Goal: Task Accomplishment & Management: Manage account settings

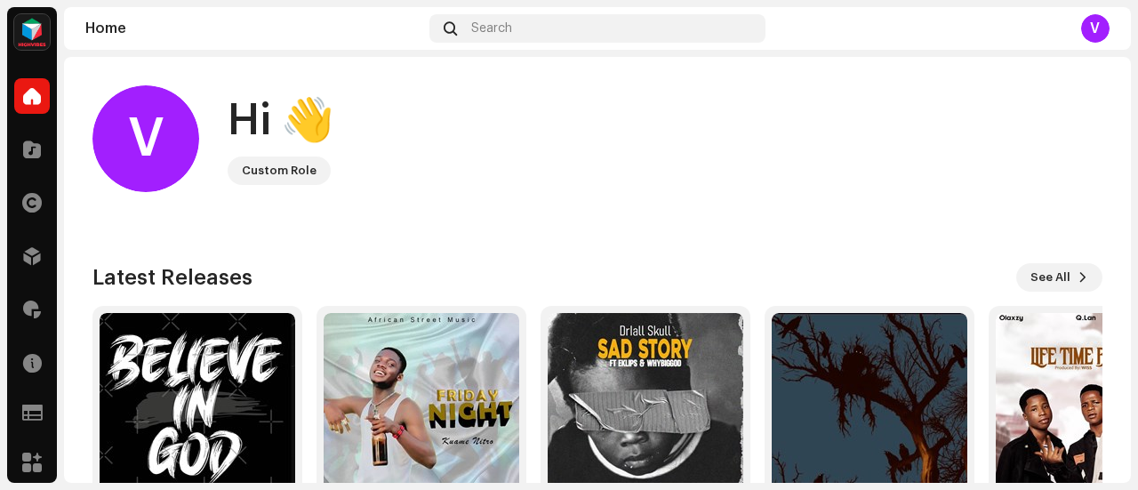
drag, startPoint x: 1134, startPoint y: 143, endPoint x: 1129, endPoint y: 180, distance: 37.7
click at [1133, 186] on div "HIGHVIBES Home Catalog Rights Distribution Royalties Resources Support Forms Ma…" at bounding box center [569, 245] width 1138 height 490
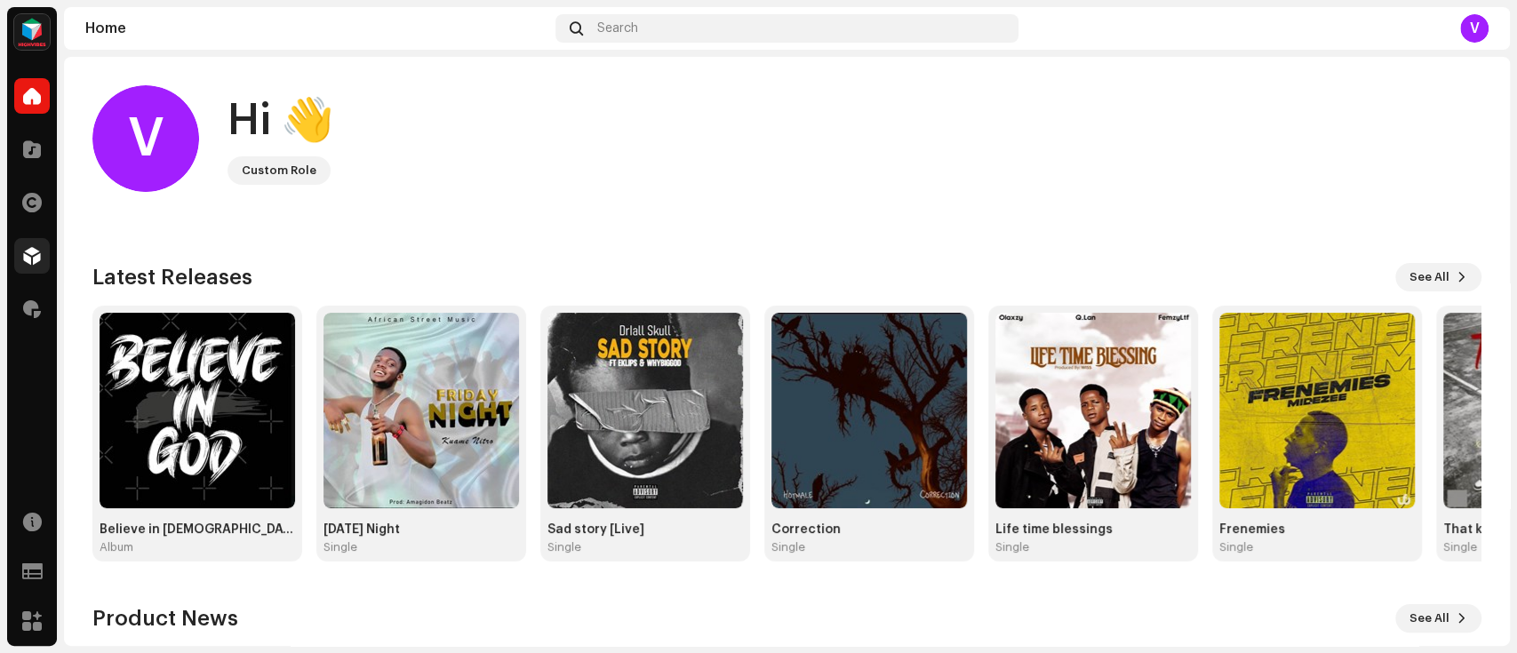
drag, startPoint x: 1122, startPoint y: 2, endPoint x: 22, endPoint y: 244, distance: 1126.1
click at [22, 244] on div at bounding box center [32, 256] width 36 height 36
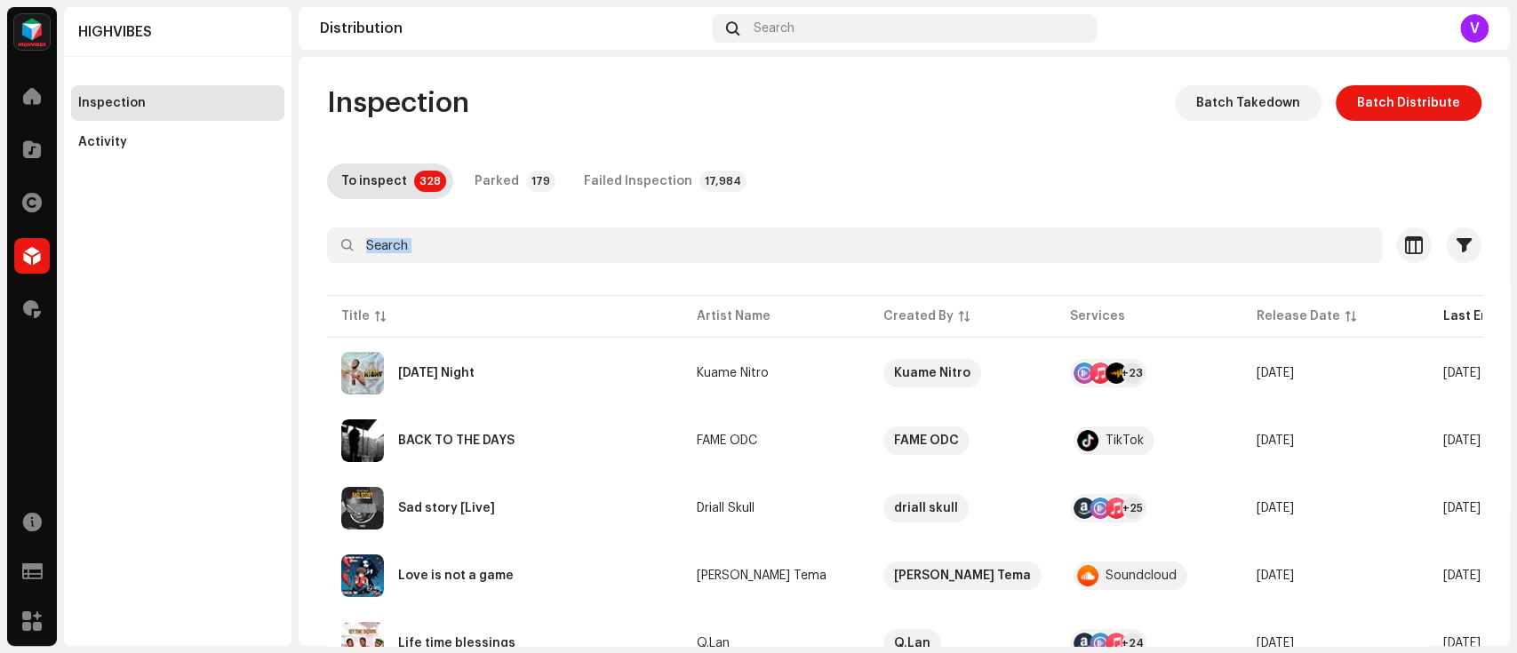
drag, startPoint x: 1509, startPoint y: 196, endPoint x: 1514, endPoint y: 228, distance: 32.3
click at [1137, 228] on div "HIGHVIBES Home Catalog Rights Distribution Royalties Resources Support Forms Ma…" at bounding box center [758, 326] width 1517 height 653
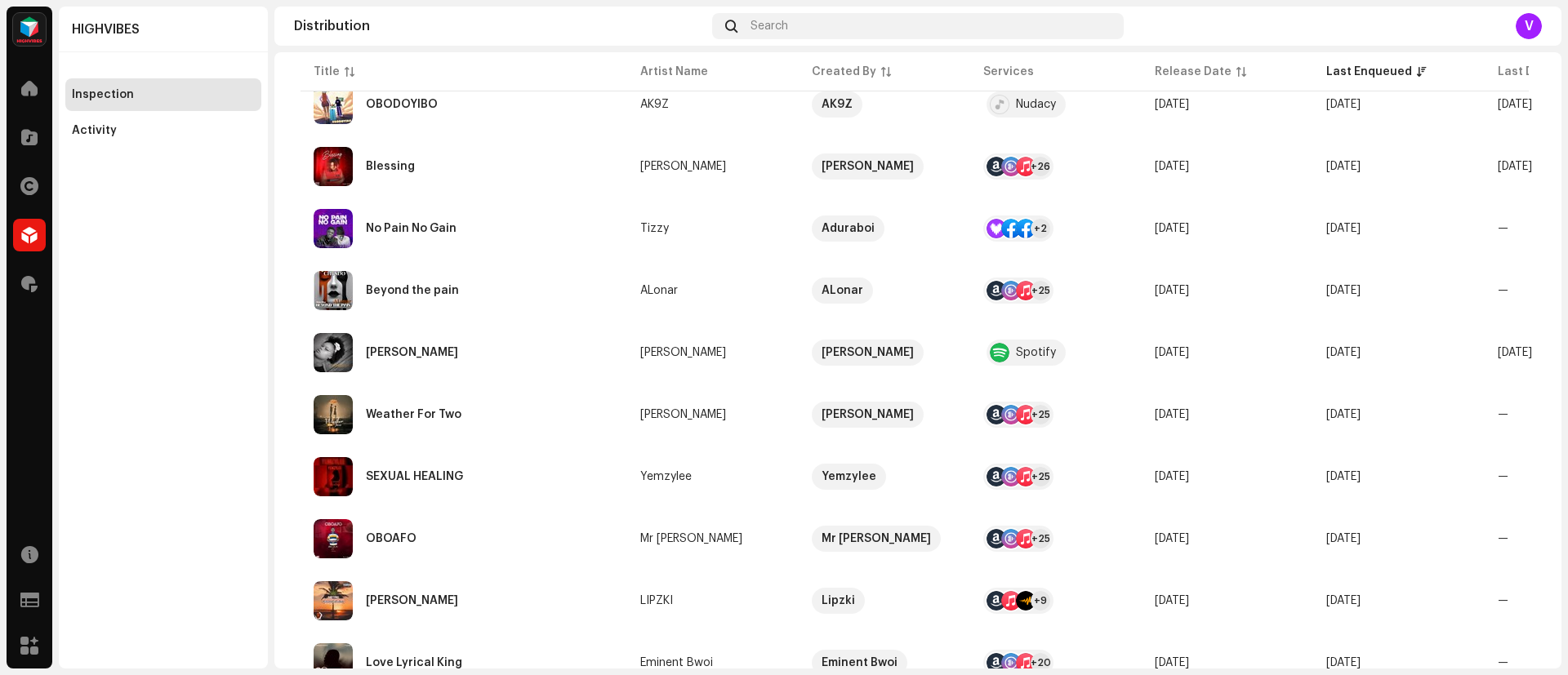
scroll to position [1049, 0]
drag, startPoint x: 1358, startPoint y: 11, endPoint x: 192, endPoint y: 330, distance: 1208.8
click at [192, 330] on div "HIGHVIBES Inspection Activity" at bounding box center [164, 337] width 209 height 662
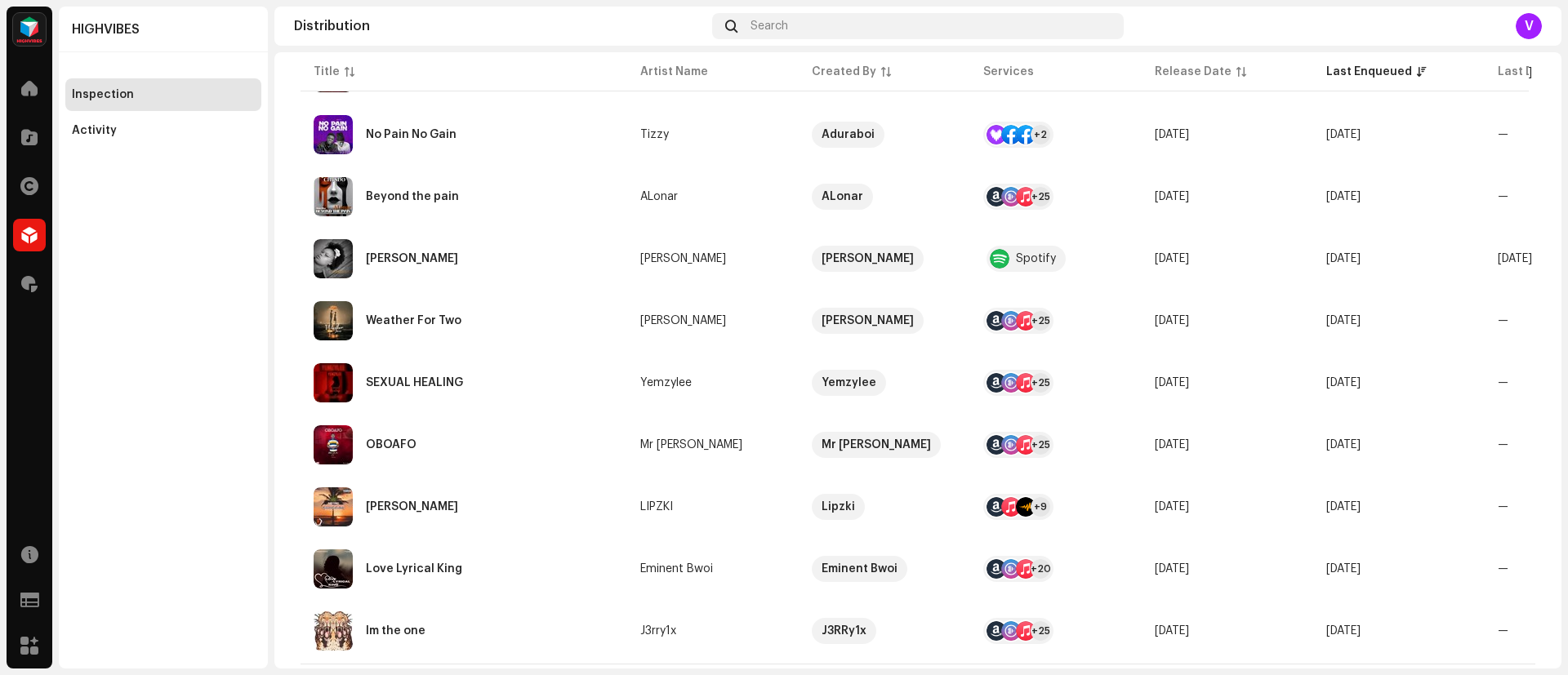
scroll to position [1184, 0]
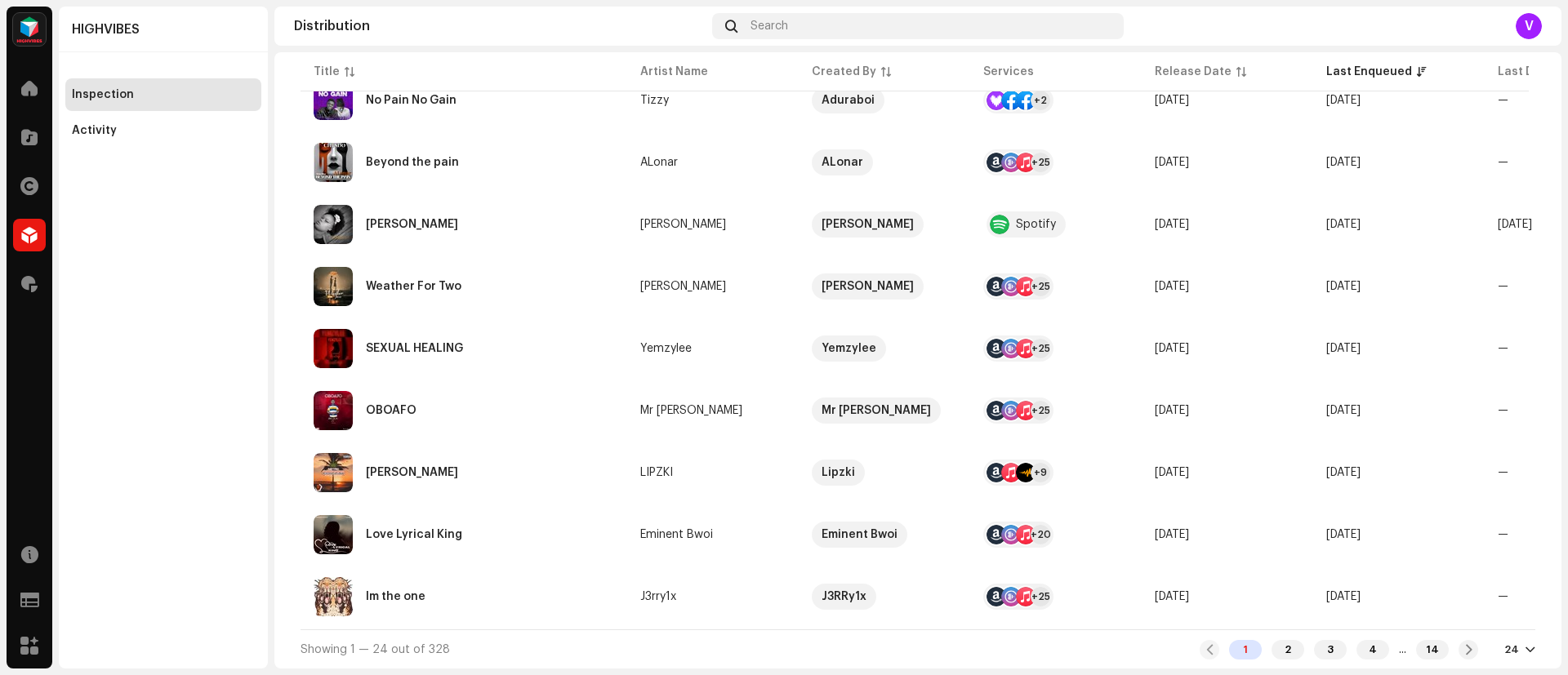
drag, startPoint x: 1276, startPoint y: 628, endPoint x: 1294, endPoint y: 630, distance: 18.1
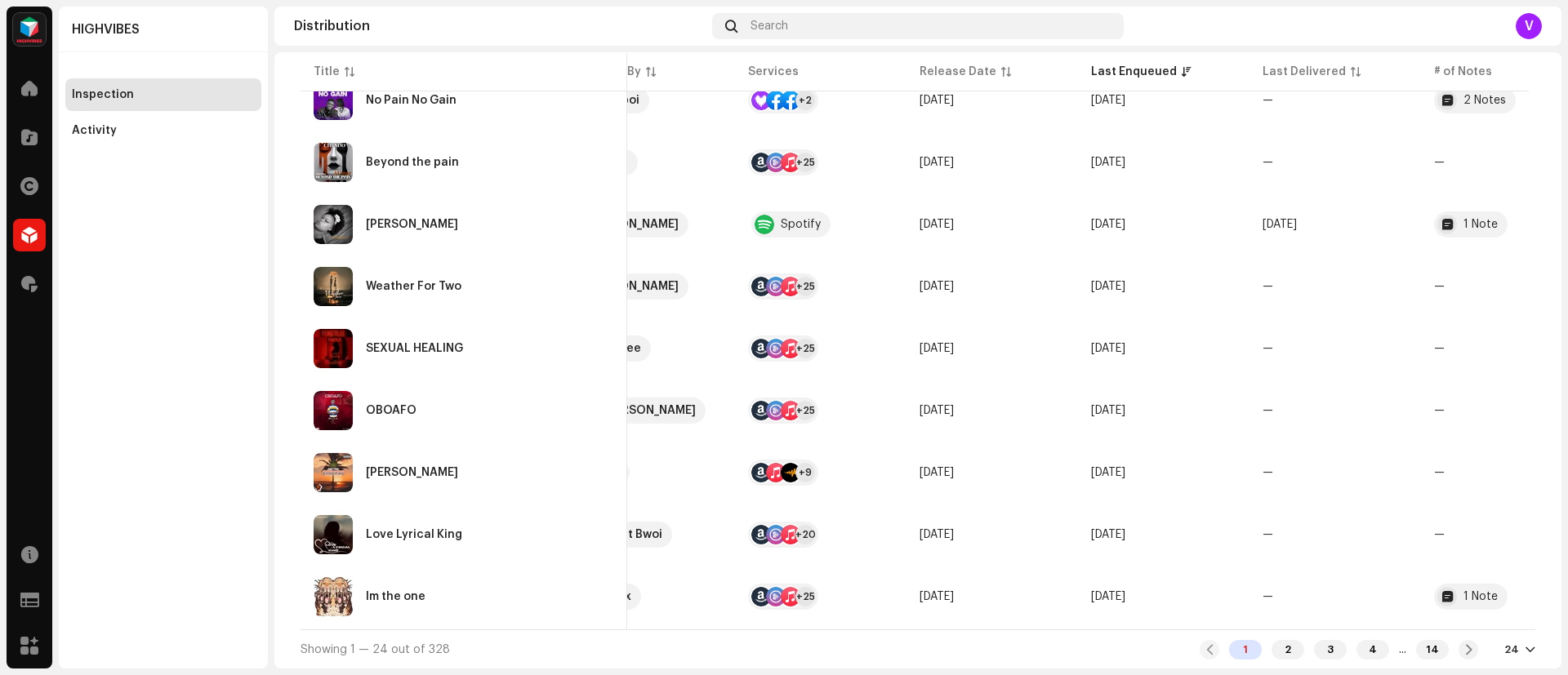
scroll to position [0, 257]
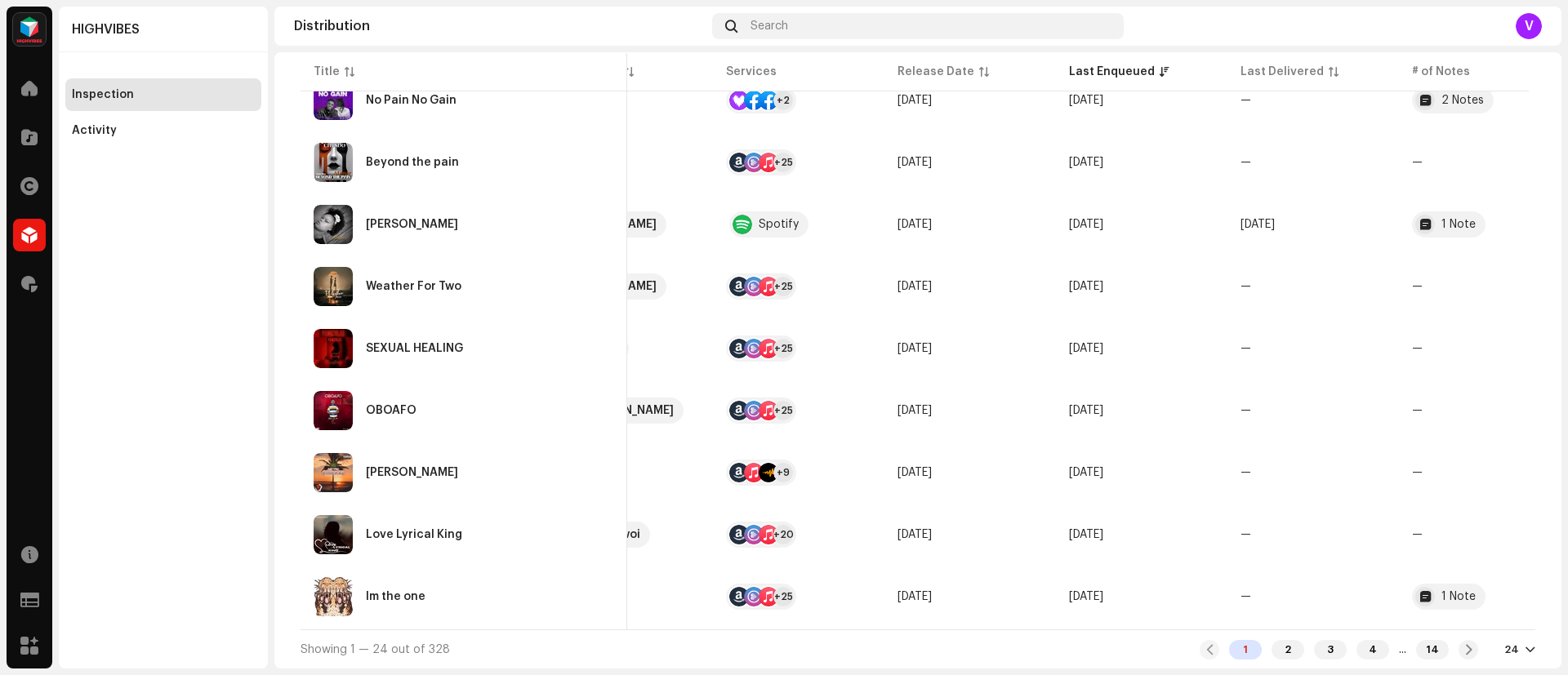
click at [1044, 449] on div at bounding box center [1530, 649] width 10 height 13
click at [1044, 449] on div "72" at bounding box center [1484, 620] width 67 height 33
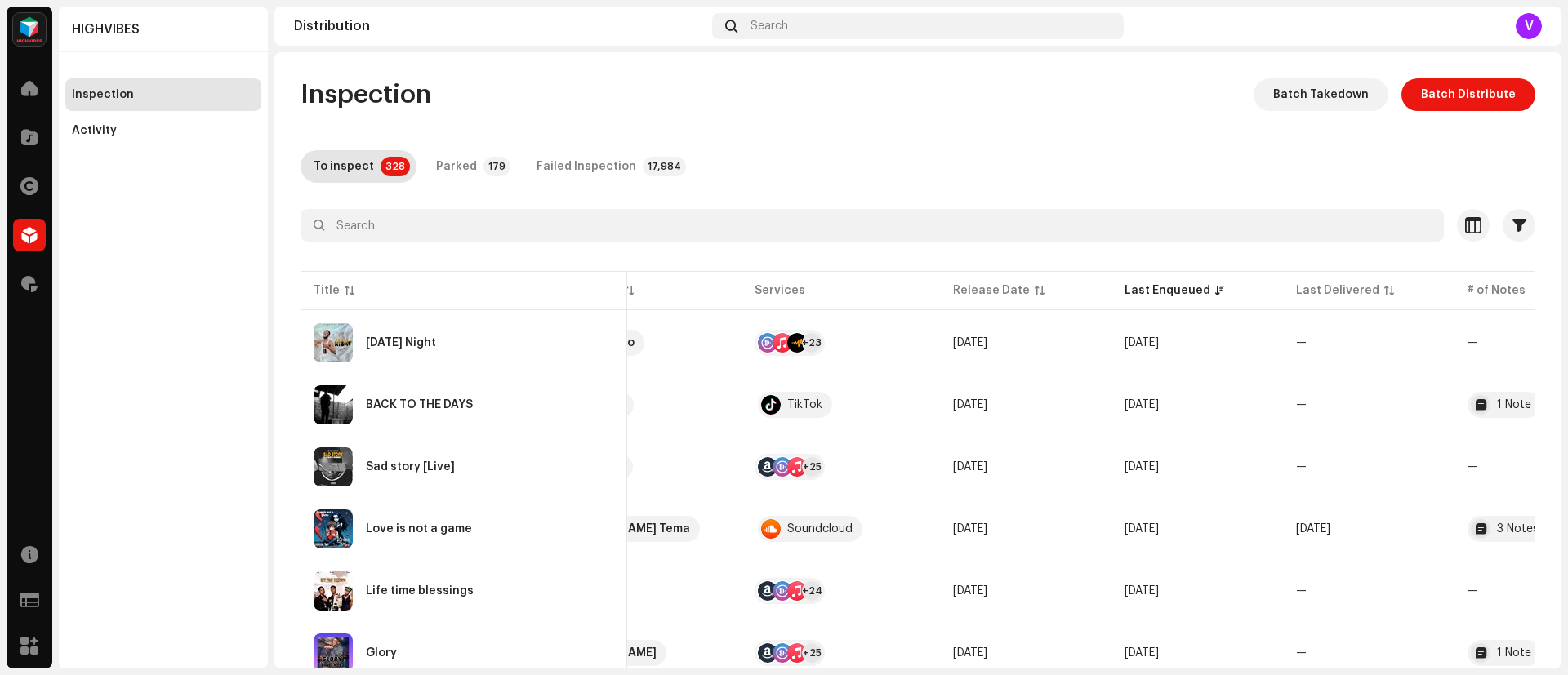
drag, startPoint x: 1563, startPoint y: 104, endPoint x: 1567, endPoint y: 136, distance: 32.2
click at [1044, 136] on div "HIGHVIBES Home Catalog Rights Distribution Royalties Resources Support Forms Ma…" at bounding box center [784, 337] width 1568 height 675
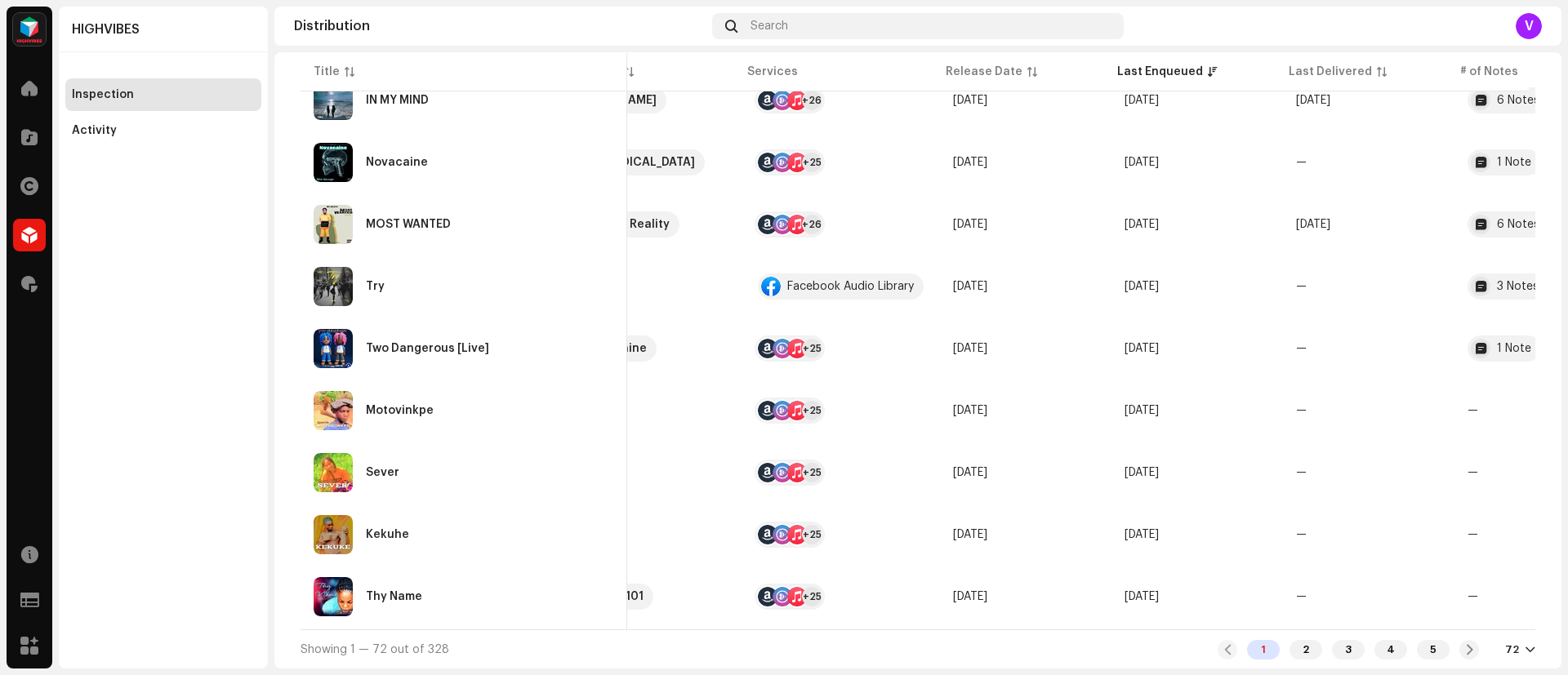
scroll to position [4022, 0]
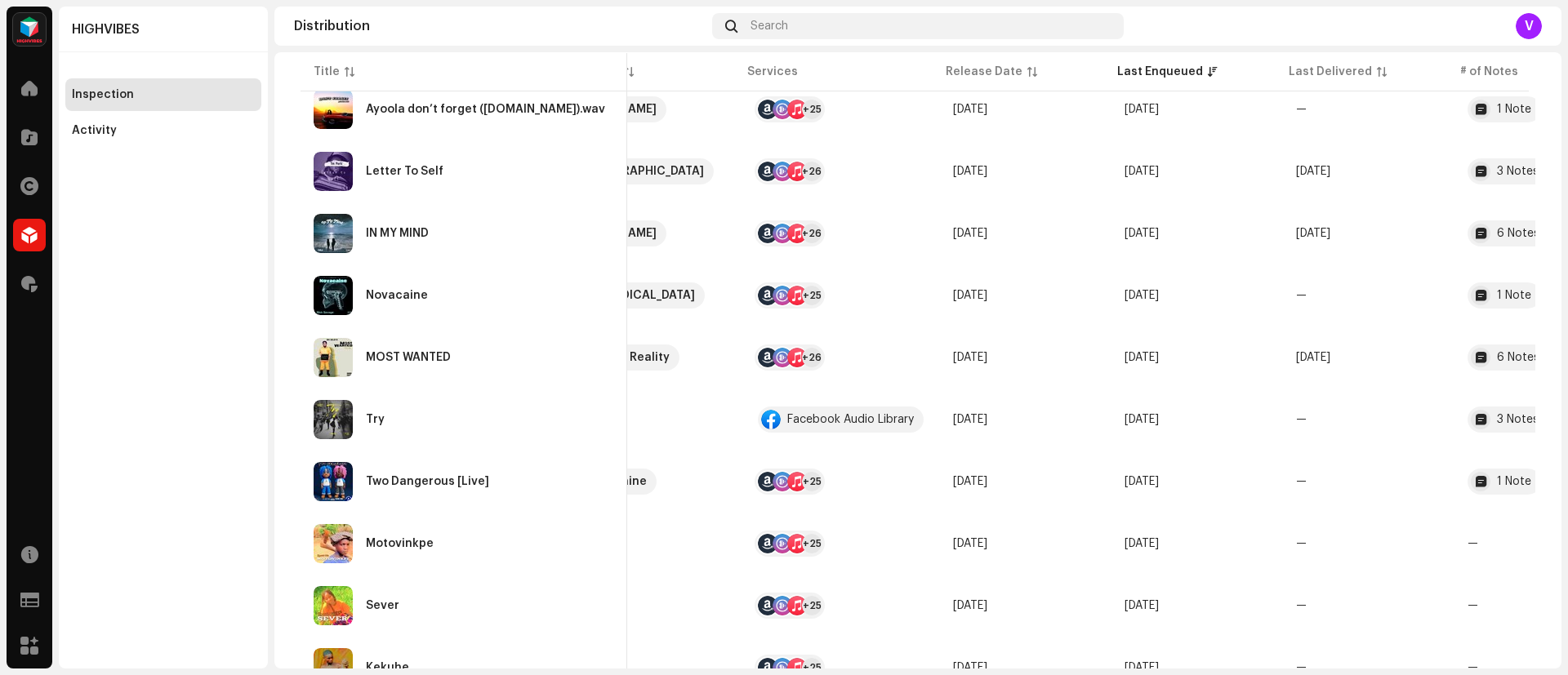
drag, startPoint x: 1551, startPoint y: 579, endPoint x: 1550, endPoint y: 631, distance: 52.0
drag, startPoint x: 1562, startPoint y: 608, endPoint x: 1563, endPoint y: 663, distance: 55.0
click at [1044, 449] on div "HIGHVIBES Home Catalog Rights Distribution Royalties Resources Support Forms Ma…" at bounding box center [784, 337] width 1568 height 675
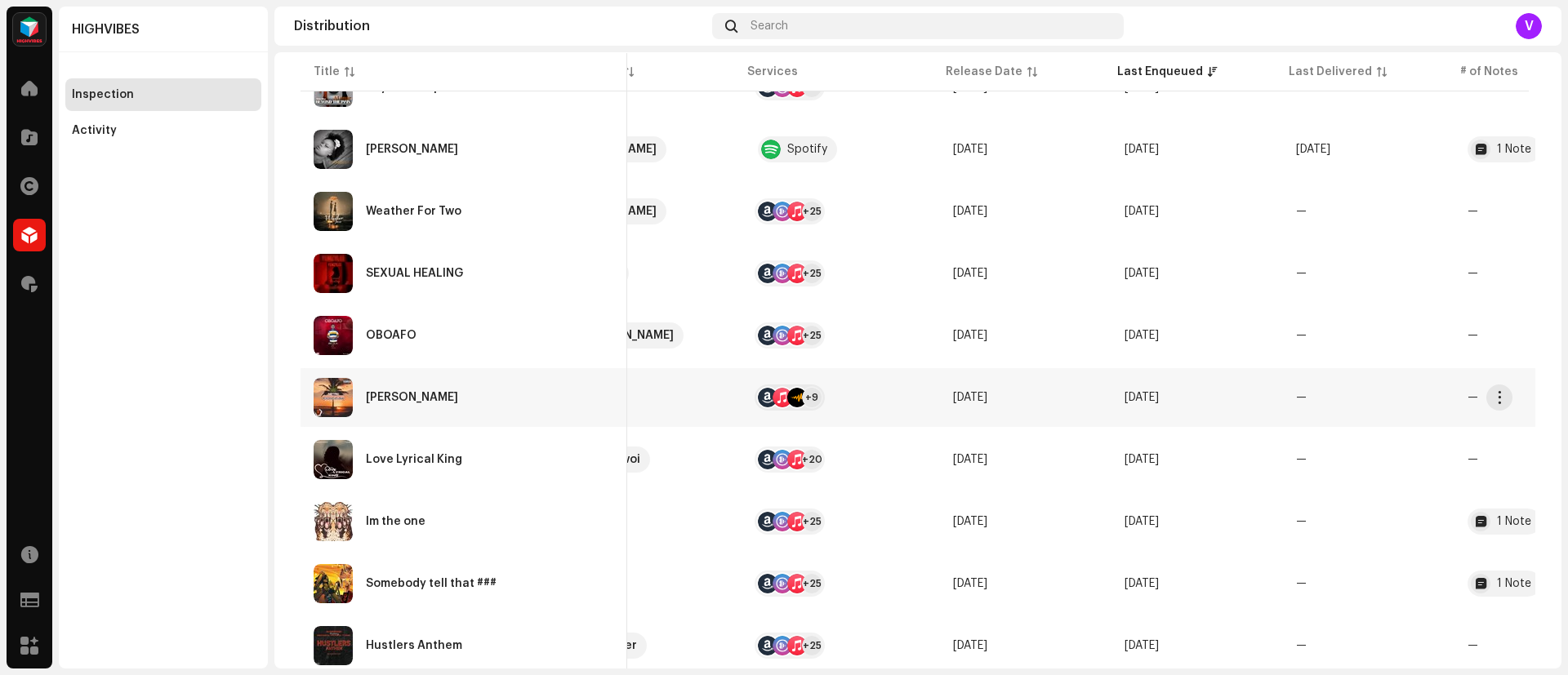
scroll to position [1322, 0]
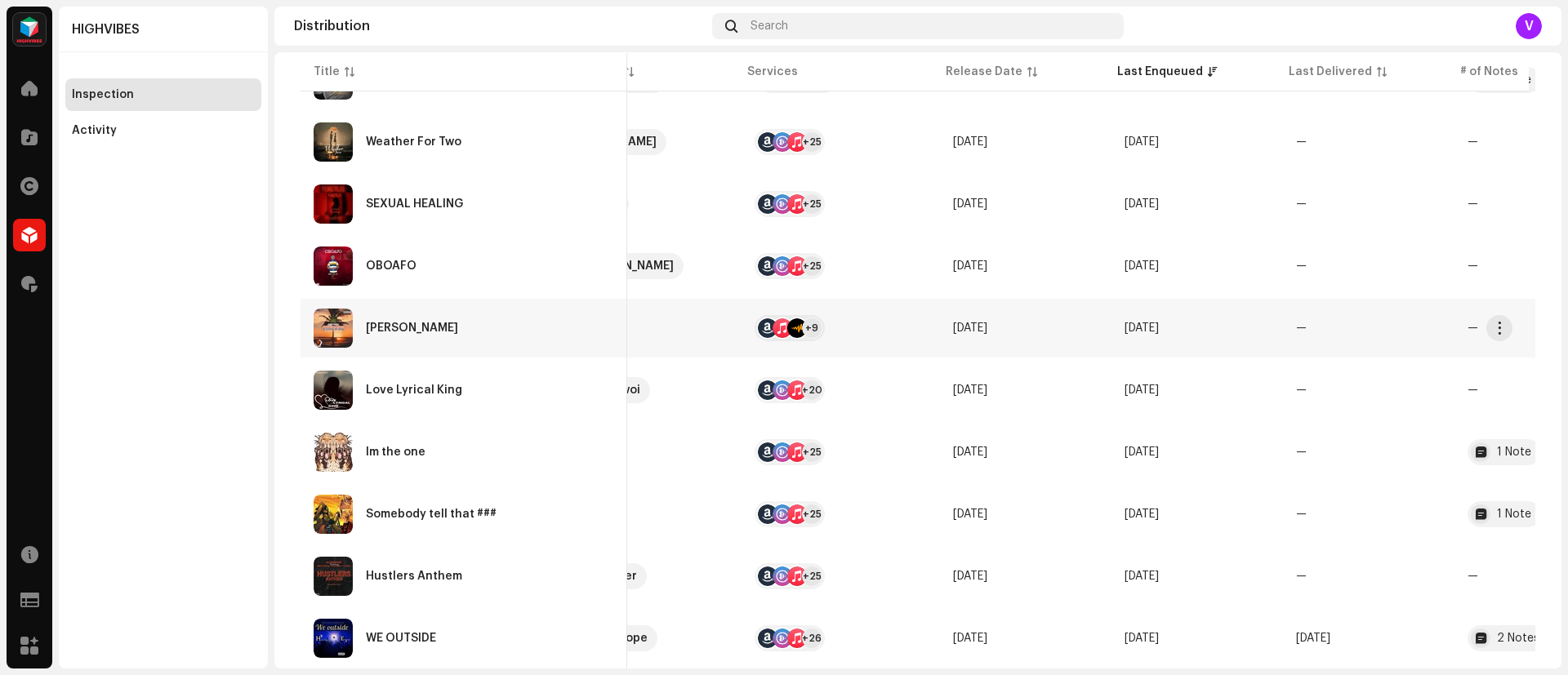
click at [1044, 330] on td "—" at bounding box center [1369, 328] width 172 height 59
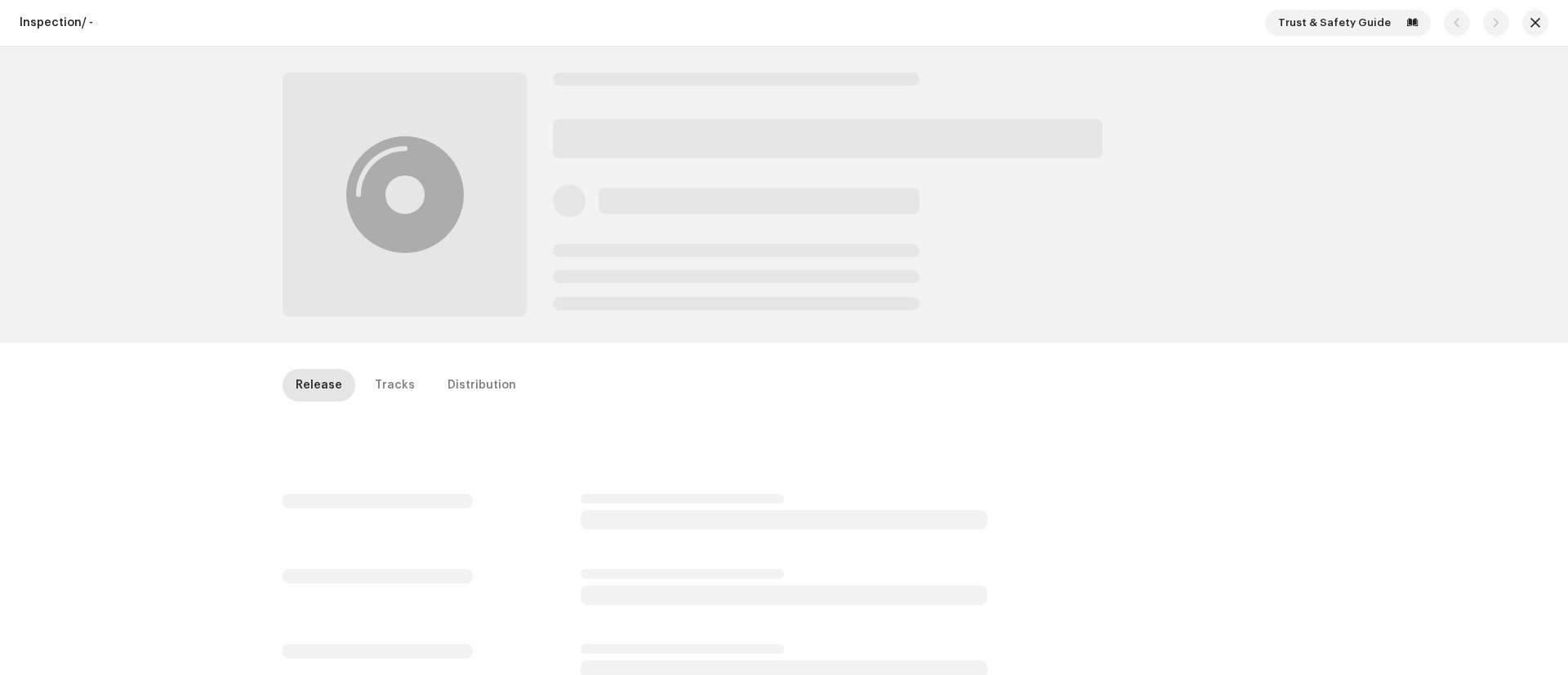
click at [1044, 330] on div at bounding box center [784, 195] width 1568 height 297
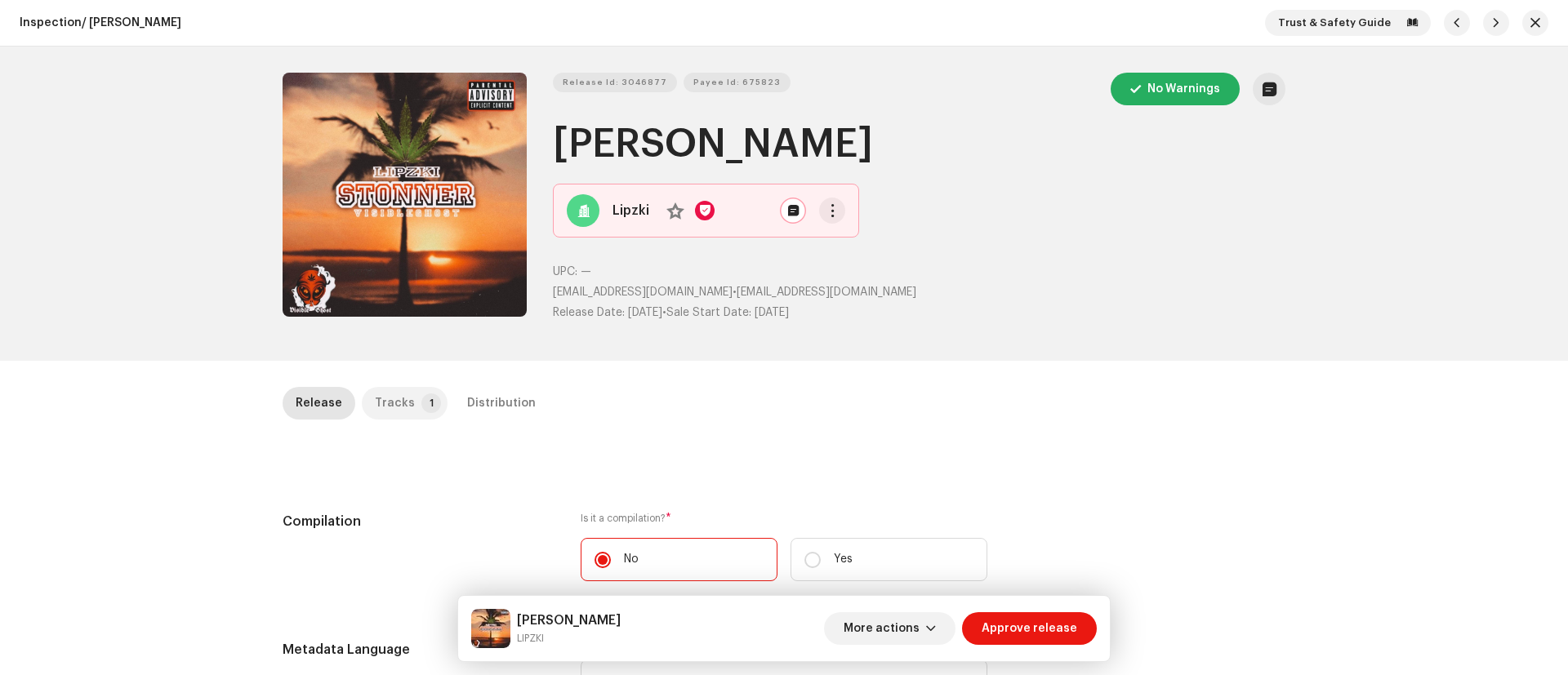
click at [422, 400] on p-badge "1" at bounding box center [431, 402] width 19 height 19
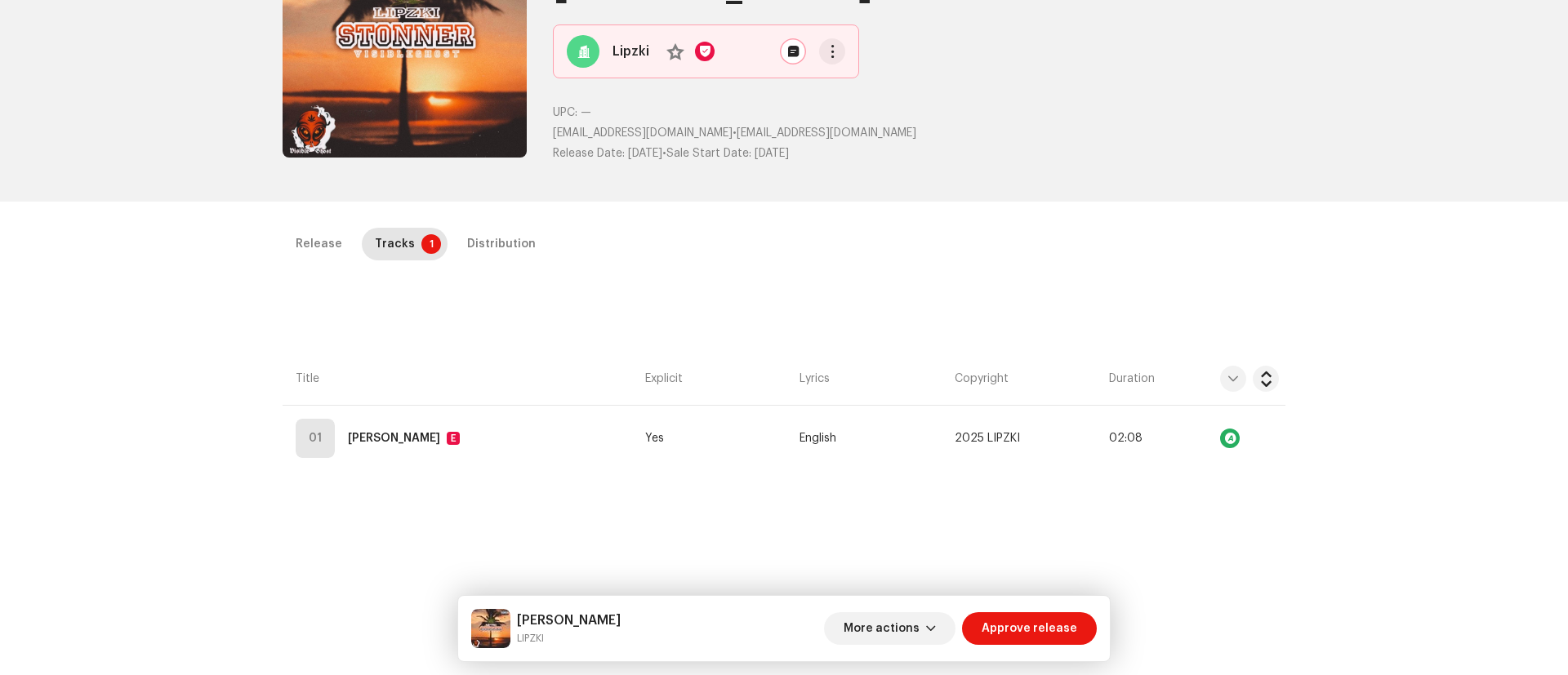
scroll to position [165, 0]
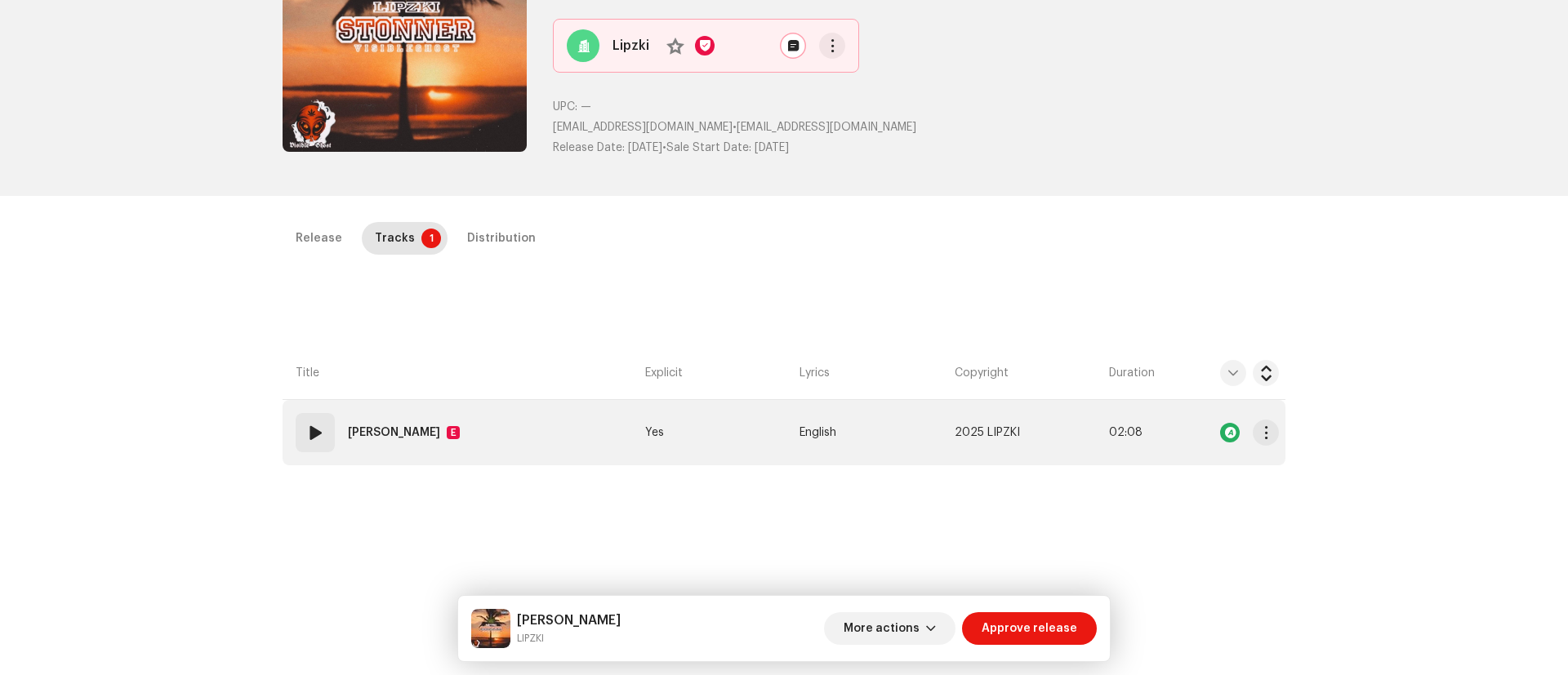
click at [309, 429] on span at bounding box center [314, 432] width 19 height 19
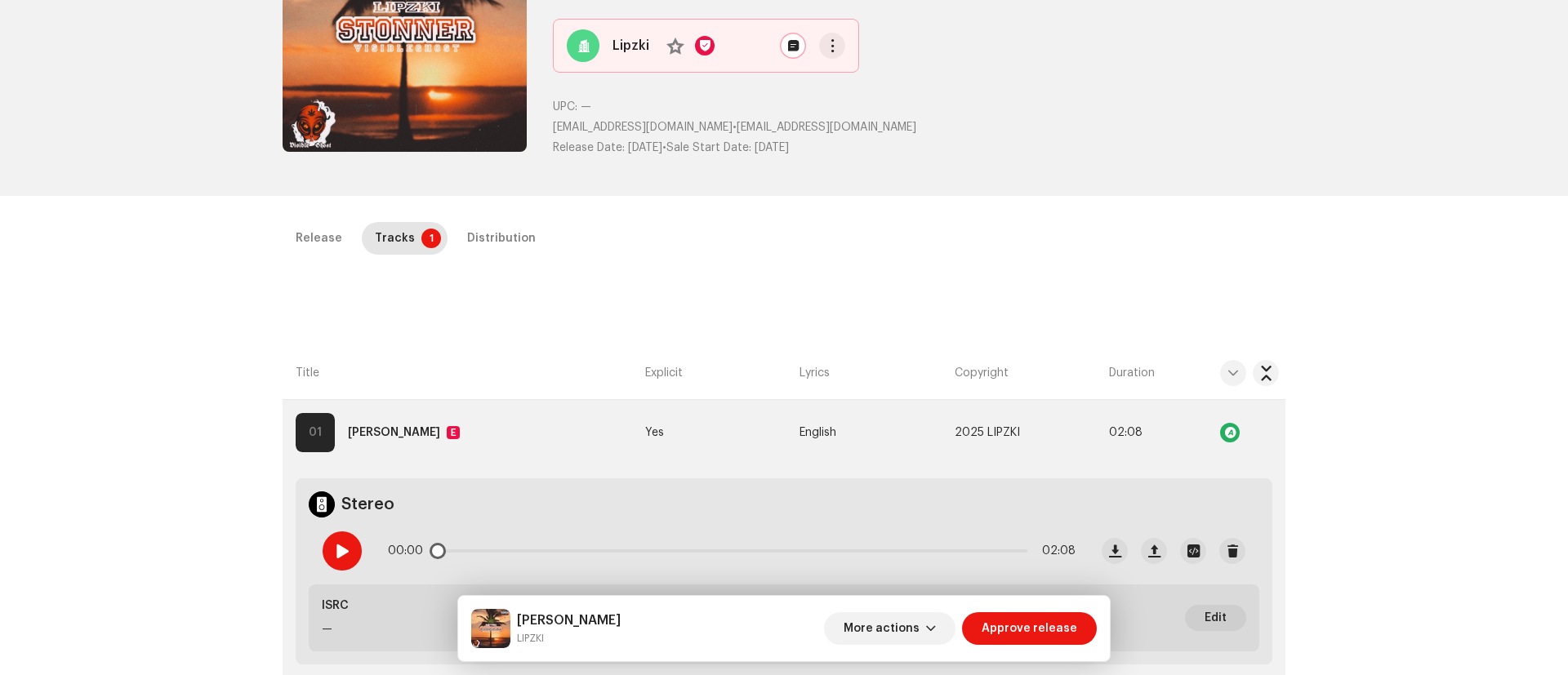
click at [339, 449] on span at bounding box center [341, 551] width 14 height 13
click at [406, 86] on button "Zoom Image" at bounding box center [405, 30] width 244 height 244
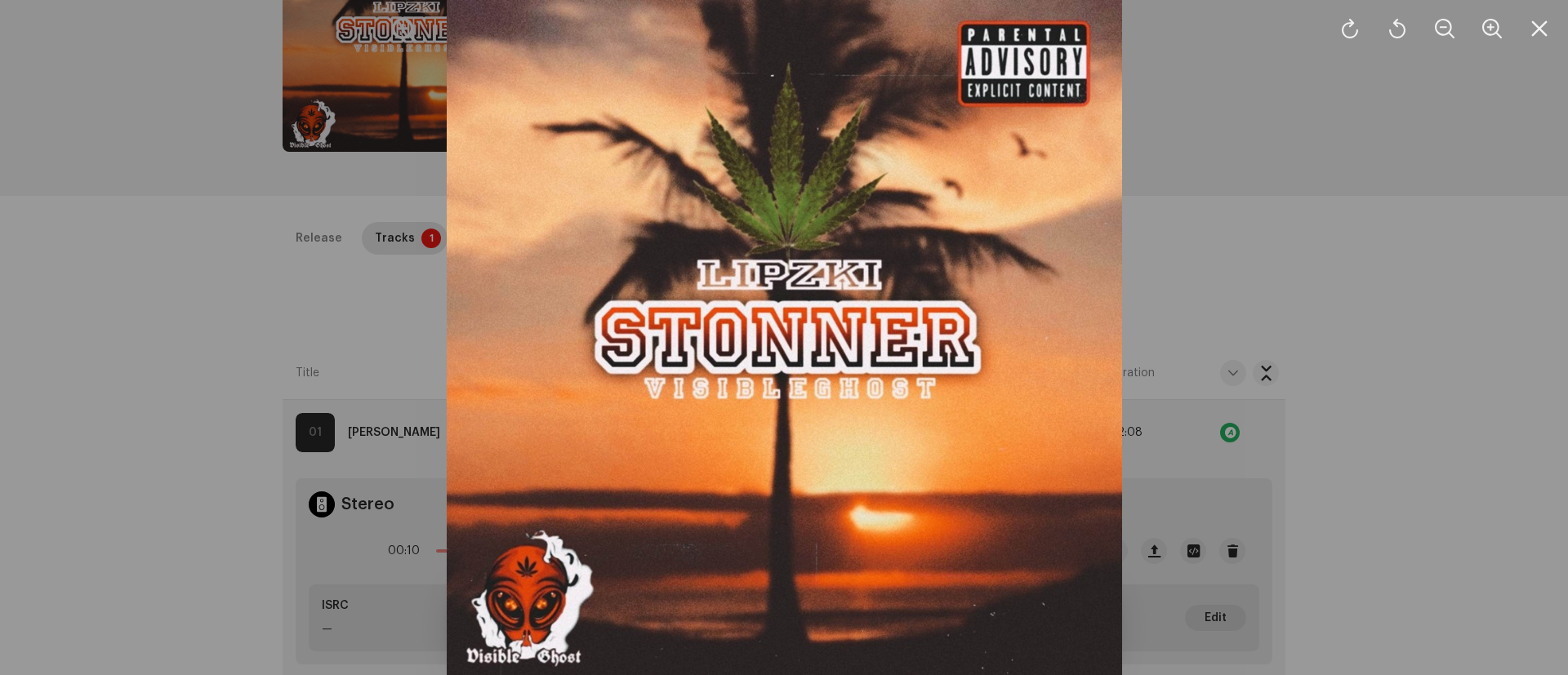
click at [1044, 298] on div at bounding box center [784, 337] width 1568 height 675
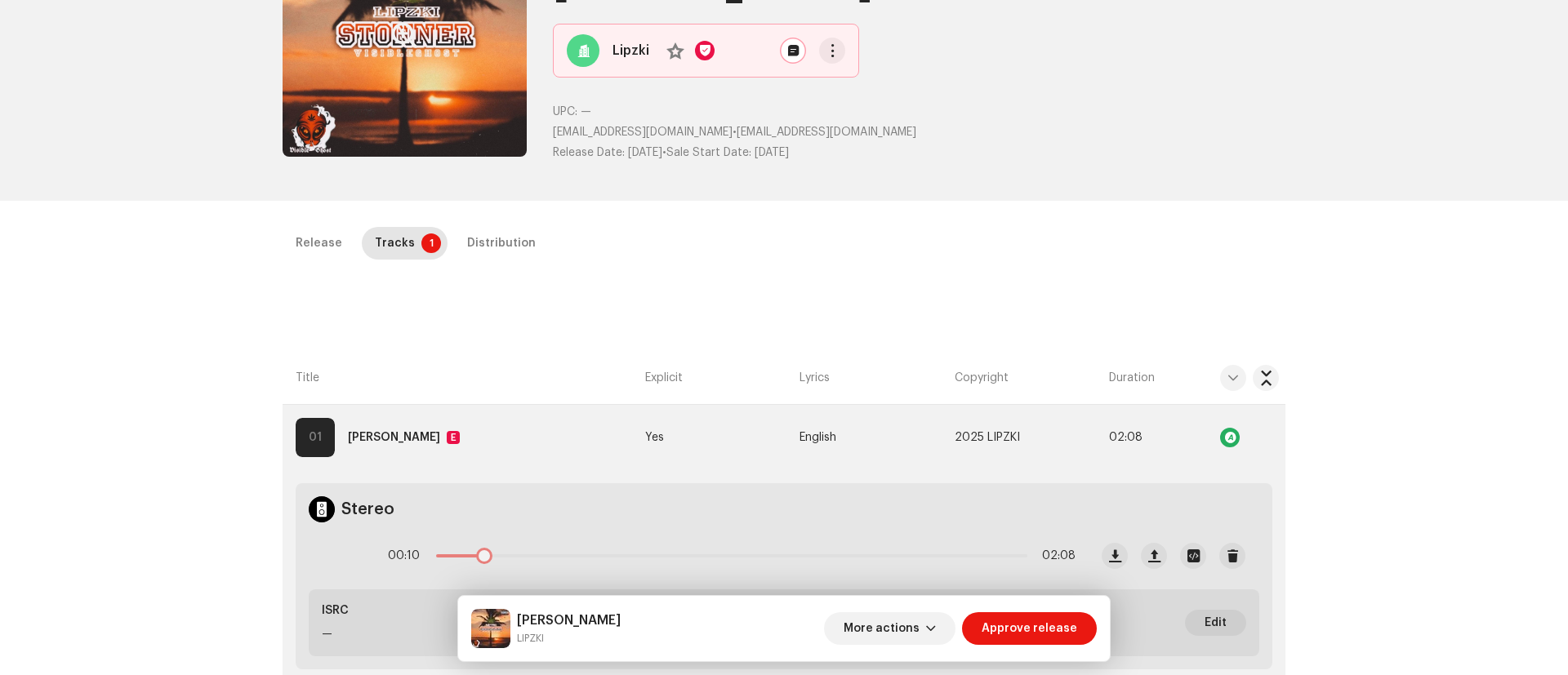
scroll to position [162, 0]
click at [367, 96] on button "Zoom Image" at bounding box center [405, 33] width 244 height 244
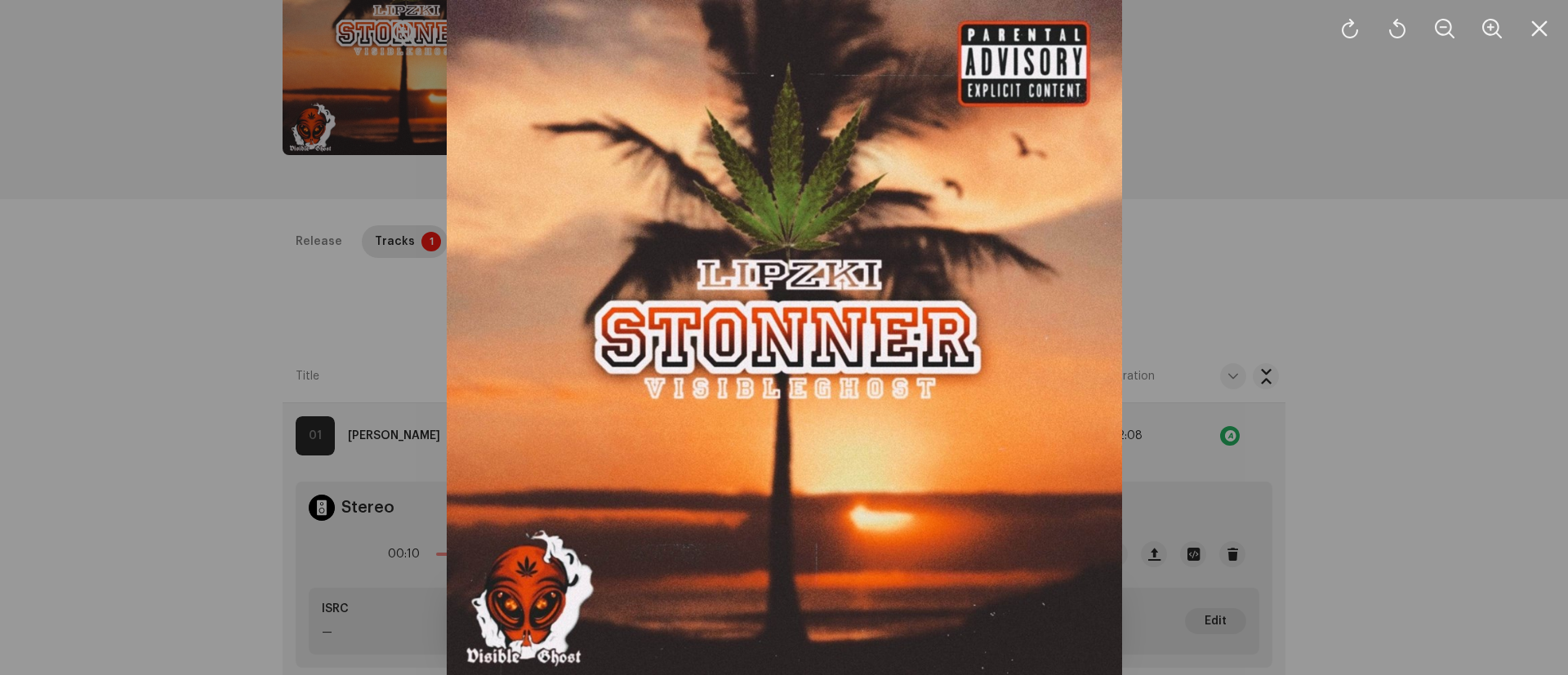
click at [1044, 195] on div at bounding box center [784, 337] width 1568 height 675
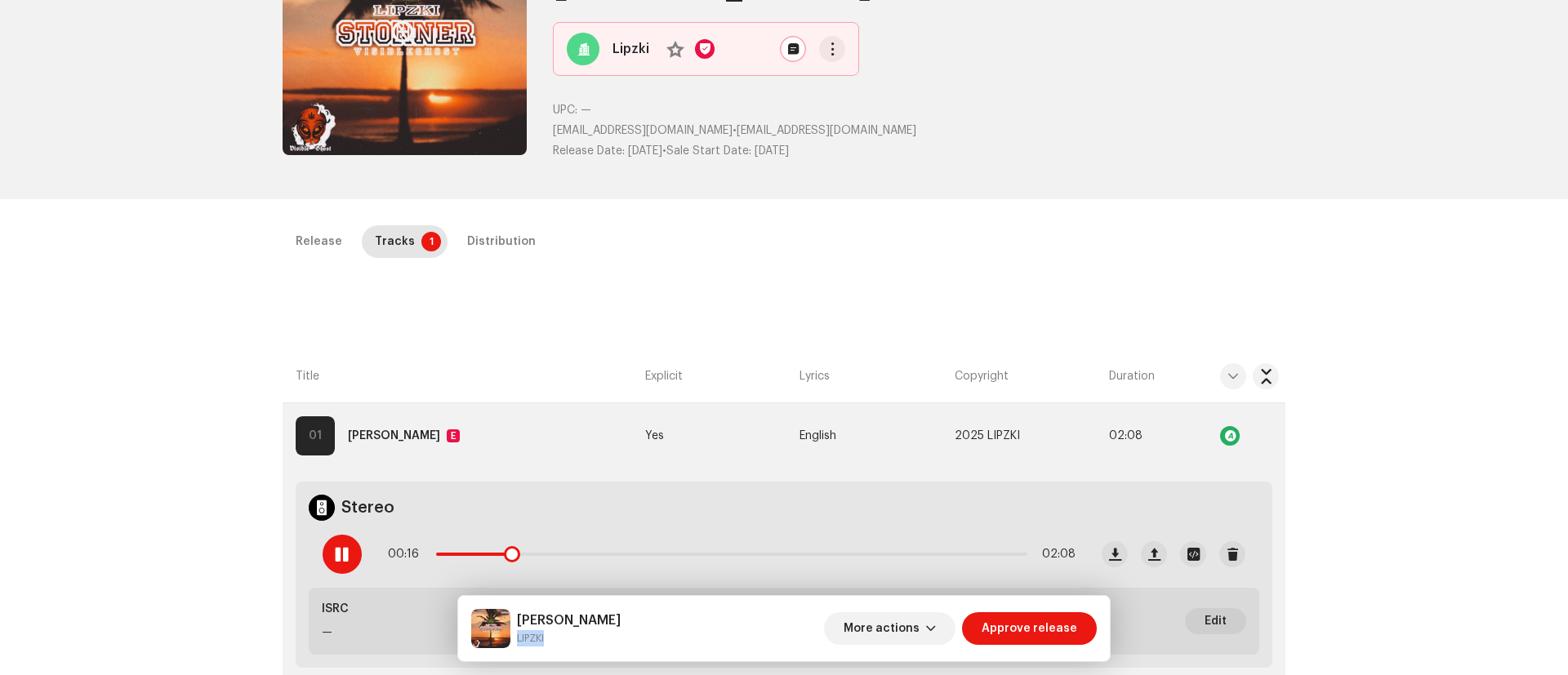
drag, startPoint x: 519, startPoint y: 634, endPoint x: 573, endPoint y: 641, distance: 54.5
click at [573, 449] on small "LIPZKI" at bounding box center [569, 638] width 104 height 17
copy small "LIPZKI"
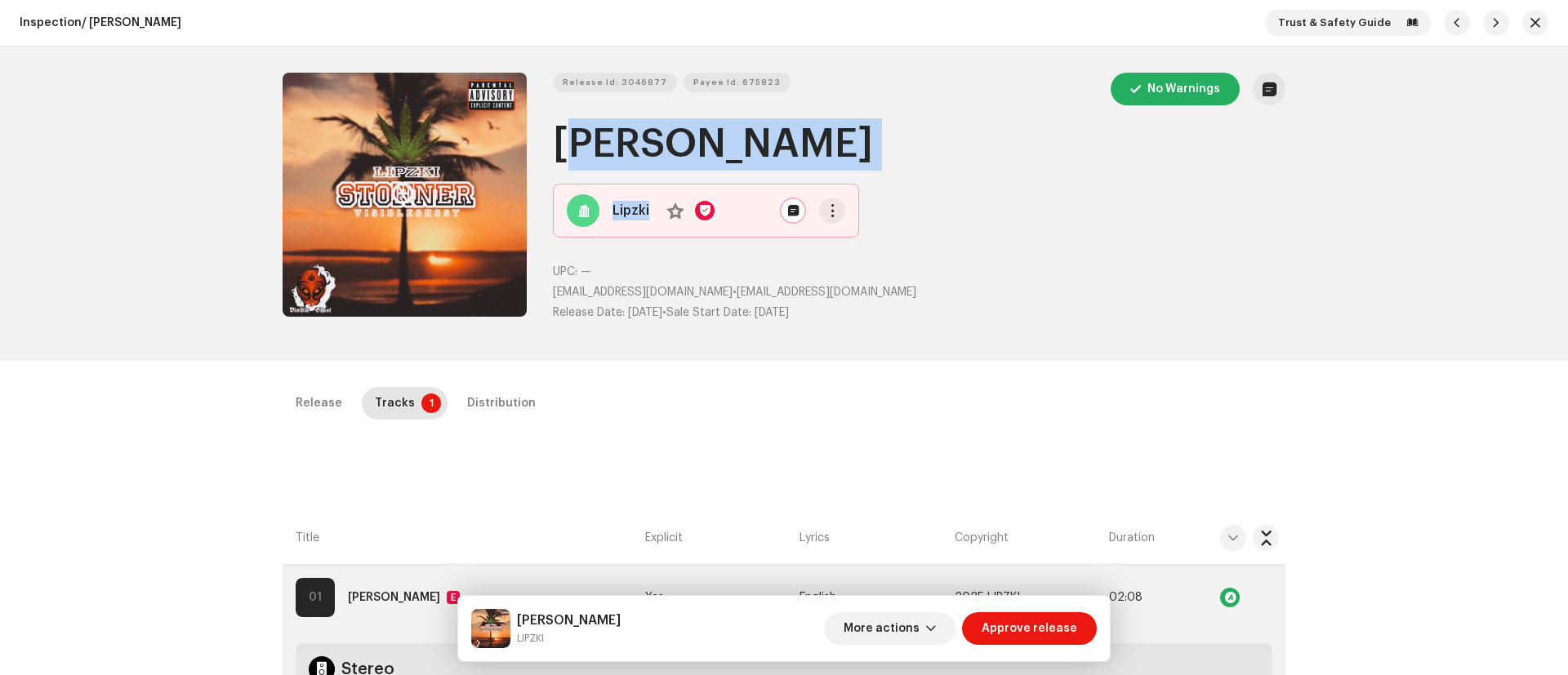
drag, startPoint x: 554, startPoint y: 137, endPoint x: 892, endPoint y: 192, distance: 342.4
click at [892, 192] on div "Release Id: 3046877 Payee Id: 675823 No Warnings STONNER Lipzki No UPC: — lipzk…" at bounding box center [919, 203] width 732 height 262
click at [844, 186] on div "Lipzki No" at bounding box center [705, 210] width 306 height 54
drag, startPoint x: 551, startPoint y: 132, endPoint x: 754, endPoint y: 150, distance: 203.8
click at [754, 150] on h1 "STONNER" at bounding box center [919, 144] width 732 height 52
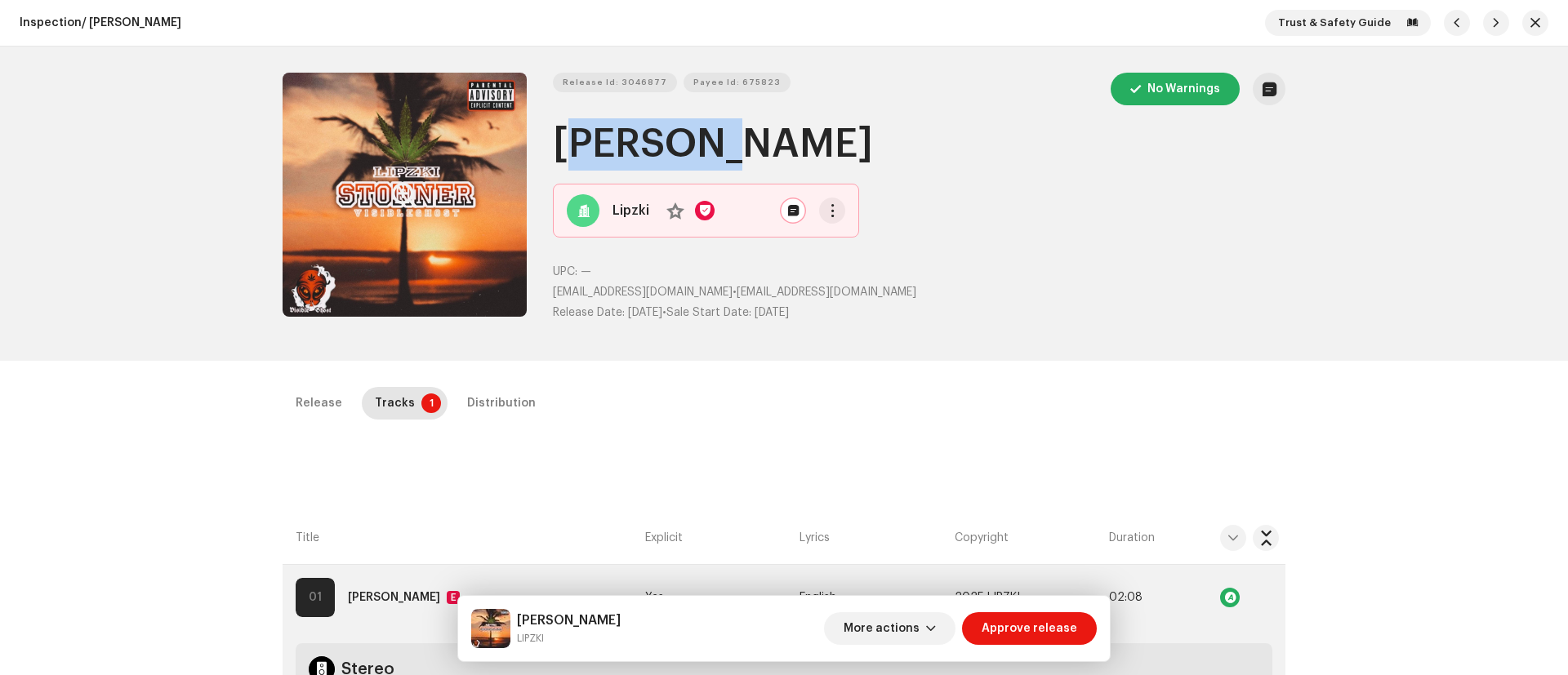
copy h1 "STONNER"
click at [627, 74] on span "Release Id: 3046877" at bounding box center [615, 83] width 105 height 33
copy h1 "STONNER"
click at [504, 406] on div "Distribution" at bounding box center [501, 403] width 69 height 33
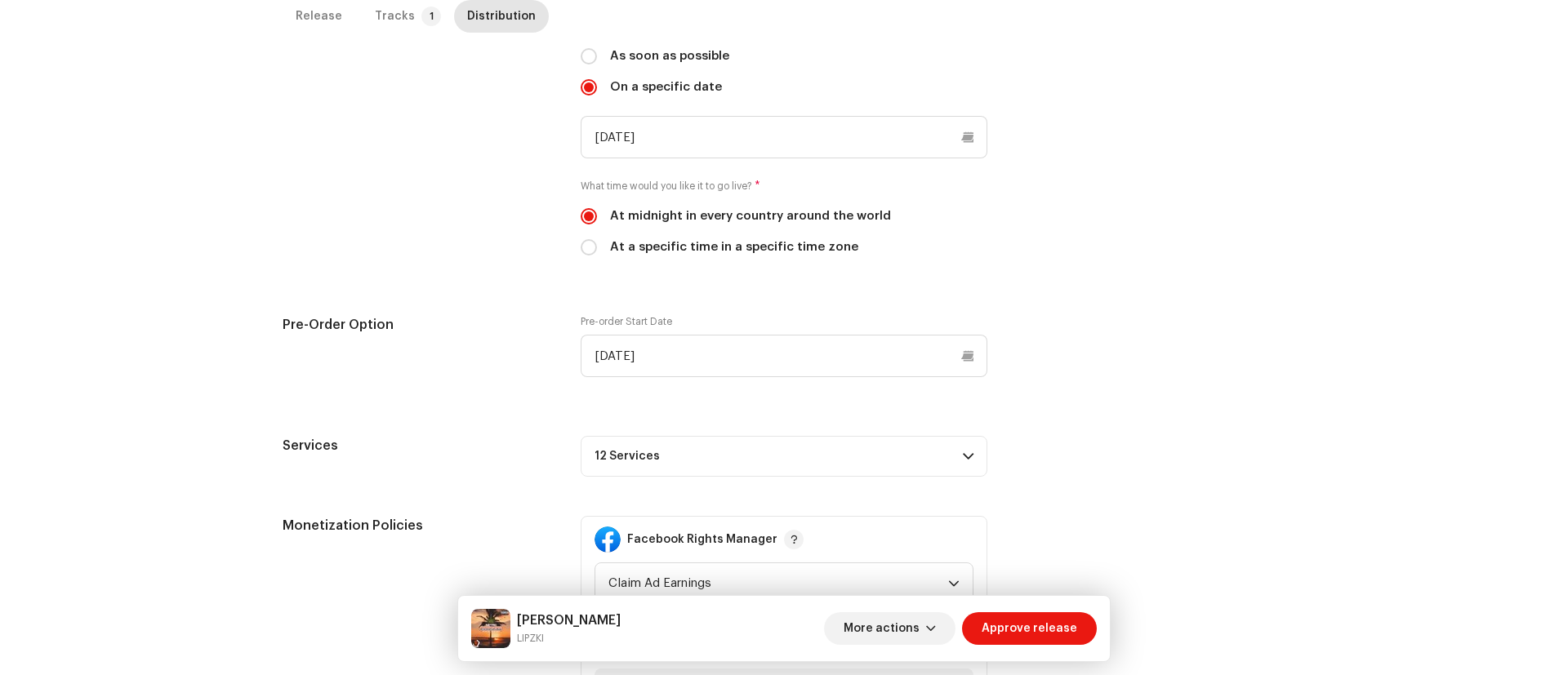
scroll to position [497, 0]
click at [963, 449] on span at bounding box center [968, 453] width 11 height 13
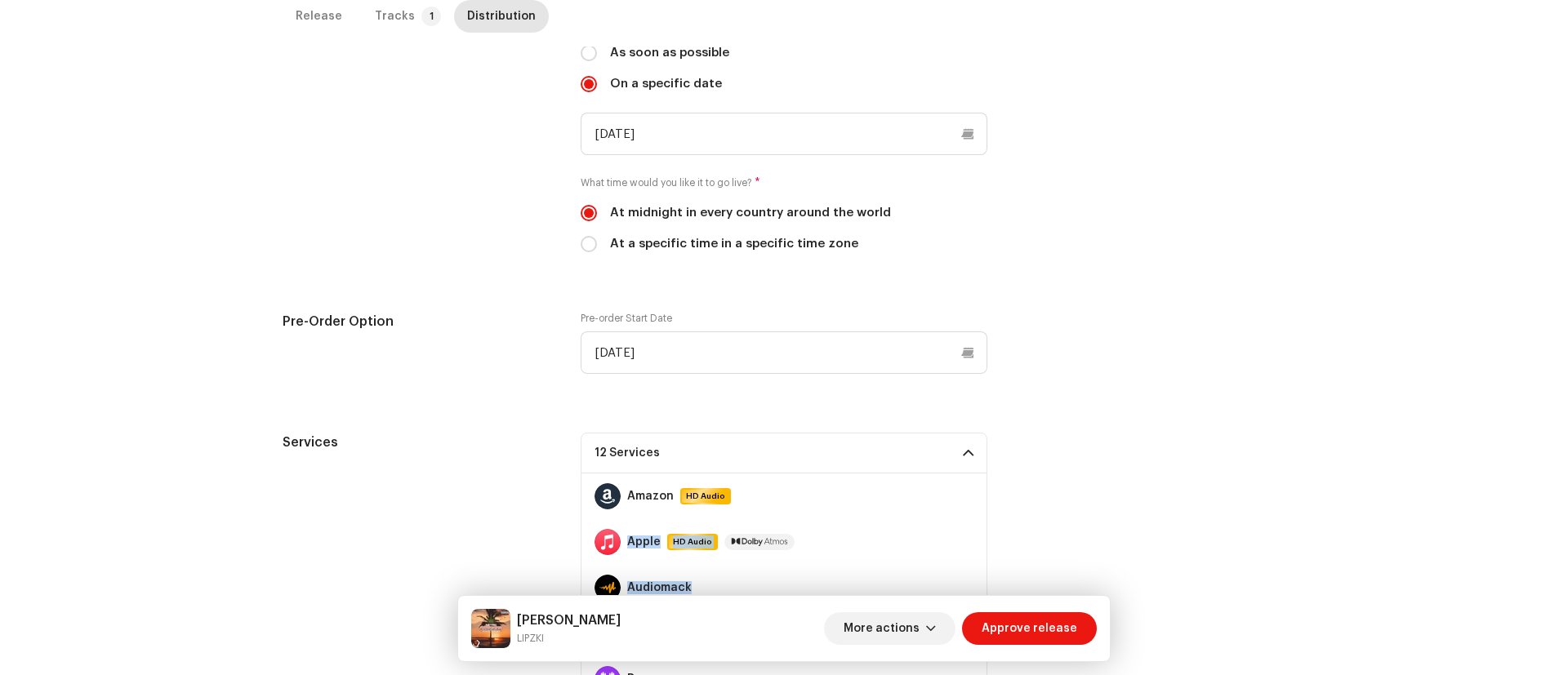
drag, startPoint x: 976, startPoint y: 507, endPoint x: 978, endPoint y: 552, distance: 45.0
click at [978, 449] on div "Amazon HD Audio Apple HD Audio Audiomack Boomplay Deezer Facebook Audio Library…" at bounding box center [784, 588] width 407 height 229
click at [1028, 201] on div "Release start date When do you want to distribute your release? * As soon as po…" at bounding box center [784, 143] width 1003 height 258
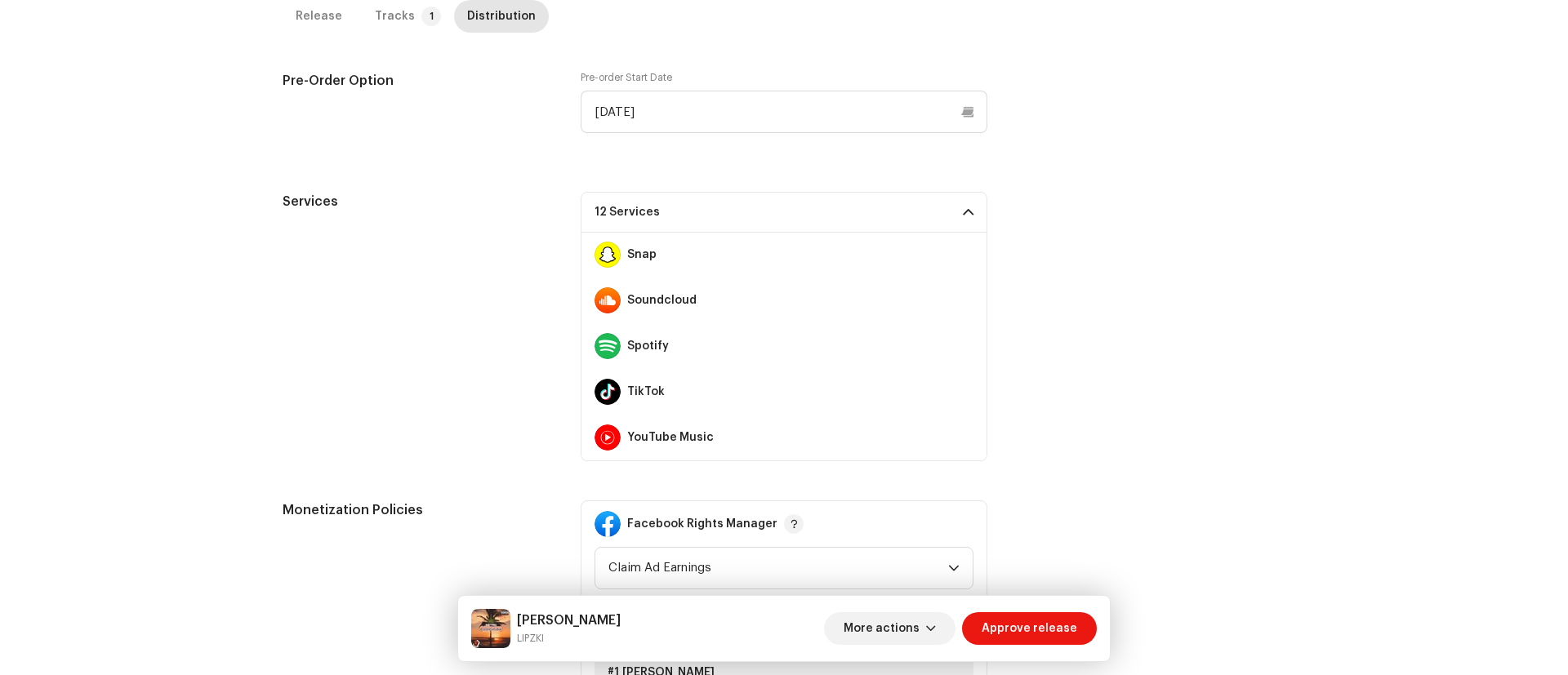
click at [1044, 413] on div "Services 12 Services Amazon HD Audio Apple HD Audio Audiomack Boomplay Deezer F…" at bounding box center [784, 326] width 1003 height 269
click at [967, 209] on span at bounding box center [968, 212] width 11 height 13
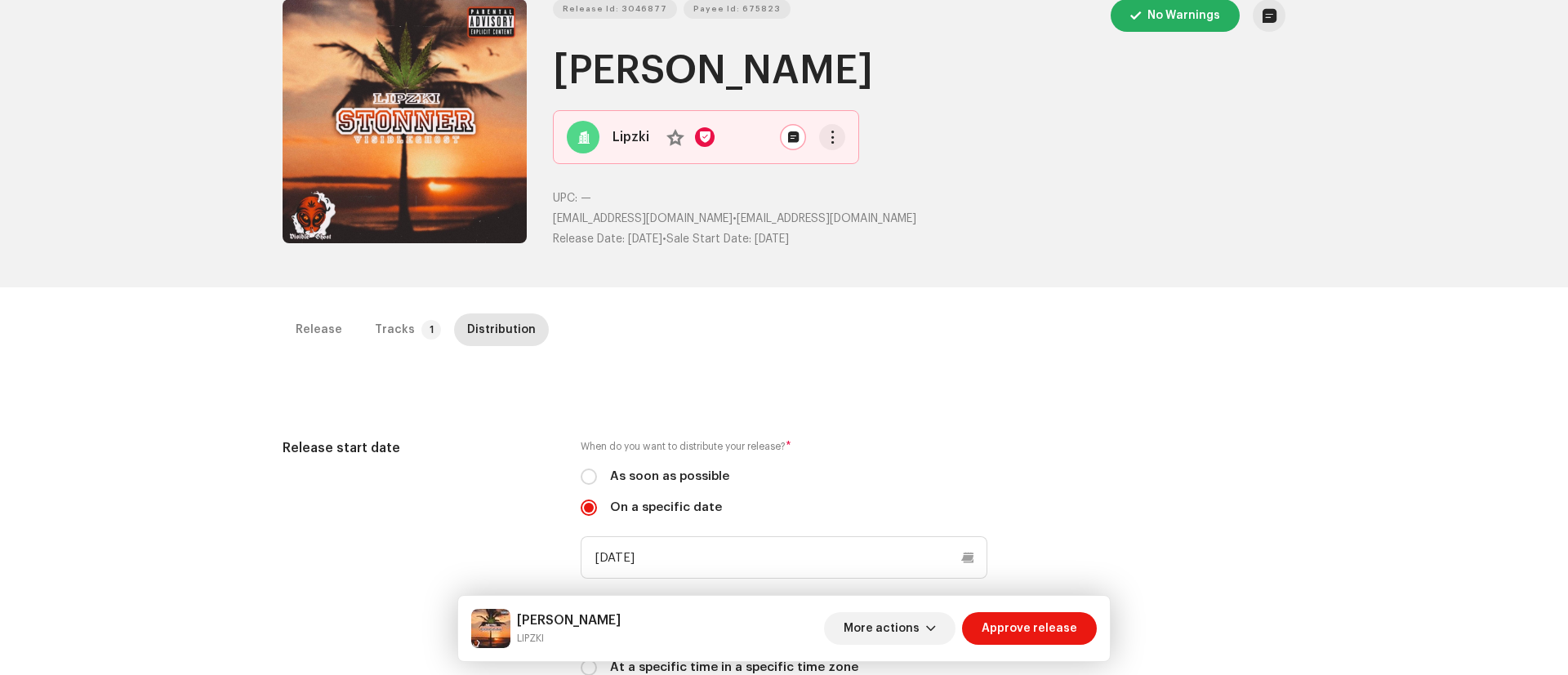
scroll to position [0, 0]
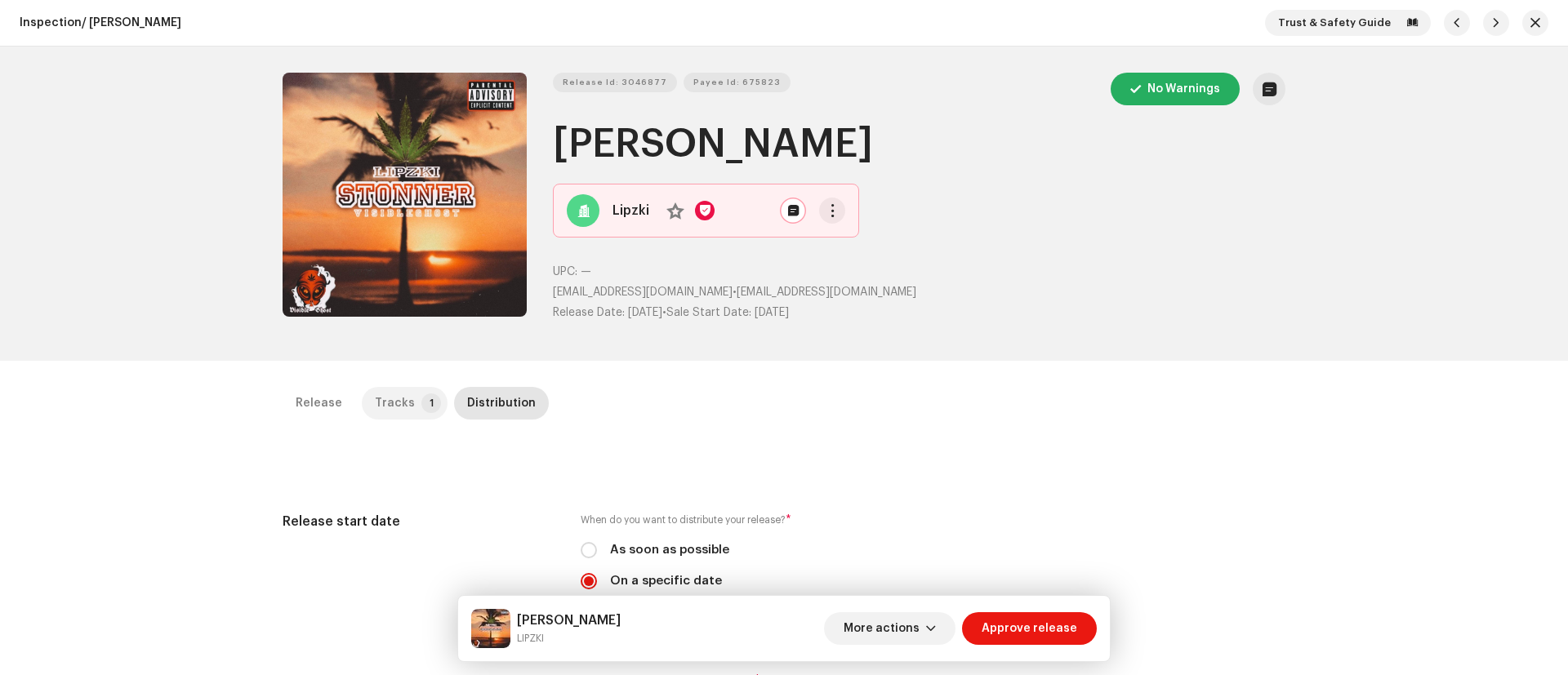
click at [423, 388] on p-tab "Tracks 1" at bounding box center [404, 403] width 85 height 33
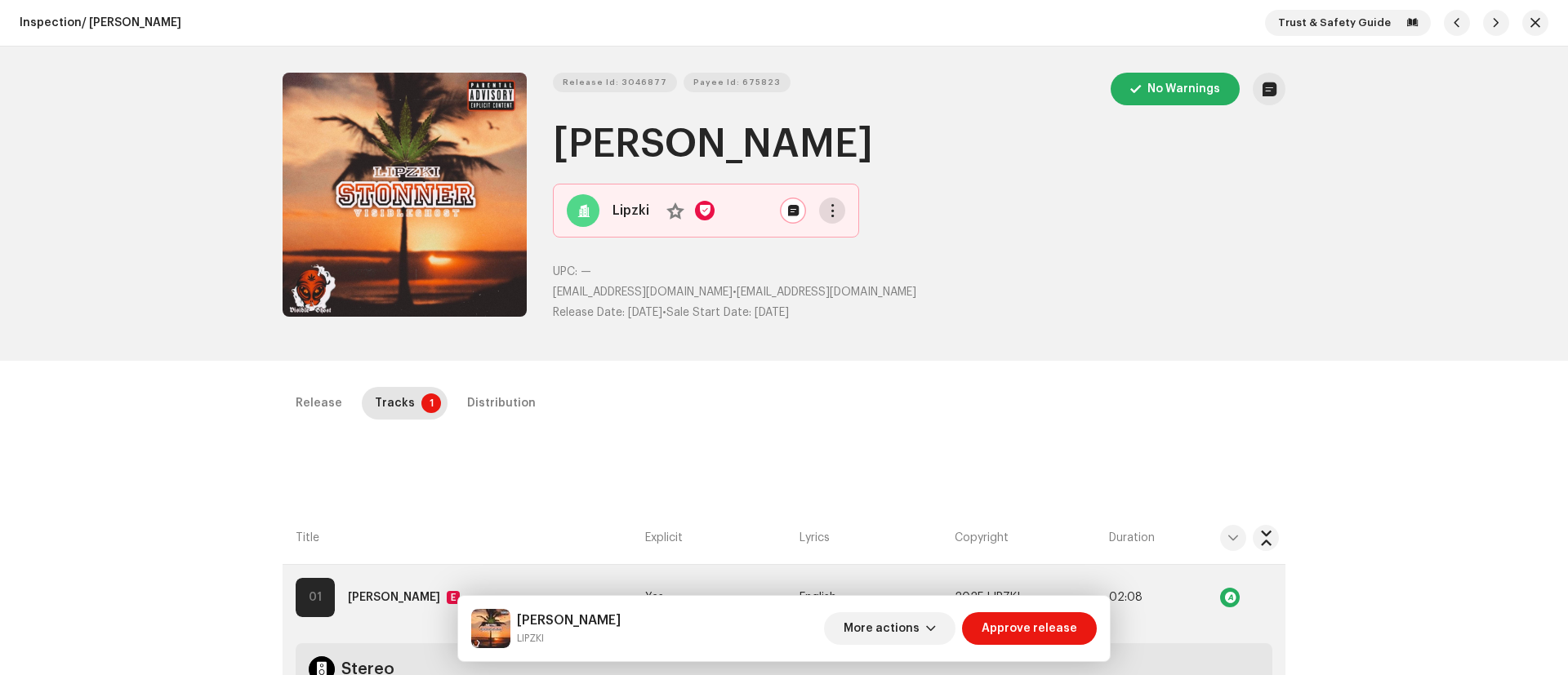
click at [827, 206] on span "button" at bounding box center [832, 210] width 12 height 13
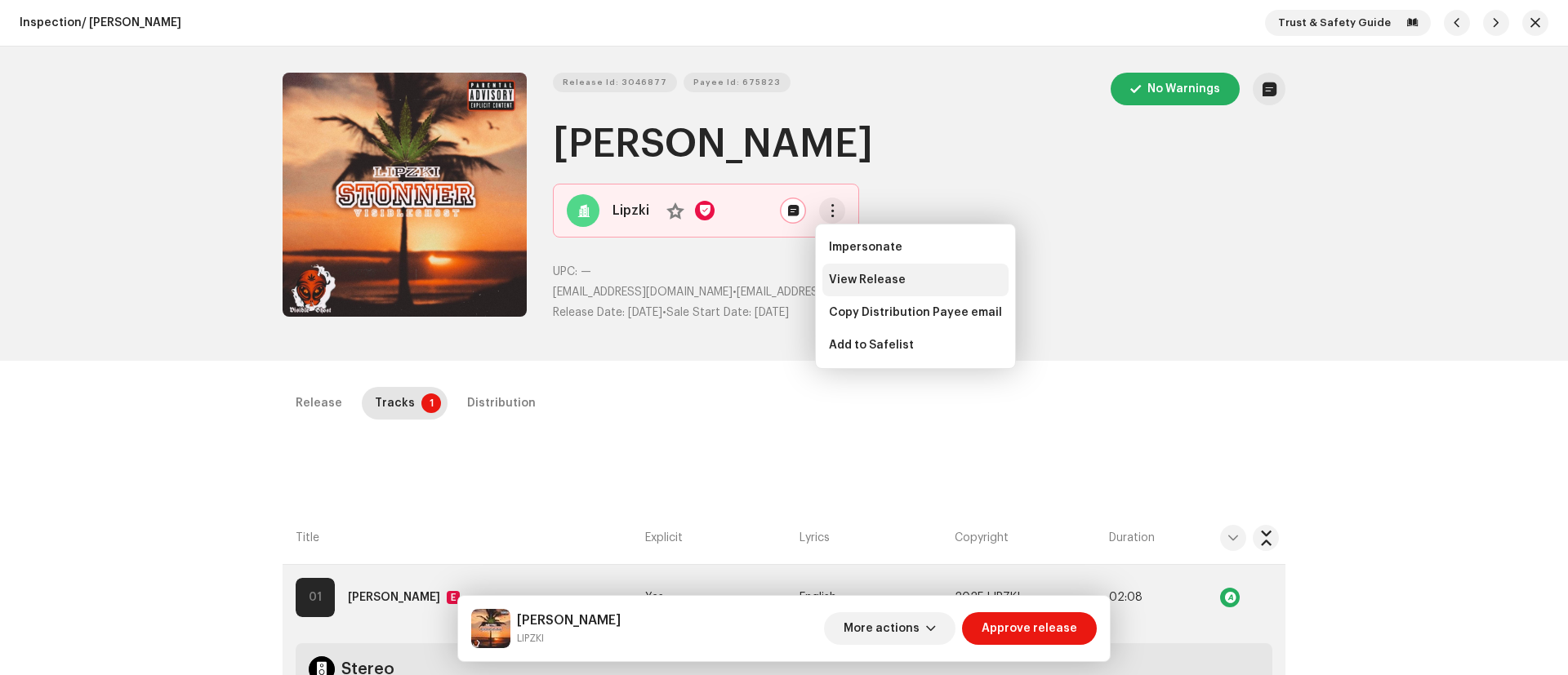
click at [850, 274] on span "View Release" at bounding box center [867, 280] width 77 height 13
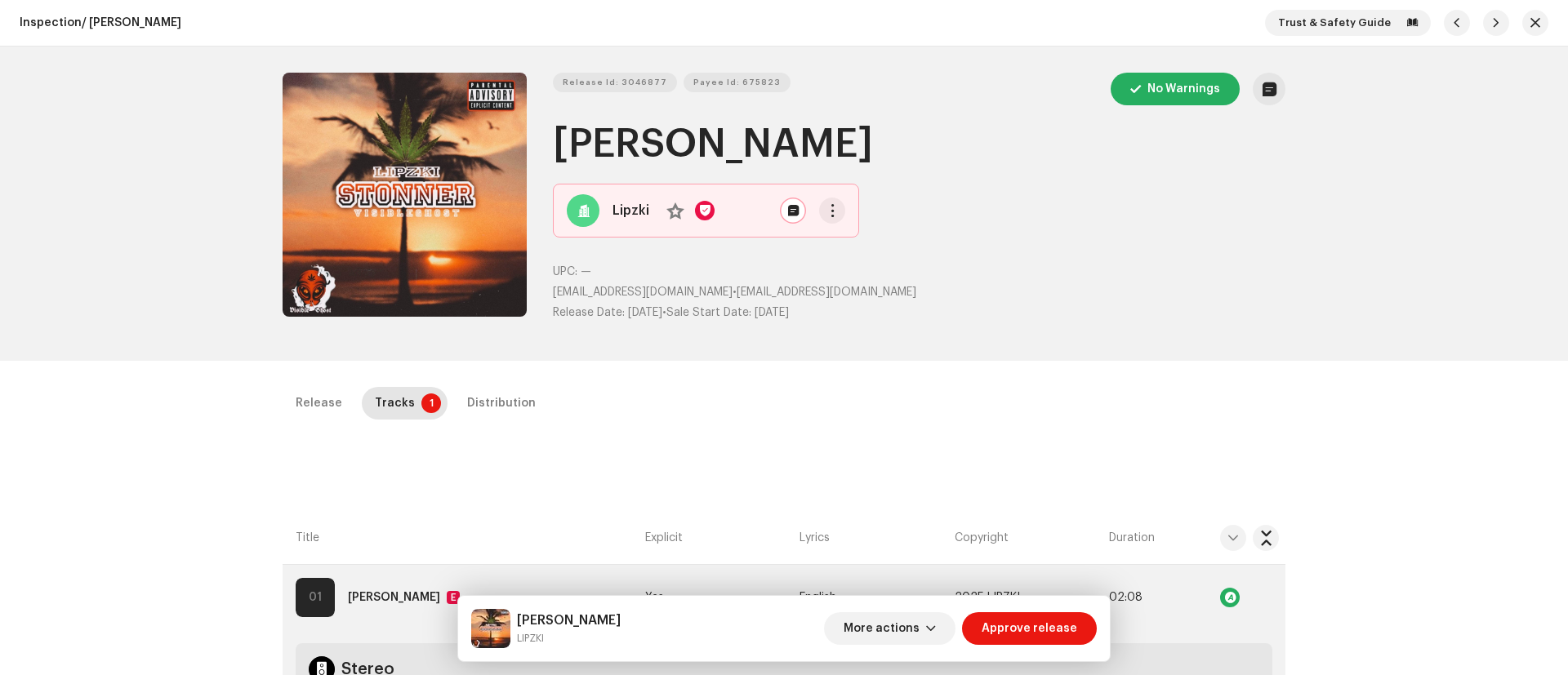
click at [622, 71] on div "Release Id: 3046877 Payee Id: 675823 No Warnings STONNER Lipzki No UPC: — lipzk…" at bounding box center [784, 204] width 1055 height 314
click at [622, 75] on span "Release Id: 3046877" at bounding box center [615, 83] width 105 height 33
click at [714, 76] on span "Payee Id: 675823" at bounding box center [737, 83] width 87 height 33
drag, startPoint x: 551, startPoint y: 290, endPoint x: 593, endPoint y: 290, distance: 42.0
click at [593, 290] on span "lipzkivibez@gmail.com" at bounding box center [643, 292] width 180 height 11
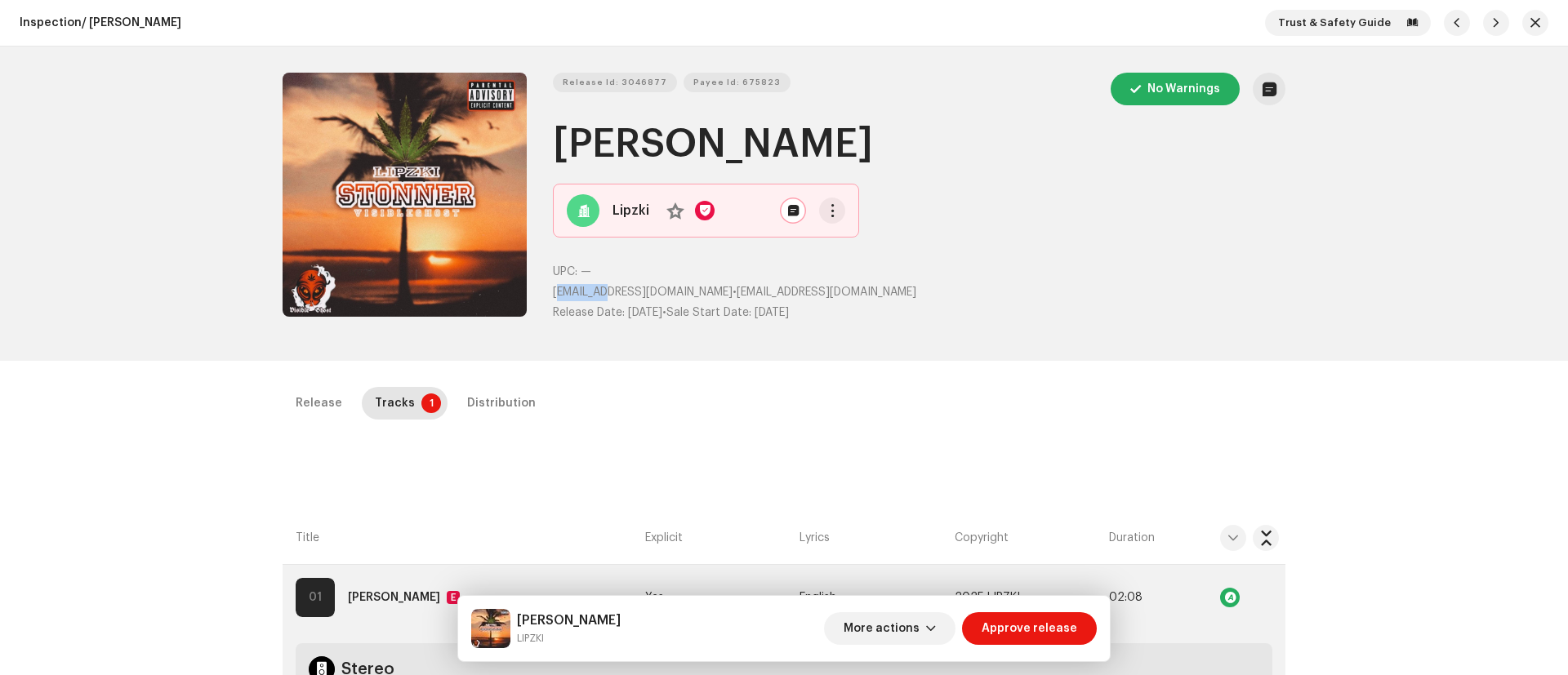
click at [592, 288] on span "lipzkivibez@gmail.com" at bounding box center [643, 292] width 180 height 11
drag, startPoint x: 548, startPoint y: 288, endPoint x: 680, endPoint y: 287, distance: 132.0
click at [680, 287] on p "lipzkivibez@gmail.com • lipzkivibez@gmail.com" at bounding box center [919, 292] width 732 height 17
click at [739, 78] on span "Payee Id: 675823" at bounding box center [737, 83] width 87 height 33
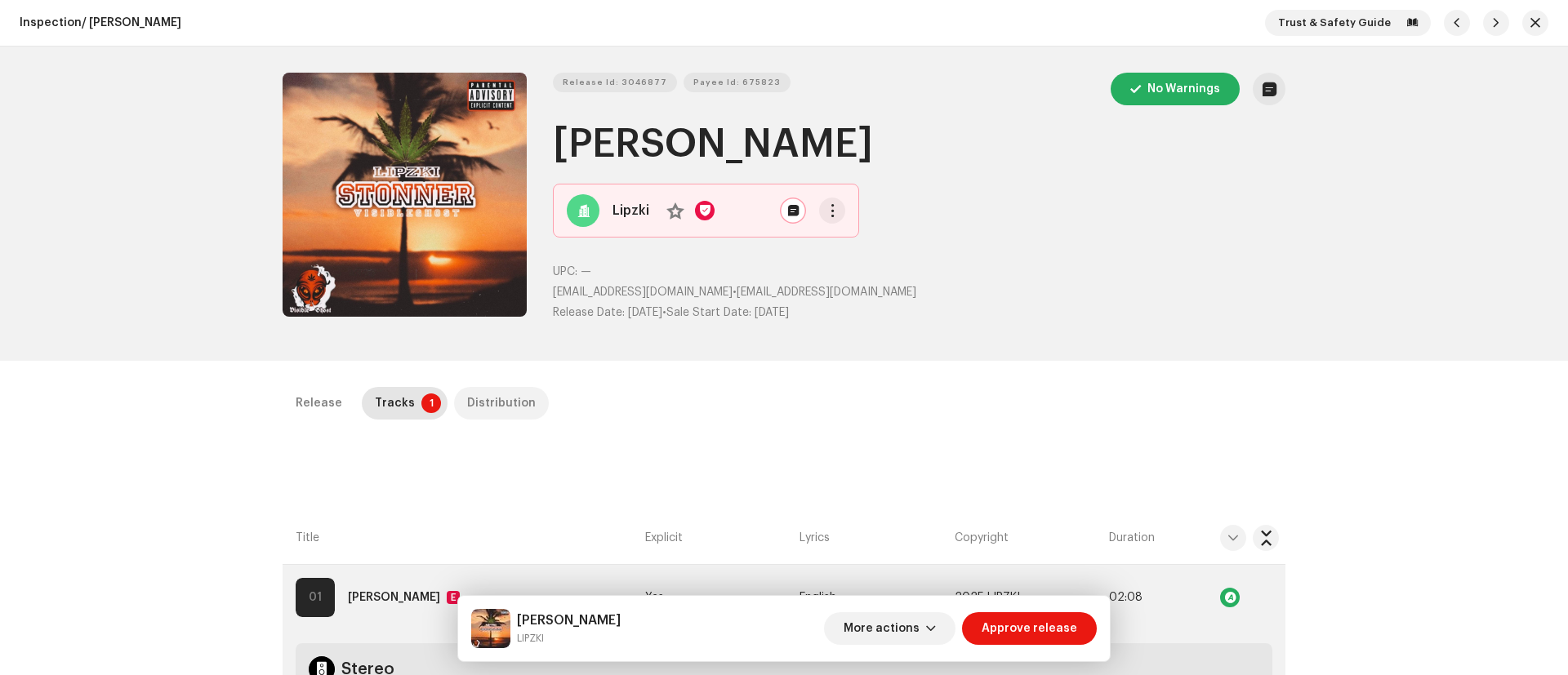
click at [485, 409] on div "Distribution" at bounding box center [501, 403] width 69 height 33
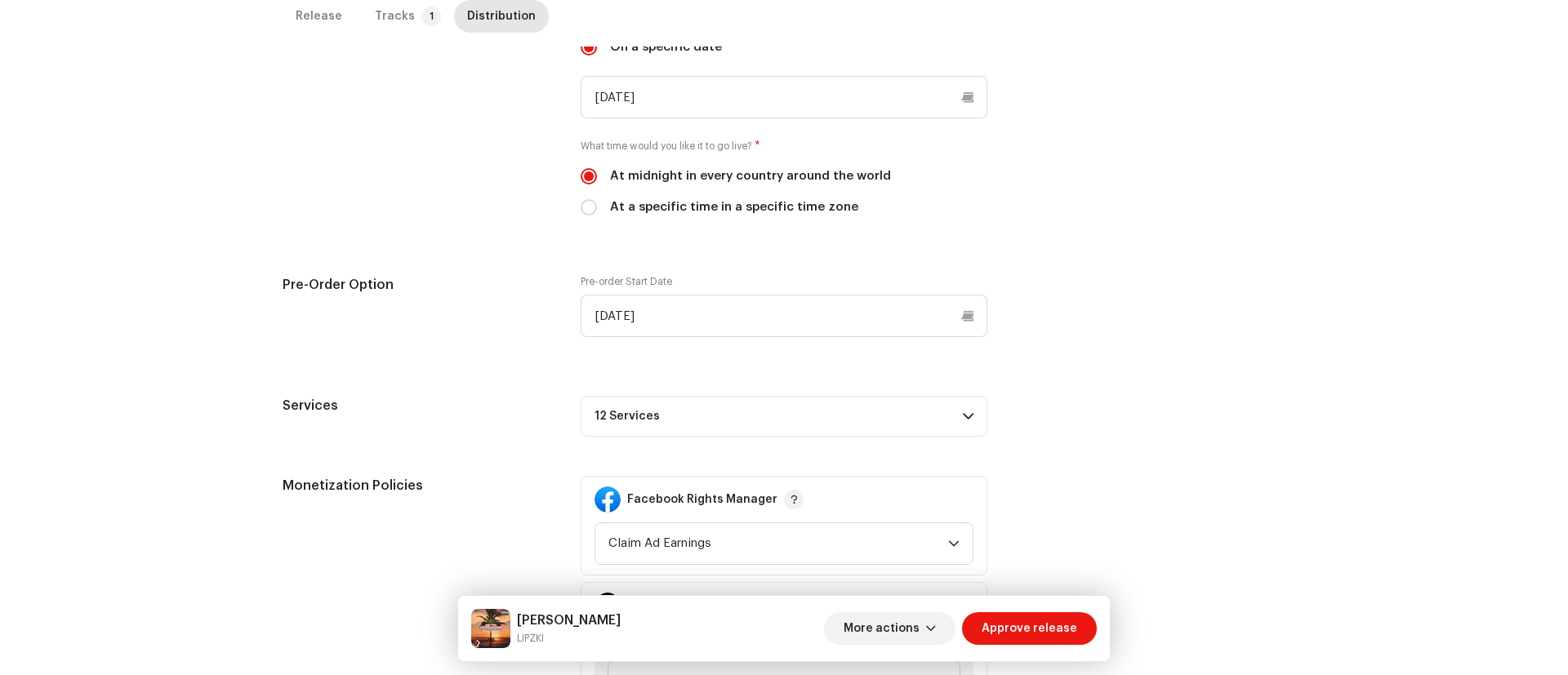
scroll to position [580, 0]
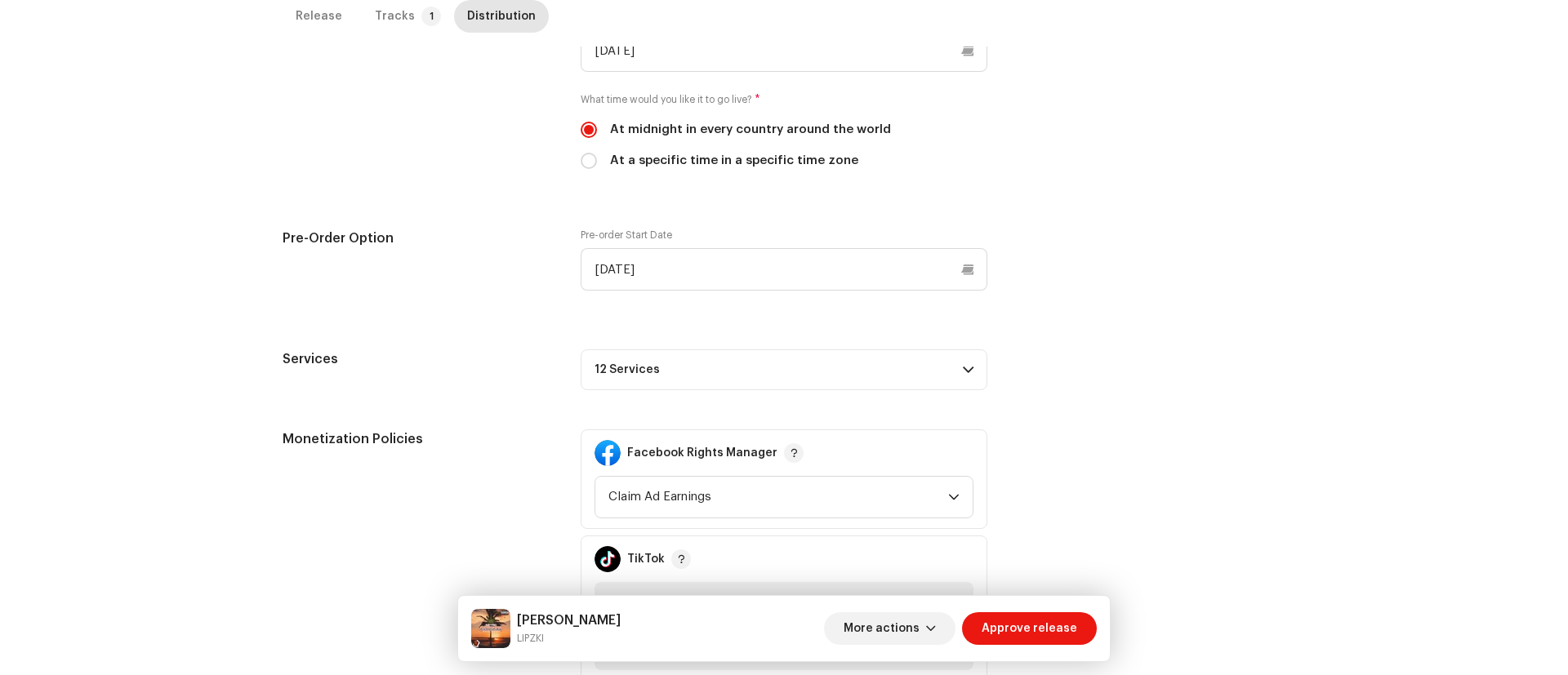
click at [964, 370] on span at bounding box center [968, 370] width 11 height 13
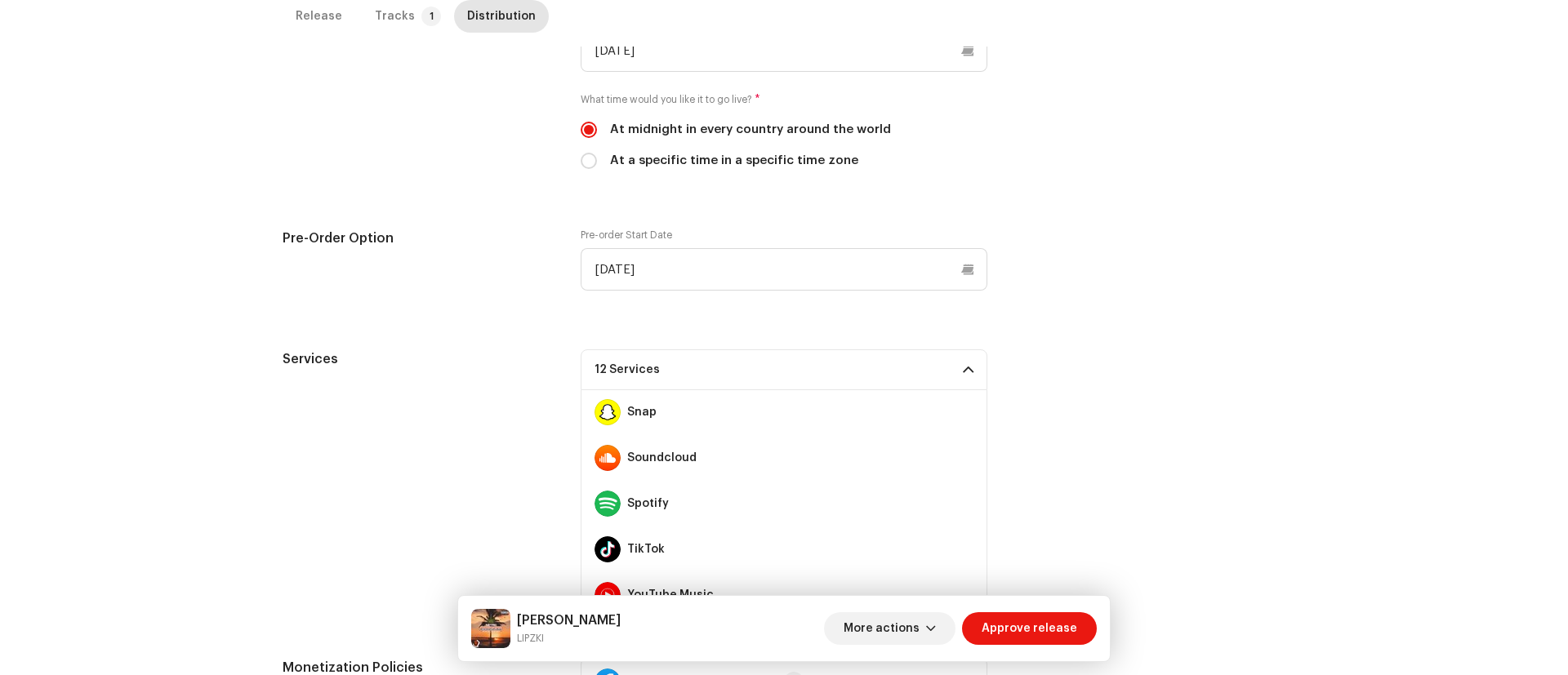
click at [1044, 437] on div "Services 12 Services Amazon HD Audio Apple HD Audio Audiomack Boomplay Deezer F…" at bounding box center [784, 483] width 1003 height 269
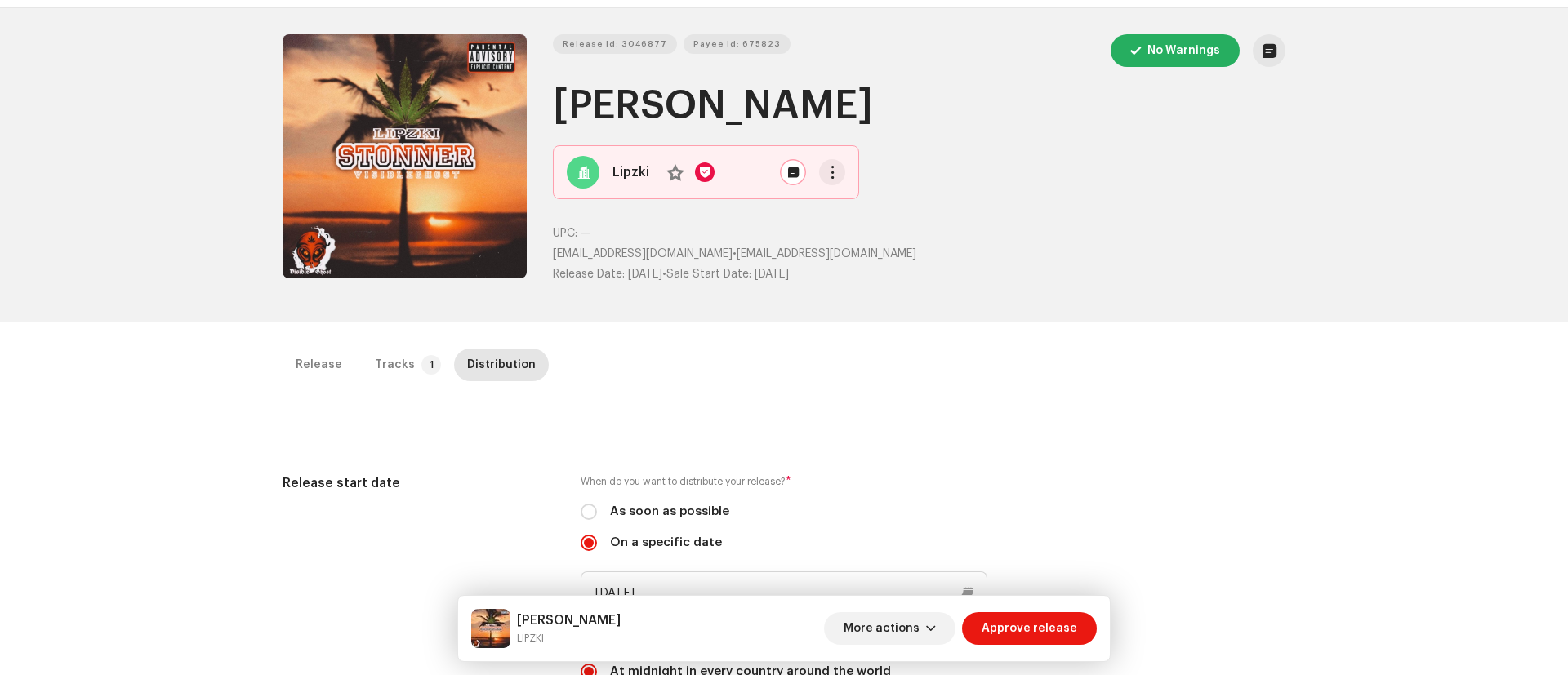
scroll to position [0, 0]
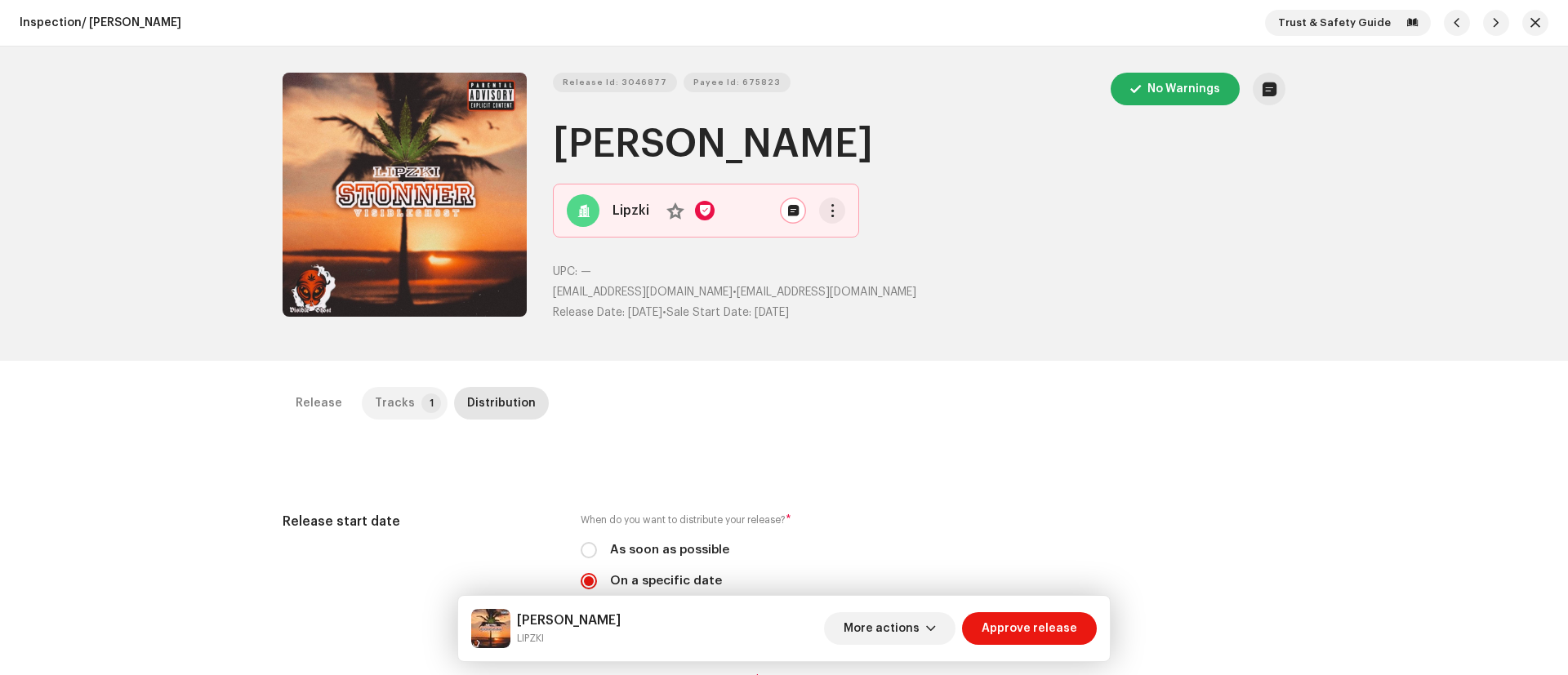
click at [383, 402] on div "Tracks" at bounding box center [395, 403] width 40 height 33
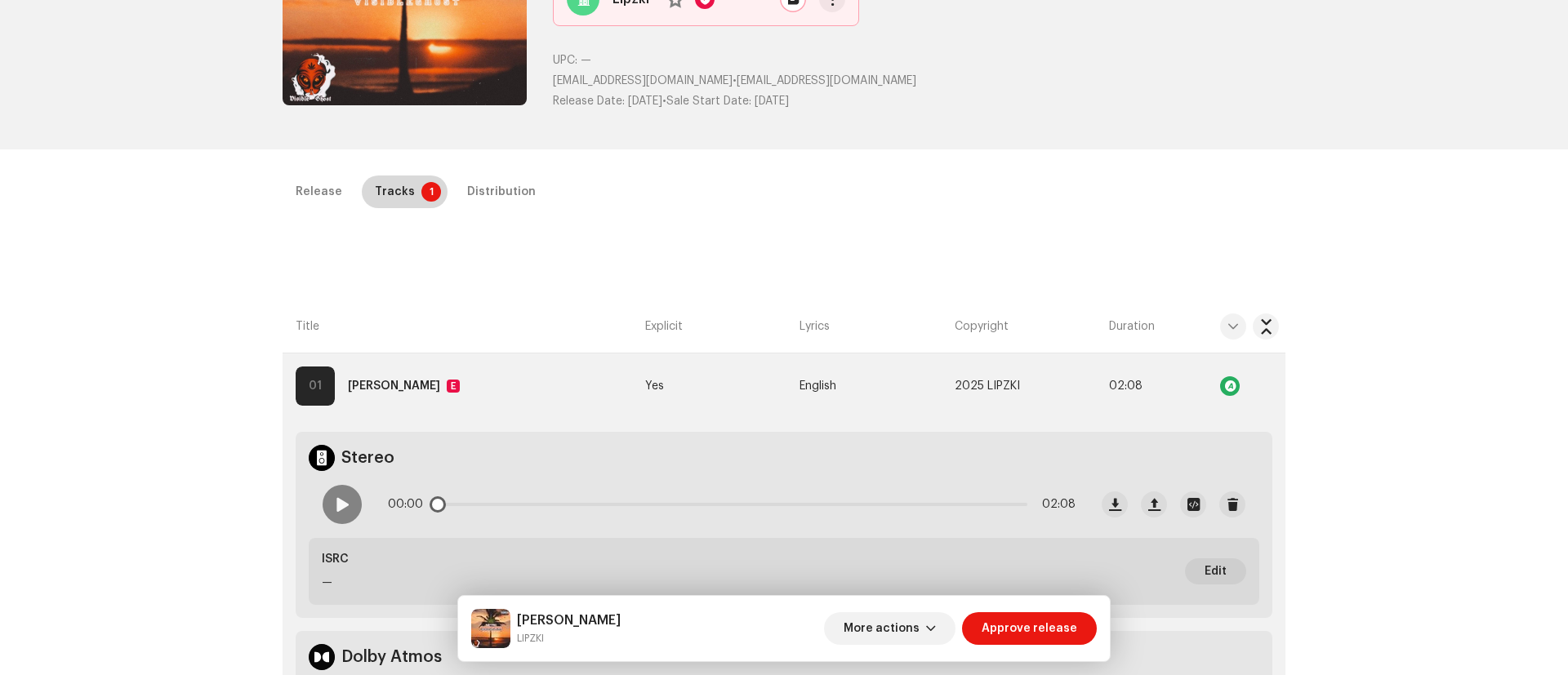
scroll to position [228, 0]
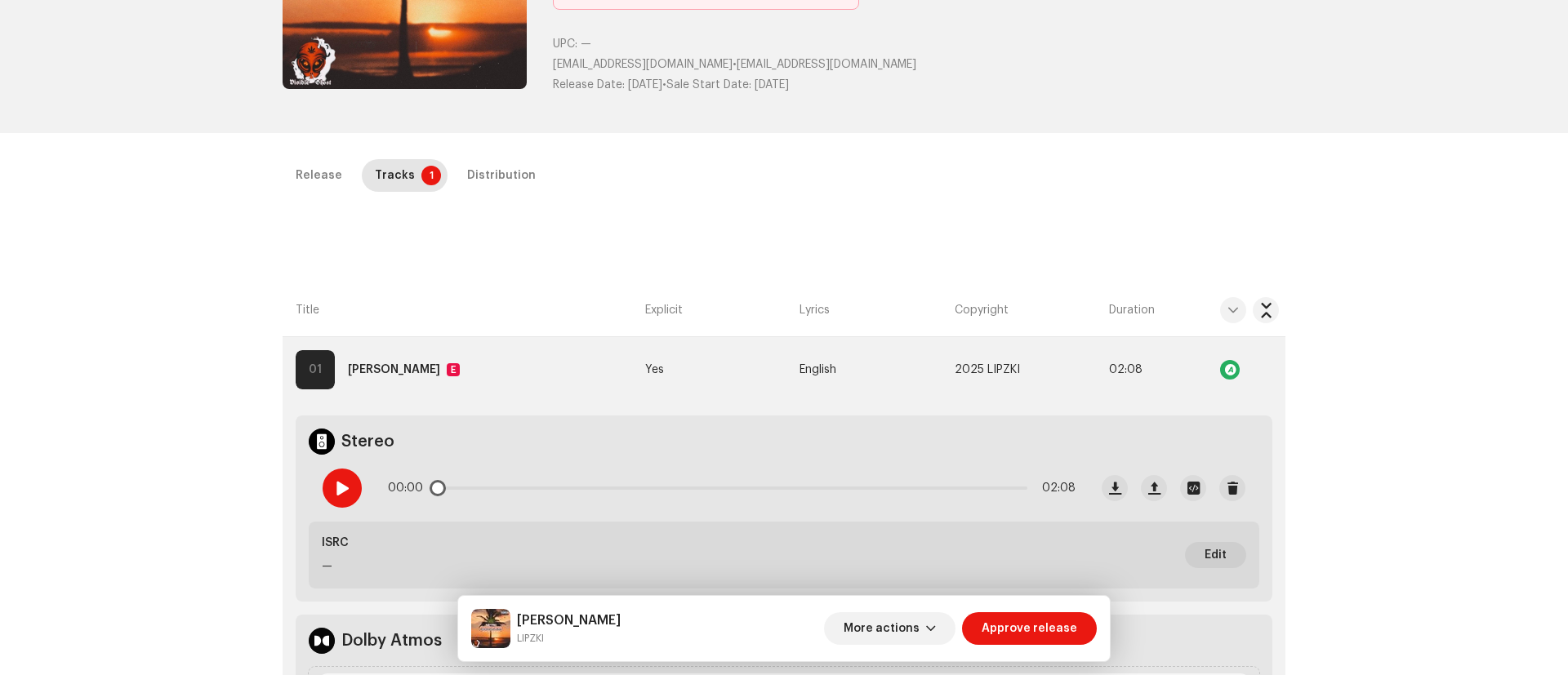
click at [336, 449] on span at bounding box center [341, 488] width 14 height 13
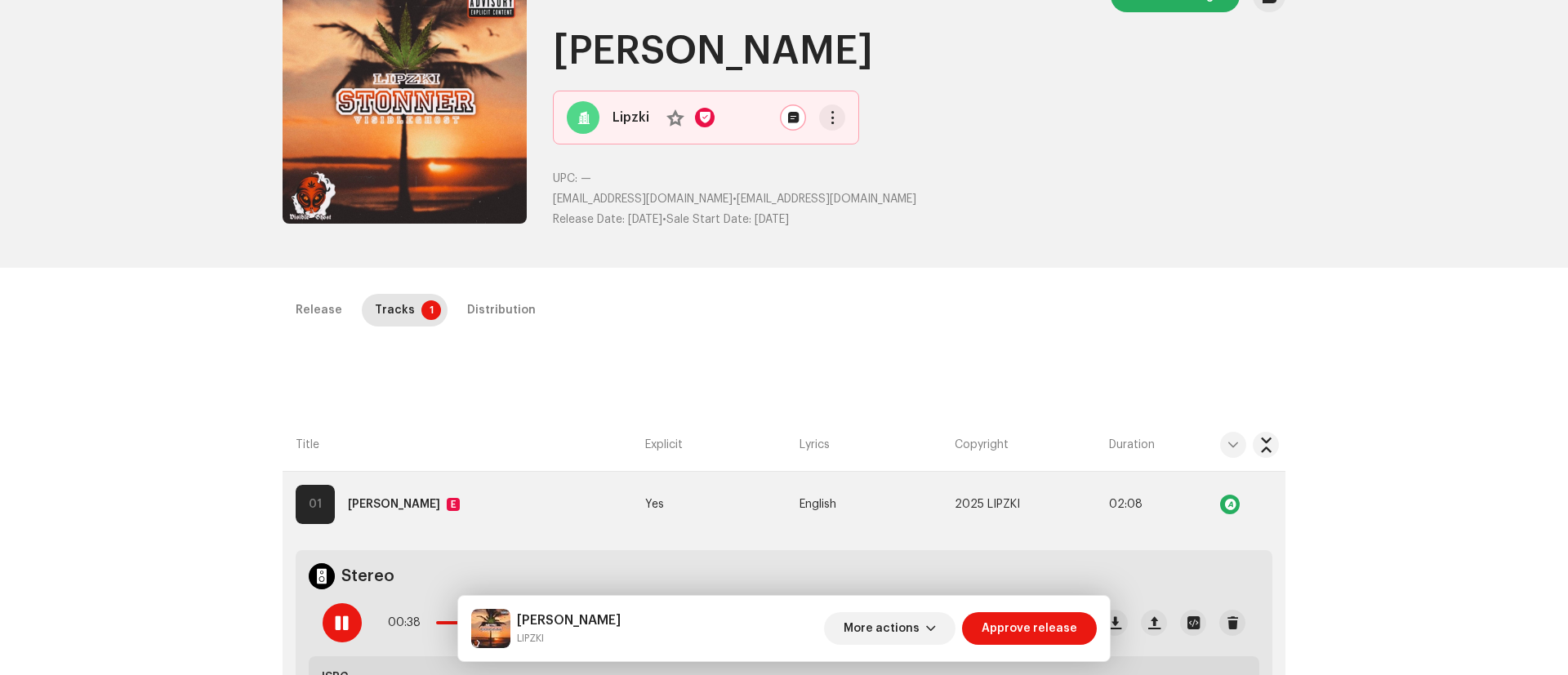
scroll to position [0, 0]
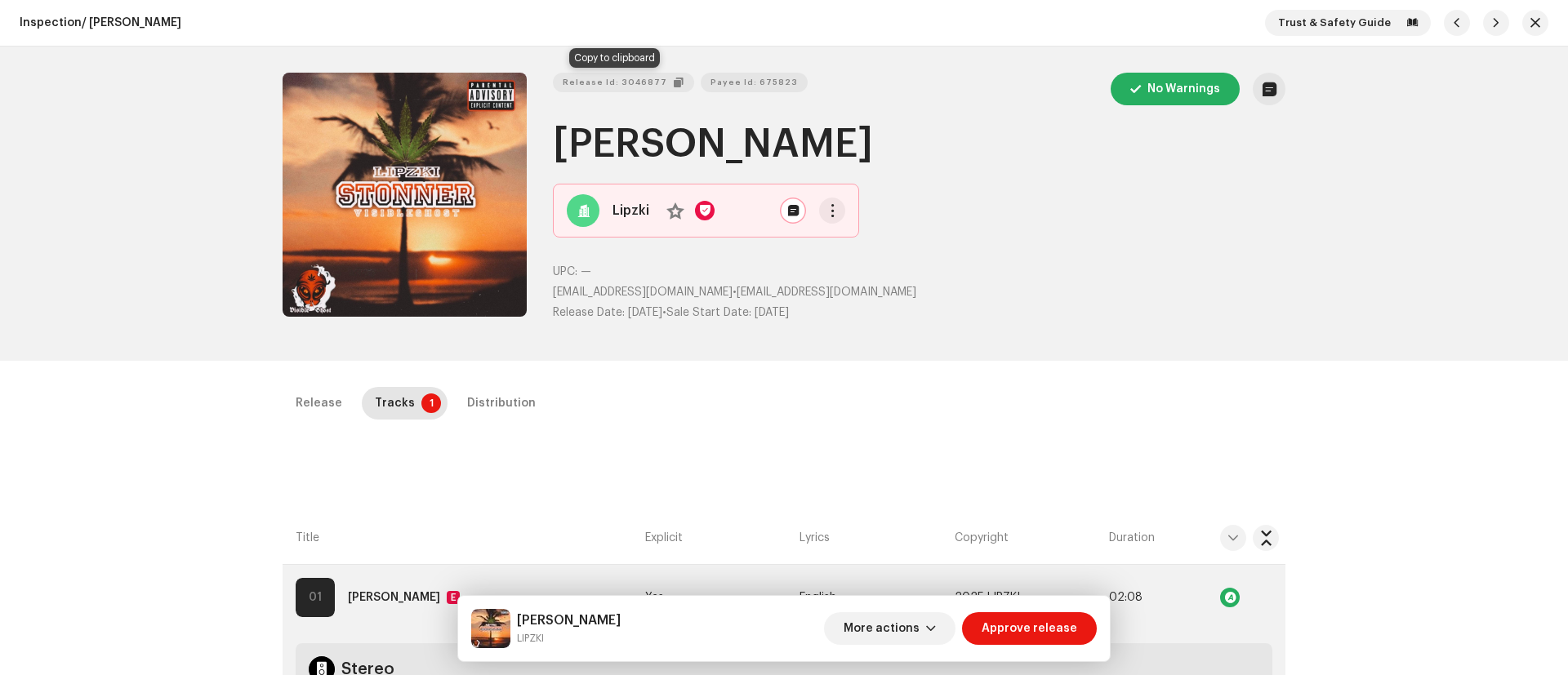
click at [636, 84] on span "Release Id: 3046877" at bounding box center [615, 83] width 105 height 33
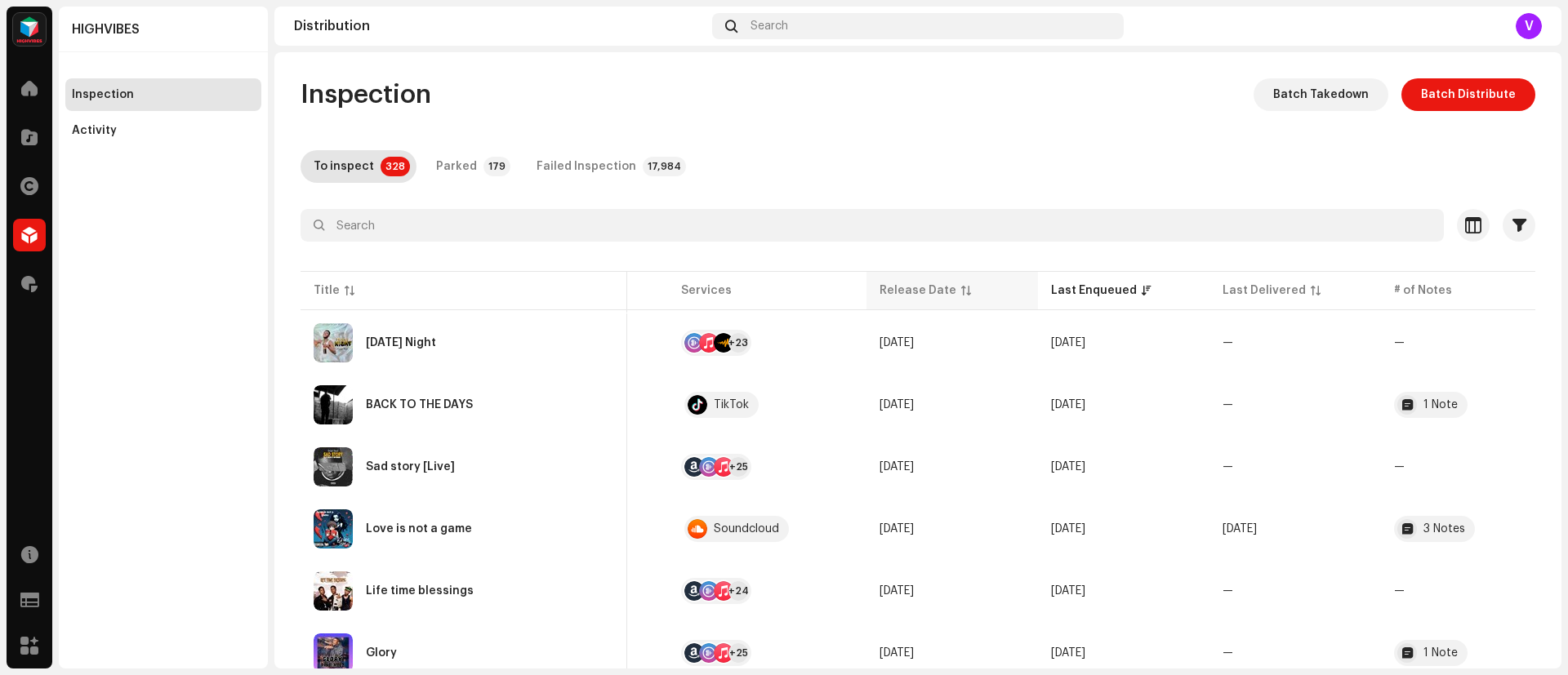
scroll to position [0, 350]
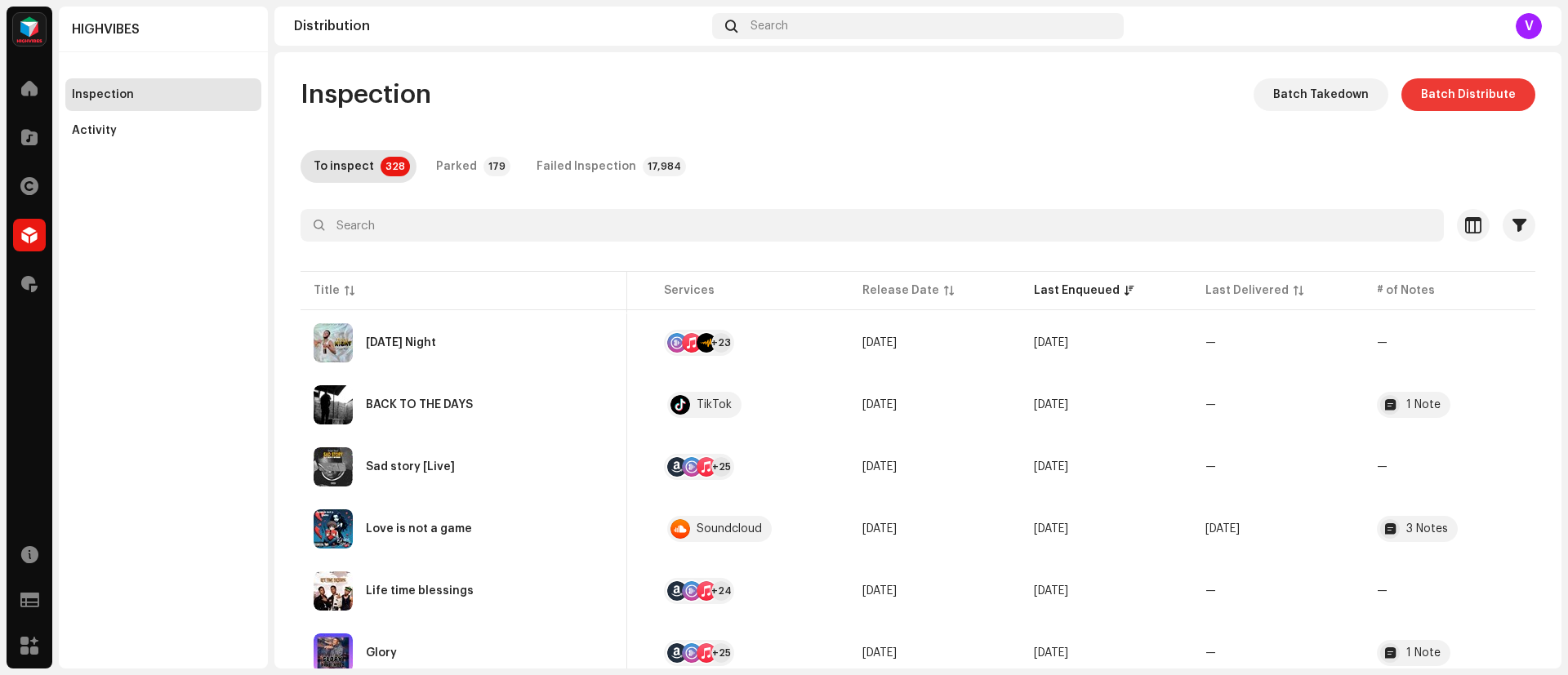
click at [1044, 104] on span "Batch Distribute" at bounding box center [1468, 95] width 95 height 33
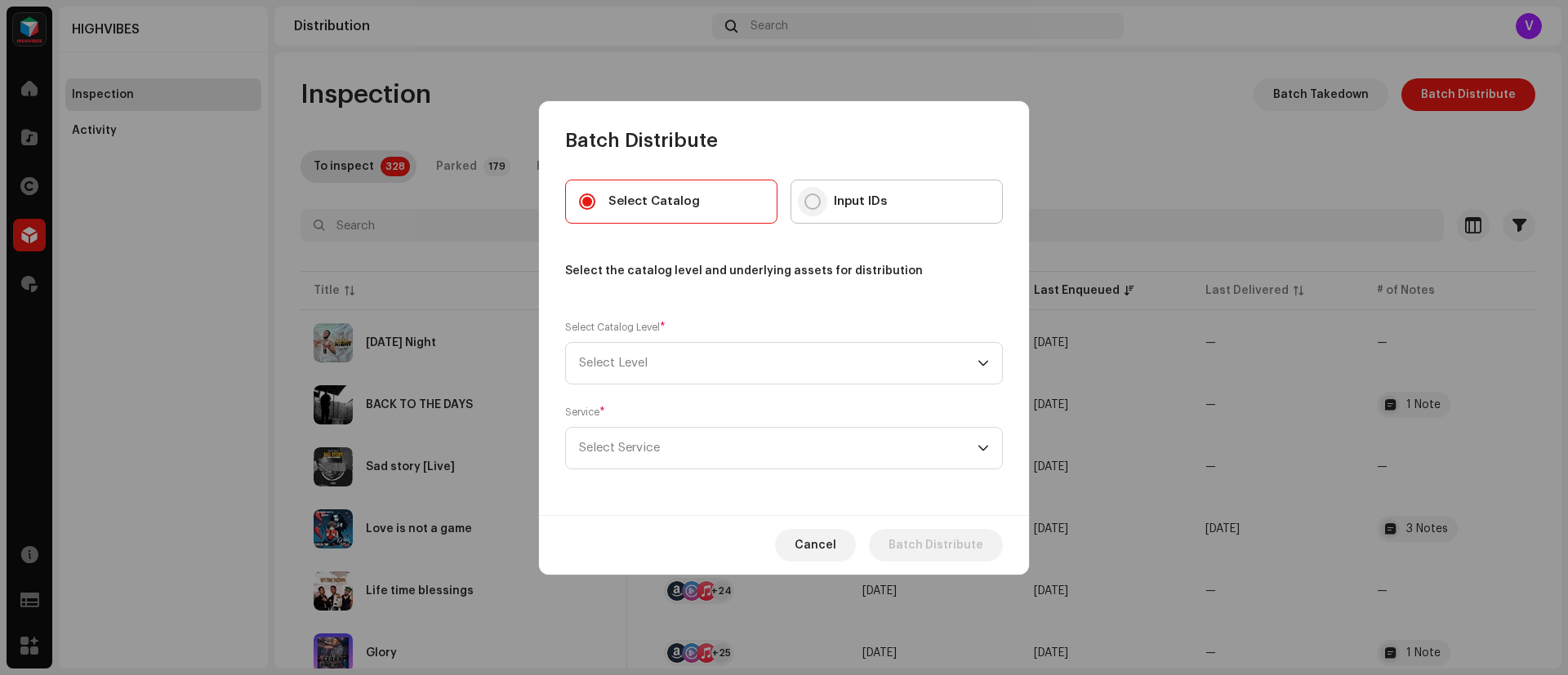
click at [814, 194] on input "Input IDs" at bounding box center [813, 202] width 17 height 17
radio input "true"
click at [984, 358] on icon "dropdown trigger" at bounding box center [983, 363] width 11 height 11
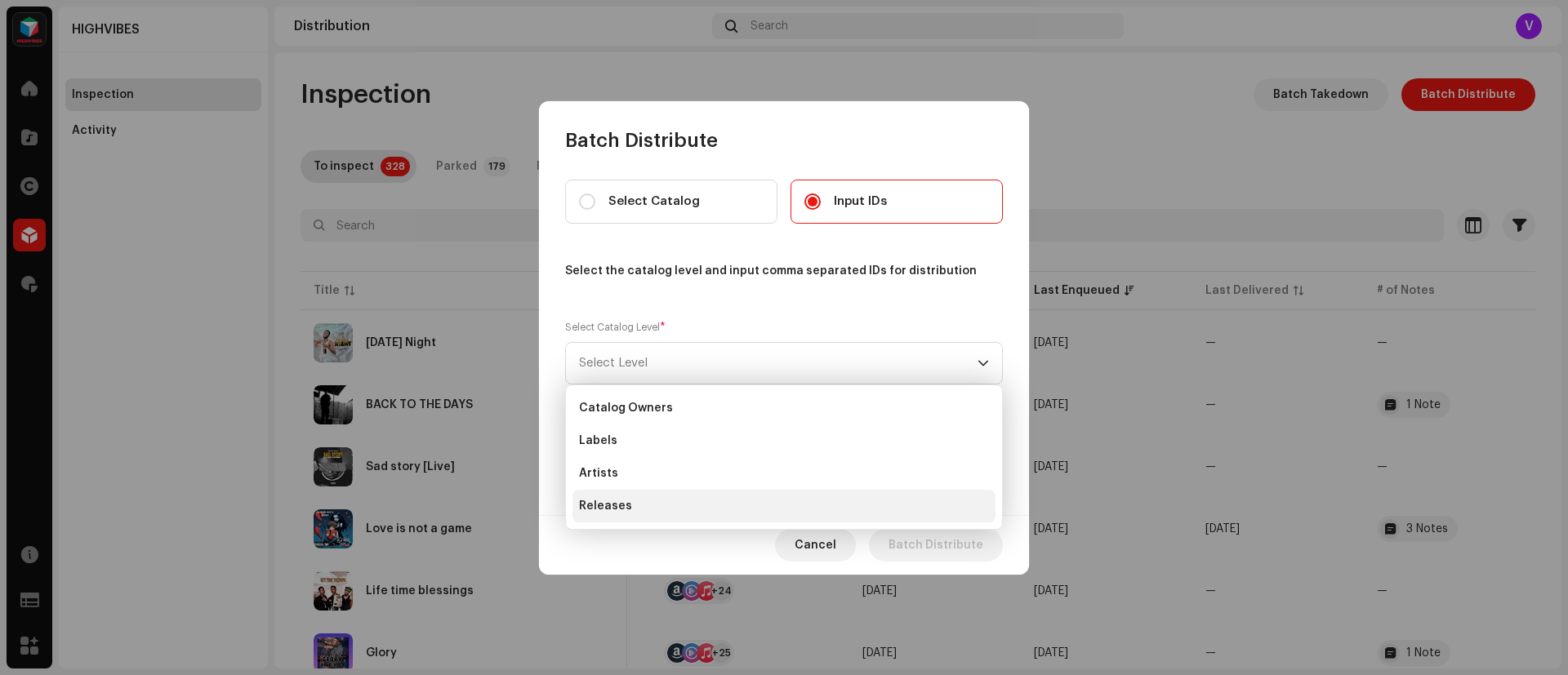
click at [739, 449] on li "Releases" at bounding box center [784, 506] width 423 height 33
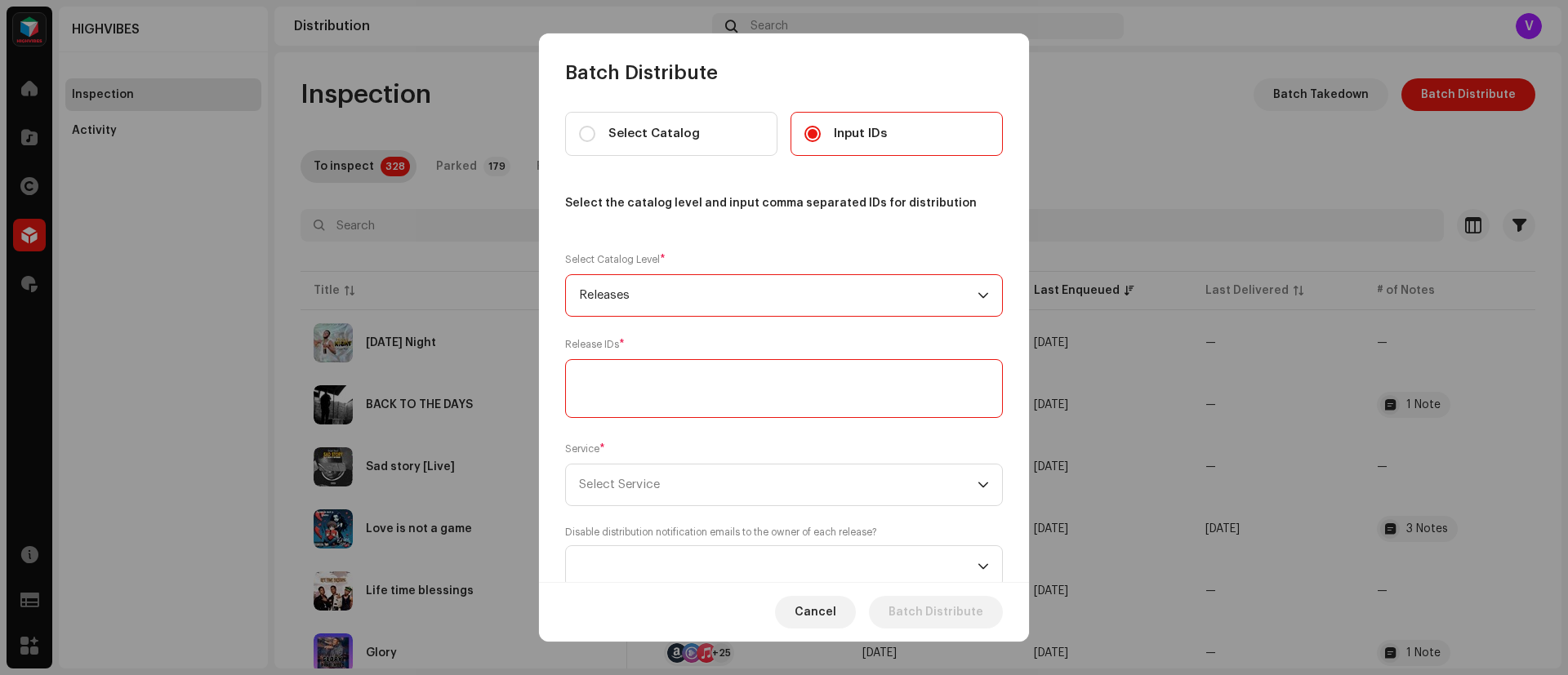
click at [887, 368] on textarea at bounding box center [784, 388] width 437 height 59
paste textarea "3046877"
type textarea "3046877"
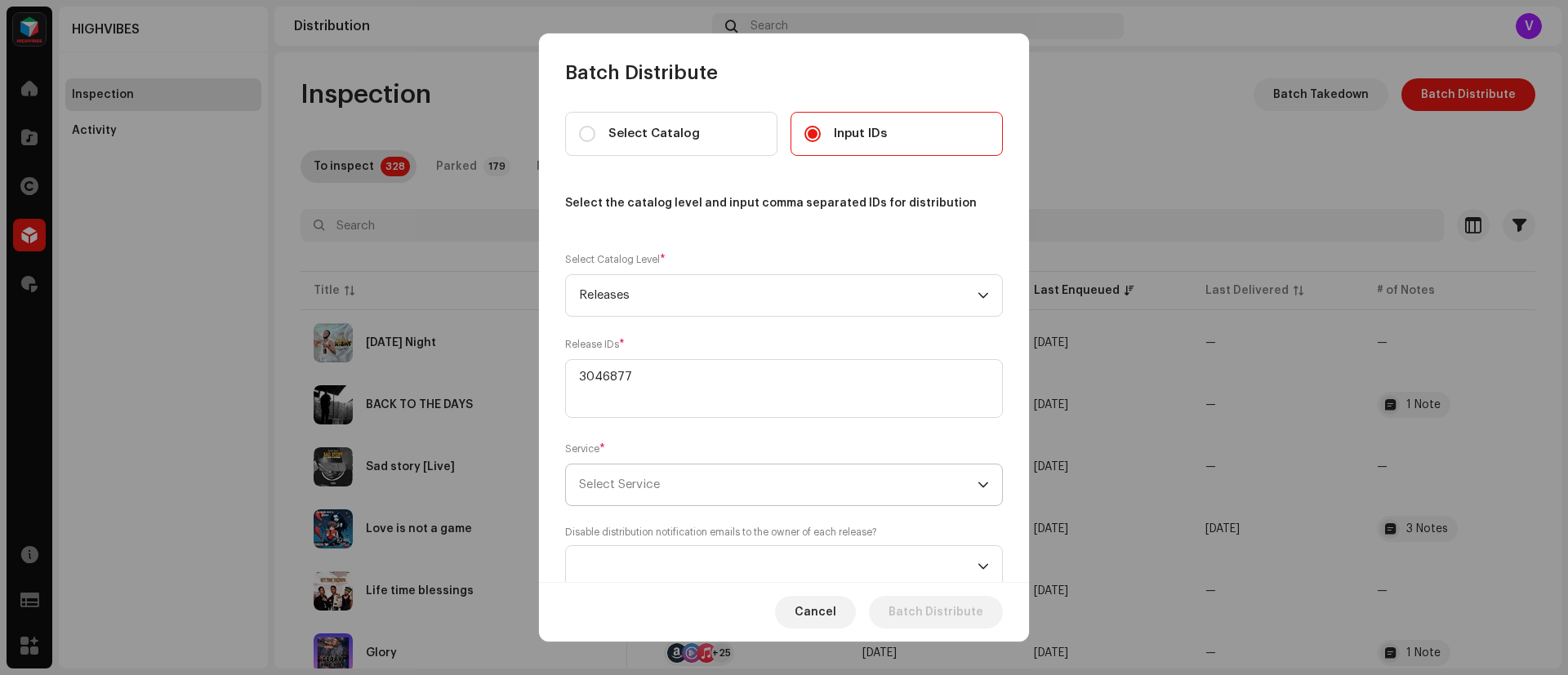
click at [977, 449] on icon "dropdown trigger" at bounding box center [983, 485] width 11 height 11
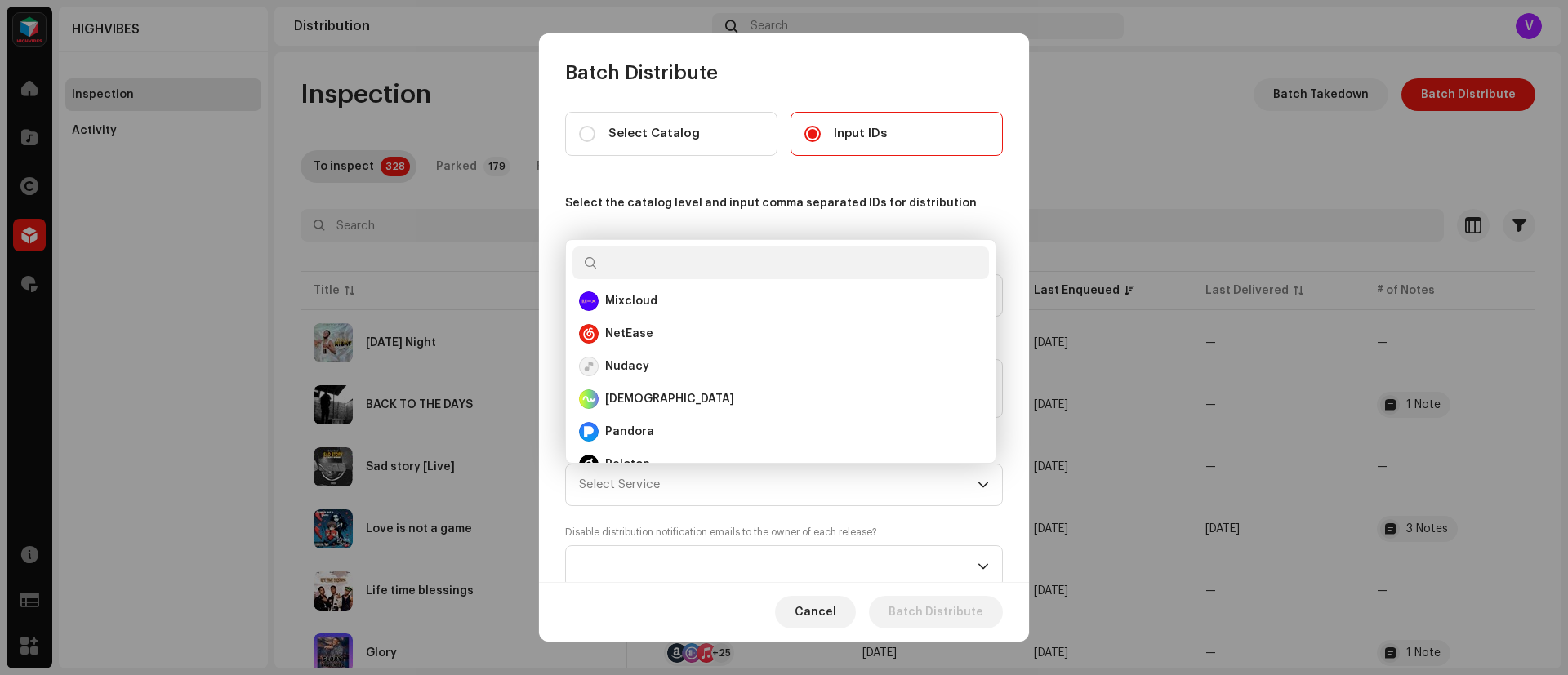
scroll to position [525, 0]
click at [684, 377] on div "Nudacy" at bounding box center [780, 372] width 403 height 19
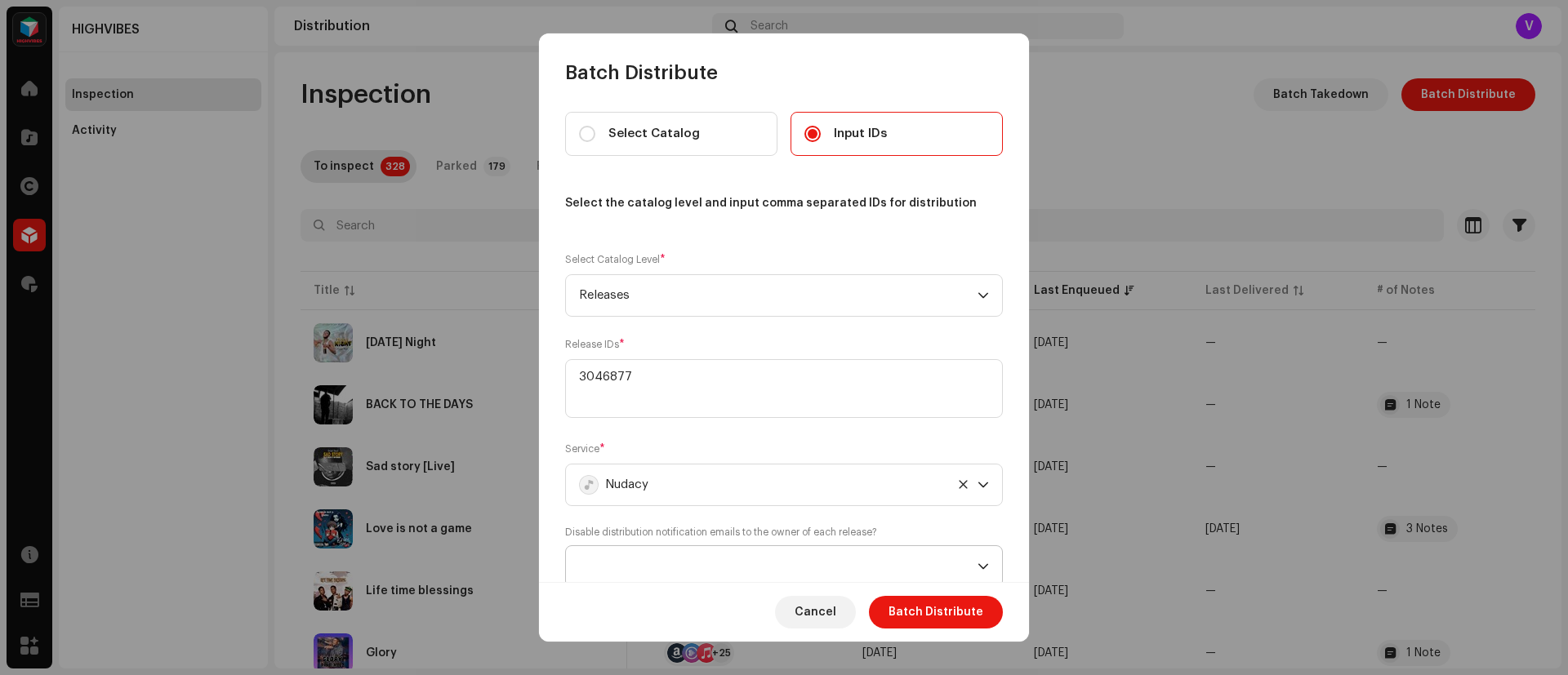
click at [982, 449] on div "dropdown trigger" at bounding box center [983, 567] width 11 height 40
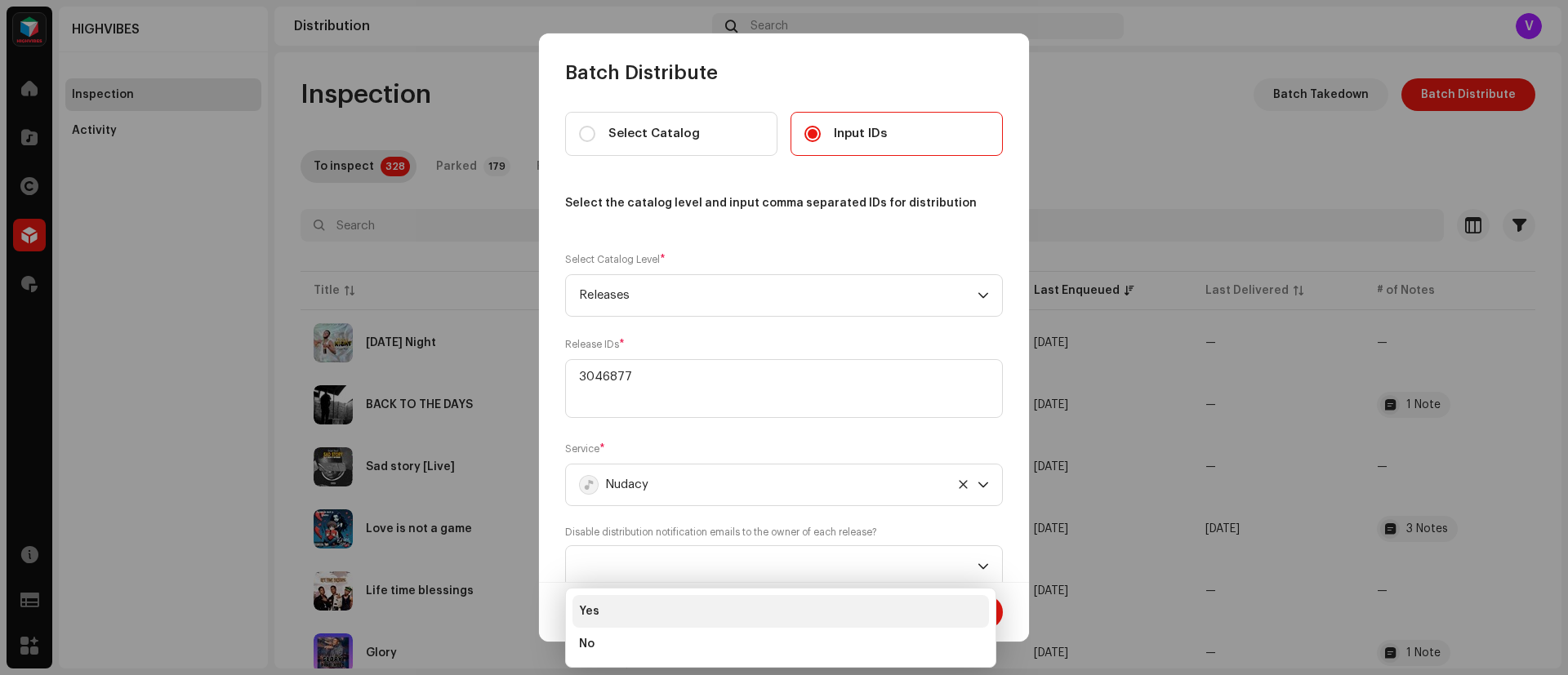
click at [705, 449] on li "Yes" at bounding box center [780, 612] width 416 height 33
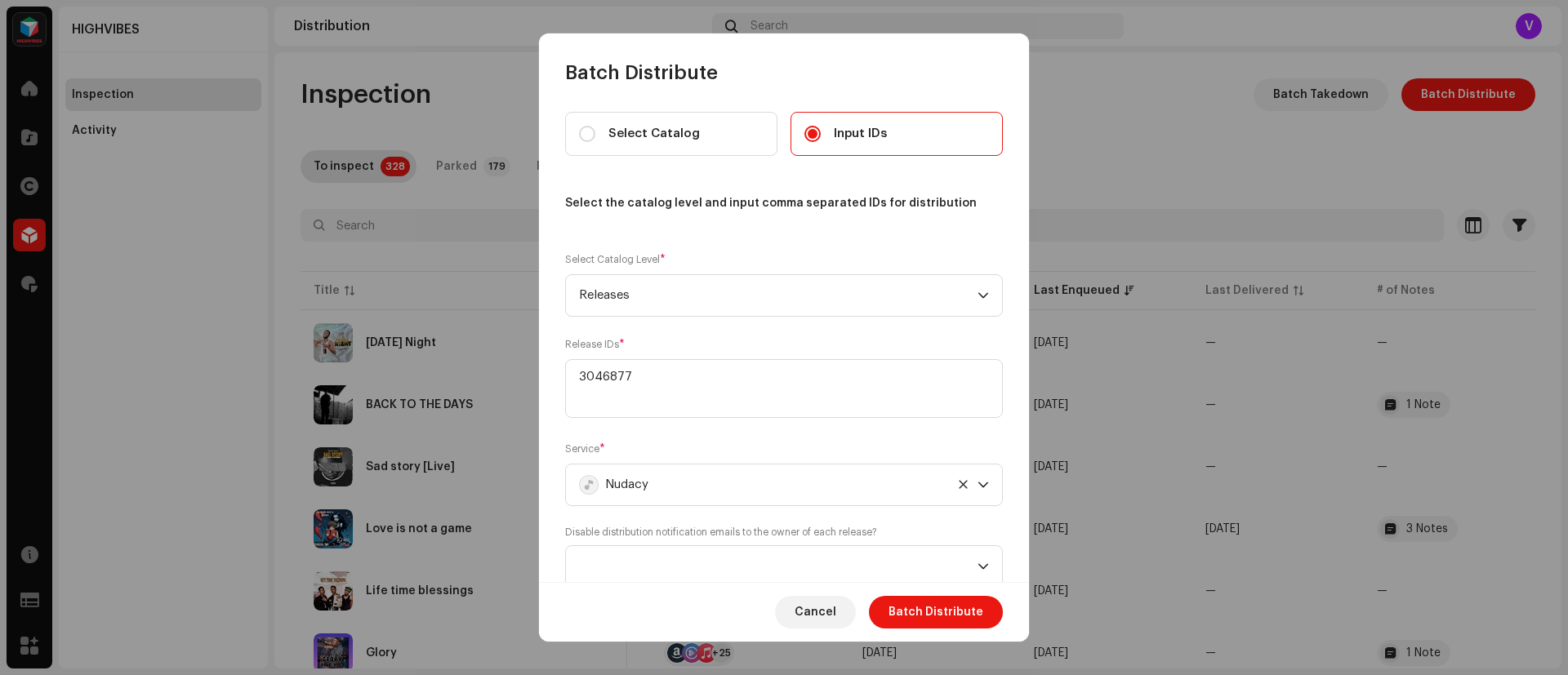
scroll to position [6, 0]
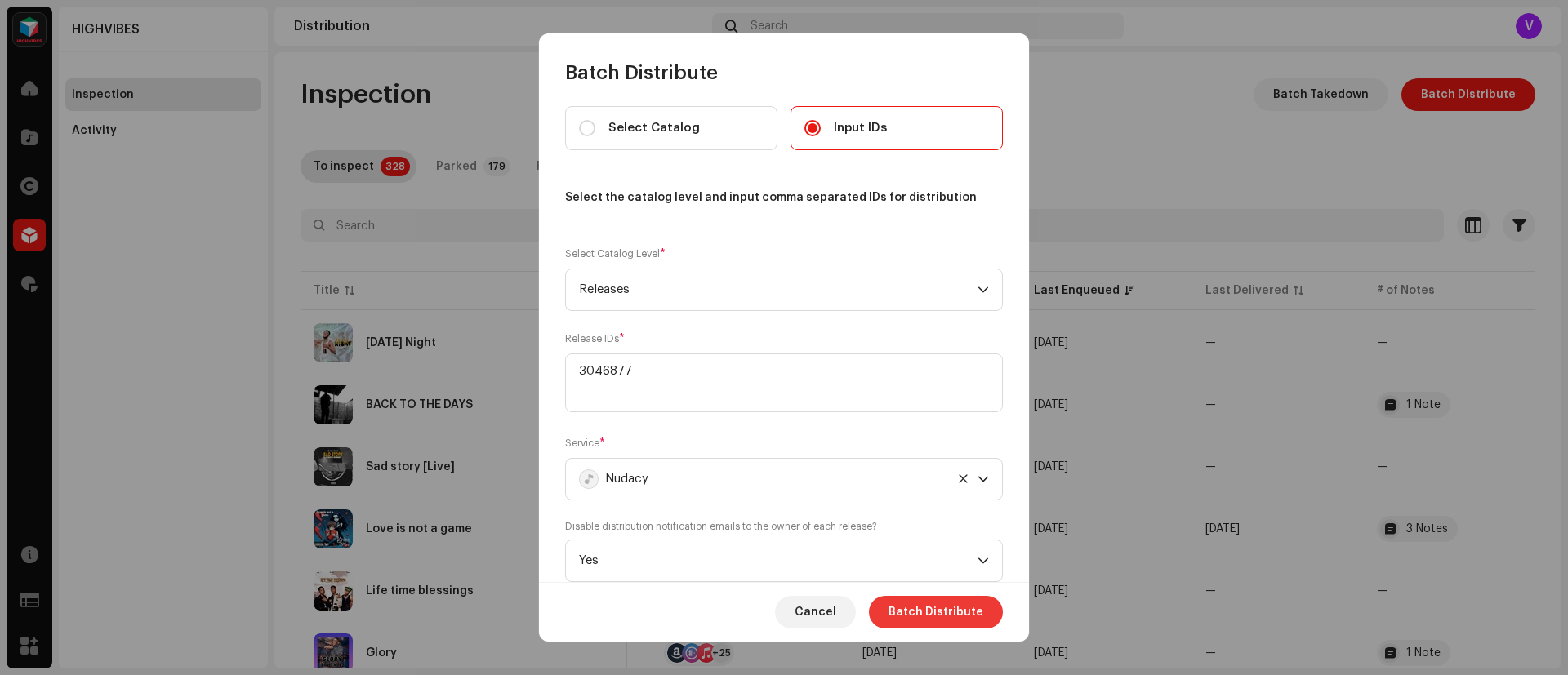
click at [931, 449] on span "Batch Distribute" at bounding box center [935, 613] width 95 height 33
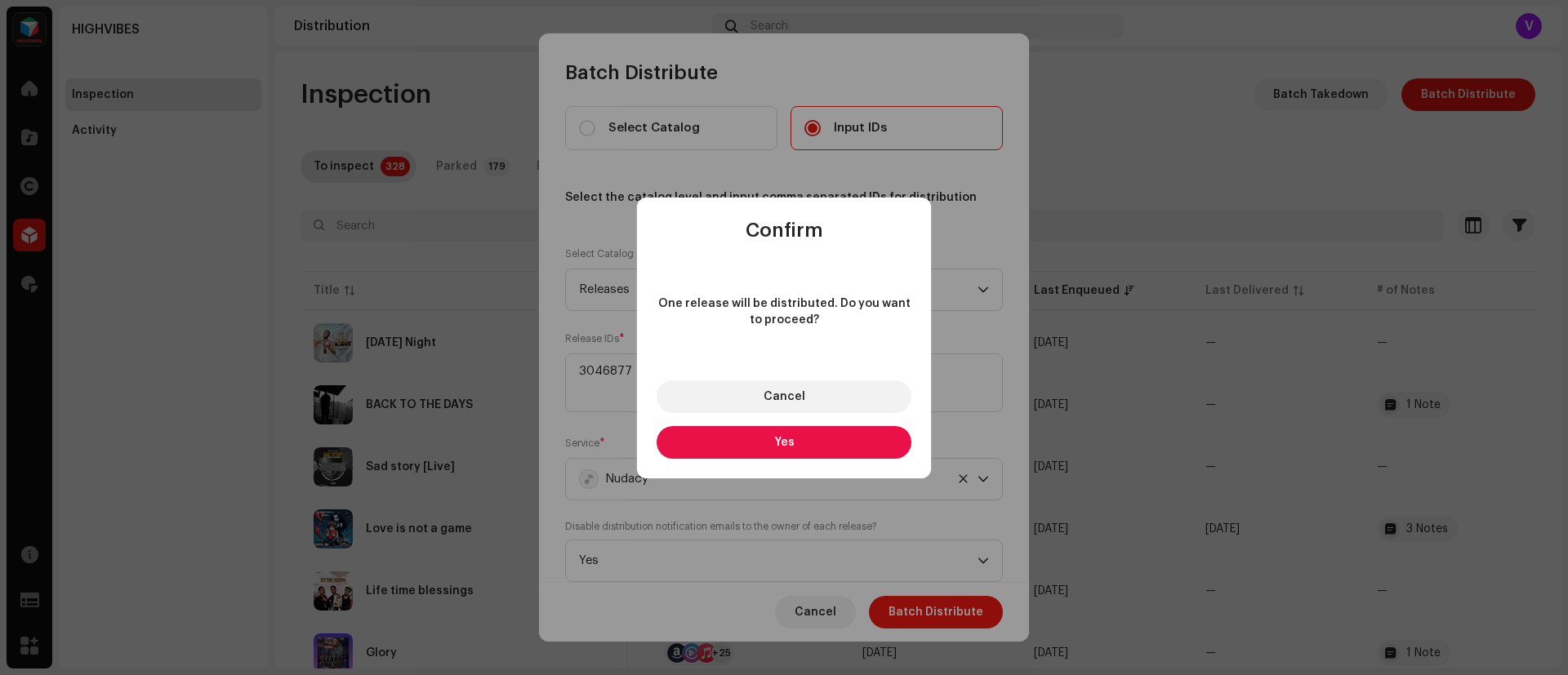
click at [818, 444] on button "Yes" at bounding box center [784, 443] width 254 height 33
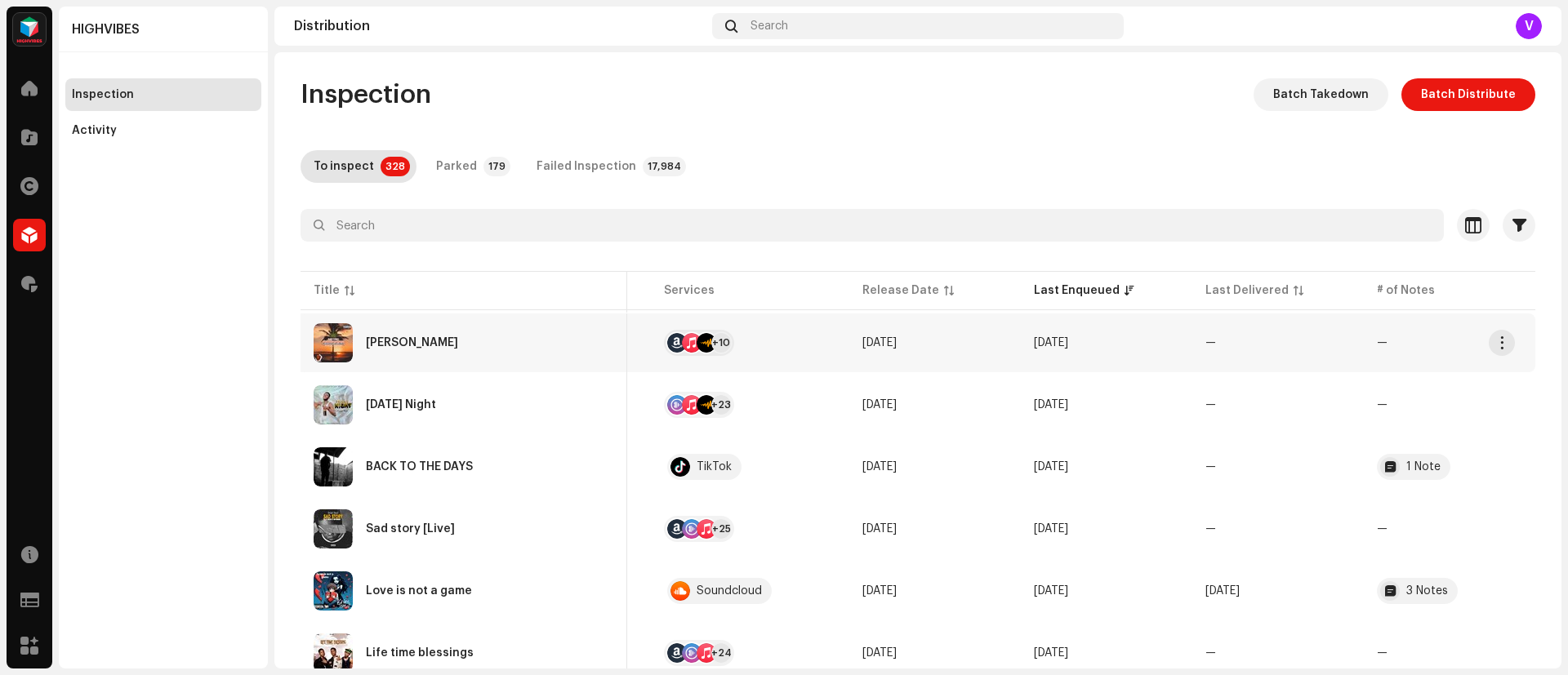
click at [1044, 334] on td "—" at bounding box center [1278, 343] width 172 height 59
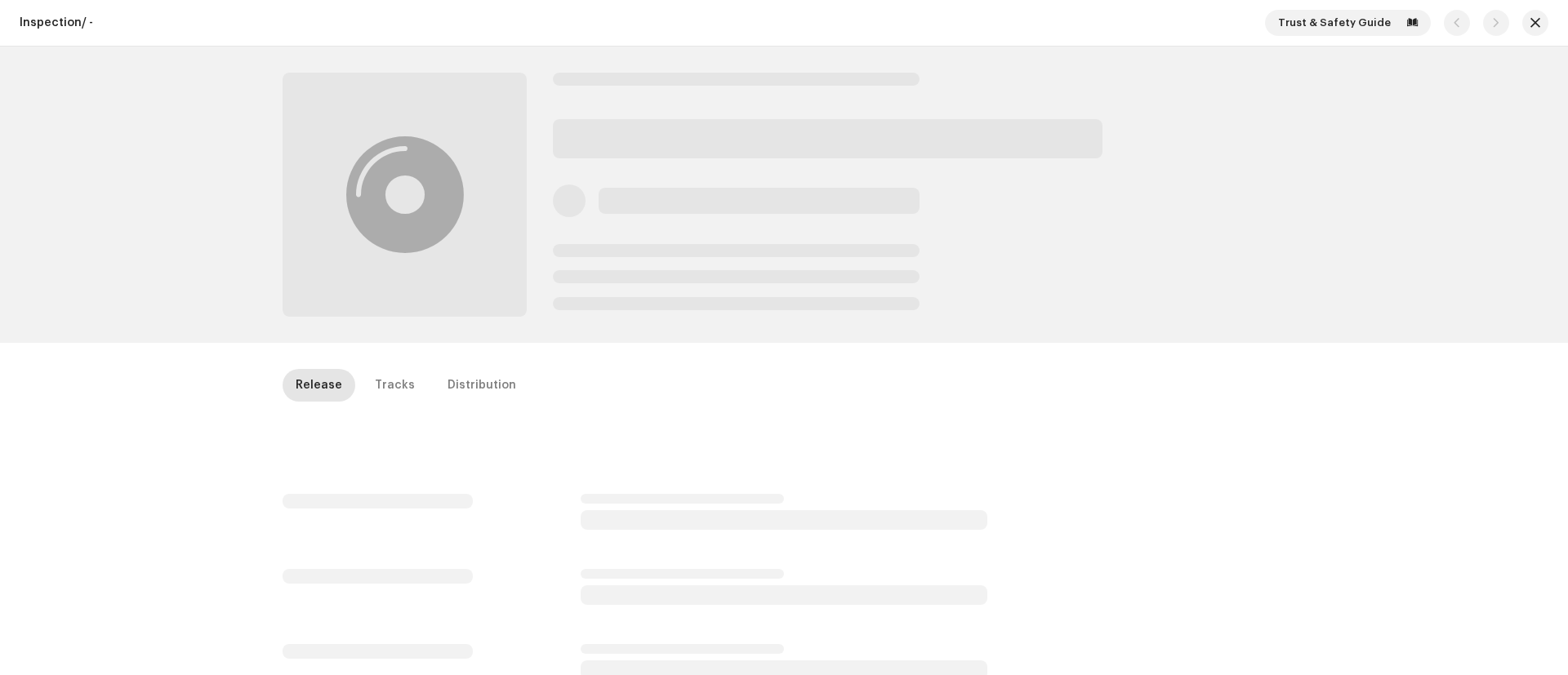
click at [1044, 334] on div at bounding box center [784, 195] width 1568 height 297
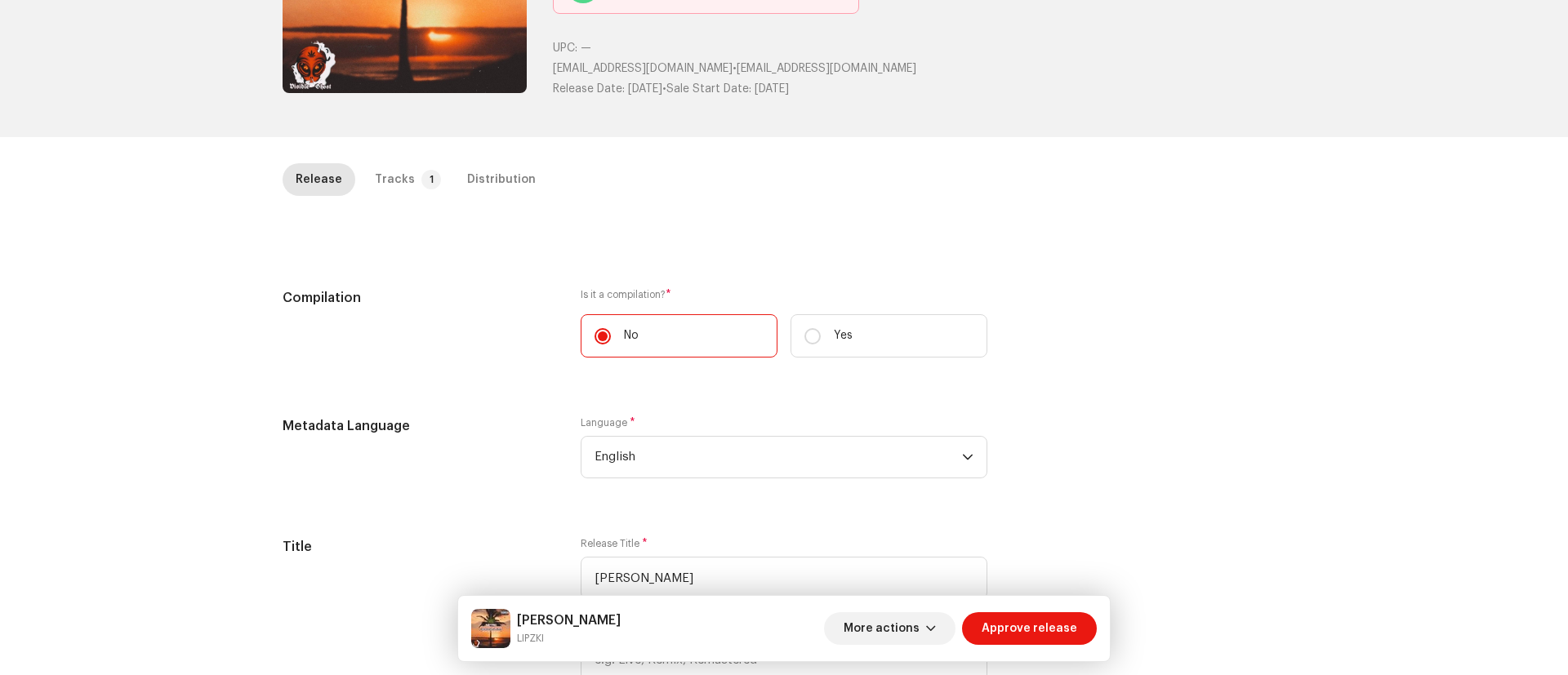
scroll to position [234, 0]
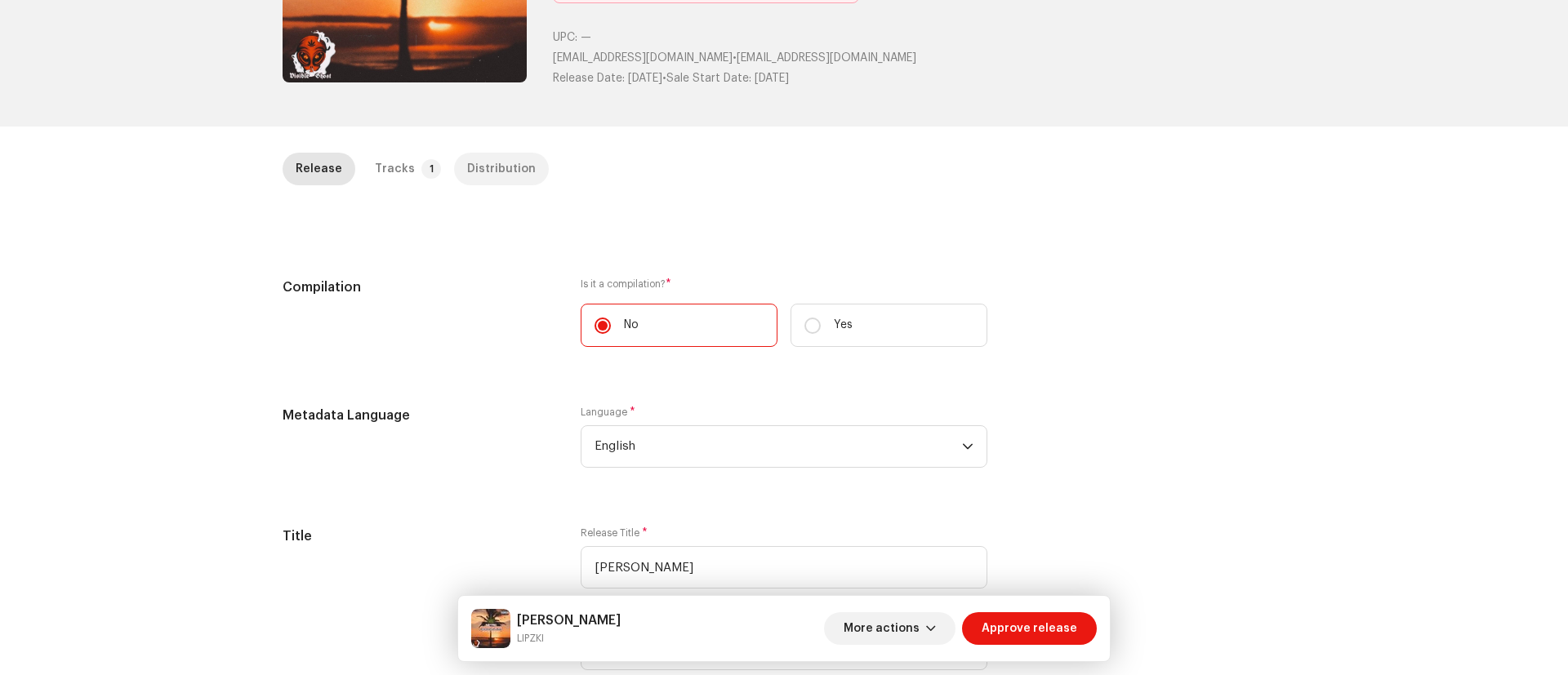
click at [507, 172] on div "Distribution" at bounding box center [501, 169] width 69 height 33
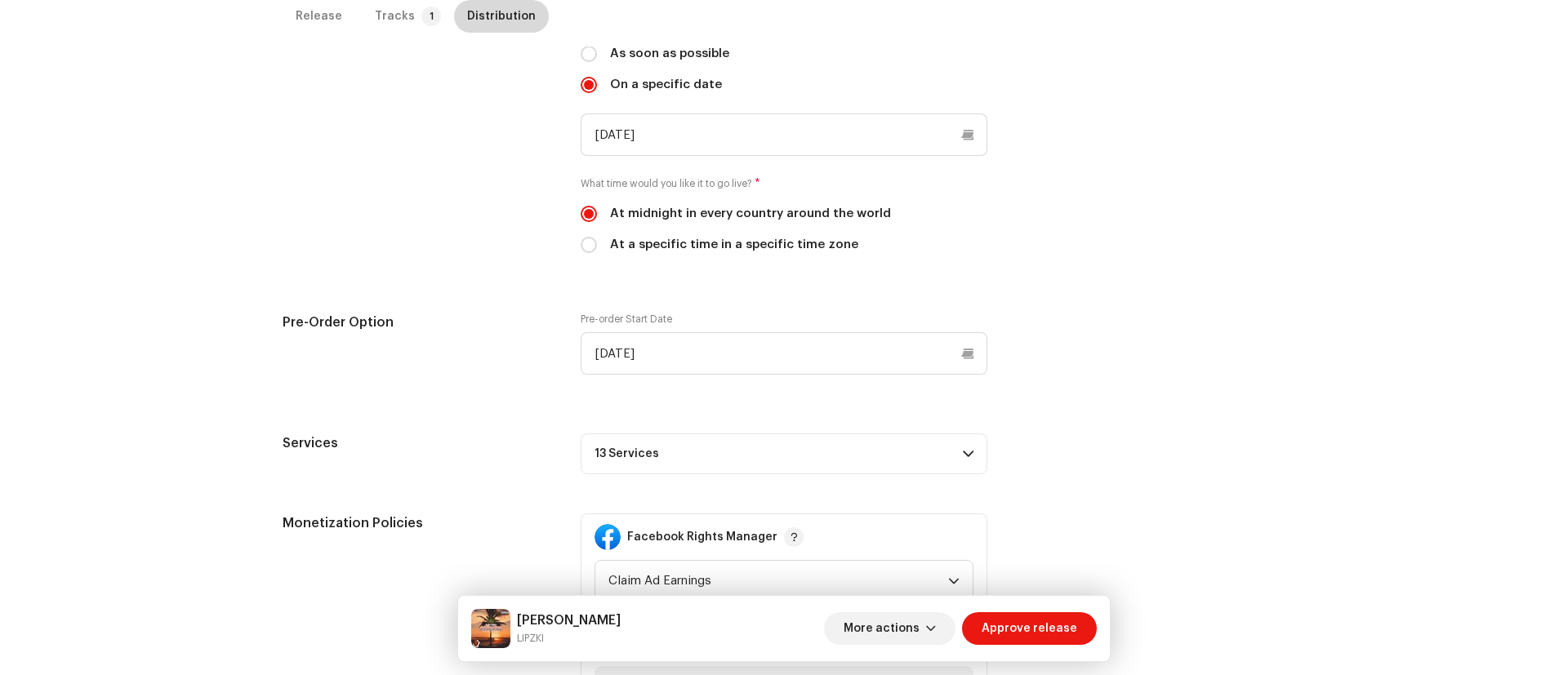
scroll to position [527, 0]
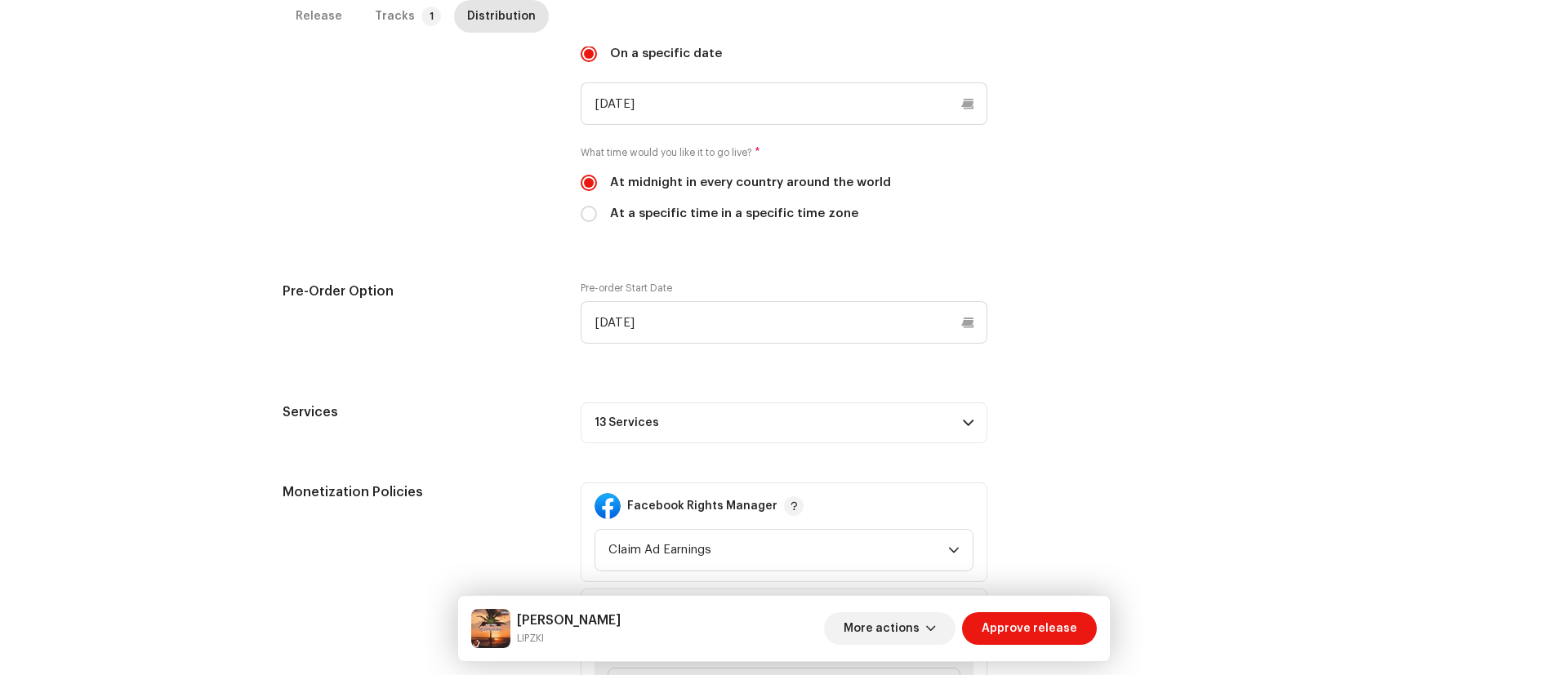
click at [966, 423] on span at bounding box center [968, 422] width 11 height 13
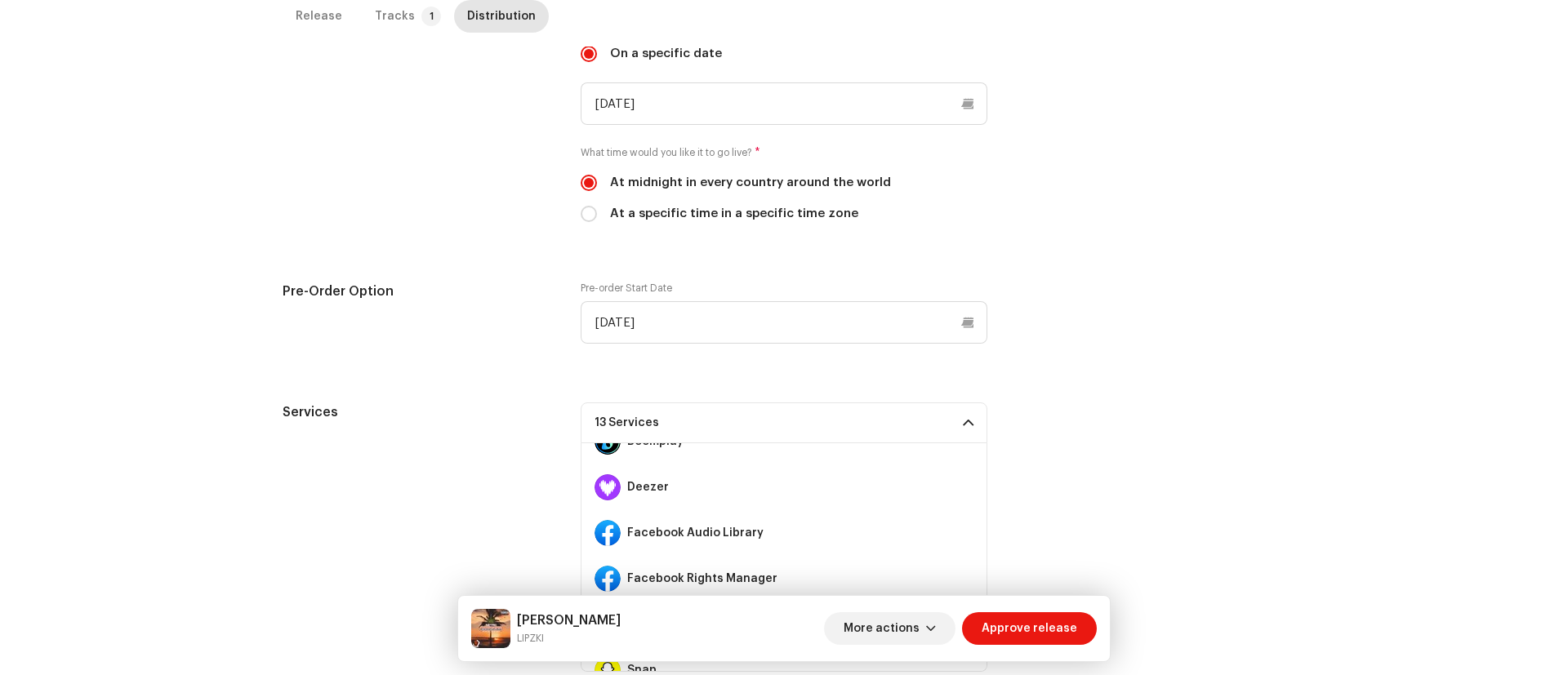
scroll to position [0, 0]
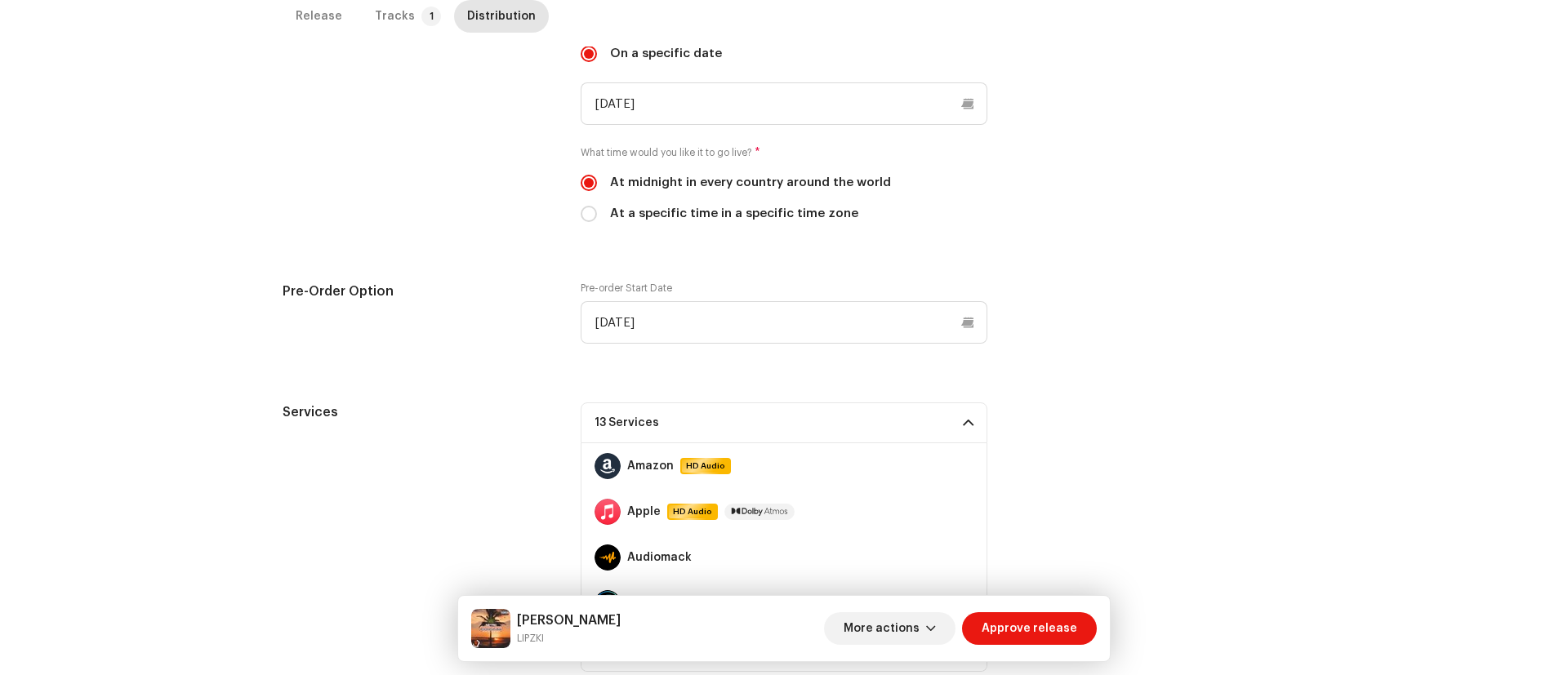
click at [1044, 355] on div "Pre-Order Option Pre-order Start Date 10/09/2025" at bounding box center [784, 322] width 1003 height 82
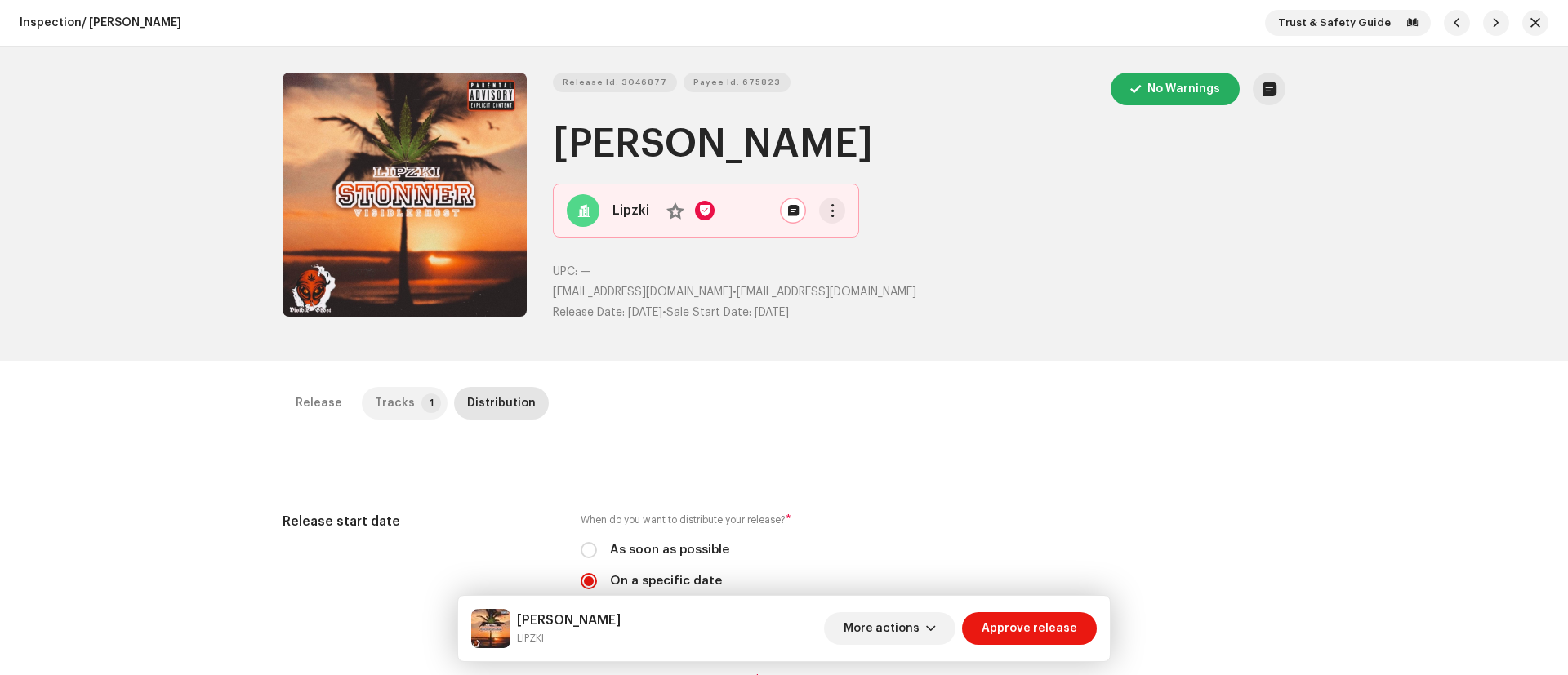
click at [422, 403] on p-badge "1" at bounding box center [431, 402] width 19 height 19
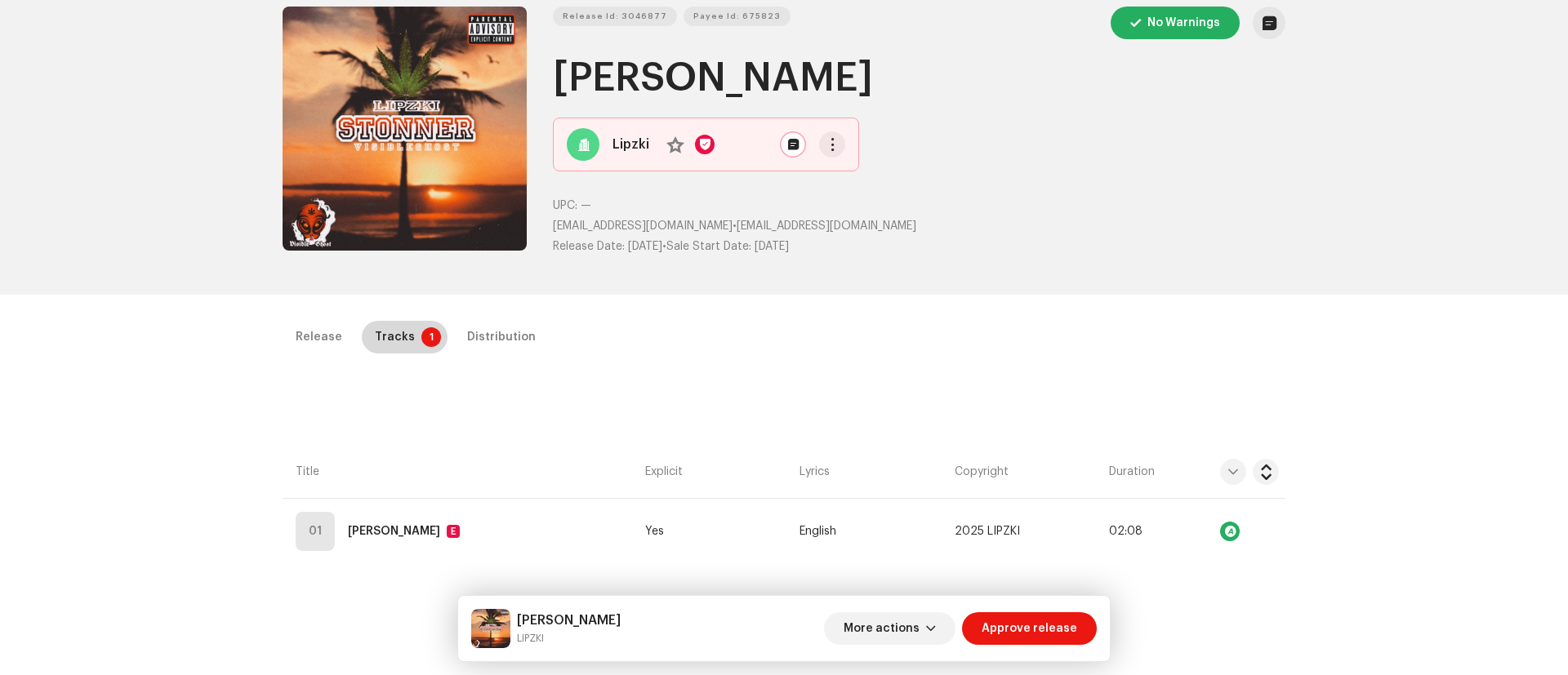
scroll to position [45, 0]
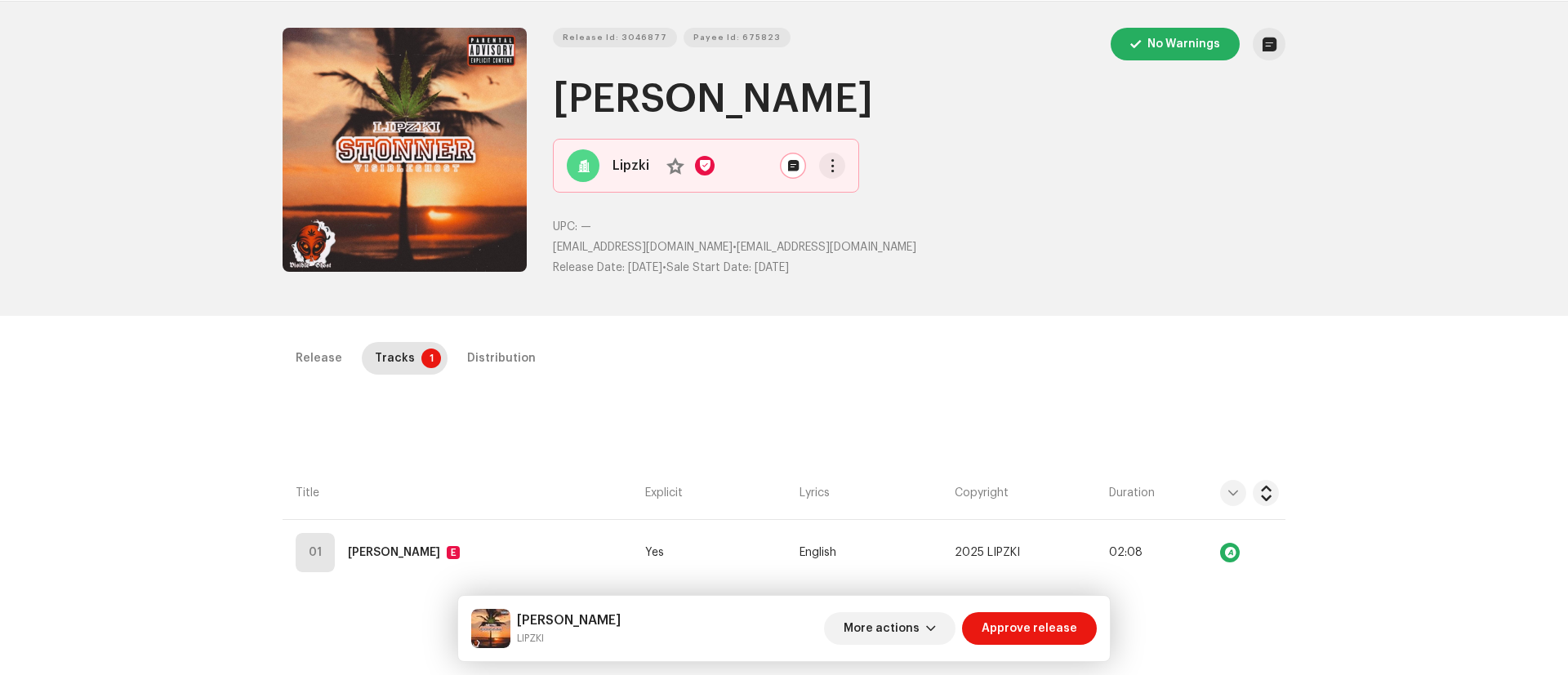
click at [834, 186] on div "Lipzki No" at bounding box center [705, 165] width 306 height 54
click at [828, 165] on span "button" at bounding box center [832, 165] width 12 height 13
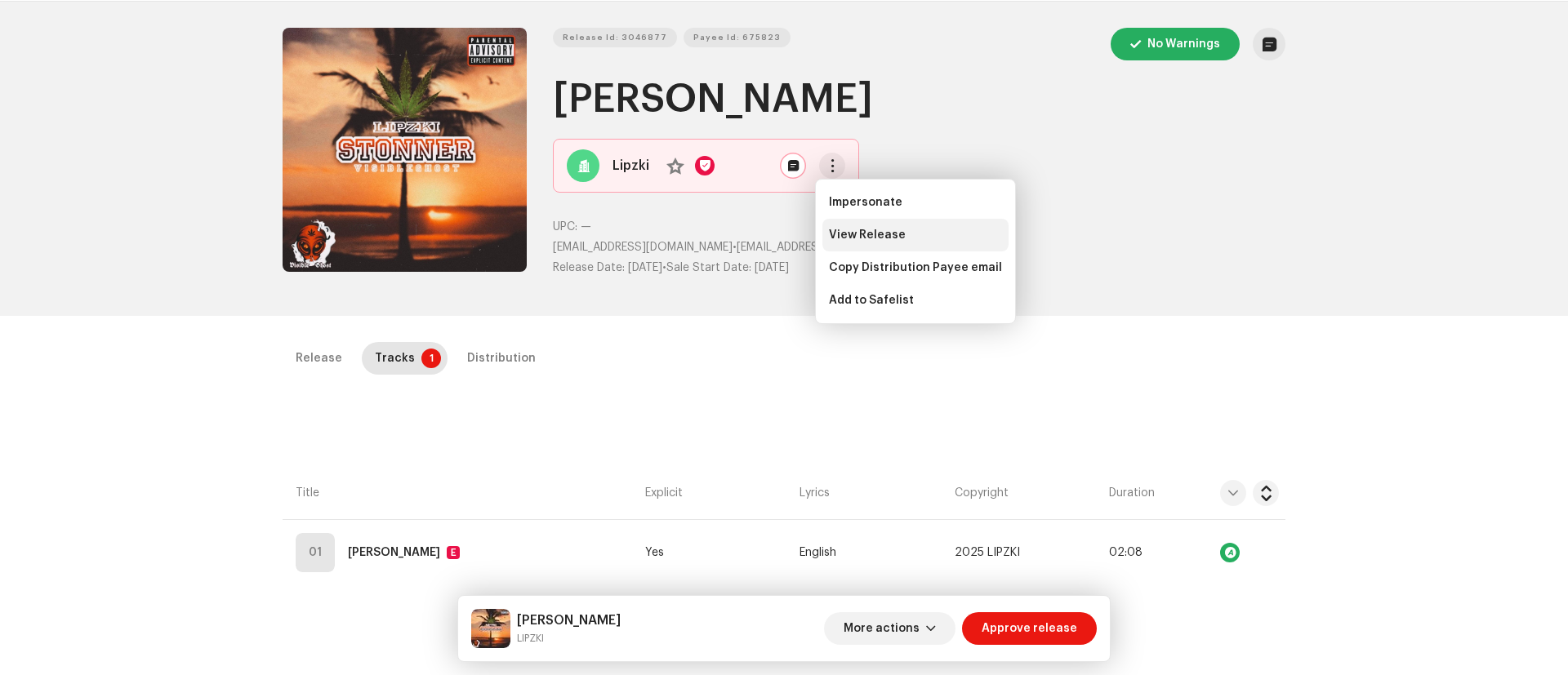
click at [887, 235] on span "View Release" at bounding box center [867, 235] width 77 height 13
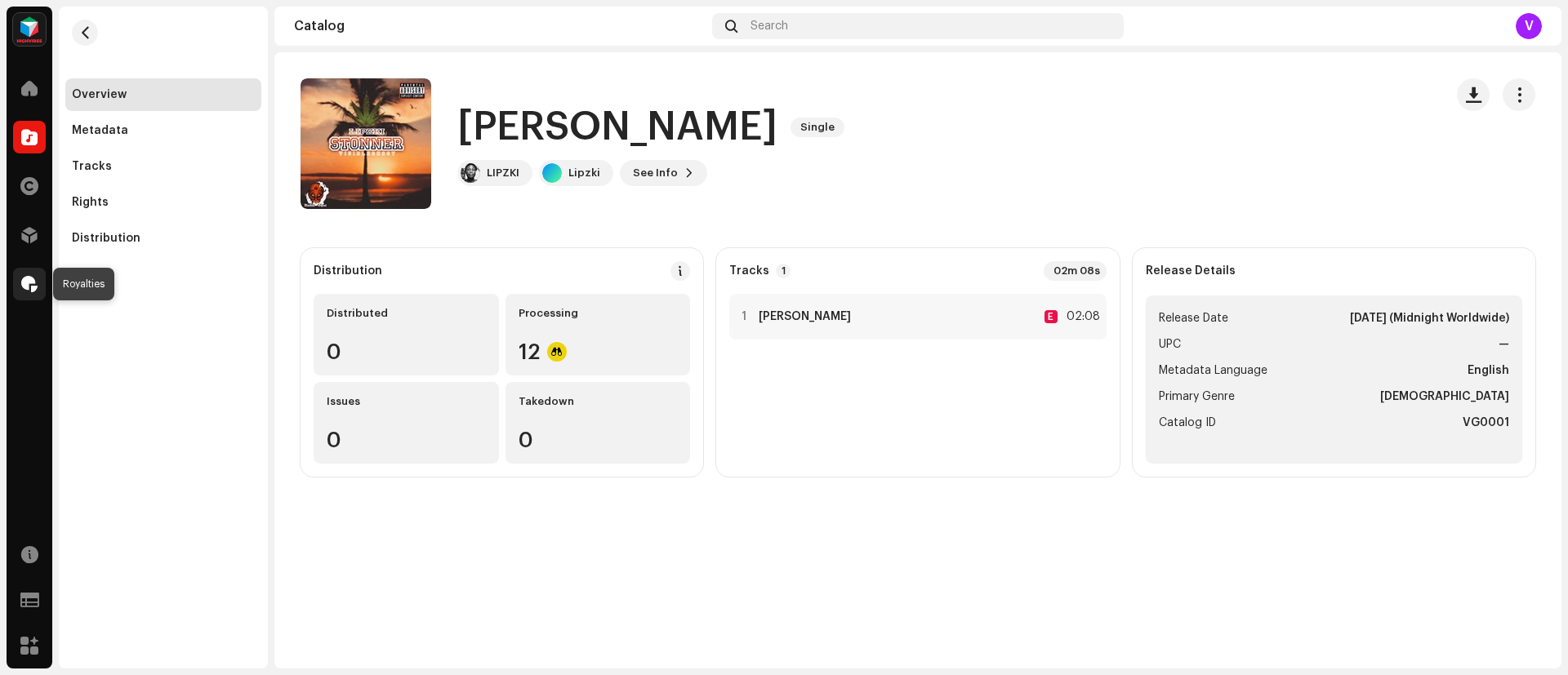
click at [29, 274] on div at bounding box center [29, 285] width 33 height 33
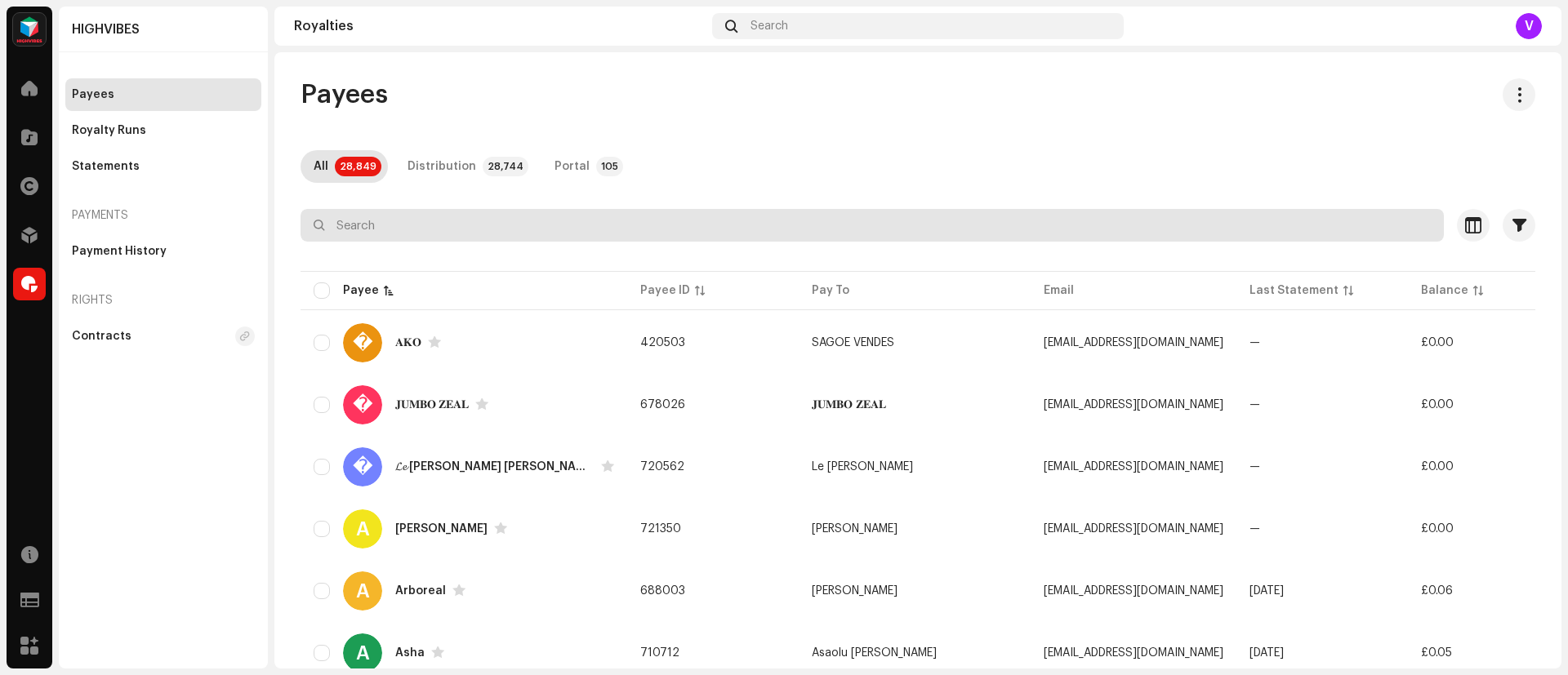
click at [409, 215] on input "text" at bounding box center [872, 226] width 1144 height 33
paste input "675823"
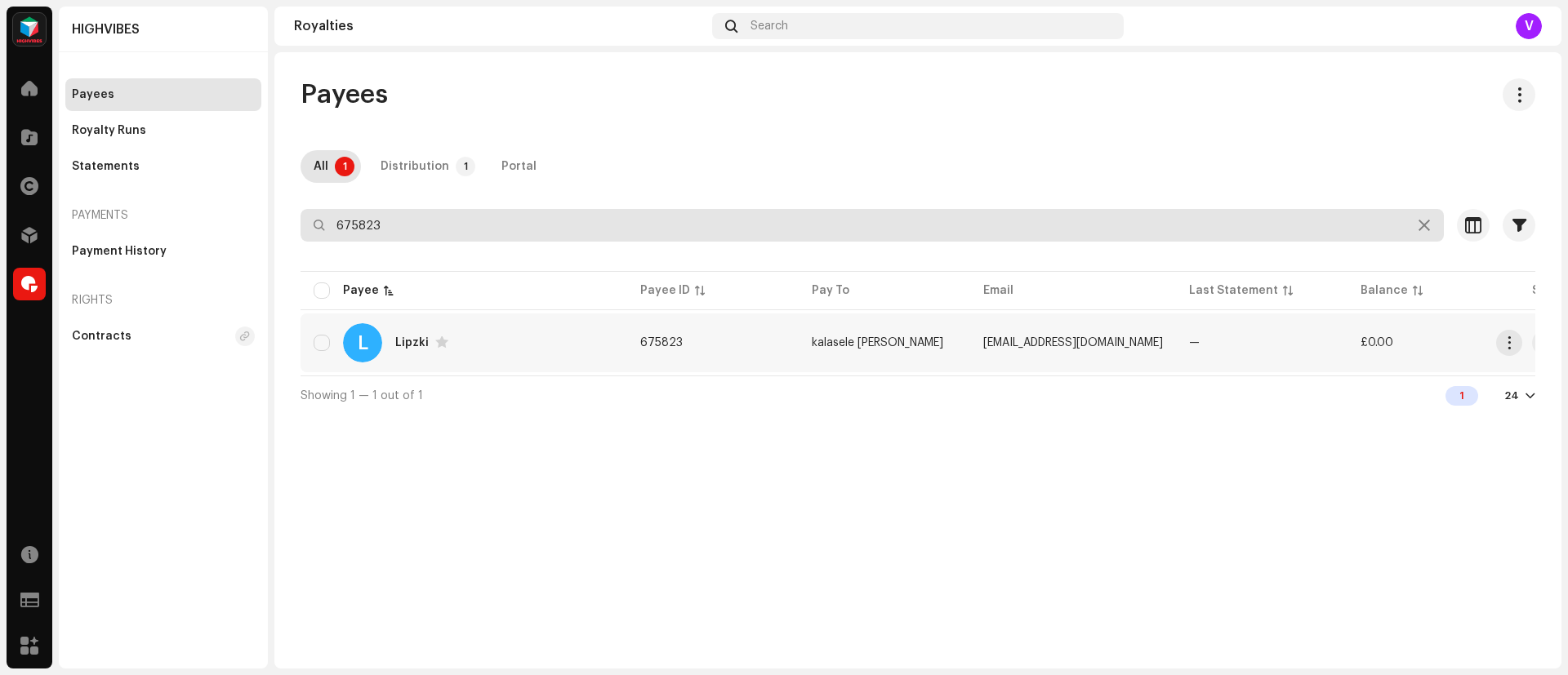
type input "675823"
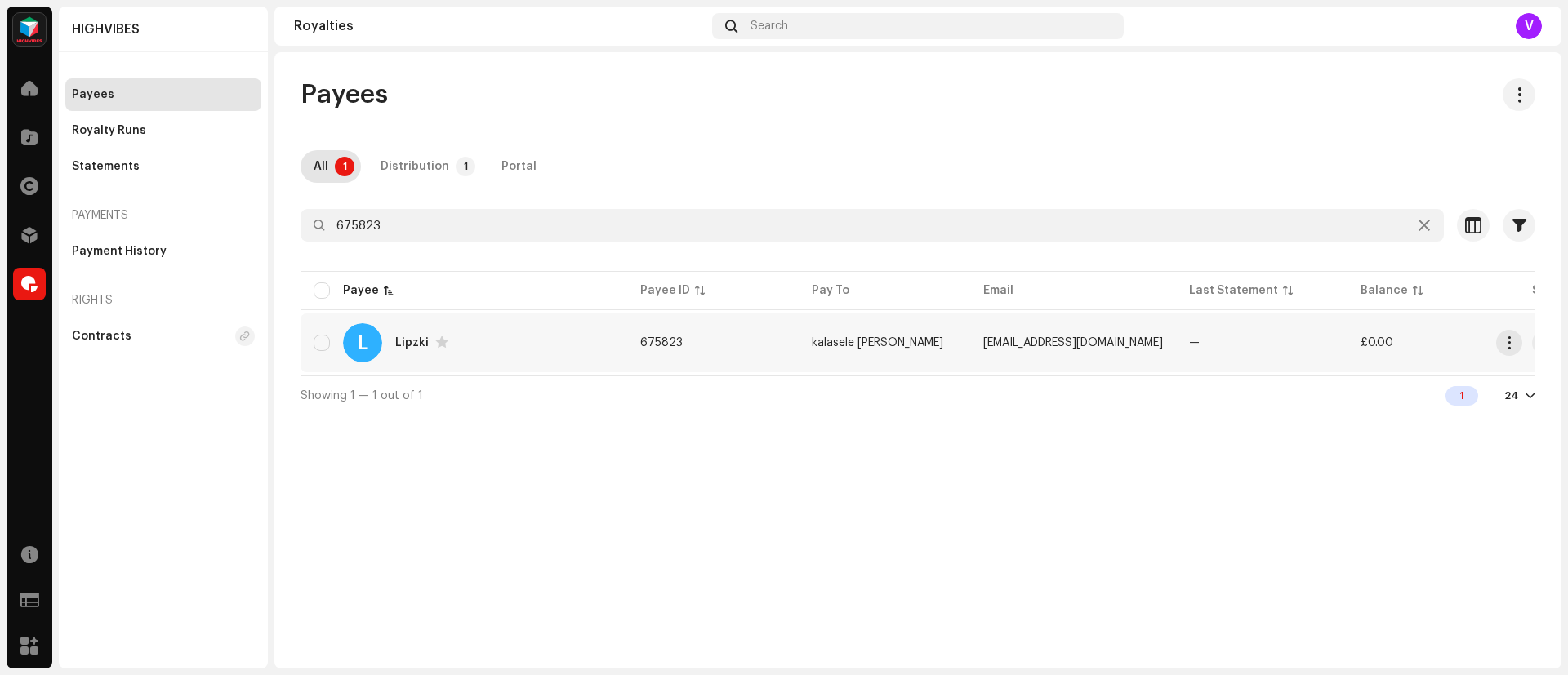
click at [1017, 359] on td "[EMAIL_ADDRESS][DOMAIN_NAME]" at bounding box center [1073, 343] width 206 height 59
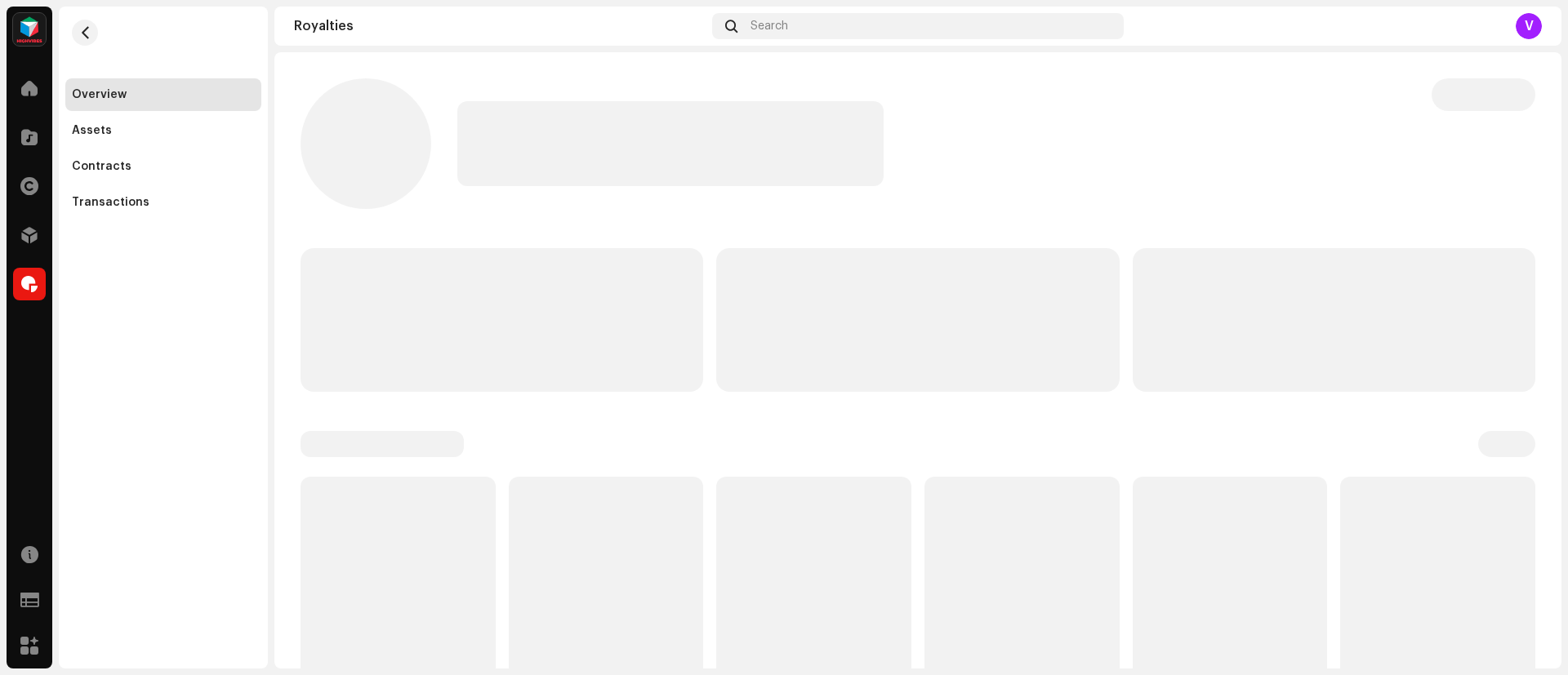
click at [1017, 359] on p-skeleton at bounding box center [918, 320] width 402 height 143
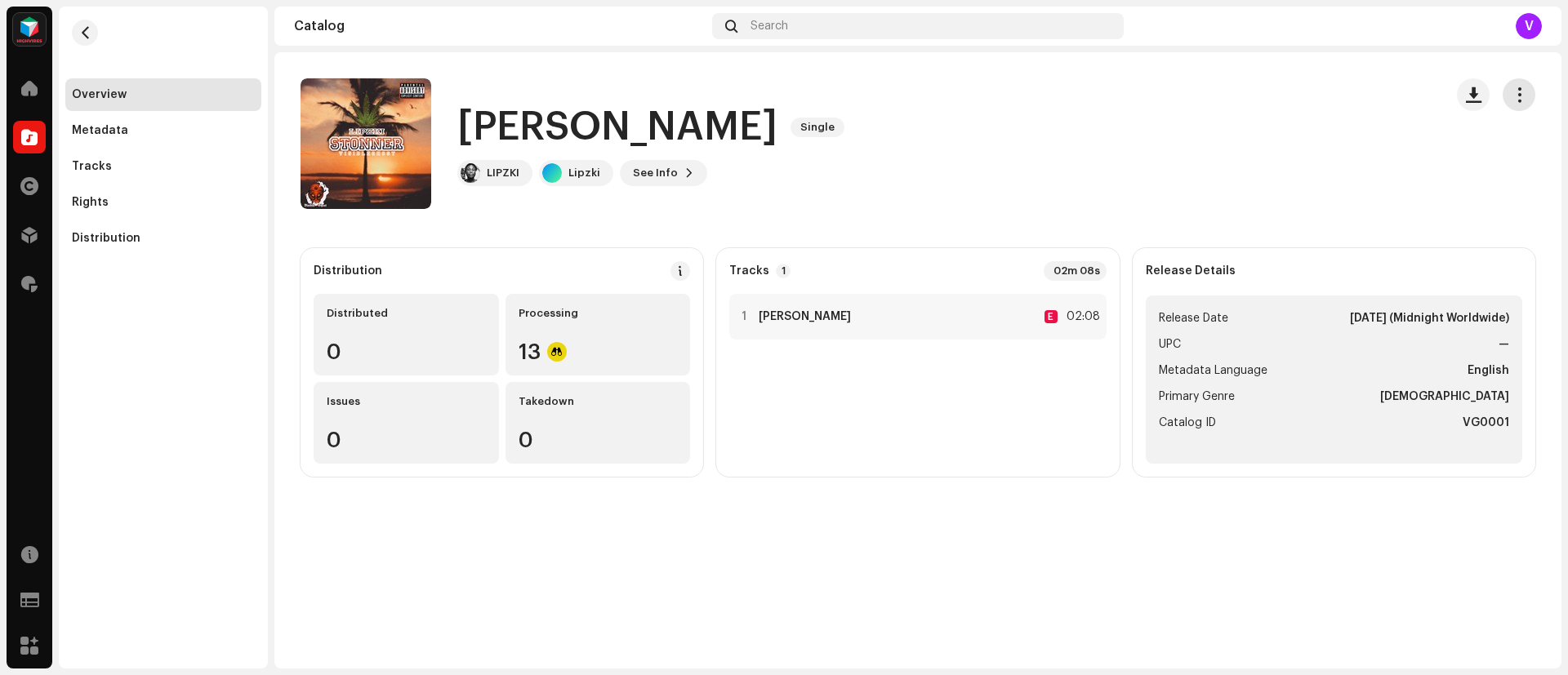
click at [1518, 95] on span "button" at bounding box center [1518, 95] width 16 height 13
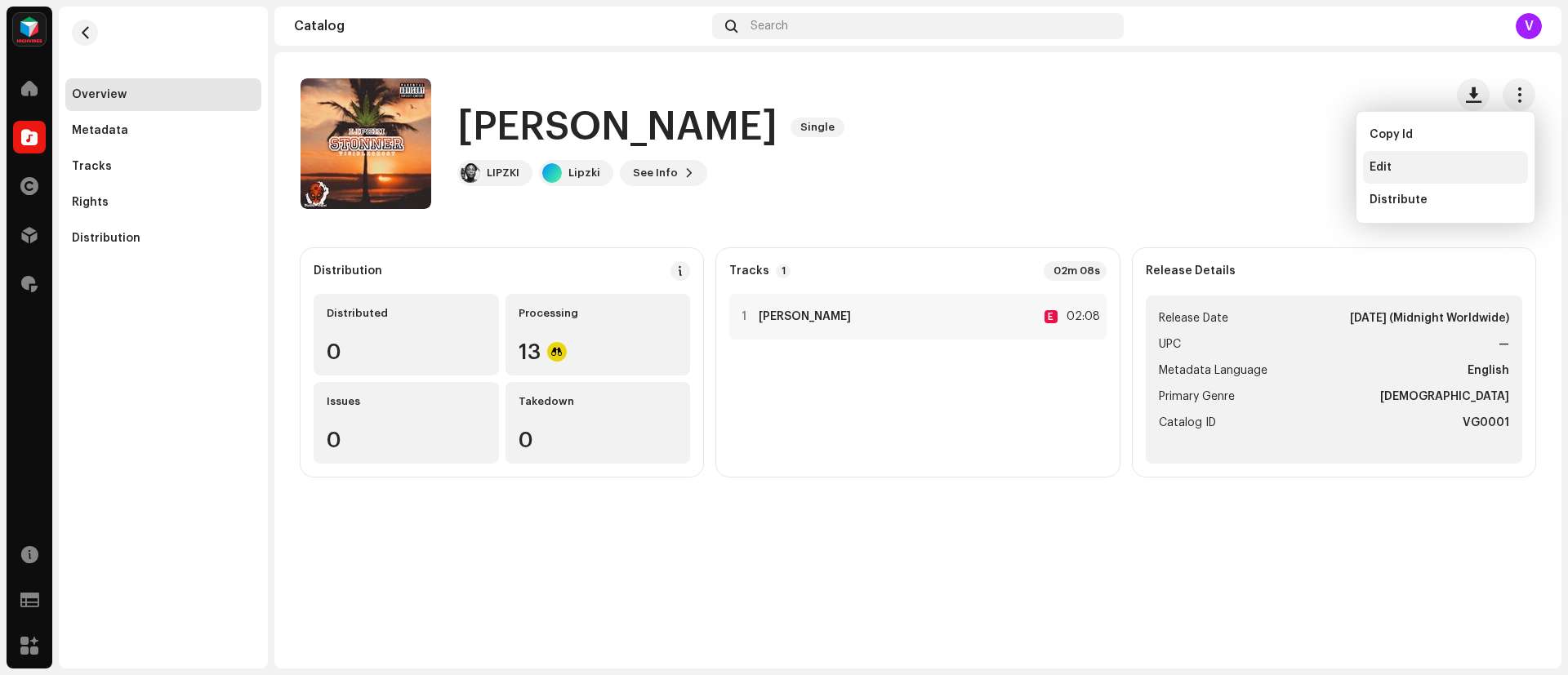
click at [1380, 167] on span "Edit" at bounding box center [1381, 167] width 22 height 13
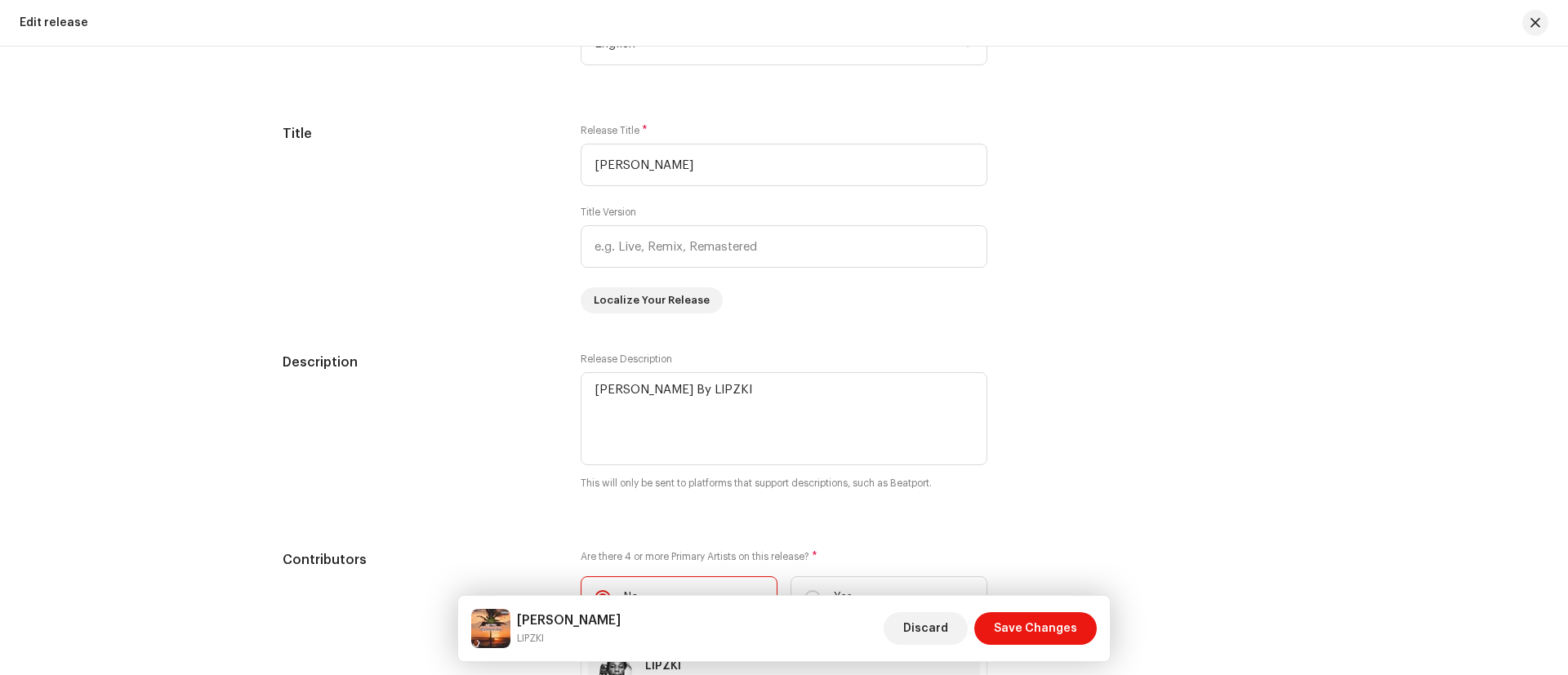
scroll to position [1445, 0]
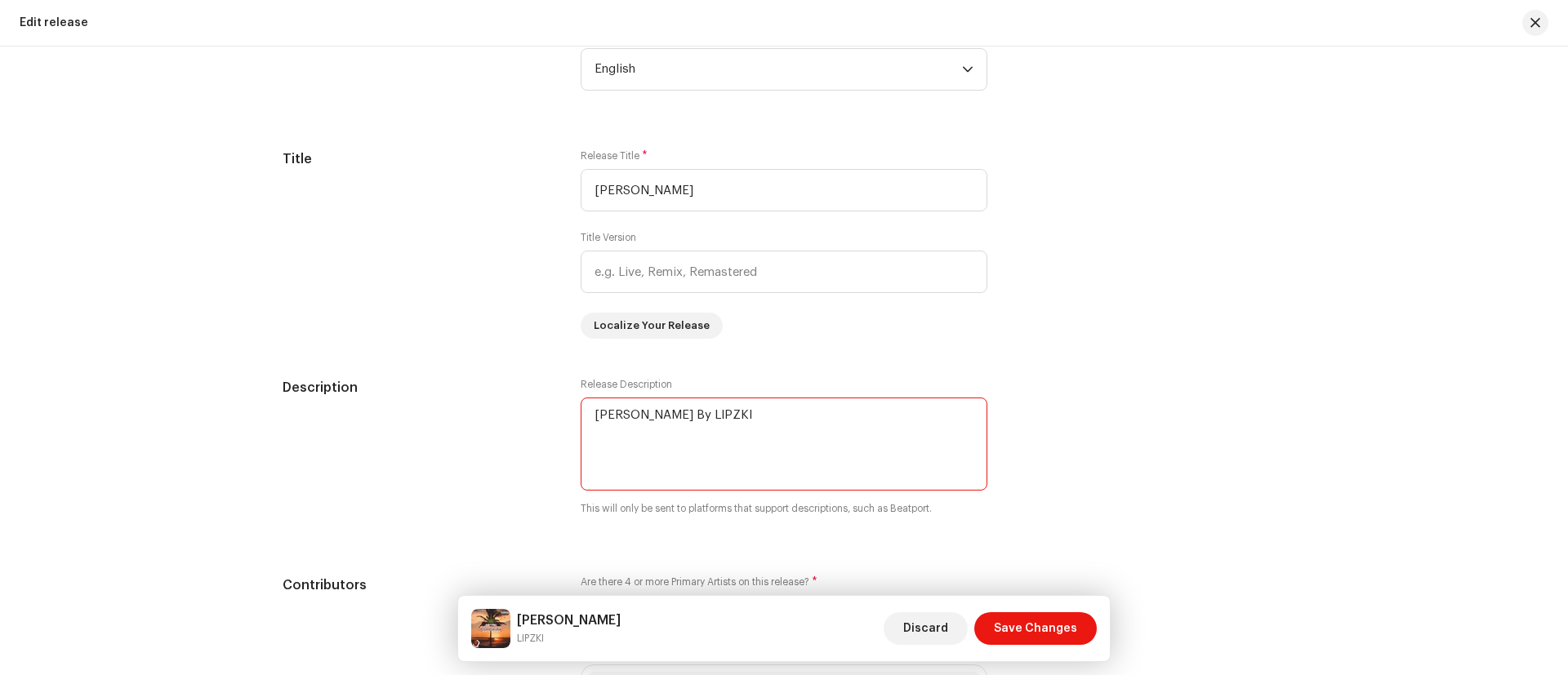
click at [799, 421] on textarea at bounding box center [784, 444] width 407 height 93
type textarea "S"
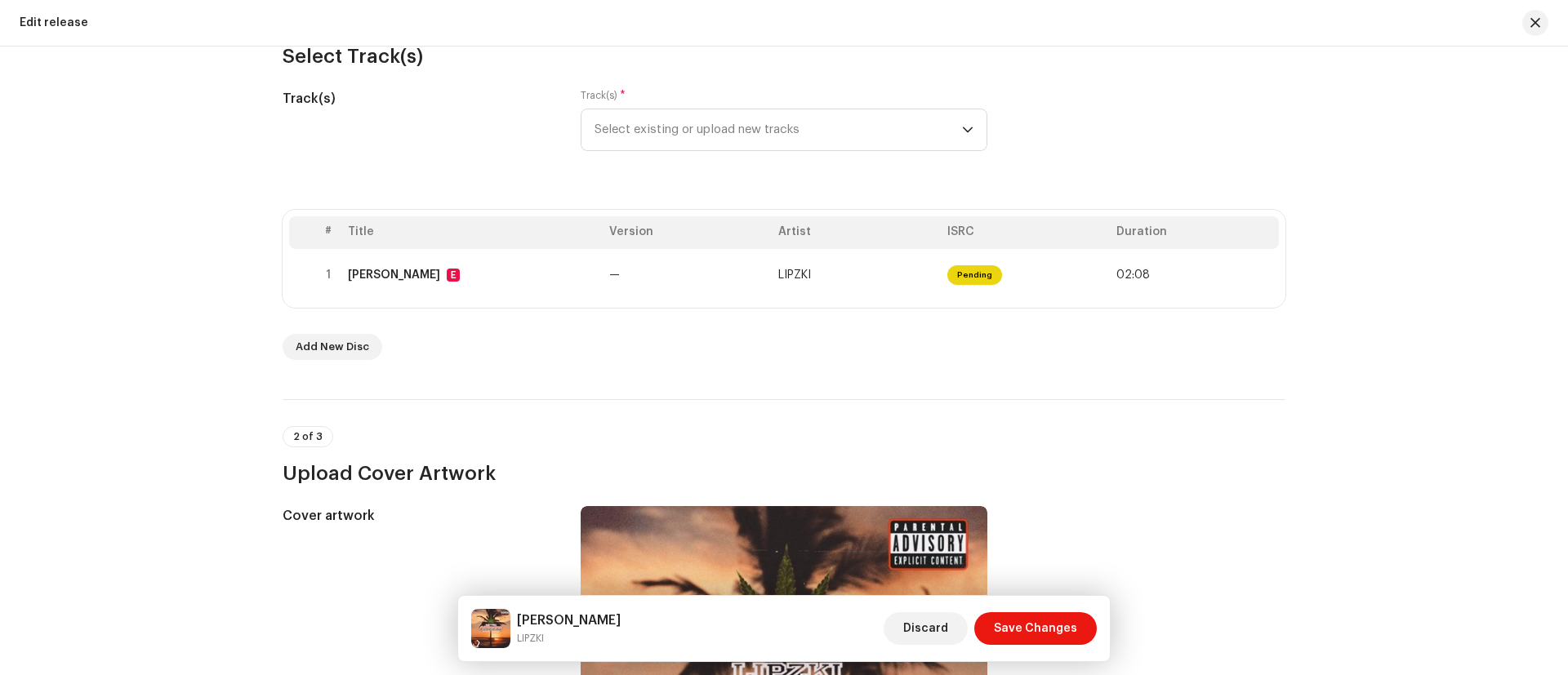
scroll to position [151, 0]
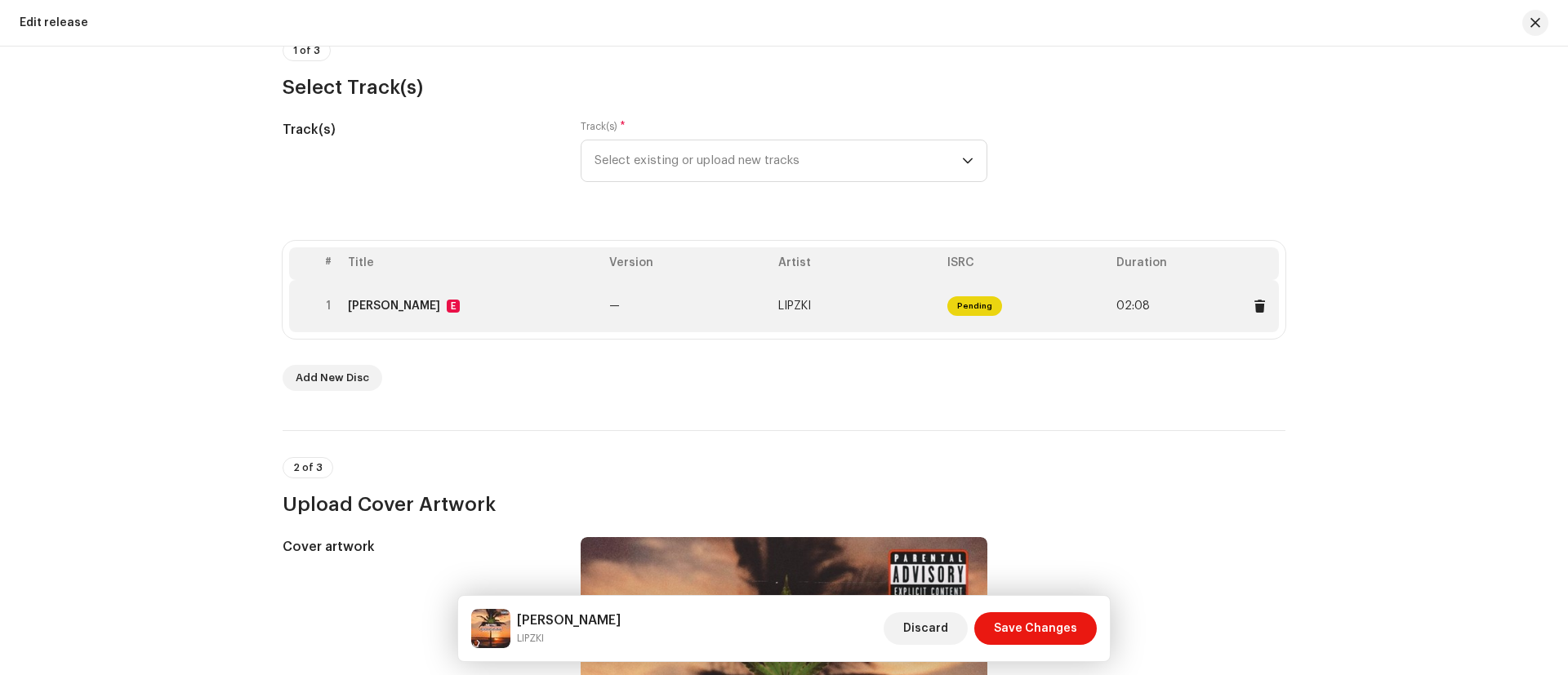
click at [663, 326] on td "—" at bounding box center [687, 306] width 169 height 52
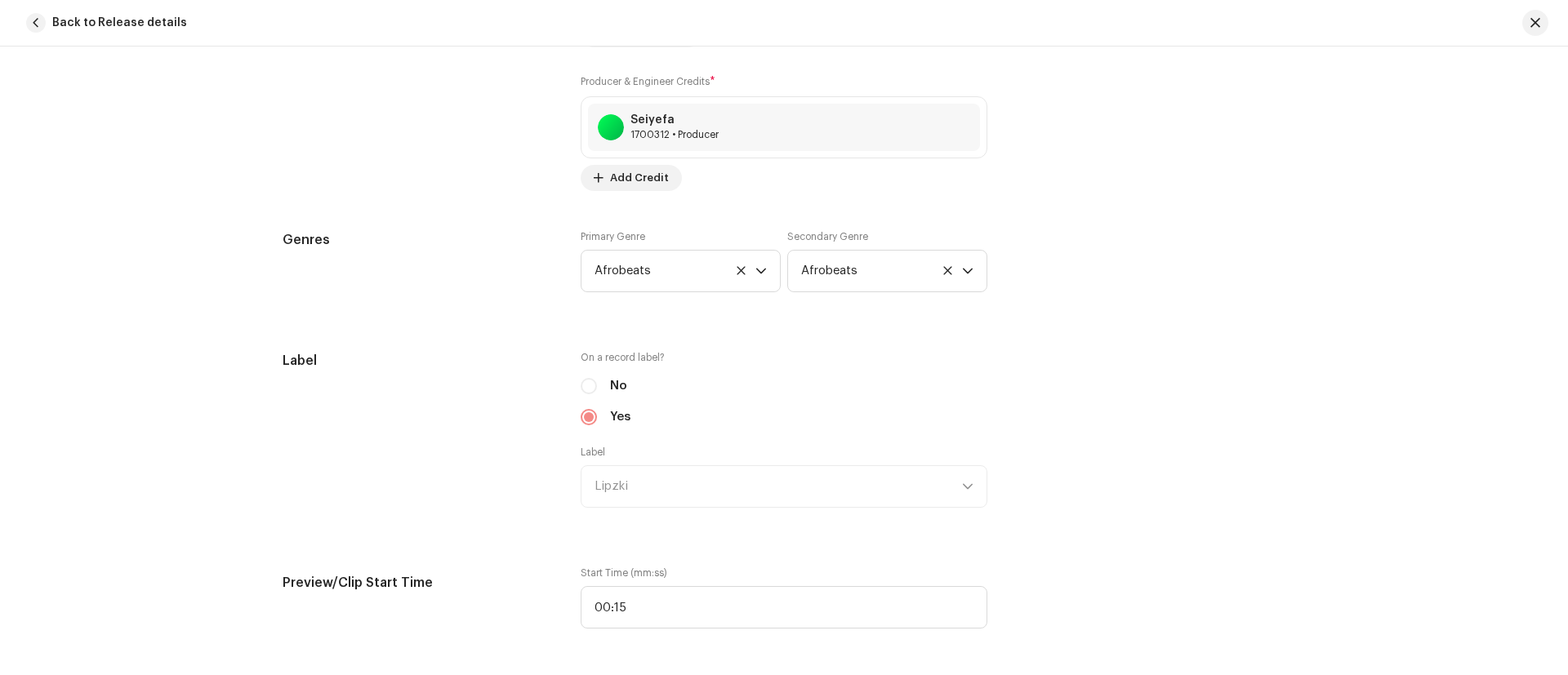
scroll to position [1338, 0]
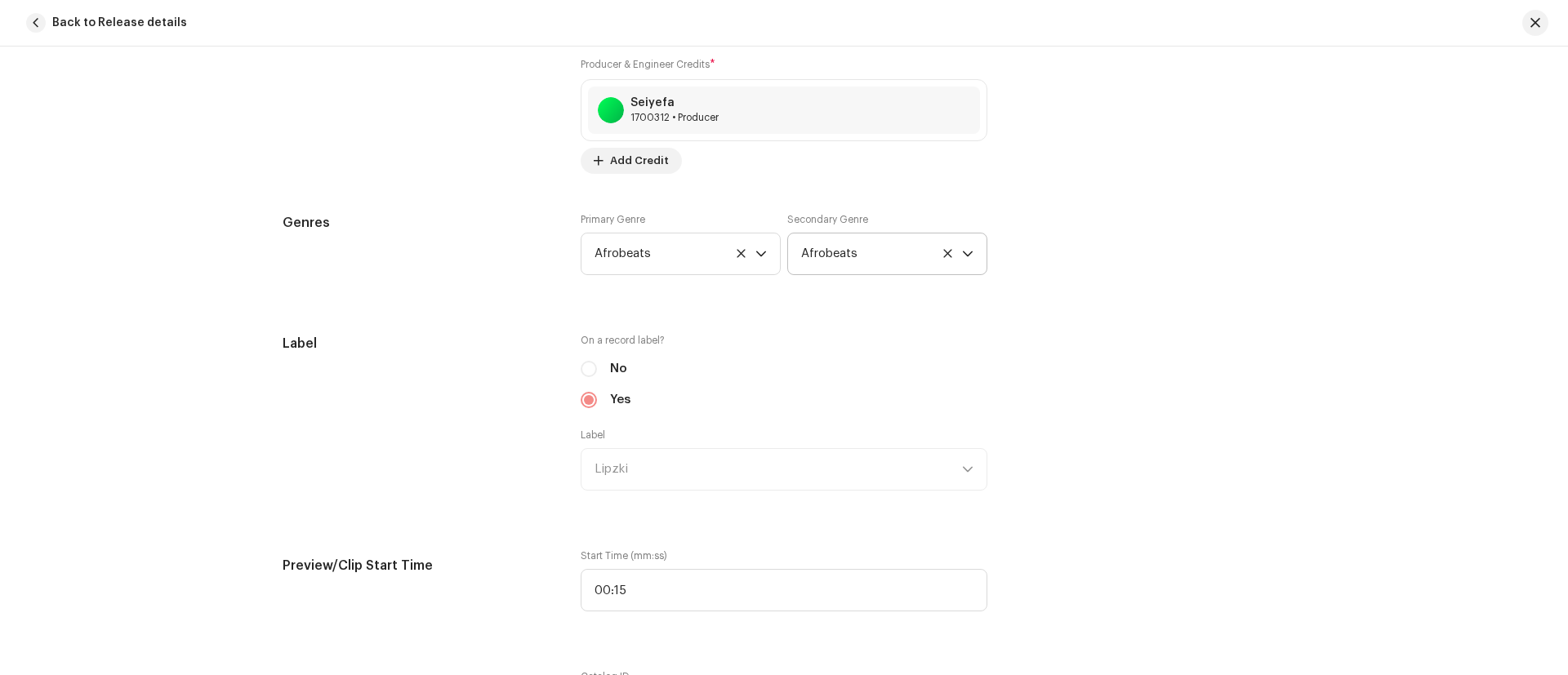
click at [944, 253] on icon at bounding box center [947, 253] width 8 height 8
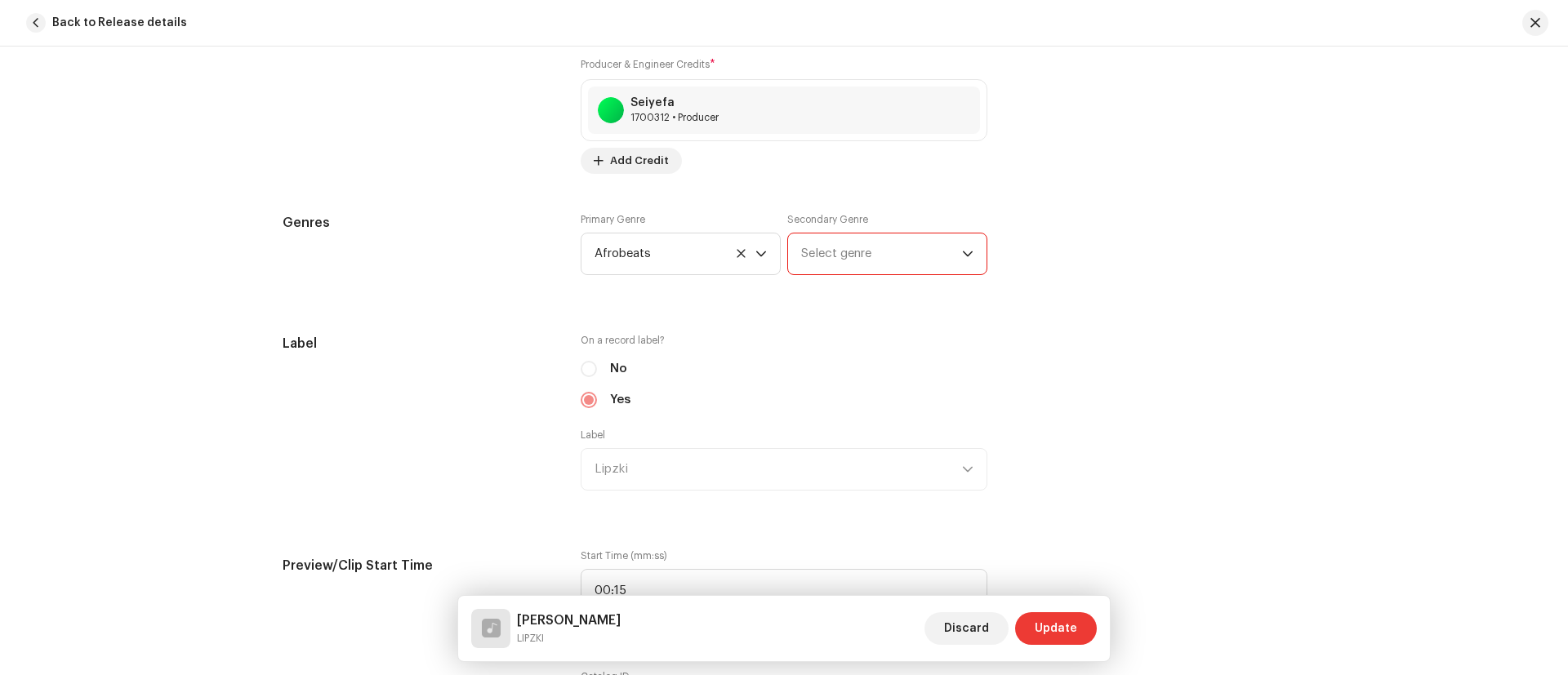
click at [1058, 628] on span "Update" at bounding box center [1055, 629] width 42 height 33
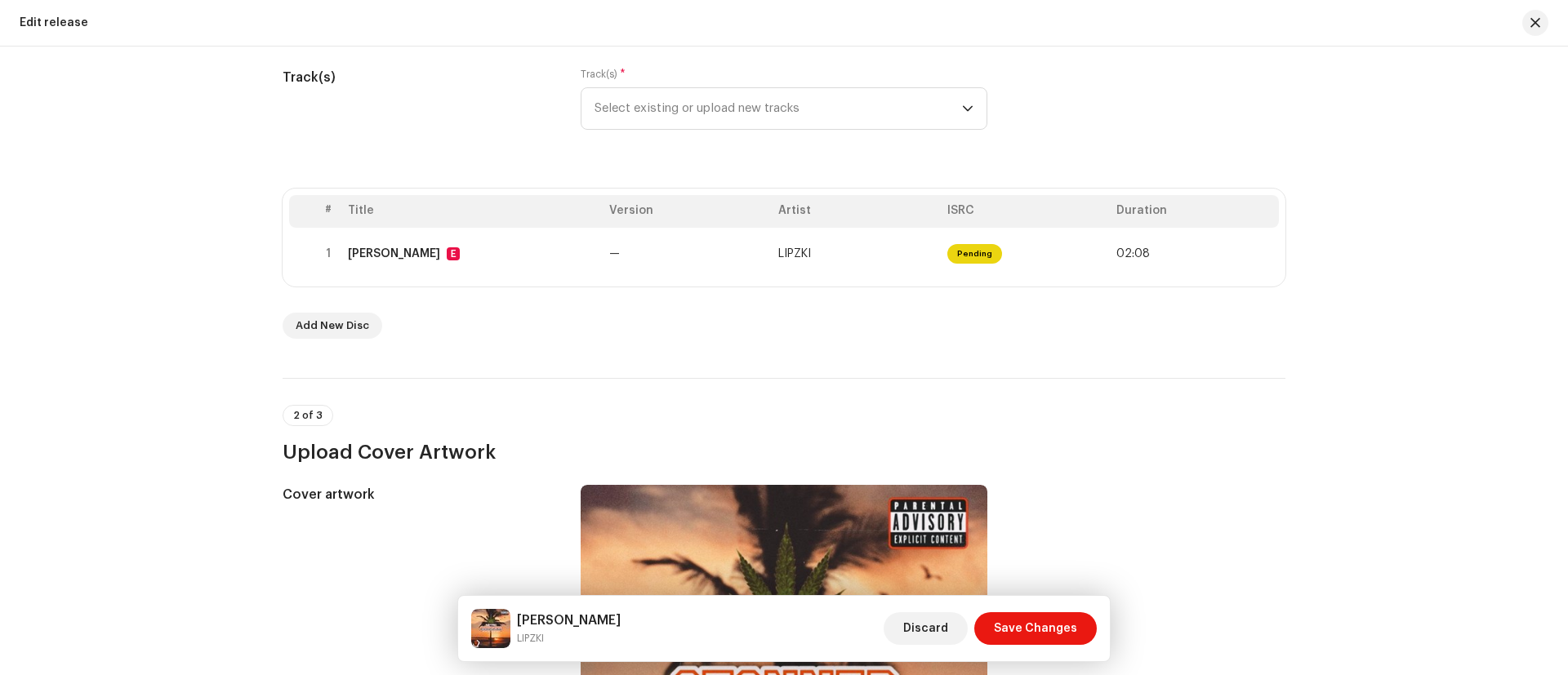
scroll to position [205, 0]
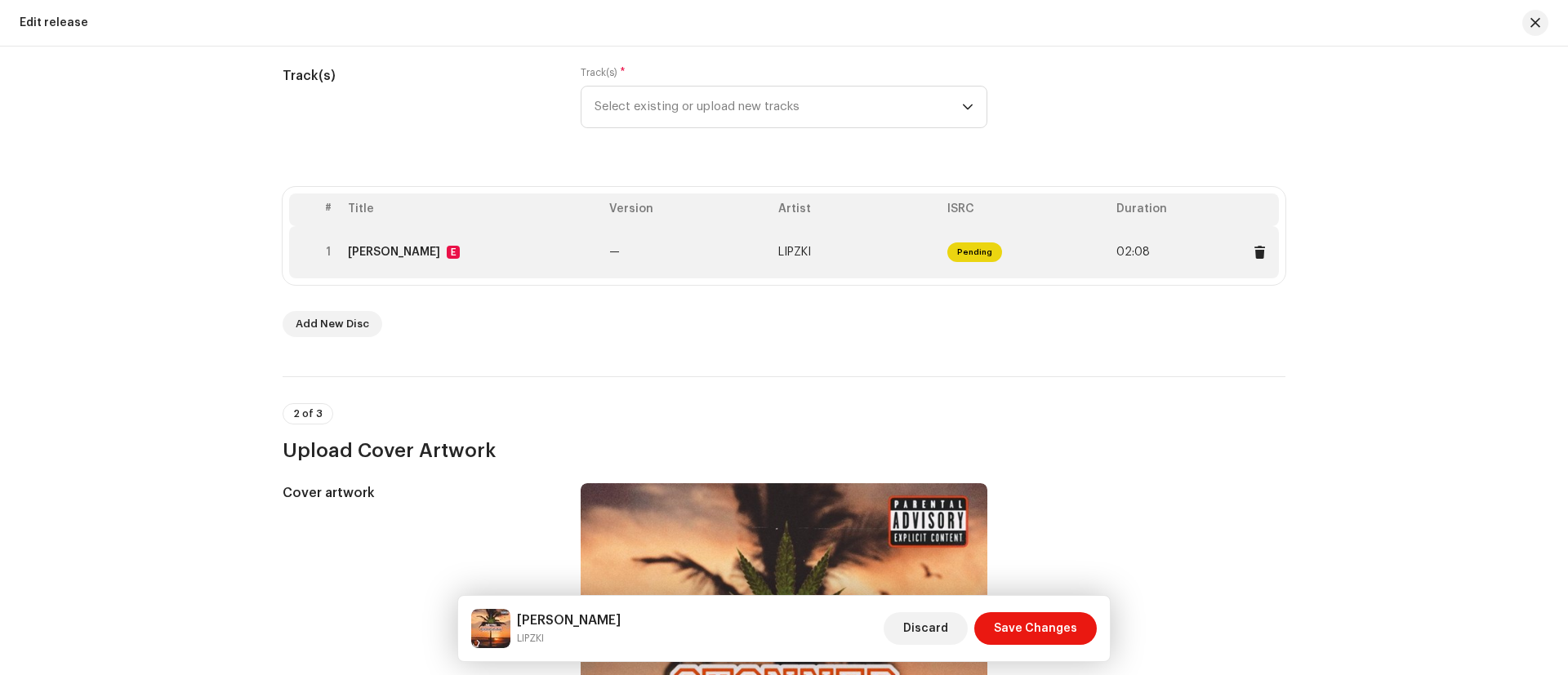
click at [712, 253] on td "—" at bounding box center [687, 252] width 169 height 52
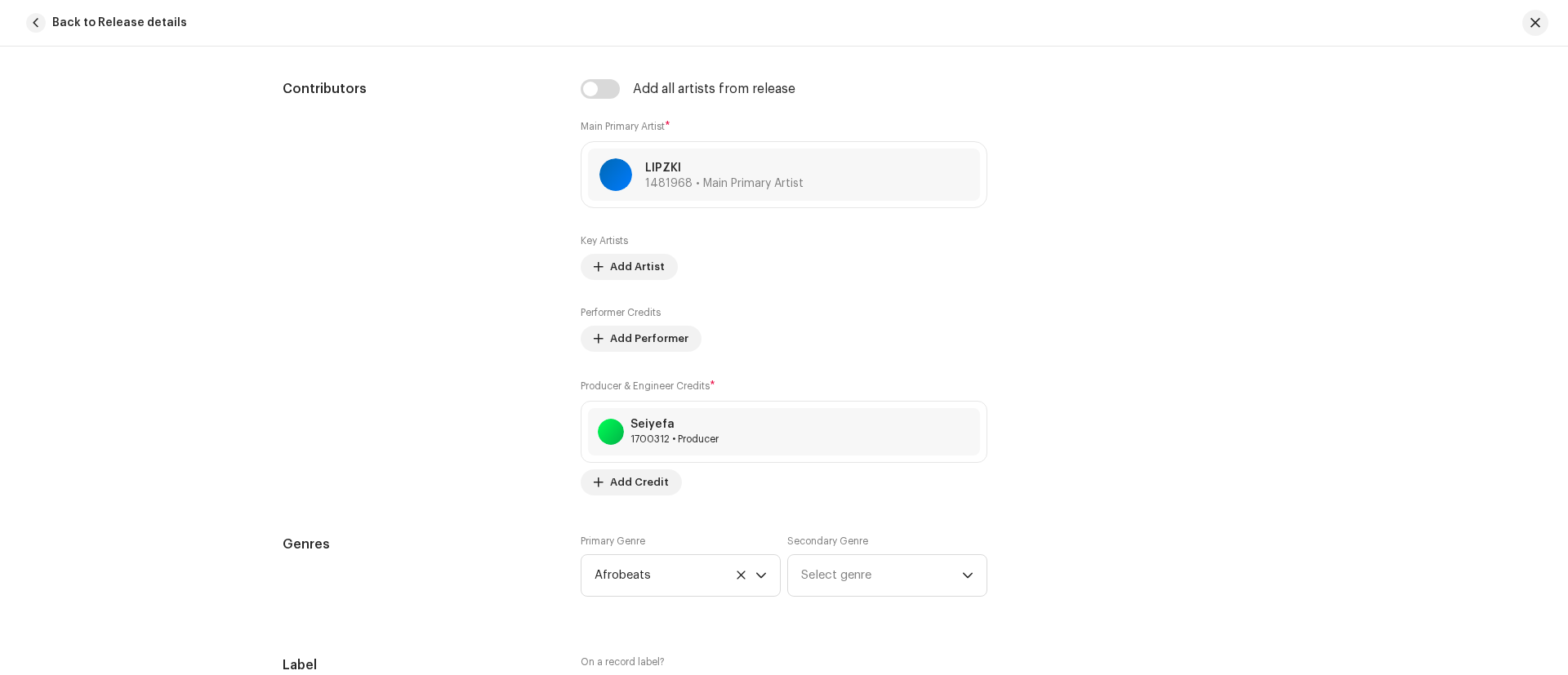
scroll to position [1050, 0]
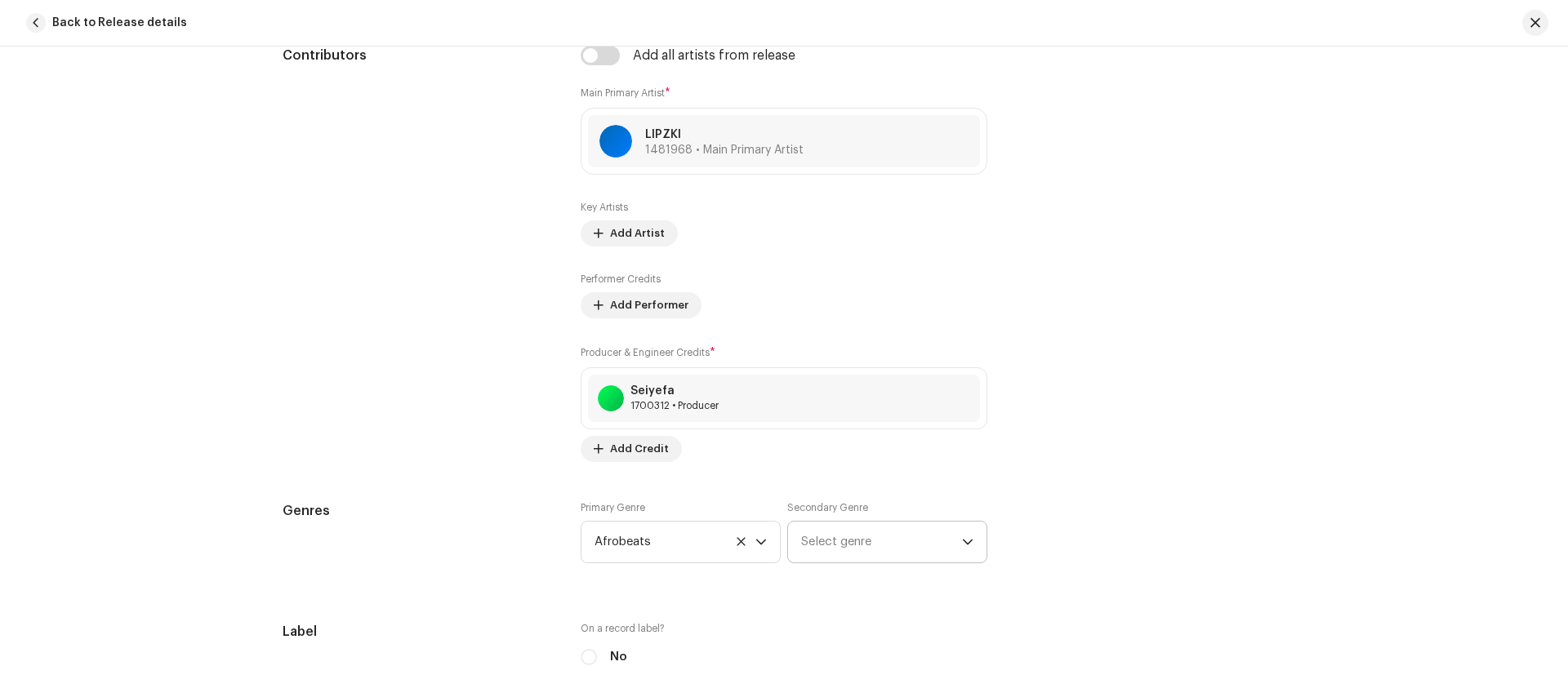
click at [964, 542] on icon "dropdown trigger" at bounding box center [967, 542] width 11 height 11
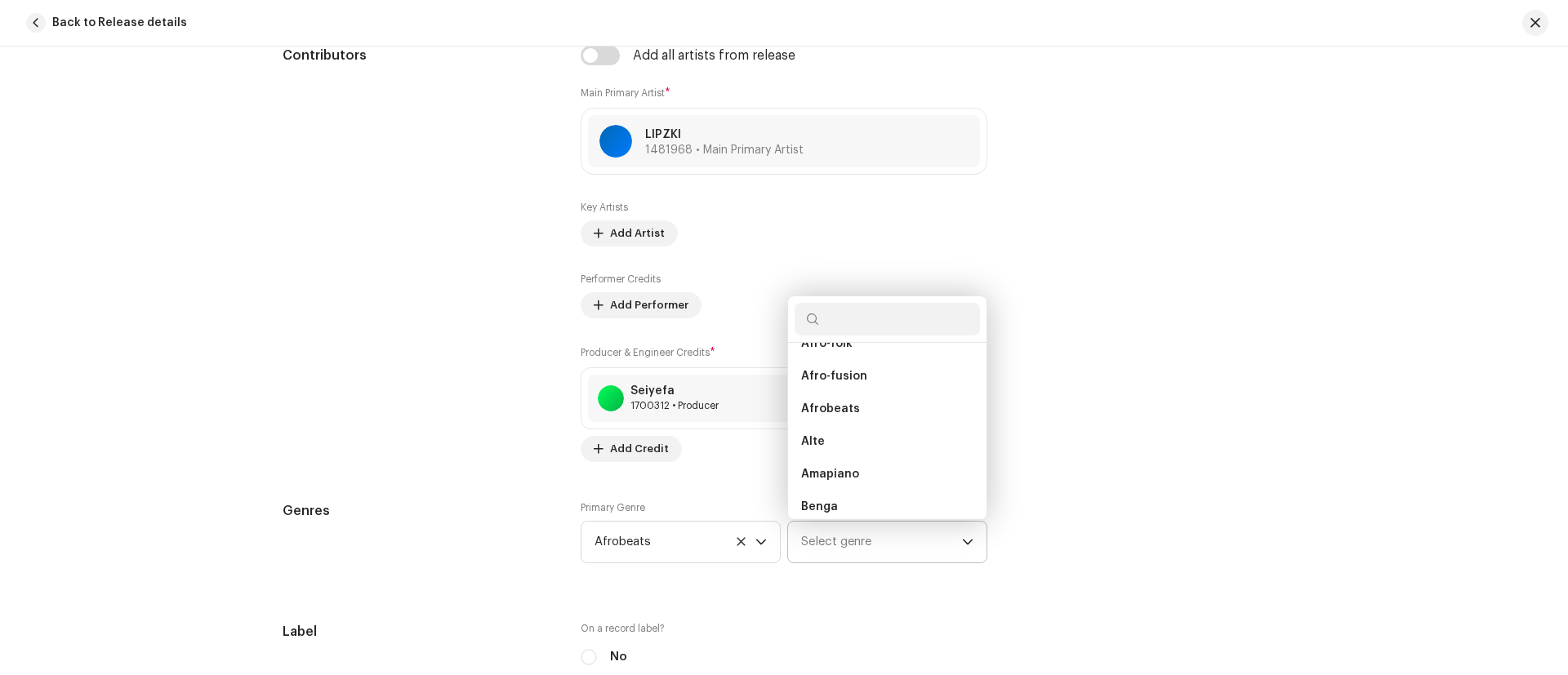
scroll to position [219, 0]
click at [863, 430] on li "Alte" at bounding box center [887, 441] width 186 height 33
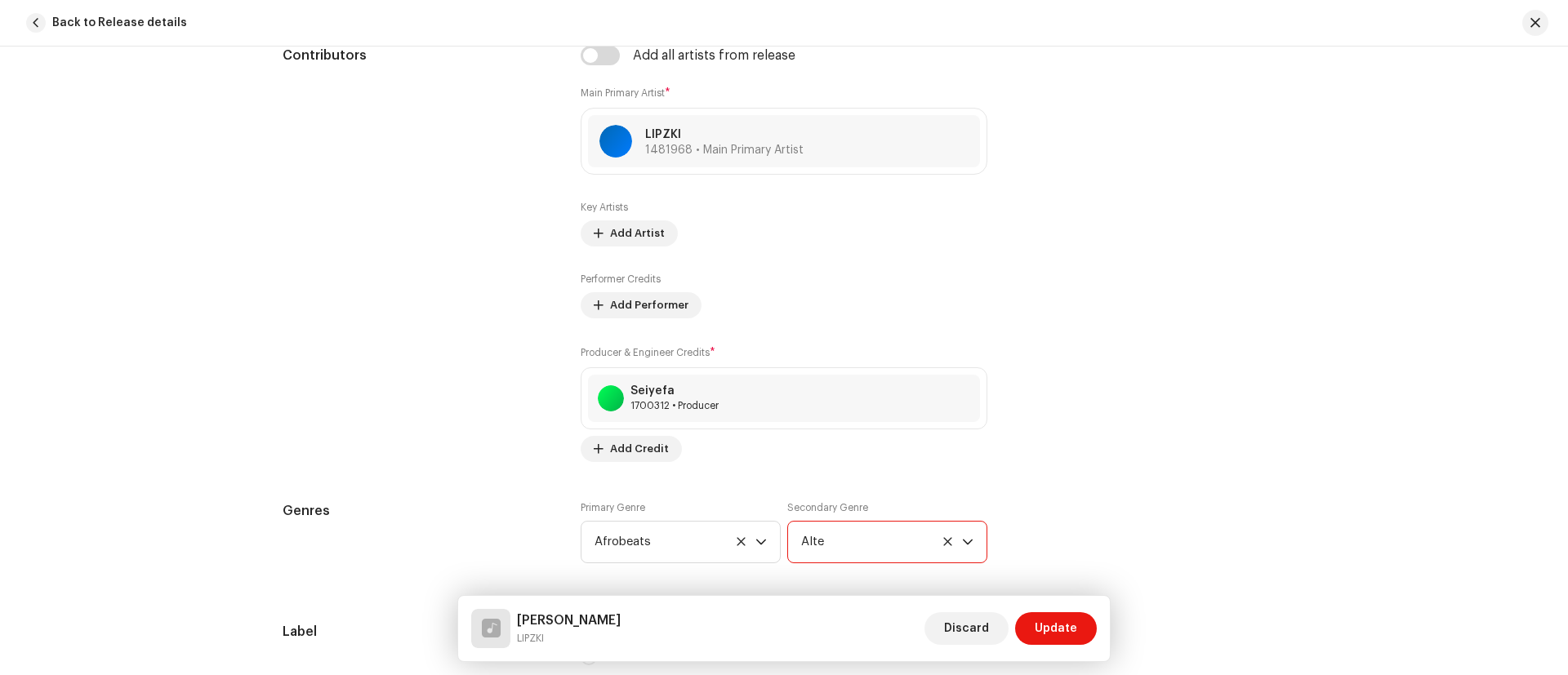
click at [964, 542] on icon "dropdown trigger" at bounding box center [967, 542] width 11 height 11
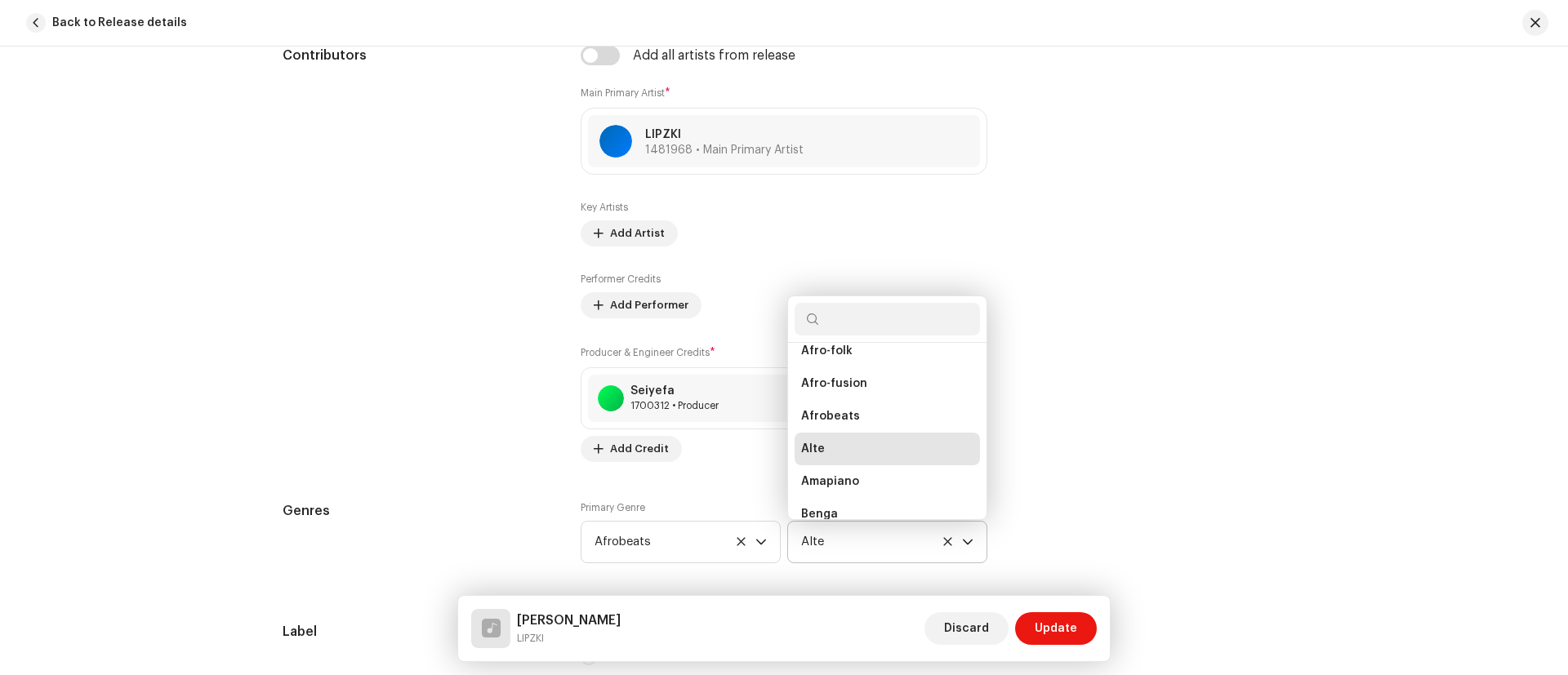
scroll to position [238, 0]
click at [865, 408] on li "Alte" at bounding box center [887, 422] width 186 height 33
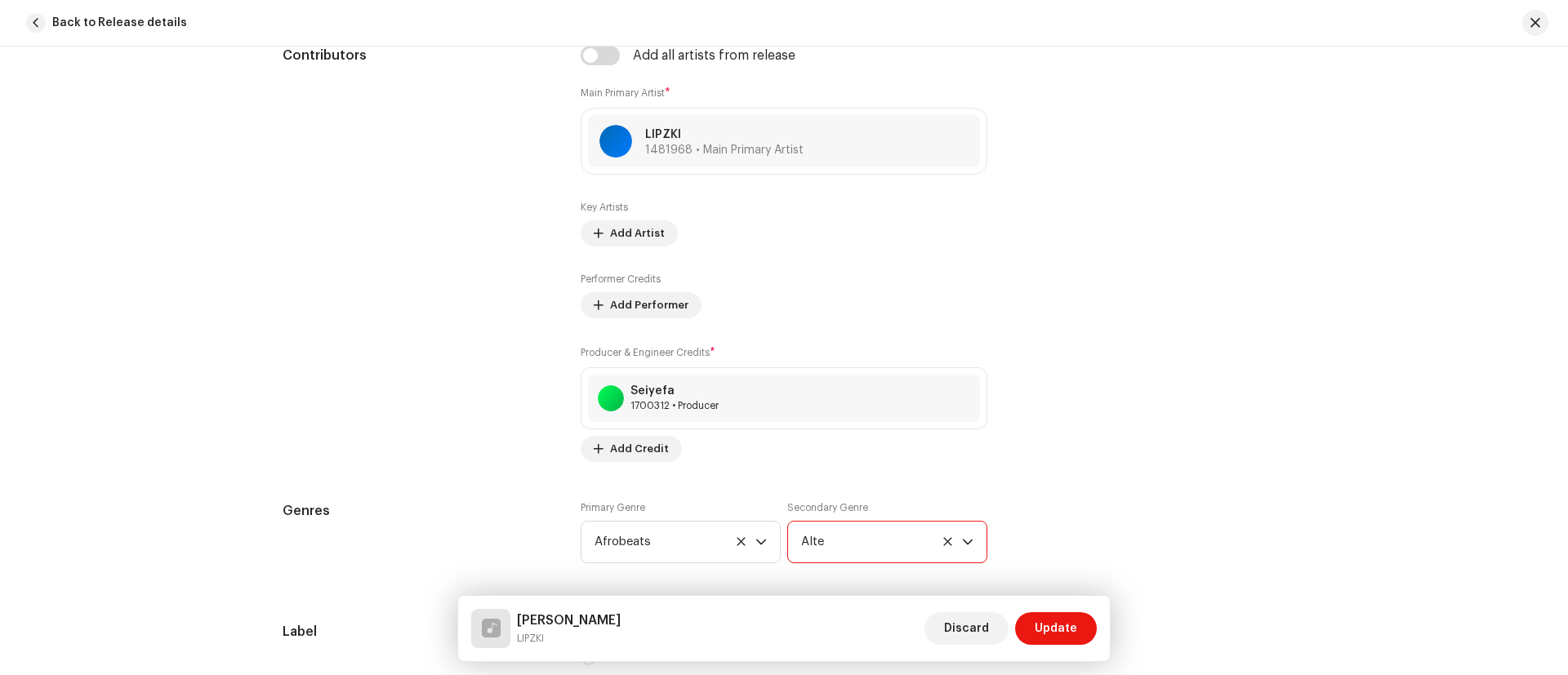
click at [964, 543] on icon "dropdown trigger" at bounding box center [967, 543] width 10 height 6
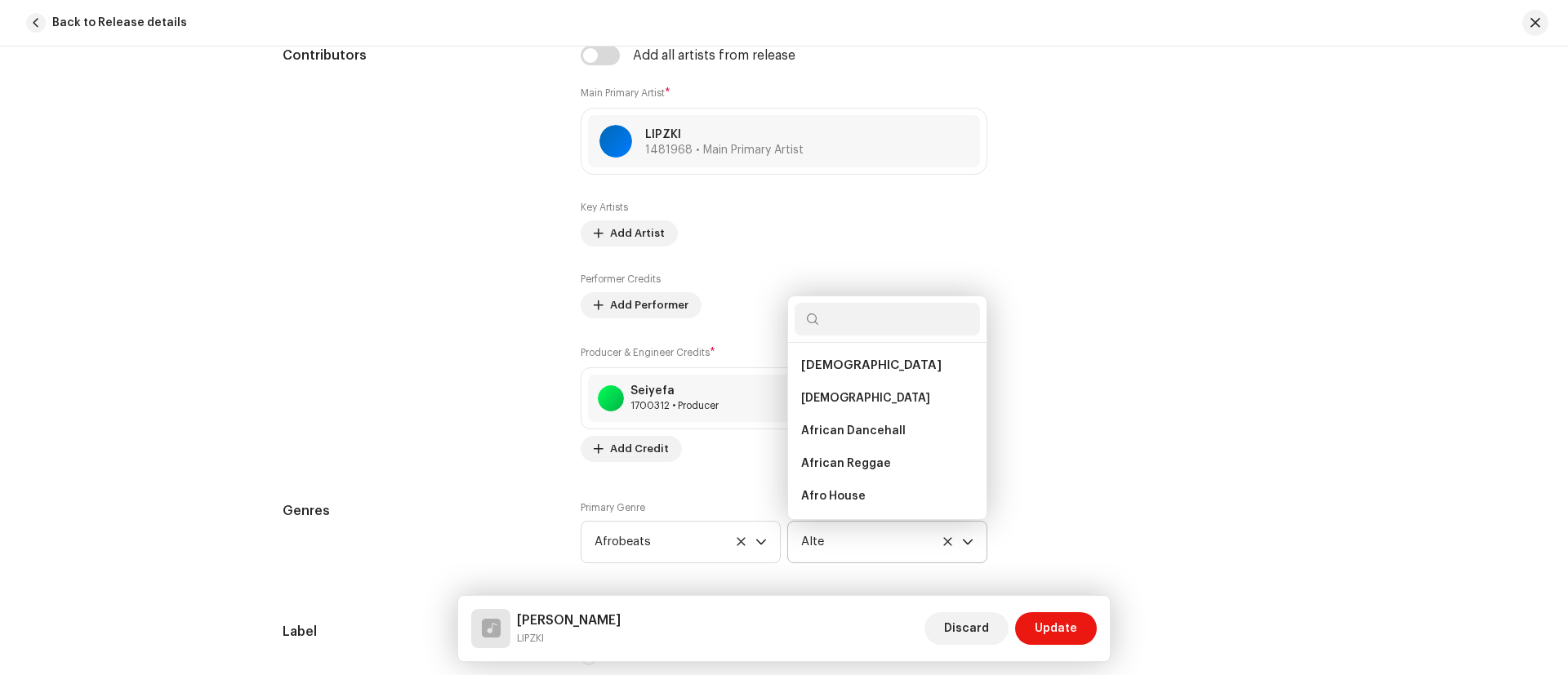
scroll to position [157, 0]
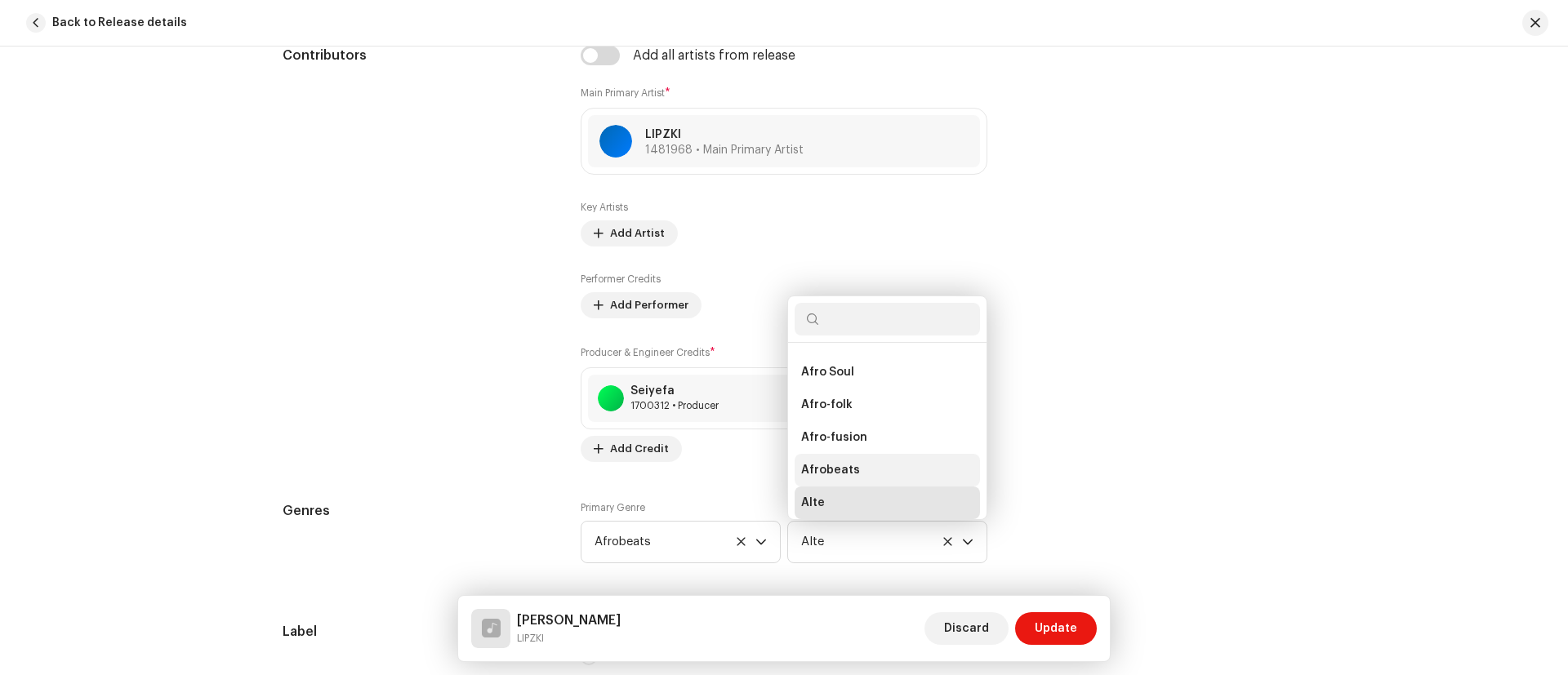
click at [841, 470] on span "Afrobeats" at bounding box center [830, 470] width 59 height 17
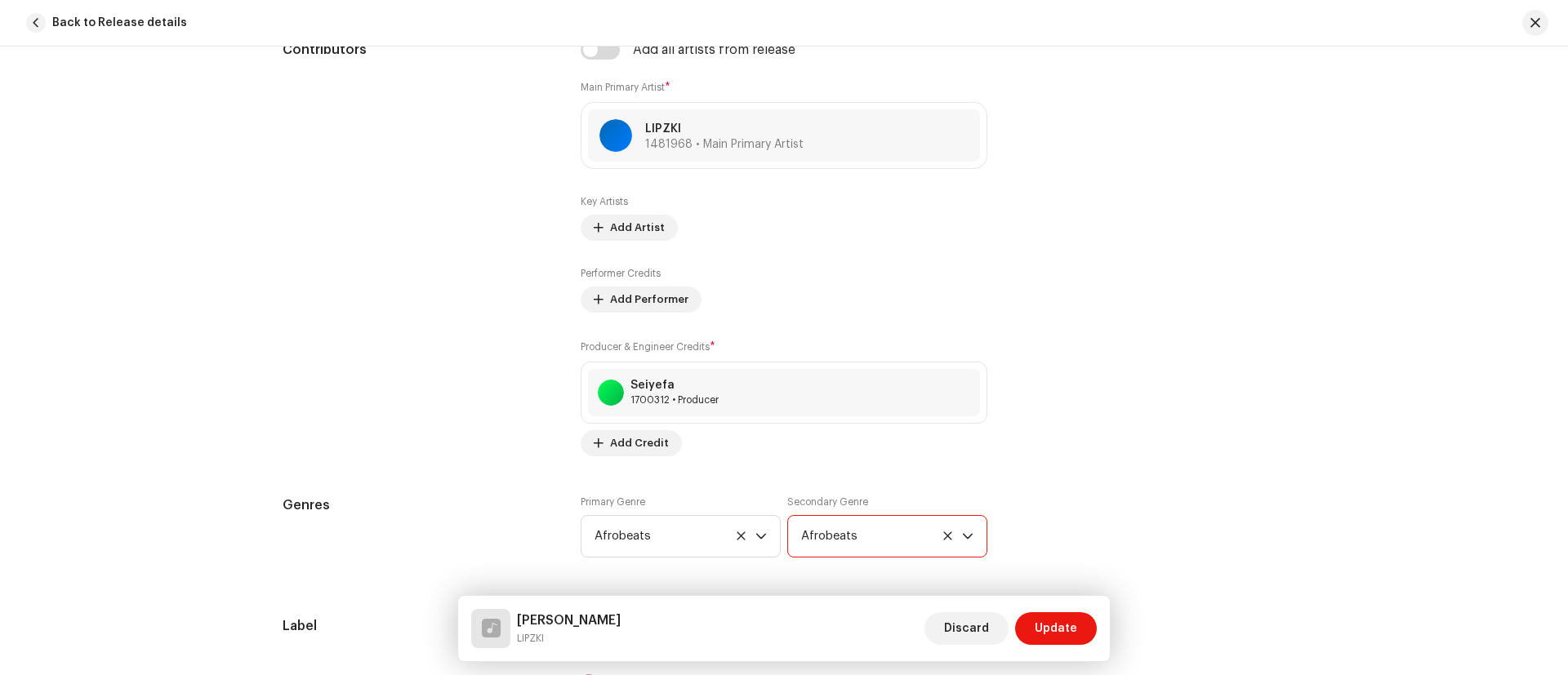
scroll to position [1018, 0]
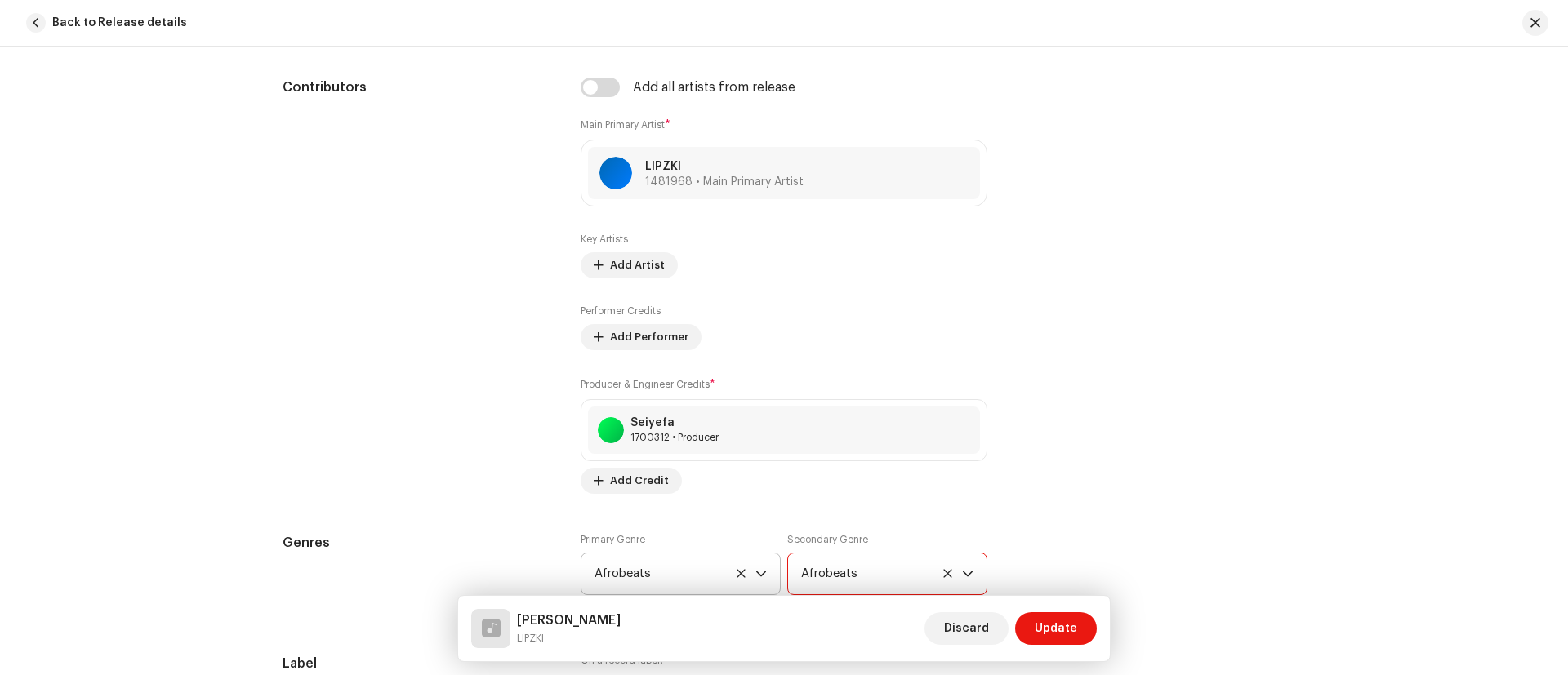
click at [740, 577] on icon at bounding box center [740, 573] width 8 height 8
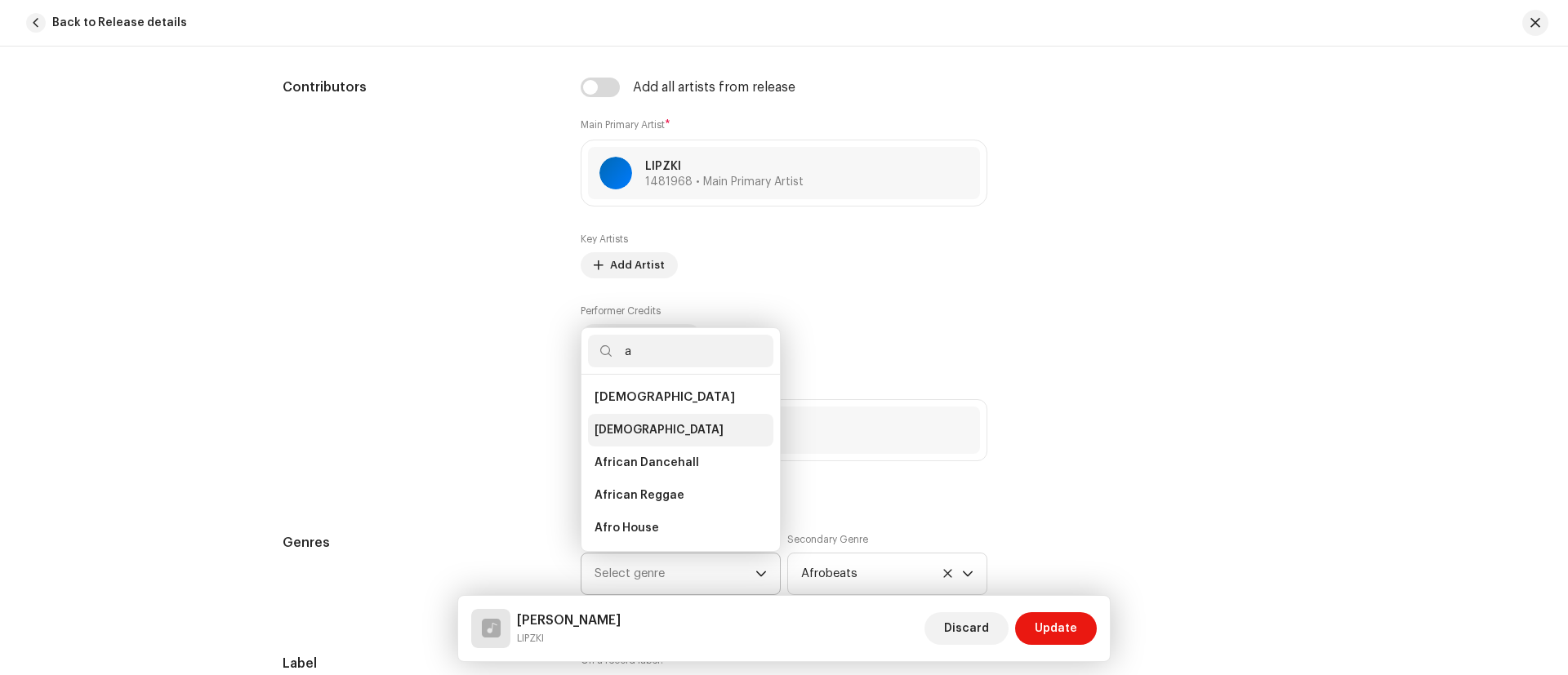
type input "a"
click at [625, 430] on span "African" at bounding box center [659, 431] width 129 height 17
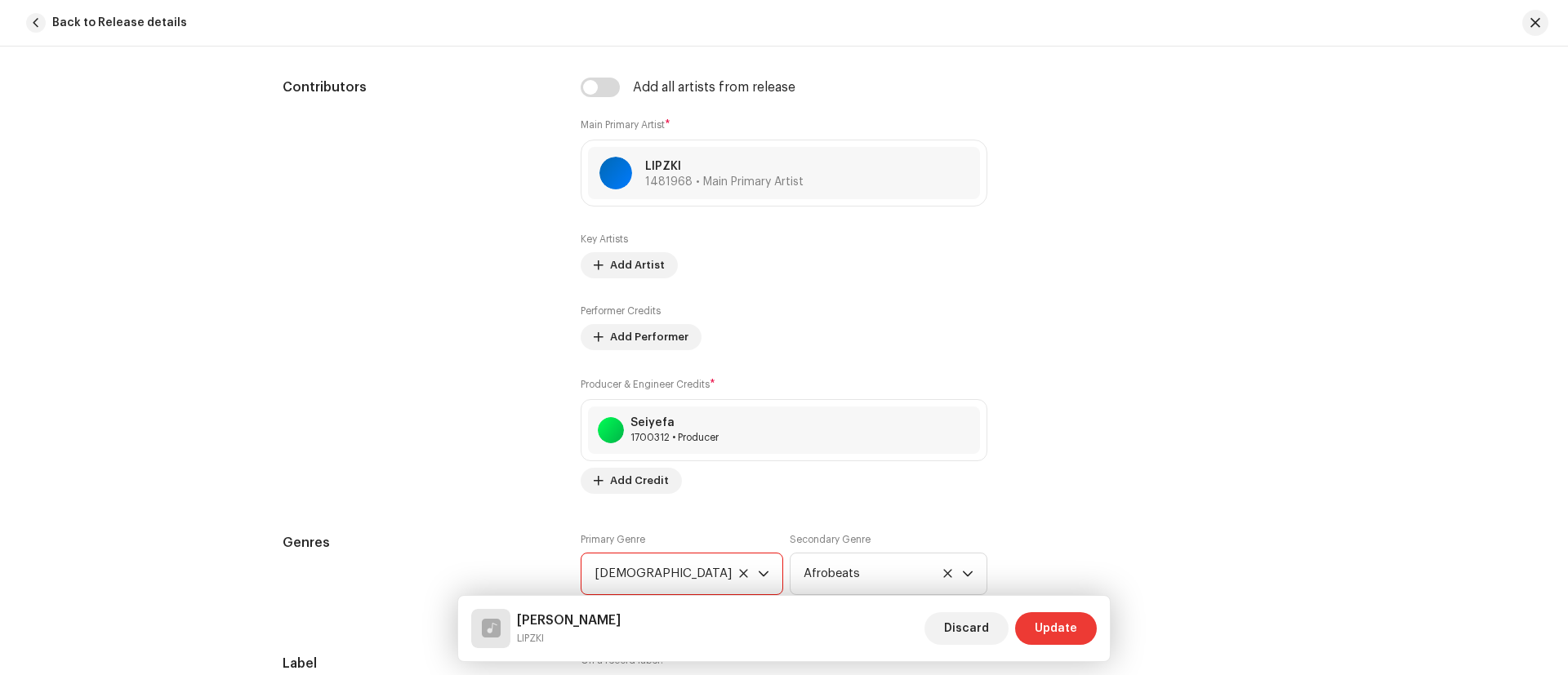
click at [1052, 628] on span "Update" at bounding box center [1055, 629] width 42 height 33
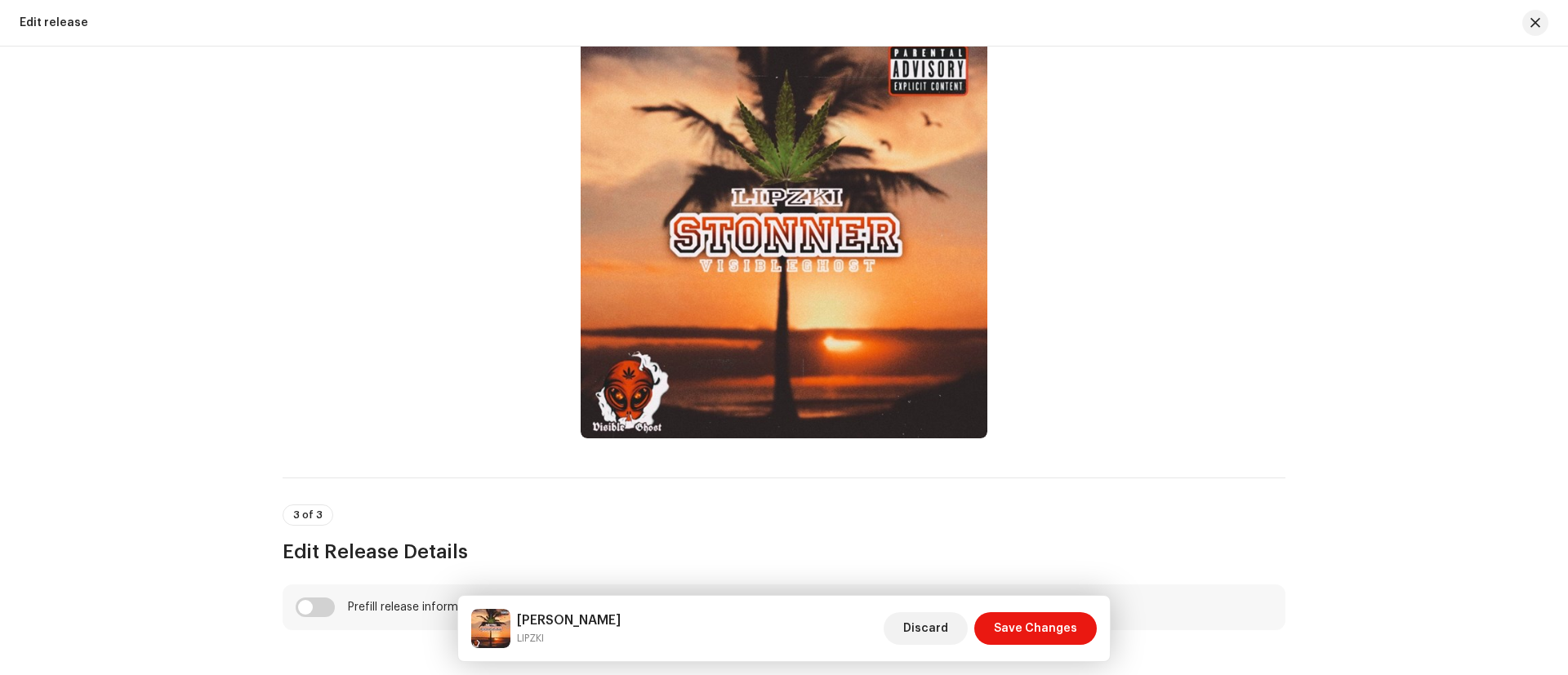
scroll to position [0, 0]
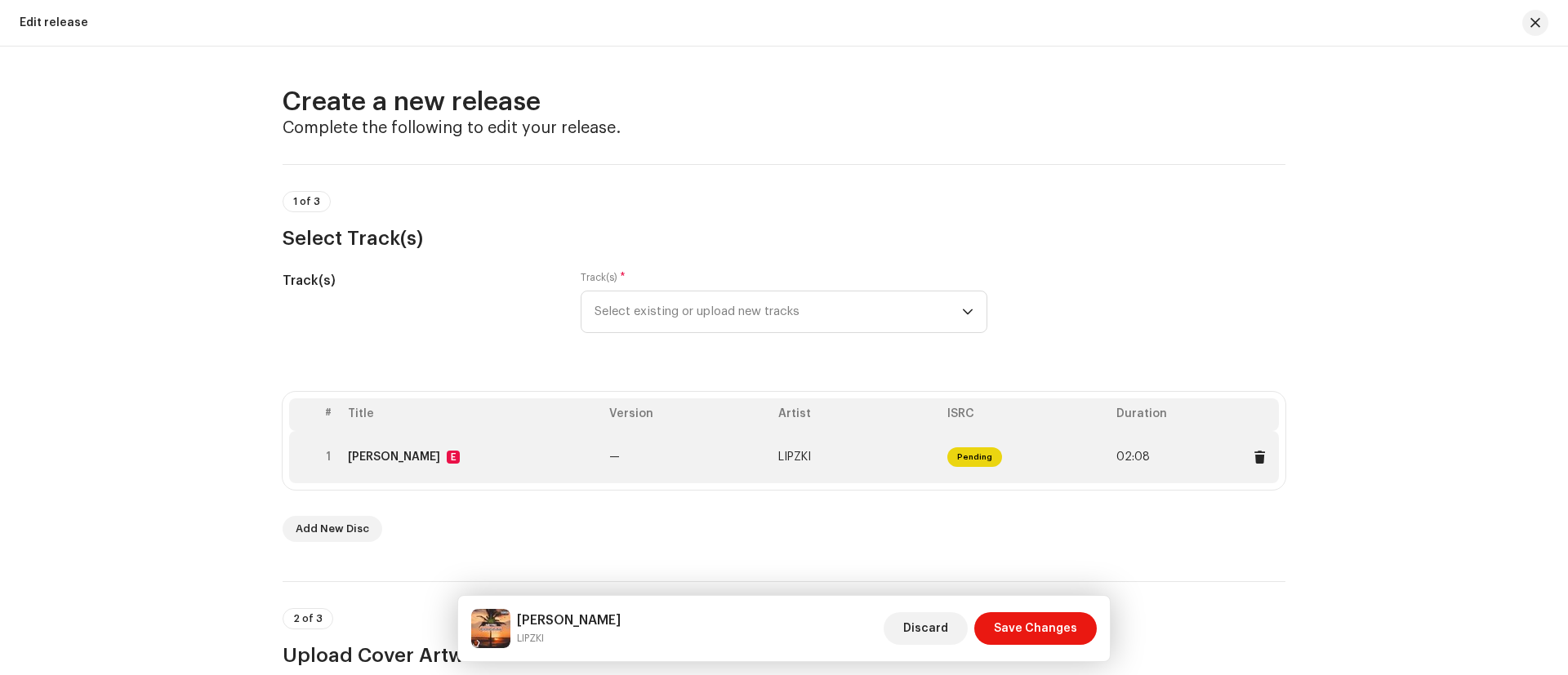
click at [714, 471] on td "—" at bounding box center [687, 456] width 169 height 52
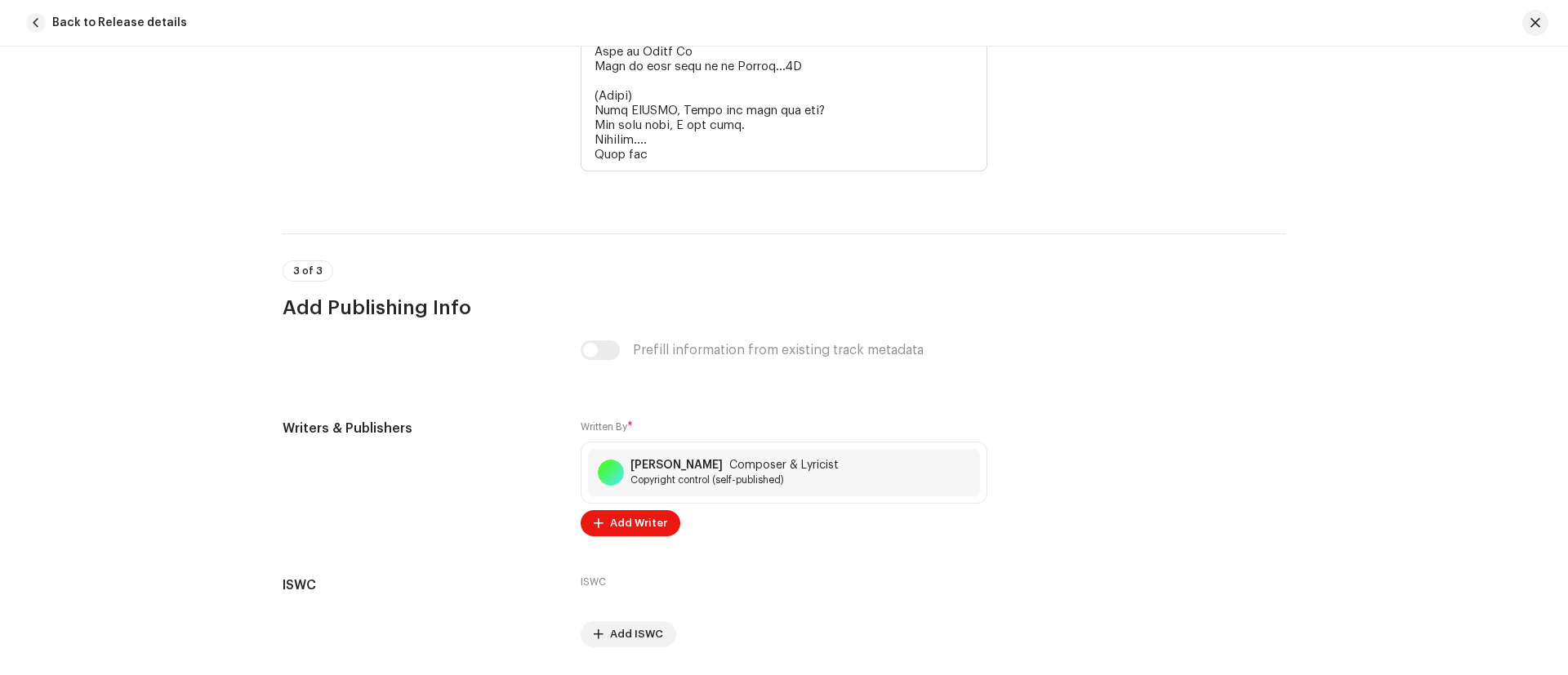
scroll to position [4091, 0]
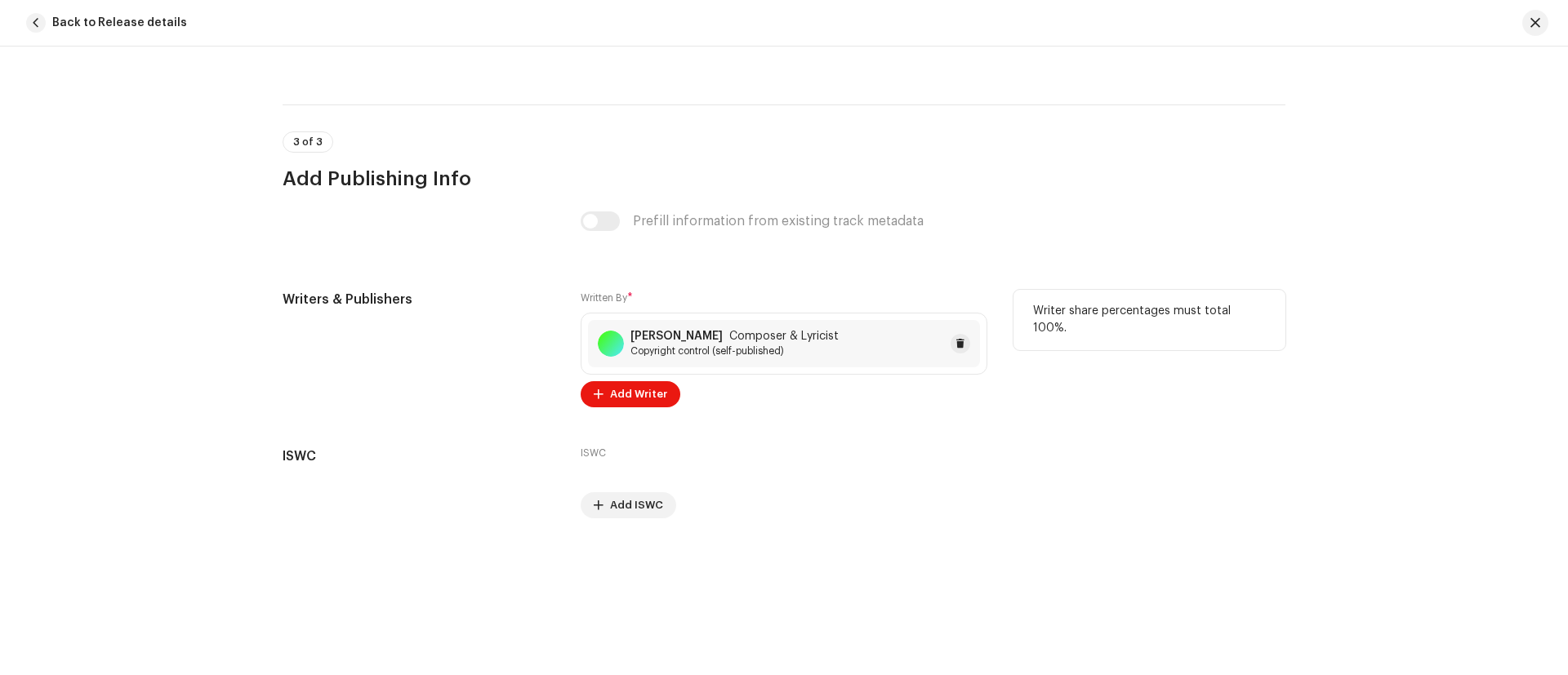
click at [866, 357] on div "Lipski James Composer & Lyricist Copyright control (self-published)" at bounding box center [784, 343] width 392 height 48
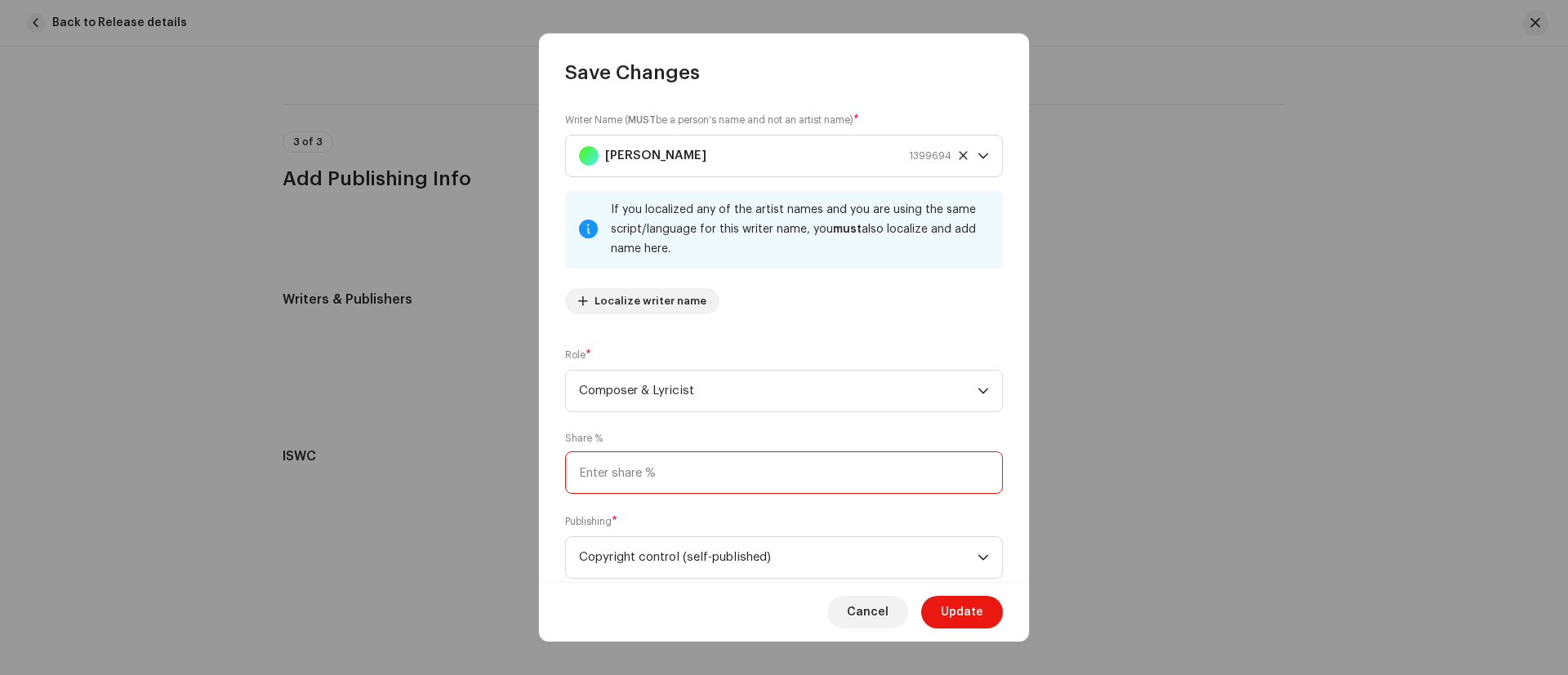
click at [756, 474] on input at bounding box center [784, 473] width 437 height 42
type input "100.00"
click at [963, 622] on span "Update" at bounding box center [962, 613] width 42 height 33
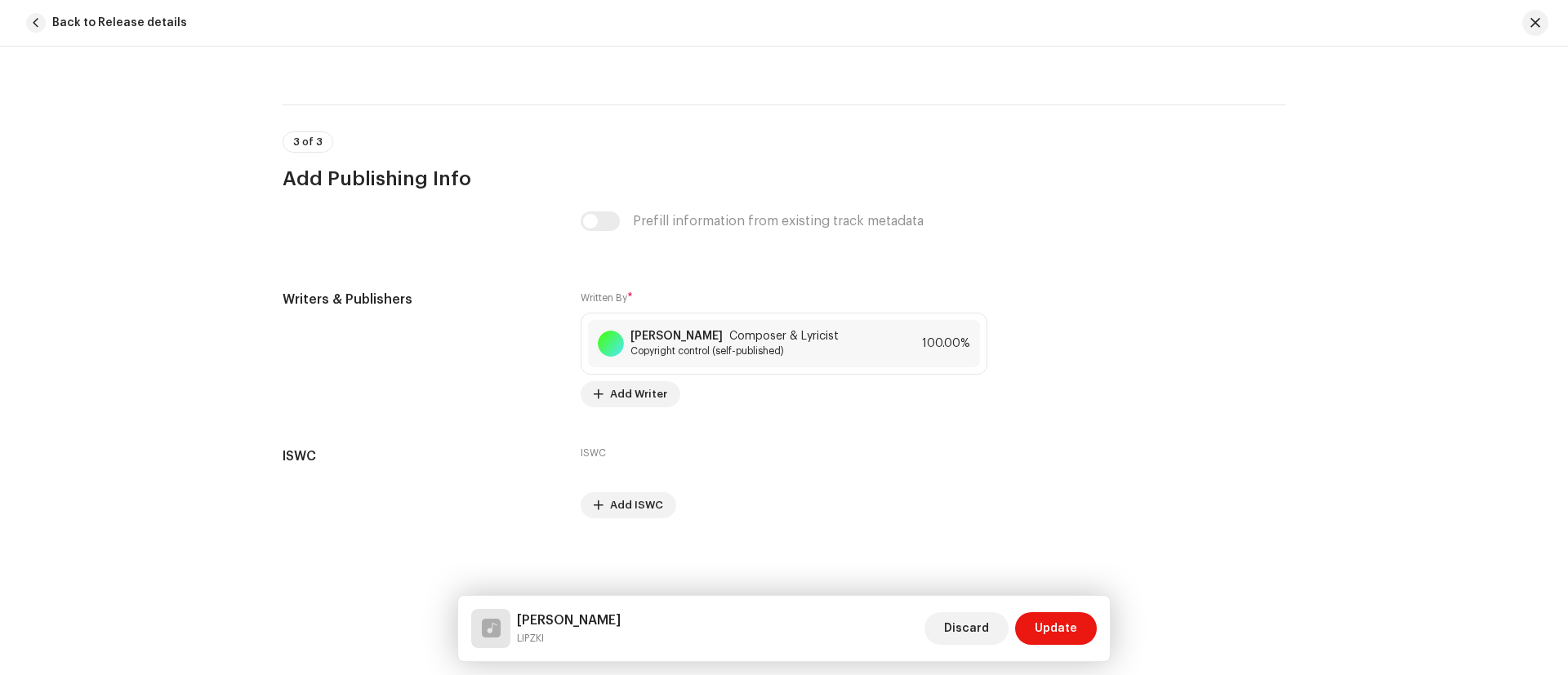
scroll to position [3274, 0]
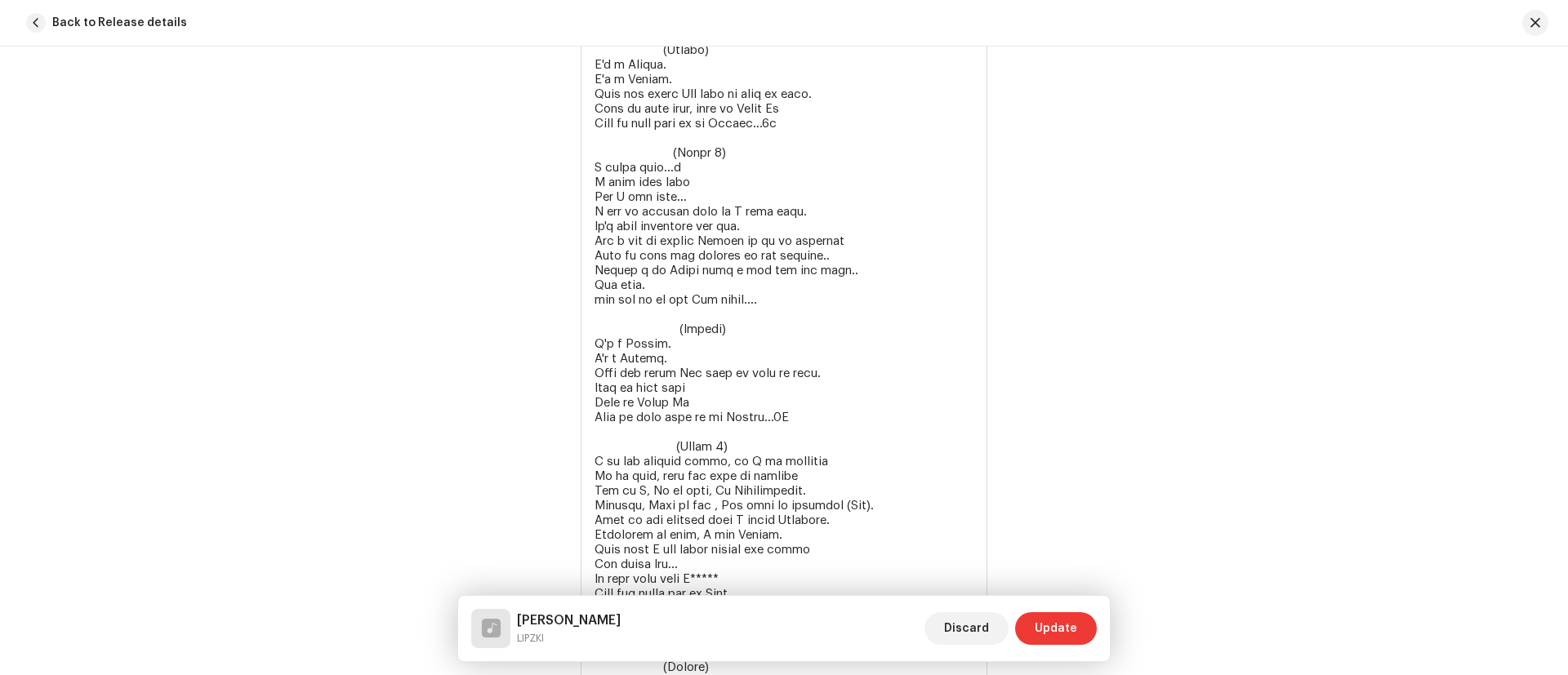
click at [1037, 631] on span "Update" at bounding box center [1055, 629] width 42 height 33
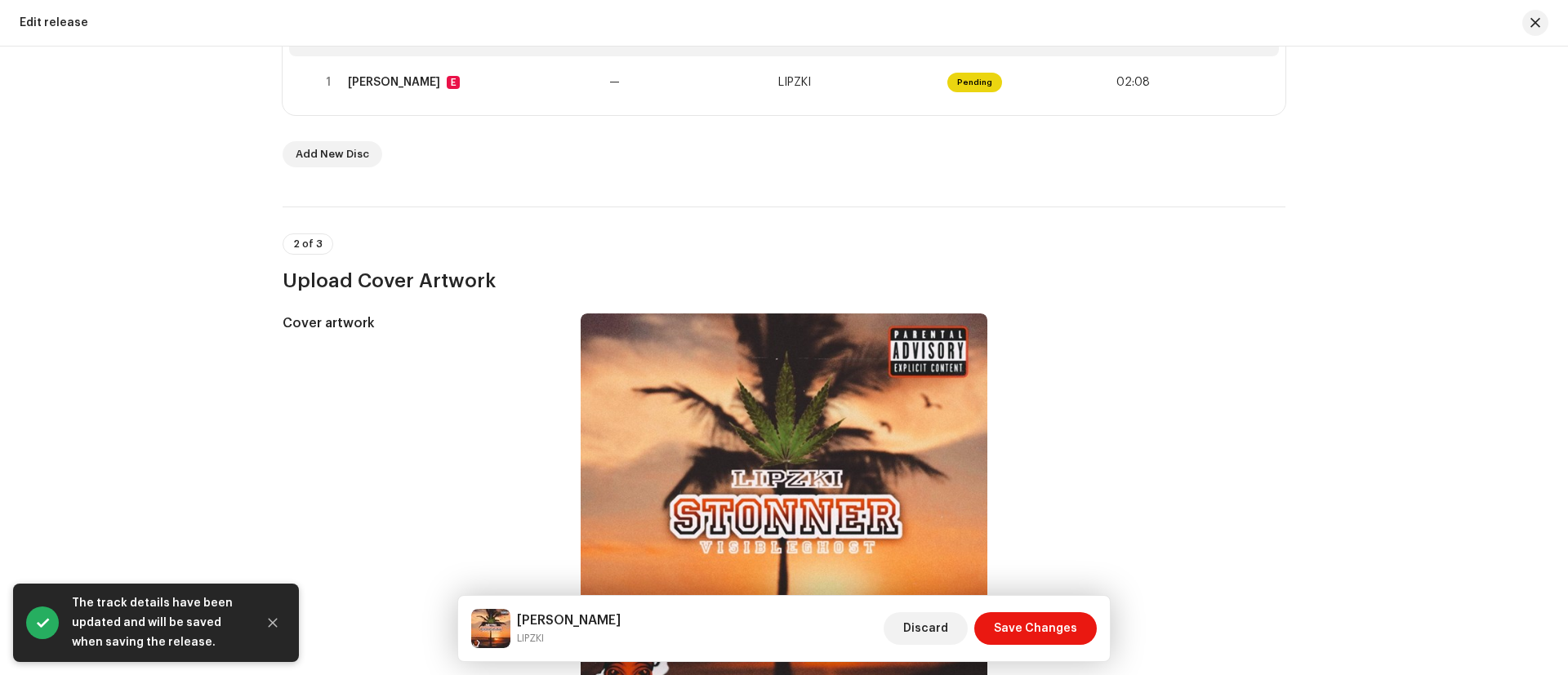
scroll to position [406, 0]
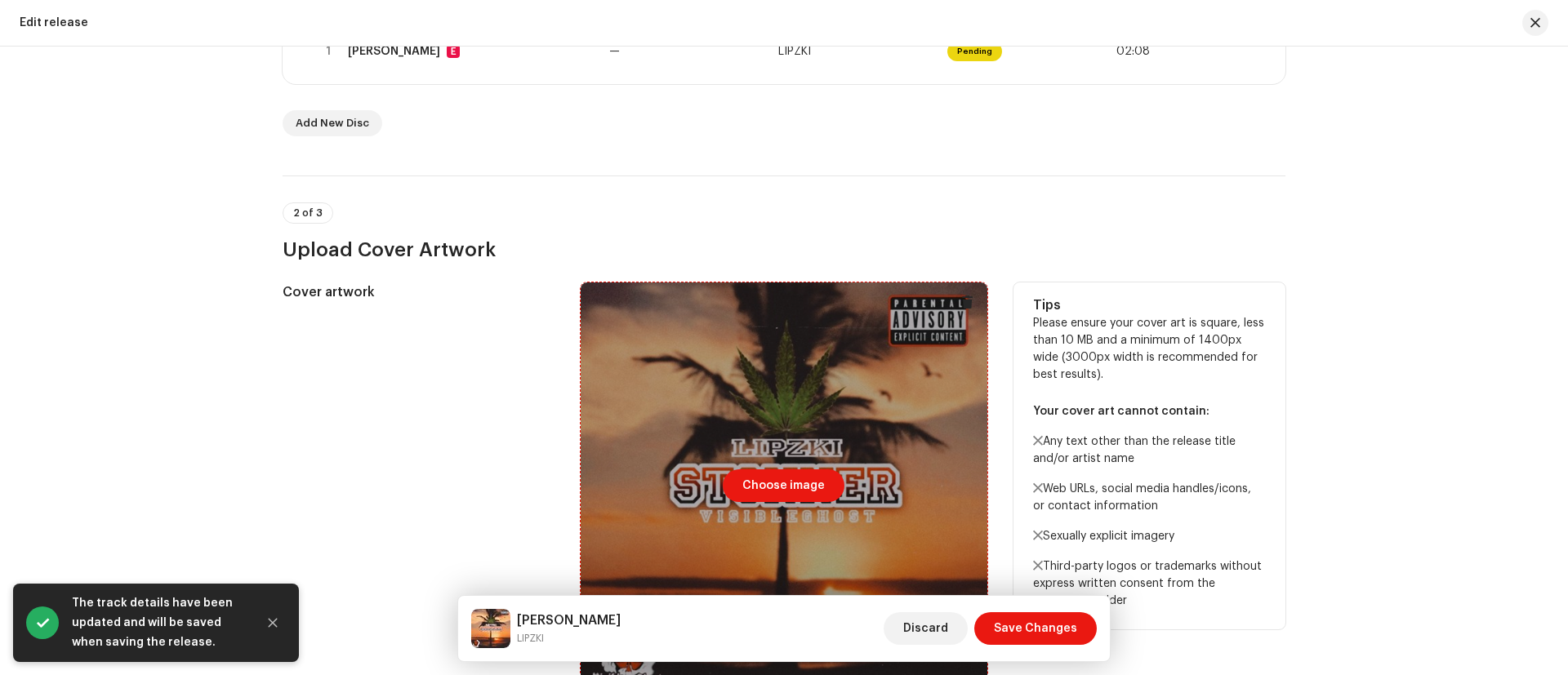
click at [802, 460] on div at bounding box center [784, 486] width 407 height 407
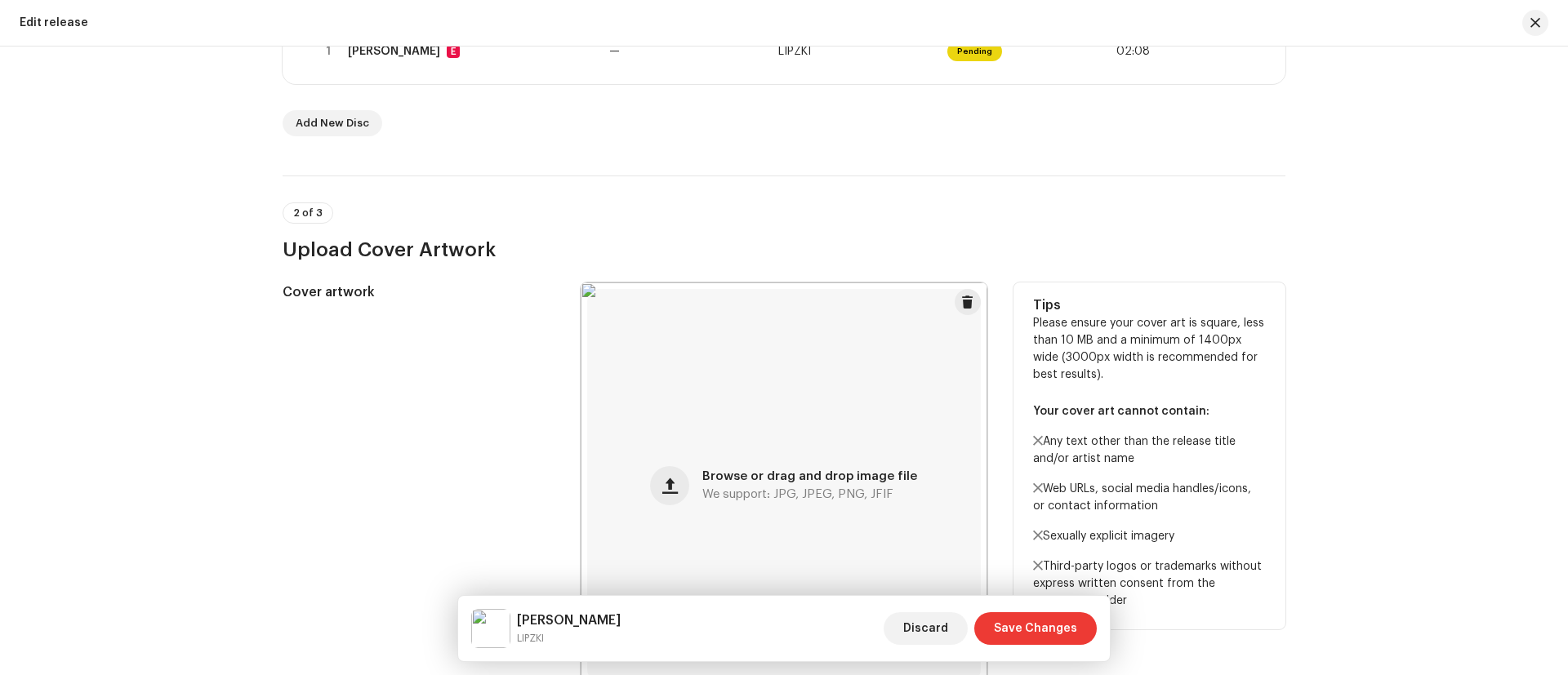
click at [1021, 628] on span "Save Changes" at bounding box center [1035, 629] width 84 height 33
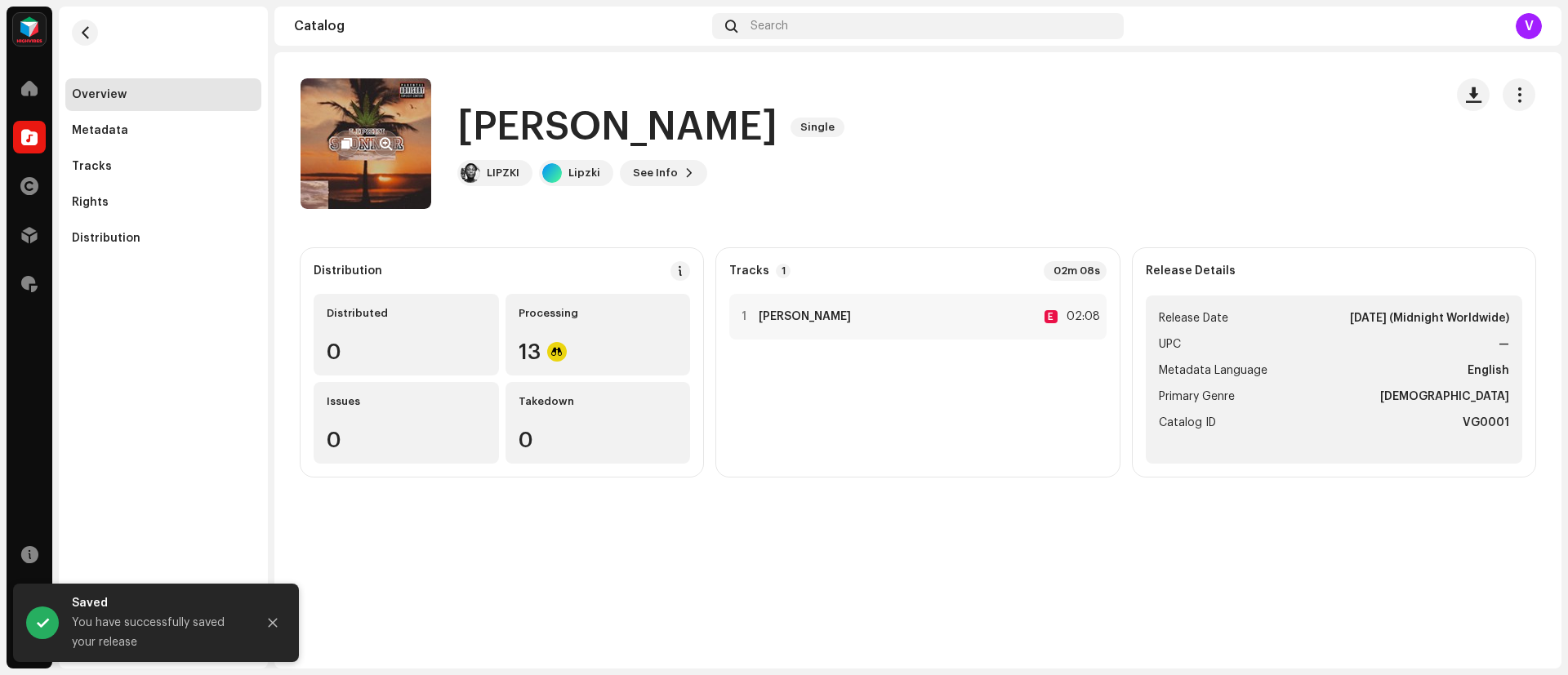
click at [353, 163] on re-a-cover at bounding box center [366, 143] width 130 height 130
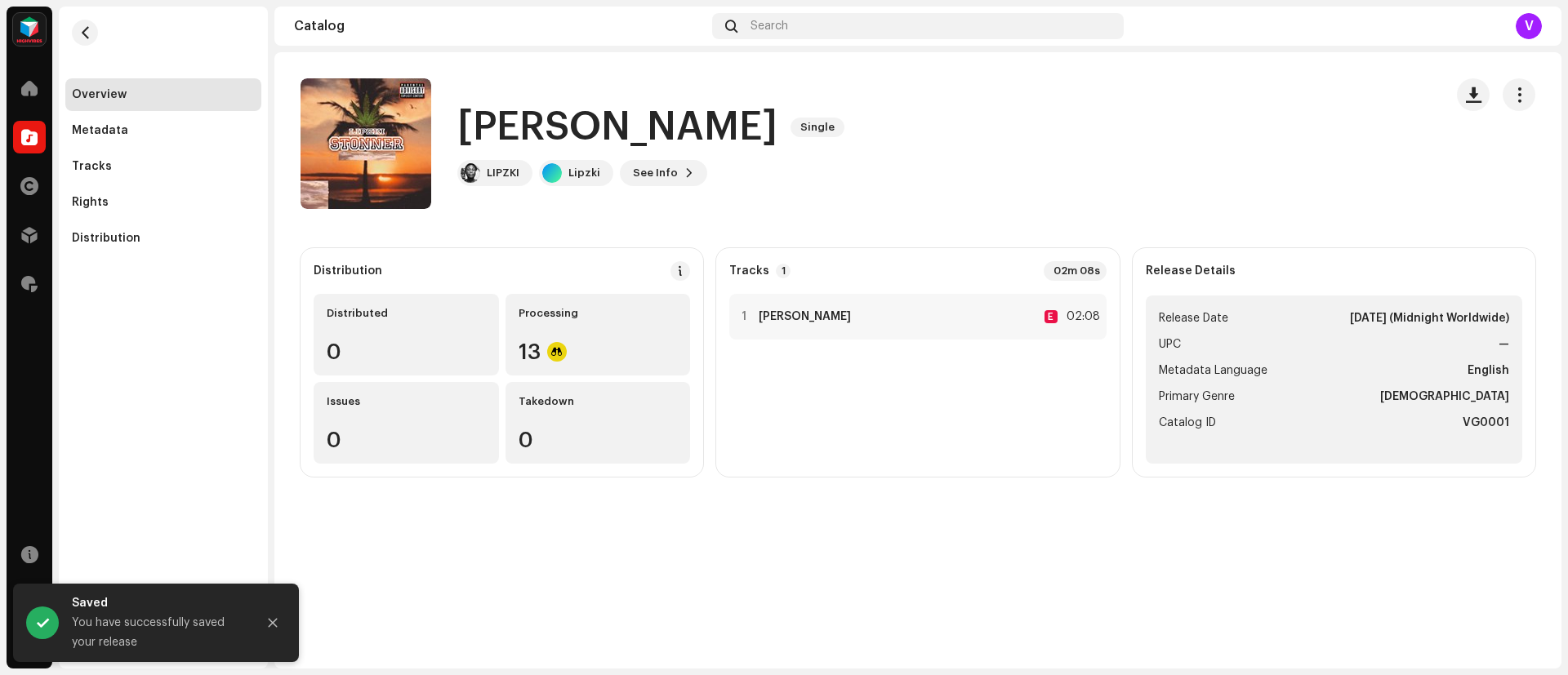
click at [845, 143] on div "STONNER Single LIPZKI Lipzki See Info" at bounding box center [865, 143] width 1130 height 130
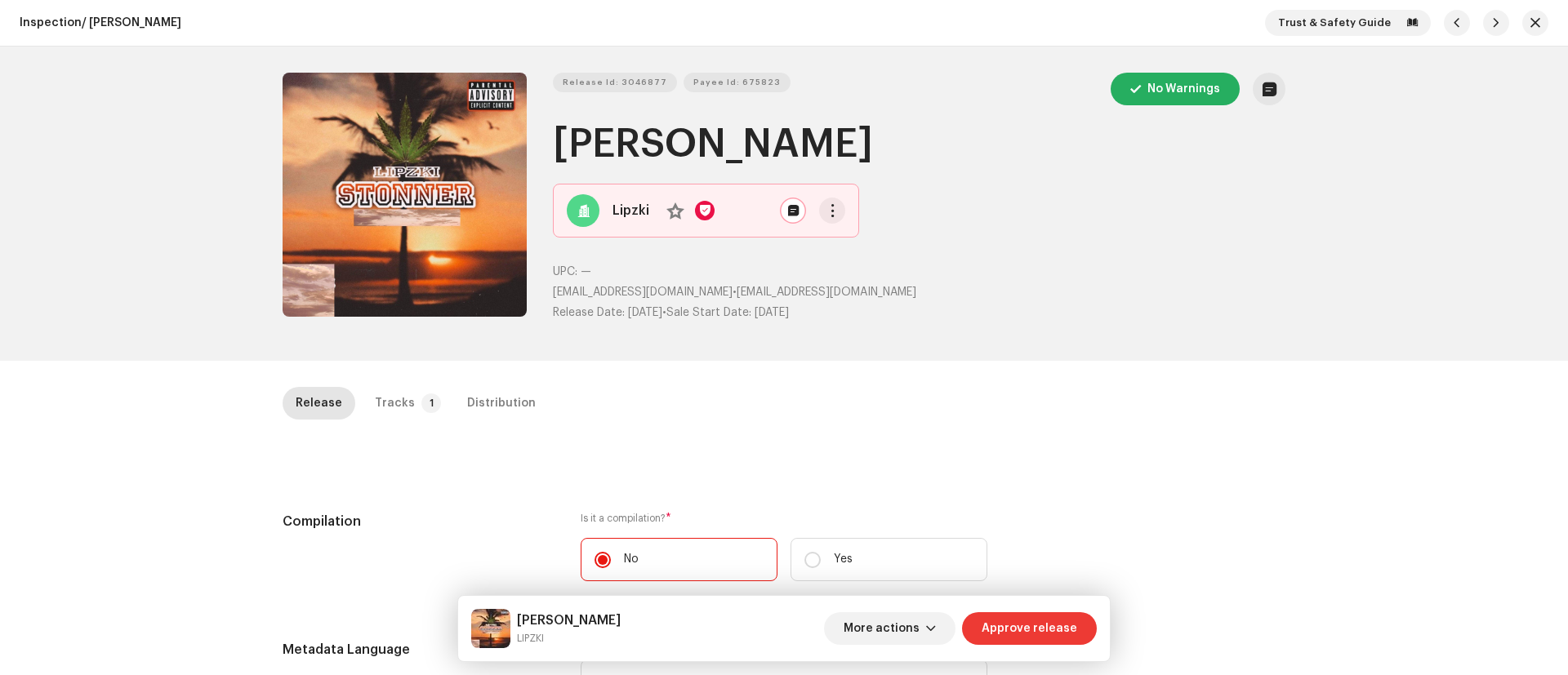
click at [1043, 626] on span "Approve release" at bounding box center [1030, 629] width 96 height 33
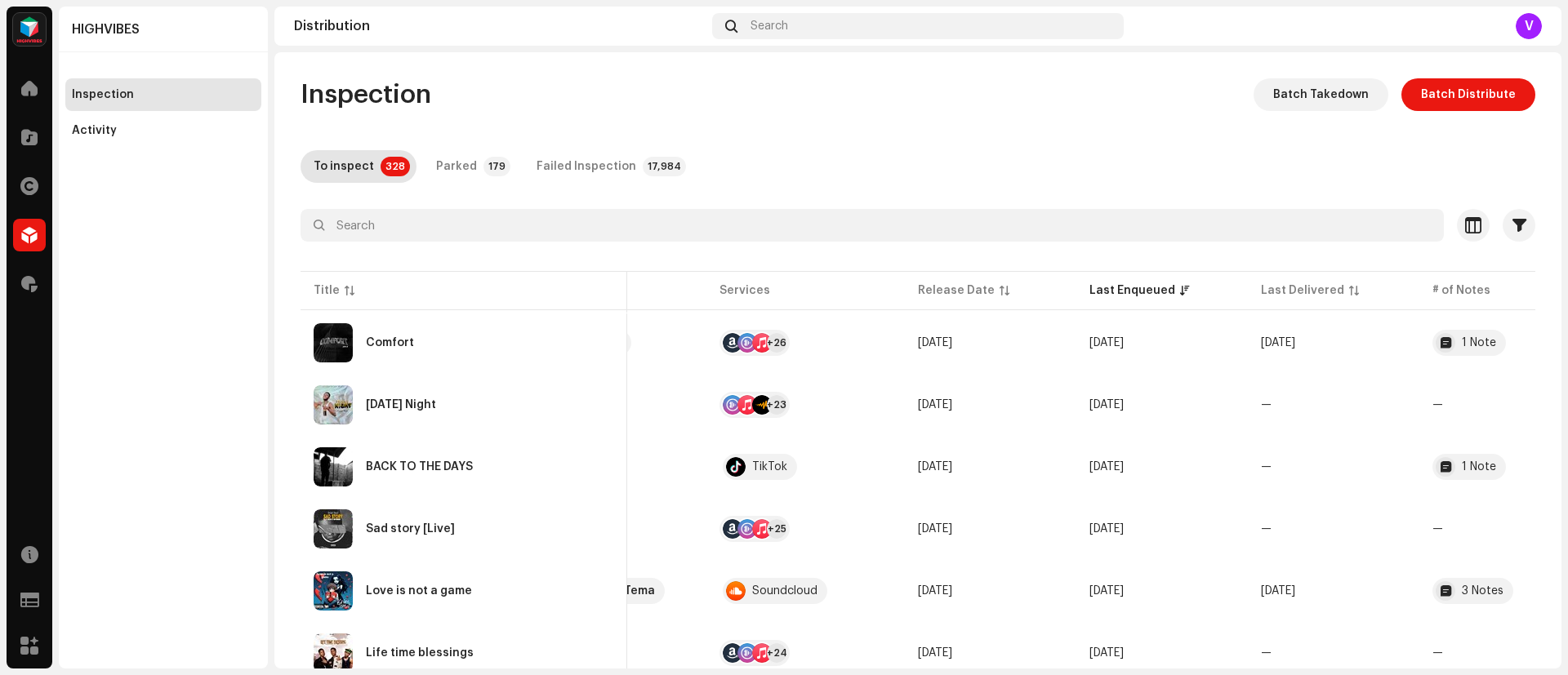
scroll to position [0, 350]
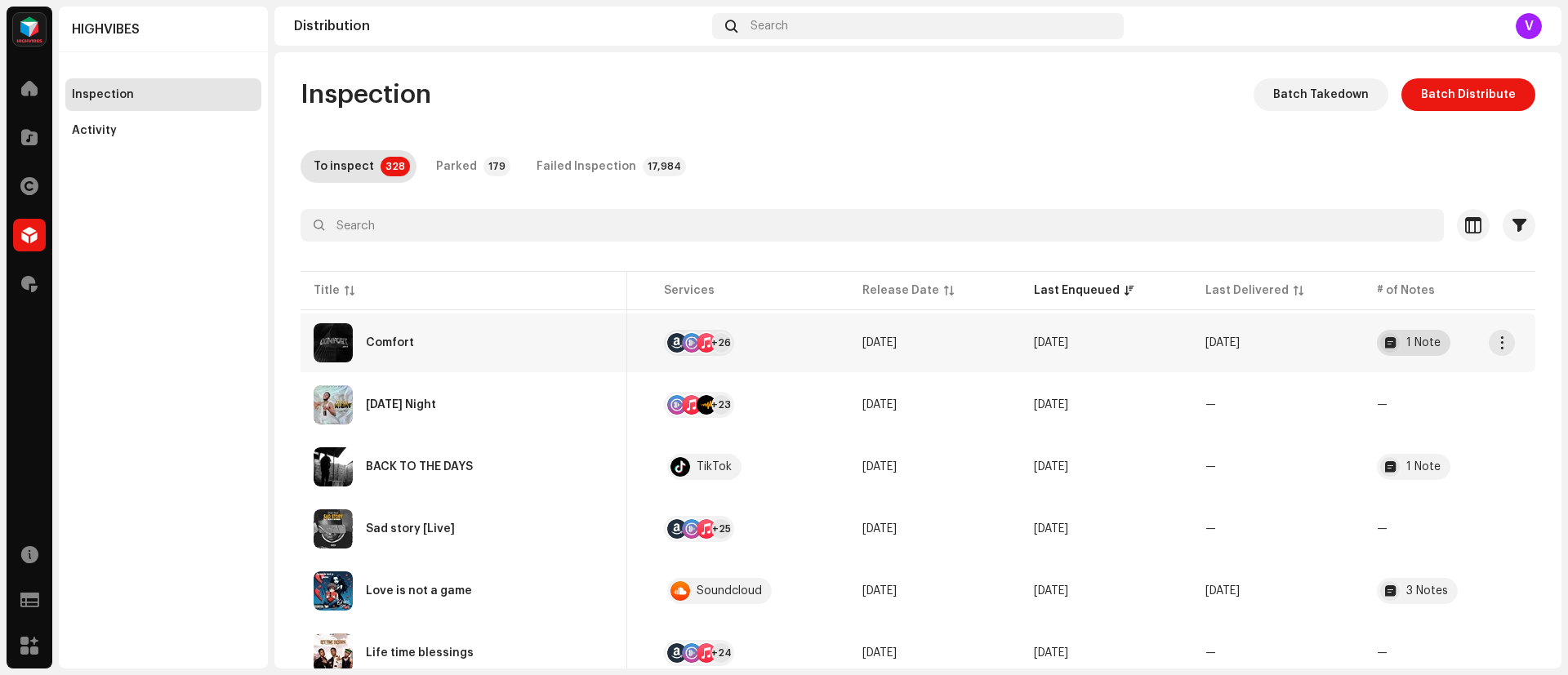
click at [1406, 337] on div "1 Note" at bounding box center [1423, 343] width 34 height 11
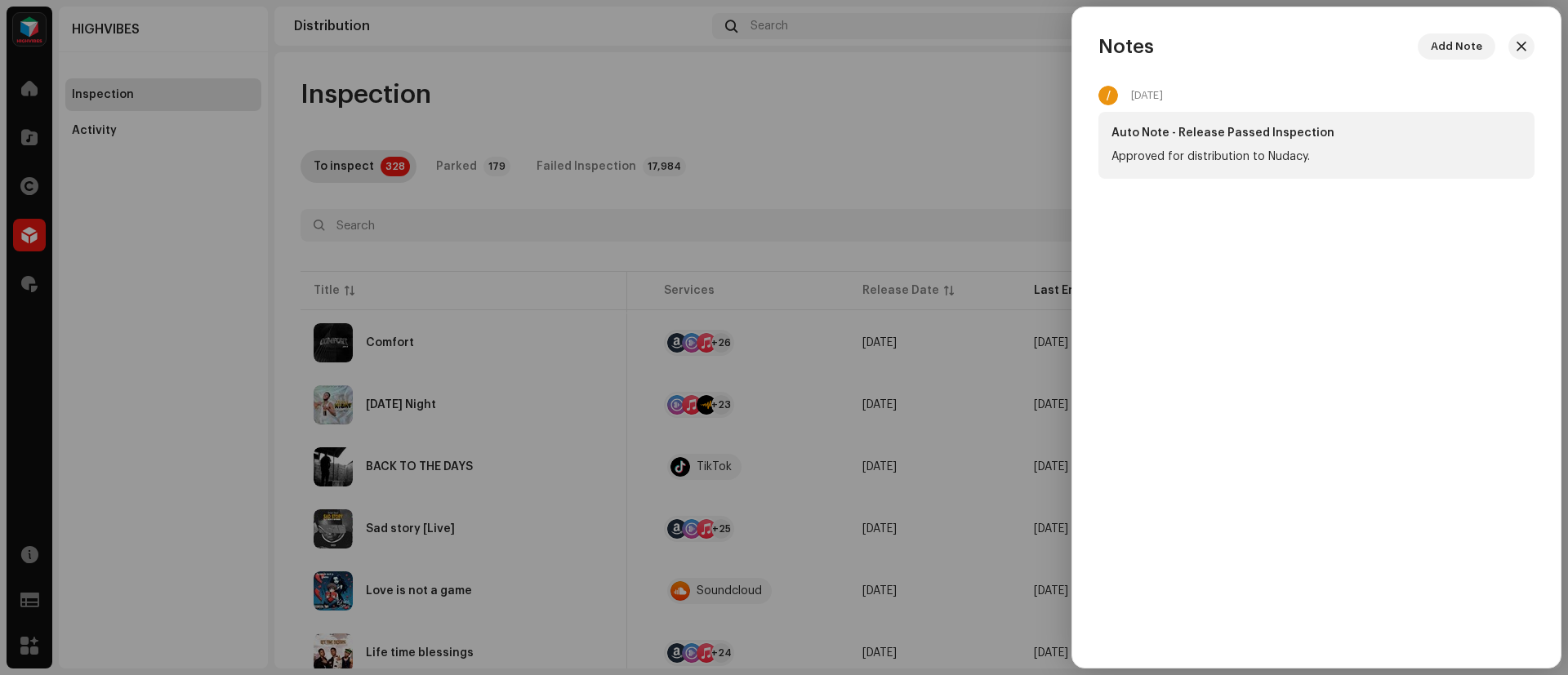
click at [1055, 129] on div at bounding box center [784, 337] width 1568 height 675
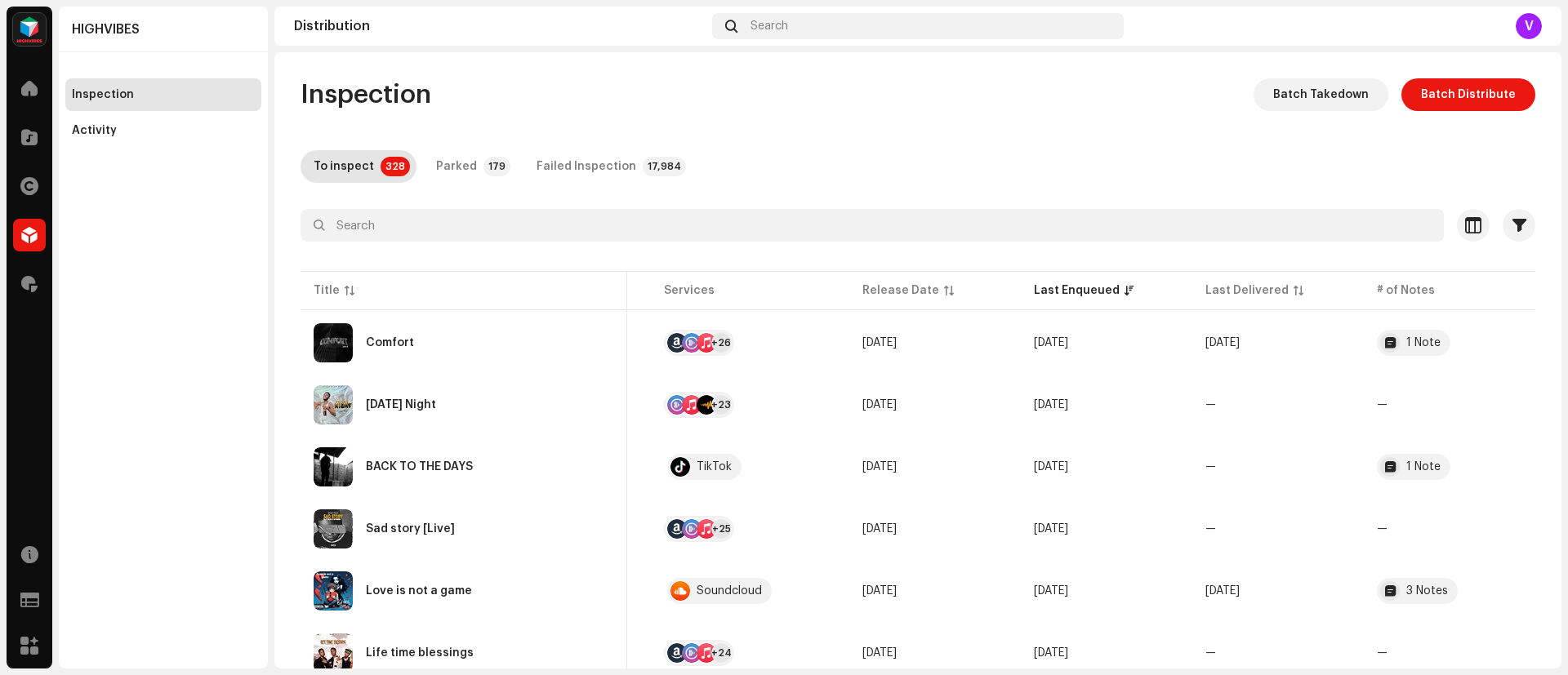
click at [1564, 109] on div "HIGHVIBES Home Catalog Rights Distribution Royalties Resources Support Forms Ma…" at bounding box center [784, 337] width 1568 height 675
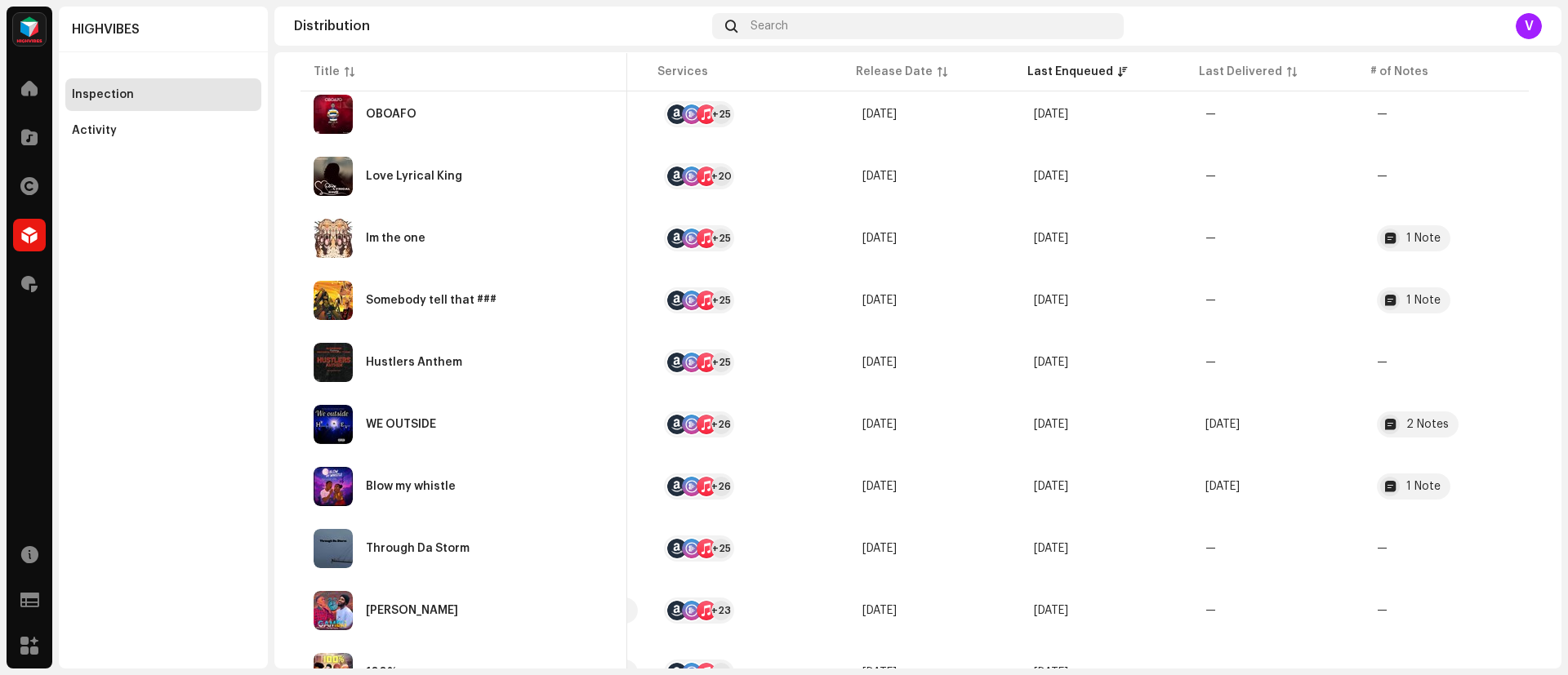
scroll to position [1560, 0]
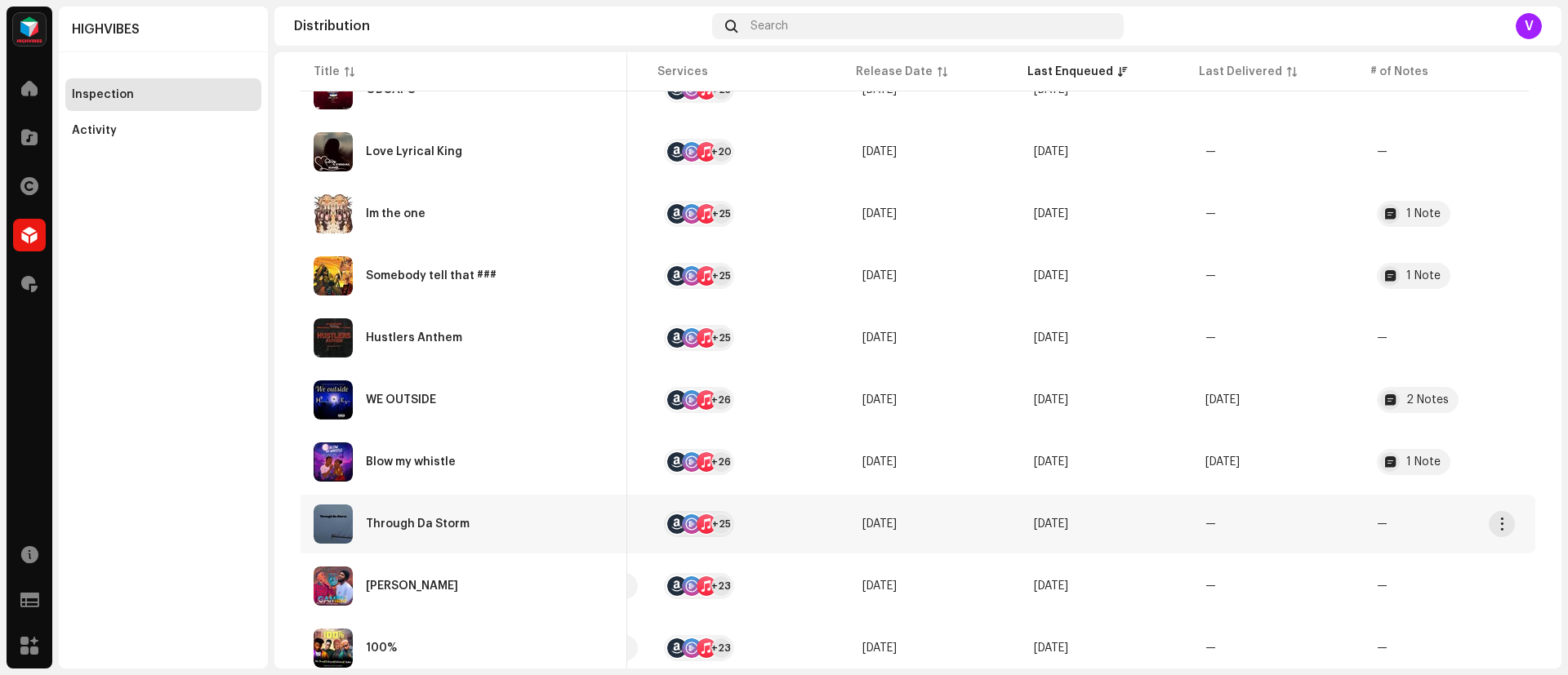
click at [1377, 525] on re-a-table-badge "—" at bounding box center [1450, 523] width 145 height 11
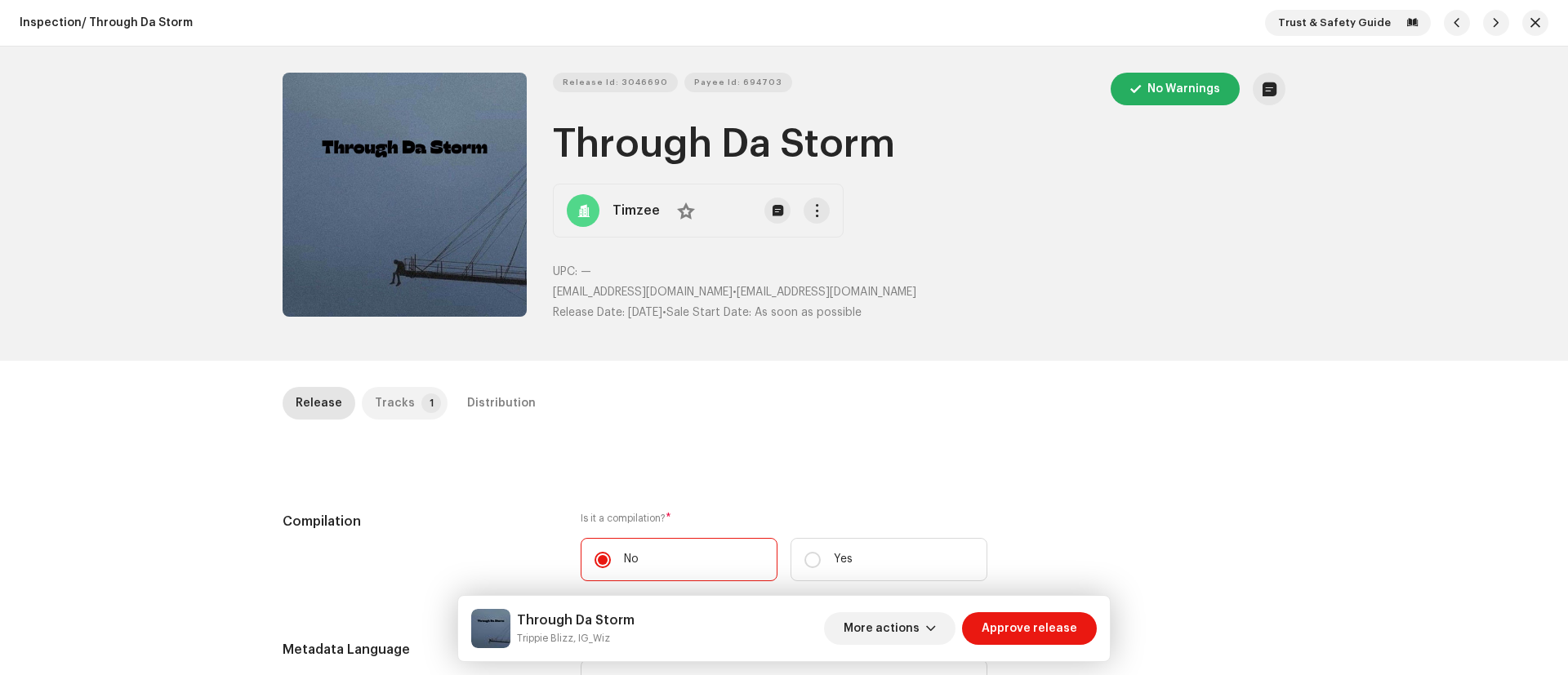
click at [389, 405] on div "Tracks" at bounding box center [395, 403] width 40 height 33
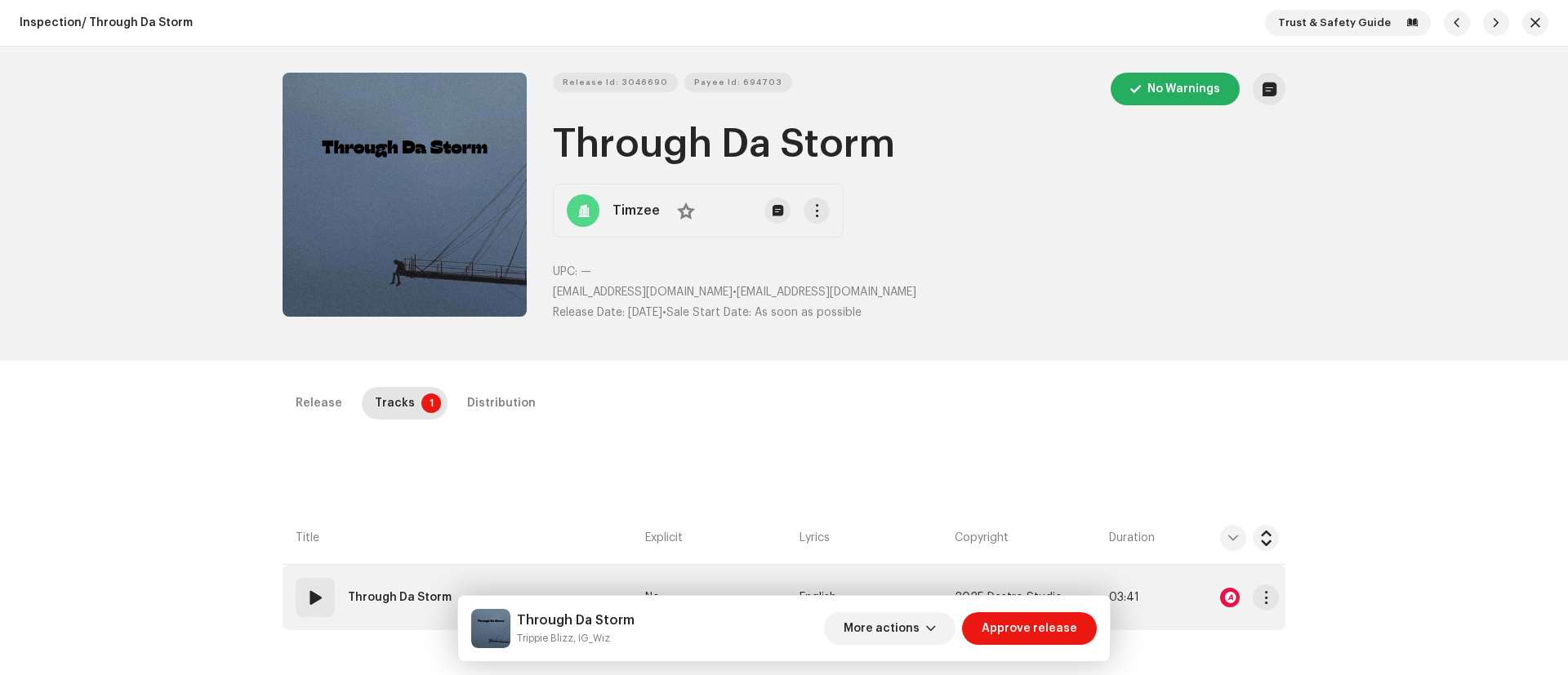
click at [1226, 602] on div at bounding box center [1229, 597] width 19 height 19
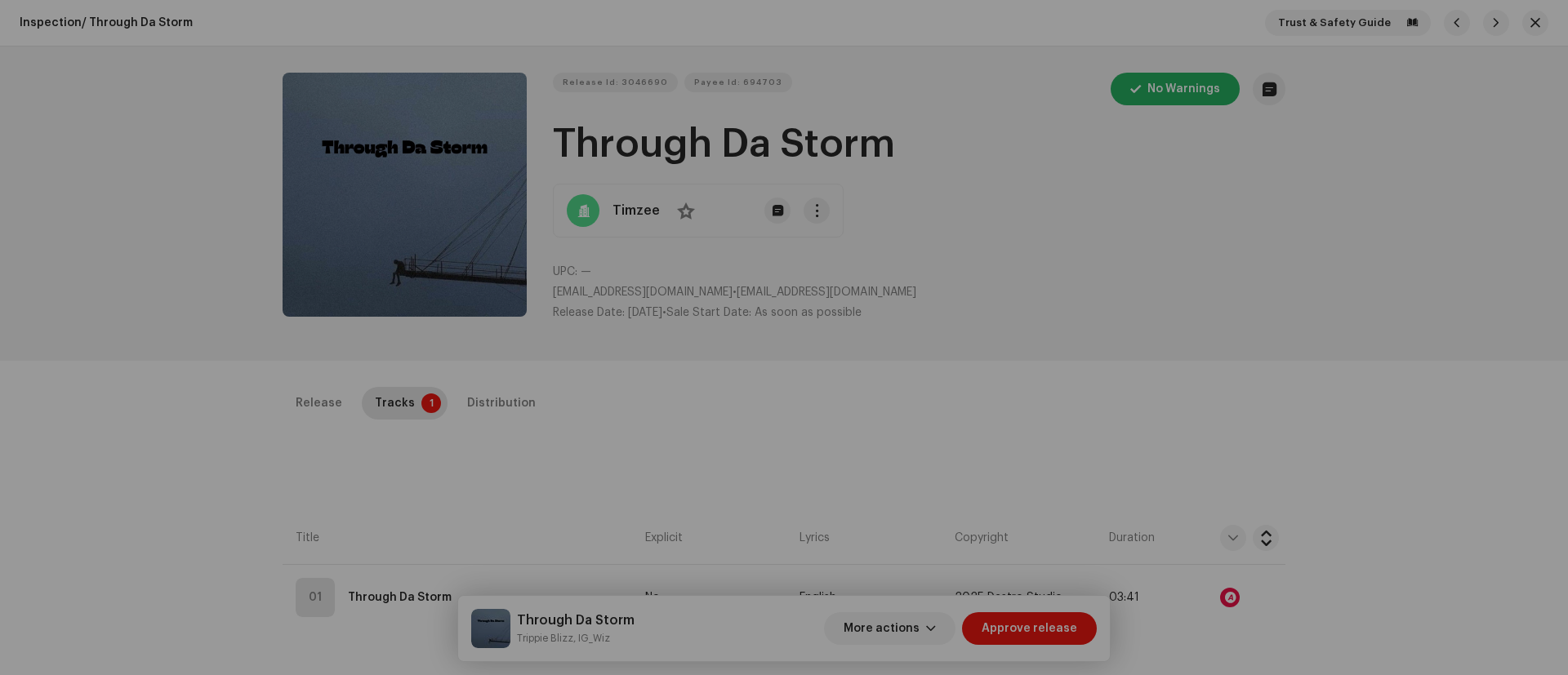
click at [1280, 477] on div "Audio Recognition by Remix/Sample 106 Cover Song 5 Speech ! All results require…" at bounding box center [784, 337] width 1568 height 675
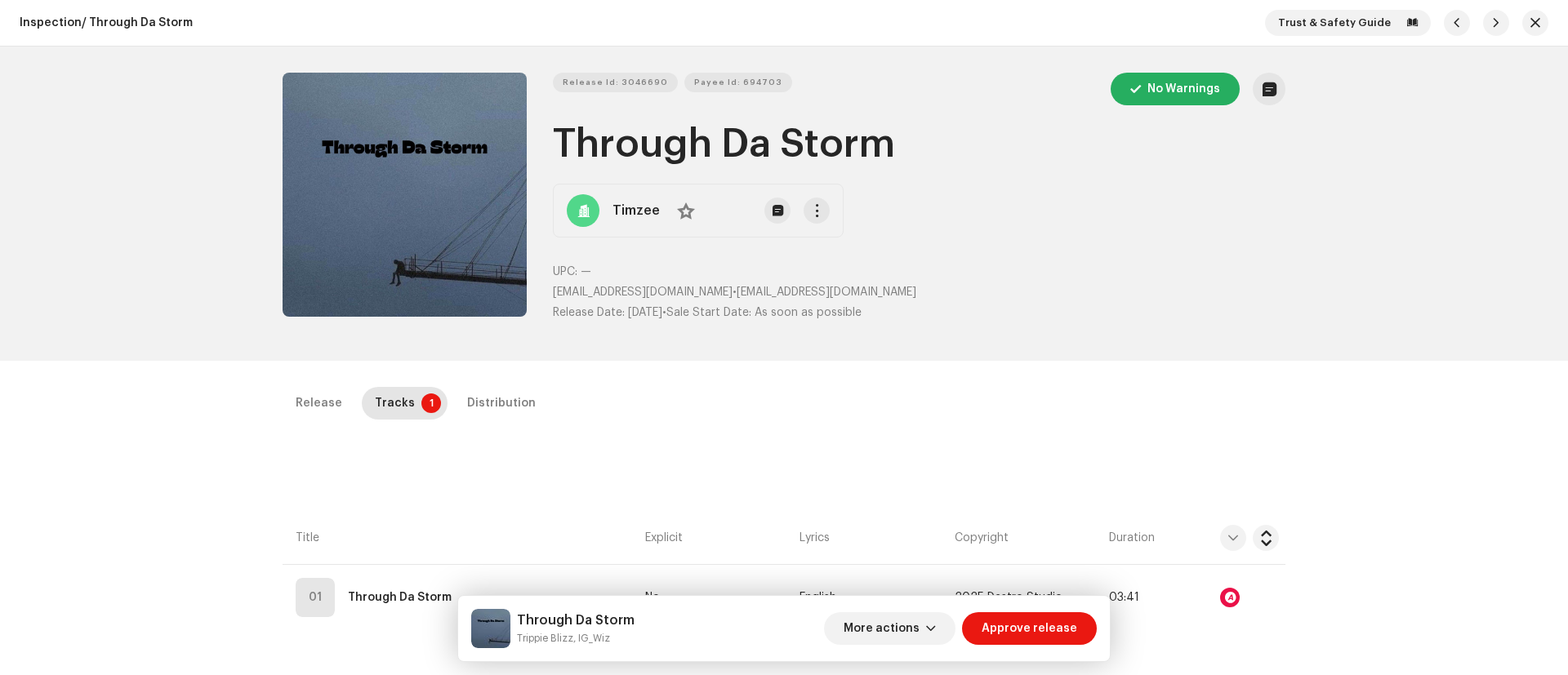
click at [310, 399] on div "Audio Recognition by Remix/Sample 106 Cover Song 5 Speech ! All results require…" at bounding box center [784, 337] width 1568 height 675
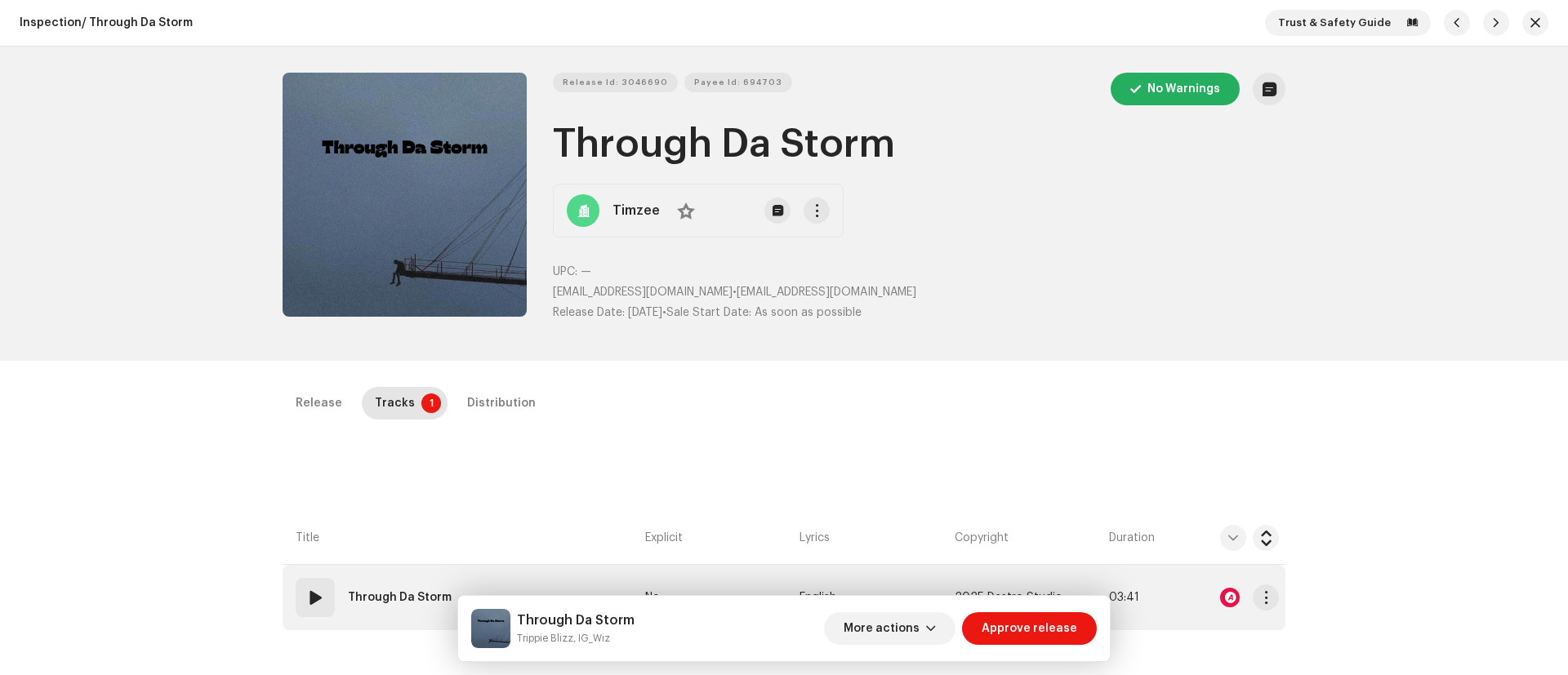
click at [312, 598] on span at bounding box center [314, 597] width 19 height 19
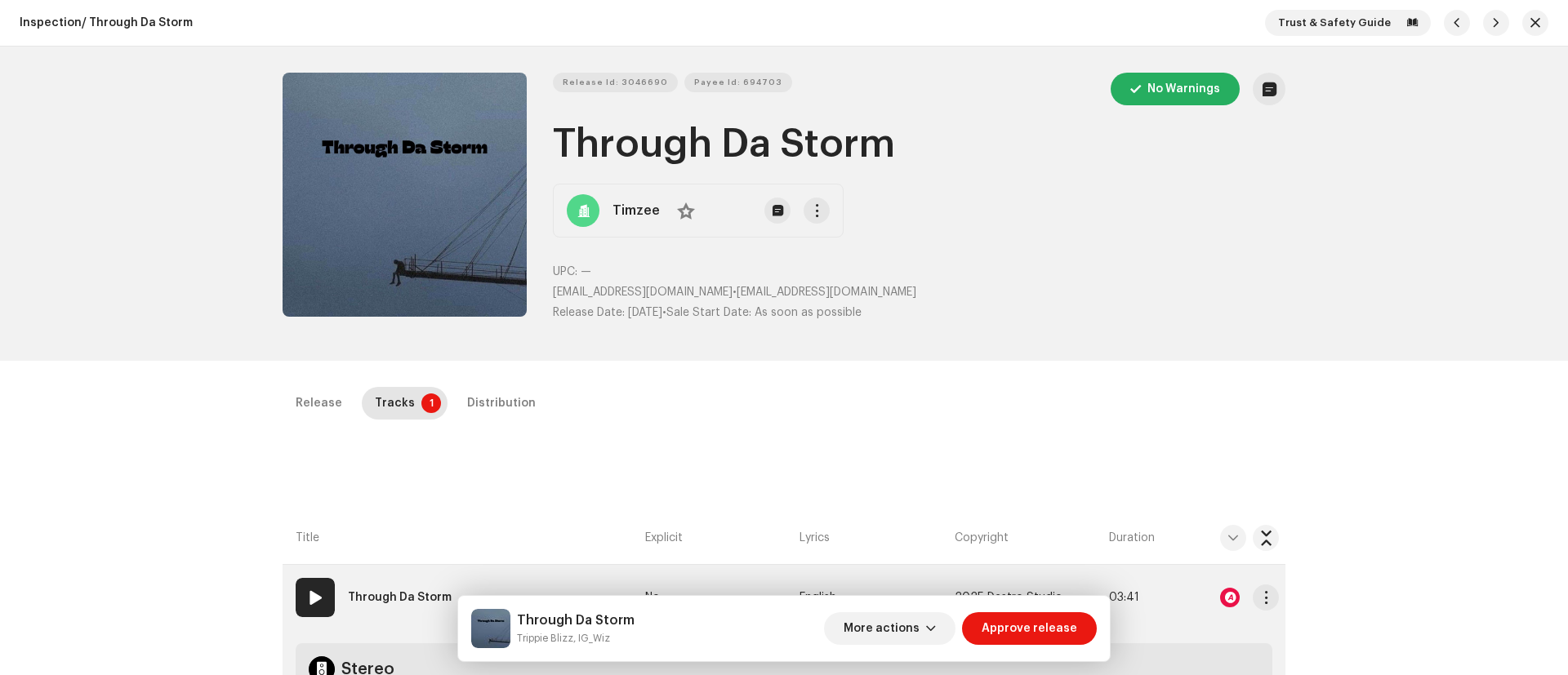
click at [312, 598] on span at bounding box center [314, 597] width 19 height 19
click at [311, 598] on span at bounding box center [314, 597] width 19 height 19
click at [308, 609] on div "01" at bounding box center [315, 597] width 39 height 39
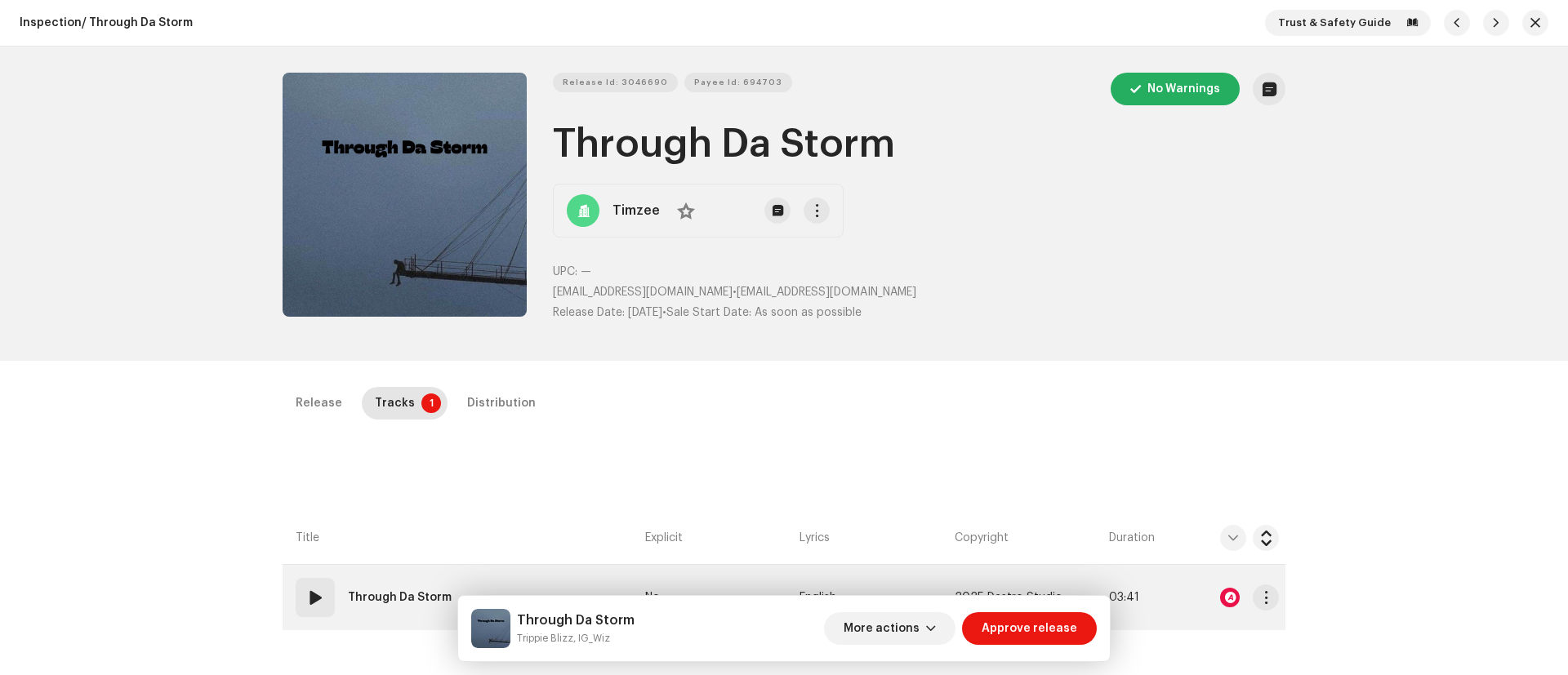
click at [305, 592] on span at bounding box center [314, 597] width 19 height 19
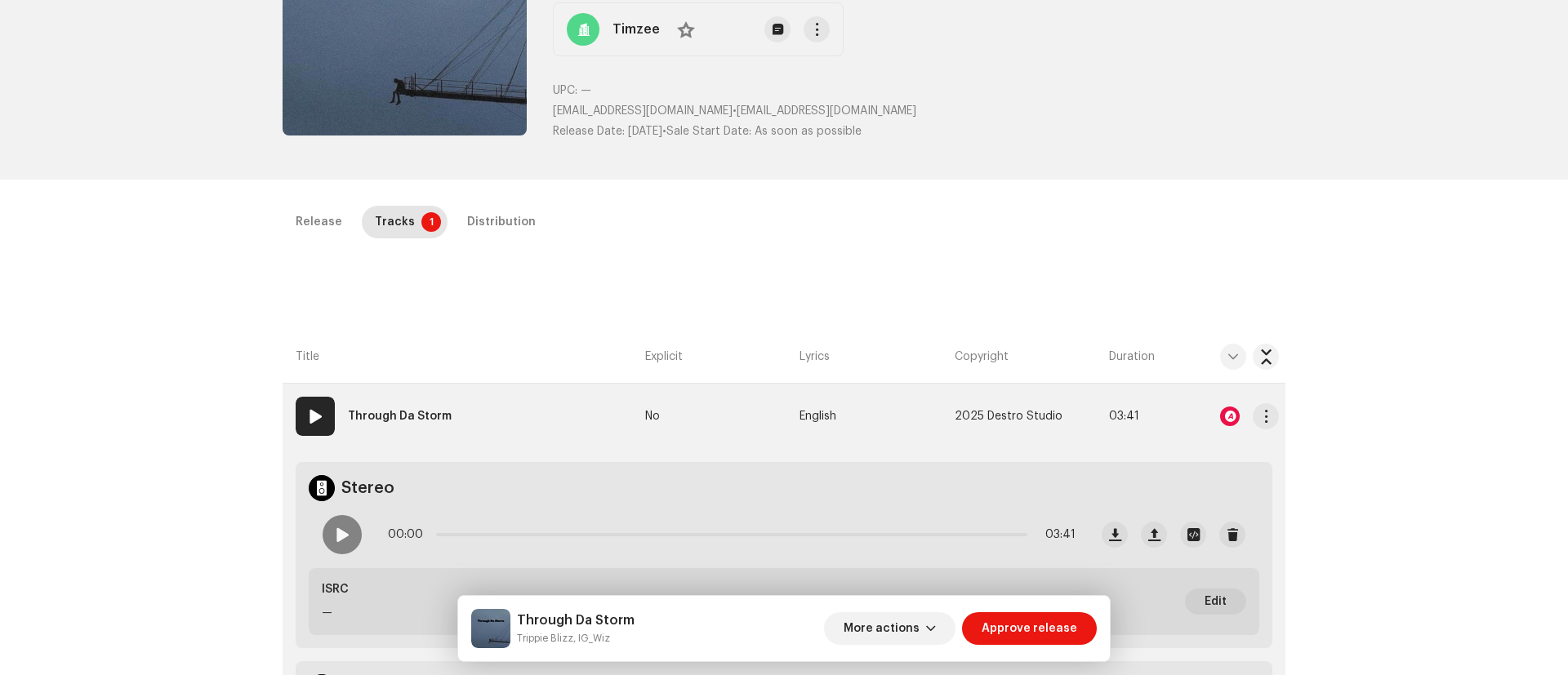
scroll to position [186, 0]
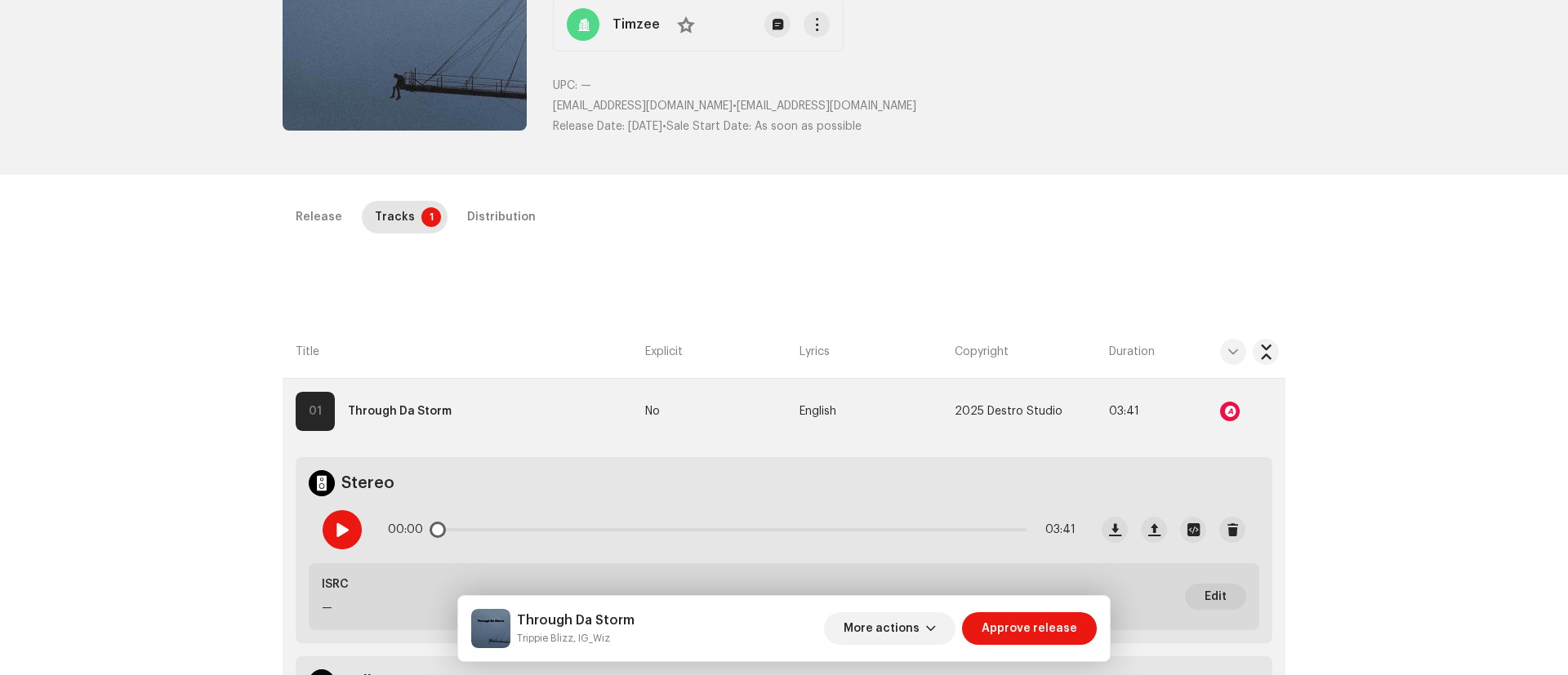
click at [339, 530] on span at bounding box center [341, 530] width 14 height 13
click at [528, 328] on th "Title" at bounding box center [461, 353] width 356 height 53
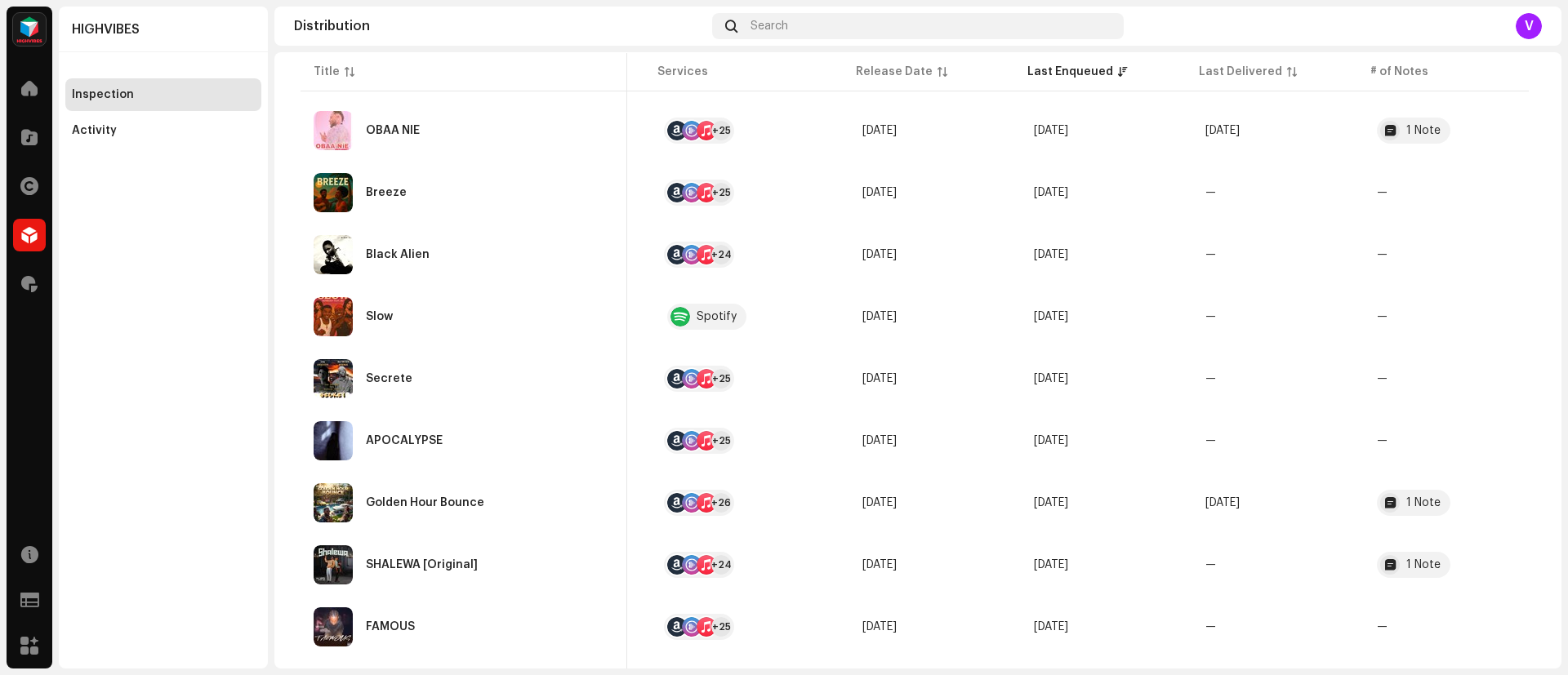
scroll to position [2827, 0]
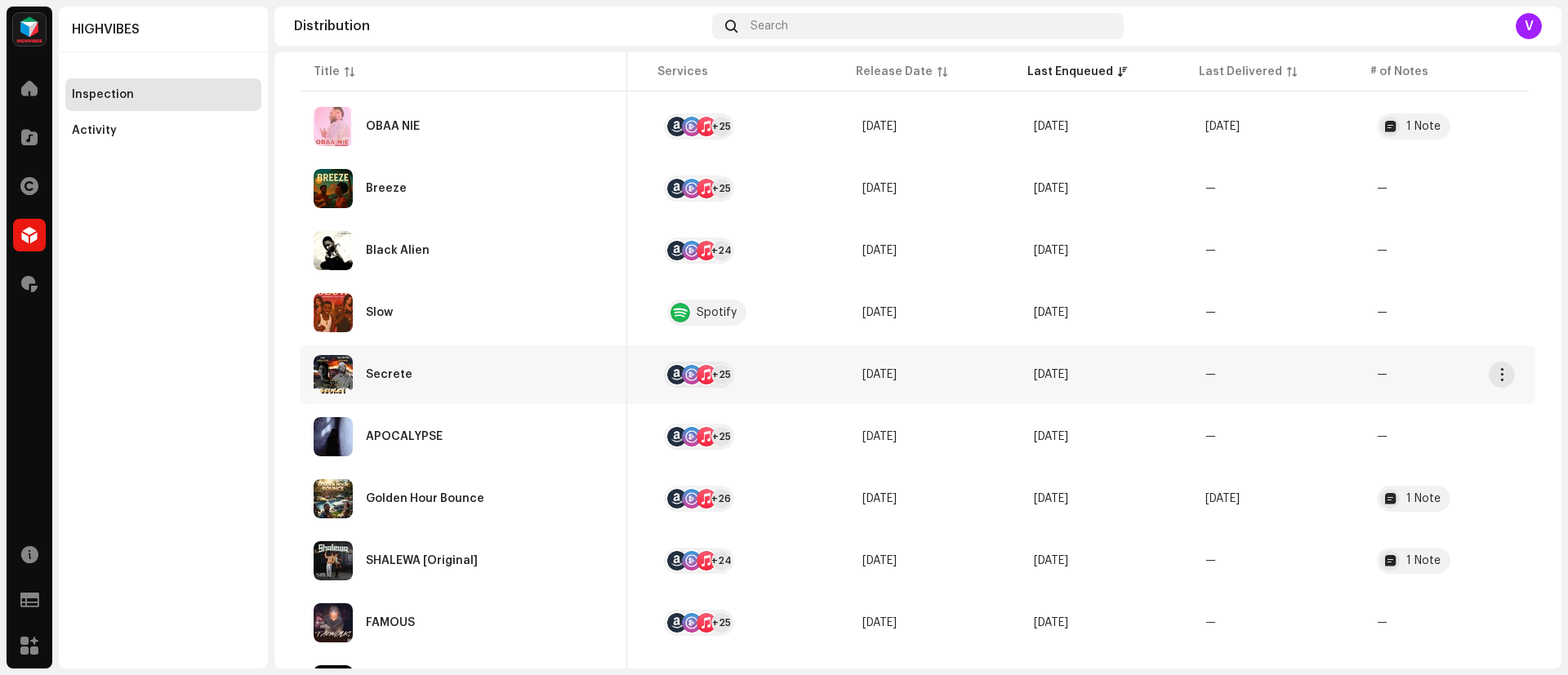
click at [1323, 393] on td "—" at bounding box center [1278, 375] width 172 height 59
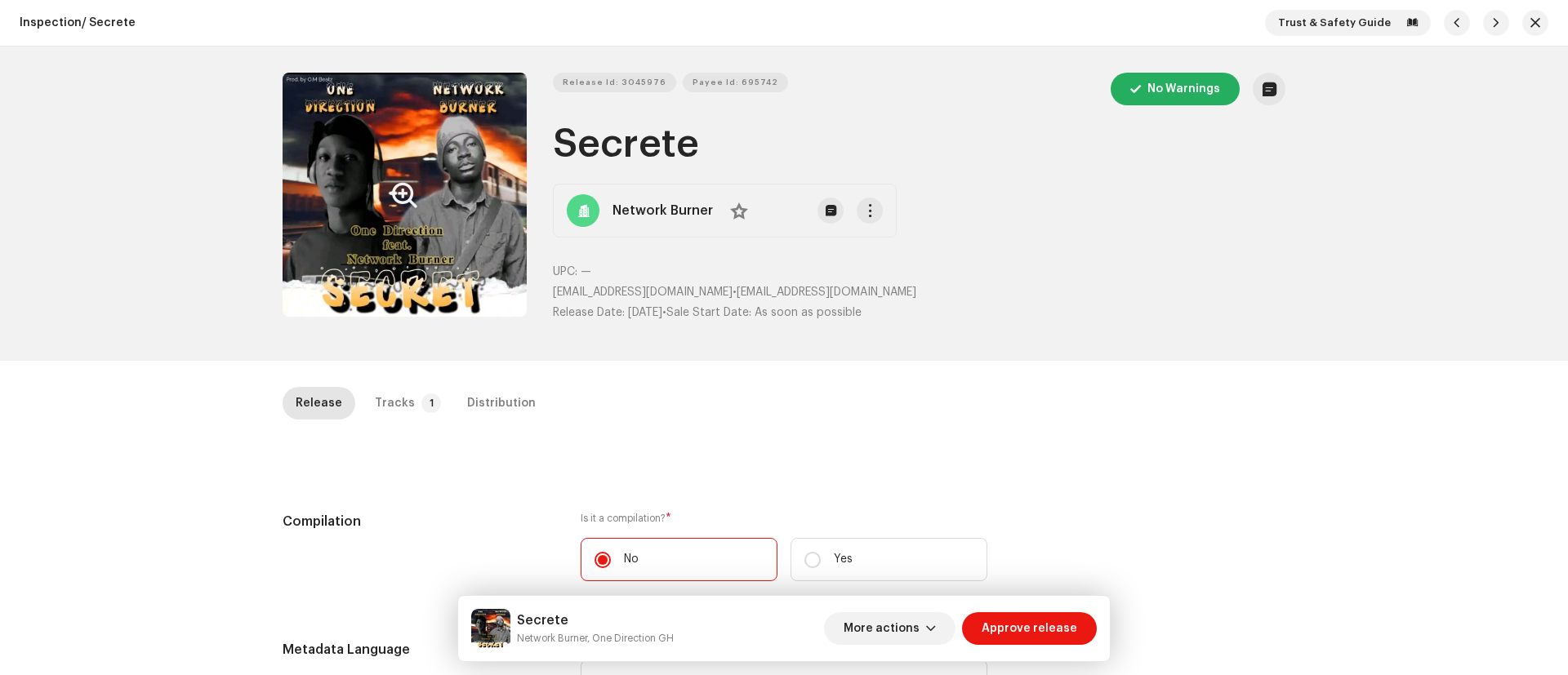
click at [341, 254] on button "Zoom Image" at bounding box center [405, 195] width 244 height 244
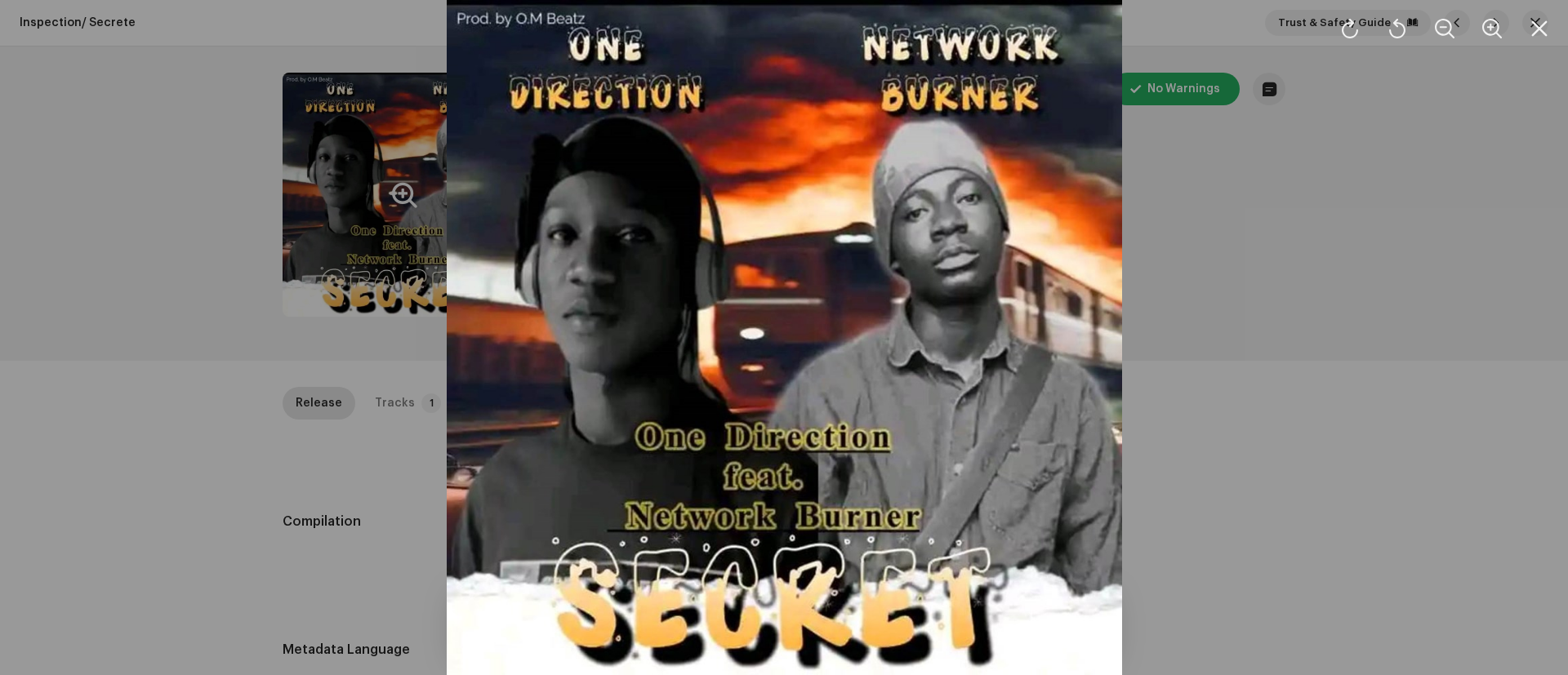
click at [1308, 544] on div at bounding box center [784, 337] width 1568 height 675
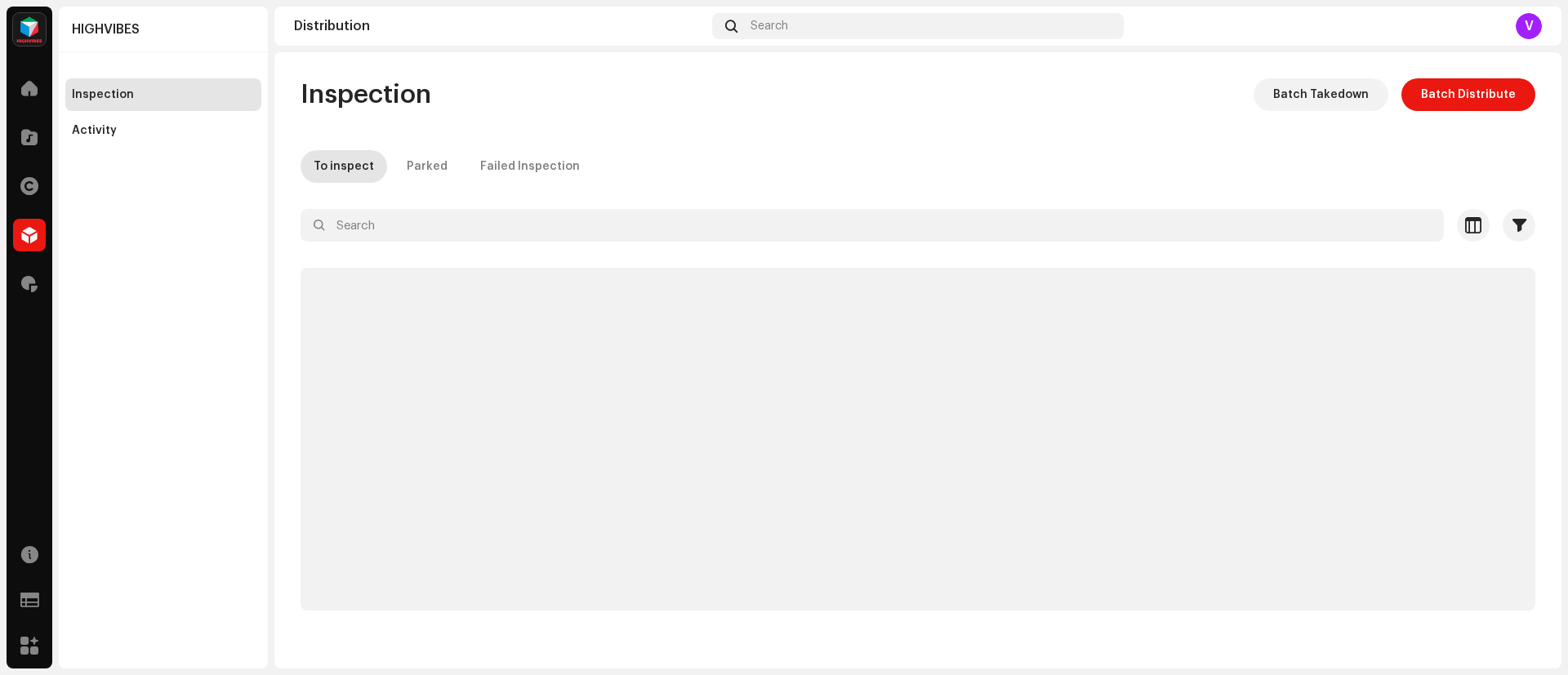
click at [196, 221] on div "HIGHVIBES Inspection Activity" at bounding box center [164, 337] width 209 height 662
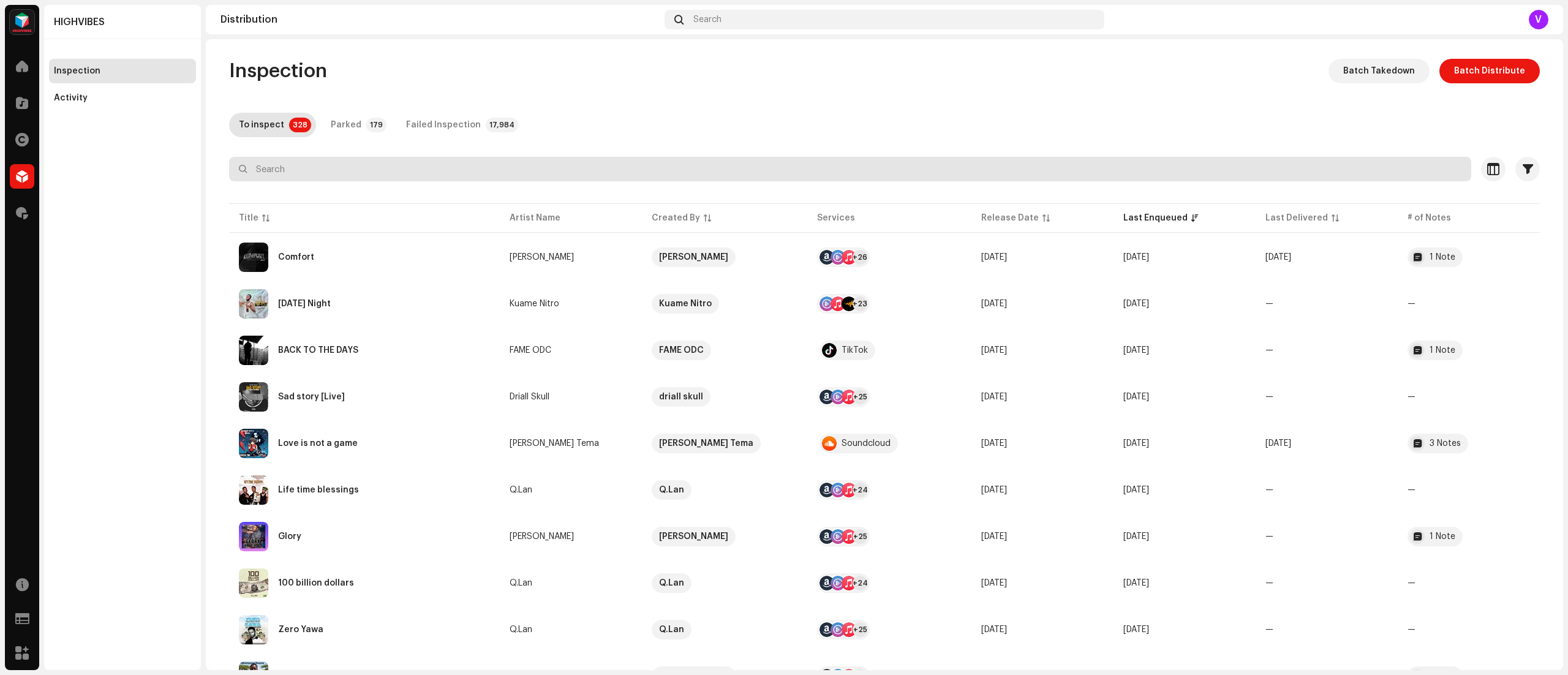
drag, startPoint x: 1142, startPoint y: 0, endPoint x: 1028, endPoint y: 159, distance: 195.6
click at [1028, 159] on input "text" at bounding box center [849, 169] width 1242 height 25
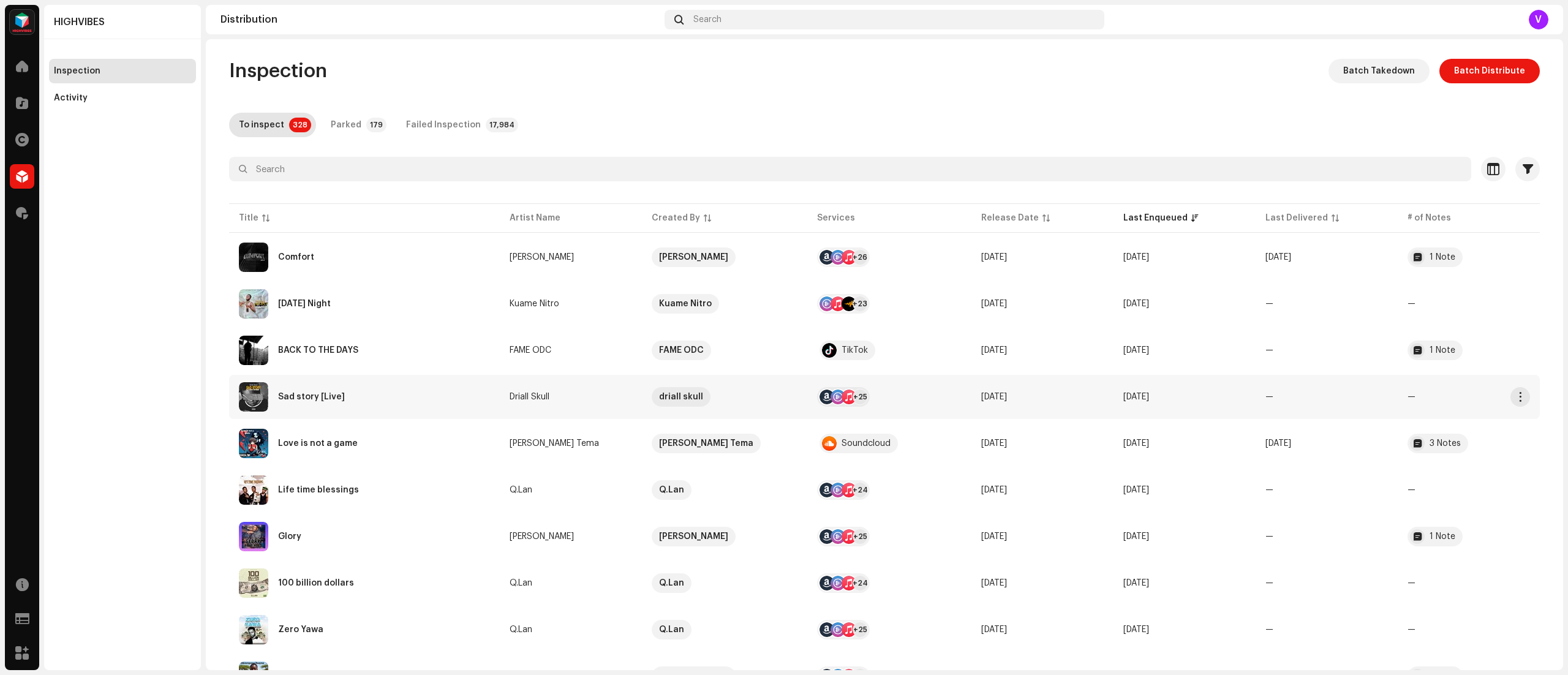
click at [1004, 406] on td "[DATE]" at bounding box center [1042, 397] width 142 height 44
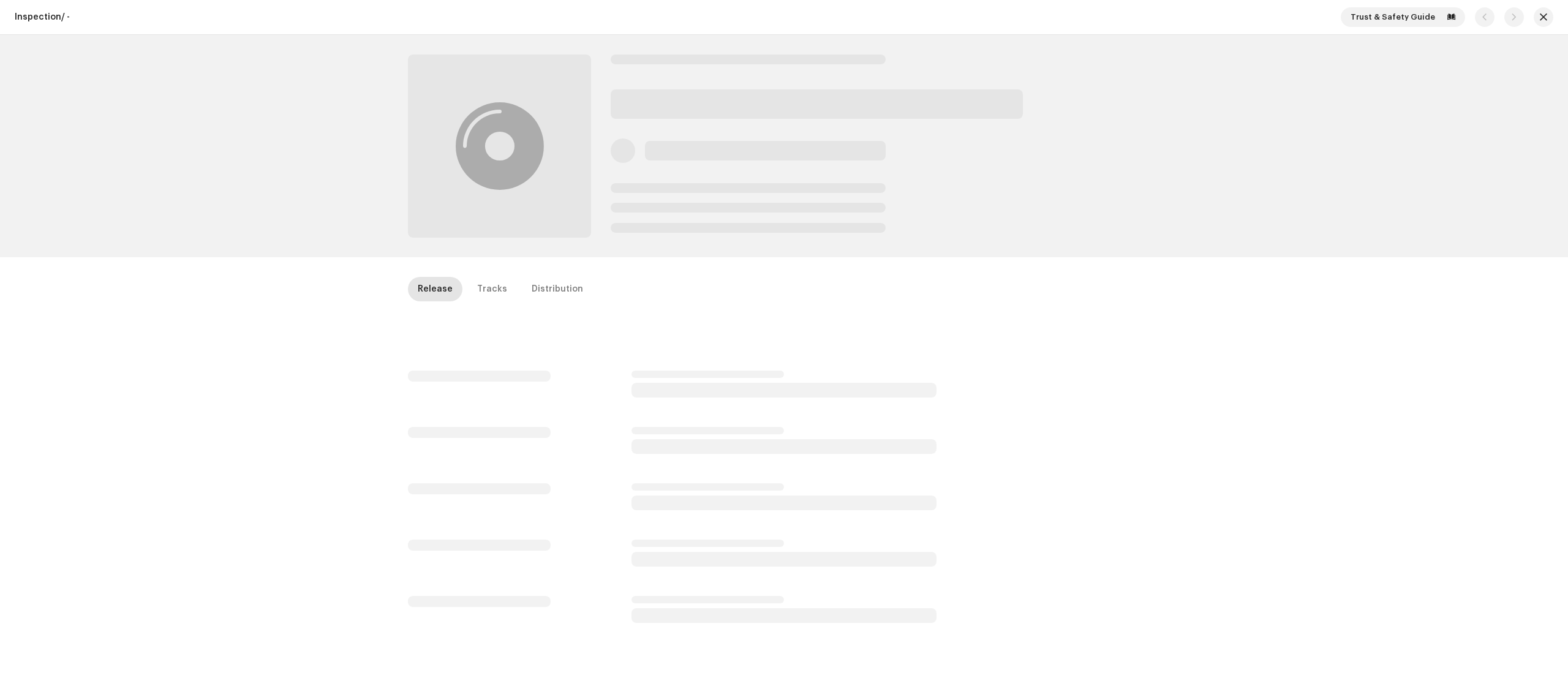
click at [1004, 406] on div "Release Tracks Distribution" at bounding box center [784, 585] width 792 height 616
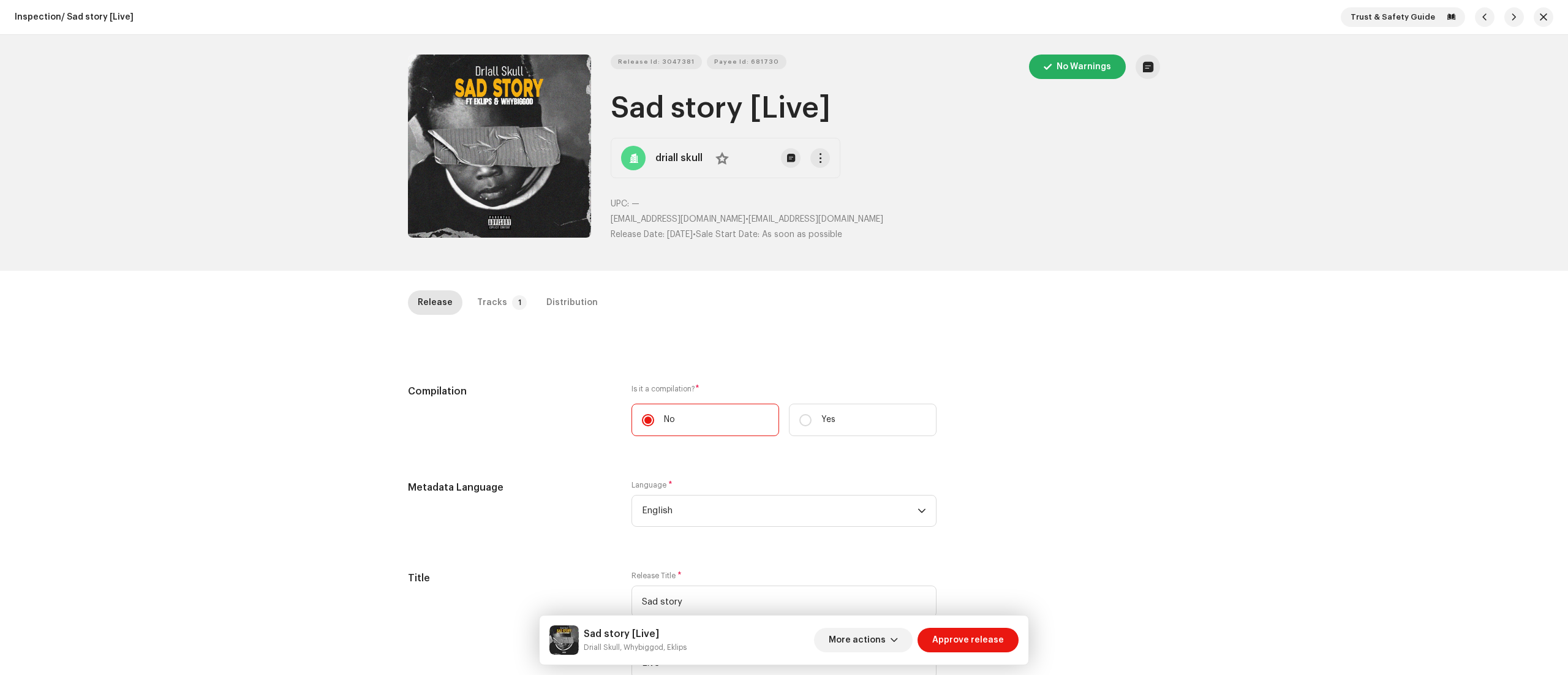
click at [496, 278] on div "Inspection / Sad story [Live] Trust & Safety Guide Release Id: 3047381 Payee Id…" at bounding box center [784, 338] width 1568 height 675
click at [495, 296] on div "Tracks" at bounding box center [492, 302] width 30 height 25
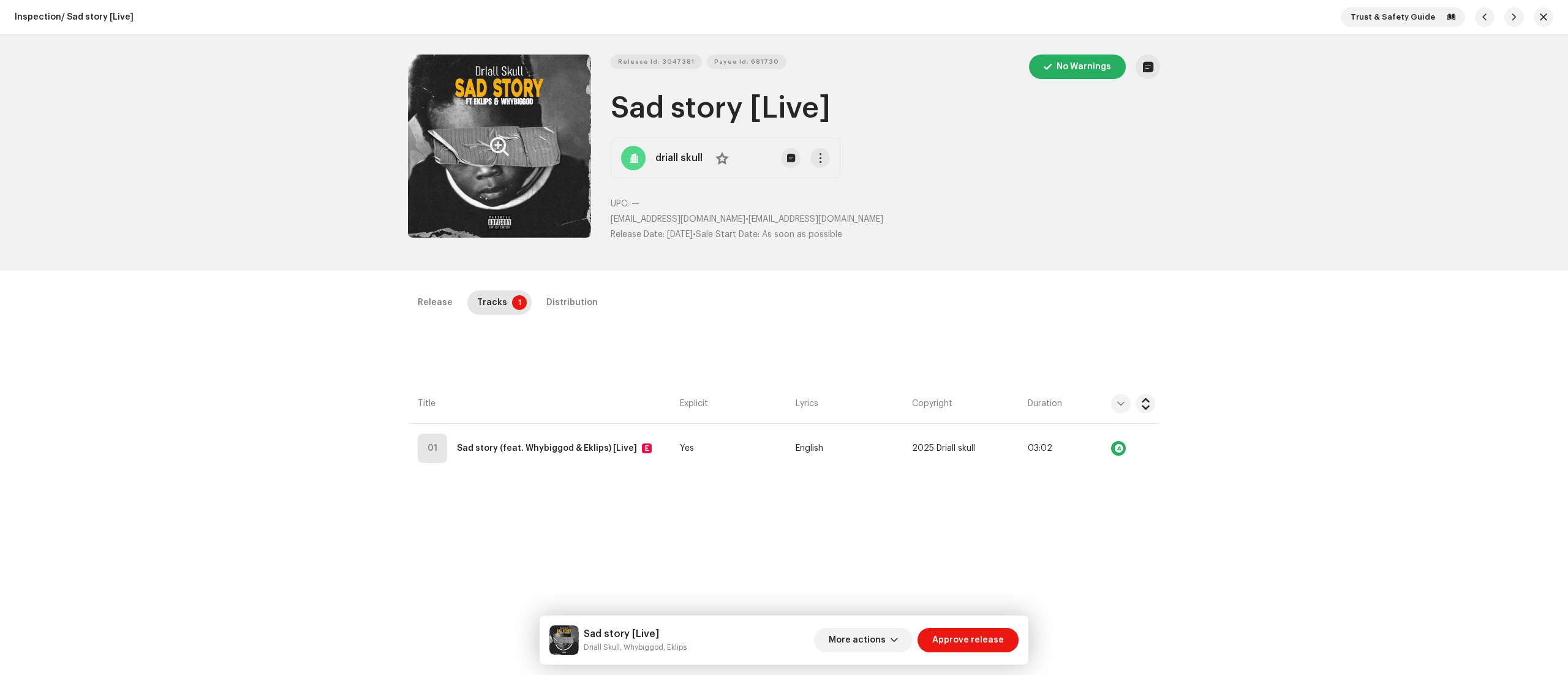
click at [497, 196] on button "Zoom Image" at bounding box center [499, 146] width 183 height 183
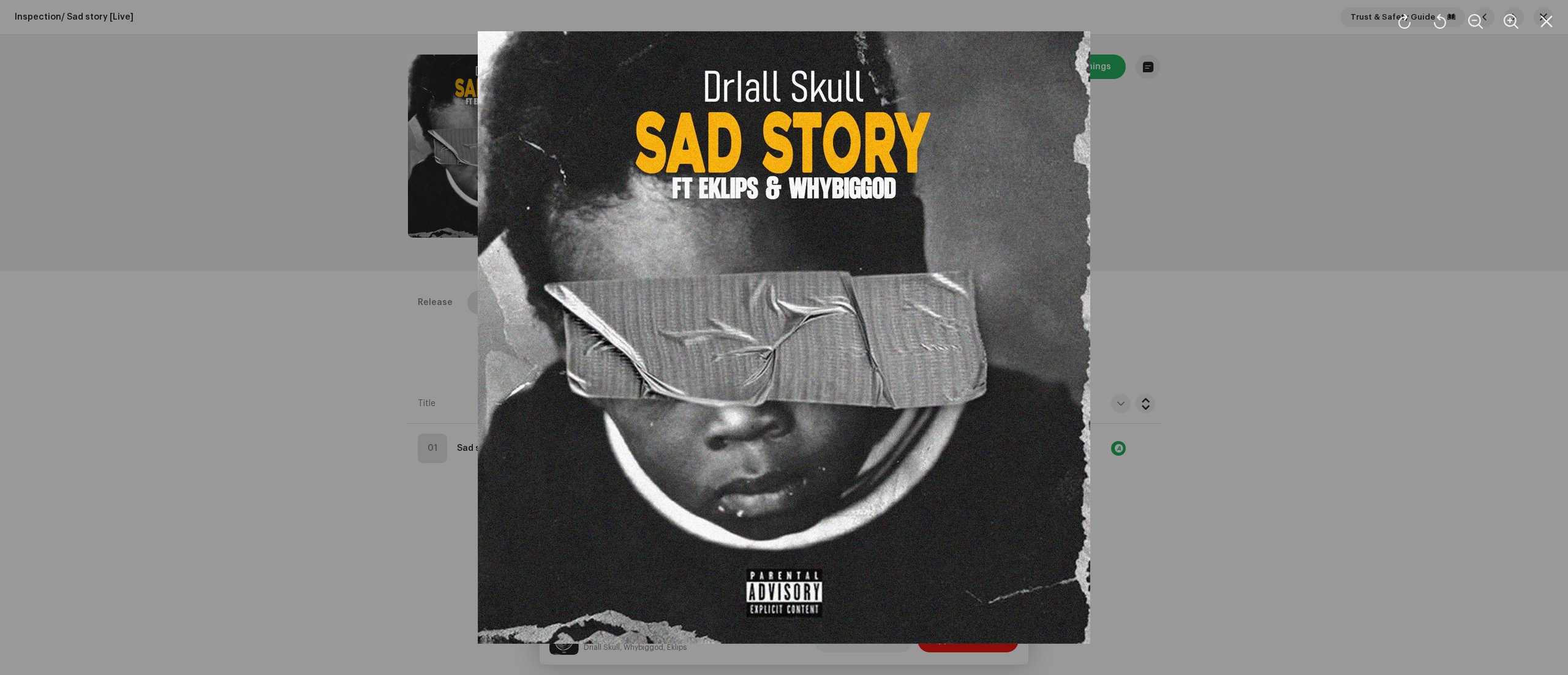
click at [1175, 298] on div at bounding box center [784, 338] width 1568 height 675
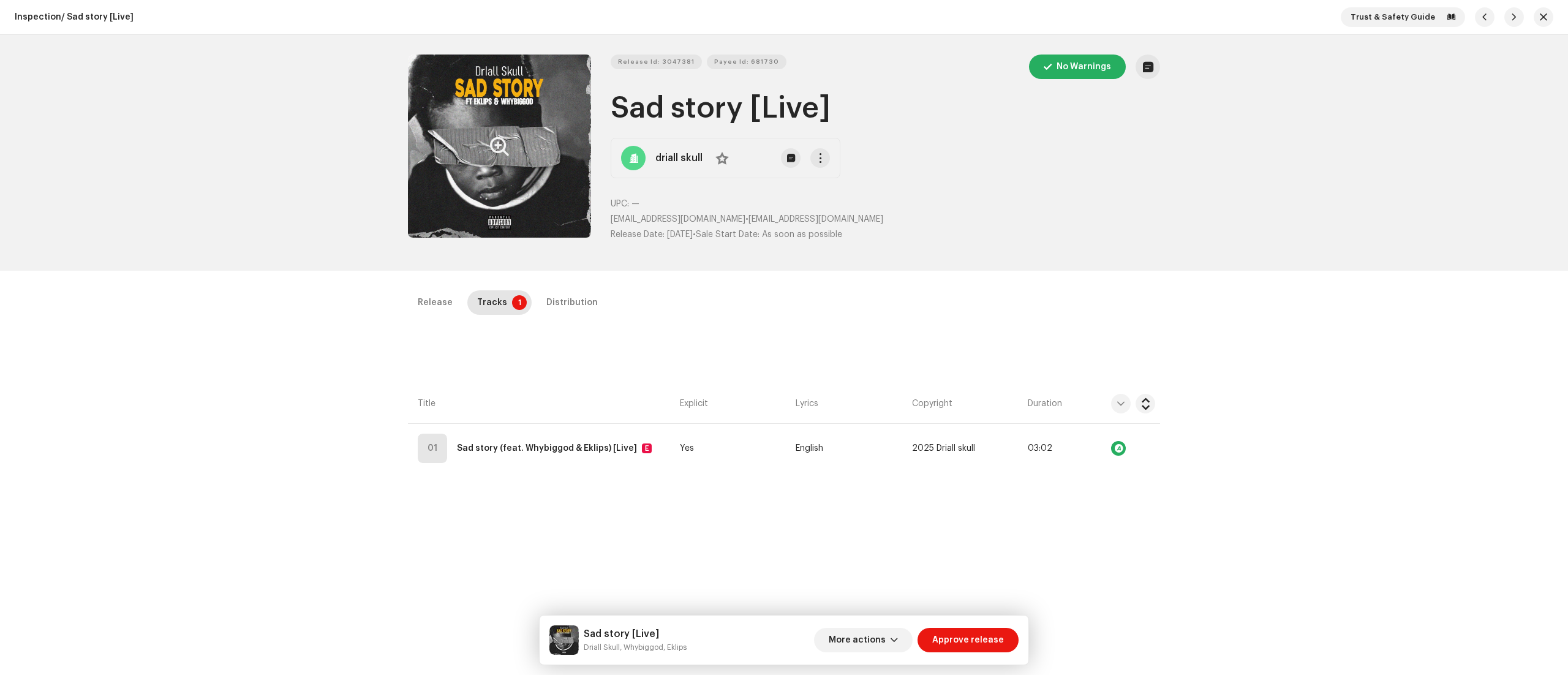
click at [533, 162] on button "Zoom Image" at bounding box center [499, 146] width 183 height 183
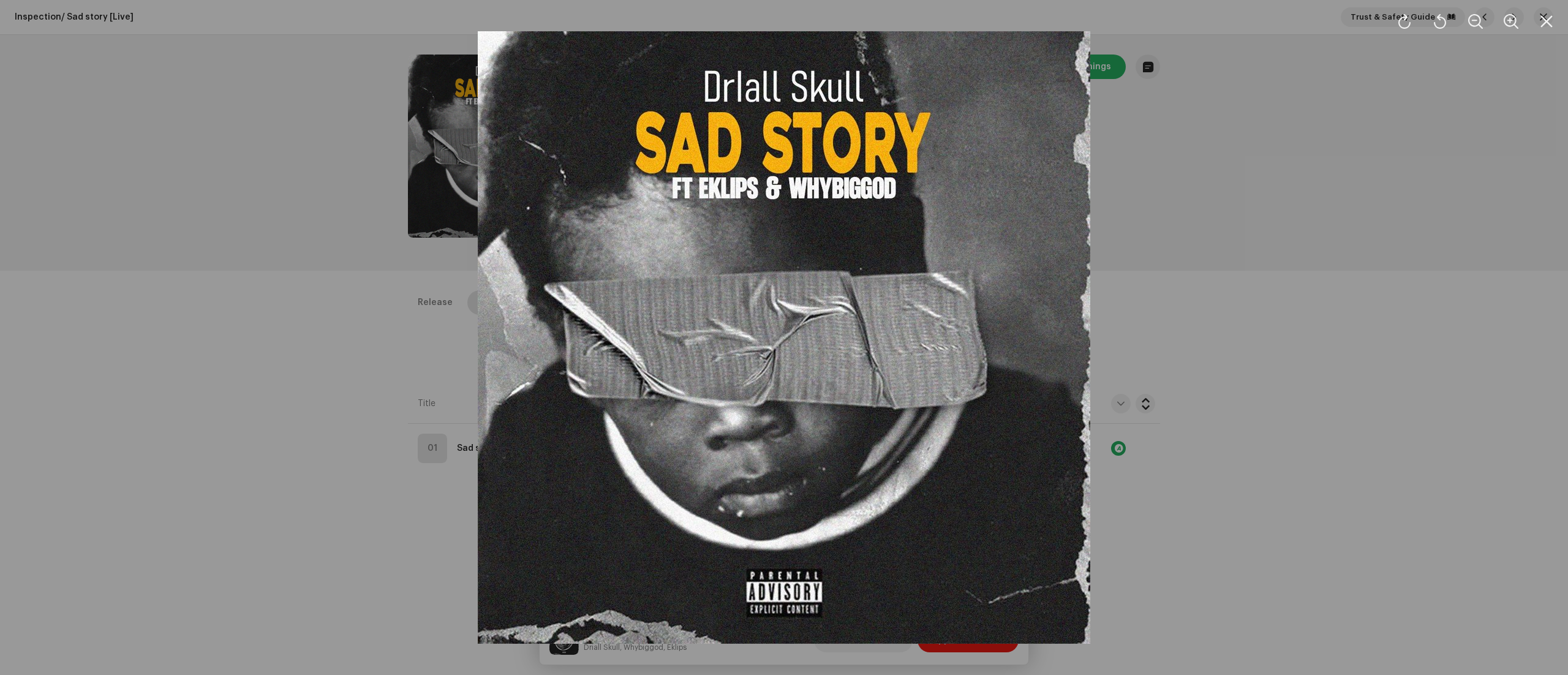
click at [1029, 171] on img at bounding box center [783, 337] width 612 height 612
click at [1175, 234] on div at bounding box center [784, 338] width 1568 height 675
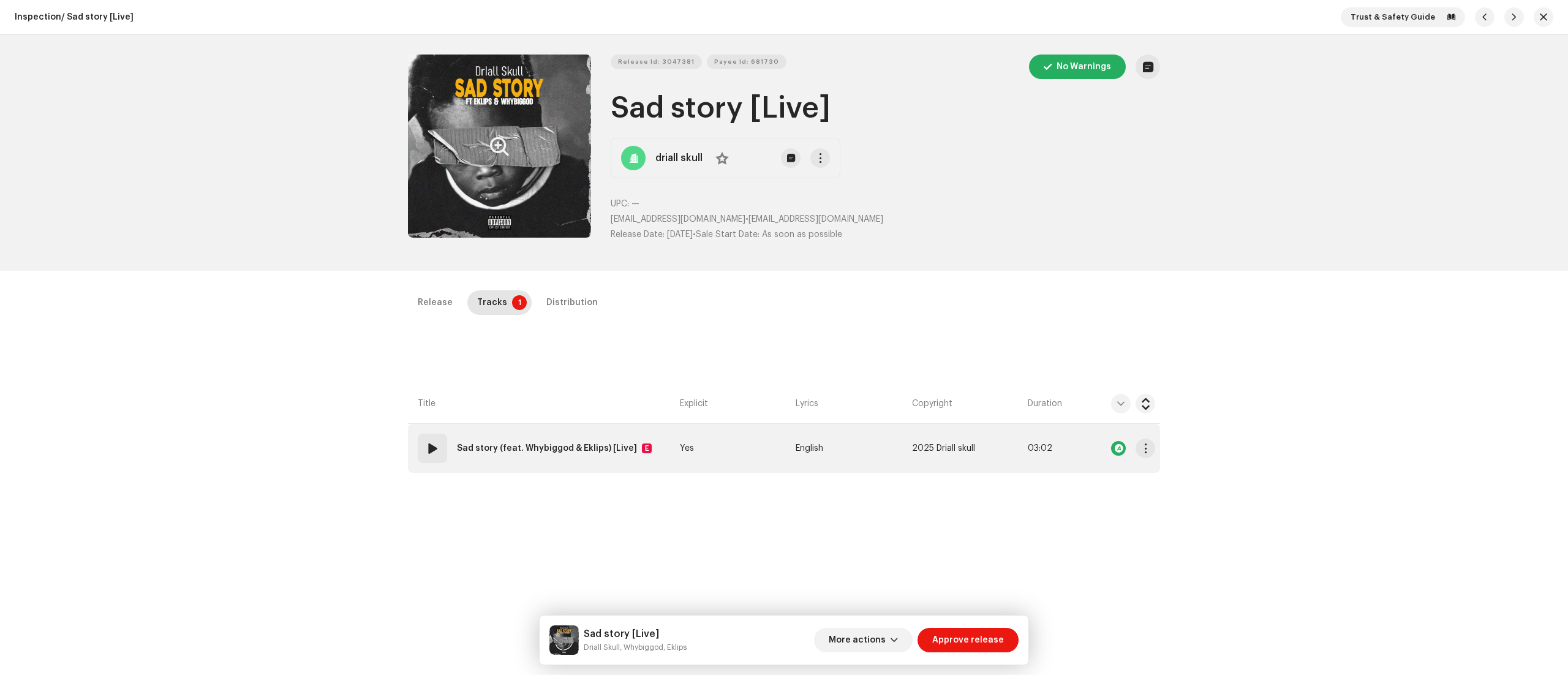
click at [435, 447] on span at bounding box center [432, 448] width 14 height 14
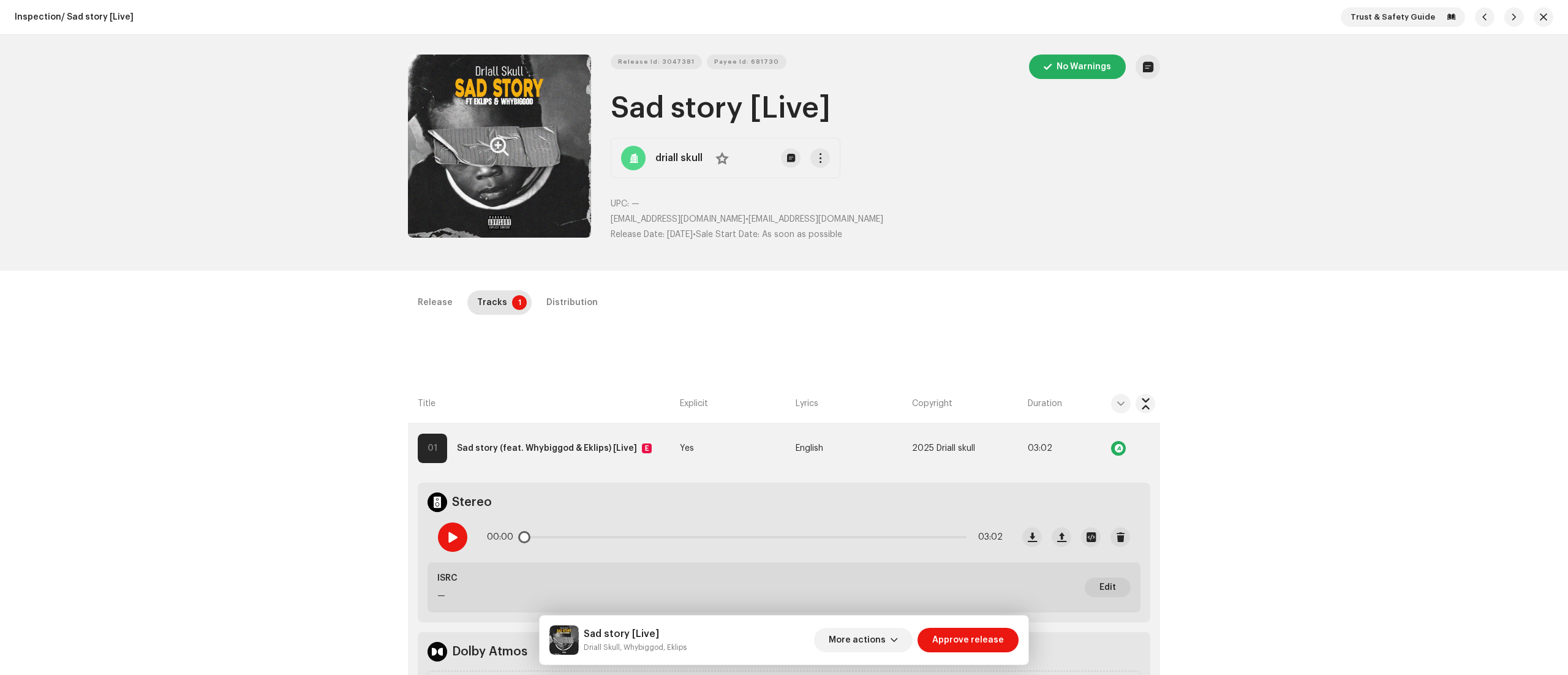
click at [453, 506] on span at bounding box center [452, 537] width 10 height 10
click at [584, 506] on small "Driall Skull, Whybiggod, Eklips" at bounding box center [635, 647] width 103 height 12
drag, startPoint x: 583, startPoint y: 644, endPoint x: 620, endPoint y: 647, distance: 37.1
click at [620, 506] on div "Sad story [Live] Driall Skull, Whybiggod, Eklips" at bounding box center [617, 640] width 137 height 30
copy small "Driall Skull"
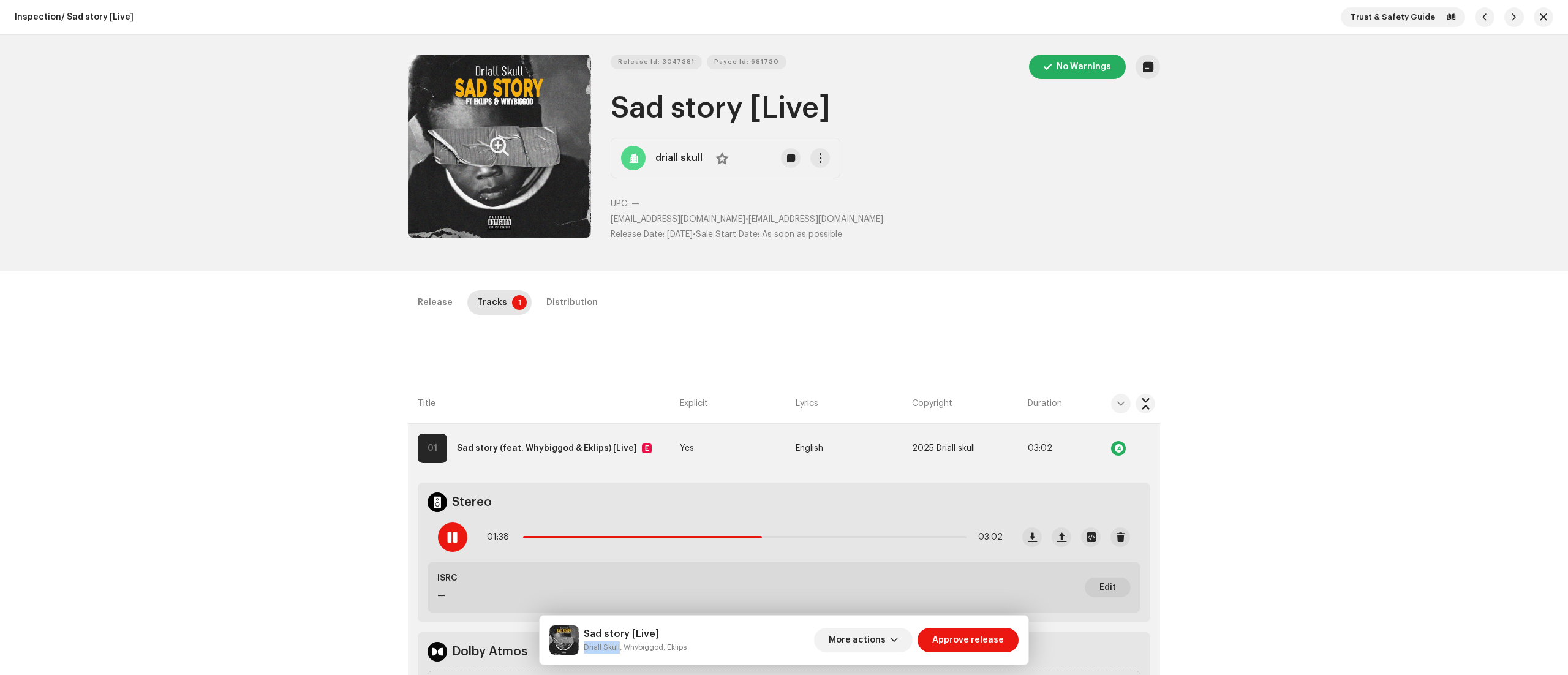
drag, startPoint x: 611, startPoint y: 105, endPoint x: 832, endPoint y: 105, distance: 221.0
click at [832, 105] on h1 "Sad story [Live]" at bounding box center [885, 108] width 549 height 39
copy h1 "Sad story [Live]"
click at [671, 58] on span "Release Id: 3047381" at bounding box center [656, 62] width 76 height 25
copy h1 "Sad story [Live]"
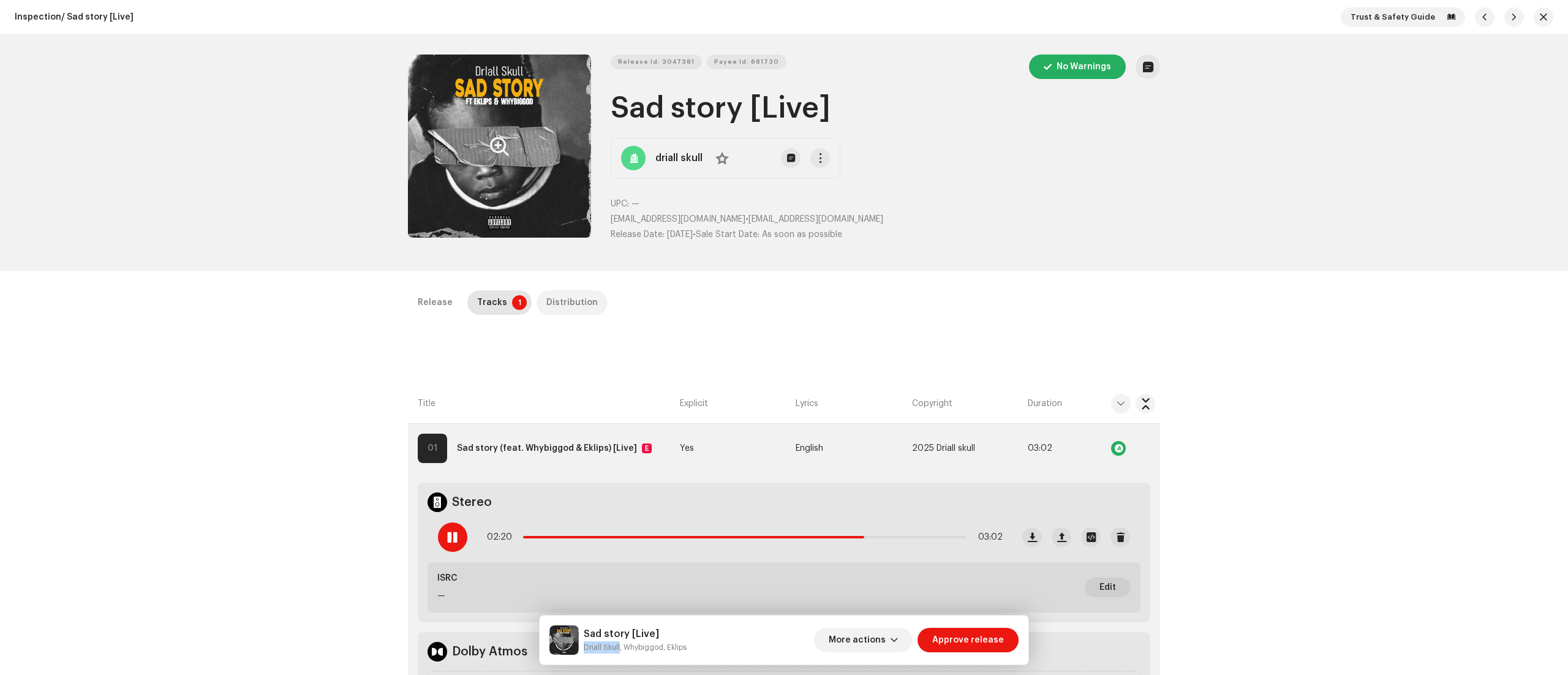
click at [570, 291] on div "Distribution" at bounding box center [572, 302] width 52 height 25
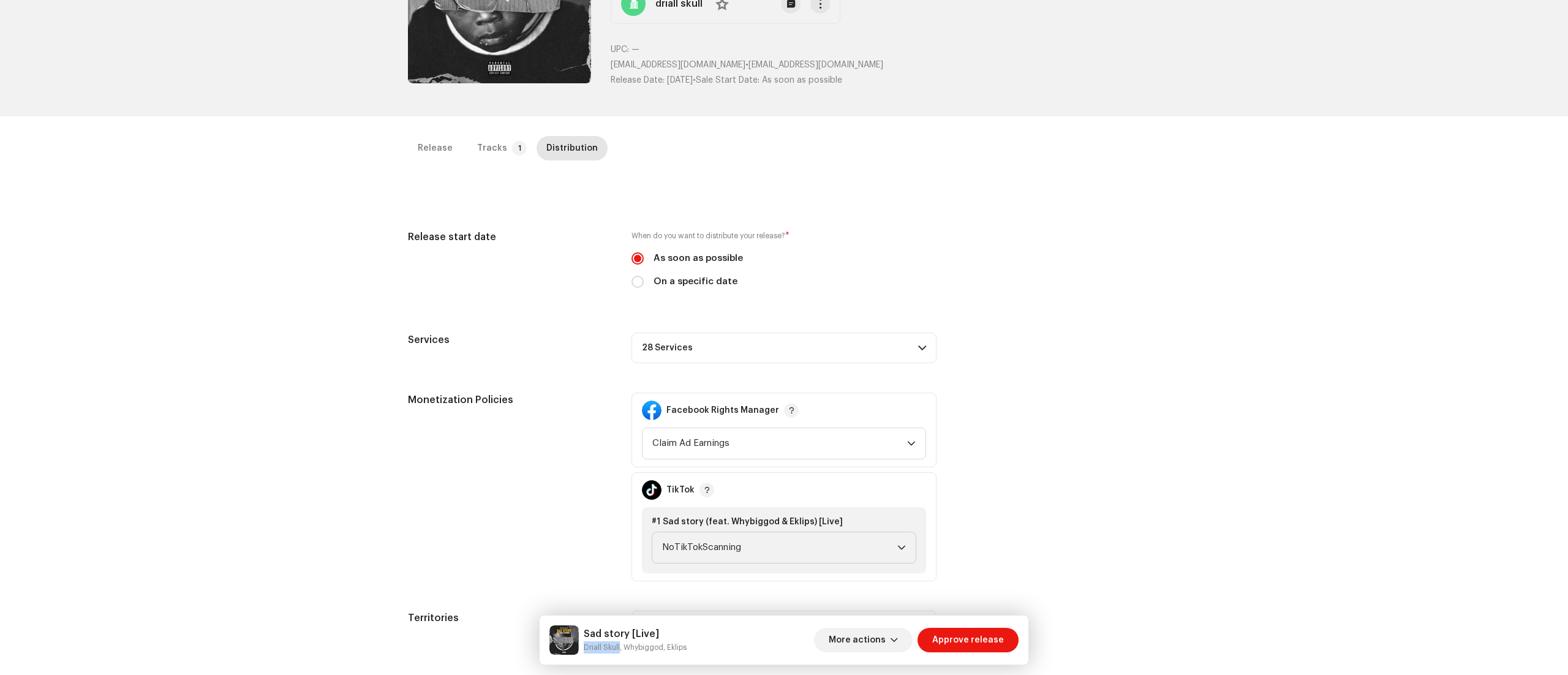
scroll to position [245, 0]
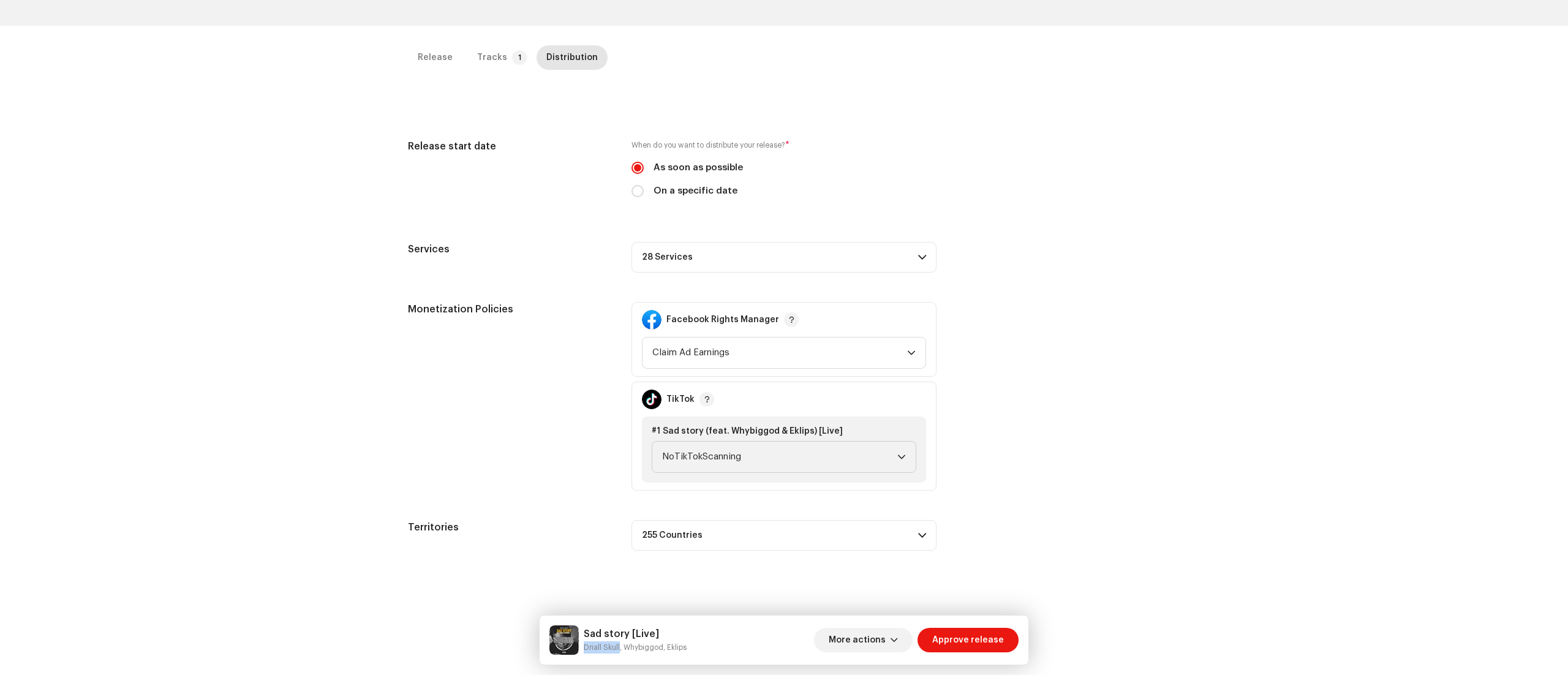
click at [924, 251] on p-accordion-header "28 Services" at bounding box center [784, 257] width 305 height 30
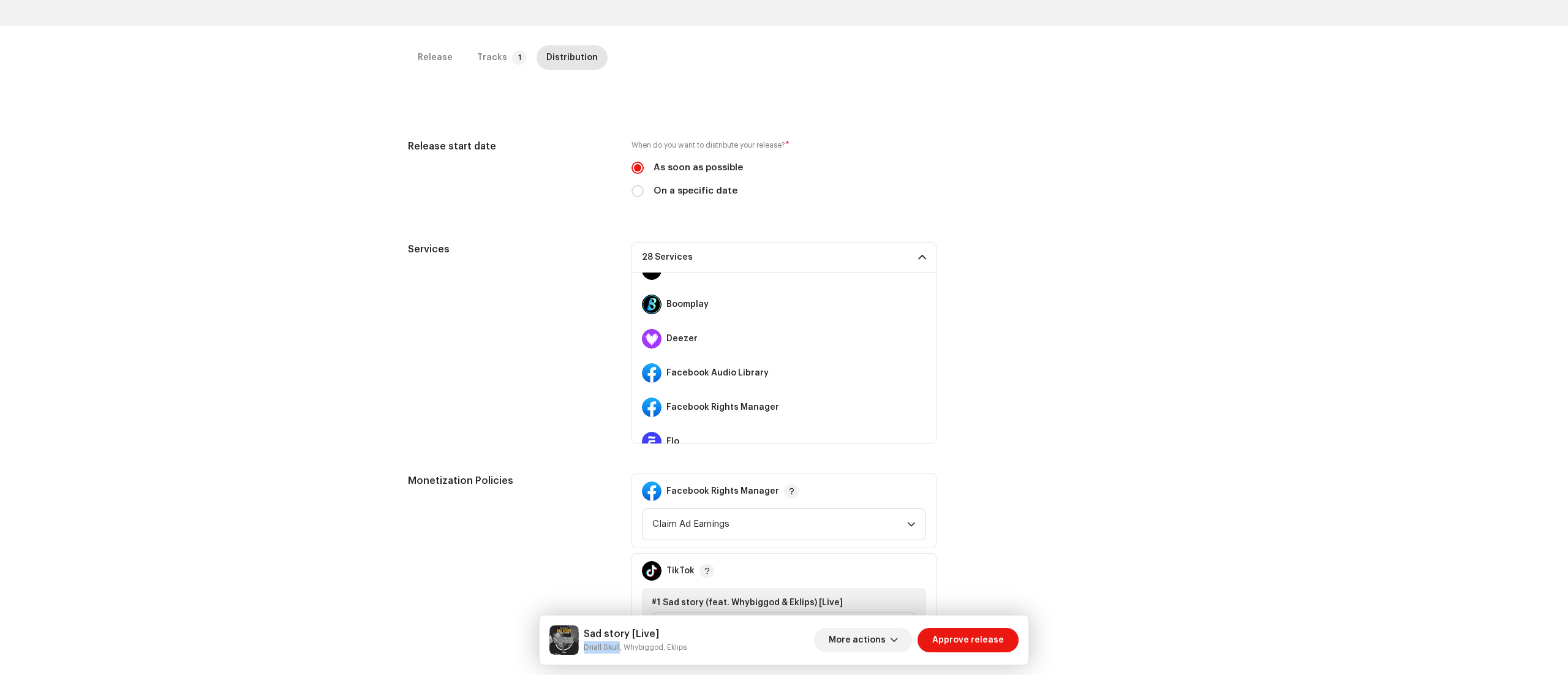
scroll to position [0, 0]
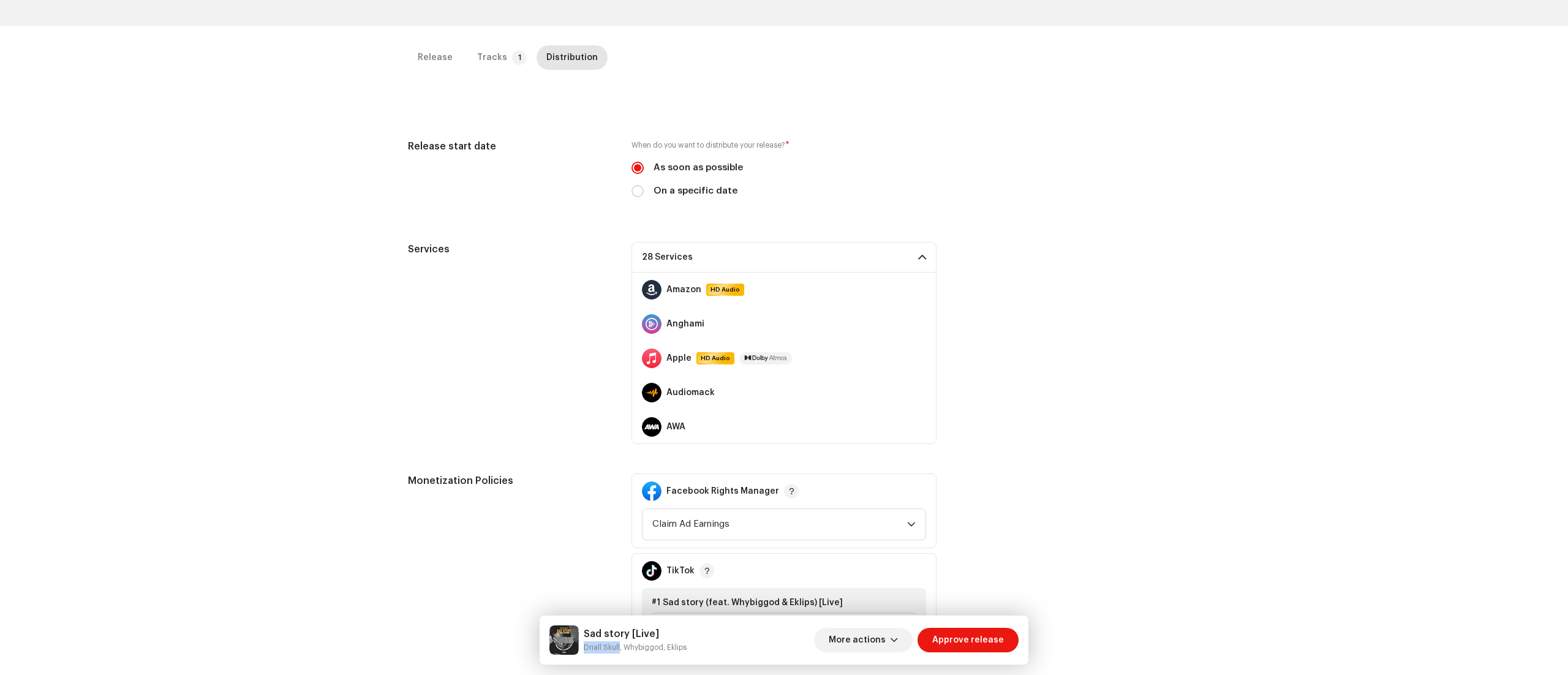
click at [1084, 311] on div "Services 28 Services Amazon HD Audio Anghami Apple HD Audio Audiomack AWA Boomp…" at bounding box center [784, 342] width 752 height 202
click at [1071, 321] on div "Services 28 Services Amazon HD Audio Anghami Apple HD Audio Audiomack AWA Boomp…" at bounding box center [784, 342] width 752 height 202
click at [495, 65] on div "Tracks" at bounding box center [492, 58] width 30 height 25
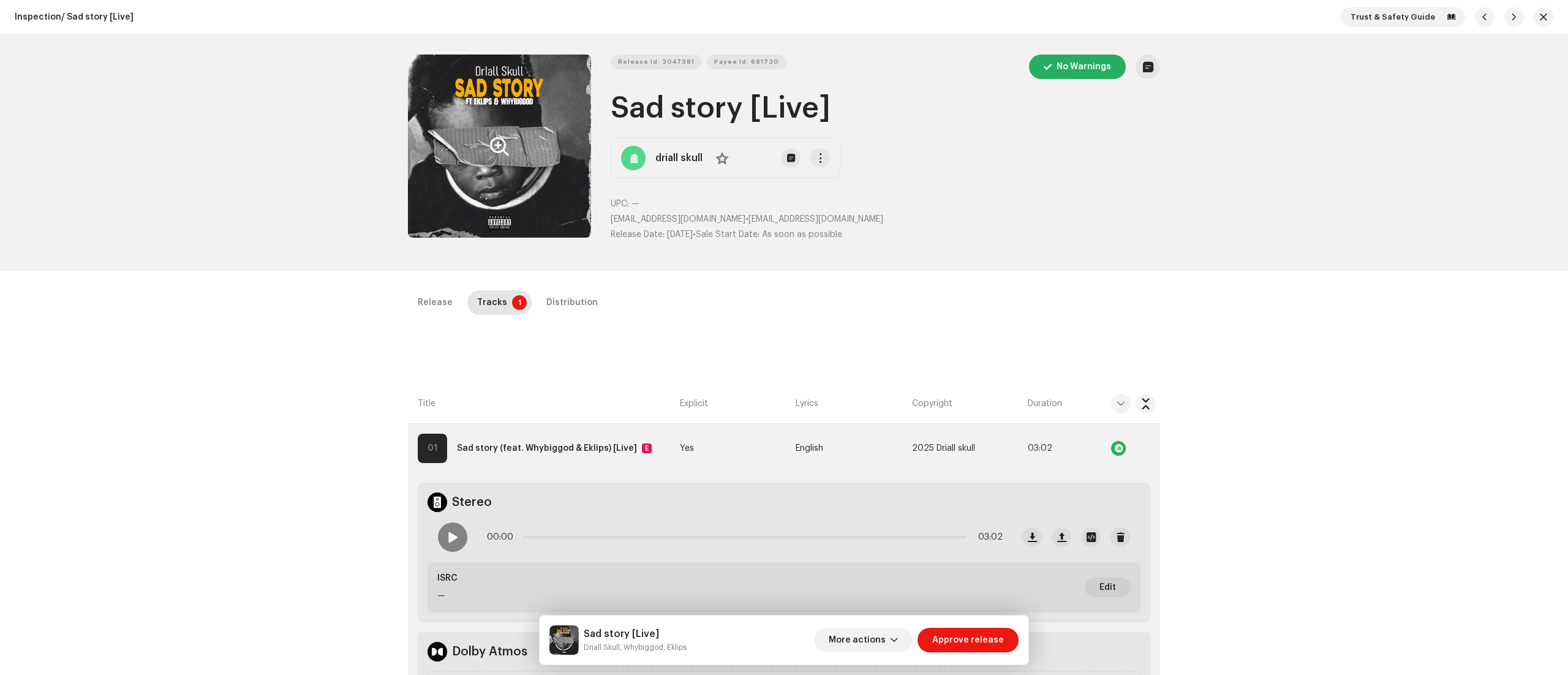
click at [430, 129] on button "Zoom Image" at bounding box center [499, 146] width 183 height 183
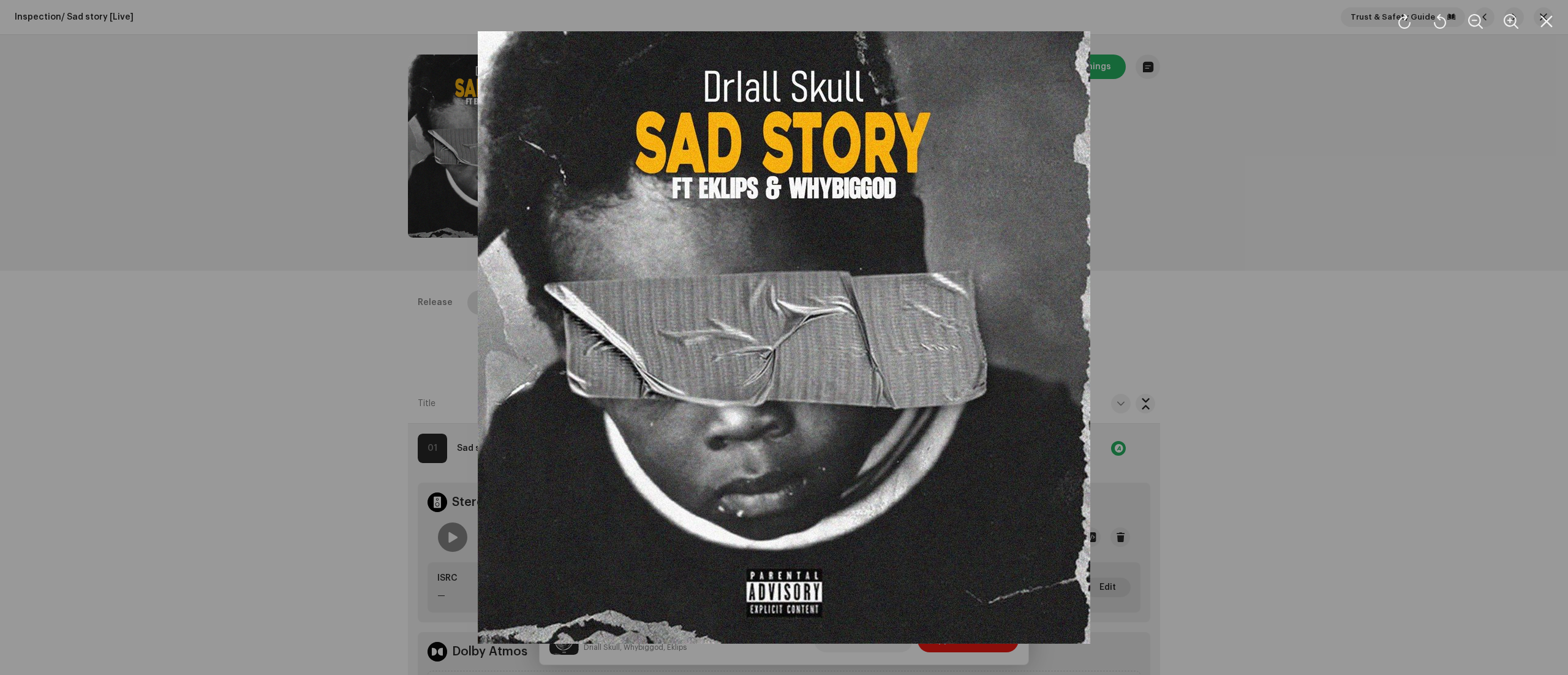
click at [1175, 205] on div at bounding box center [784, 338] width 1568 height 675
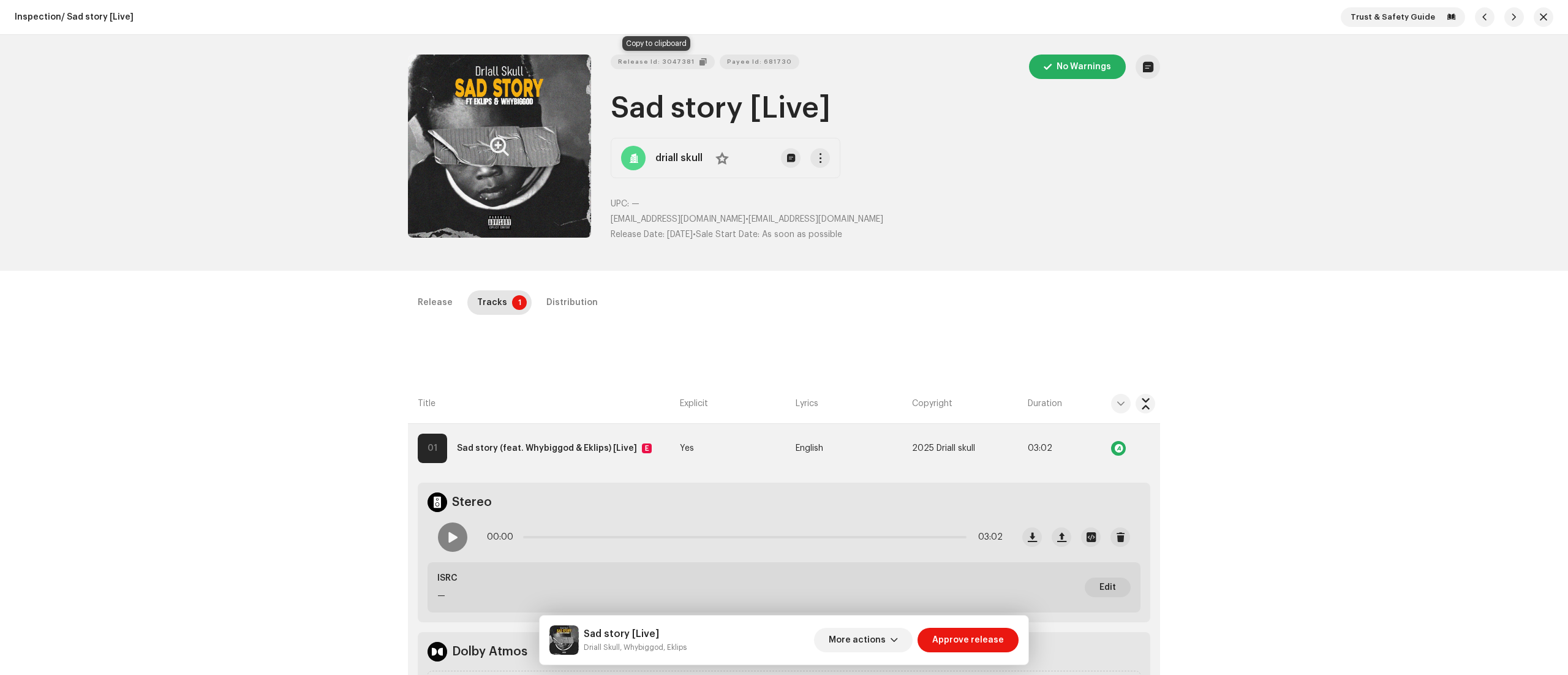
click at [667, 56] on span "Release Id: 3047381" at bounding box center [656, 62] width 76 height 25
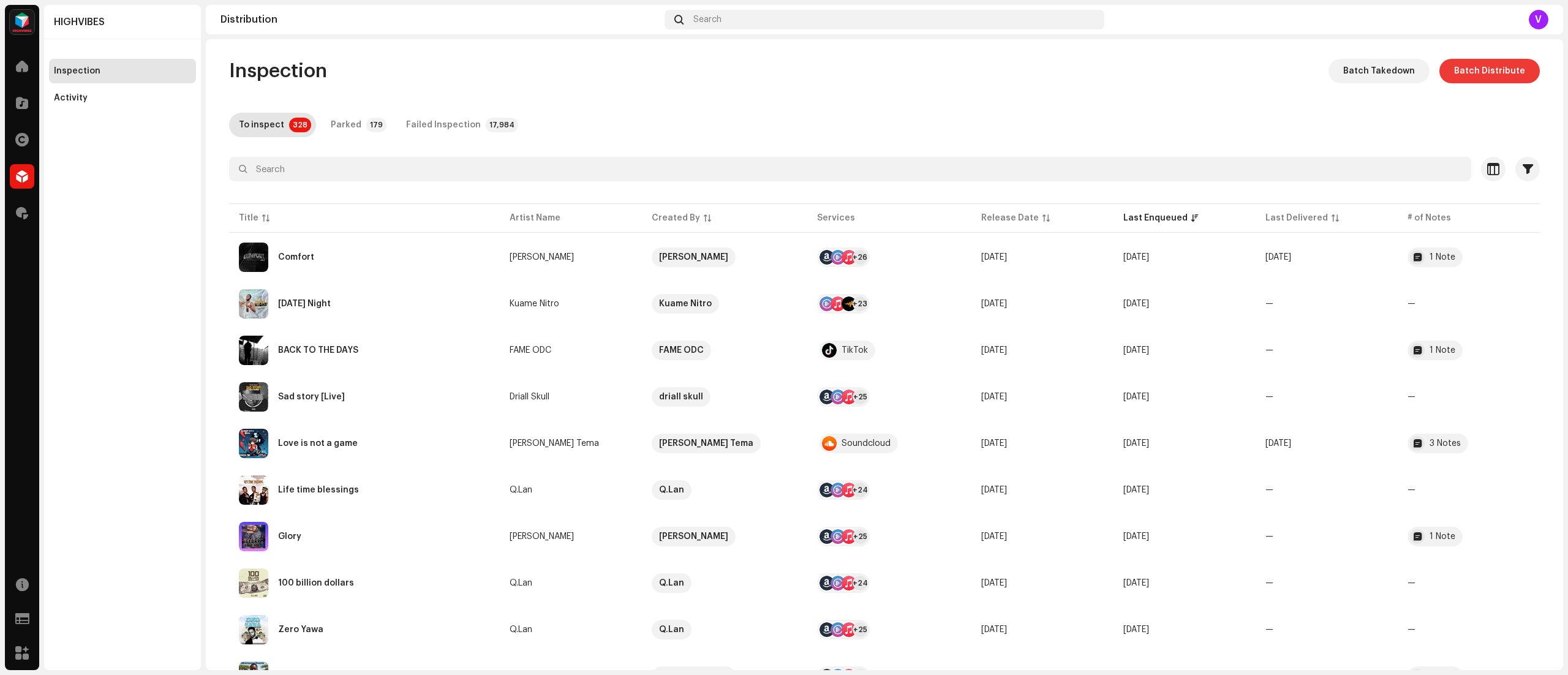
click at [1175, 75] on span "Batch Distribute" at bounding box center [1489, 71] width 71 height 25
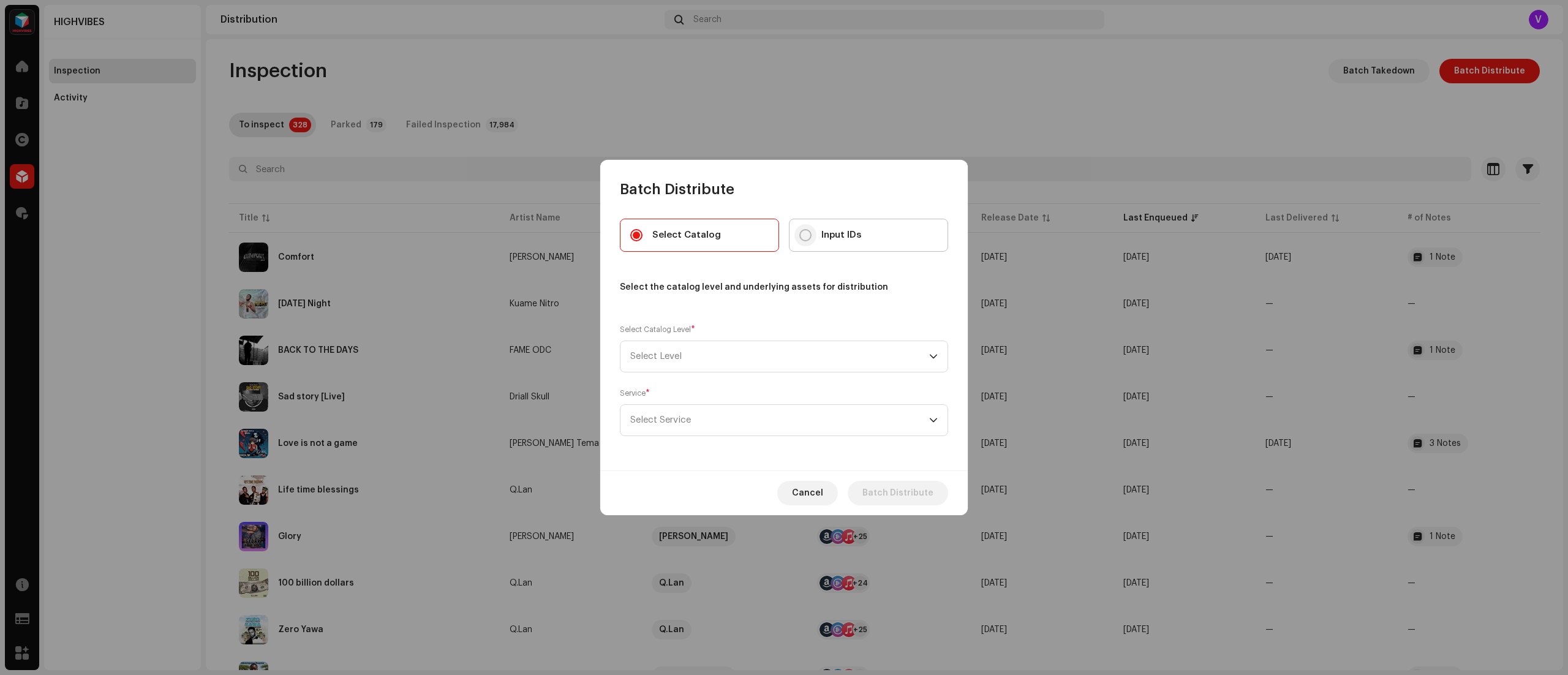
click at [805, 240] on input "Input IDs" at bounding box center [805, 235] width 12 height 12
radio input "true"
click at [947, 353] on p-select "Select Level" at bounding box center [784, 356] width 328 height 32
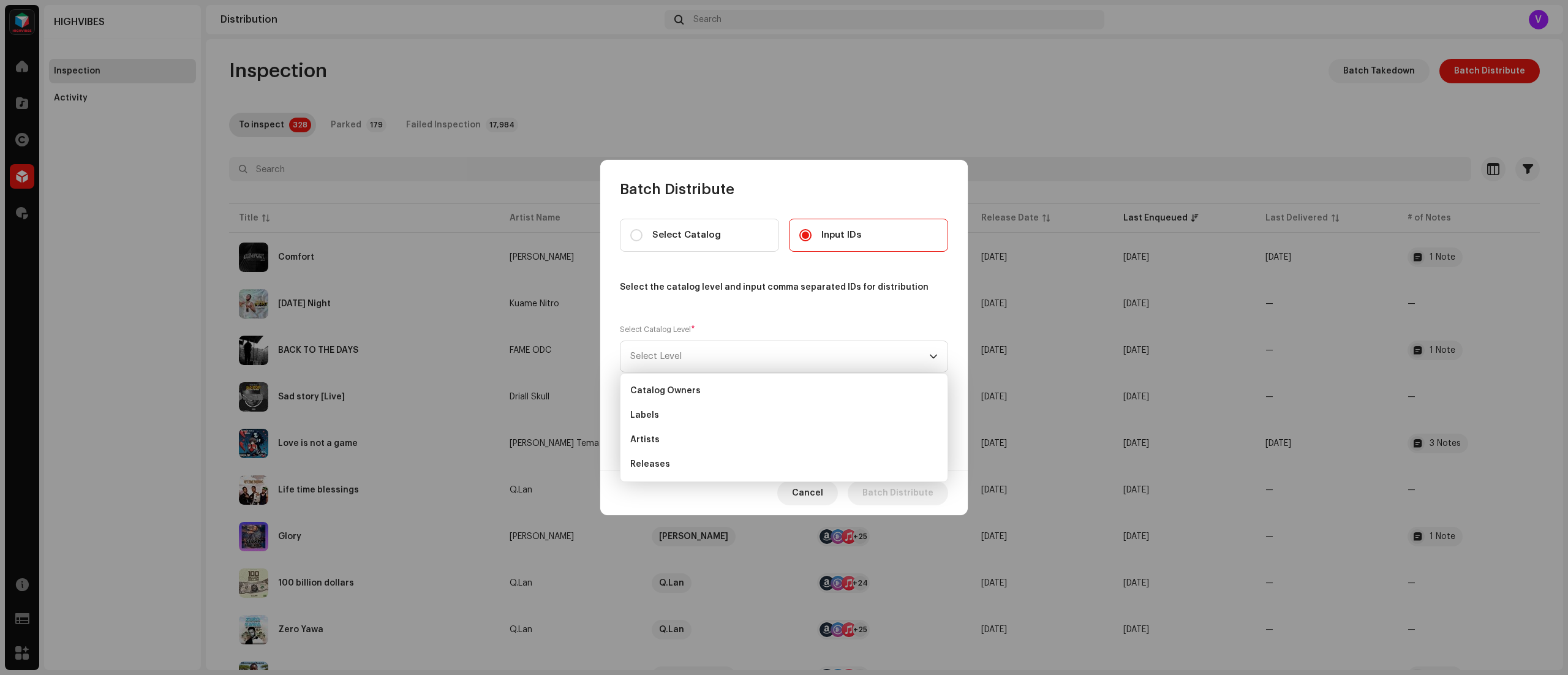
click at [792, 477] on ul "Catalog Owners Labels Artists Releases" at bounding box center [784, 427] width 327 height 107
click at [731, 463] on li "Releases" at bounding box center [784, 464] width 317 height 25
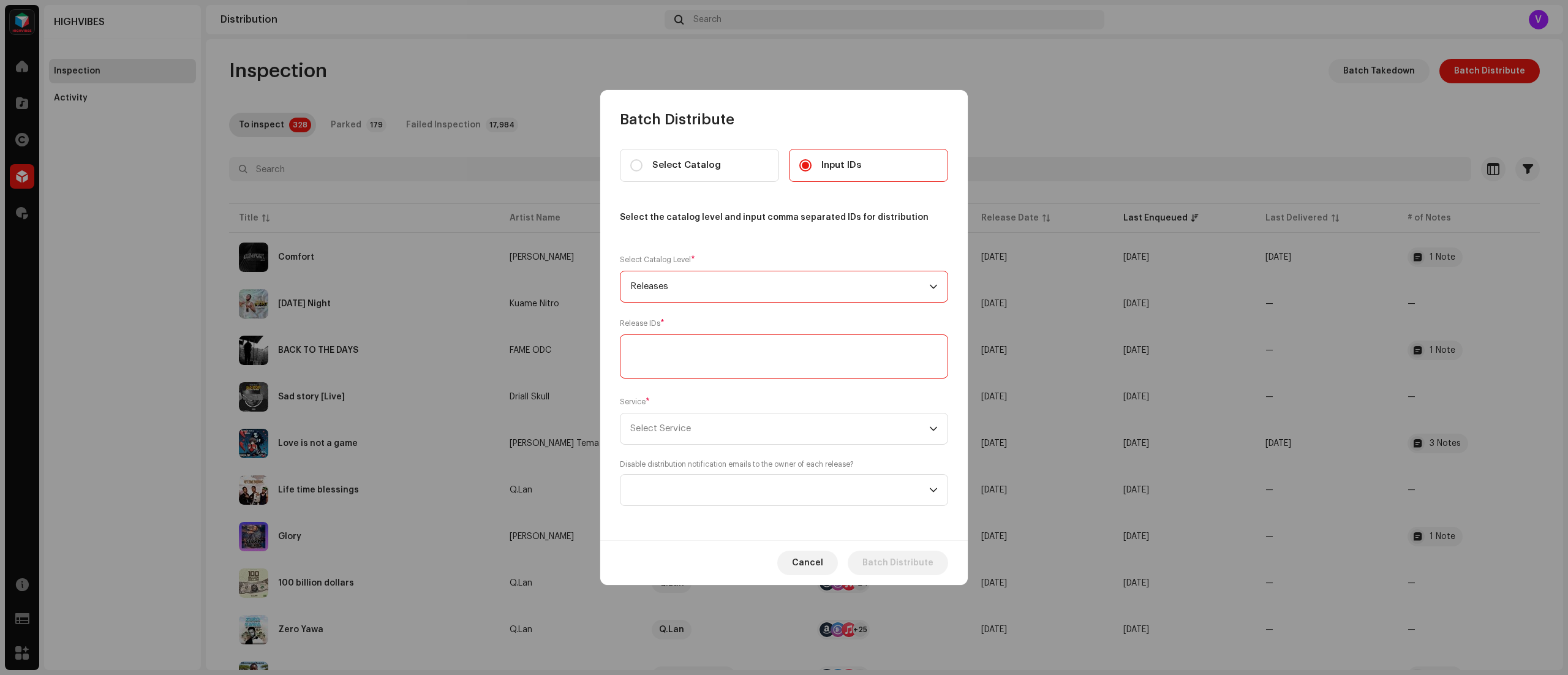
click at [871, 344] on textarea at bounding box center [784, 356] width 328 height 44
paste textarea "3047381"
type textarea "3047381"
click at [946, 413] on div "Service * Select Service" at bounding box center [784, 419] width 328 height 49
click at [934, 421] on div "dropdown trigger" at bounding box center [933, 428] width 8 height 30
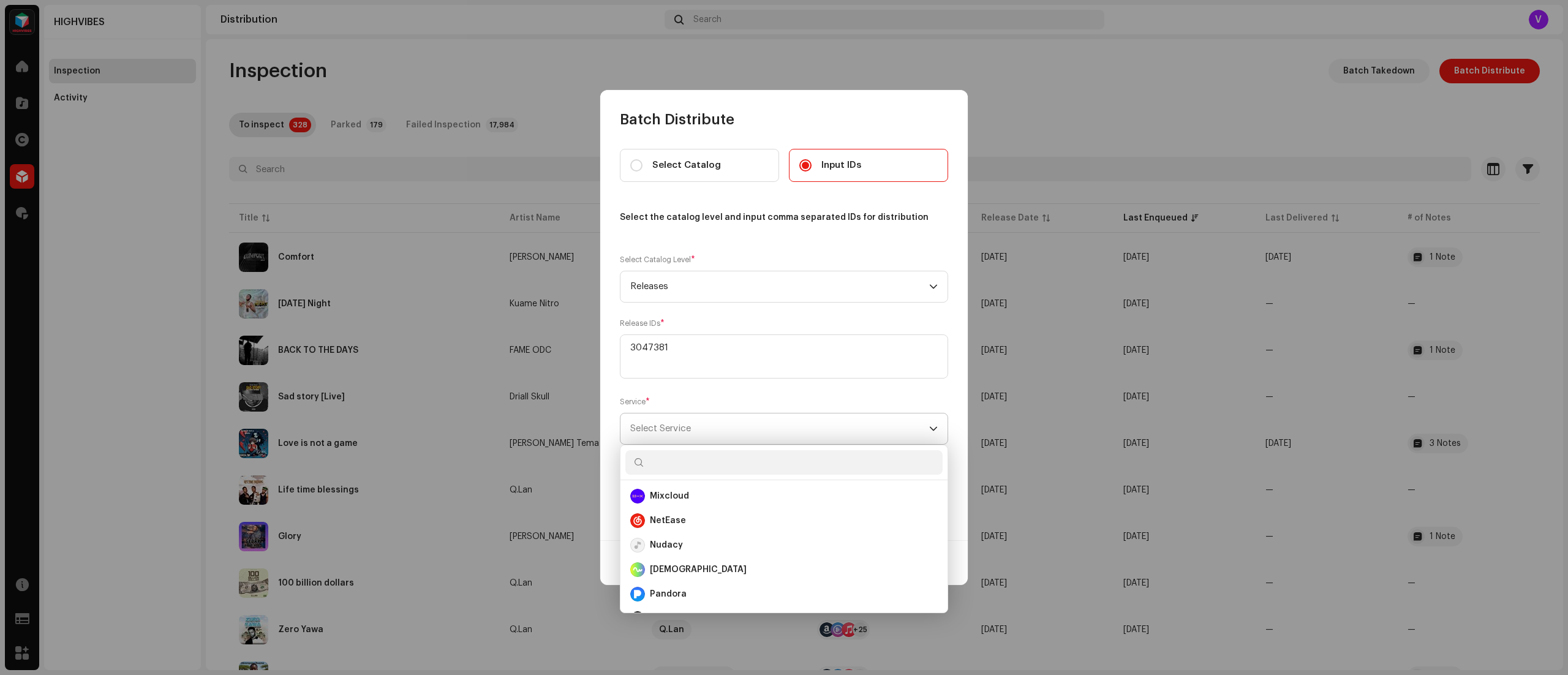
scroll to position [394, 0]
click at [675, 506] on strong "Nudacy" at bounding box center [666, 544] width 33 height 12
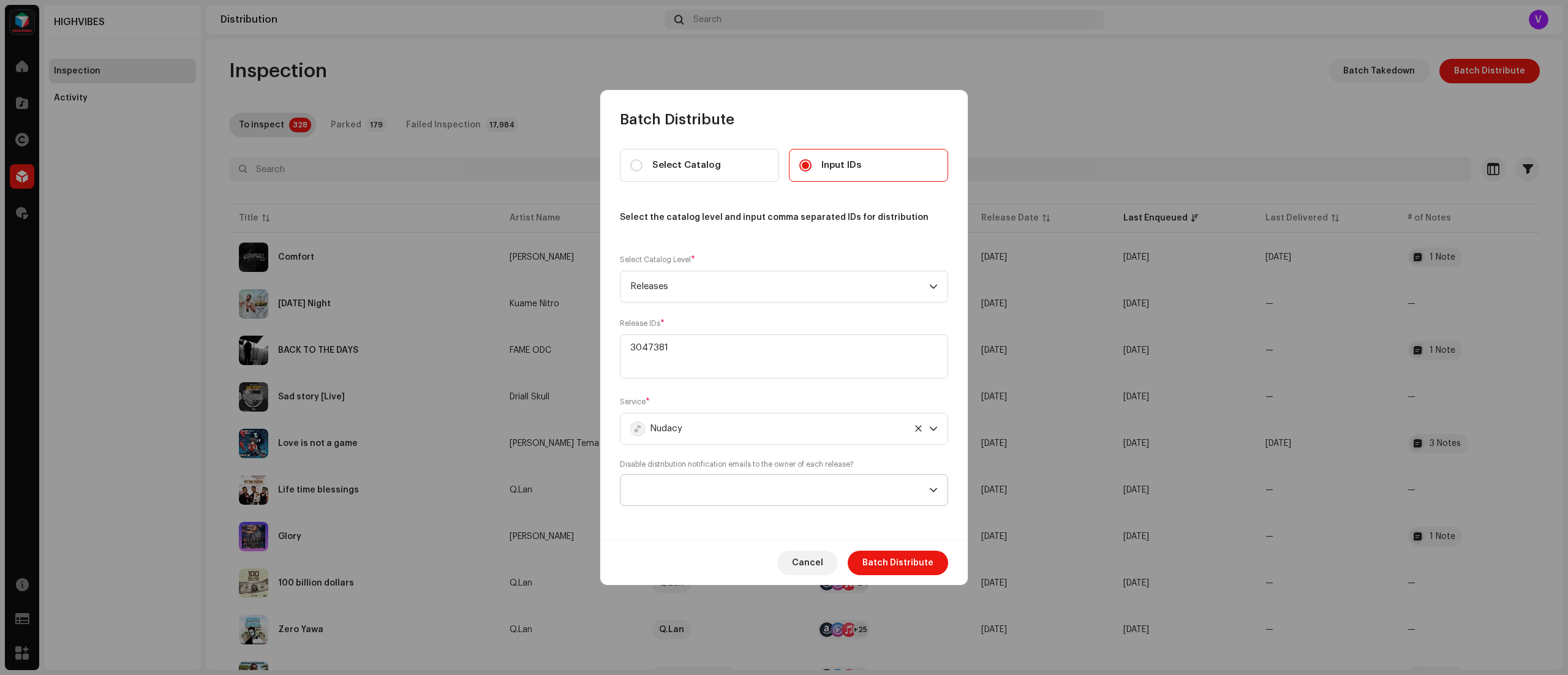
click at [938, 493] on p-select at bounding box center [784, 490] width 328 height 32
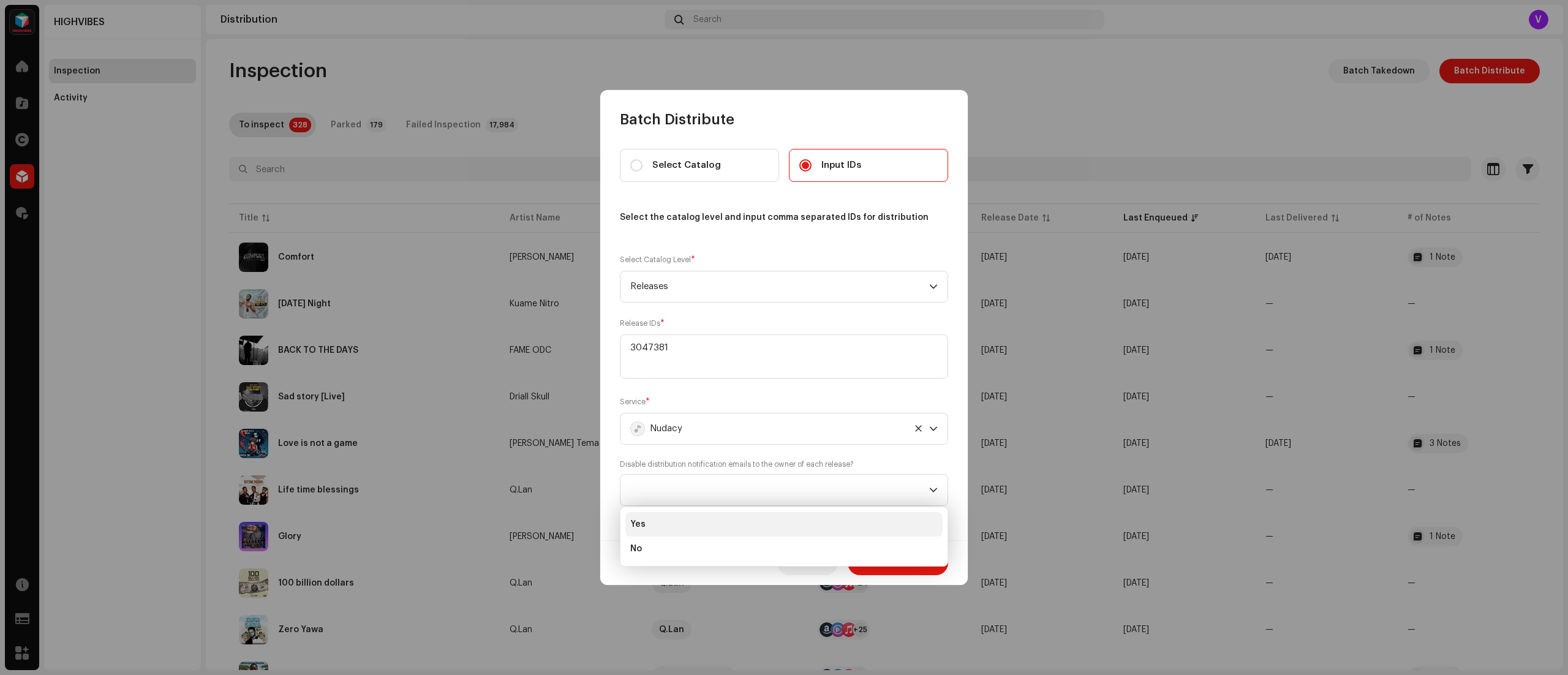
click at [790, 506] on li "Yes" at bounding box center [784, 524] width 317 height 25
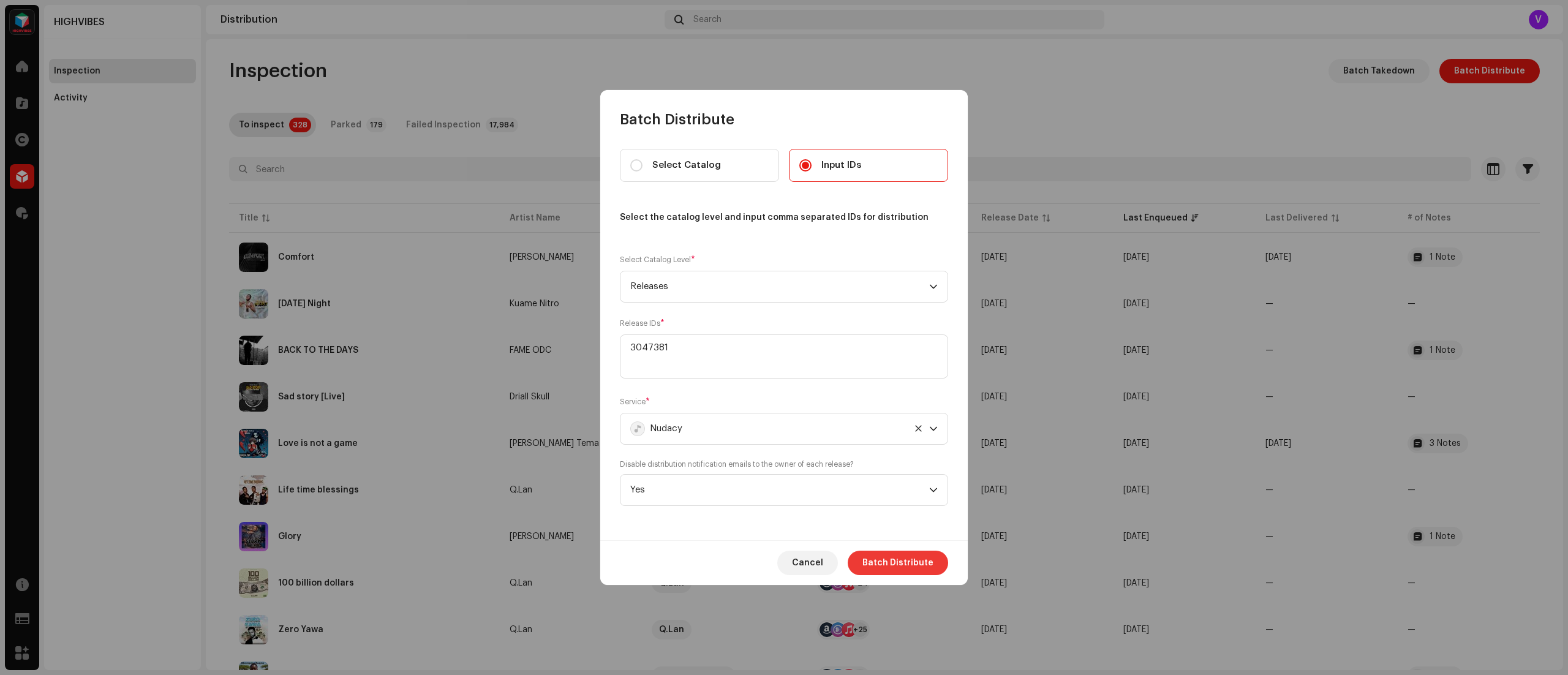
click at [887, 506] on span "Batch Distribute" at bounding box center [898, 563] width 71 height 25
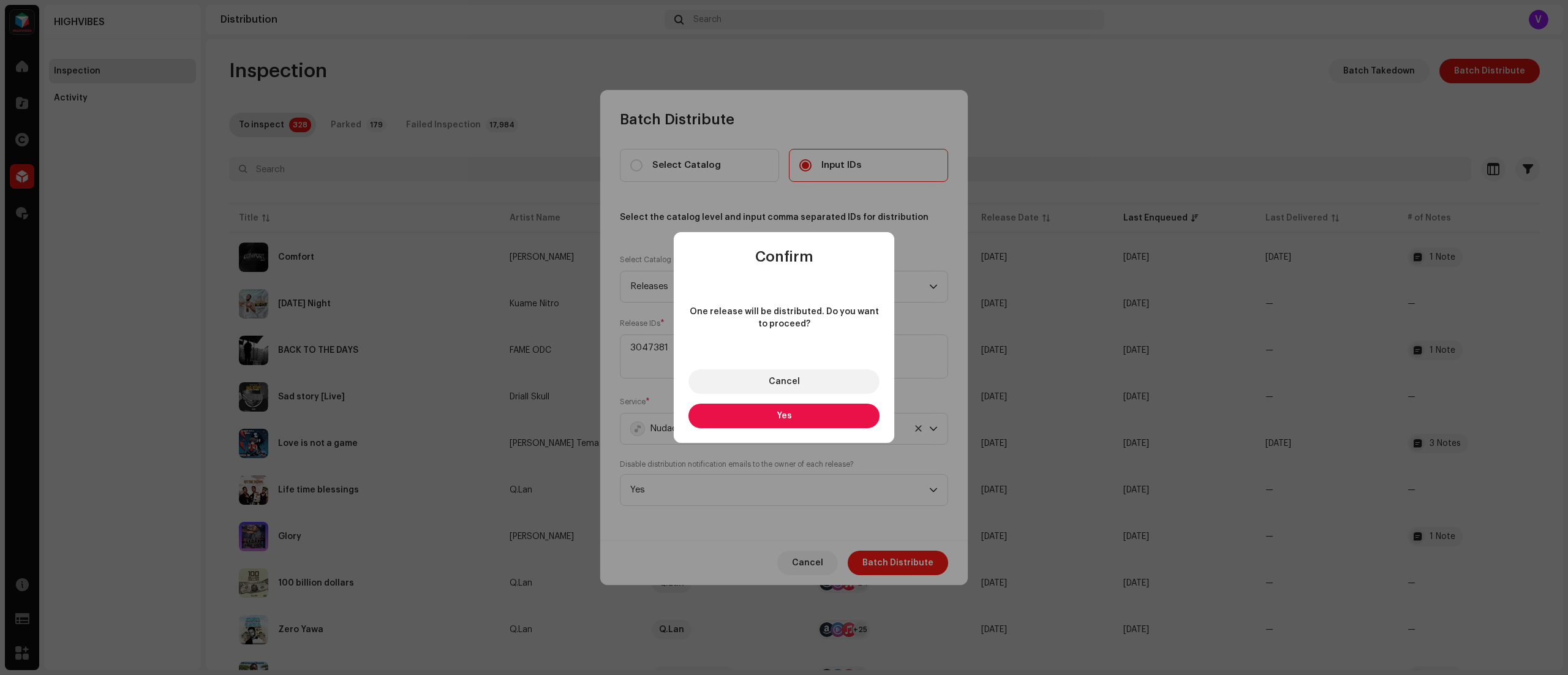
click at [821, 426] on button "Yes" at bounding box center [783, 416] width 191 height 25
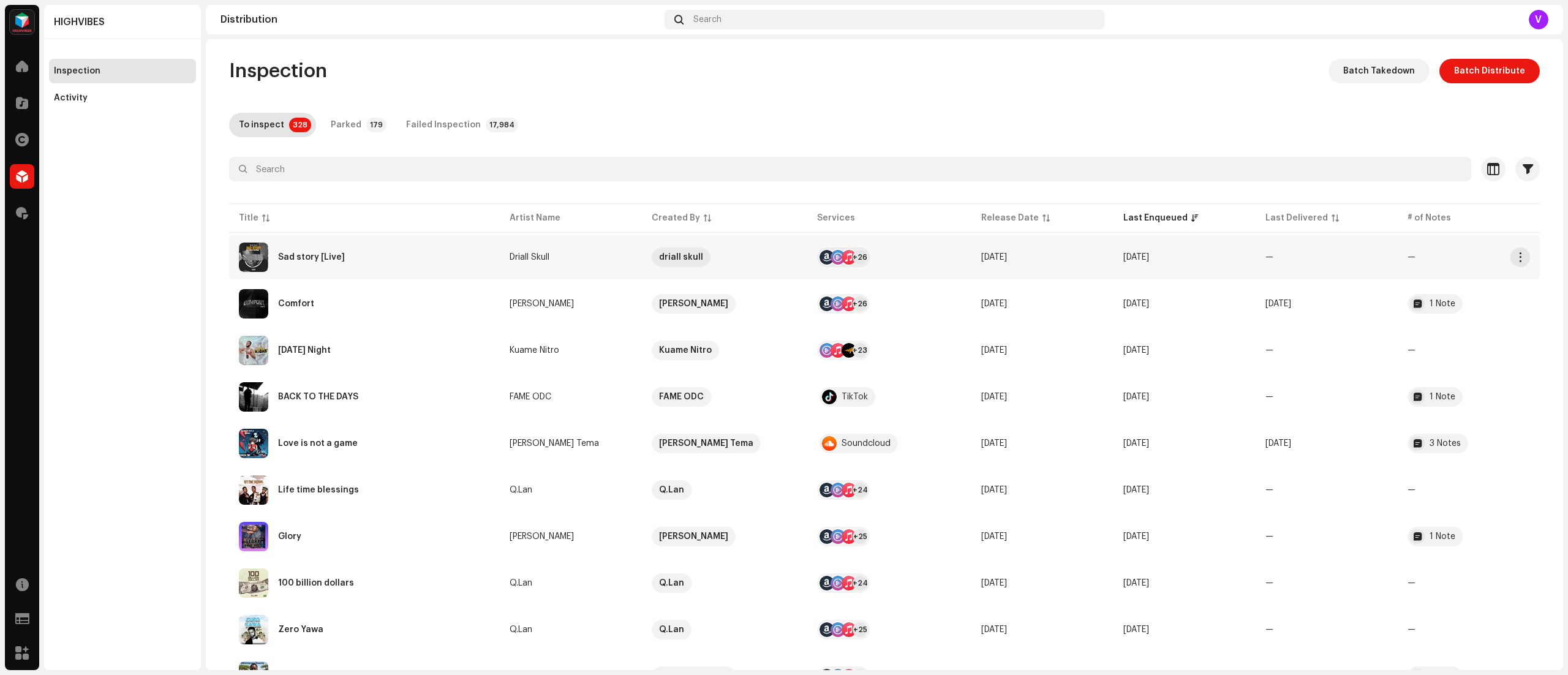
click at [1175, 249] on td "[DATE]" at bounding box center [1184, 257] width 142 height 44
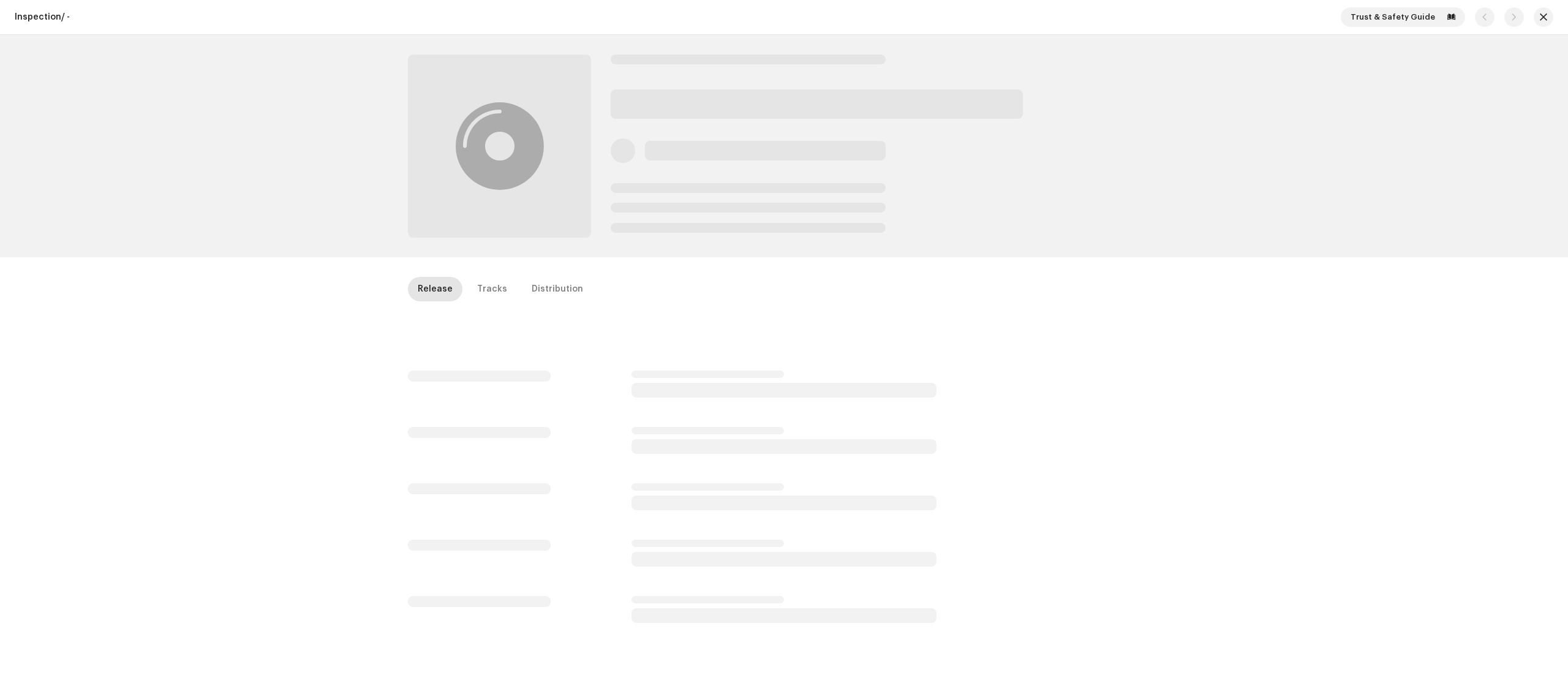
click at [1175, 249] on div at bounding box center [784, 146] width 1568 height 222
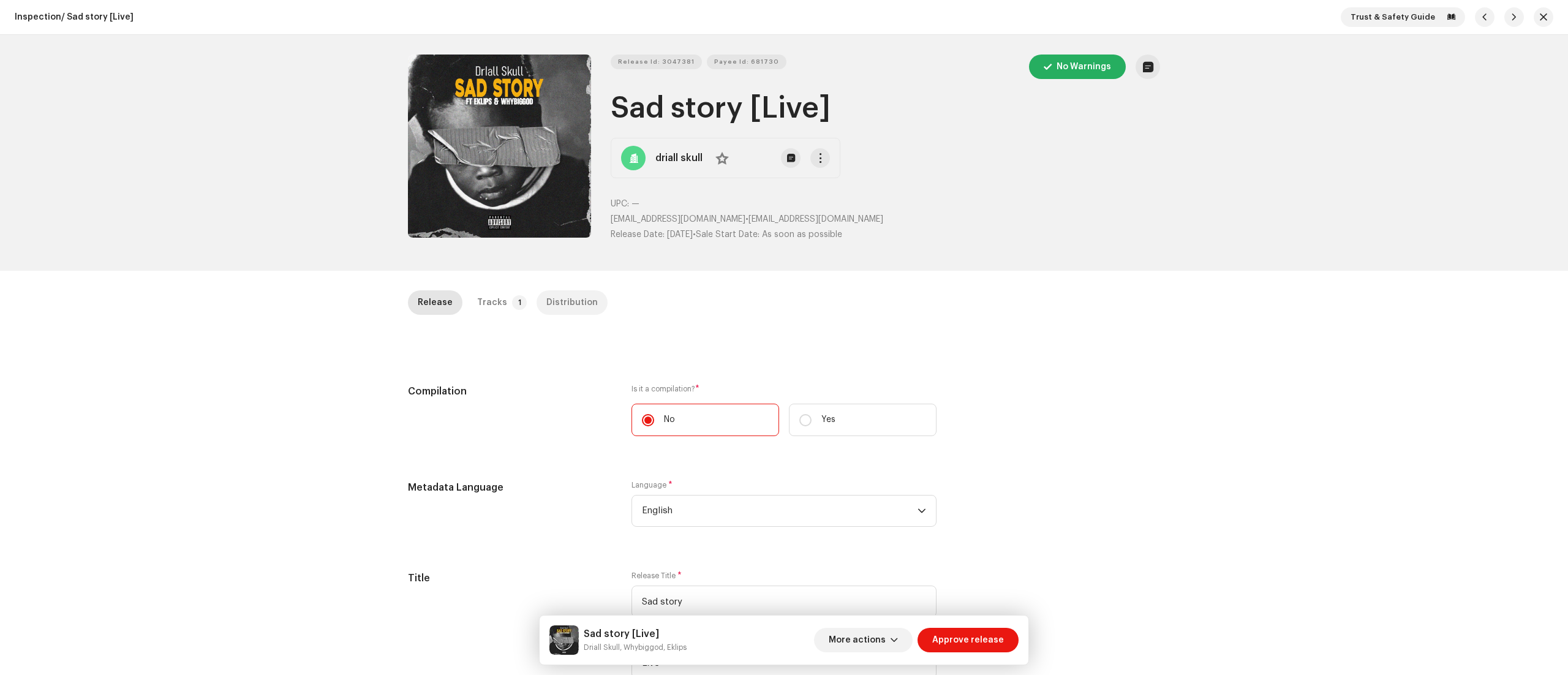
click at [561, 305] on div "Distribution" at bounding box center [572, 302] width 52 height 25
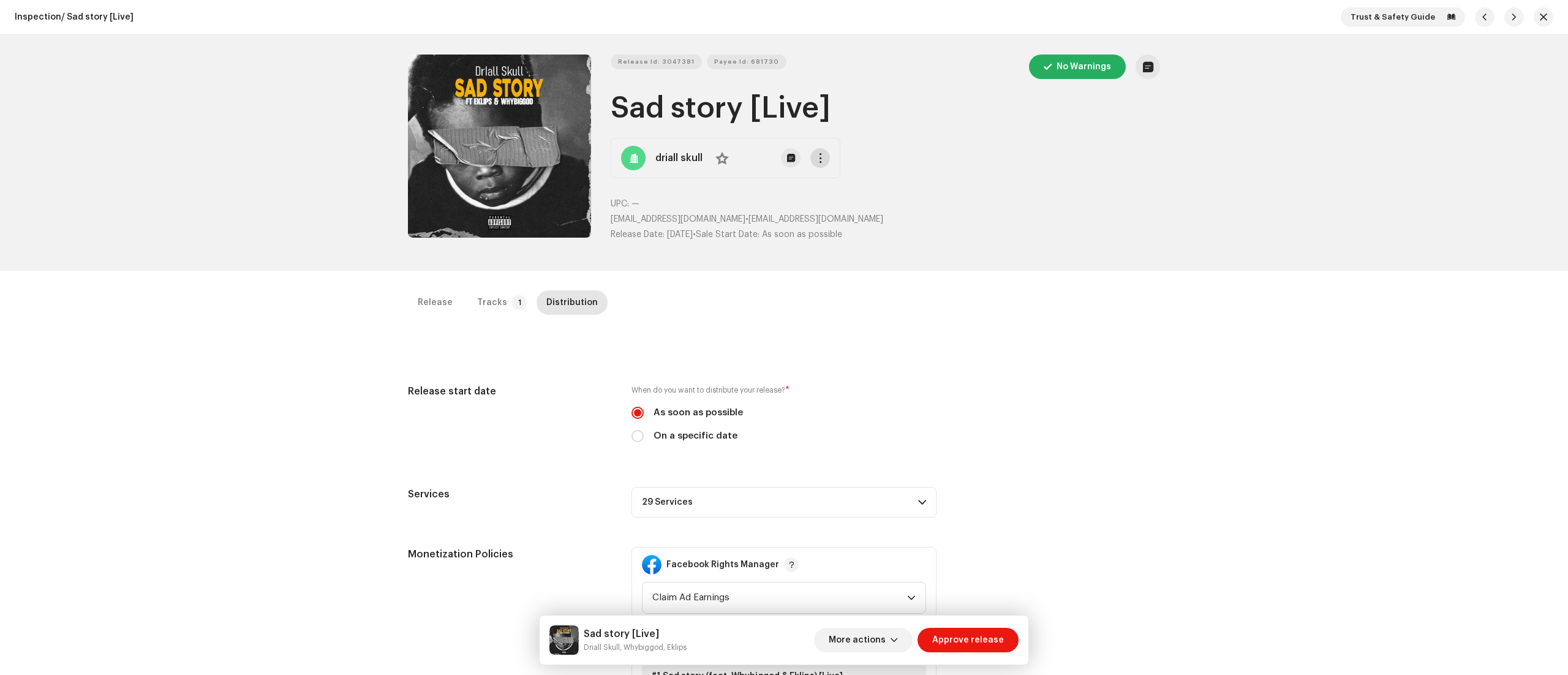
click at [818, 156] on span "button" at bounding box center [820, 158] width 9 height 10
click at [831, 203] on div "View Release" at bounding box center [883, 210] width 140 height 25
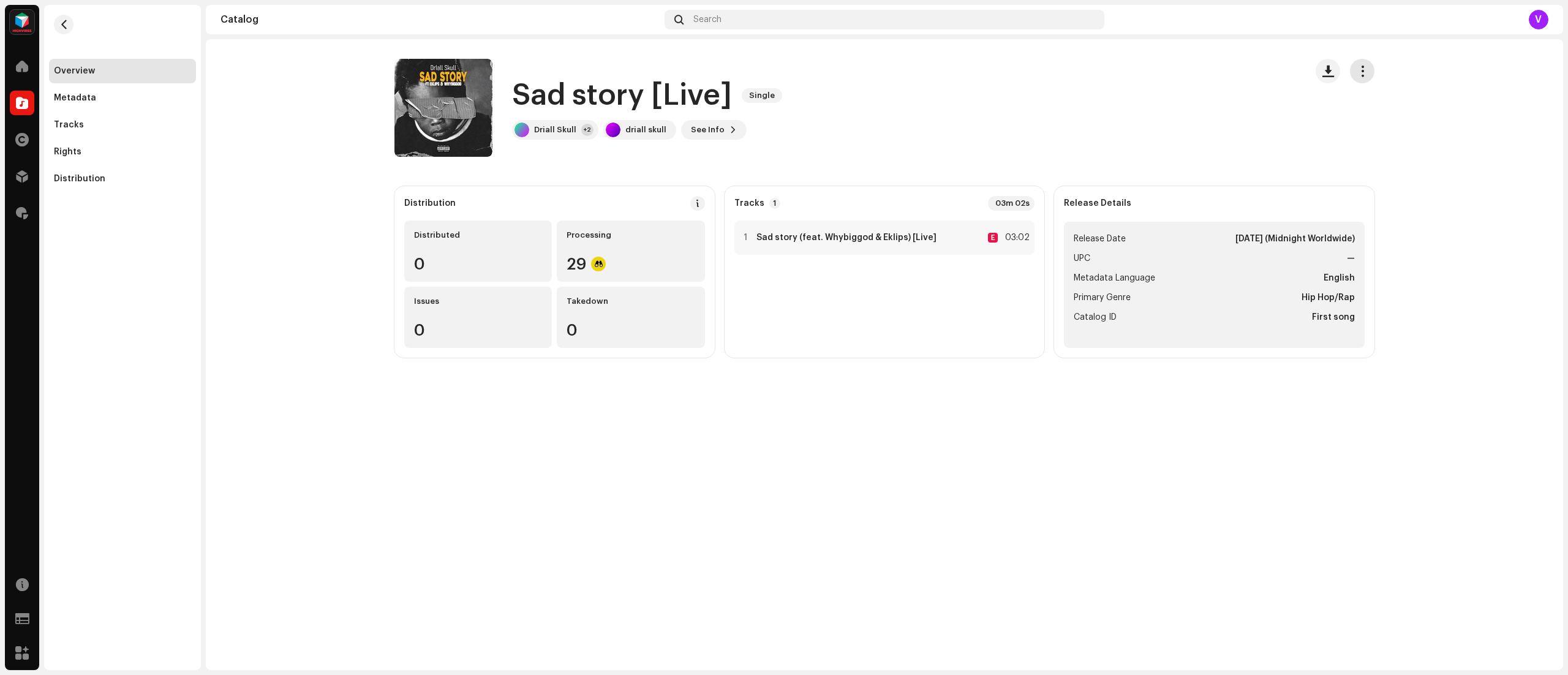
click at [1370, 68] on button "button" at bounding box center [1362, 71] width 25 height 25
click at [1375, 127] on span "Edit" at bounding box center [1368, 125] width 17 height 10
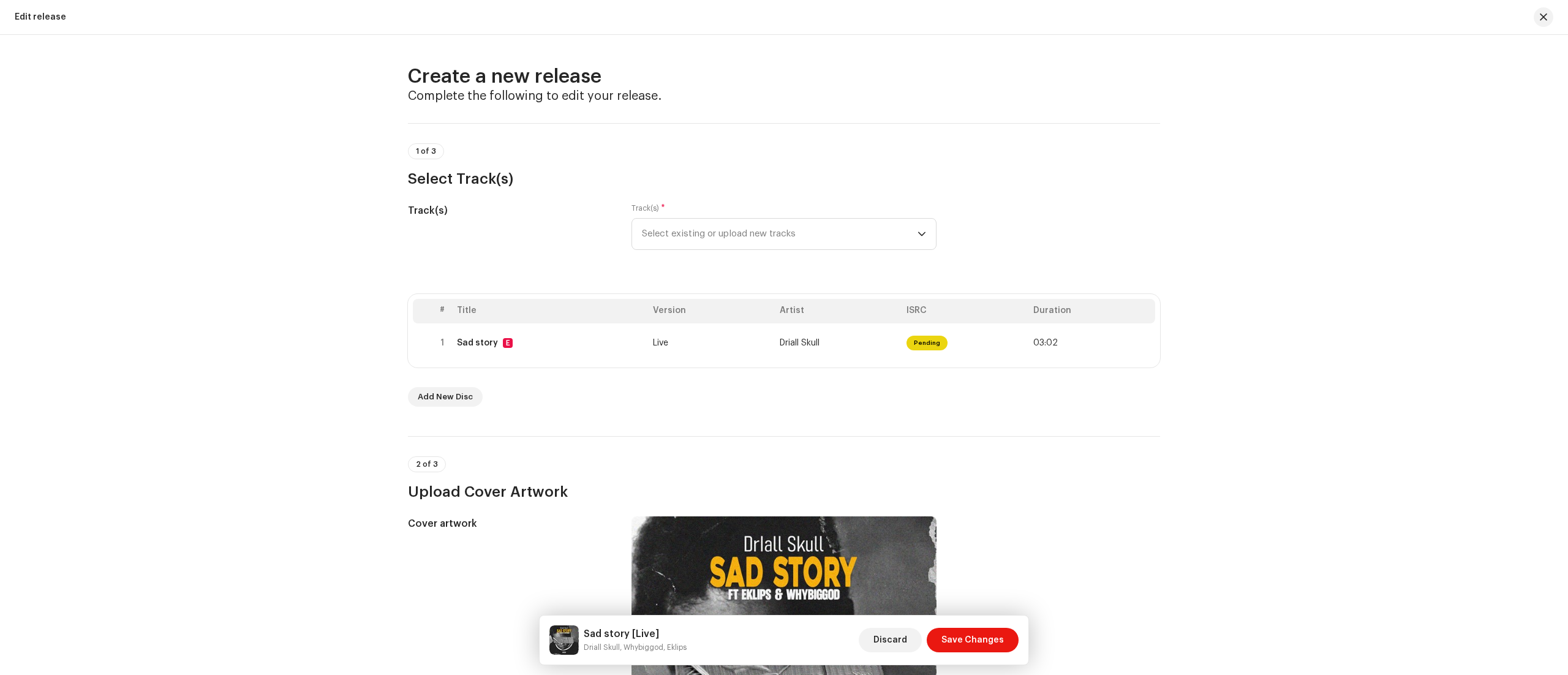
click at [1182, 386] on div "Create a new release Complete the following to edit your release. 1 of 3 Select…" at bounding box center [784, 355] width 1568 height 640
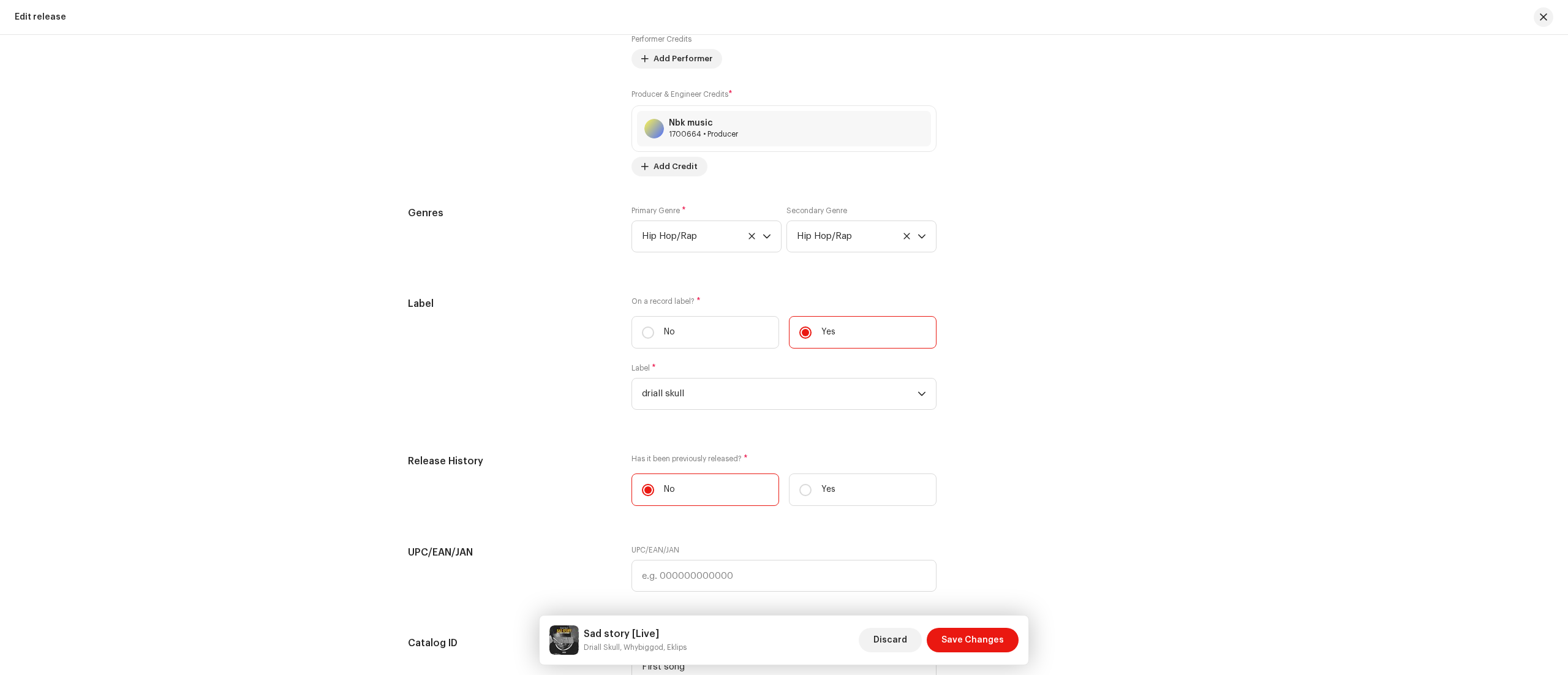
scroll to position [1795, 0]
click at [903, 242] on icon at bounding box center [906, 239] width 6 height 6
click at [981, 639] on span "Save Changes" at bounding box center [972, 640] width 63 height 25
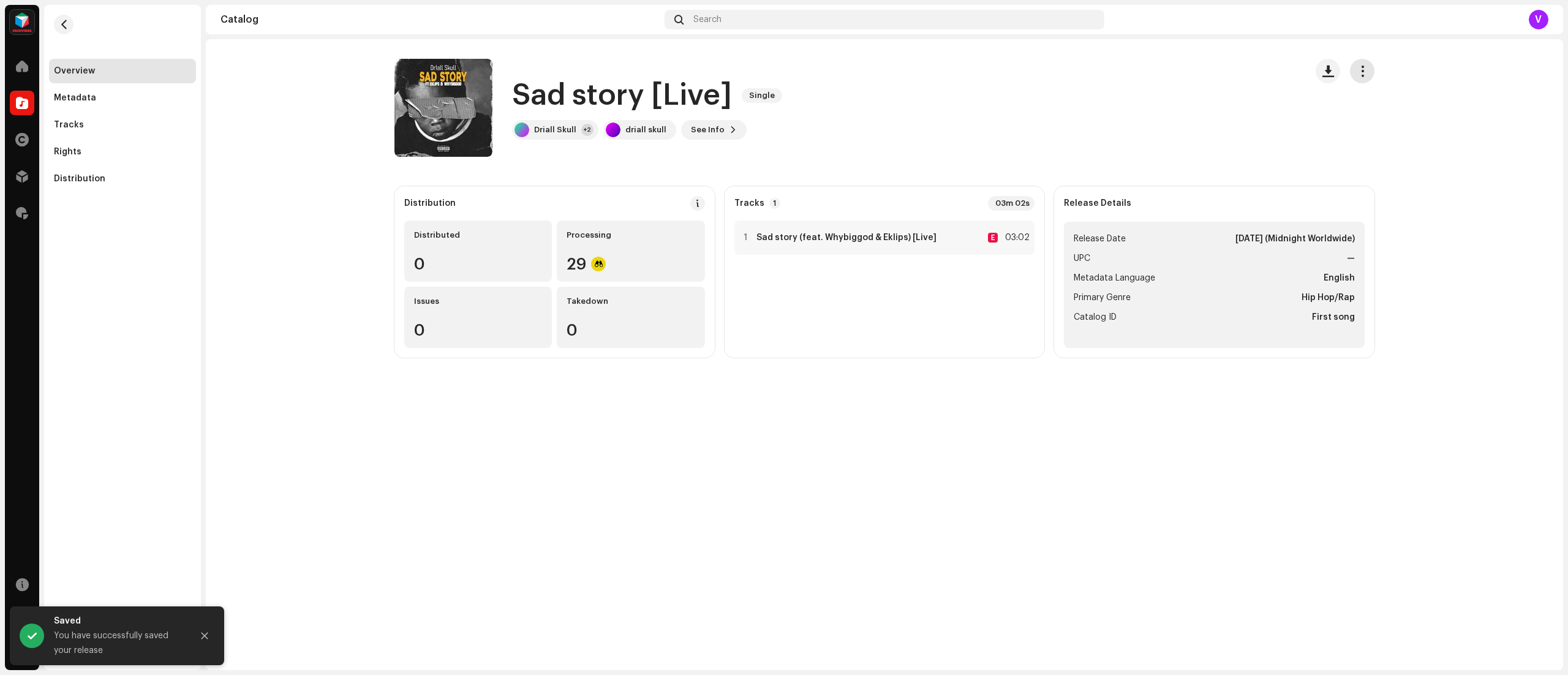
click at [1362, 70] on span "button" at bounding box center [1362, 71] width 12 height 10
click at [1368, 125] on span "Edit" at bounding box center [1368, 125] width 17 height 10
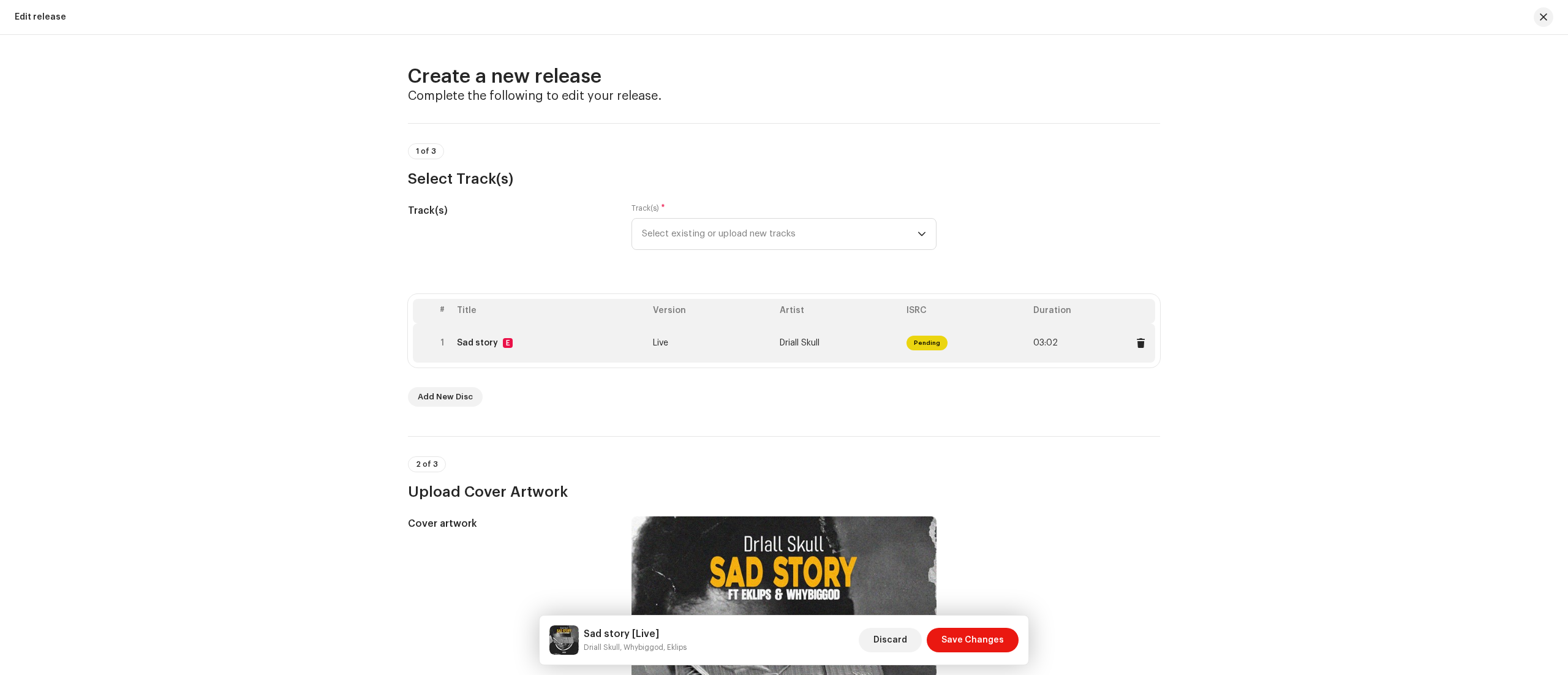
click at [761, 339] on td "Live" at bounding box center [712, 342] width 127 height 39
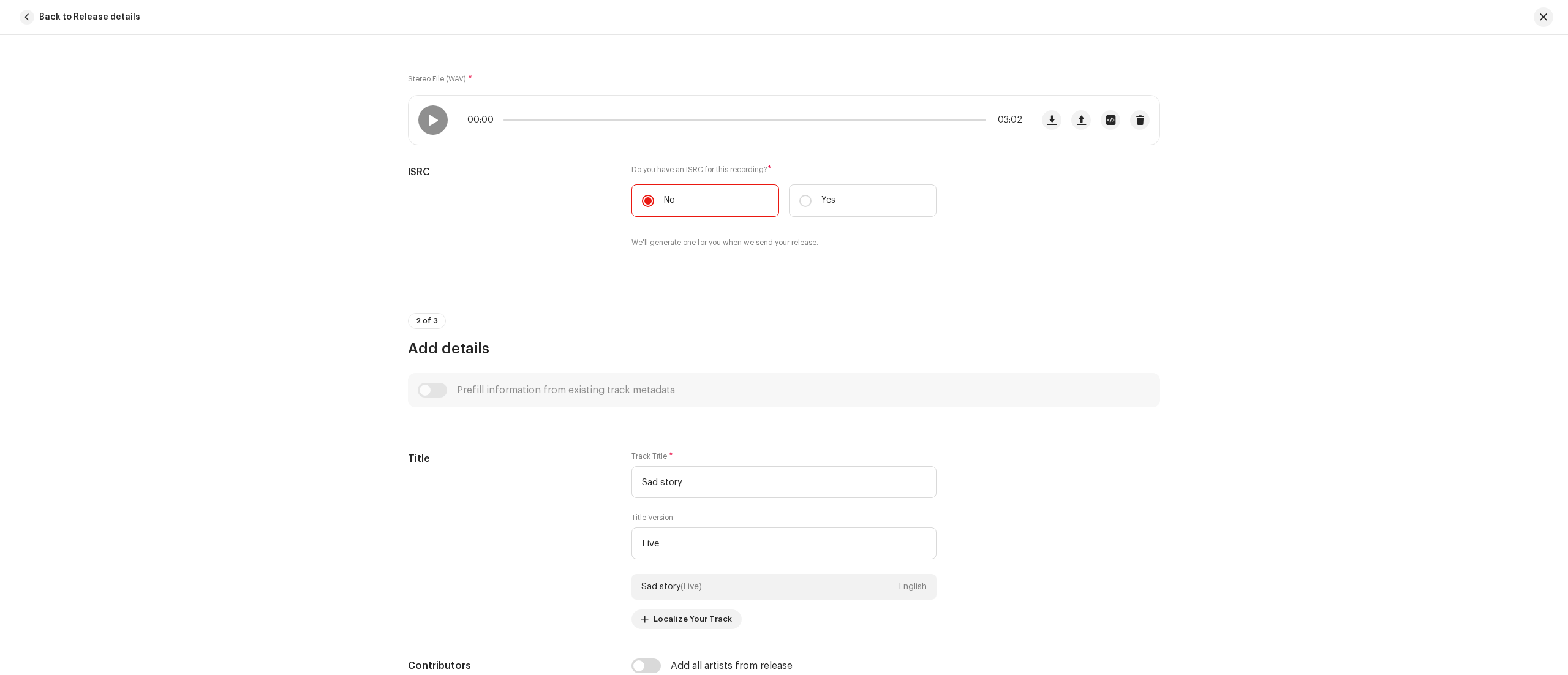
scroll to position [212, 0]
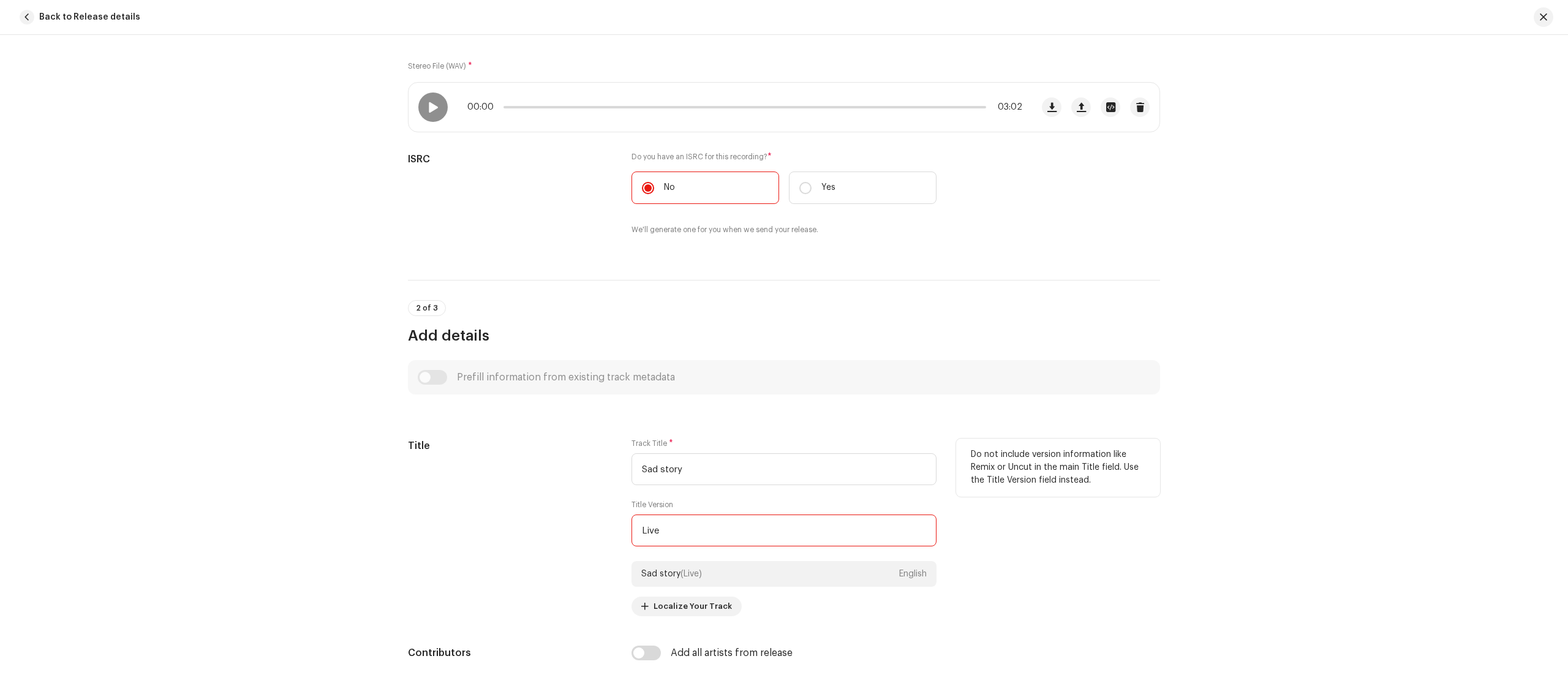
click at [834, 534] on input "Live" at bounding box center [784, 530] width 305 height 32
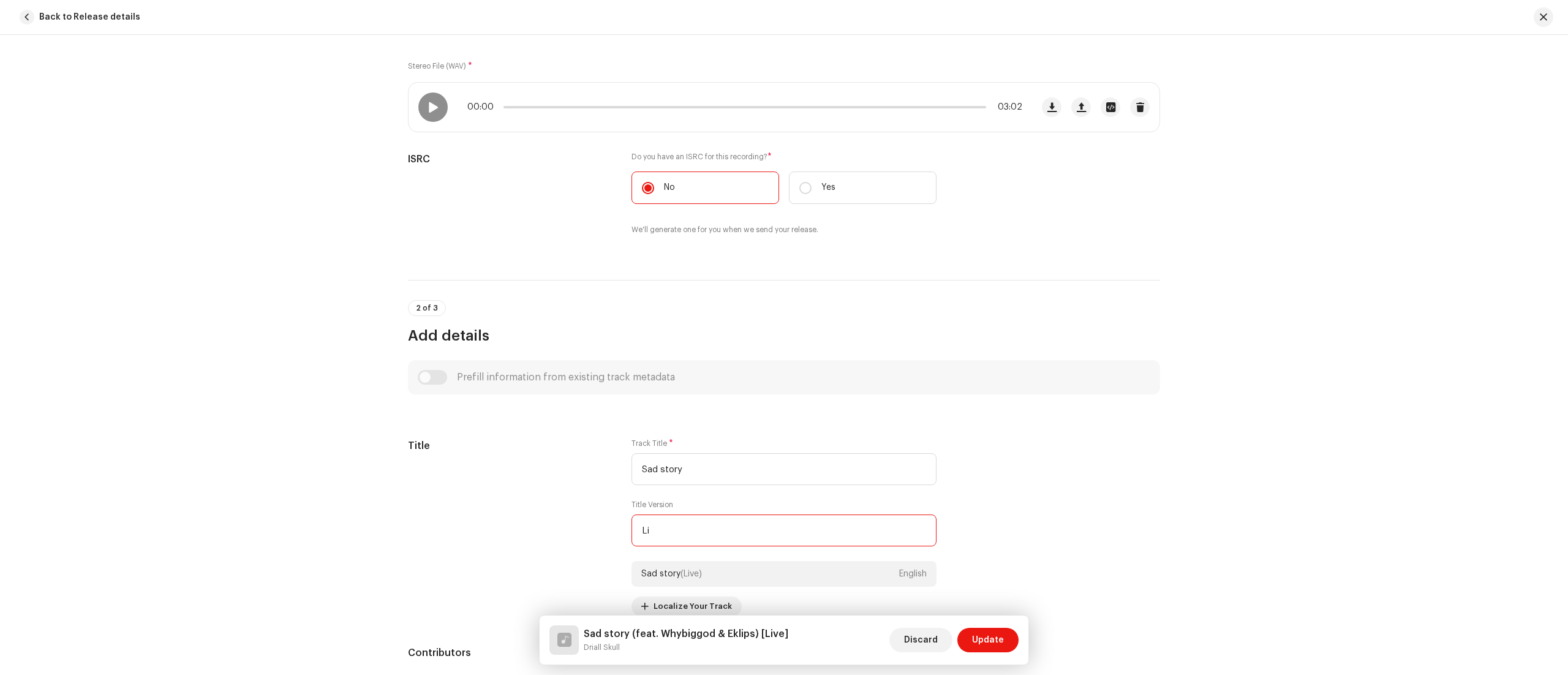
type input "L"
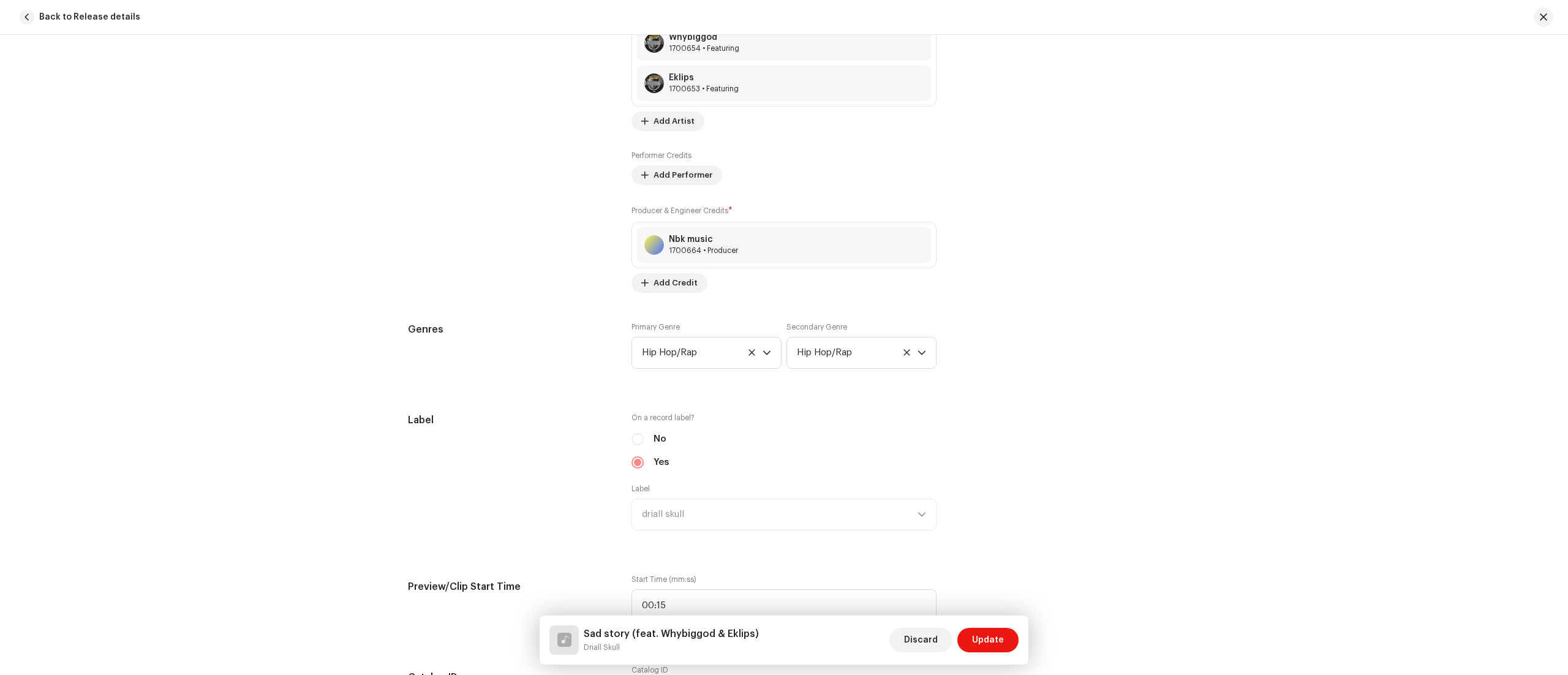
scroll to position [990, 0]
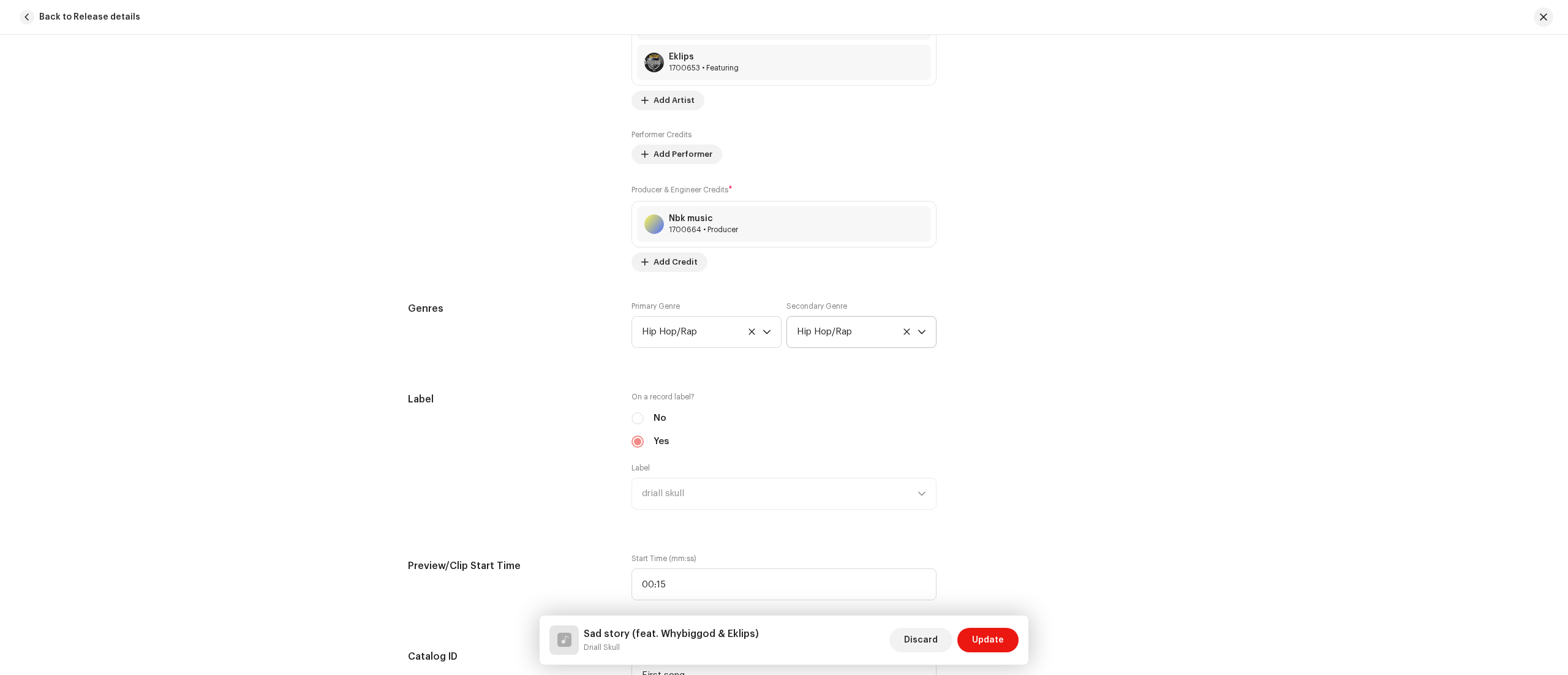
click at [903, 334] on icon at bounding box center [906, 331] width 6 height 6
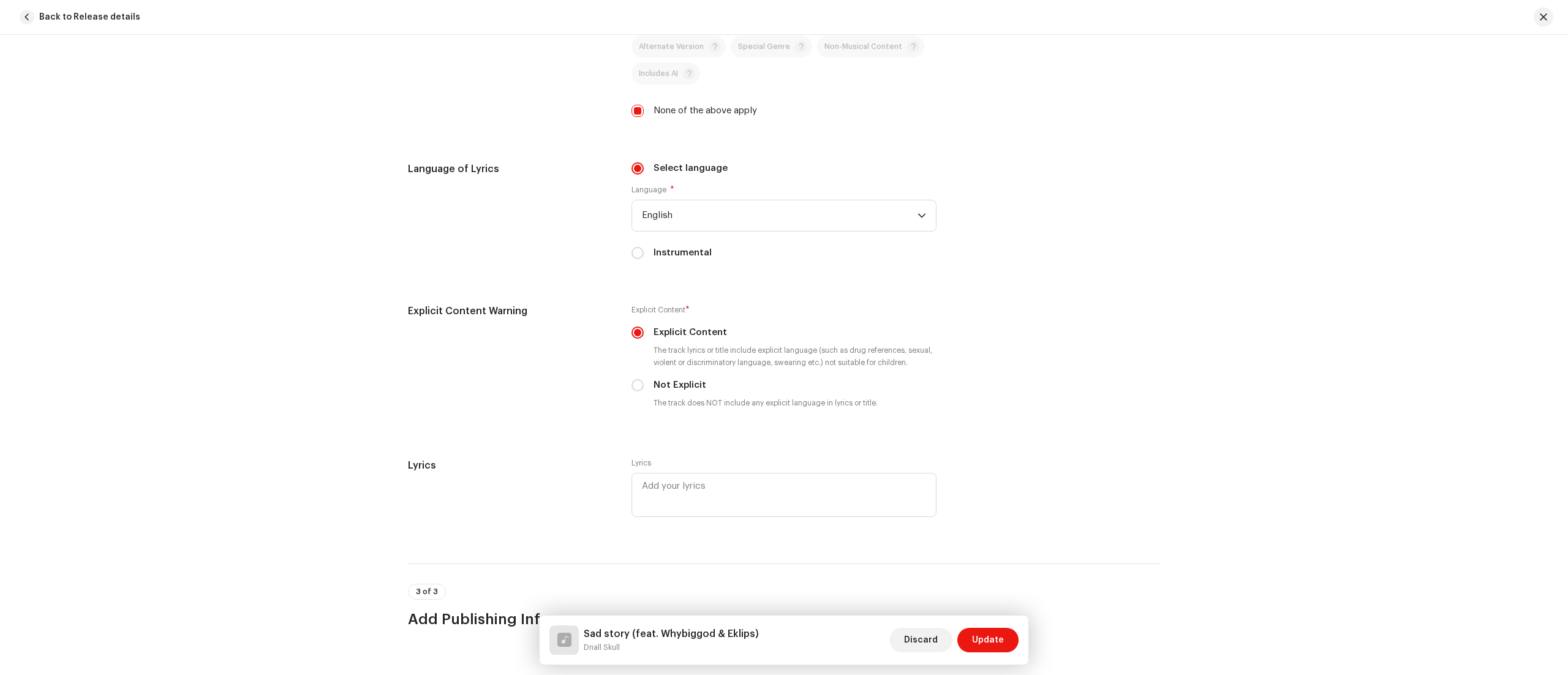
scroll to position [2081, 0]
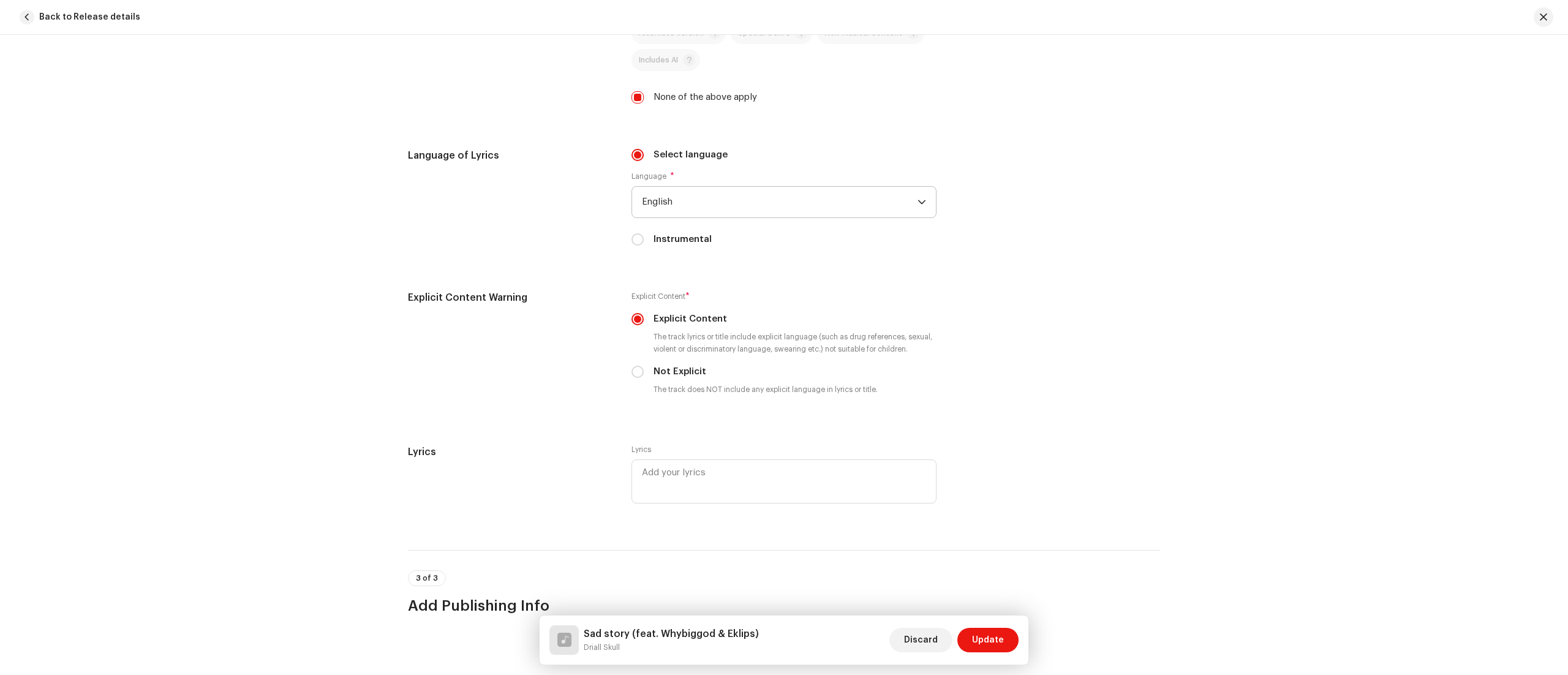
click at [918, 207] on icon "dropdown trigger" at bounding box center [922, 202] width 8 height 8
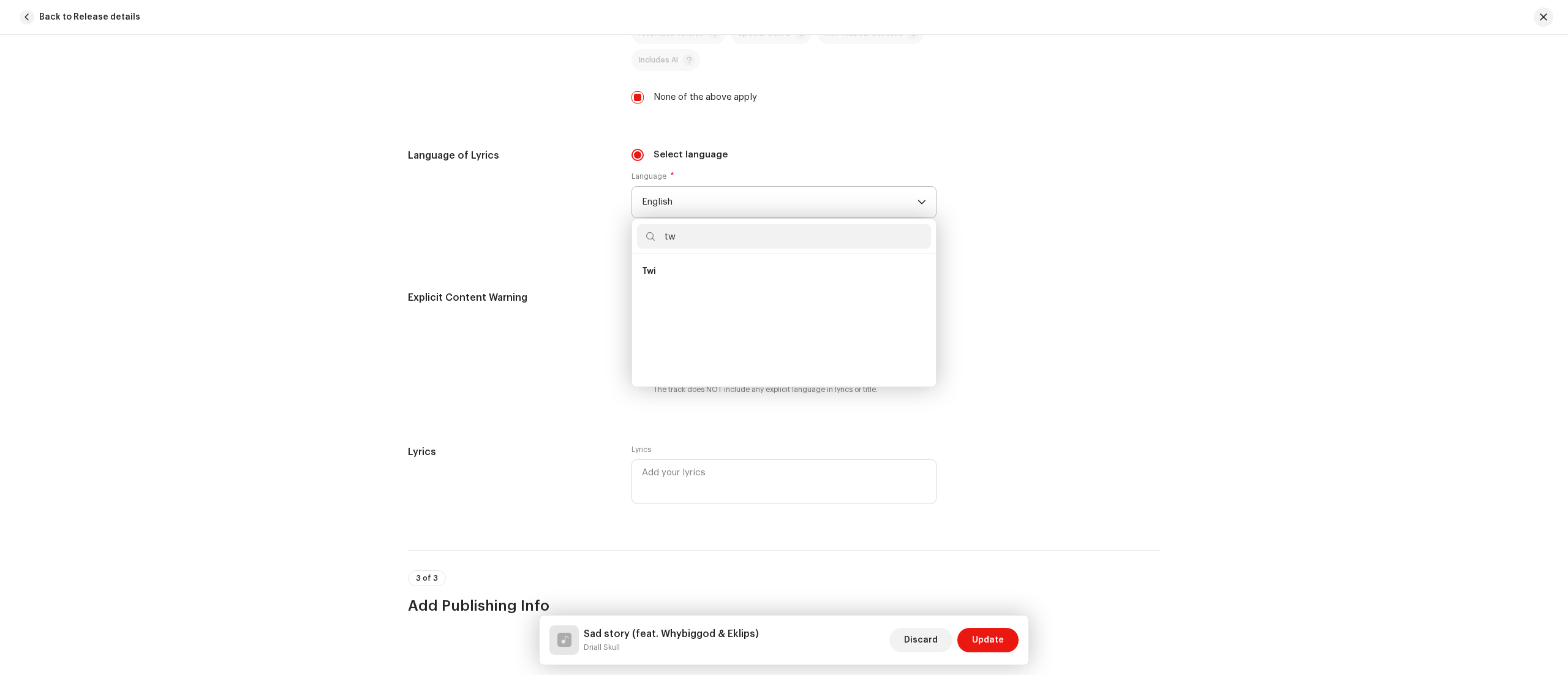
scroll to position [0, 0]
type input "tw"
click at [689, 284] on li "Twi" at bounding box center [784, 271] width 294 height 25
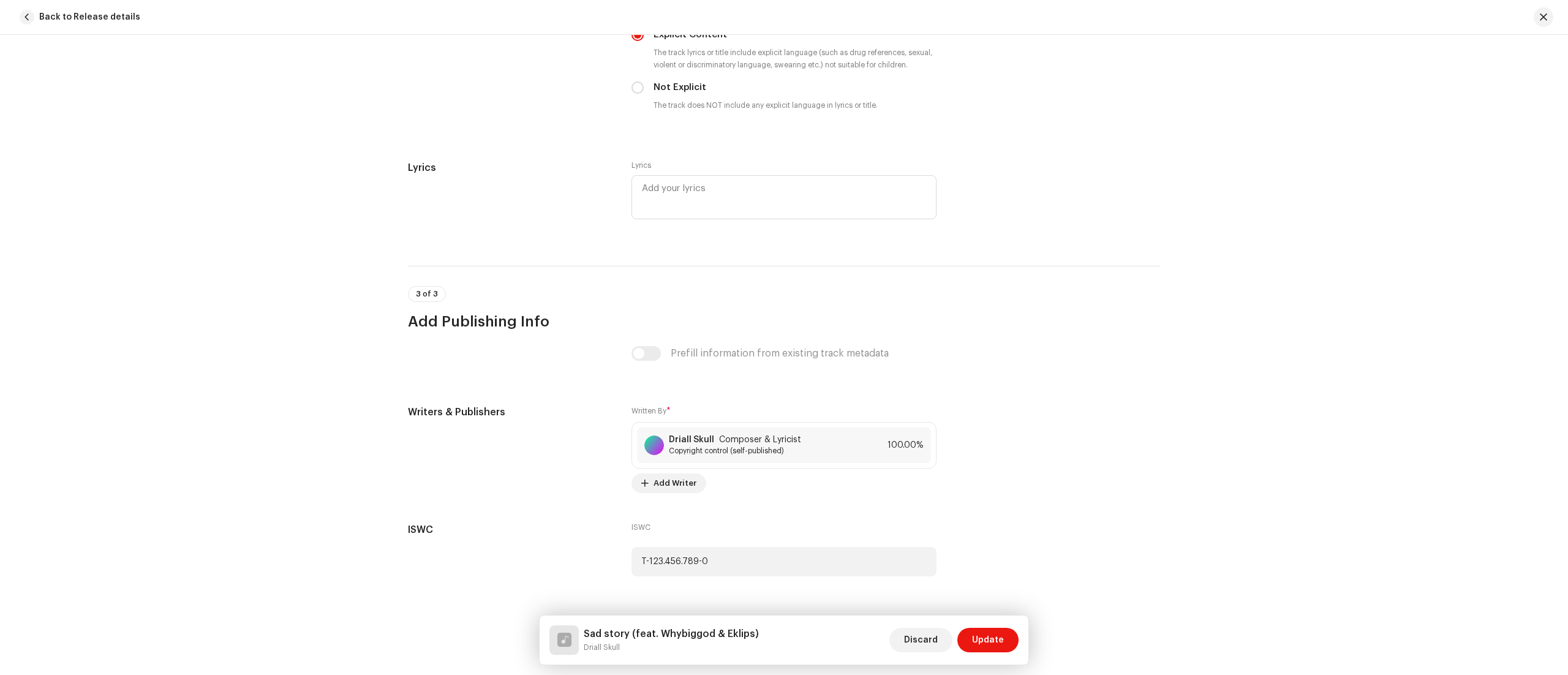
scroll to position [2407, 0]
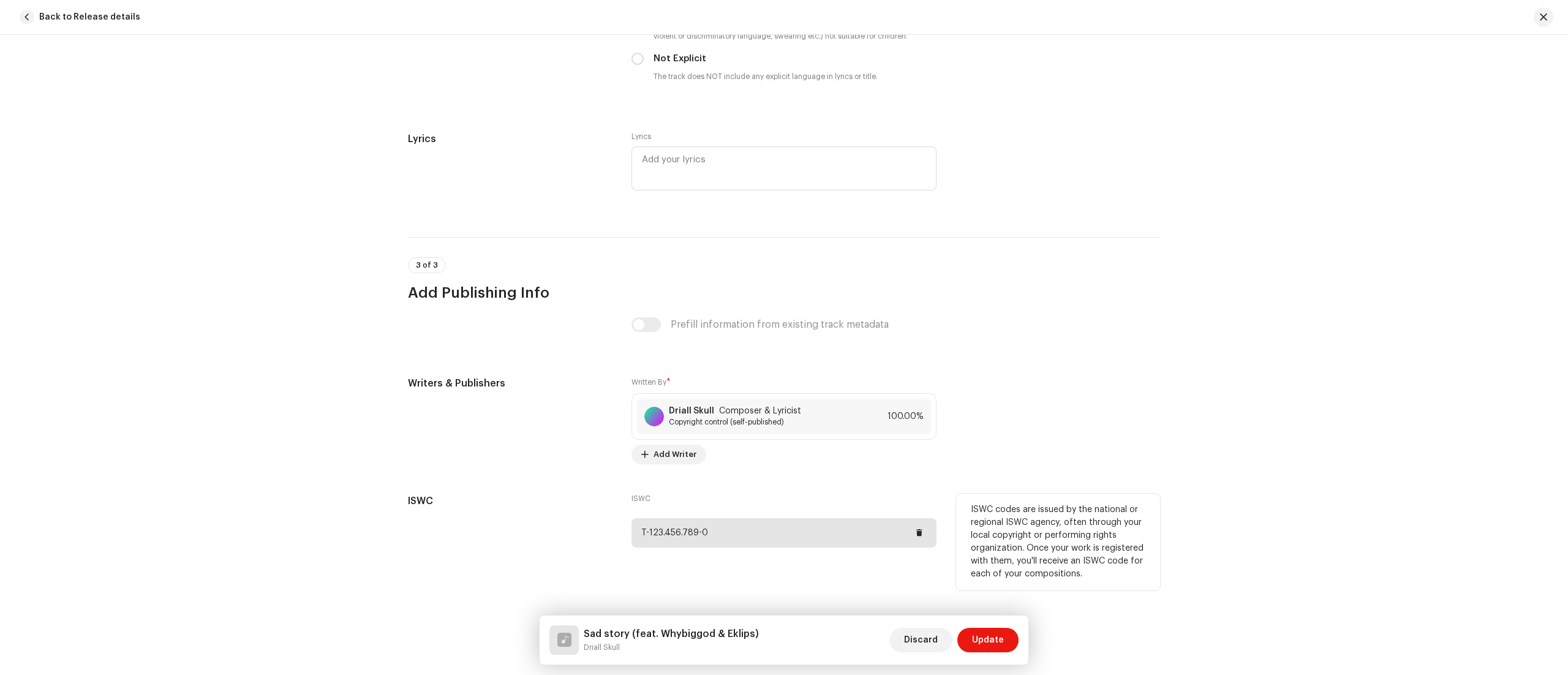
click at [783, 545] on div "T-123.456.789-0" at bounding box center [784, 532] width 305 height 30
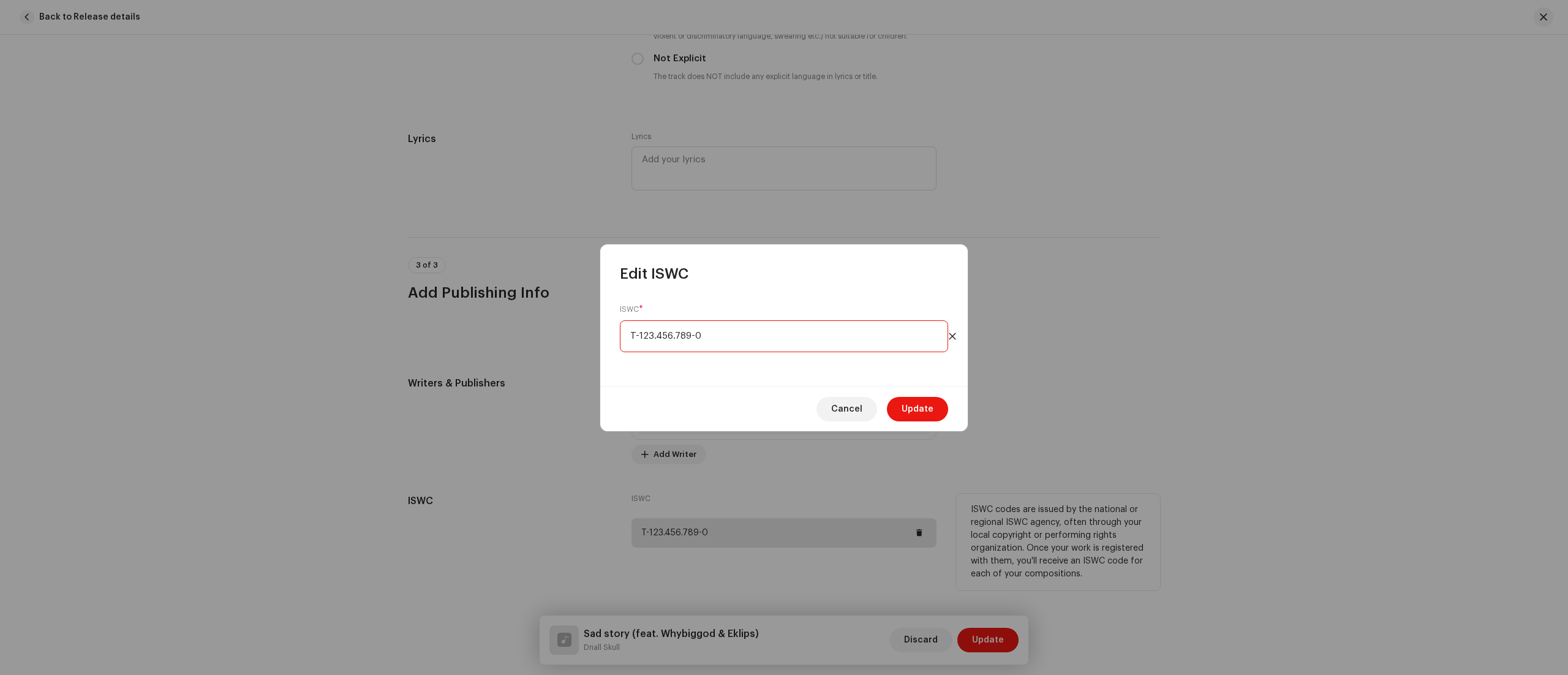
type input "_-___.___.___-_"
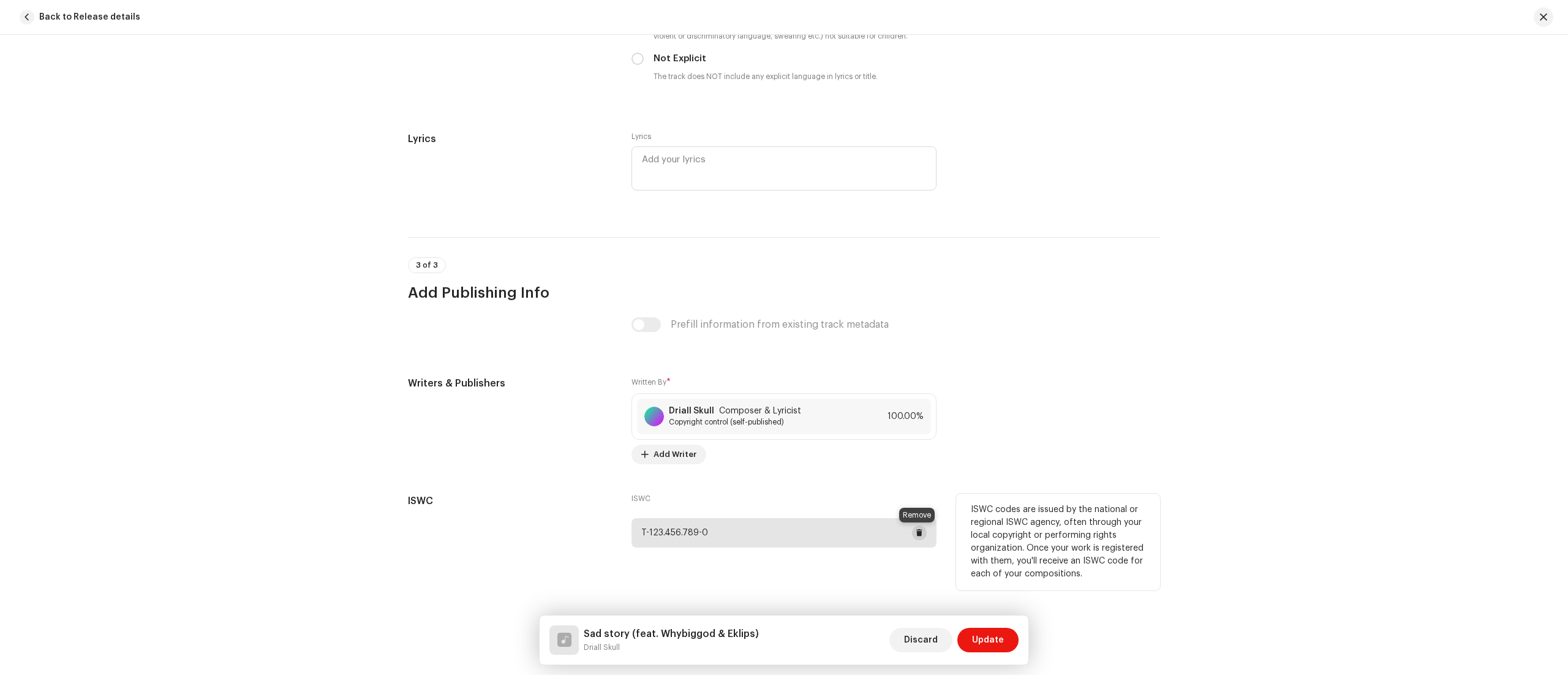
click at [918, 532] on span at bounding box center [919, 532] width 8 height 10
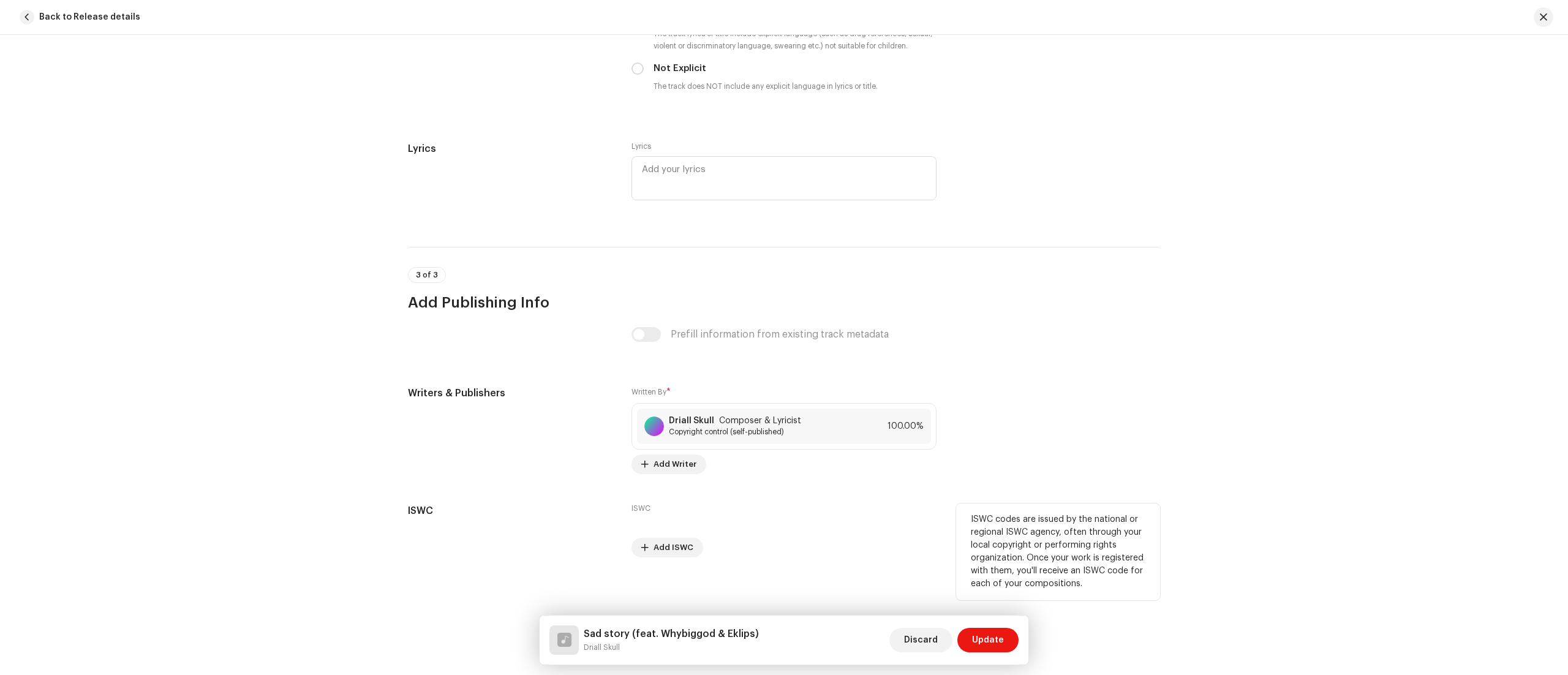
scroll to position [2396, 0]
click at [643, 469] on span at bounding box center [645, 464] width 8 height 10
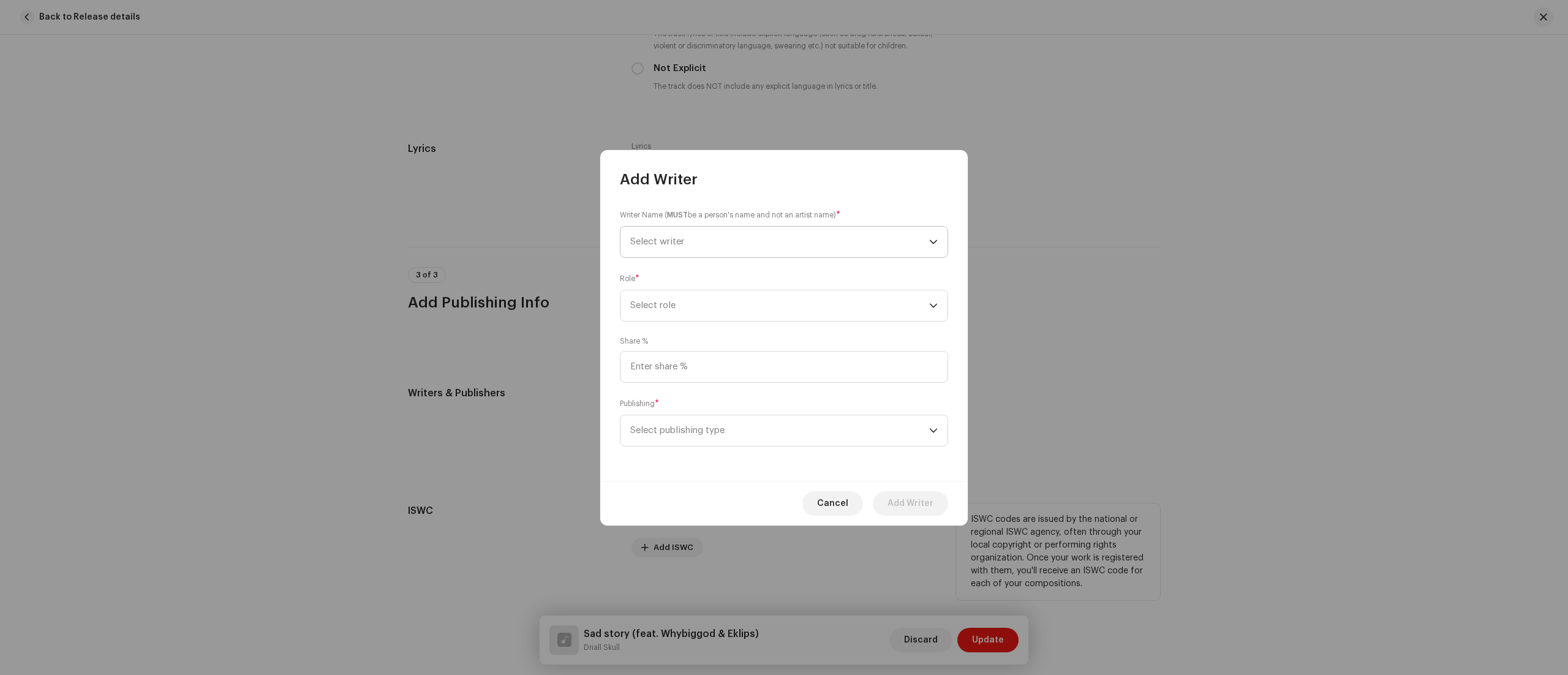
click at [933, 242] on icon "dropdown trigger" at bounding box center [933, 242] width 8 height 4
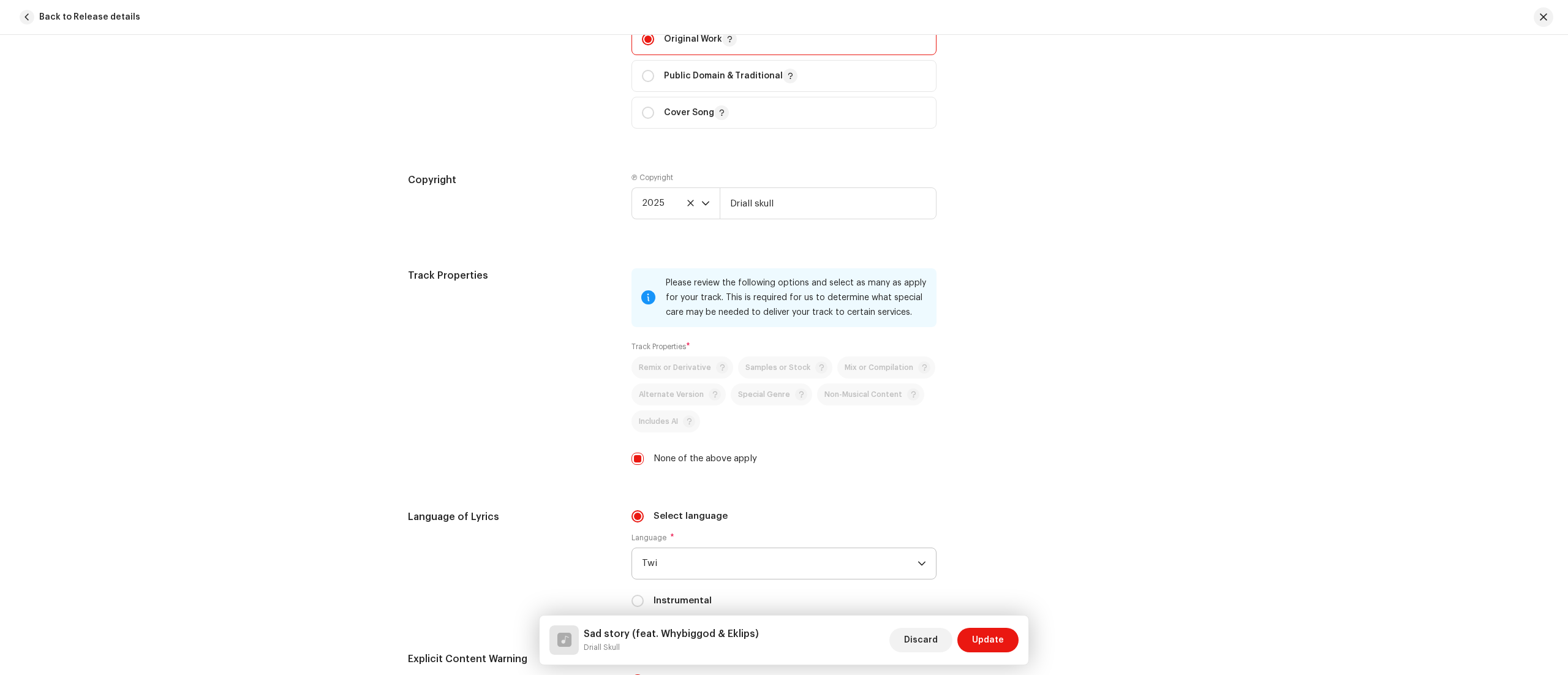
scroll to position [1725, 0]
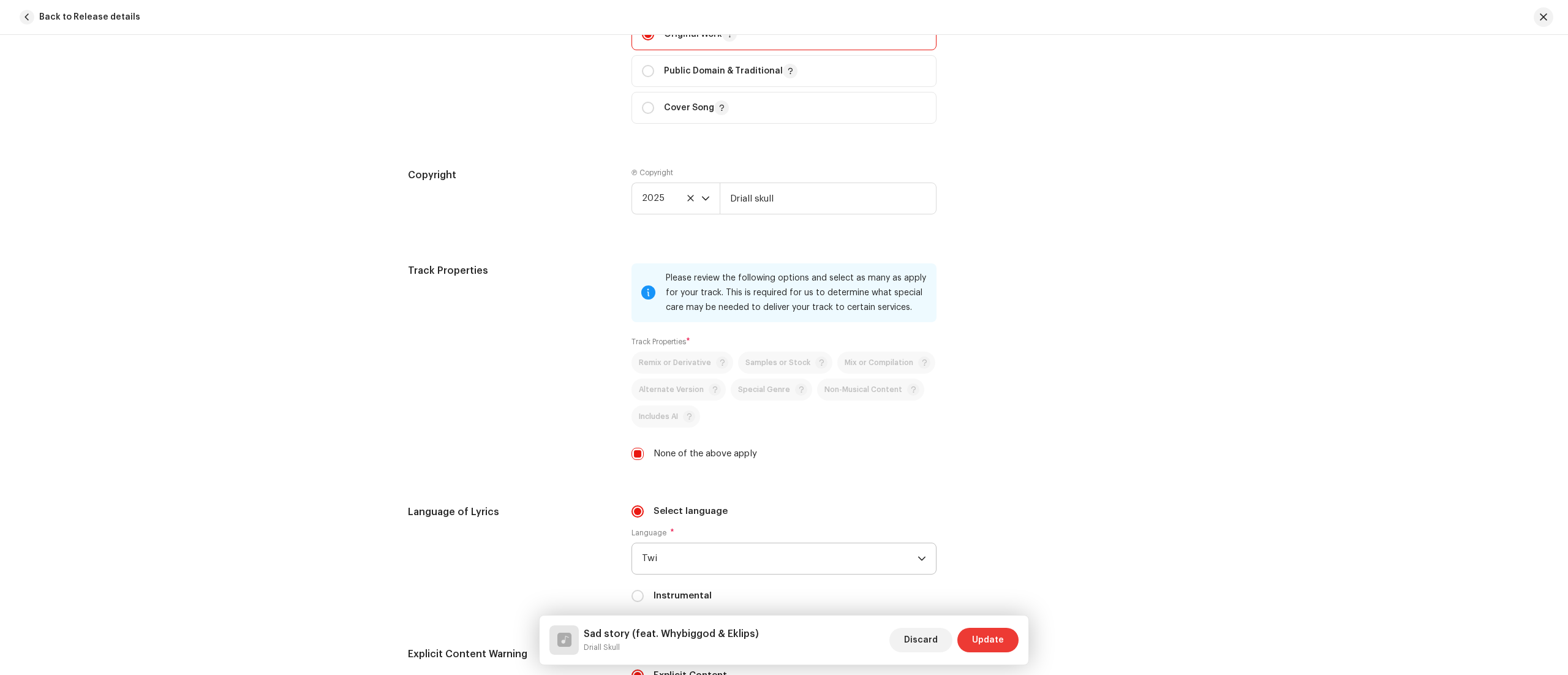
click at [993, 640] on span "Update" at bounding box center [988, 640] width 32 height 25
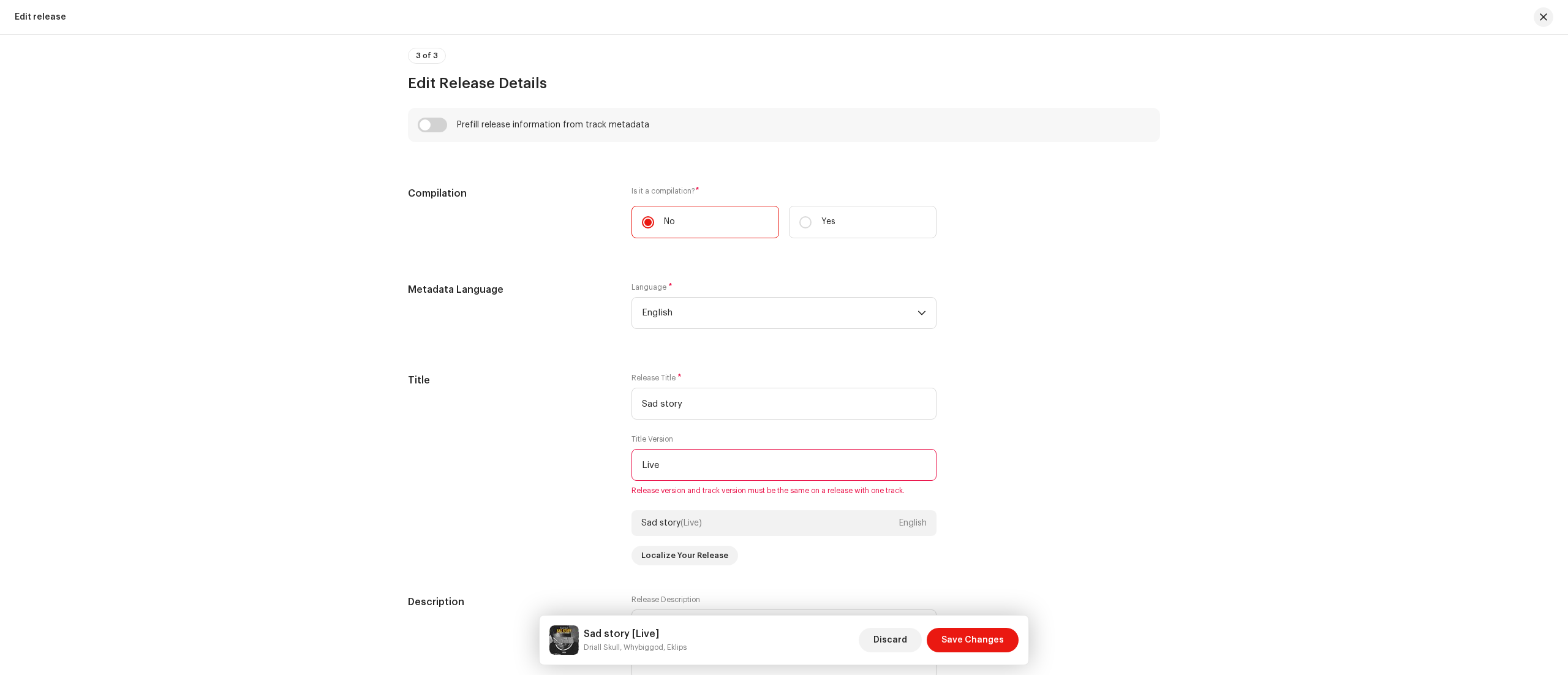
scroll to position [824, 0]
click at [836, 469] on input "Live" at bounding box center [784, 464] width 305 height 32
type input "L"
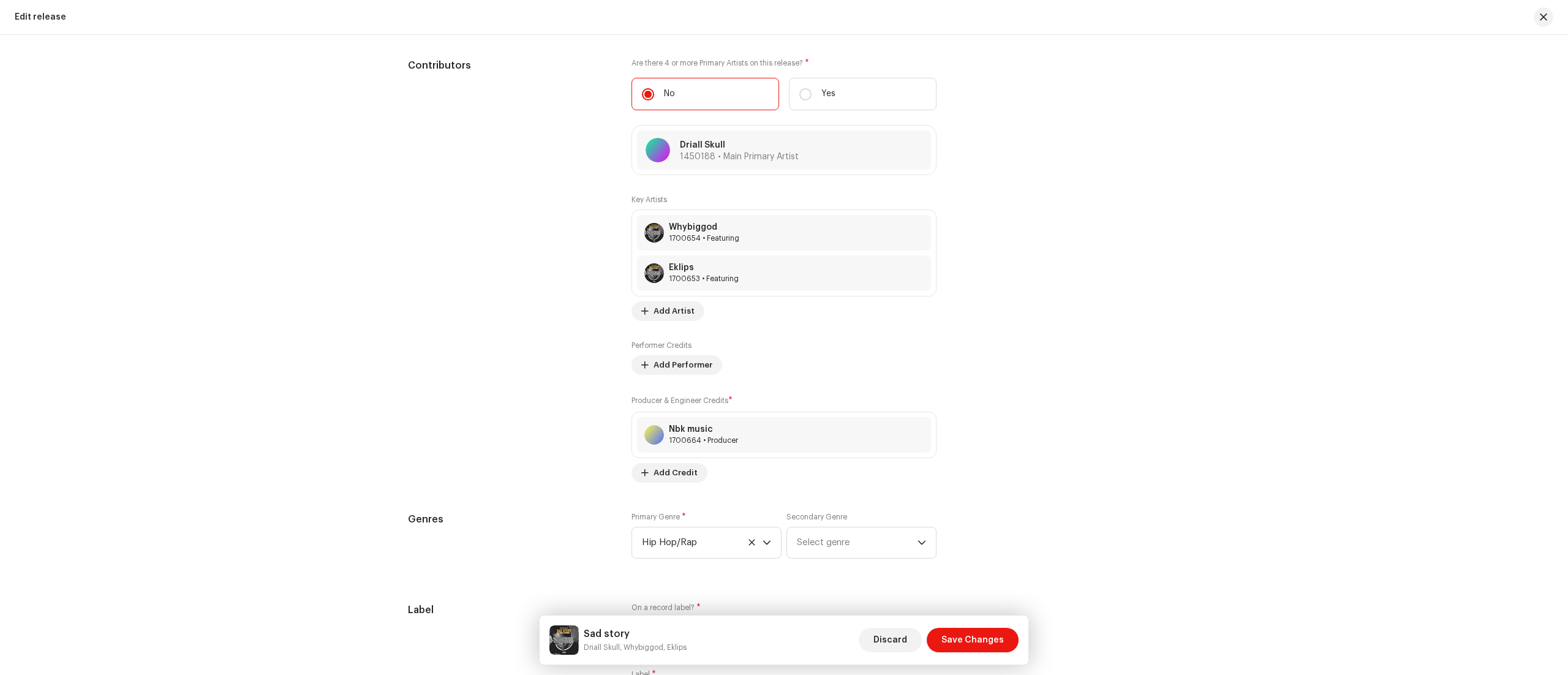
scroll to position [1530, 0]
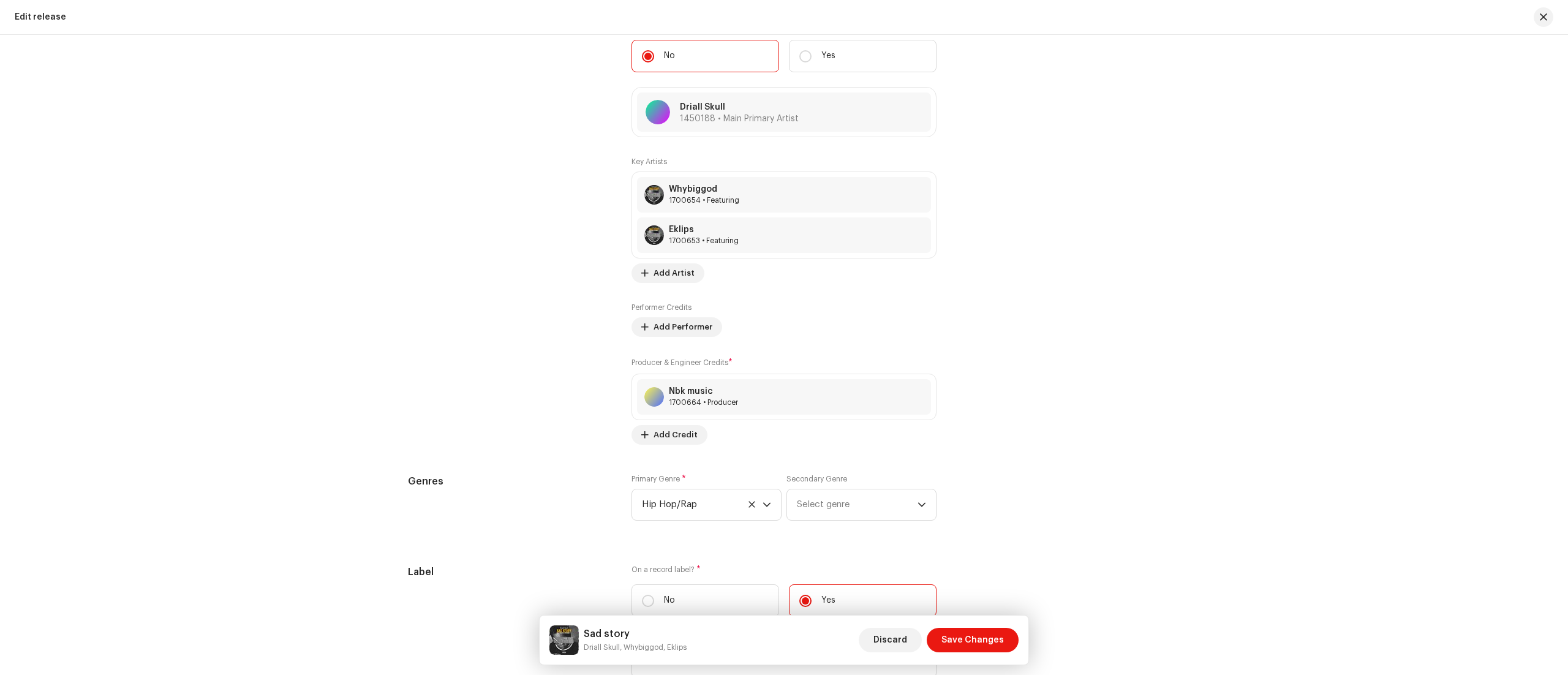
click at [964, 669] on div "Label On a record label? * No Yes Label * driall skull" at bounding box center [784, 629] width 752 height 128
click at [961, 641] on span "Save Changes" at bounding box center [972, 640] width 63 height 25
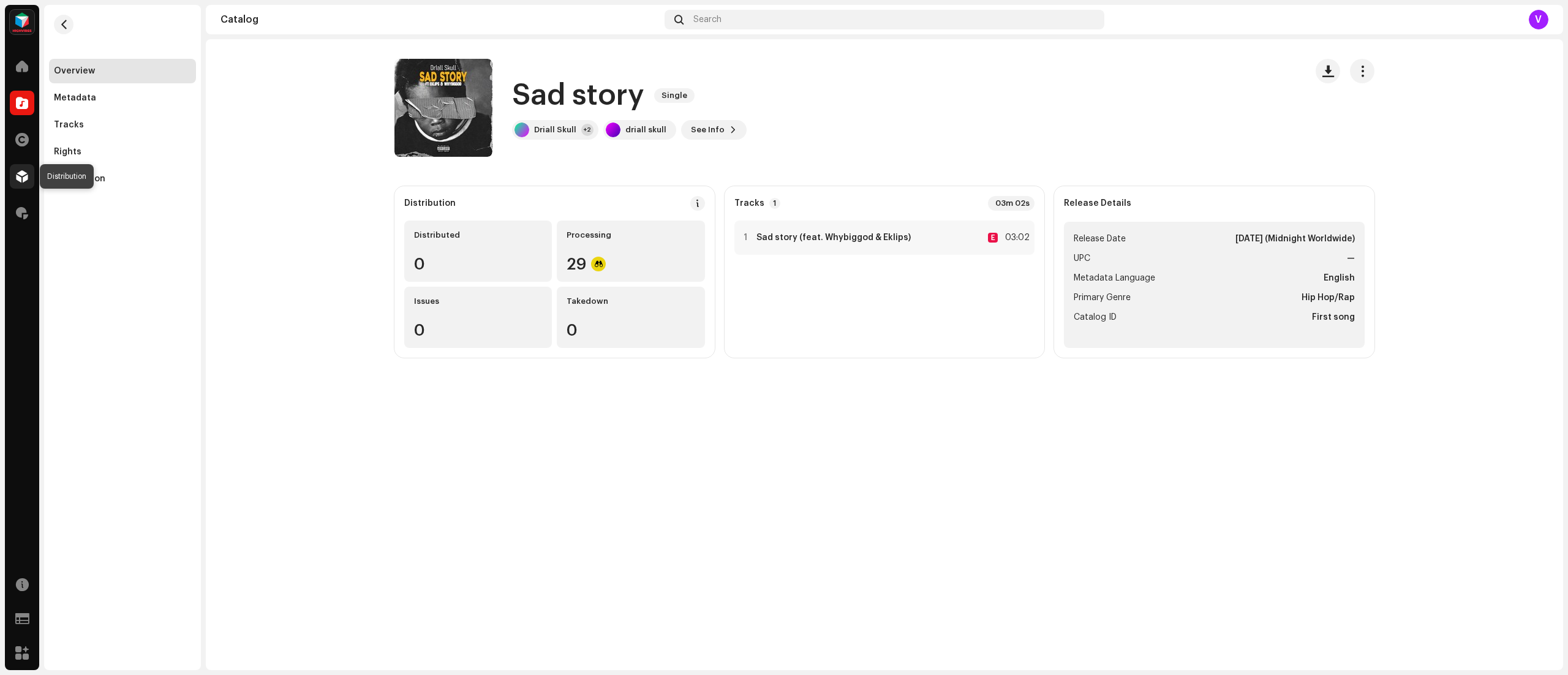
click at [19, 168] on div at bounding box center [22, 176] width 25 height 25
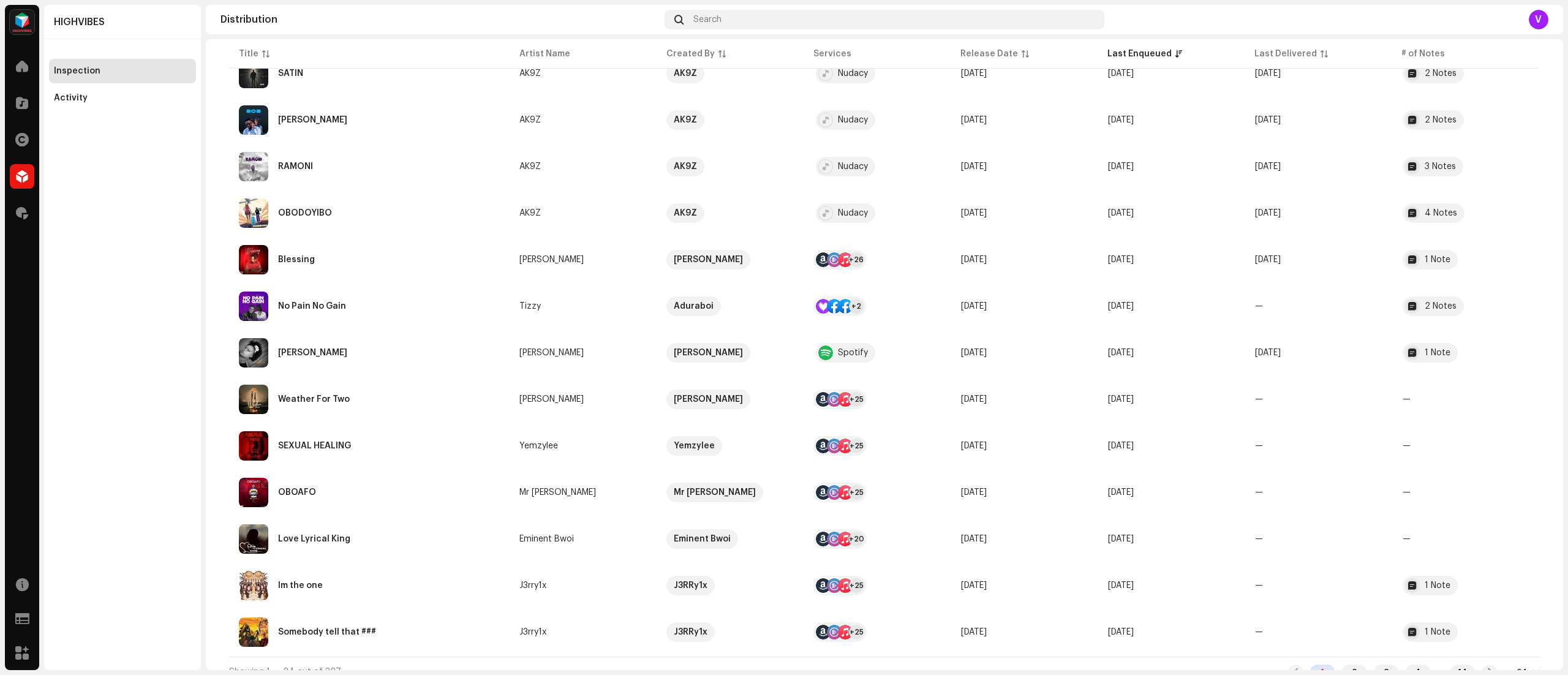
scroll to position [714, 0]
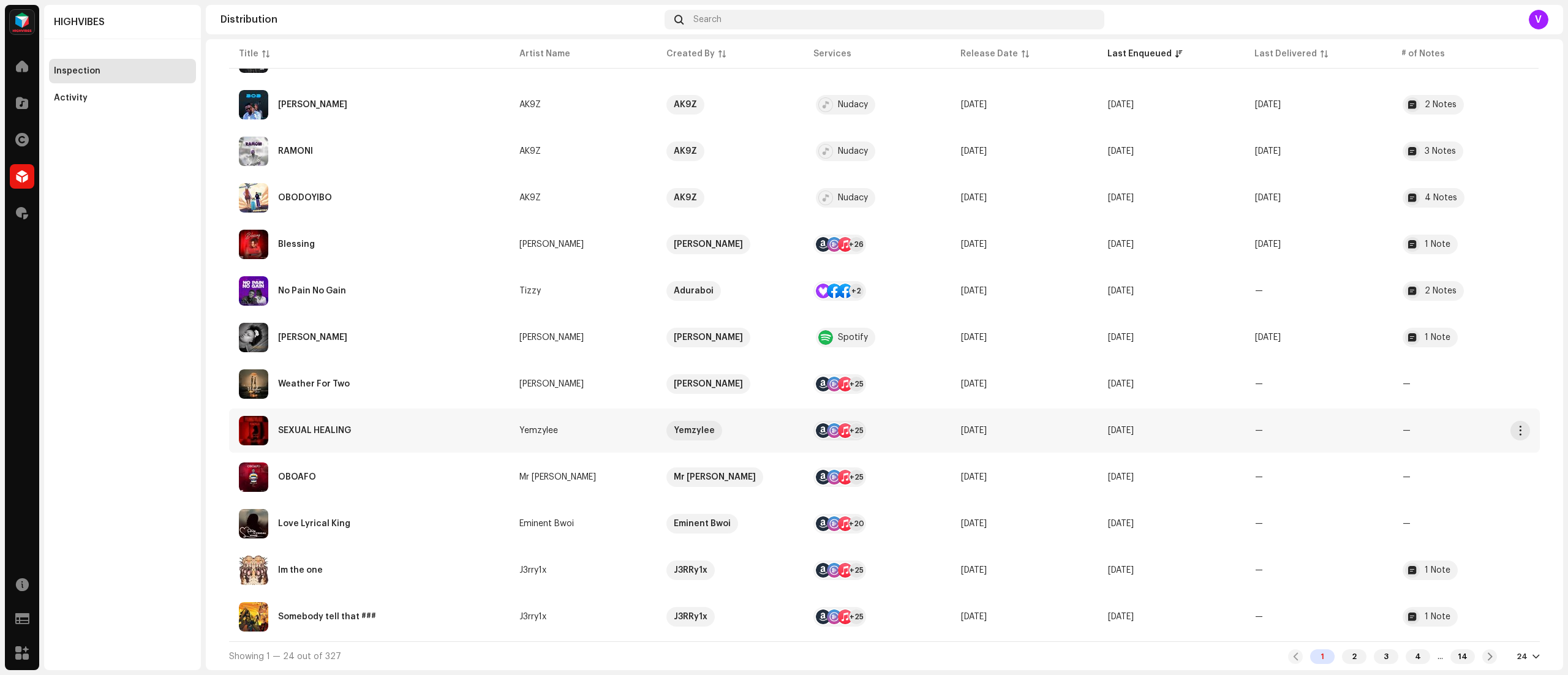
click at [581, 429] on re-a-table-link "Yemzylee" at bounding box center [583, 430] width 127 height 8
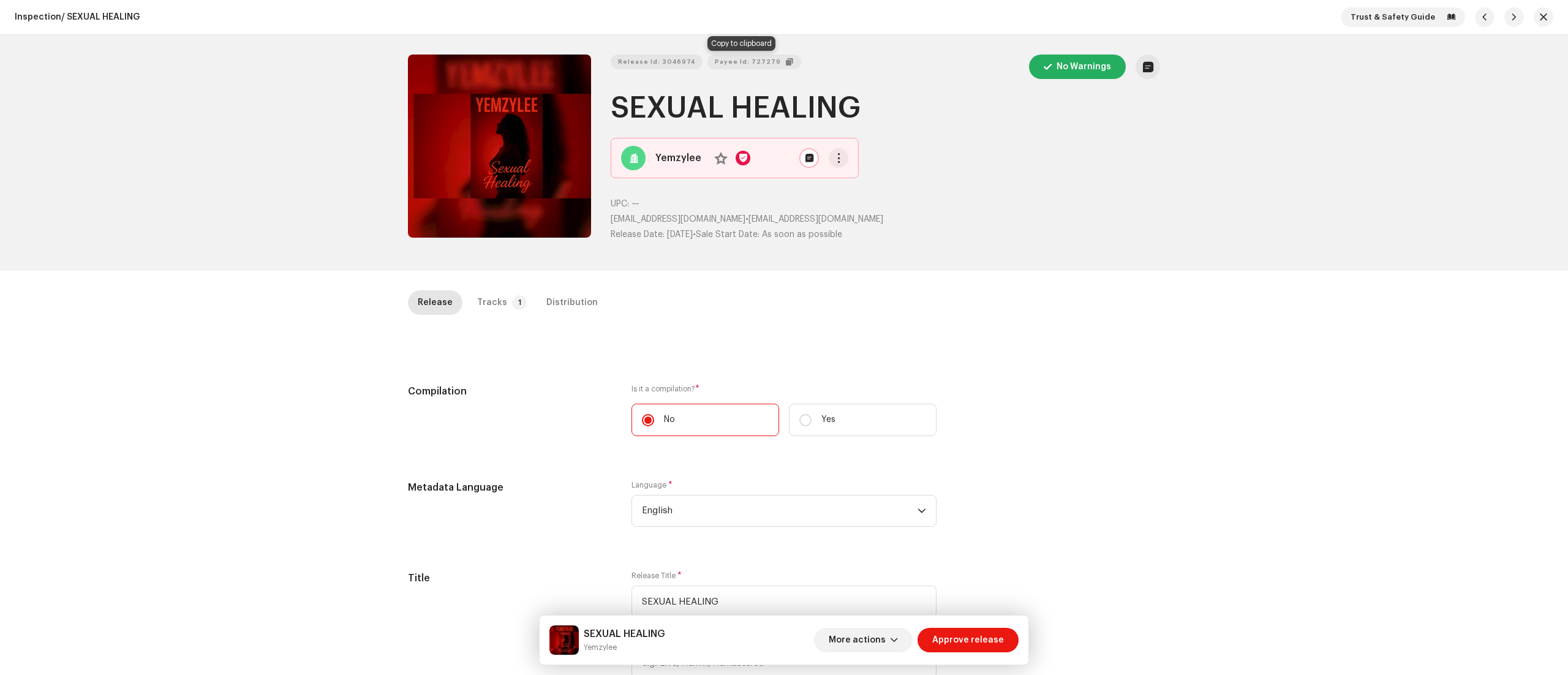
click at [728, 59] on span "Payee Id: 727279" at bounding box center [747, 62] width 66 height 25
click at [546, 302] on div "Distribution" at bounding box center [572, 302] width 52 height 25
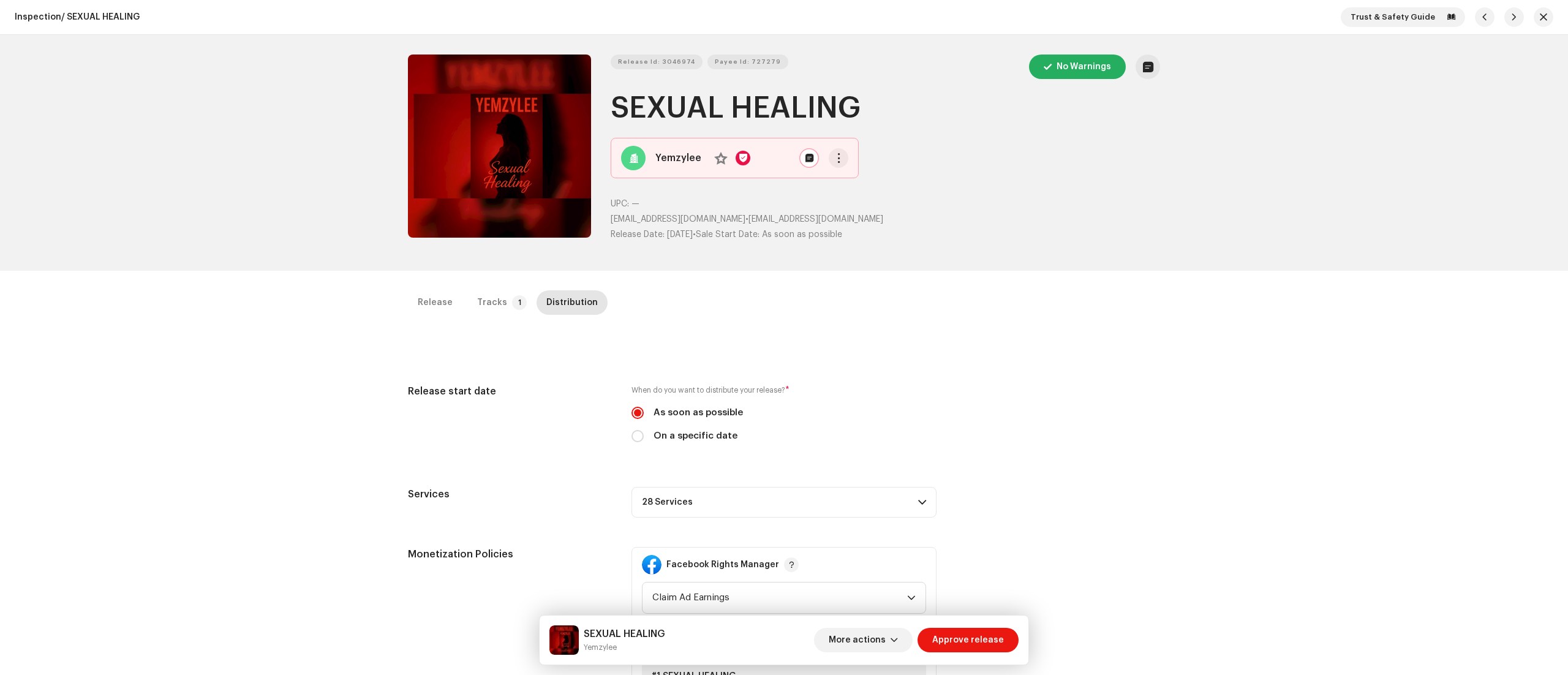
drag, startPoint x: 956, startPoint y: 374, endPoint x: 997, endPoint y: 431, distance: 70.2
click at [997, 431] on div "Release Tracks 1 Distribution Compilation Is it a compilation? * No Yes Metadat…" at bounding box center [784, 598] width 792 height 616
click at [989, 397] on div "Release start date When do you want to distribute your release? * As soon as po…" at bounding box center [784, 420] width 752 height 74
click at [918, 501] on span at bounding box center [922, 502] width 8 height 10
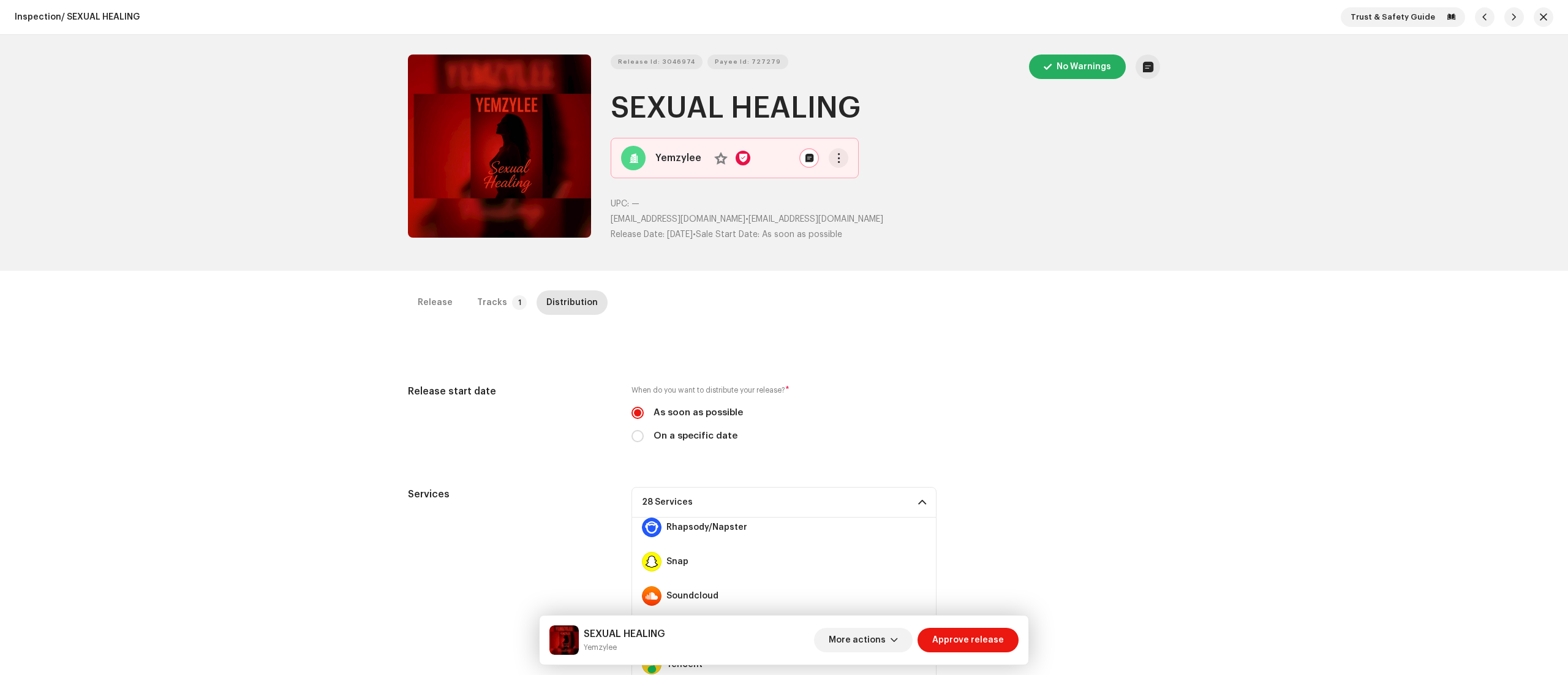
click at [1167, 481] on div "Release Tracks 1 Distribution Compilation Is it a compilation? * No Yes Metadat…" at bounding box center [784, 628] width 792 height 676
click at [512, 302] on p-badge "1" at bounding box center [519, 302] width 14 height 14
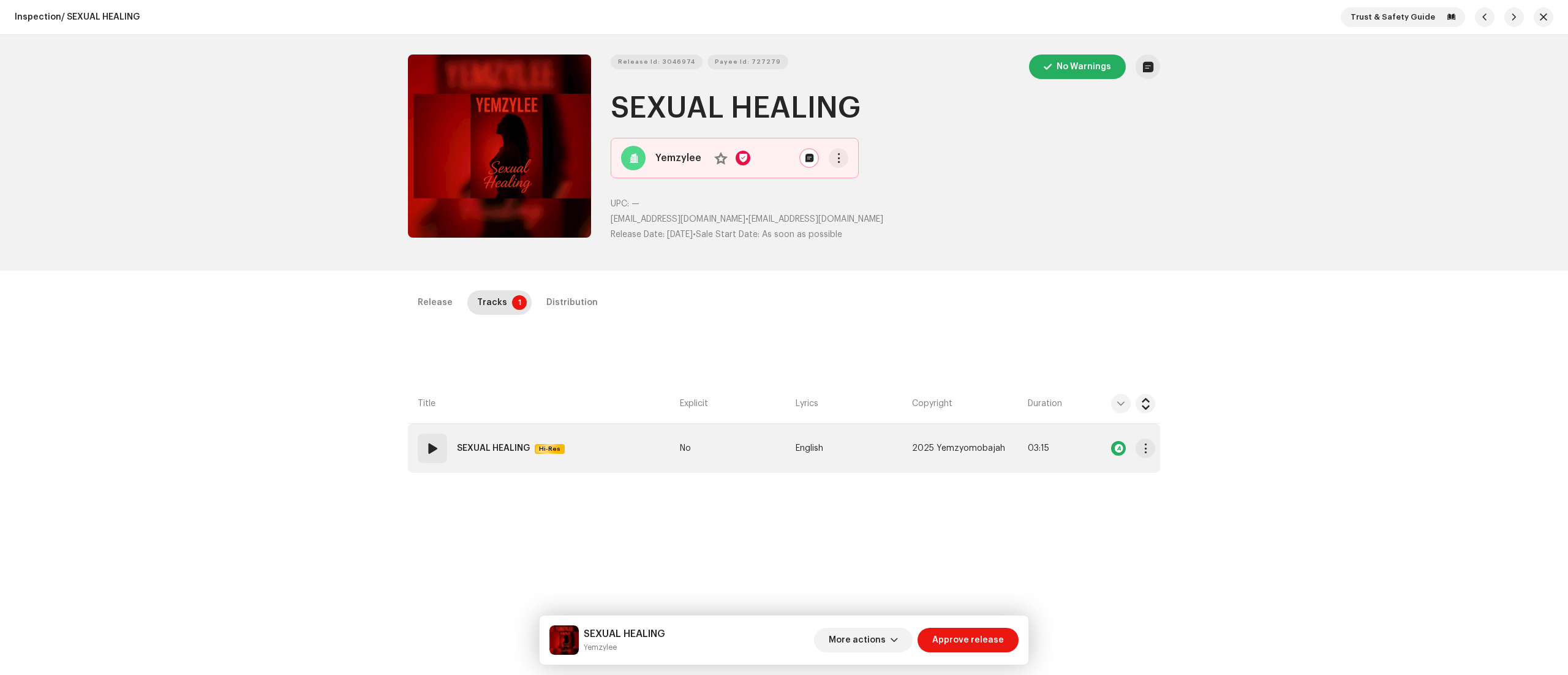
click at [426, 441] on span at bounding box center [432, 448] width 14 height 14
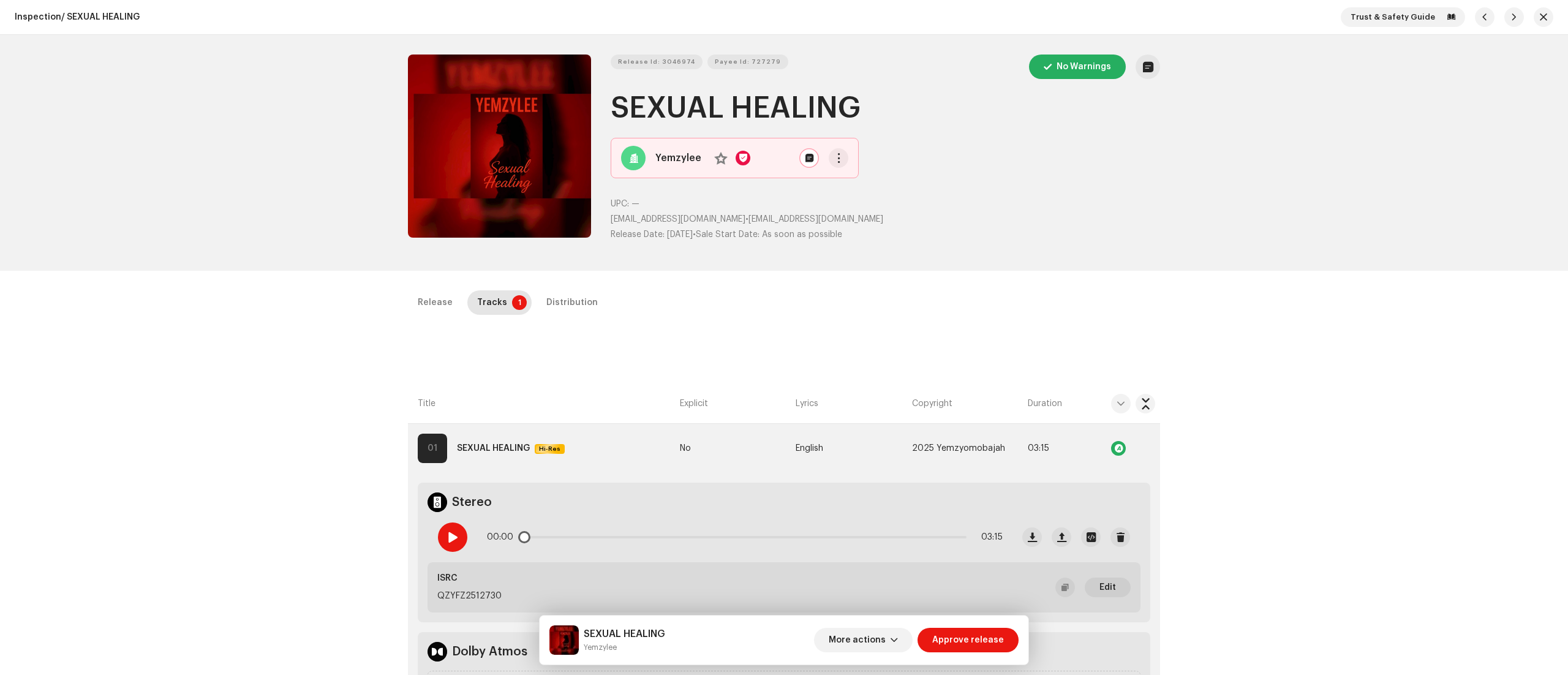
click at [451, 535] on span at bounding box center [452, 537] width 10 height 10
click at [667, 54] on span "Release Id: 3046974" at bounding box center [657, 62] width 77 height 25
drag, startPoint x: 614, startPoint y: 107, endPoint x: 941, endPoint y: 122, distance: 327.3
click at [941, 122] on h1 "SEXUAL HEALING" at bounding box center [885, 108] width 549 height 39
copy h1 "SEXUAL HEALING"
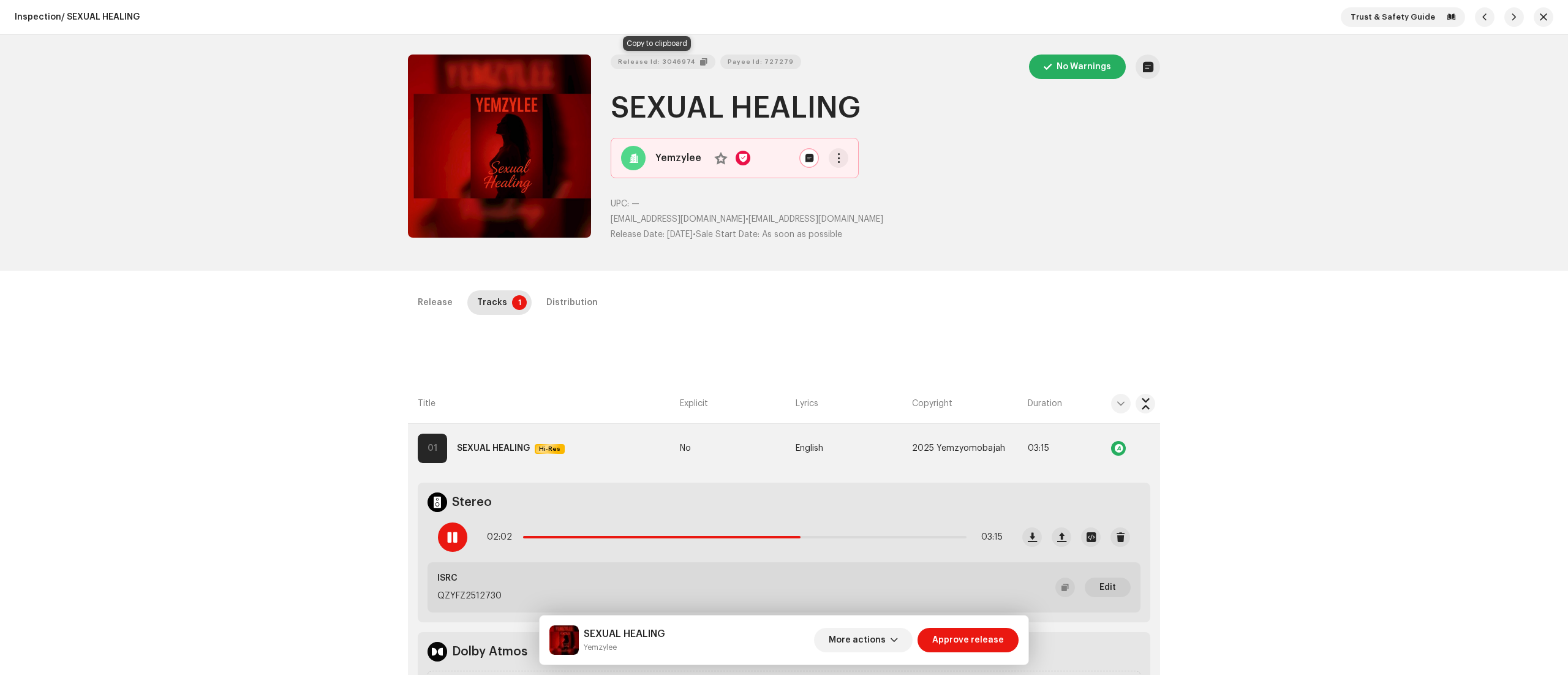
click at [676, 56] on span "Release Id: 3046974" at bounding box center [657, 62] width 77 height 25
copy h1 "SEXUAL HEALING"
drag, startPoint x: 608, startPoint y: 216, endPoint x: 731, endPoint y: 224, distance: 123.3
click at [731, 224] on p "yemzyleeopeyemi@gmail.com • yemzyleeopeyemi@gmail.com" at bounding box center [885, 219] width 549 height 13
copy span "yemzyleeopeyemi@gmail.com"
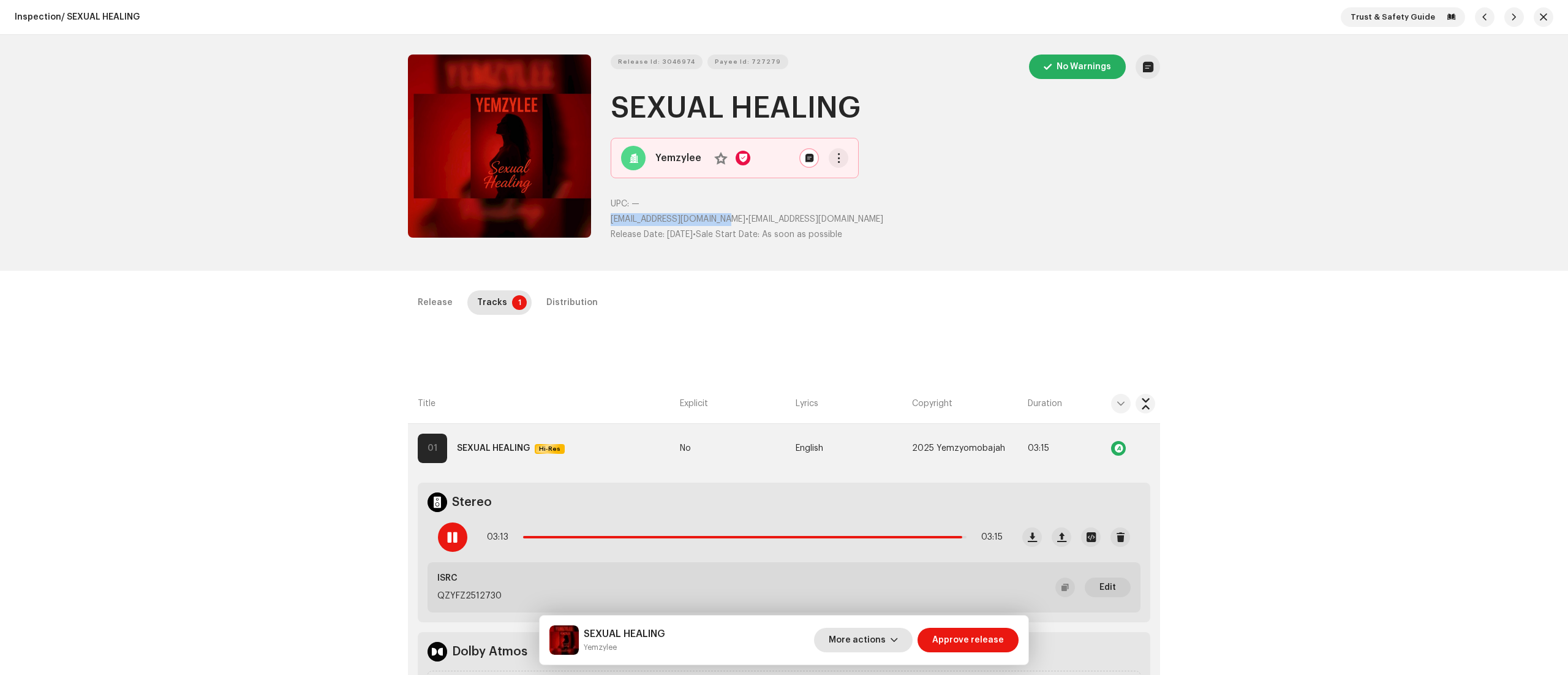
click at [898, 638] on span "button" at bounding box center [894, 640] width 8 height 10
click at [867, 555] on span "Fail & Return" at bounding box center [860, 560] width 54 height 10
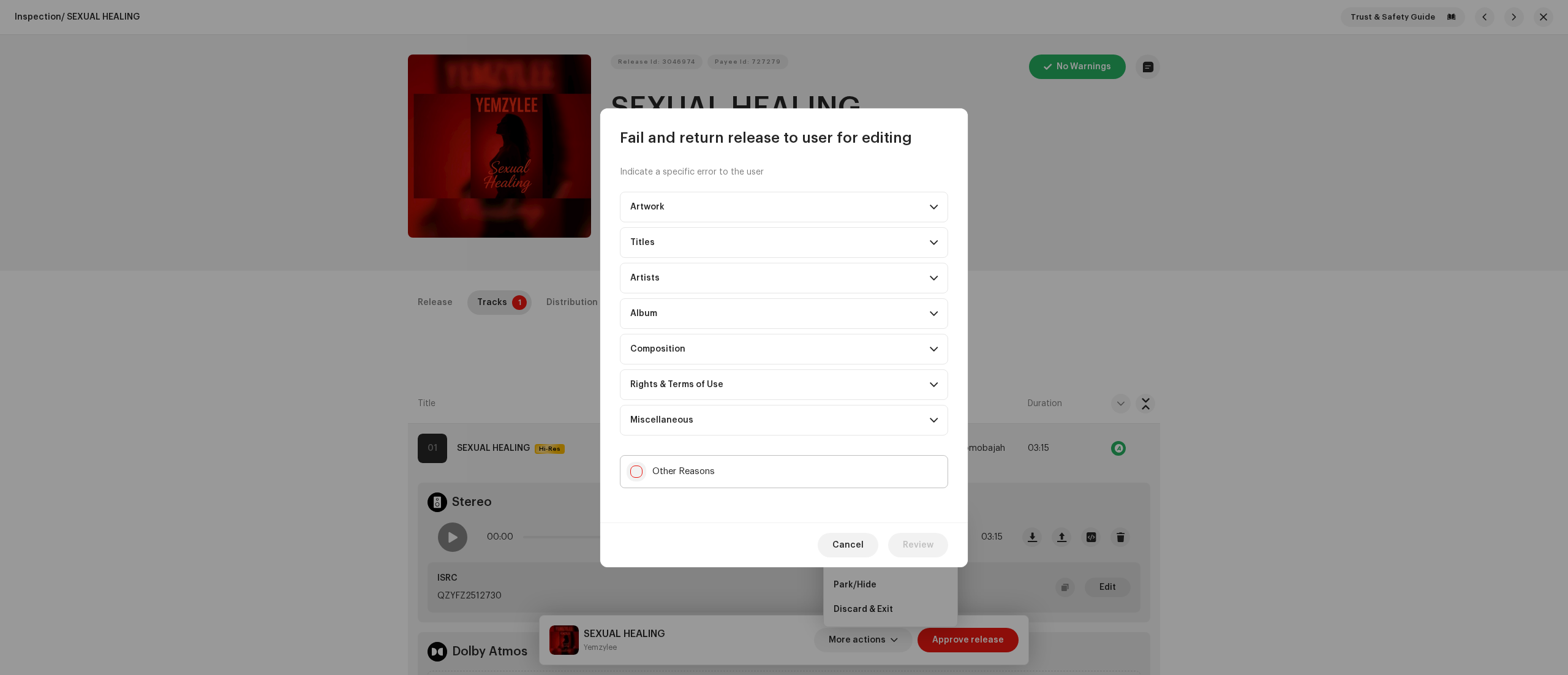
click at [636, 471] on input "Other Reasons" at bounding box center [637, 472] width 12 height 12
checkbox input "true"
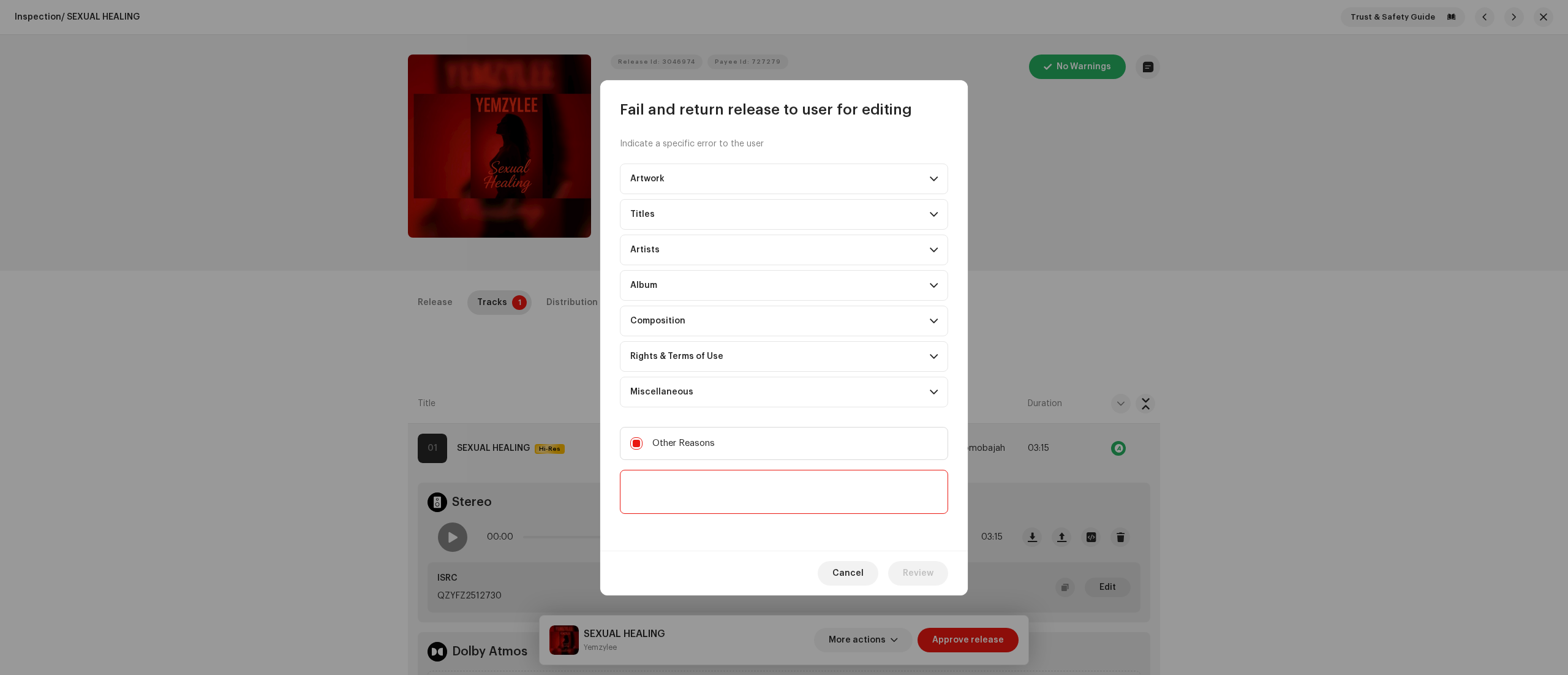
click at [636, 488] on textarea at bounding box center [784, 492] width 328 height 44
type textarea "DUPLICATE SUBMISSION"
click at [911, 565] on span "Review" at bounding box center [918, 573] width 30 height 25
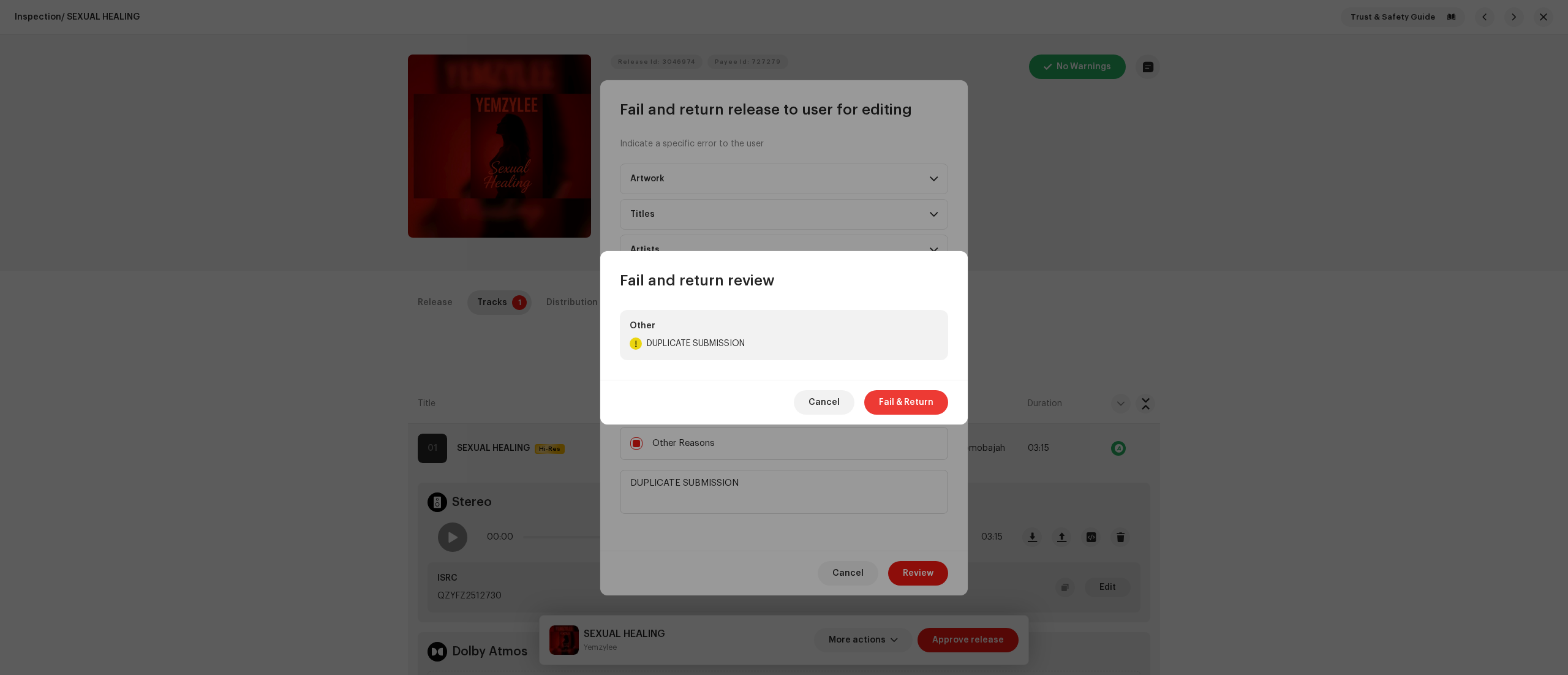
click at [896, 406] on span "Fail & Return" at bounding box center [906, 402] width 54 height 25
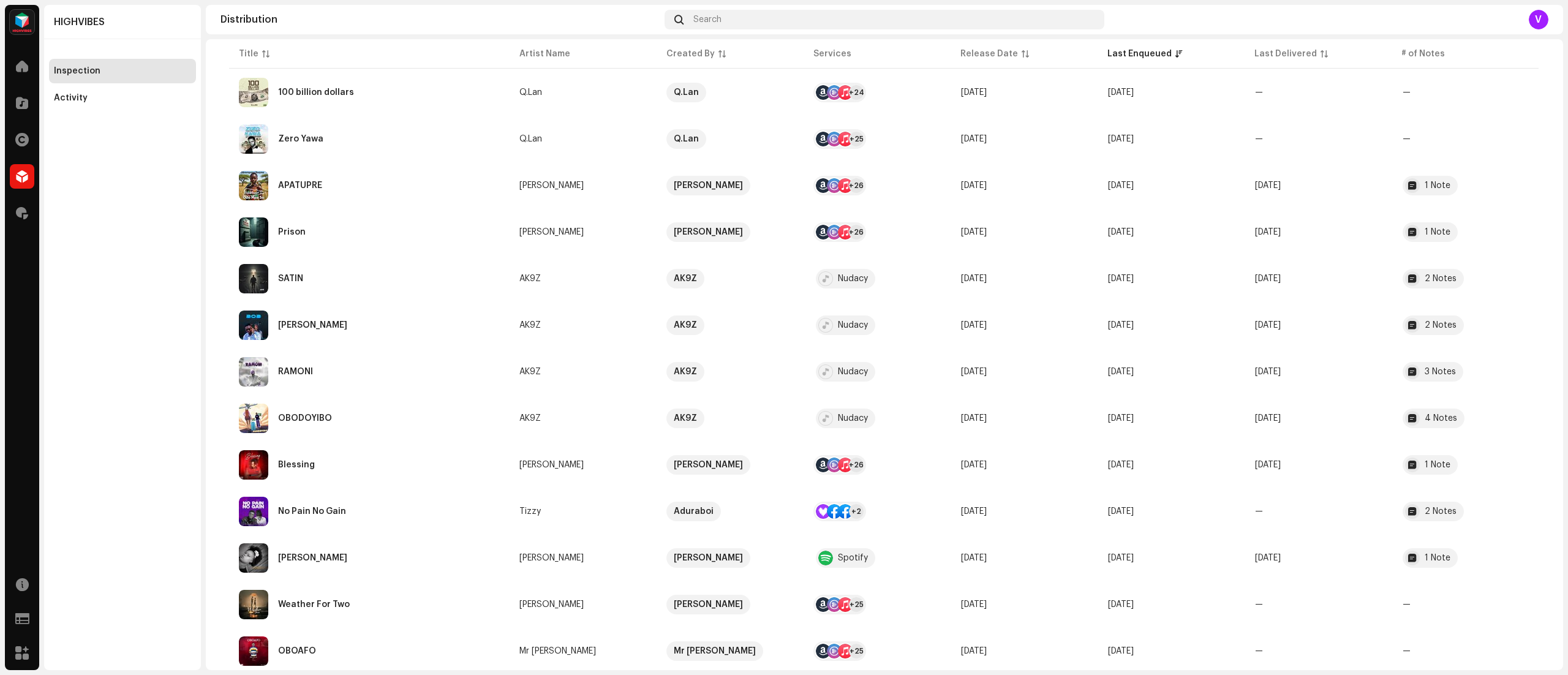
scroll to position [714, 0]
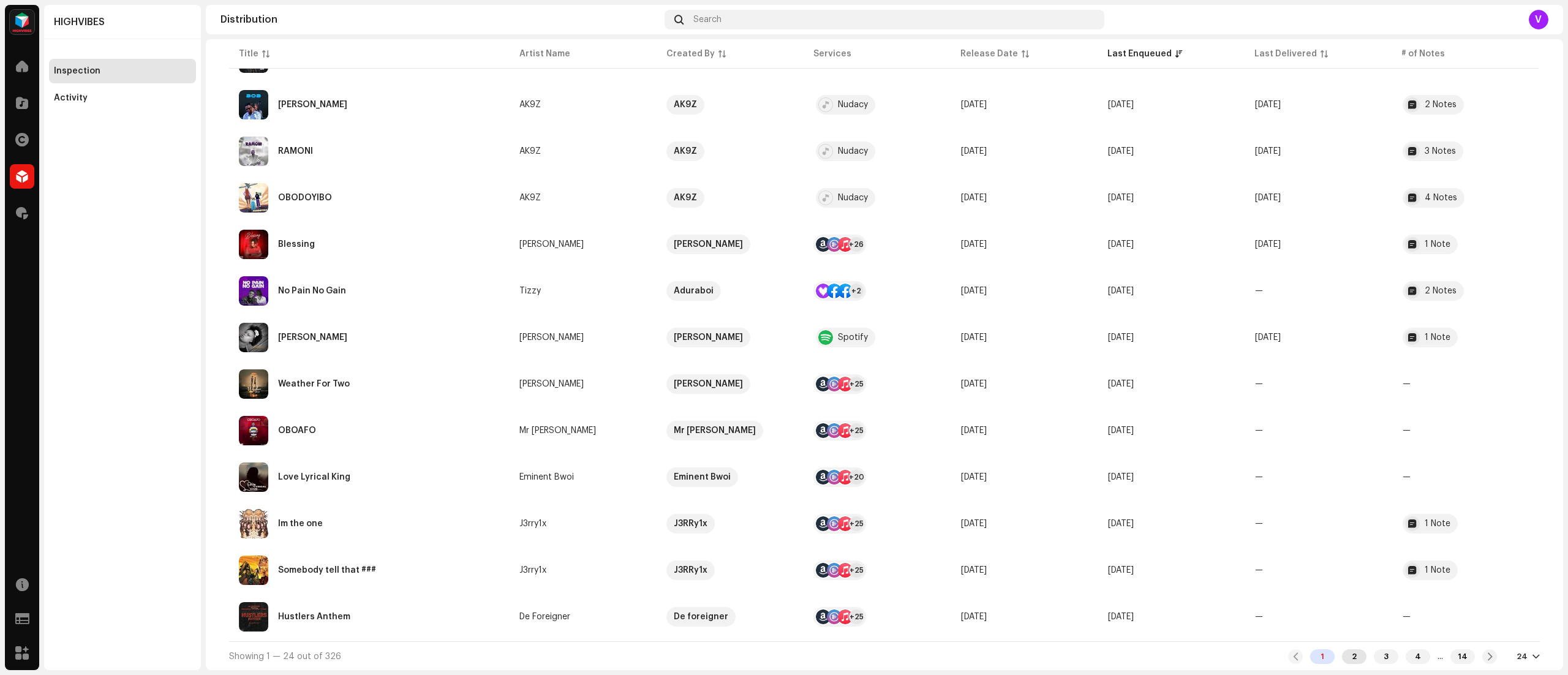
click at [1345, 655] on div "2" at bounding box center [1354, 656] width 25 height 14
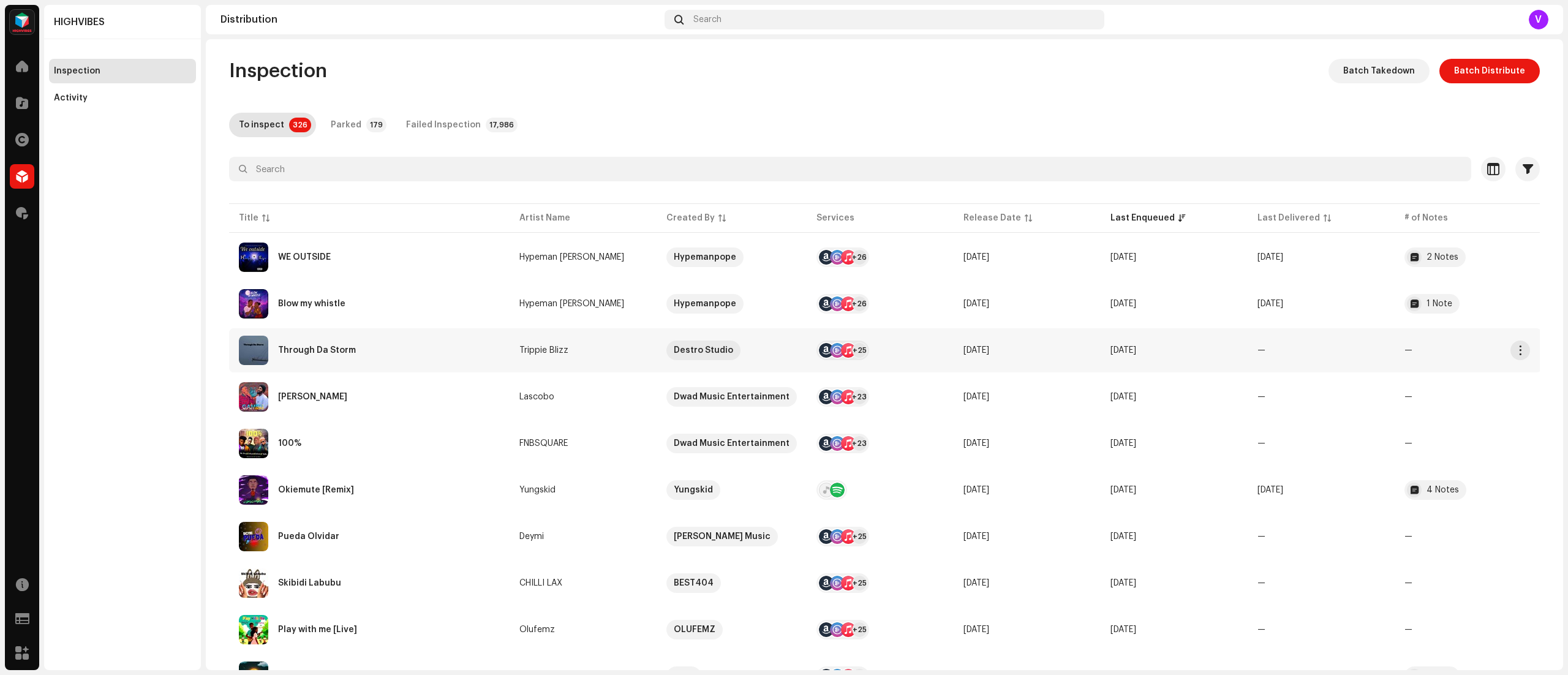
click at [1257, 350] on span "—" at bounding box center [1261, 350] width 8 height 8
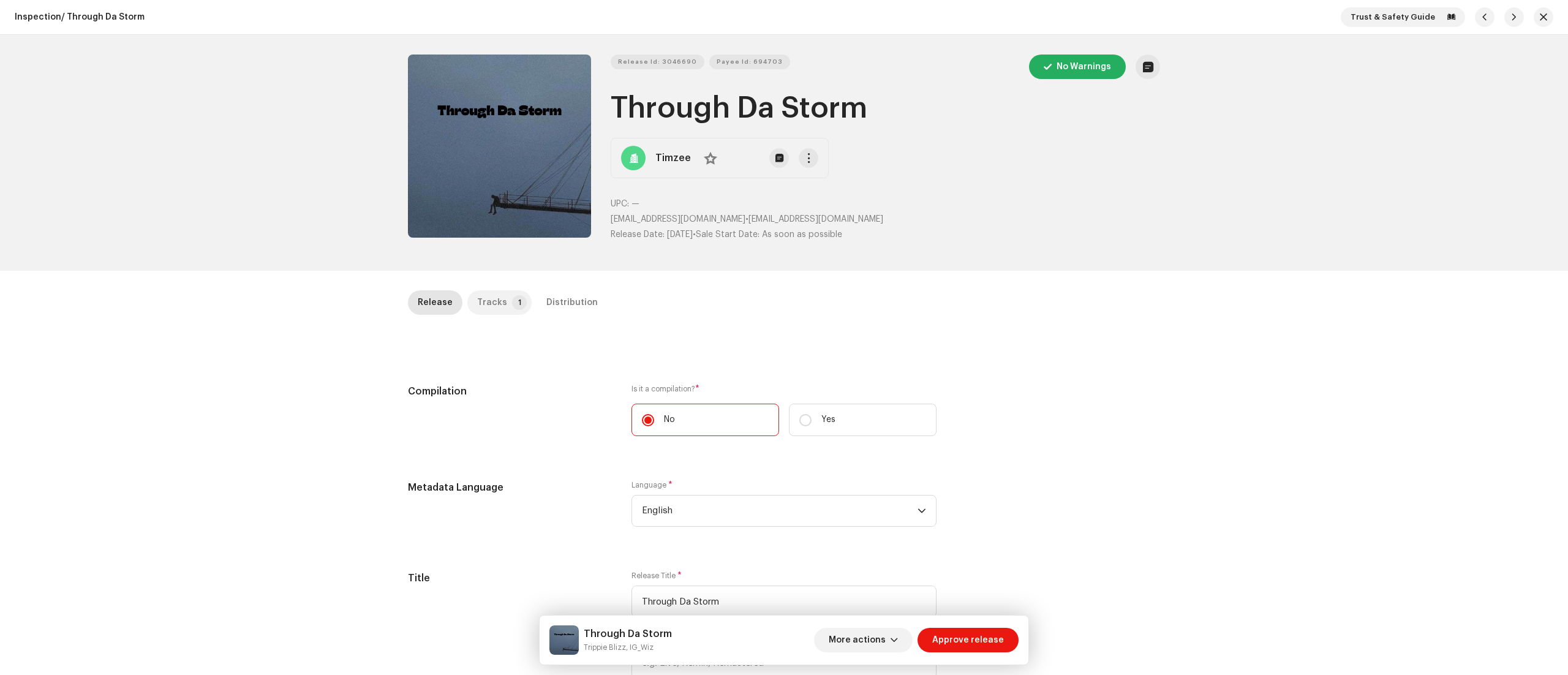
click at [495, 303] on div "Tracks" at bounding box center [492, 302] width 30 height 25
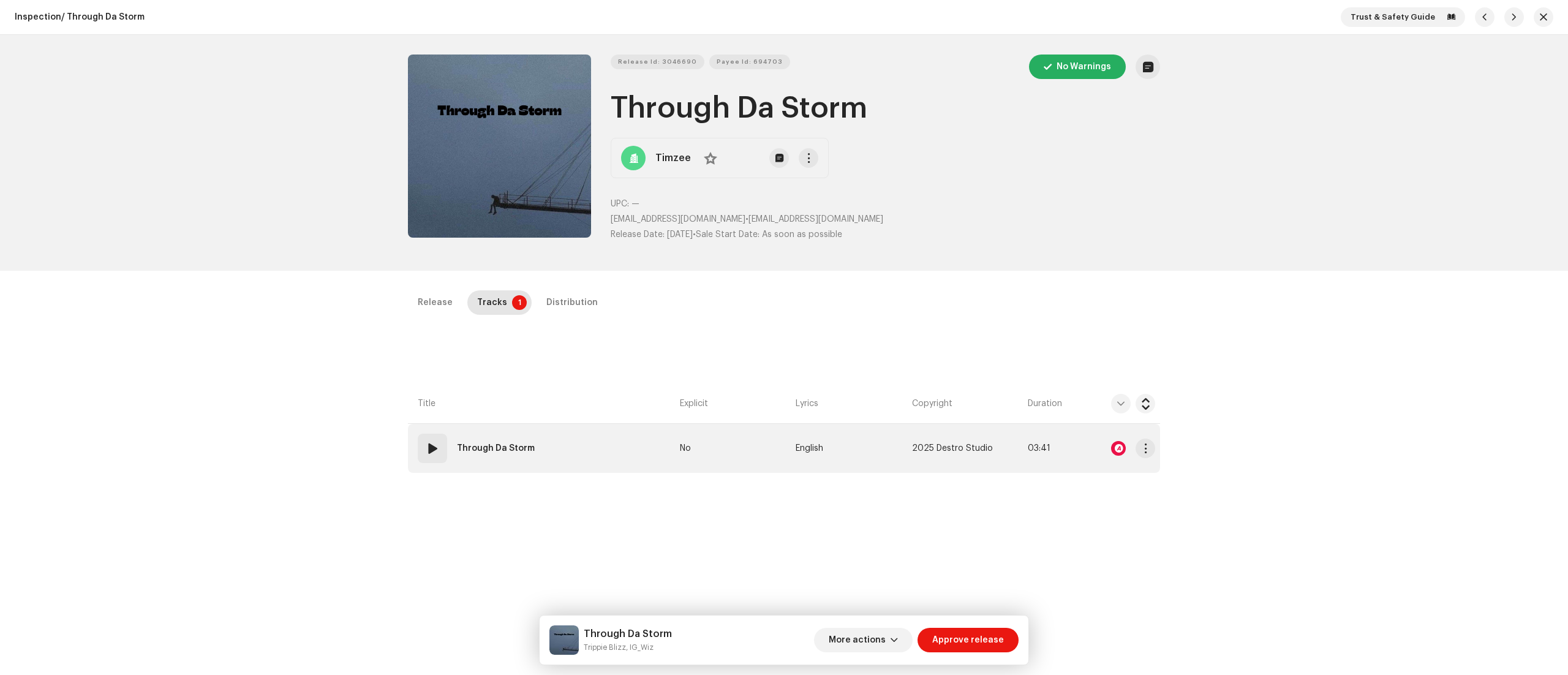
click at [425, 443] on span at bounding box center [432, 448] width 14 height 14
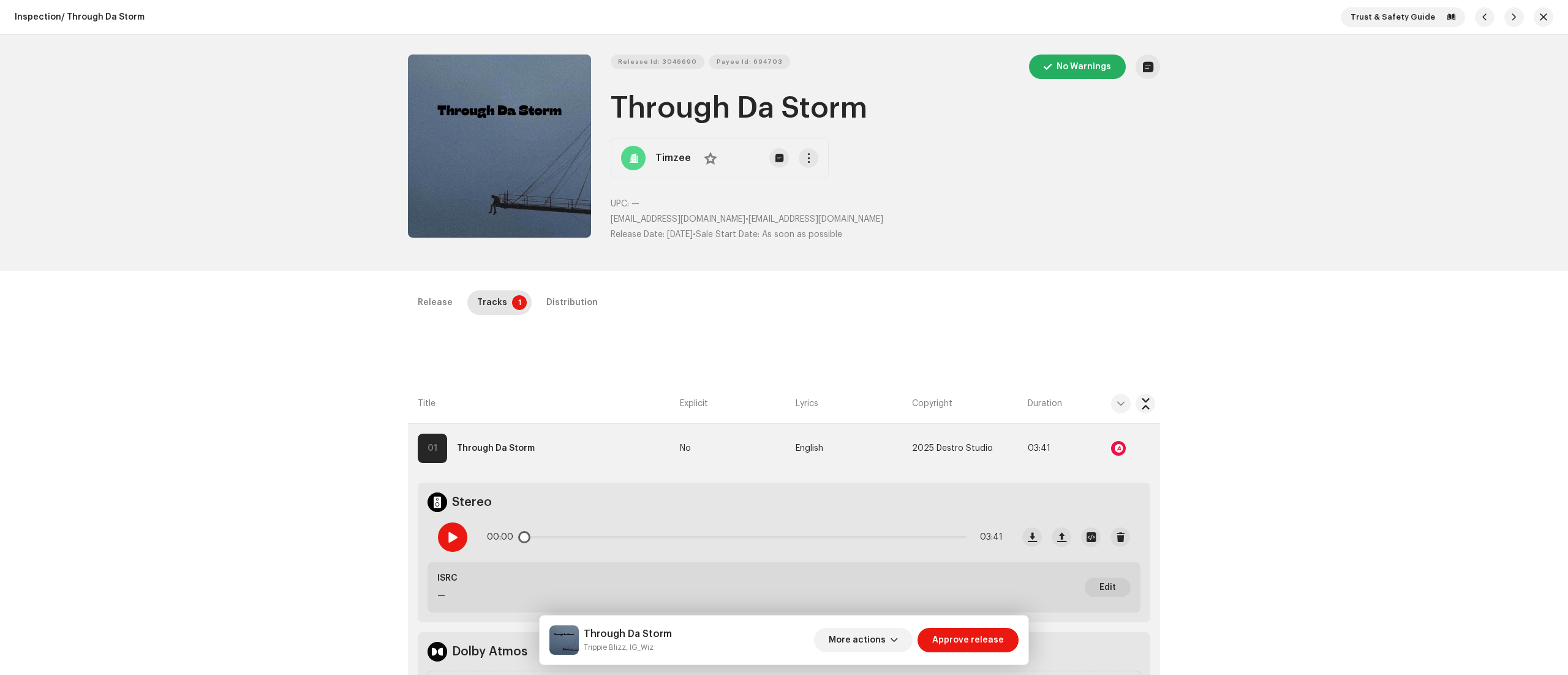
click at [449, 532] on span at bounding box center [452, 537] width 10 height 10
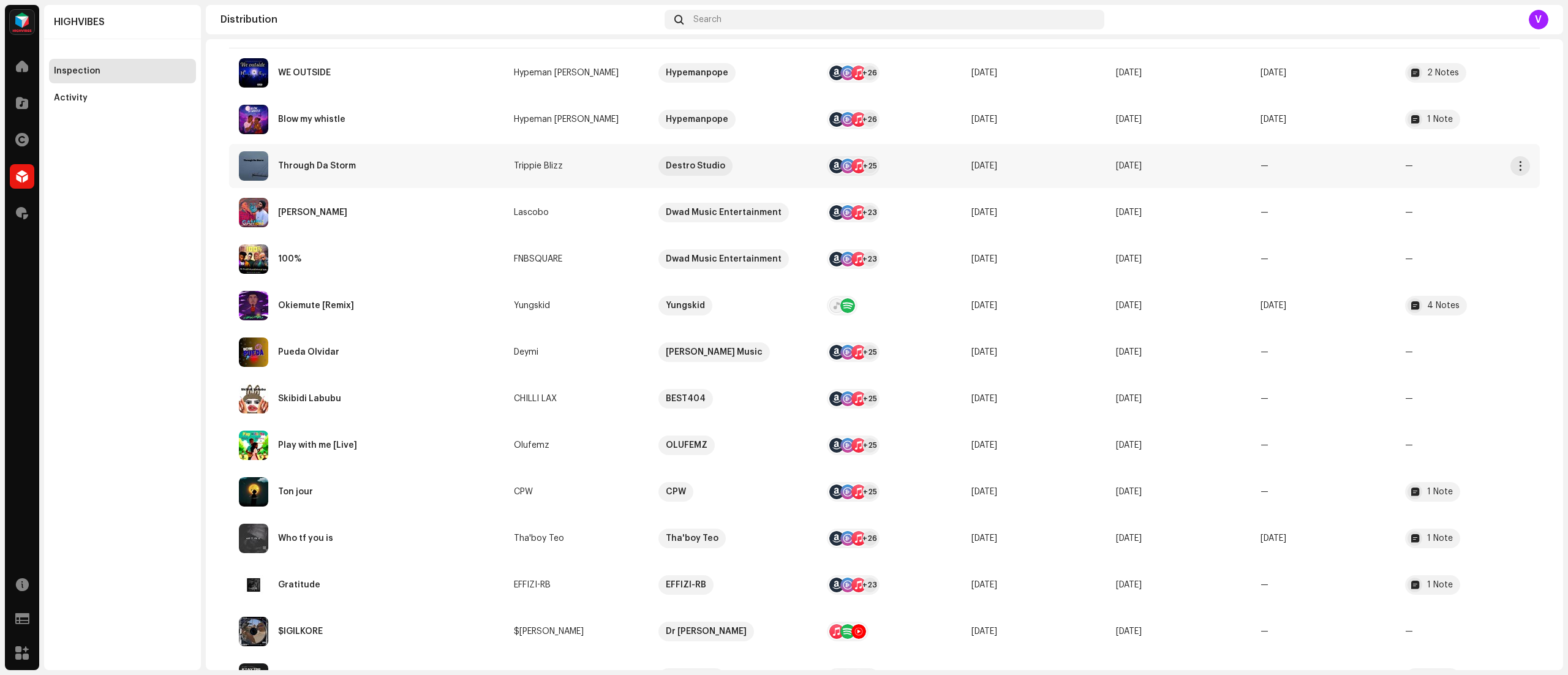
scroll to position [191, 0]
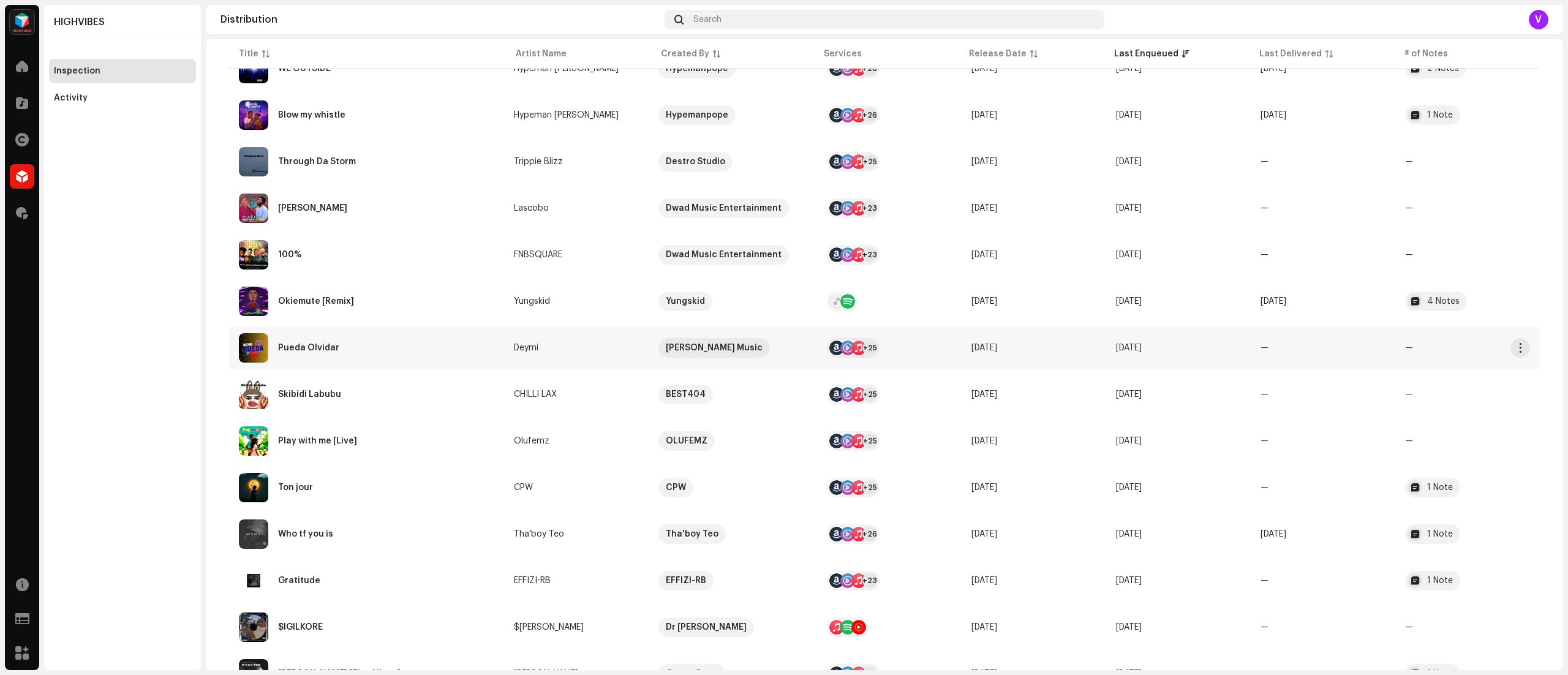
click at [863, 346] on div "+25" at bounding box center [869, 347] width 14 height 14
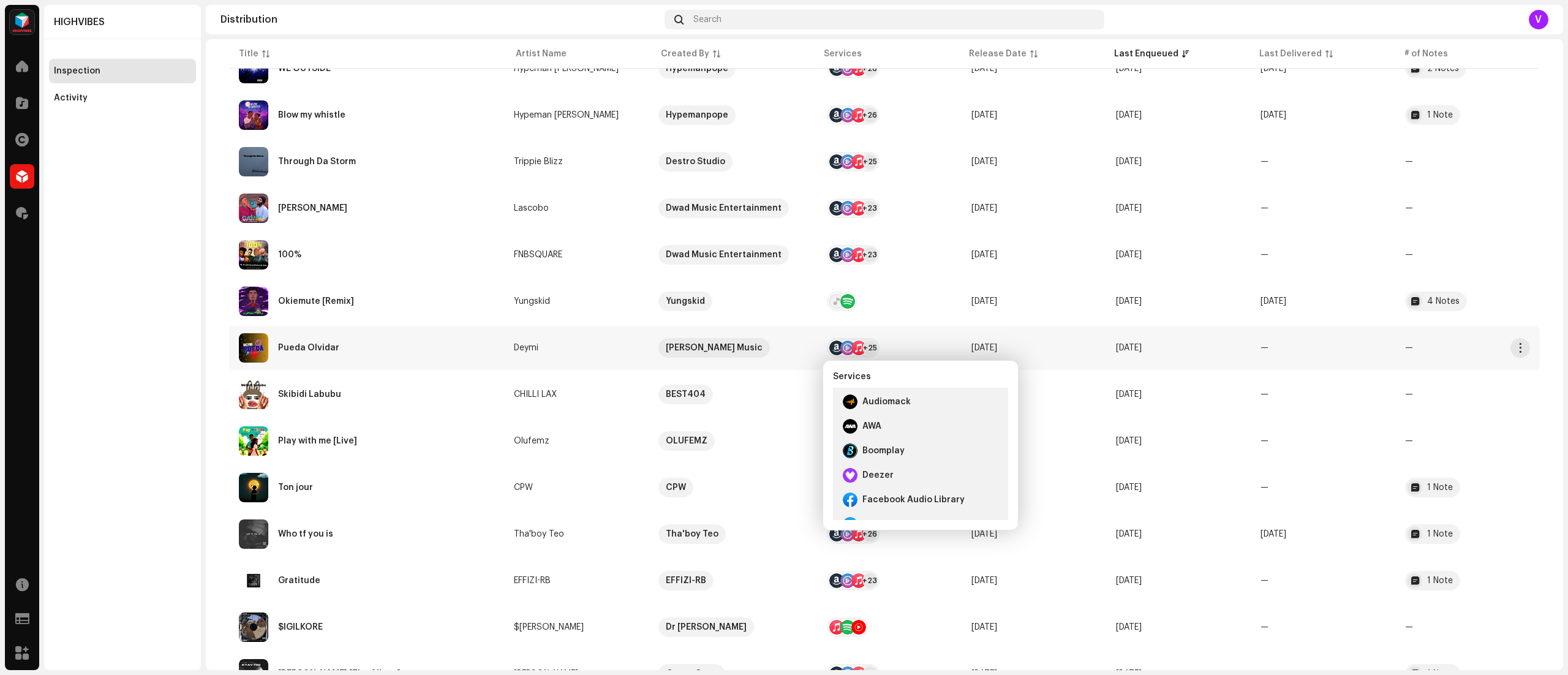
scroll to position [71, 0]
click at [754, 349] on re-a-table-vip "Naun Music" at bounding box center [733, 348] width 149 height 19
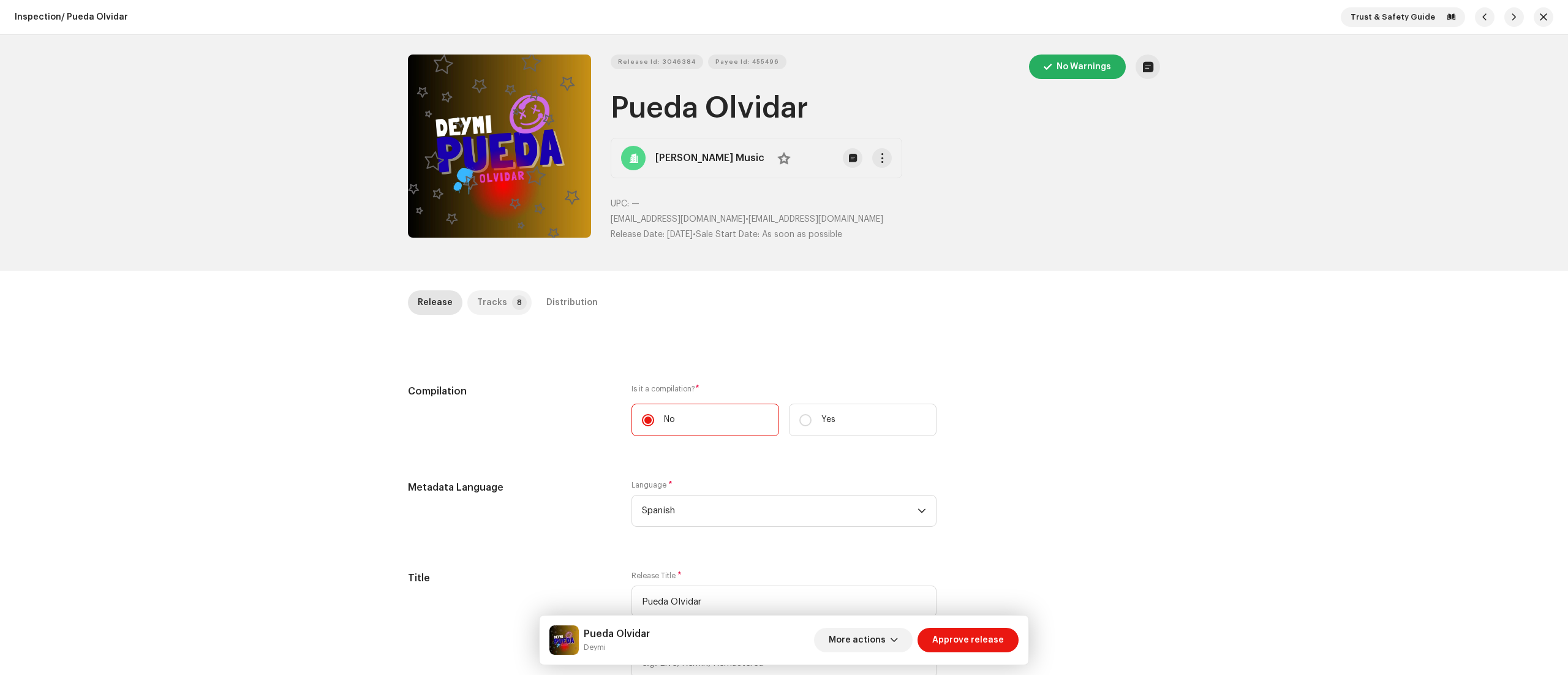
click at [512, 298] on p-badge "8" at bounding box center [519, 302] width 14 height 14
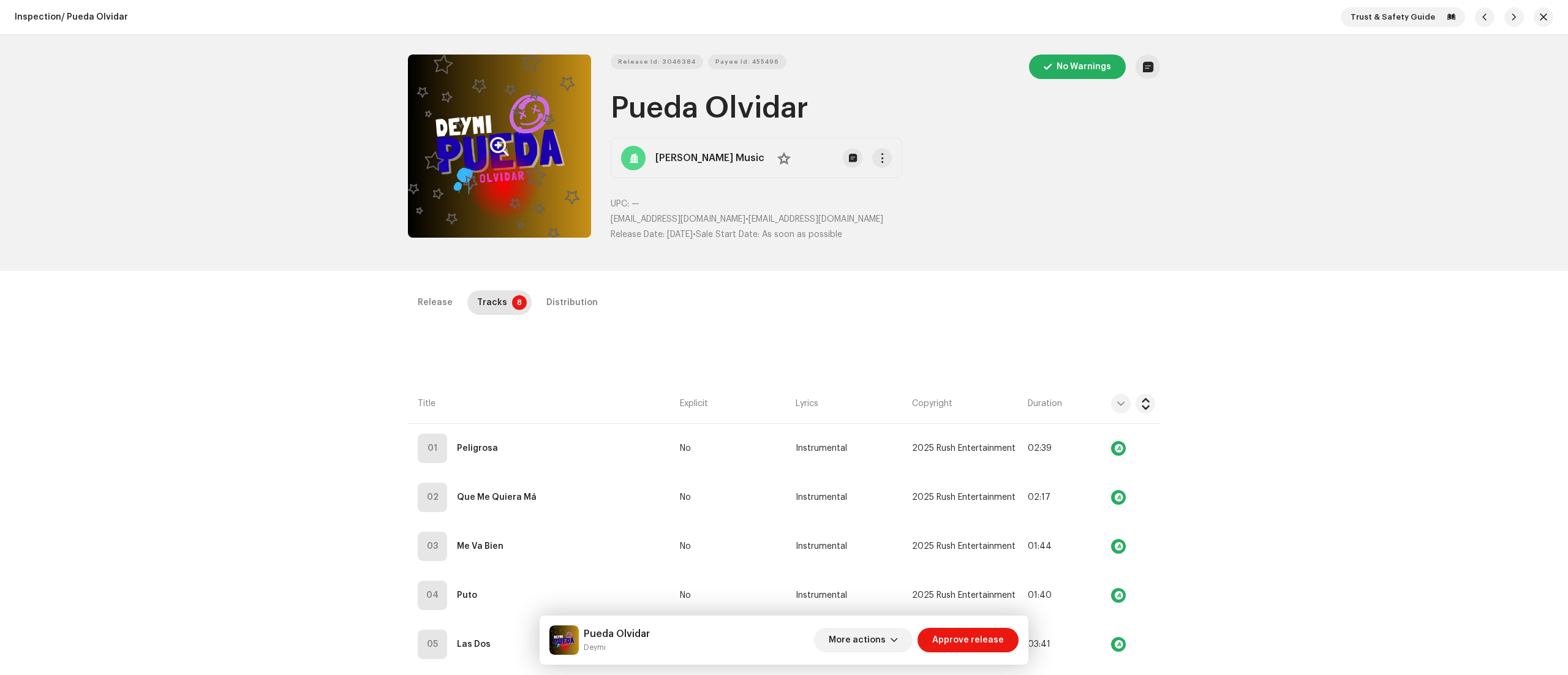
click at [471, 154] on button "Zoom Image" at bounding box center [499, 146] width 183 height 183
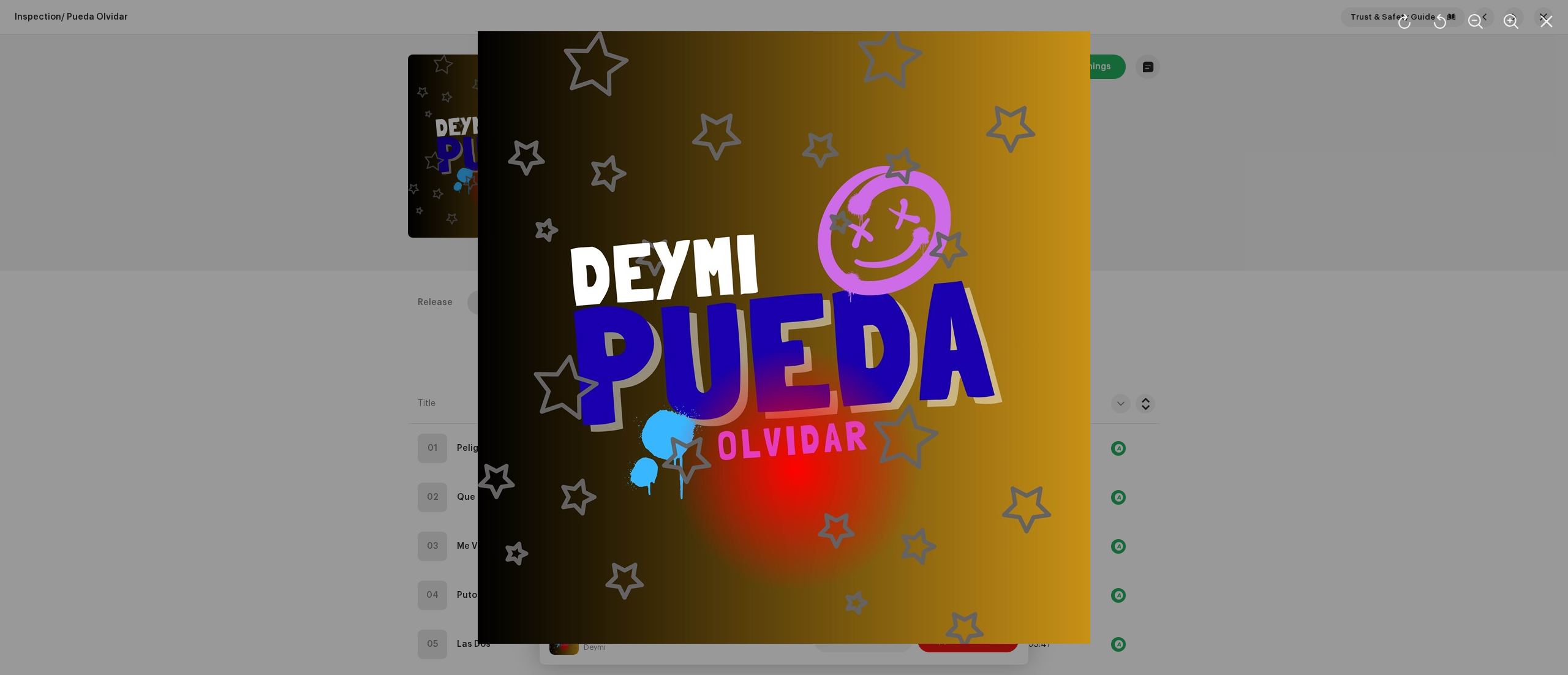
click at [1244, 266] on div at bounding box center [784, 338] width 1568 height 675
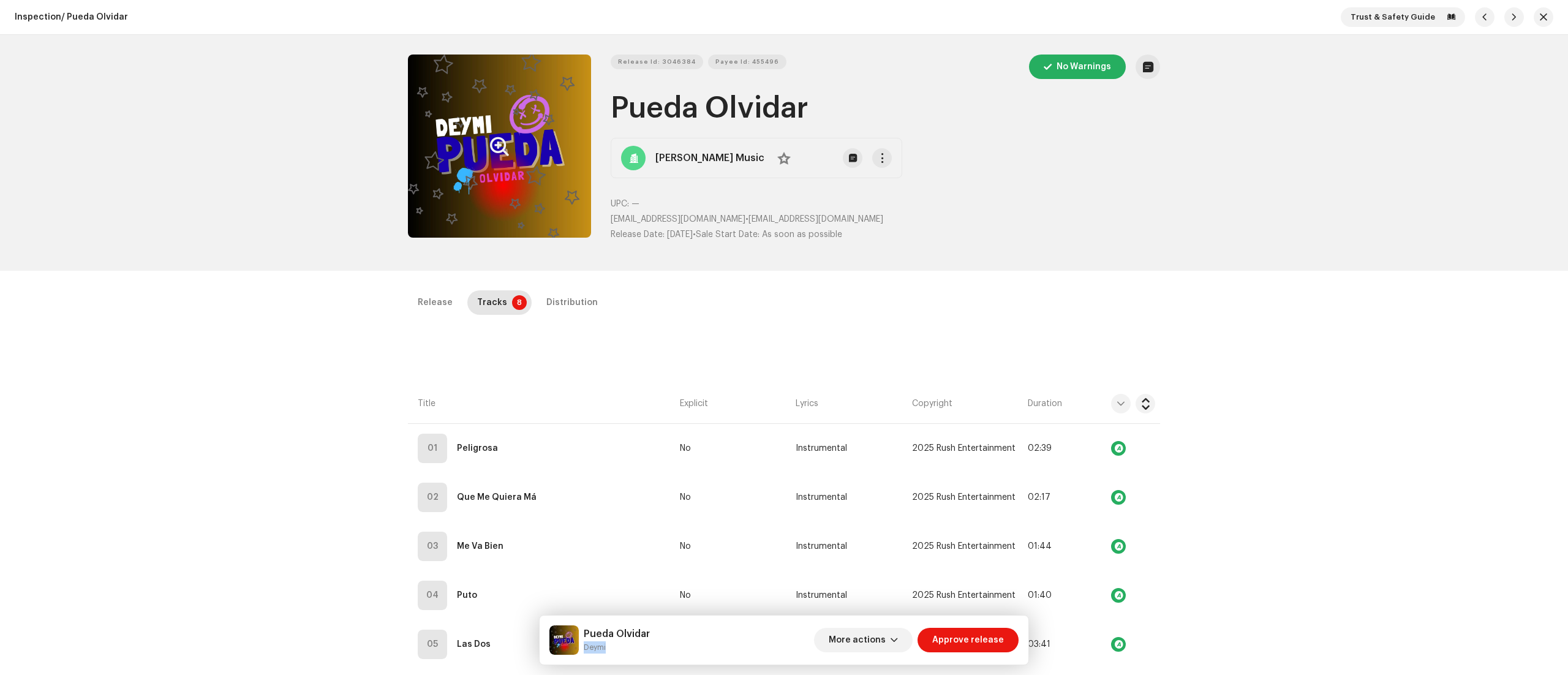
drag, startPoint x: 584, startPoint y: 645, endPoint x: 618, endPoint y: 648, distance: 34.1
click at [618, 648] on small "Deymi" at bounding box center [617, 647] width 66 height 12
copy small "Deymi"
drag, startPoint x: 613, startPoint y: 105, endPoint x: 825, endPoint y: 118, distance: 212.4
click at [825, 118] on h1 "Pueda Olvidar" at bounding box center [885, 108] width 549 height 39
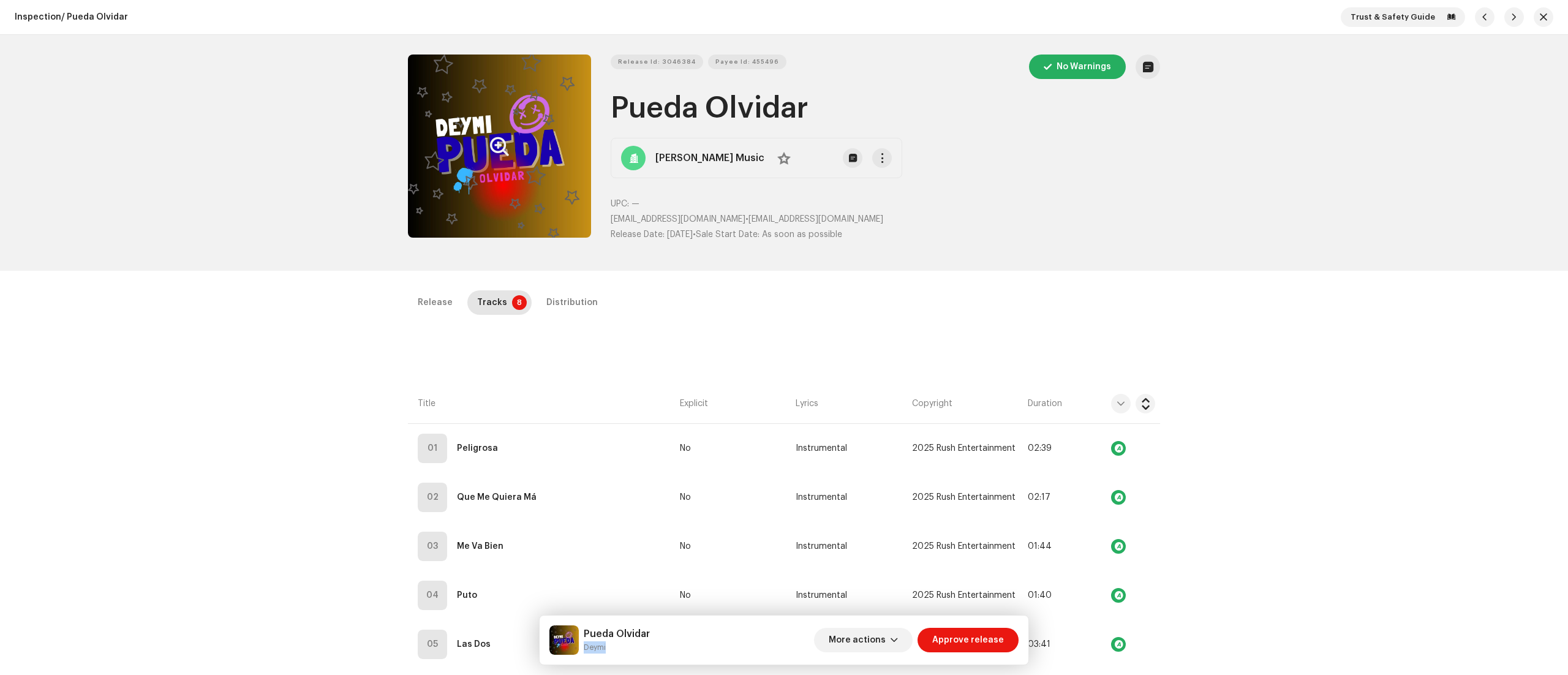
copy h1 "Pueda Olvidar"
click at [557, 300] on div "Distribution" at bounding box center [572, 302] width 52 height 25
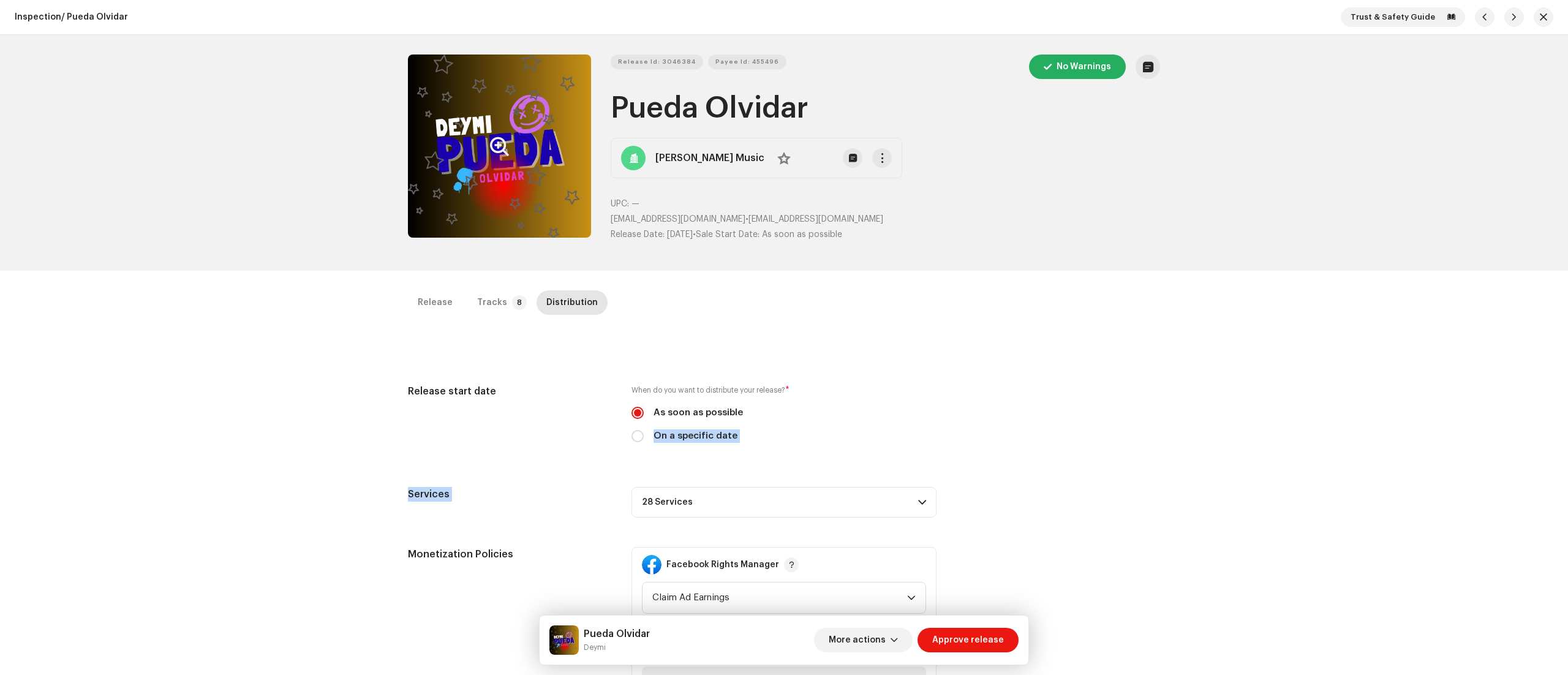
drag, startPoint x: 867, startPoint y: 414, endPoint x: 909, endPoint y: 493, distance: 89.5
click at [909, 493] on p-accordion-header "28 Services" at bounding box center [784, 502] width 305 height 30
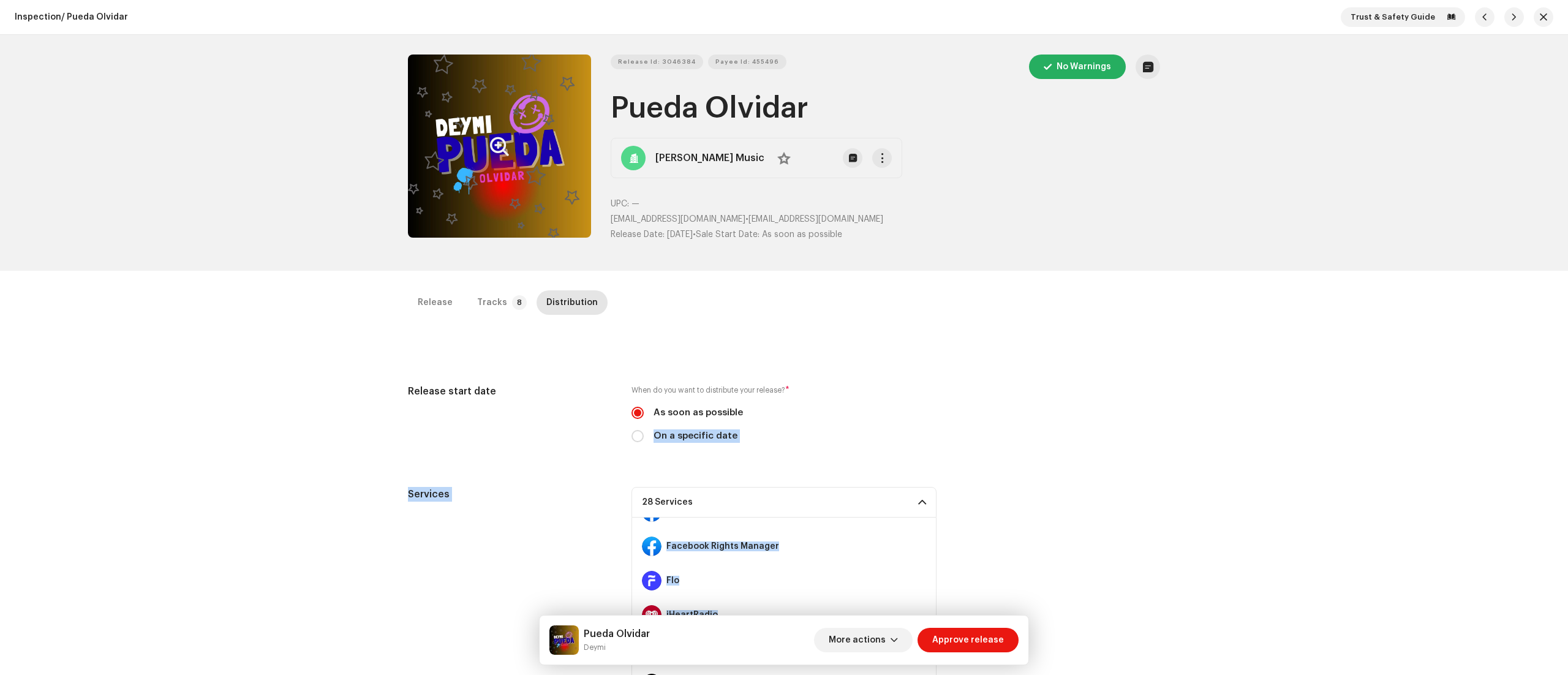
click at [1261, 519] on div "Inspection / Pueda Olvidar Trust & Safety Guide Release Id: 3046384 Payee Id: 4…" at bounding box center [784, 338] width 1568 height 675
drag, startPoint x: 610, startPoint y: 215, endPoint x: 731, endPoint y: 223, distance: 121.3
click at [731, 223] on p "naunmusic@mflowmusic.com • naunmusic@mflowmusic.com" at bounding box center [885, 219] width 549 height 13
copy p "naunmusic@mflowmusic.com"
click at [658, 61] on span "Release Id: 3046384" at bounding box center [657, 62] width 78 height 25
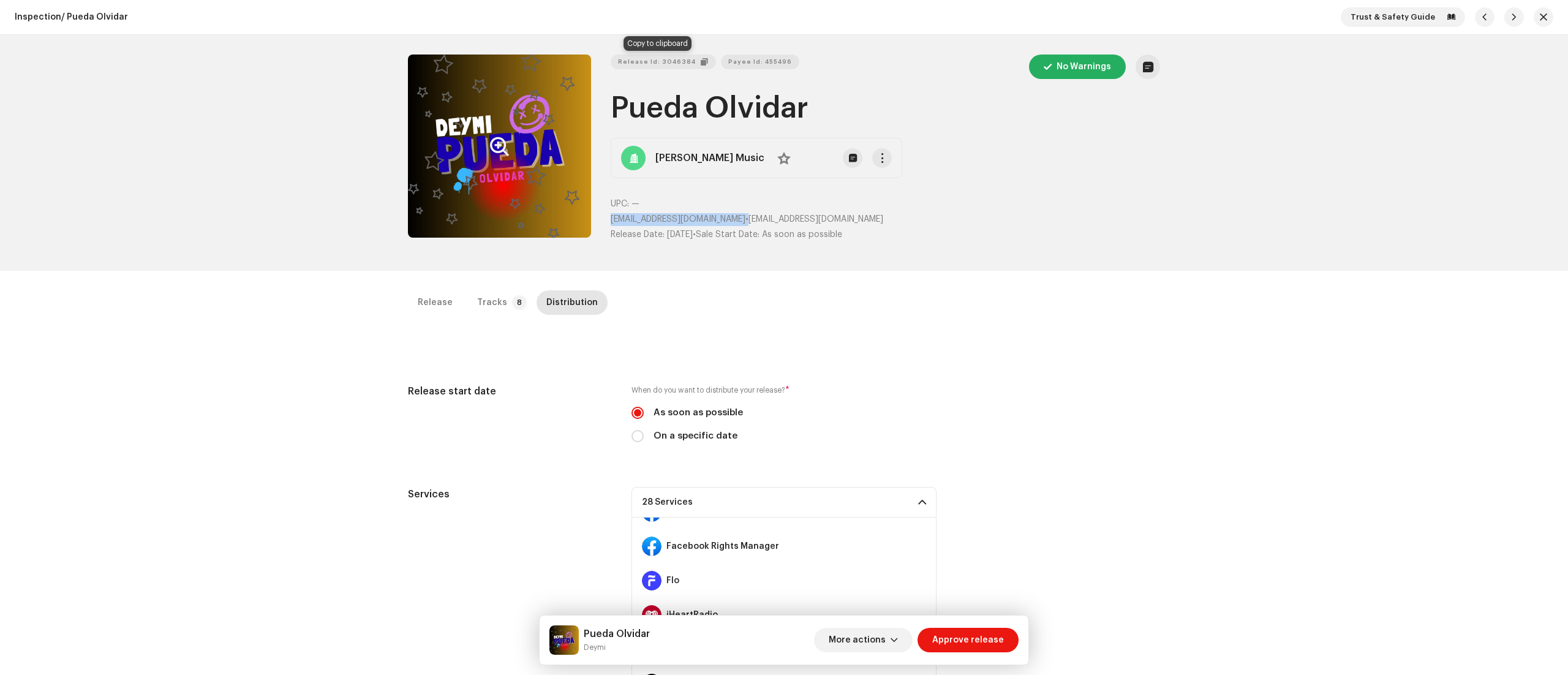
copy p "naunmusic@mflowmusic.com"
click at [745, 61] on span "Payee Id: 455496" at bounding box center [747, 62] width 63 height 25
copy p "naunmusic@mflowmusic.com"
click at [499, 301] on p-tab "Tracks 8" at bounding box center [499, 302] width 64 height 25
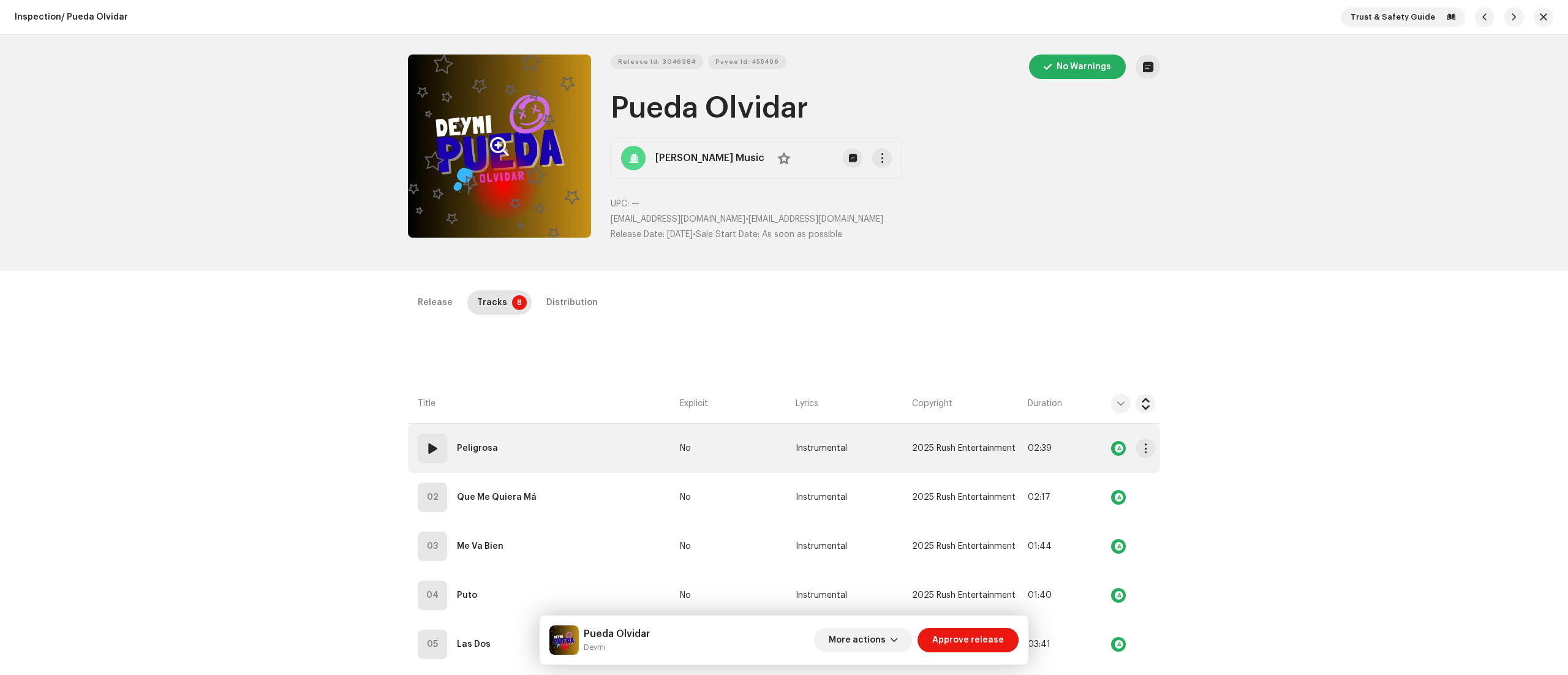
click at [429, 444] on span at bounding box center [432, 448] width 14 height 14
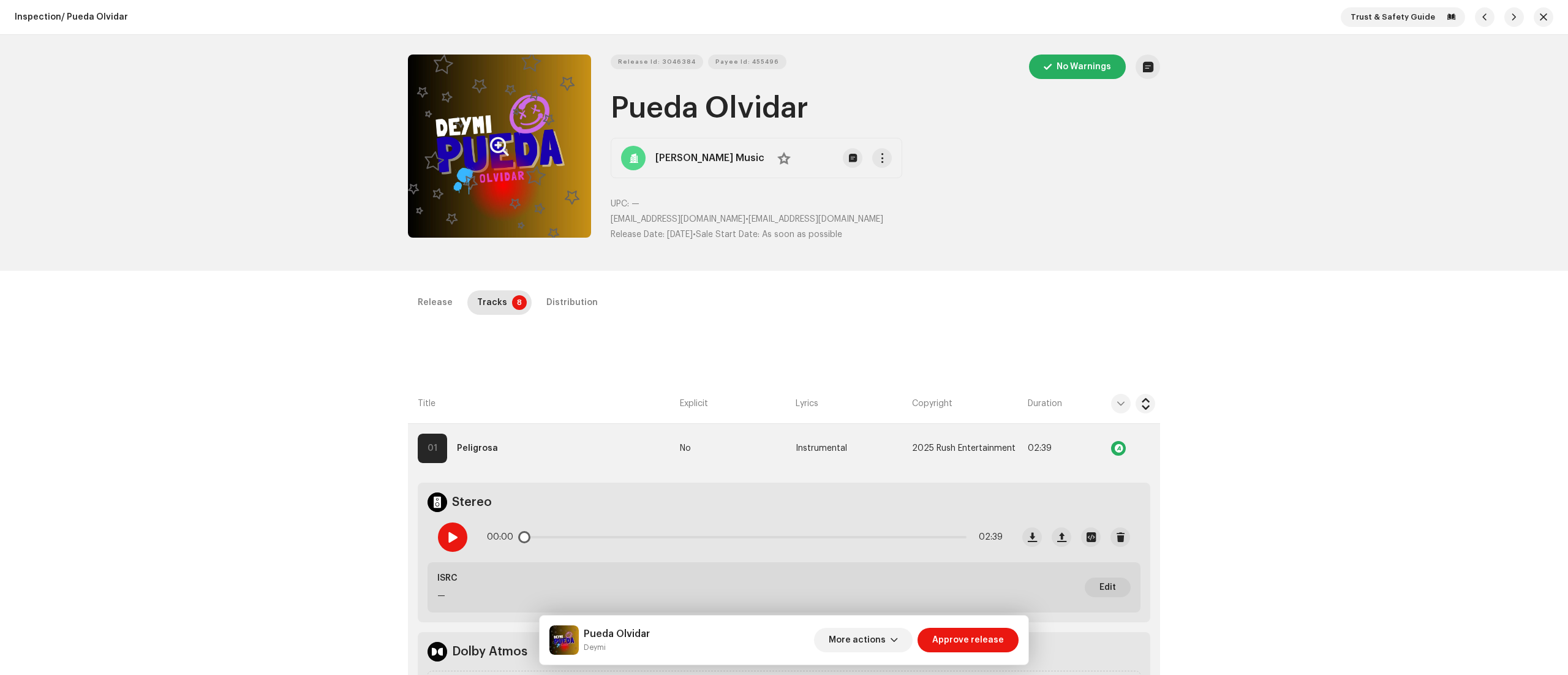
click at [455, 534] on span at bounding box center [453, 537] width 10 height 10
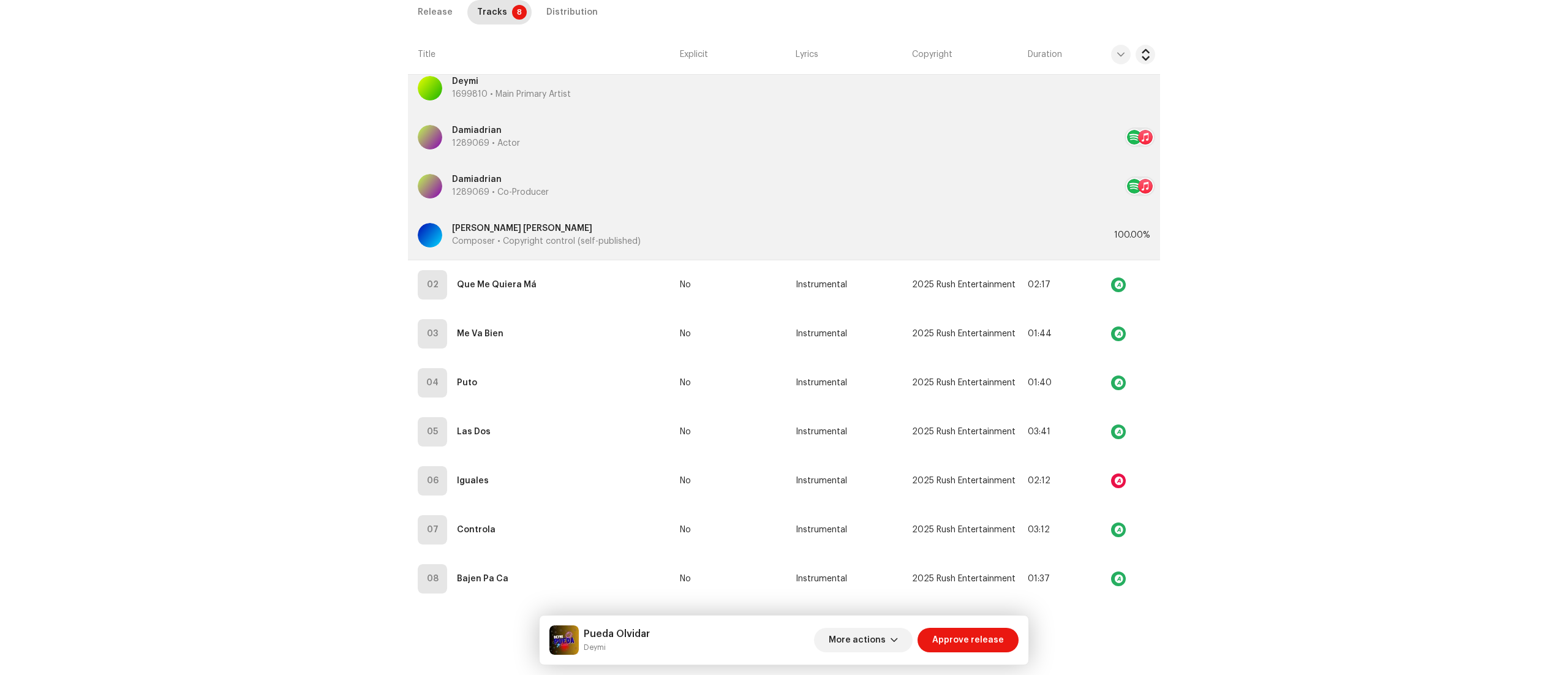
scroll to position [763, 0]
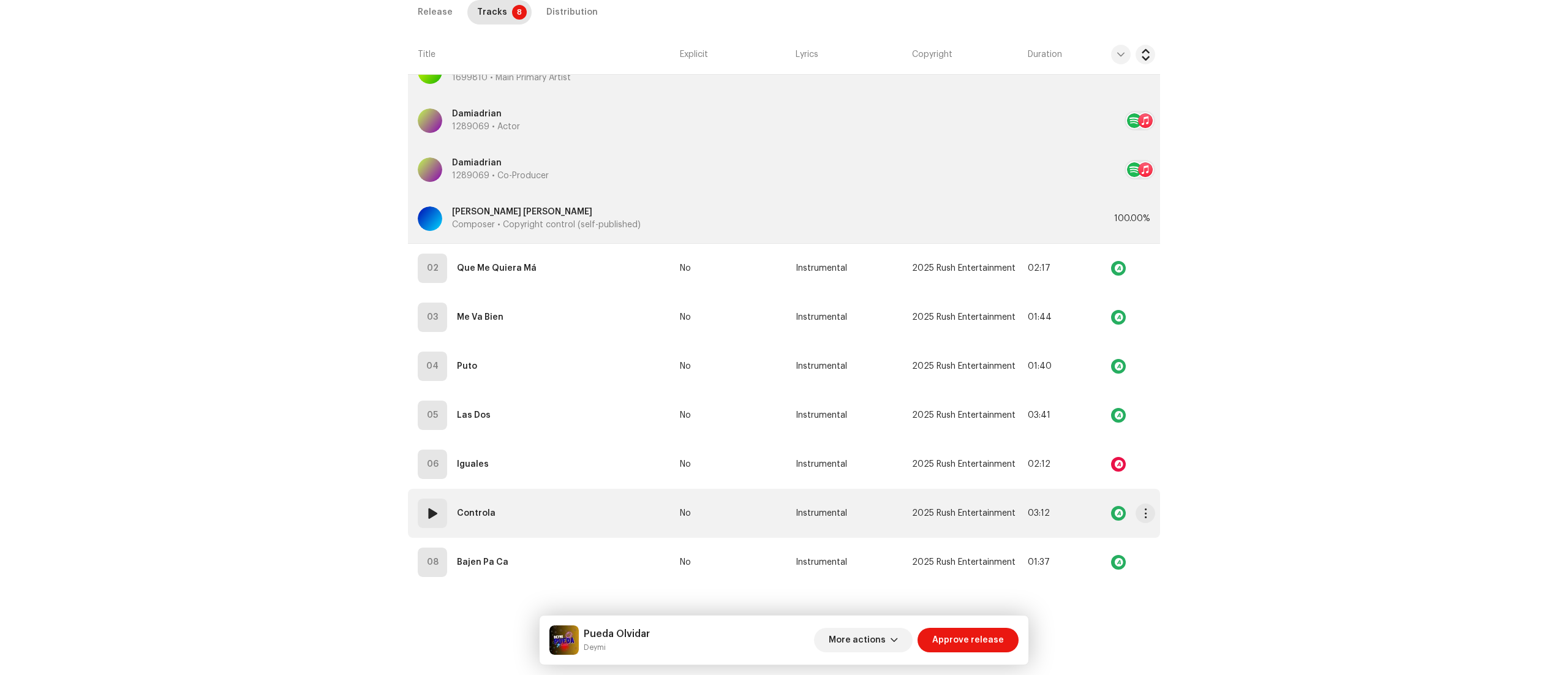
click at [433, 511] on span at bounding box center [432, 512] width 14 height 14
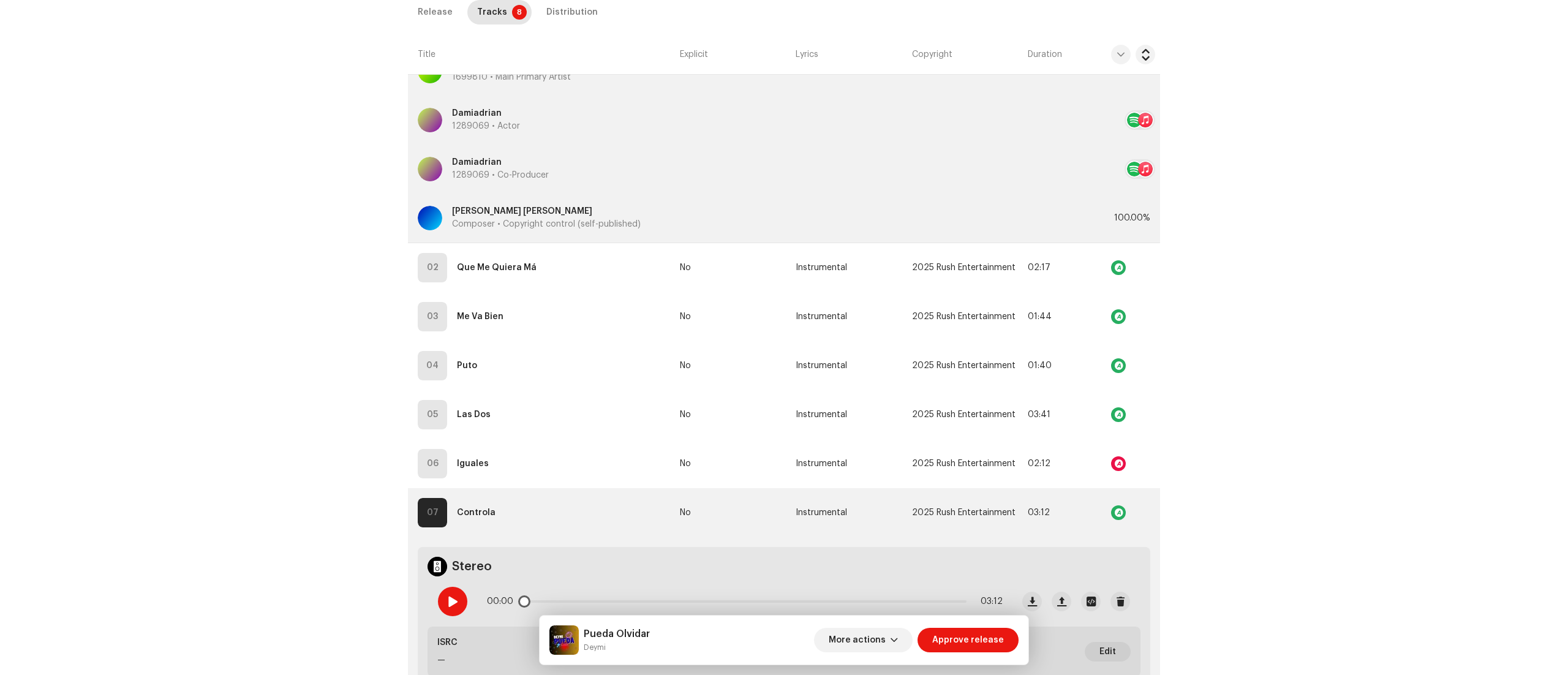
click at [444, 592] on div at bounding box center [453, 601] width 30 height 30
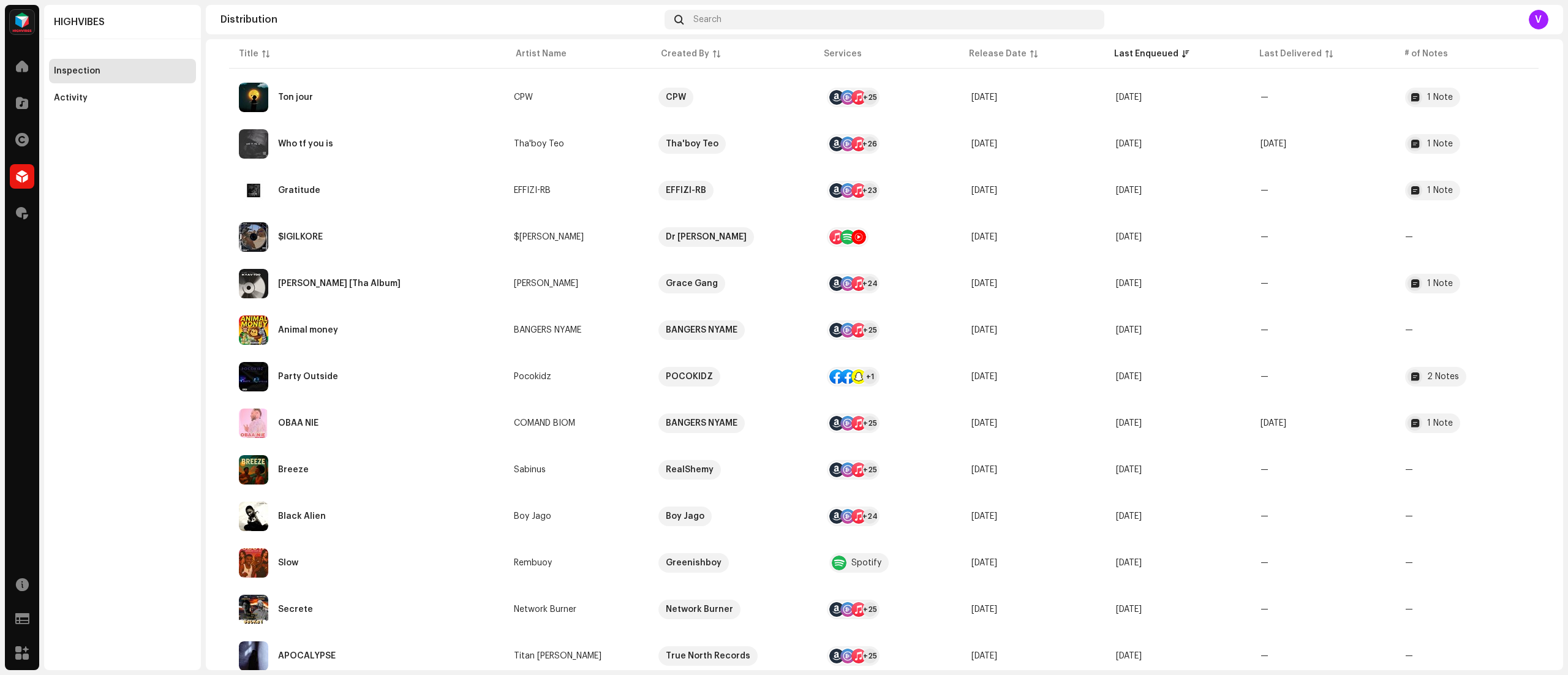
scroll to position [714, 0]
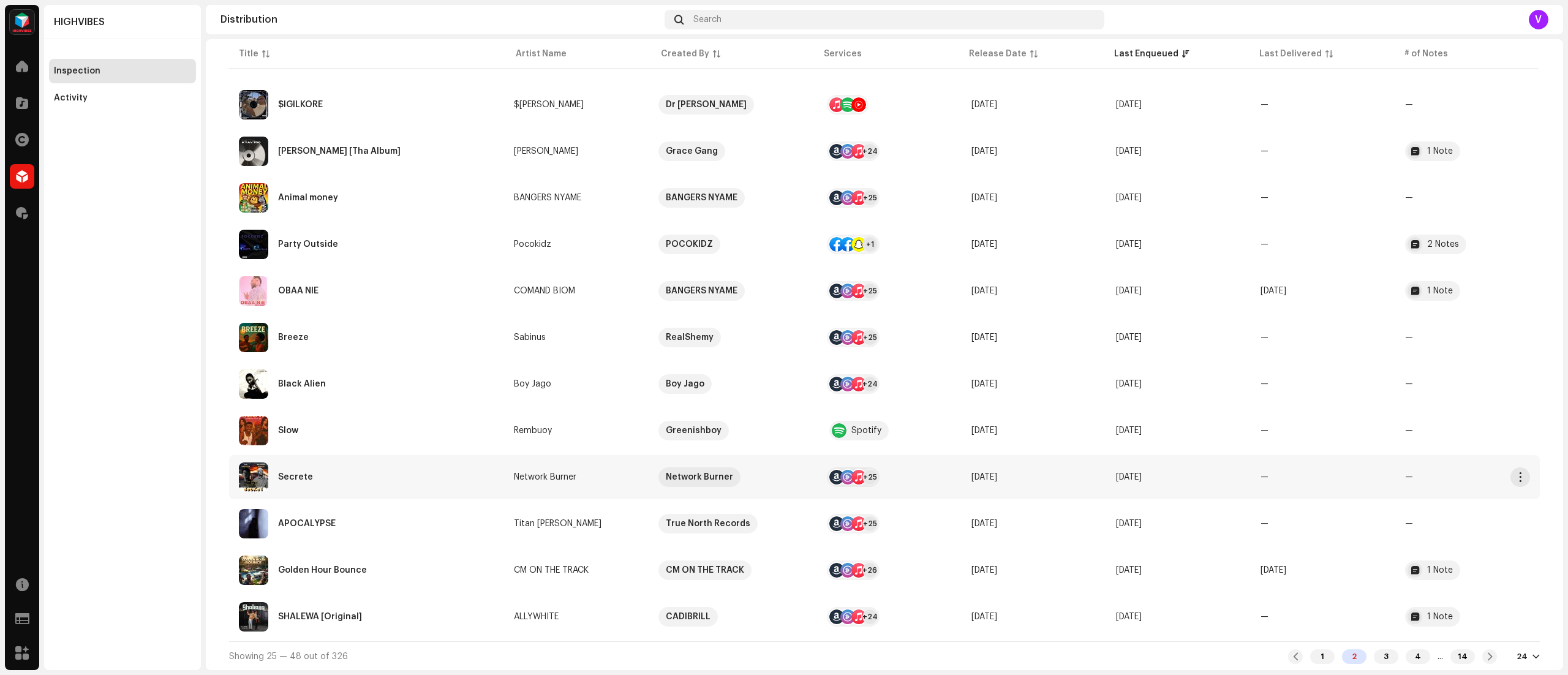
click at [1405, 477] on re-a-table-badge "—" at bounding box center [1467, 477] width 125 height 8
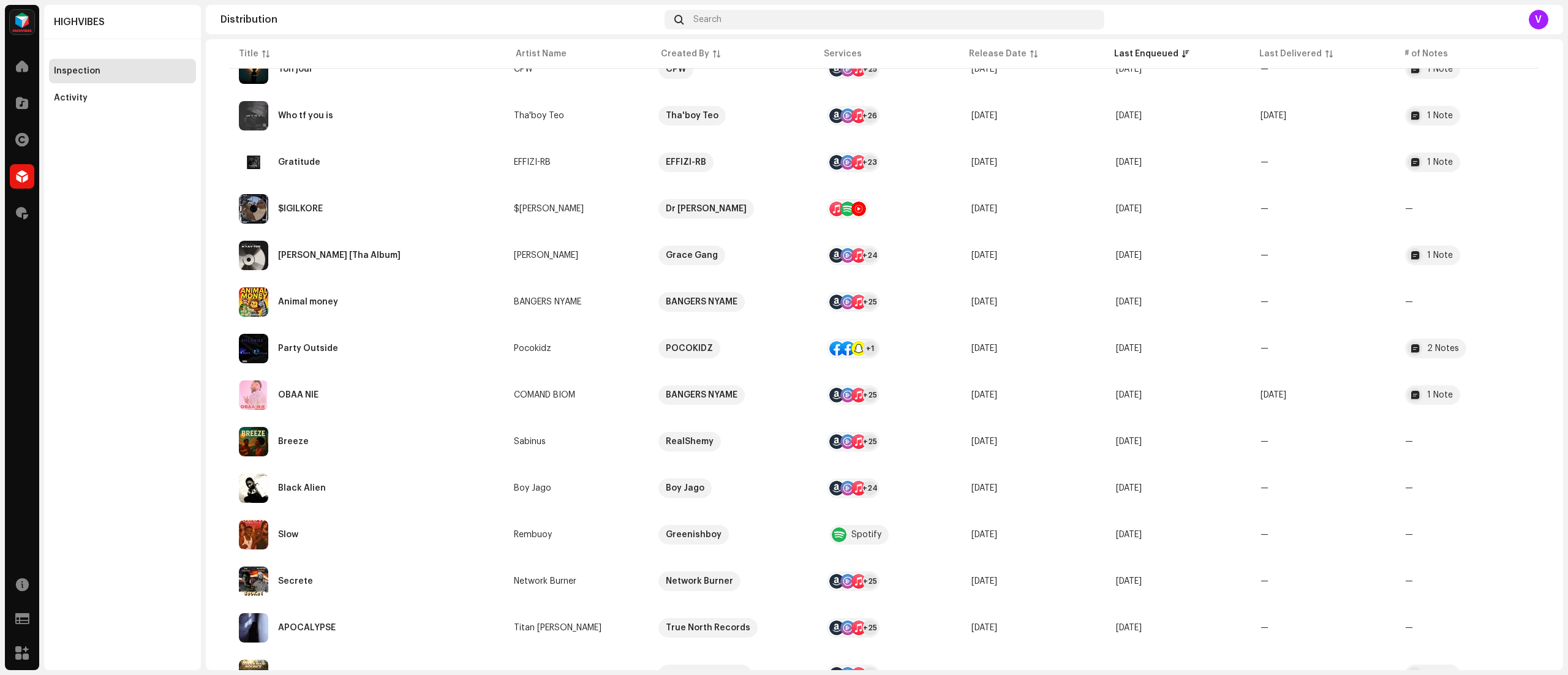
scroll to position [714, 0]
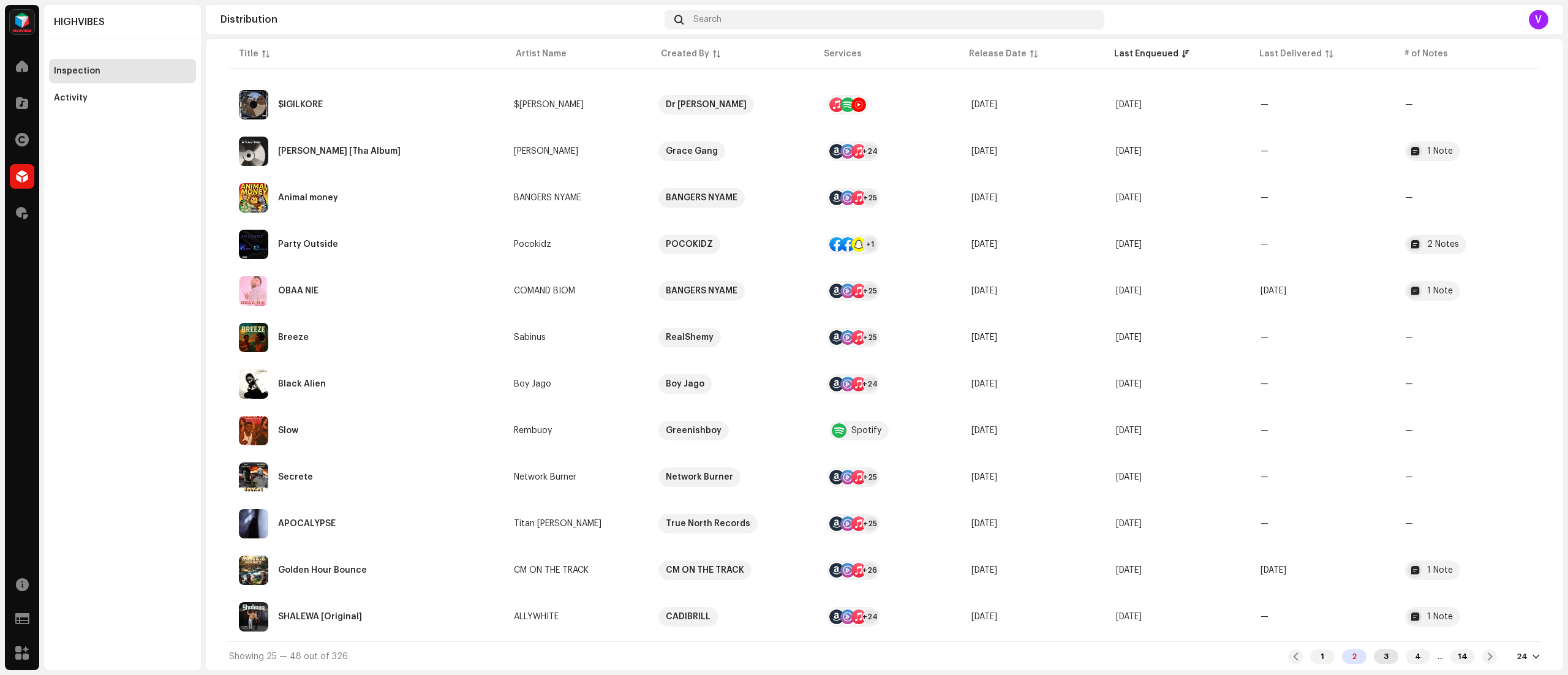
click at [1374, 659] on div "3" at bounding box center [1386, 656] width 25 height 14
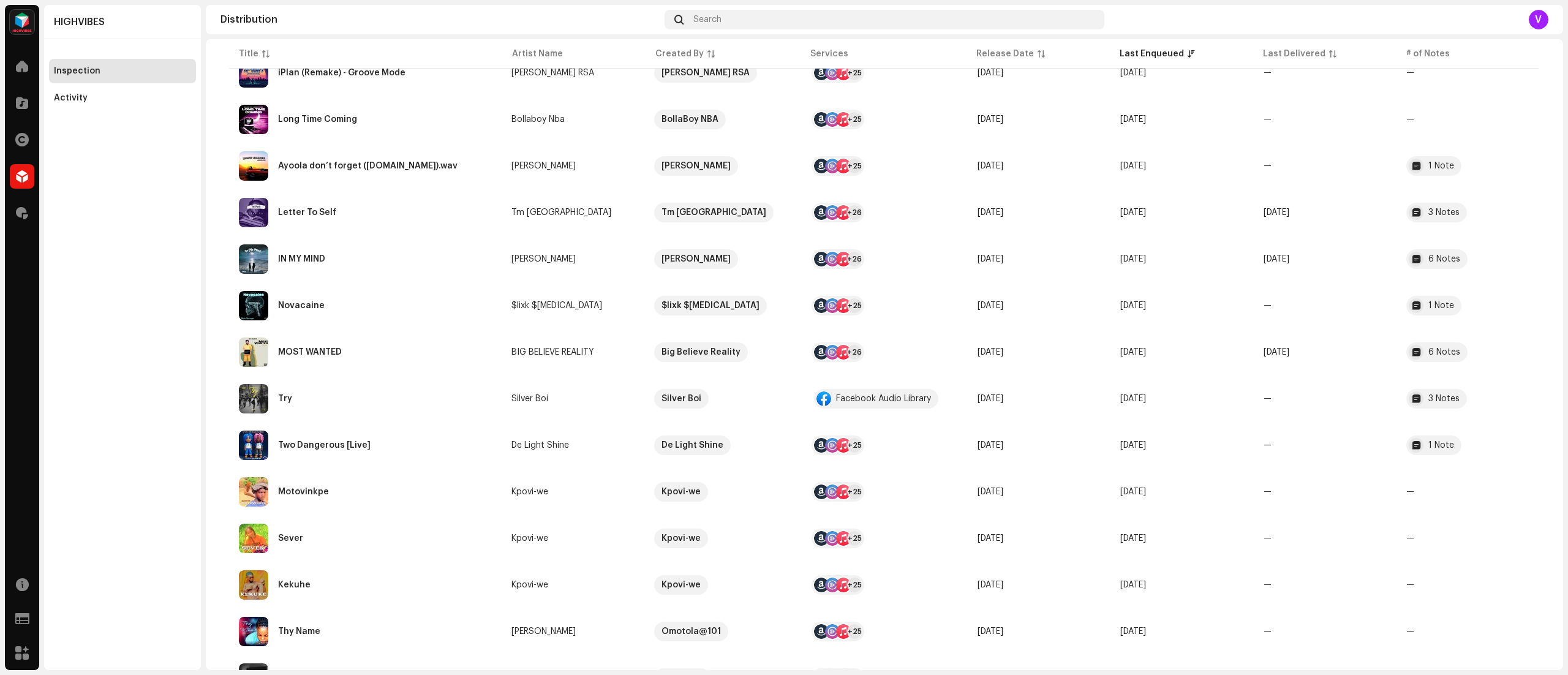
scroll to position [714, 0]
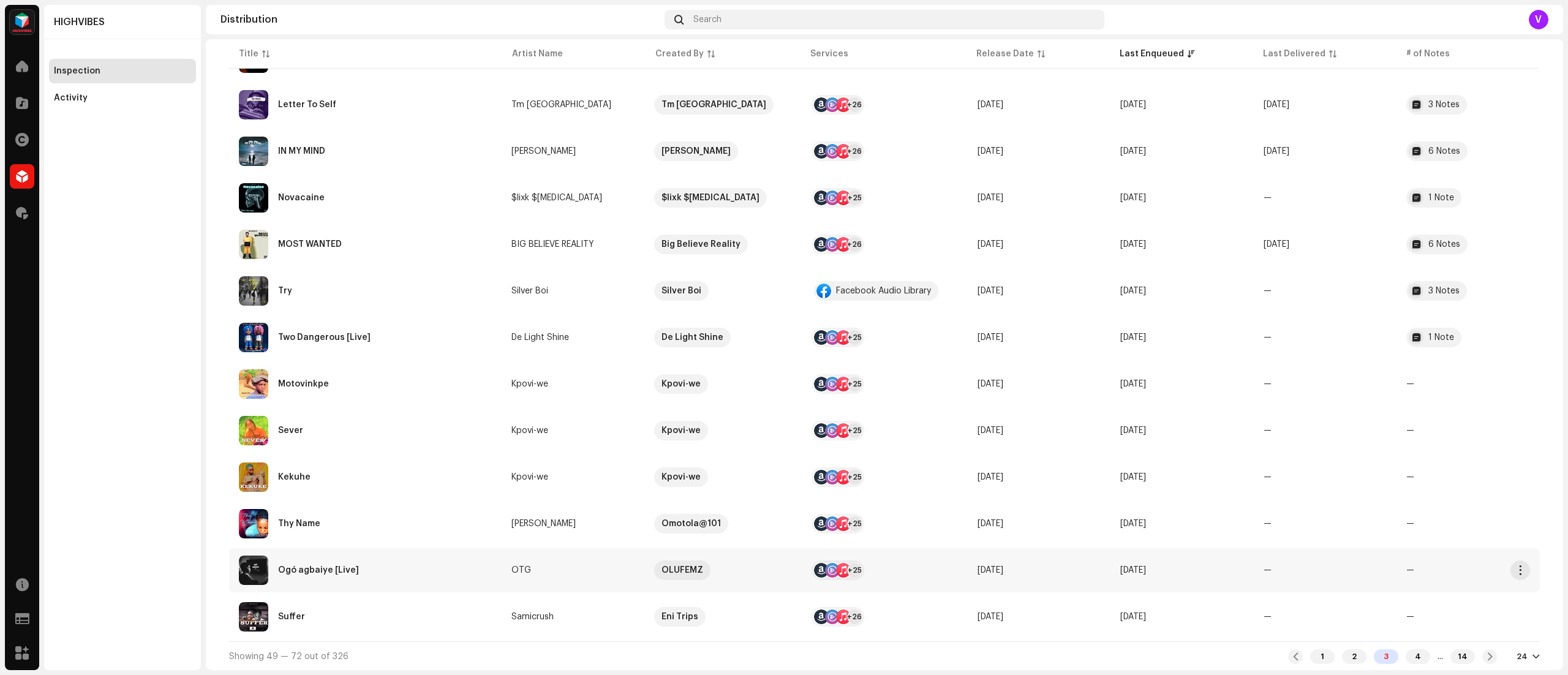
click at [1350, 584] on td "—" at bounding box center [1325, 570] width 143 height 44
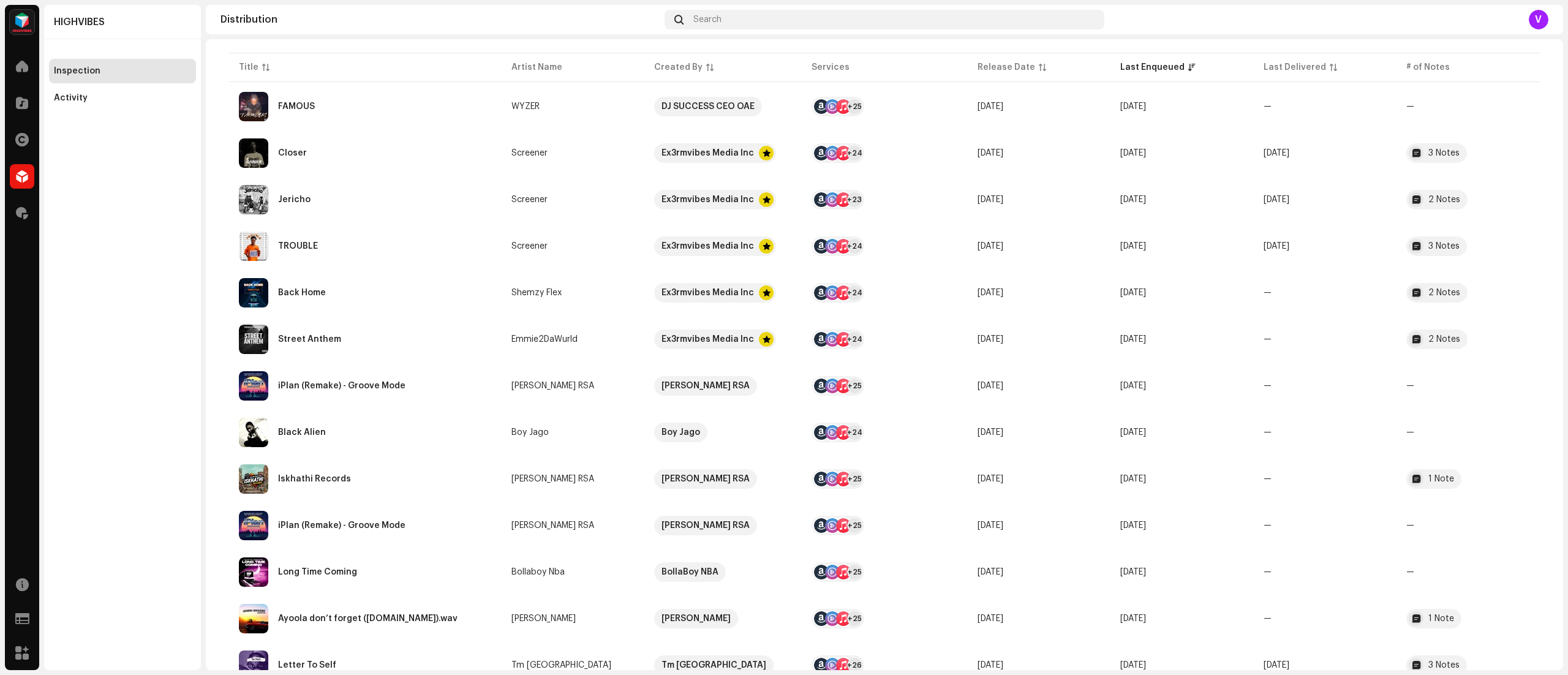
scroll to position [155, 0]
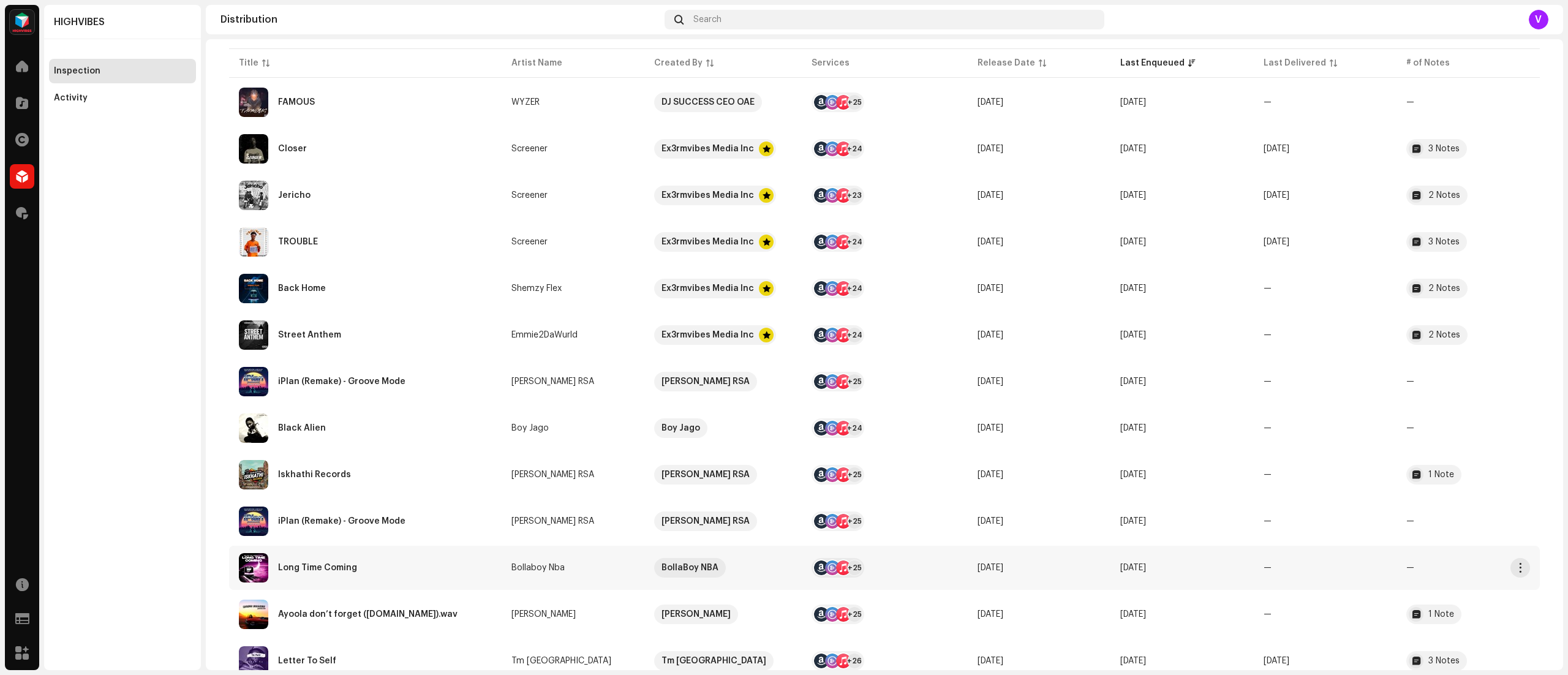
click at [1333, 577] on td "—" at bounding box center [1325, 568] width 143 height 44
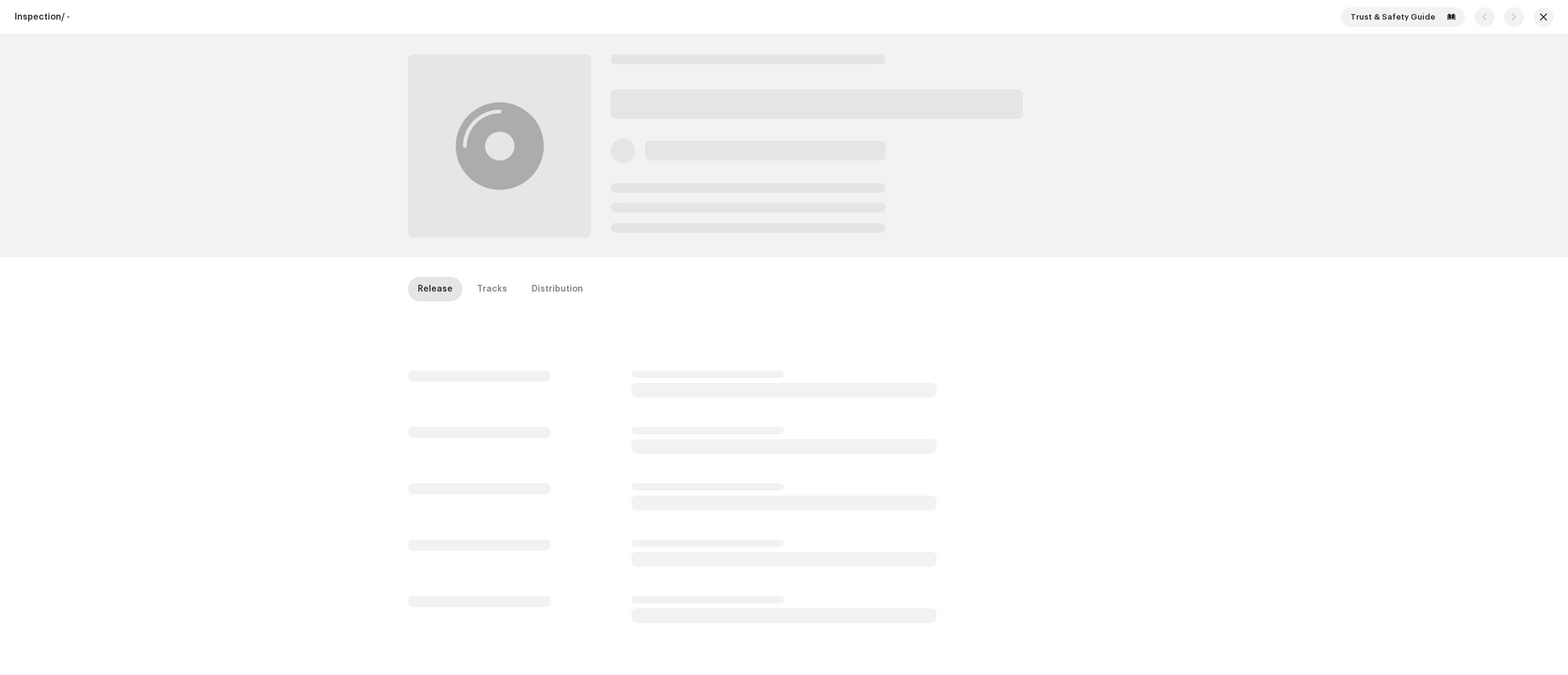
click at [1326, 563] on div "Inspection / - Trust & Safety Guide Release Tracks Distribution" at bounding box center [784, 338] width 1568 height 675
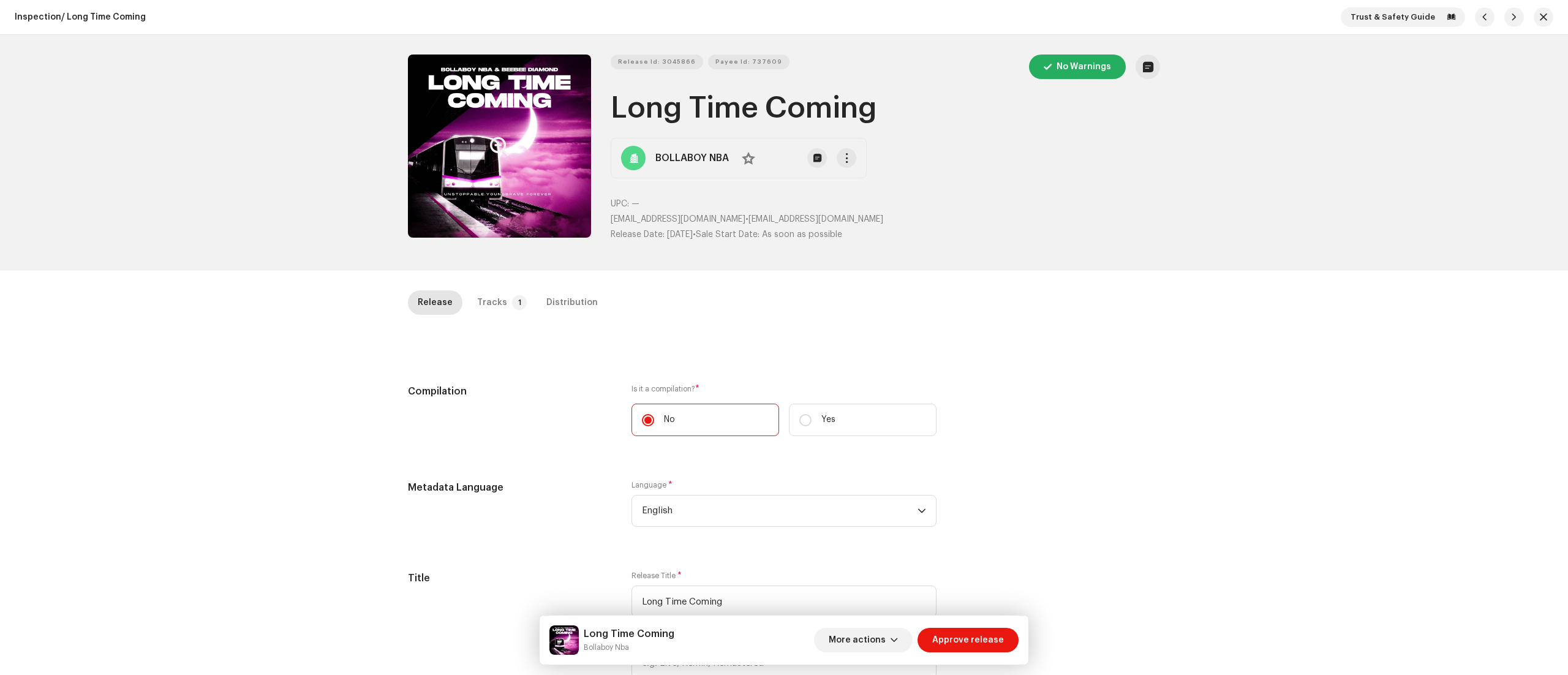
click at [490, 142] on icon "Zoom Image" at bounding box center [499, 146] width 19 height 10
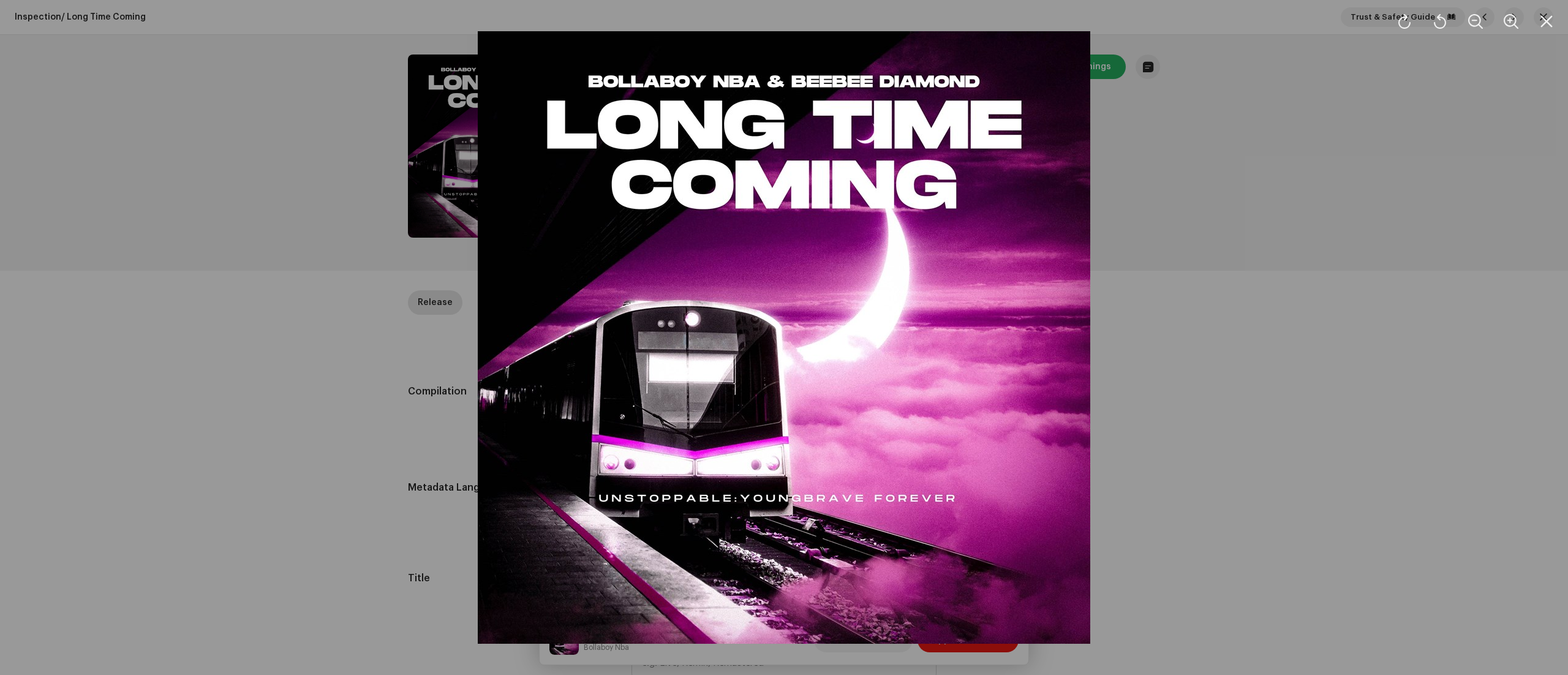
click at [1348, 571] on div at bounding box center [784, 338] width 1568 height 675
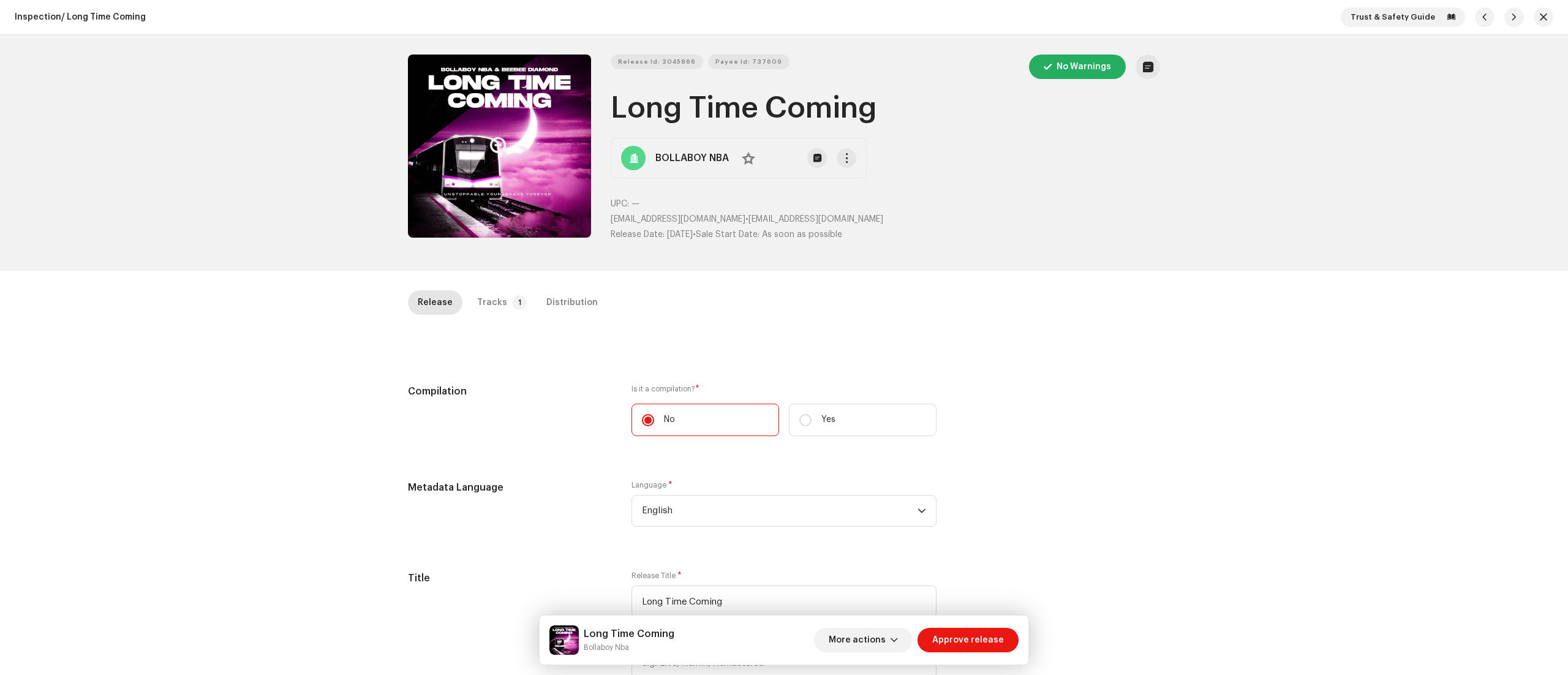
click at [466, 181] on button "Zoom Image" at bounding box center [499, 146] width 183 height 183
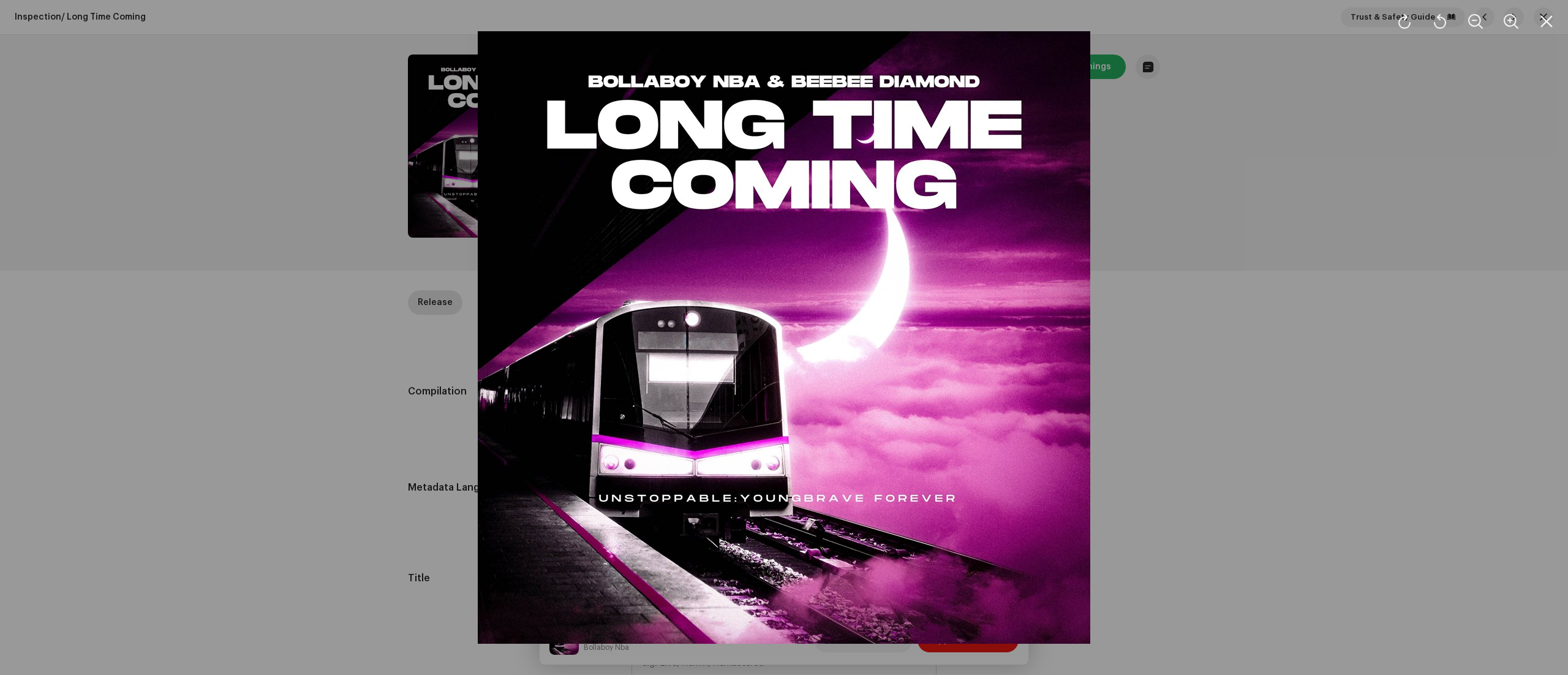
click at [1345, 559] on div at bounding box center [784, 338] width 1568 height 675
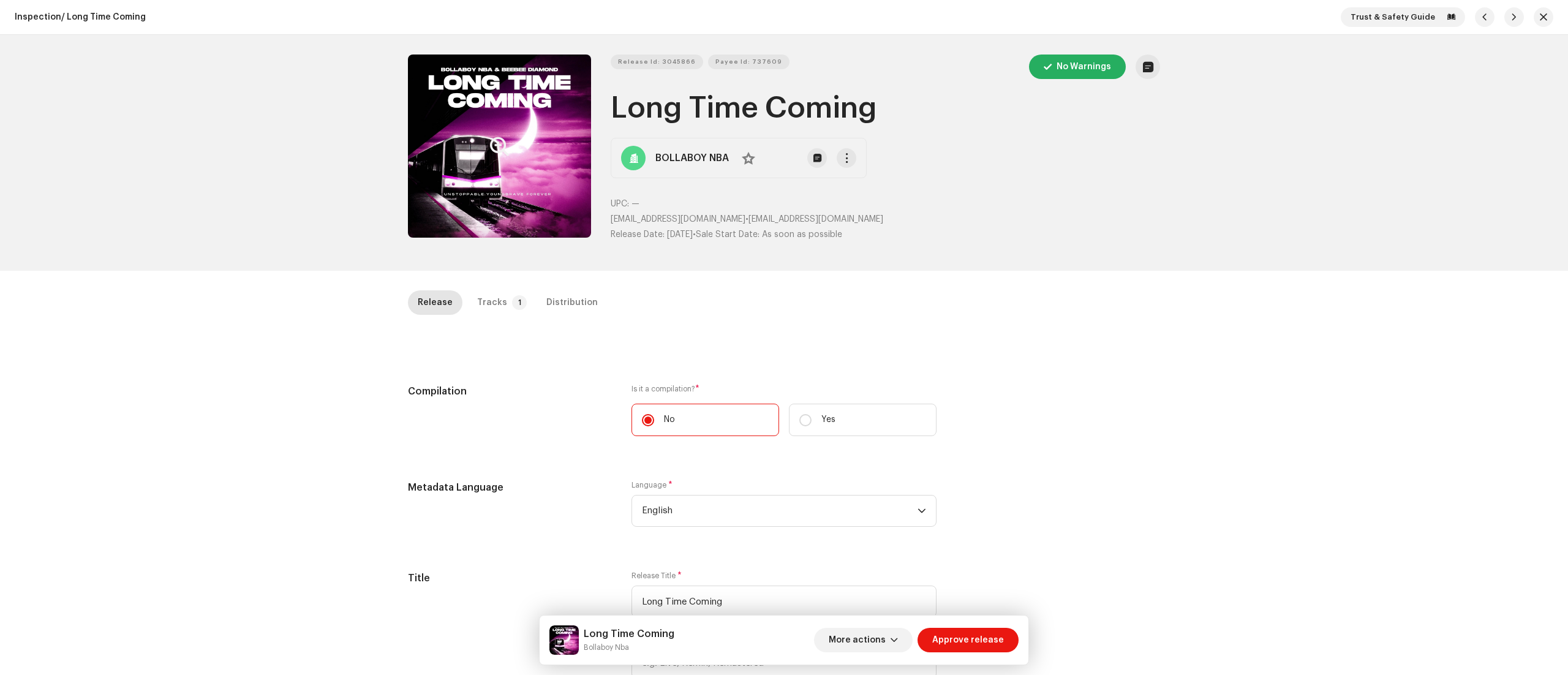
click at [501, 197] on button "Zoom Image" at bounding box center [499, 146] width 183 height 183
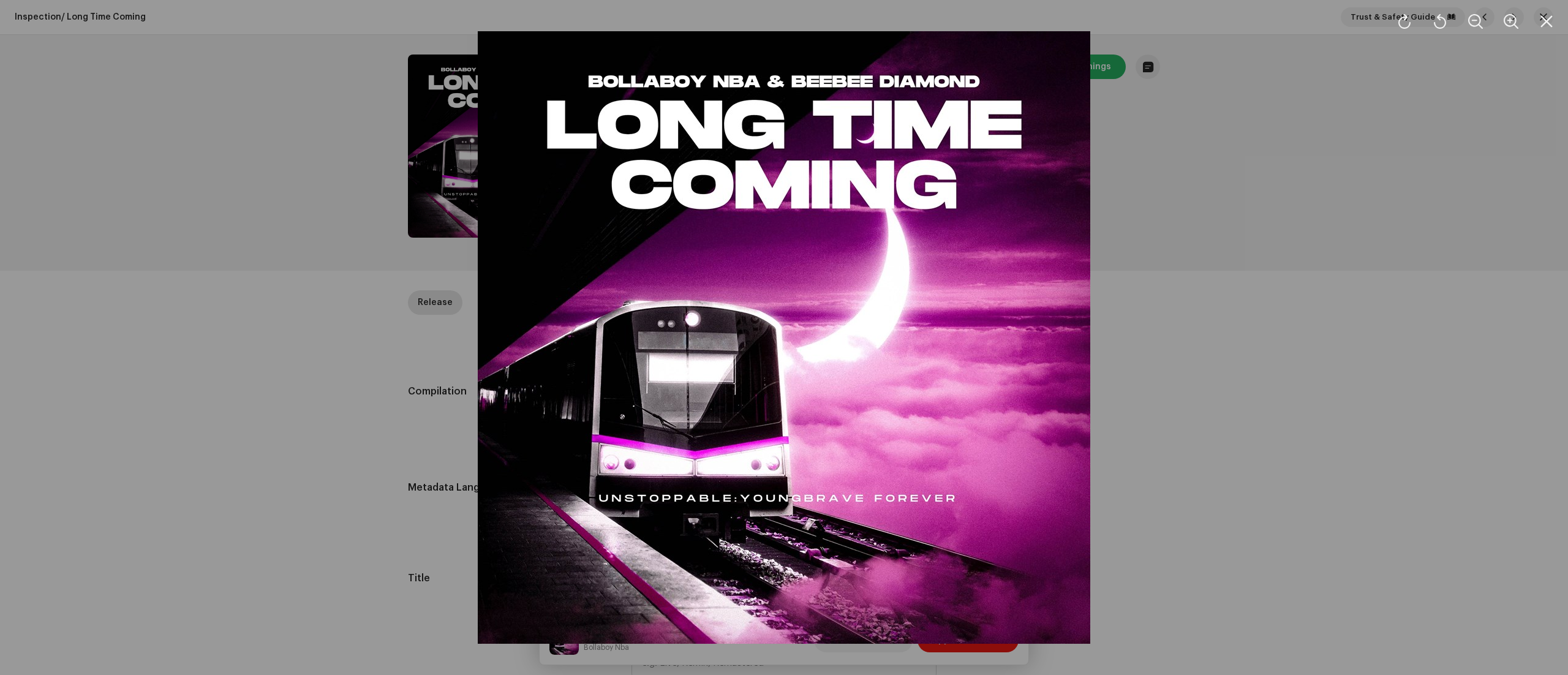
click at [1512, 366] on div at bounding box center [784, 338] width 1568 height 675
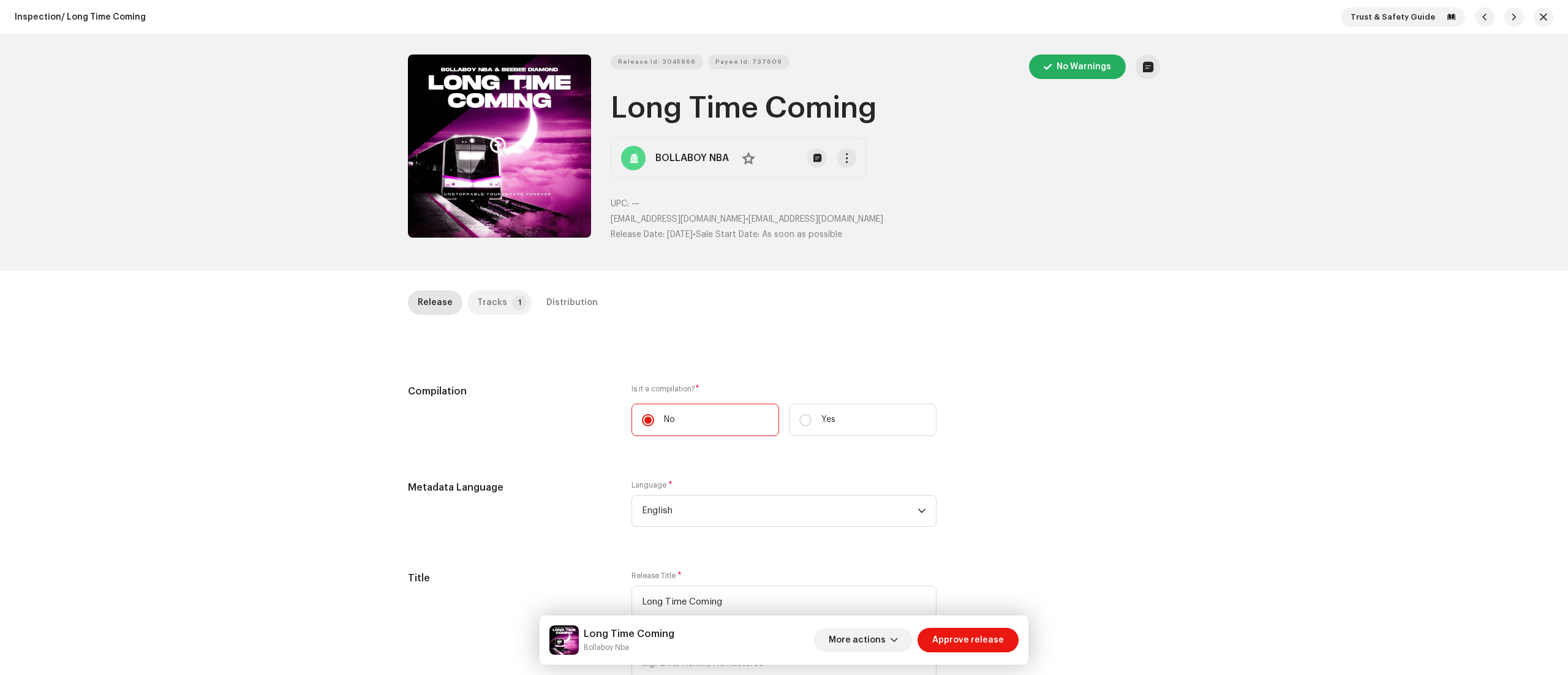
click at [493, 291] on div "Tracks" at bounding box center [492, 302] width 30 height 25
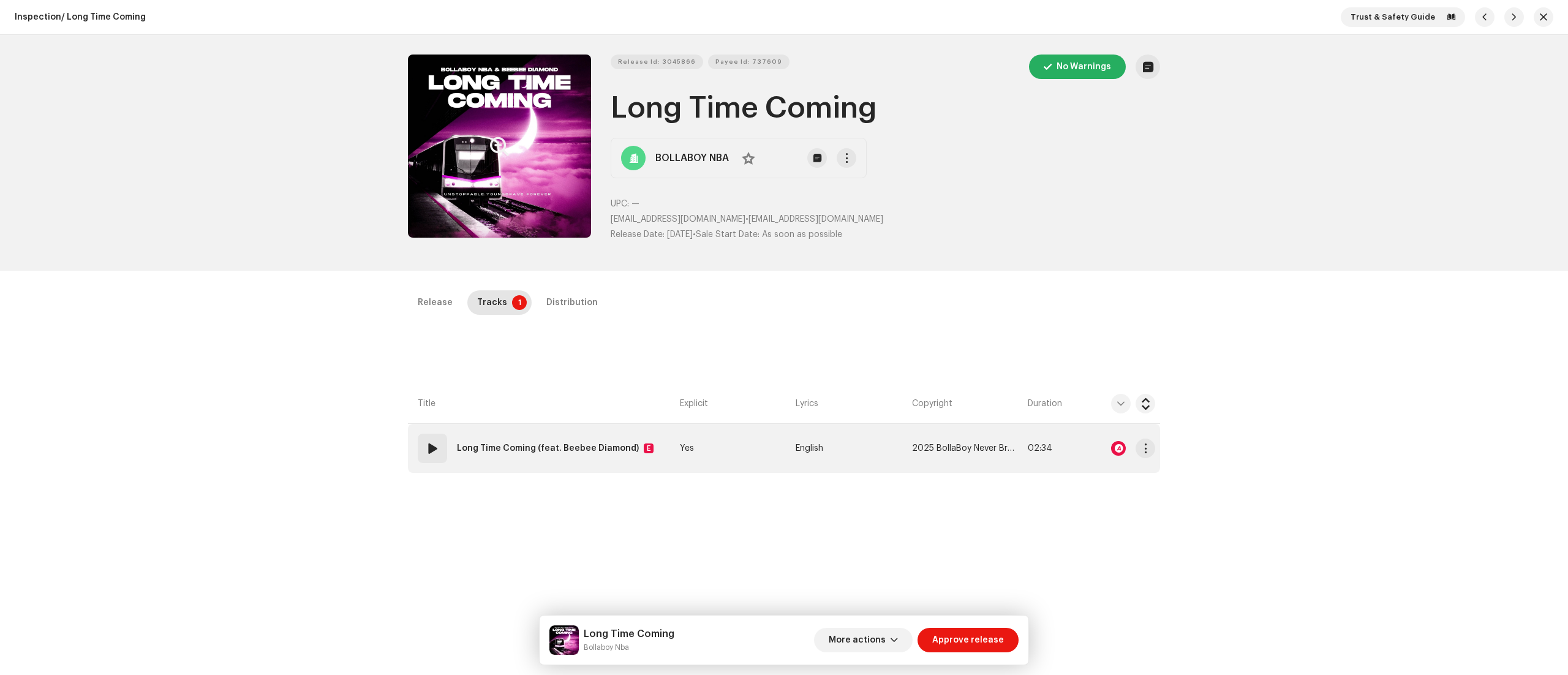
click at [429, 444] on span at bounding box center [432, 448] width 14 height 14
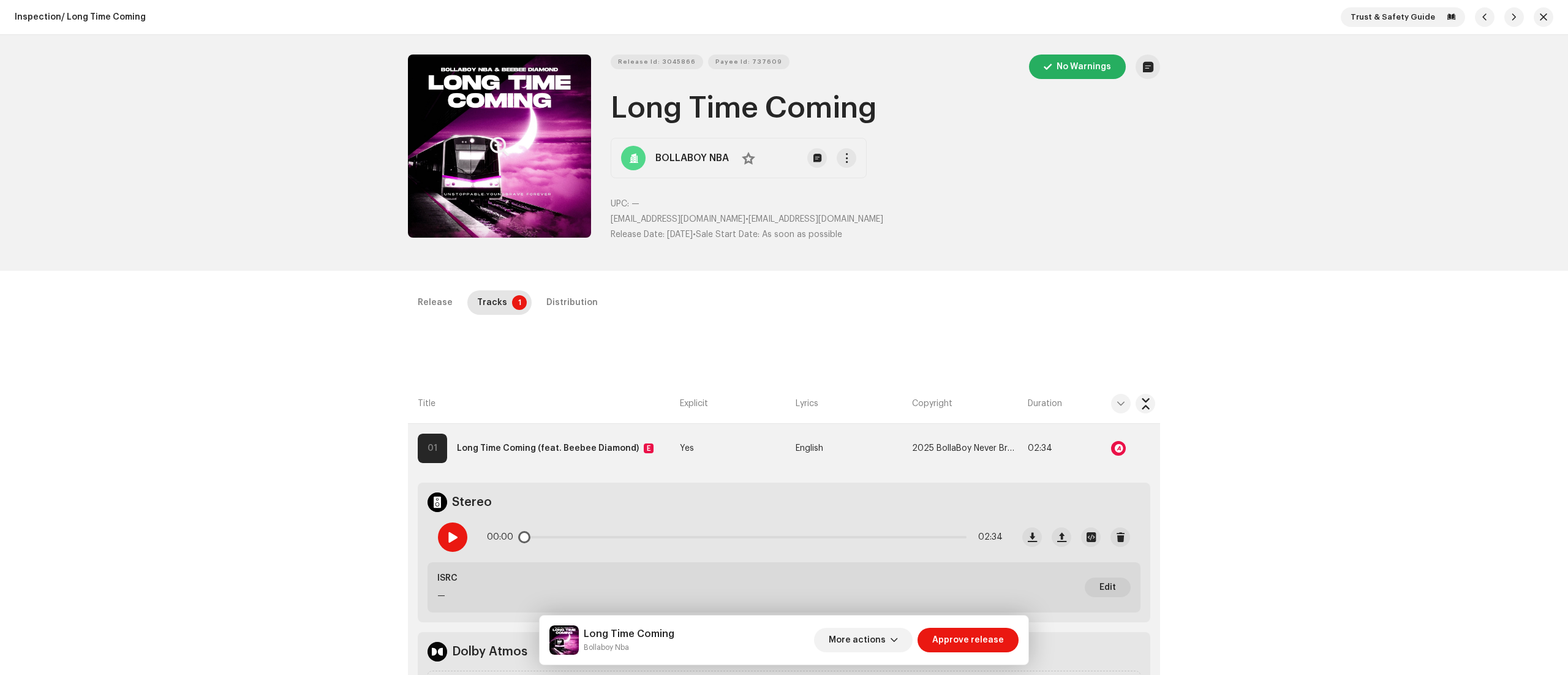
click at [455, 536] on span at bounding box center [452, 537] width 10 height 10
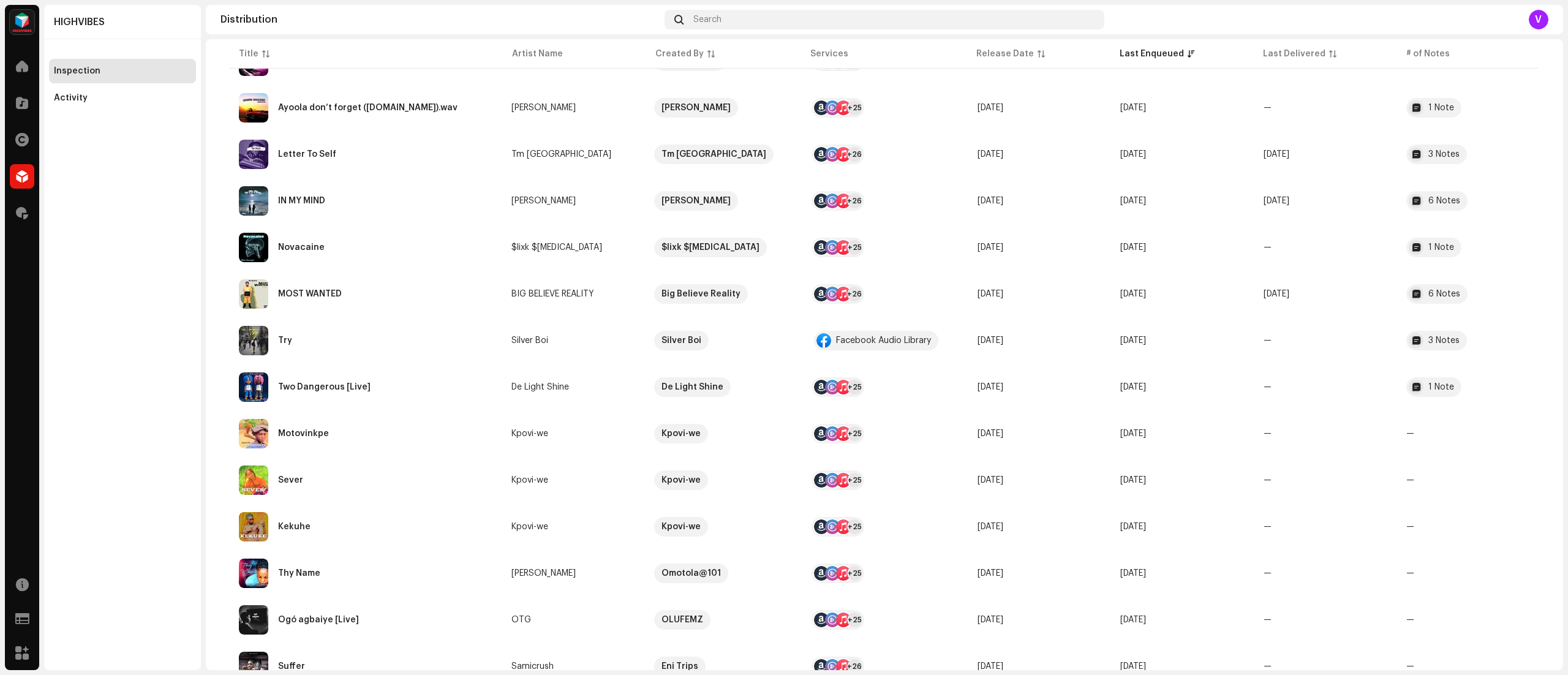
scroll to position [714, 0]
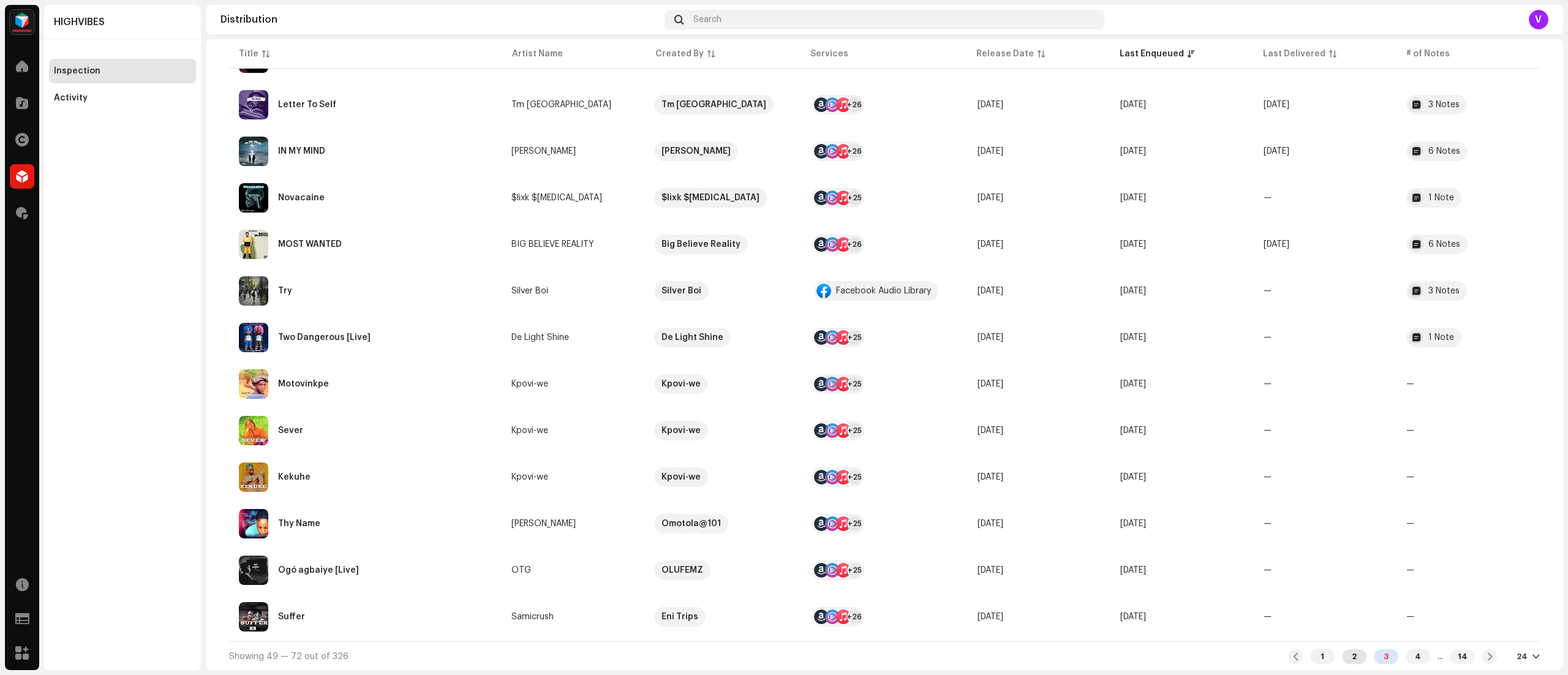
click at [1345, 655] on div "2" at bounding box center [1354, 656] width 25 height 14
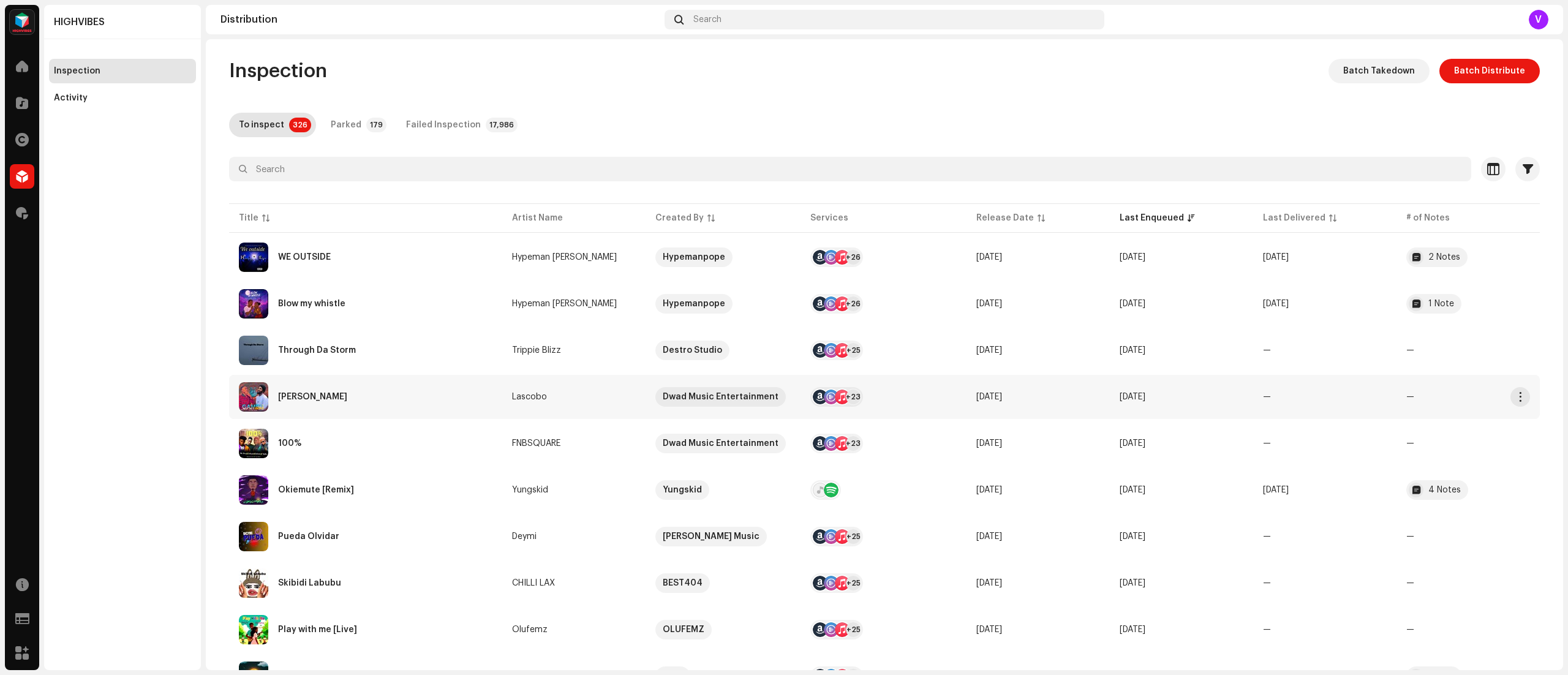
click at [1359, 413] on td "—" at bounding box center [1325, 397] width 143 height 44
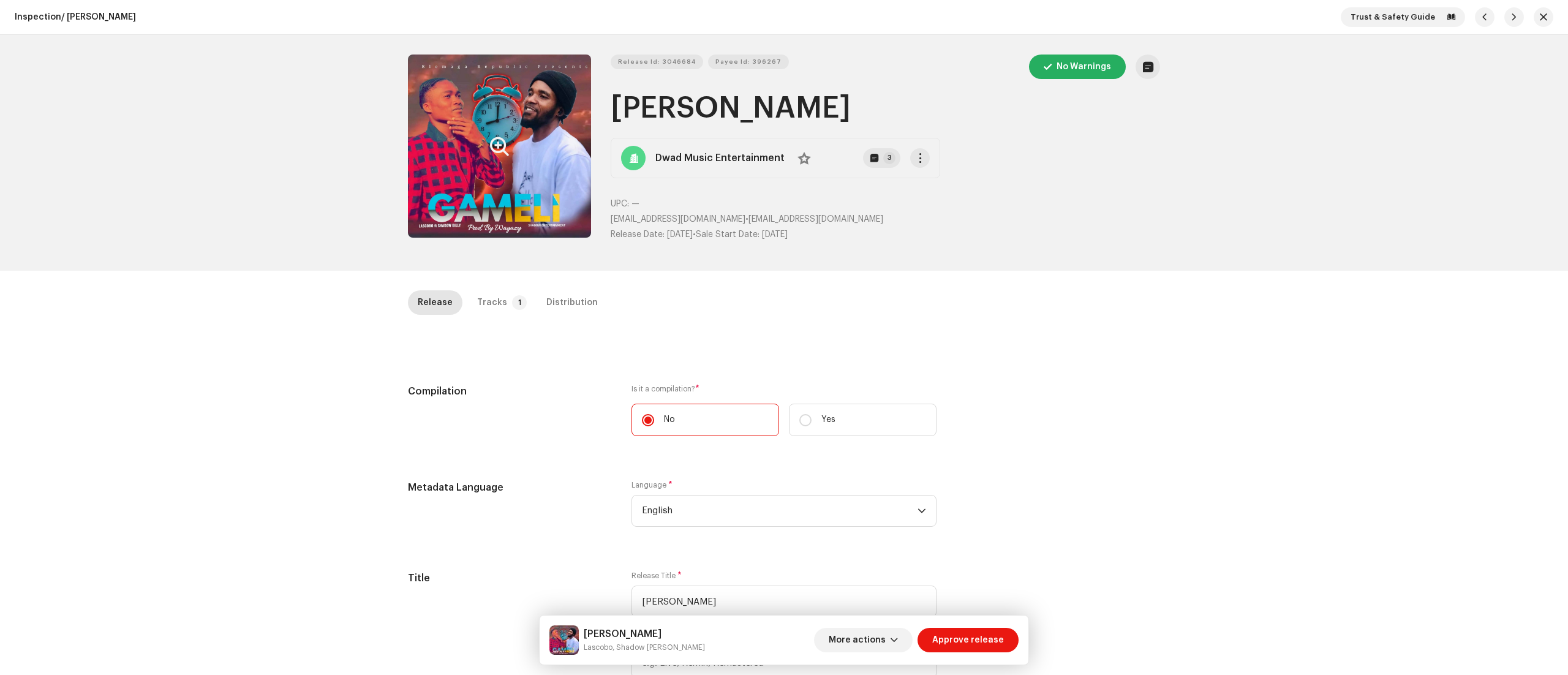
click at [503, 180] on button "Zoom Image" at bounding box center [499, 146] width 183 height 183
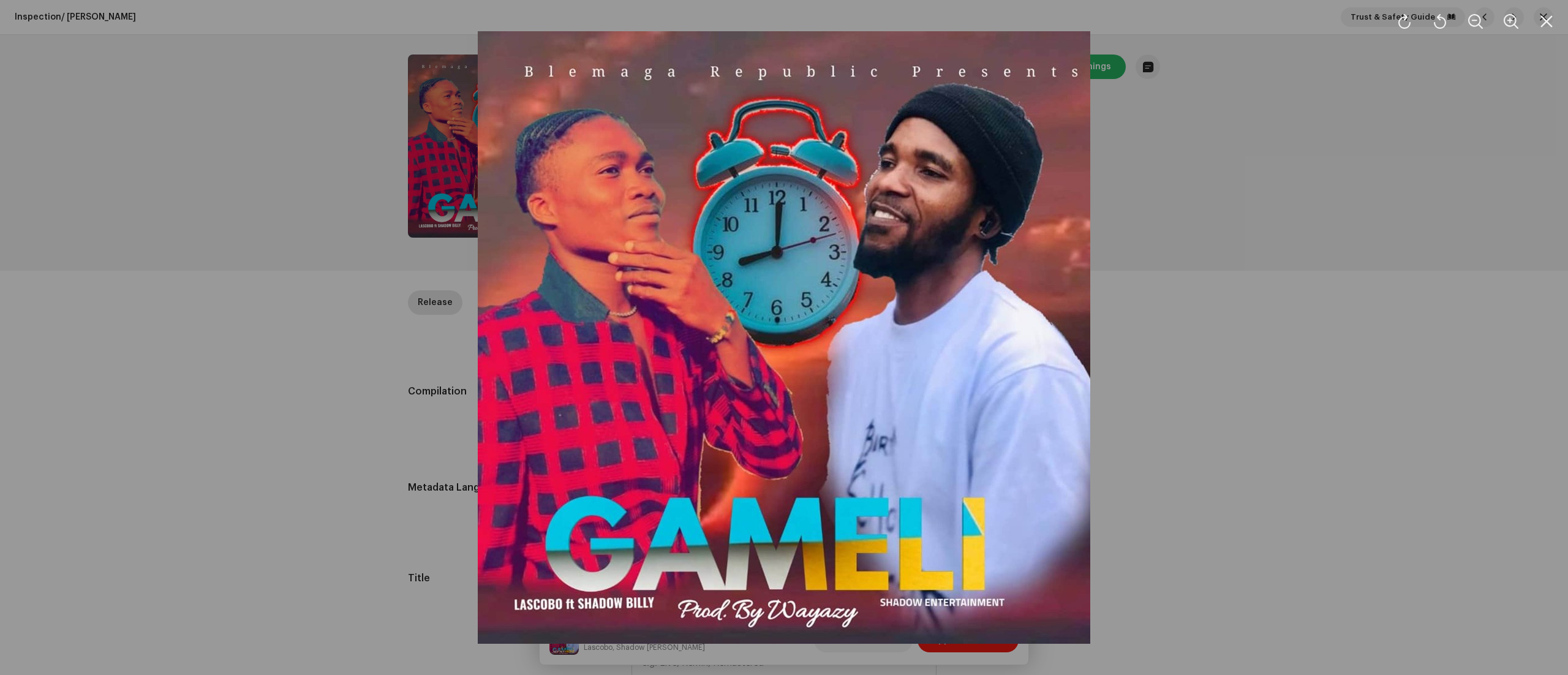
click at [1219, 354] on div at bounding box center [784, 338] width 1568 height 675
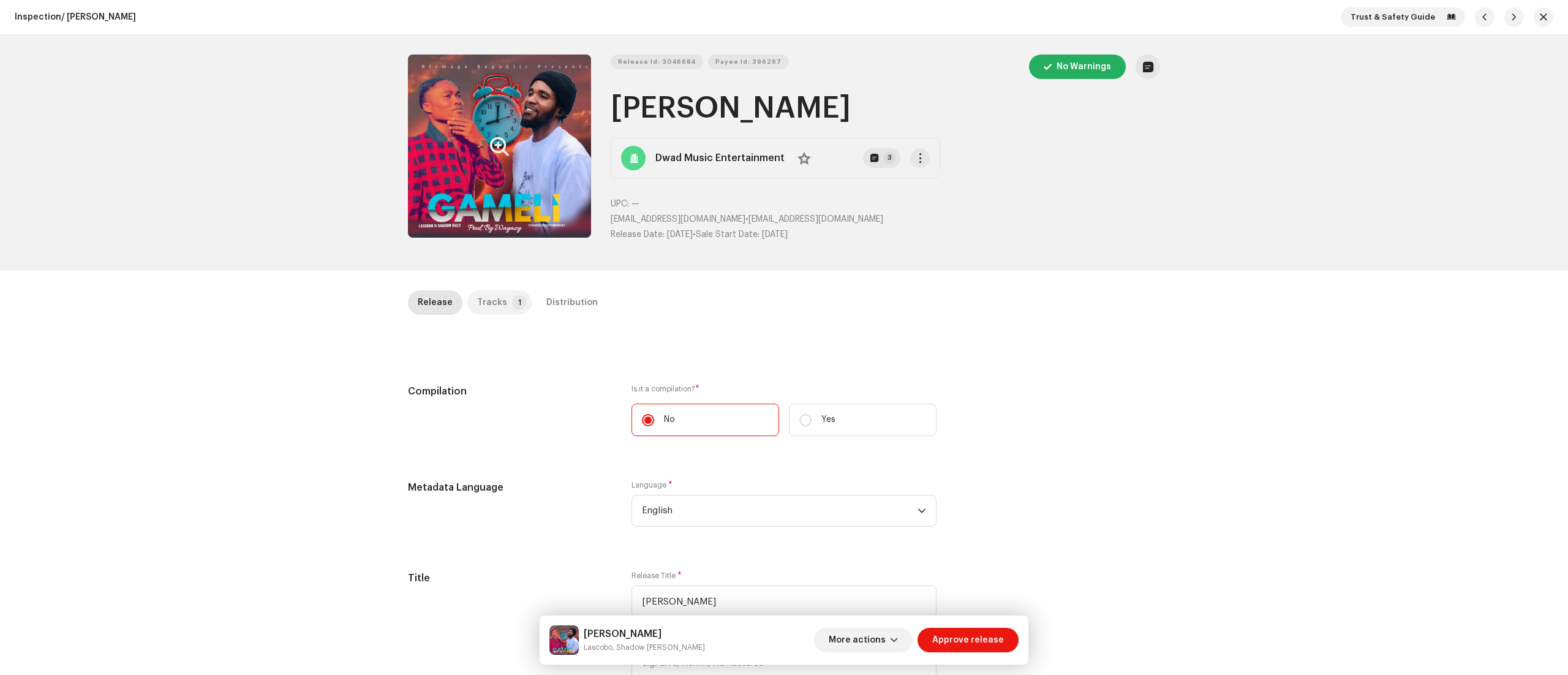
click at [512, 302] on p-badge "1" at bounding box center [519, 302] width 14 height 14
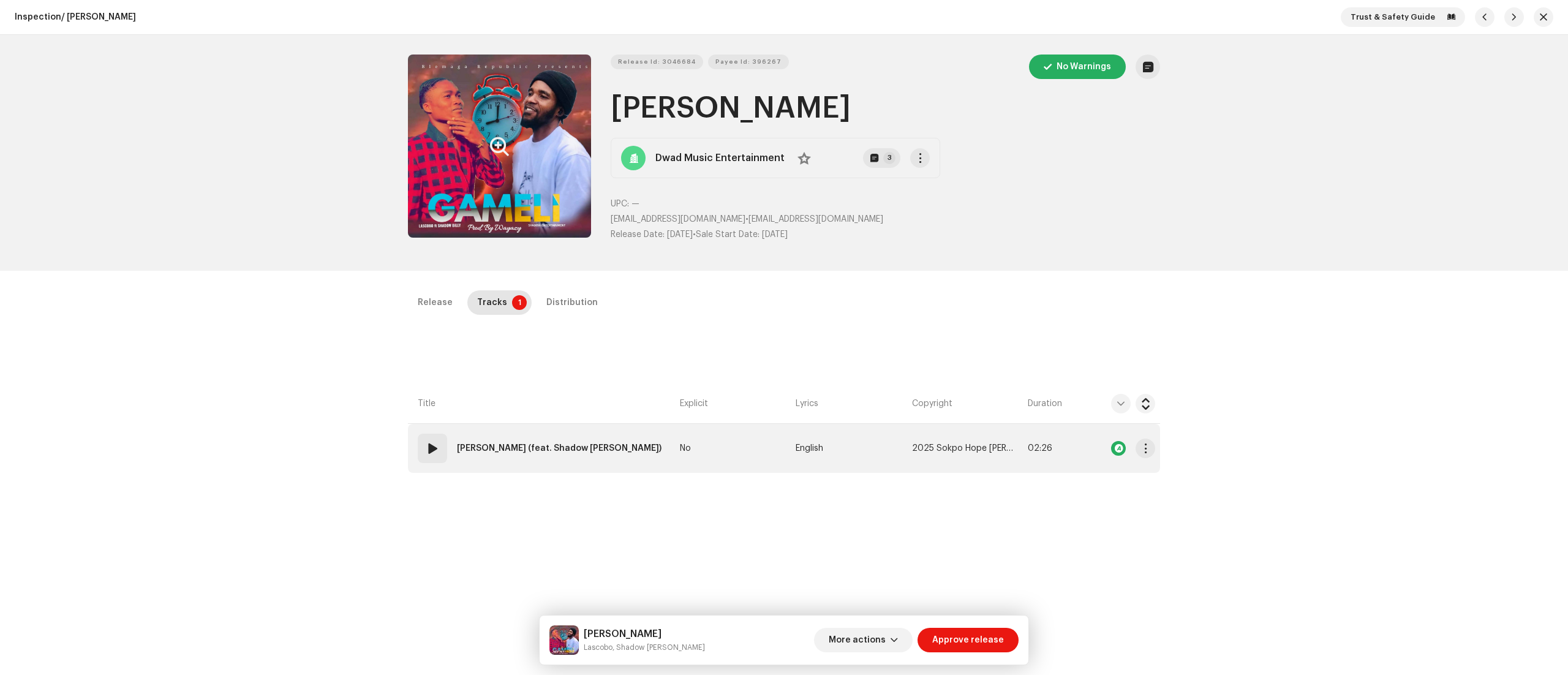
click at [429, 455] on span at bounding box center [432, 448] width 14 height 14
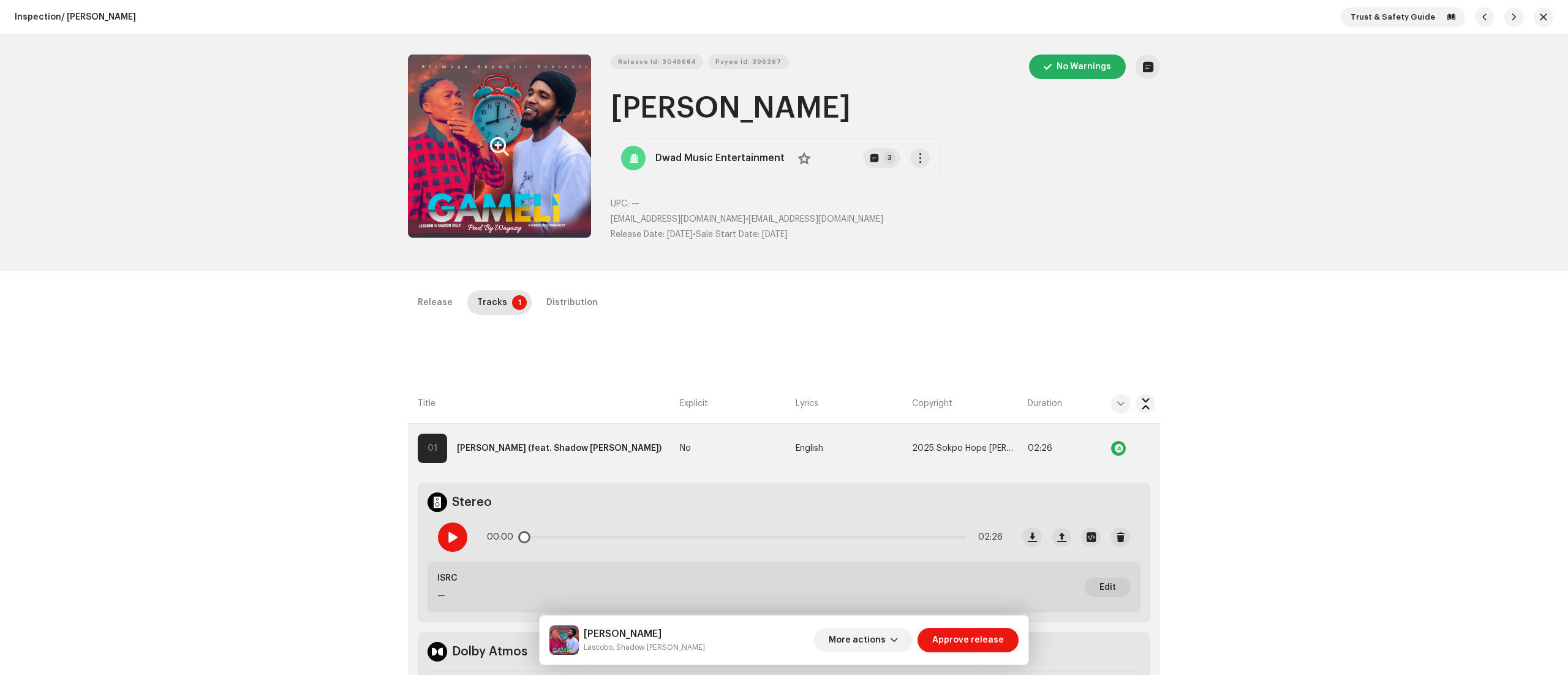
click at [451, 537] on span at bounding box center [452, 537] width 10 height 10
click at [657, 360] on div "Release Tracks 1 Distribution Compilation Is it a compilation? * No Yes Metadat…" at bounding box center [784, 672] width 792 height 765
click at [451, 524] on div at bounding box center [453, 537] width 30 height 30
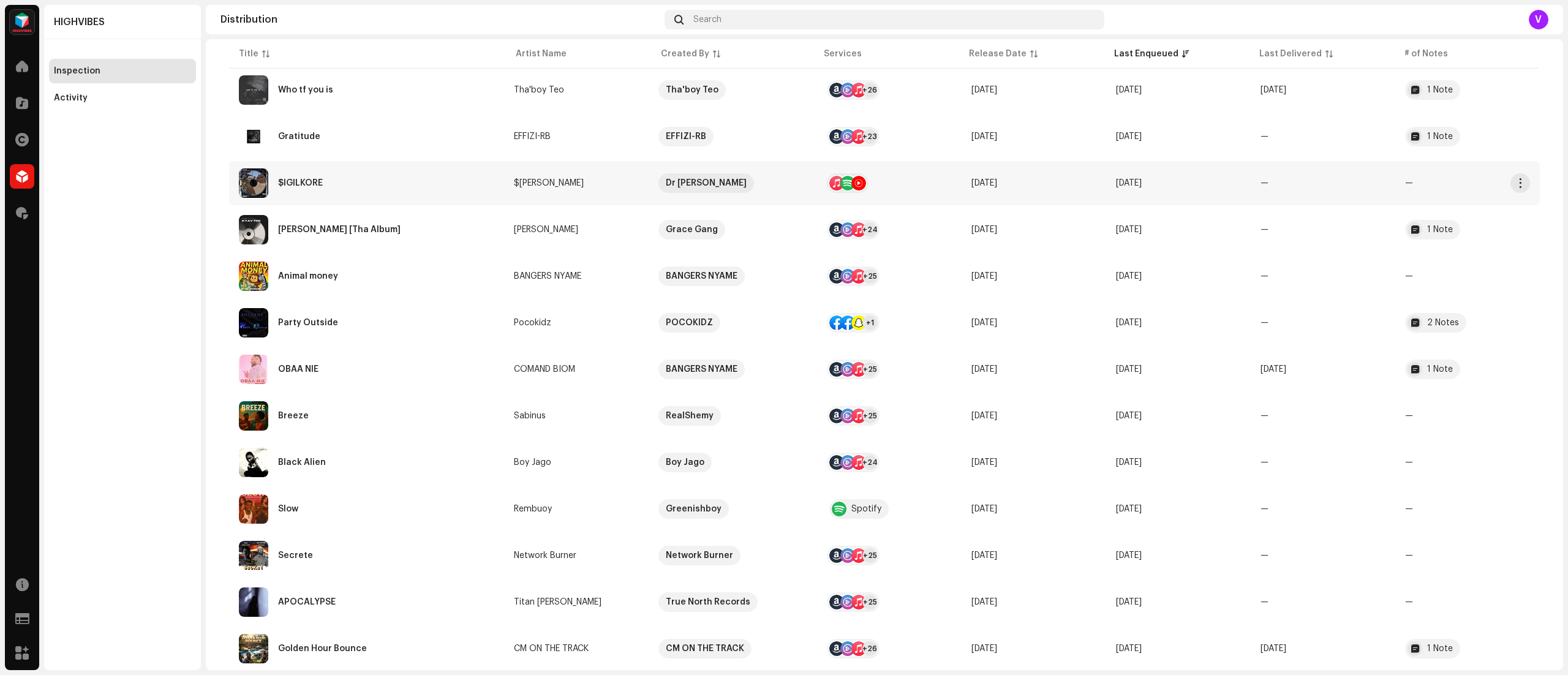
scroll to position [714, 0]
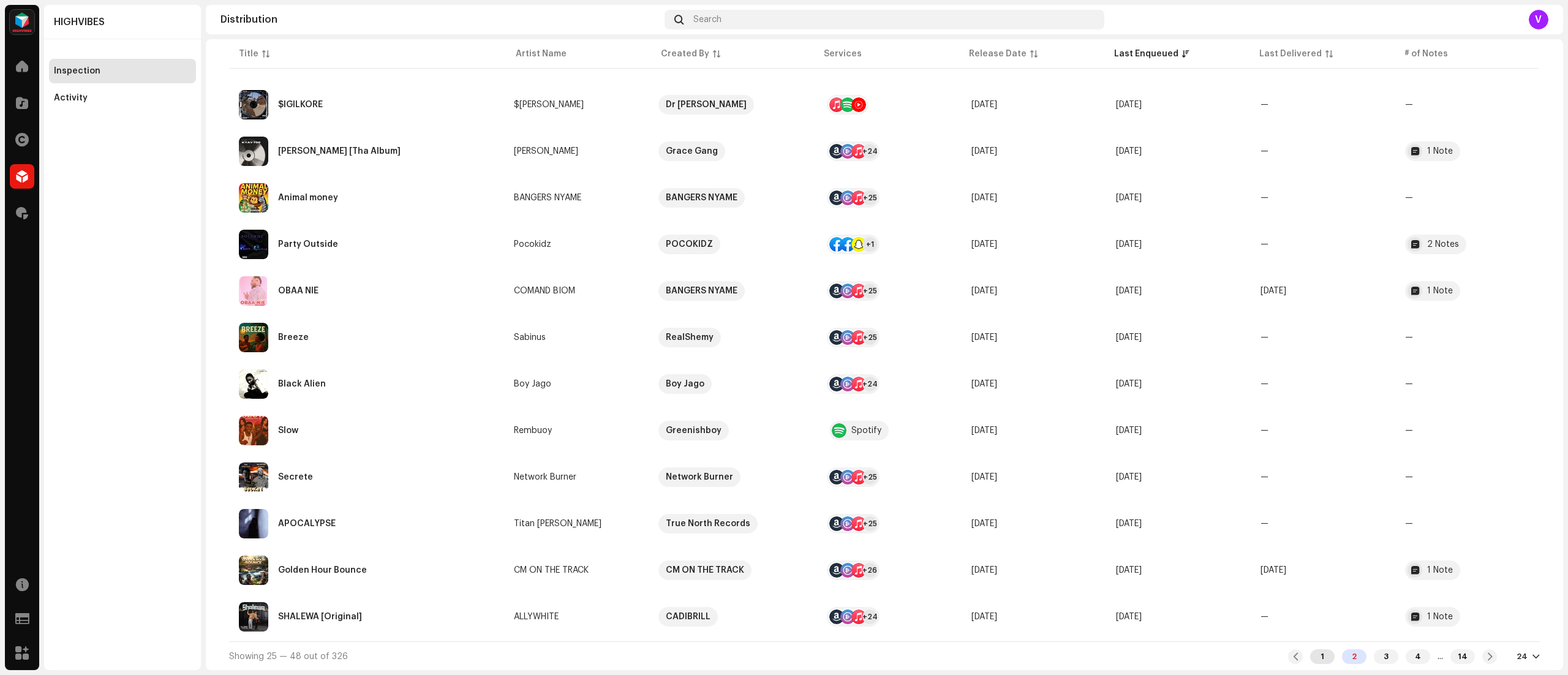
click at [1312, 661] on div "1" at bounding box center [1322, 656] width 25 height 14
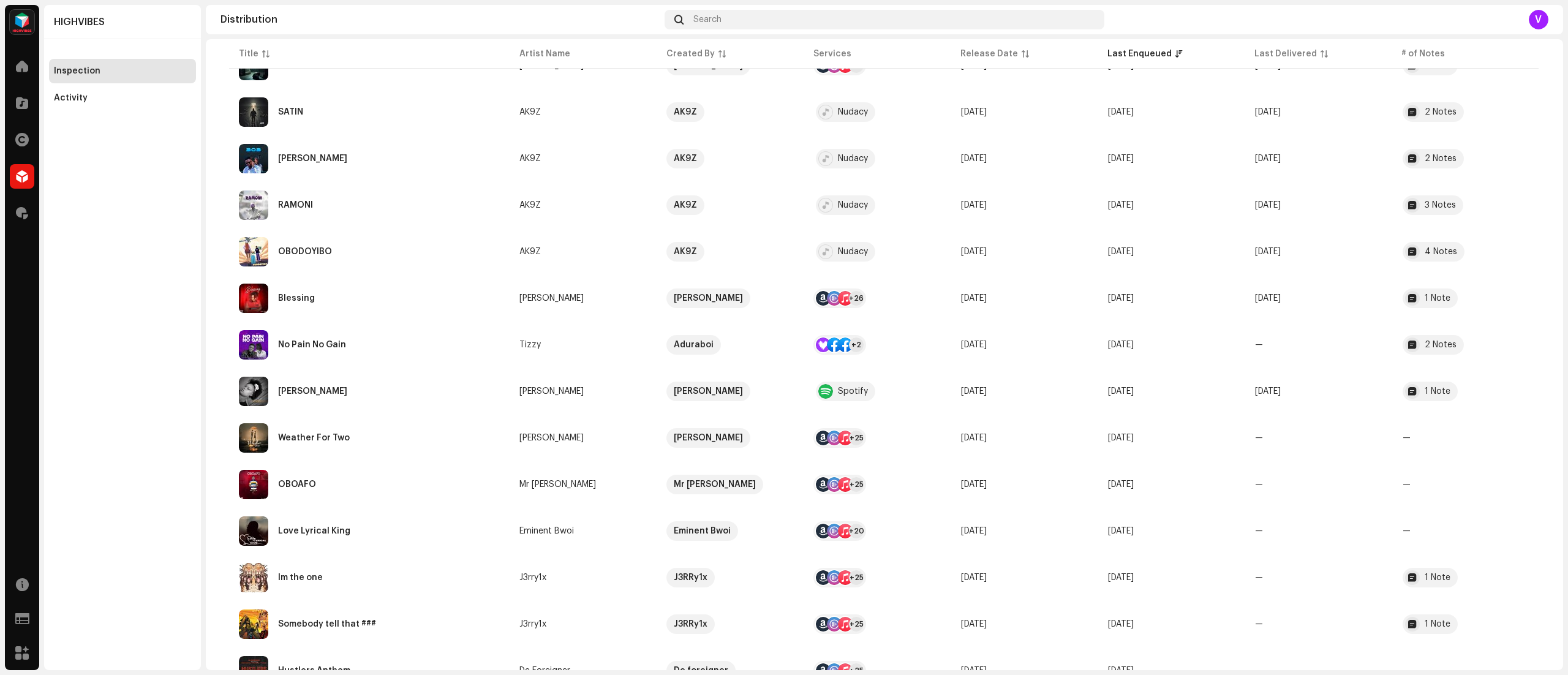
scroll to position [714, 0]
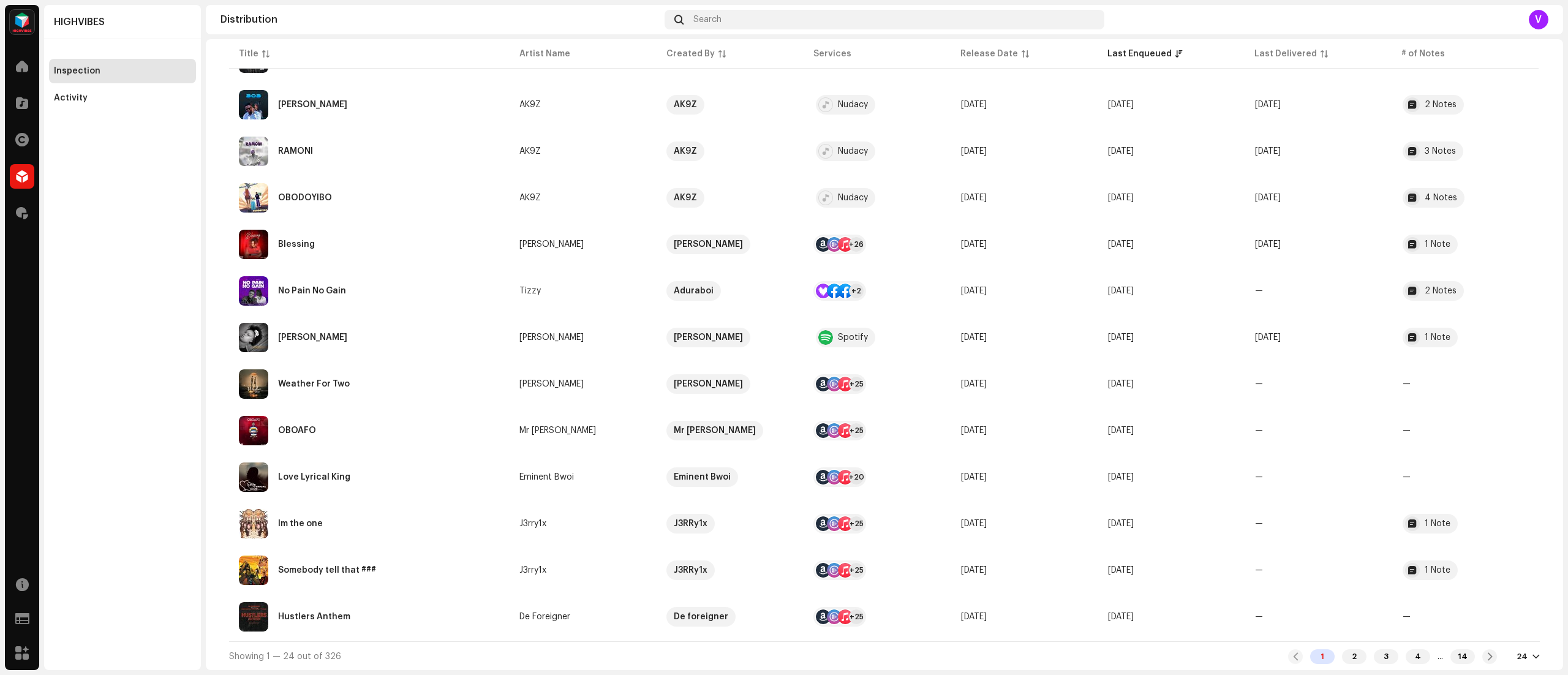
click at [1532, 655] on div at bounding box center [1536, 656] width 8 height 10
click at [1504, 639] on div "72" at bounding box center [1505, 633] width 50 height 25
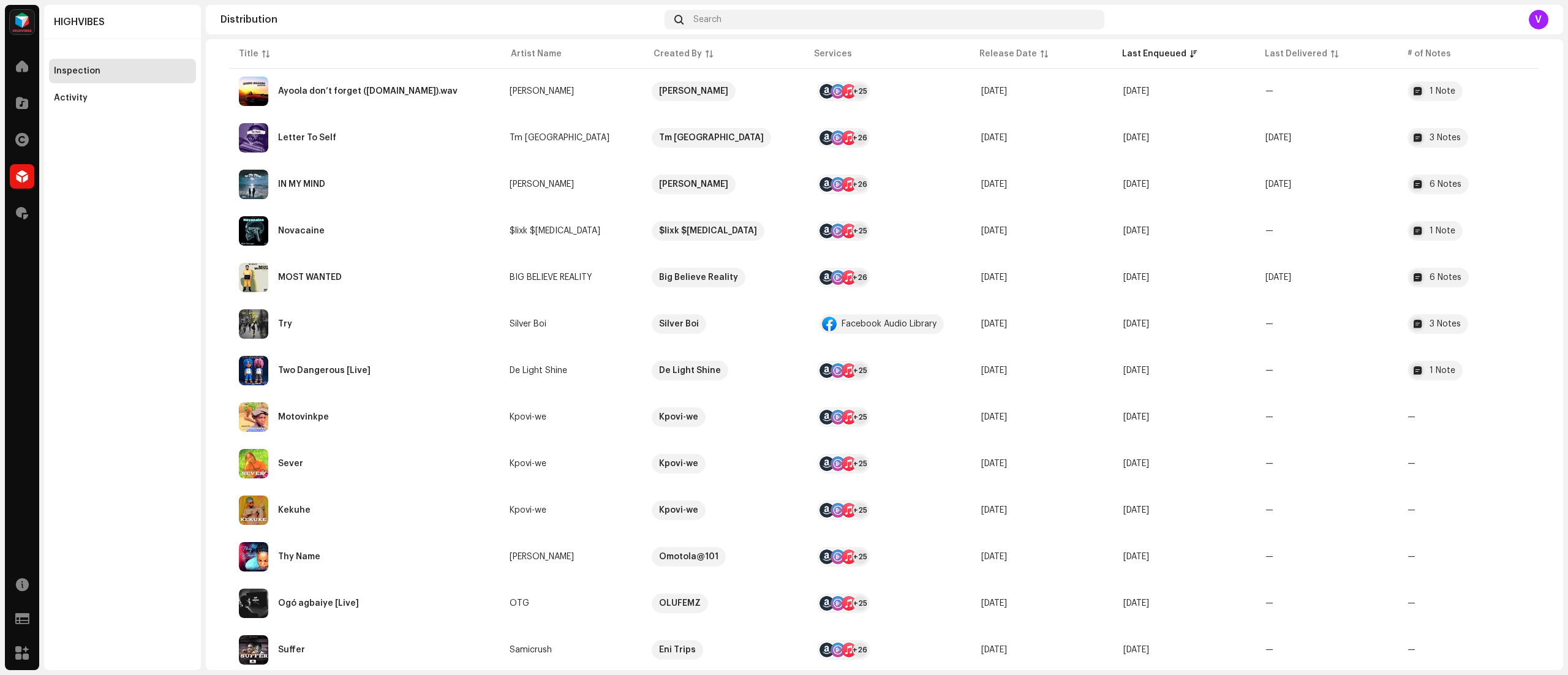
scroll to position [2947, 0]
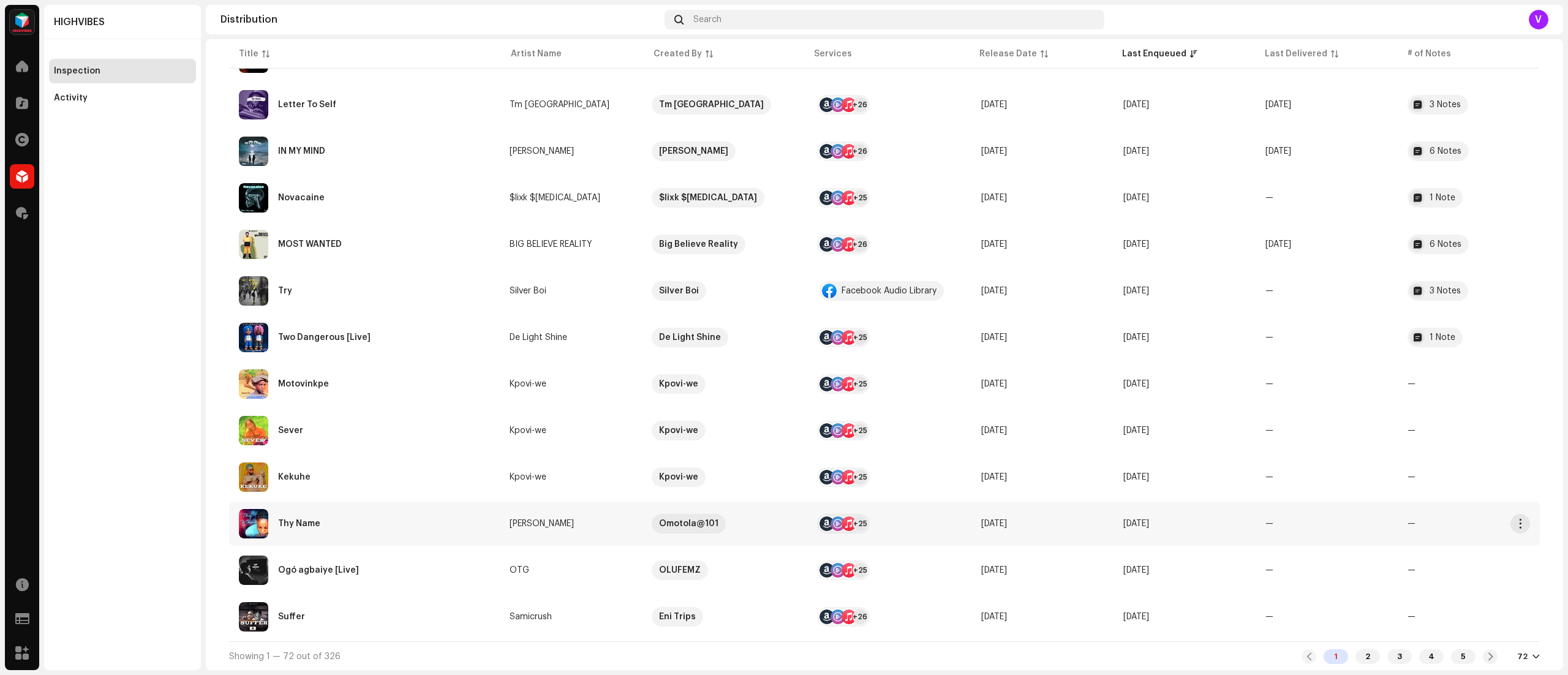
click at [1266, 522] on span "—" at bounding box center [1270, 523] width 8 height 8
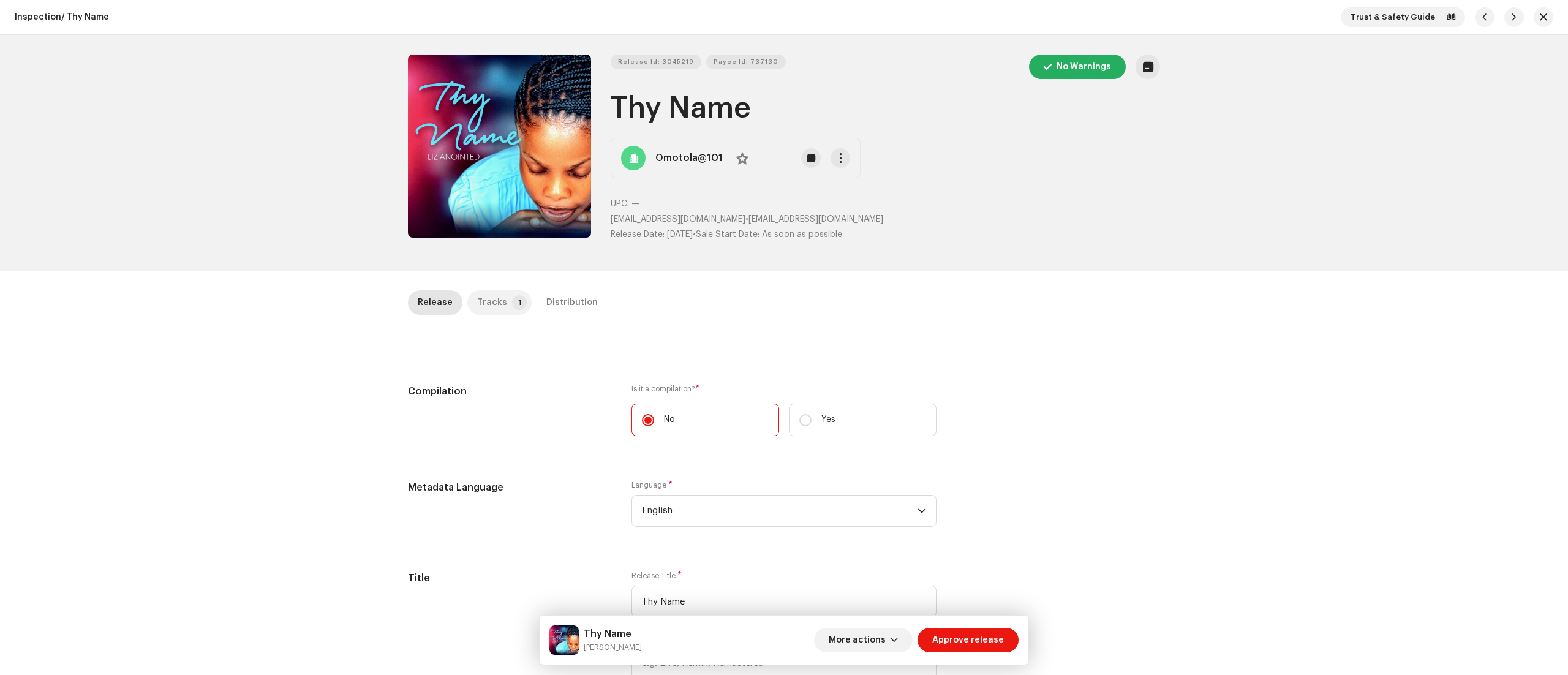
click at [484, 311] on div "Tracks" at bounding box center [492, 302] width 30 height 25
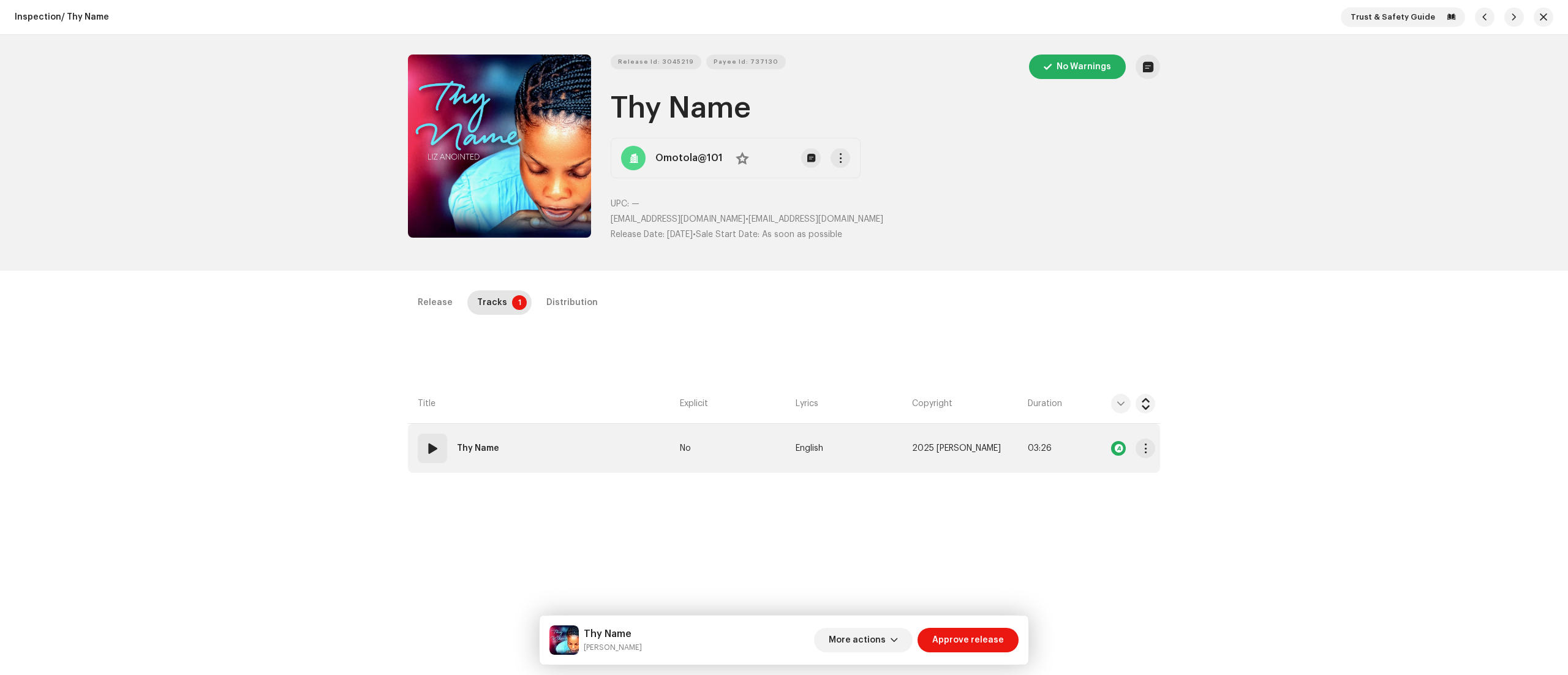
click at [429, 448] on span at bounding box center [432, 448] width 14 height 14
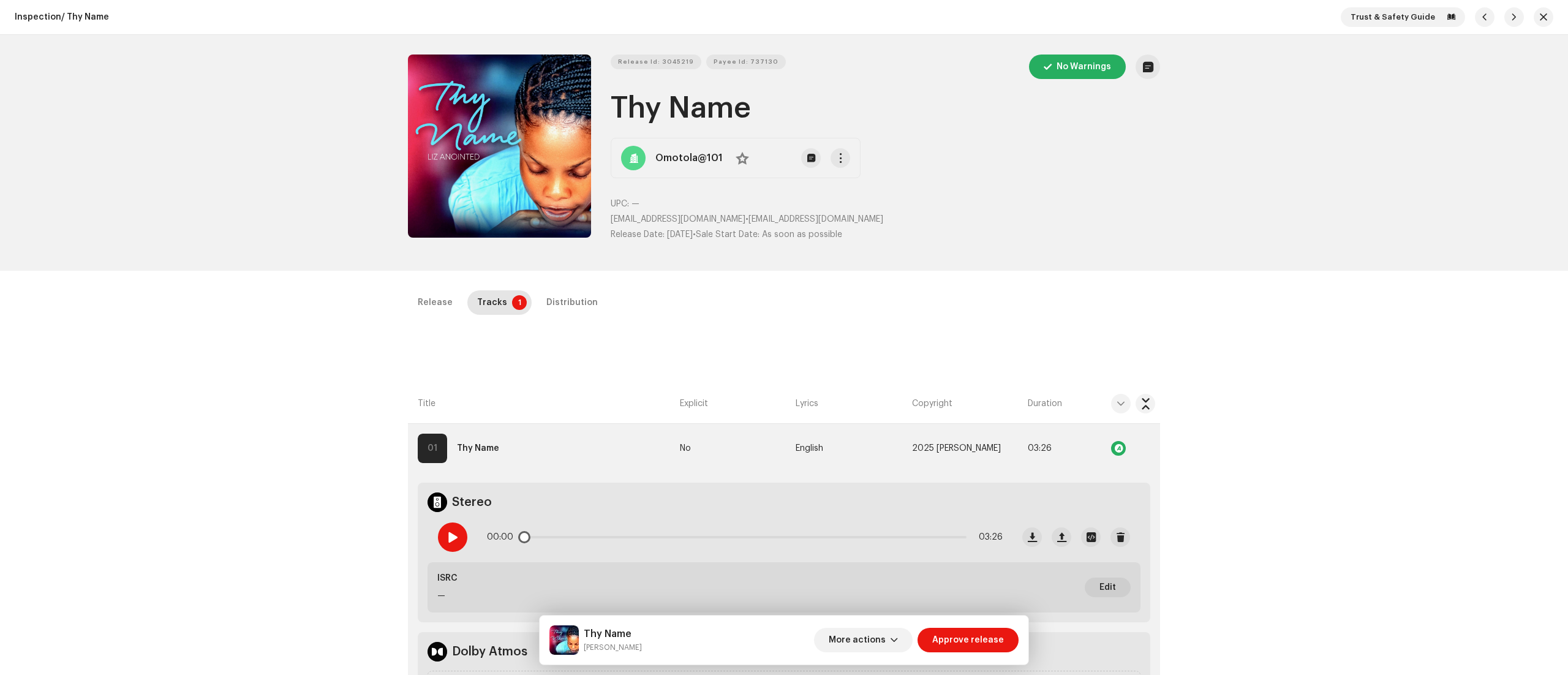
click at [449, 537] on span at bounding box center [452, 537] width 10 height 10
click at [488, 178] on button "Zoom Image" at bounding box center [499, 146] width 183 height 183
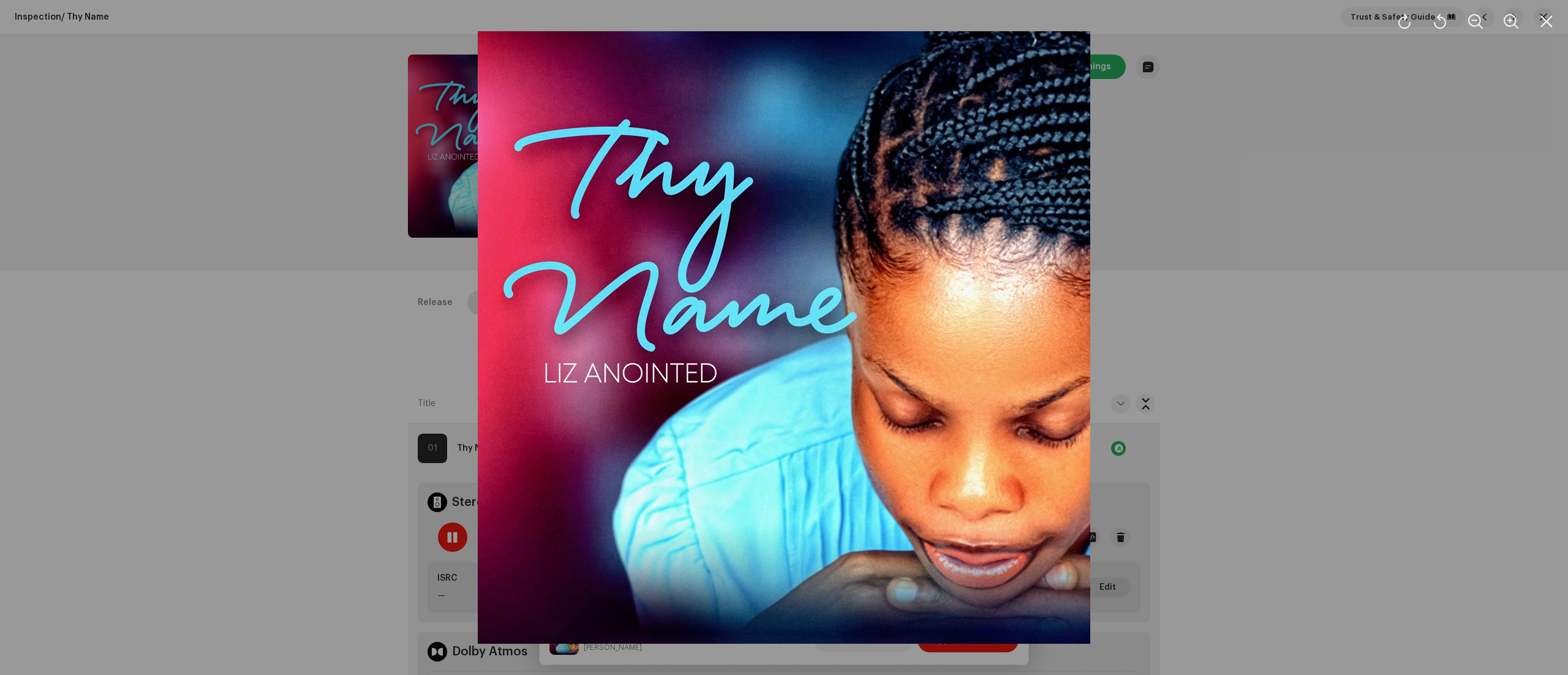
click at [1257, 481] on div at bounding box center [784, 338] width 1568 height 675
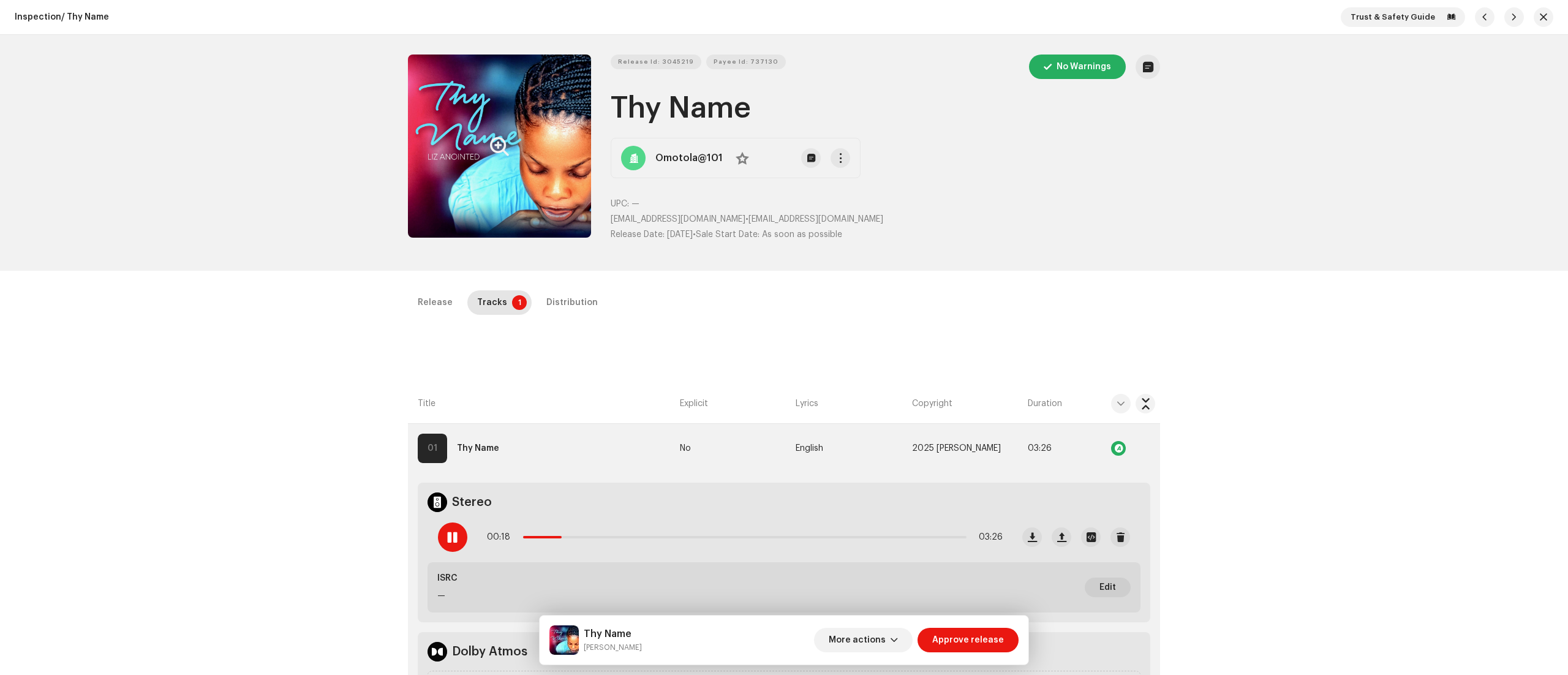
click at [581, 643] on div "Thy Name Liz Anointed" at bounding box center [595, 640] width 92 height 30
drag, startPoint x: 583, startPoint y: 644, endPoint x: 644, endPoint y: 647, distance: 61.1
click at [644, 647] on div "Thy Name Liz Anointed More actions Approve release" at bounding box center [783, 640] width 469 height 30
copy small "Liz Anointed"
click at [455, 542] on span at bounding box center [452, 537] width 10 height 10
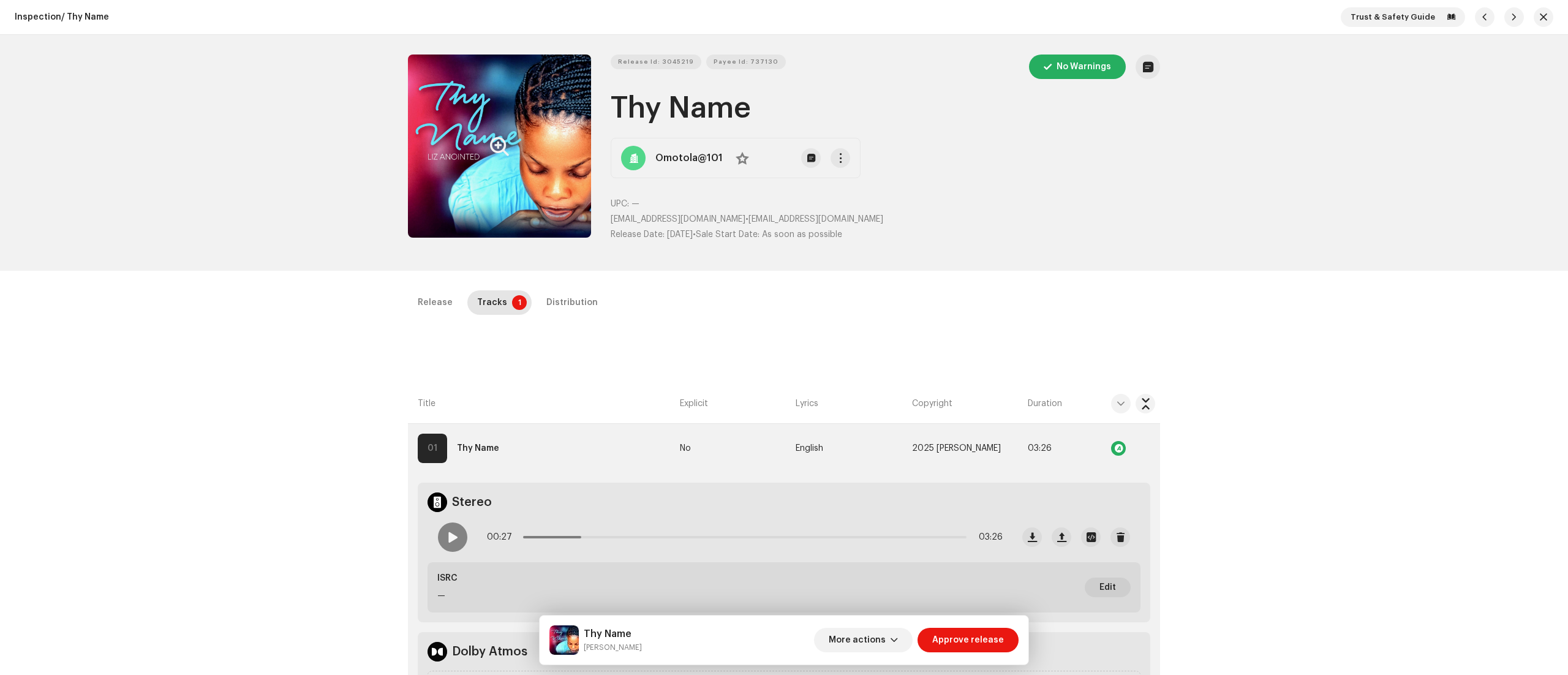
drag, startPoint x: 610, startPoint y: 105, endPoint x: 781, endPoint y: 121, distance: 171.7
click at [781, 121] on h1 "Thy Name" at bounding box center [885, 108] width 549 height 39
copy h1 "Thy Name"
click at [669, 63] on span "Release Id: 3045219" at bounding box center [656, 62] width 76 height 25
click at [742, 63] on span "Payee Id: 737130" at bounding box center [746, 62] width 65 height 25
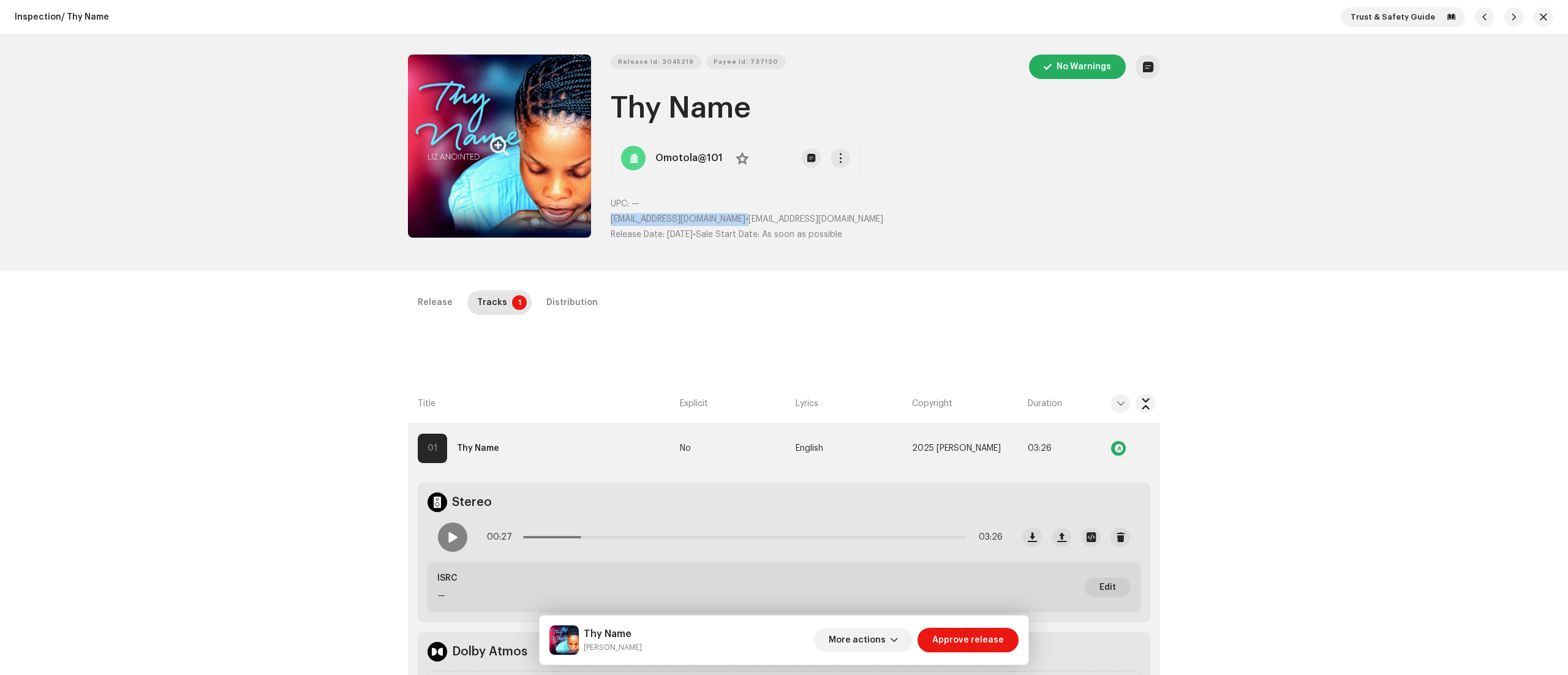
drag, startPoint x: 608, startPoint y: 213, endPoint x: 741, endPoint y: 217, distance: 133.1
click at [741, 217] on p "omotolajumoke2017@gmail.com • omotolajumoke2017@gmail.com" at bounding box center [885, 219] width 549 height 13
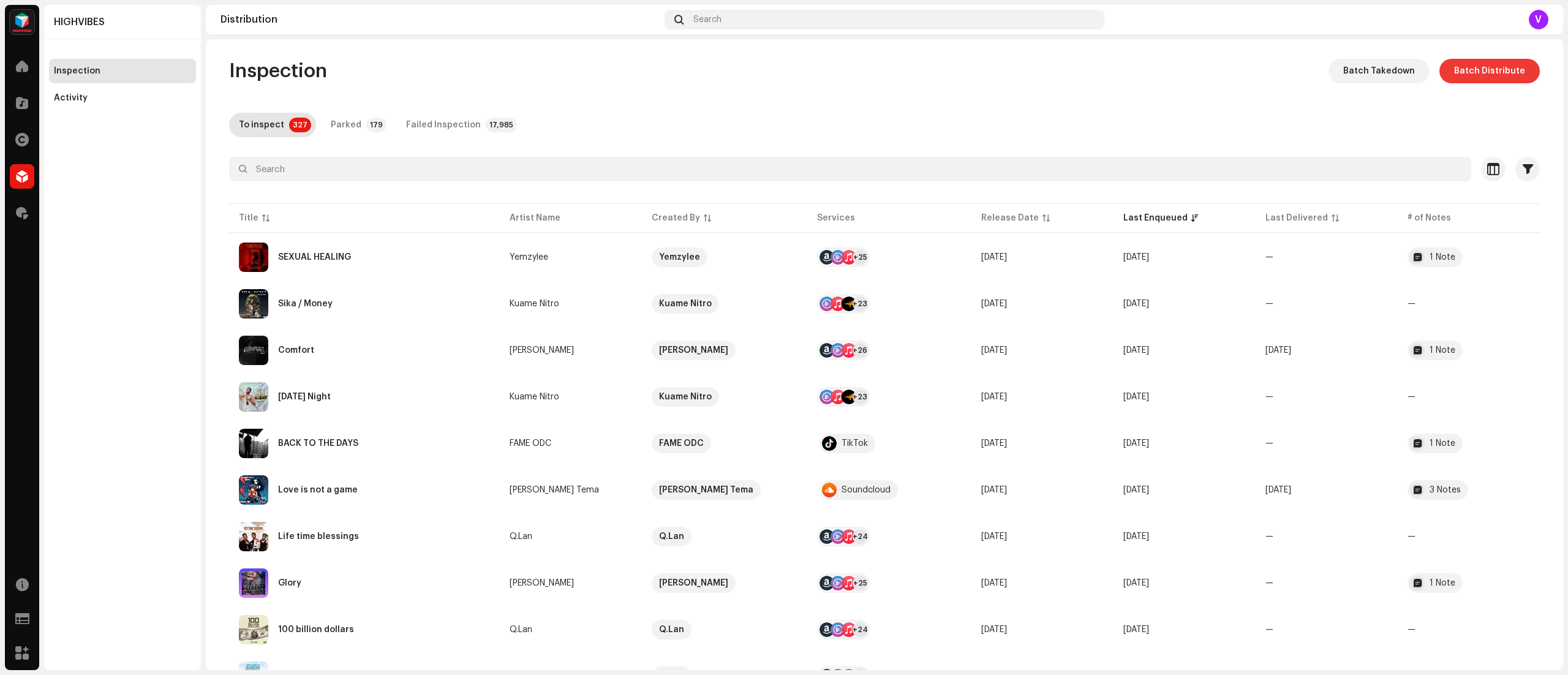
click at [1497, 66] on span "Batch Distribute" at bounding box center [1489, 71] width 71 height 25
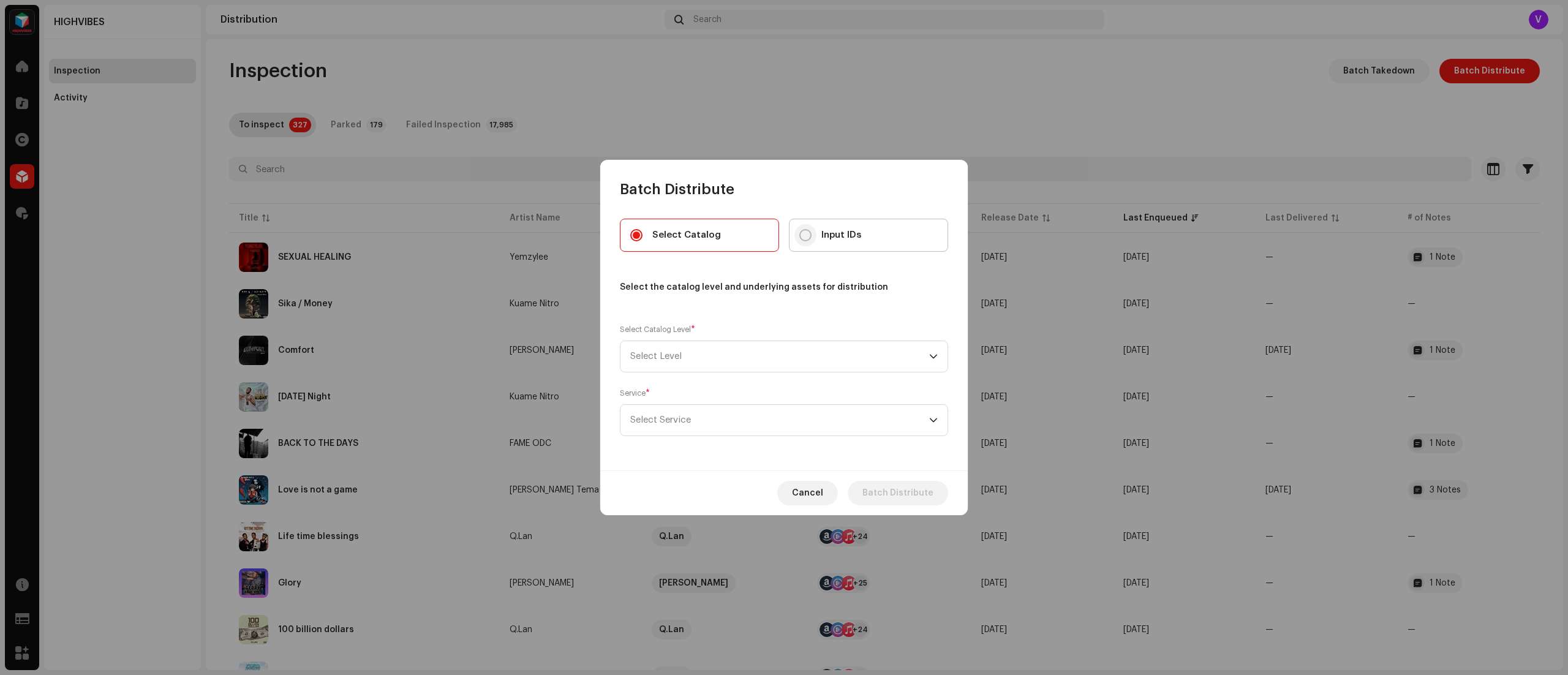
click at [804, 232] on input "Input IDs" at bounding box center [805, 235] width 12 height 12
radio input "true"
click at [936, 355] on icon "dropdown trigger" at bounding box center [933, 356] width 8 height 8
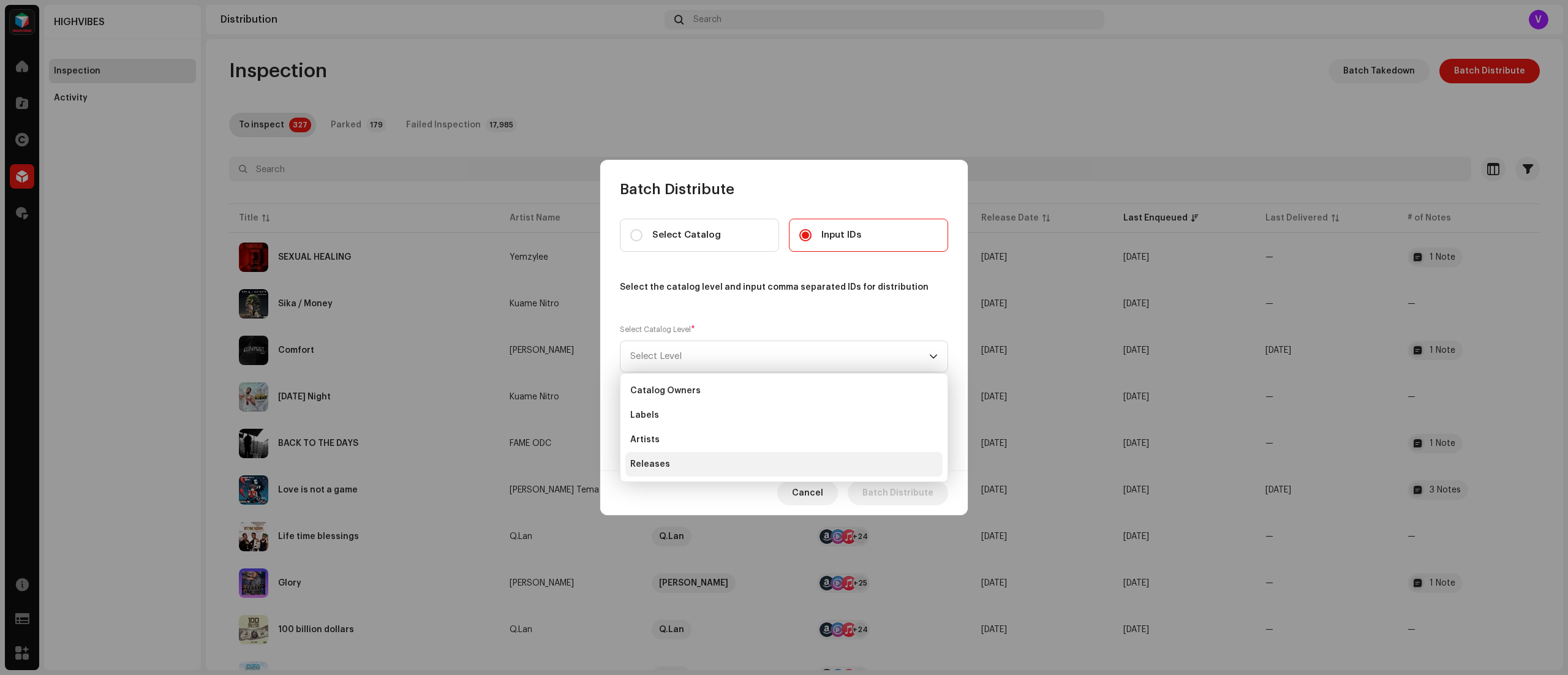
click at [772, 460] on li "Releases" at bounding box center [784, 464] width 317 height 25
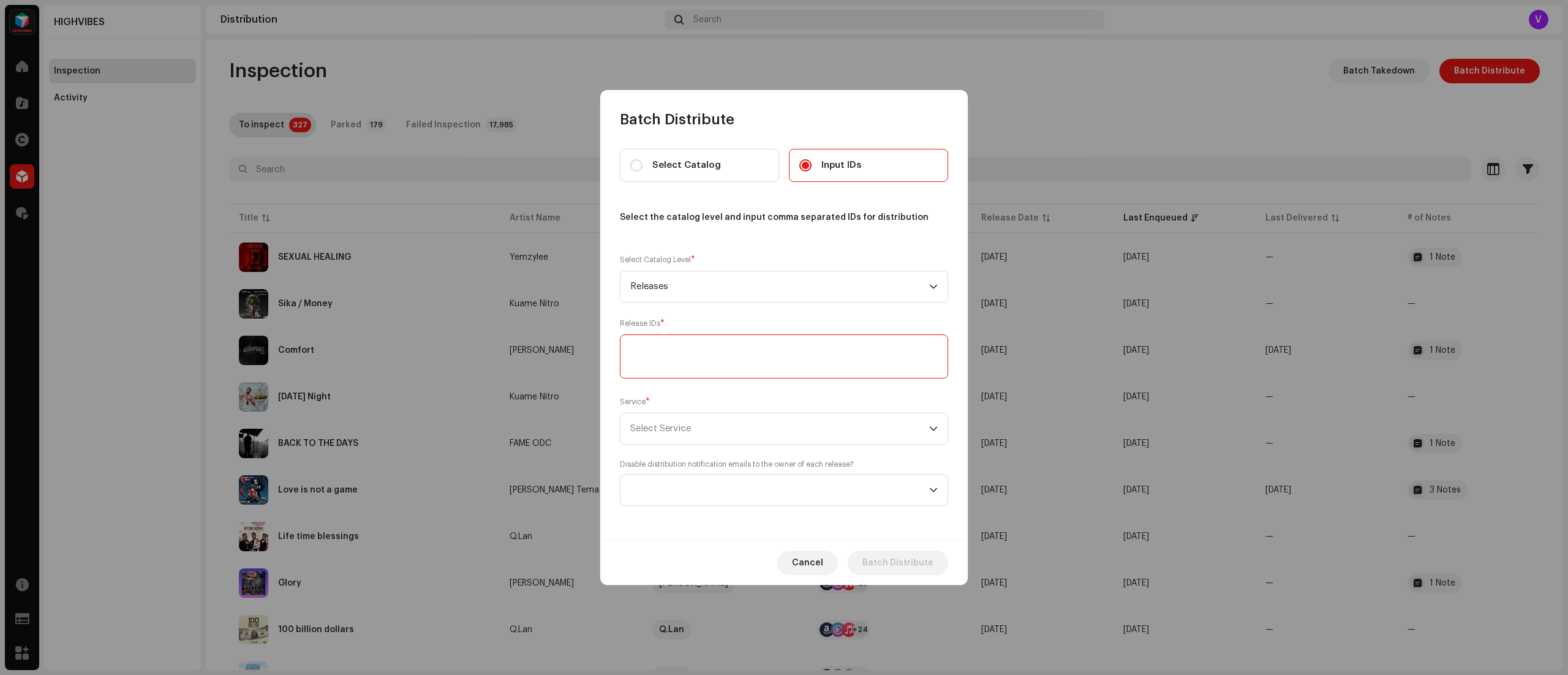
click at [689, 357] on textarea at bounding box center [784, 356] width 328 height 44
paste textarea "3045219"
type textarea "3045219"
click at [929, 419] on div "dropdown trigger" at bounding box center [933, 428] width 8 height 30
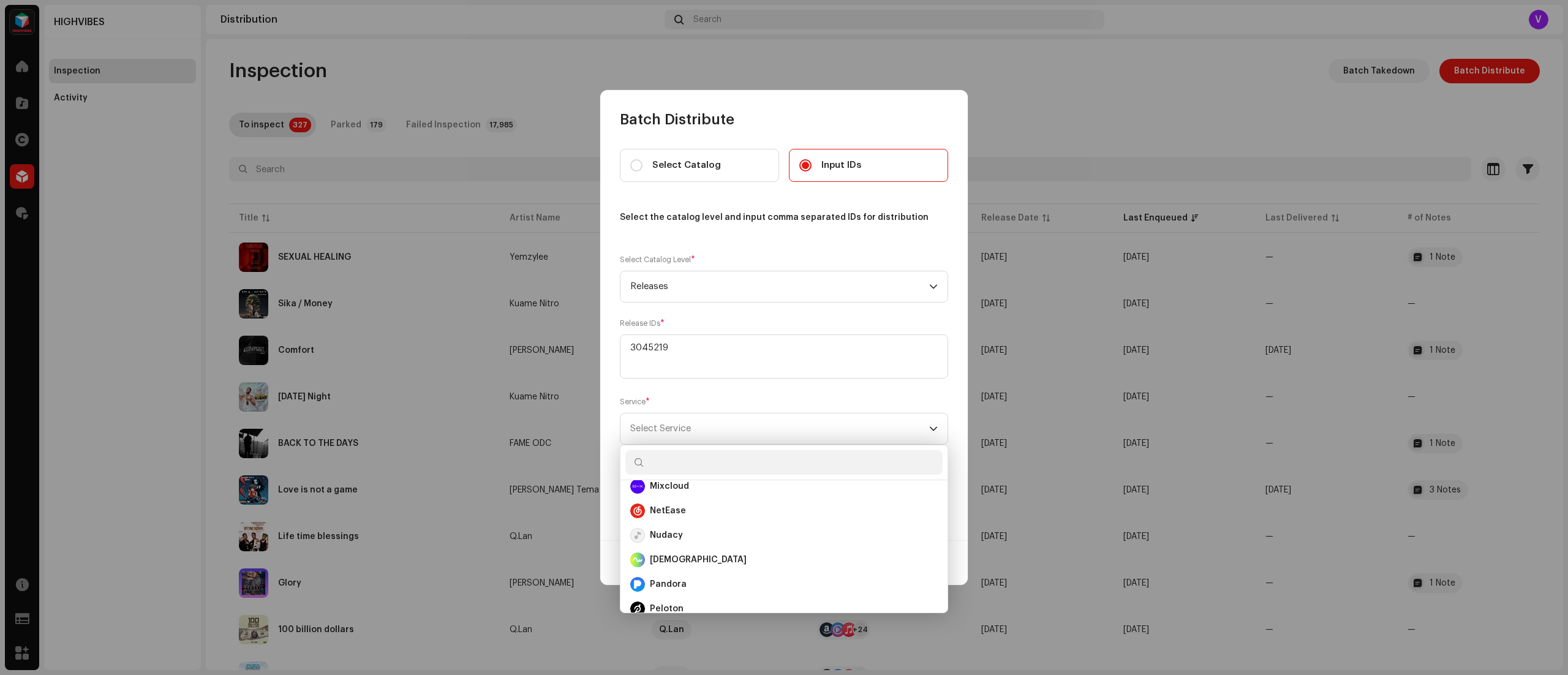
scroll to position [424, 0]
click at [736, 514] on div "Nudacy" at bounding box center [784, 514] width 307 height 14
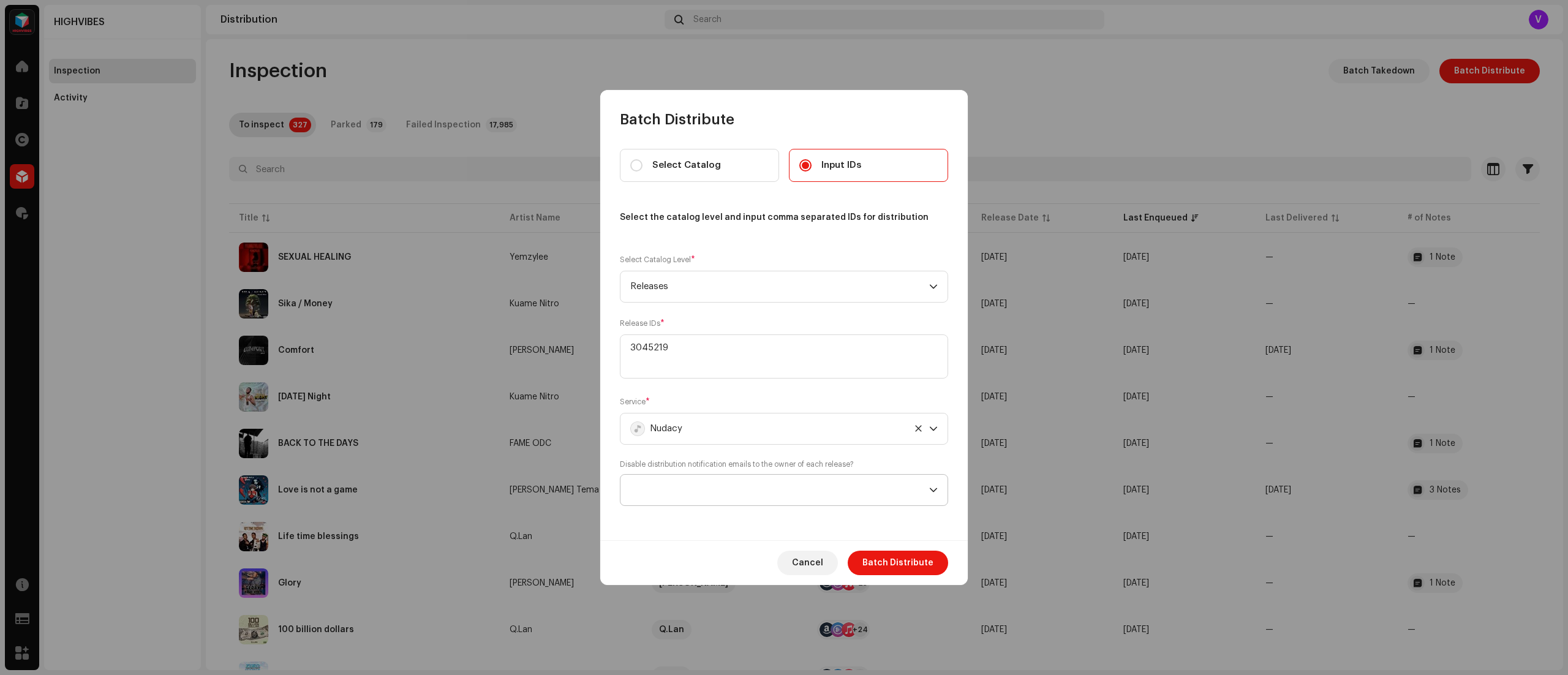
click at [934, 492] on icon "dropdown trigger" at bounding box center [933, 490] width 8 height 8
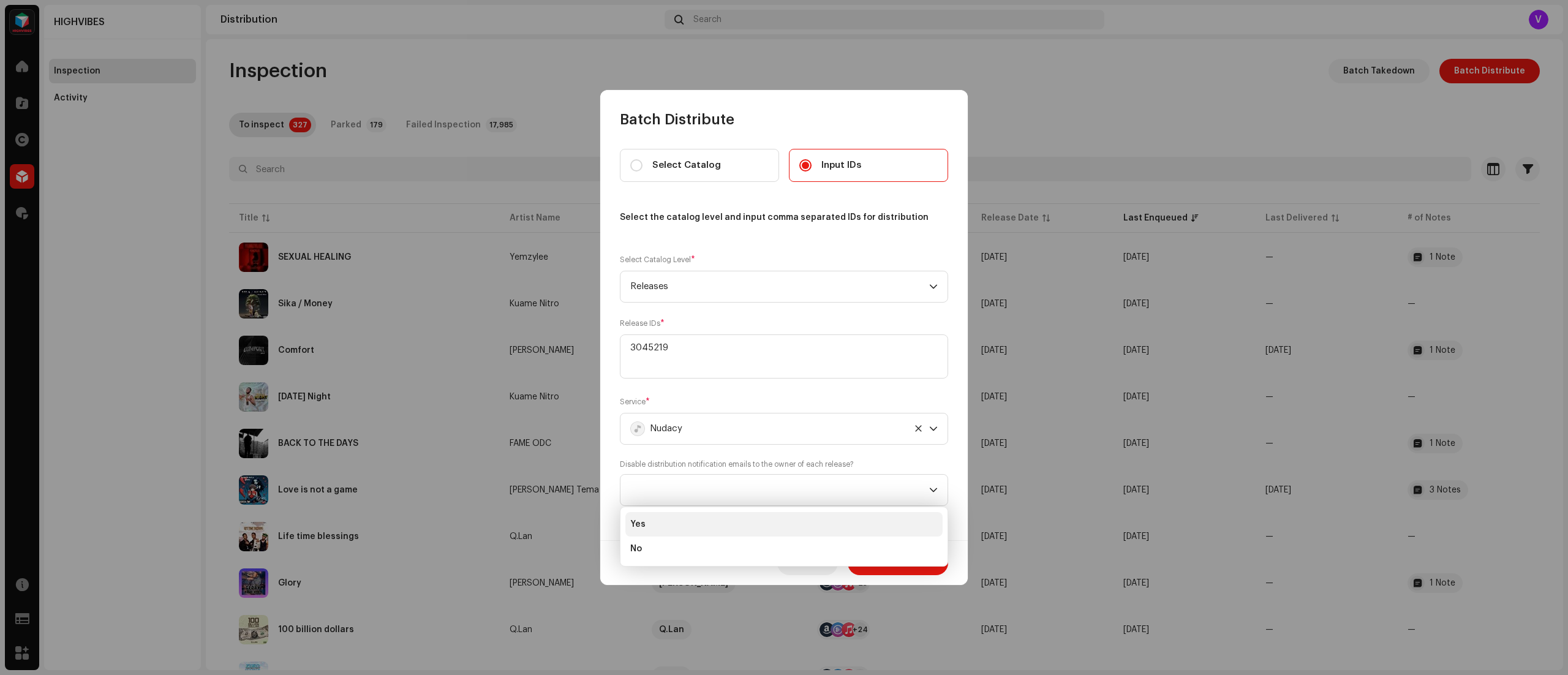
click at [794, 517] on li "Yes" at bounding box center [784, 524] width 317 height 25
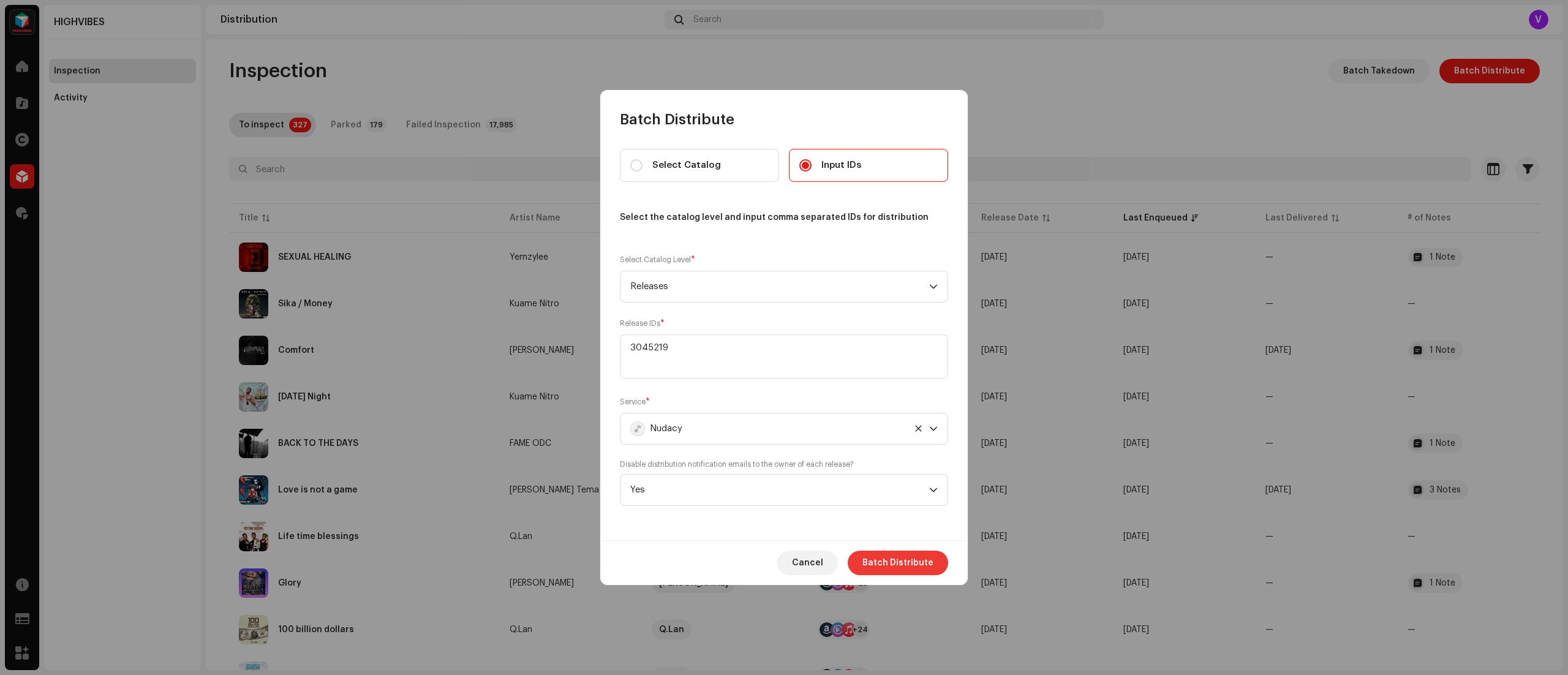
click at [885, 563] on span "Batch Distribute" at bounding box center [898, 563] width 71 height 25
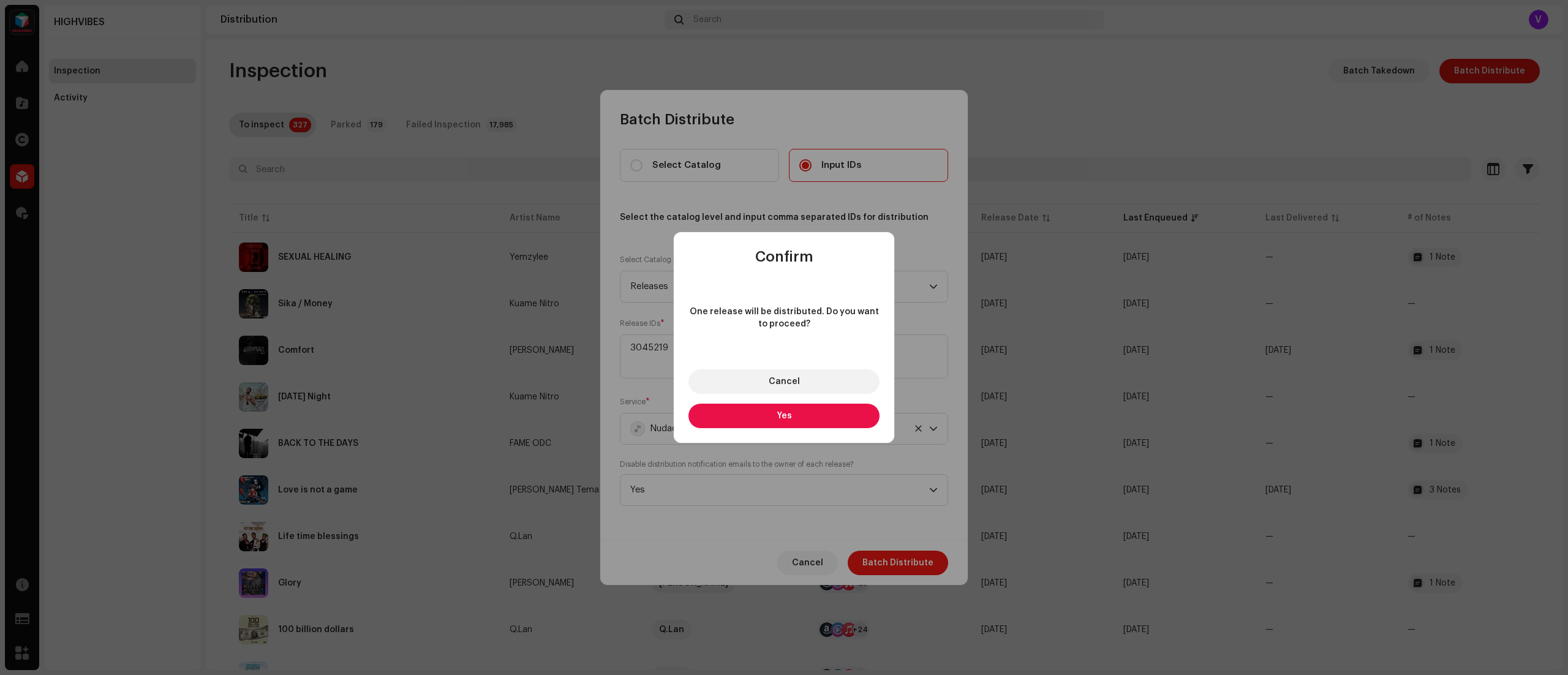
click at [777, 418] on span "Yes" at bounding box center [784, 415] width 15 height 8
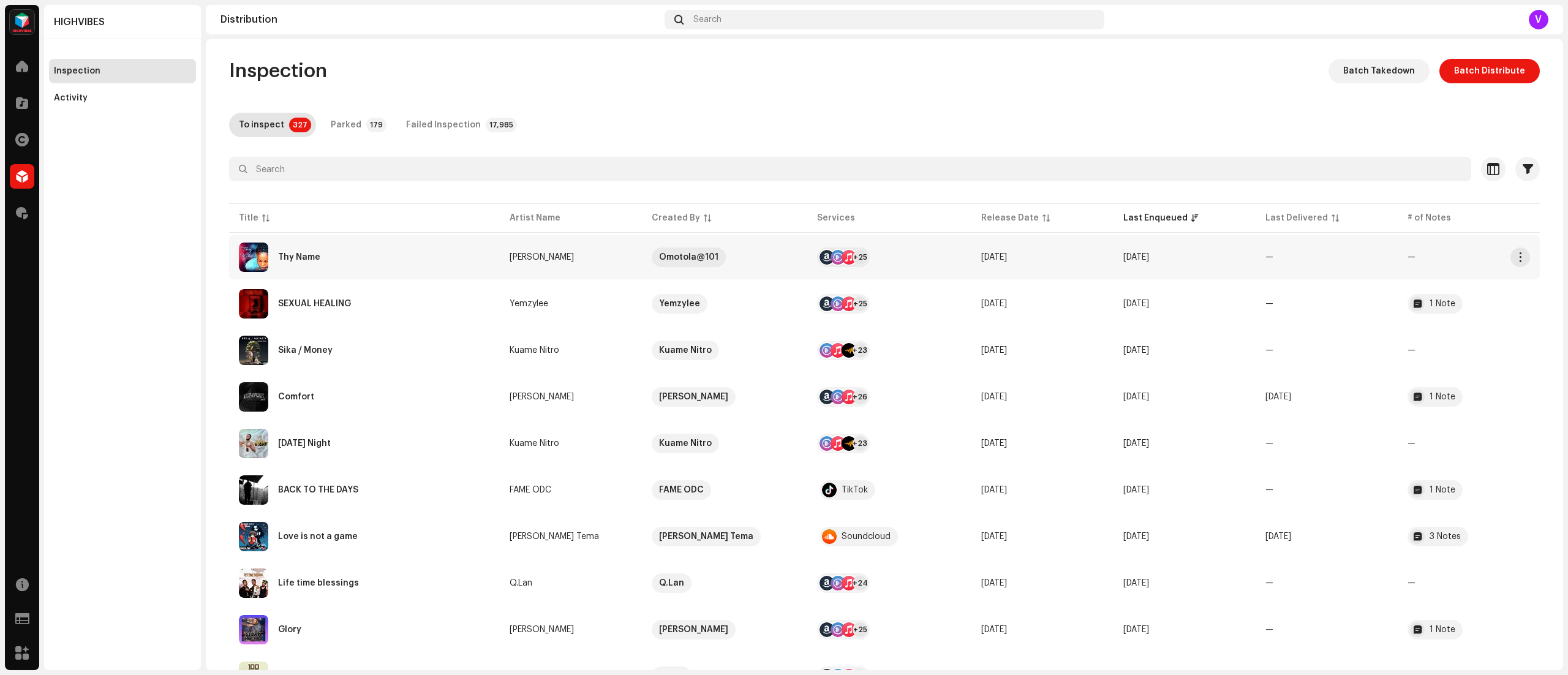
click at [997, 249] on td "Oct 6, 2025" at bounding box center [1042, 257] width 142 height 44
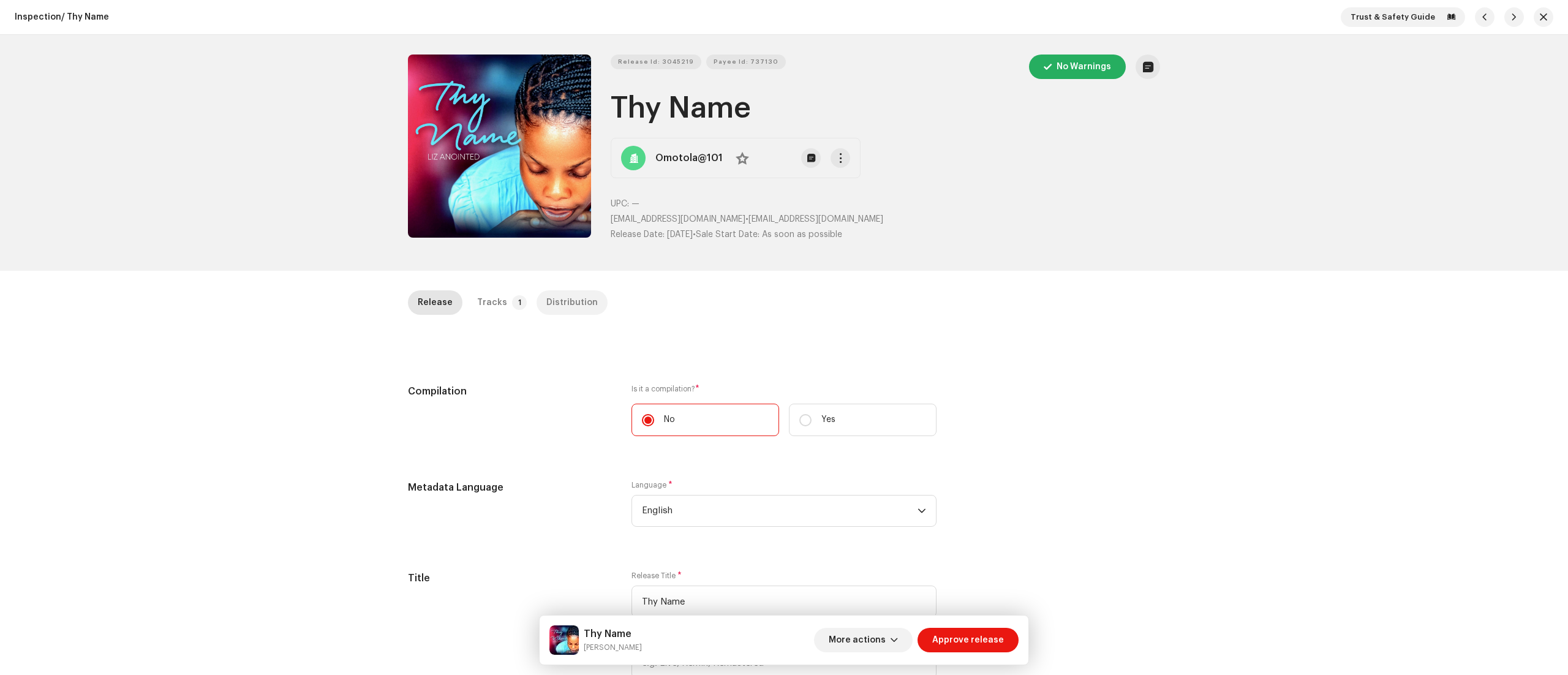
drag, startPoint x: 517, startPoint y: 300, endPoint x: 561, endPoint y: 296, distance: 44.2
click at [561, 296] on div "Release Tracks 1 Distribution" at bounding box center [784, 302] width 752 height 25
click at [561, 296] on div "Distribution" at bounding box center [572, 302] width 52 height 25
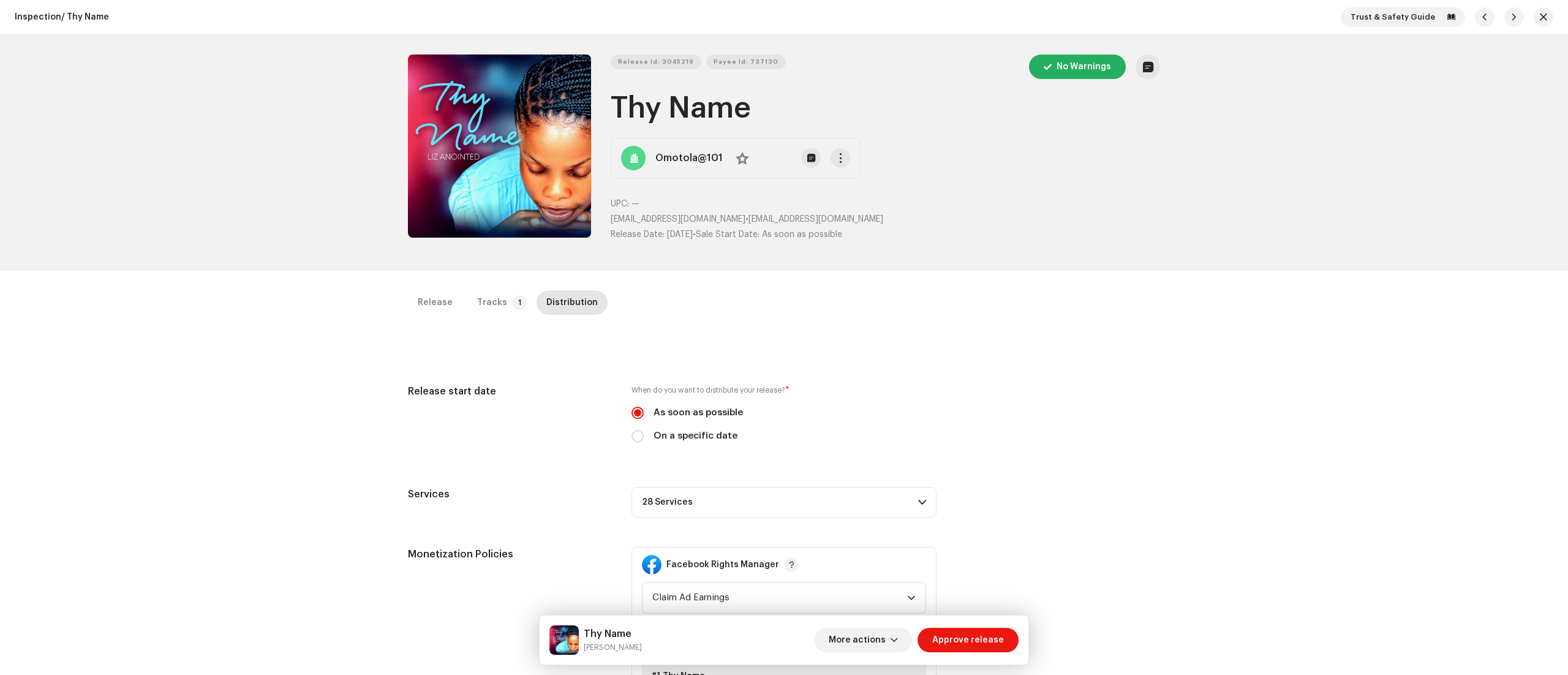
click at [918, 502] on span at bounding box center [922, 502] width 8 height 10
click at [1061, 499] on div "Services 28 Services Amazon HD Audio Anghami Apple HD Audio Audiomack AWA Boomp…" at bounding box center [784, 588] width 752 height 202
click at [512, 302] on p-badge "1" at bounding box center [519, 302] width 14 height 14
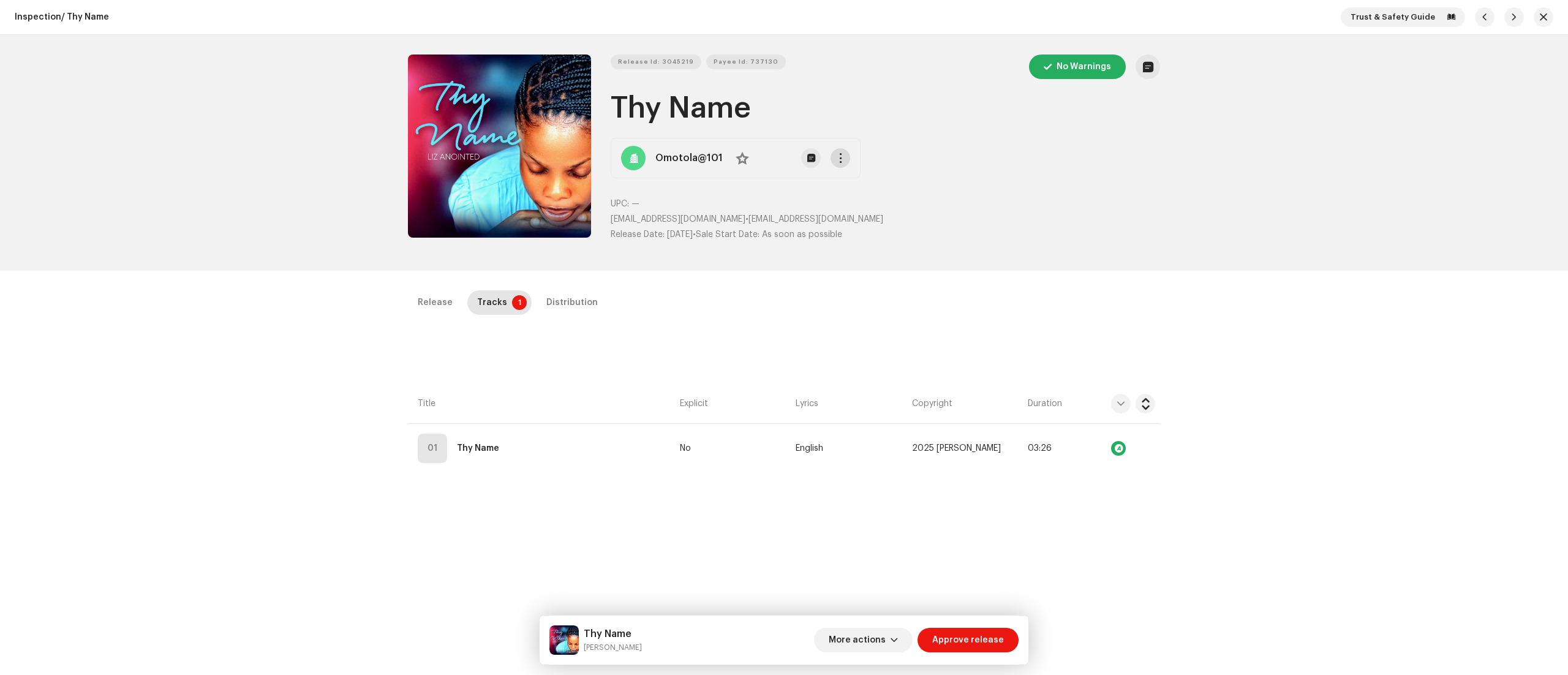
click at [836, 156] on span "button" at bounding box center [840, 158] width 9 height 10
click at [858, 198] on div "View Release" at bounding box center [900, 210] width 140 height 25
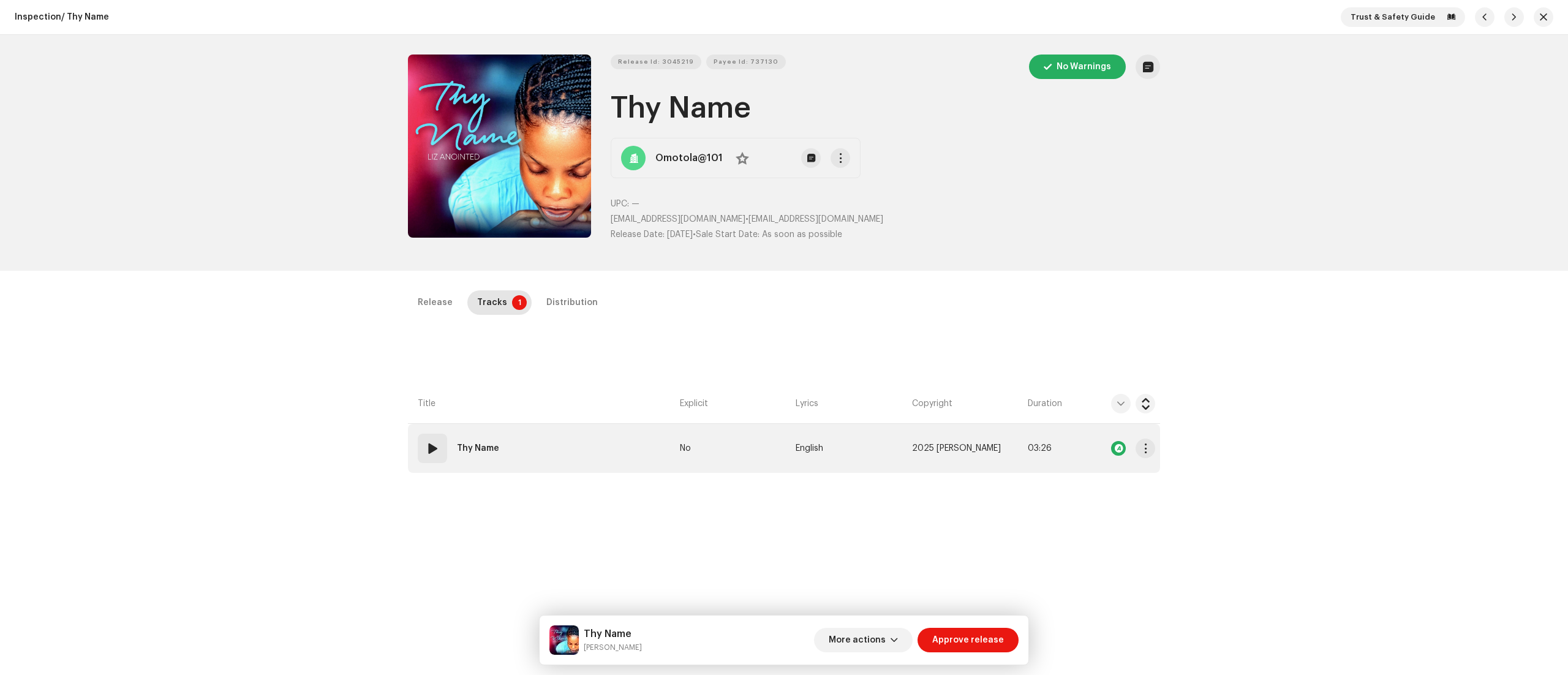
click at [433, 440] on div "01" at bounding box center [432, 448] width 30 height 30
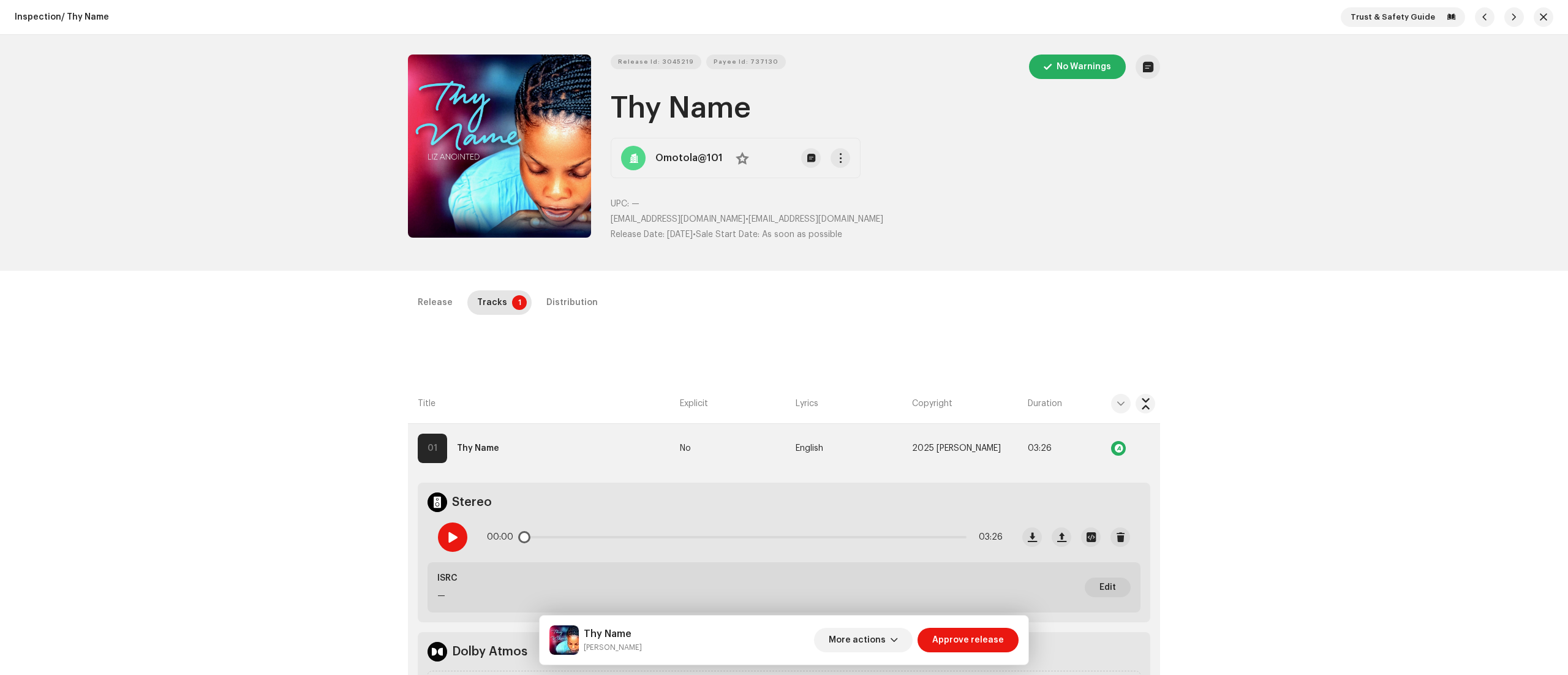
click at [451, 533] on span at bounding box center [452, 537] width 10 height 10
click at [714, 58] on span "Payee Id: 737130" at bounding box center [746, 62] width 65 height 25
click at [458, 532] on div at bounding box center [453, 537] width 30 height 30
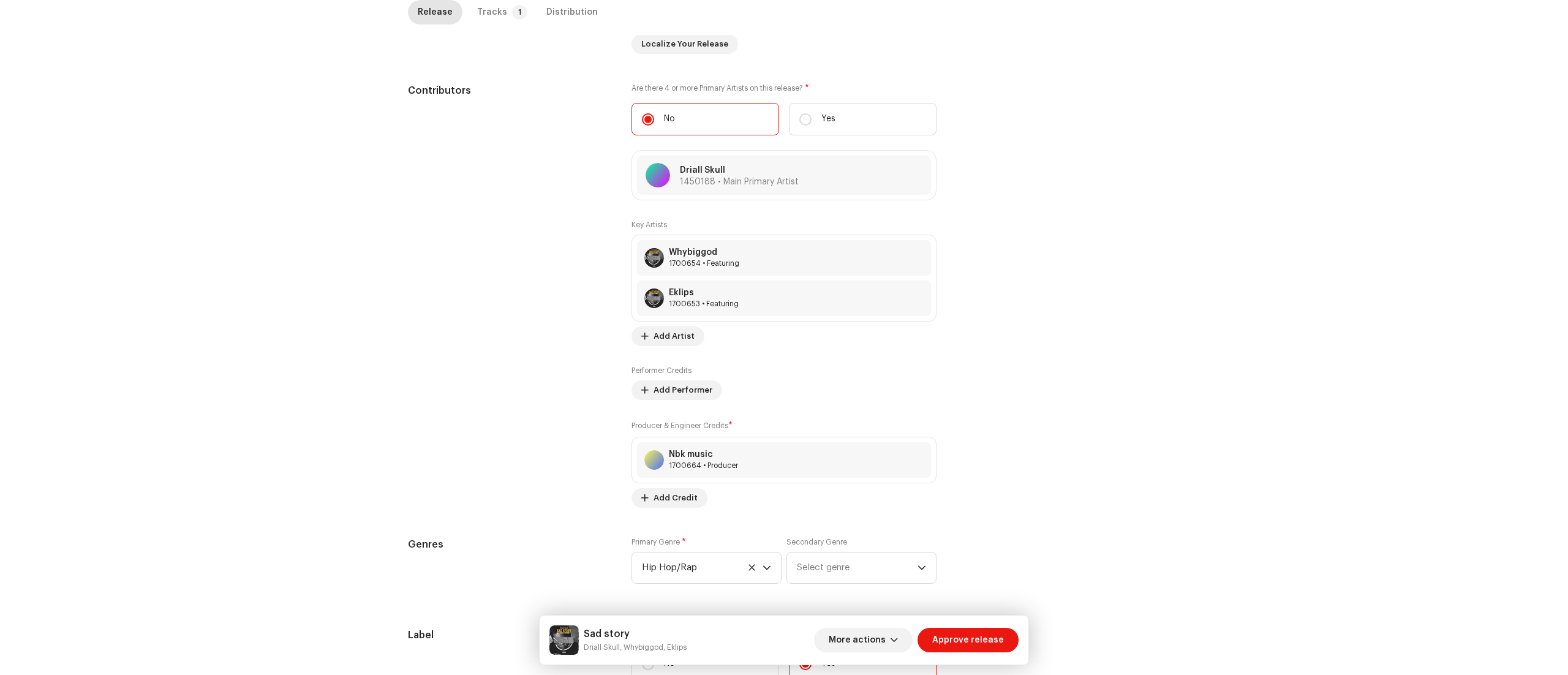
scroll to position [666, 0]
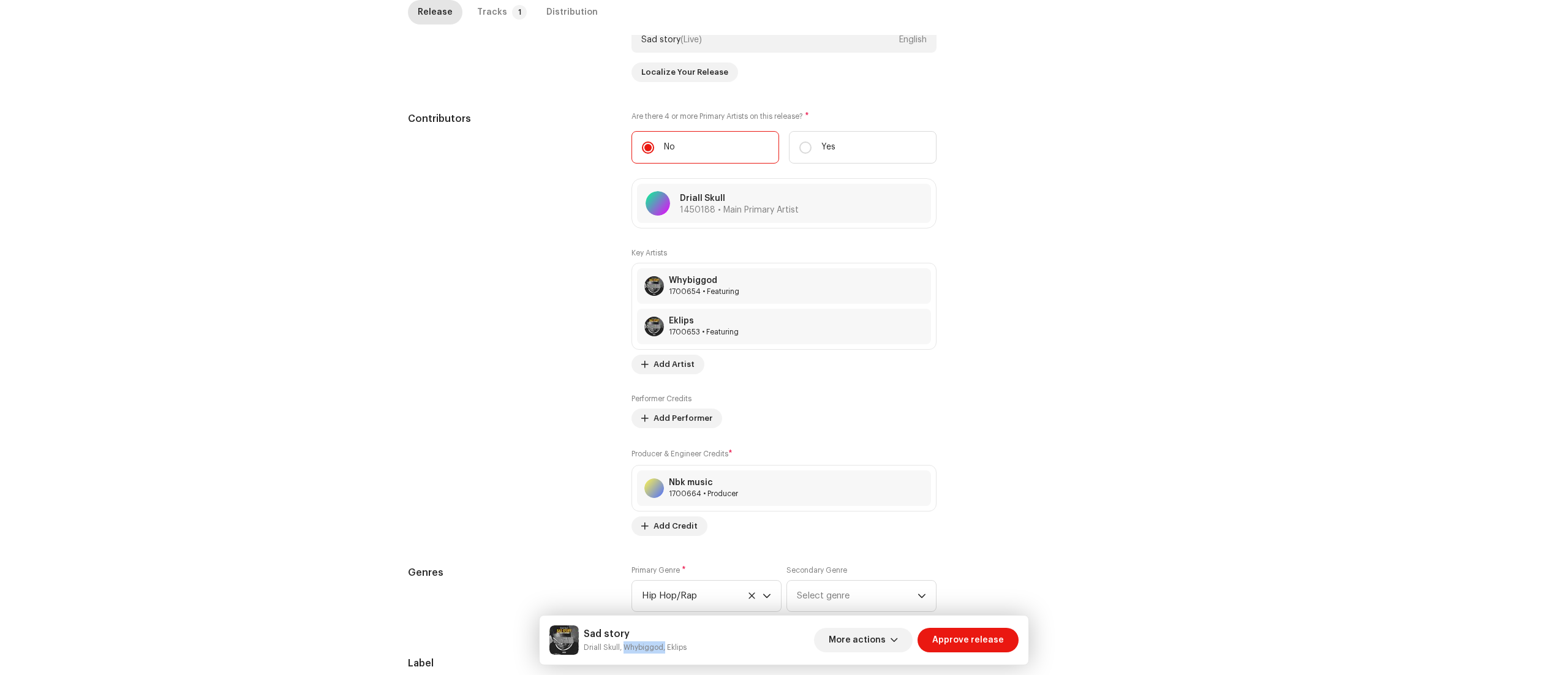
drag, startPoint x: 623, startPoint y: 646, endPoint x: 665, endPoint y: 646, distance: 42.0
click at [665, 646] on small "Driall Skull, Whybiggod, Eklips" at bounding box center [635, 647] width 103 height 12
copy small "Whybiggod,"
click at [732, 655] on div "Sad story Driall Skull, Whybiggod, Eklips More actions Approve release" at bounding box center [783, 639] width 488 height 49
drag, startPoint x: 666, startPoint y: 649, endPoint x: 699, endPoint y: 646, distance: 33.1
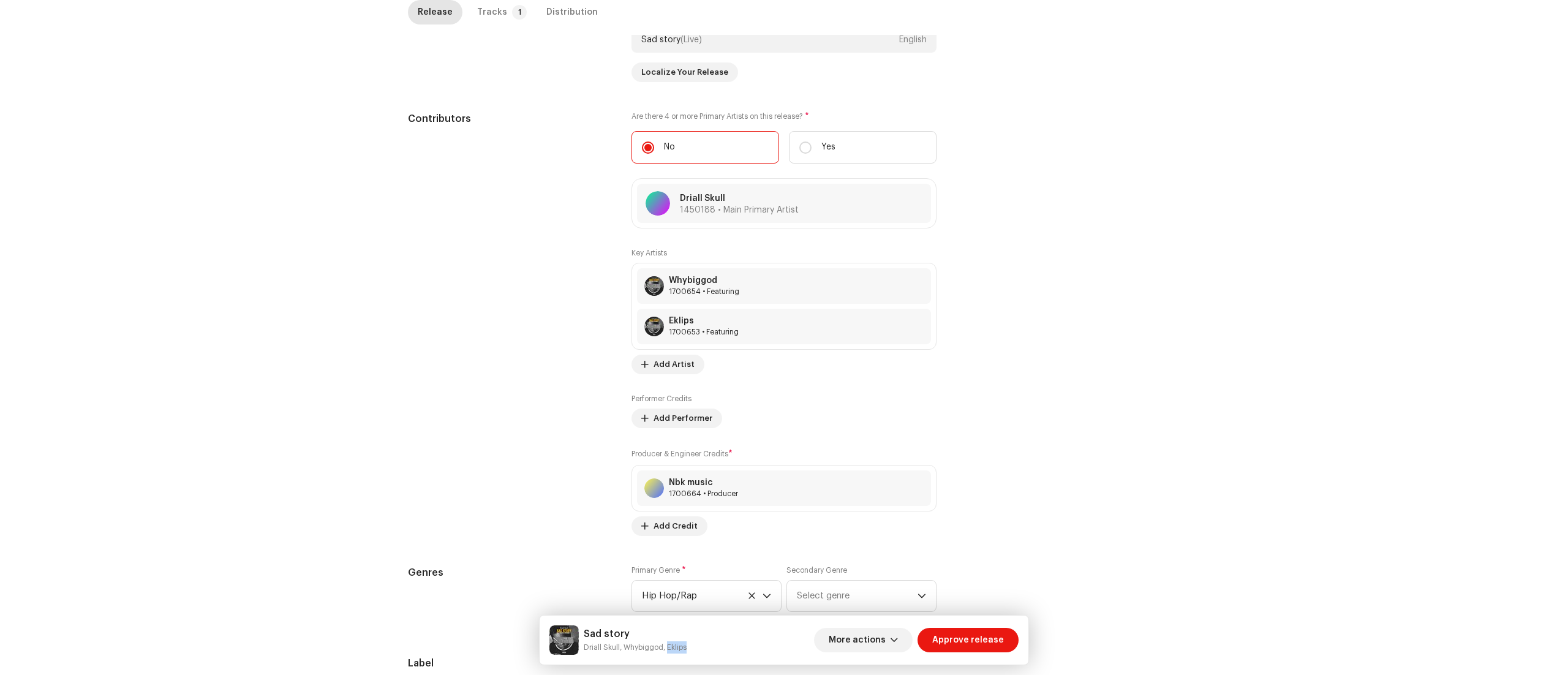
click at [699, 646] on div "Sad story Driall Skull, Whybiggod, Eklips More actions Approve release" at bounding box center [783, 640] width 469 height 30
copy small "Eklips"
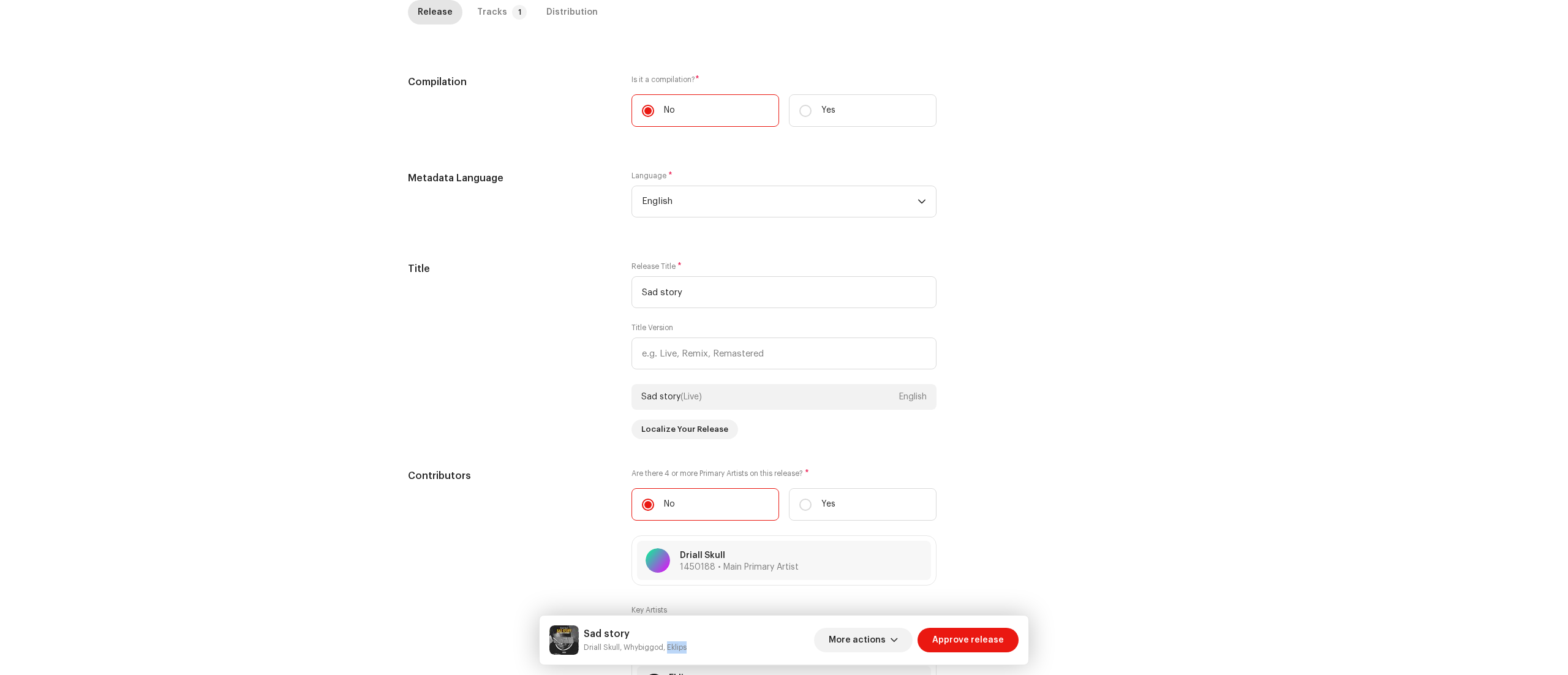
scroll to position [0, 0]
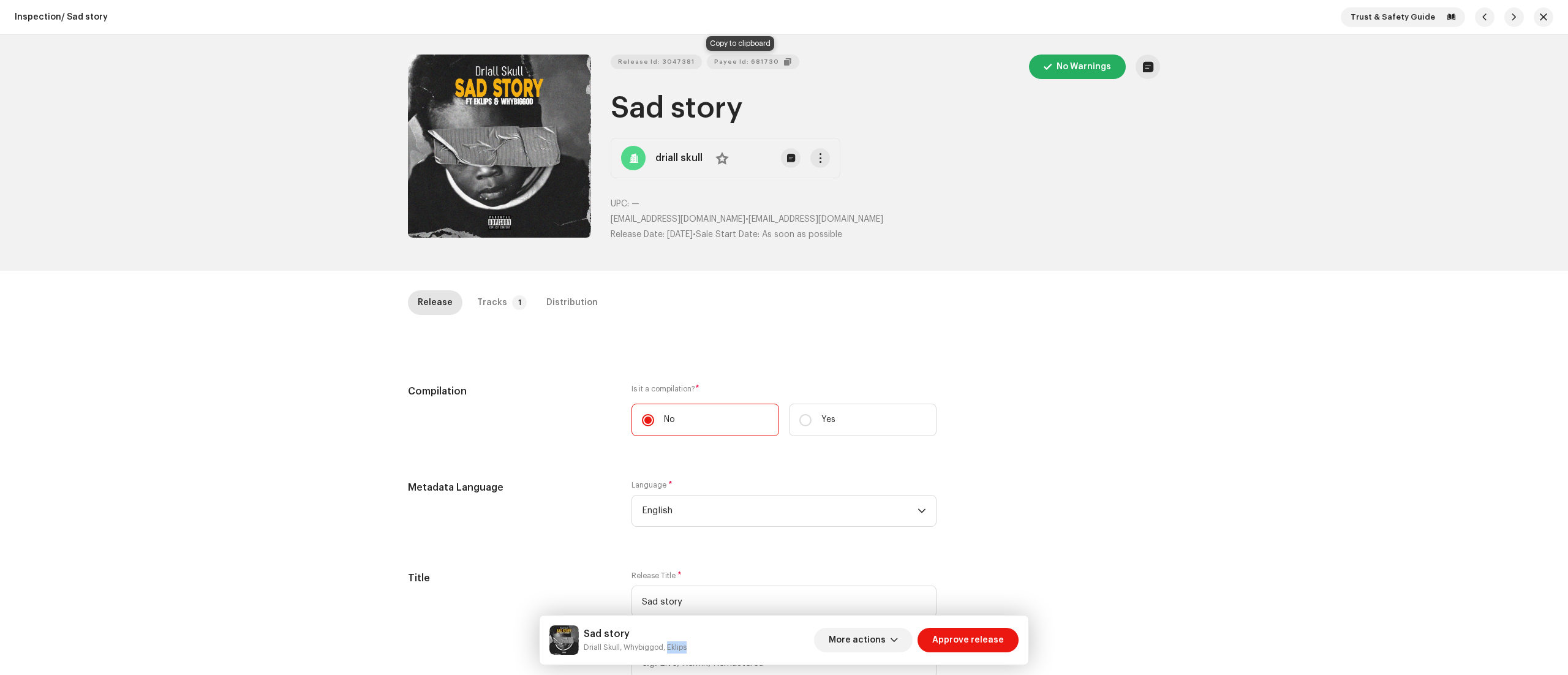
click at [721, 63] on span "Payee Id: 681730" at bounding box center [747, 62] width 65 height 25
copy small "Eklips"
drag, startPoint x: 608, startPoint y: 215, endPoint x: 728, endPoint y: 218, distance: 120.0
click at [728, 218] on p "[EMAIL_ADDRESS][DOMAIN_NAME] • [EMAIL_ADDRESS][DOMAIN_NAME]" at bounding box center [885, 219] width 549 height 13
copy span "[EMAIL_ADDRESS][DOMAIN_NAME]"
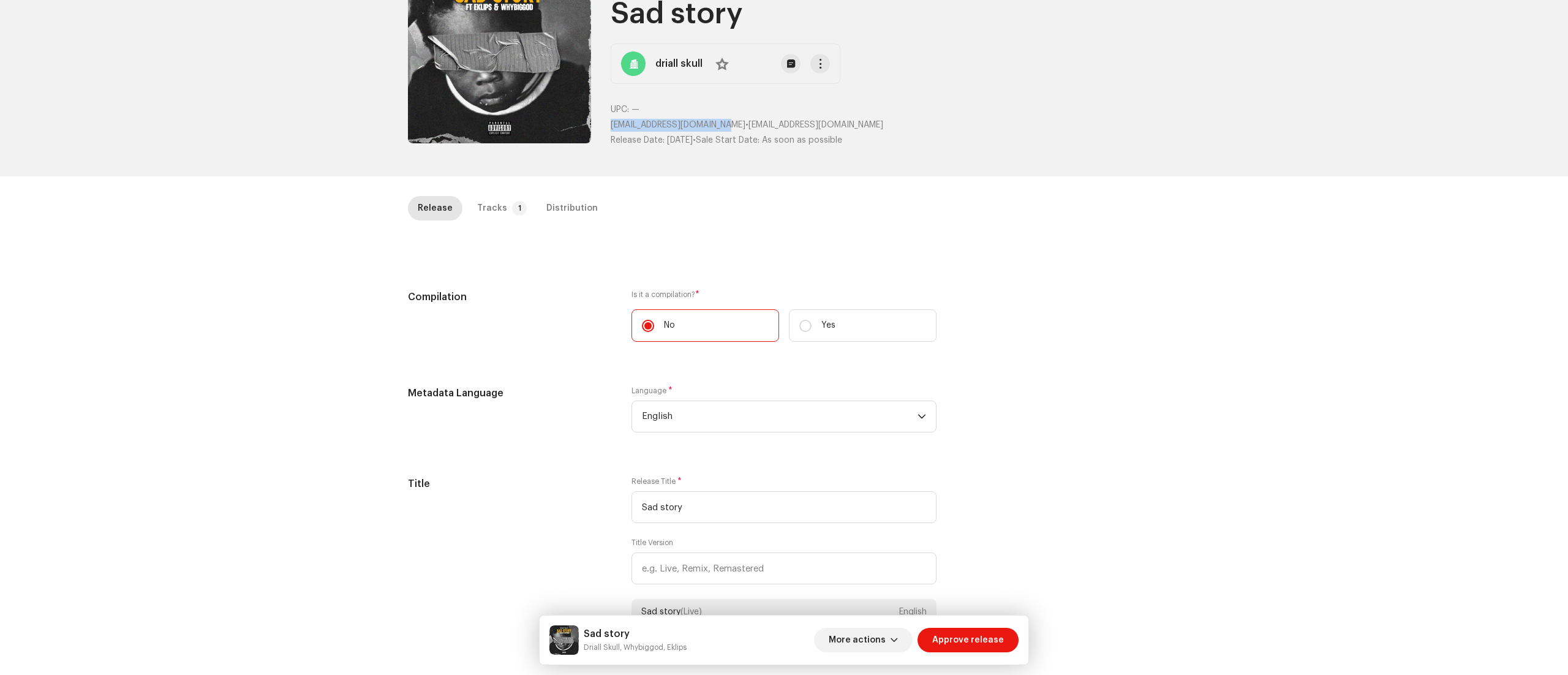
scroll to position [93, 0]
click at [493, 207] on div "Tracks" at bounding box center [492, 209] width 30 height 25
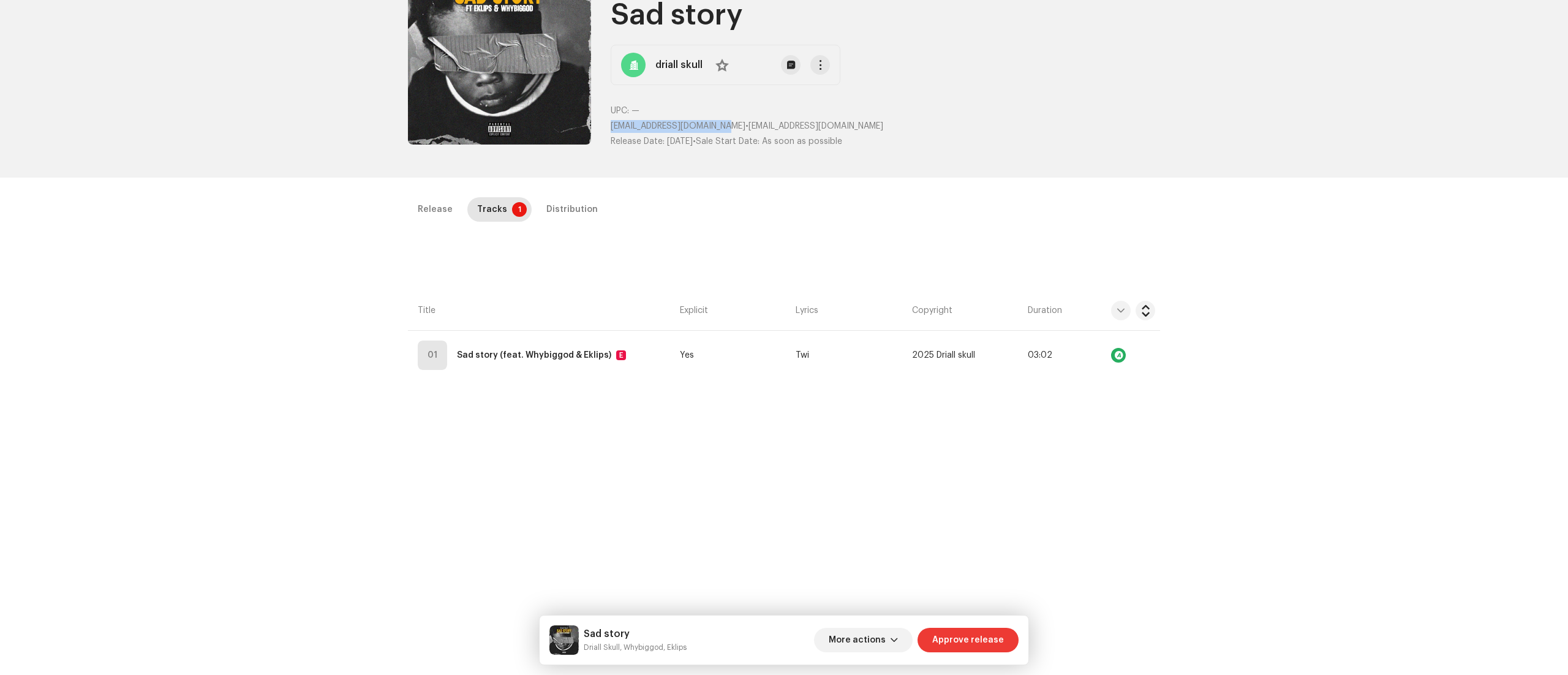
click at [978, 634] on span "Approve release" at bounding box center [968, 640] width 72 height 25
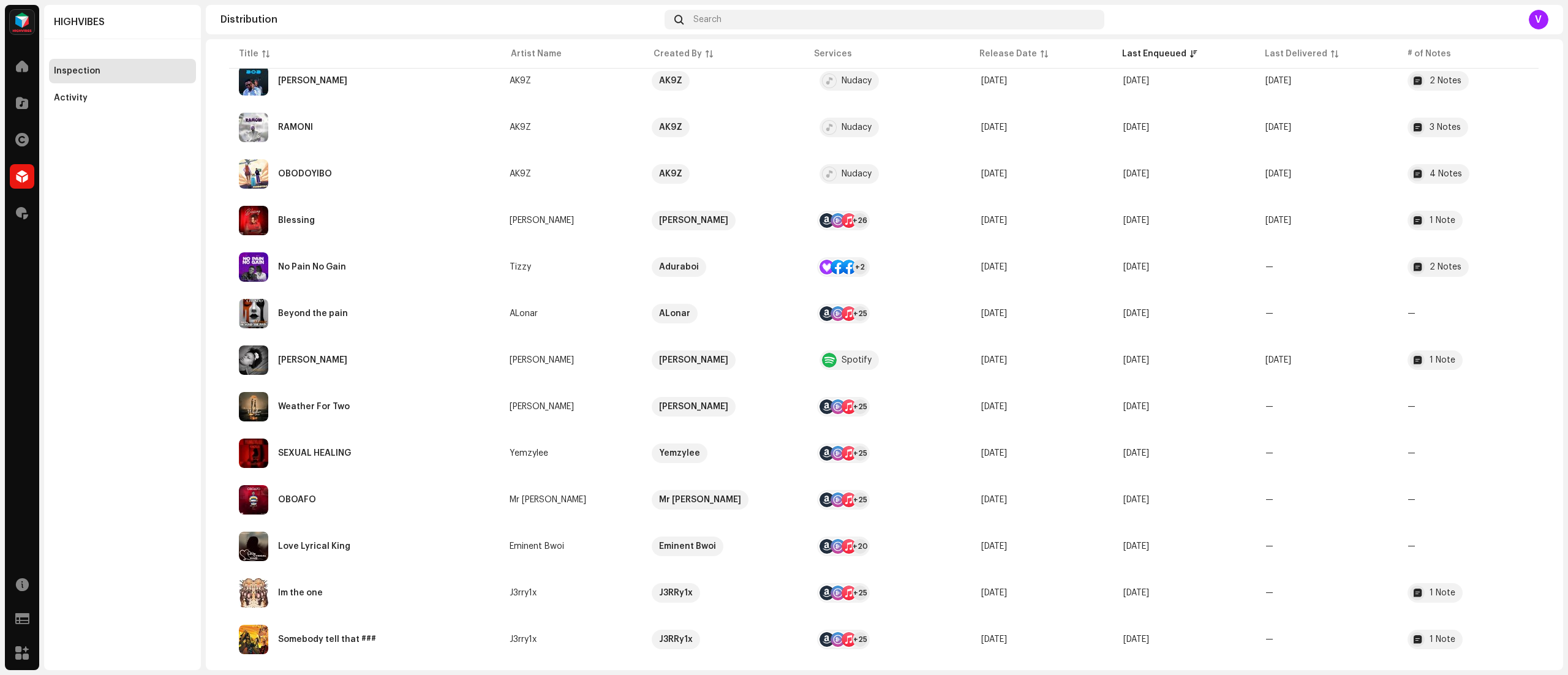
scroll to position [749, 0]
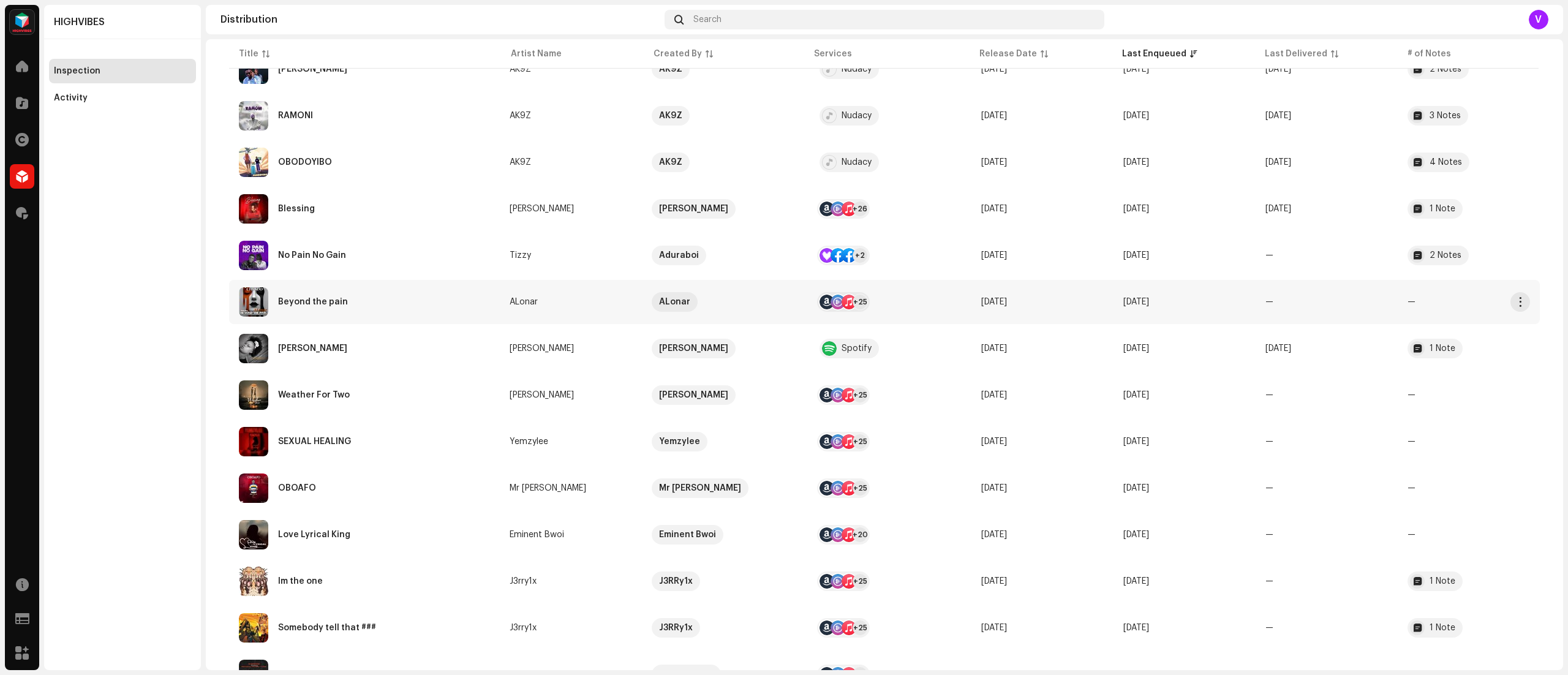
click at [1380, 313] on td "—" at bounding box center [1326, 302] width 142 height 44
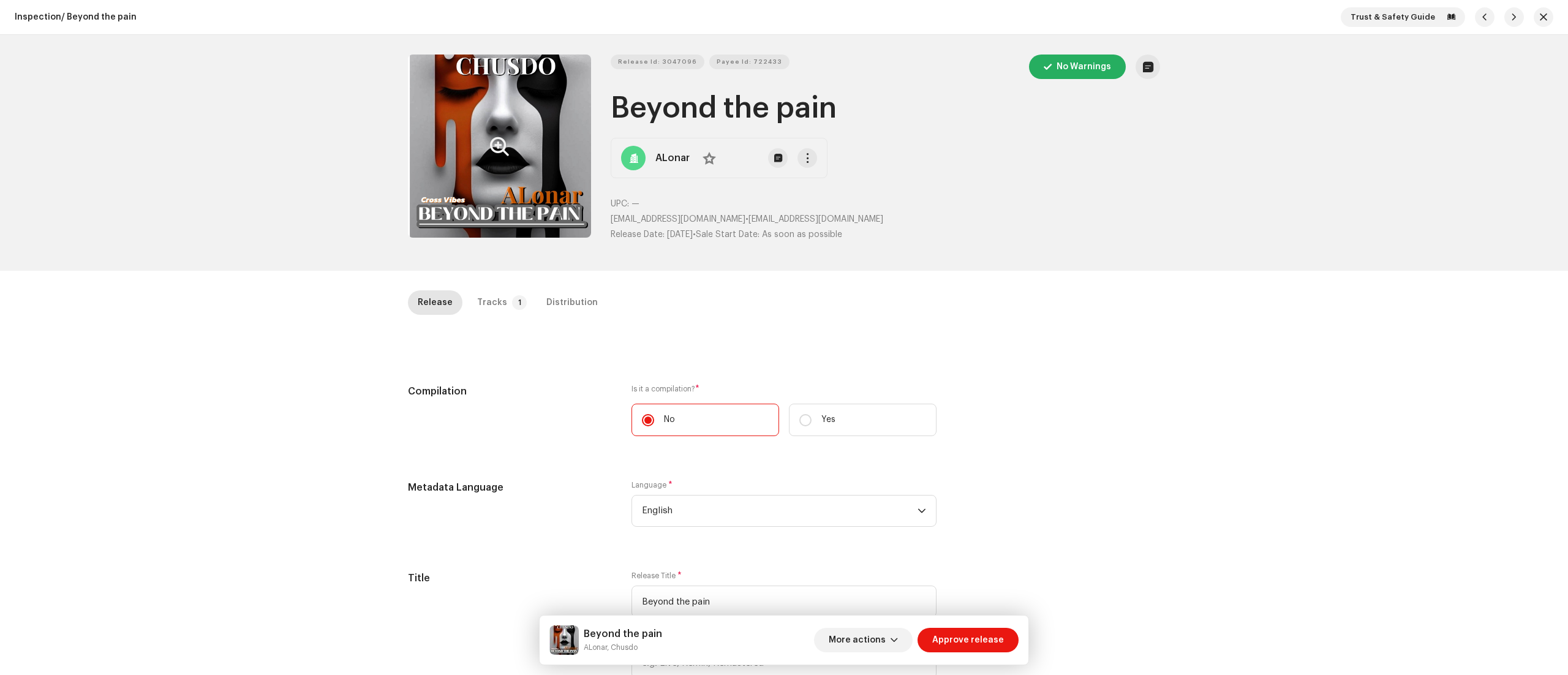
click at [493, 150] on icon "Zoom Image" at bounding box center [499, 146] width 19 height 10
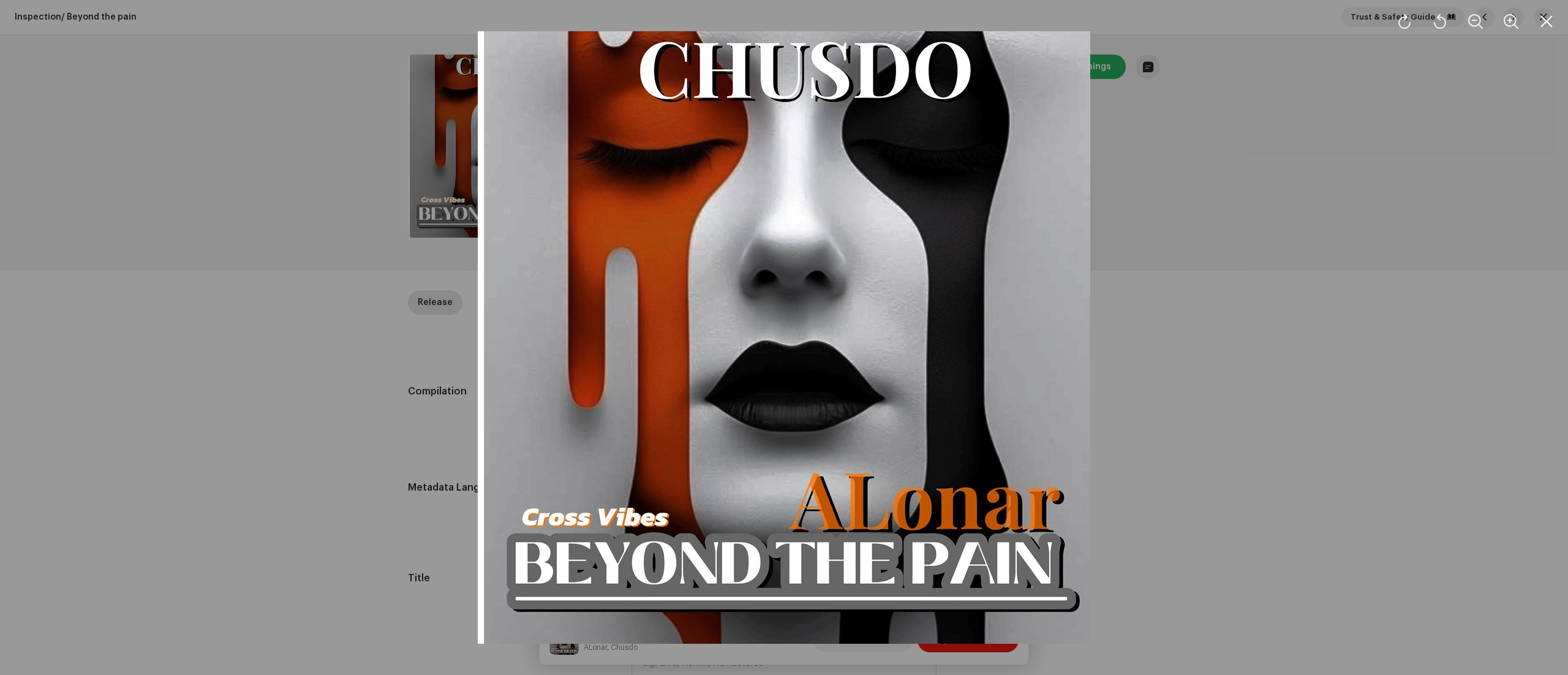
click at [1355, 506] on div at bounding box center [784, 338] width 1568 height 675
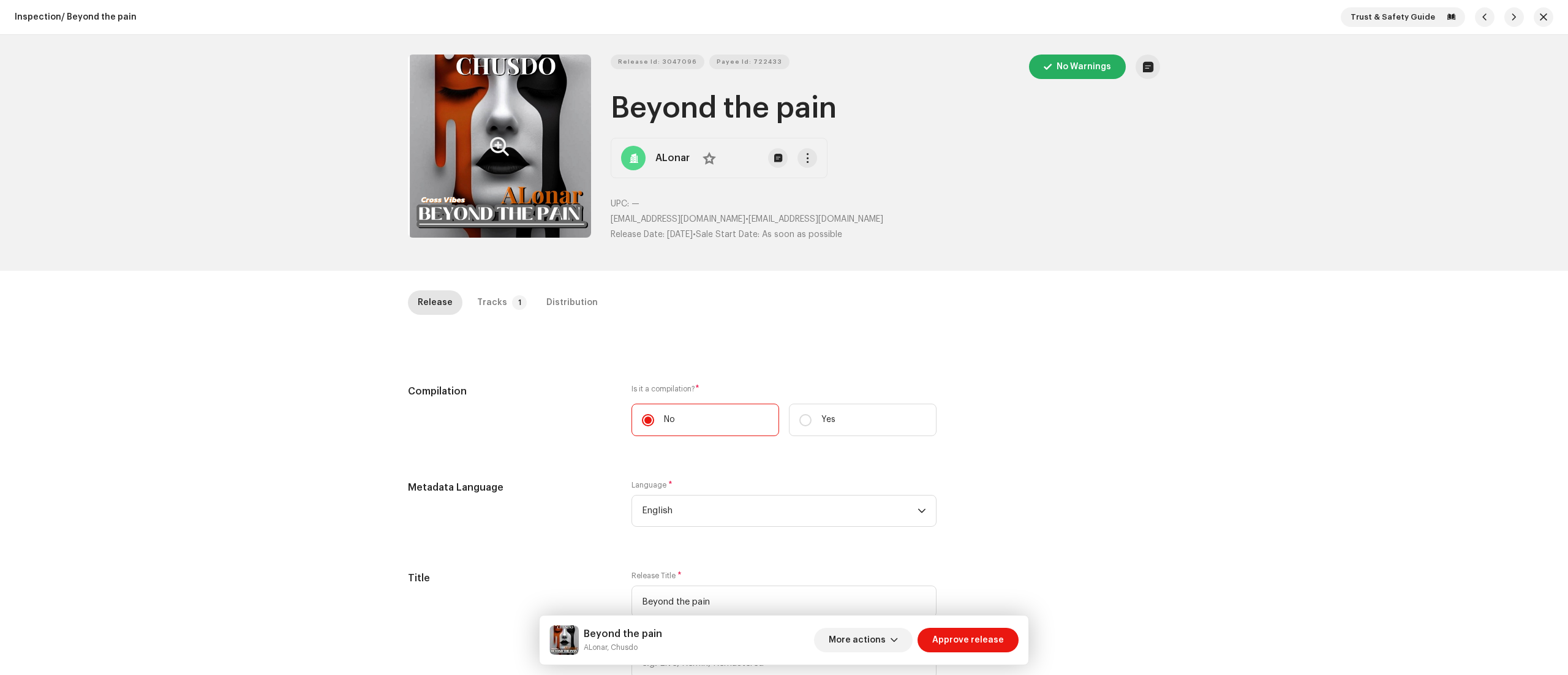
click at [493, 149] on icon "Zoom Image" at bounding box center [499, 146] width 19 height 10
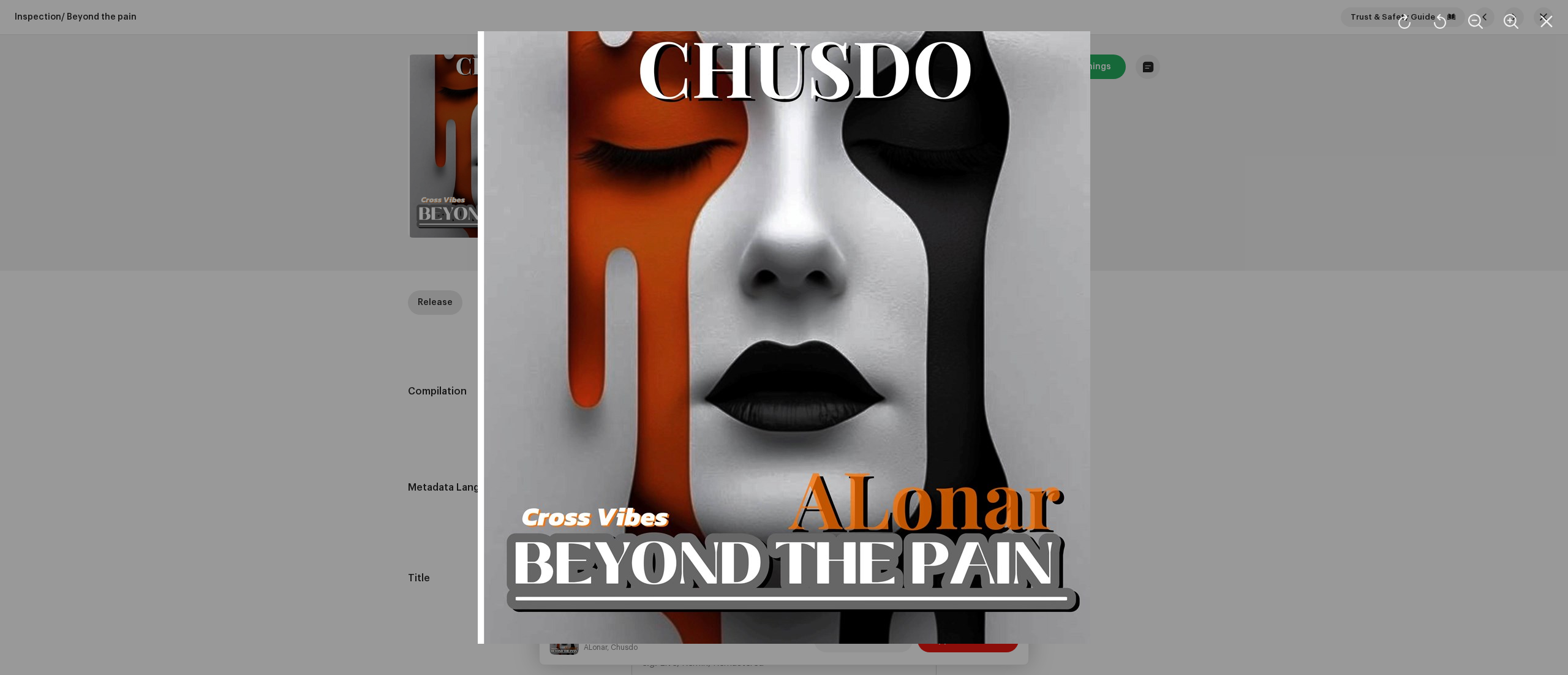
click at [1191, 464] on div at bounding box center [784, 338] width 1568 height 675
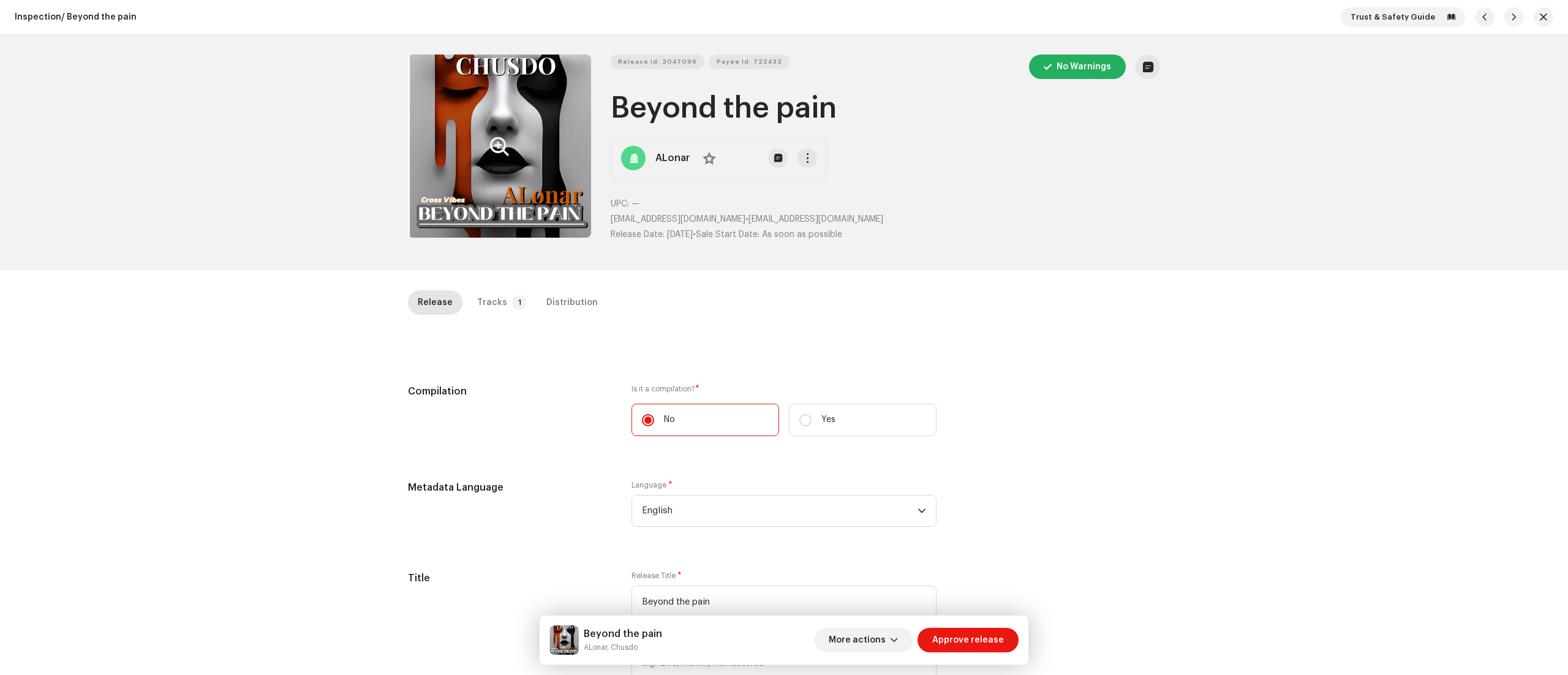
click at [498, 152] on icon "Zoom Image" at bounding box center [499, 146] width 19 height 10
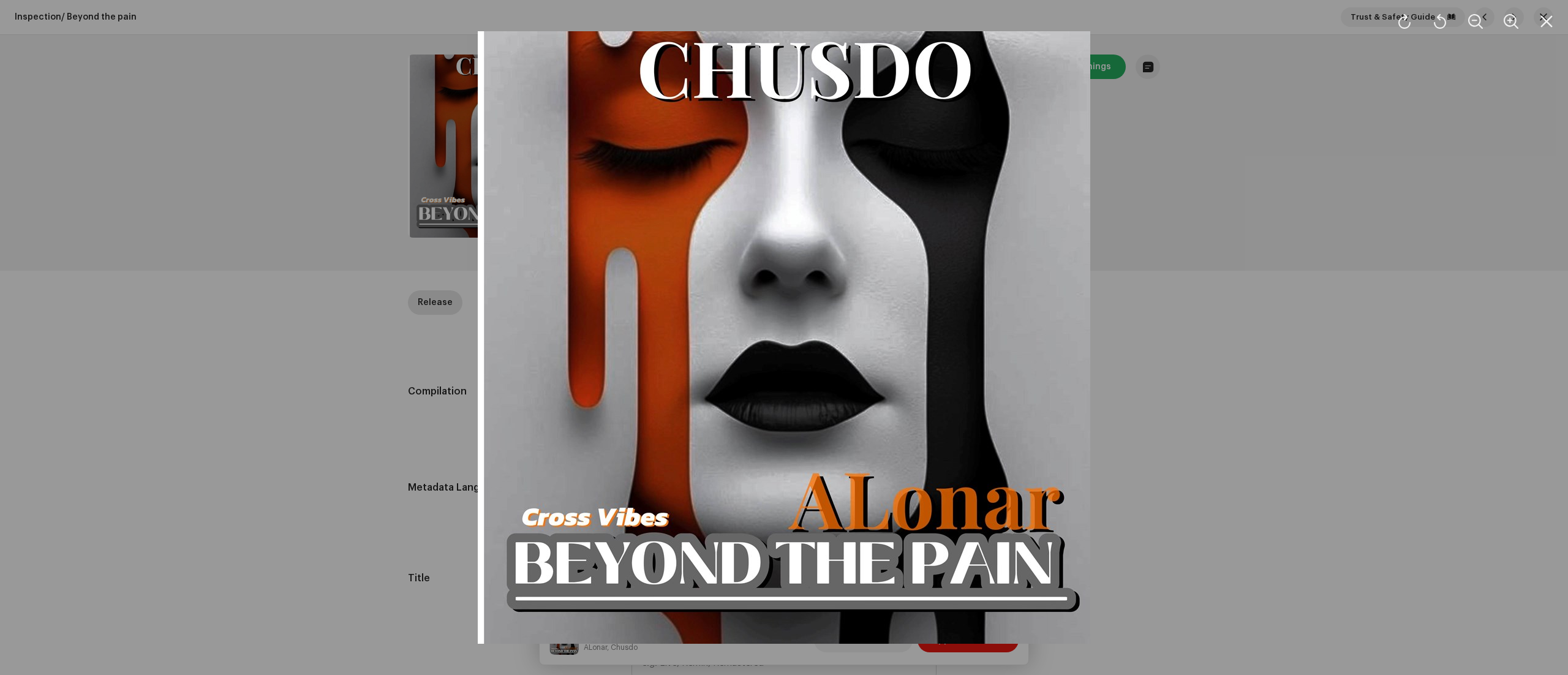
click at [1225, 348] on div at bounding box center [784, 338] width 1568 height 675
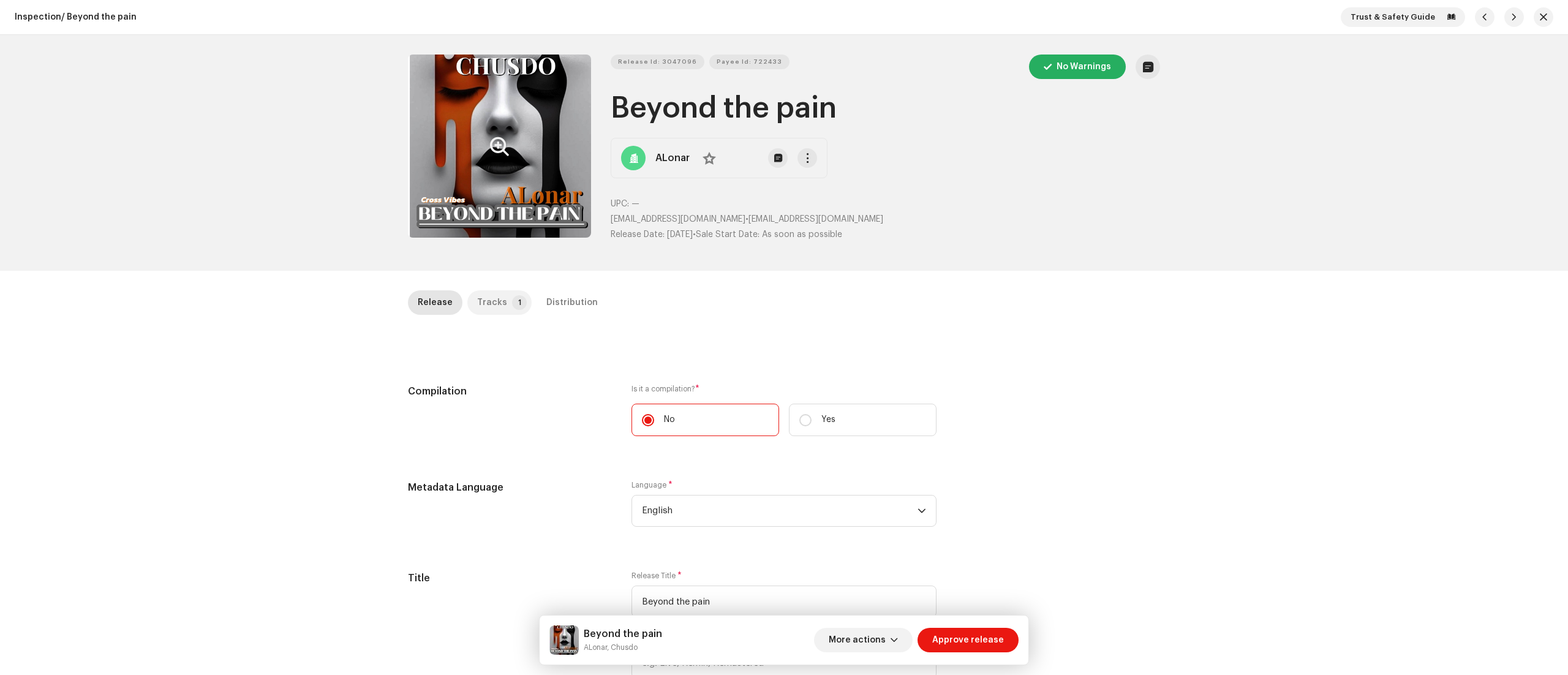
click at [512, 302] on p-badge "1" at bounding box center [519, 302] width 14 height 14
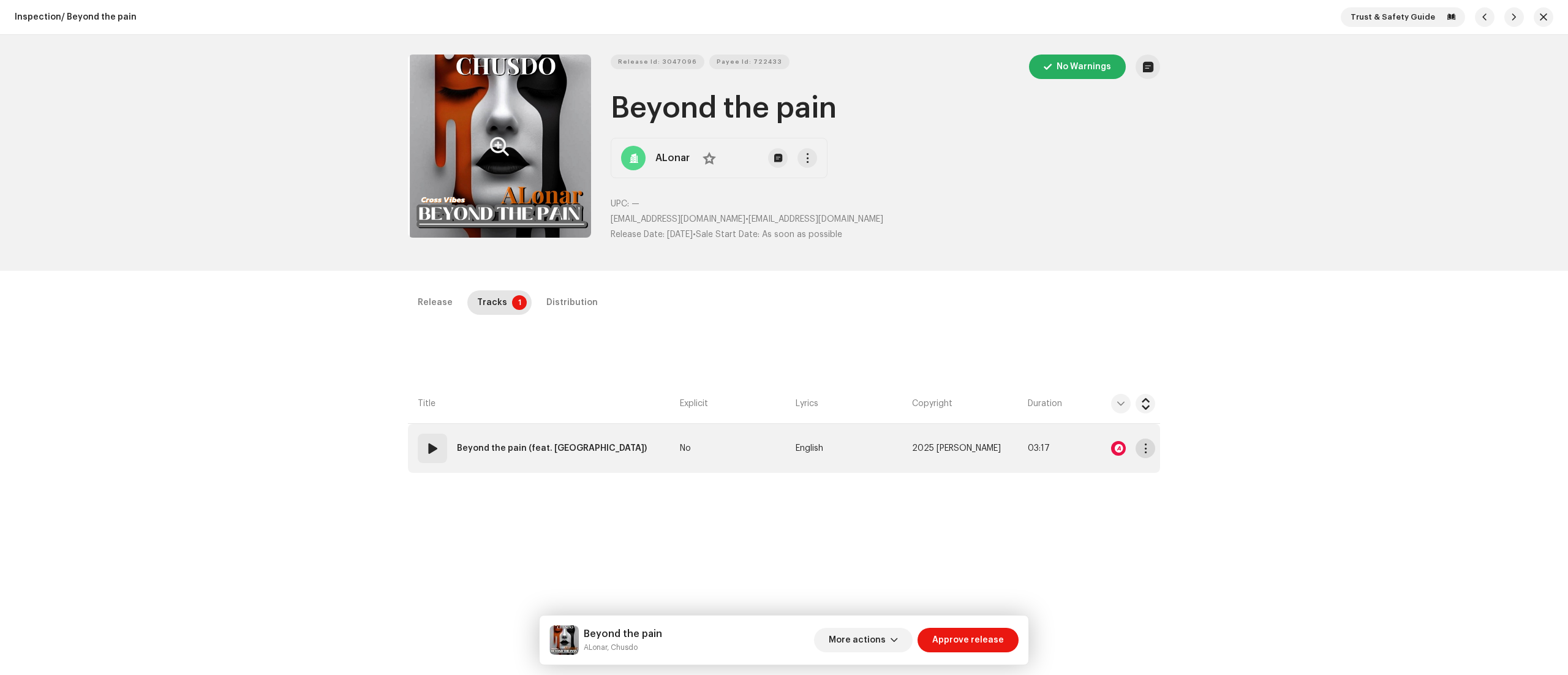
click at [1142, 449] on span "button" at bounding box center [1145, 448] width 9 height 10
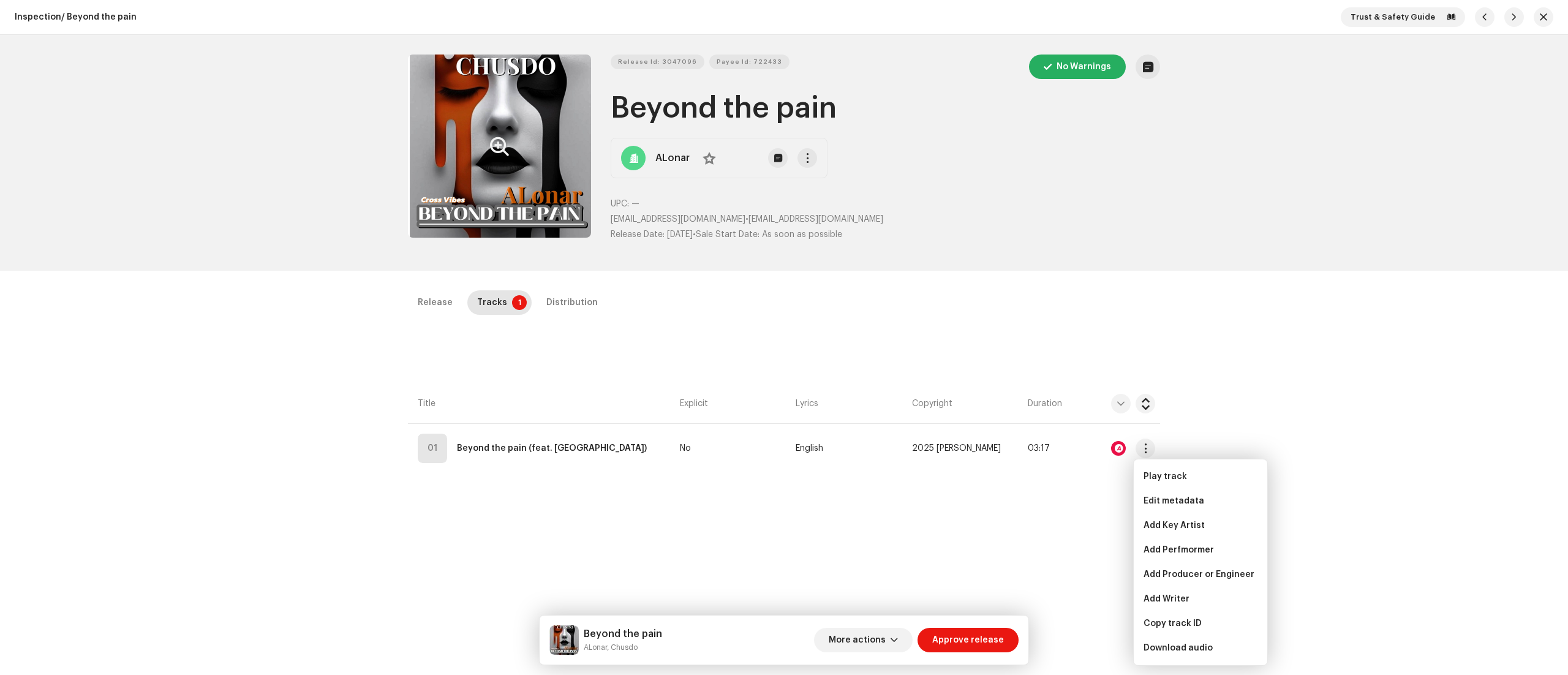
click at [1341, 519] on div "Inspection / Beyond the pain Trust & Safety Guide Release Id: 3047096 Payee Id:…" at bounding box center [784, 338] width 1568 height 675
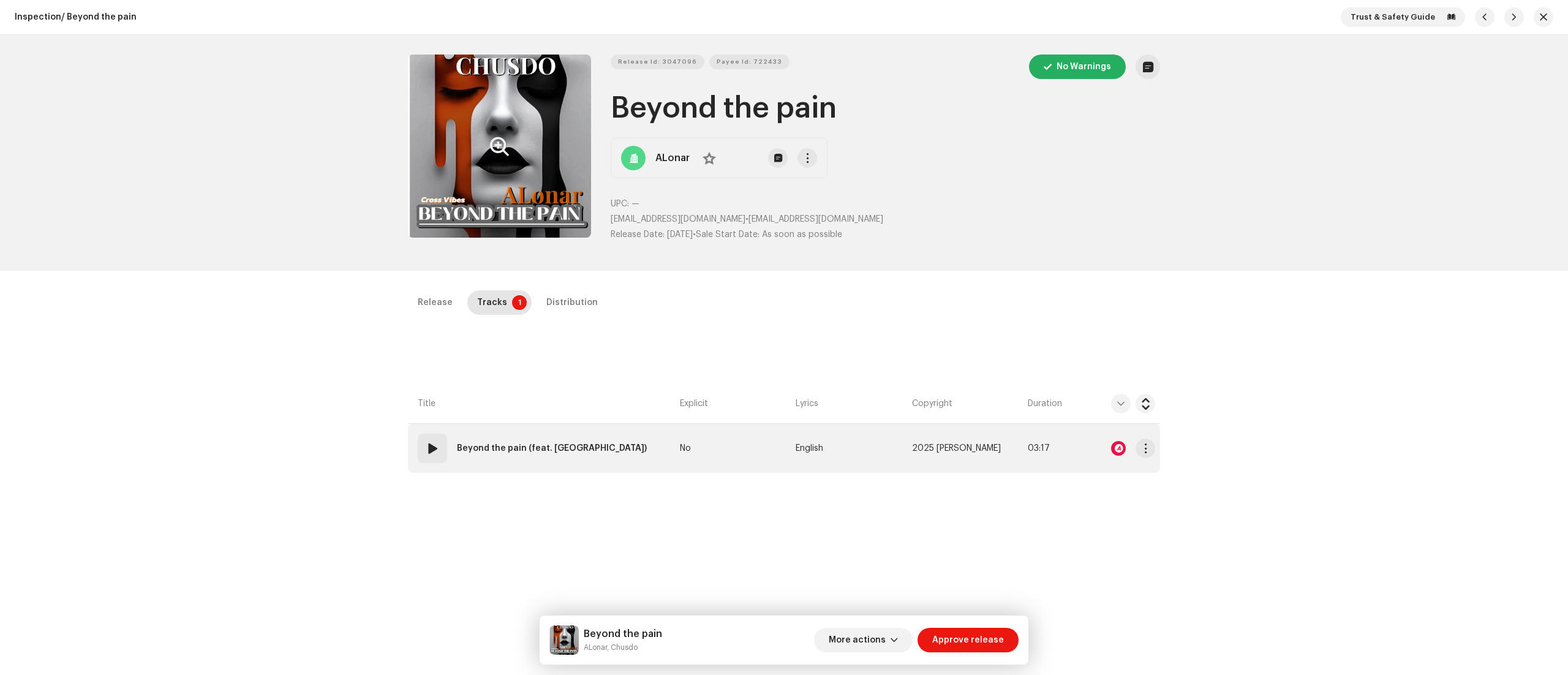
click at [1111, 448] on div at bounding box center [1118, 448] width 14 height 14
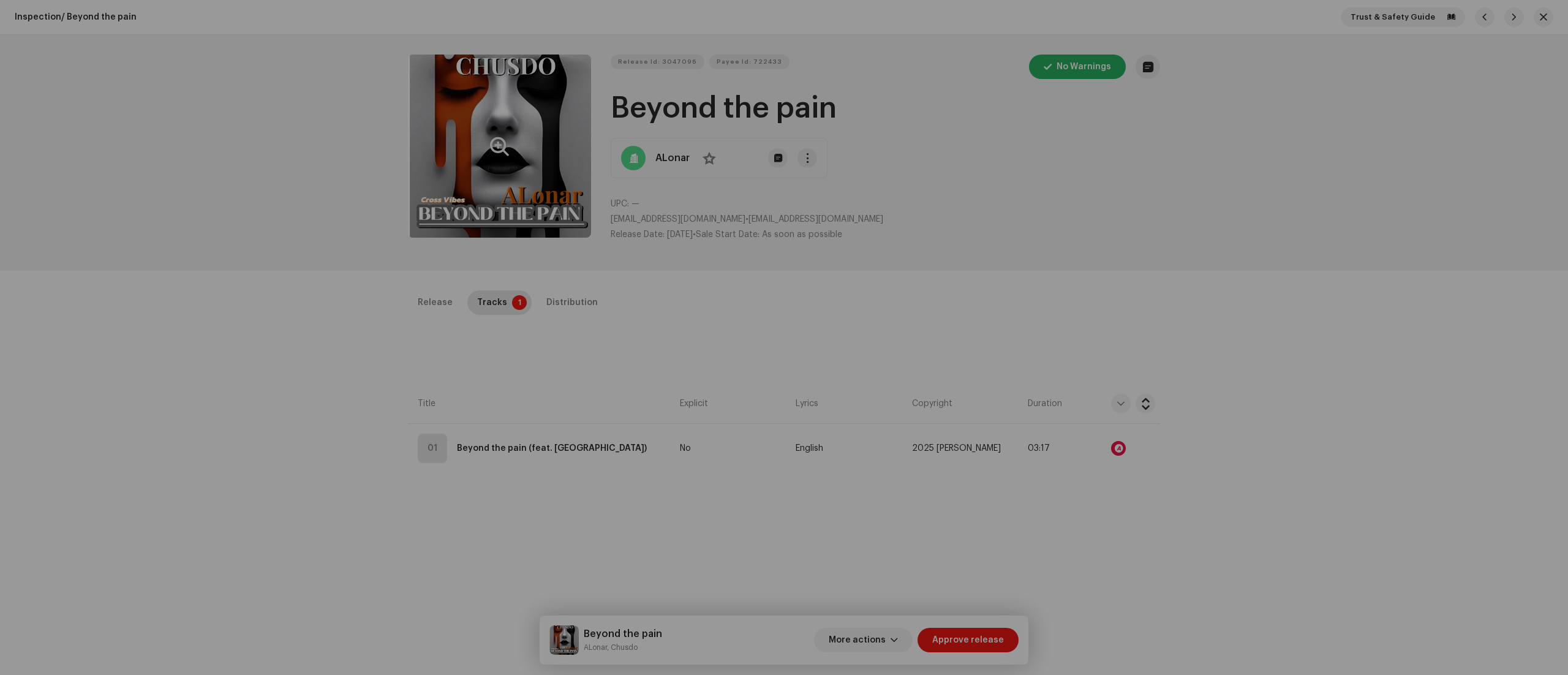
click at [1359, 422] on div "Audio Recognition by Remix/Sample 27 All results require review/listening to av…" at bounding box center [784, 338] width 1568 height 675
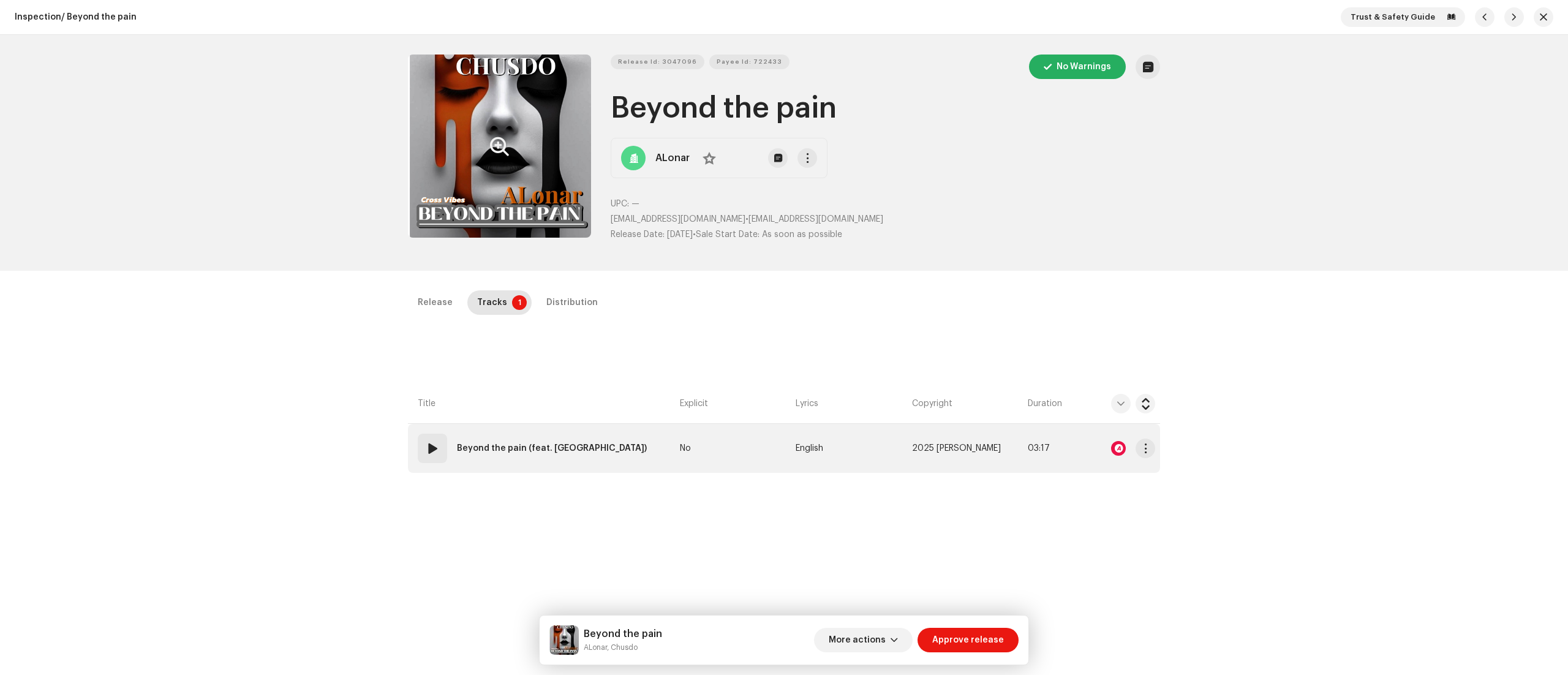
click at [429, 448] on span at bounding box center [432, 448] width 14 height 14
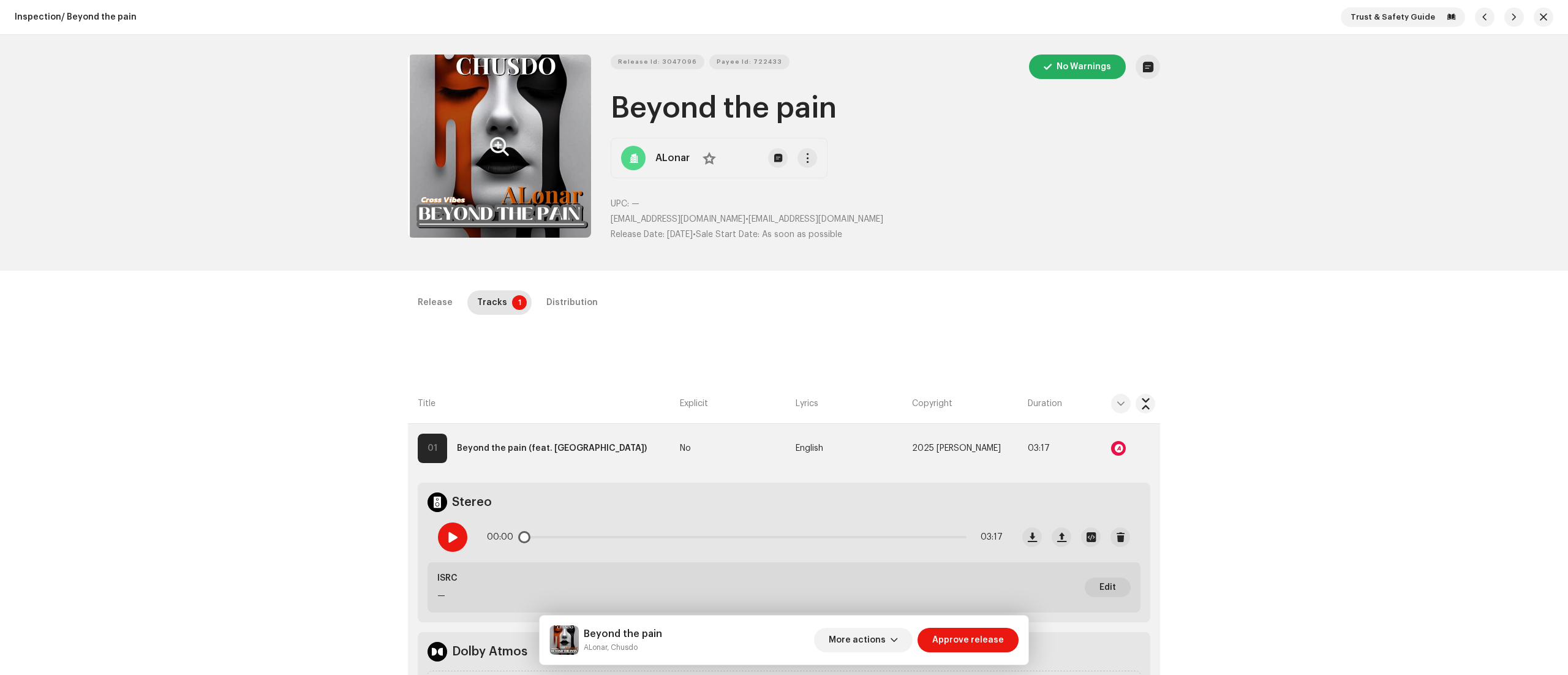
click at [451, 537] on span at bounding box center [452, 537] width 10 height 10
drag, startPoint x: 584, startPoint y: 644, endPoint x: 609, endPoint y: 645, distance: 25.0
click at [609, 645] on small "ALonar, Chusdo" at bounding box center [623, 647] width 79 height 12
copy small "ALonar,"
click at [447, 542] on span at bounding box center [452, 537] width 10 height 10
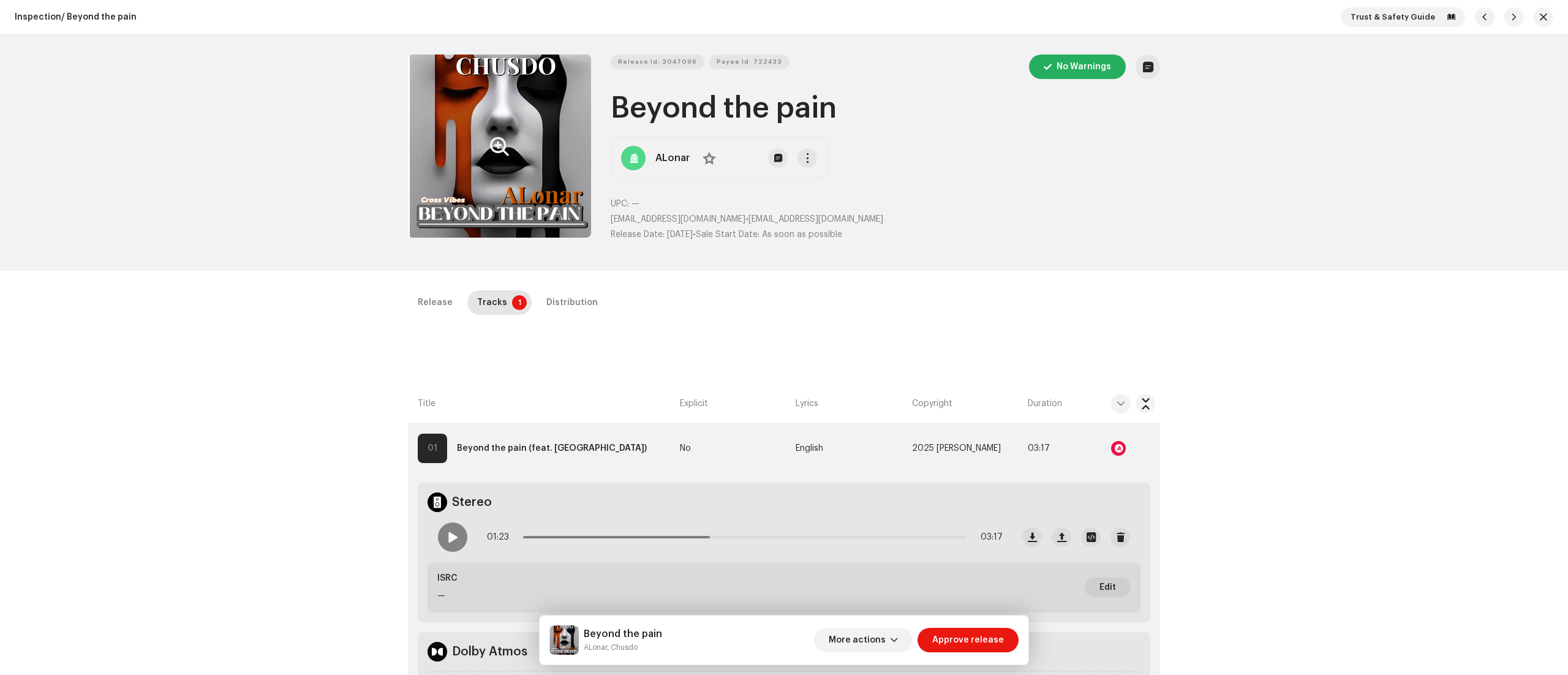
drag, startPoint x: 615, startPoint y: 102, endPoint x: 858, endPoint y: 120, distance: 243.7
click at [858, 120] on h1 "Beyond the pain" at bounding box center [885, 108] width 549 height 39
copy h1 "Beyond the pain"
click at [655, 54] on span "Release Id: 3047096" at bounding box center [657, 62] width 79 height 25
copy h1 "Beyond the pain"
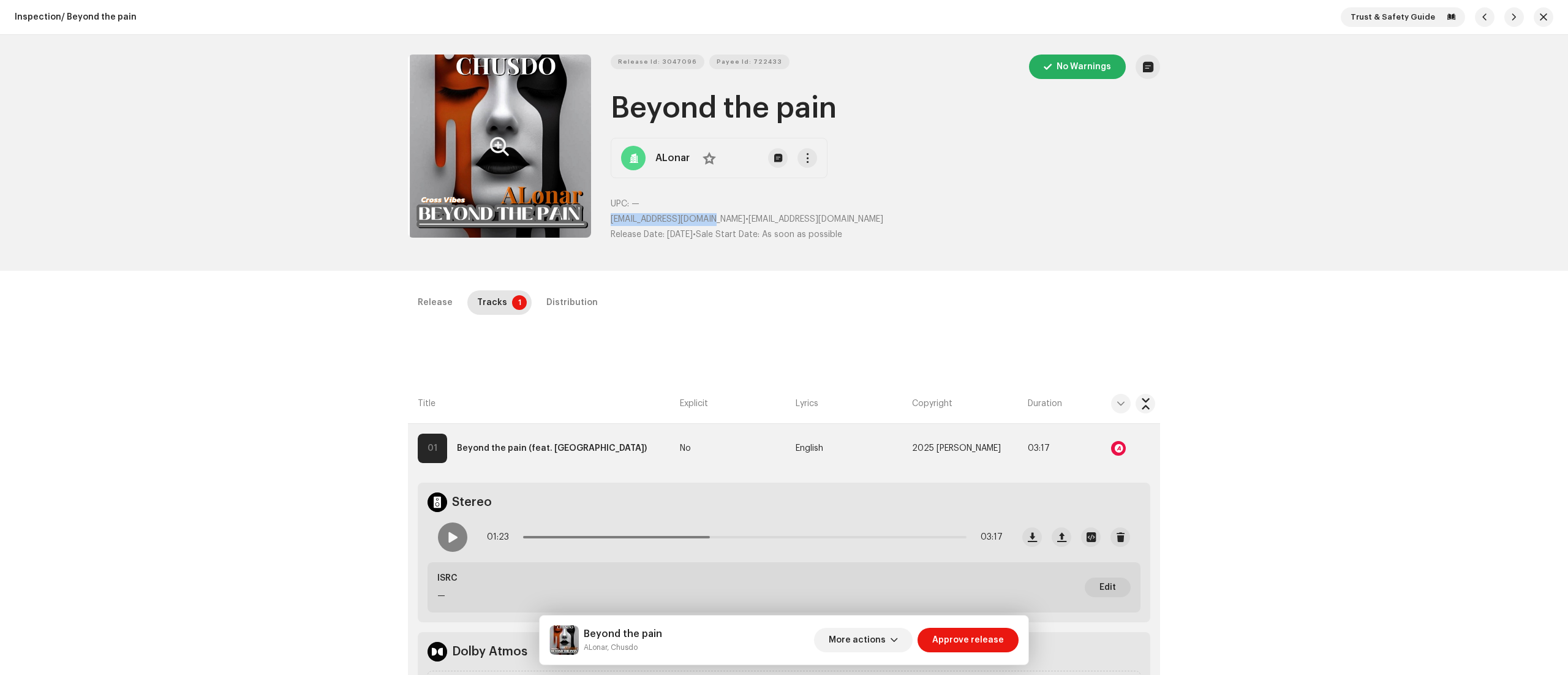
drag, startPoint x: 609, startPoint y: 218, endPoint x: 709, endPoint y: 227, distance: 100.4
click at [709, 227] on div "UPC: — [EMAIL_ADDRESS][DOMAIN_NAME] • [EMAIL_ADDRESS][DOMAIN_NAME] Release Date…" at bounding box center [885, 219] width 549 height 43
copy span "[EMAIL_ADDRESS][DOMAIN_NAME]"
click at [893, 632] on button "More actions" at bounding box center [863, 640] width 99 height 25
click at [875, 557] on span "Fail & Return" at bounding box center [860, 560] width 54 height 10
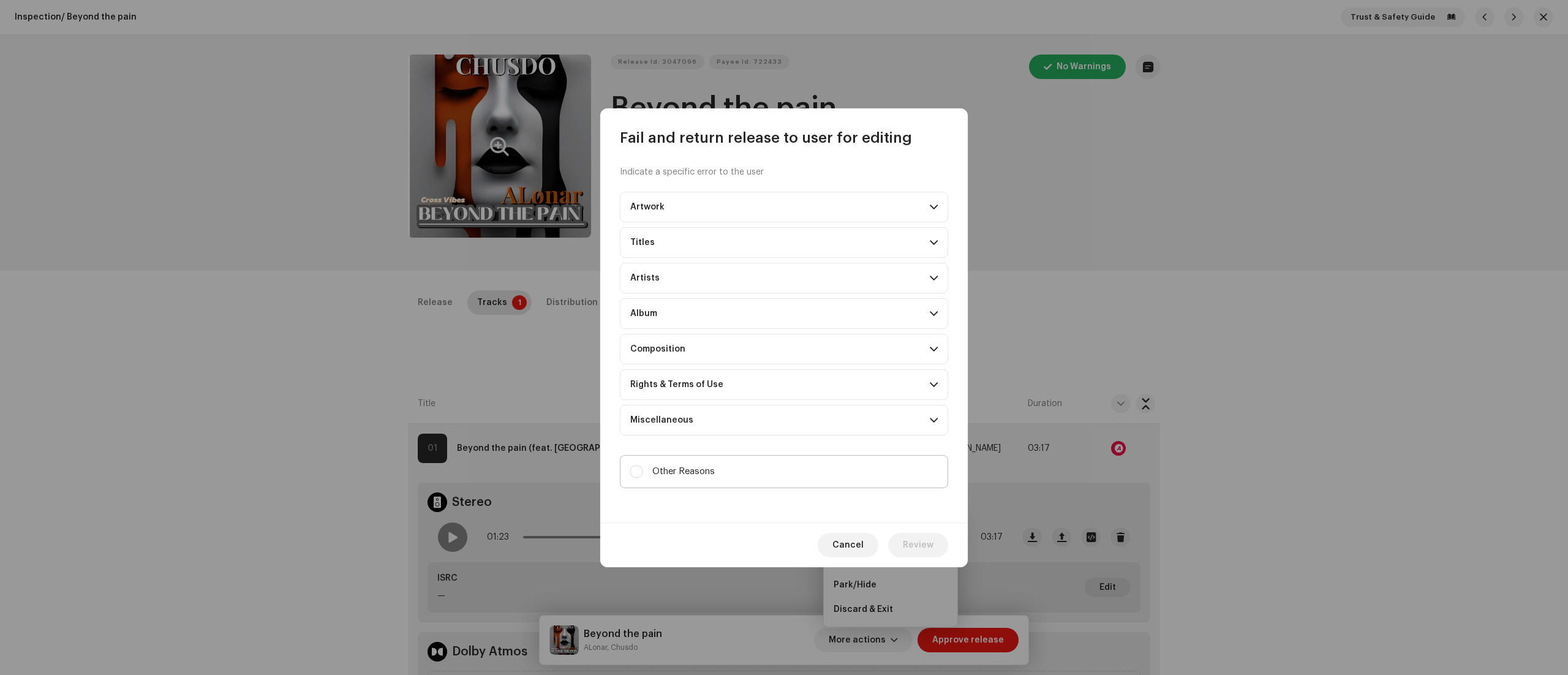
click at [631, 466] on div "Other Reasons" at bounding box center [672, 472] width 85 height 14
click at [631, 466] on input "Other Reasons" at bounding box center [637, 472] width 12 height 12
checkbox input "true"
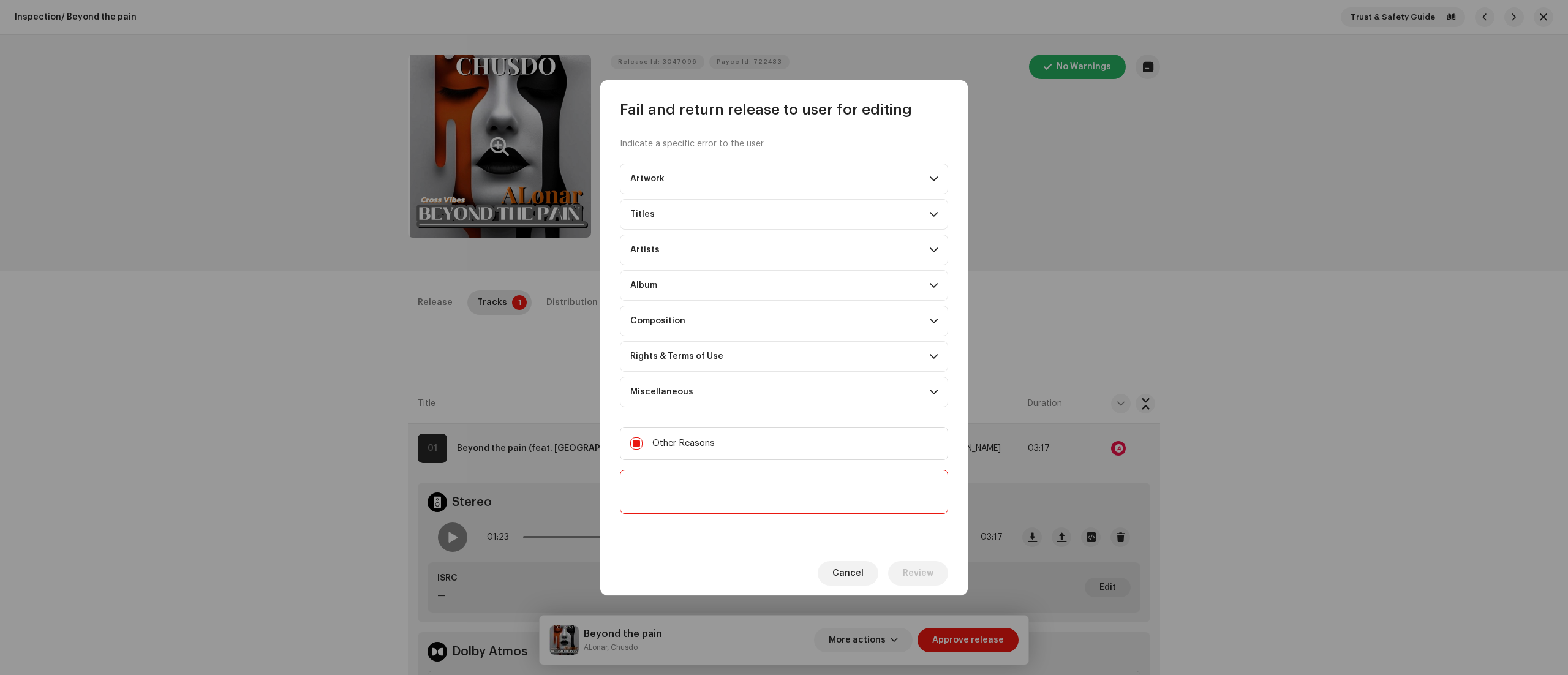
click at [637, 482] on textarea at bounding box center [784, 492] width 328 height 44
paste textarea "Thank you for submitting your release to us. To proceed with the distribution o…"
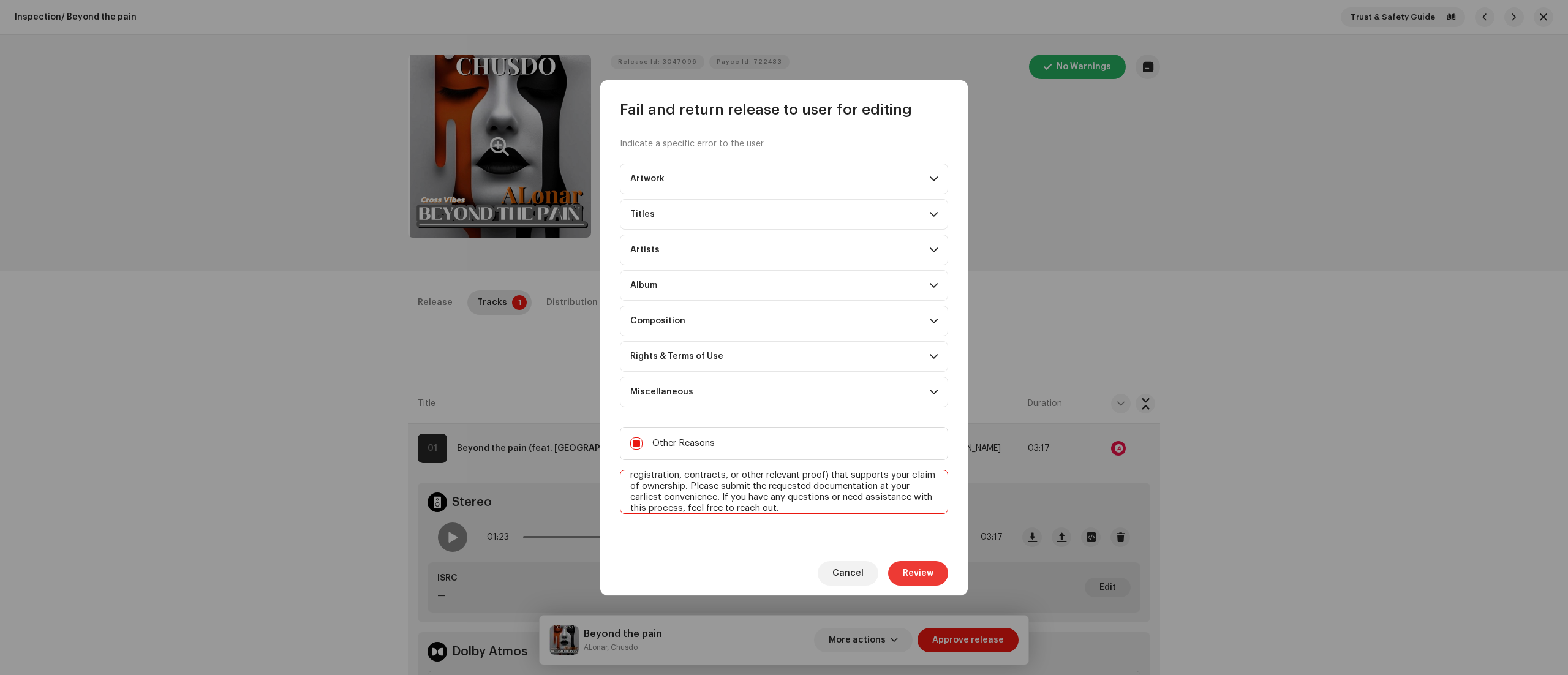
type textarea "Thank you for submitting your release to us. To proceed with the distribution o…"
click at [922, 582] on span "Review" at bounding box center [918, 573] width 30 height 25
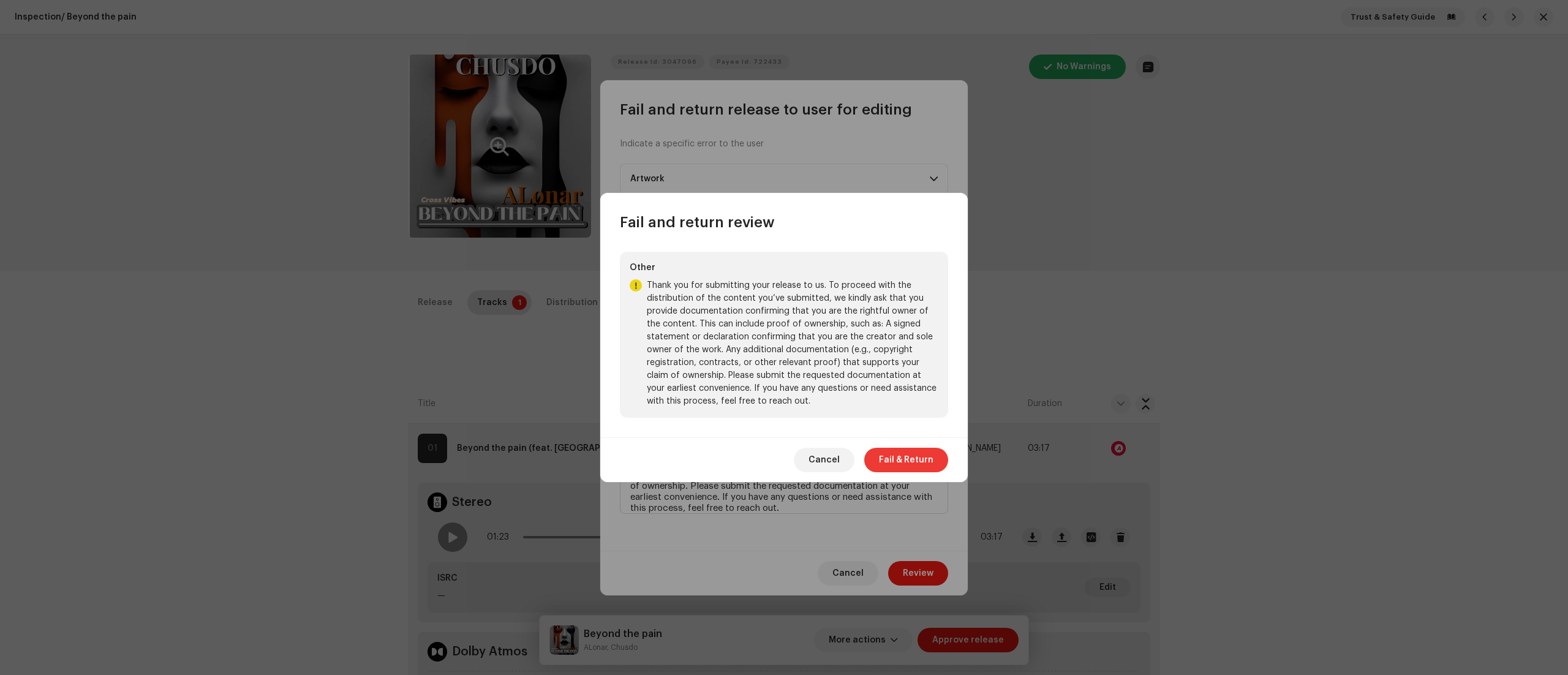
click at [912, 452] on span "Fail & Return" at bounding box center [906, 460] width 54 height 25
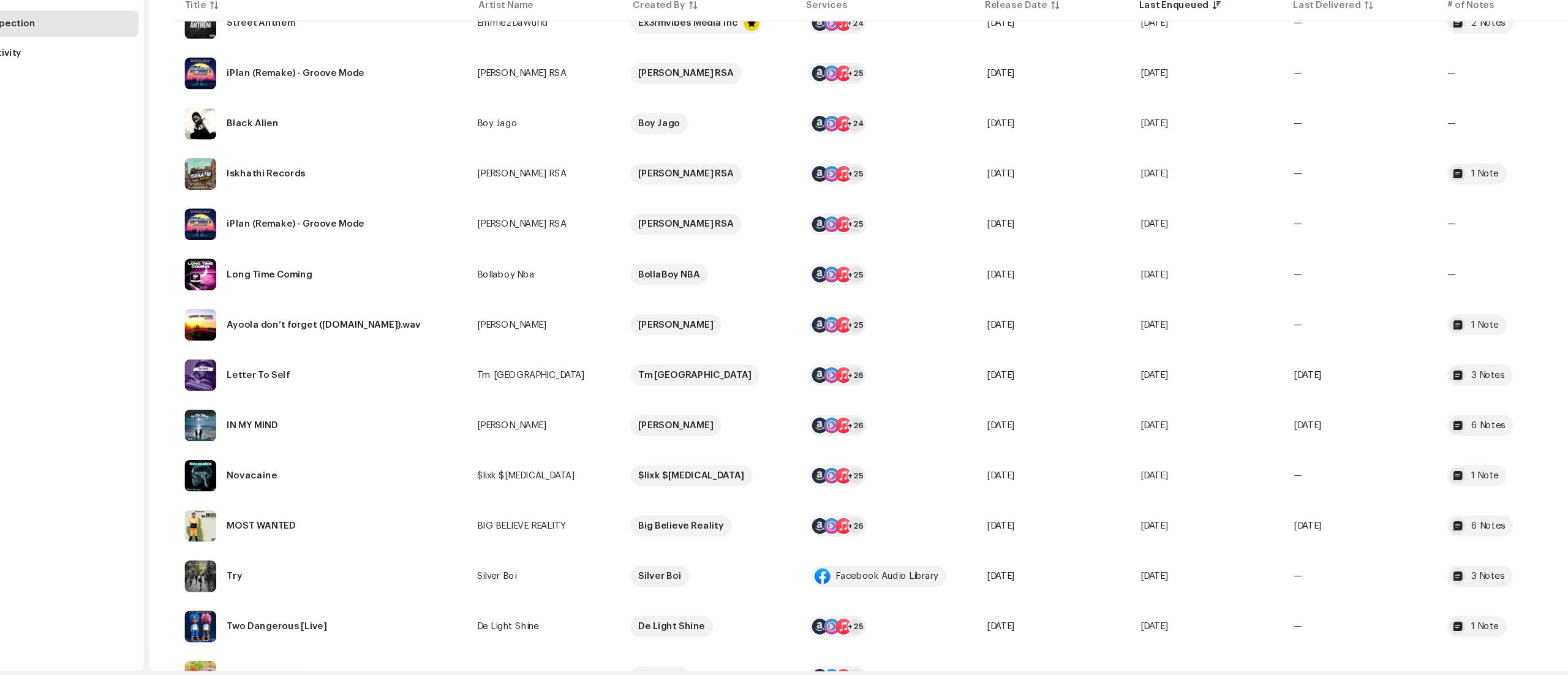
scroll to position [2947, 0]
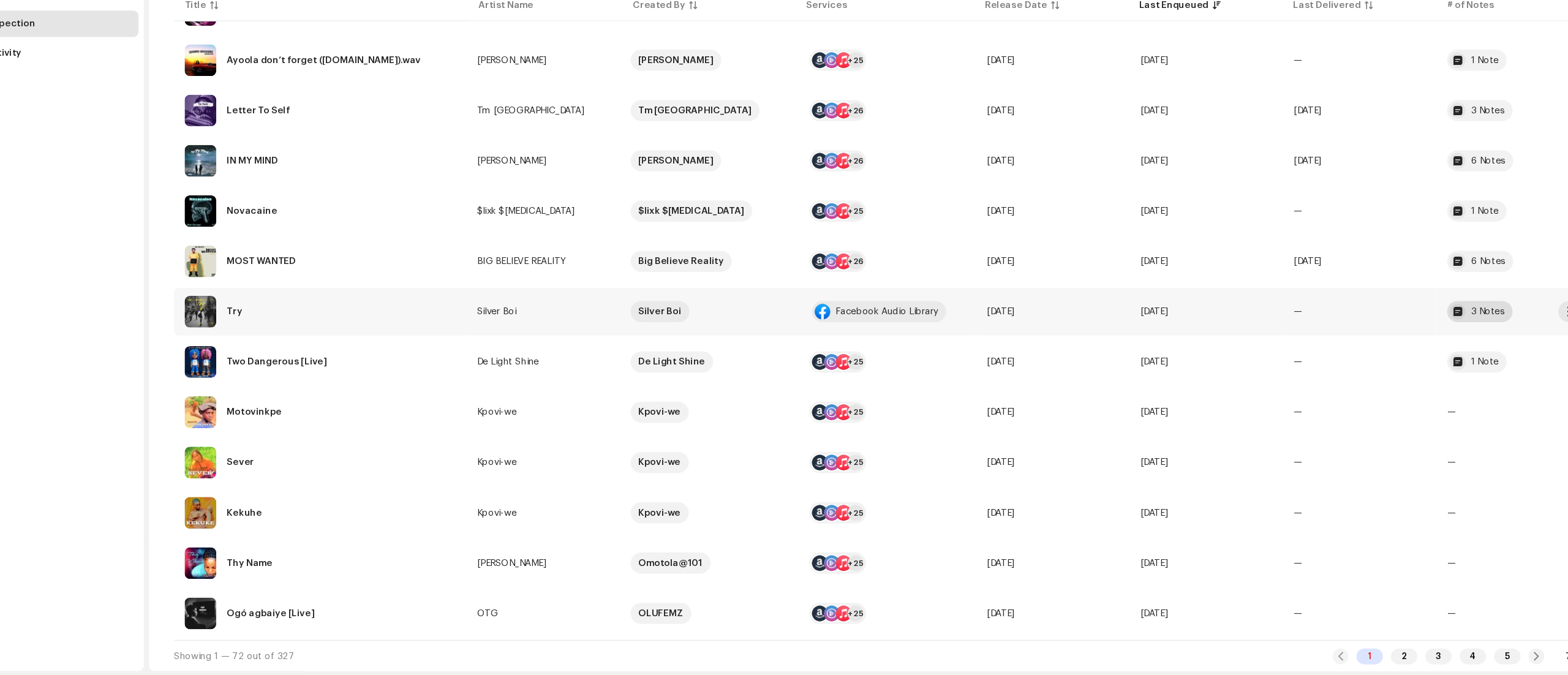
click at [1436, 337] on div "3 Notes" at bounding box center [1445, 338] width 31 height 8
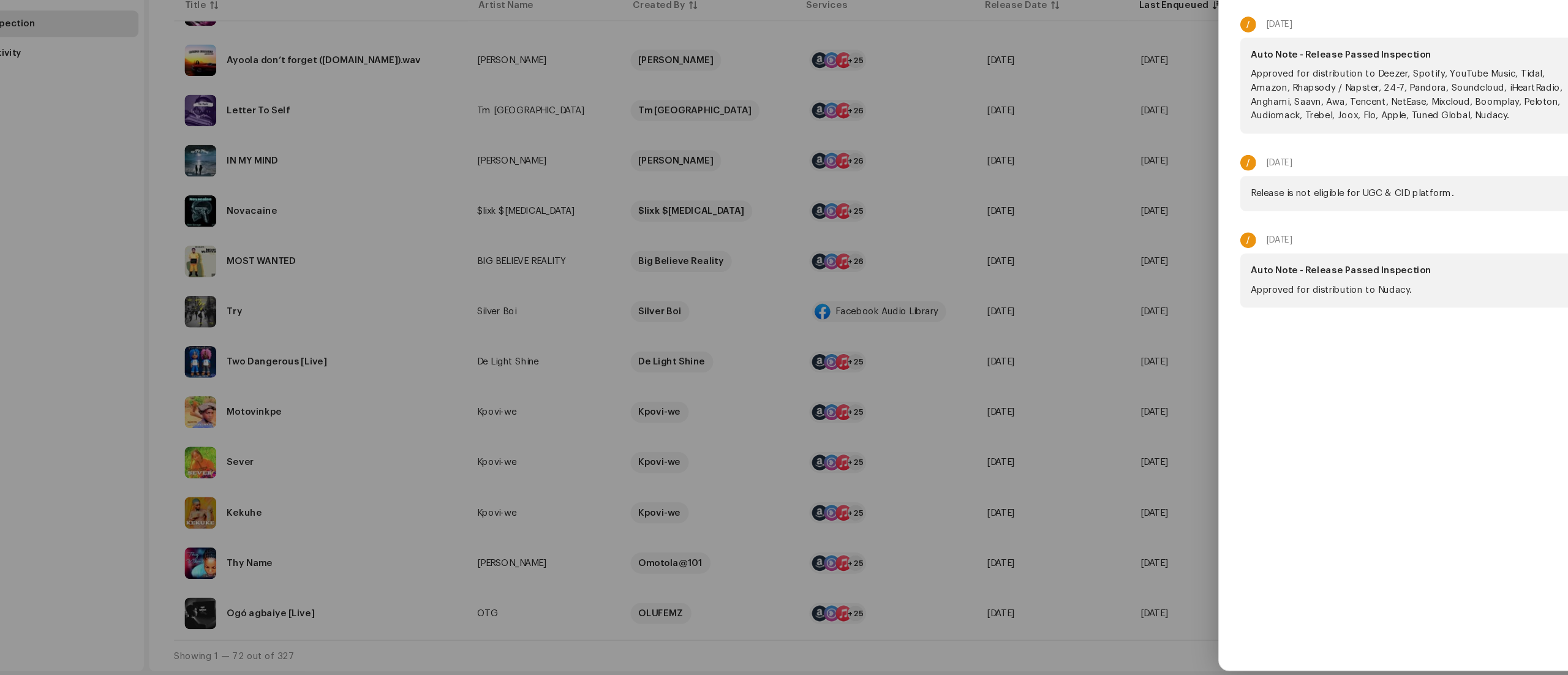
click at [1166, 80] on div at bounding box center [784, 338] width 1568 height 675
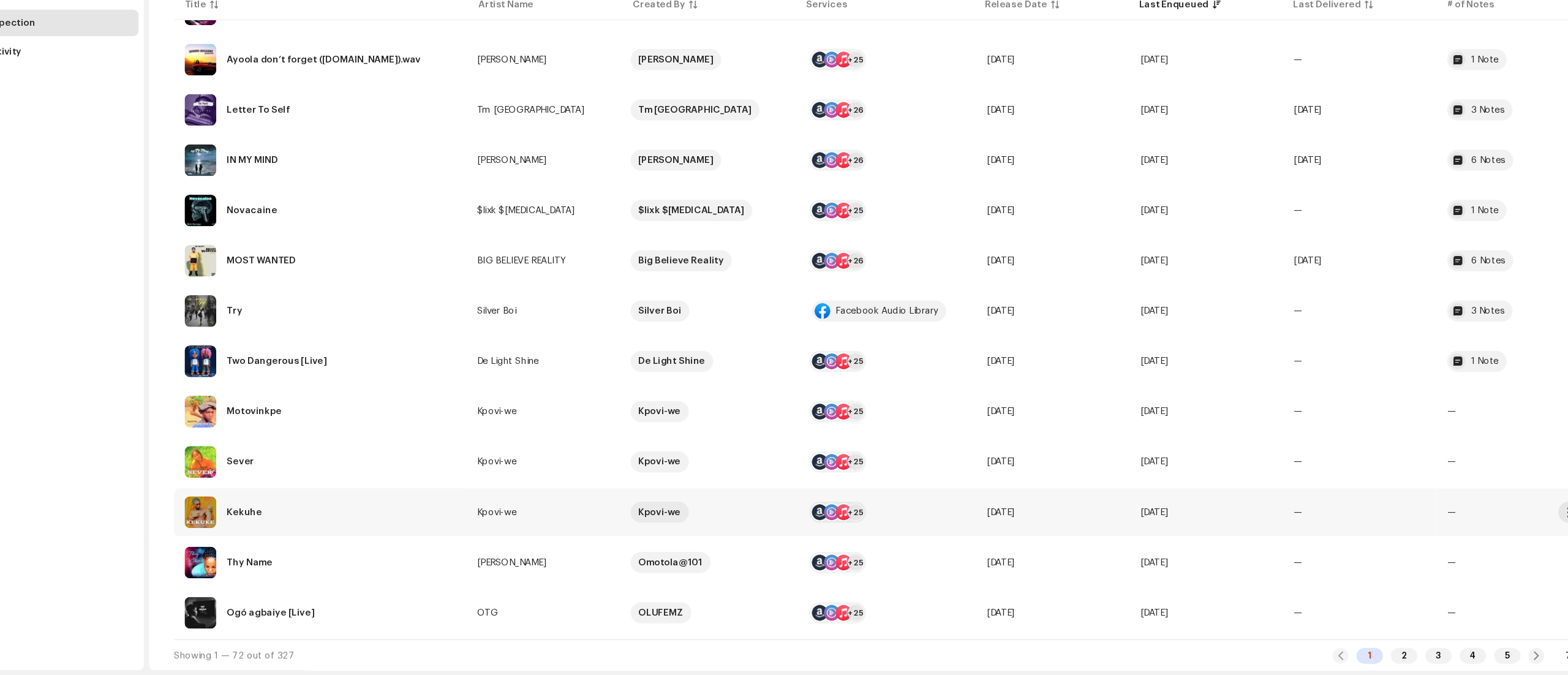
click at [1370, 510] on td "—" at bounding box center [1326, 523] width 142 height 44
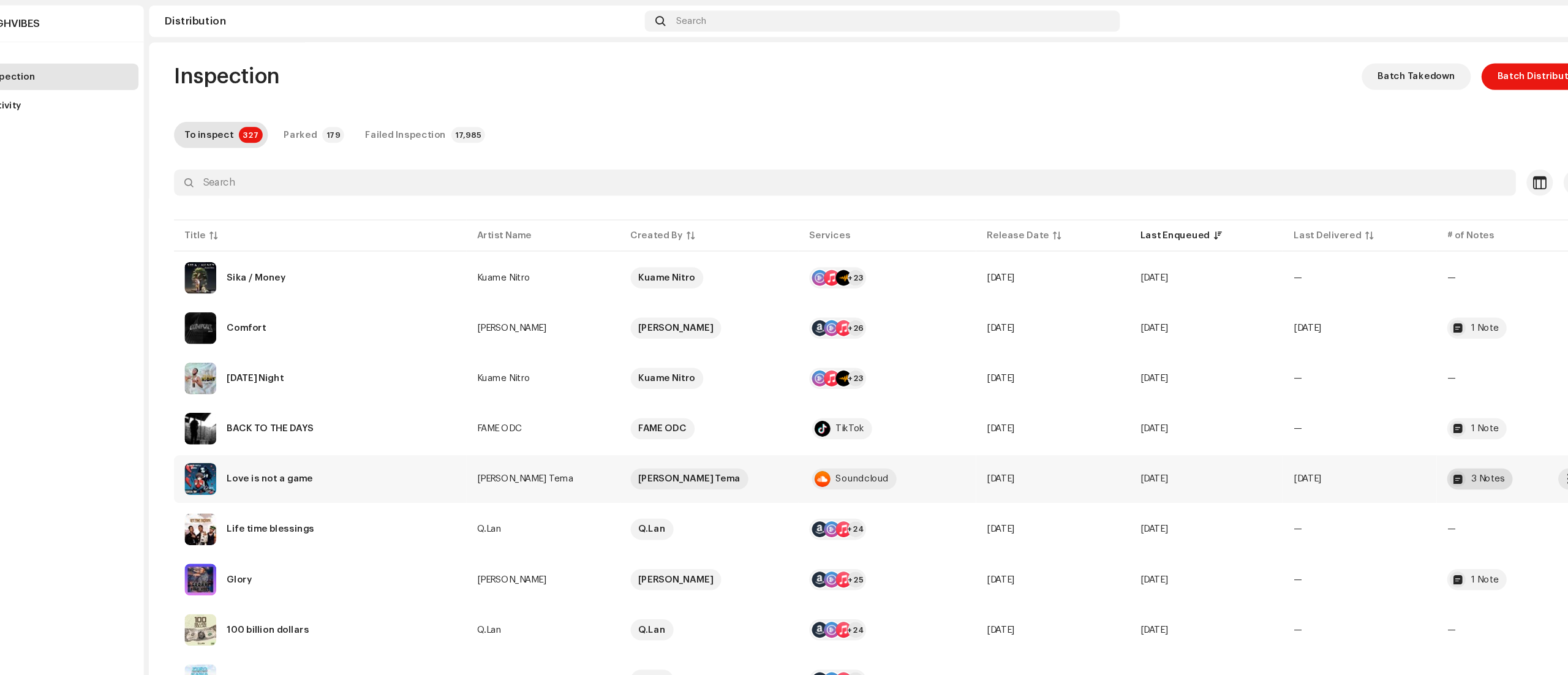
click at [1436, 444] on div "3 Notes" at bounding box center [1445, 443] width 31 height 8
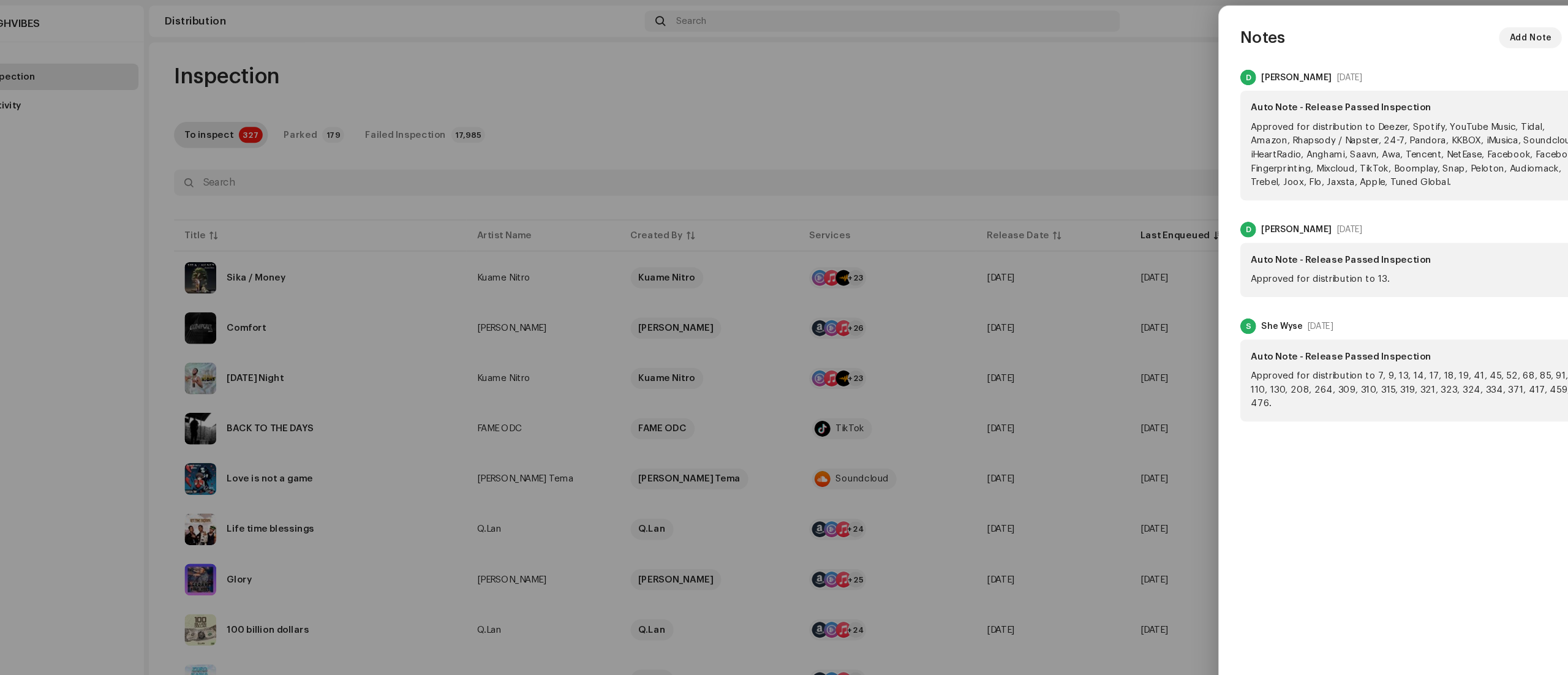
click at [1184, 85] on div at bounding box center [784, 338] width 1568 height 675
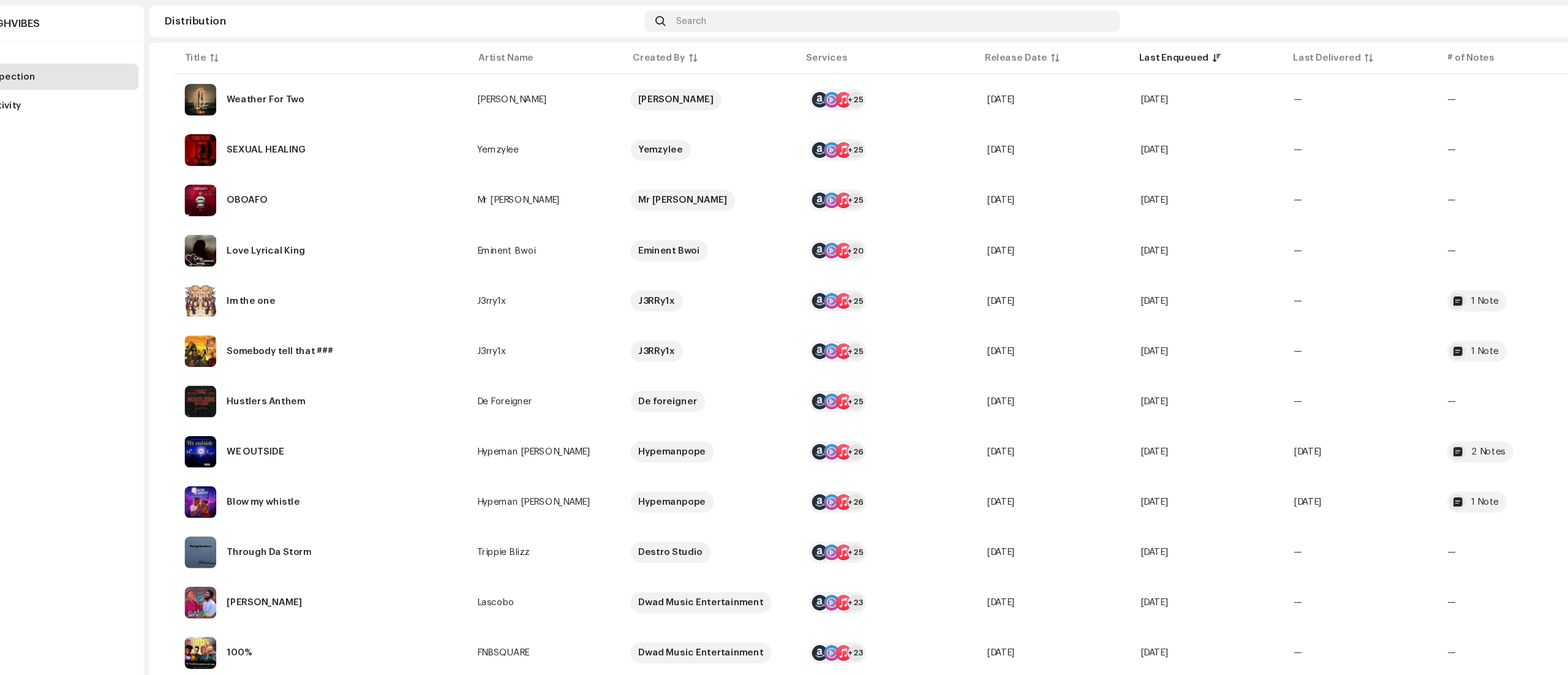
scroll to position [1005, 0]
click at [1264, 264] on td "—" at bounding box center [1326, 279] width 142 height 44
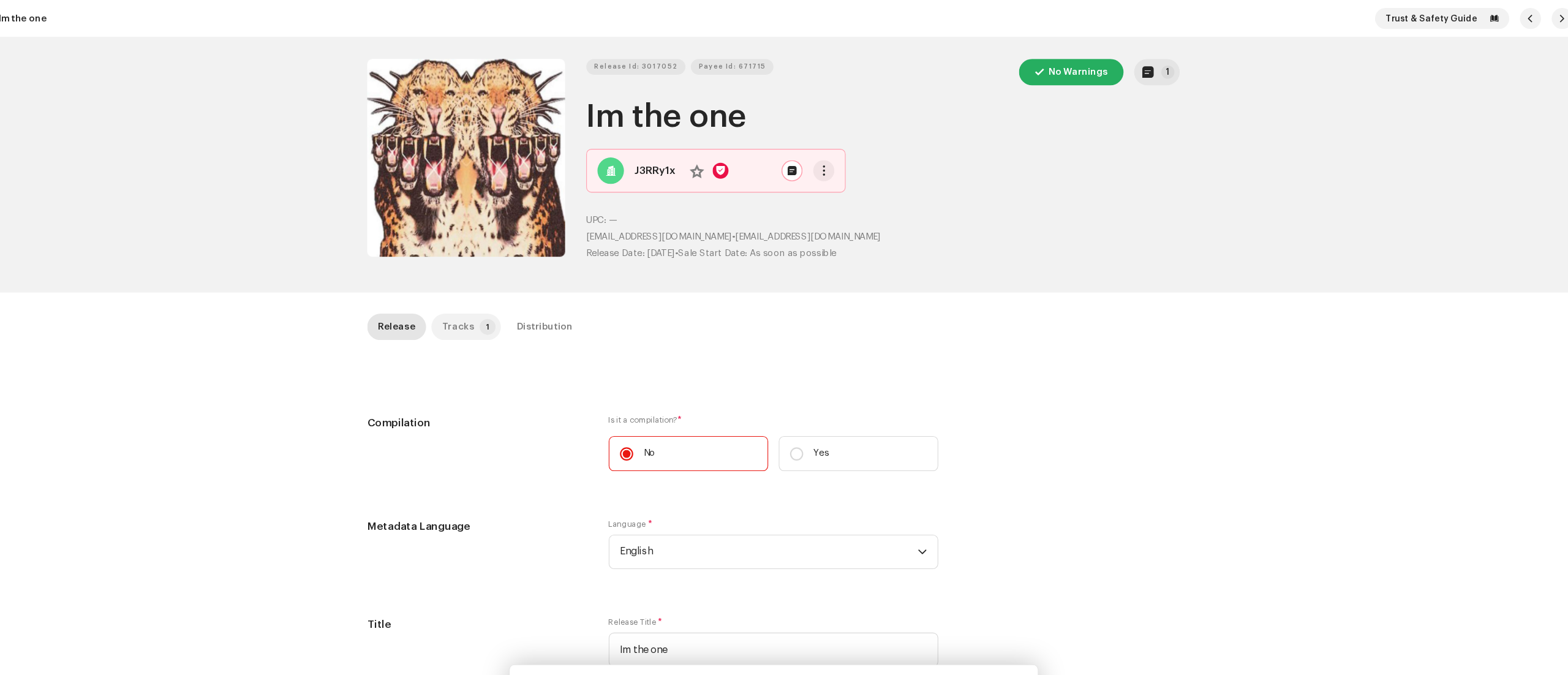
click at [512, 302] on p-badge "1" at bounding box center [519, 302] width 14 height 14
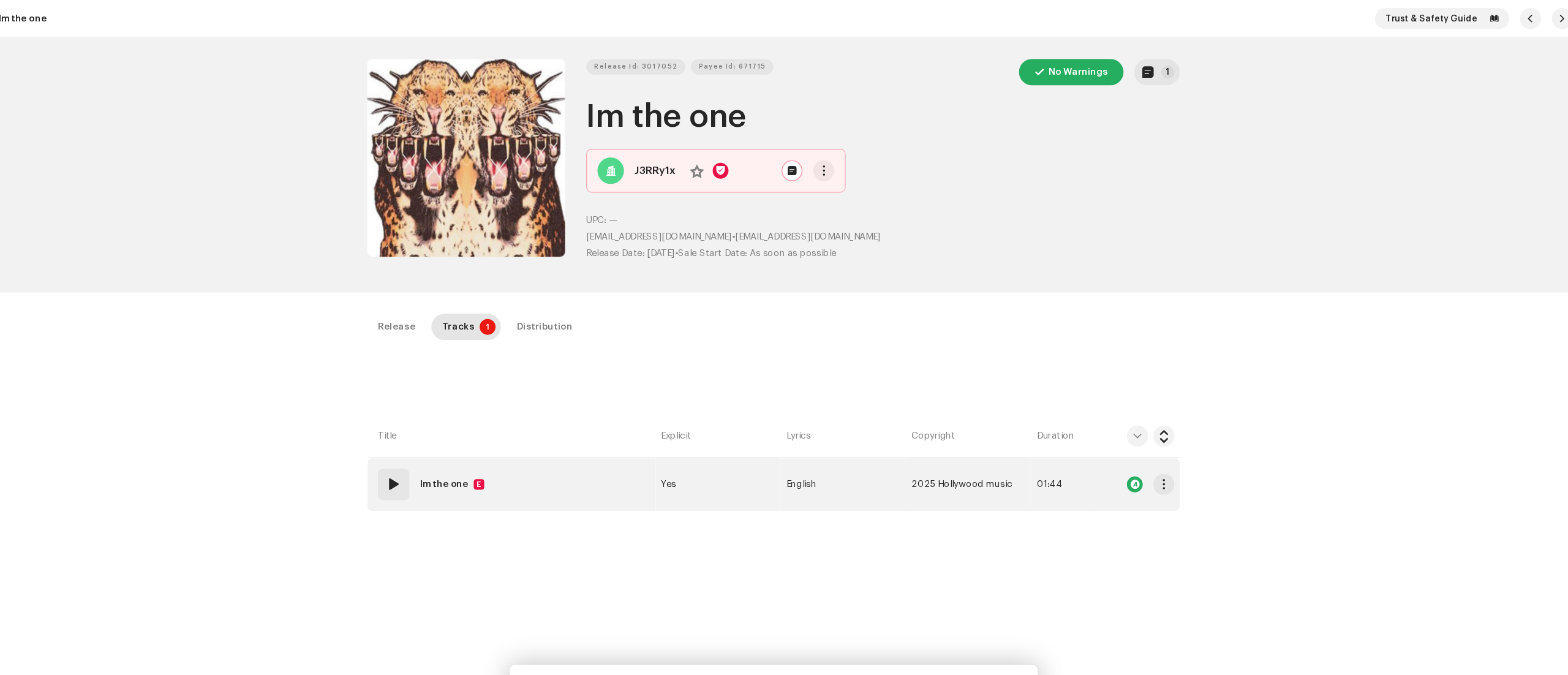
click at [430, 455] on span at bounding box center [432, 448] width 14 height 14
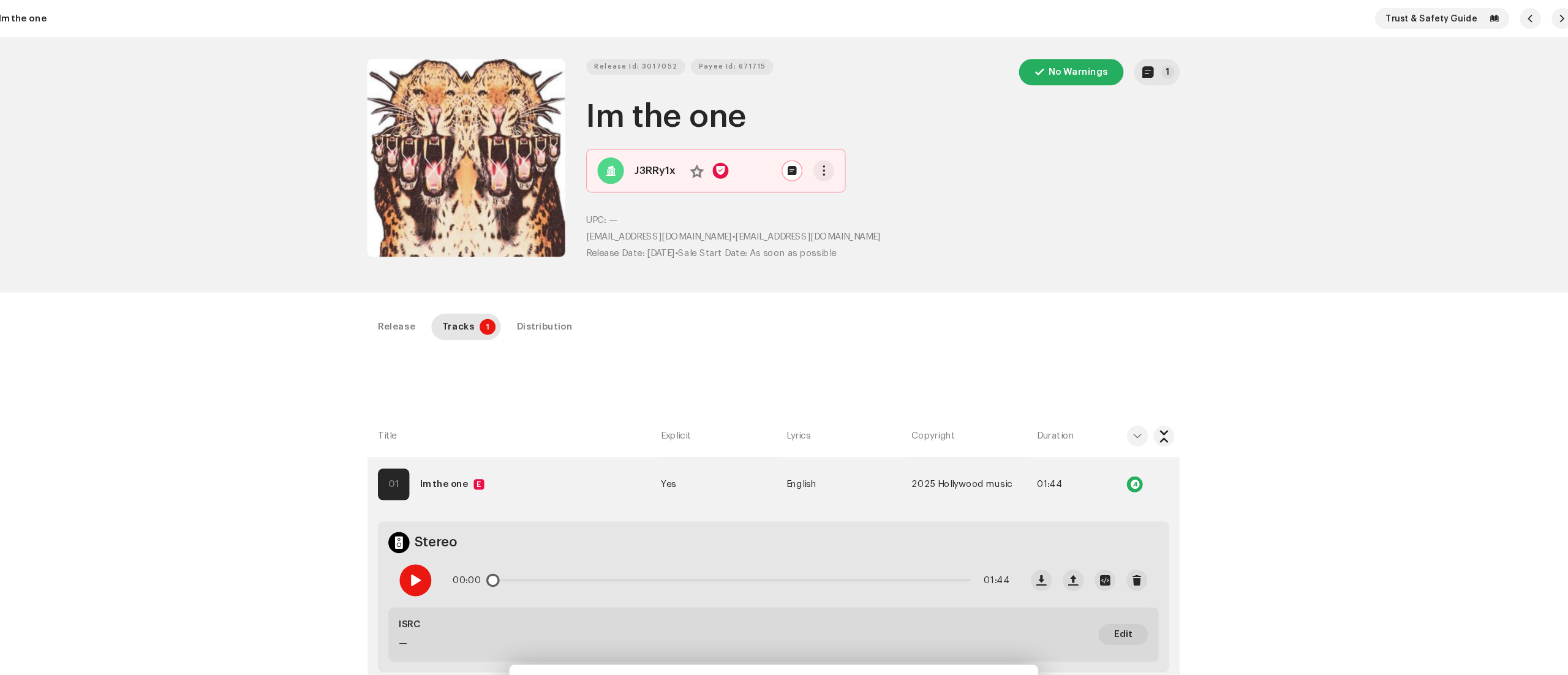
click at [451, 542] on span at bounding box center [452, 537] width 10 height 10
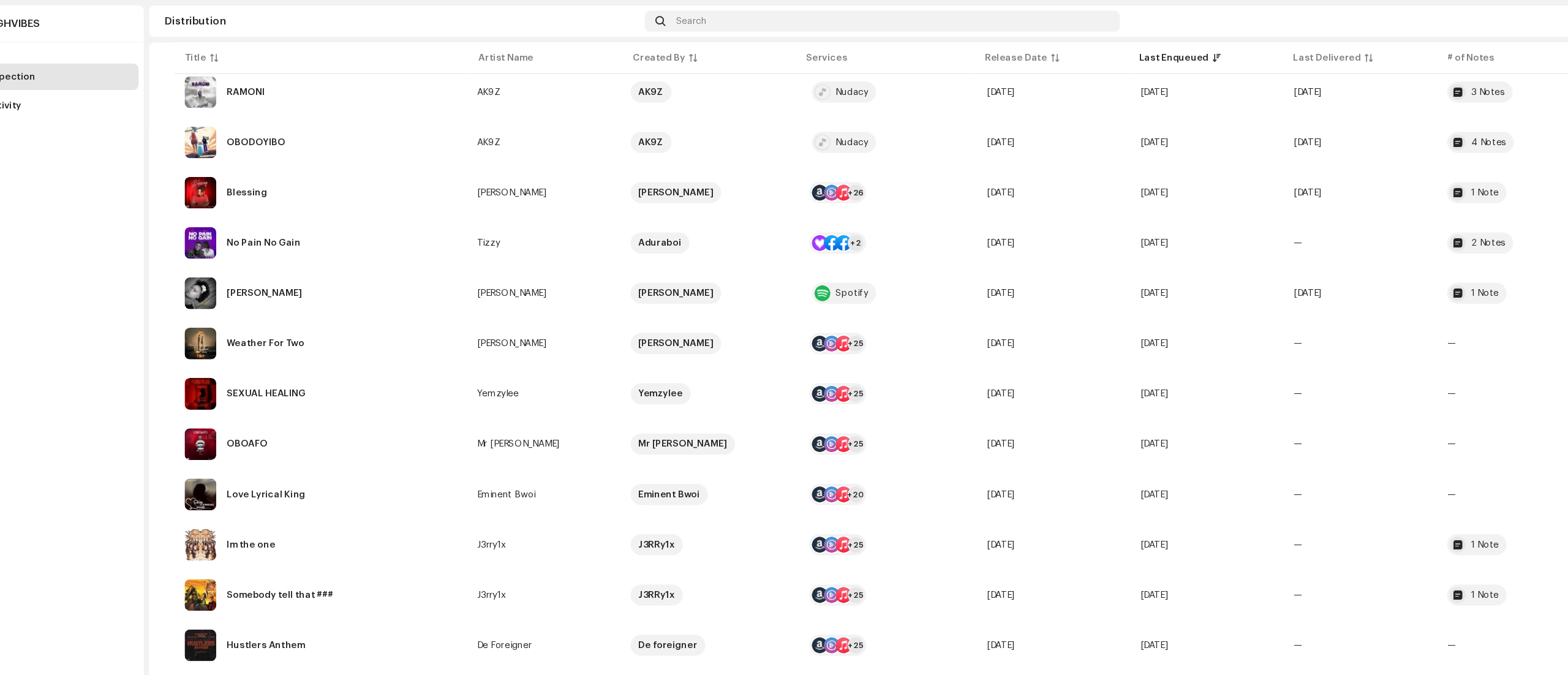
scroll to position [814, 0]
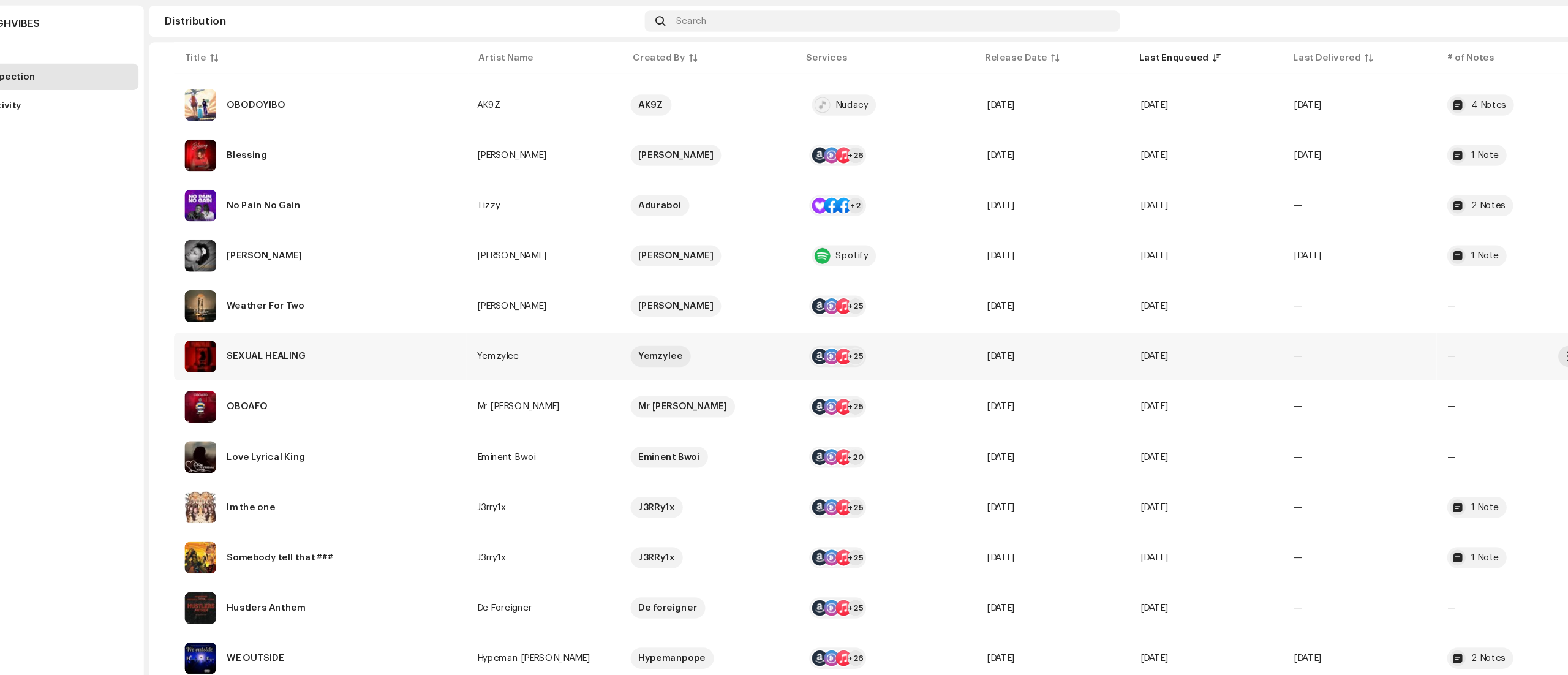
click at [1335, 339] on td "—" at bounding box center [1326, 330] width 142 height 44
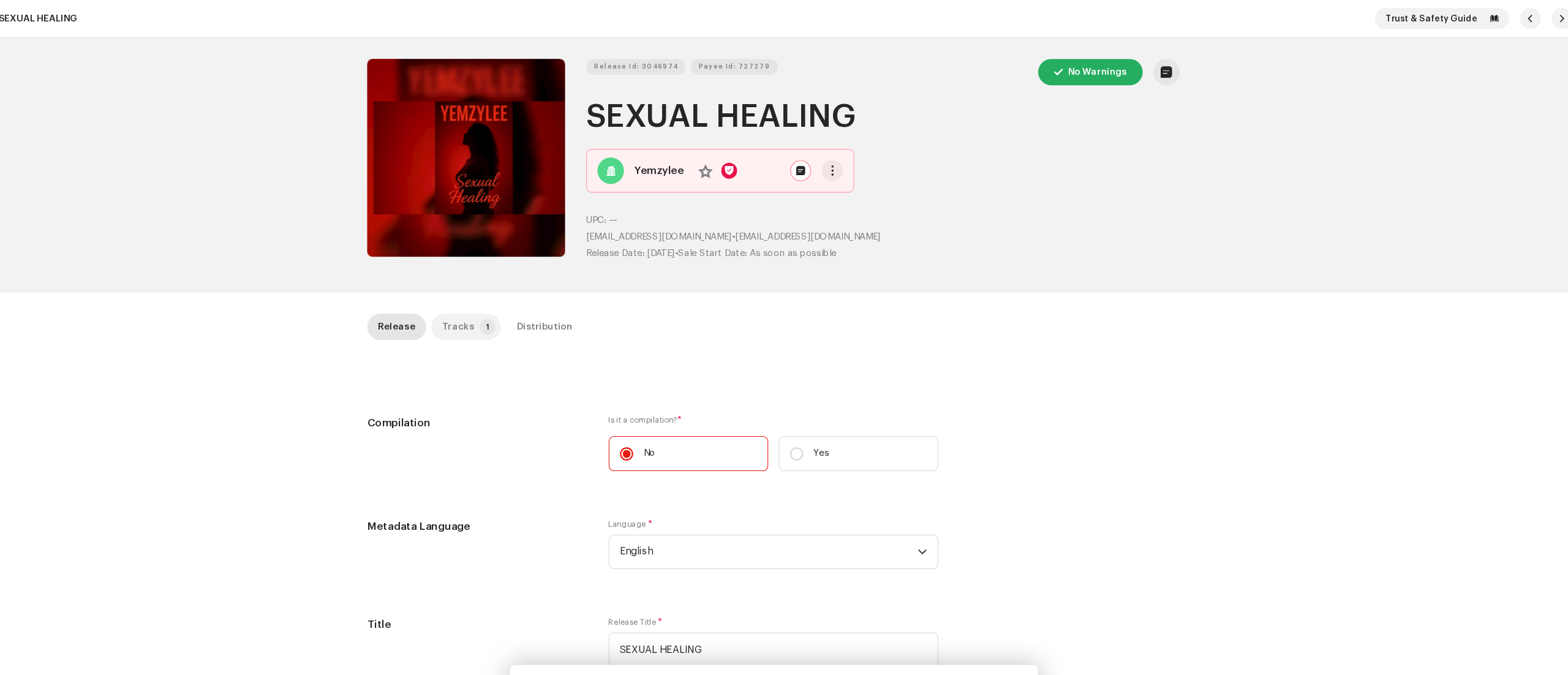
click at [484, 302] on div "Tracks" at bounding box center [492, 302] width 30 height 25
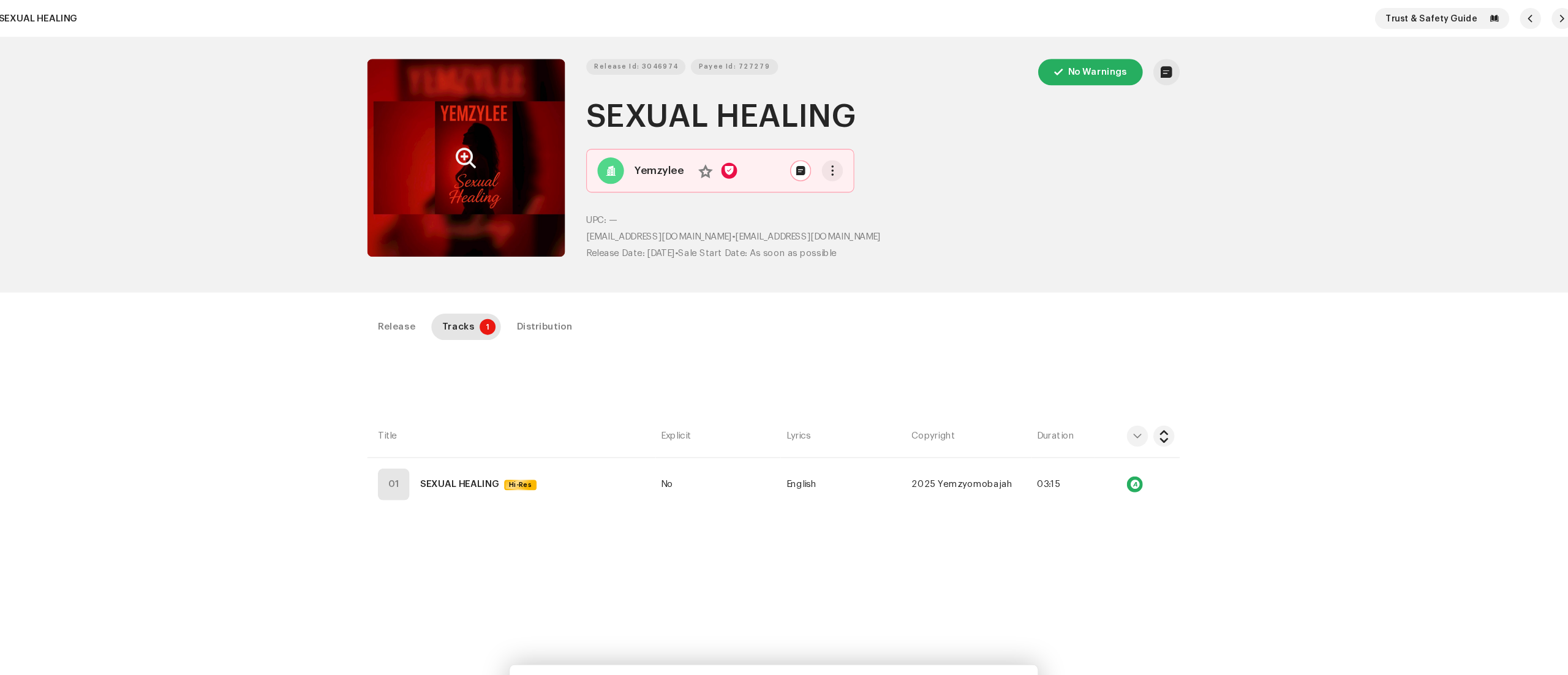
click at [491, 152] on icon "Zoom Image" at bounding box center [499, 146] width 19 height 10
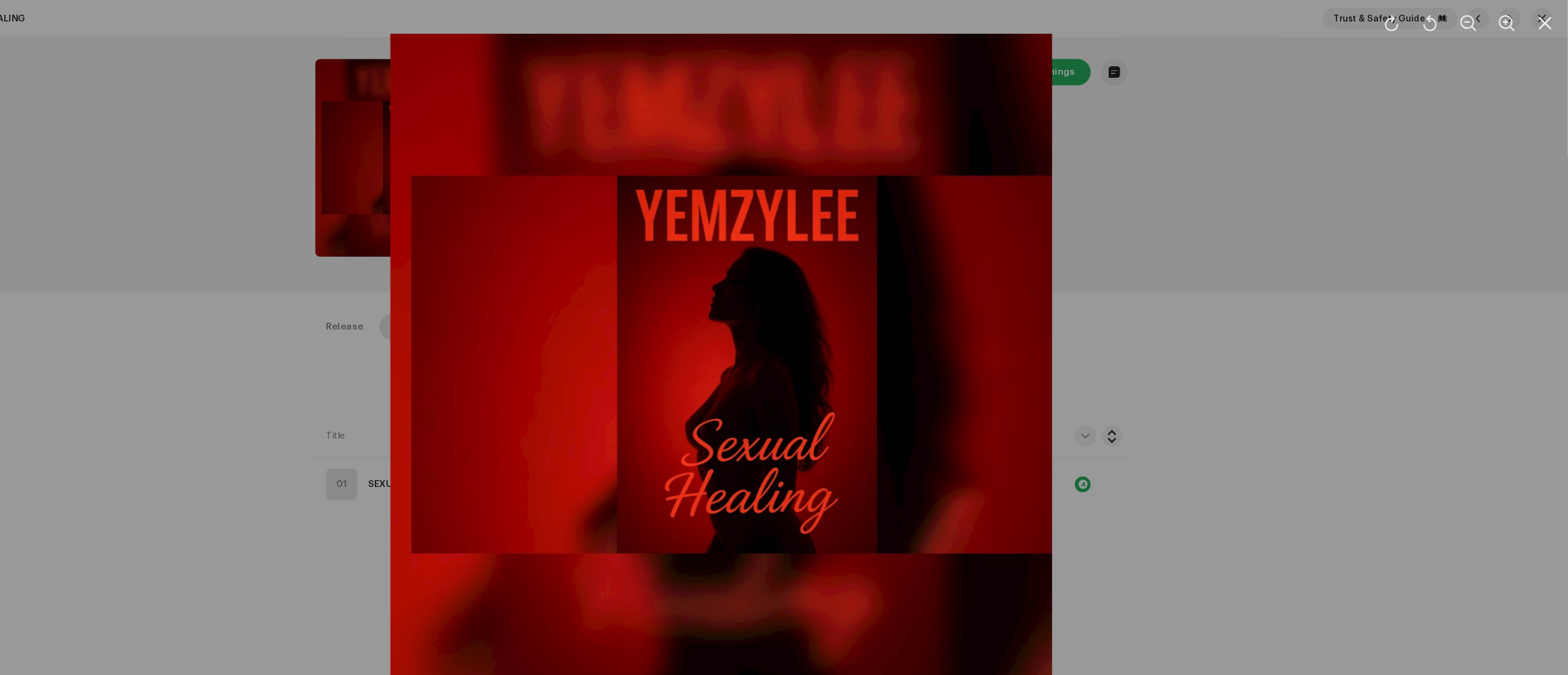
click at [1199, 420] on div at bounding box center [784, 338] width 1568 height 675
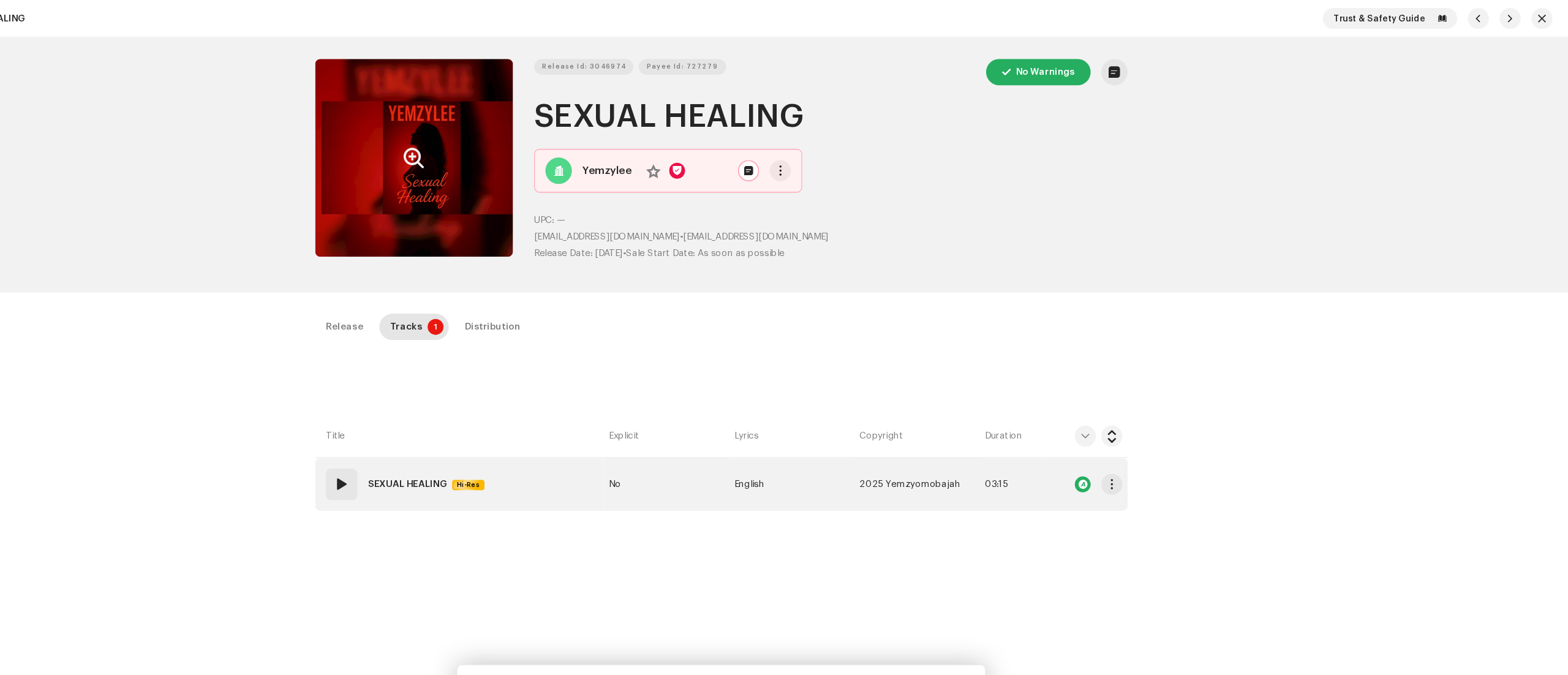
click at [429, 448] on span at bounding box center [432, 448] width 14 height 14
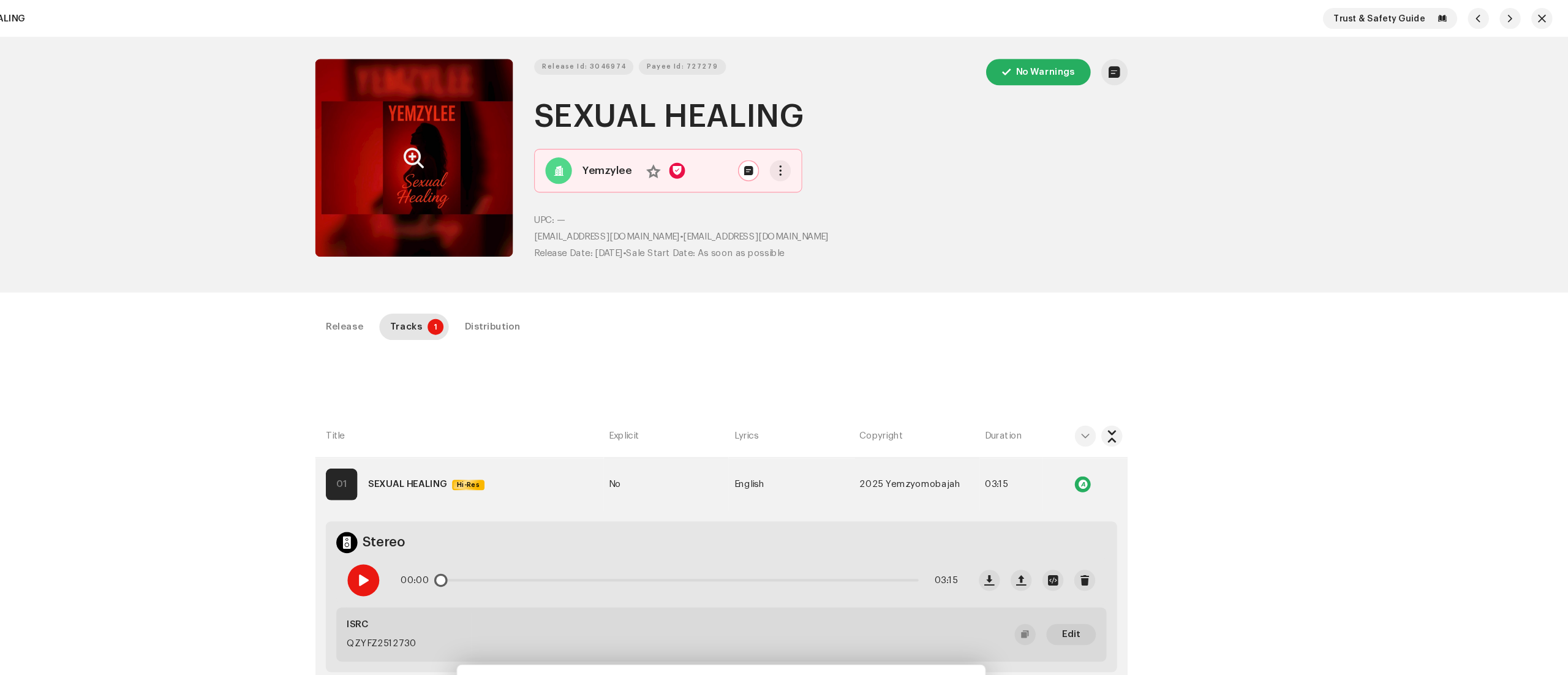
click at [449, 538] on span at bounding box center [452, 537] width 10 height 10
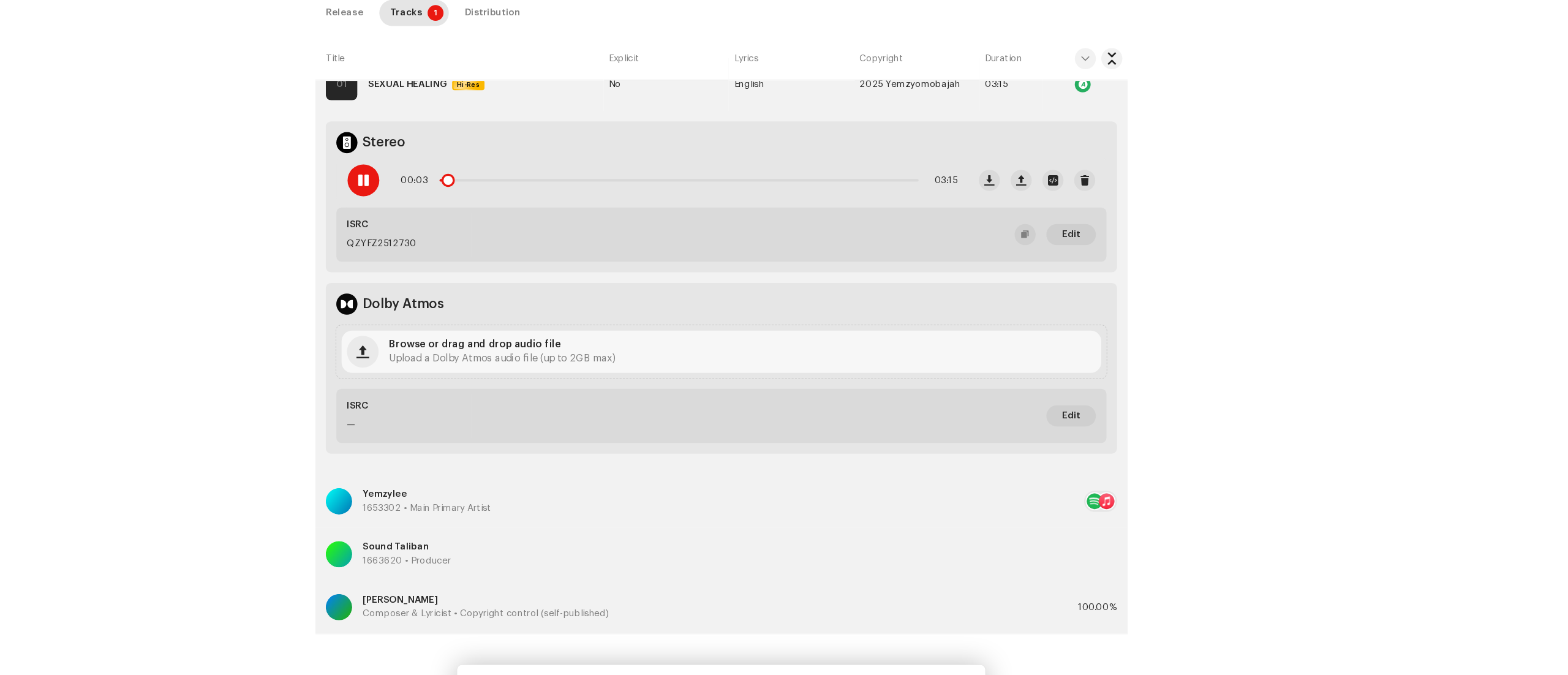
scroll to position [371, 0]
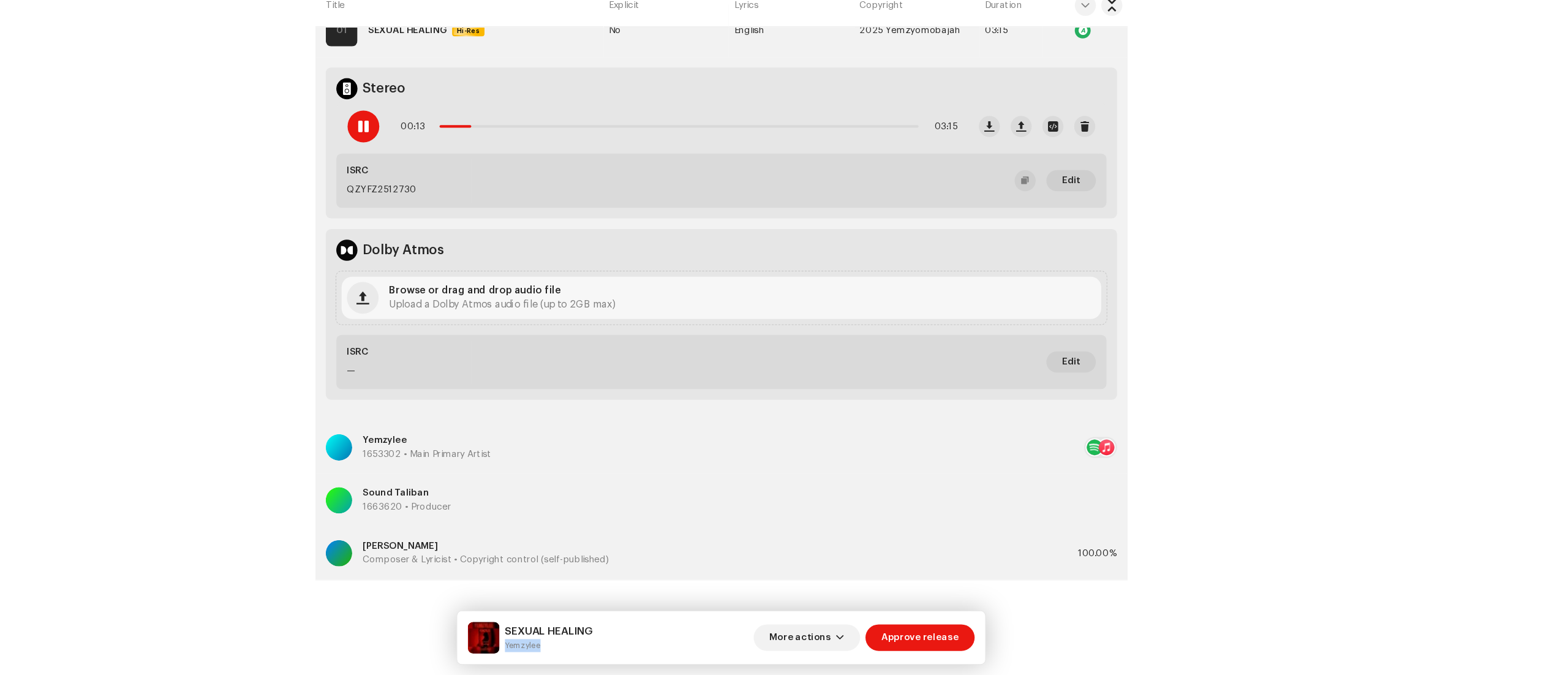
drag, startPoint x: 584, startPoint y: 647, endPoint x: 632, endPoint y: 645, distance: 48.0
click at [632, 645] on small "Yemzylee" at bounding box center [624, 647] width 81 height 12
copy small "Yemzylee"
click at [449, 168] on span at bounding box center [452, 167] width 10 height 10
drag, startPoint x: 584, startPoint y: 632, endPoint x: 681, endPoint y: 632, distance: 97.0
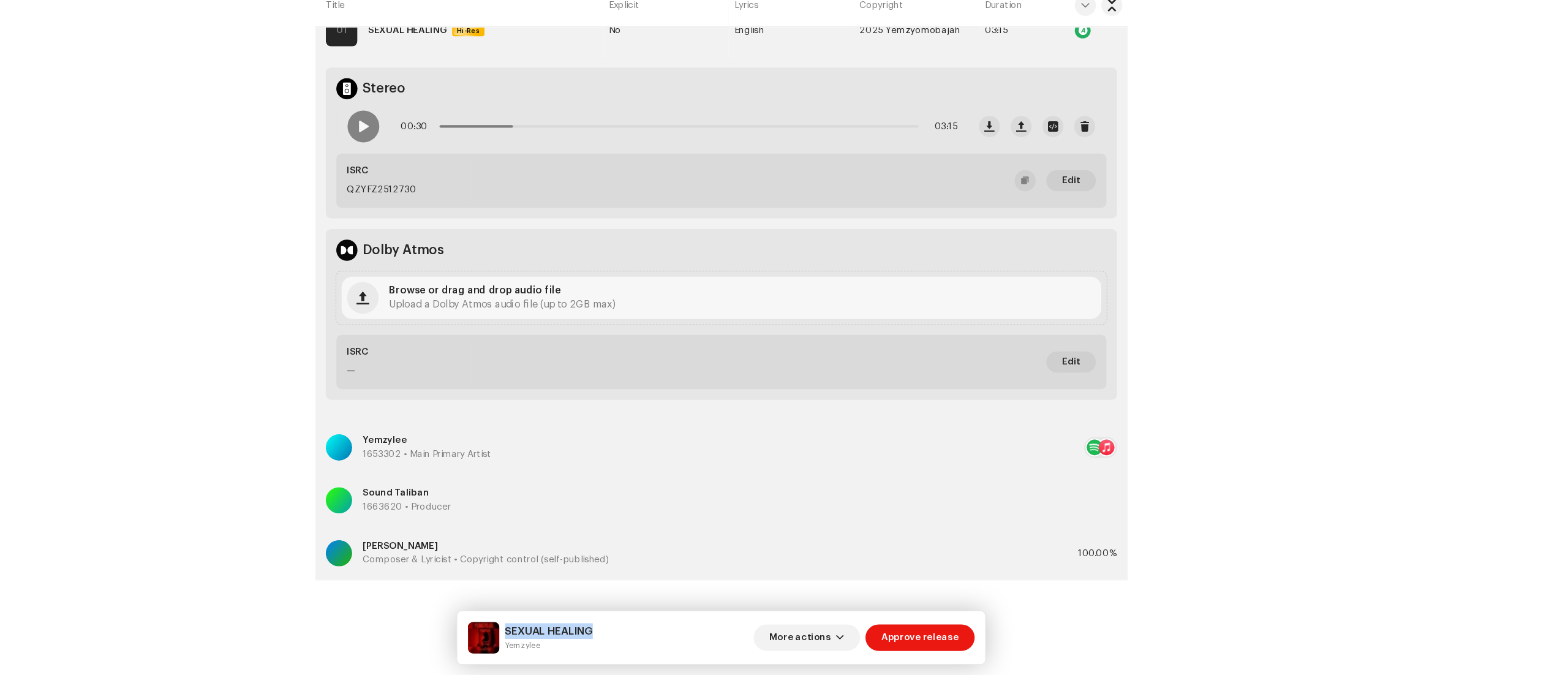
click at [681, 632] on div "SEXUAL HEALING Yemzylee More actions Approve release" at bounding box center [783, 640] width 469 height 30
copy h5 "SEXUAL HEALING"
drag, startPoint x: 626, startPoint y: 648, endPoint x: 586, endPoint y: 644, distance: 40.2
click at [586, 644] on small "Yemzylee" at bounding box center [624, 647] width 81 height 12
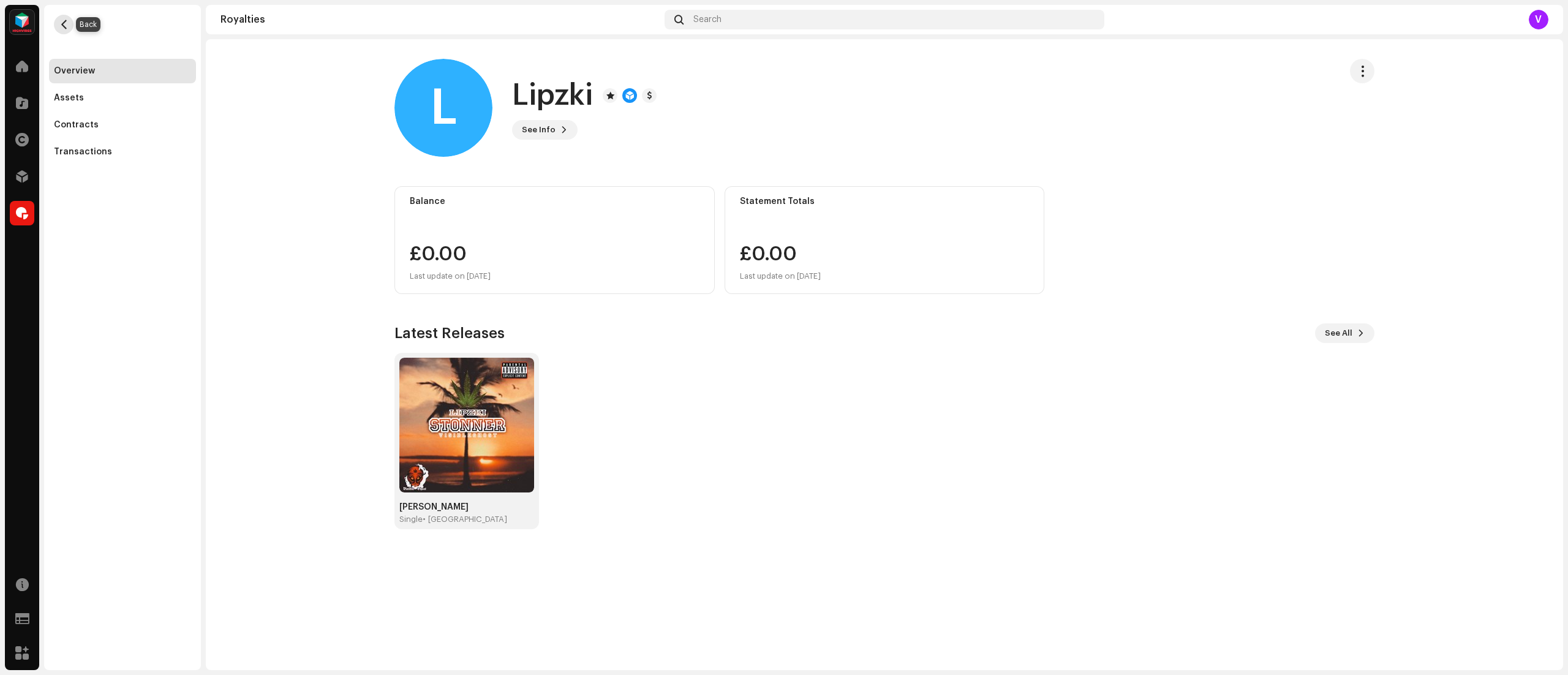
click at [59, 26] on span "button" at bounding box center [63, 24] width 9 height 10
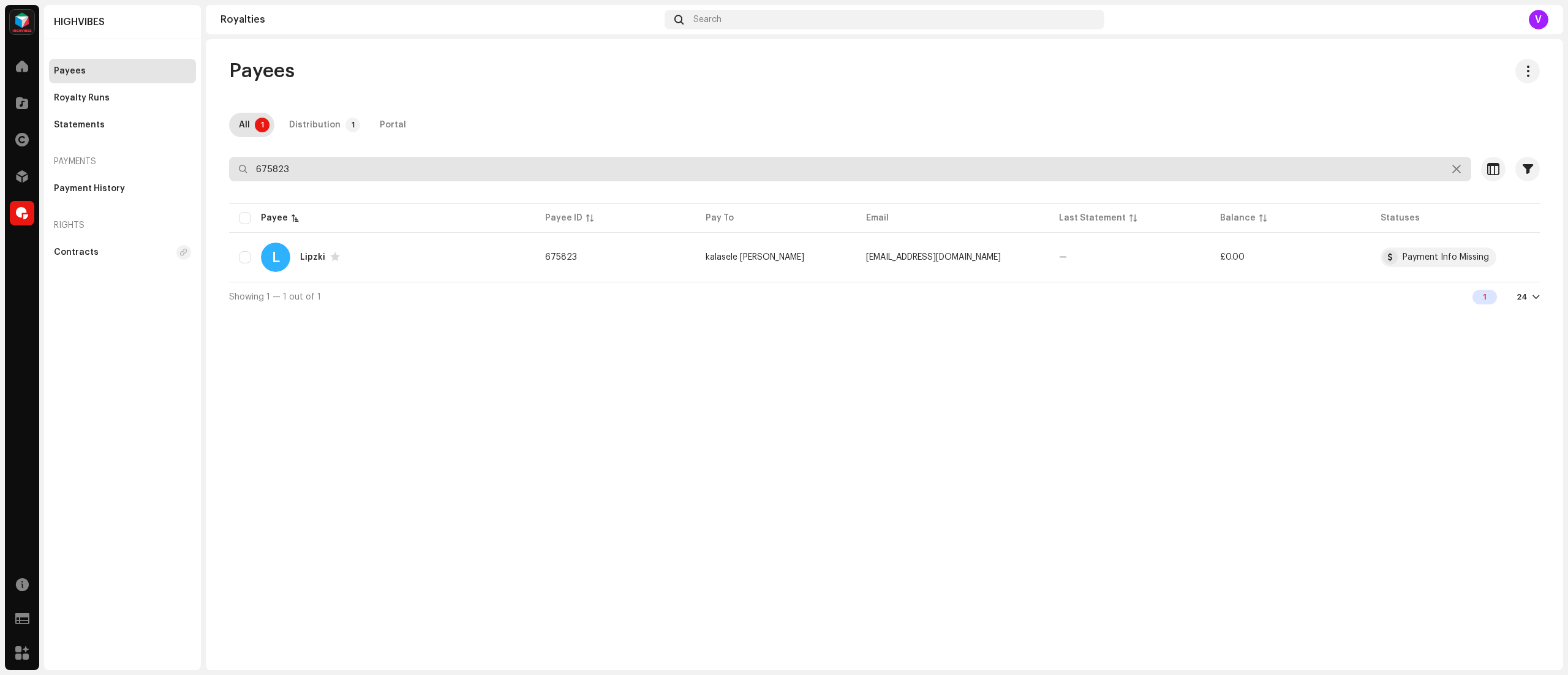
click at [298, 166] on input "675823" at bounding box center [849, 169] width 1242 height 25
type input "6"
type input "727279"
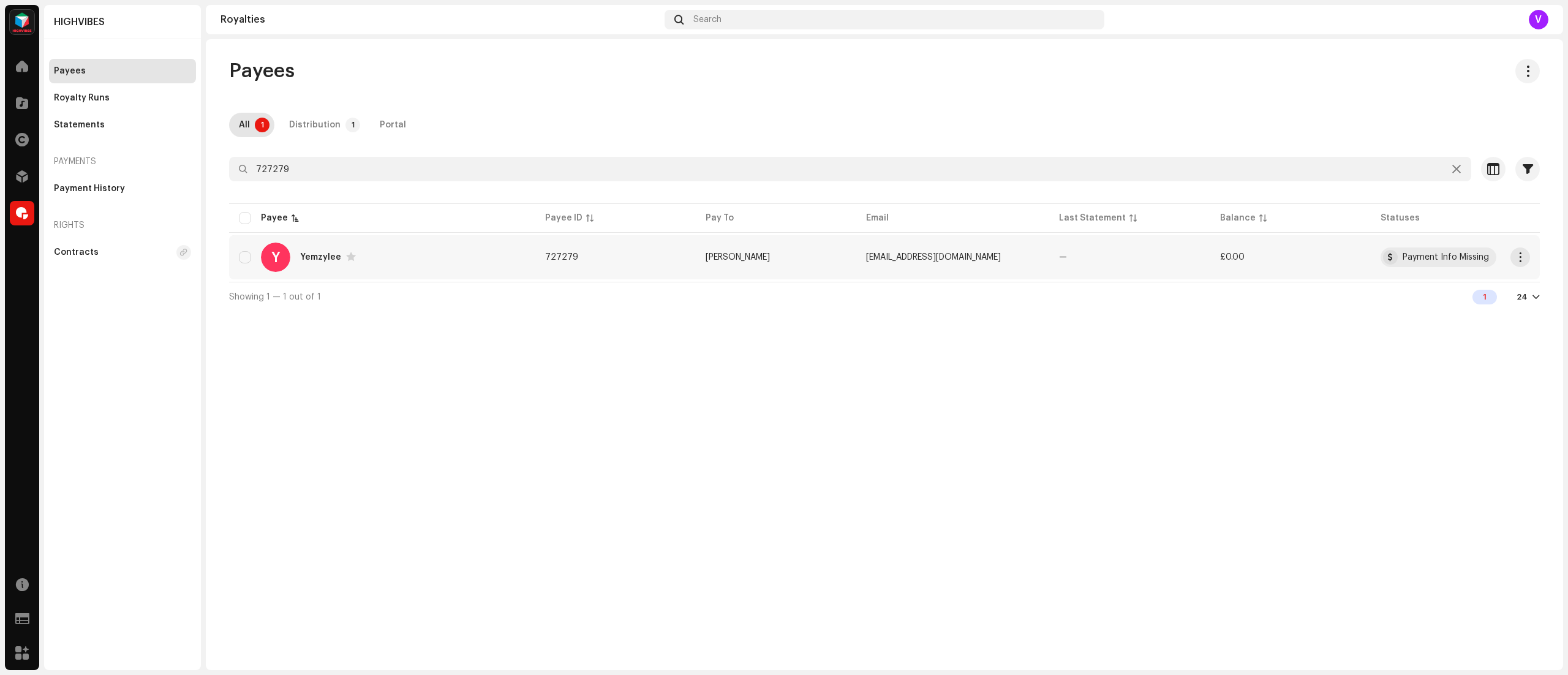
click at [966, 262] on td "[EMAIL_ADDRESS][DOMAIN_NAME]" at bounding box center [953, 257] width 193 height 44
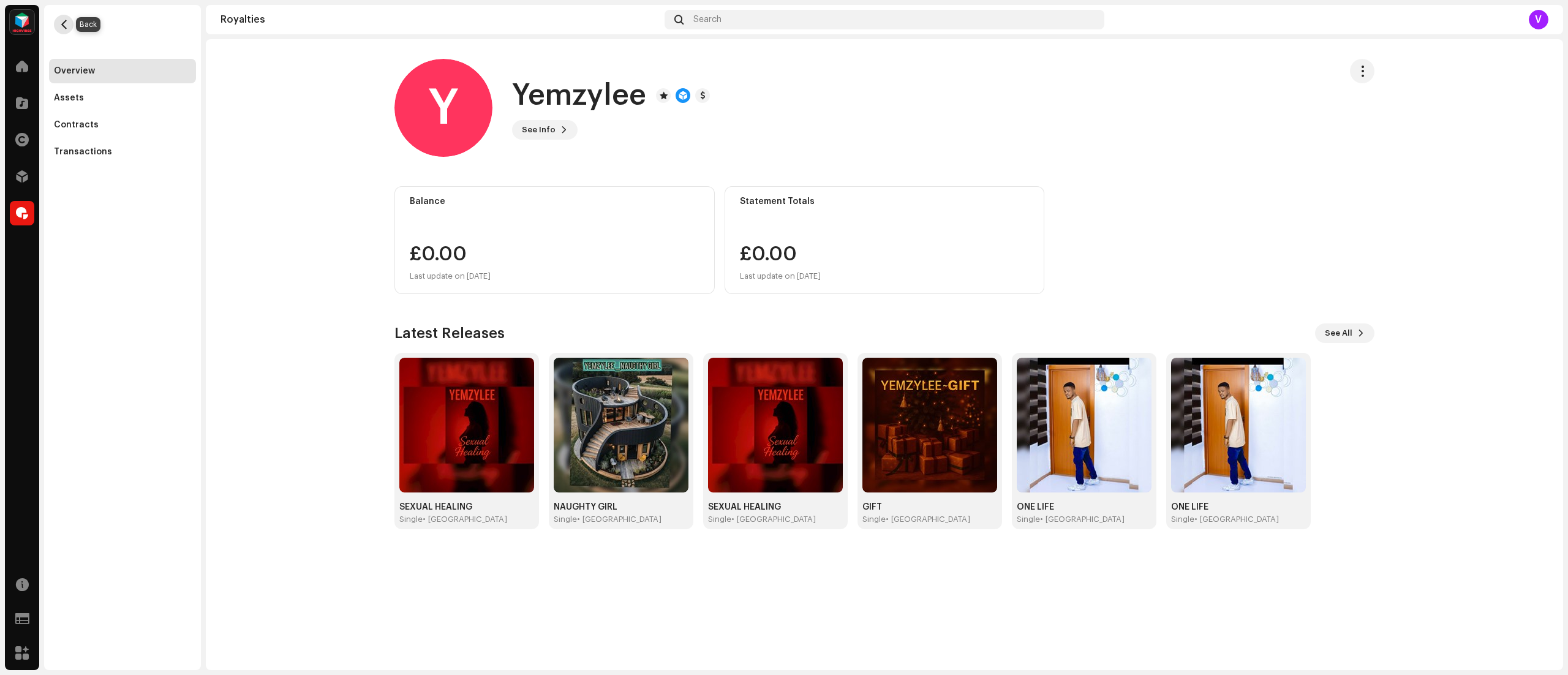
click at [63, 17] on button "button" at bounding box center [63, 24] width 19 height 19
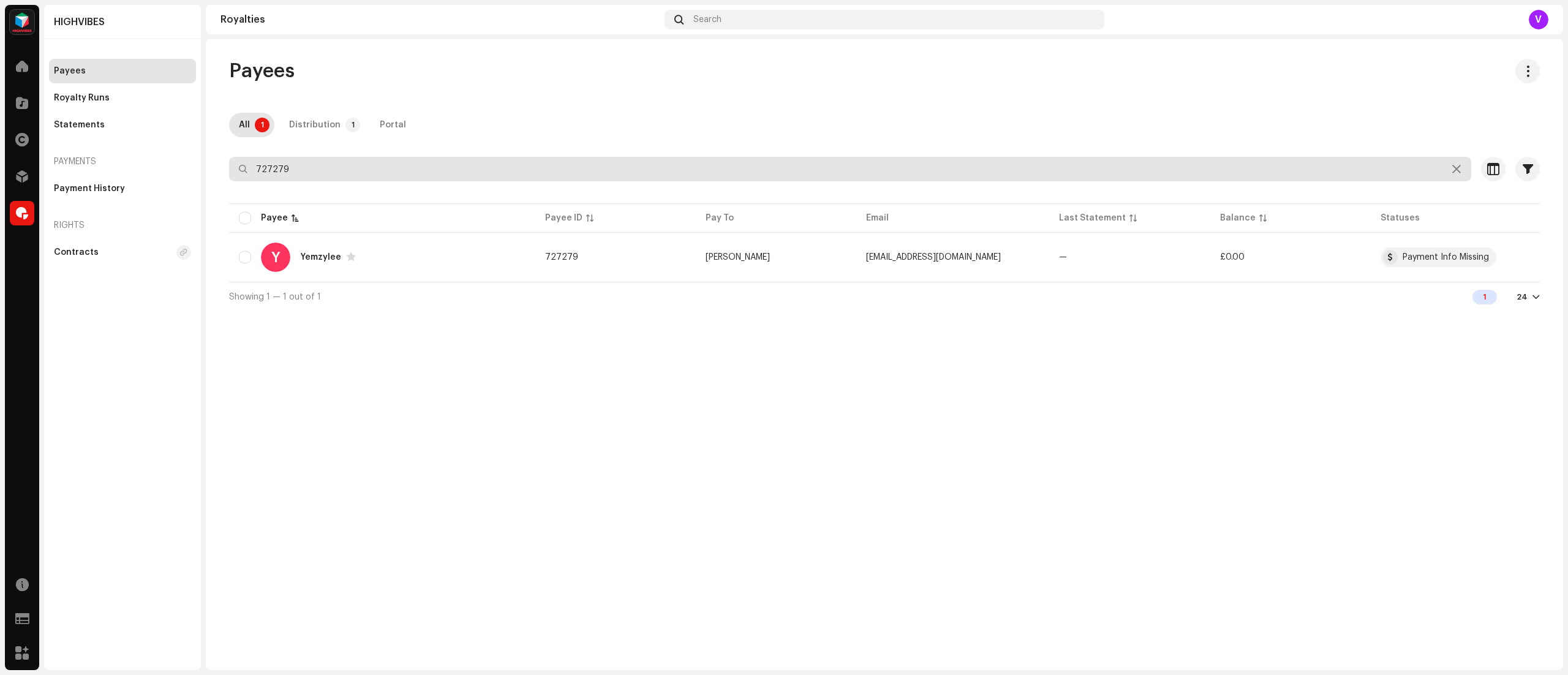
click at [508, 159] on input "727279" at bounding box center [849, 169] width 1242 height 25
type input "7"
type input "737130"
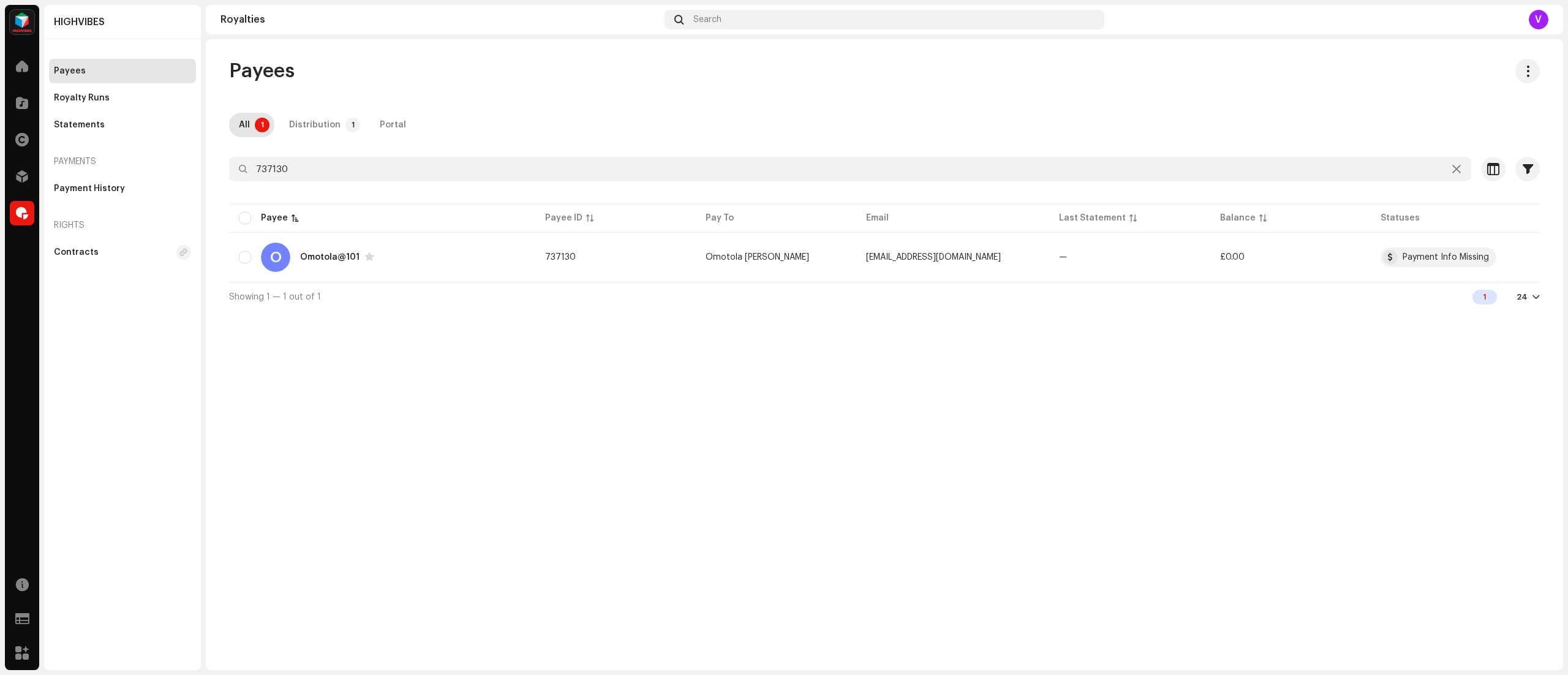
click at [911, 230] on table "Payee Payee ID Pay To Email Last Statement Balance Statuses O Omotola@101 73713…" at bounding box center [884, 241] width 1310 height 81
click at [917, 247] on td "omotolajumoke2017@gmail.com" at bounding box center [953, 257] width 193 height 44
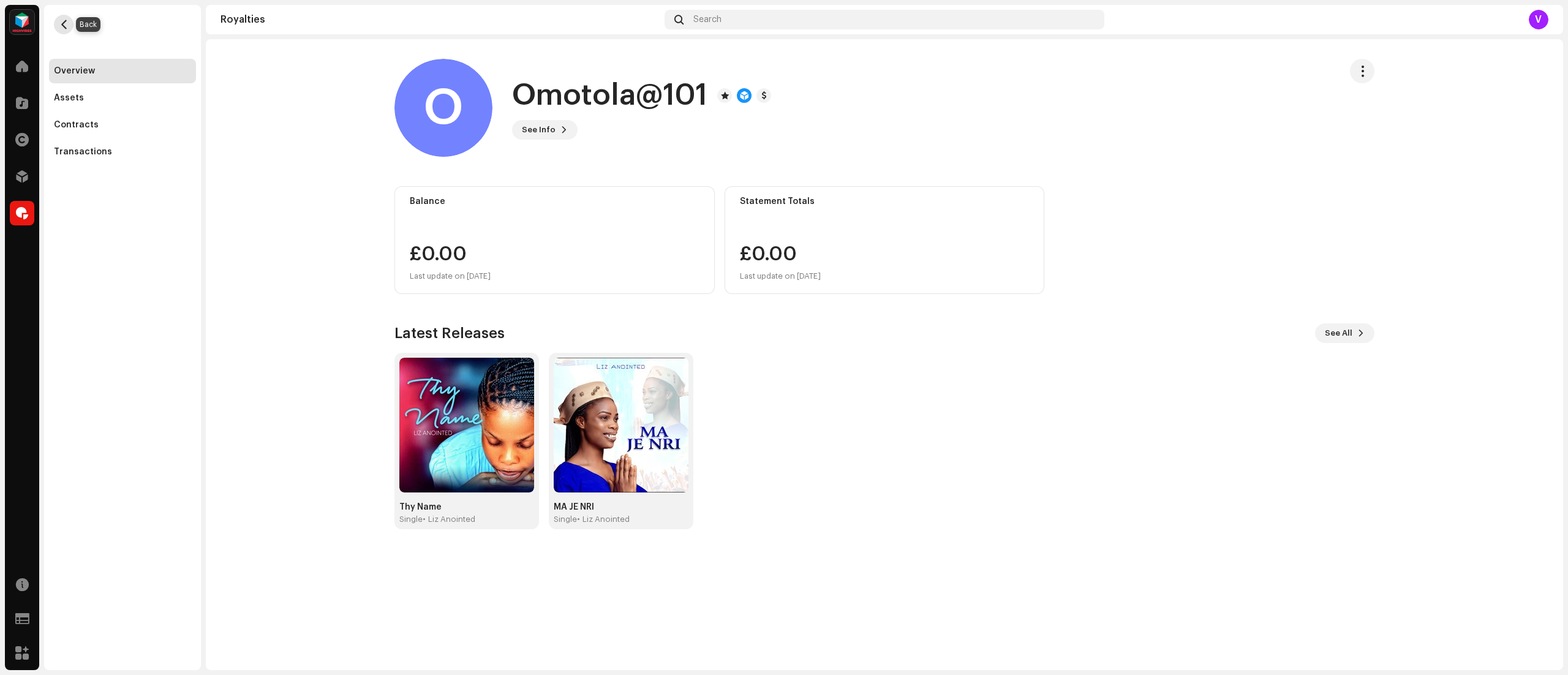
click at [59, 19] on span "button" at bounding box center [63, 24] width 9 height 10
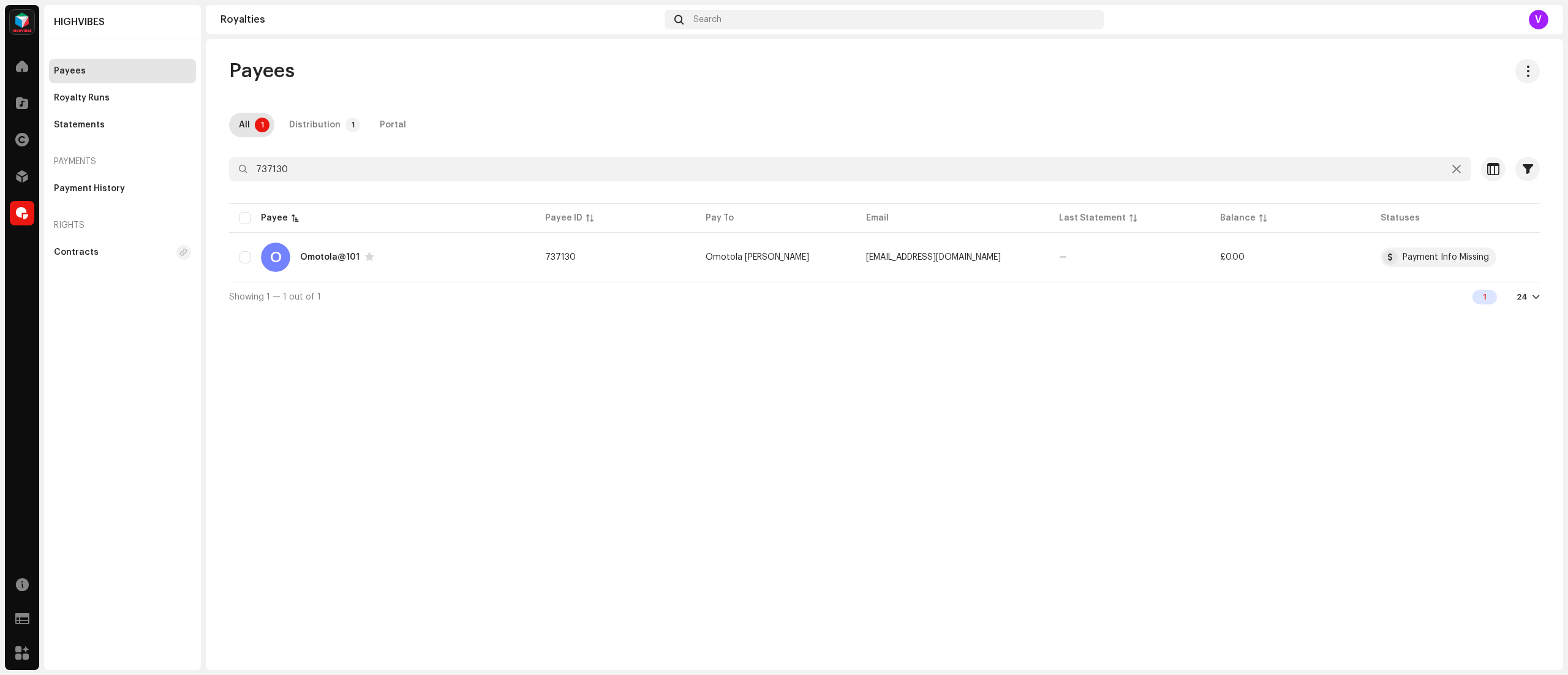
click at [490, 156] on div "Selected 0 Select all 1 Options" at bounding box center [884, 145] width 1310 height 25
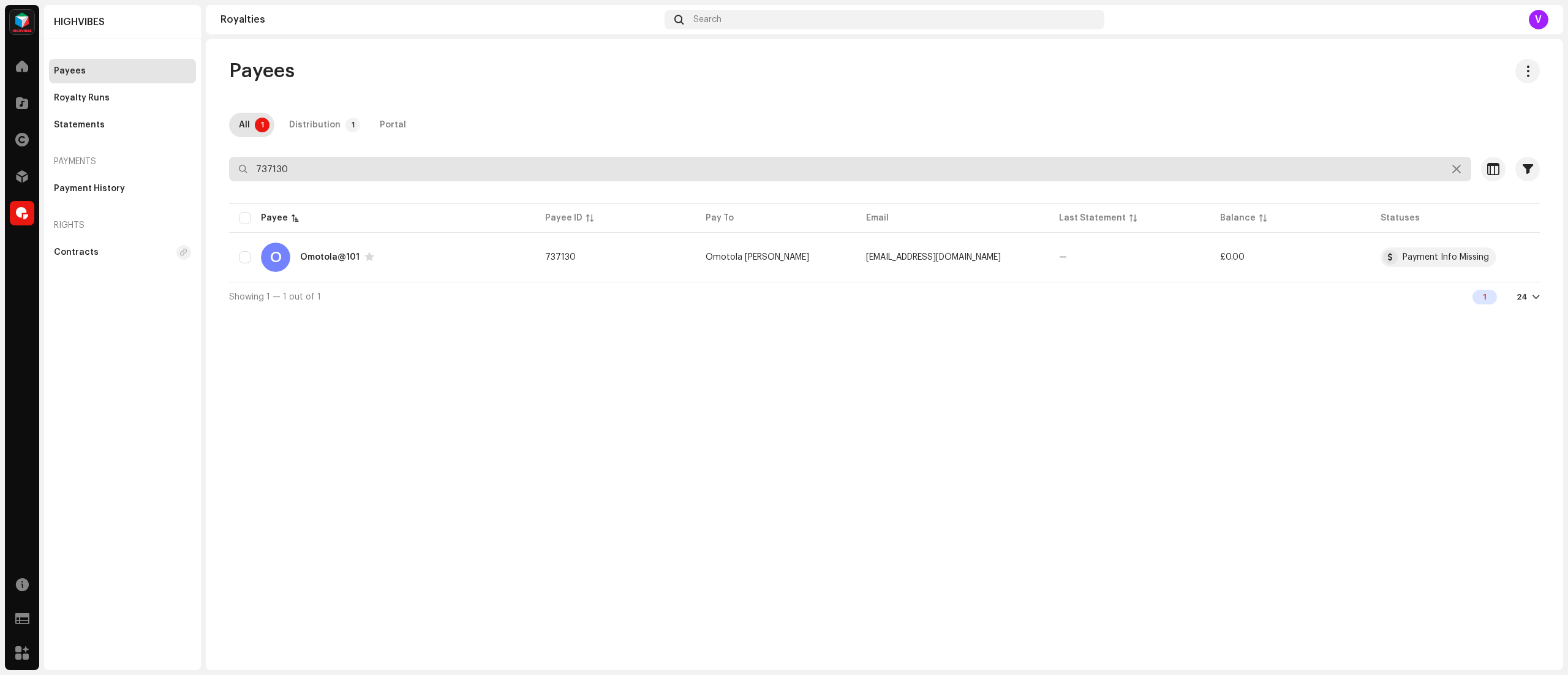
click at [488, 167] on input "737130" at bounding box center [849, 169] width 1242 height 25
type input "7"
type input "734055"
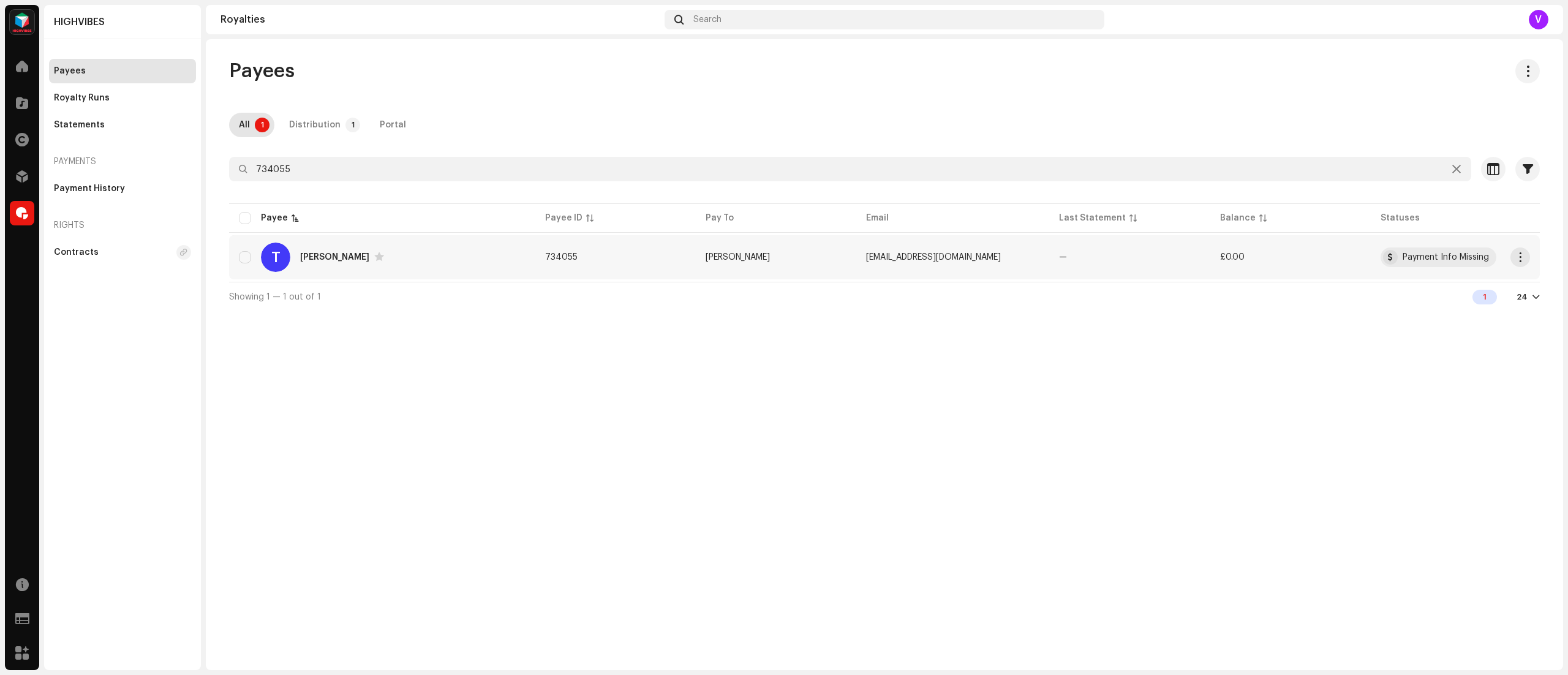
click at [711, 262] on td "Muritala Olaiya" at bounding box center [776, 257] width 161 height 44
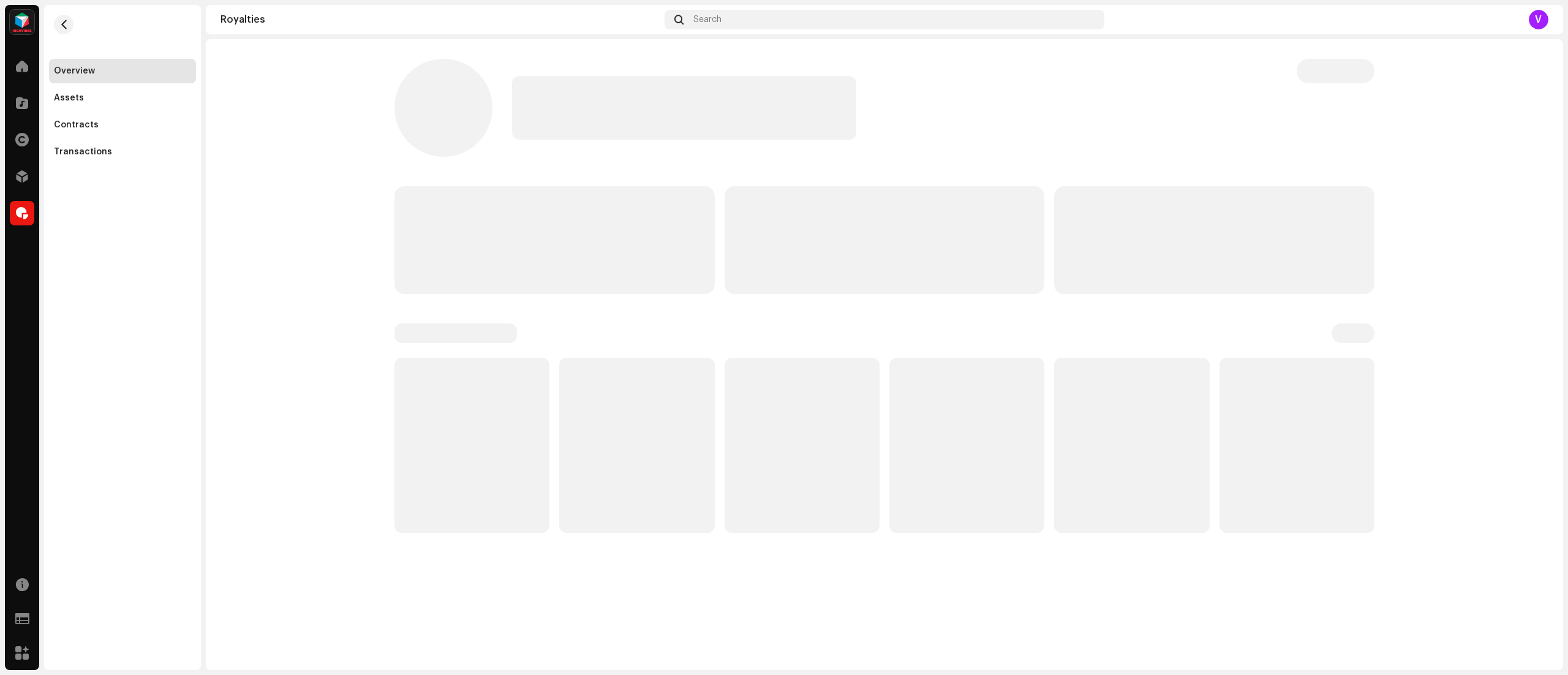
click at [711, 262] on p-skeleton at bounding box center [554, 240] width 320 height 107
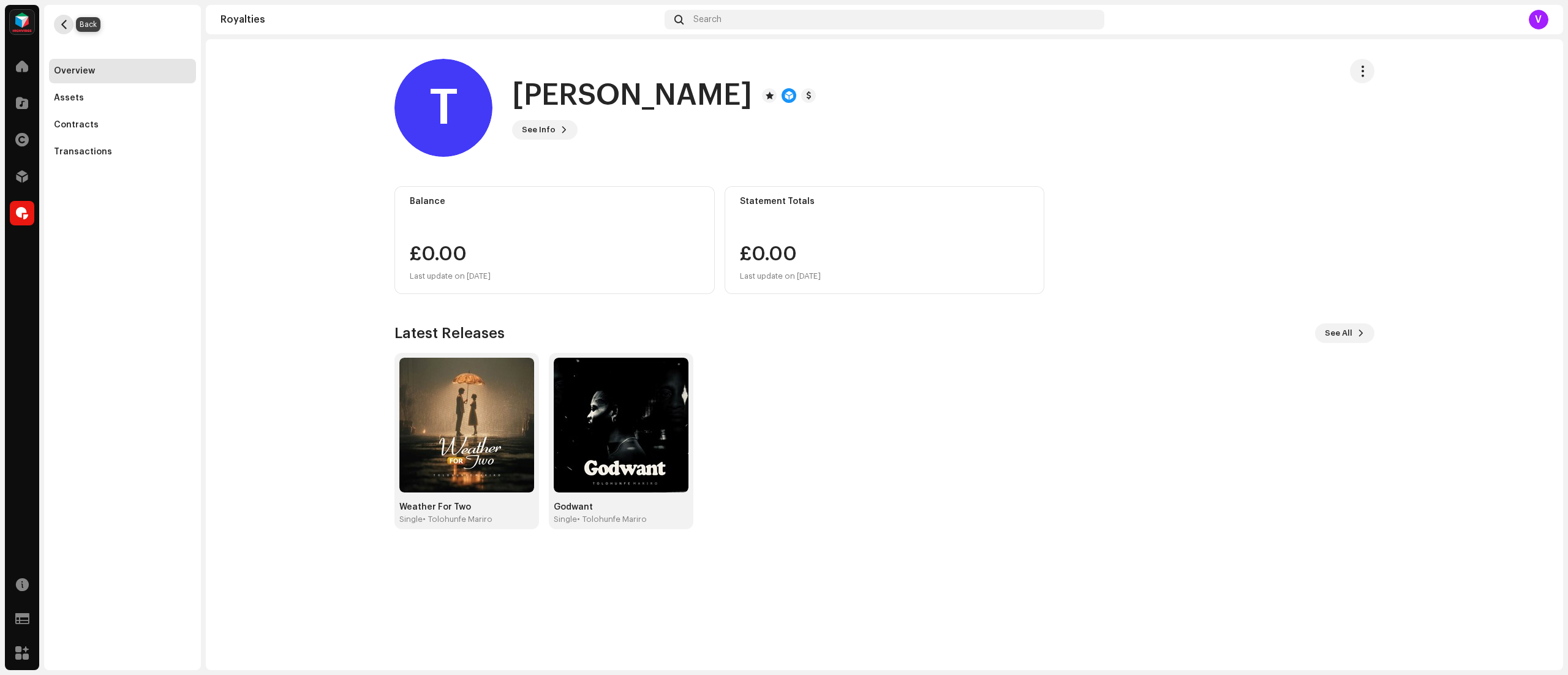
click at [61, 17] on button "button" at bounding box center [63, 24] width 19 height 19
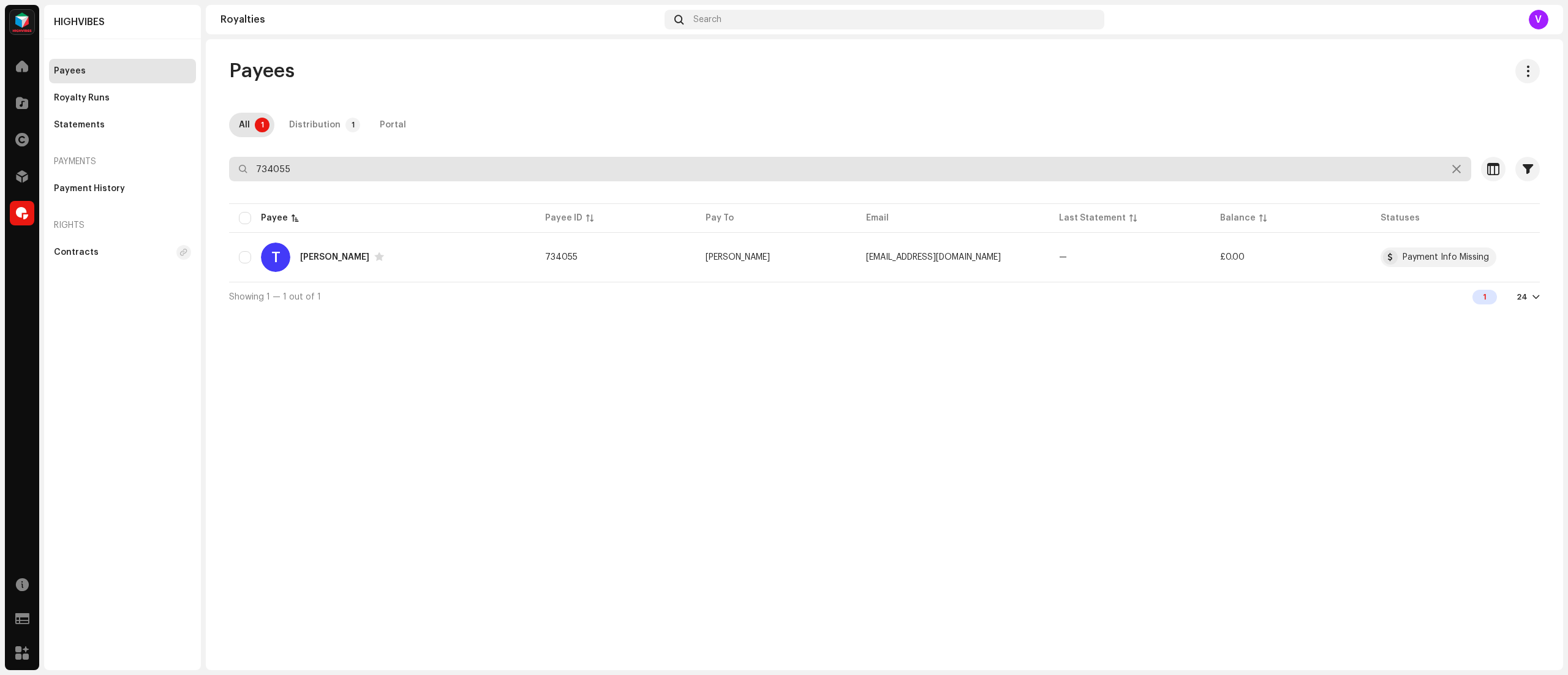
click at [587, 173] on input "734055" at bounding box center [849, 169] width 1242 height 25
type input "7"
type input "632192"
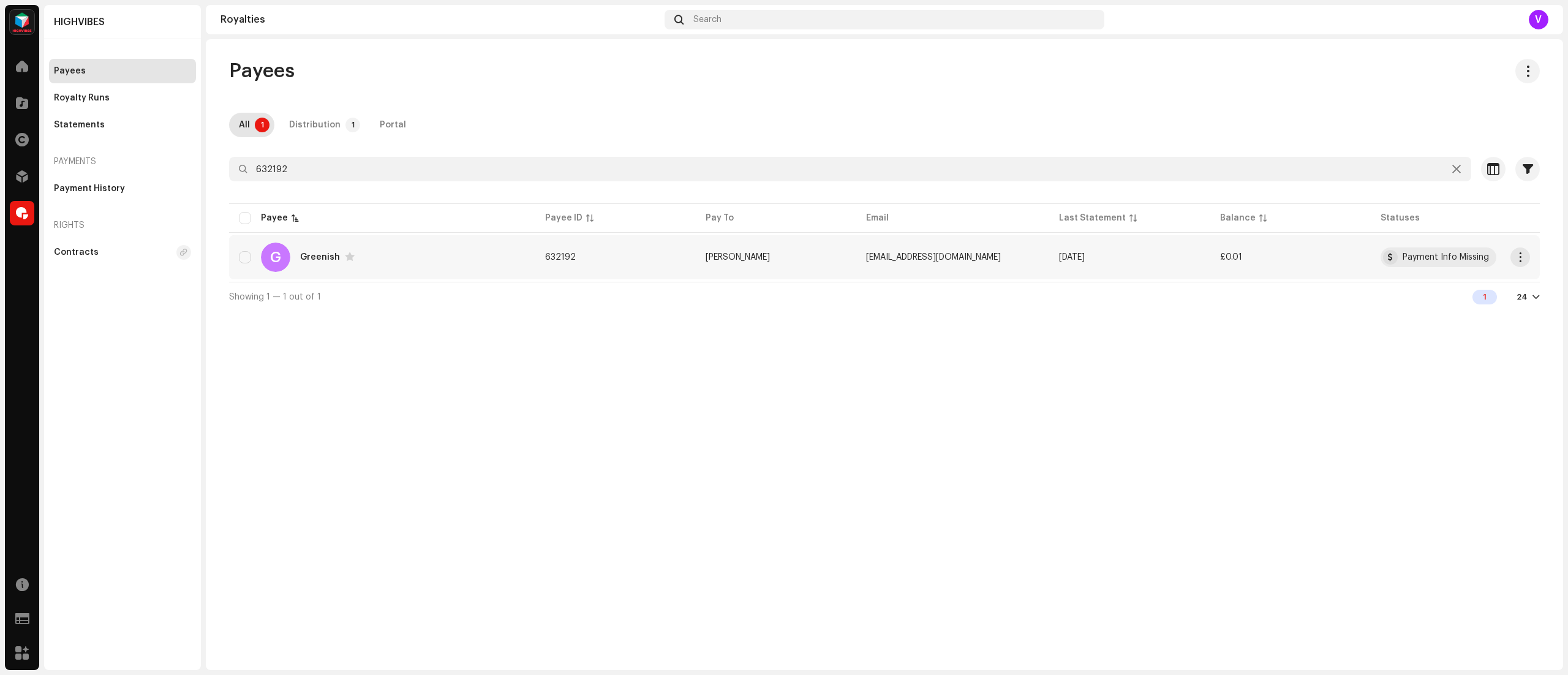
click at [1032, 260] on td "greenconan89@gmail.com" at bounding box center [953, 257] width 193 height 44
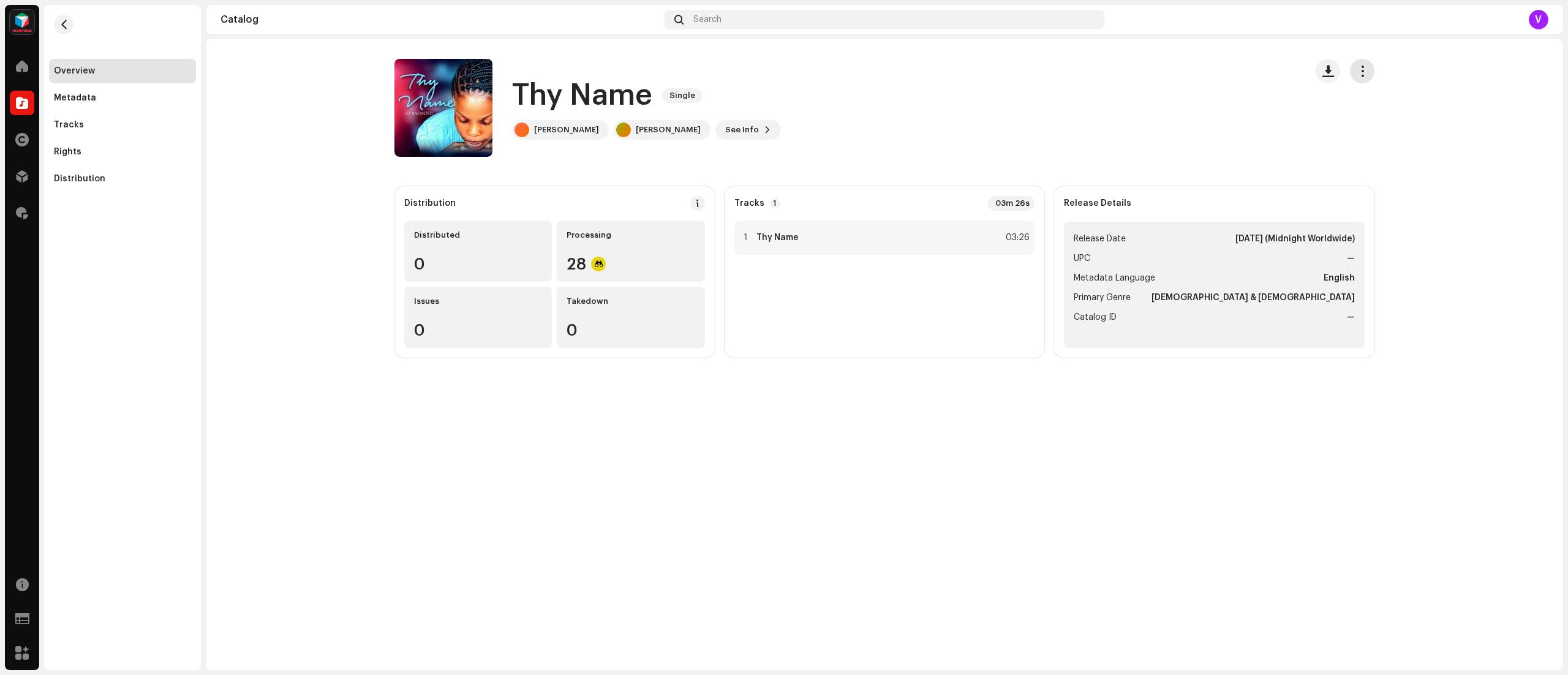
click at [1363, 69] on span "button" at bounding box center [1362, 71] width 12 height 10
click at [1368, 124] on span "Edit" at bounding box center [1368, 125] width 17 height 10
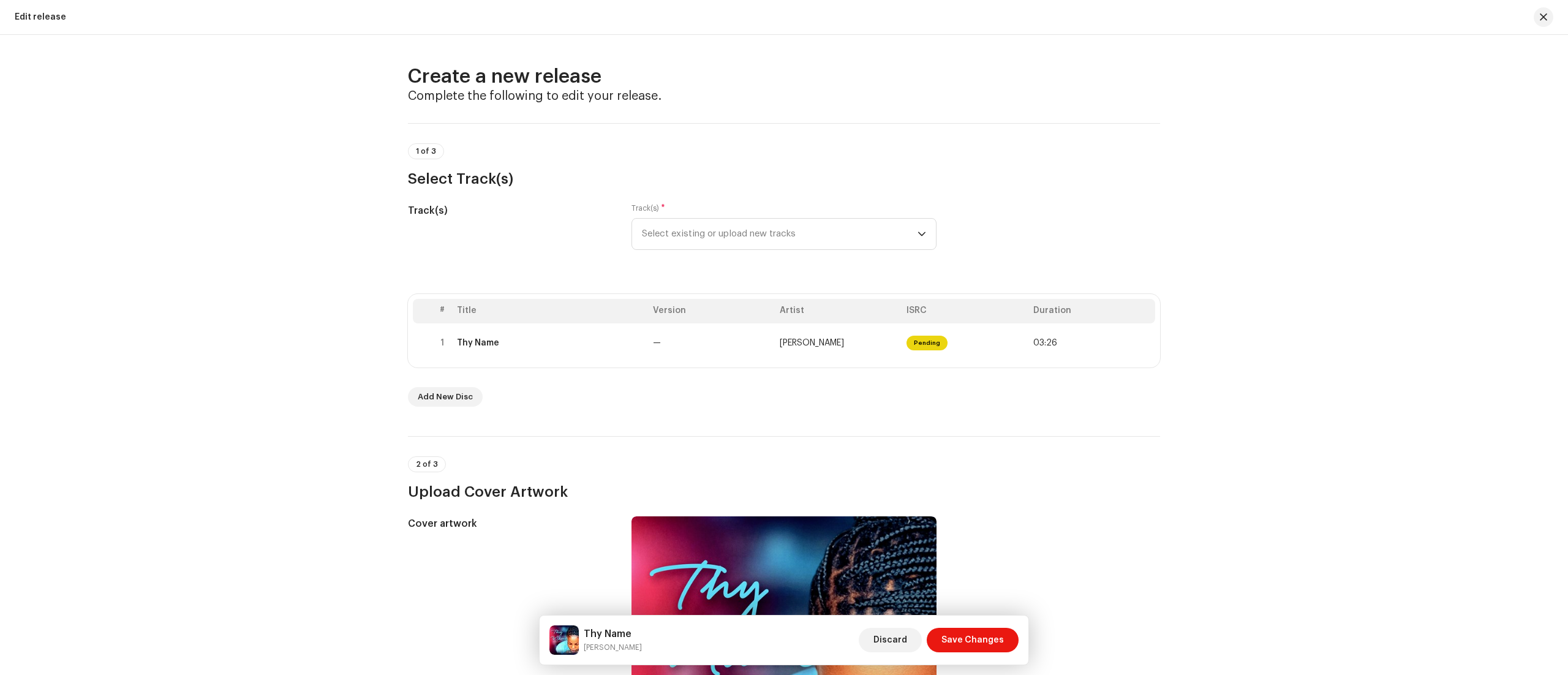
click at [1353, 158] on div "Create a new release Complete the following to edit your release. 1 of 3 Select…" at bounding box center [784, 355] width 1568 height 640
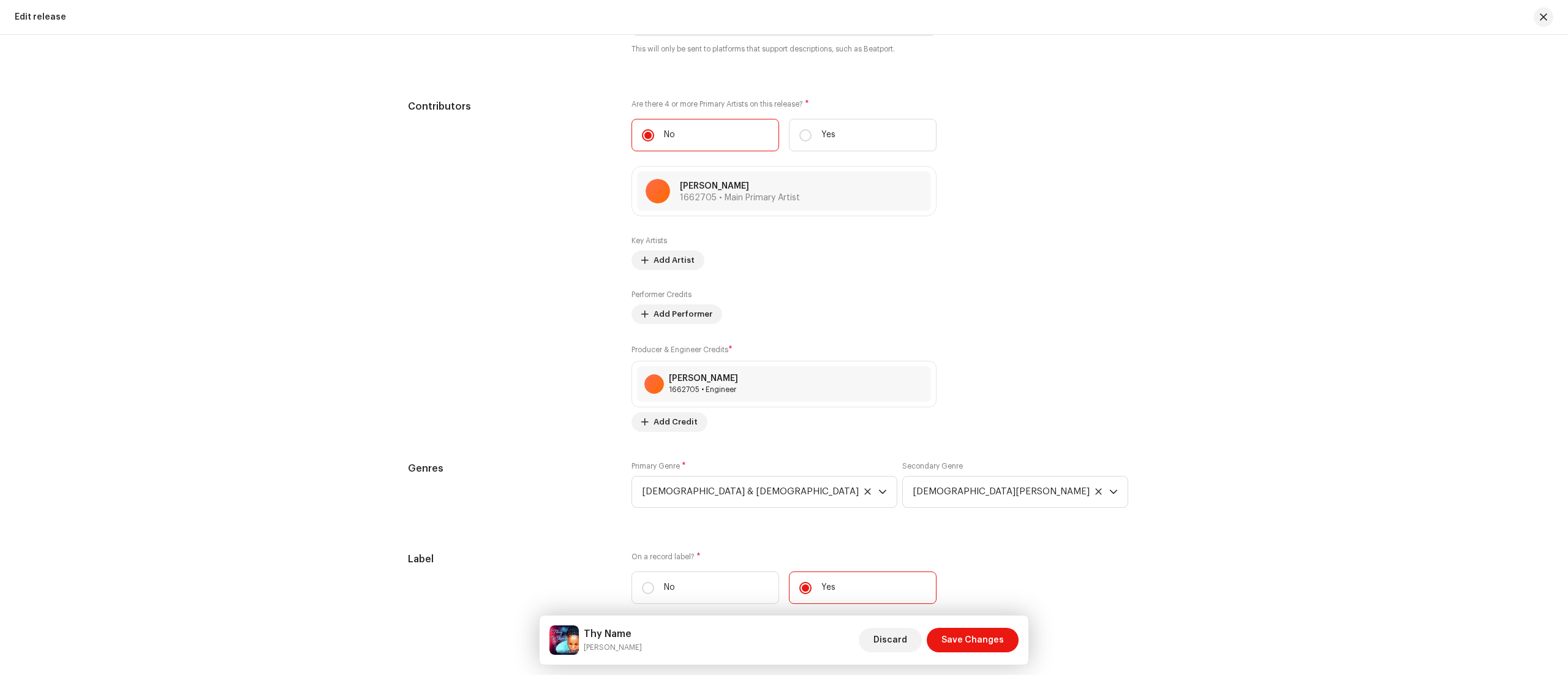
scroll to position [1420, 0]
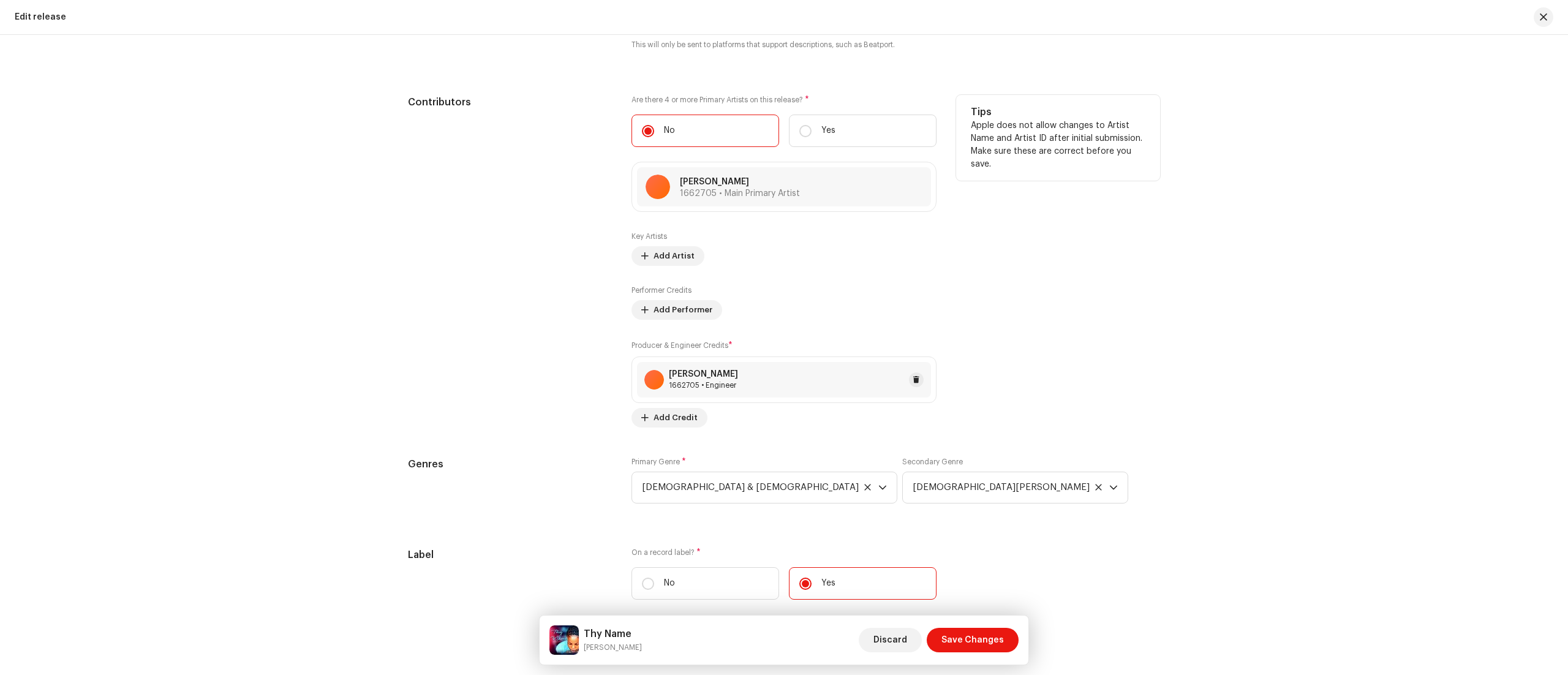
click at [821, 388] on div "[PERSON_NAME] Anointed 1662705 • Engineer" at bounding box center [784, 380] width 294 height 36
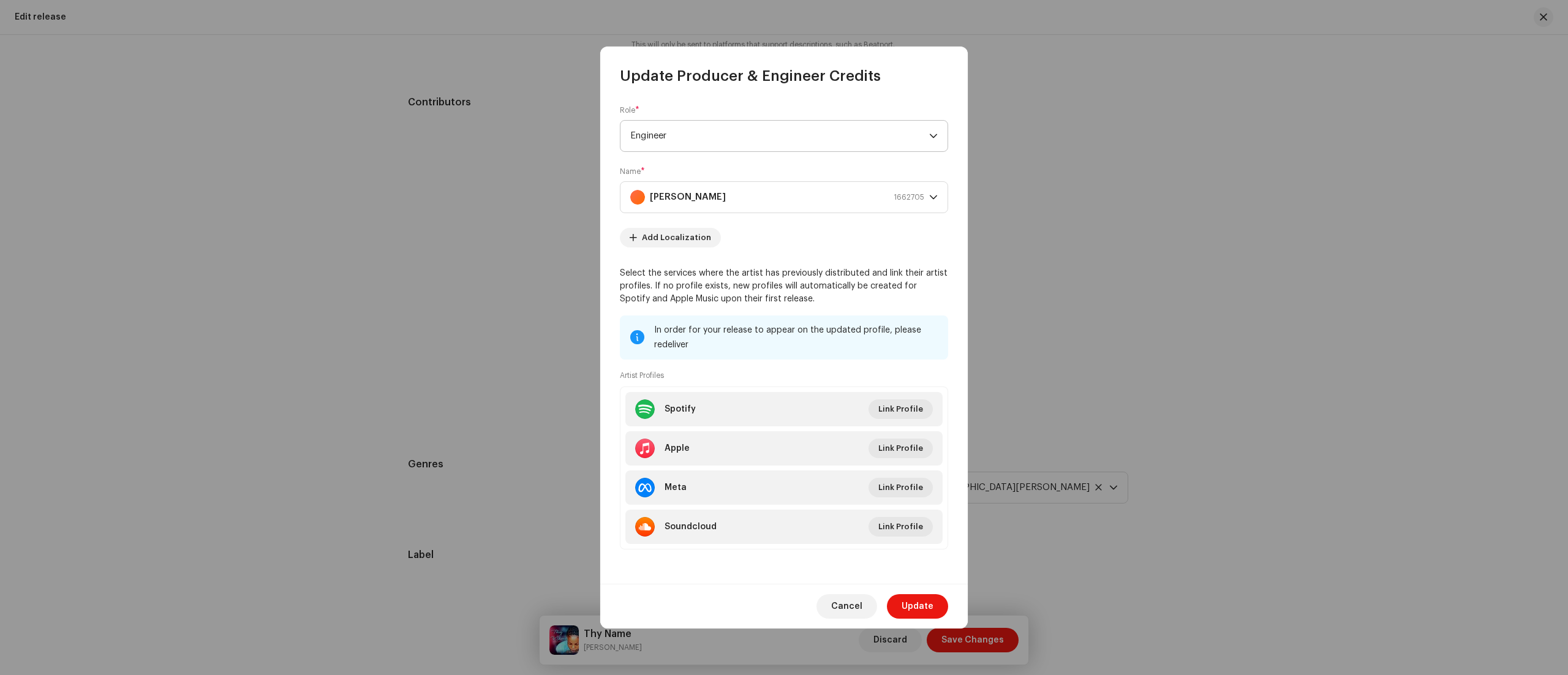
click at [934, 132] on icon "dropdown trigger" at bounding box center [933, 136] width 8 height 8
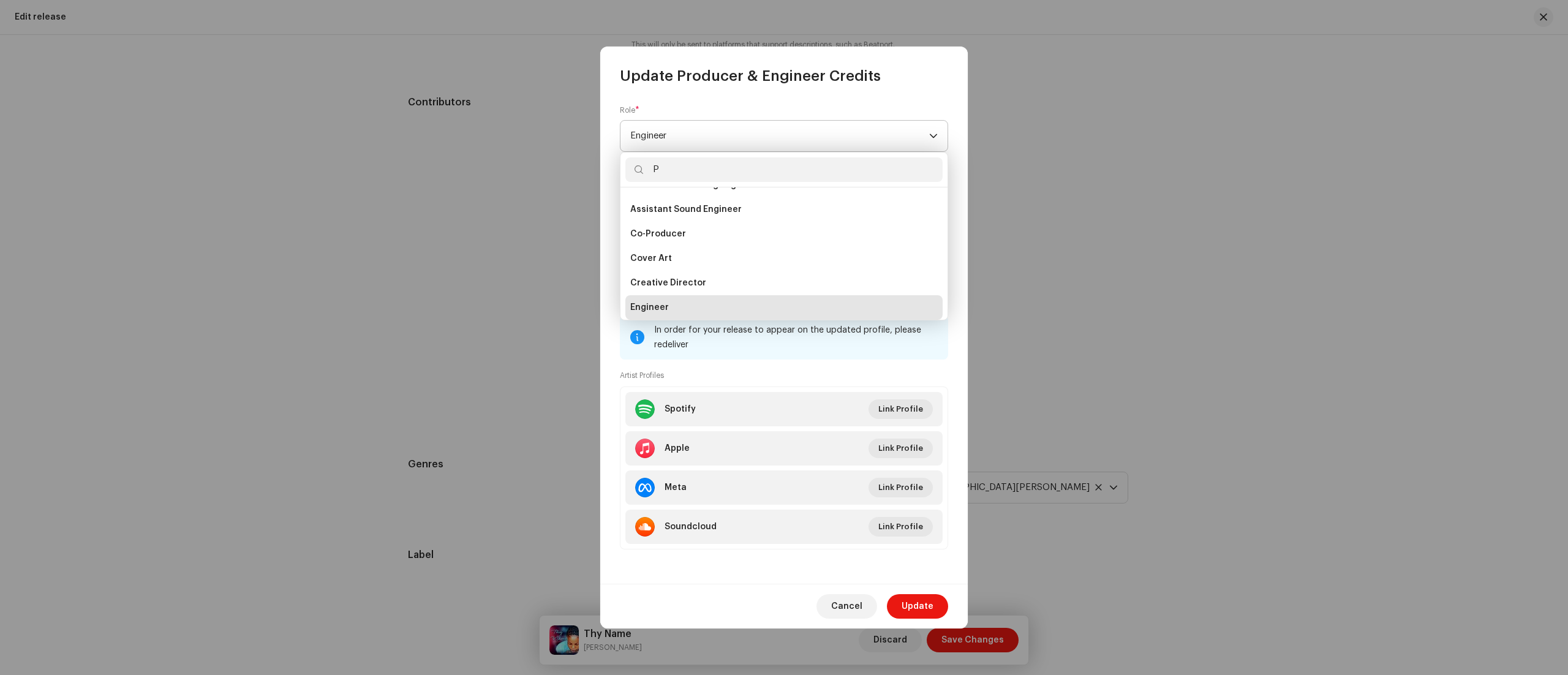
scroll to position [0, 0]
type input "PR"
click at [705, 312] on li "Producer" at bounding box center [784, 302] width 317 height 25
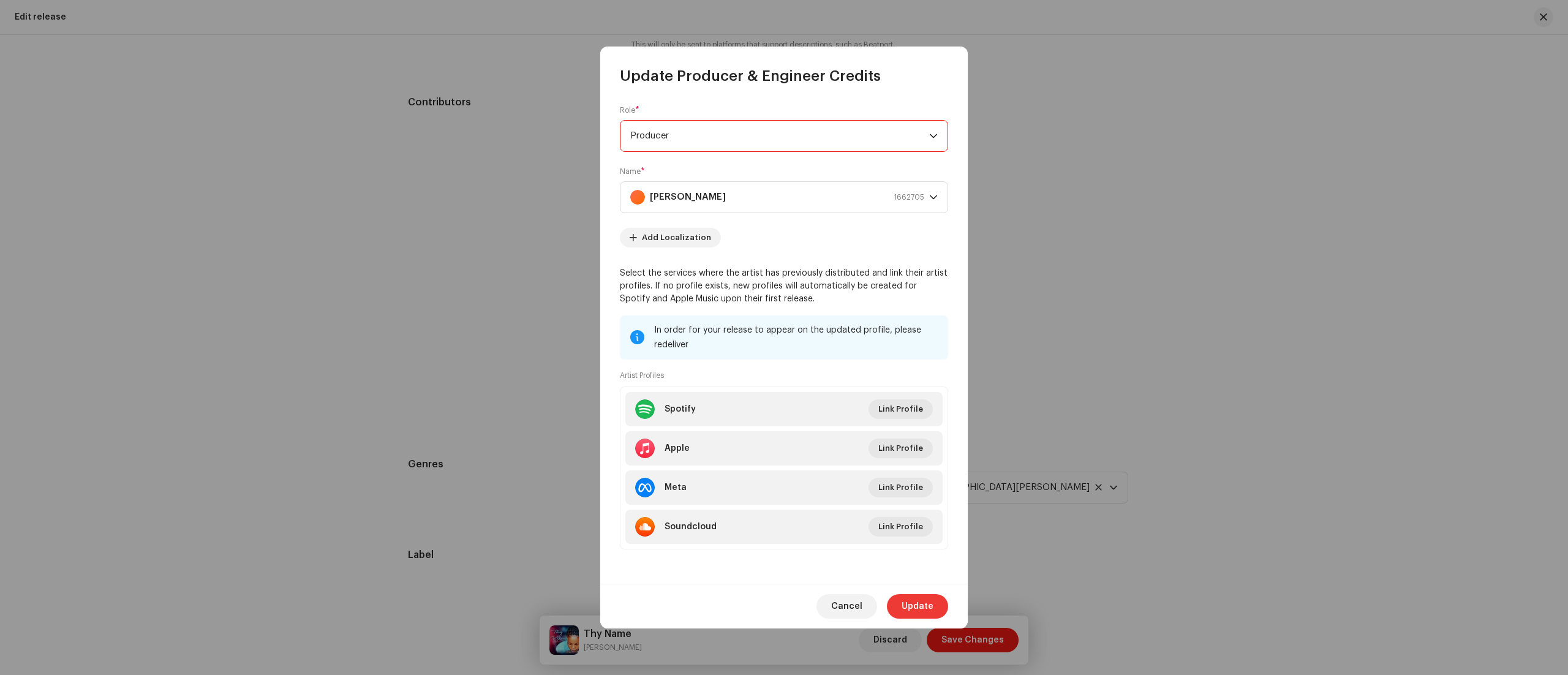
click at [919, 607] on span "Update" at bounding box center [918, 606] width 32 height 25
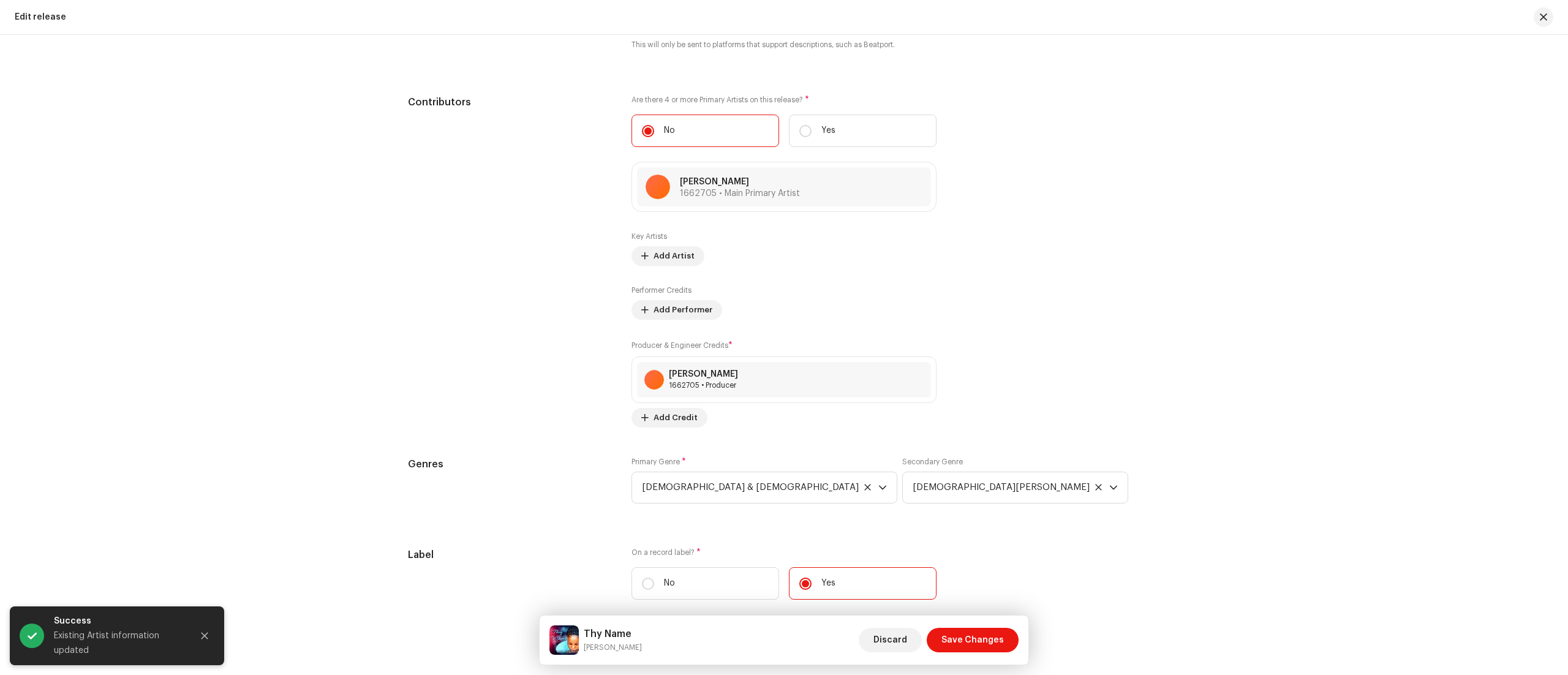
click at [984, 518] on div "Genres Primary Genre * [DEMOGRAPHIC_DATA] & [DEMOGRAPHIC_DATA] Secondary Genre …" at bounding box center [784, 487] width 752 height 61
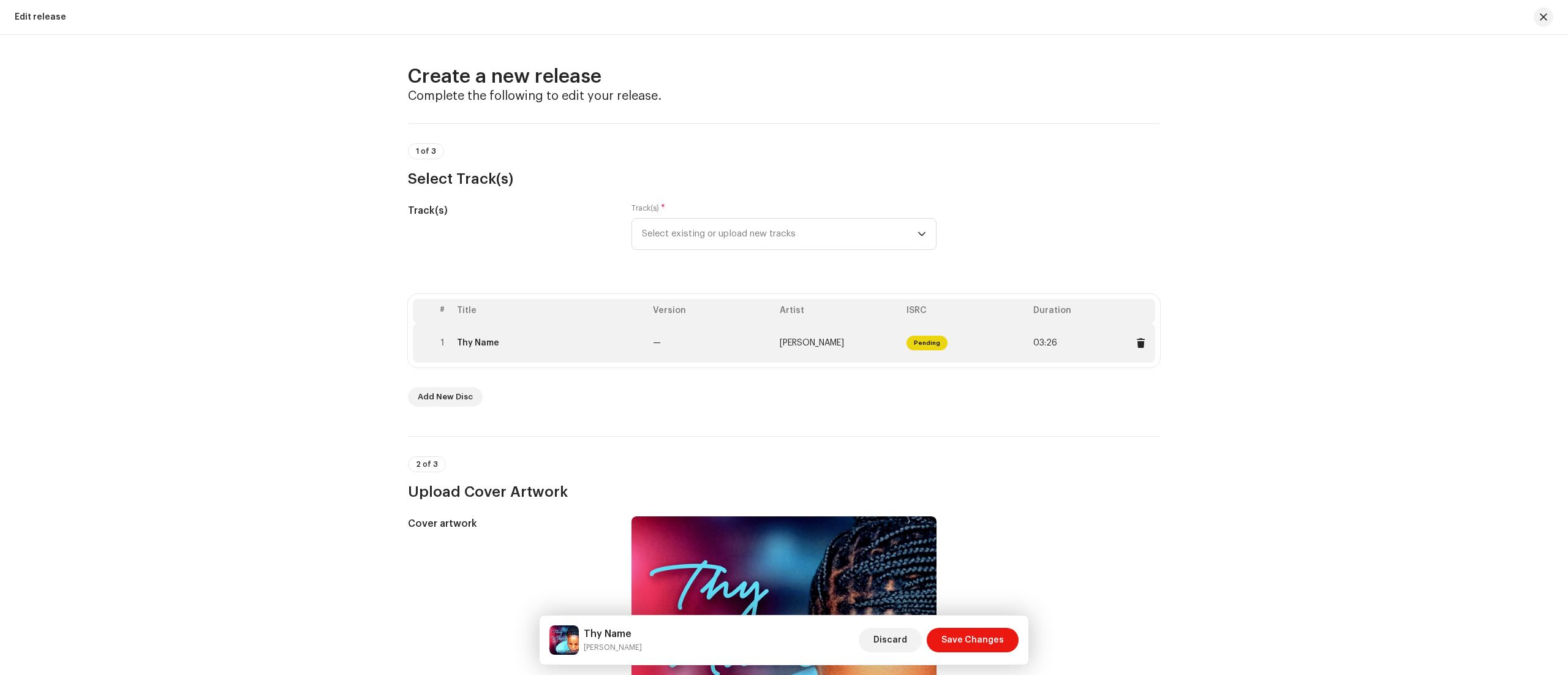
click at [703, 343] on td "—" at bounding box center [712, 342] width 127 height 39
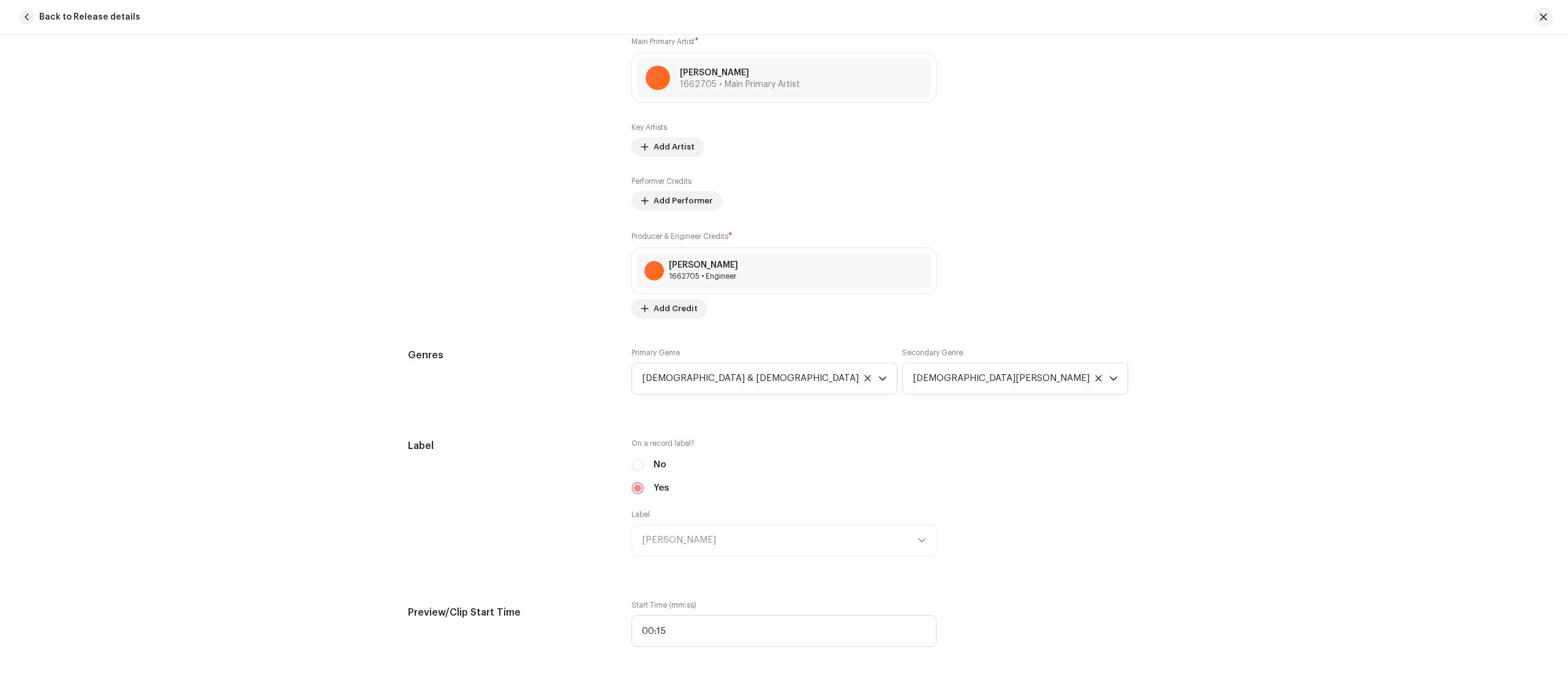
scroll to position [821, 0]
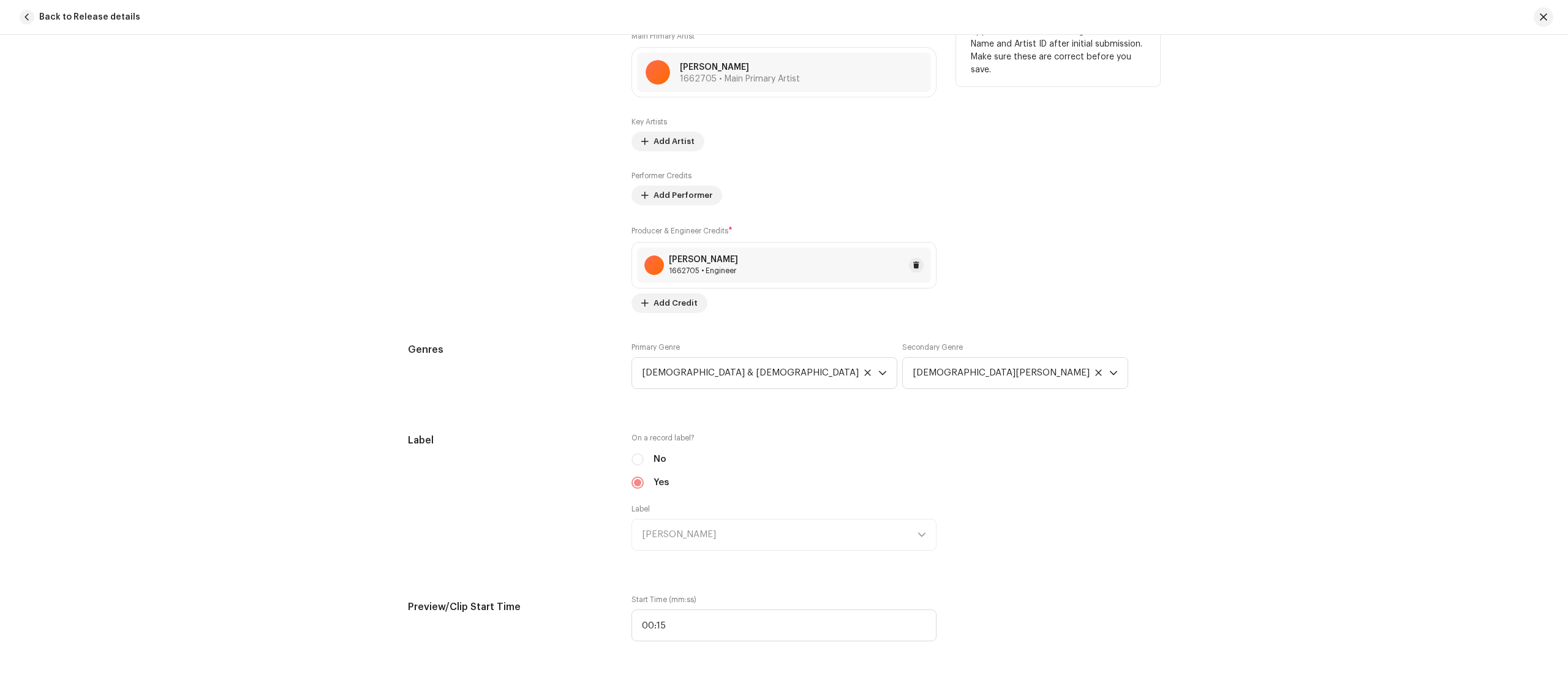
click at [787, 283] on div "[PERSON_NAME] Anointed 1662705 • Engineer" at bounding box center [784, 265] width 294 height 36
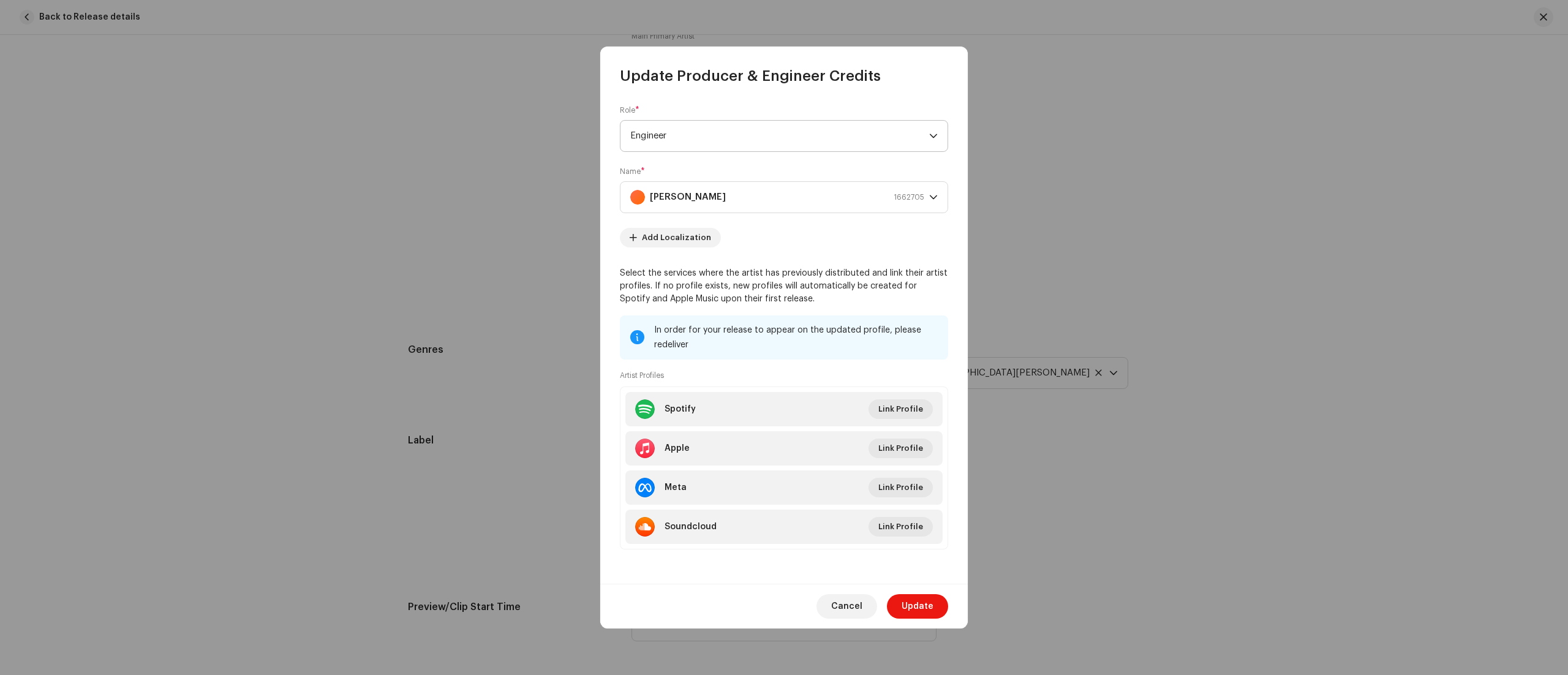
click at [933, 135] on icon "dropdown trigger" at bounding box center [933, 136] width 8 height 8
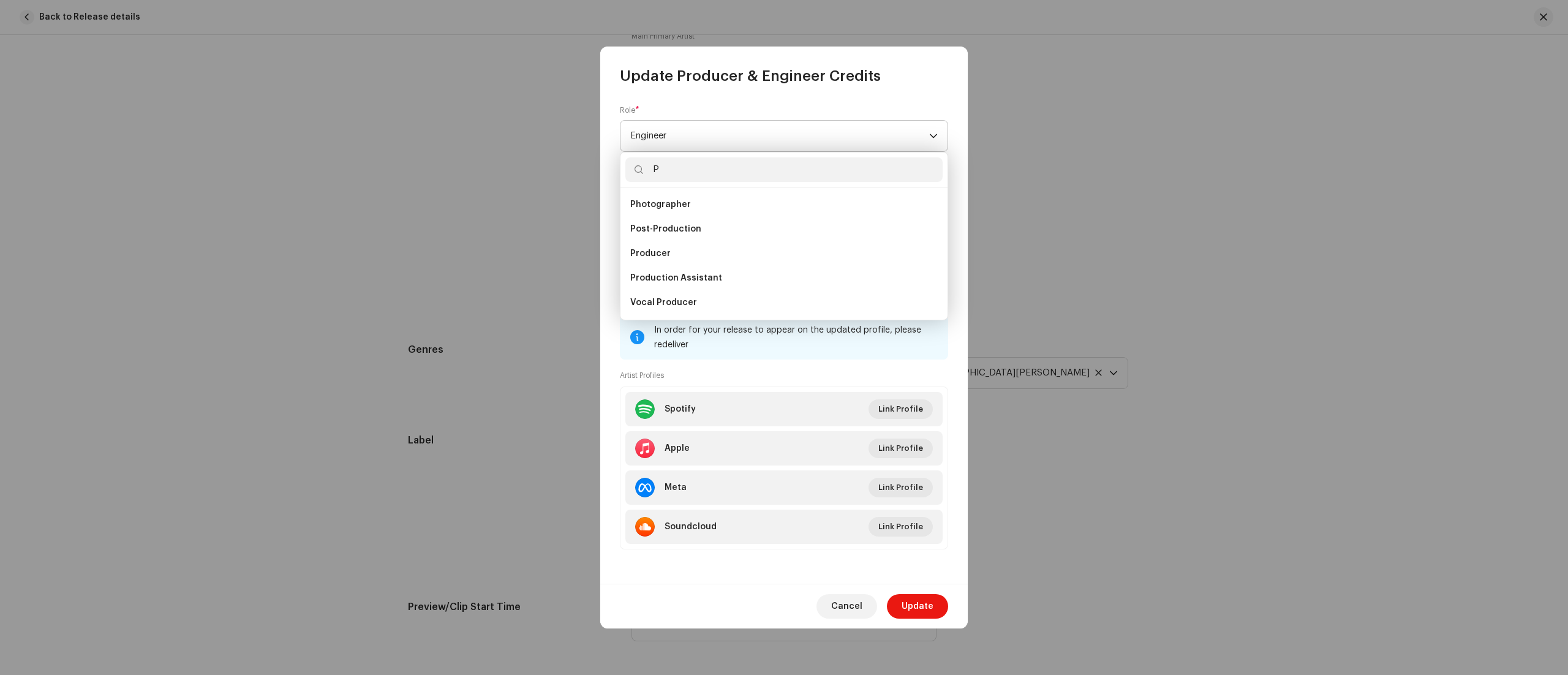
scroll to position [0, 0]
type input "PR"
click at [723, 305] on li "Producer" at bounding box center [784, 302] width 317 height 25
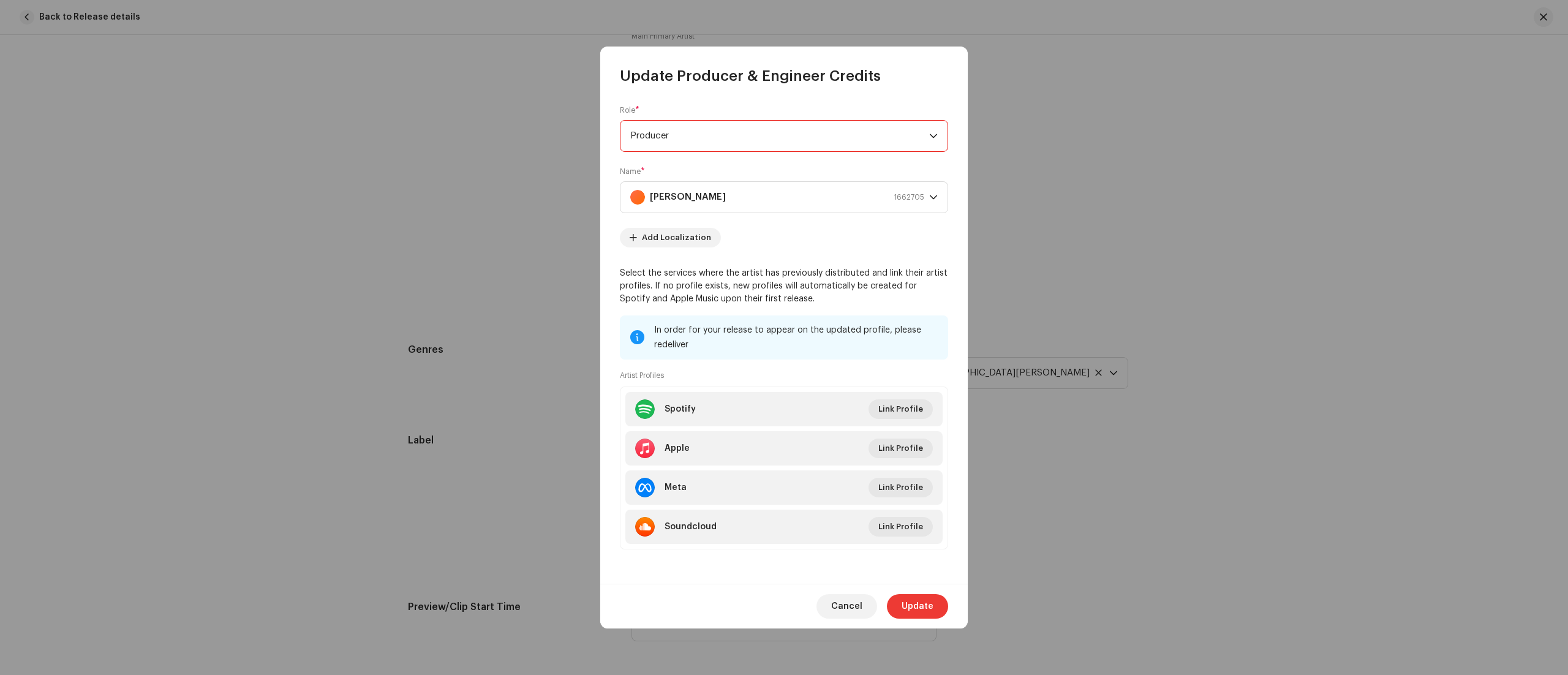
click at [921, 612] on span "Update" at bounding box center [918, 606] width 32 height 25
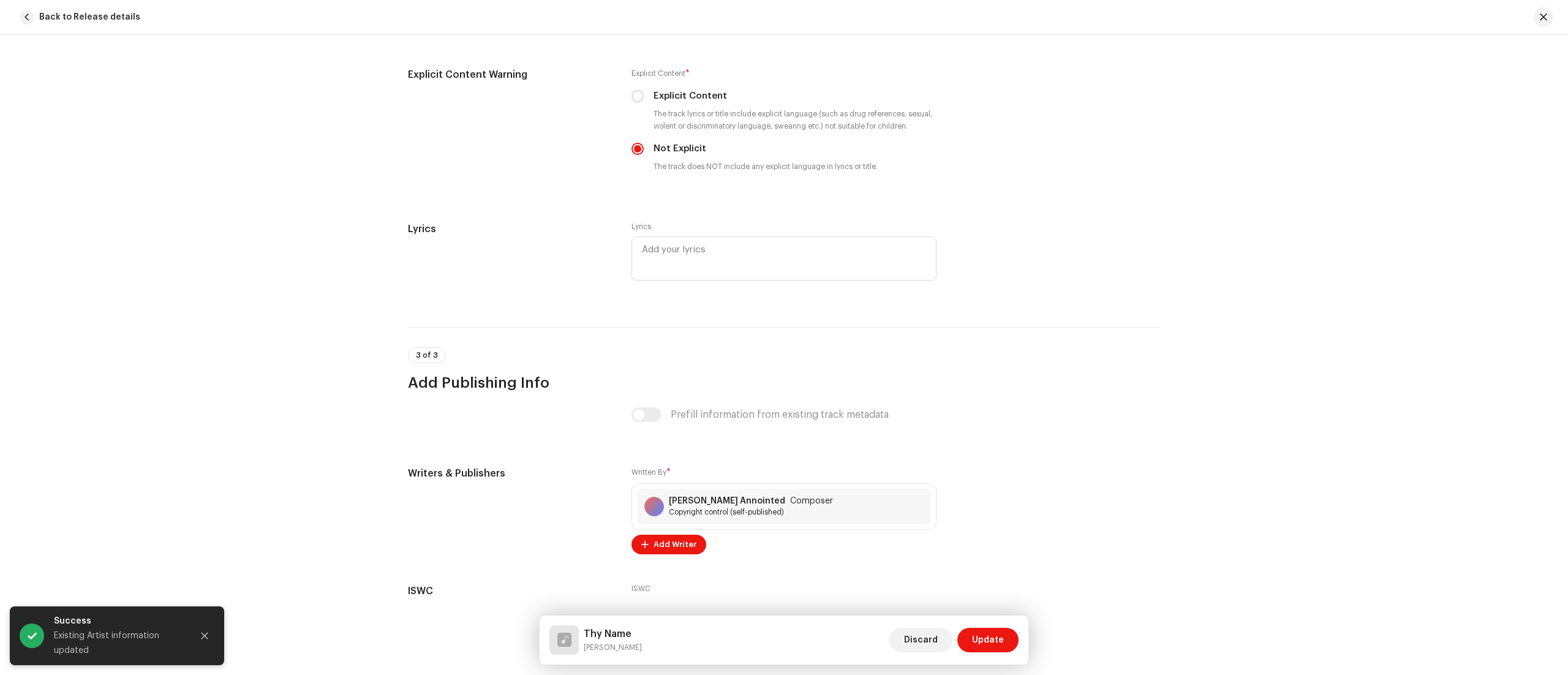
scroll to position [2269, 0]
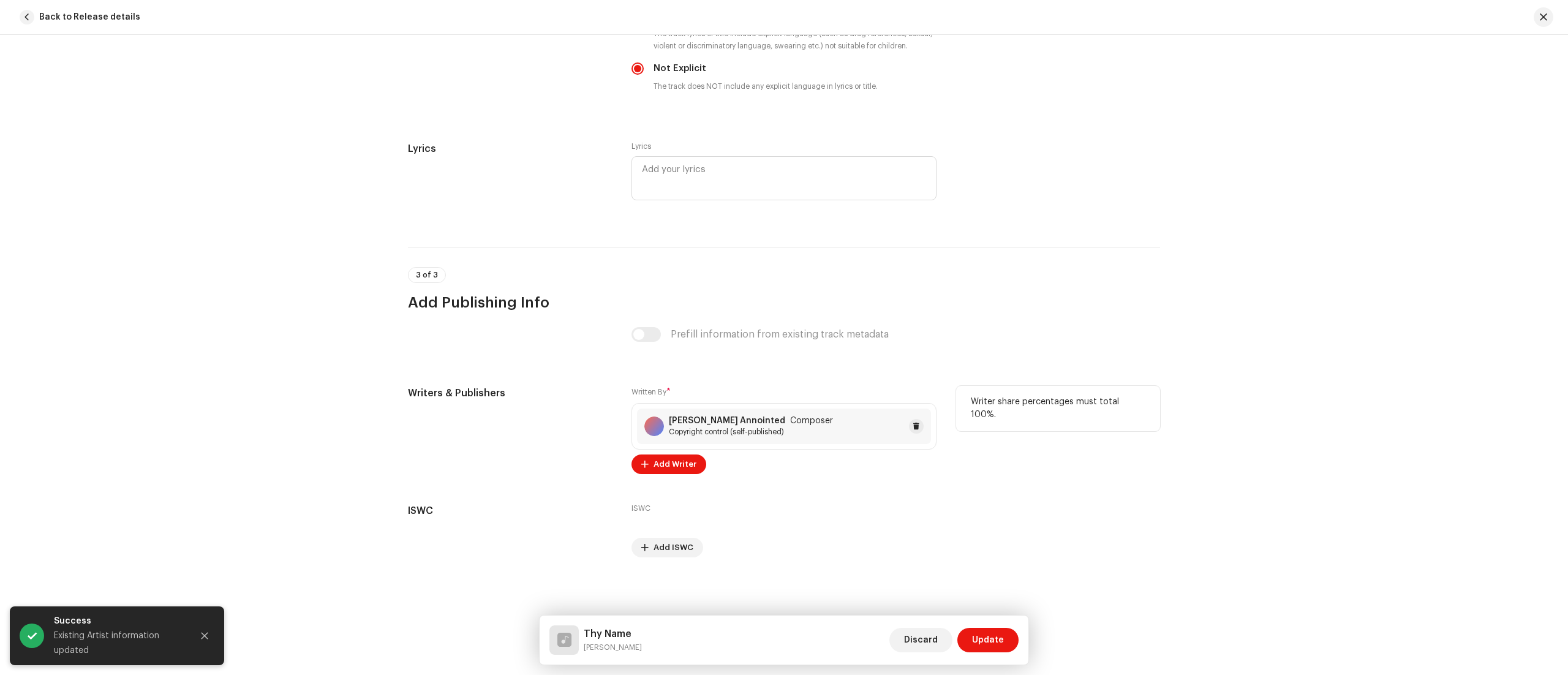
click at [821, 438] on div "[PERSON_NAME] Annointed Composer Copyright control (self-published)" at bounding box center [784, 426] width 294 height 36
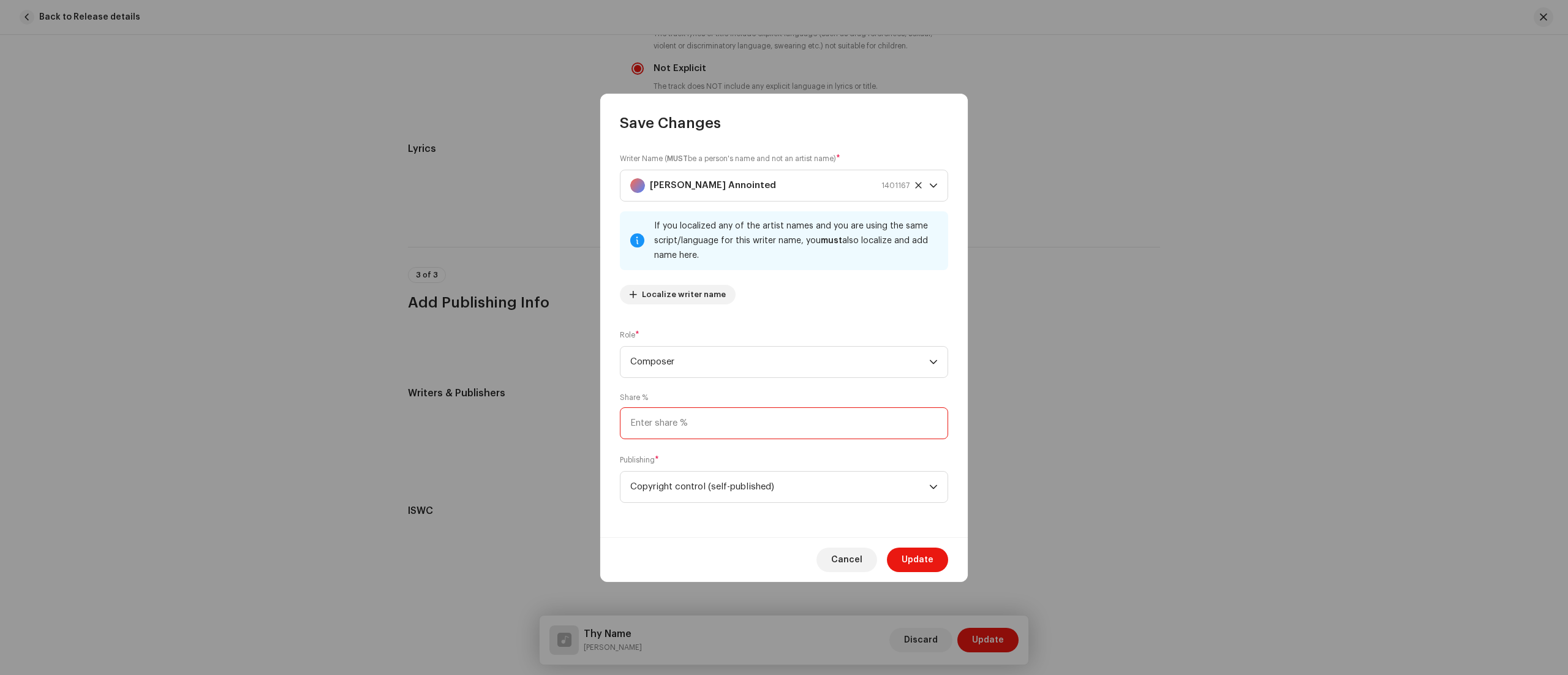
click at [703, 426] on input at bounding box center [784, 423] width 328 height 32
type input "100.00"
click at [804, 350] on span "Composer" at bounding box center [780, 362] width 299 height 30
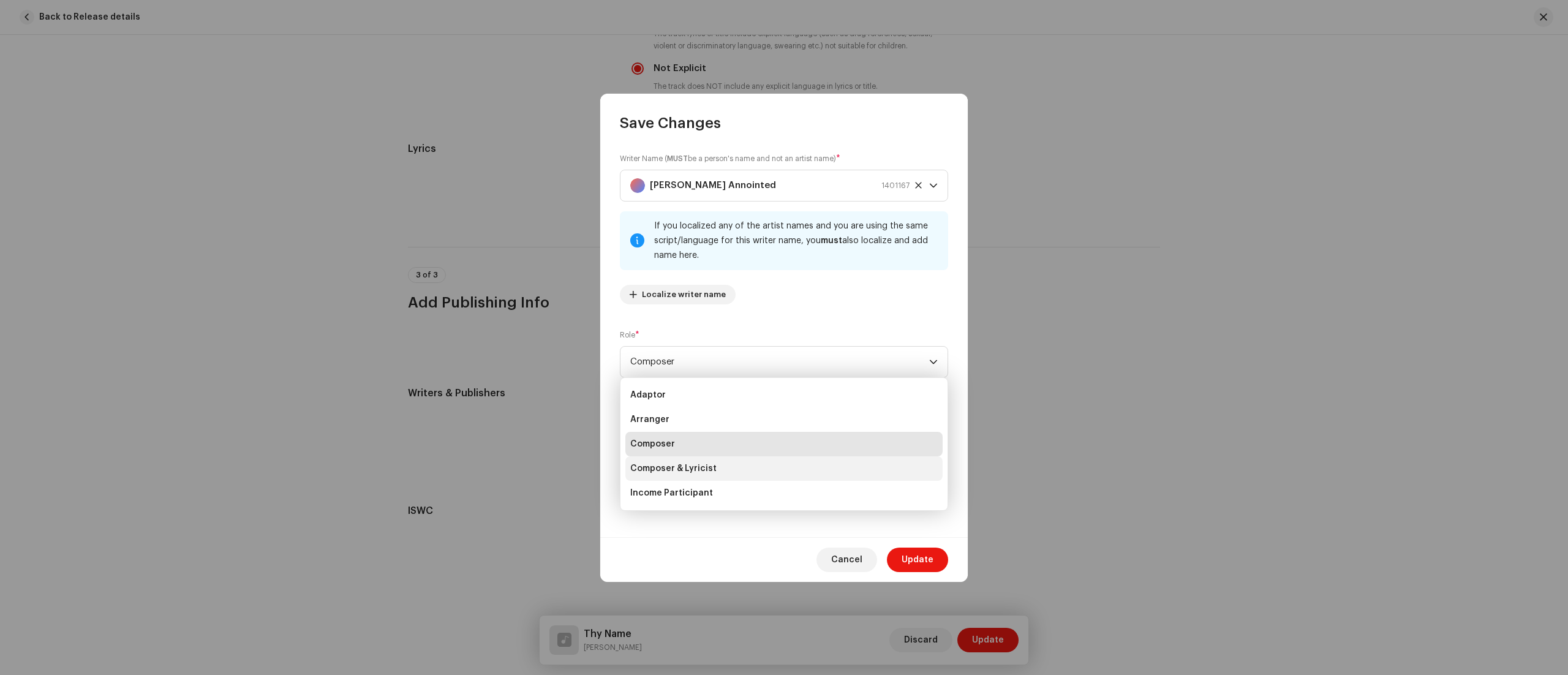
click at [768, 475] on li "Composer & Lyricist" at bounding box center [784, 468] width 317 height 25
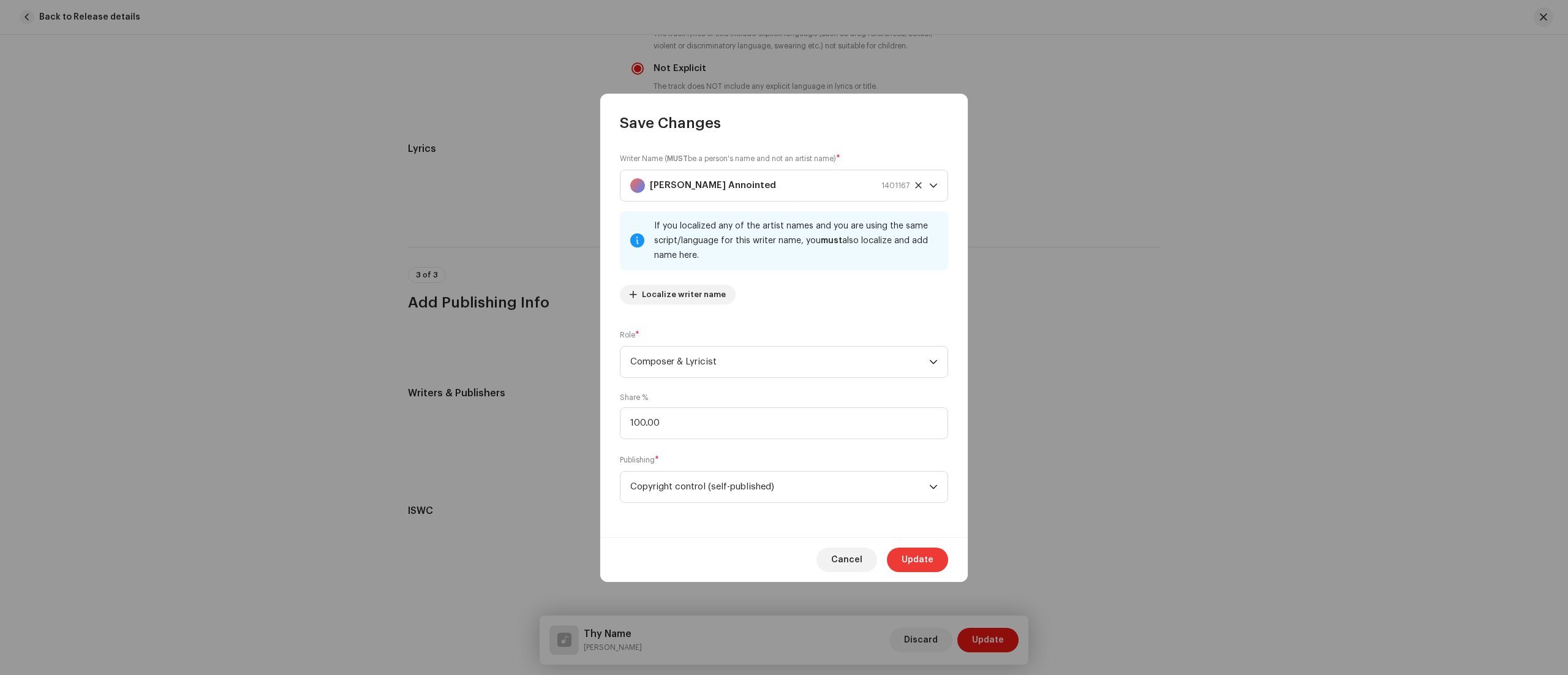
click at [914, 557] on span "Update" at bounding box center [918, 560] width 32 height 25
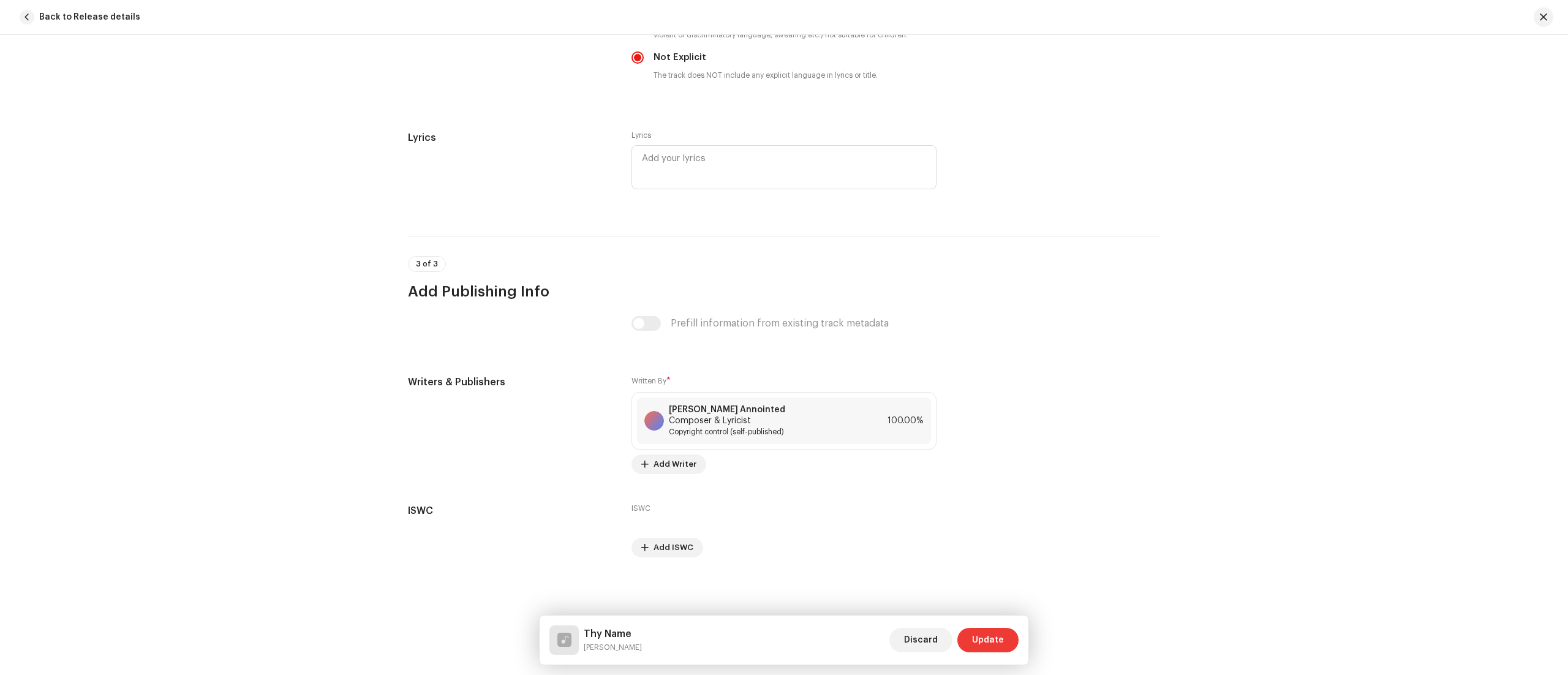
click at [984, 638] on span "Update" at bounding box center [988, 640] width 32 height 25
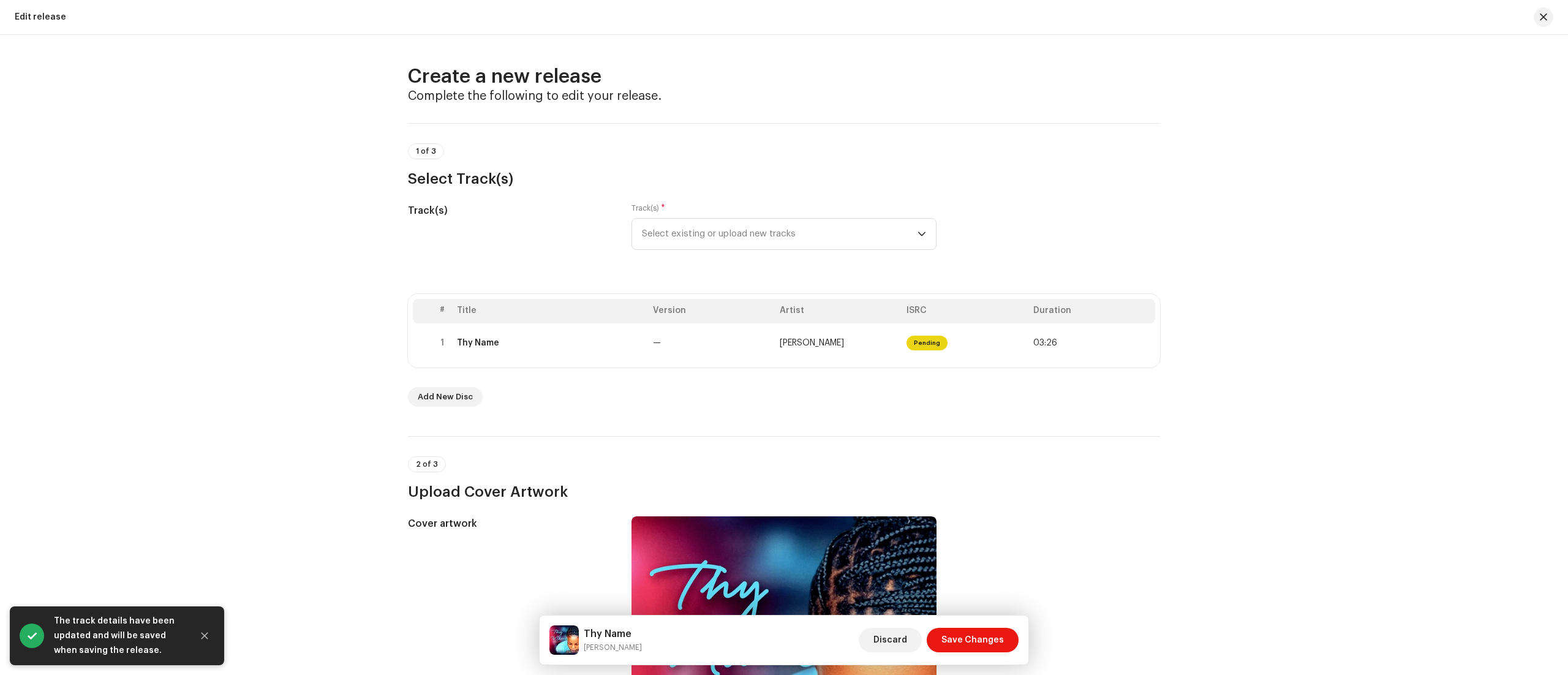
click at [1195, 521] on div "Create a new release Complete the following to edit your release. 1 of 3 Select…" at bounding box center [784, 355] width 1568 height 640
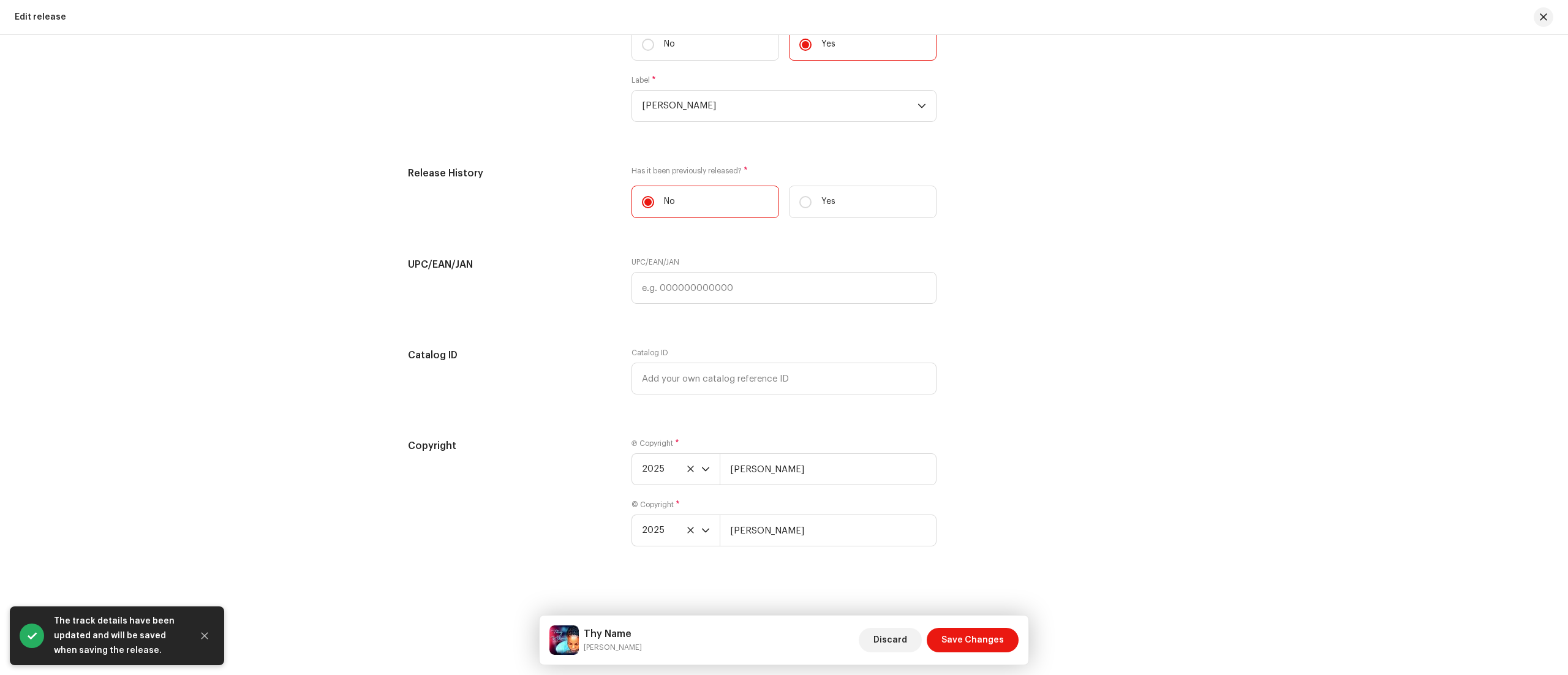
scroll to position [1979, 0]
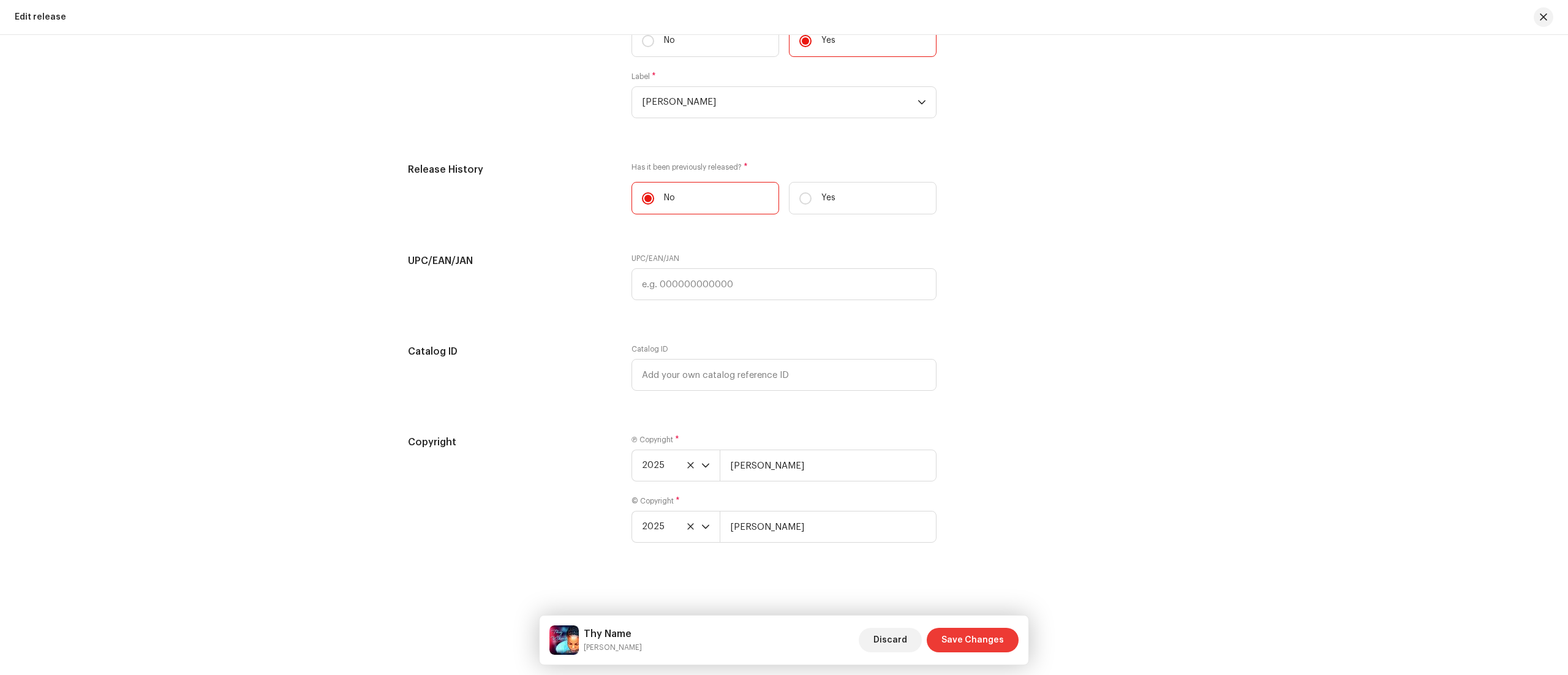
click at [983, 634] on span "Save Changes" at bounding box center [972, 640] width 63 height 25
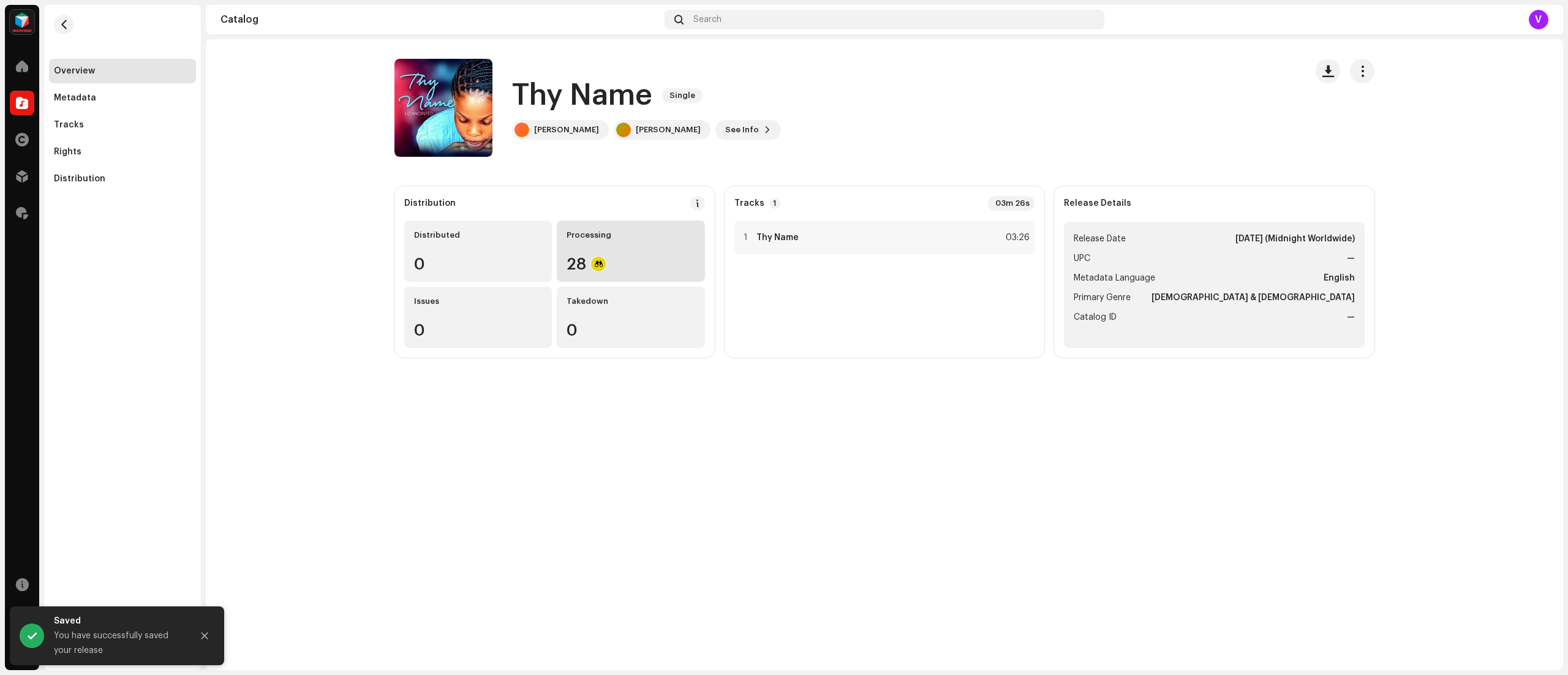
click at [659, 254] on div "Processing 28" at bounding box center [630, 251] width 147 height 61
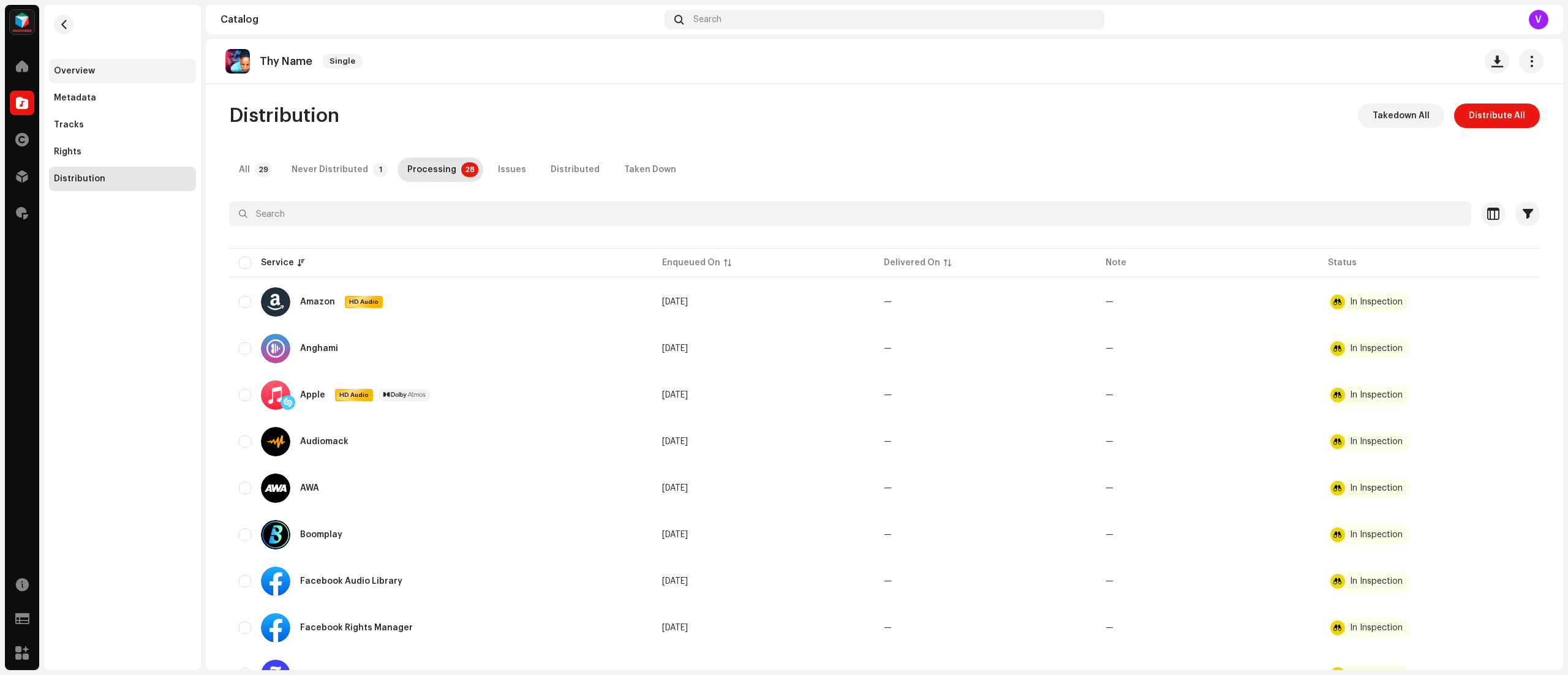
click at [81, 71] on div "Overview" at bounding box center [74, 71] width 41 height 10
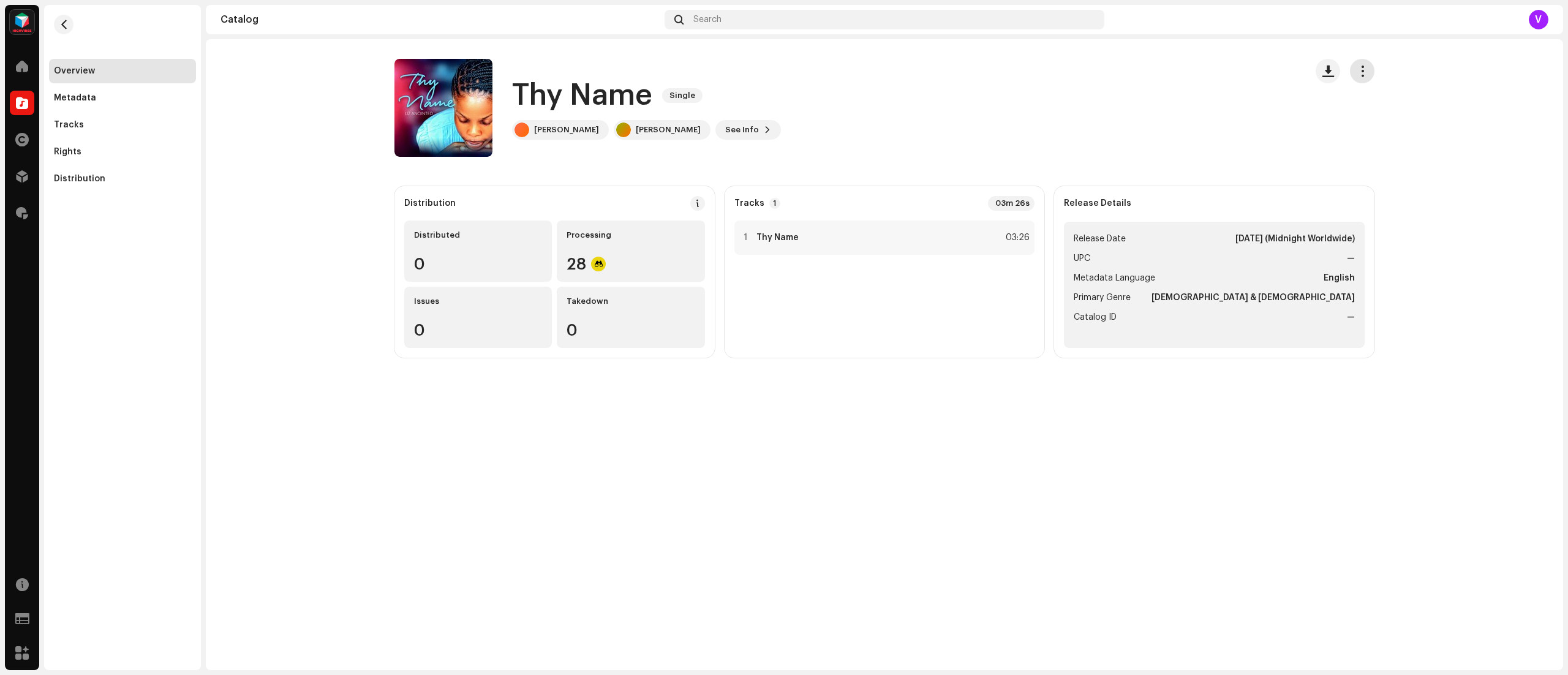
click at [1370, 63] on button "button" at bounding box center [1362, 71] width 25 height 25
click at [1368, 118] on div "Edit" at bounding box center [1417, 125] width 124 height 25
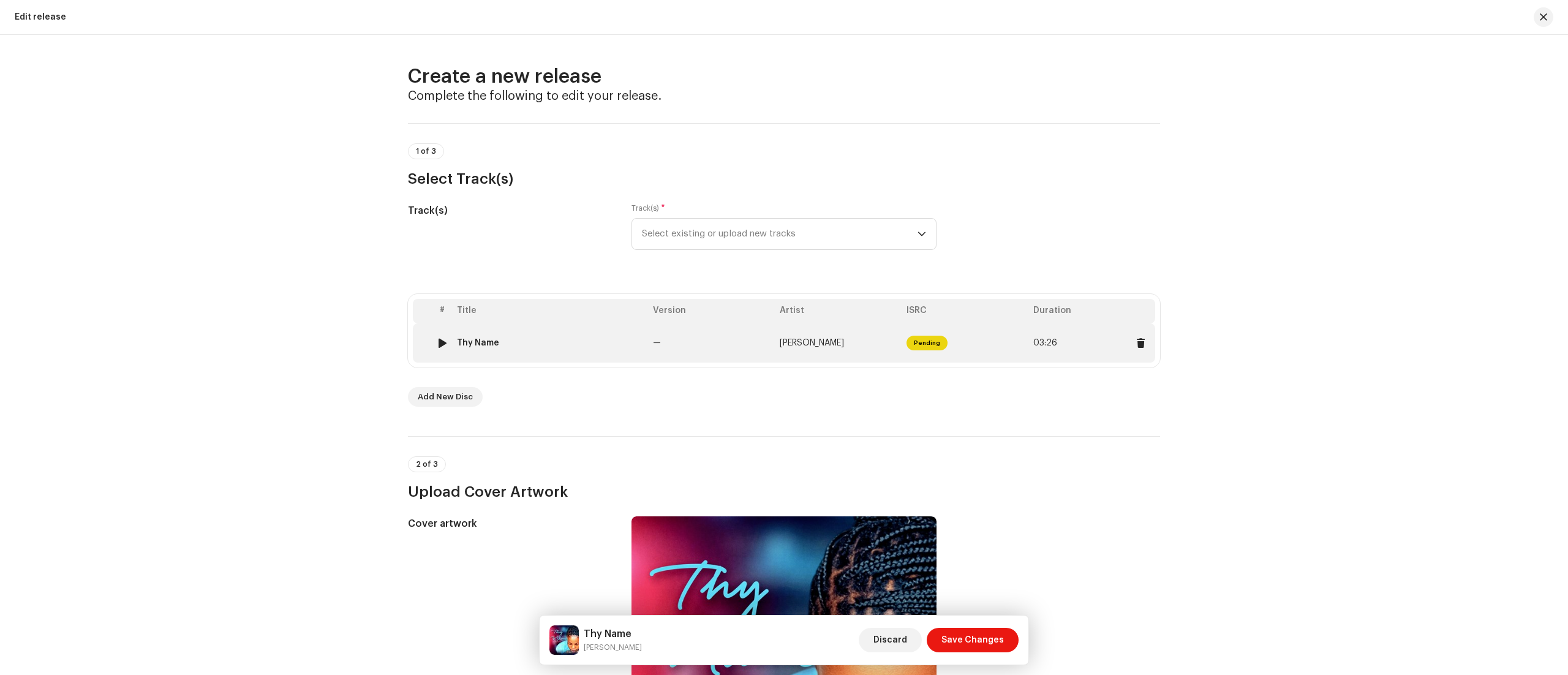
click at [668, 344] on td "—" at bounding box center [712, 342] width 127 height 39
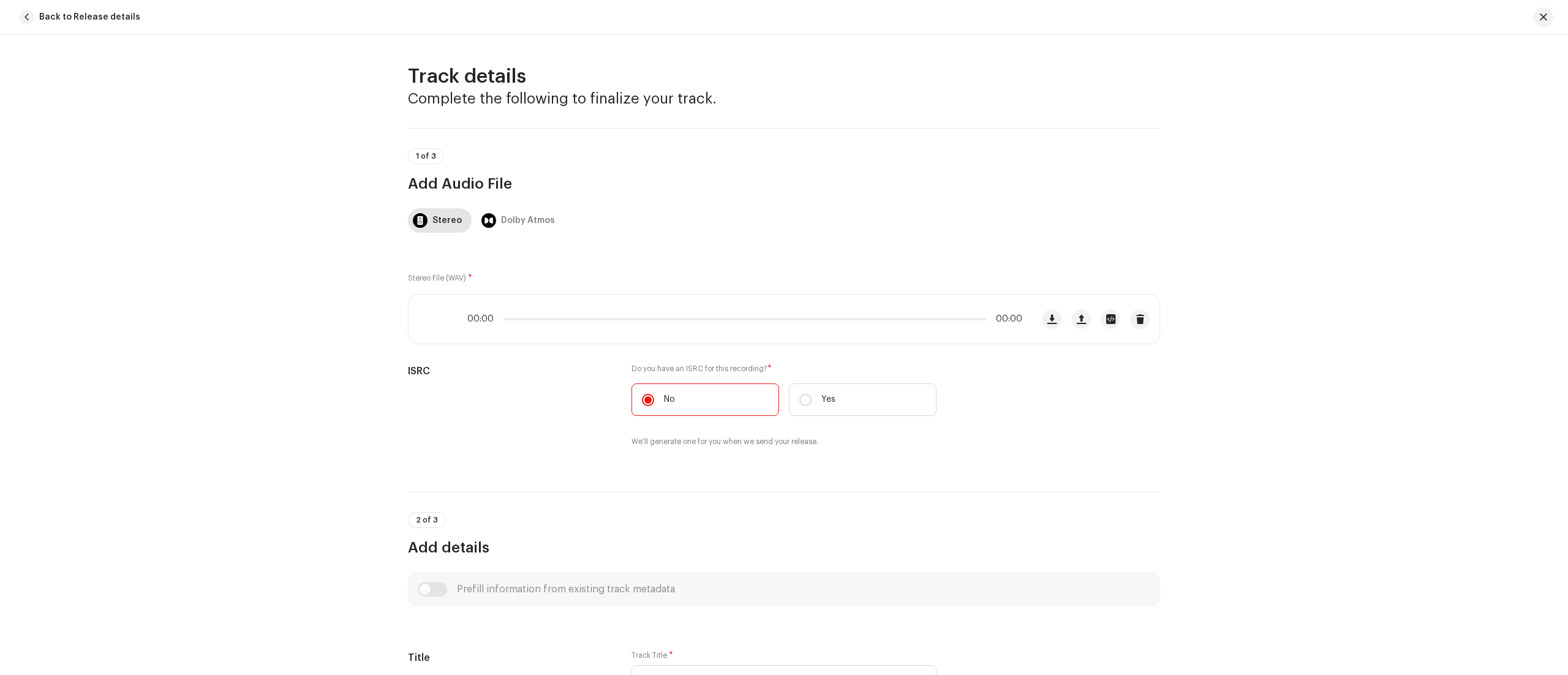
scroll to position [478, 0]
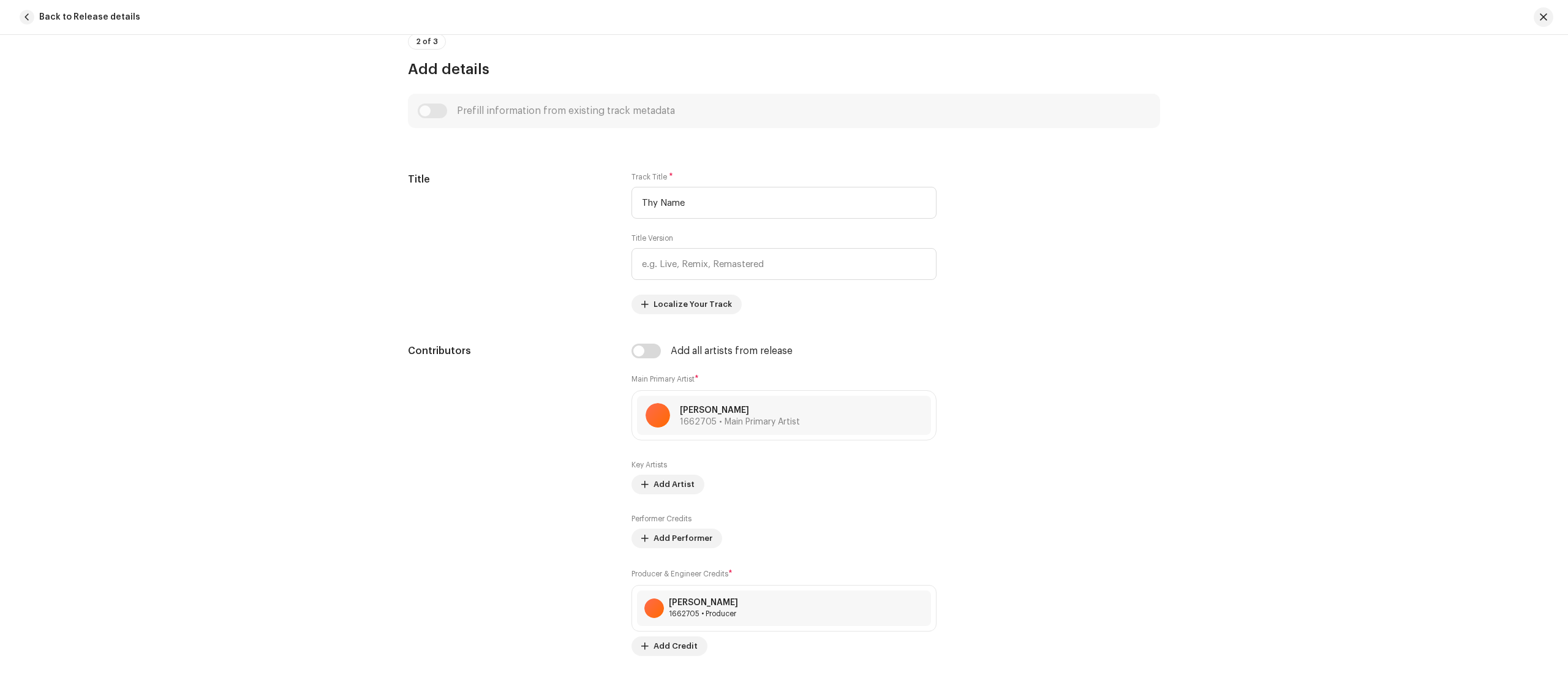
click at [1456, 502] on div "Track details Complete the following to finalize your track. 1 of 3 Add Audio F…" at bounding box center [784, 355] width 1568 height 640
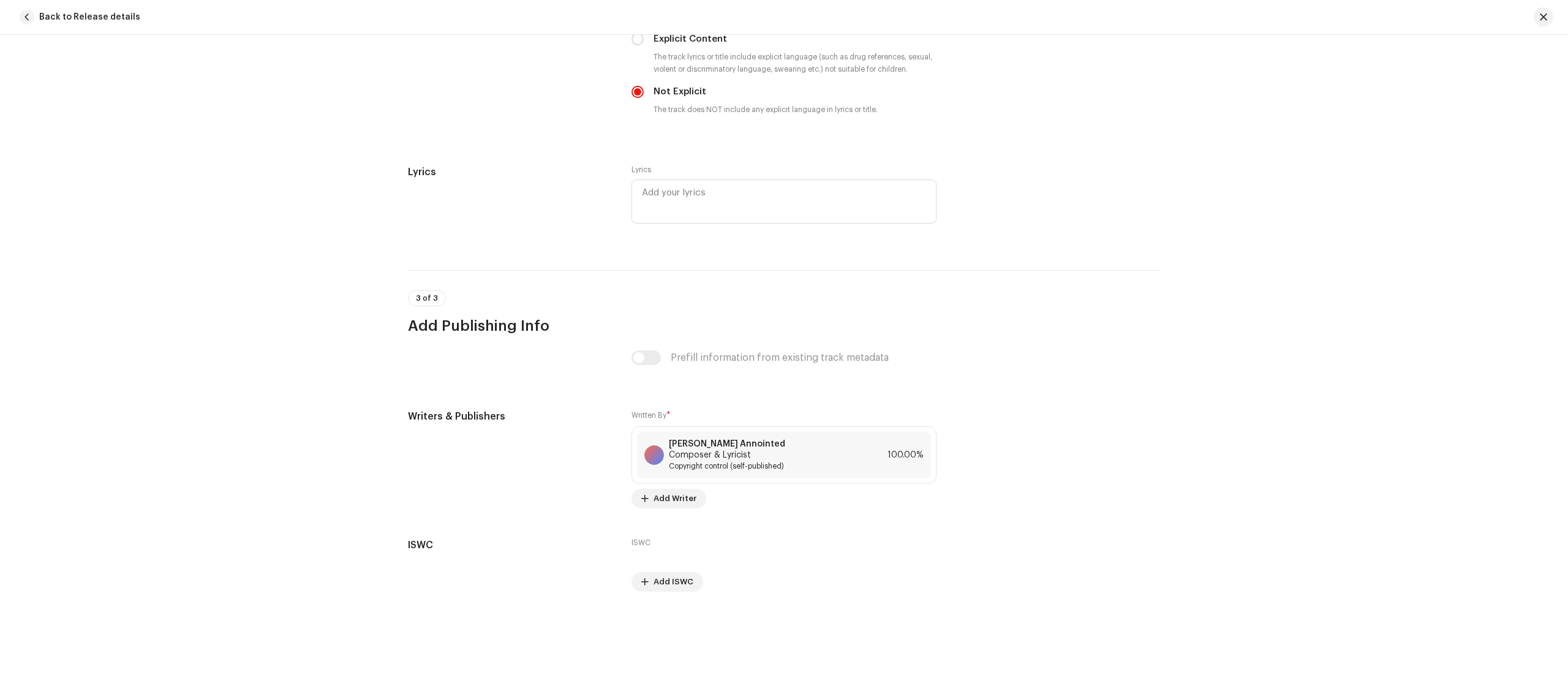
scroll to position [2269, 0]
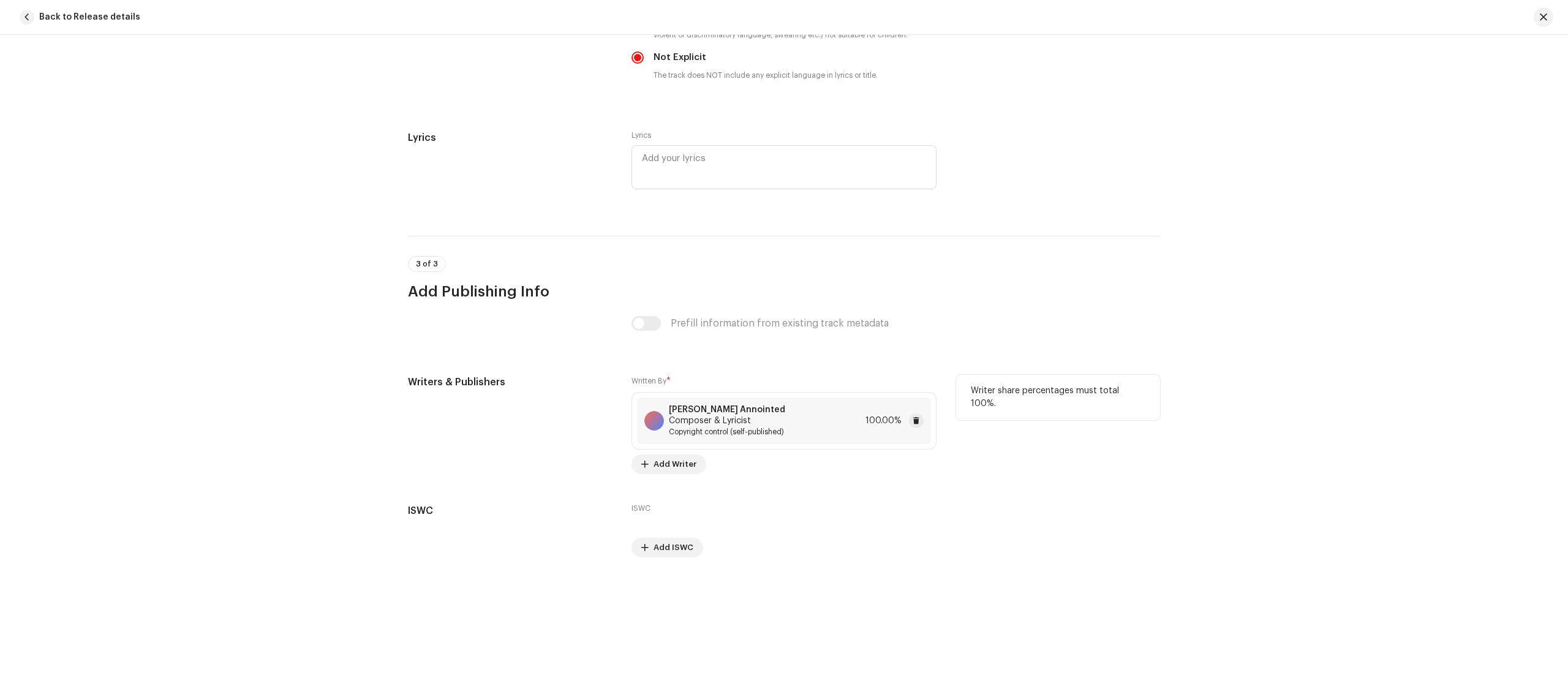
click at [728, 431] on span "Copyright control (self-published)" at bounding box center [765, 432] width 192 height 10
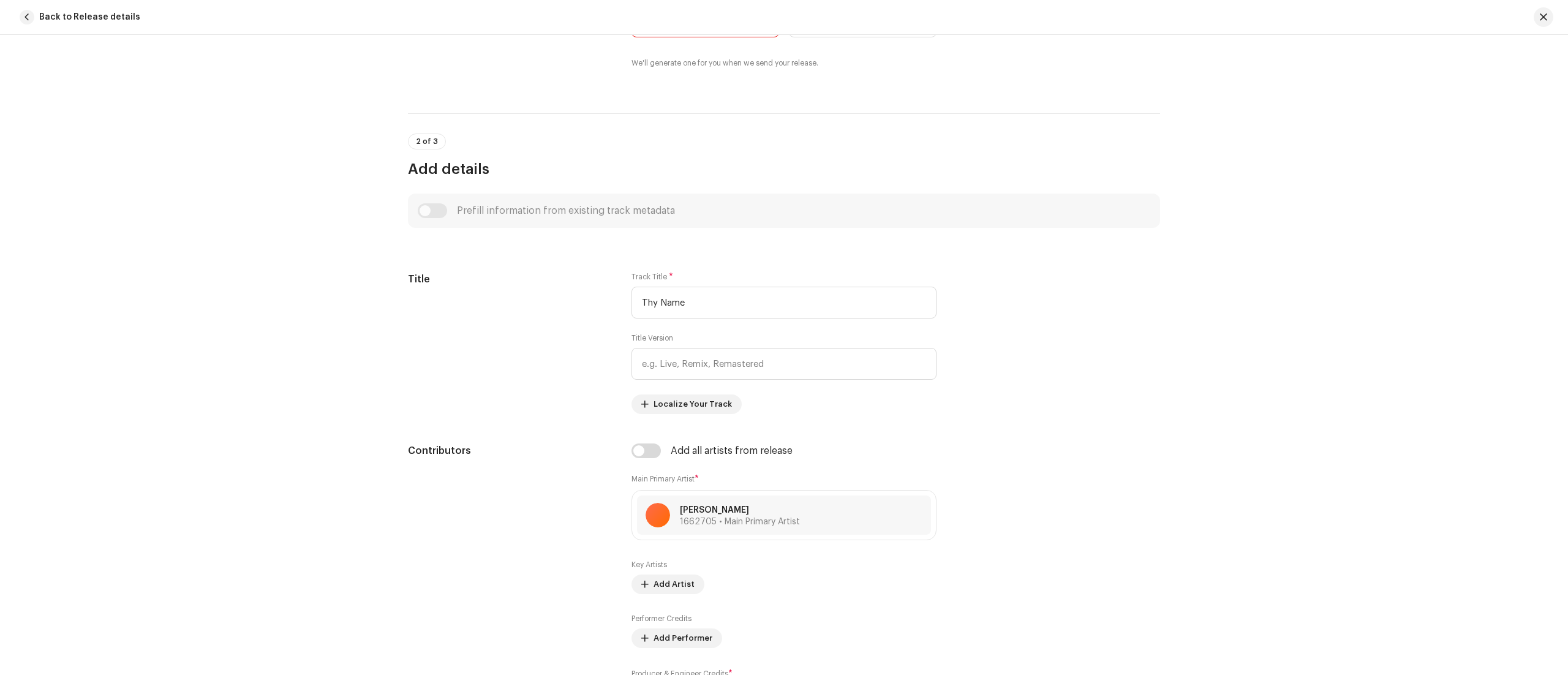
scroll to position [0, 0]
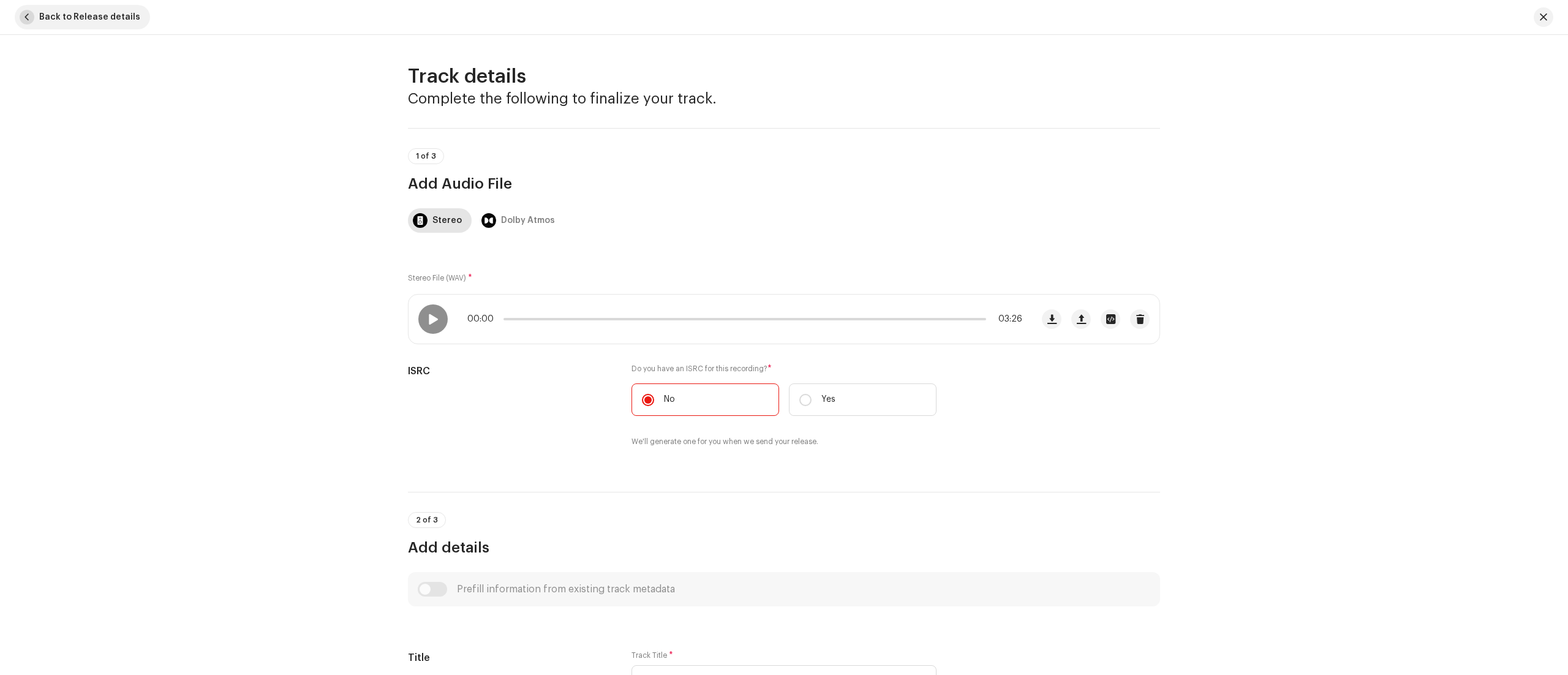
click at [45, 15] on span "Back to Release details" at bounding box center [90, 17] width 101 height 25
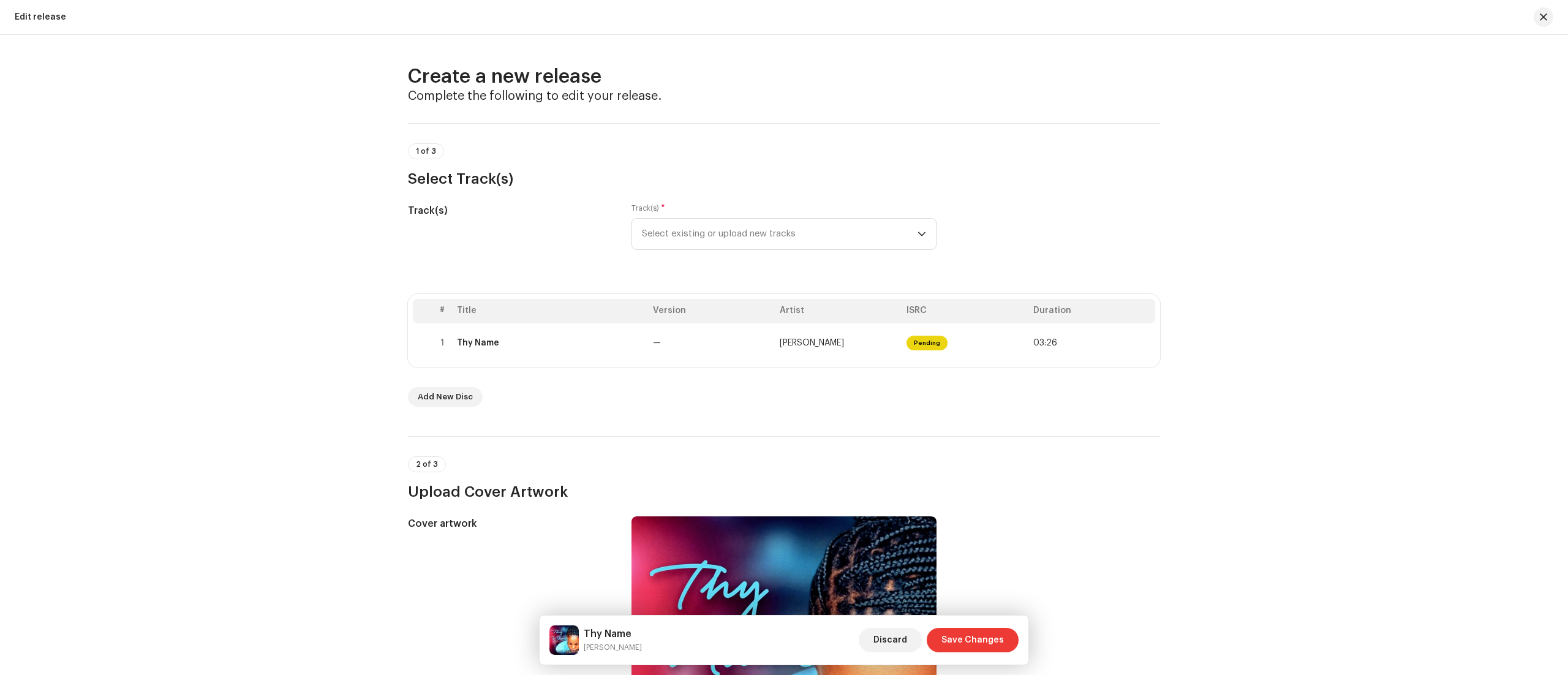
click at [973, 650] on span "Save Changes" at bounding box center [972, 640] width 63 height 25
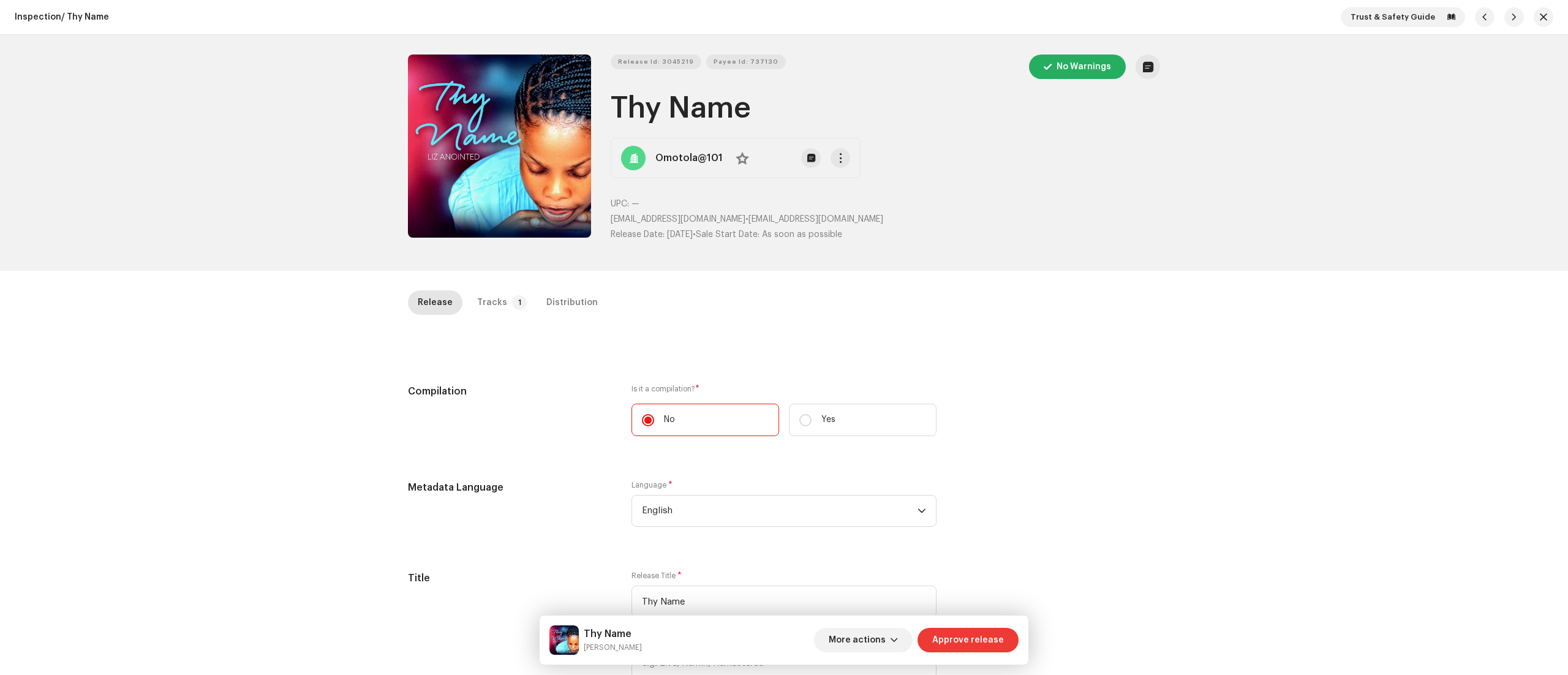
click at [968, 636] on span "Approve release" at bounding box center [968, 640] width 72 height 25
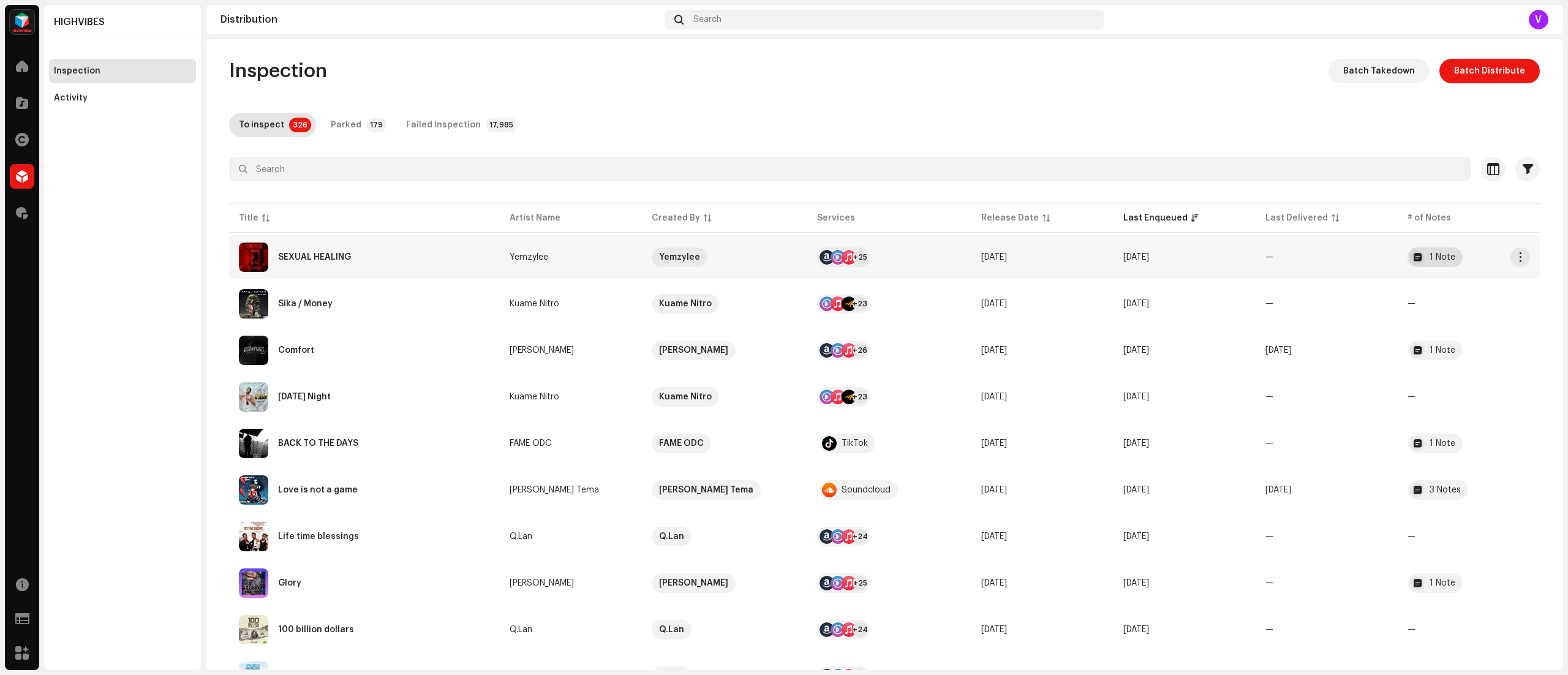
click at [1434, 250] on div "1 Note" at bounding box center [1435, 257] width 55 height 19
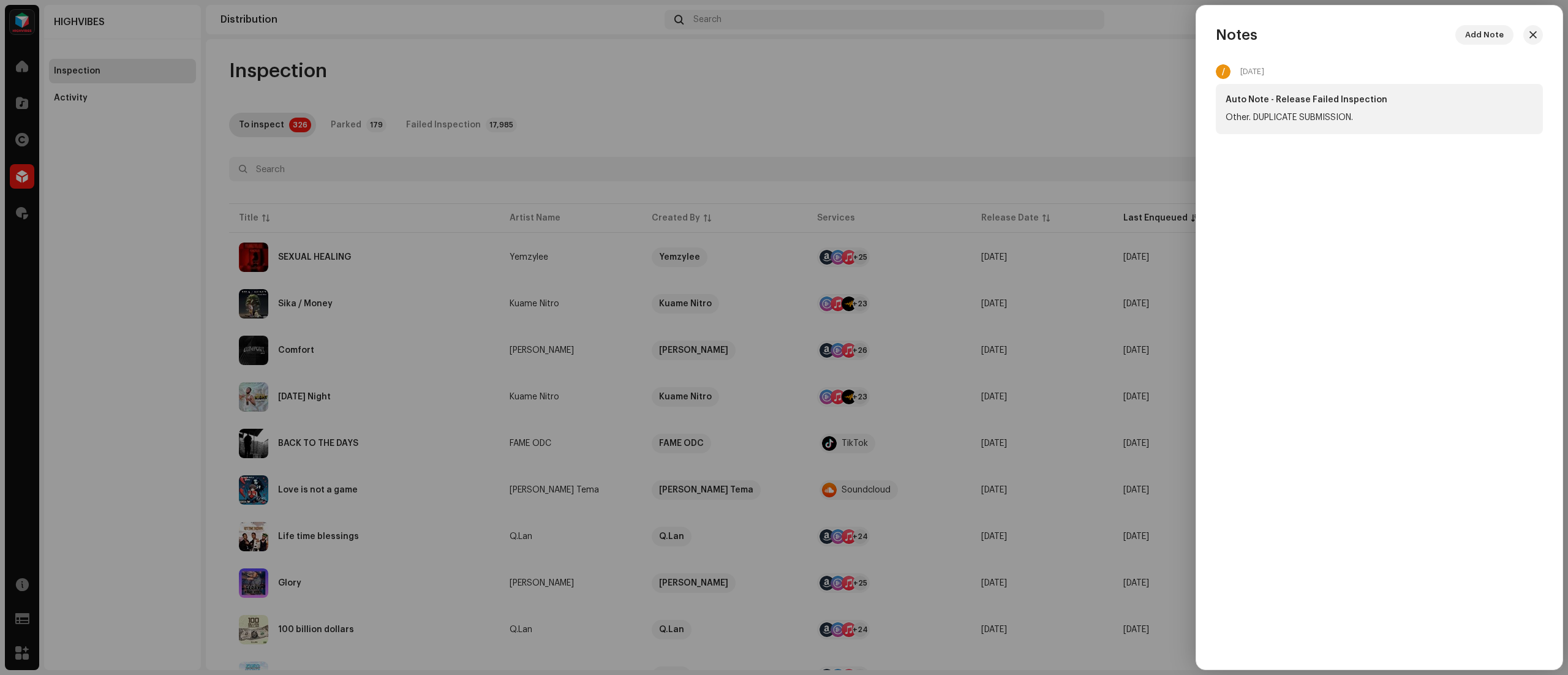
click at [1155, 87] on div at bounding box center [784, 338] width 1568 height 675
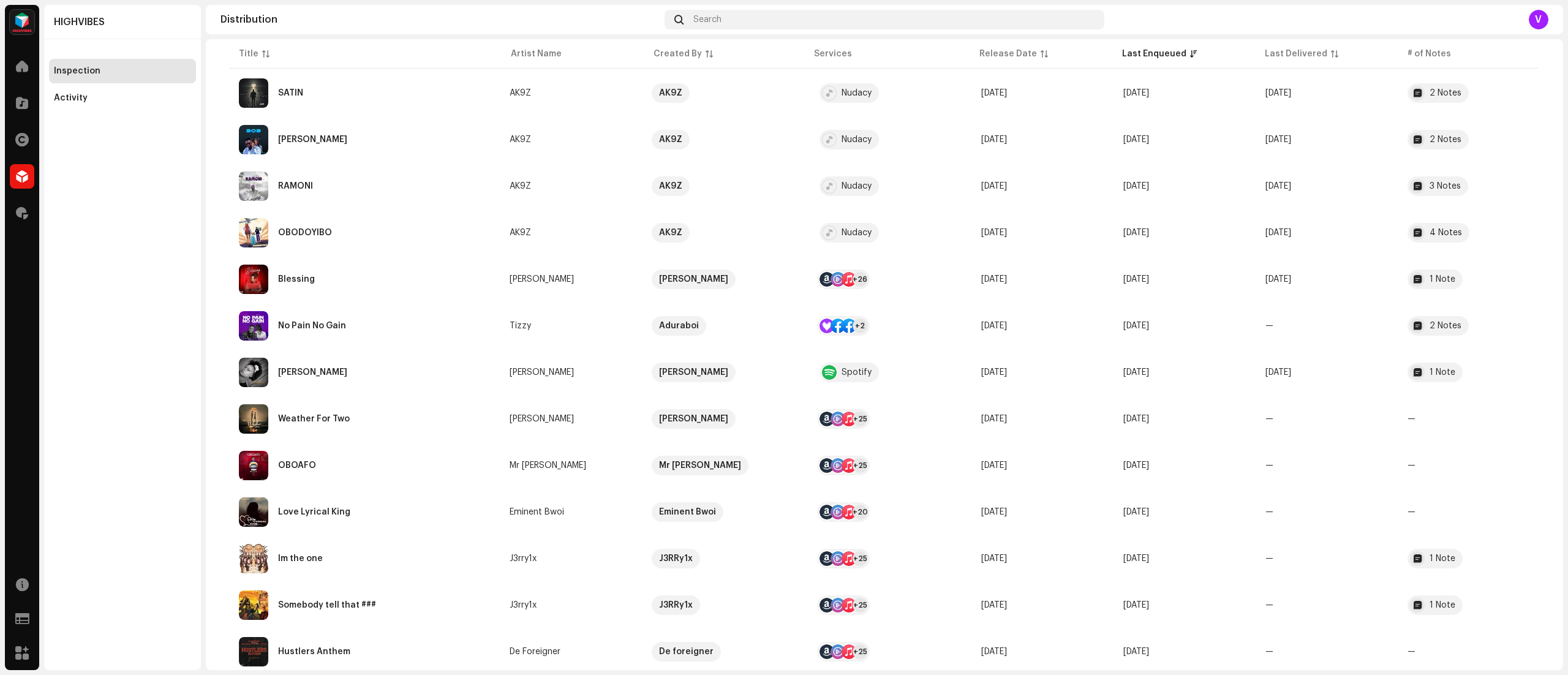
scroll to position [734, 0]
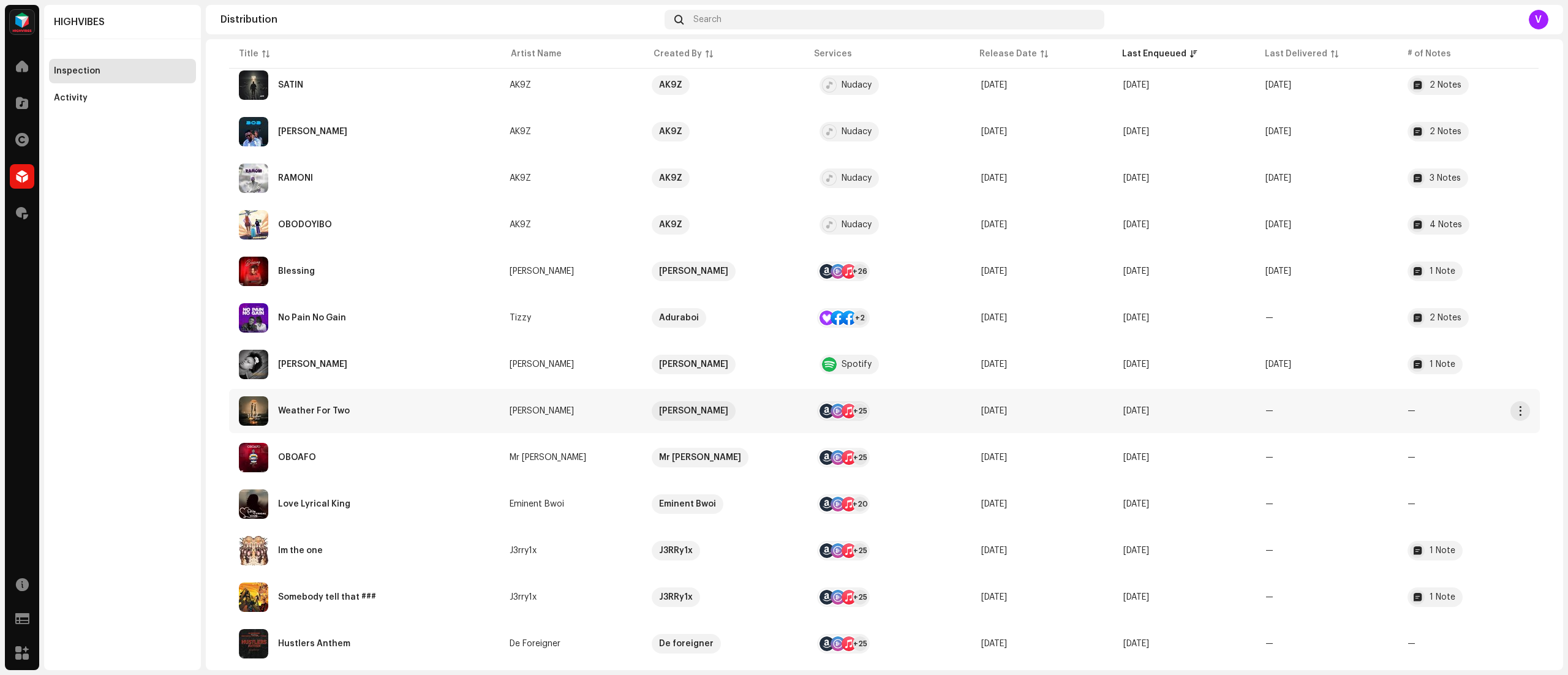
click at [1325, 424] on td "—" at bounding box center [1326, 411] width 142 height 44
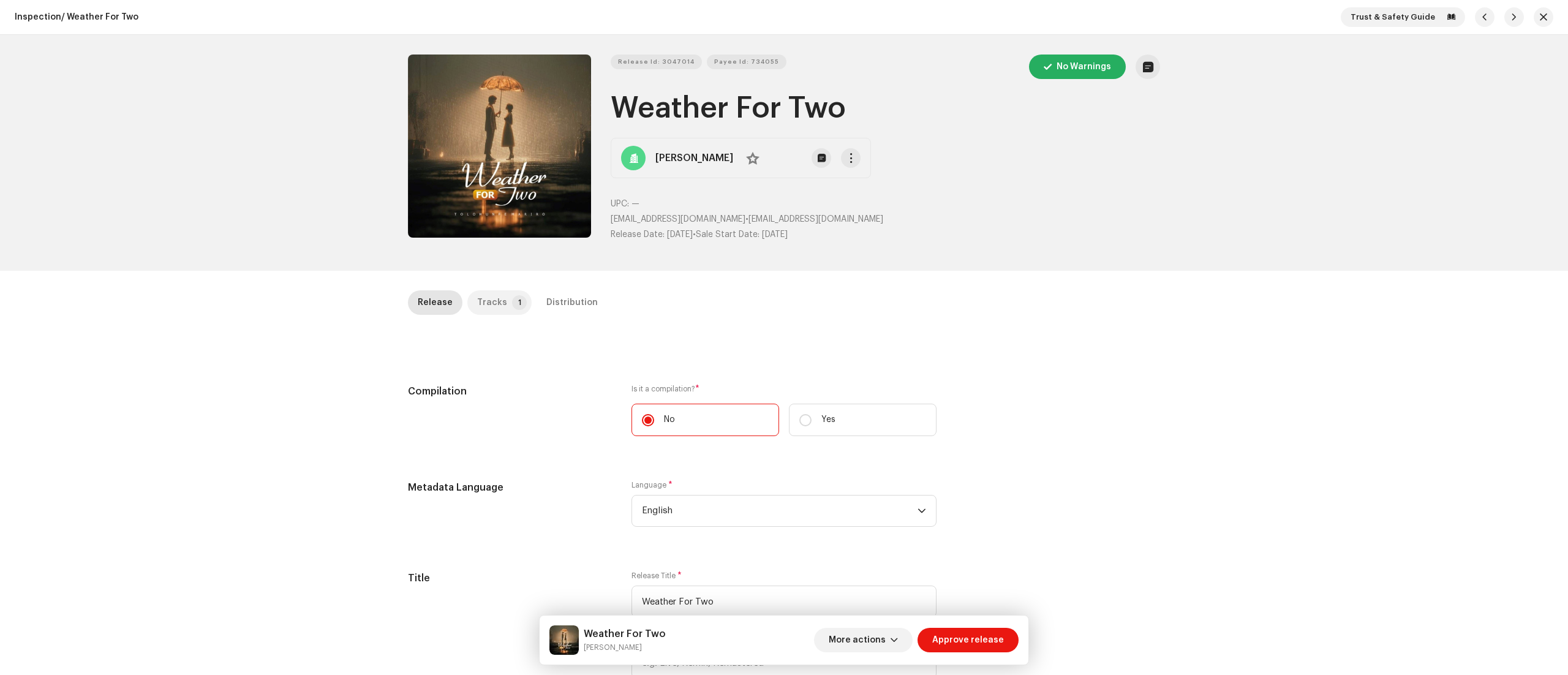
click at [512, 302] on p-badge "1" at bounding box center [519, 302] width 14 height 14
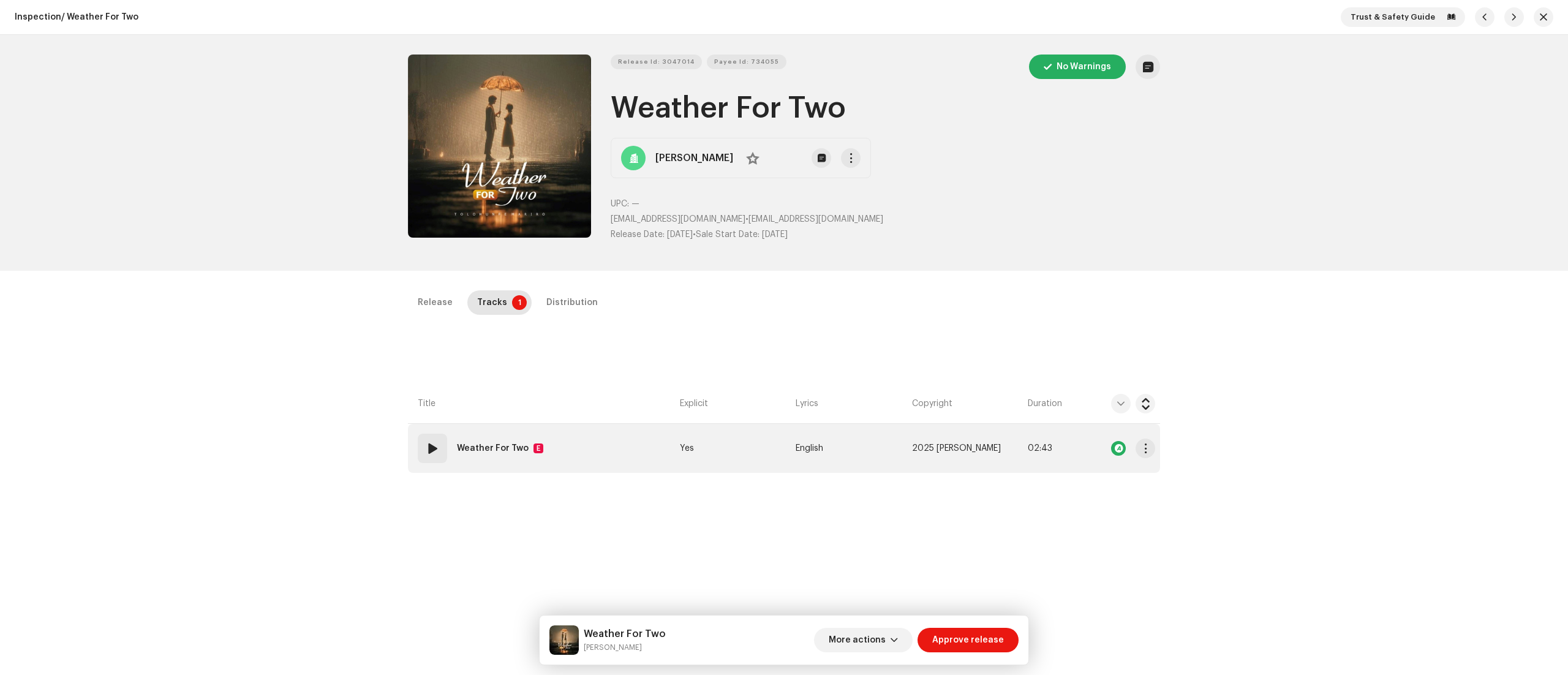
click at [437, 448] on div "01" at bounding box center [432, 448] width 30 height 30
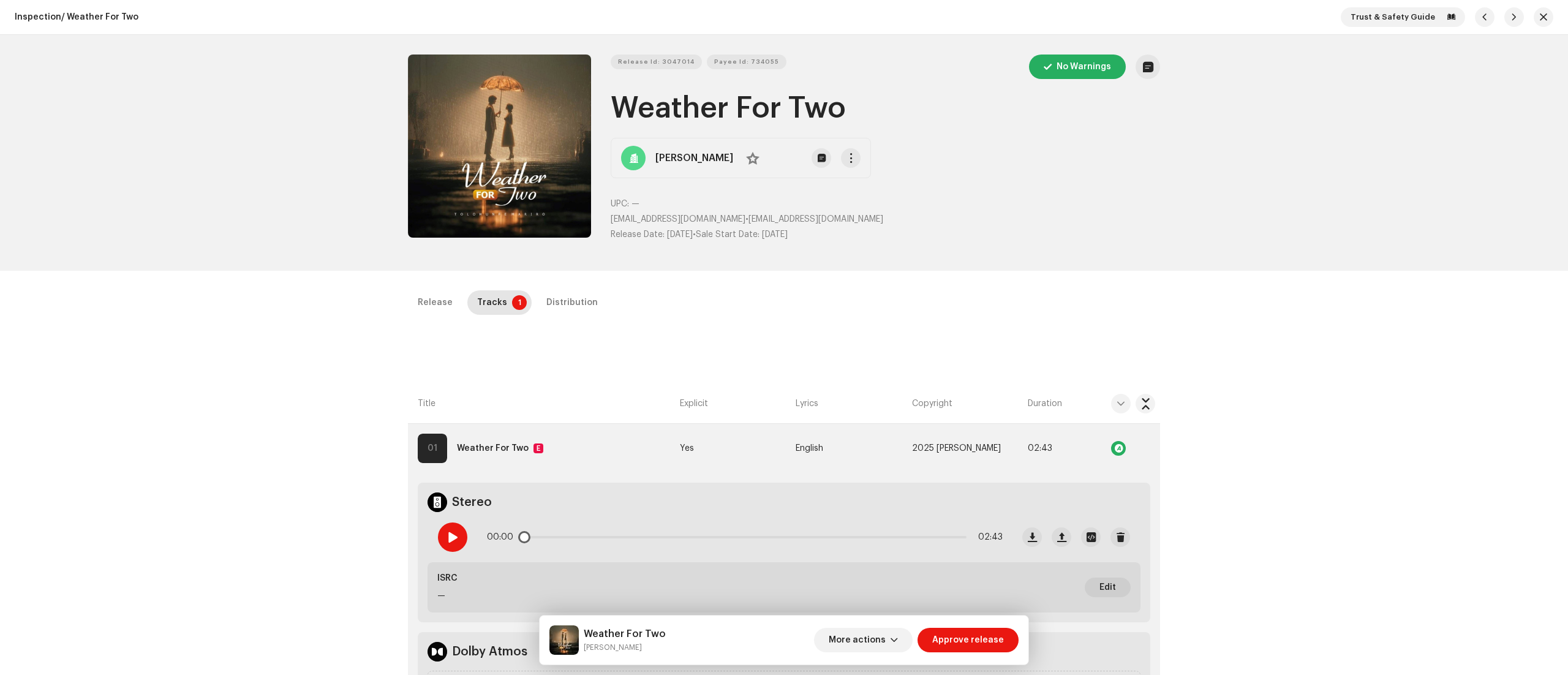
click at [449, 537] on span at bounding box center [452, 537] width 10 height 10
click at [517, 123] on button "Zoom Image" at bounding box center [499, 146] width 183 height 183
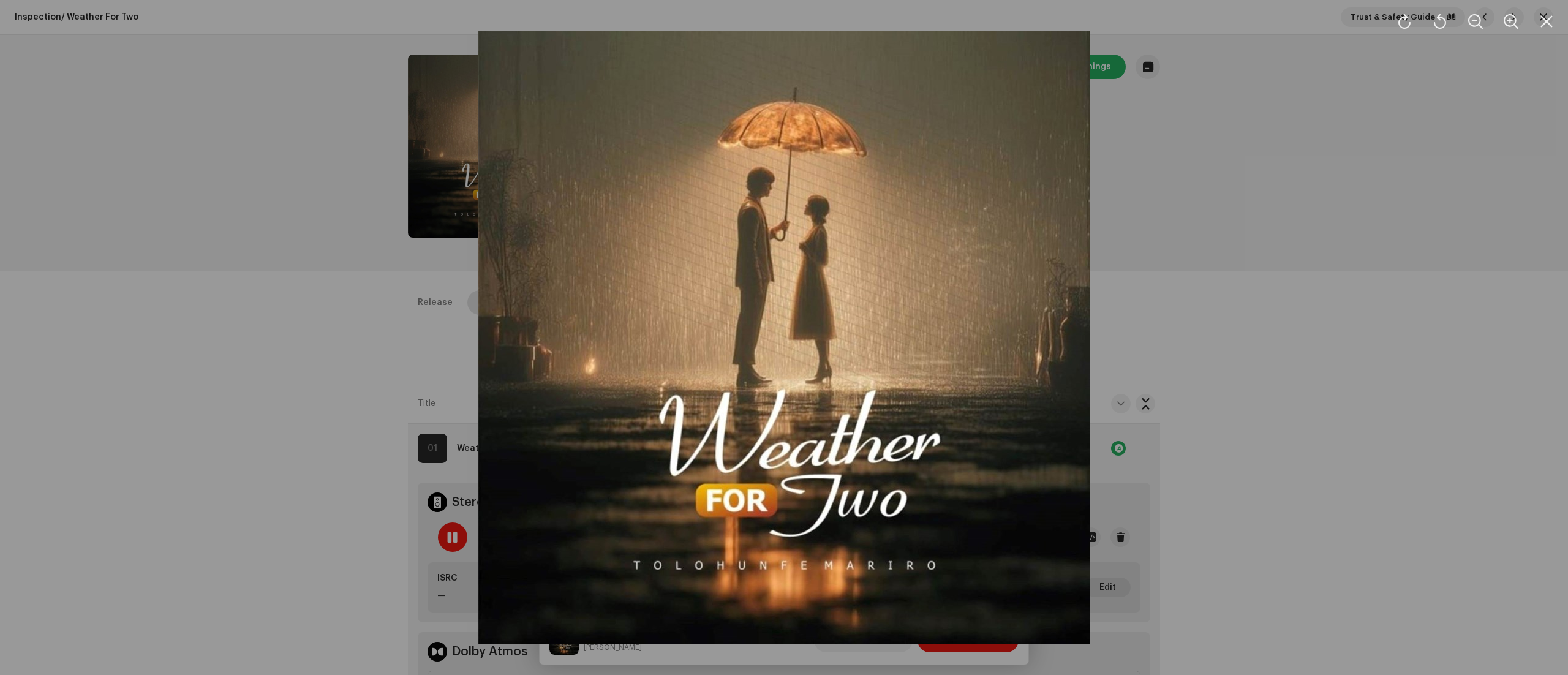
click at [1243, 400] on div at bounding box center [784, 338] width 1568 height 675
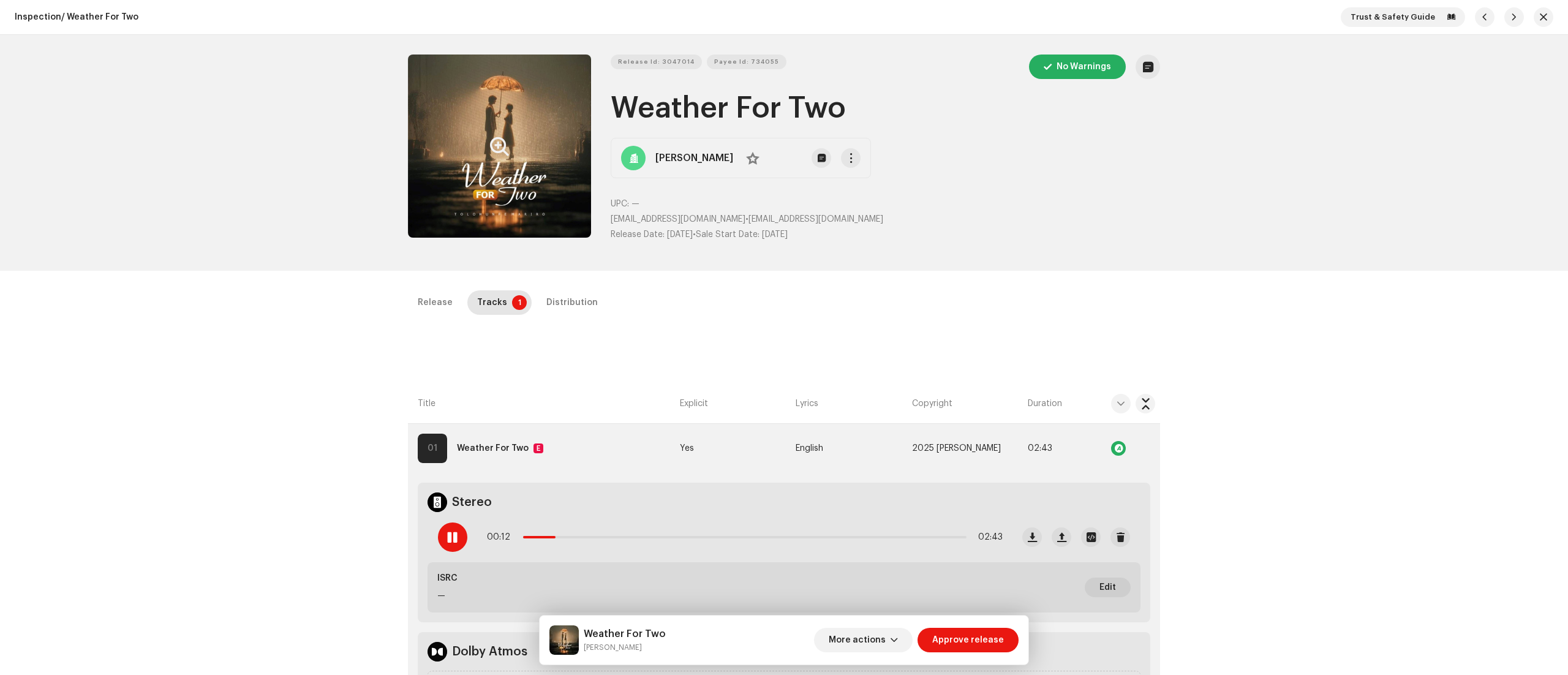
drag, startPoint x: 584, startPoint y: 643, endPoint x: 681, endPoint y: 648, distance: 97.1
click at [681, 648] on div "Weather For Two Tolohunfe Mariro More actions Approve release" at bounding box center [783, 640] width 469 height 30
copy small "[PERSON_NAME]"
drag, startPoint x: 612, startPoint y: 98, endPoint x: 941, endPoint y: 110, distance: 329.2
click at [941, 110] on h1 "Weather For Two" at bounding box center [885, 108] width 549 height 39
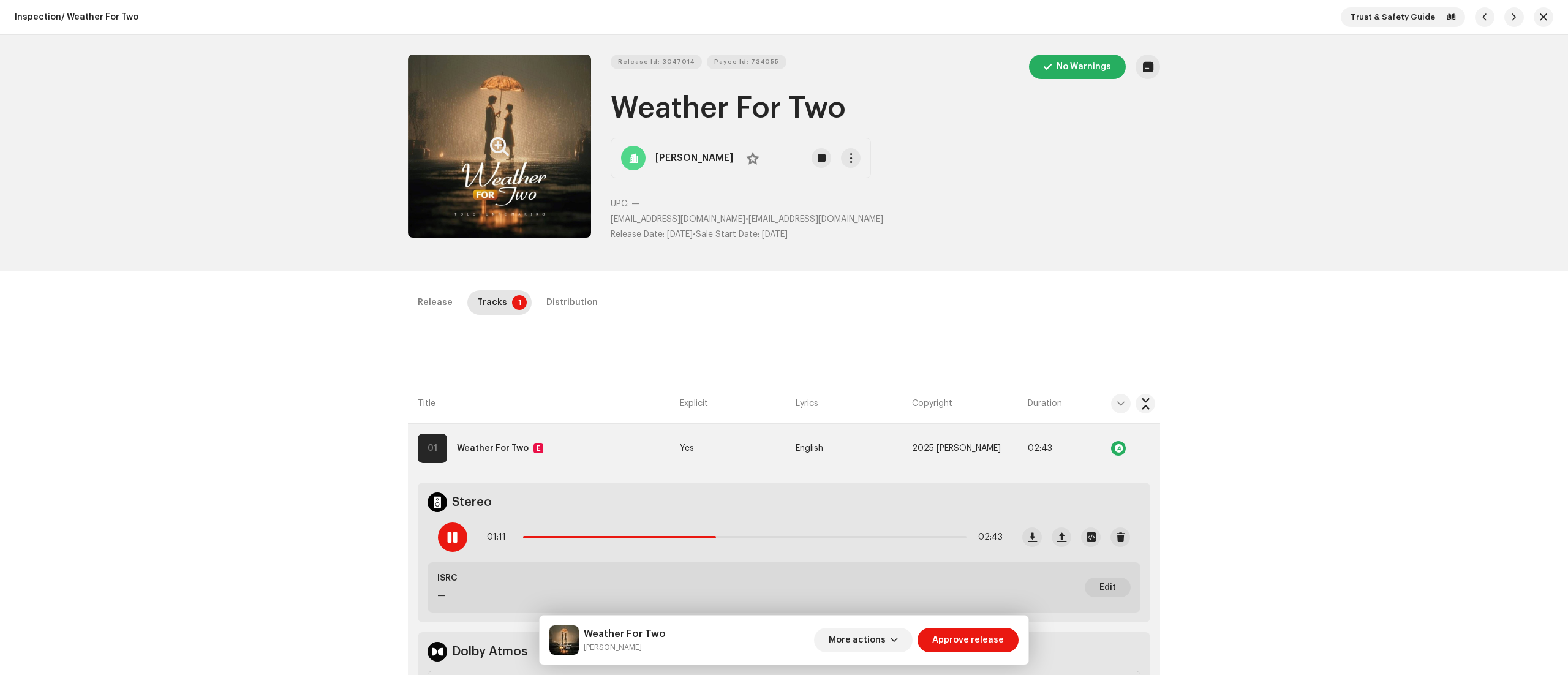
copy h1 "Weather For Two"
click at [657, 56] on span "Release Id: 3047014" at bounding box center [656, 62] width 76 height 25
copy h1 "Weather For Two"
click at [745, 54] on span "Payee Id: 734055" at bounding box center [747, 62] width 65 height 25
copy h1 "Weather For Two"
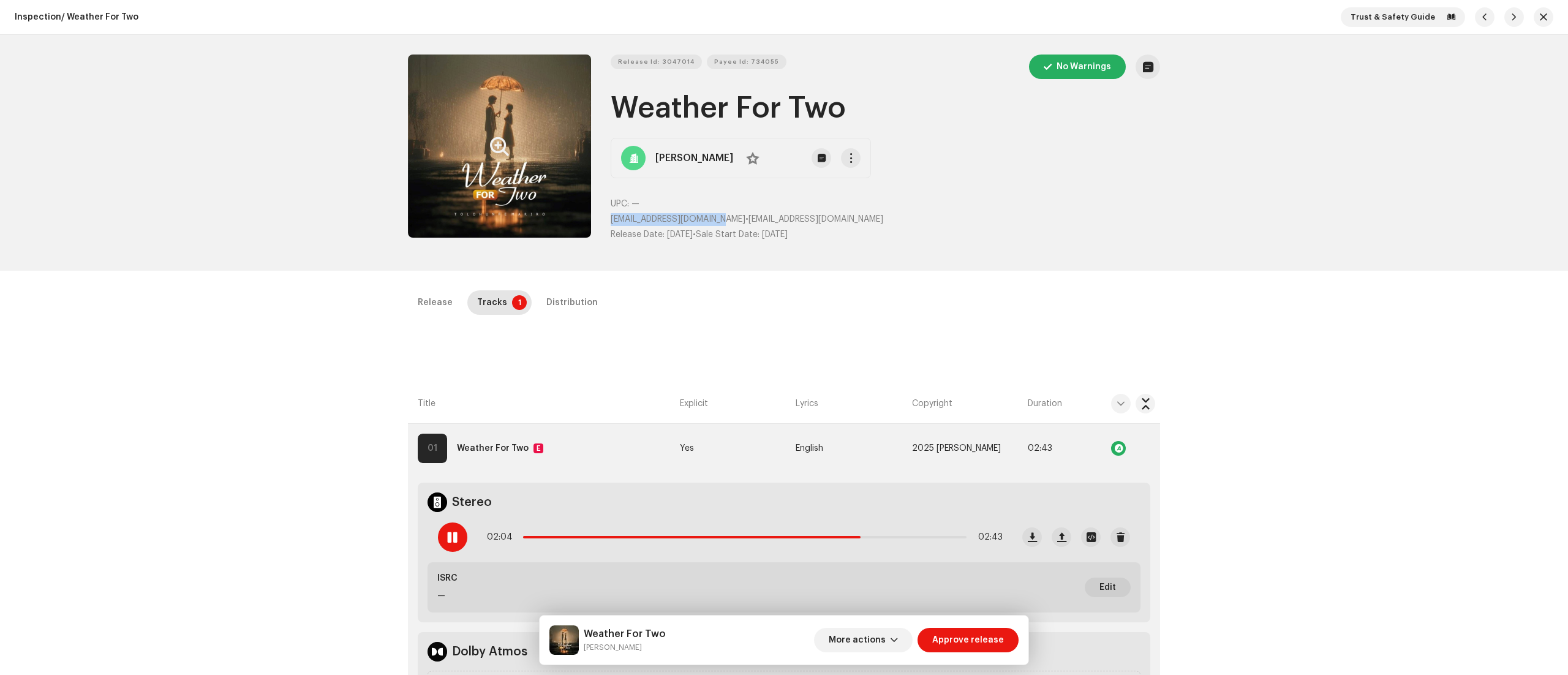
drag, startPoint x: 606, startPoint y: 213, endPoint x: 720, endPoint y: 218, distance: 114.1
click at [720, 218] on div "Release Id: 3047014 Payee Id: 734055 No Warnings Weather For Two Tolohunfe Mari…" at bounding box center [784, 152] width 752 height 196
copy span "[EMAIL_ADDRESS][DOMAIN_NAME]"
click at [666, 61] on span "Release Id: 3047014" at bounding box center [656, 62] width 76 height 25
copy span "tolohunfemario@gmail.com"
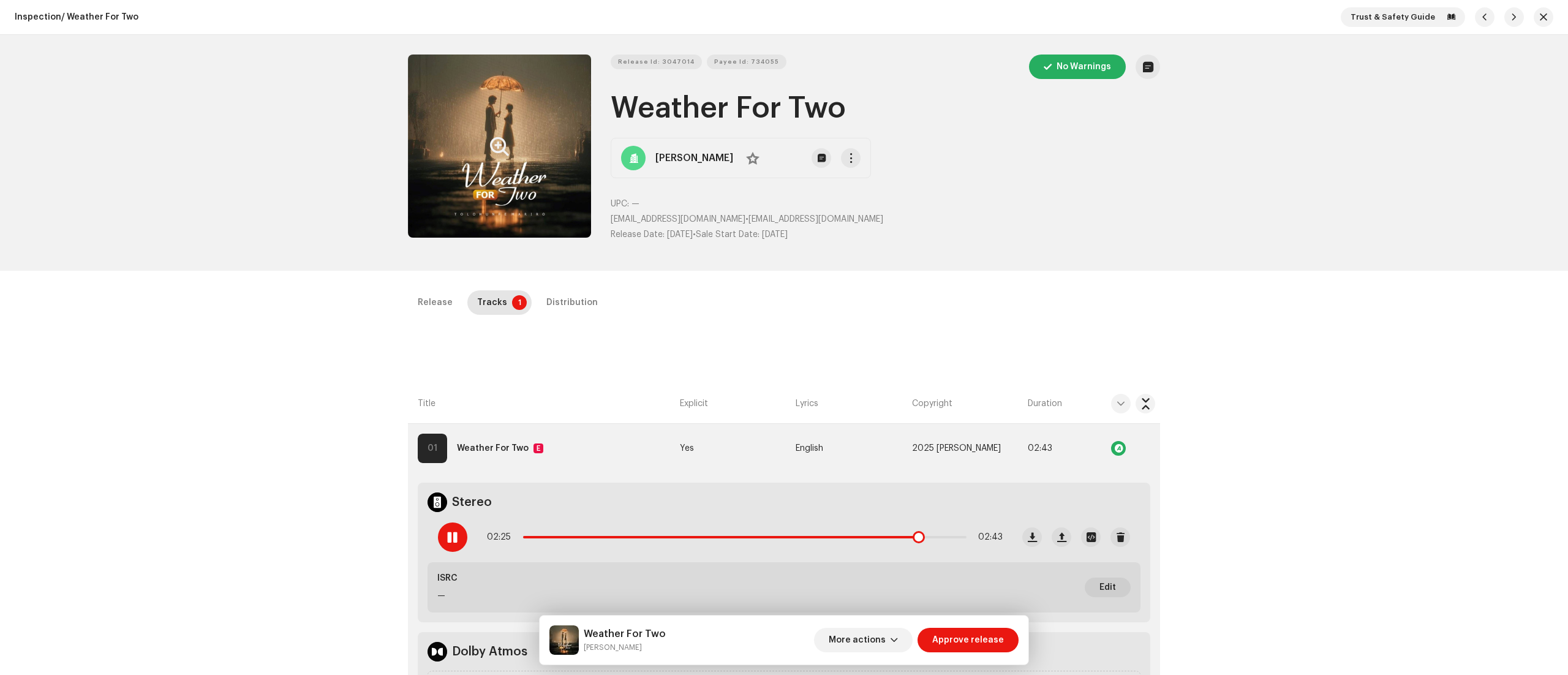
click at [444, 526] on div at bounding box center [453, 537] width 30 height 30
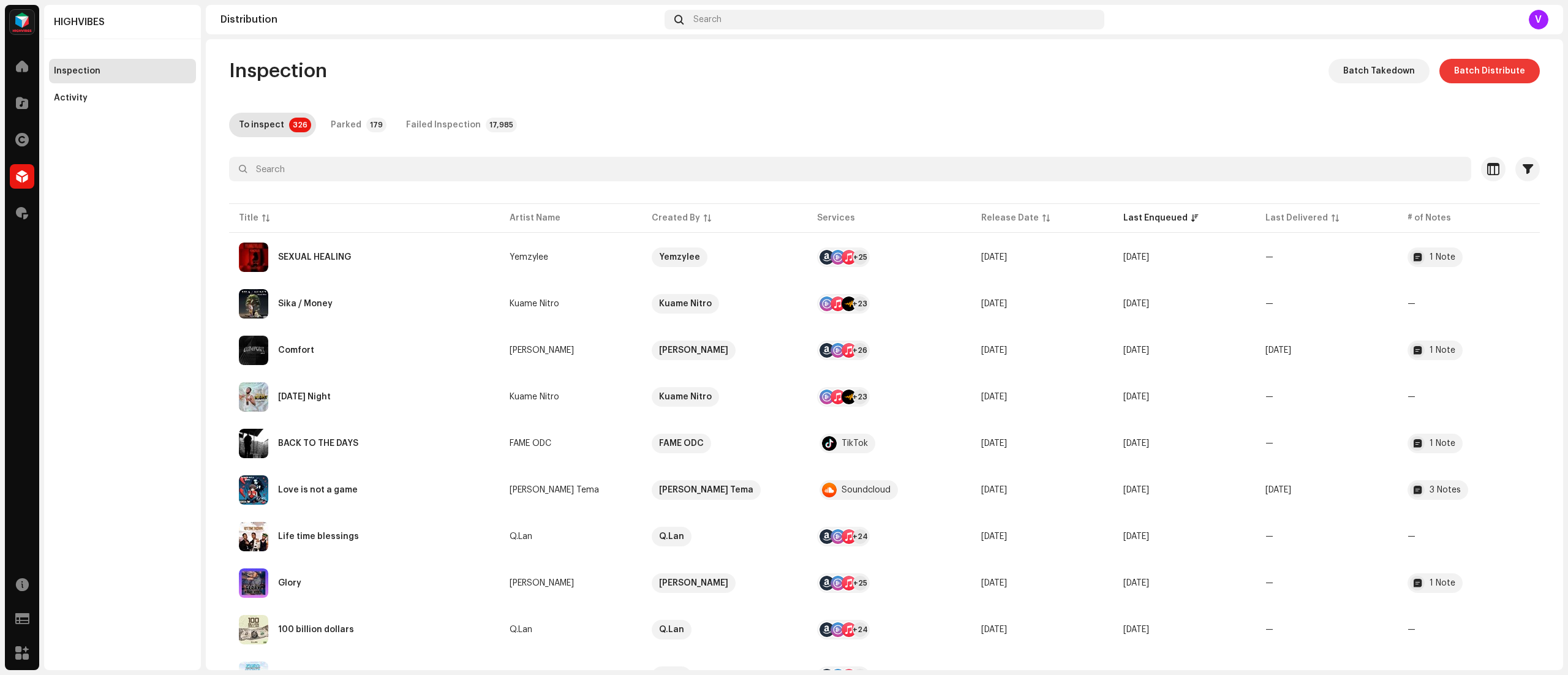
click at [1475, 70] on span "Batch Distribute" at bounding box center [1489, 71] width 71 height 25
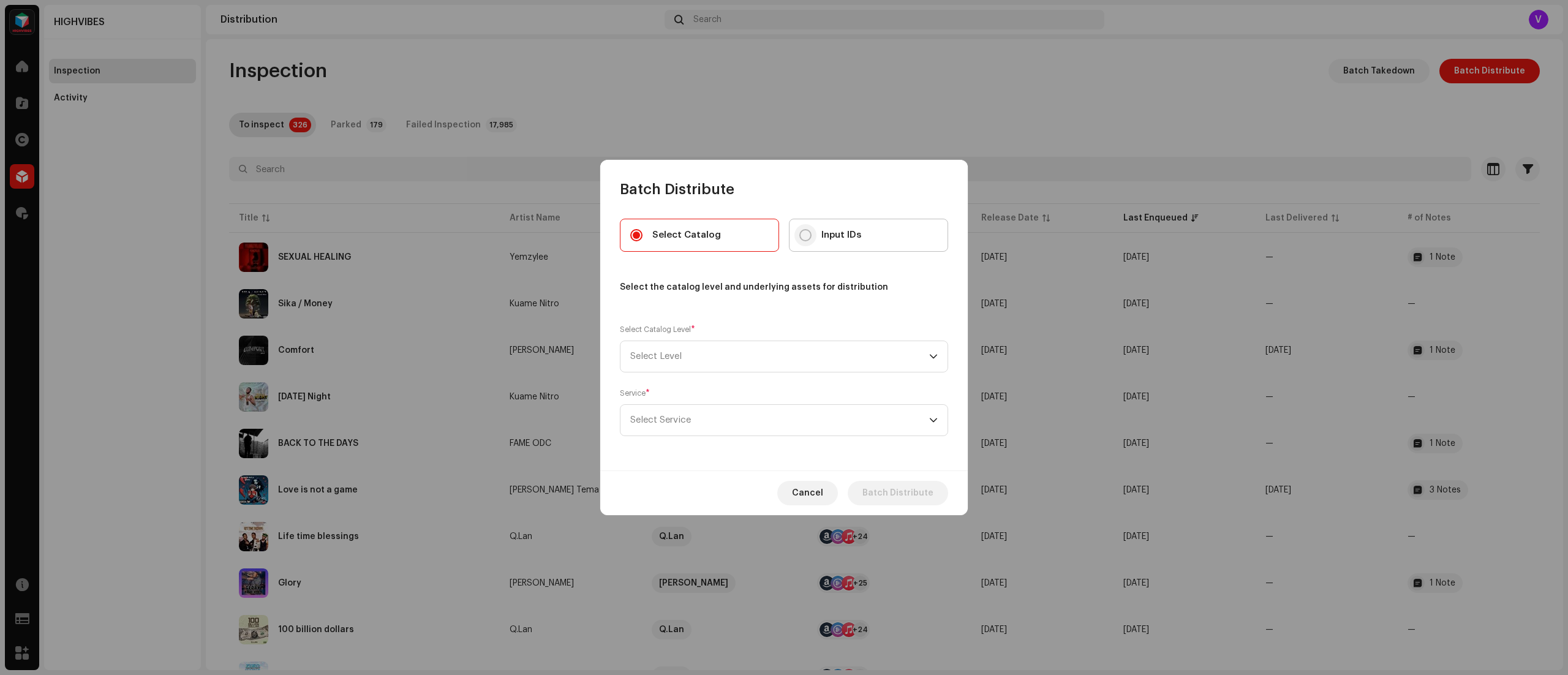
click at [803, 234] on input "Input IDs" at bounding box center [805, 235] width 12 height 12
radio input "true"
click at [937, 345] on p-select "Select Level" at bounding box center [784, 356] width 328 height 32
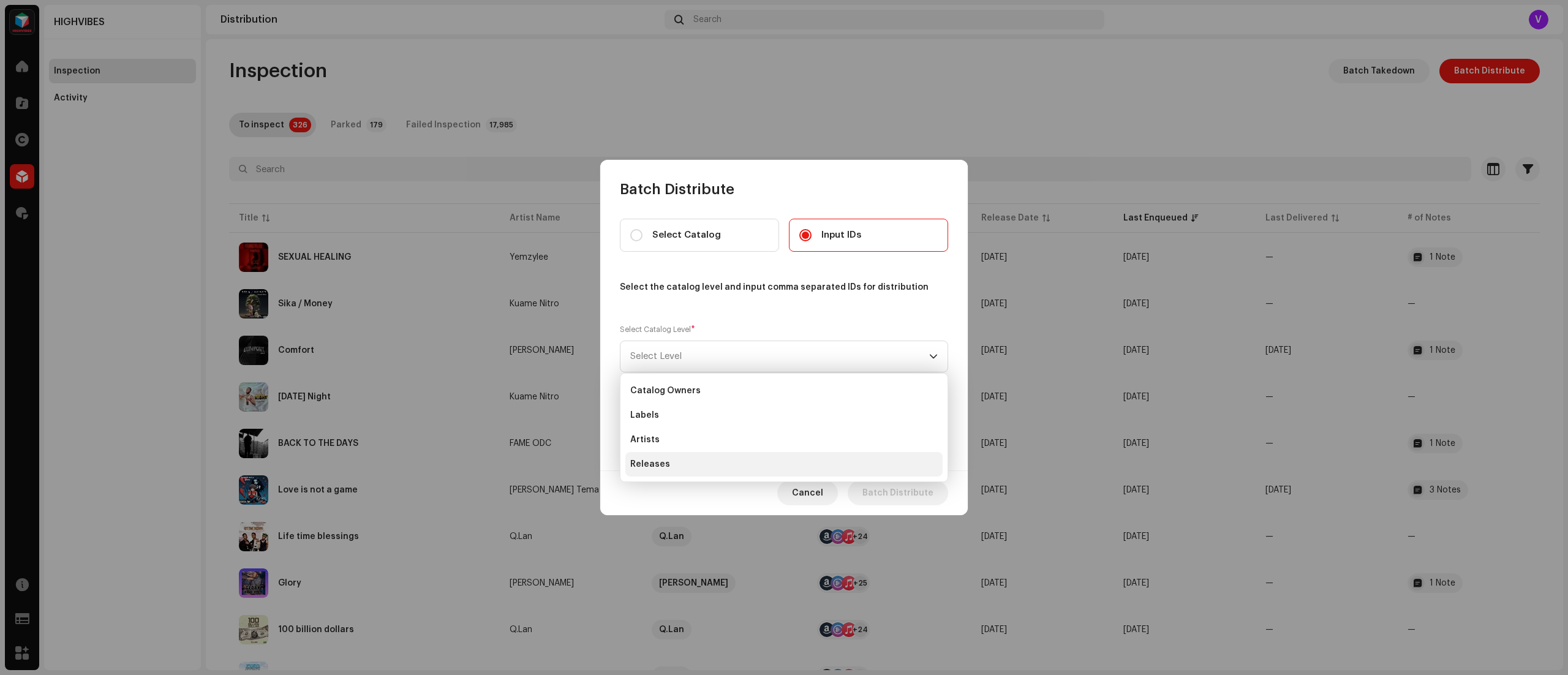
click at [747, 467] on li "Releases" at bounding box center [784, 464] width 317 height 25
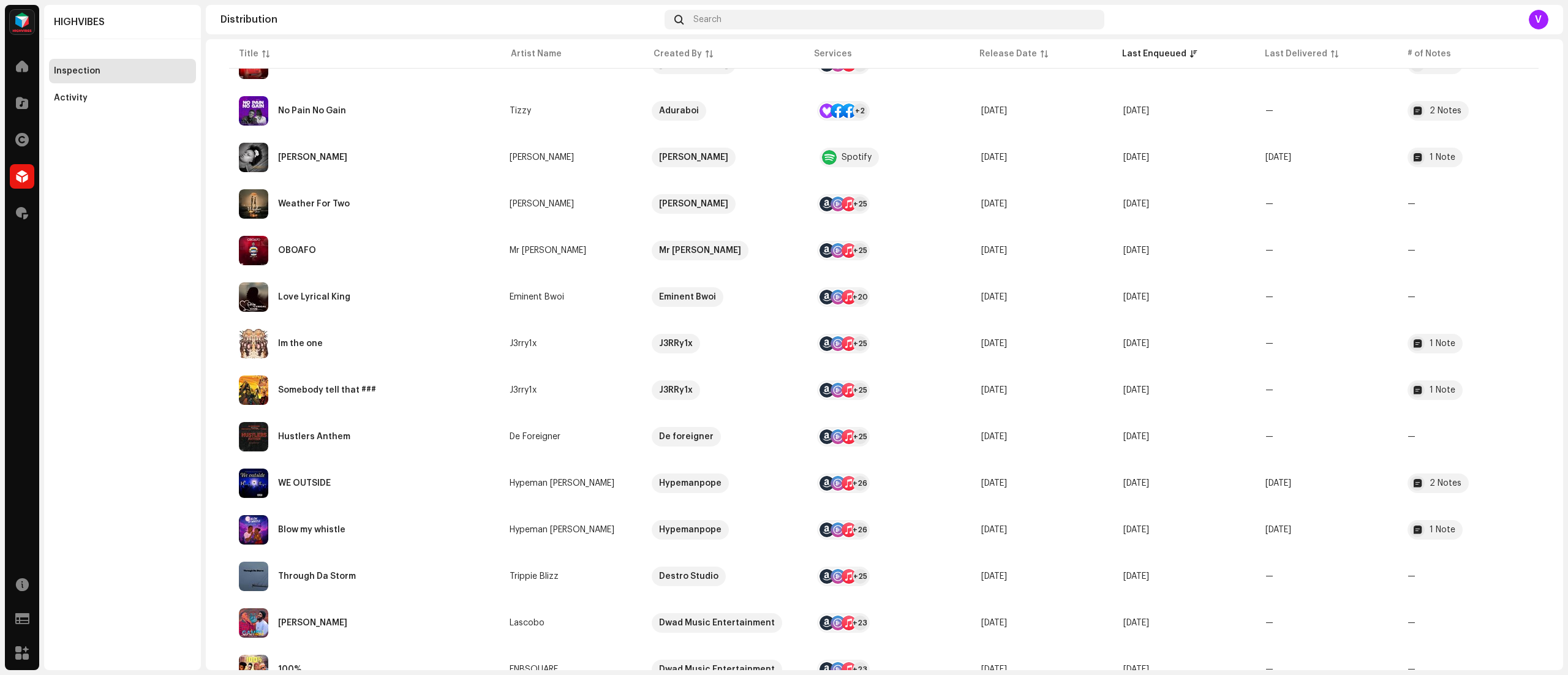
scroll to position [936, 0]
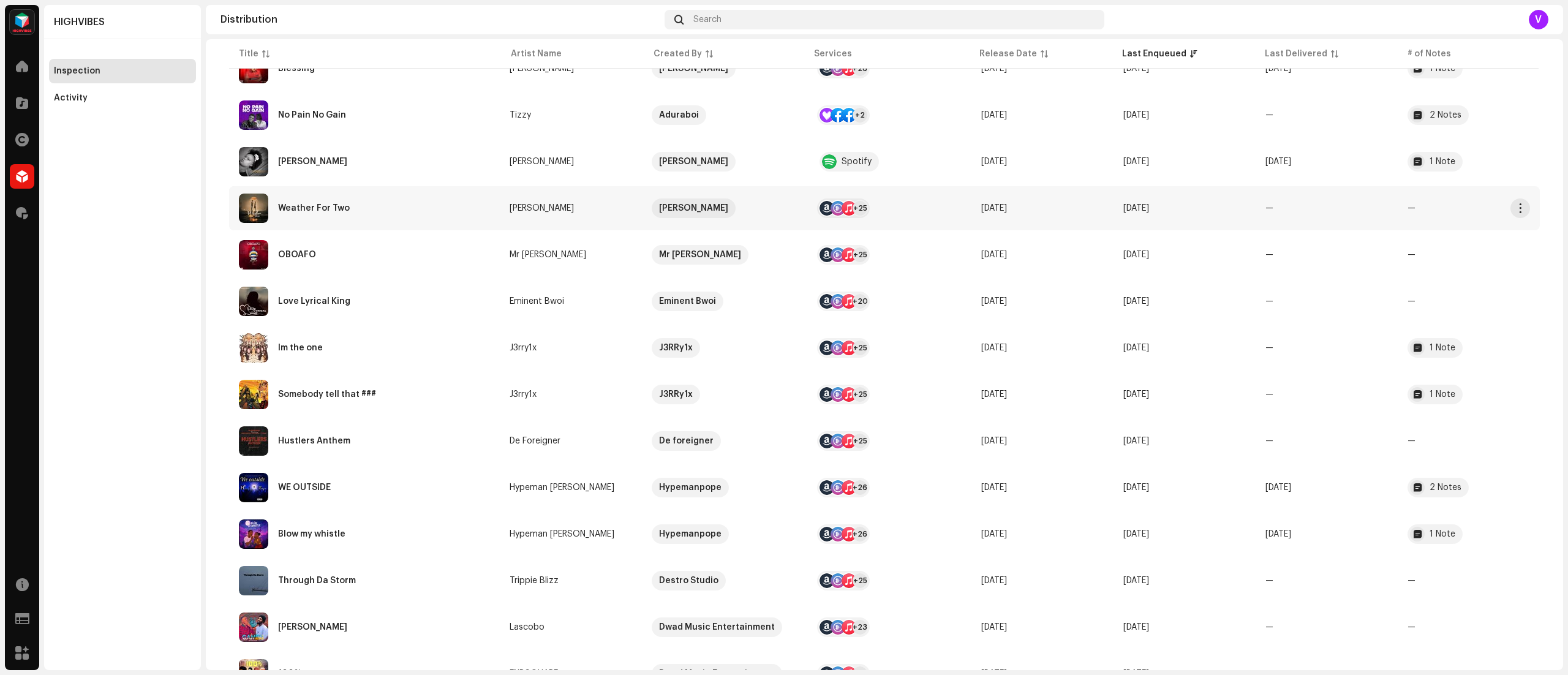
click at [841, 207] on div at bounding box center [848, 208] width 14 height 14
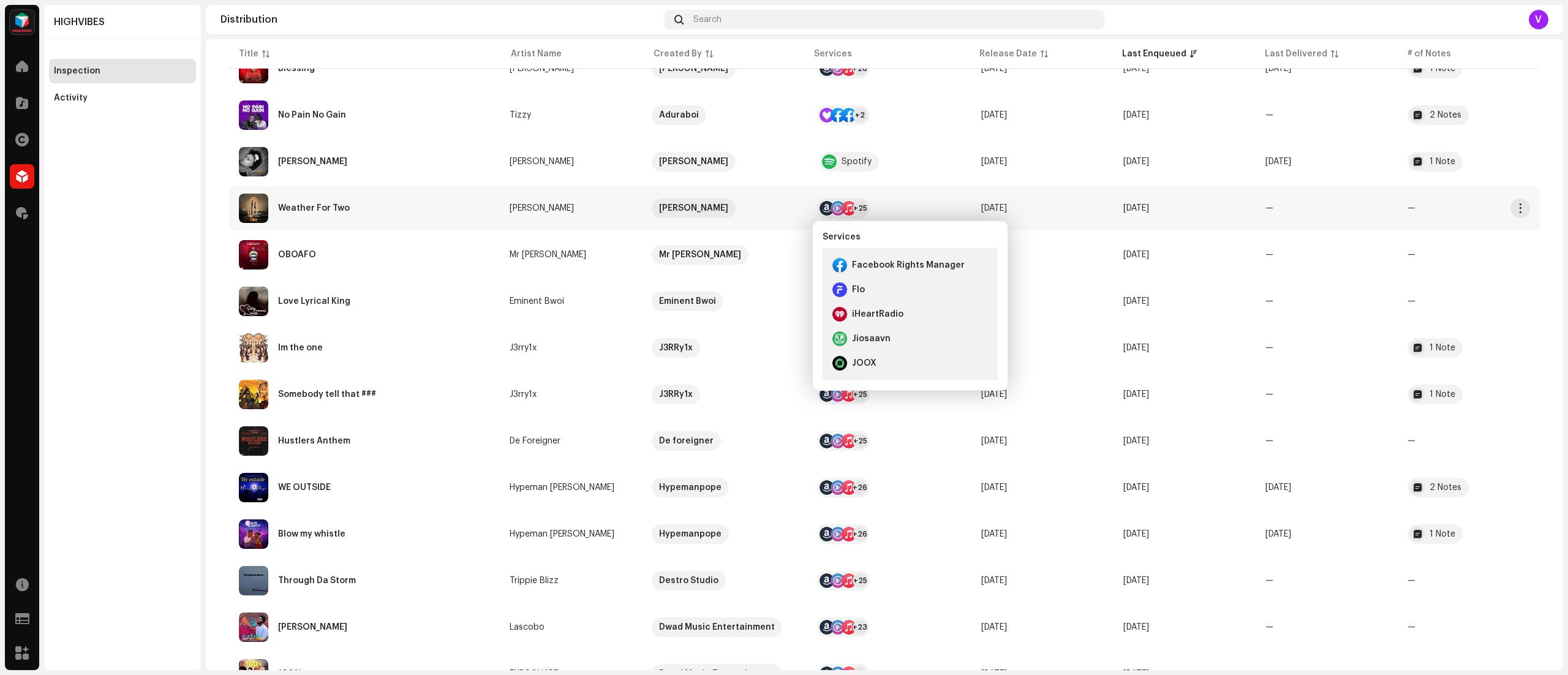
scroll to position [0, 0]
click at [613, 207] on re-a-table-link "[PERSON_NAME]" at bounding box center [571, 208] width 123 height 8
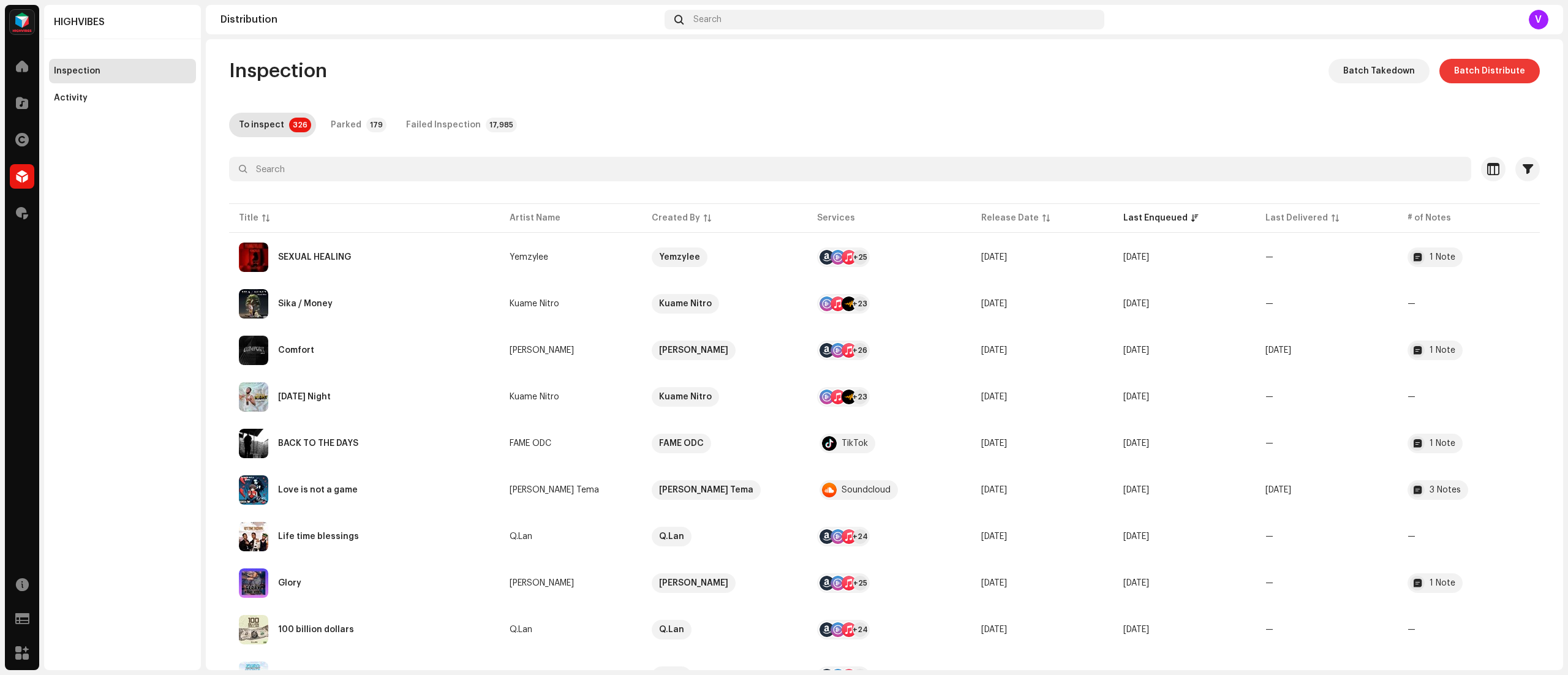
click at [1466, 61] on span "Batch Distribute" at bounding box center [1489, 71] width 71 height 25
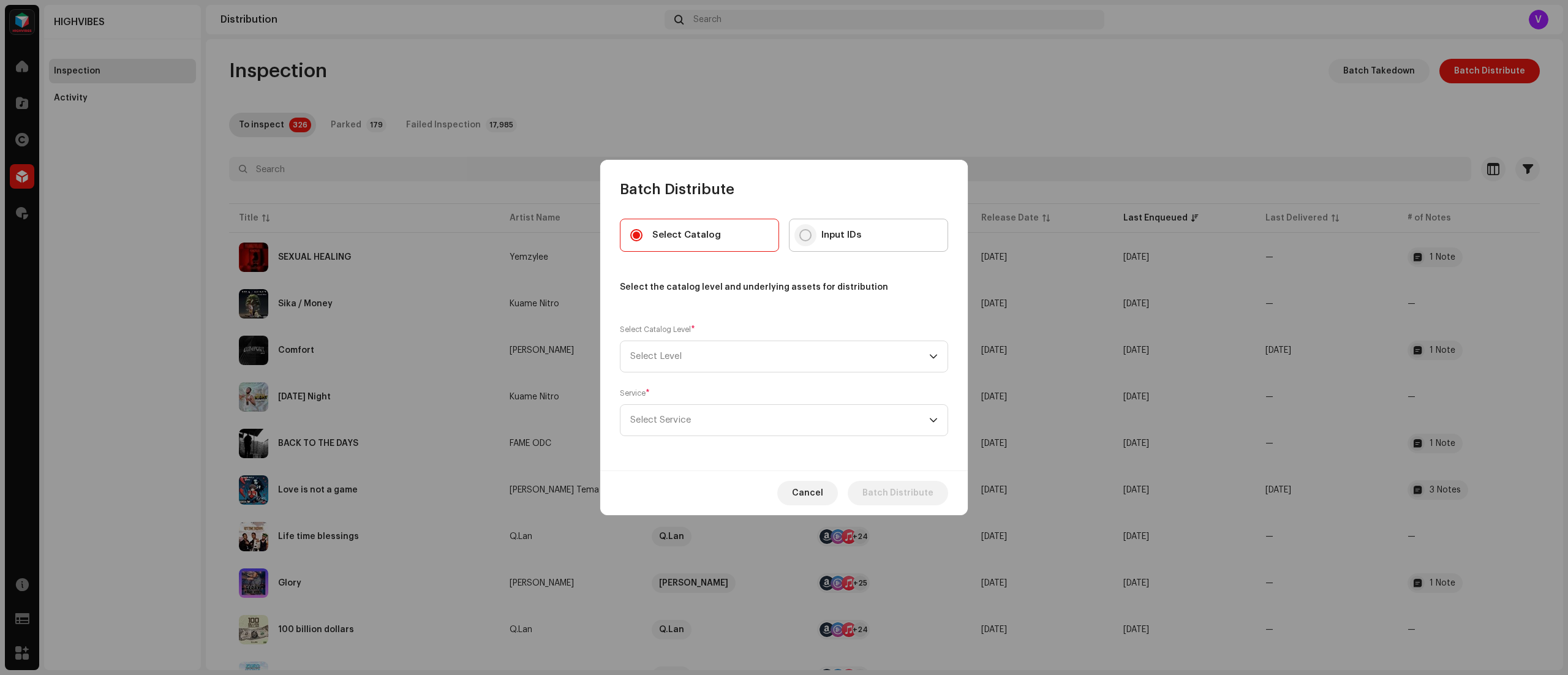
click at [808, 230] on input "Input IDs" at bounding box center [805, 235] width 12 height 12
radio input "true"
click at [936, 355] on icon "dropdown trigger" at bounding box center [933, 357] width 8 height 4
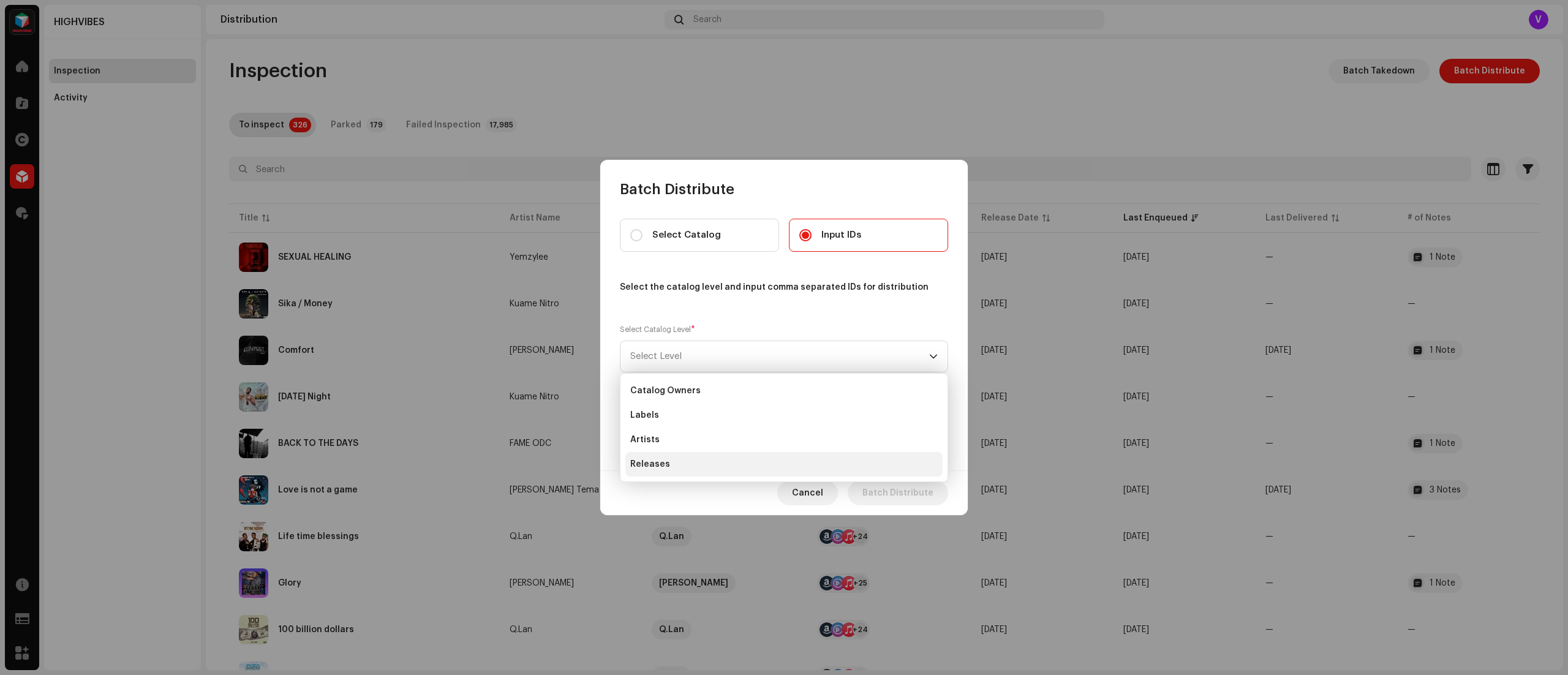
click at [797, 458] on li "Releases" at bounding box center [784, 464] width 317 height 25
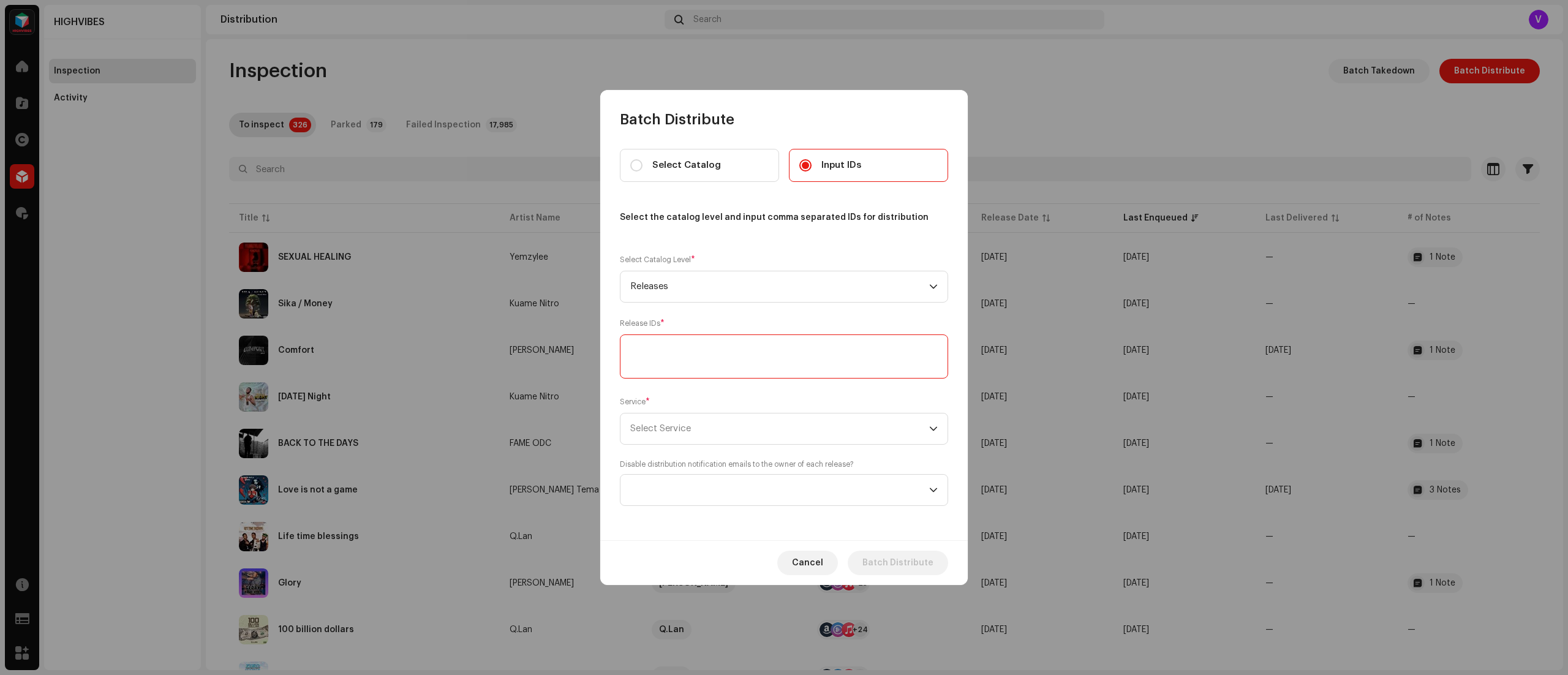
click at [874, 347] on textarea at bounding box center [784, 356] width 328 height 44
paste textarea "3047014"
type textarea "3047014"
click at [929, 422] on div "dropdown trigger" at bounding box center [933, 428] width 8 height 30
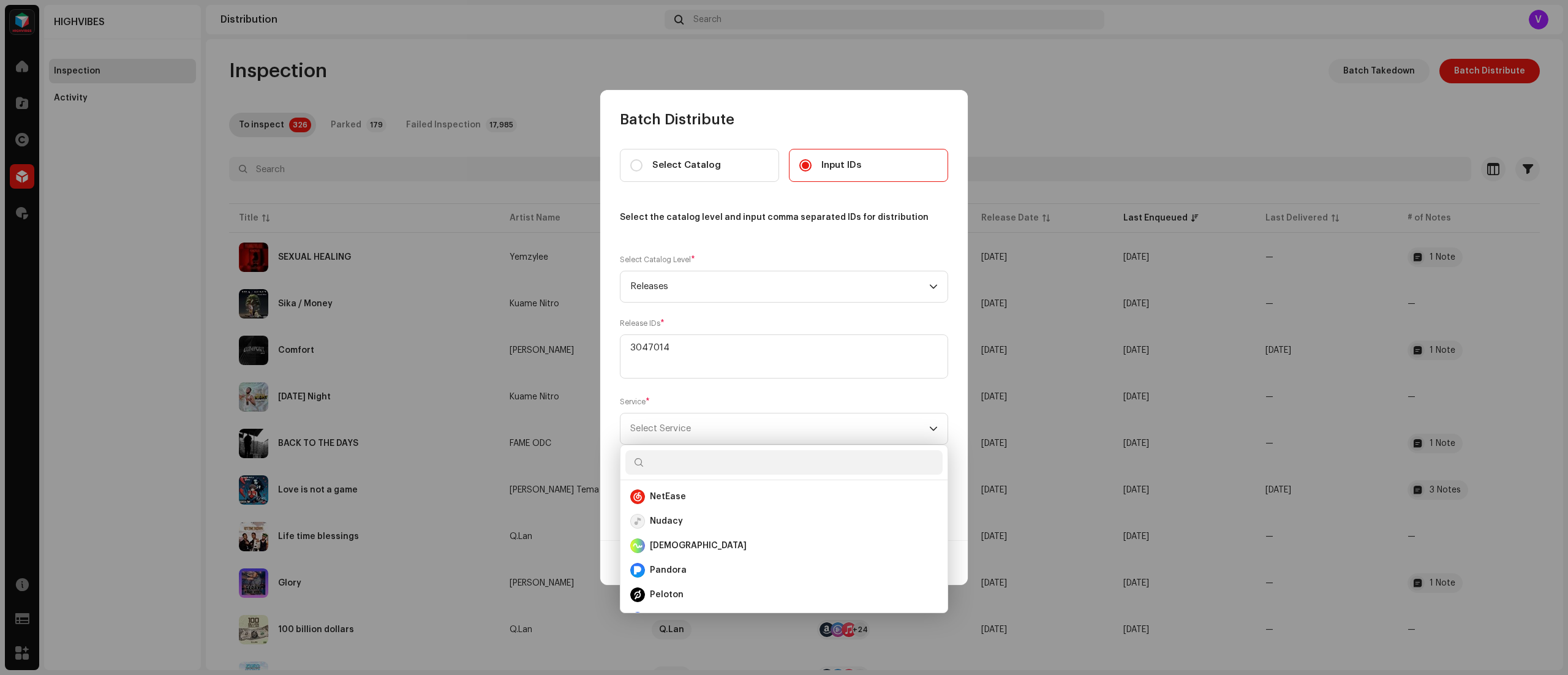
scroll to position [413, 0]
click at [725, 527] on div "Nudacy" at bounding box center [784, 525] width 307 height 14
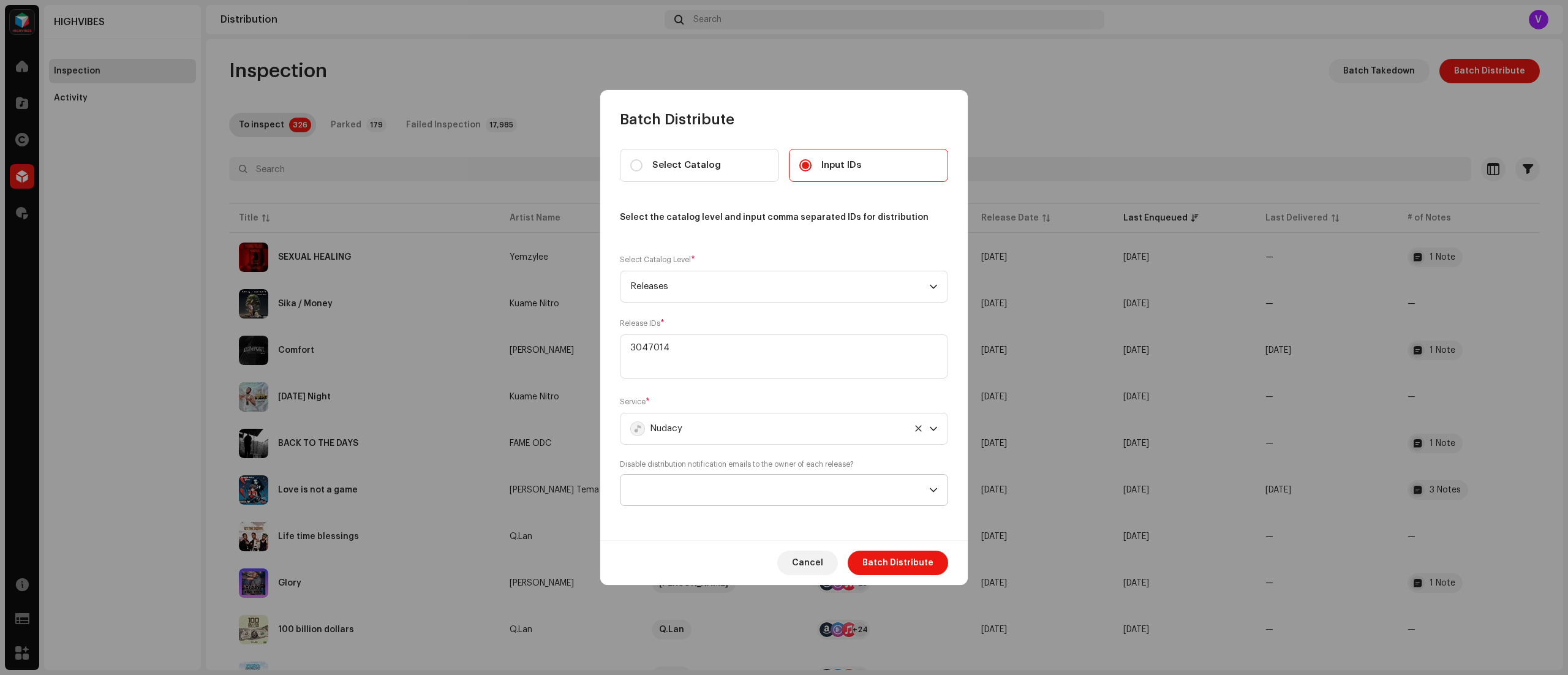
click at [929, 486] on icon "dropdown trigger" at bounding box center [933, 490] width 8 height 8
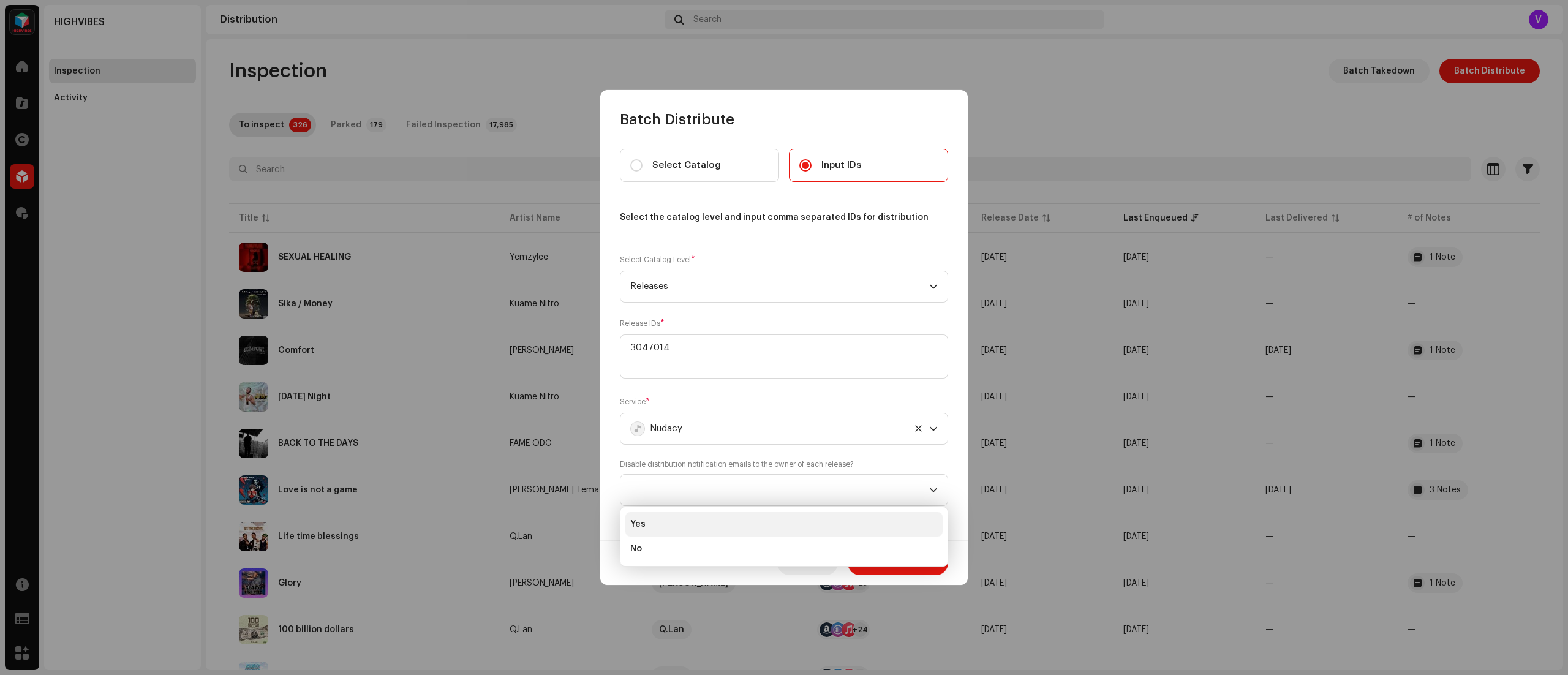
click at [712, 521] on li "Yes" at bounding box center [784, 524] width 317 height 25
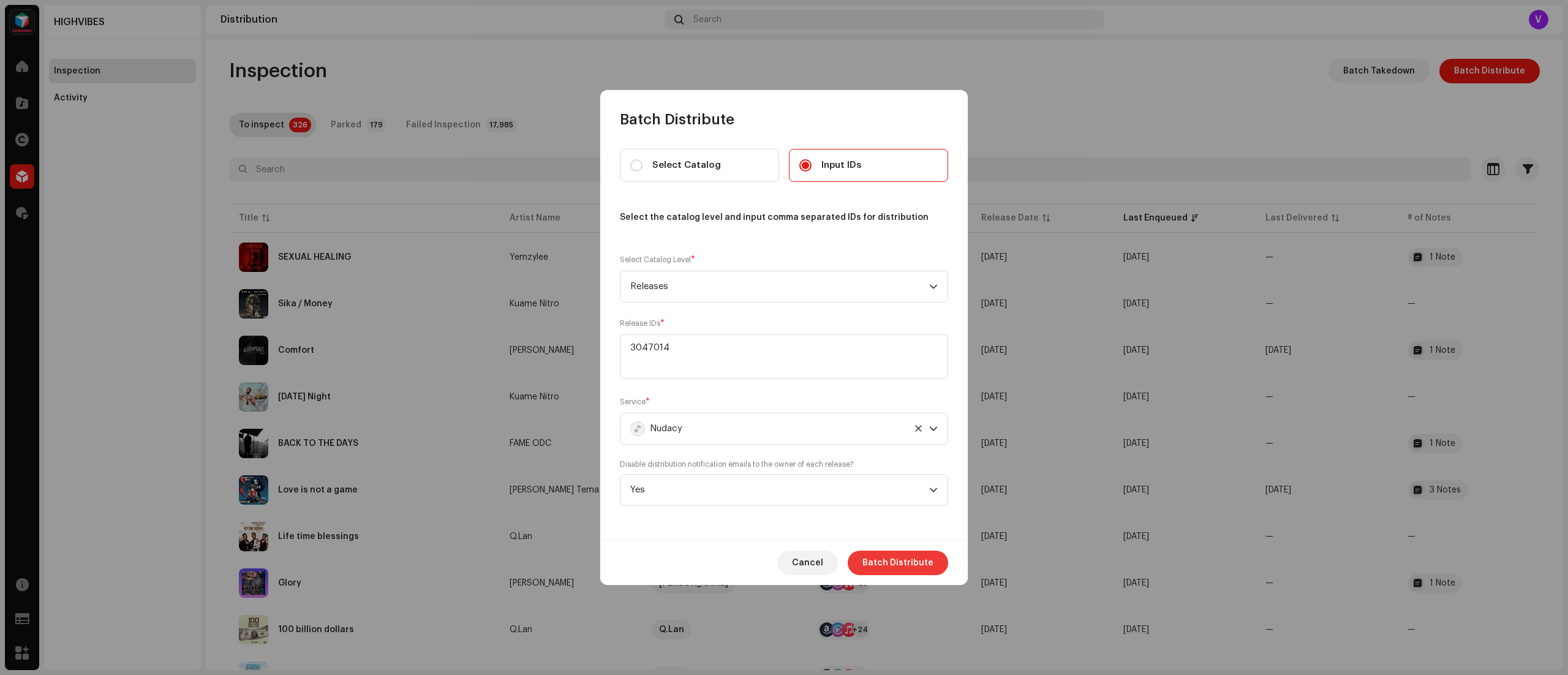
click at [888, 565] on span "Batch Distribute" at bounding box center [898, 563] width 71 height 25
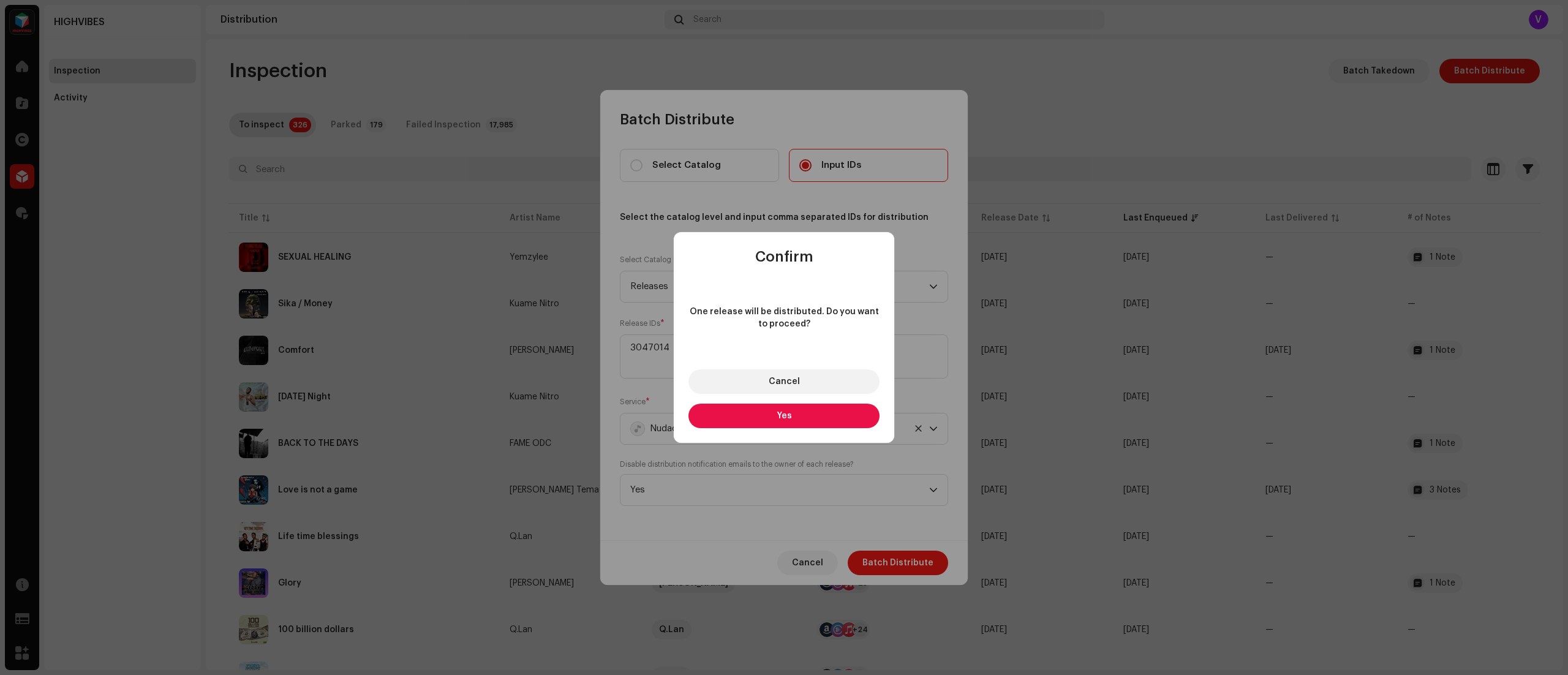
click at [803, 430] on div "Cancel Yes" at bounding box center [784, 399] width 220 height 88
click at [792, 422] on button "Yes" at bounding box center [783, 416] width 191 height 25
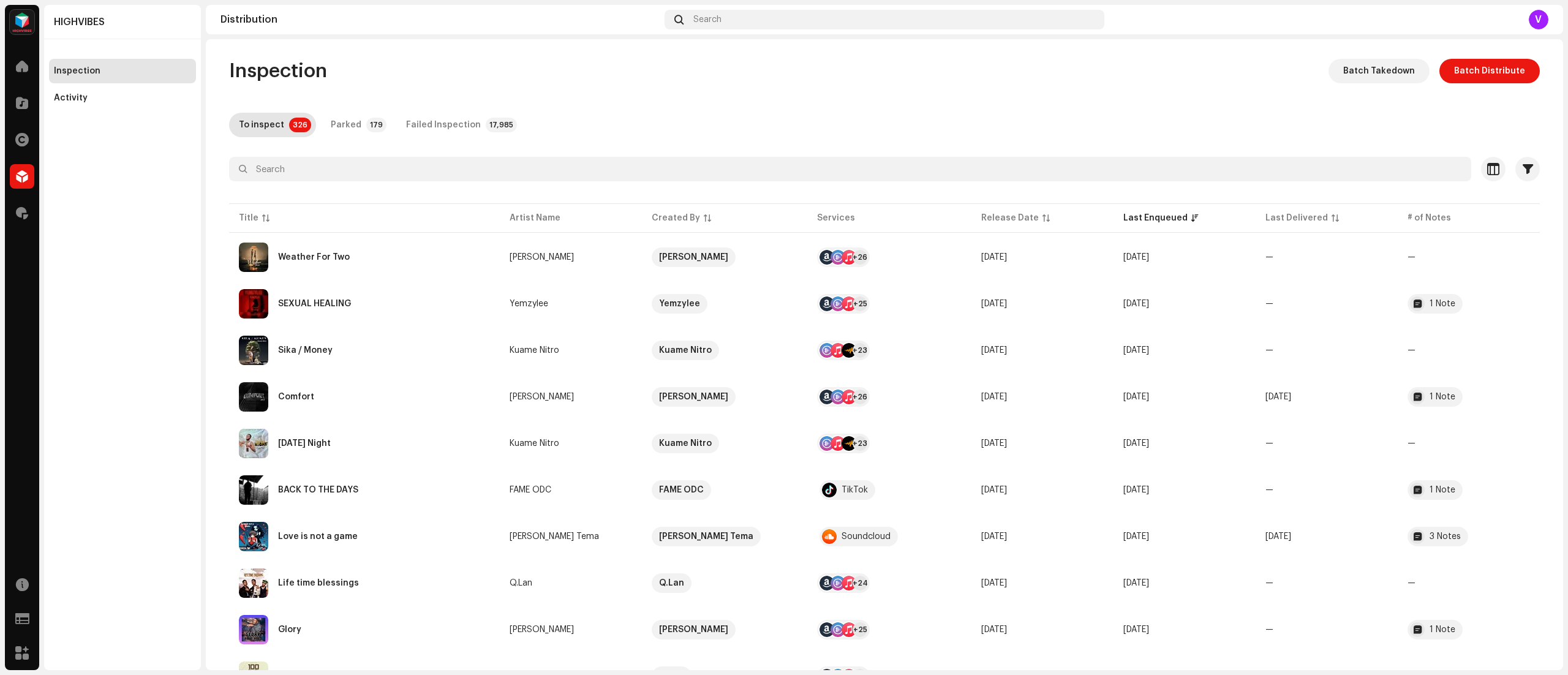
click at [1266, 260] on span "—" at bounding box center [1270, 257] width 8 height 8
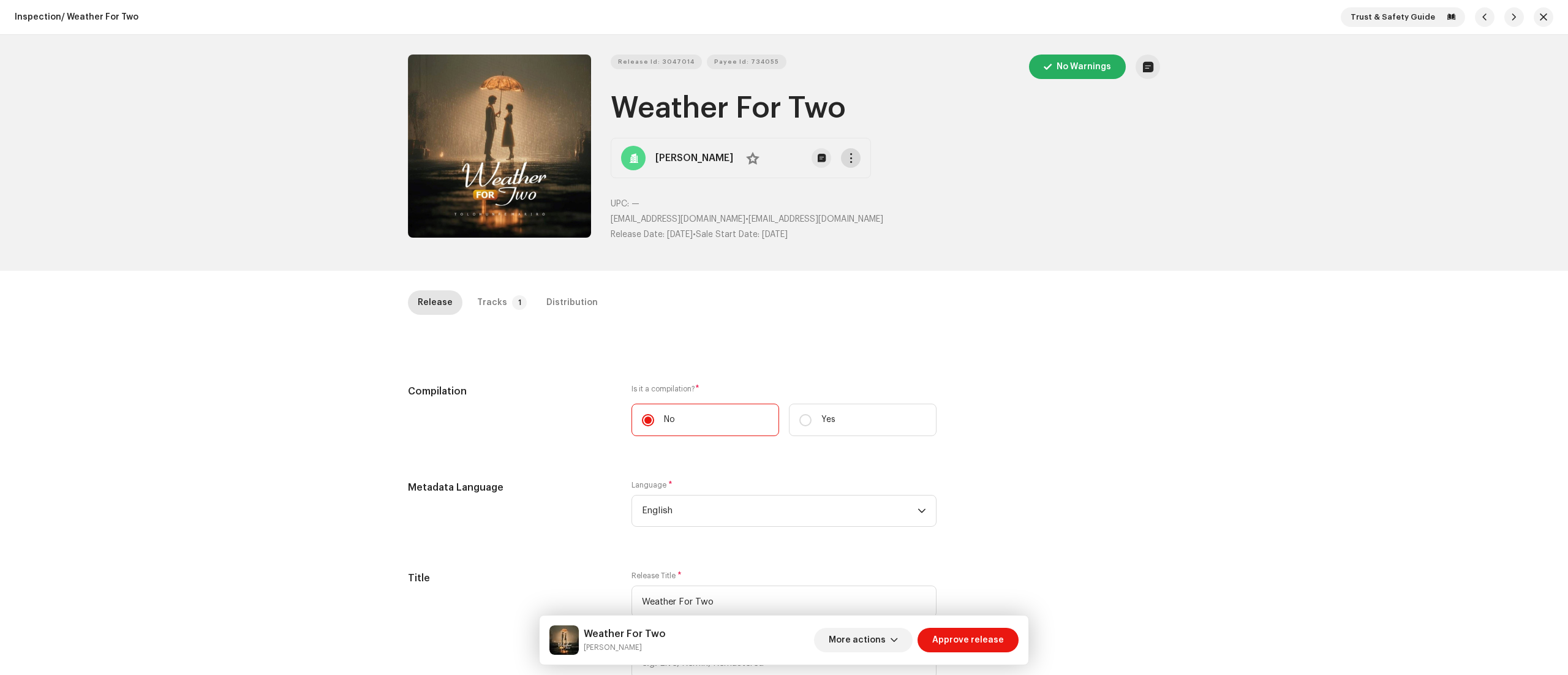
click at [847, 154] on span "button" at bounding box center [851, 158] width 9 height 10
click at [860, 207] on span "View Release" at bounding box center [880, 210] width 58 height 10
click at [747, 69] on span "Payee Id: 734055" at bounding box center [747, 62] width 65 height 25
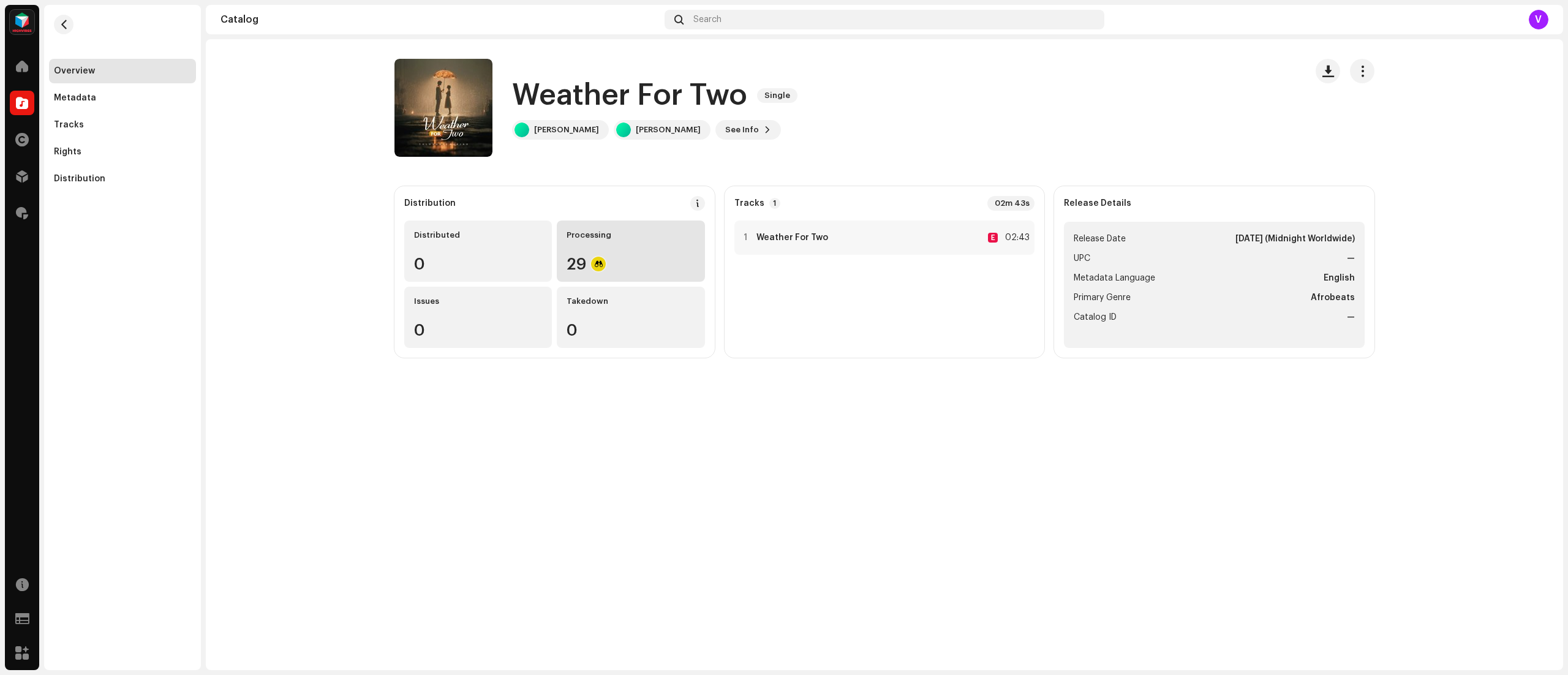
click at [625, 249] on div "Processing 29" at bounding box center [630, 251] width 147 height 61
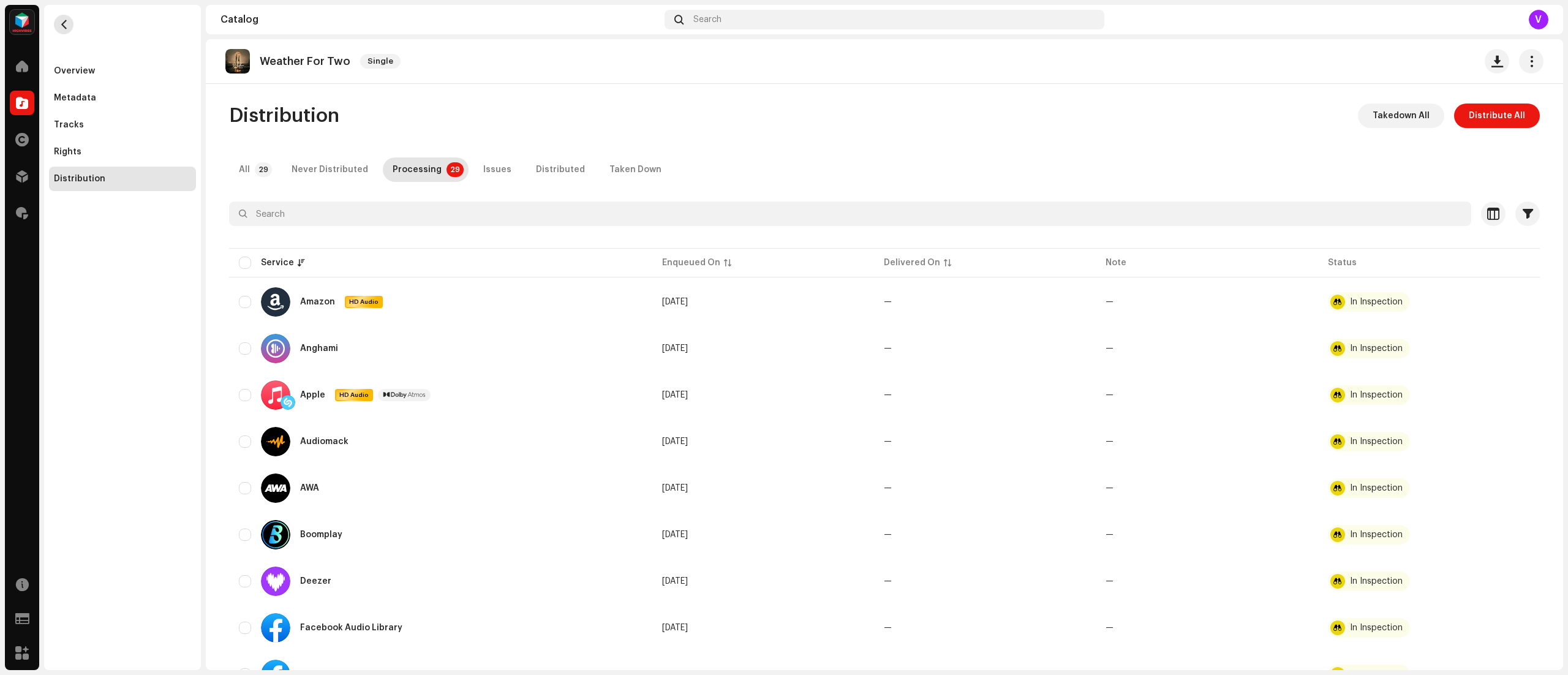
click at [63, 25] on span "button" at bounding box center [63, 24] width 9 height 10
click at [88, 71] on div "Overview" at bounding box center [74, 71] width 41 height 10
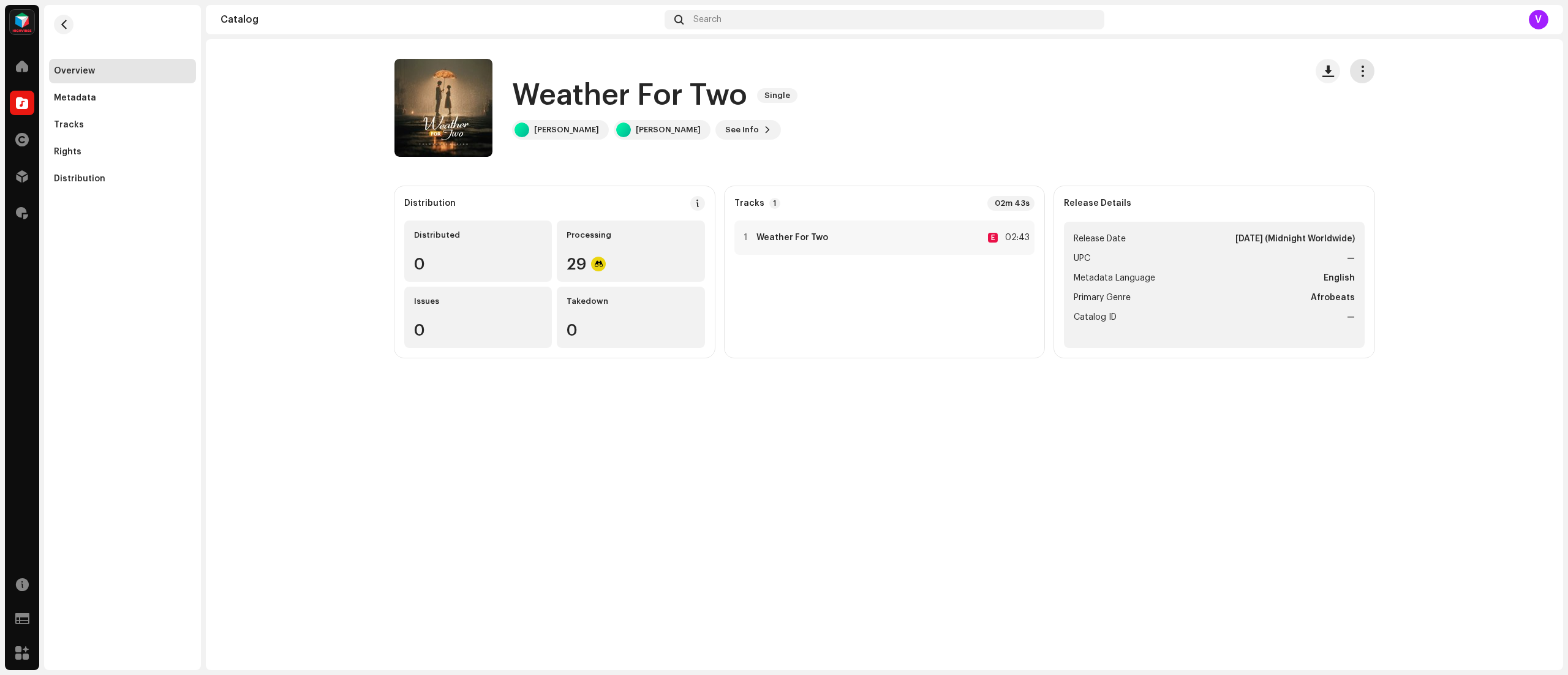
click at [1356, 72] on span "button" at bounding box center [1362, 71] width 12 height 10
click at [1356, 118] on div "Edit" at bounding box center [1417, 125] width 124 height 25
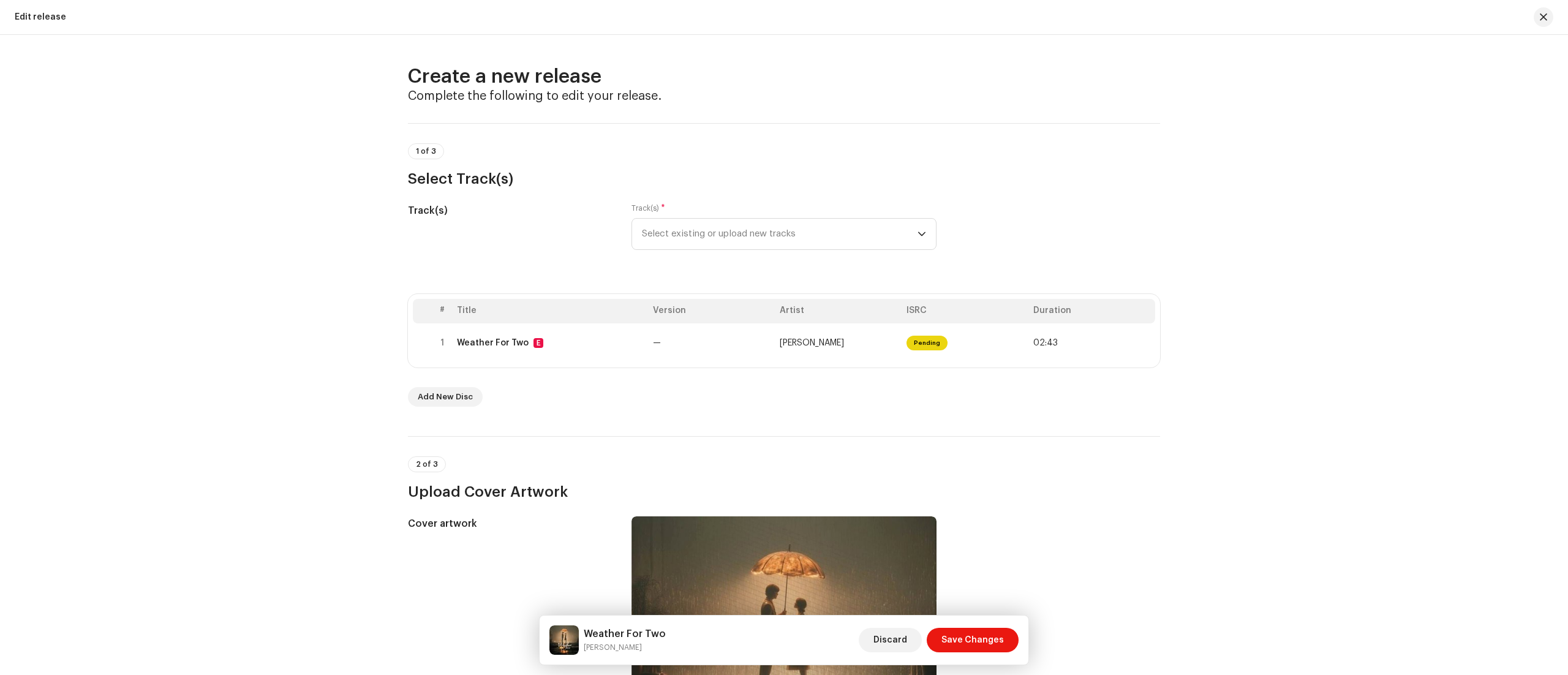
click at [1282, 231] on div "Create a new release Complete the following to edit your release. 1 of 3 Select…" at bounding box center [784, 355] width 1568 height 640
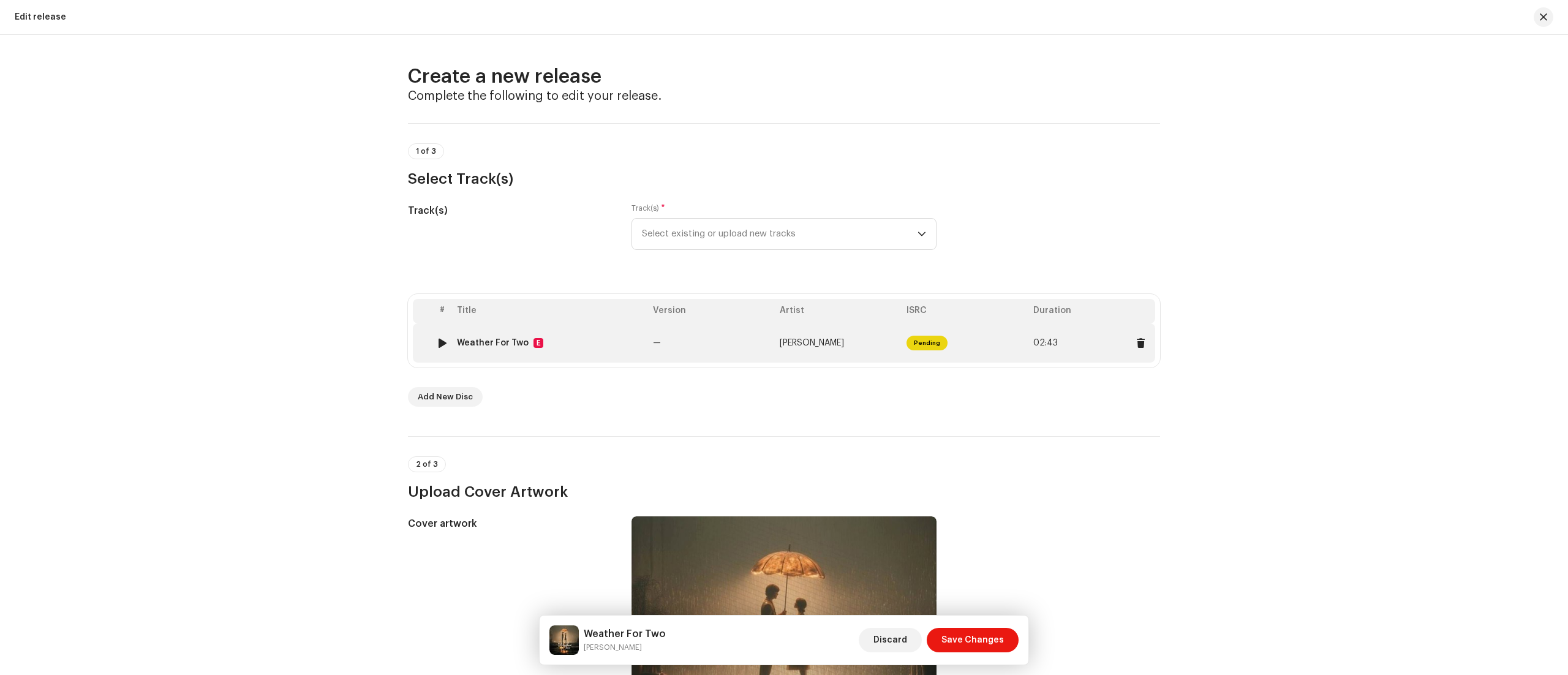
click at [680, 351] on td "—" at bounding box center [712, 342] width 127 height 39
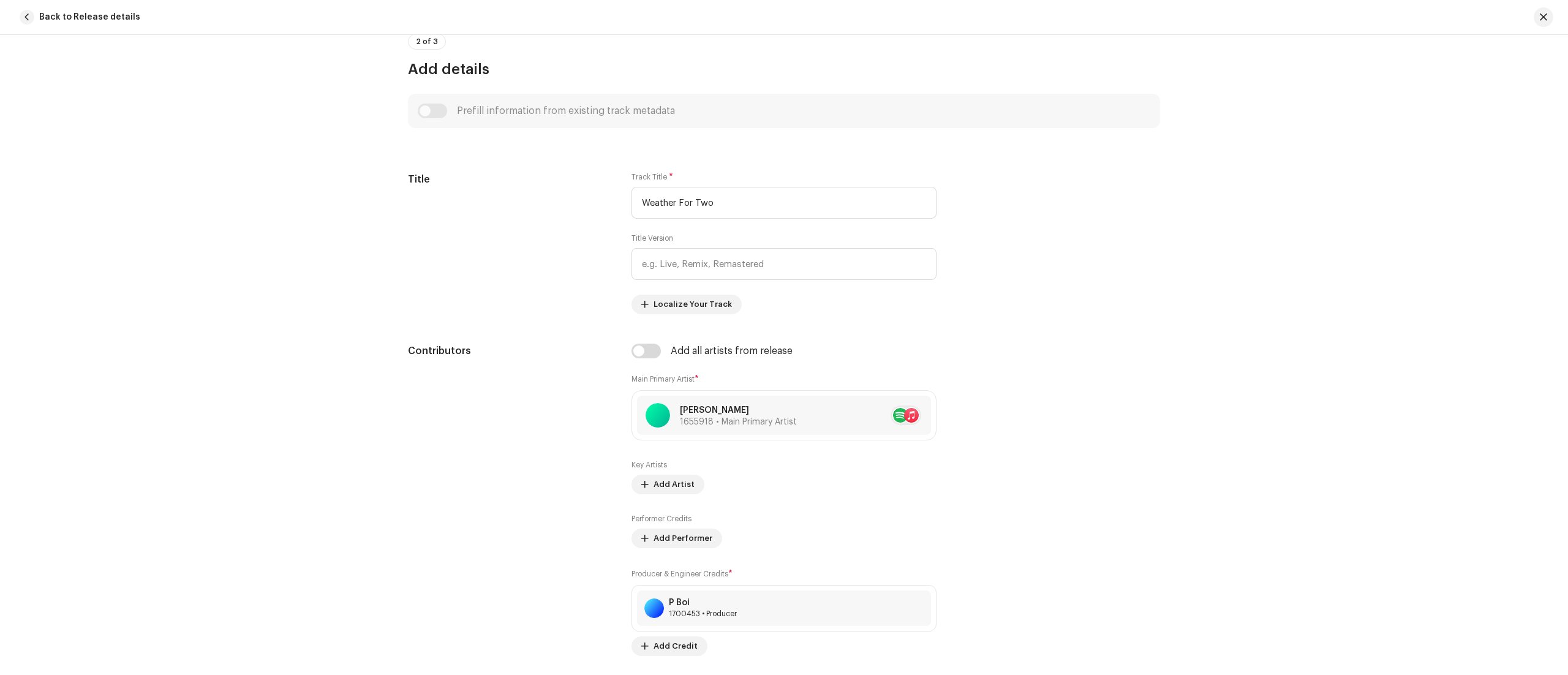
click at [1230, 278] on div "Track details Complete the following to finalize your track. 1 of 3 Add Audio F…" at bounding box center [784, 355] width 1568 height 640
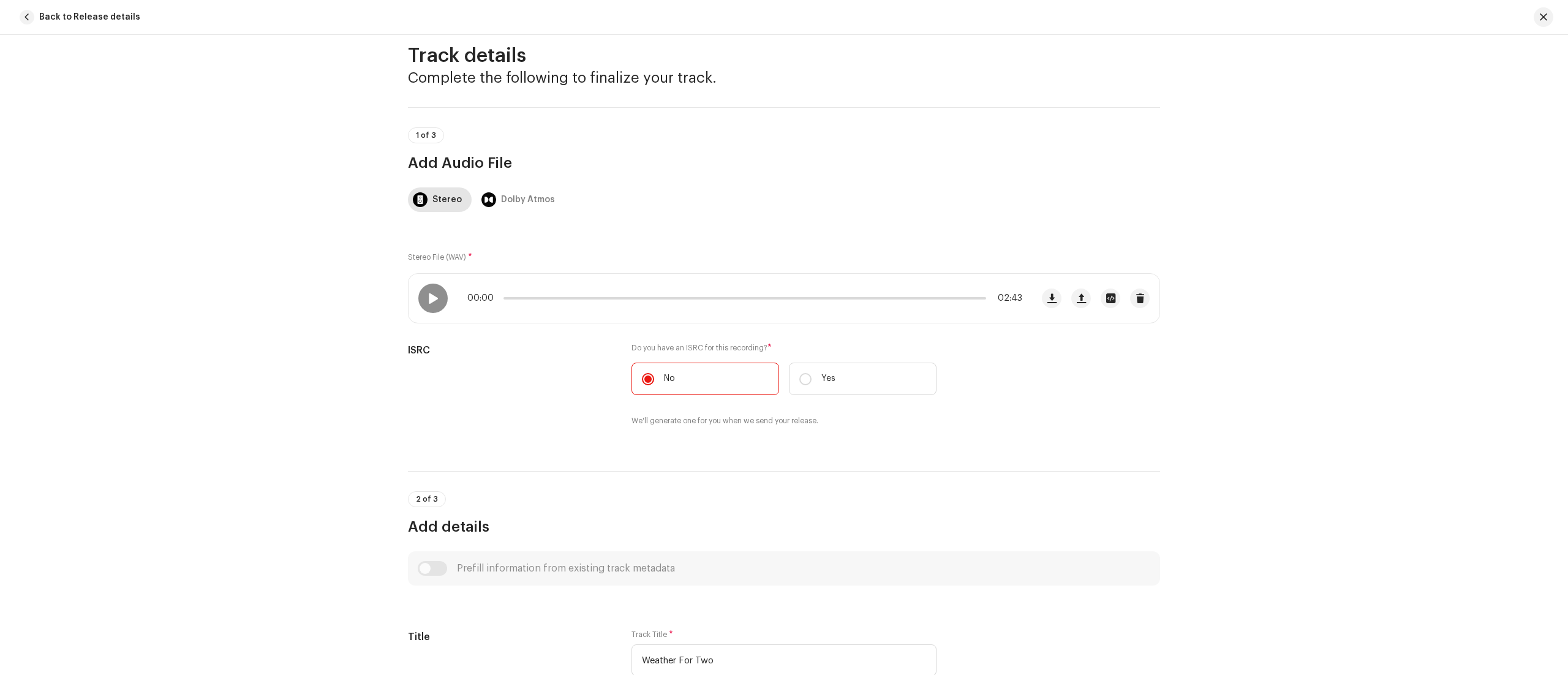
scroll to position [0, 0]
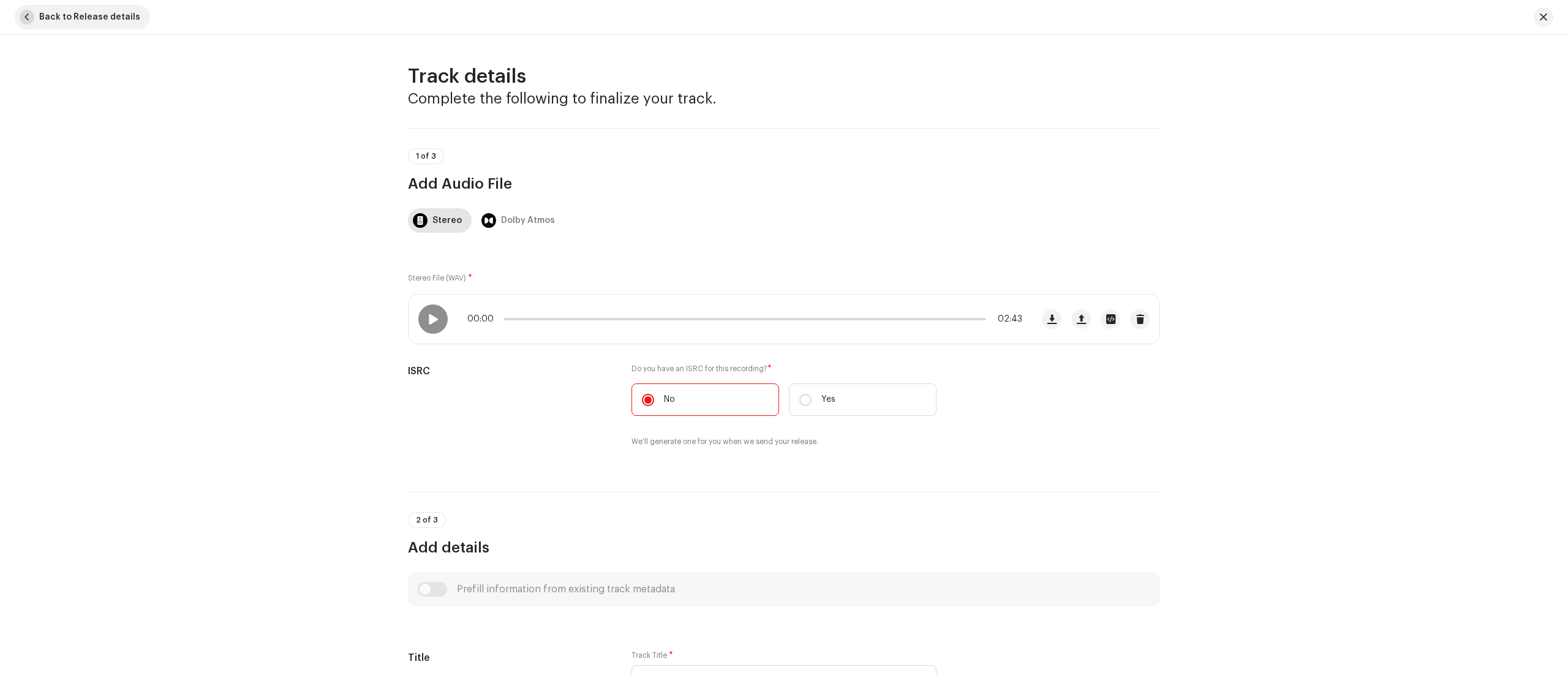
click at [30, 12] on span "button" at bounding box center [26, 17] width 14 height 14
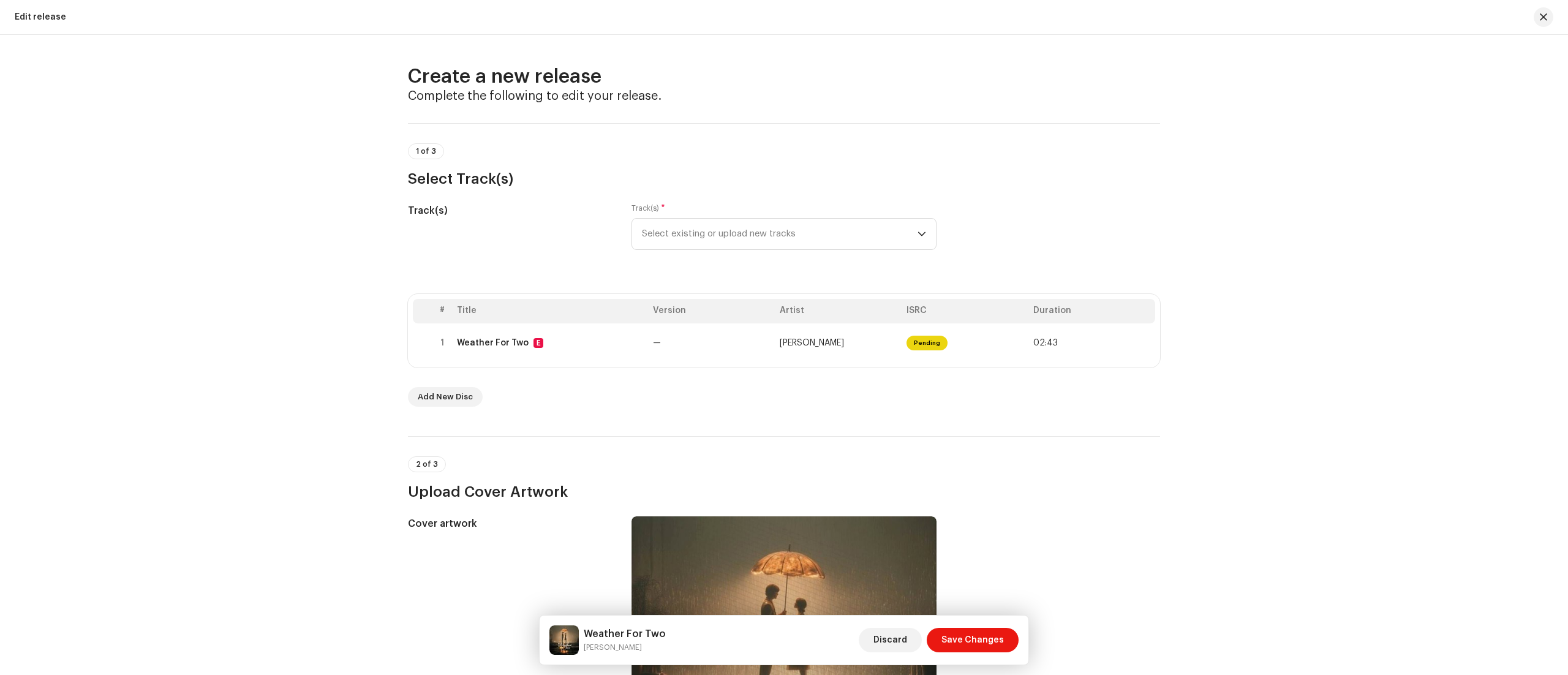
click at [1514, 157] on div "Create a new release Complete the following to edit your release. 1 of 3 Select…" at bounding box center [784, 355] width 1568 height 640
click at [960, 628] on span "Save Changes" at bounding box center [972, 640] width 63 height 25
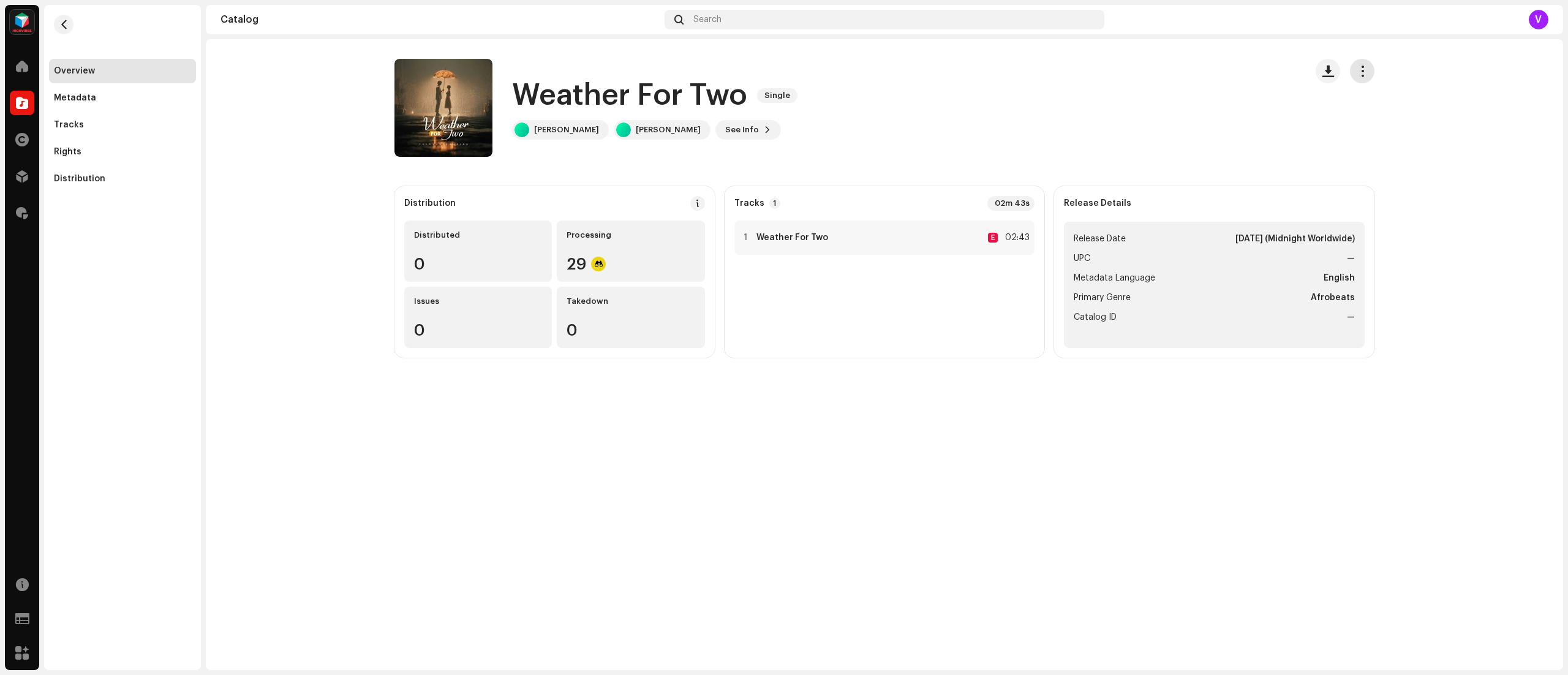
click at [1363, 70] on span "button" at bounding box center [1362, 71] width 12 height 10
click at [1368, 113] on div "Edit" at bounding box center [1417, 125] width 124 height 25
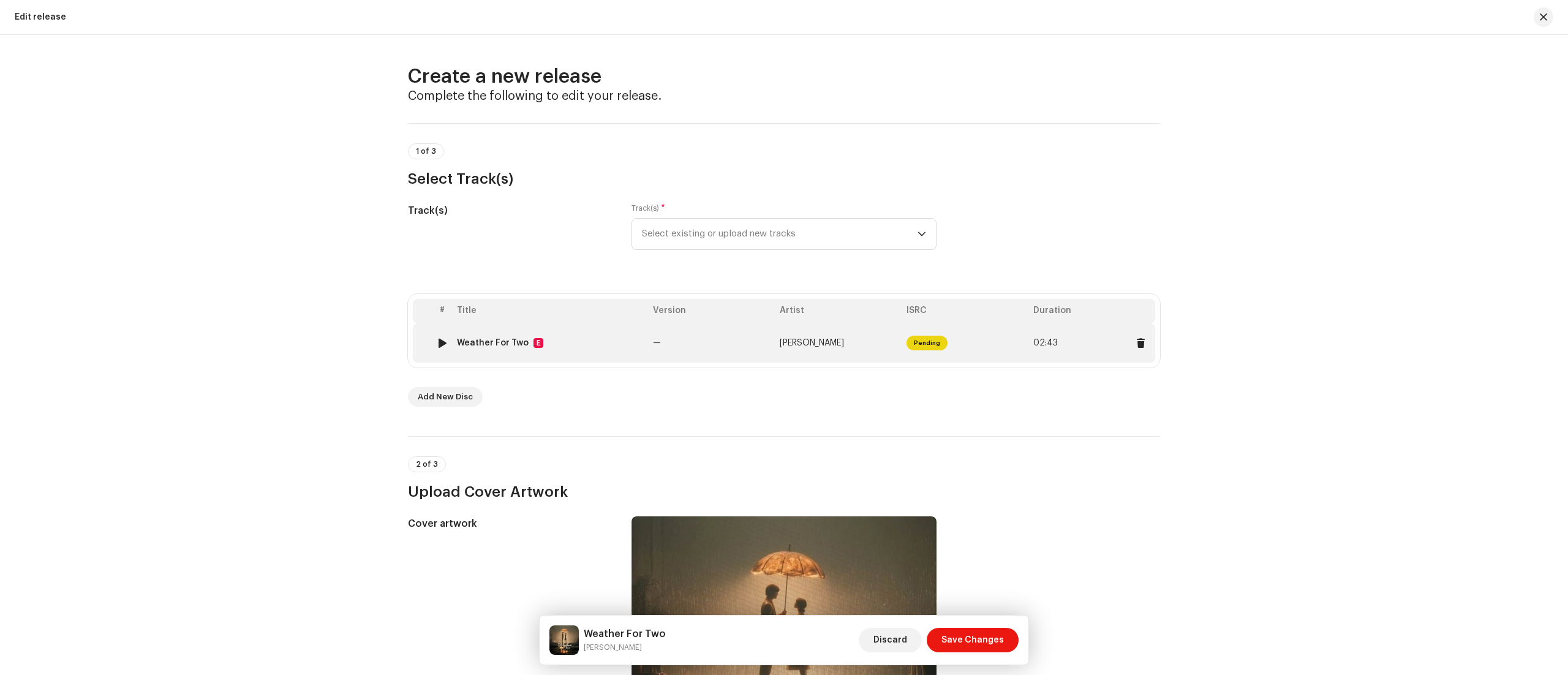
click at [740, 340] on td "—" at bounding box center [712, 342] width 127 height 39
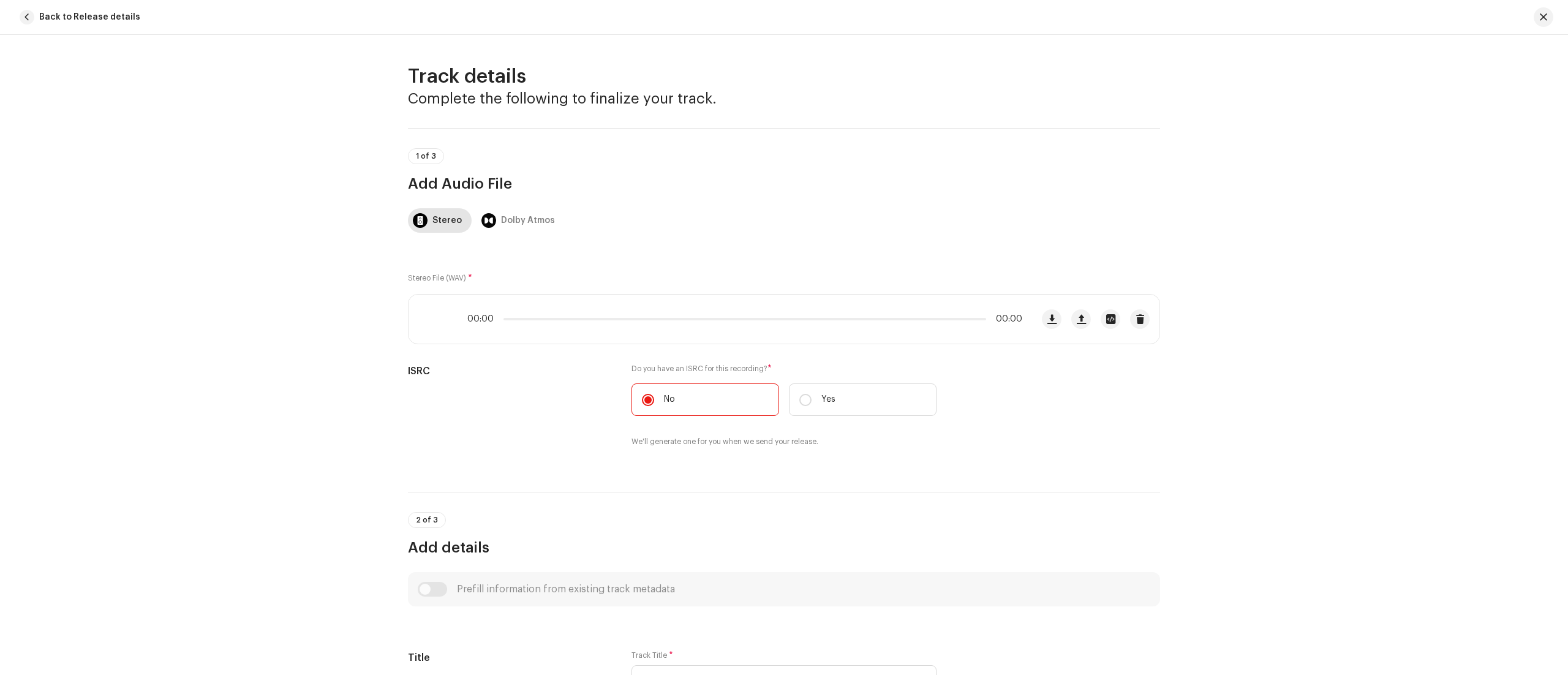
click at [1325, 278] on div "Track details Complete the following to finalize your track. 1 of 3 Add Audio F…" at bounding box center [784, 355] width 1568 height 640
click at [19, 11] on button "Back to Release details" at bounding box center [82, 17] width 135 height 25
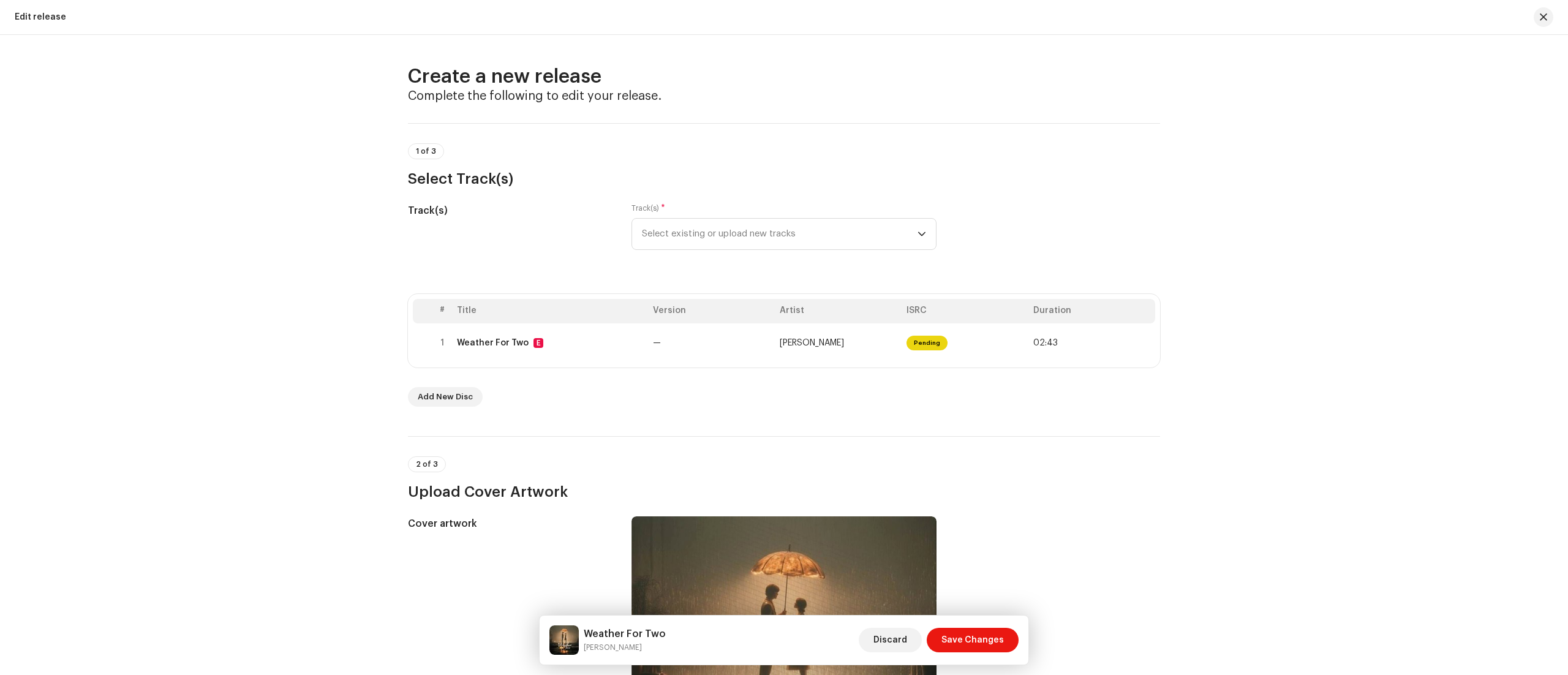
click at [1007, 624] on div "Weather For Two Tolohunfe [PERSON_NAME] Discard Save Changes" at bounding box center [783, 639] width 488 height 49
click at [978, 641] on span "Save Changes" at bounding box center [972, 640] width 63 height 25
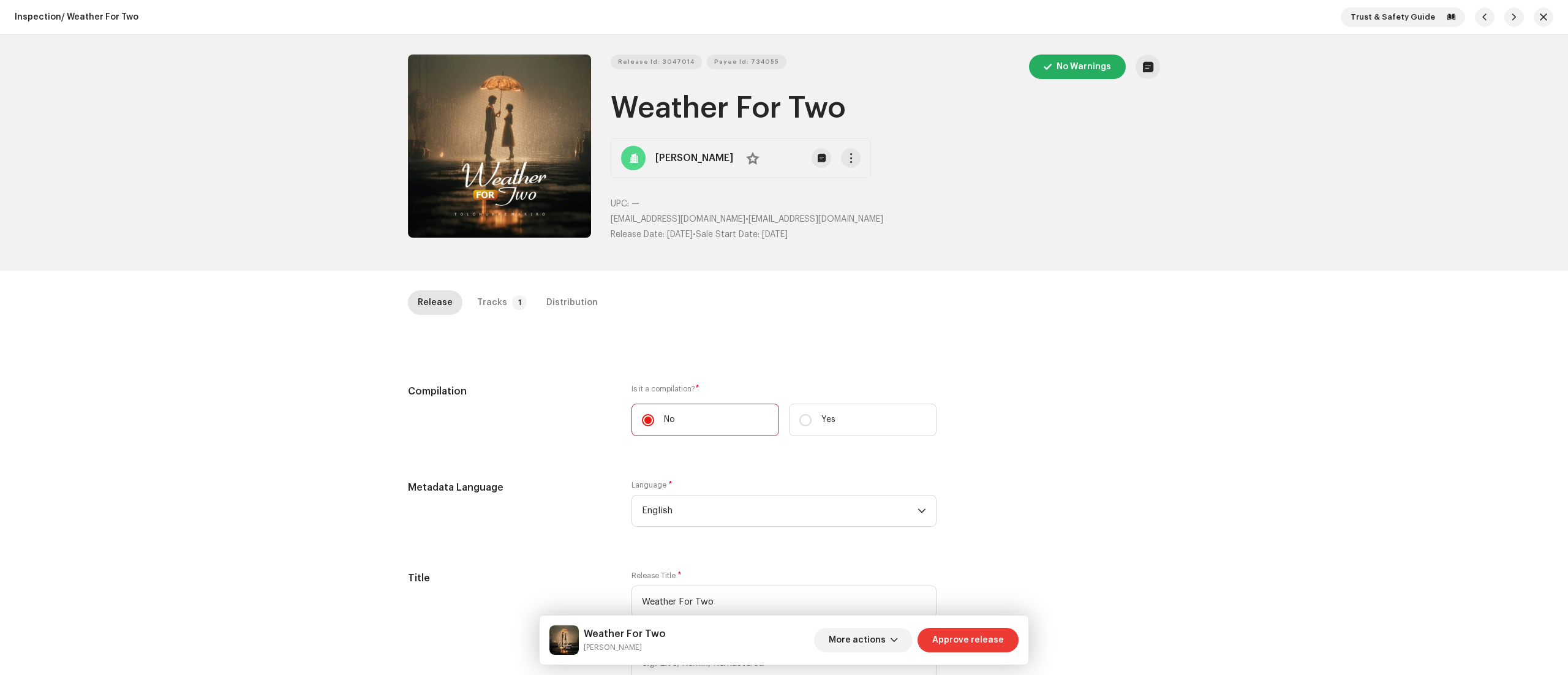
click at [956, 634] on span "Approve release" at bounding box center [968, 640] width 72 height 25
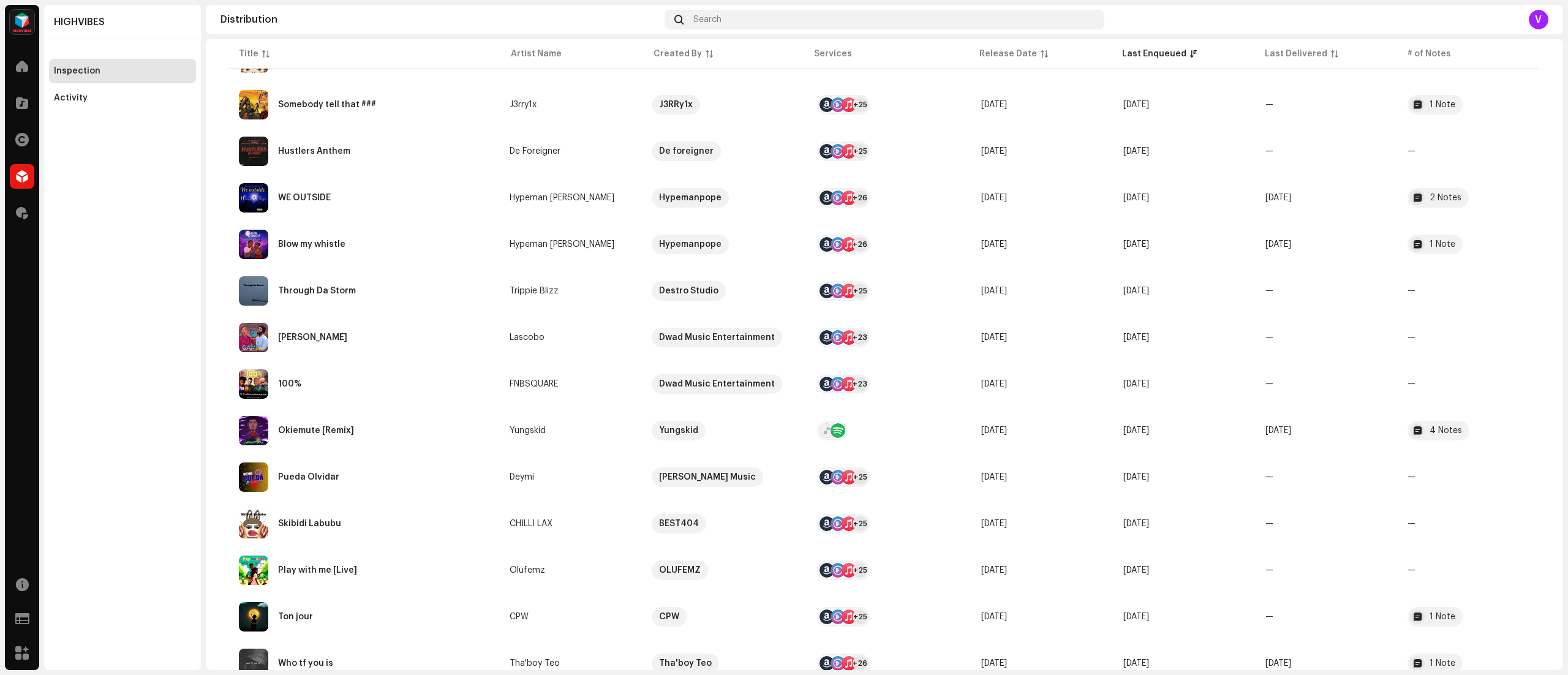
scroll to position [1181, 0]
click at [1370, 574] on td "—" at bounding box center [1326, 568] width 142 height 44
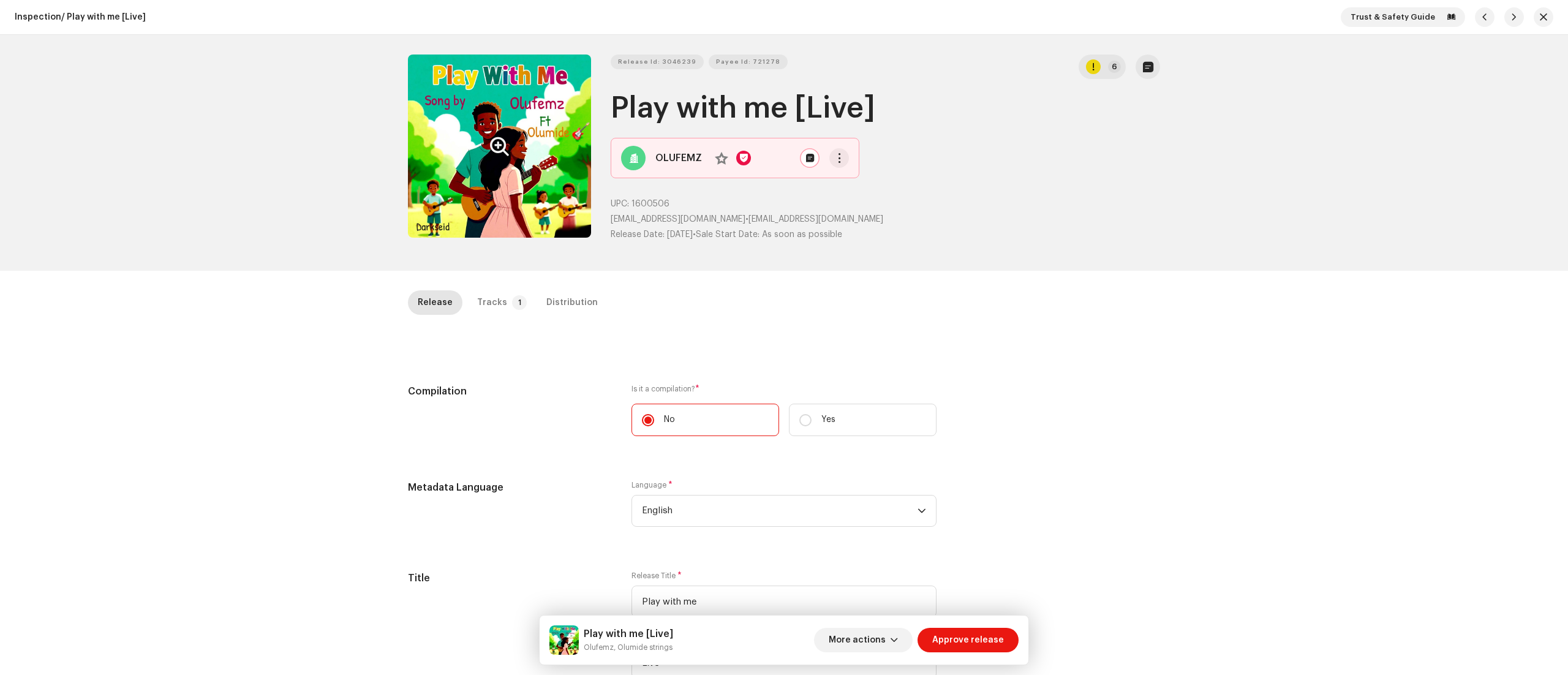
click at [517, 187] on button "Zoom Image" at bounding box center [499, 146] width 183 height 183
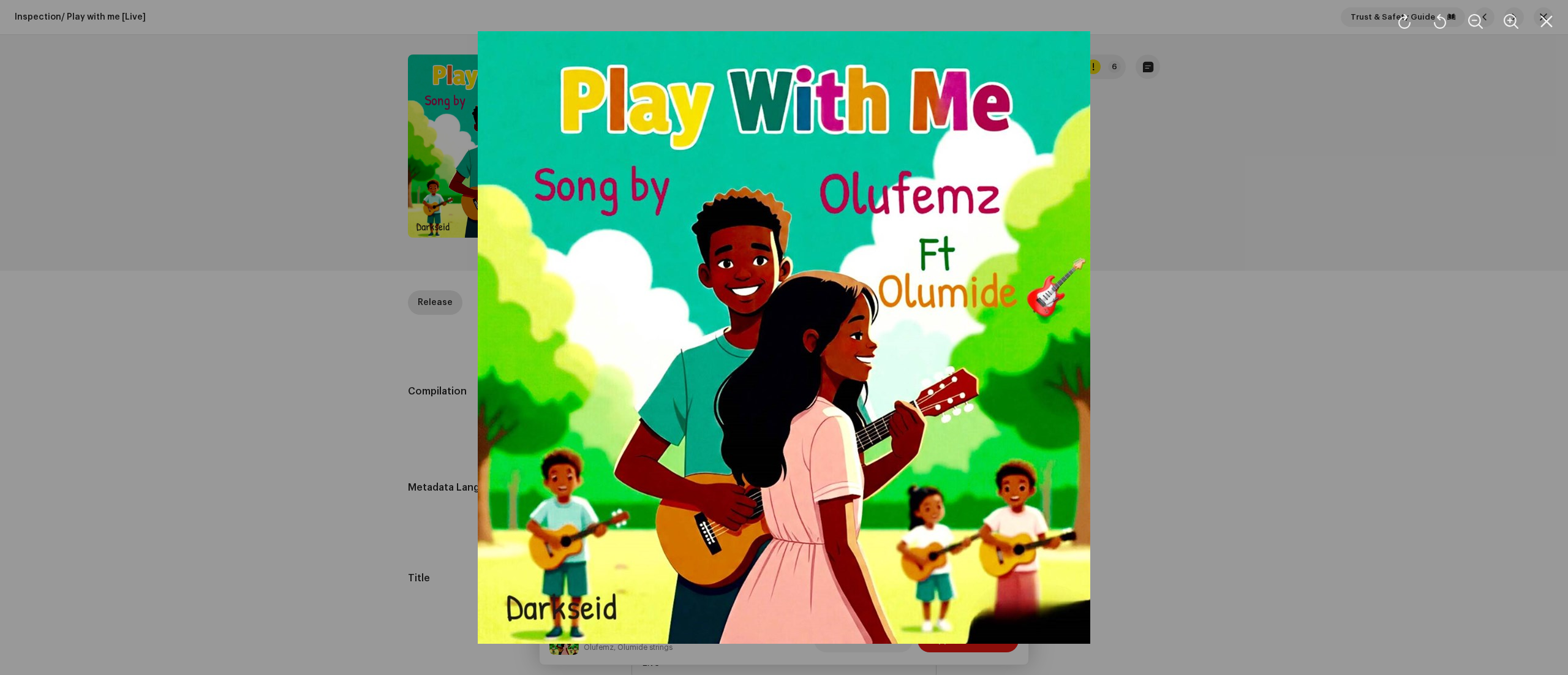
click at [1215, 486] on div at bounding box center [784, 338] width 1568 height 675
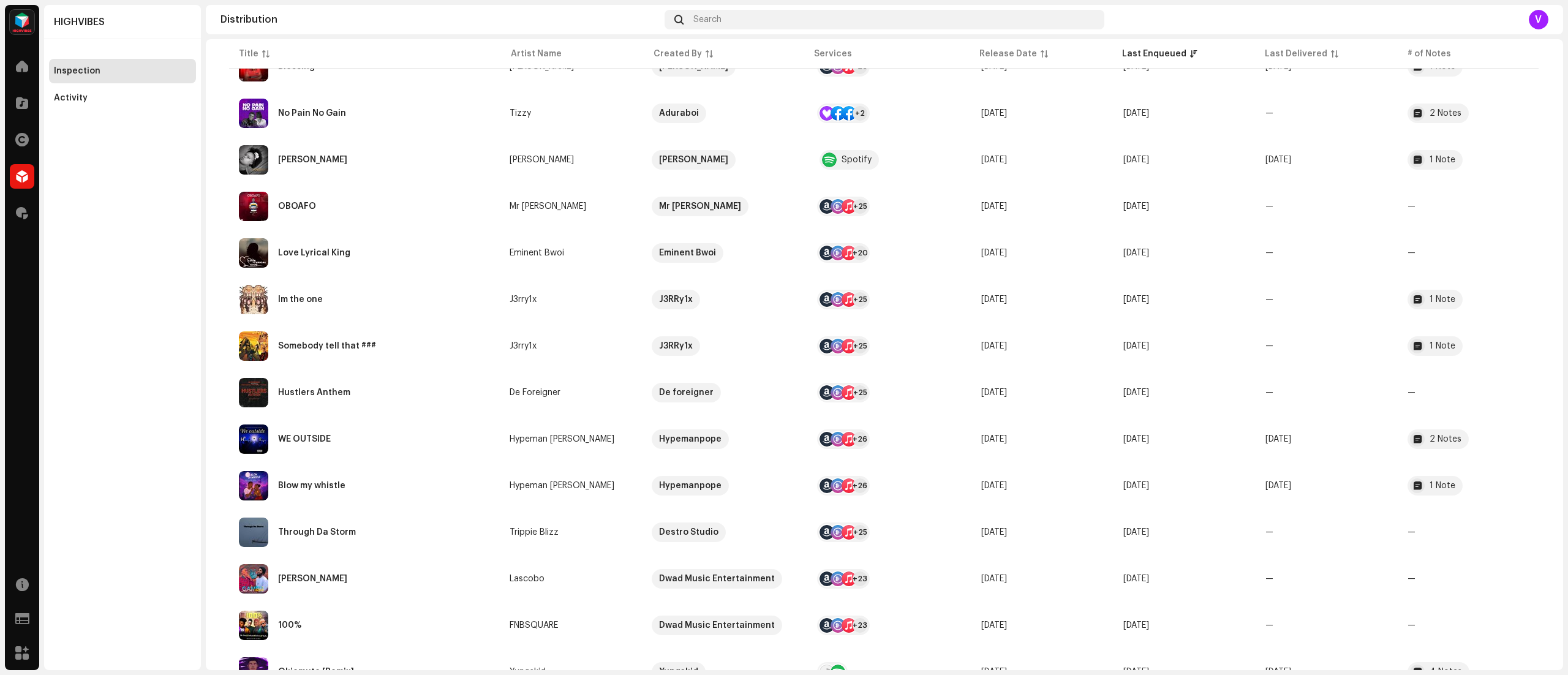
scroll to position [962, 0]
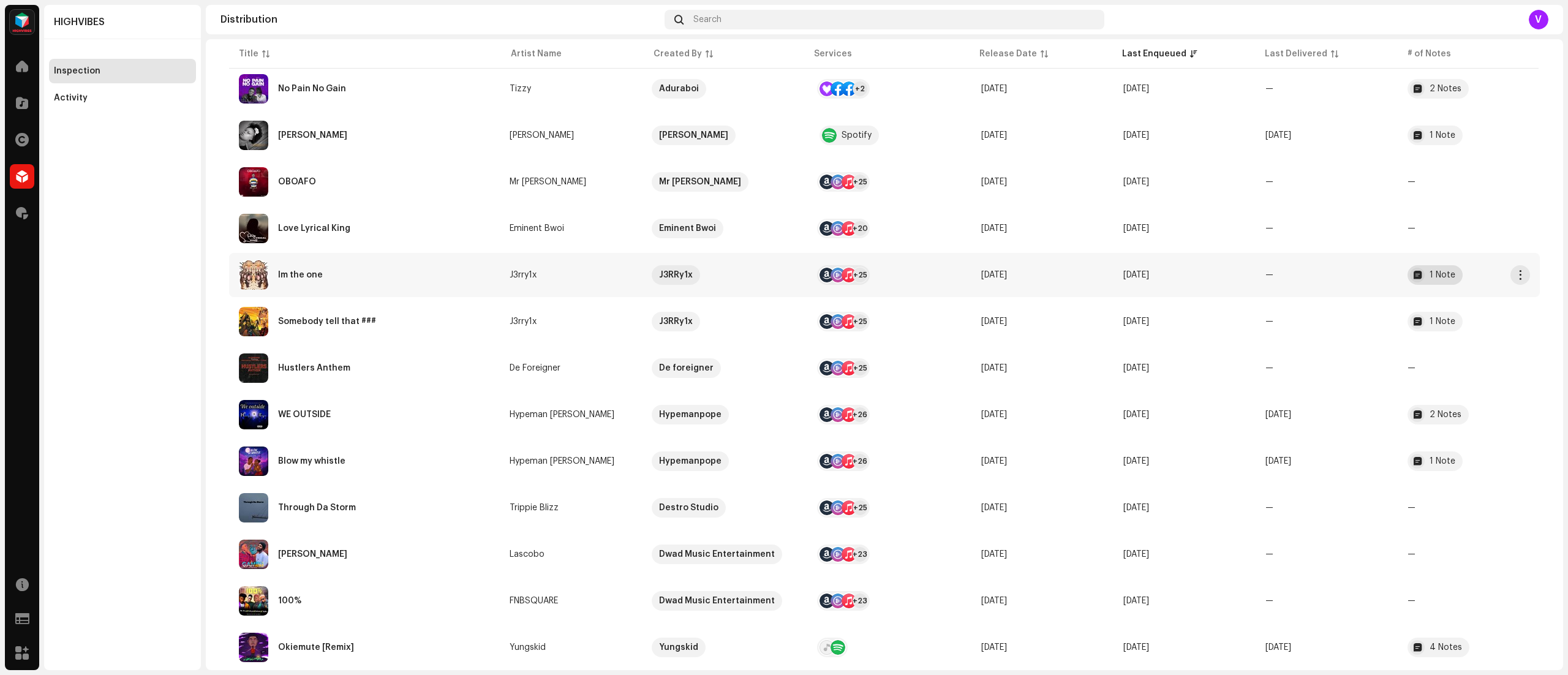
click at [1436, 274] on div "1 Note" at bounding box center [1442, 275] width 25 height 8
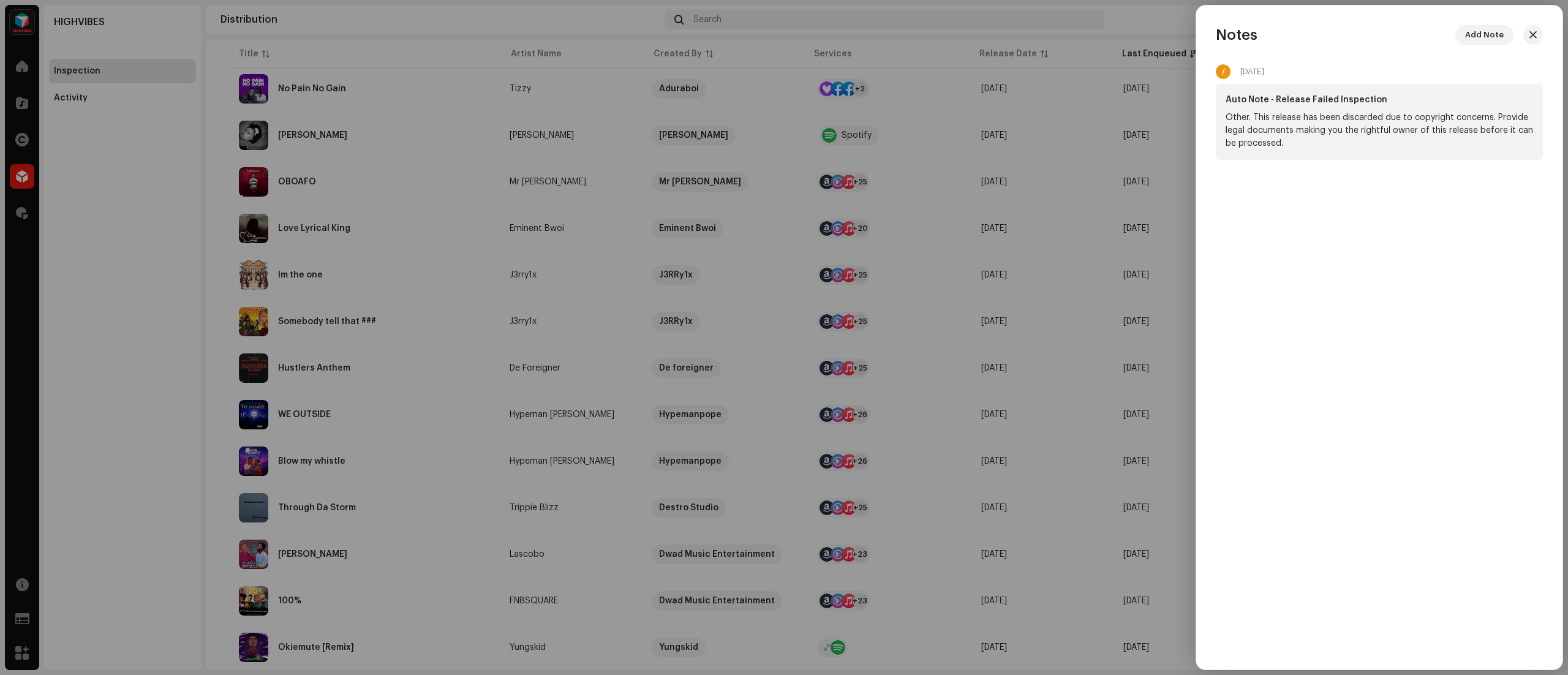
click at [1159, 34] on div at bounding box center [784, 338] width 1568 height 675
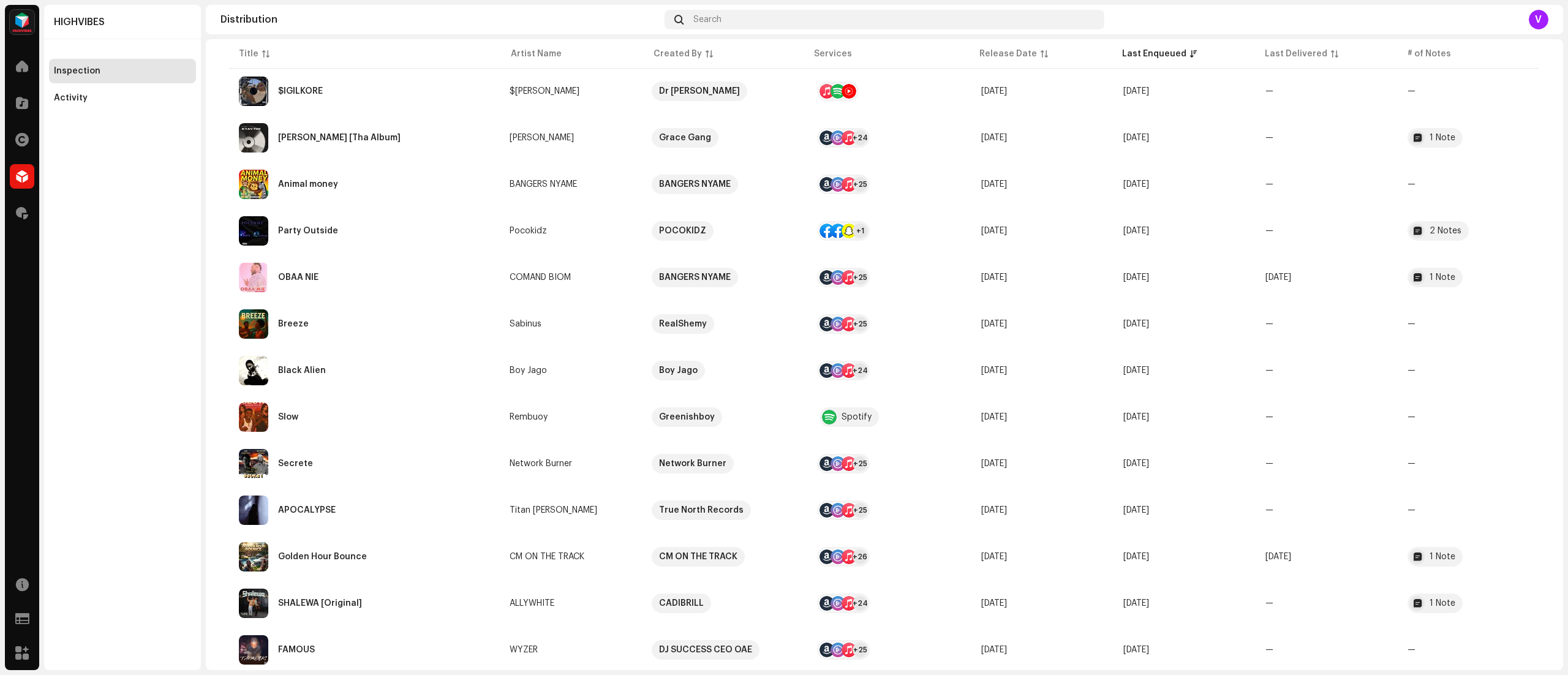
scroll to position [1847, 0]
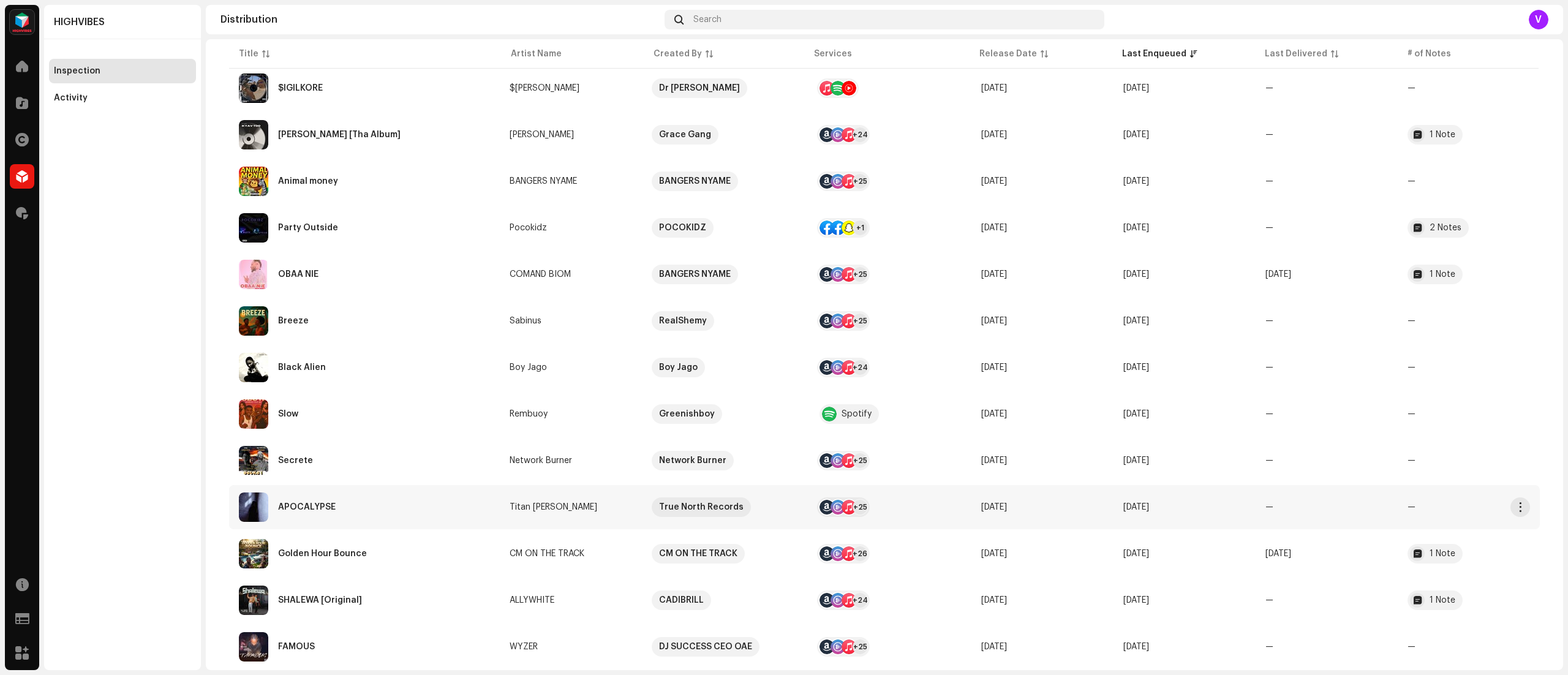
click at [1376, 521] on td "—" at bounding box center [1326, 507] width 142 height 44
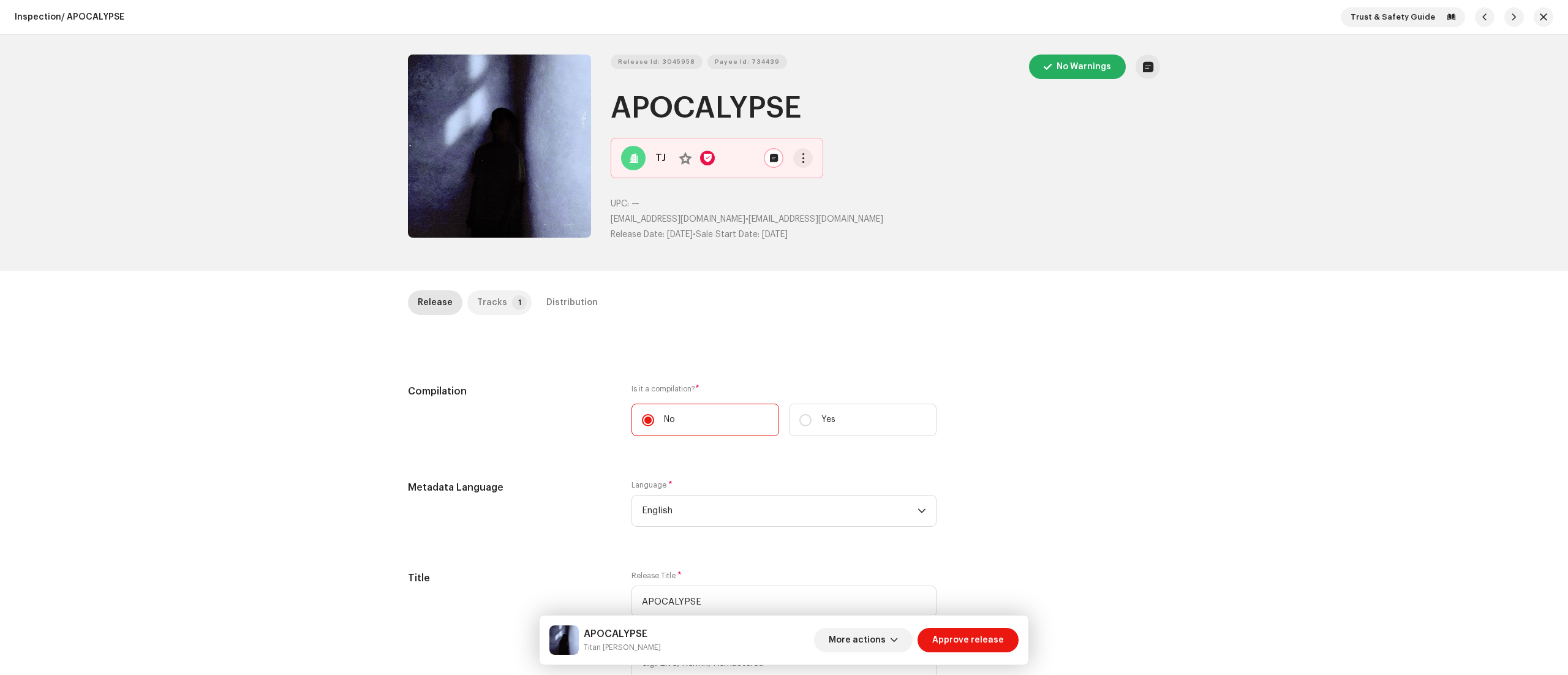
click at [512, 302] on p-badge "1" at bounding box center [519, 302] width 14 height 14
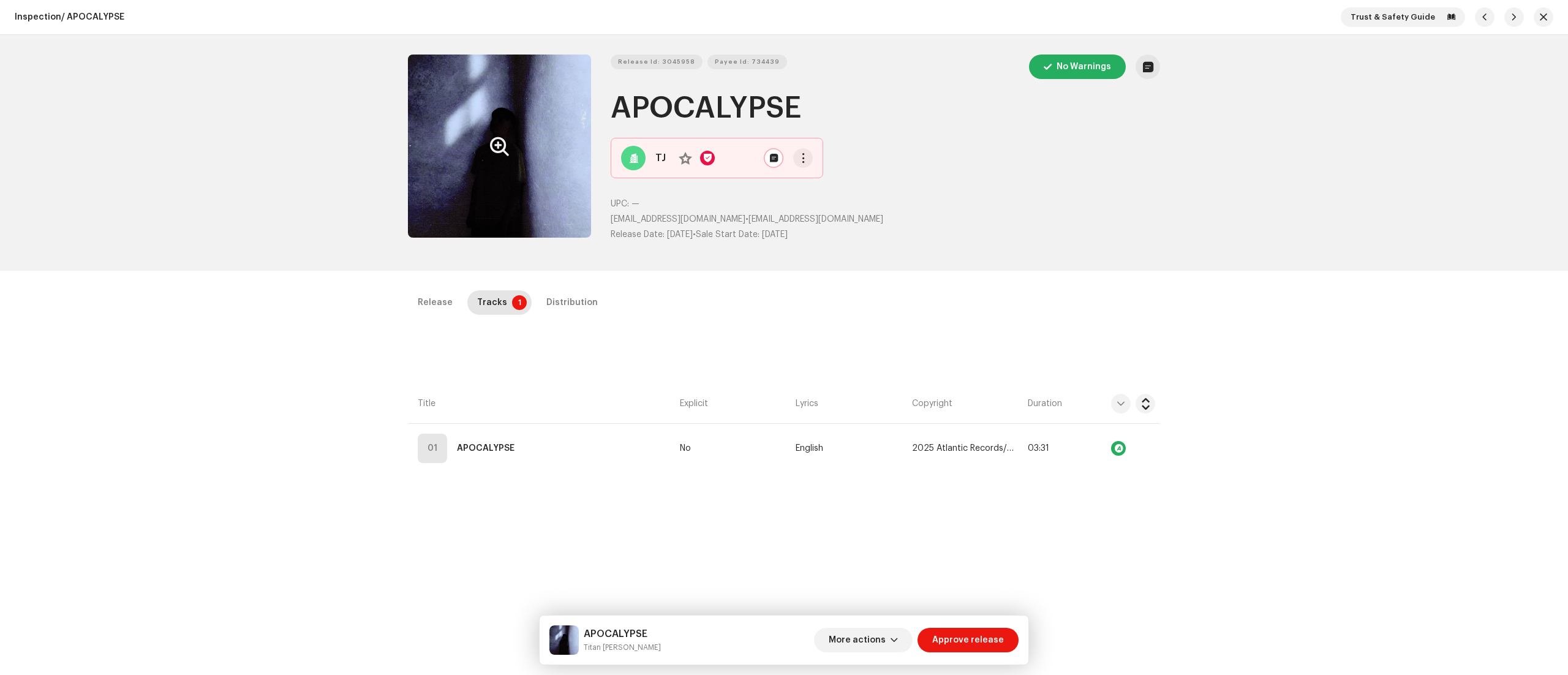
click at [501, 145] on icon "Zoom Image" at bounding box center [499, 146] width 19 height 10
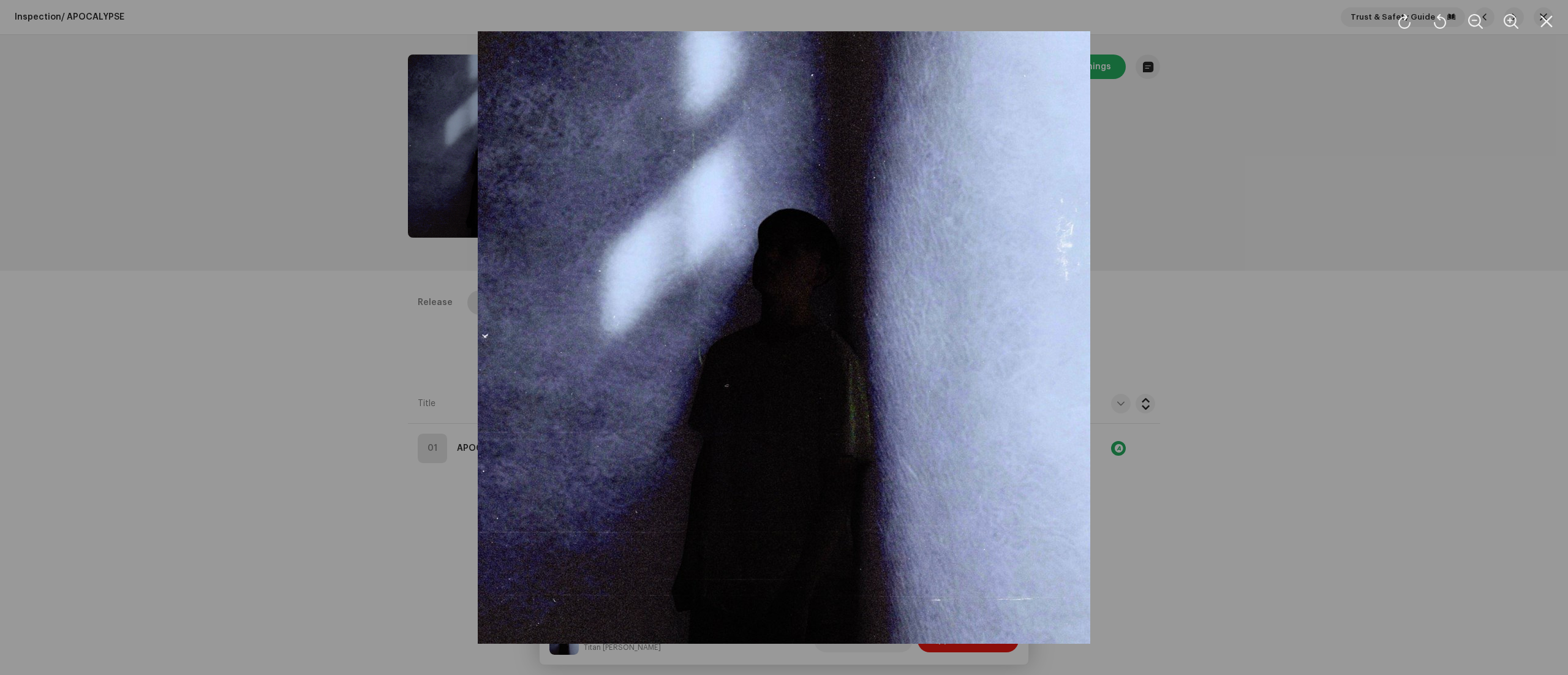
click at [1183, 262] on div at bounding box center [784, 338] width 1568 height 675
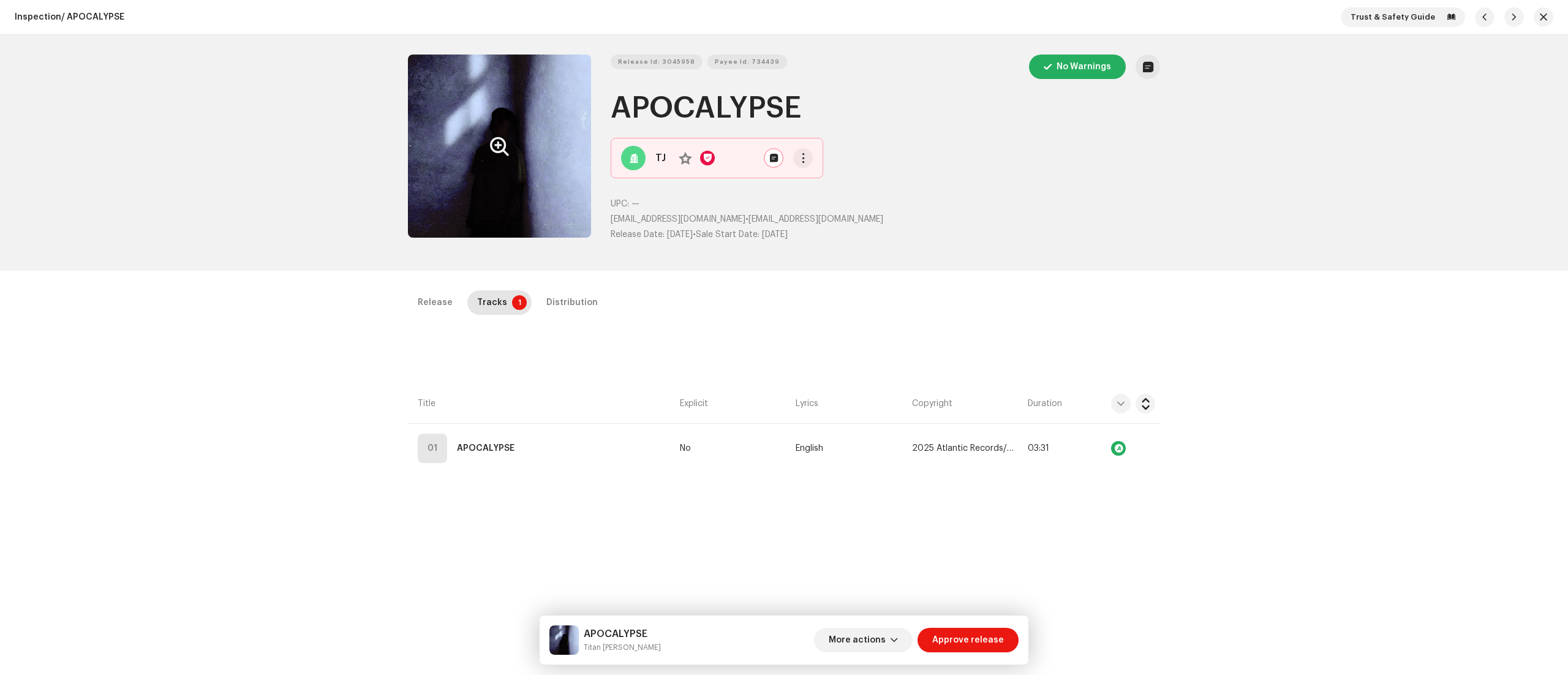
click at [0, 0] on span at bounding box center [0, 0] width 0 height 0
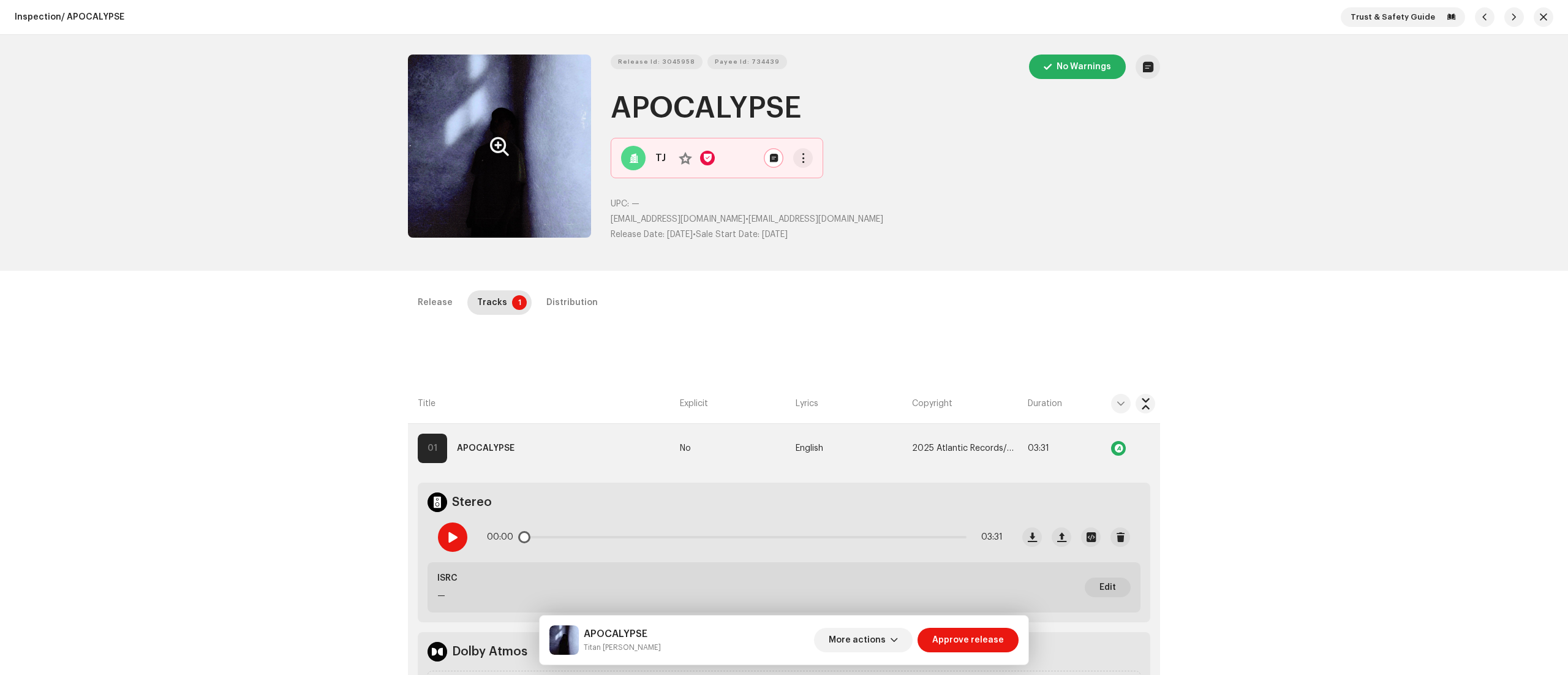
click at [451, 537] on span at bounding box center [452, 537] width 10 height 10
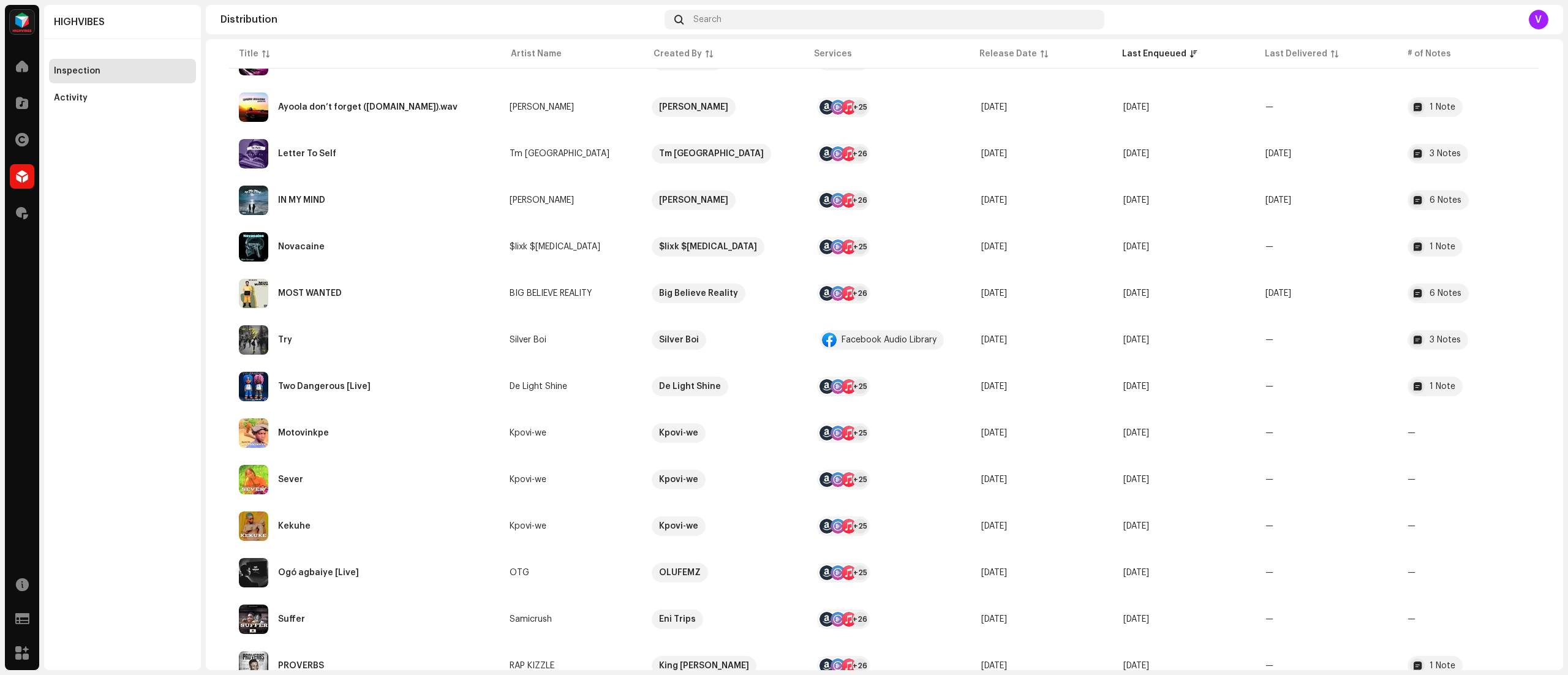
scroll to position [2947, 0]
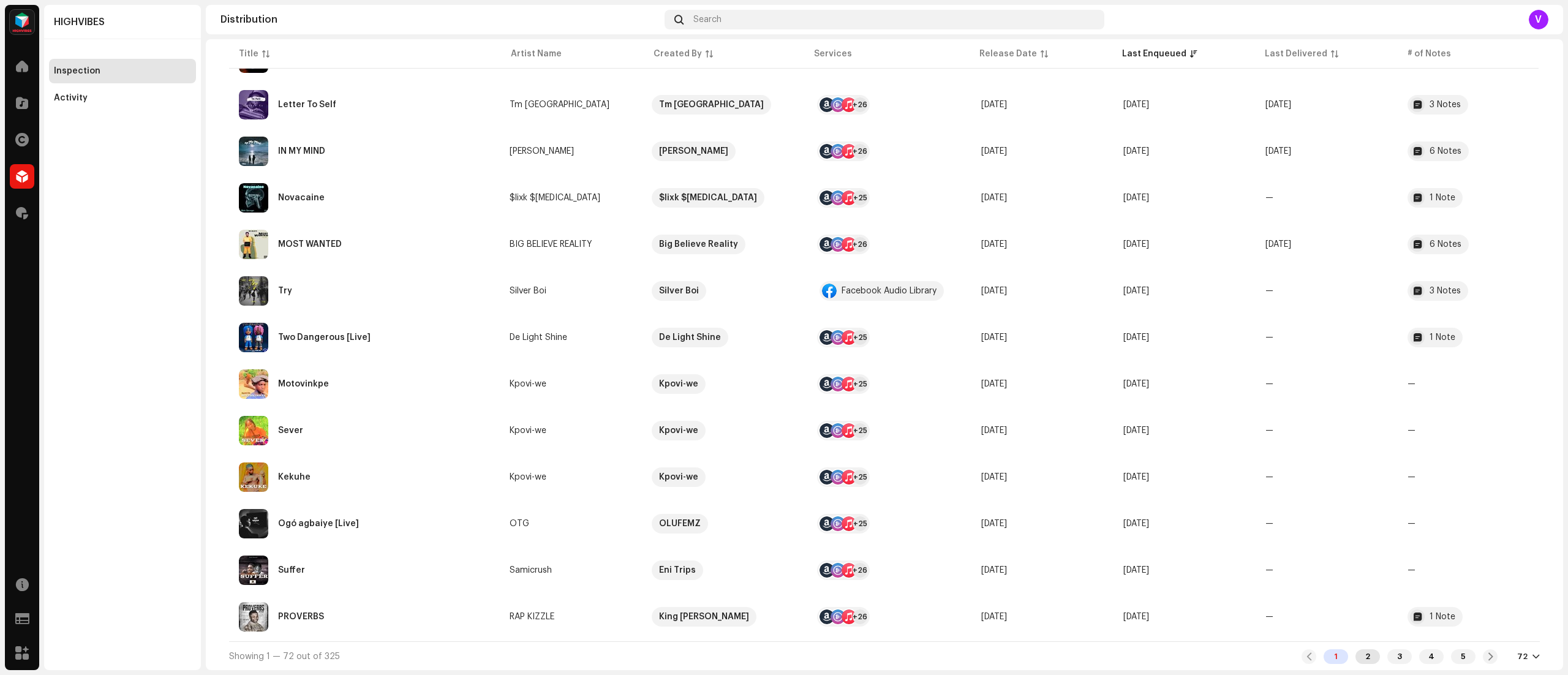
click at [1373, 662] on div "2" at bounding box center [1368, 656] width 25 height 14
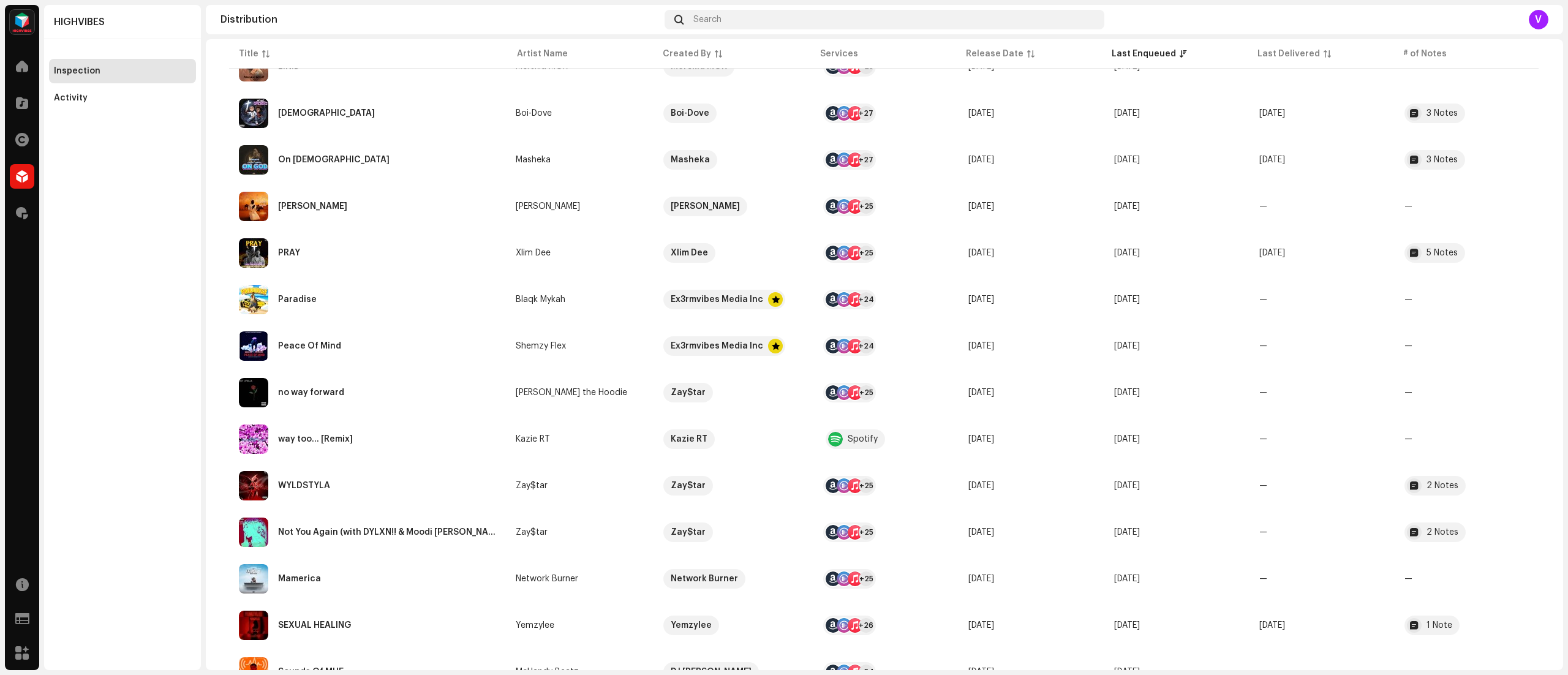
scroll to position [280, 0]
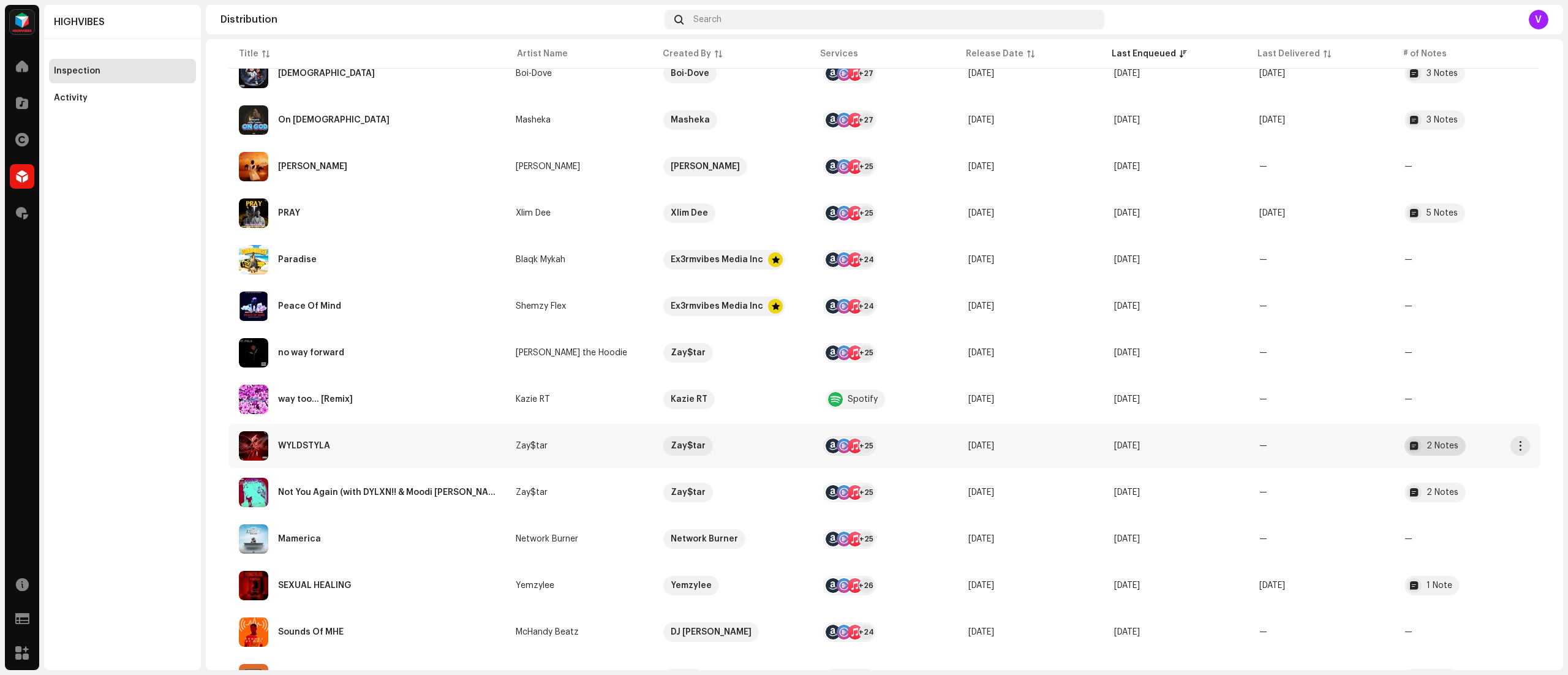
click at [1436, 446] on div "2 Notes" at bounding box center [1442, 446] width 32 height 8
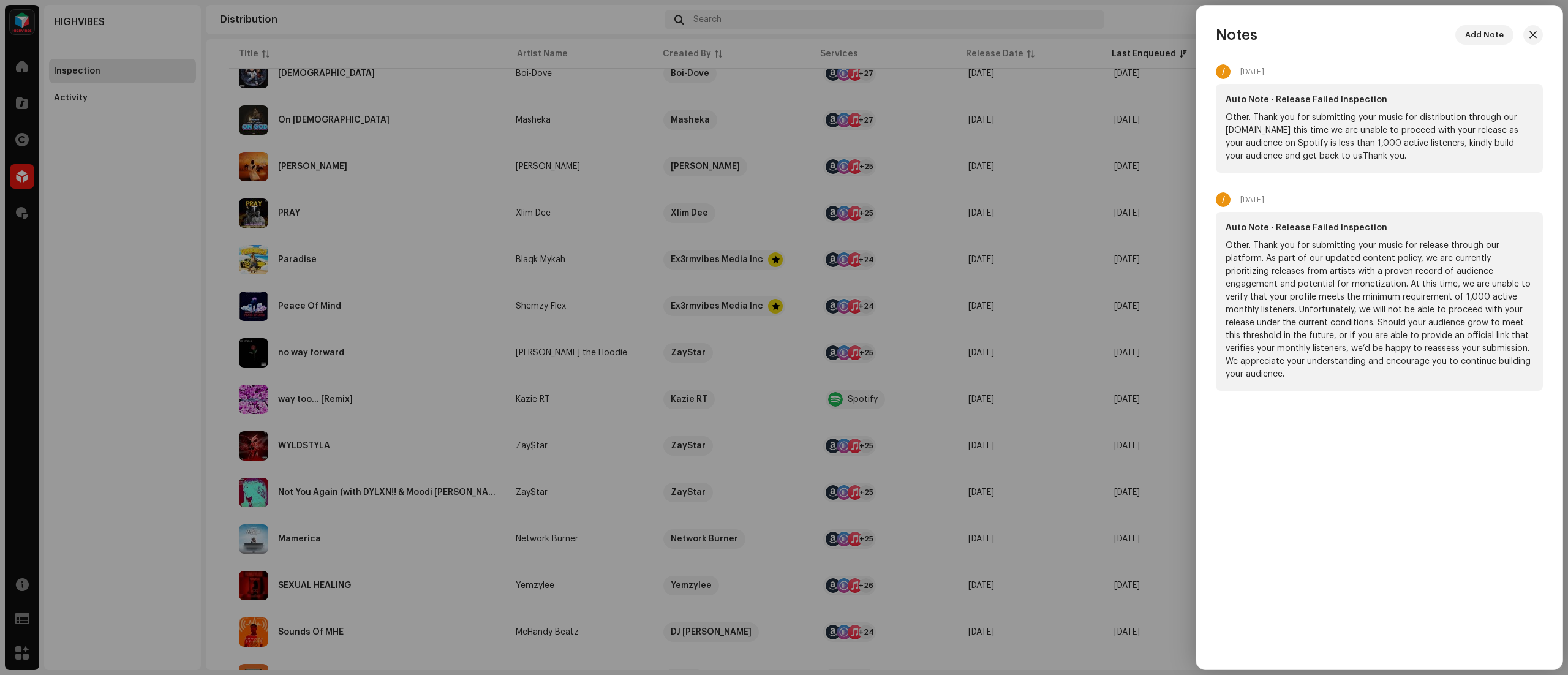
click at [1177, 25] on div at bounding box center [784, 338] width 1568 height 675
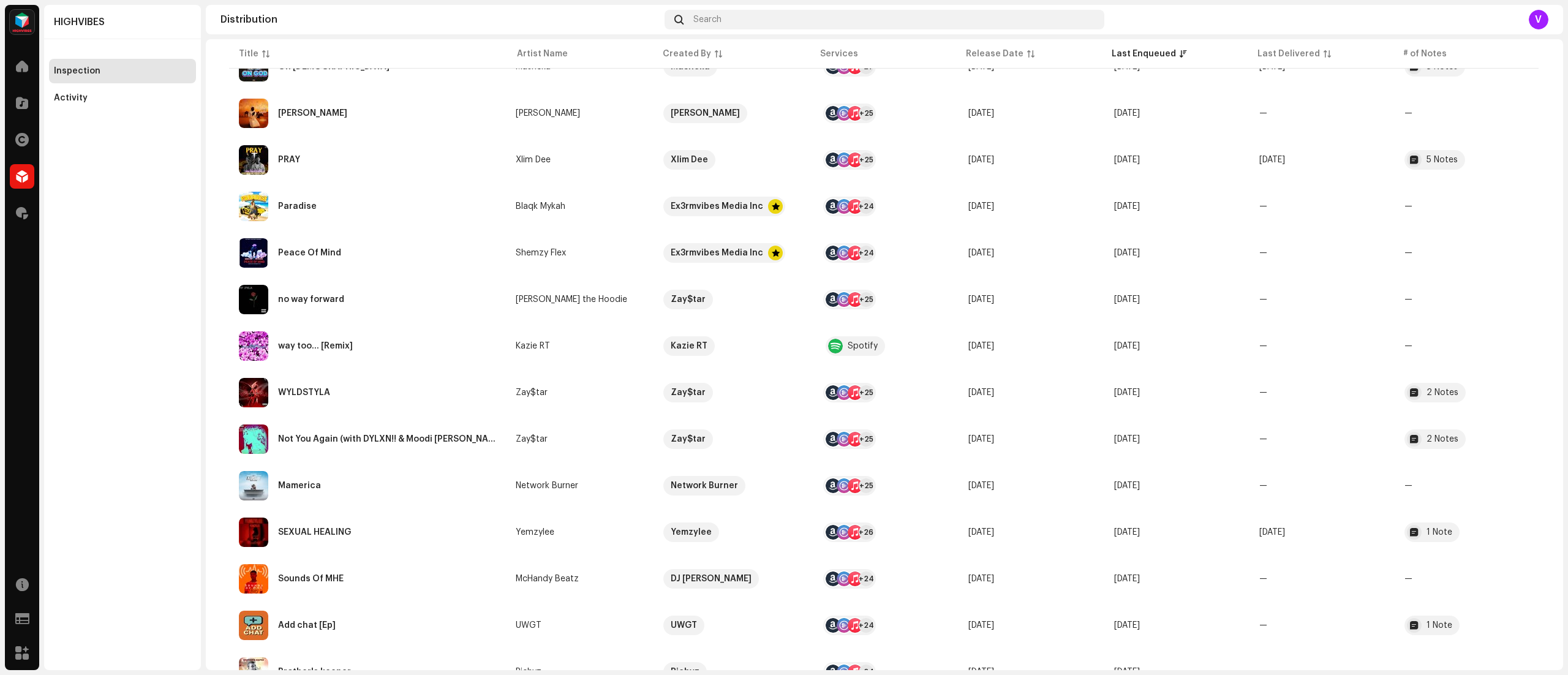
scroll to position [339, 0]
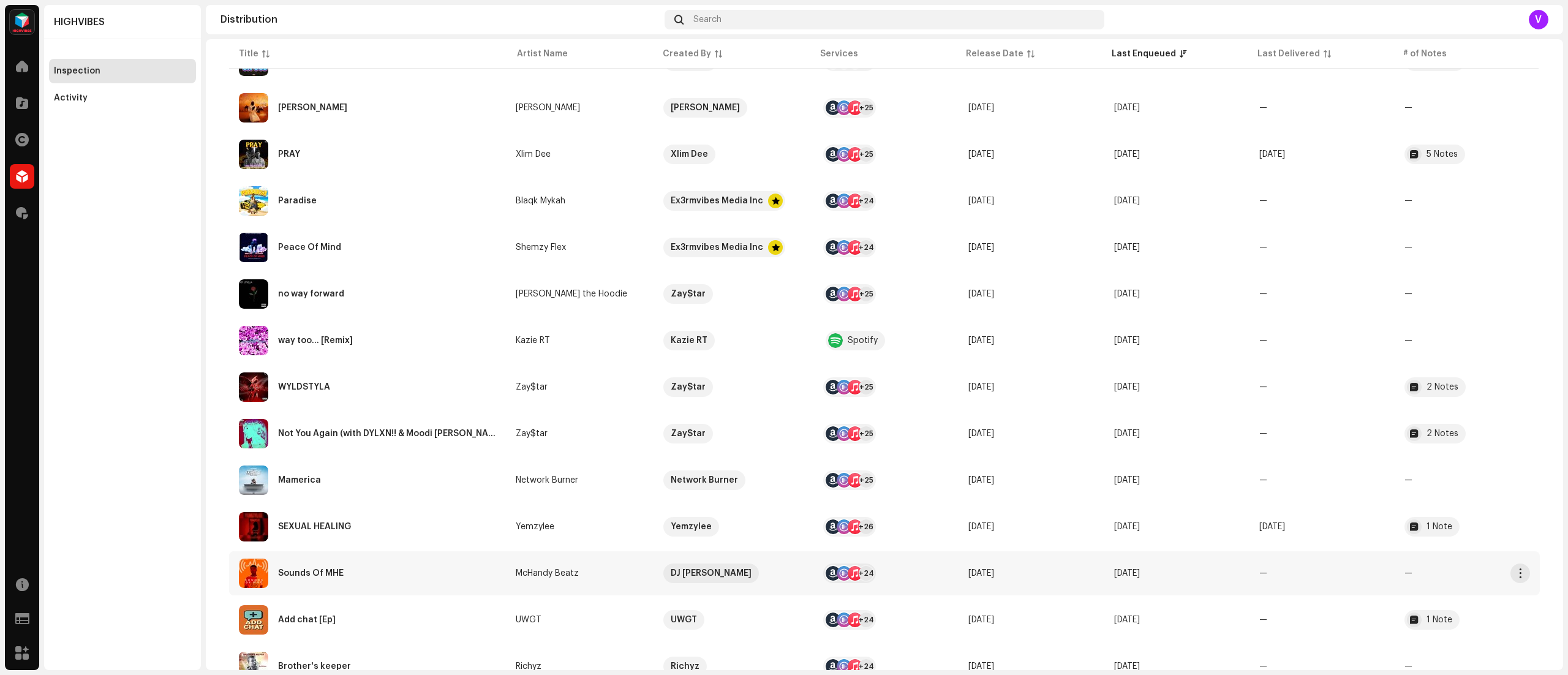
click at [1259, 572] on span "—" at bounding box center [1263, 573] width 8 height 8
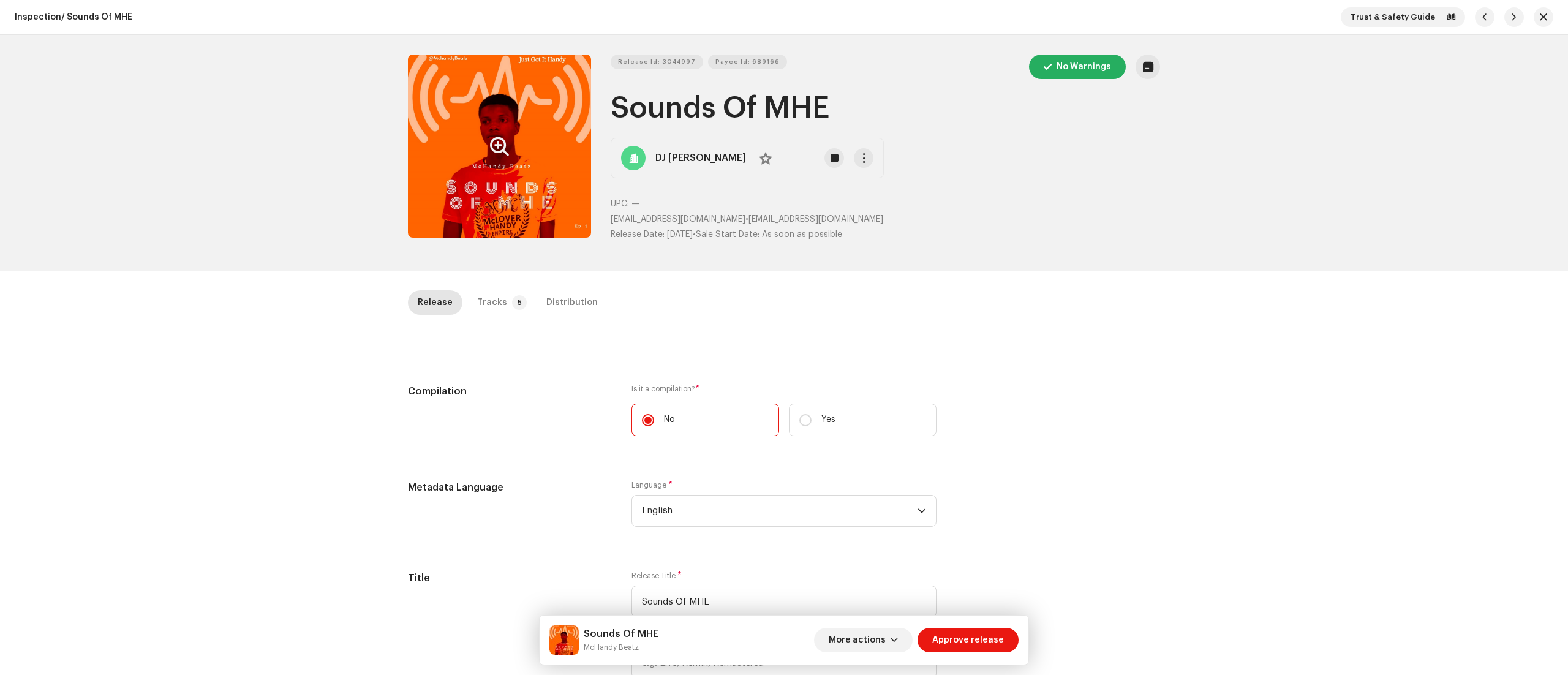
click at [502, 198] on button "Zoom Image" at bounding box center [499, 146] width 183 height 183
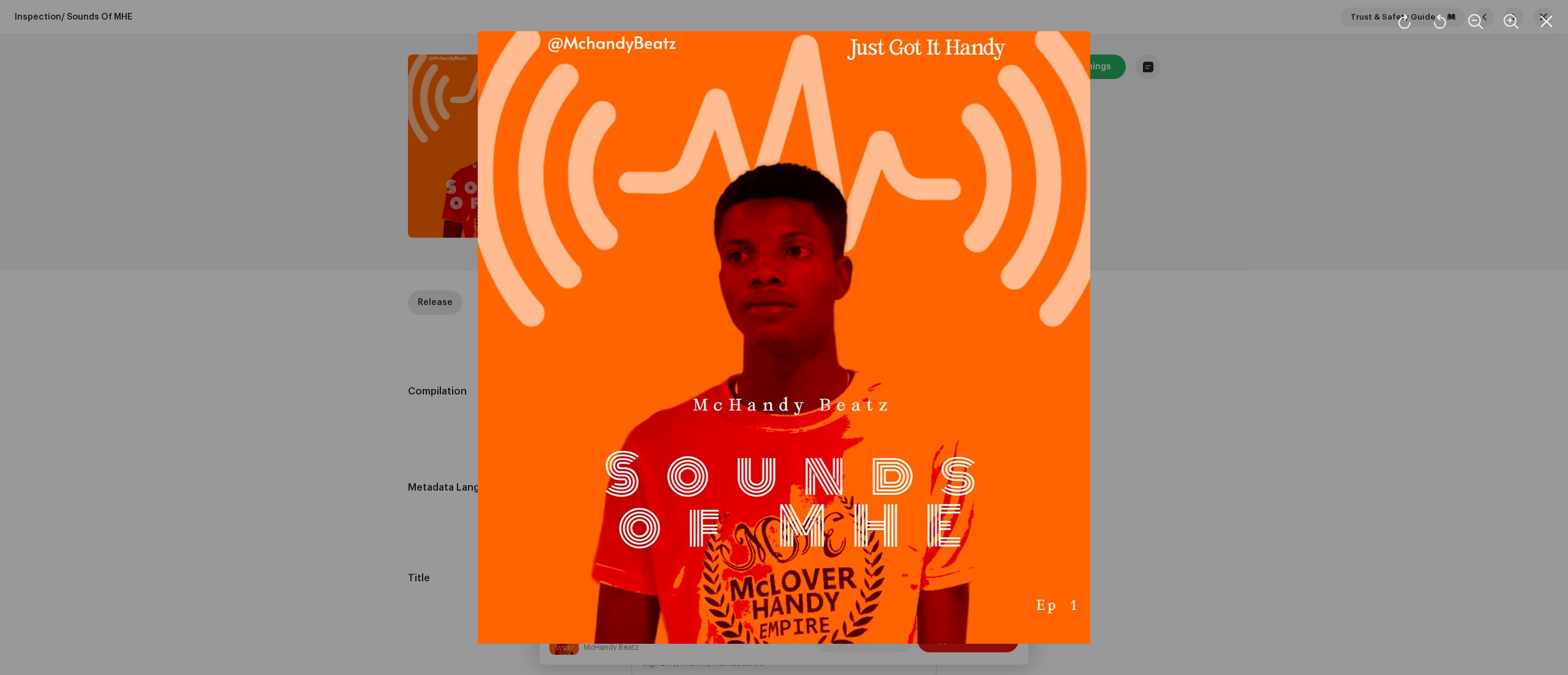
click at [1192, 426] on div at bounding box center [784, 338] width 1568 height 675
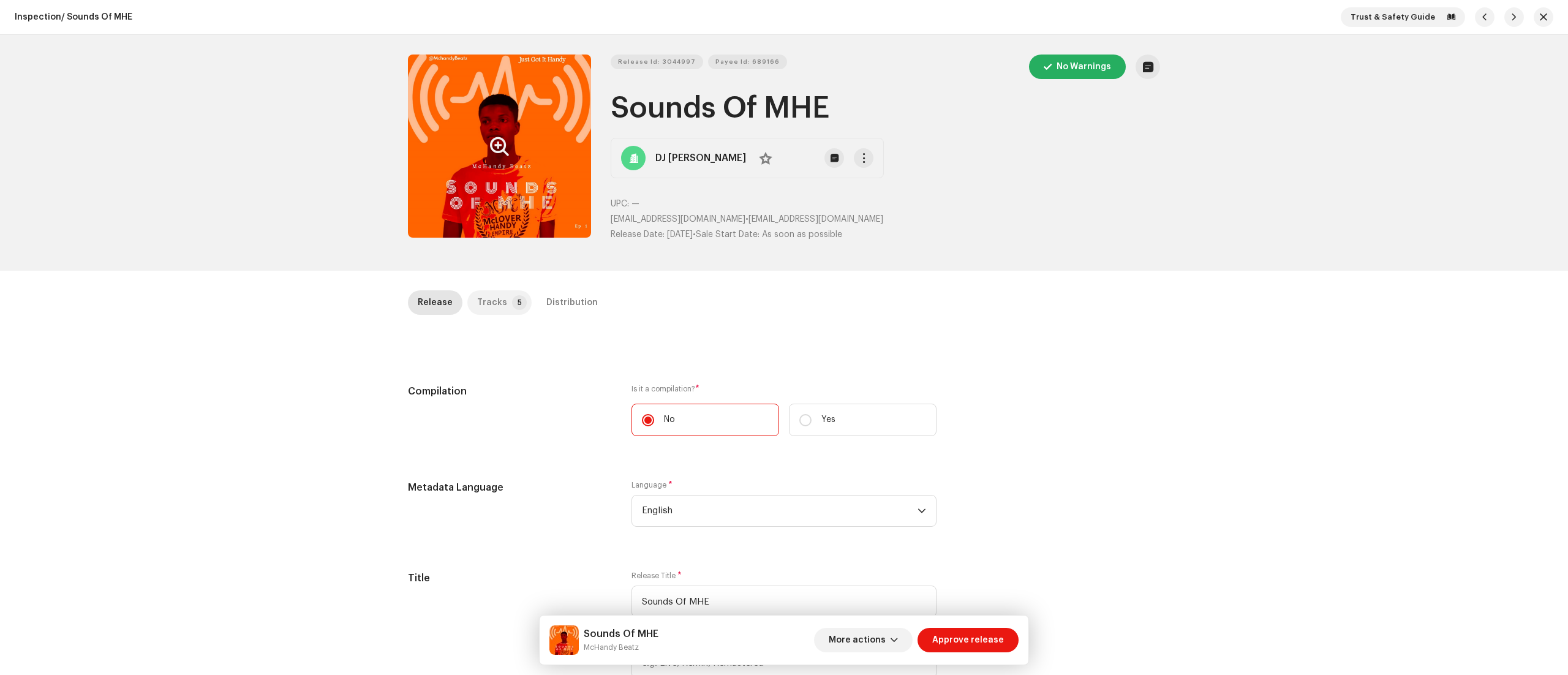
click at [512, 302] on p-badge "5" at bounding box center [519, 302] width 14 height 14
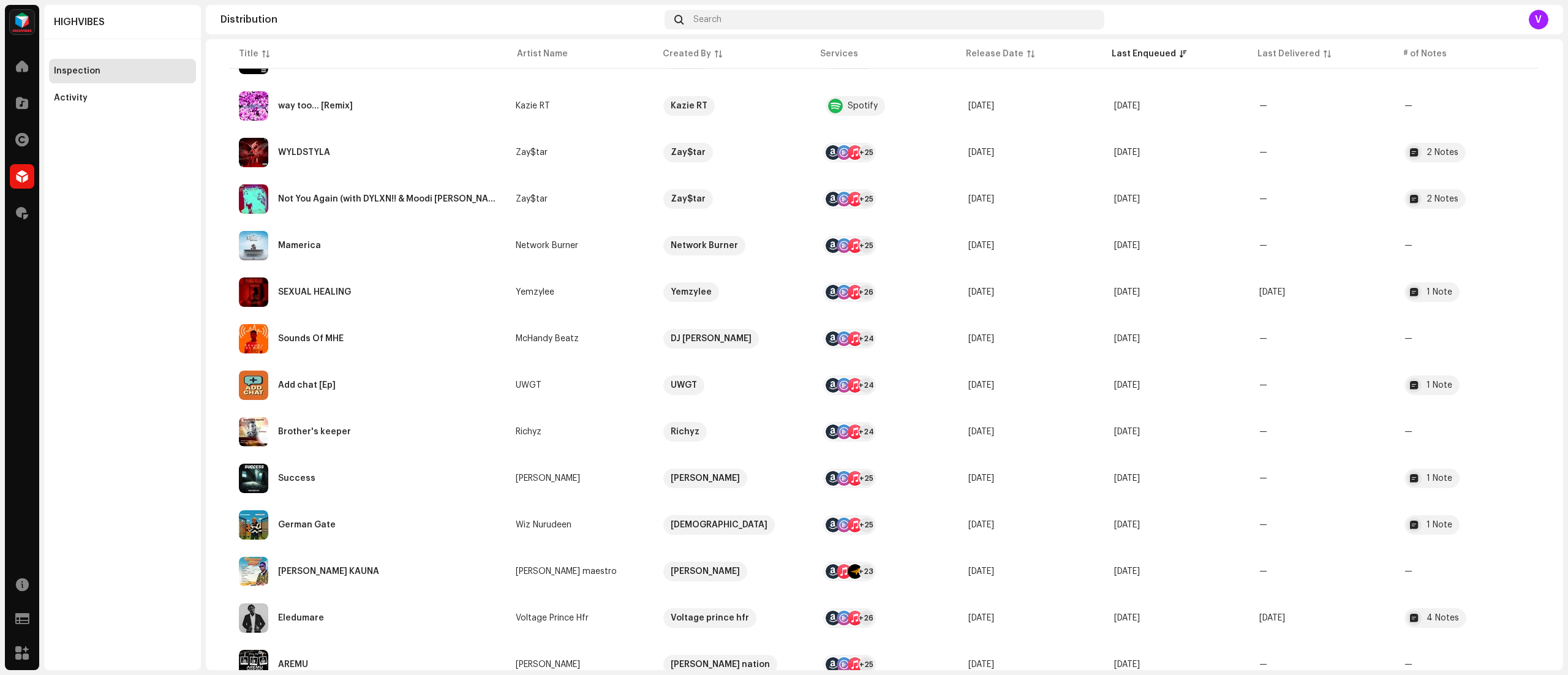
scroll to position [579, 0]
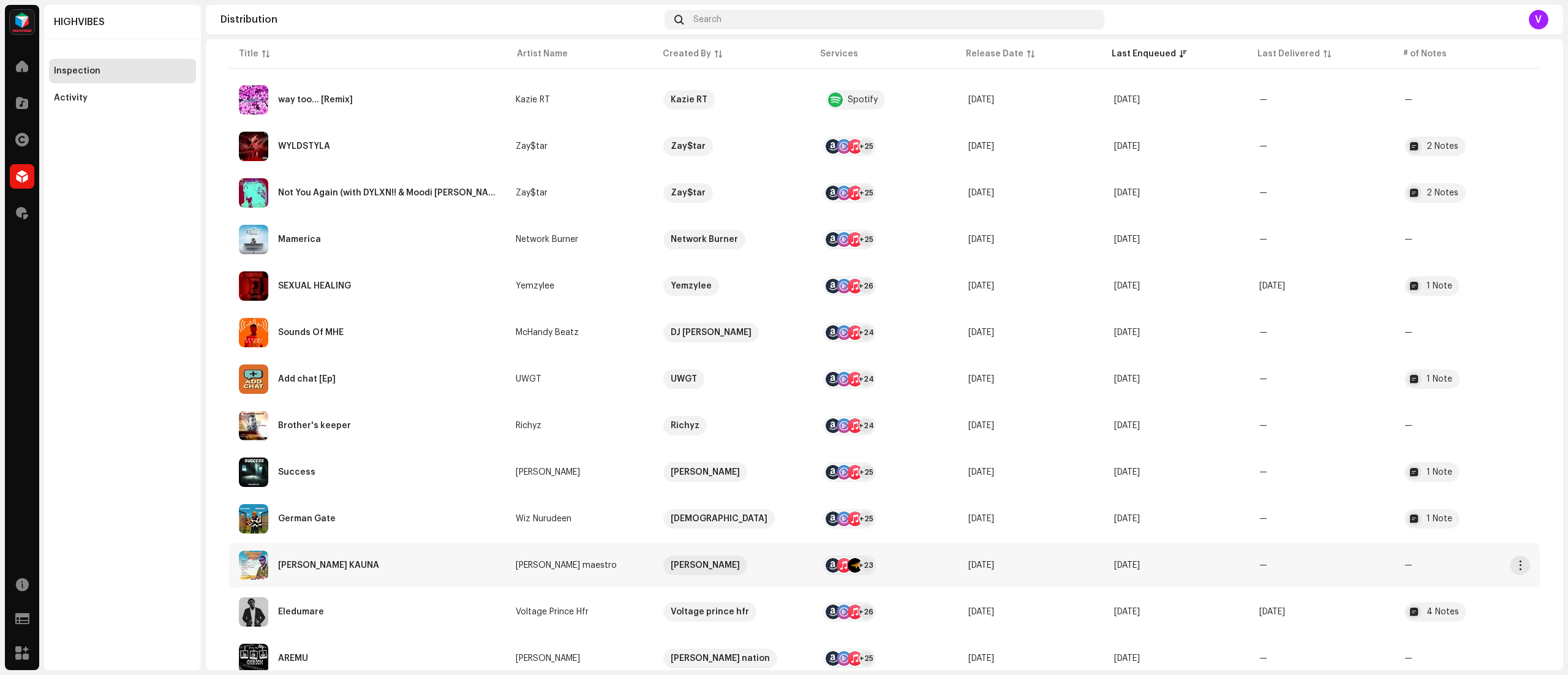
click at [858, 564] on div "+23" at bounding box center [865, 565] width 14 height 14
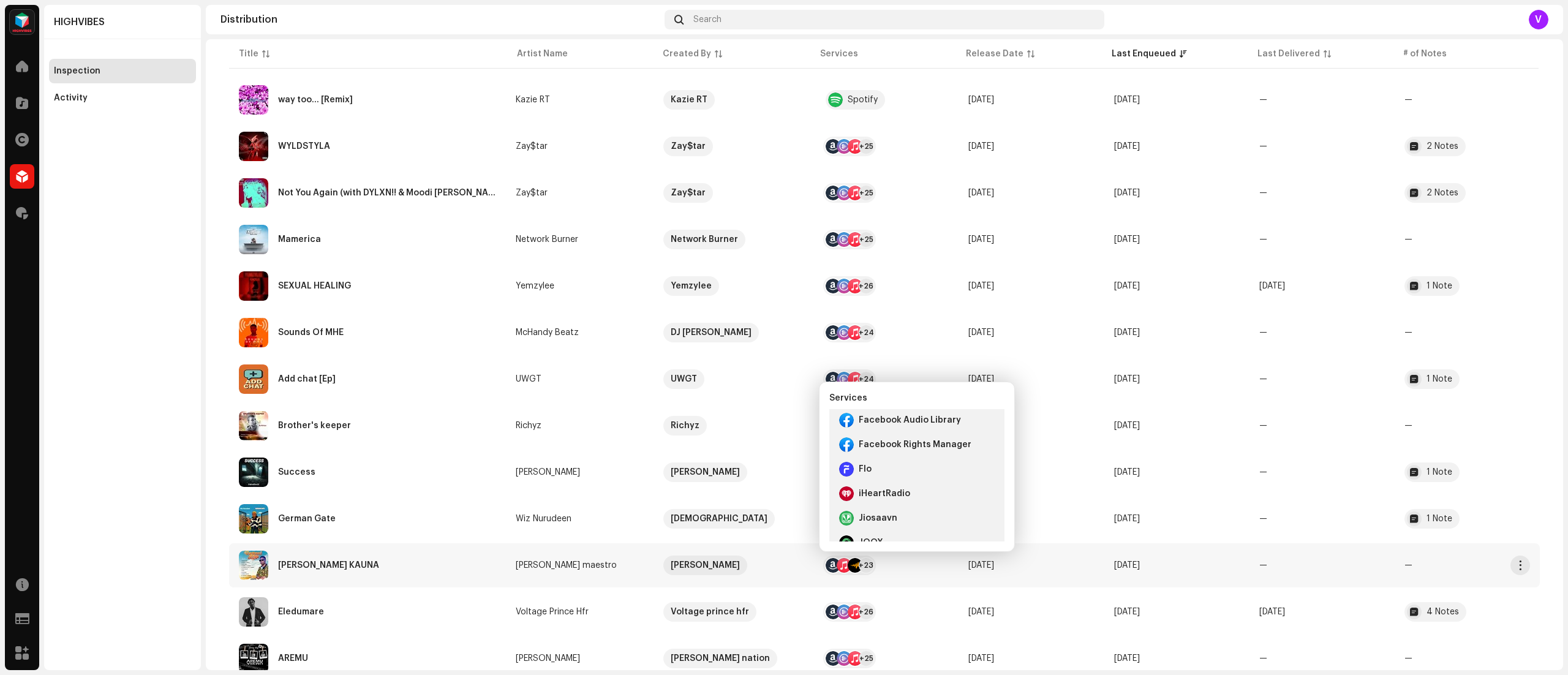
scroll to position [0, 0]
click at [1540, 615] on td at bounding box center [1540, 612] width 0 height 44
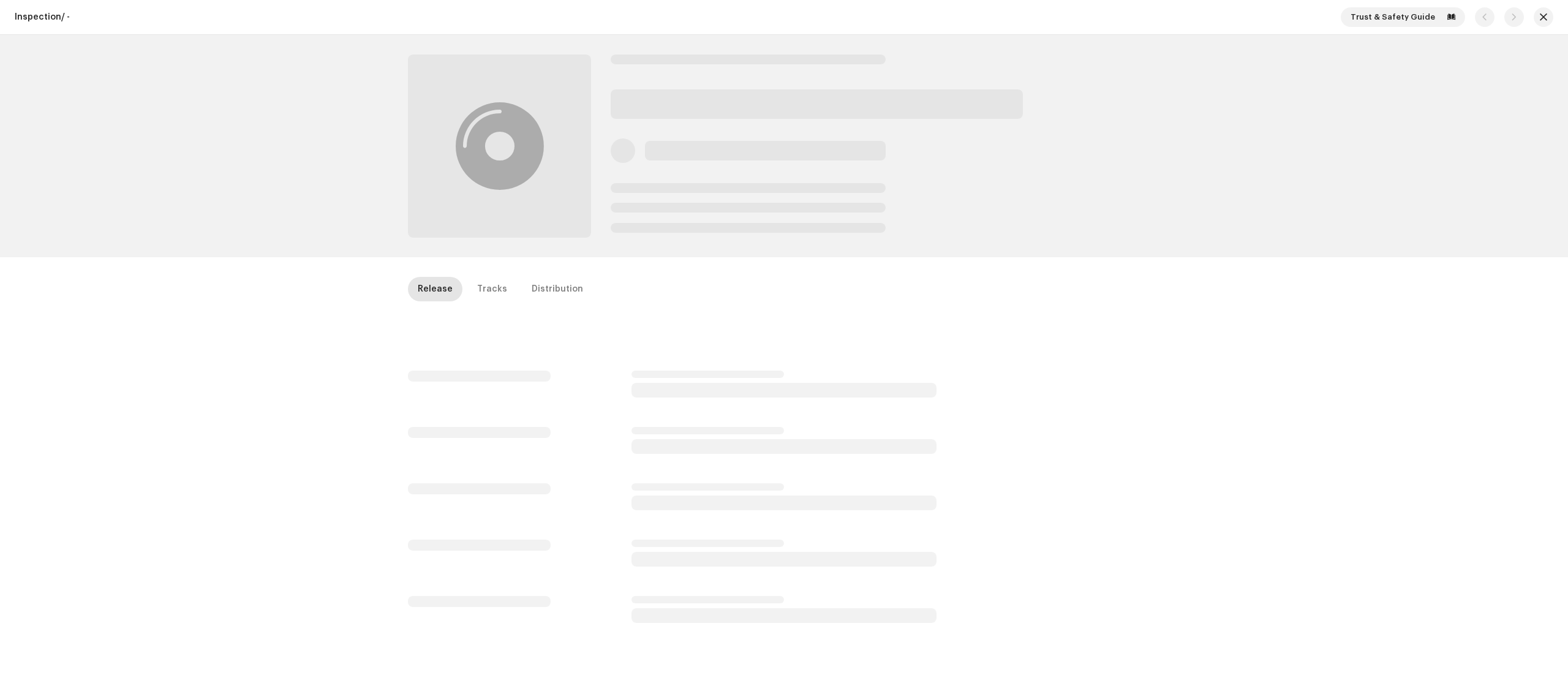
click at [1543, 621] on div "Inspection / - Trust & Safety Guide Release Tracks Distribution" at bounding box center [784, 338] width 1568 height 675
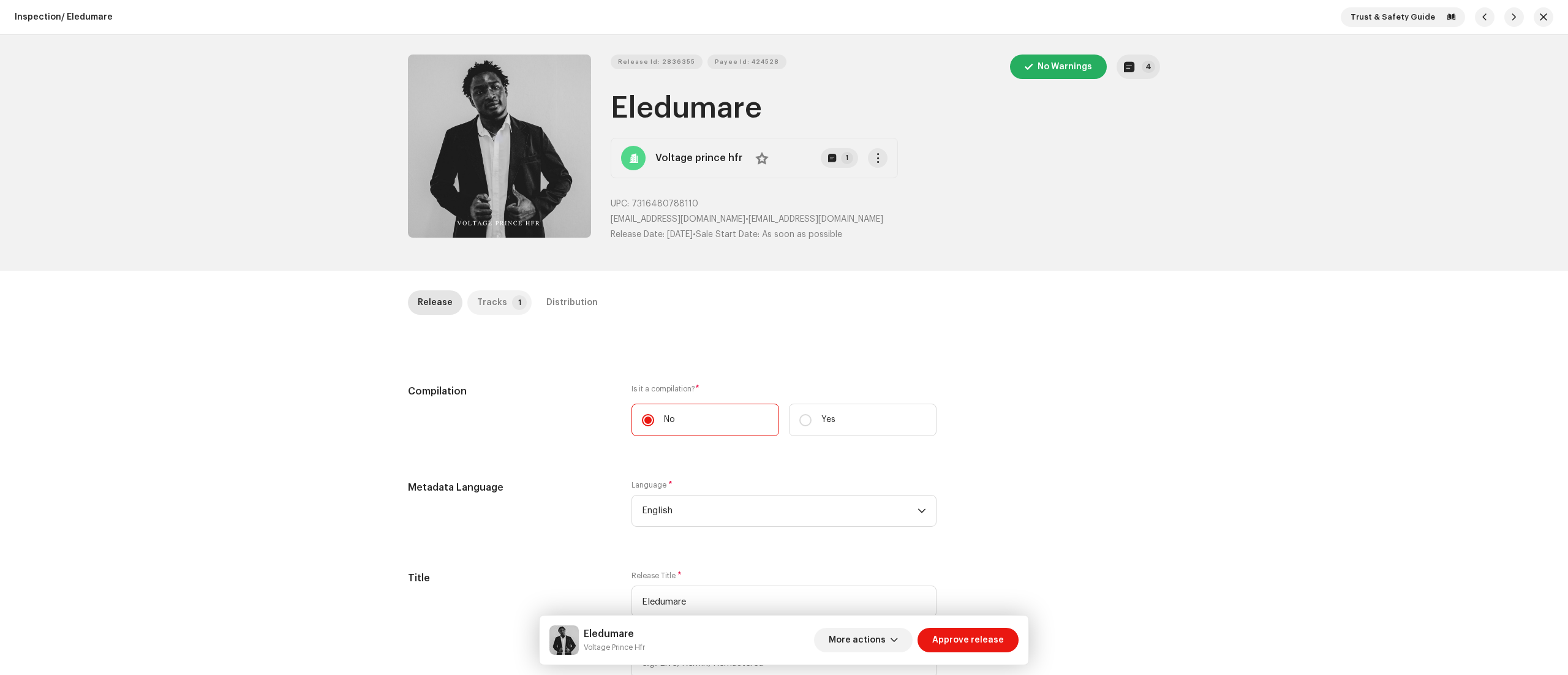
click at [486, 310] on div "Tracks" at bounding box center [492, 302] width 30 height 25
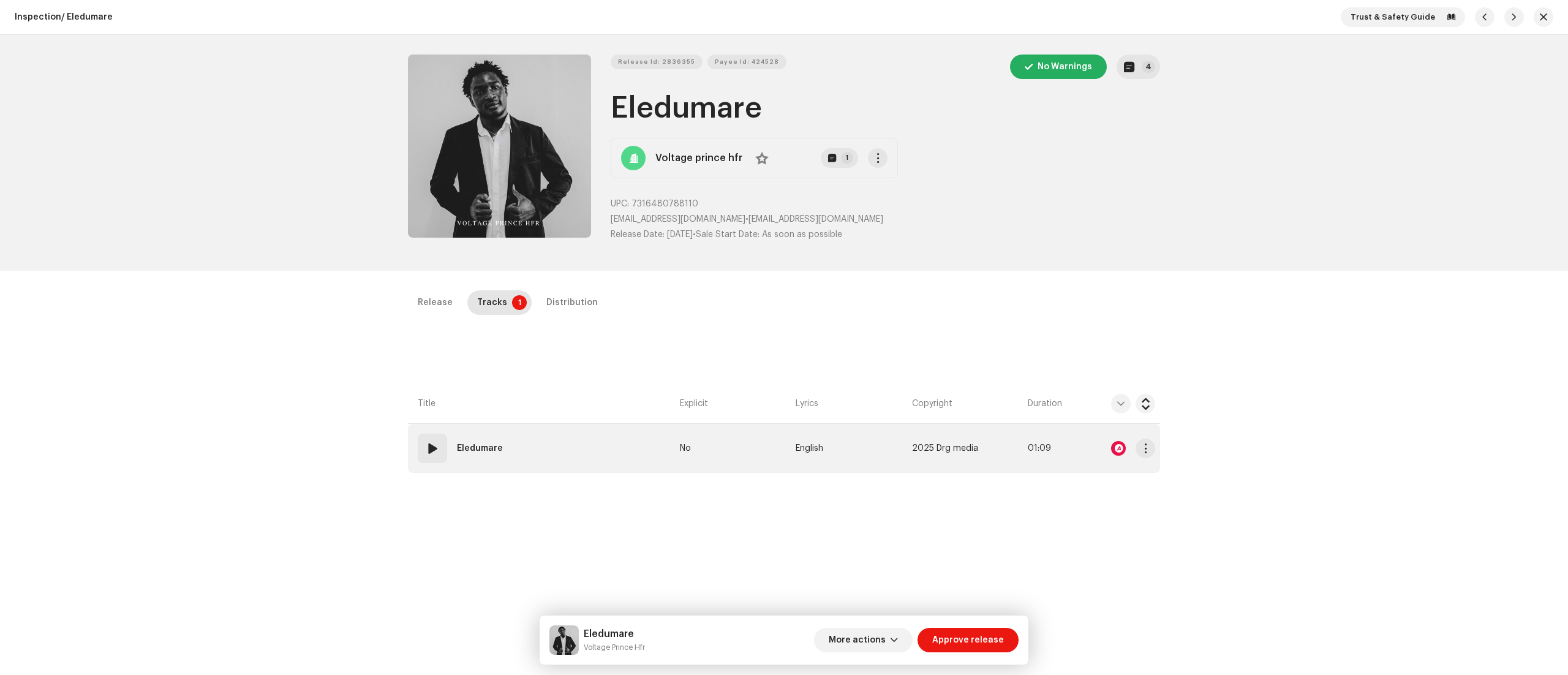
click at [1111, 448] on div at bounding box center [1118, 448] width 14 height 14
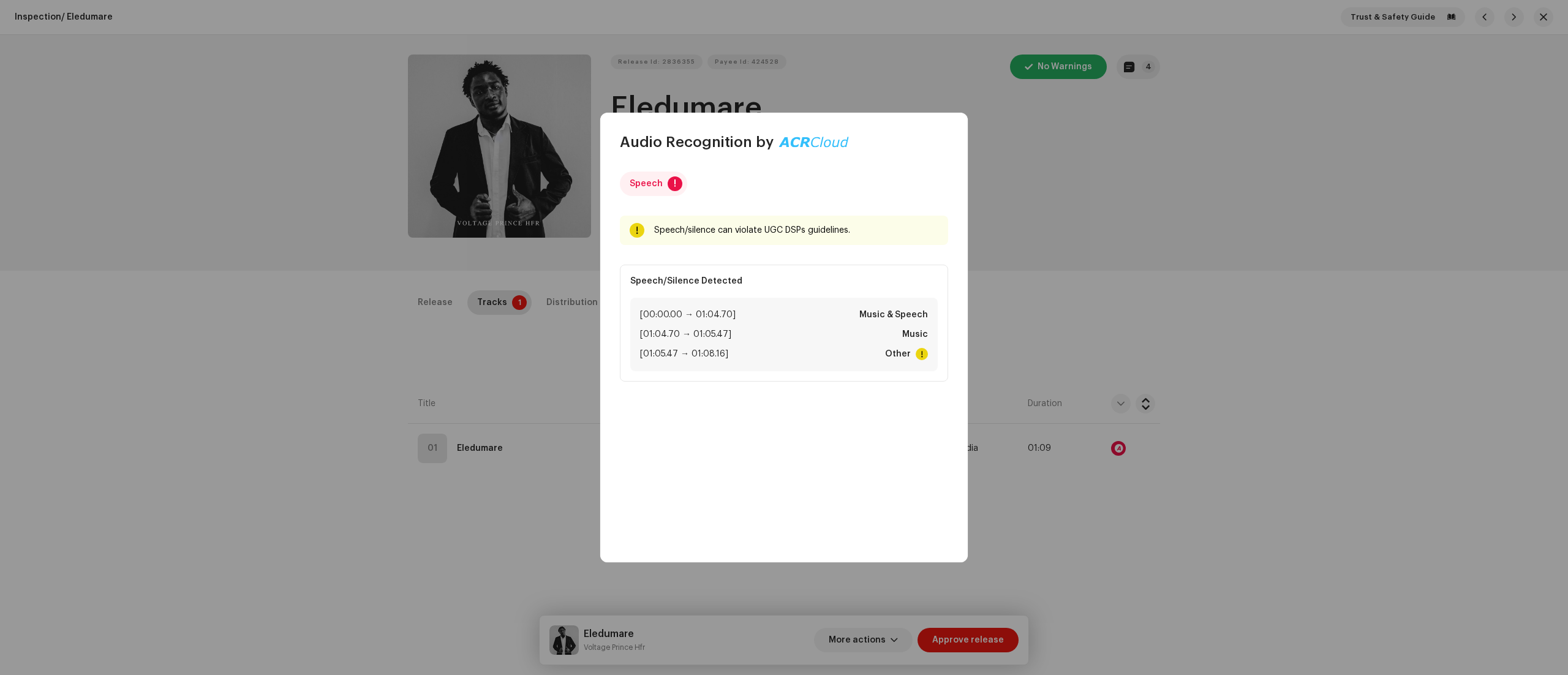
click at [1101, 534] on div "Audio Recognition by Speech ! Speech/silence can violate UGC DSPs guidelines. R…" at bounding box center [784, 338] width 1568 height 675
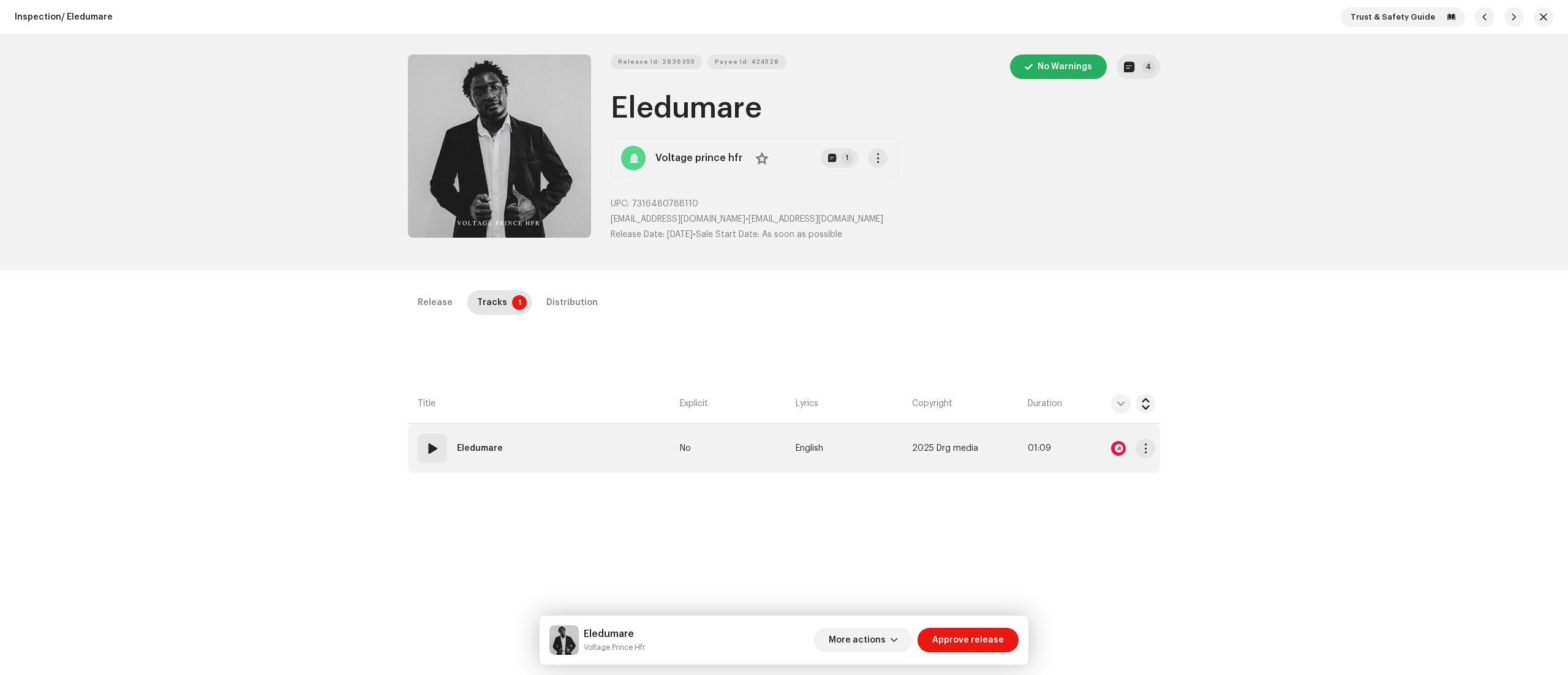
click at [426, 455] on span at bounding box center [432, 448] width 14 height 14
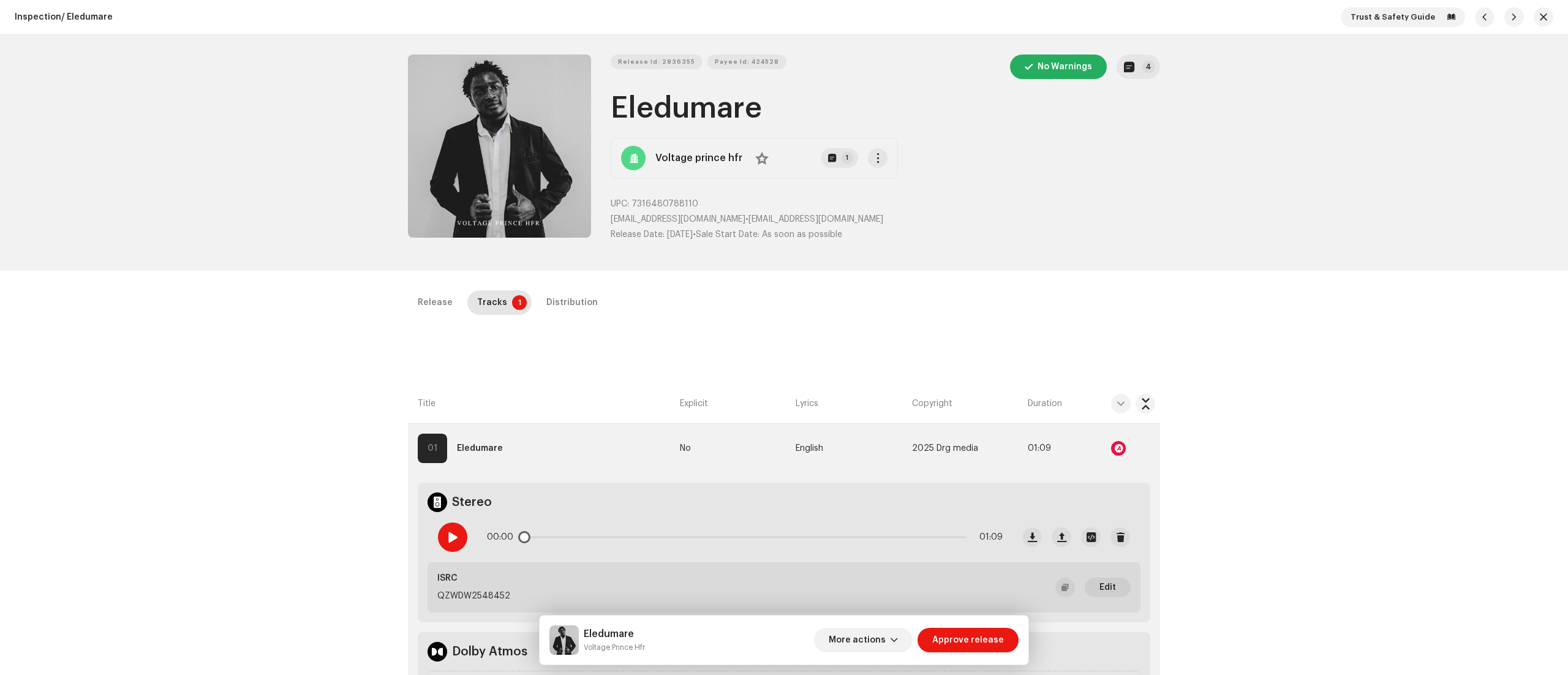
click at [451, 537] on span at bounding box center [452, 537] width 10 height 10
click at [451, 538] on span at bounding box center [452, 537] width 10 height 10
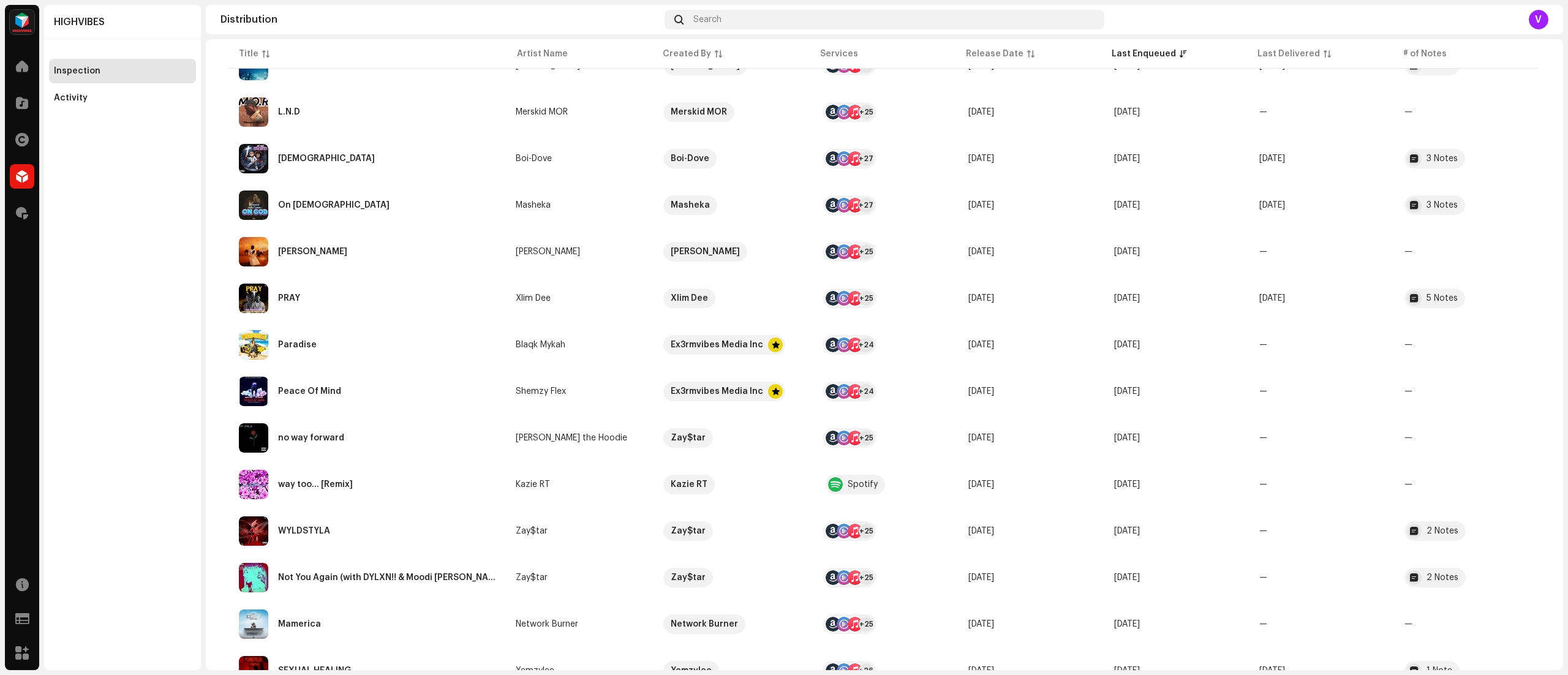
scroll to position [196, 0]
click at [1325, 452] on td "—" at bounding box center [1321, 437] width 145 height 44
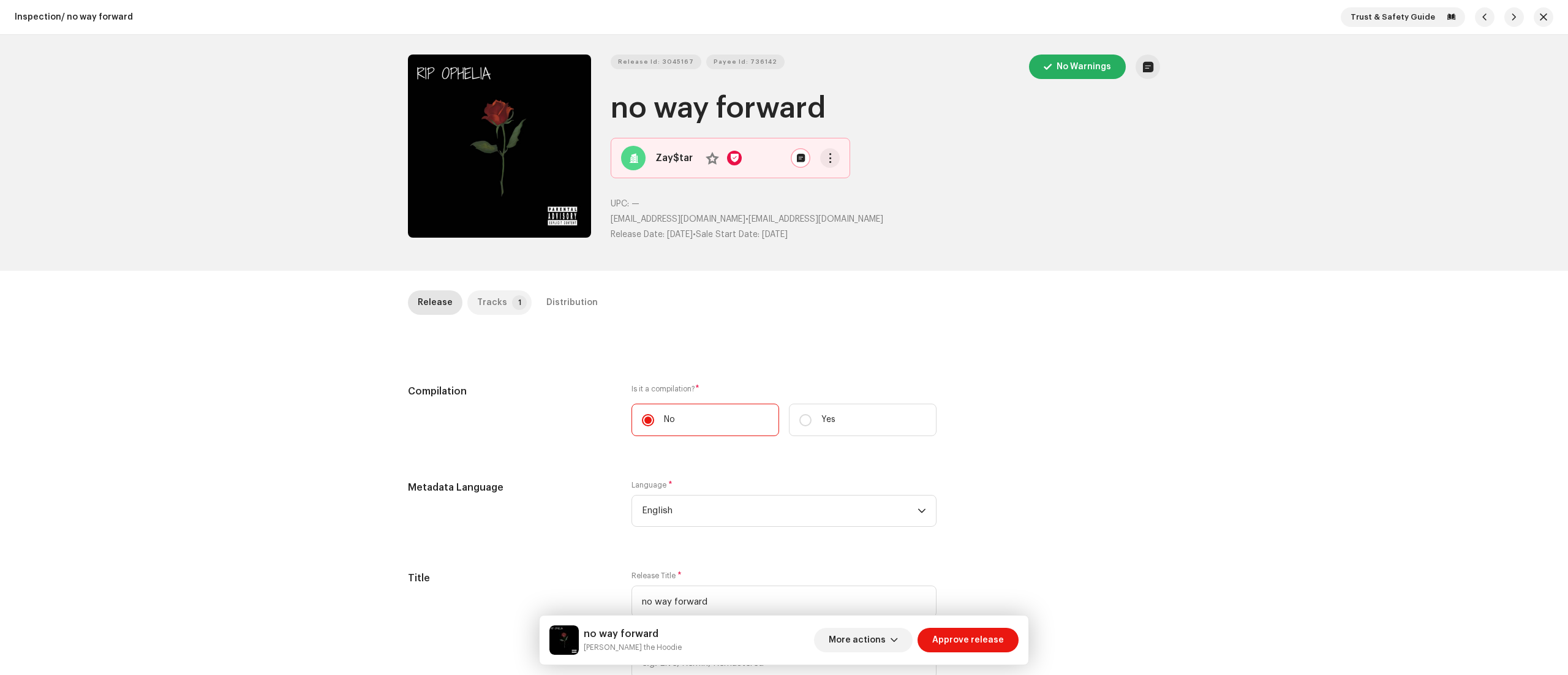
click at [512, 304] on p-badge "1" at bounding box center [519, 302] width 14 height 14
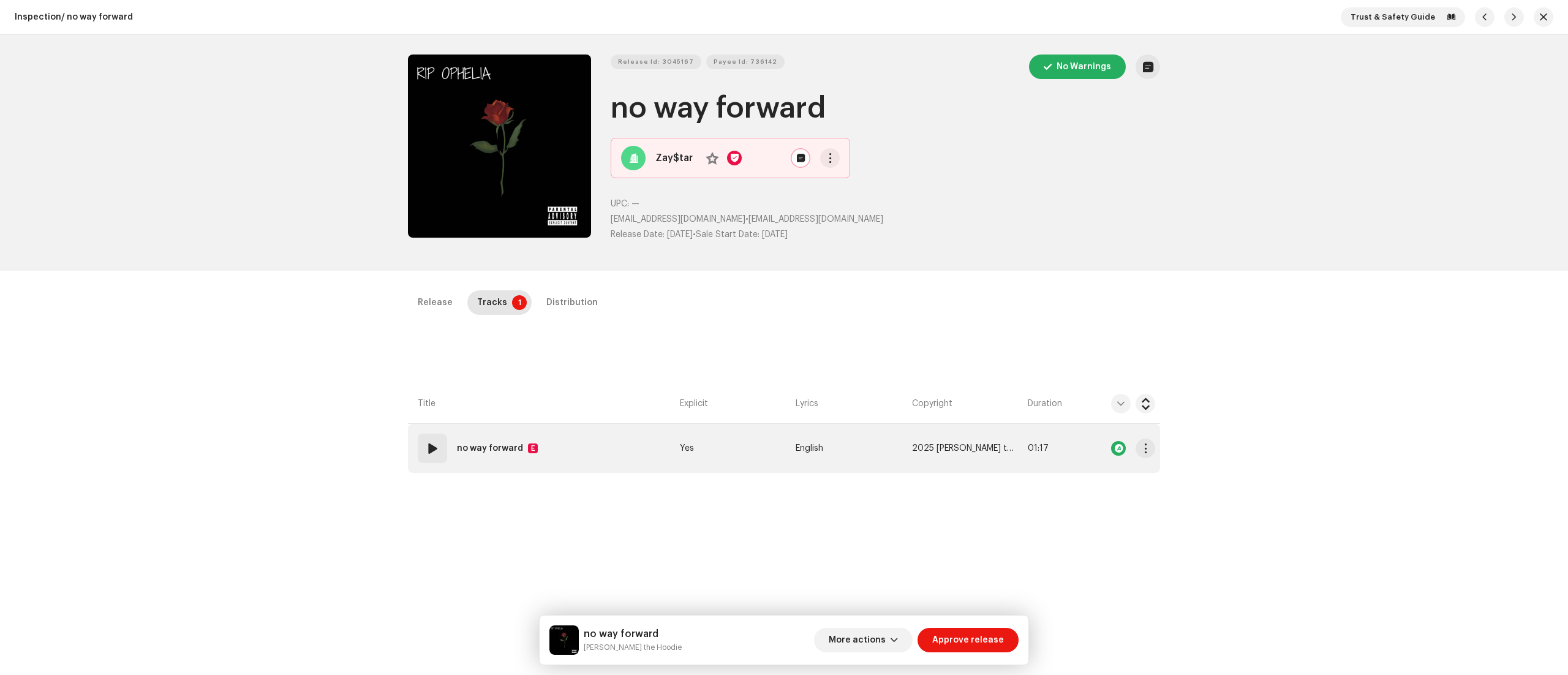
click at [429, 448] on span at bounding box center [432, 448] width 14 height 14
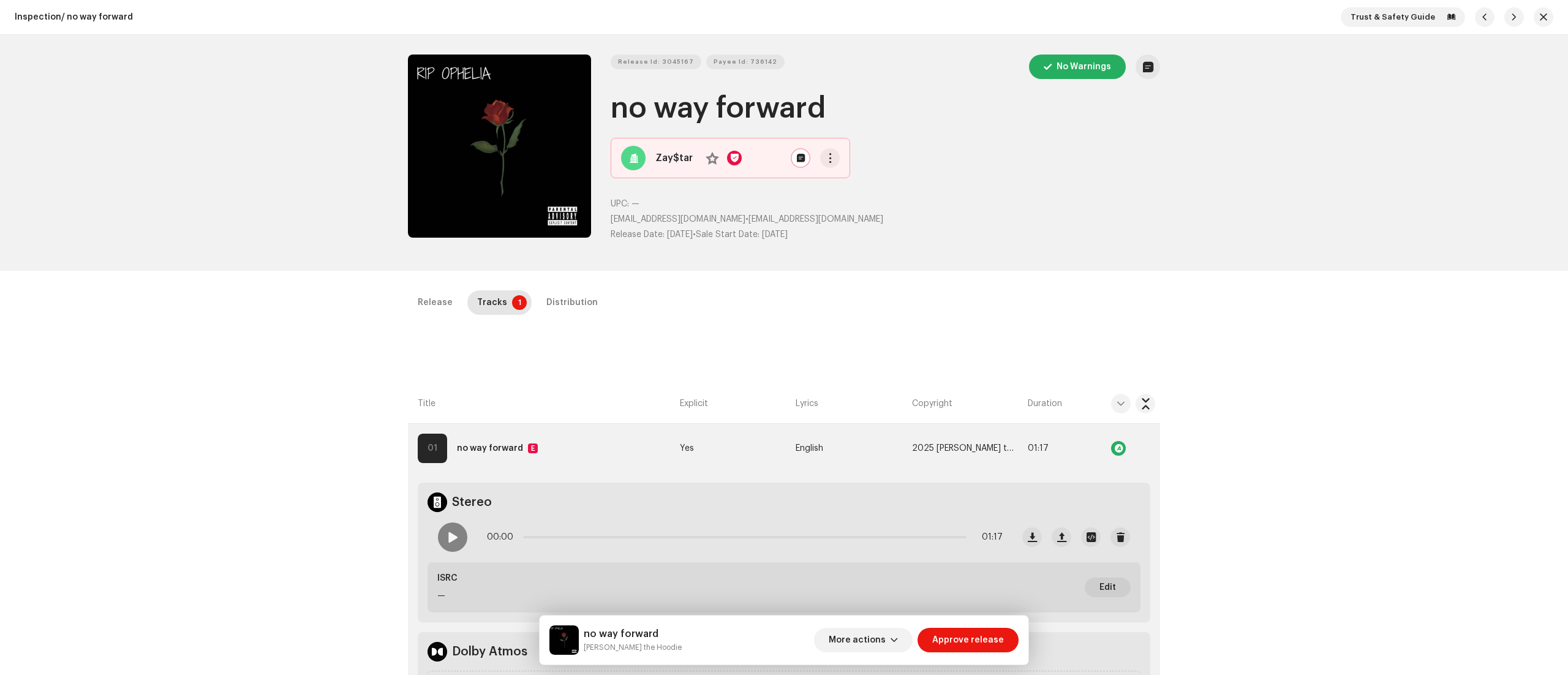
click at [444, 578] on p "ISRC" at bounding box center [447, 578] width 20 height 13
click at [451, 537] on span at bounding box center [452, 537] width 10 height 10
click at [741, 50] on div "Release Id: 3045167 Payee Id: 736142 No Warnings no way forward Zay$tar No UPC:…" at bounding box center [784, 153] width 792 height 236
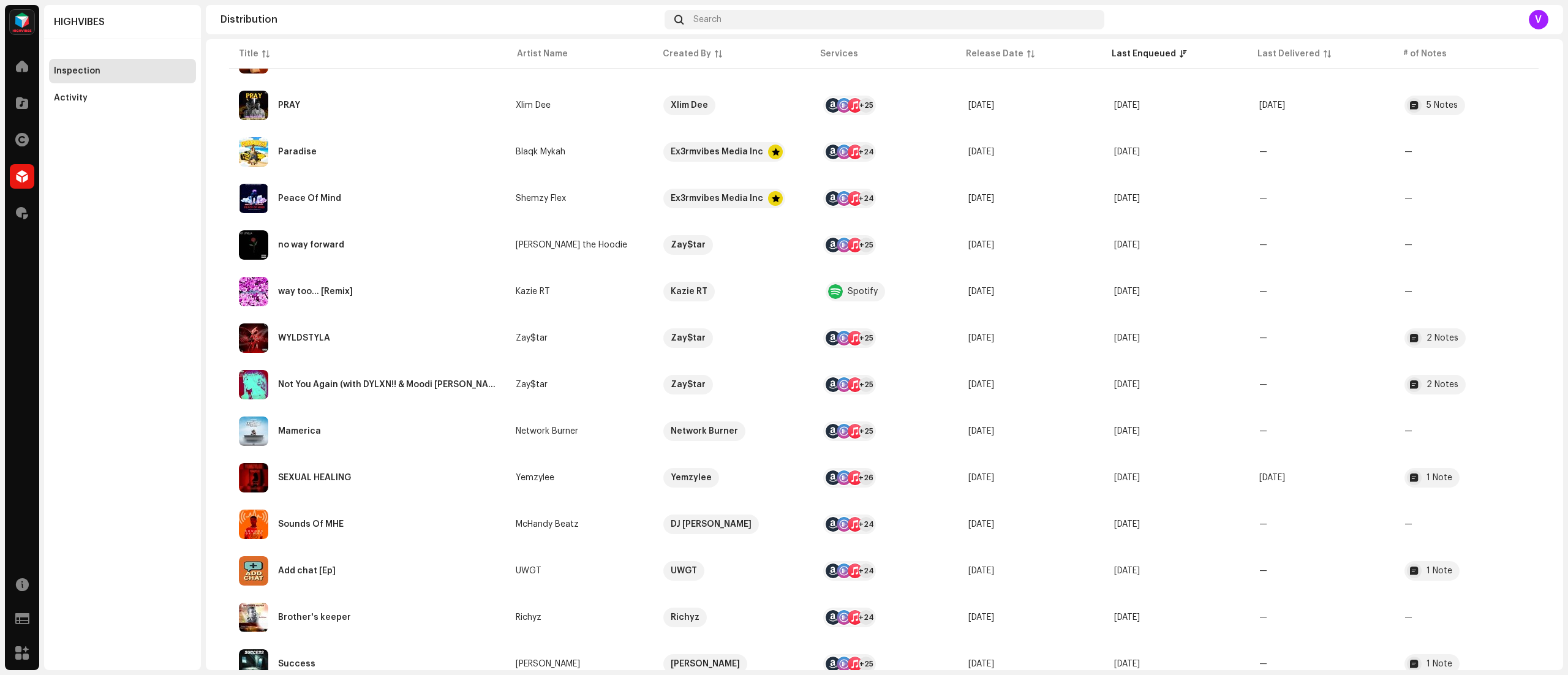
scroll to position [388, 0]
click at [1434, 569] on div "1 Note" at bounding box center [1438, 570] width 25 height 8
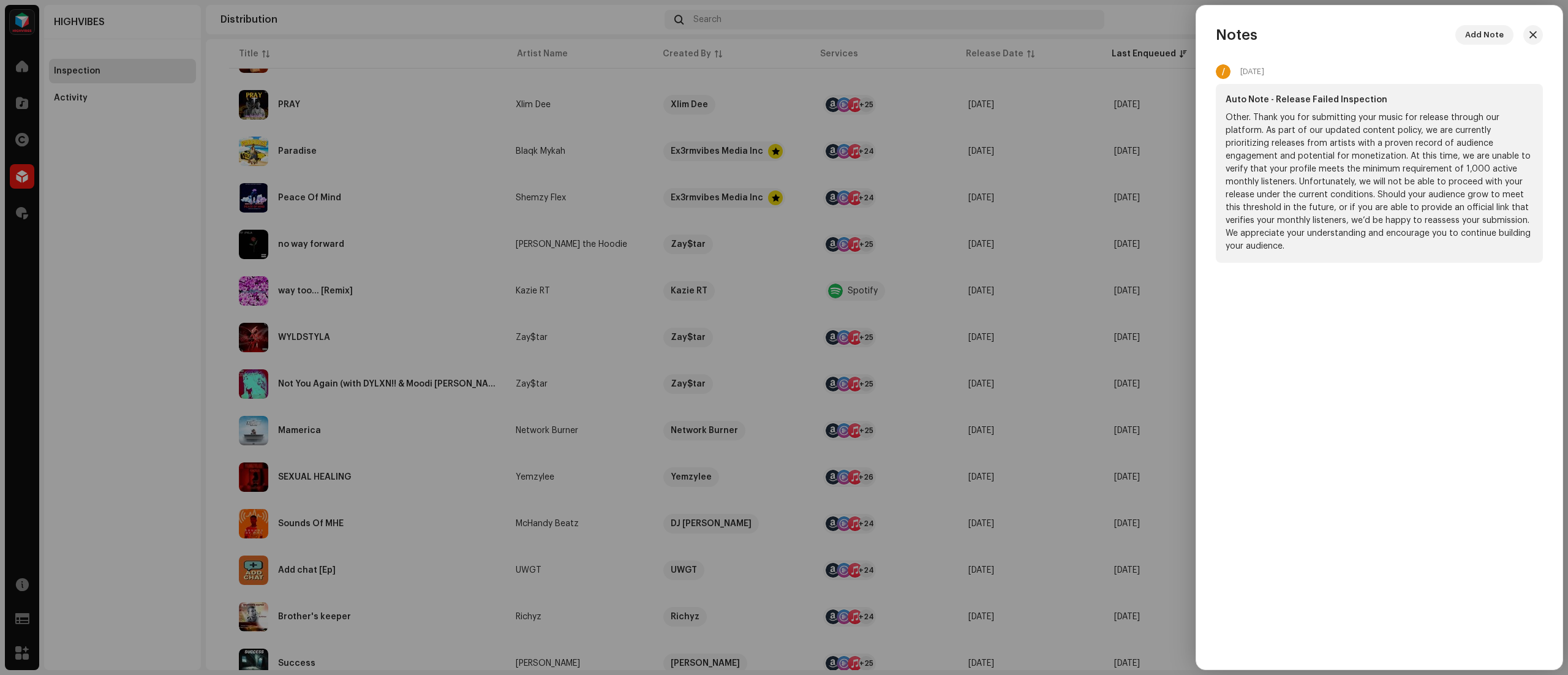
click at [1167, 65] on div at bounding box center [784, 338] width 1568 height 675
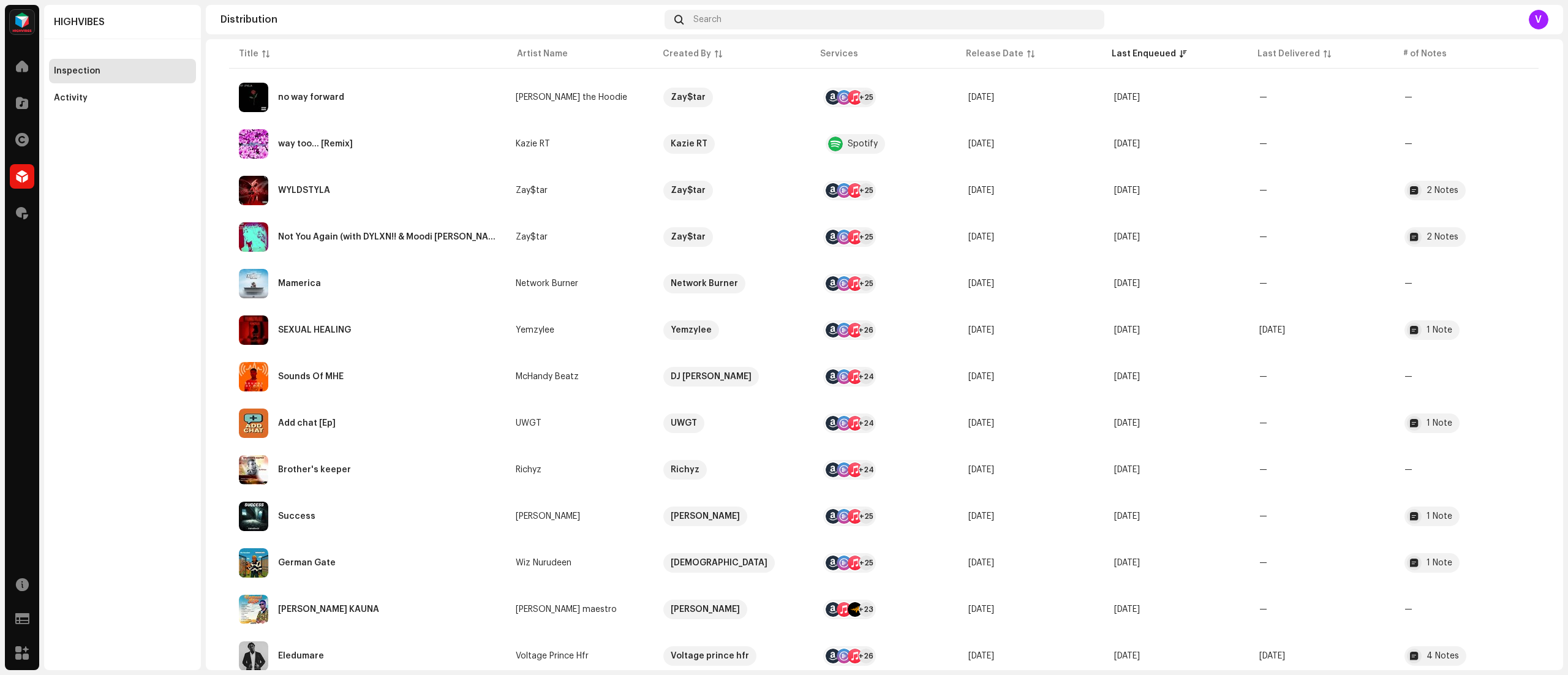
scroll to position [549, 0]
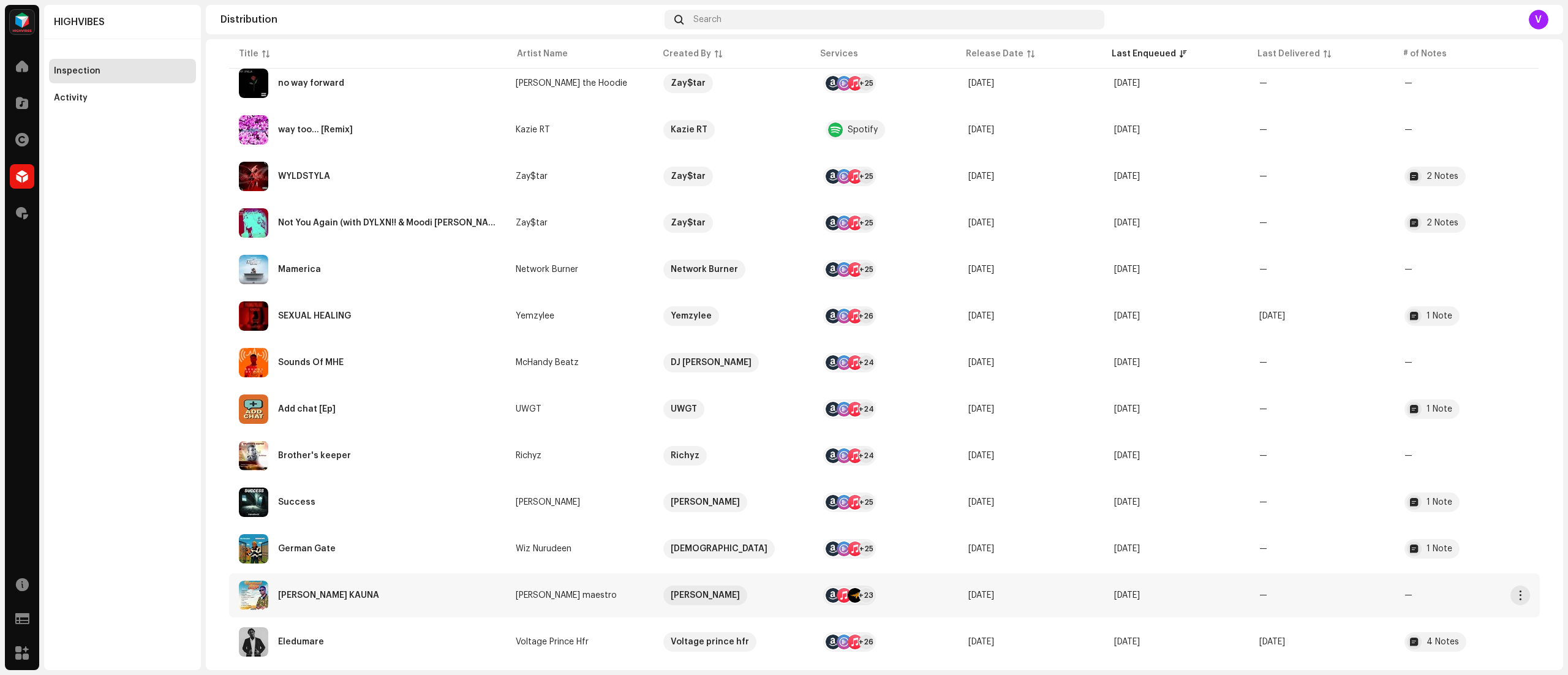
click at [1404, 594] on re-a-table-badge "—" at bounding box center [1467, 595] width 125 height 8
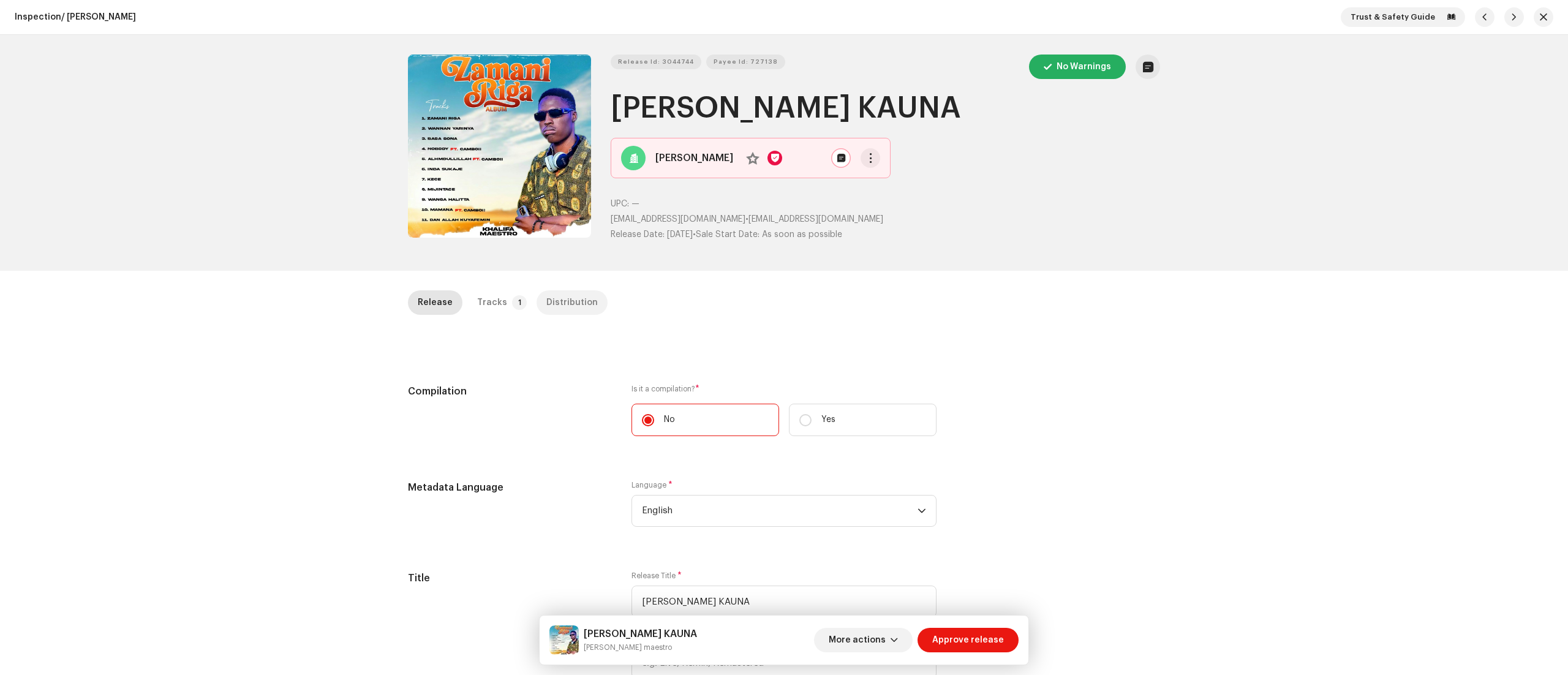
click at [567, 302] on div "Distribution" at bounding box center [572, 302] width 52 height 25
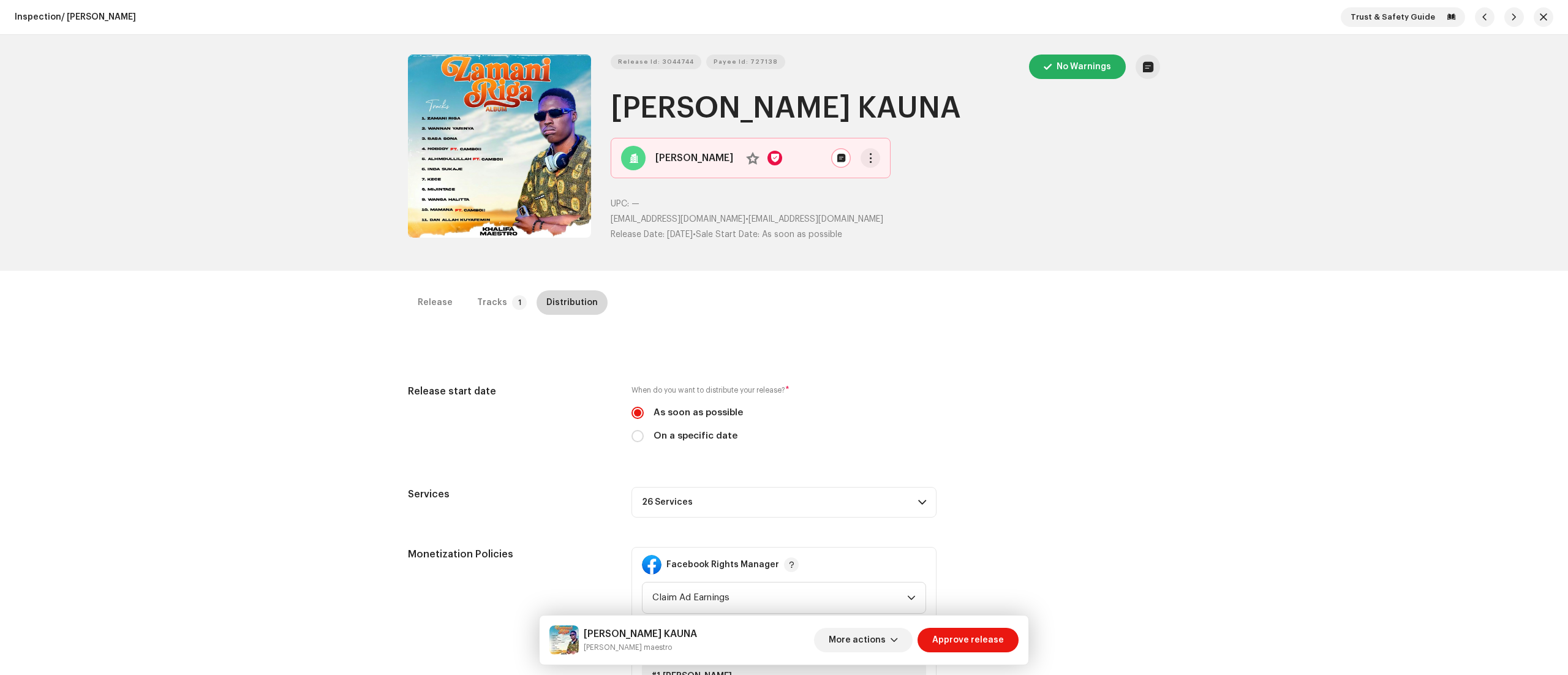
scroll to position [5, 0]
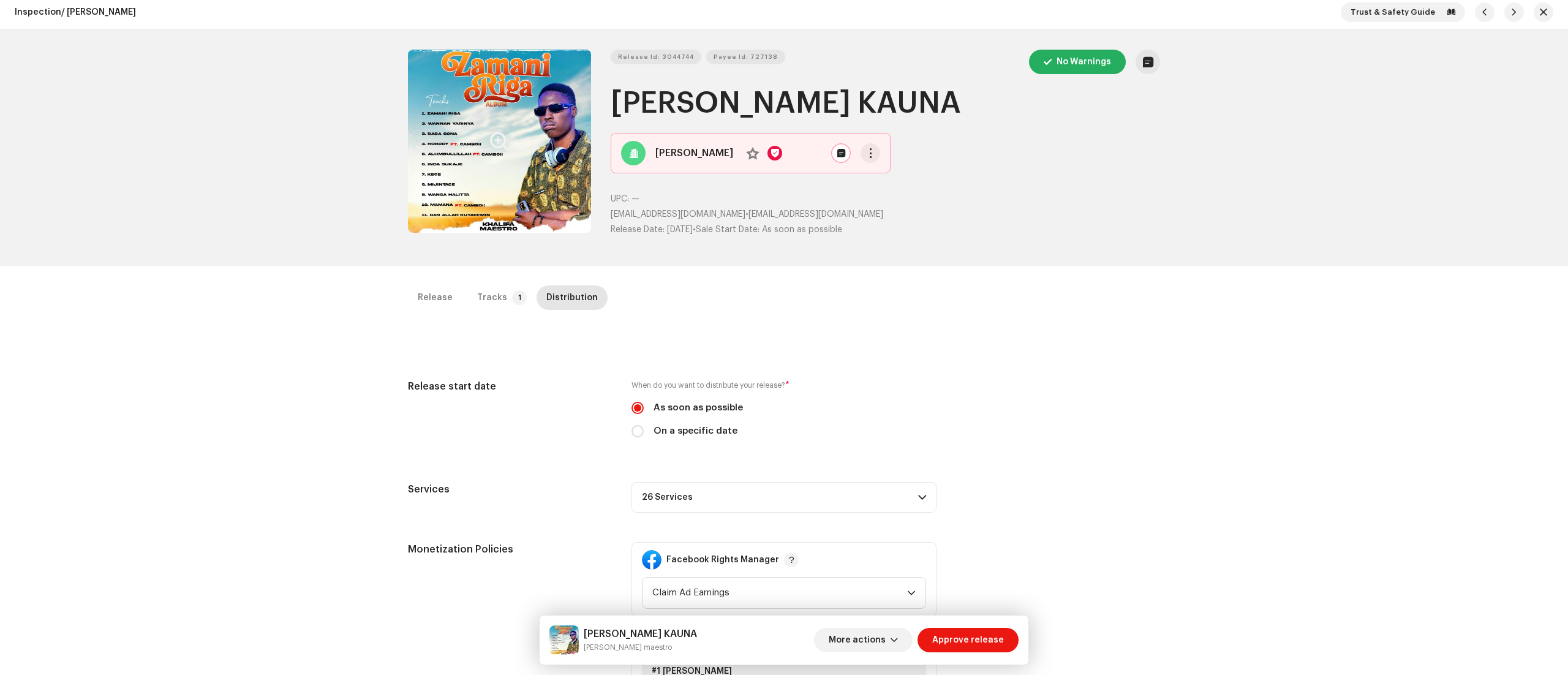
click at [497, 141] on icon "Zoom Image" at bounding box center [499, 141] width 19 height 10
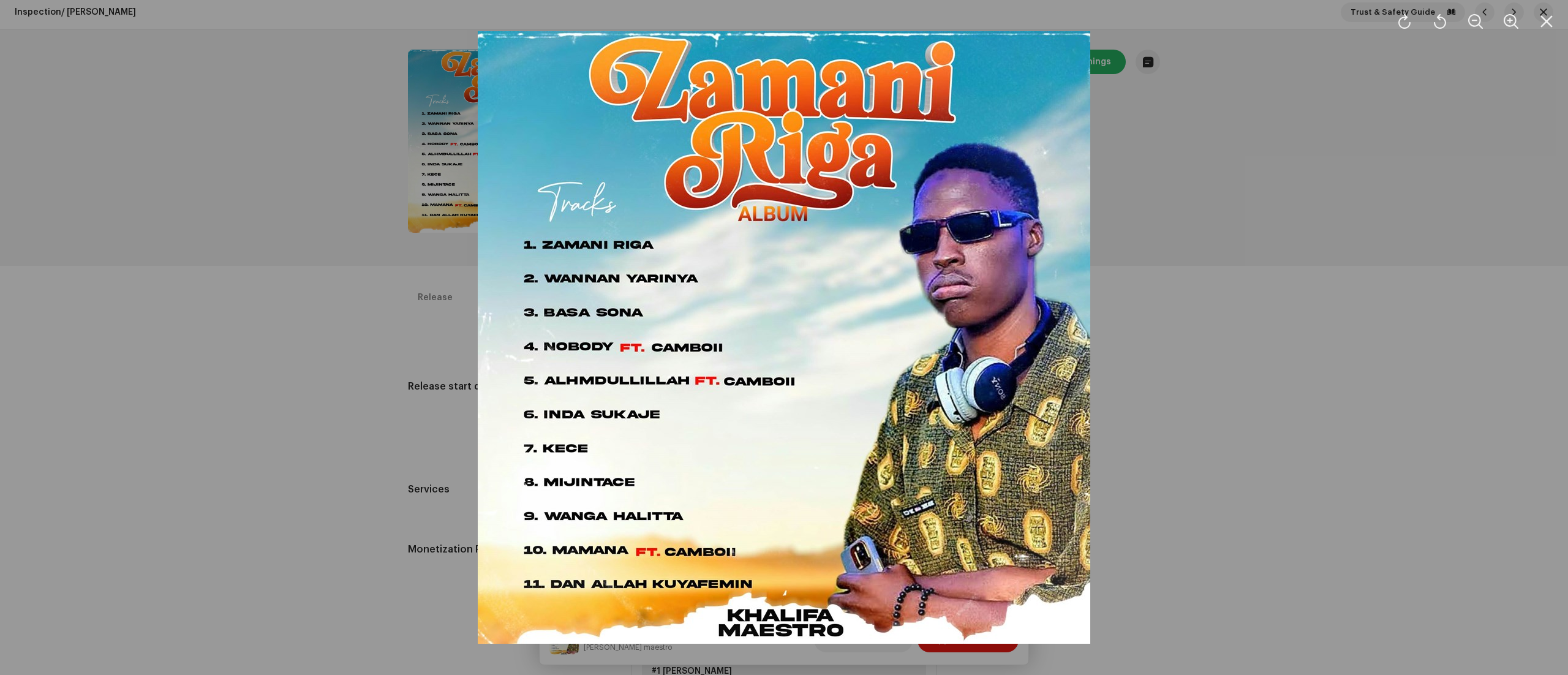
click at [1321, 563] on div at bounding box center [784, 338] width 1568 height 675
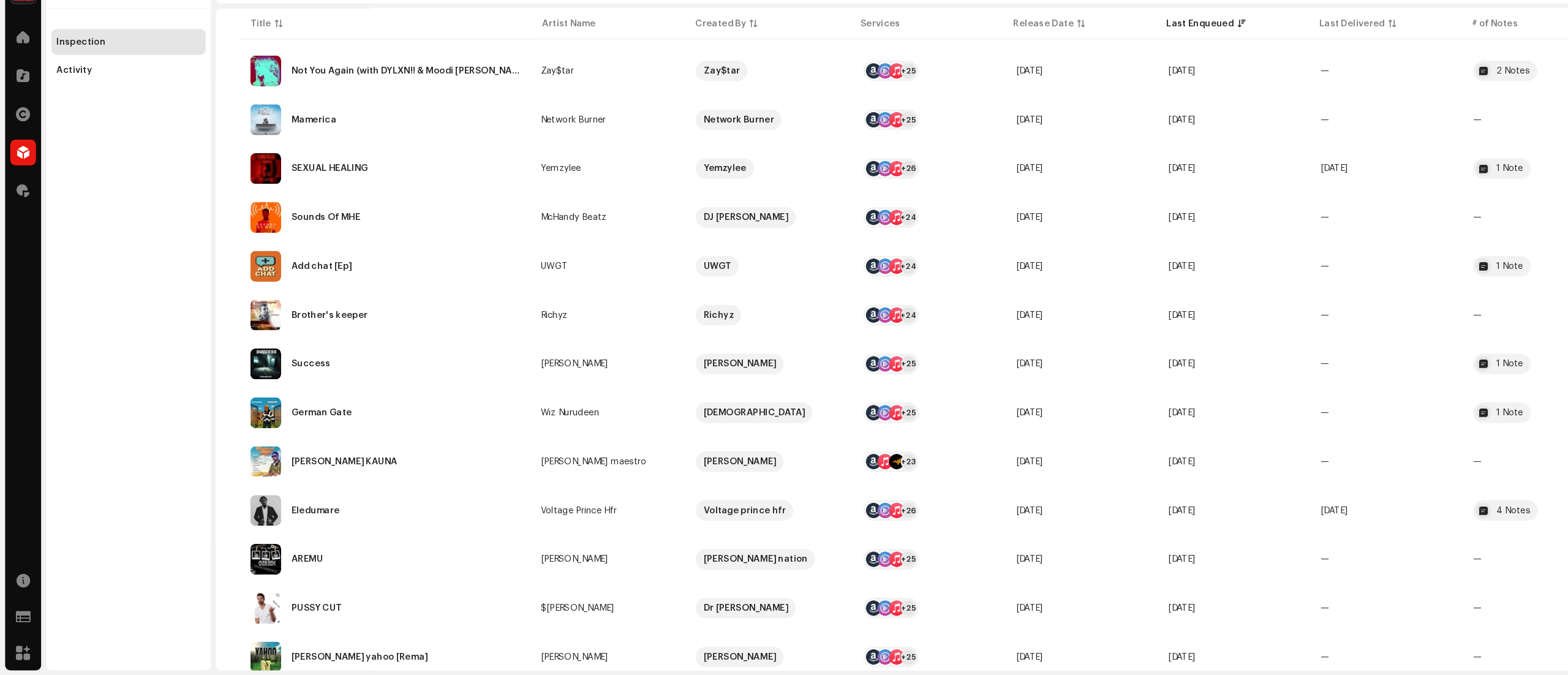
scroll to position [681, 0]
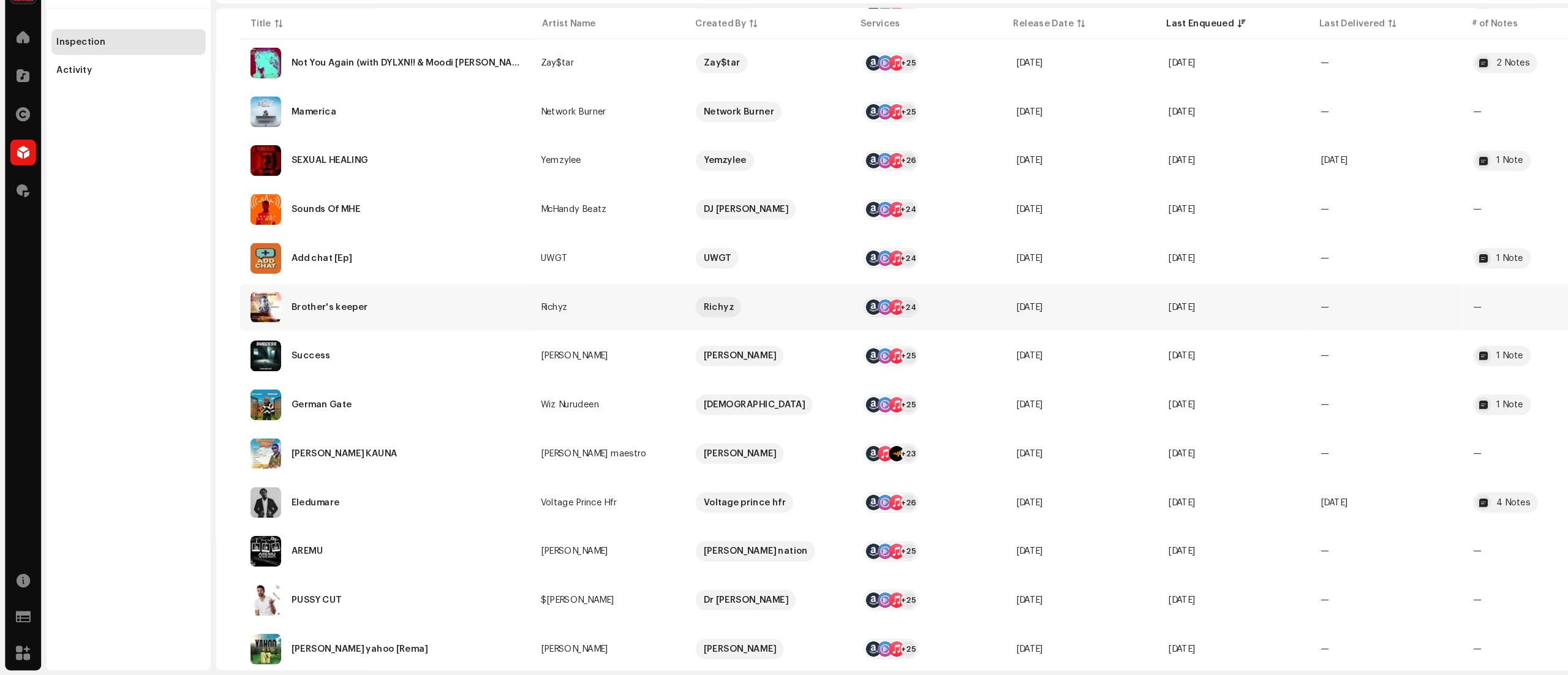
click at [1279, 337] on td "—" at bounding box center [1321, 324] width 145 height 44
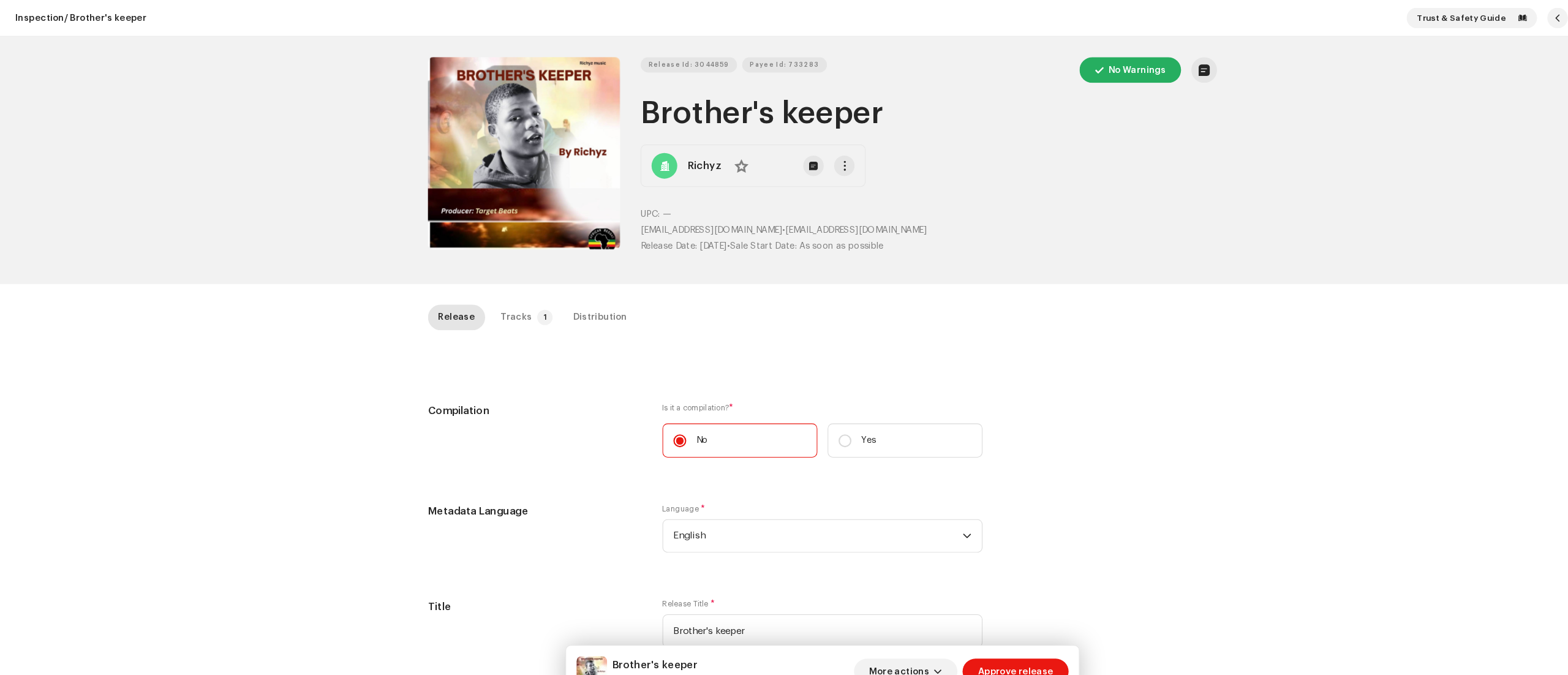
click at [0, 583] on div "Inspection / Brother's keeper Trust & Safety Guide Release Id: 3044859 Payee Id…" at bounding box center [784, 338] width 1568 height 675
click at [493, 297] on div "Tracks" at bounding box center [492, 302] width 30 height 25
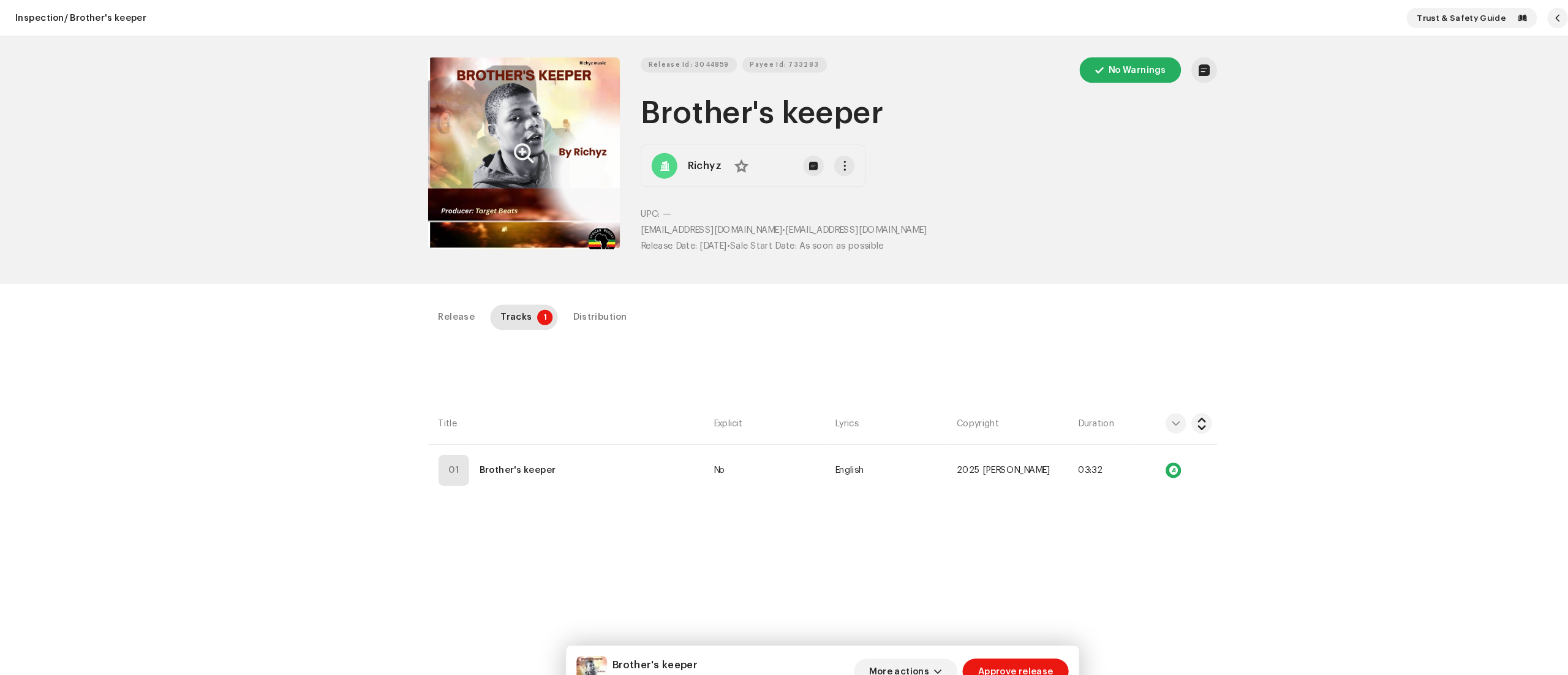
click at [419, 113] on button "Zoom Image" at bounding box center [499, 146] width 183 height 183
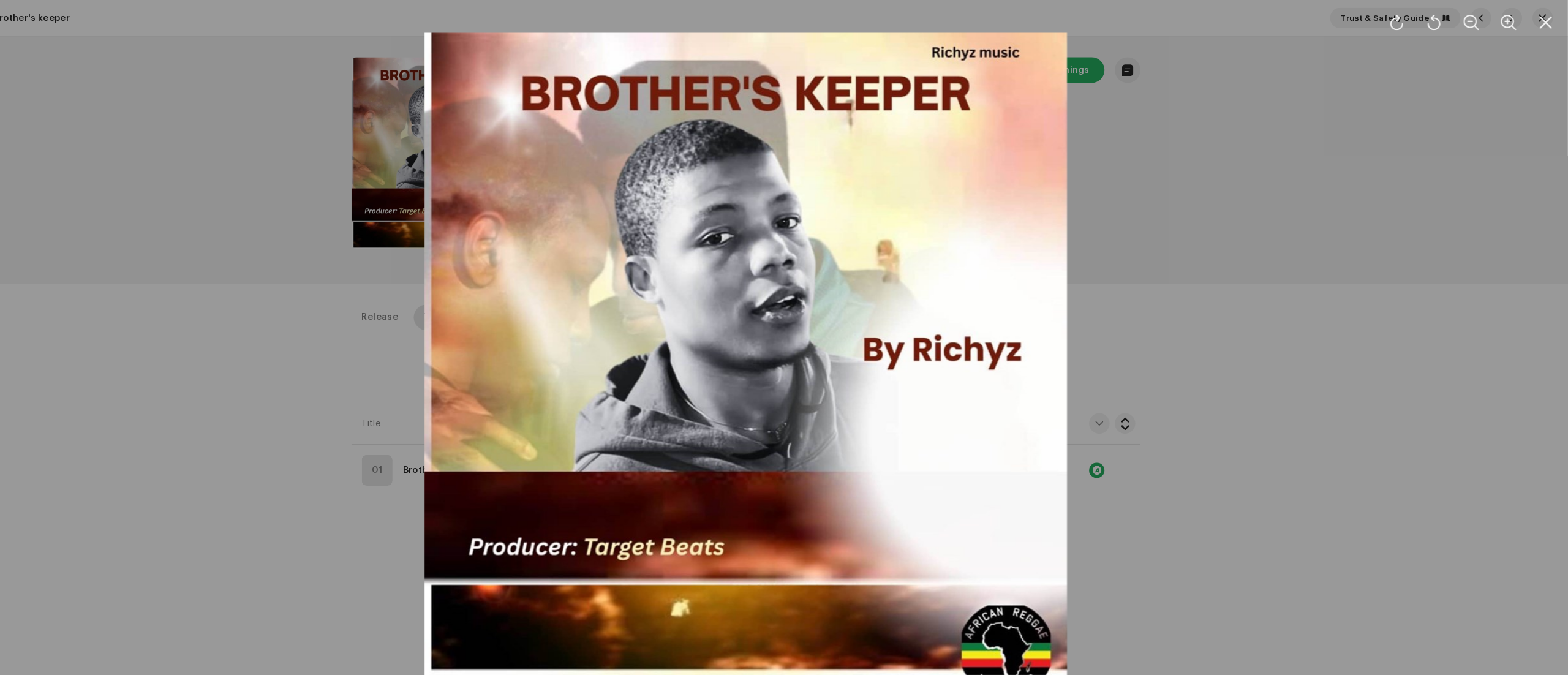
click at [1394, 576] on div at bounding box center [784, 338] width 1568 height 675
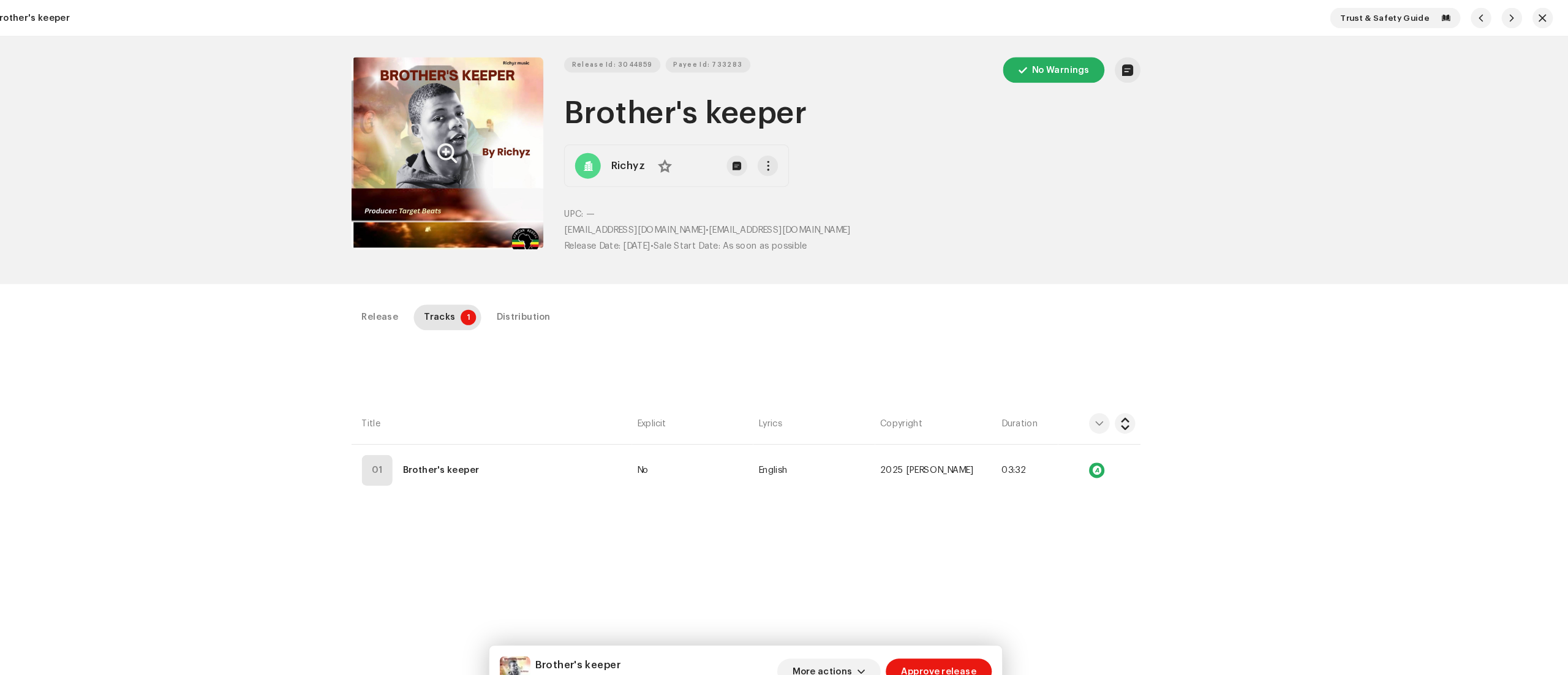
click at [341, 267] on div "Release Id: 3044859 Payee Id: 733283 No Warnings Brother's keeper Richyz No UPC…" at bounding box center [784, 153] width 1568 height 236
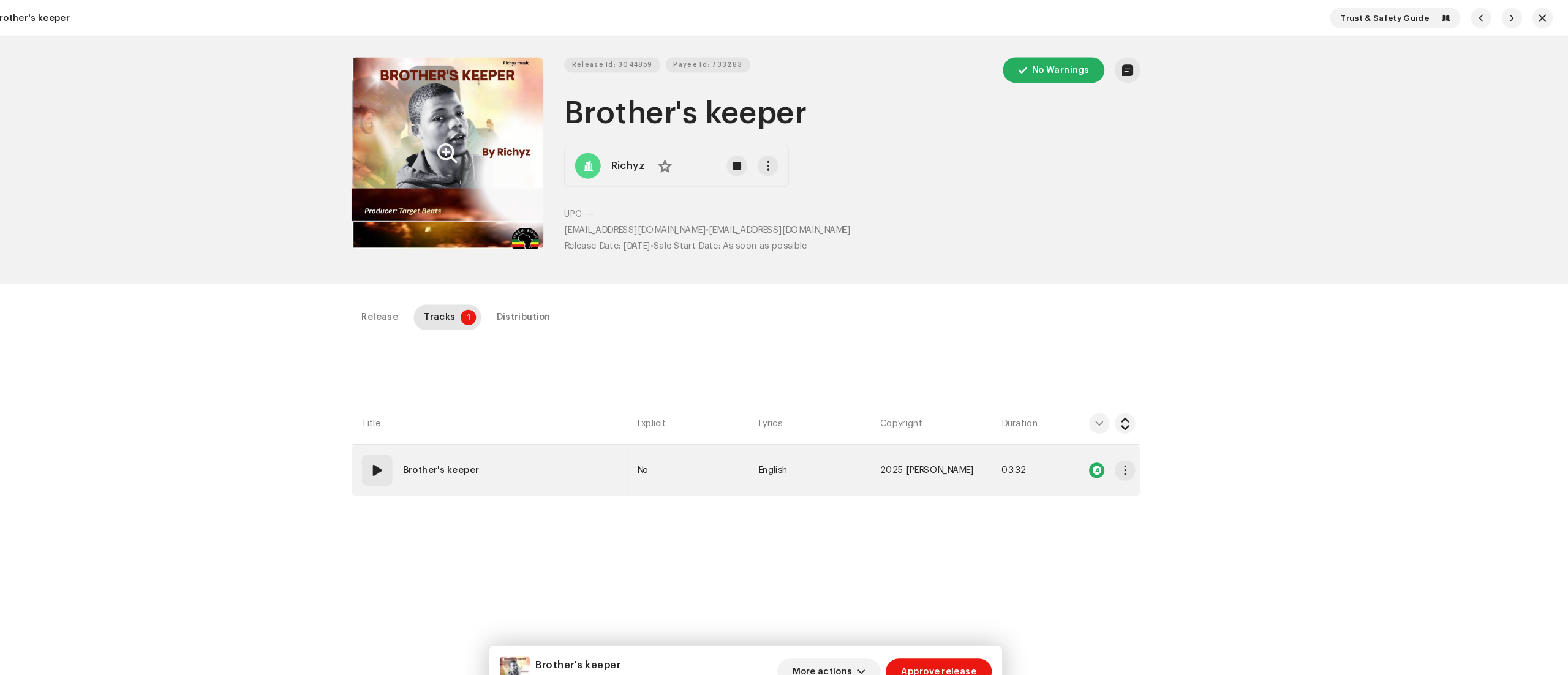
click at [420, 450] on div "01" at bounding box center [432, 448] width 30 height 30
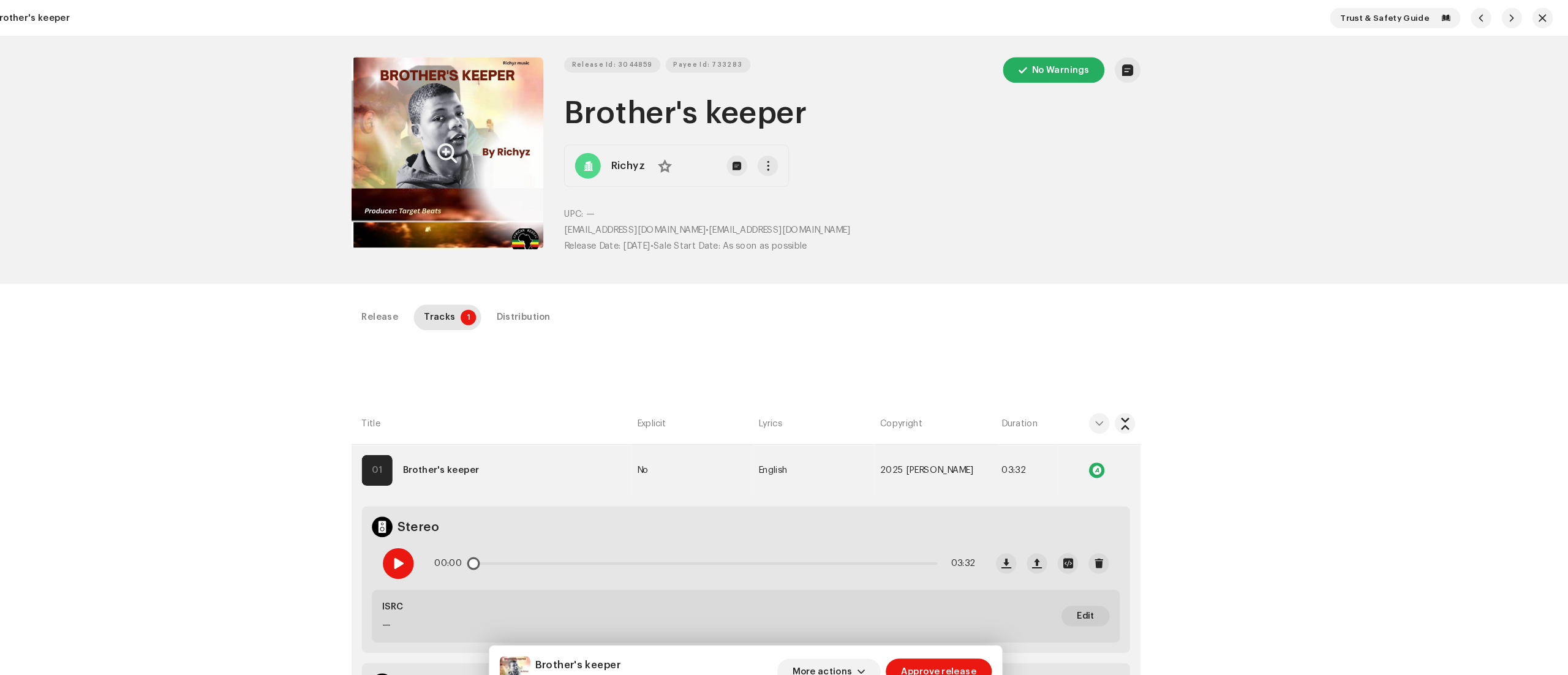
click at [449, 537] on span at bounding box center [452, 537] width 10 height 10
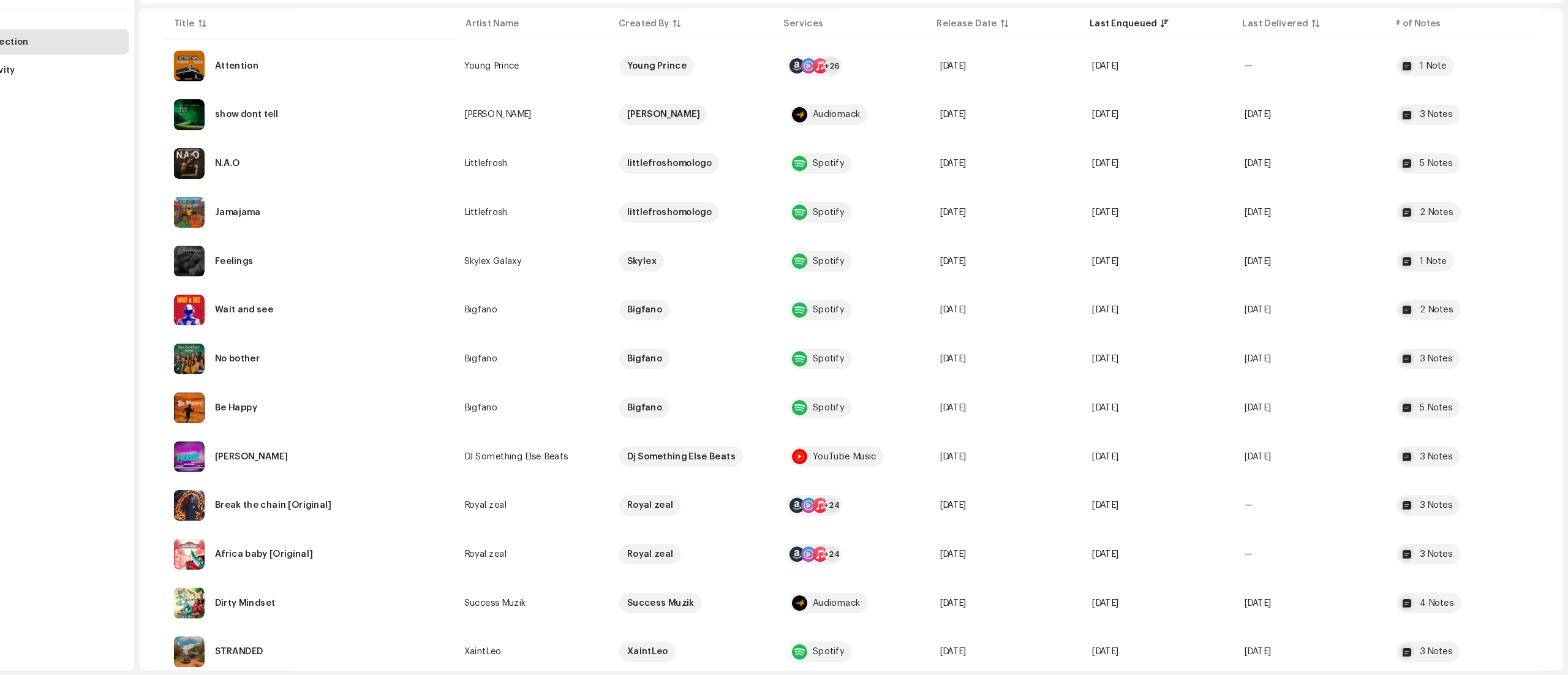
scroll to position [2947, 0]
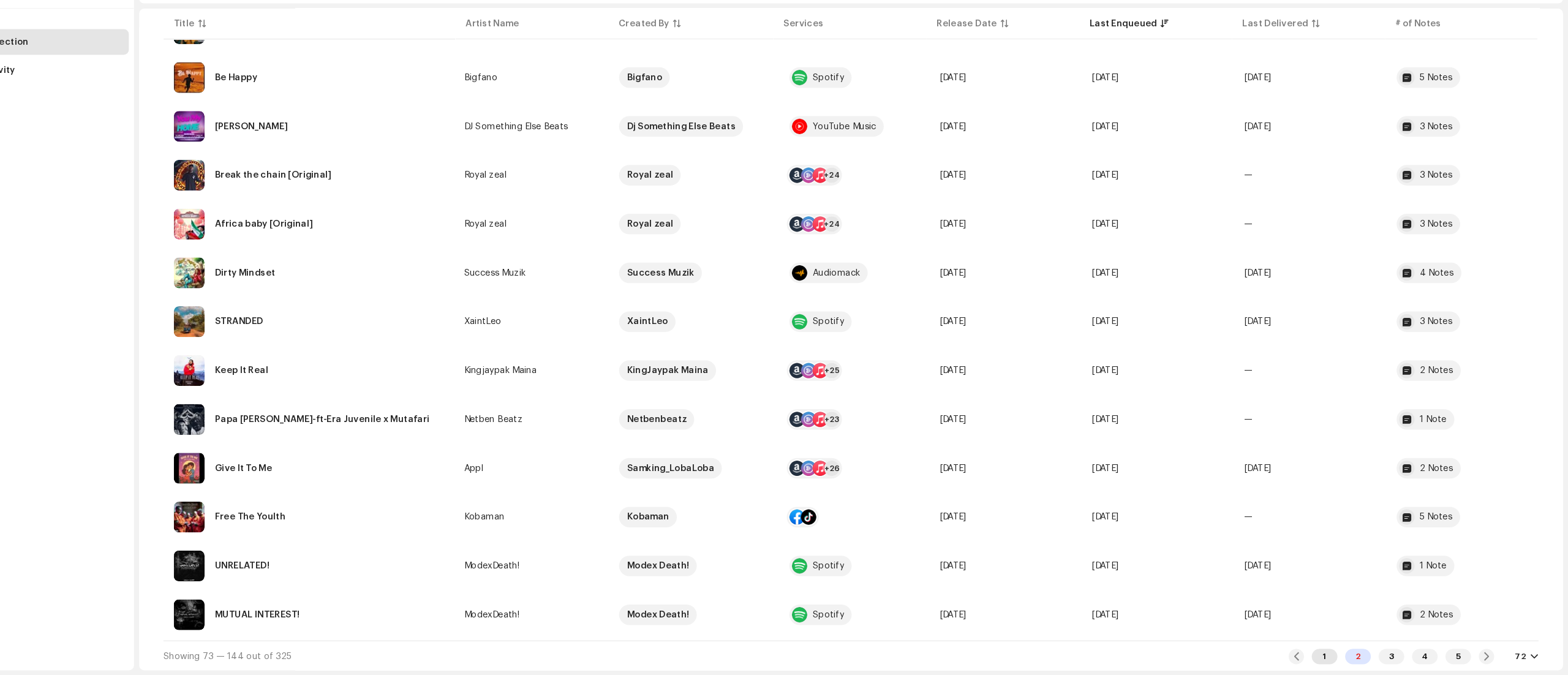
click at [1333, 655] on div "1" at bounding box center [1336, 656] width 25 height 14
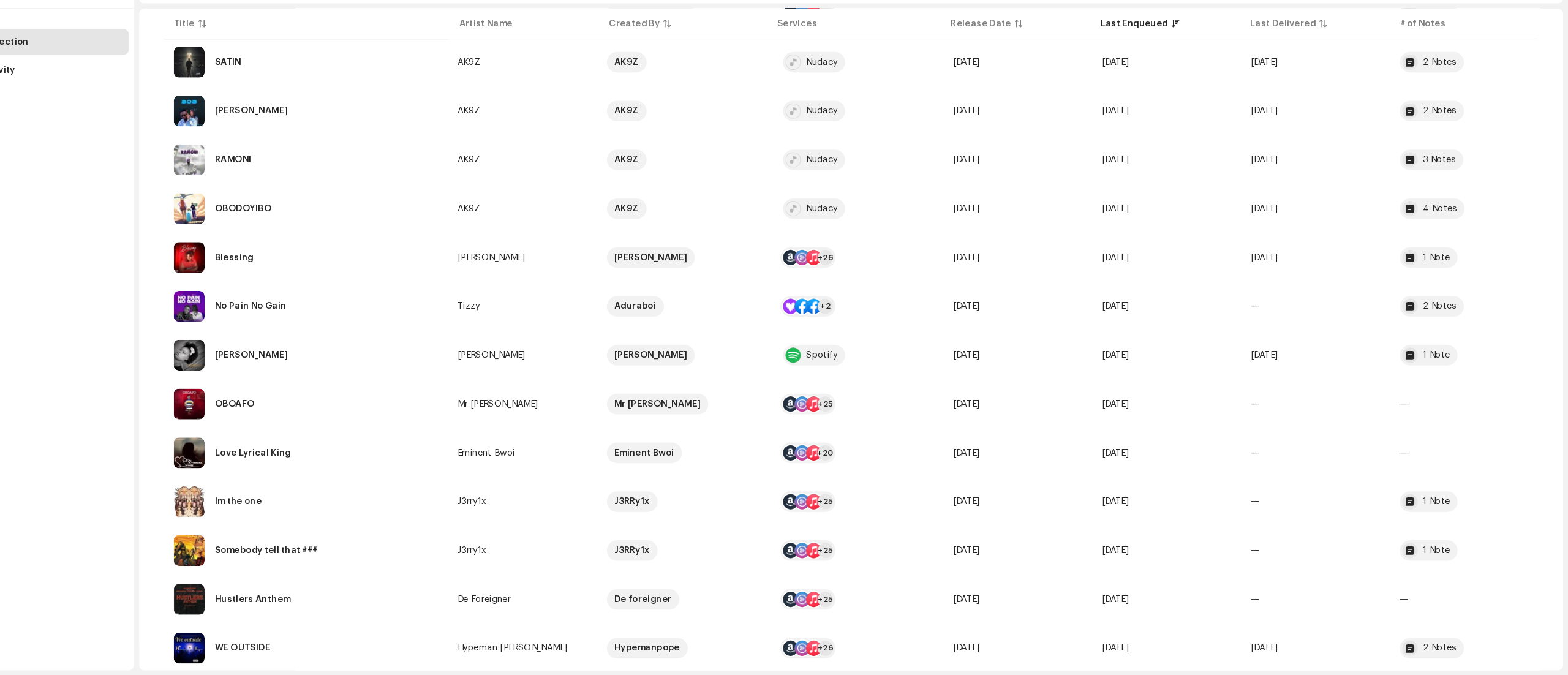
scroll to position [792, 0]
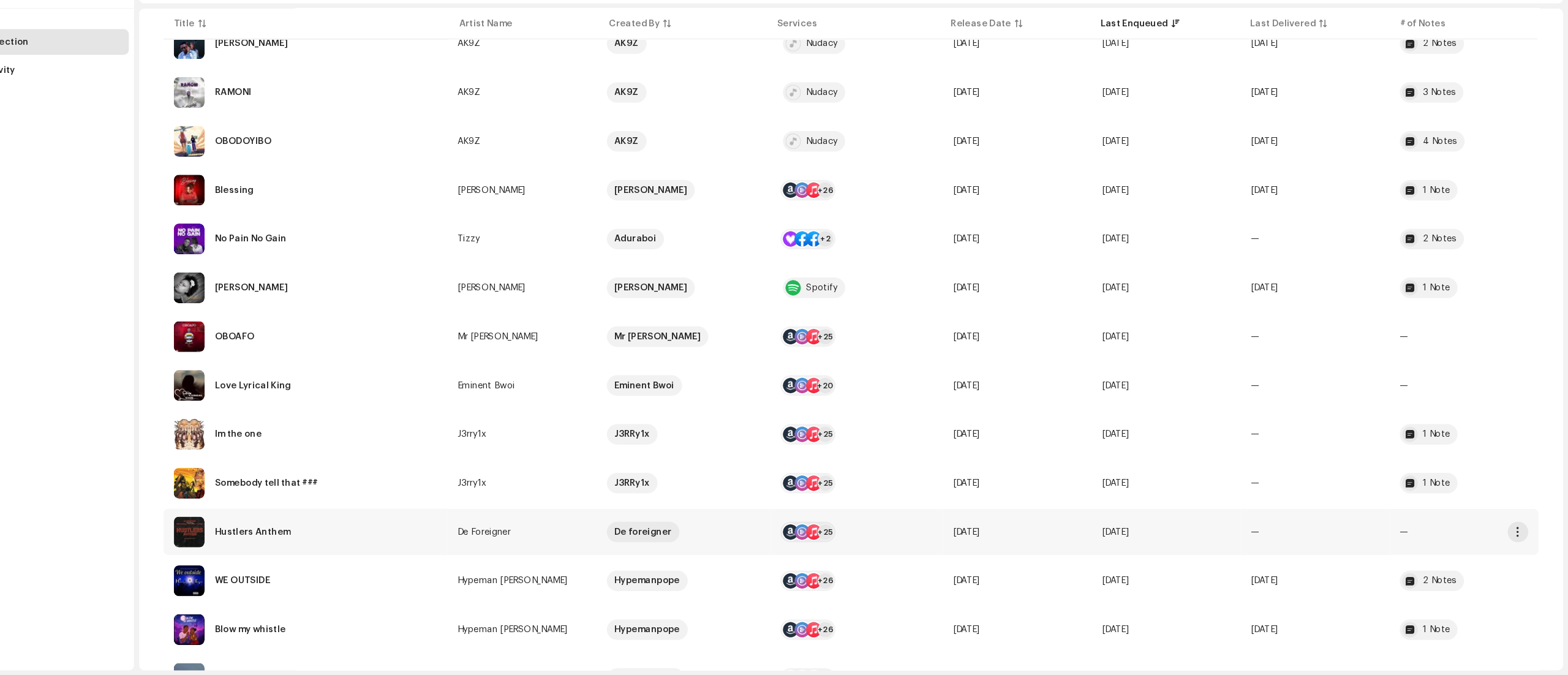
click at [1407, 537] on re-a-table-badge "—" at bounding box center [1469, 538] width 123 height 8
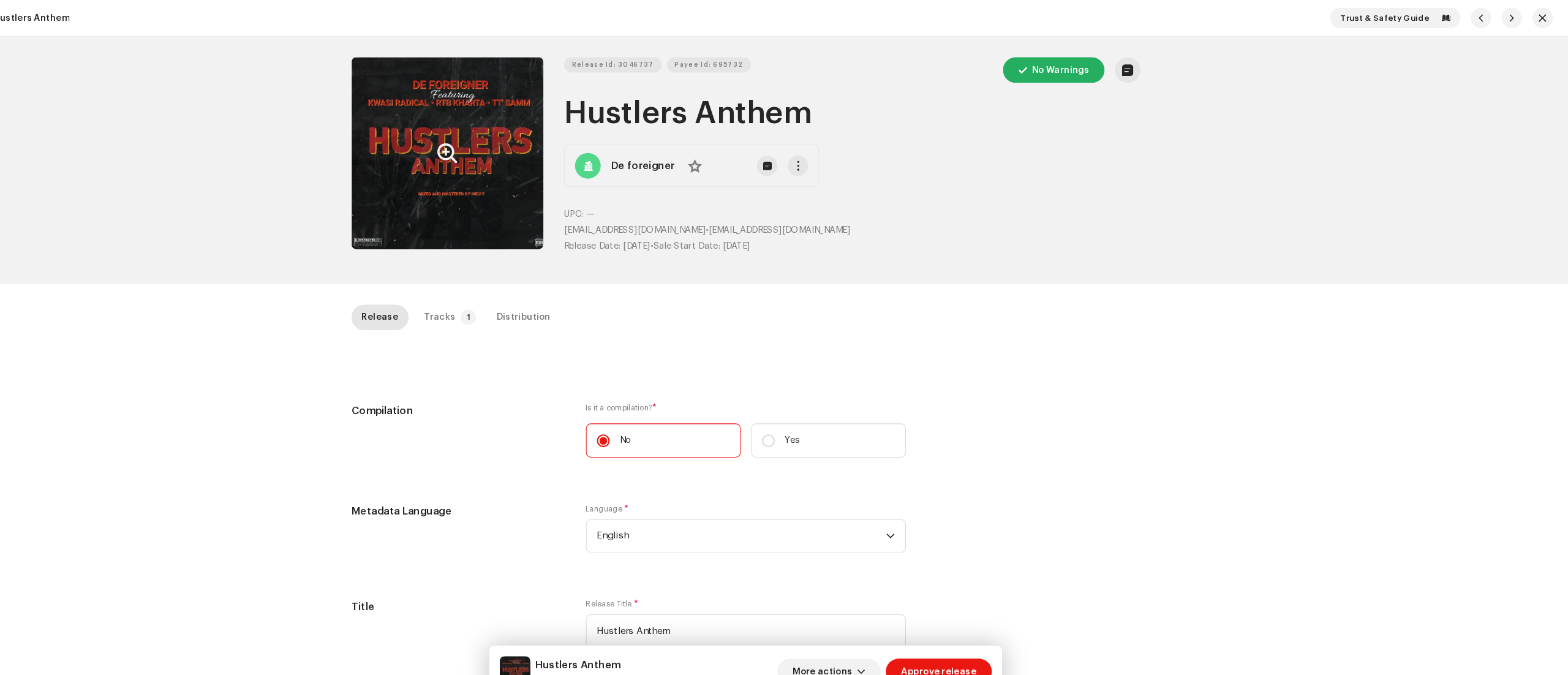
click at [490, 151] on icon "Zoom Image" at bounding box center [499, 146] width 19 height 10
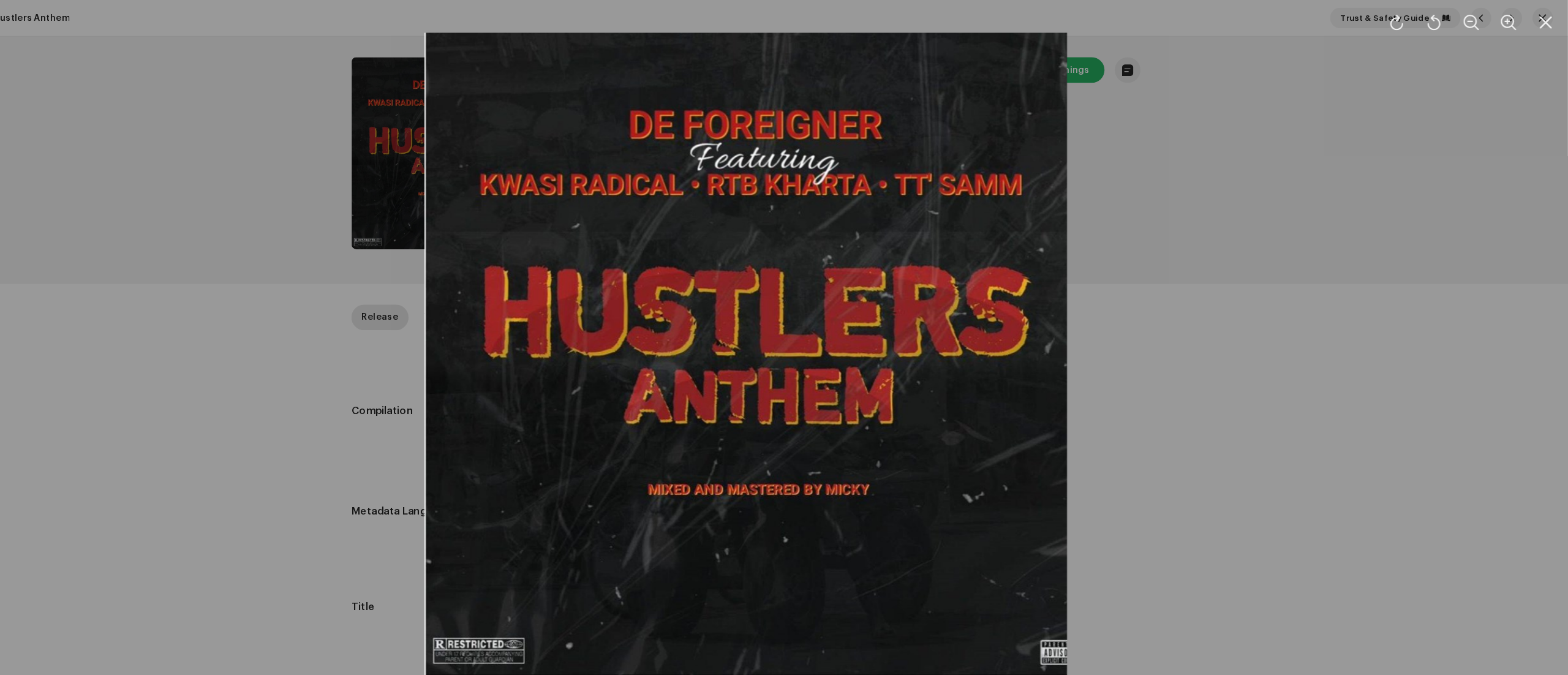
click at [1387, 557] on div at bounding box center [784, 338] width 1568 height 675
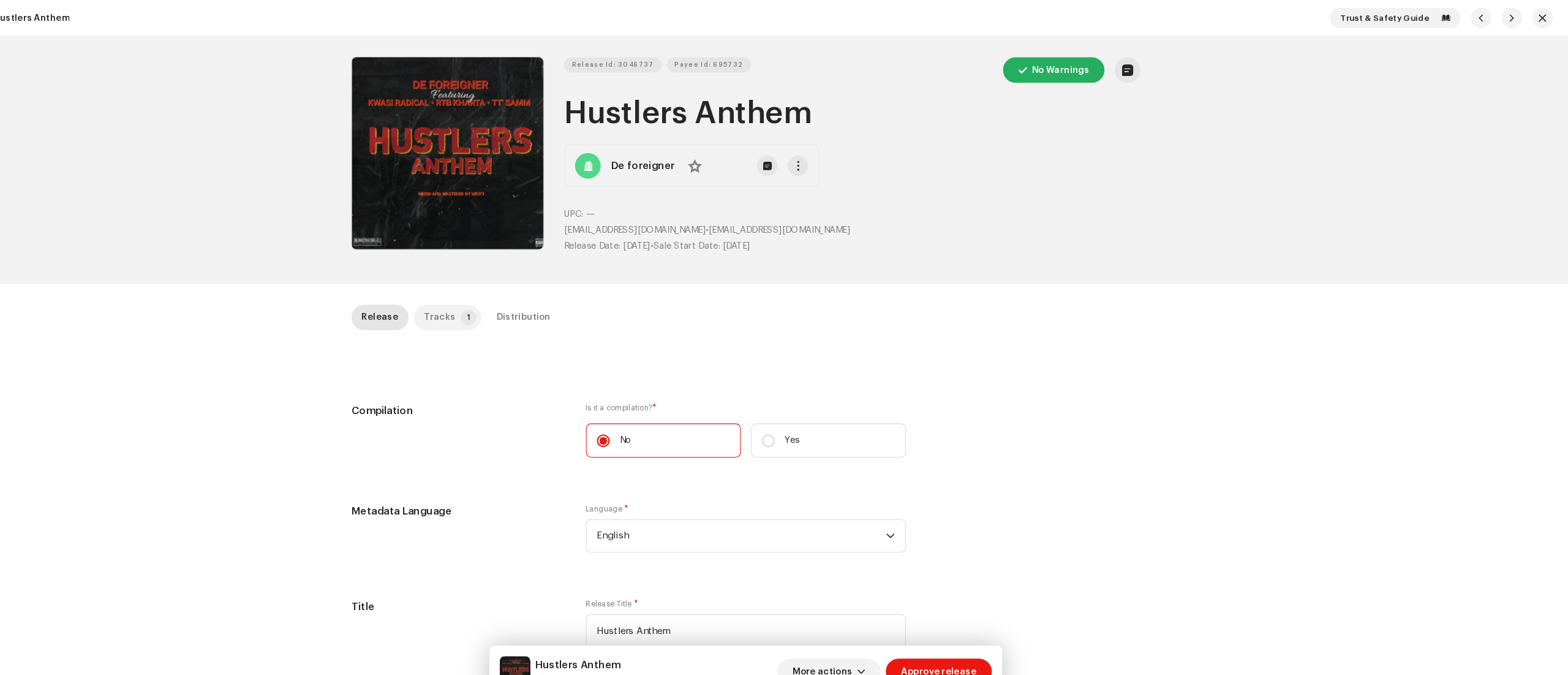
click at [512, 302] on p-badge "1" at bounding box center [519, 302] width 14 height 14
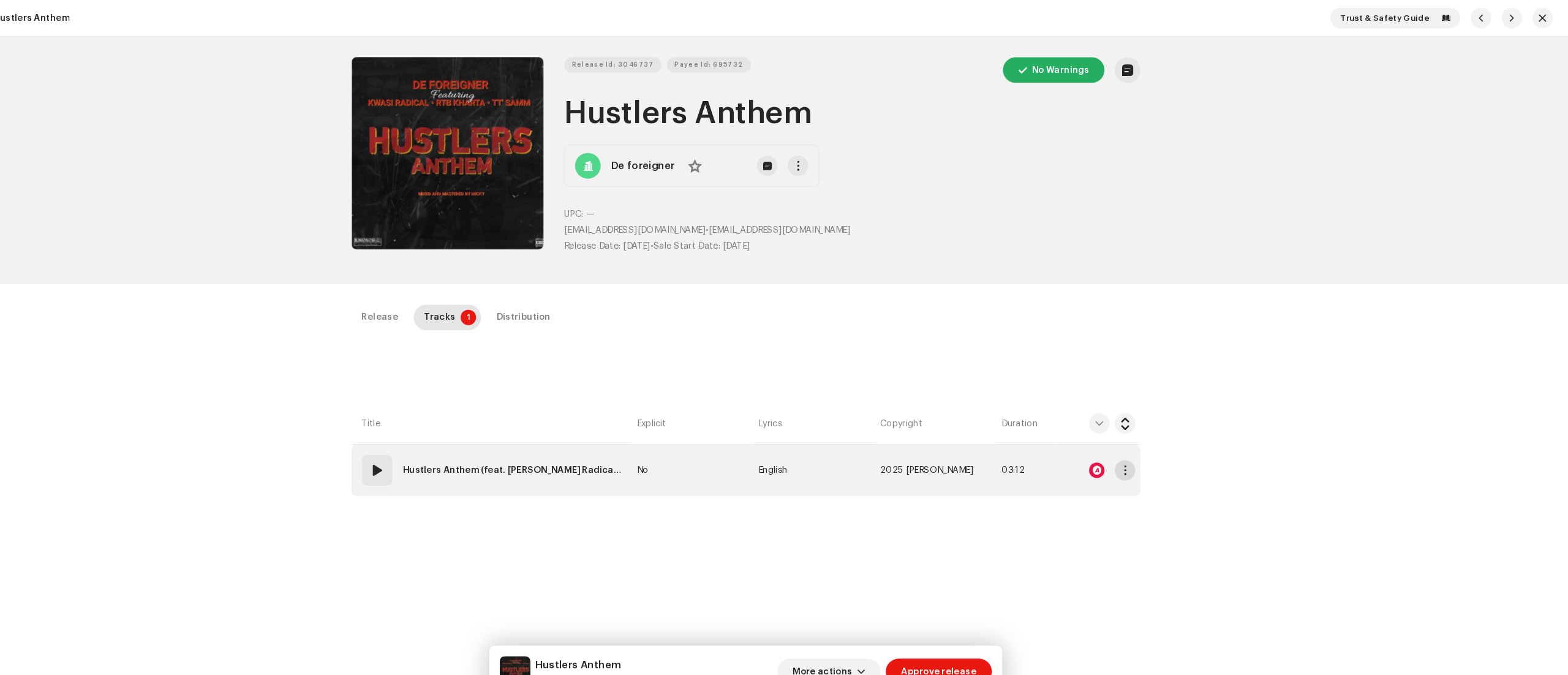
click at [1137, 448] on button "button" at bounding box center [1145, 448] width 19 height 19
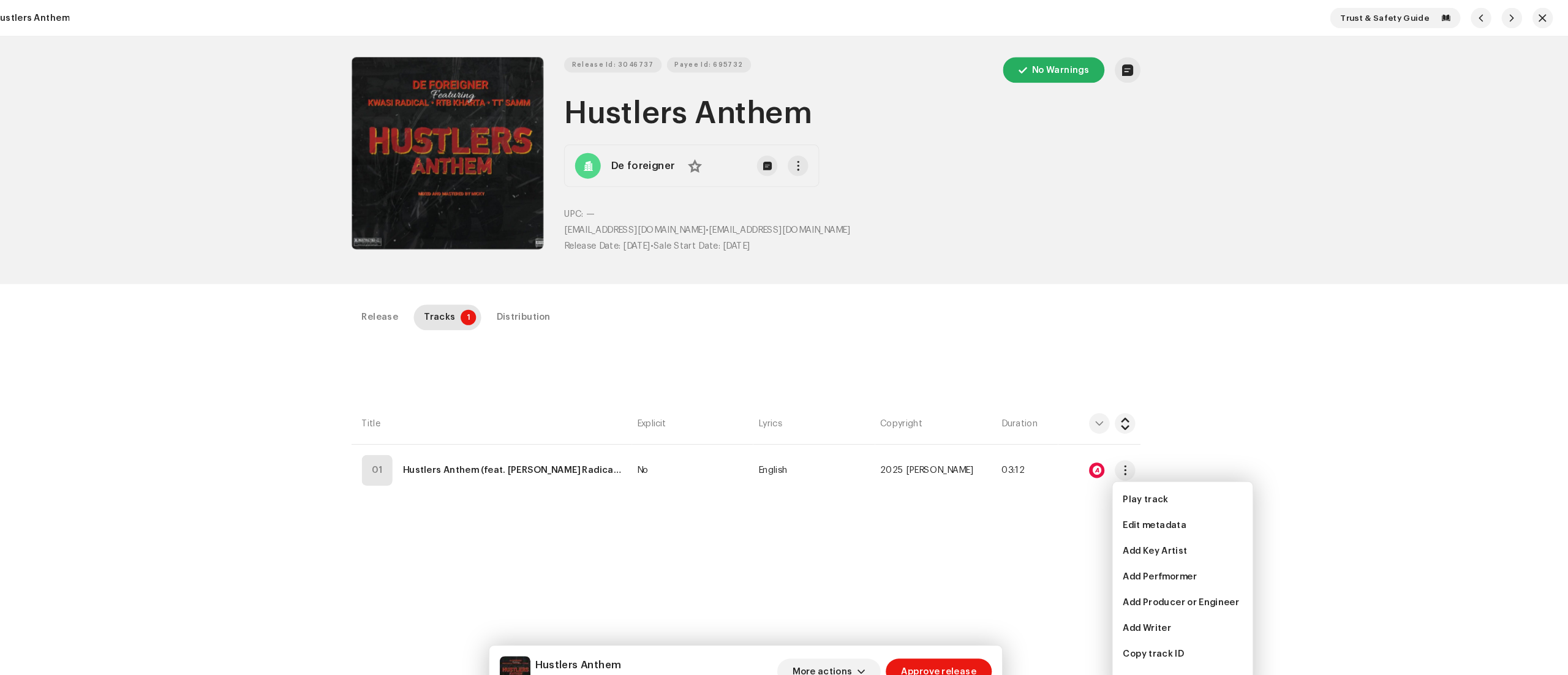
click at [1249, 439] on div "Inspection / Hustlers Anthem Trust & Safety Guide Release Id: 3046737 Payee Id:…" at bounding box center [784, 338] width 1568 height 675
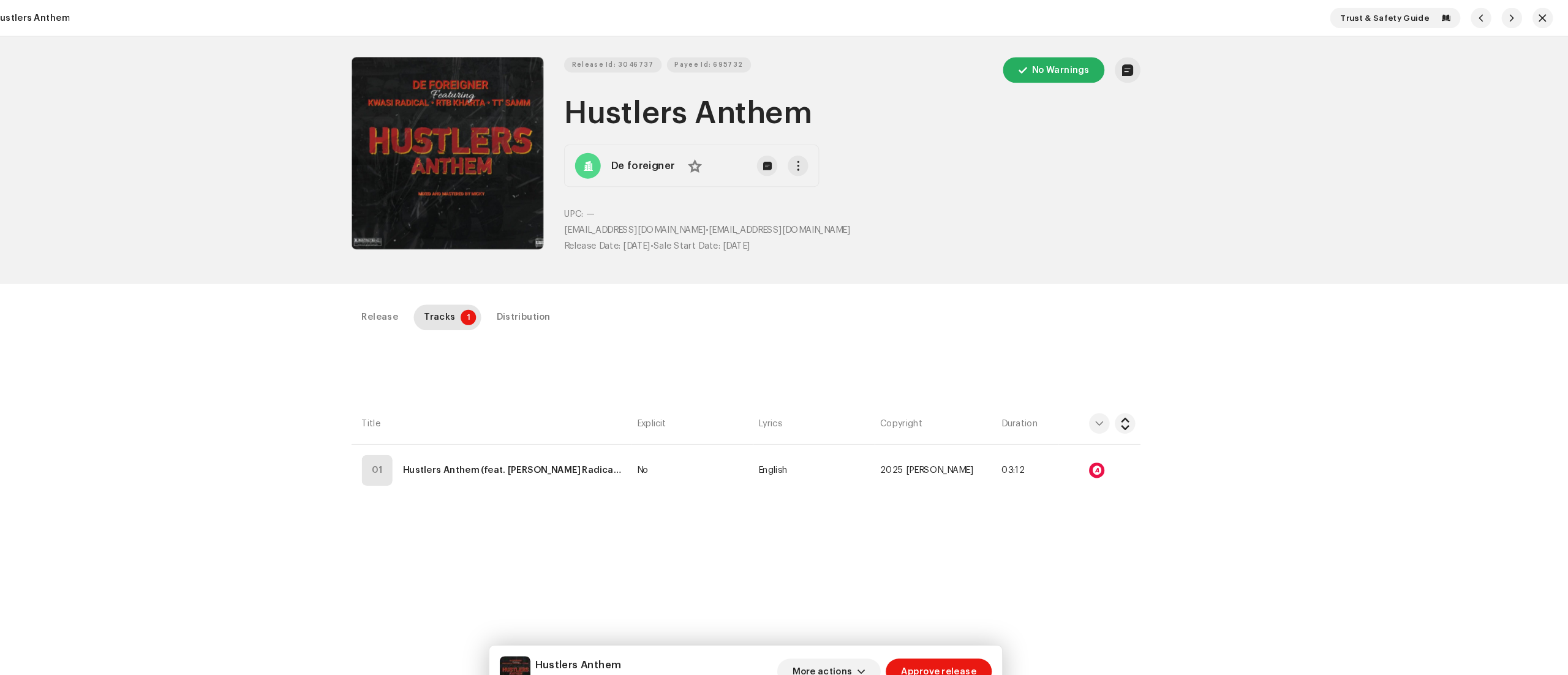
click at [1121, 453] on div at bounding box center [1118, 448] width 14 height 14
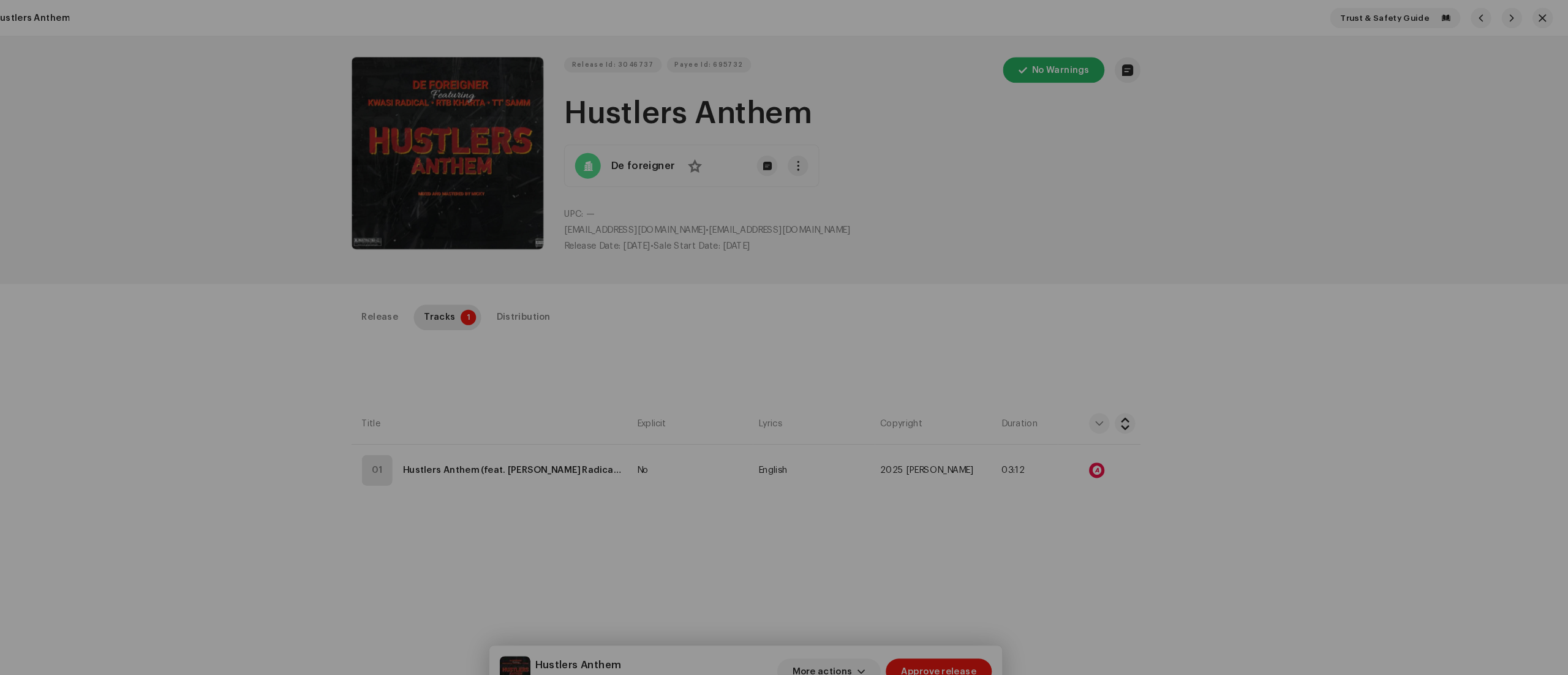
click at [366, 415] on div "Audio Recognition by Remix/Sample 1 All results require review/listening to avo…" at bounding box center [784, 338] width 1568 height 675
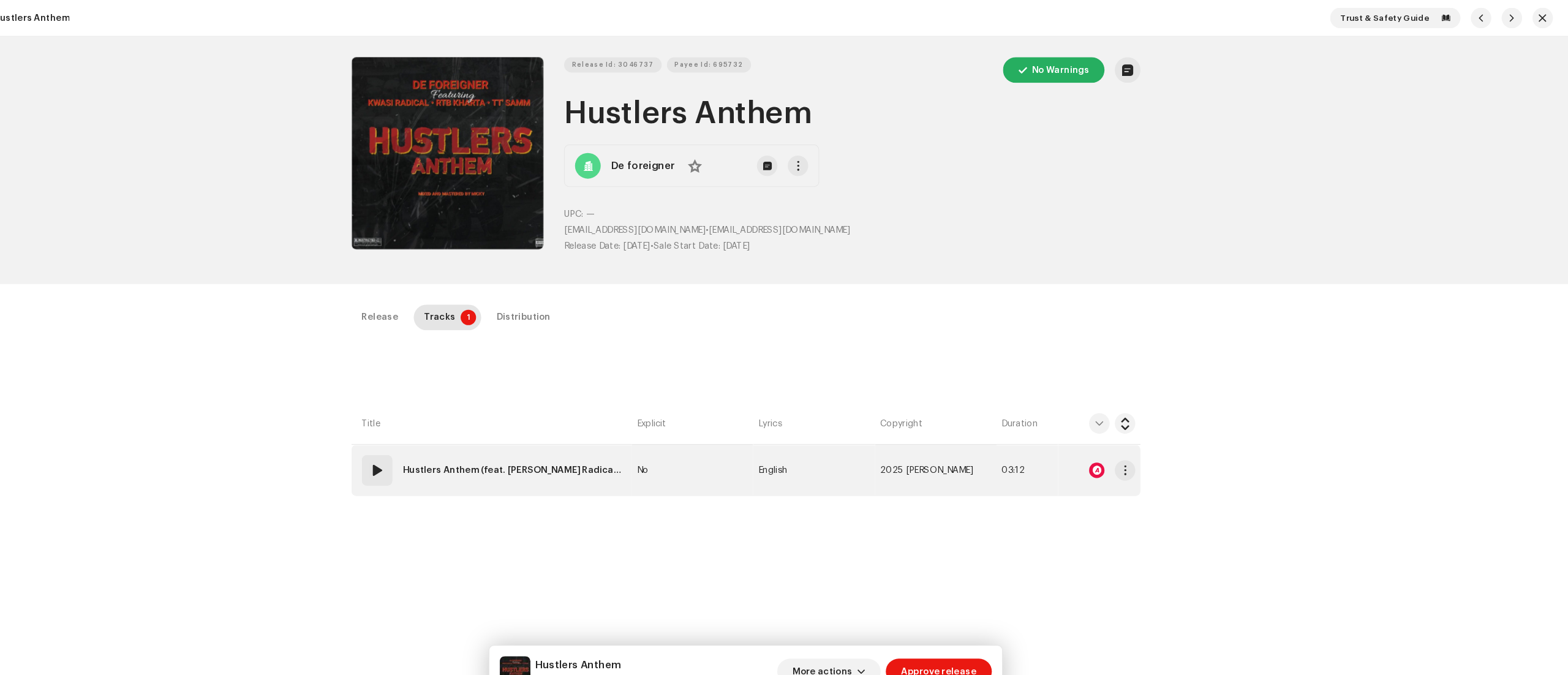
click at [429, 455] on span at bounding box center [432, 448] width 14 height 14
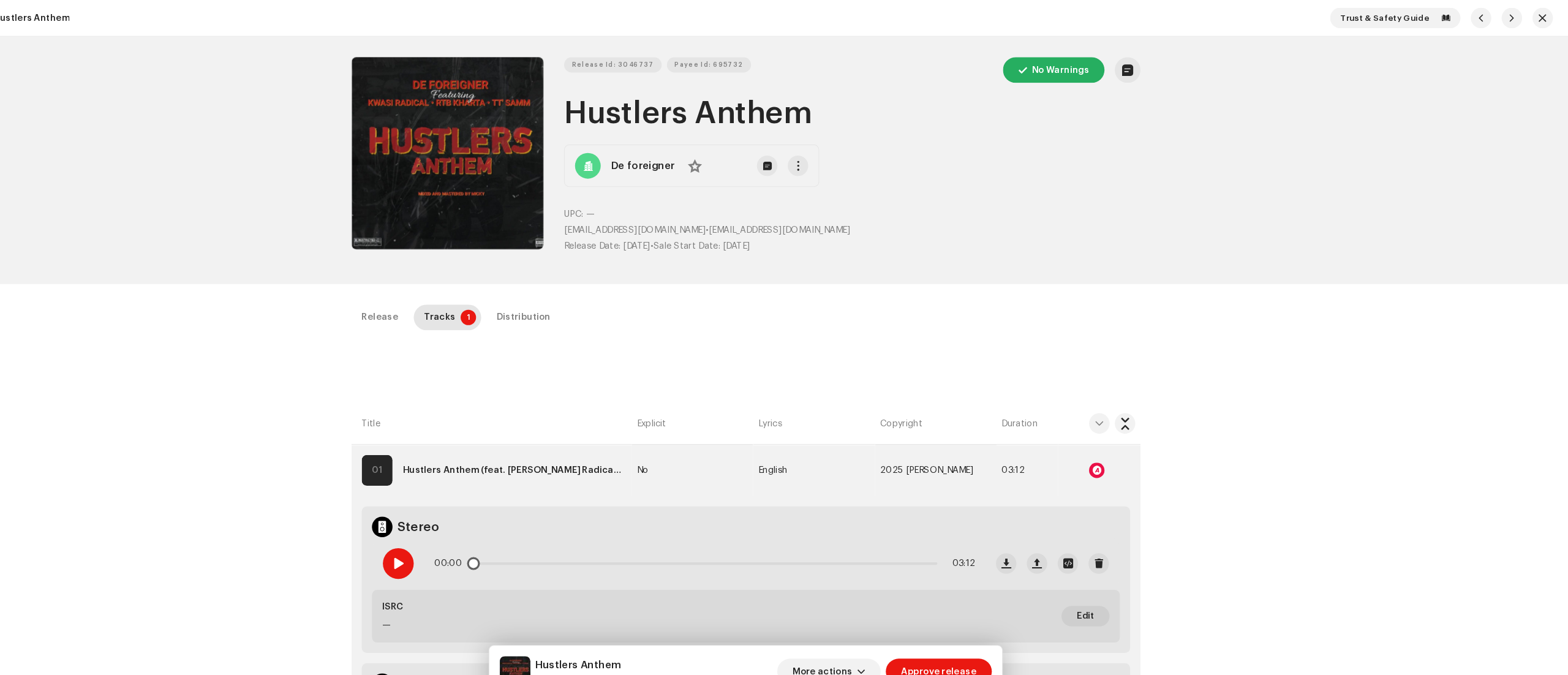
click at [449, 537] on span at bounding box center [452, 537] width 10 height 10
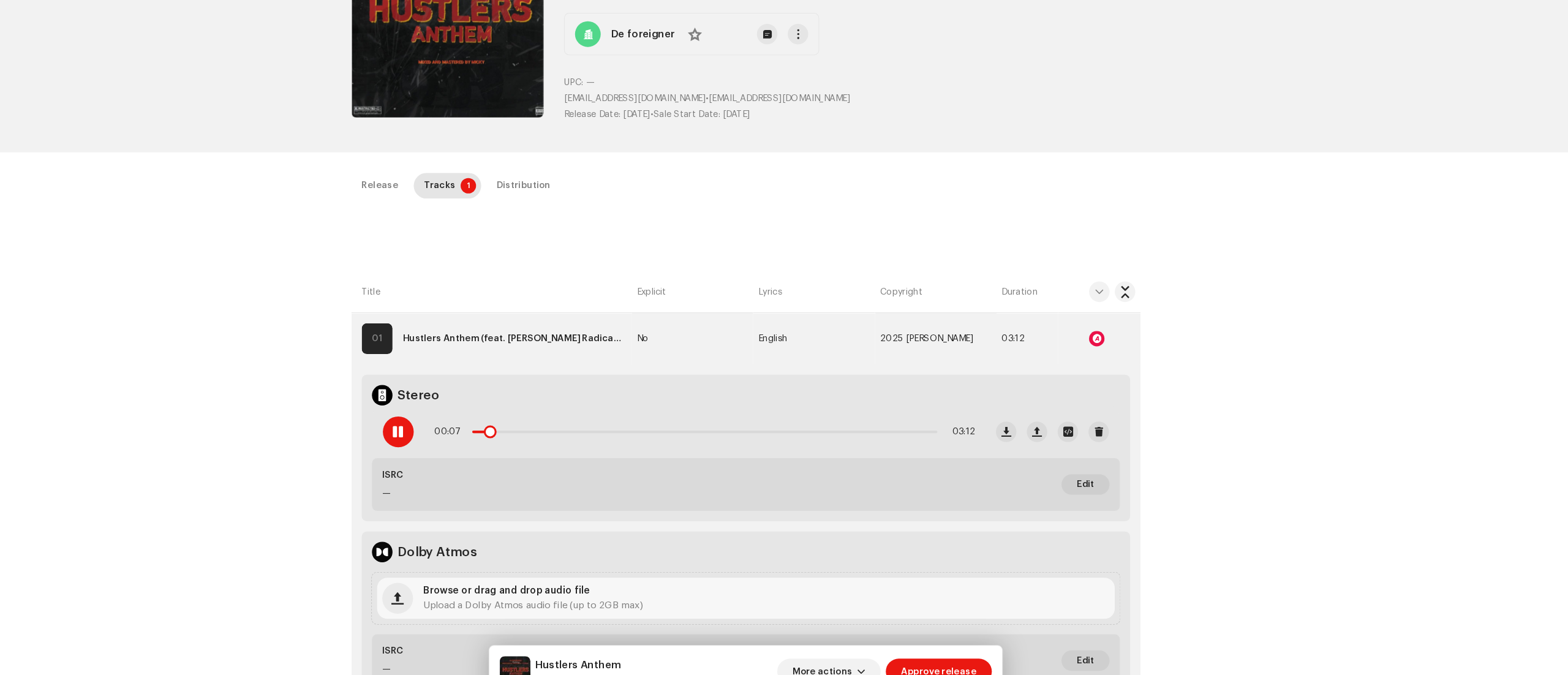
scroll to position [123, 0]
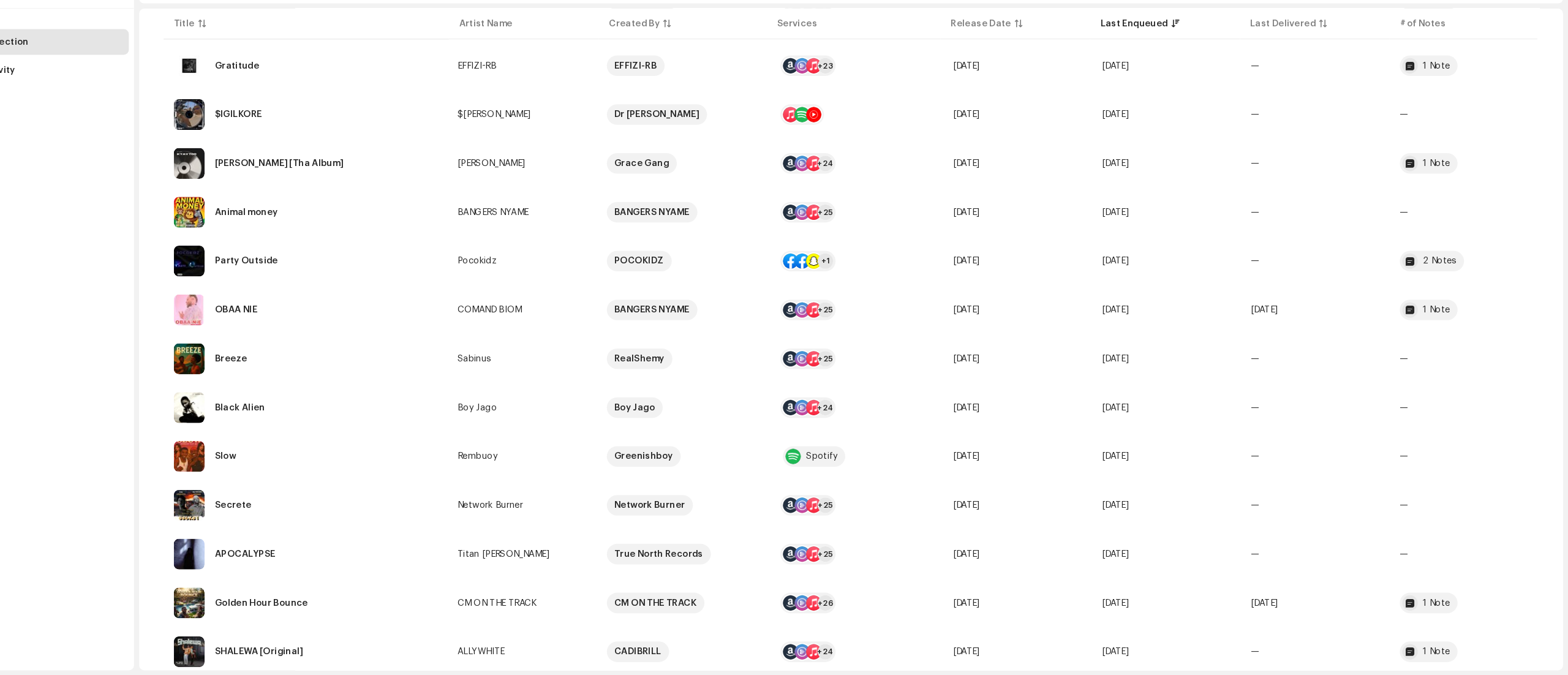
scroll to position [1796, 0]
click at [1332, 477] on td "—" at bounding box center [1326, 465] width 142 height 44
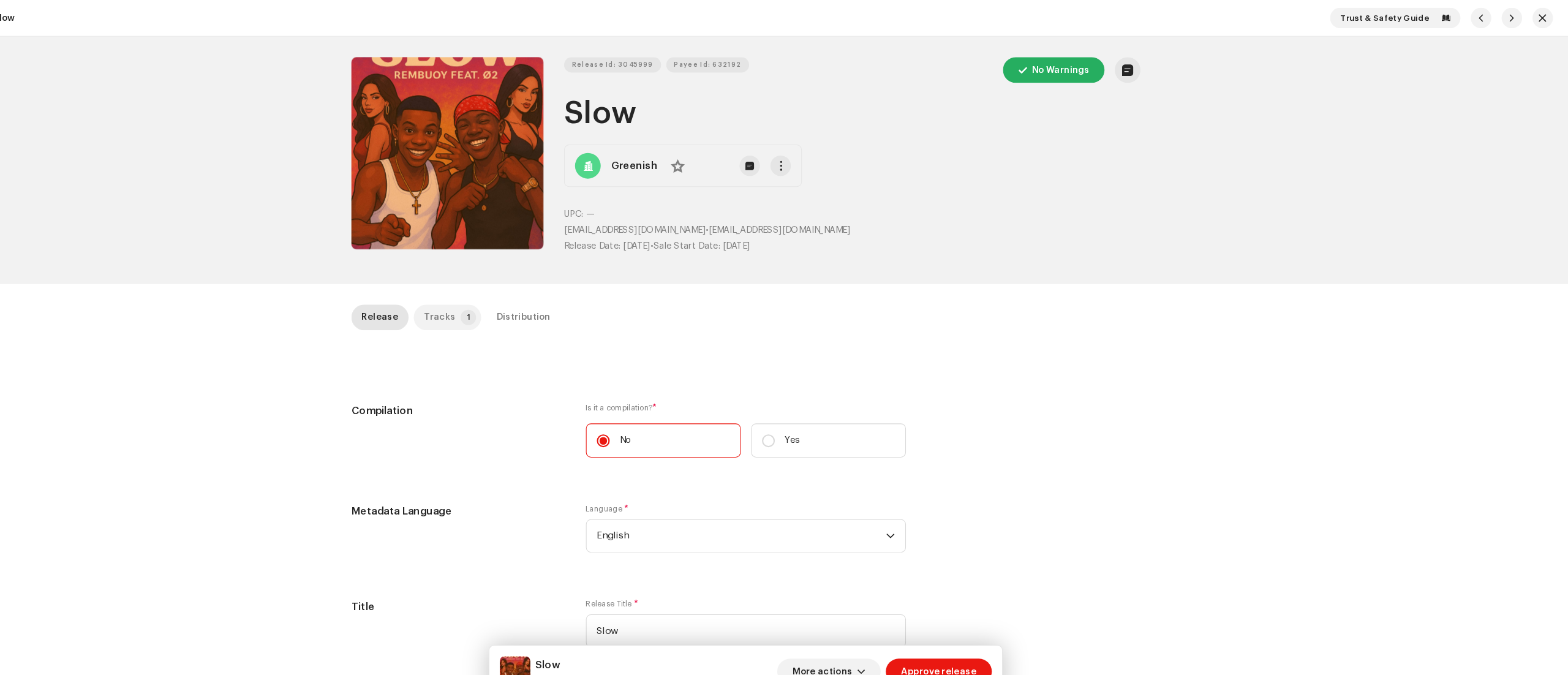
click at [479, 302] on div "Tracks" at bounding box center [492, 302] width 30 height 25
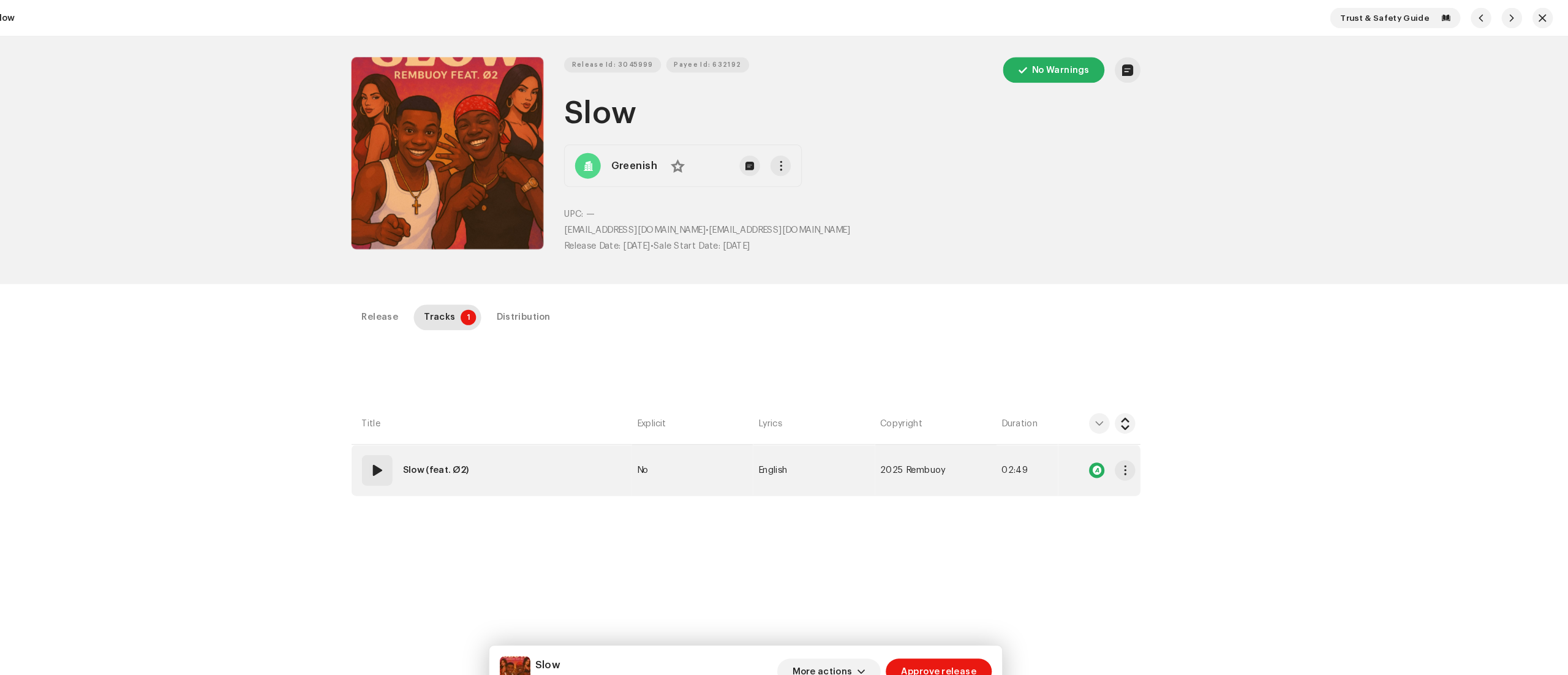
click at [429, 448] on span at bounding box center [432, 448] width 14 height 14
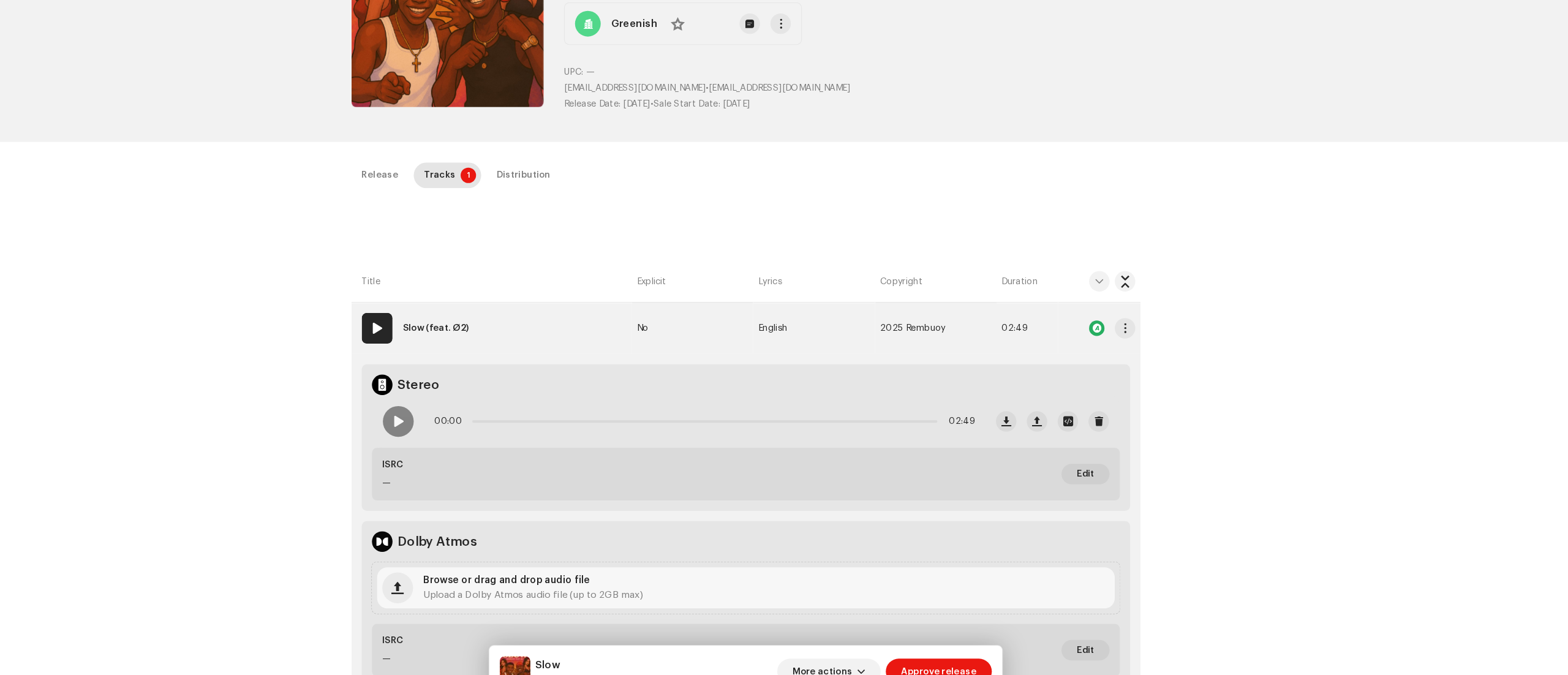
scroll to position [143, 0]
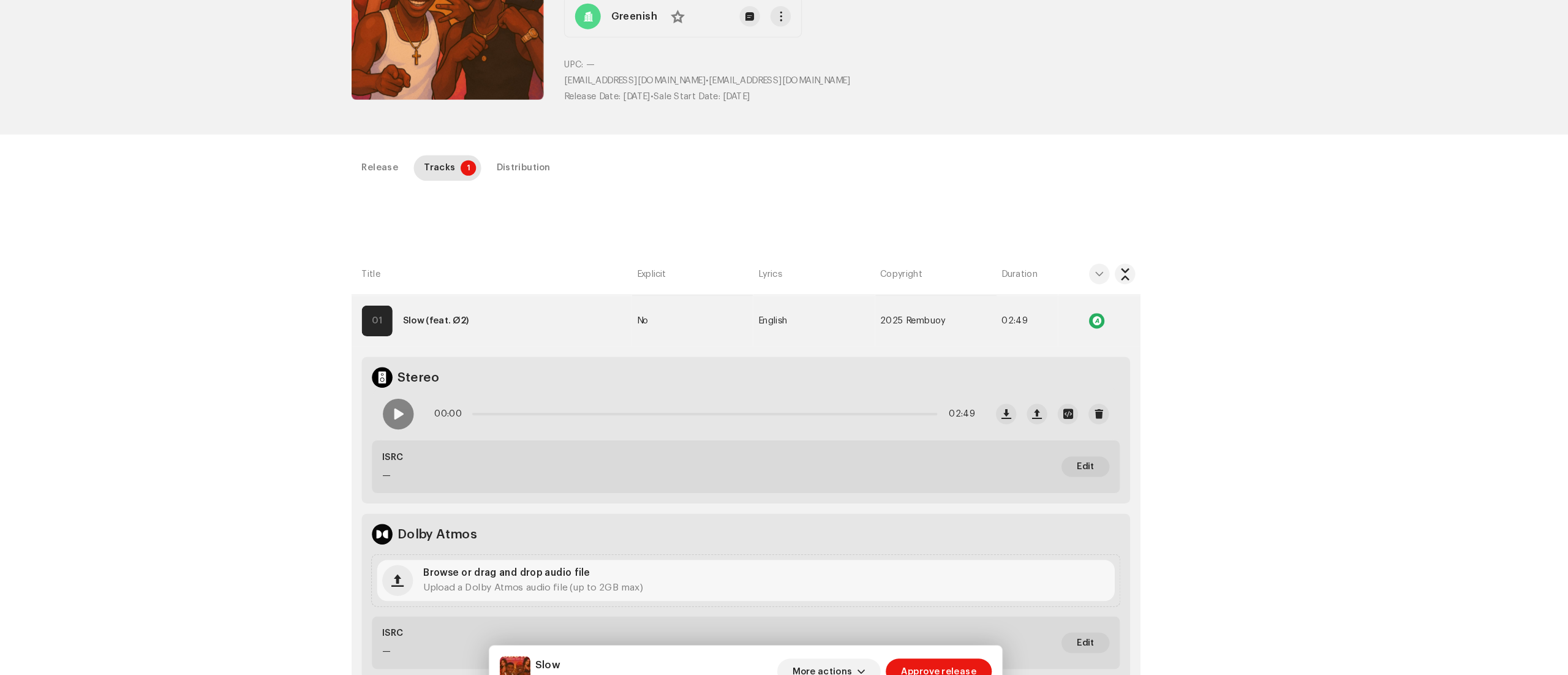
click at [1262, 615] on div "Inspection / Slow Trust & Safety Guide Release Id: 3045999 Payee Id: 632192 No …" at bounding box center [784, 338] width 1568 height 675
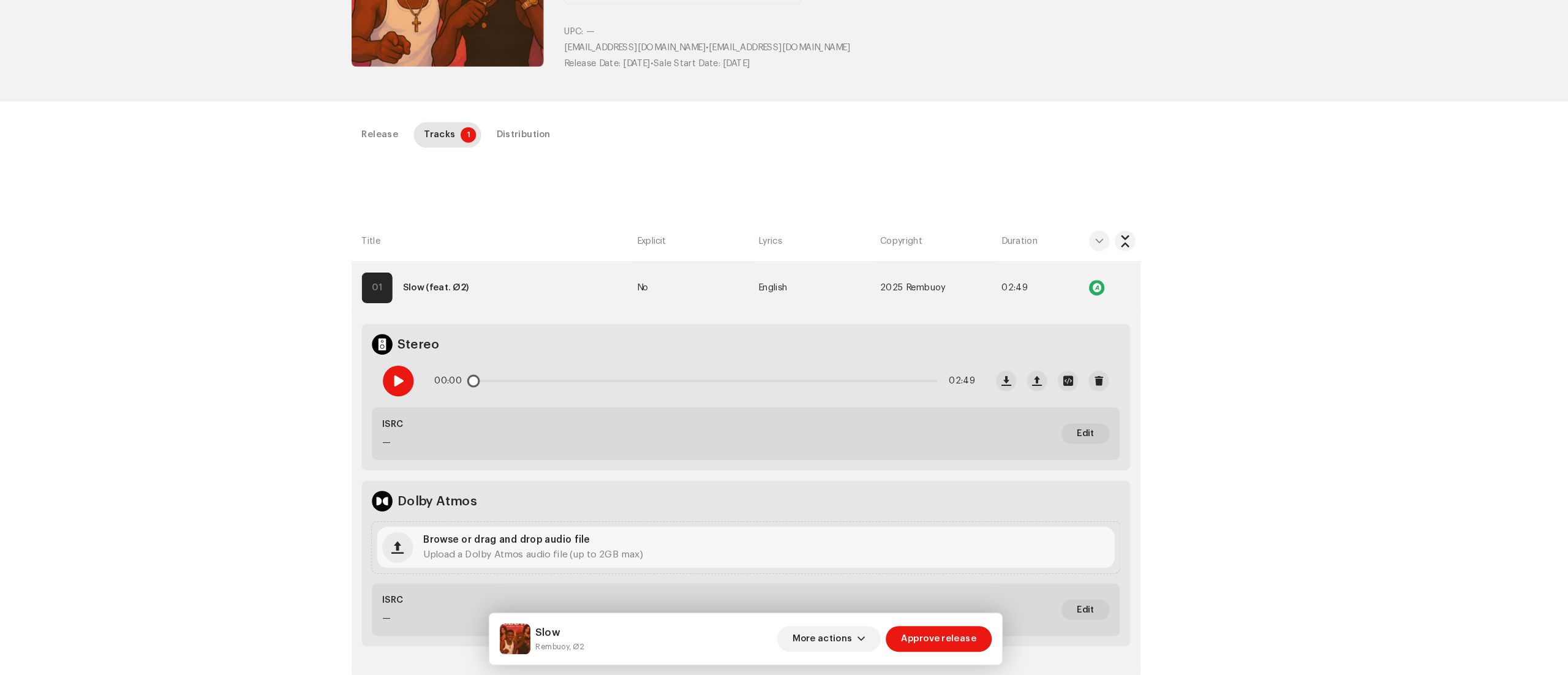
click at [449, 394] on span at bounding box center [452, 394] width 10 height 10
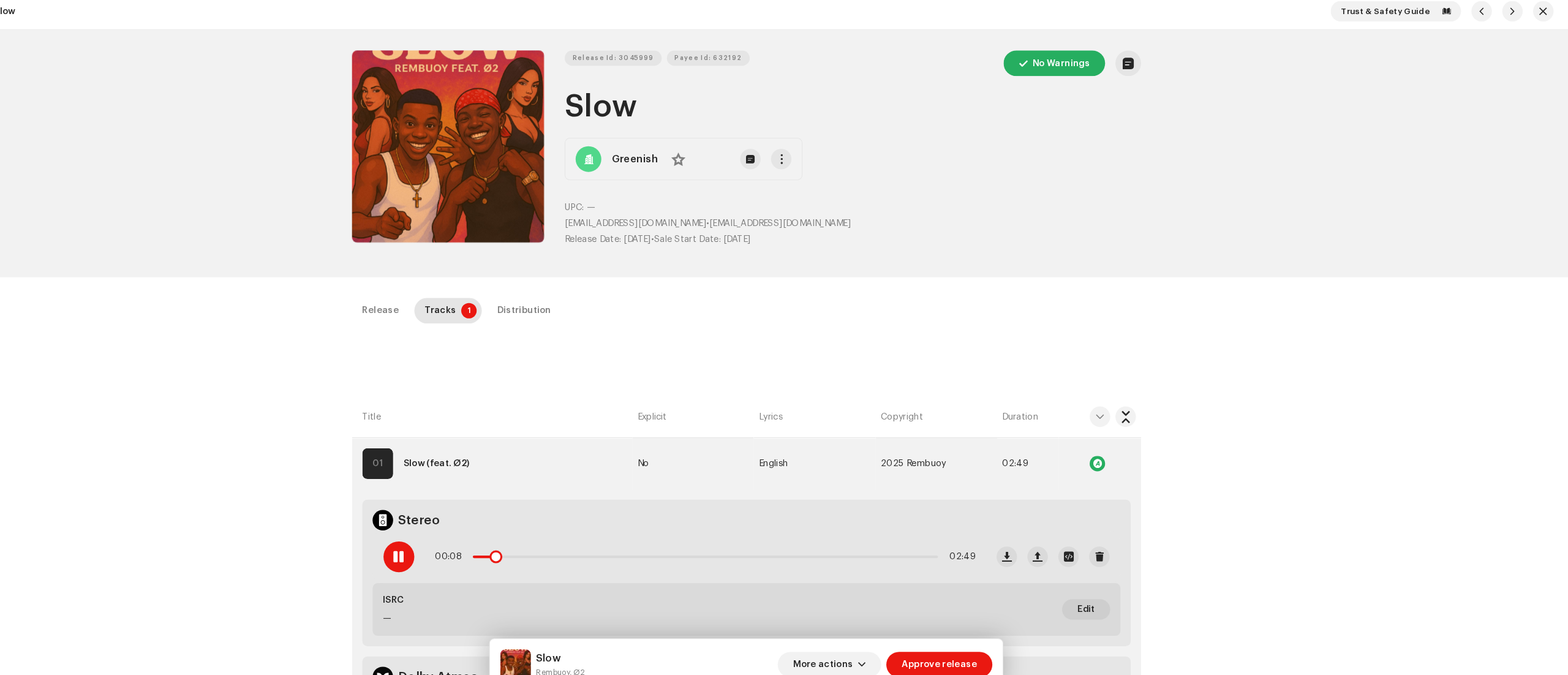
scroll to position [0, 0]
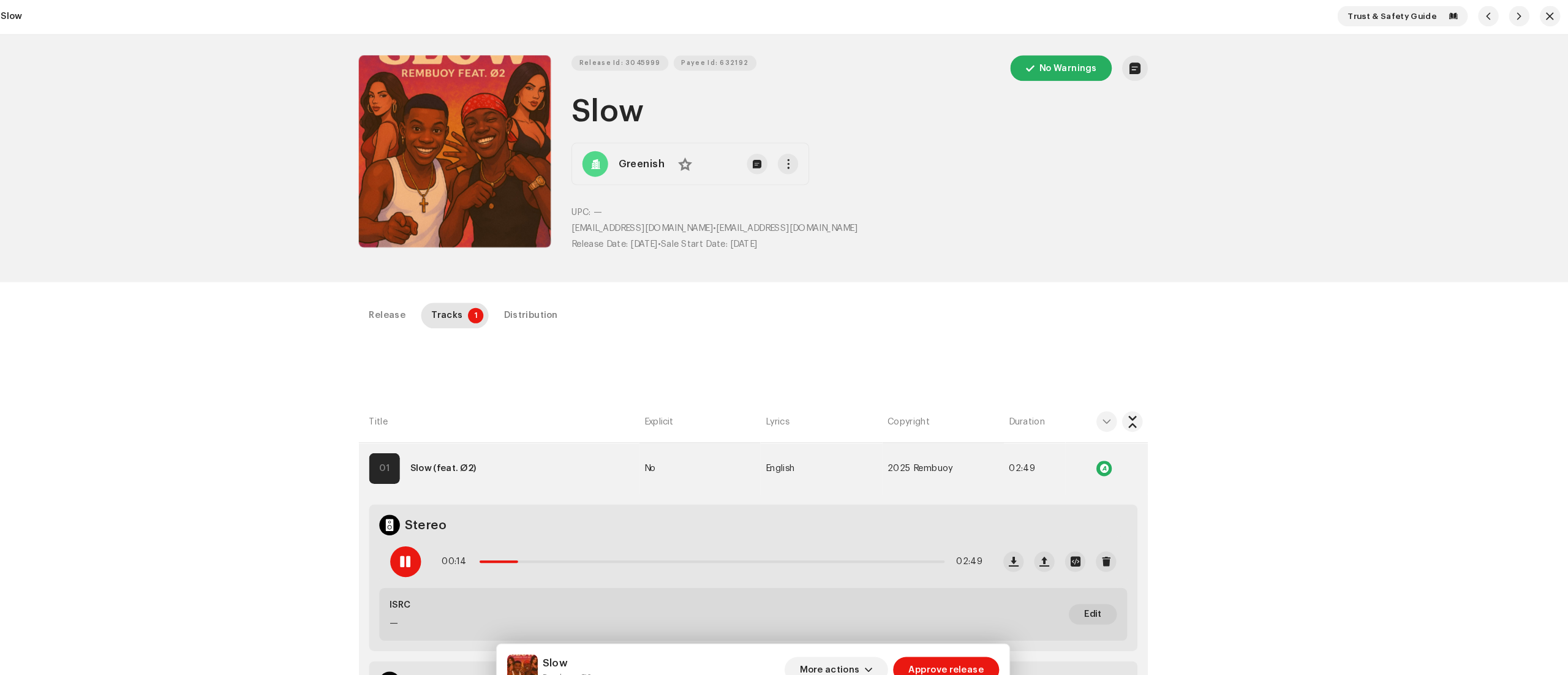
click at [749, 52] on div "Release Id: 3045999 Payee Id: 632192 No Warnings Slow Greenish No UPC: — greenc…" at bounding box center [784, 153] width 792 height 236
click at [747, 54] on span "Payee Id: 632192" at bounding box center [747, 62] width 64 height 25
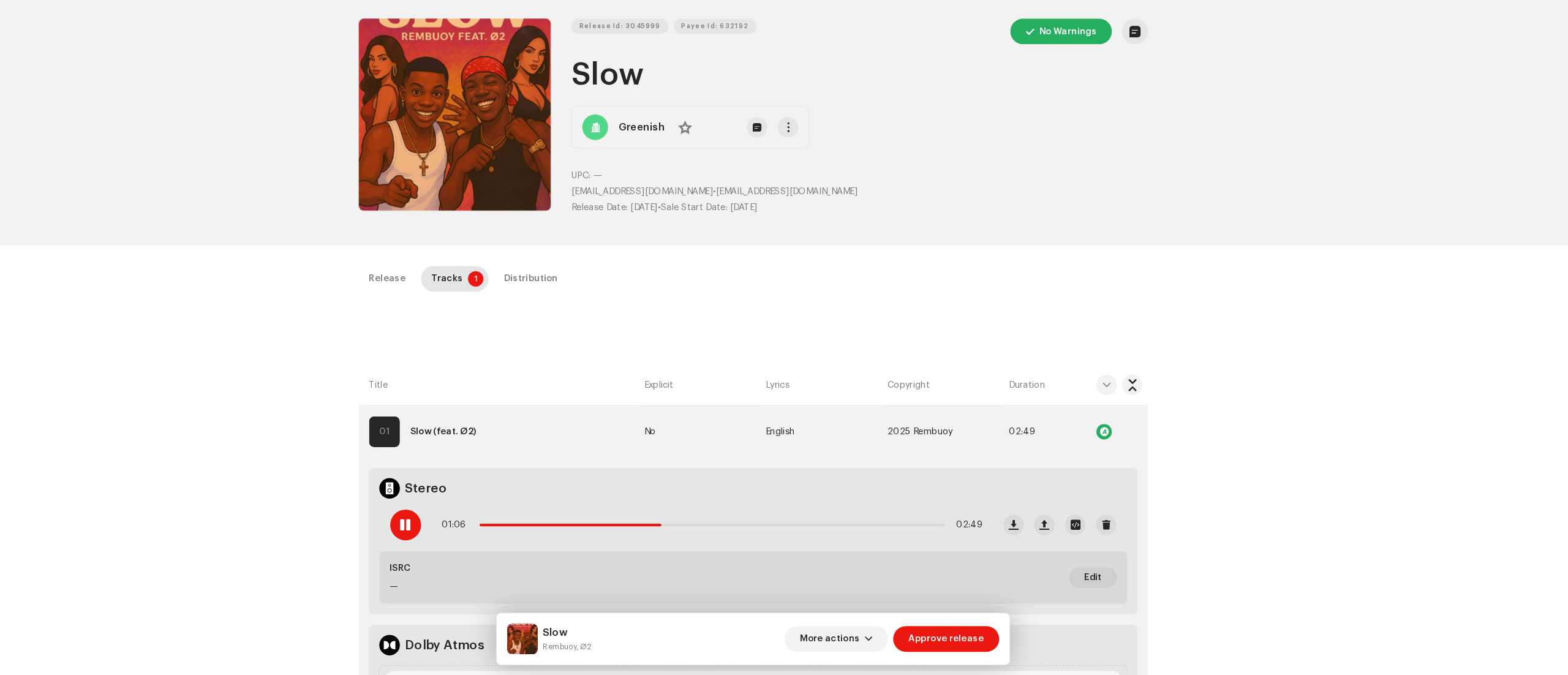
scroll to position [6, 0]
click at [584, 641] on small "Rembuoy, Ø2" at bounding box center [606, 647] width 46 height 12
drag, startPoint x: 584, startPoint y: 643, endPoint x: 615, endPoint y: 648, distance: 31.4
click at [615, 648] on small "Rembuoy, Ø2" at bounding box center [606, 647] width 46 height 12
copy small "Rembuoy"
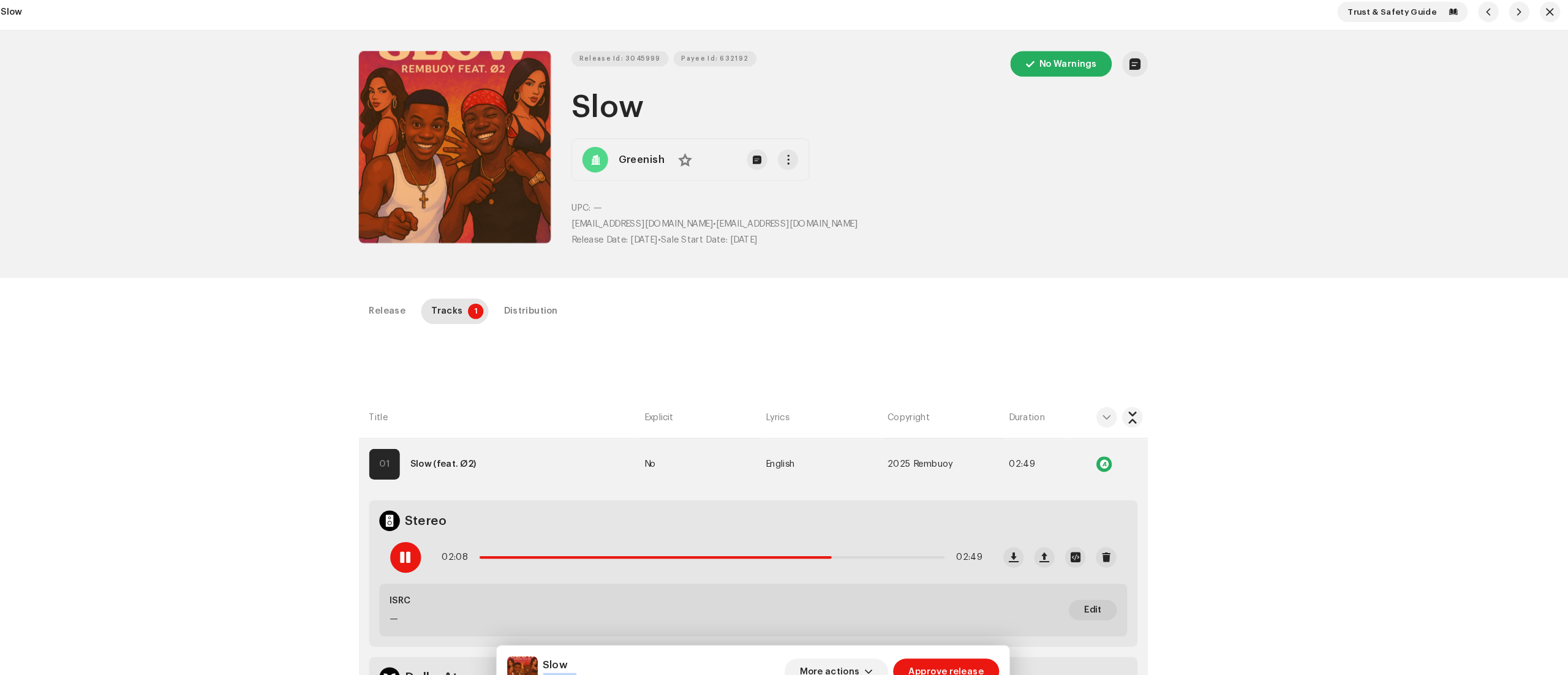
drag, startPoint x: 619, startPoint y: 98, endPoint x: 731, endPoint y: 86, distance: 112.6
click at [731, 86] on h1 "Slow" at bounding box center [885, 102] width 549 height 39
drag, startPoint x: 610, startPoint y: 96, endPoint x: 840, endPoint y: 86, distance: 230.2
click at [840, 86] on h1 "Slow" at bounding box center [885, 102] width 549 height 39
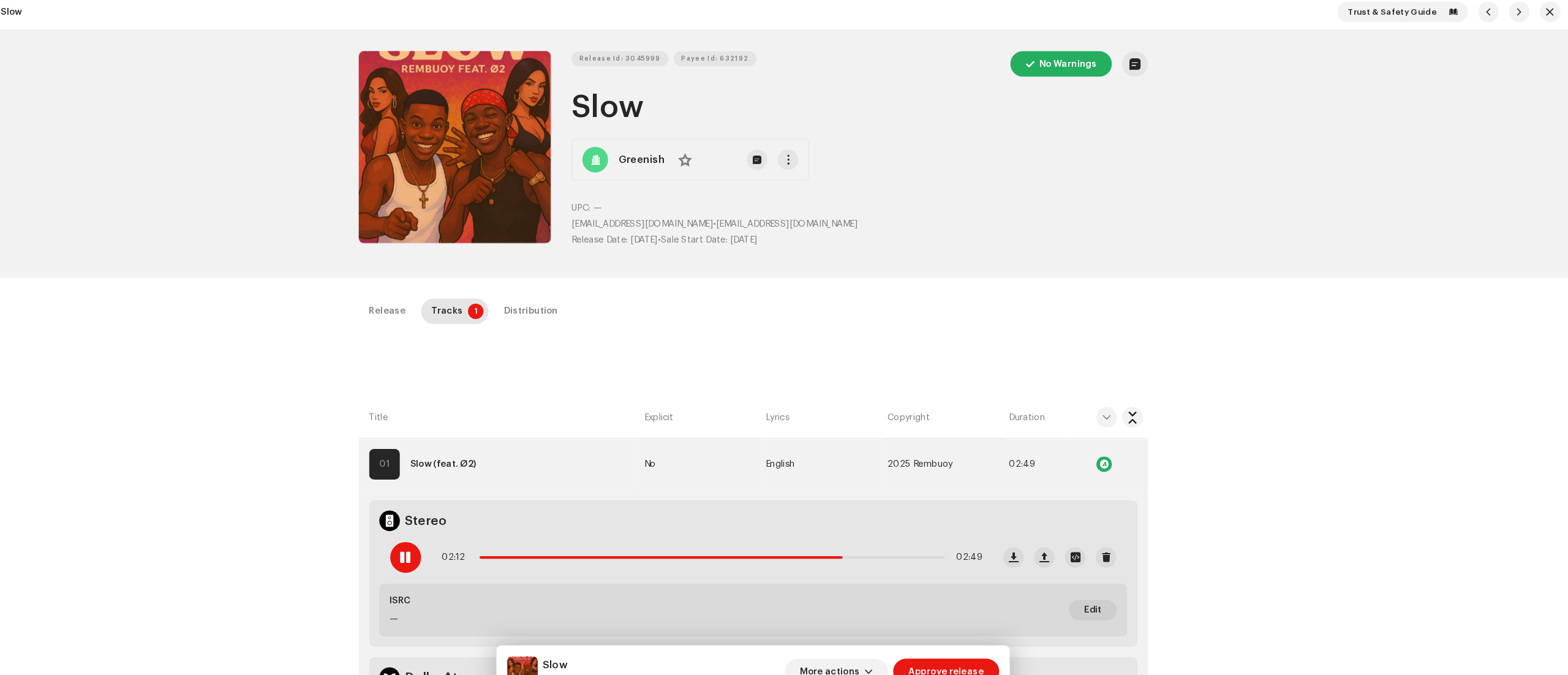
copy h1 "Slow"
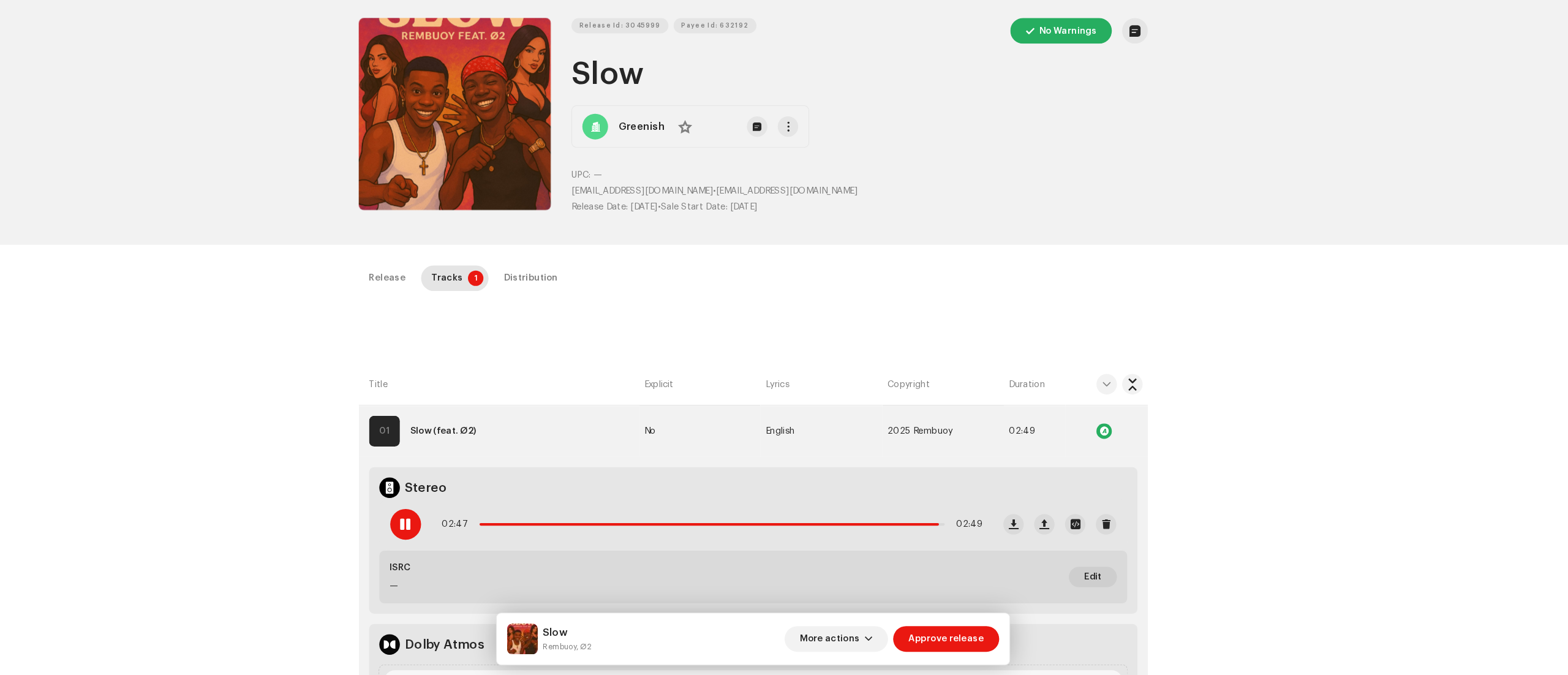
scroll to position [0, 0]
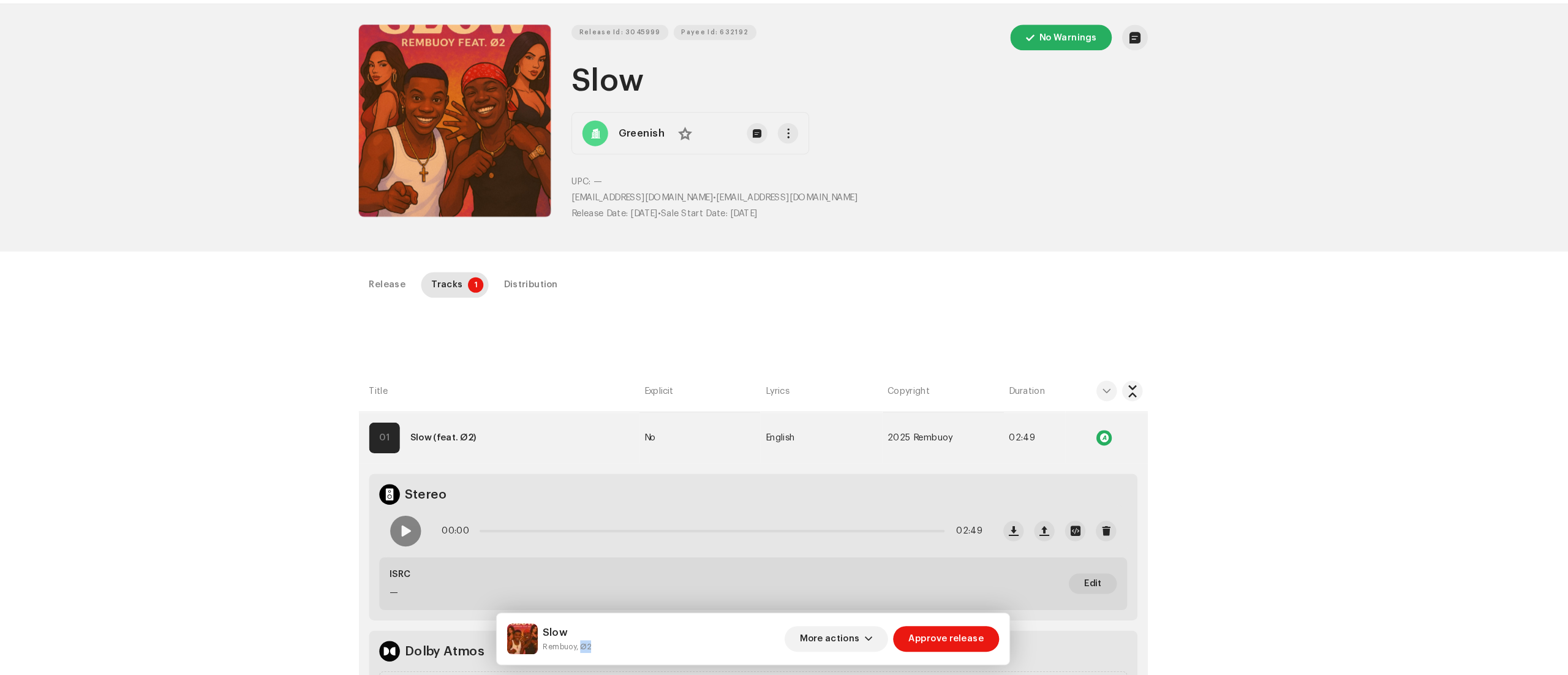
drag, startPoint x: 619, startPoint y: 644, endPoint x: 643, endPoint y: 644, distance: 24.0
click at [643, 644] on div "Slow Rembuoy, Ø2 More actions Approve release" at bounding box center [783, 640] width 469 height 30
copy small "Ø2"
click at [519, 146] on button "Zoom Image" at bounding box center [499, 146] width 183 height 183
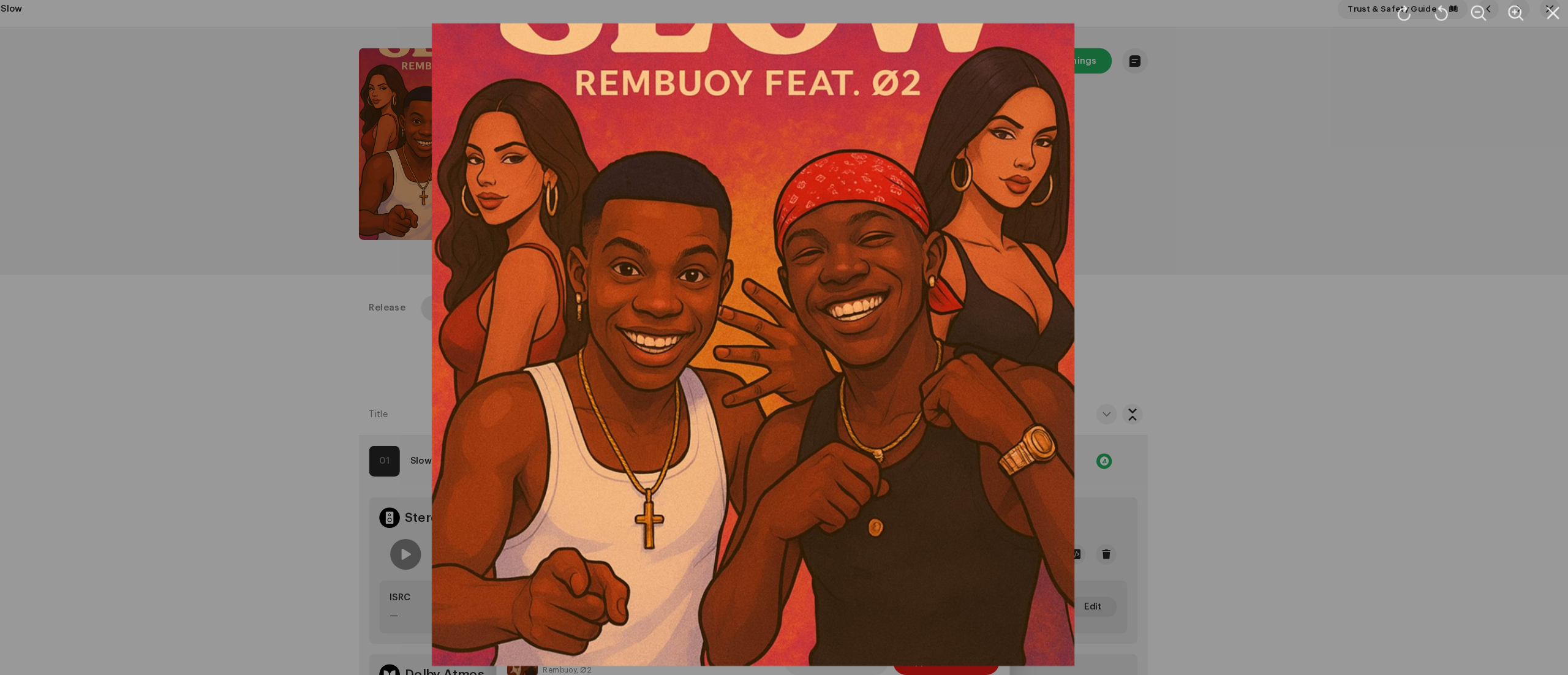
click at [1204, 234] on div at bounding box center [784, 338] width 1568 height 675
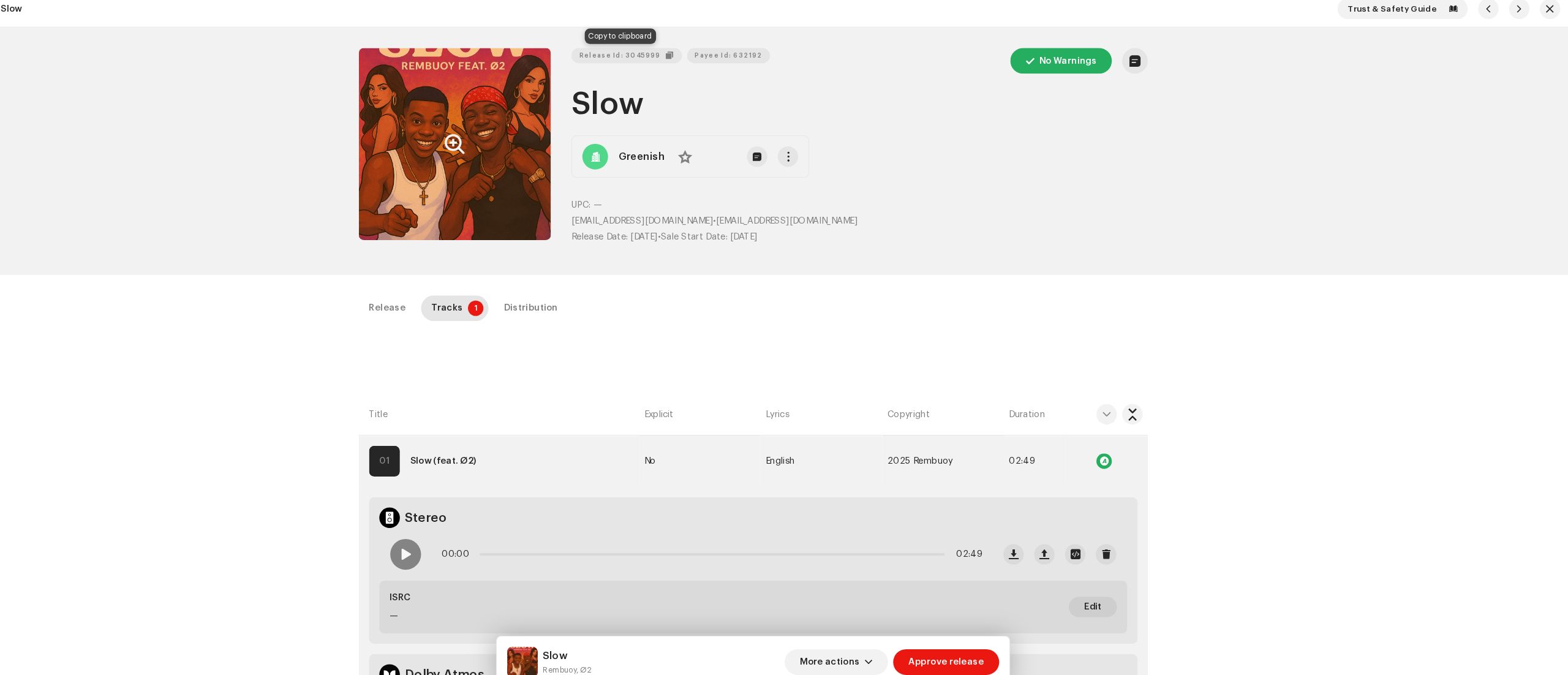
click at [656, 63] on span "Release Id: 3045999" at bounding box center [657, 62] width 78 height 25
click at [743, 58] on span "Payee Id: 632192" at bounding box center [747, 62] width 64 height 25
drag, startPoint x: 606, startPoint y: 214, endPoint x: 714, endPoint y: 222, distance: 108.3
click at [714, 222] on div "Release Id: 3045999 Payee Id: 632192 No Warnings Slow Greenish No UPC: — greenc…" at bounding box center [784, 152] width 752 height 196
copy span "greenconan89@gmail.com"
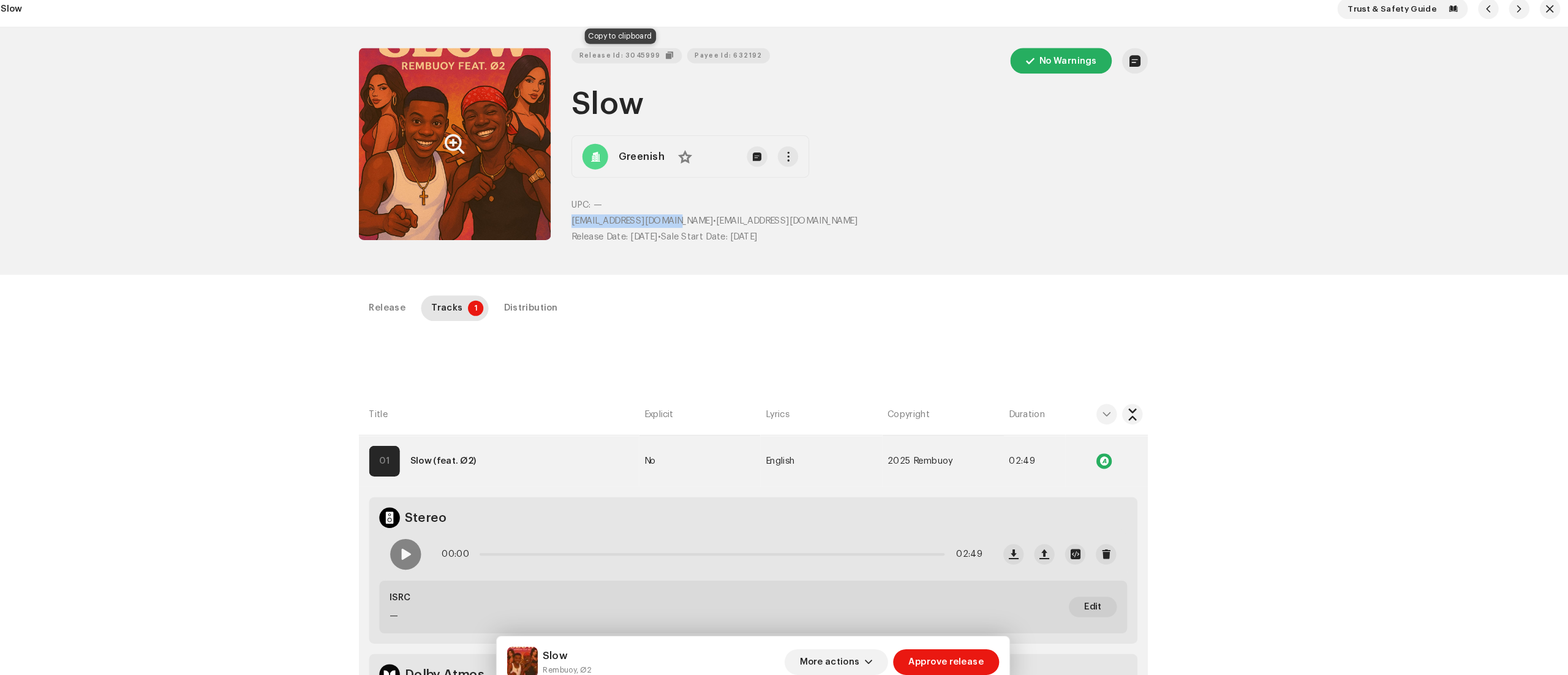
click at [667, 59] on span "Release Id: 3045999" at bounding box center [657, 62] width 78 height 25
copy span "greenconan89@gmail.com"
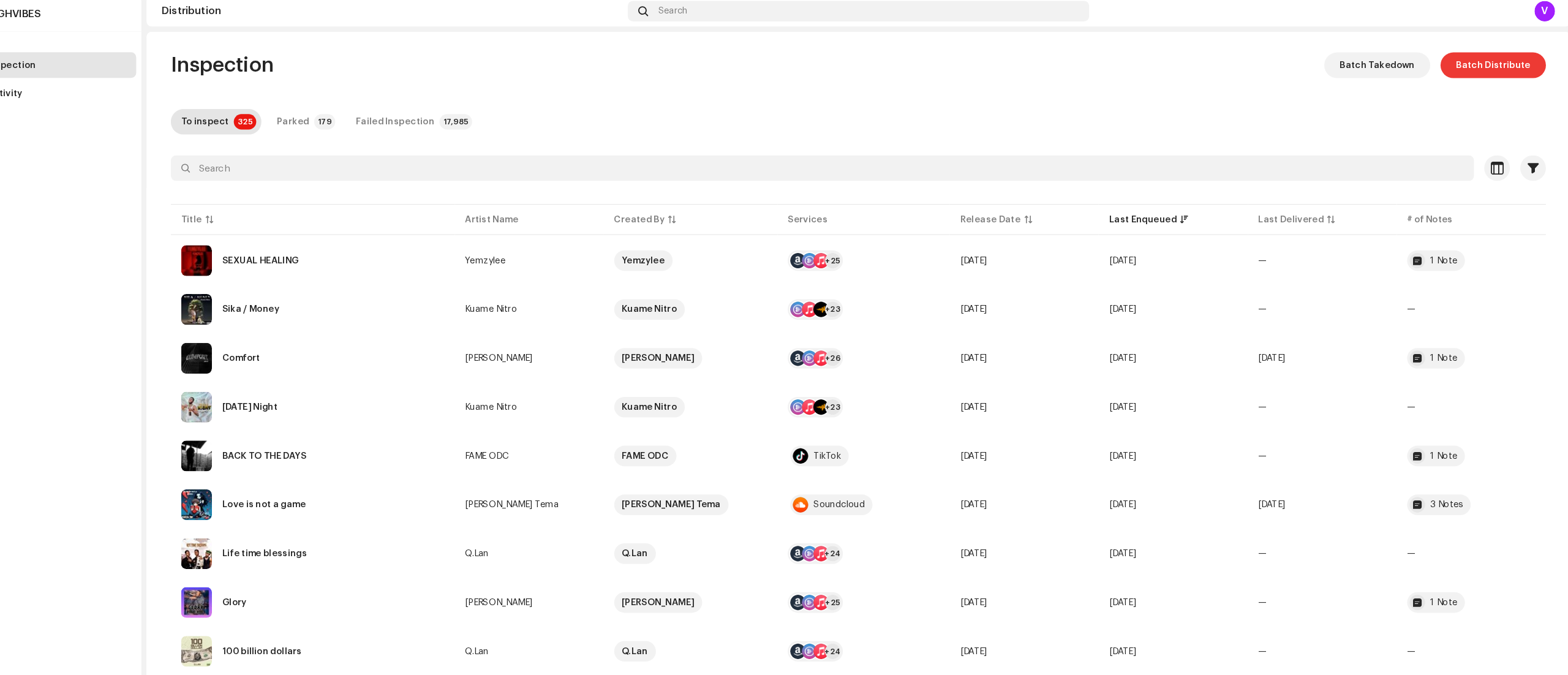
click at [1473, 68] on span "Batch Distribute" at bounding box center [1489, 71] width 71 height 25
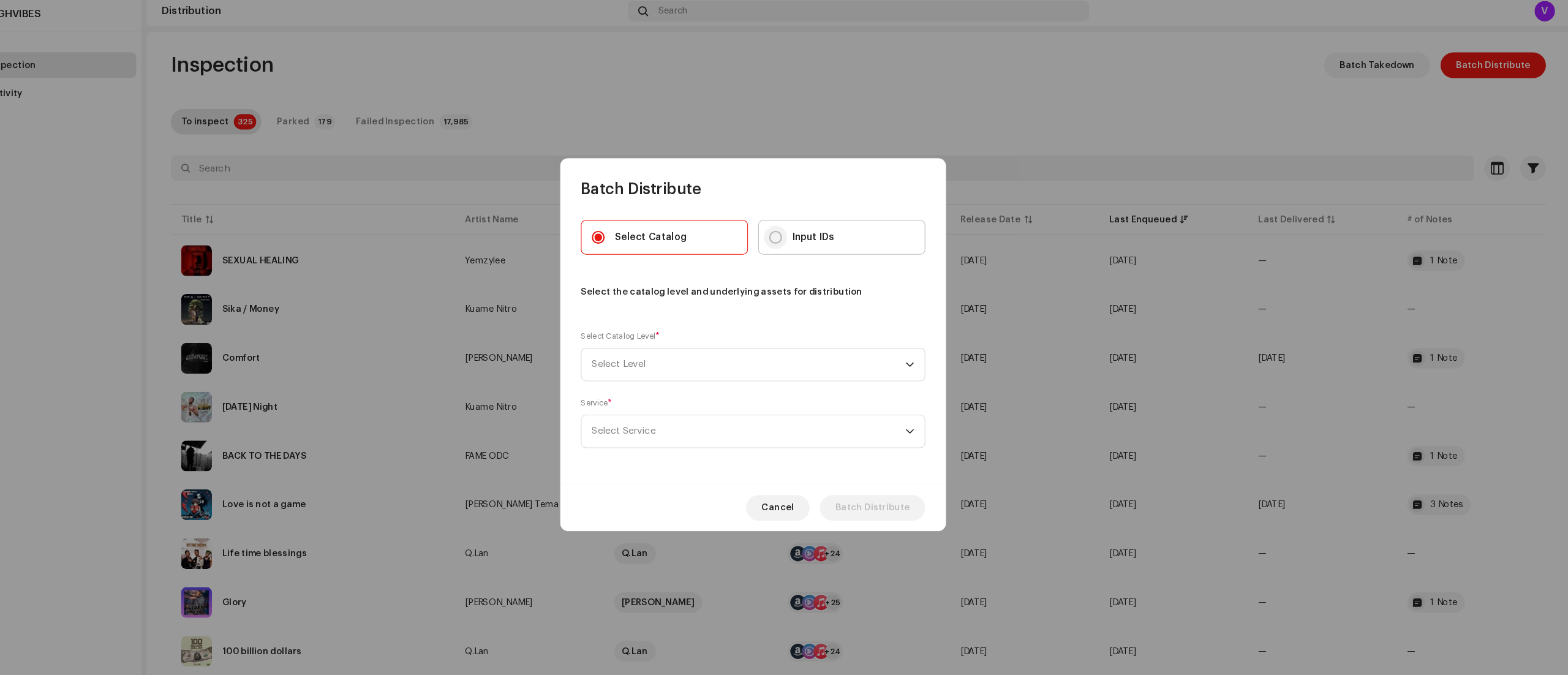
click at [808, 236] on input "Input IDs" at bounding box center [805, 235] width 12 height 12
radio input "true"
click at [938, 353] on p-select "Select Level" at bounding box center [784, 356] width 328 height 32
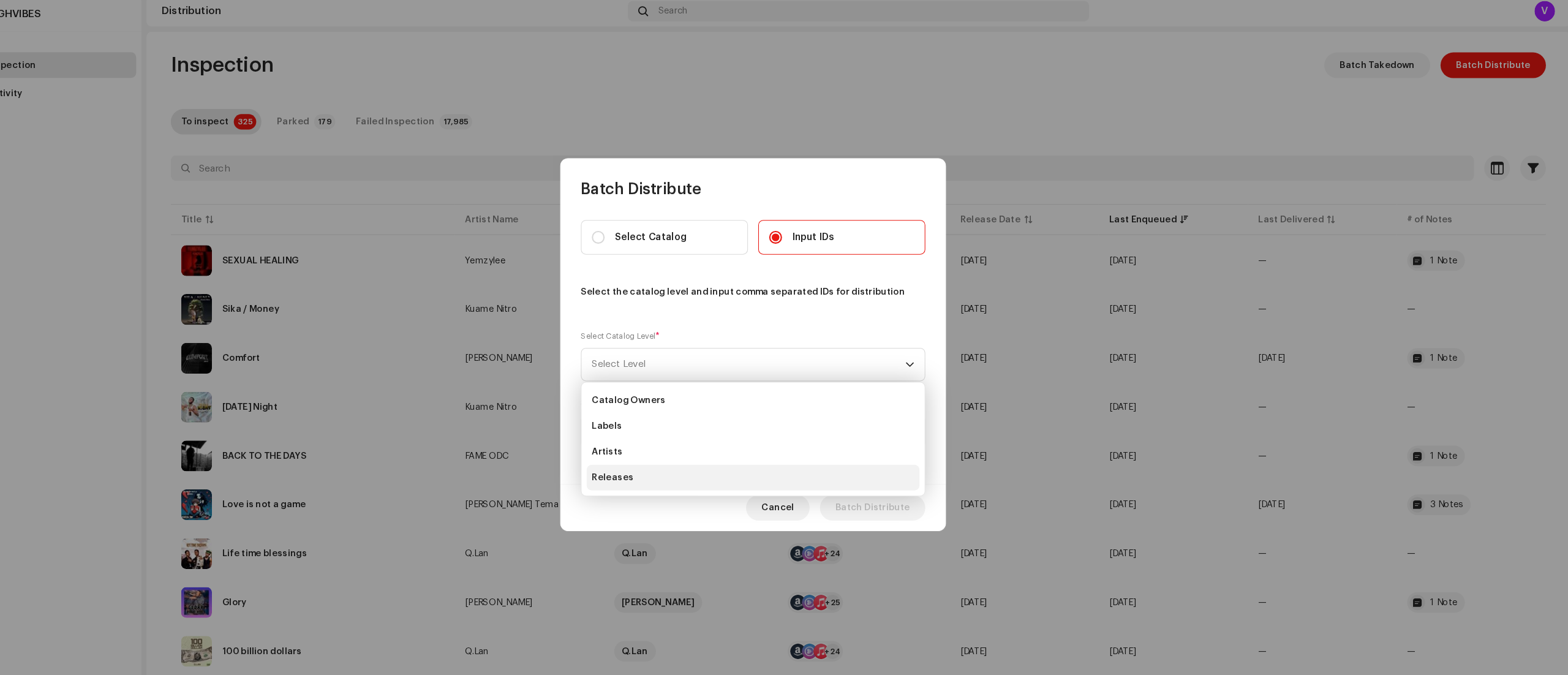
click at [719, 466] on li "Releases" at bounding box center [784, 464] width 317 height 25
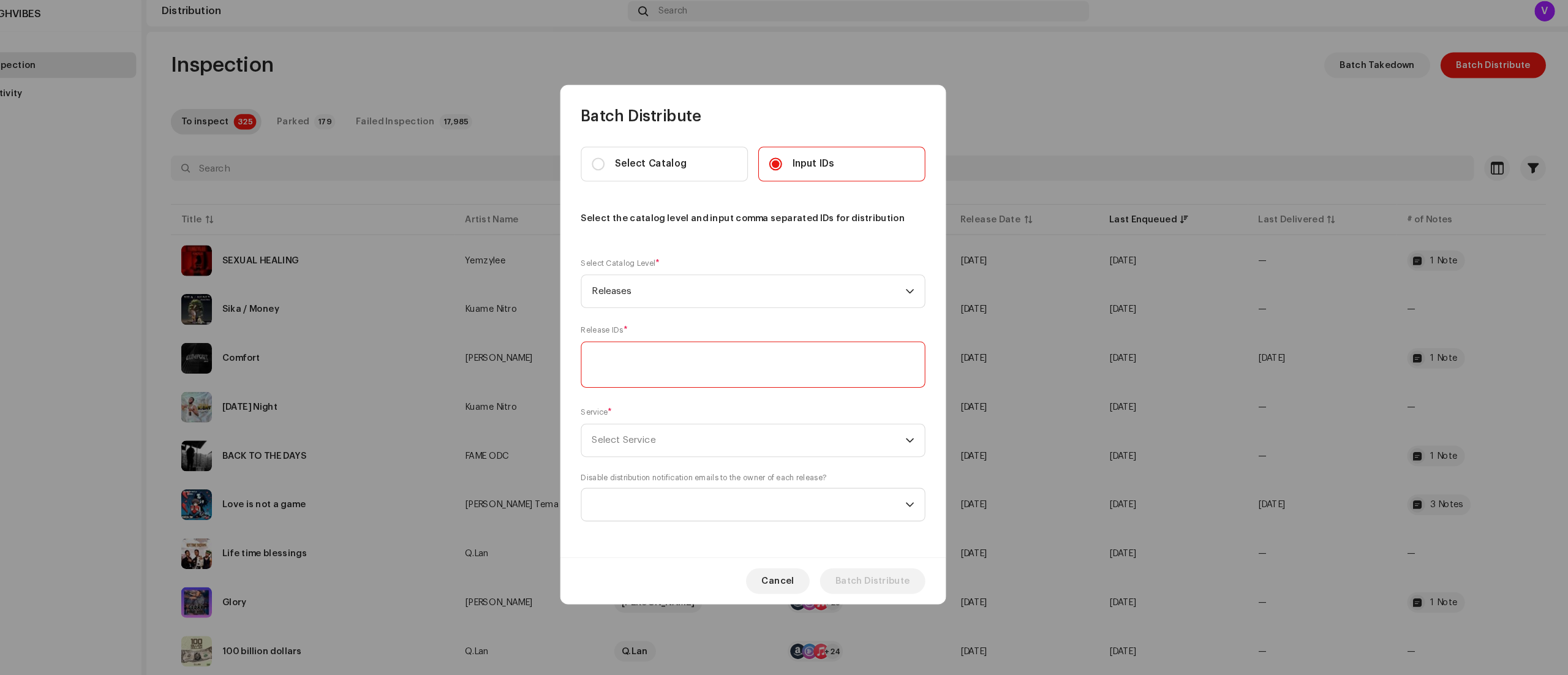
click at [788, 362] on textarea at bounding box center [784, 356] width 328 height 44
paste textarea "3045999"
type textarea "3045999"
click at [940, 422] on p-select "Select Service" at bounding box center [784, 428] width 328 height 32
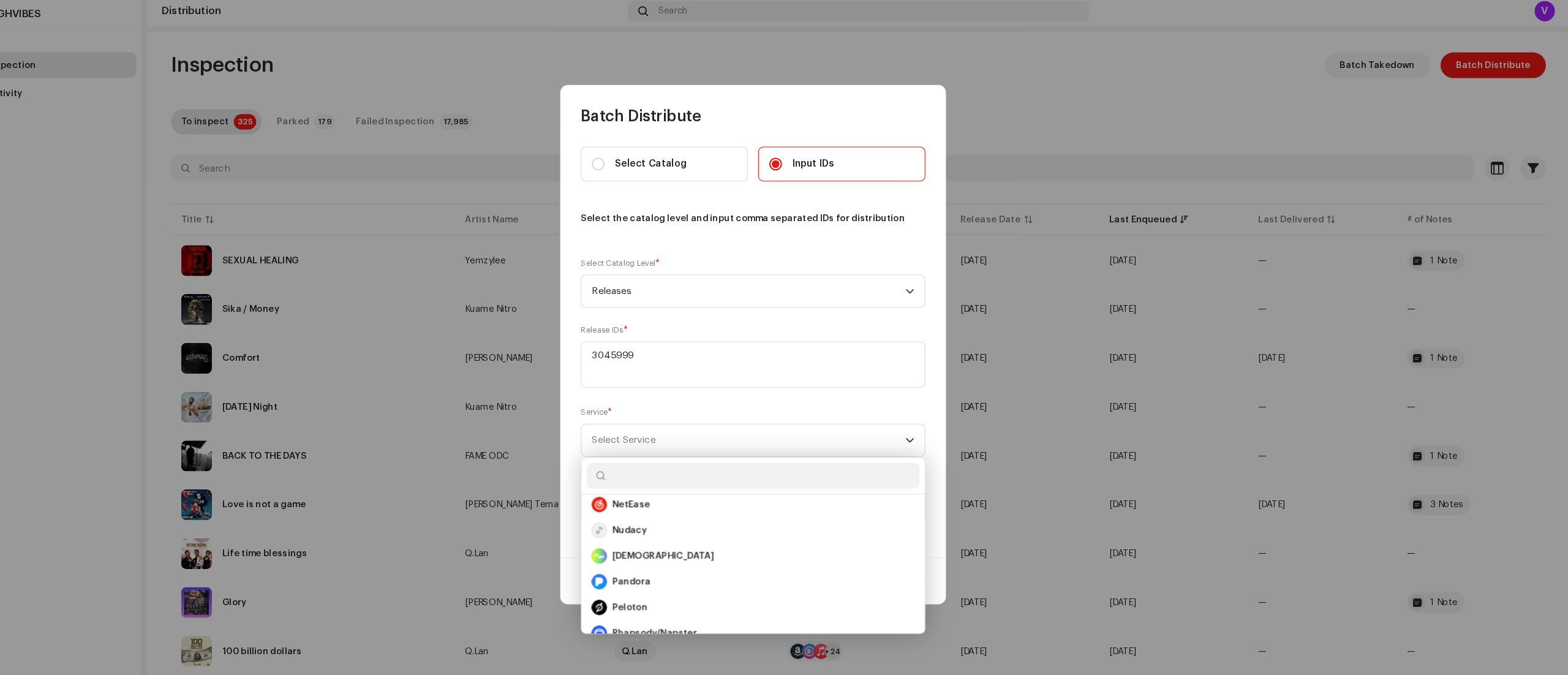
scroll to position [438, 0]
click at [700, 498] on div "Nudacy" at bounding box center [784, 499] width 307 height 14
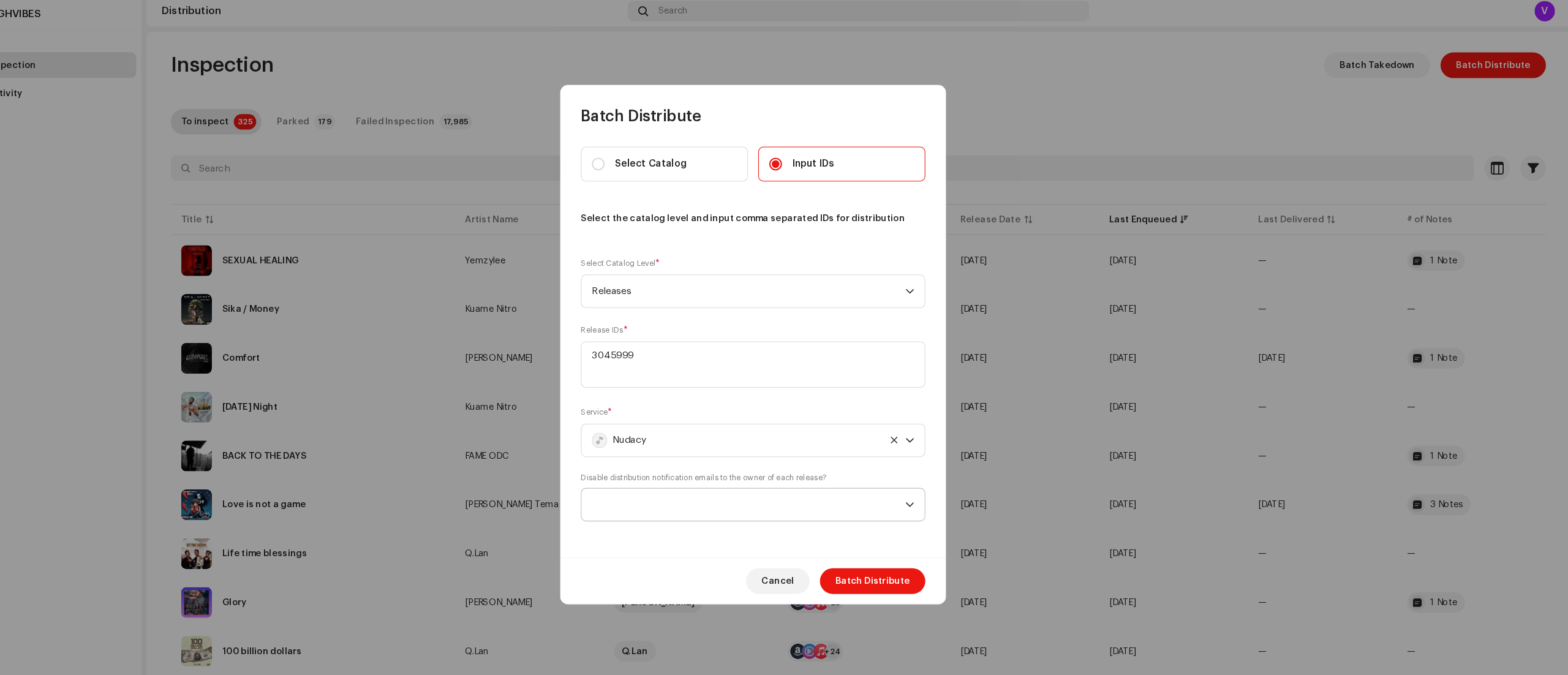
click at [935, 486] on icon "dropdown trigger" at bounding box center [933, 490] width 8 height 8
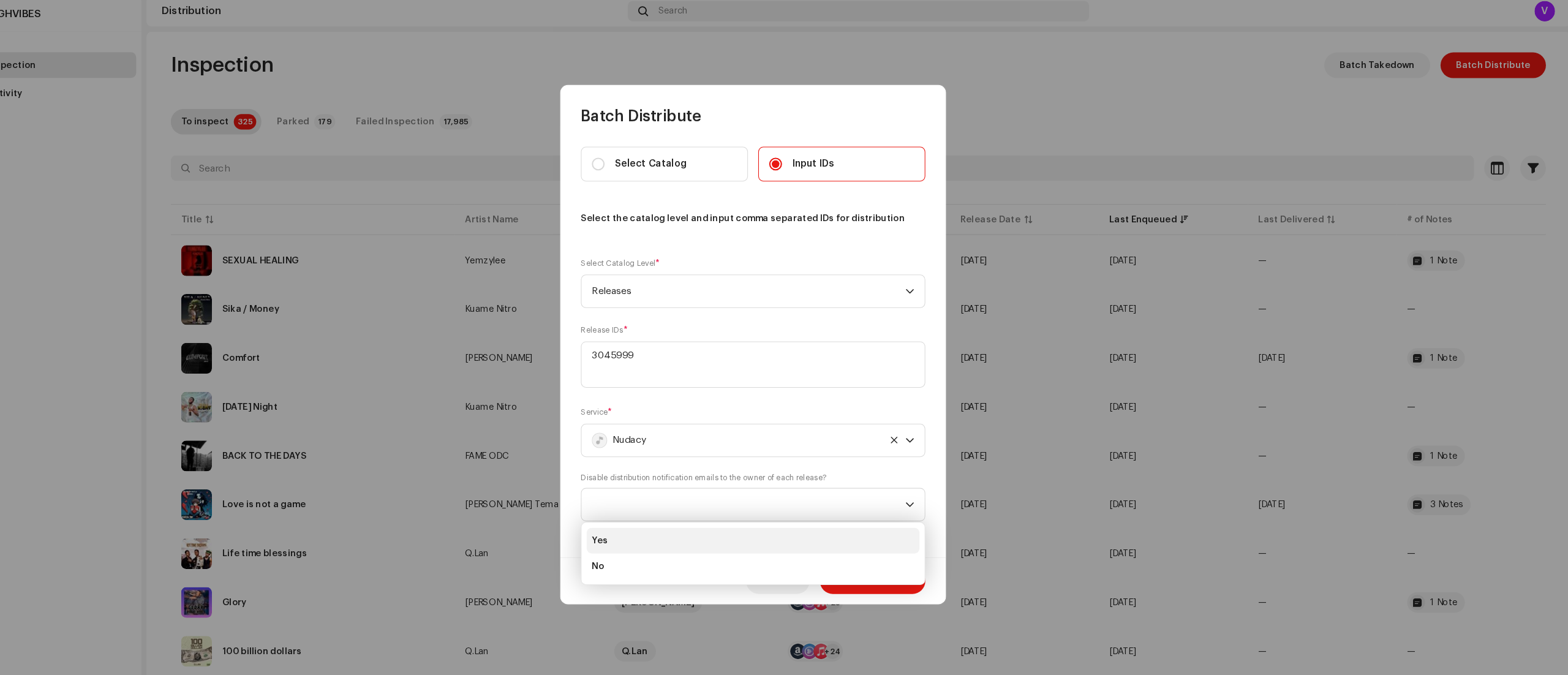
click at [691, 520] on li "Yes" at bounding box center [784, 524] width 317 height 25
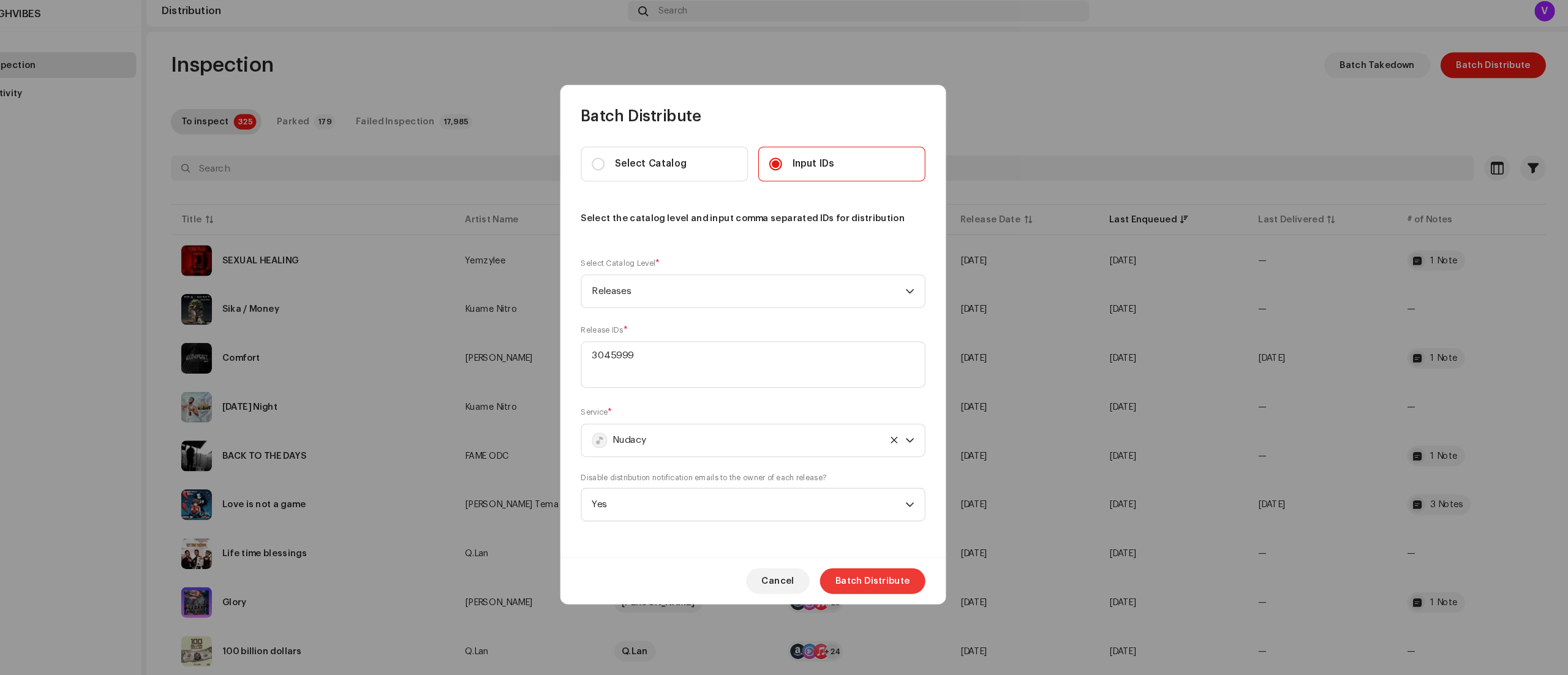
click at [903, 564] on span "Batch Distribute" at bounding box center [898, 563] width 71 height 25
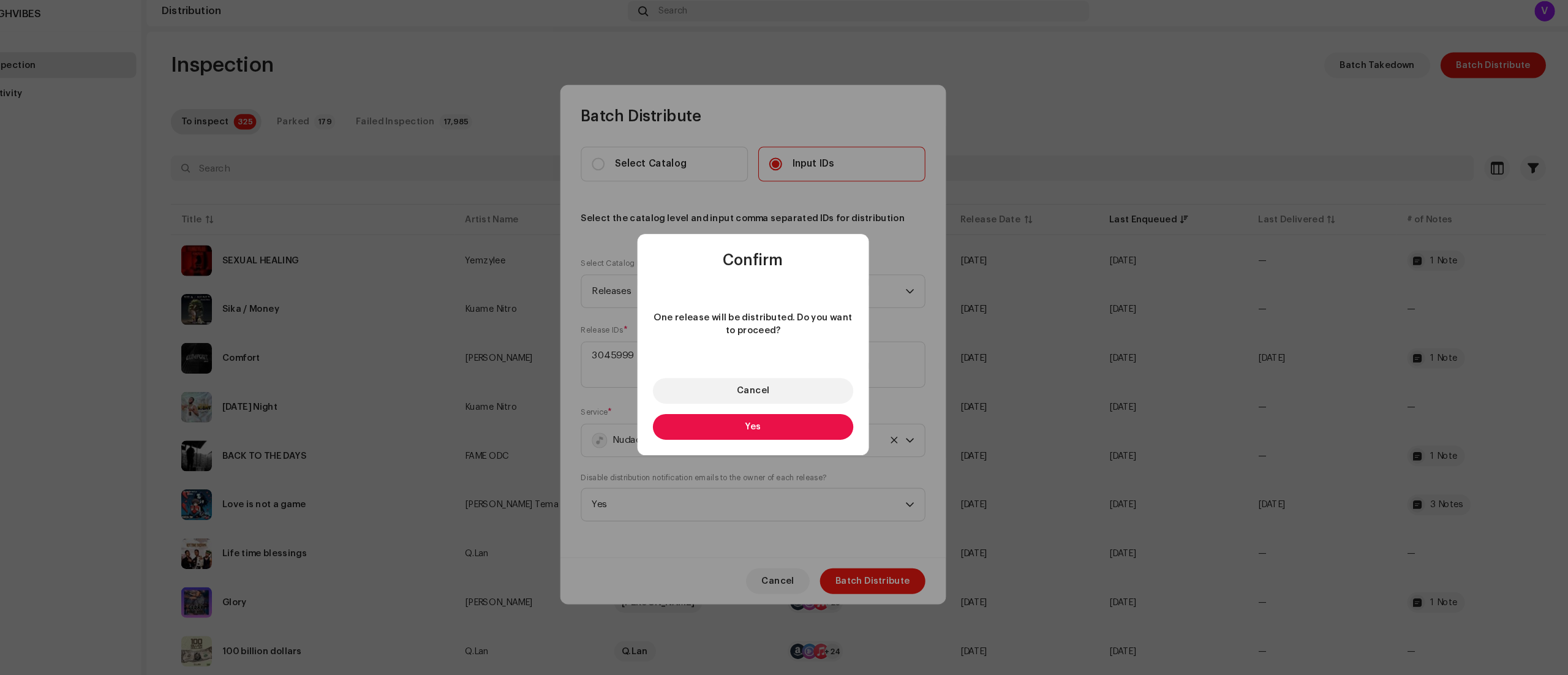
click at [805, 415] on button "Yes" at bounding box center [783, 416] width 191 height 25
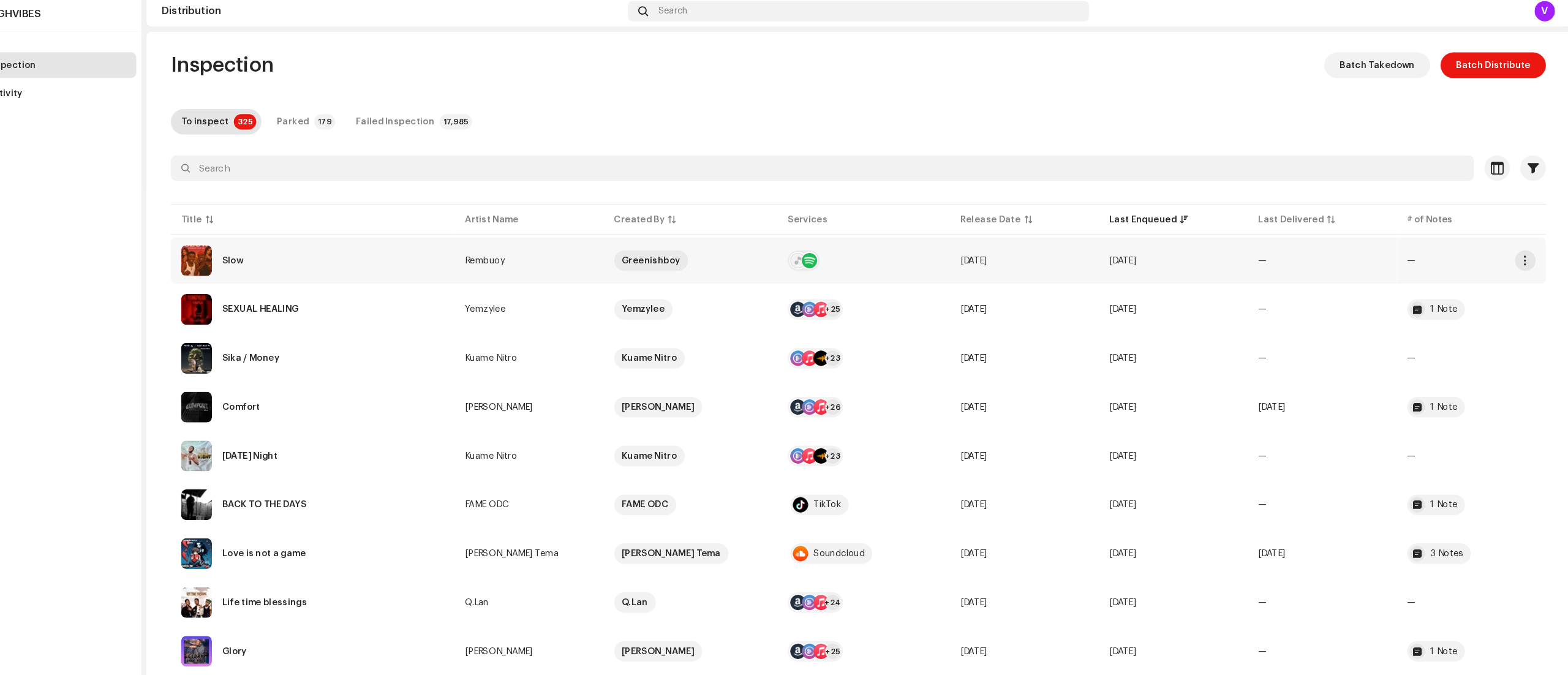
click at [918, 254] on re-a-table-services at bounding box center [889, 257] width 145 height 19
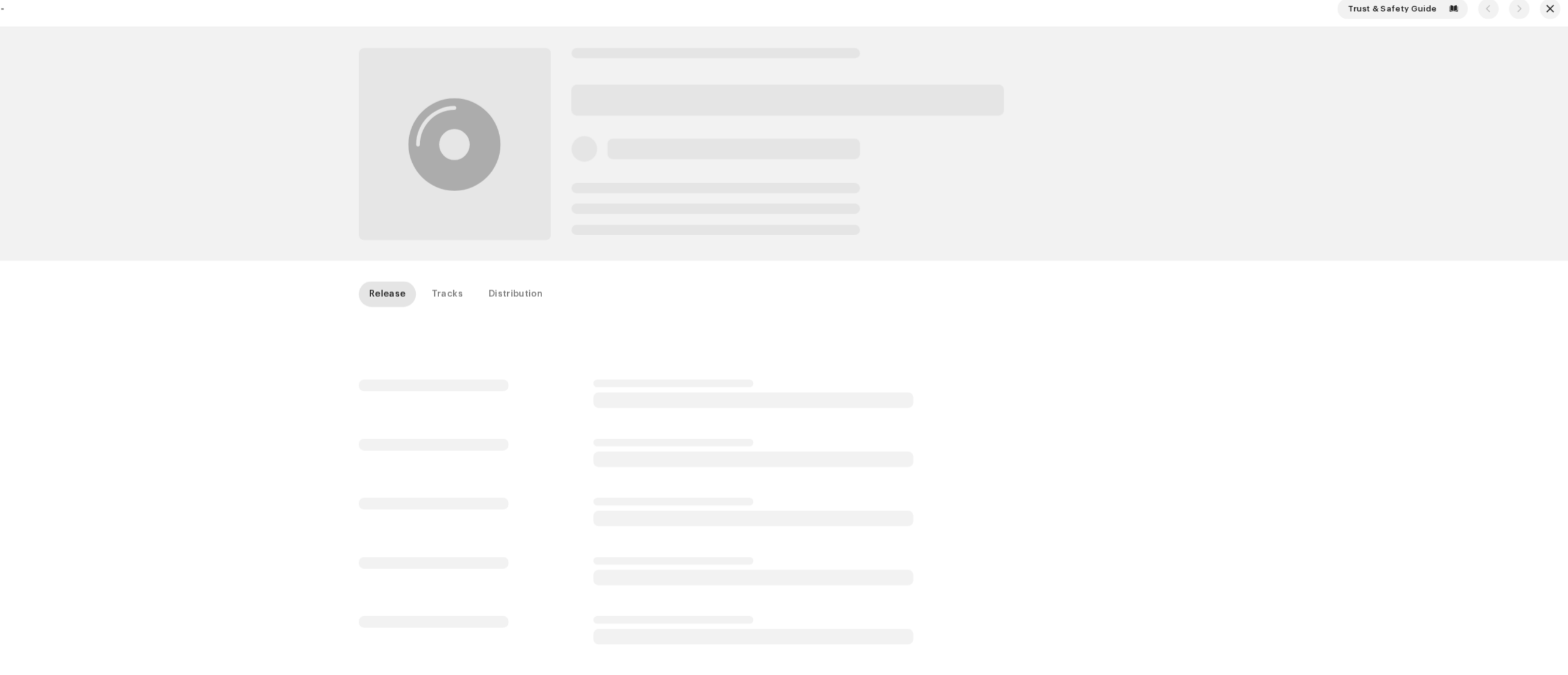
click at [918, 254] on div at bounding box center [784, 146] width 792 height 222
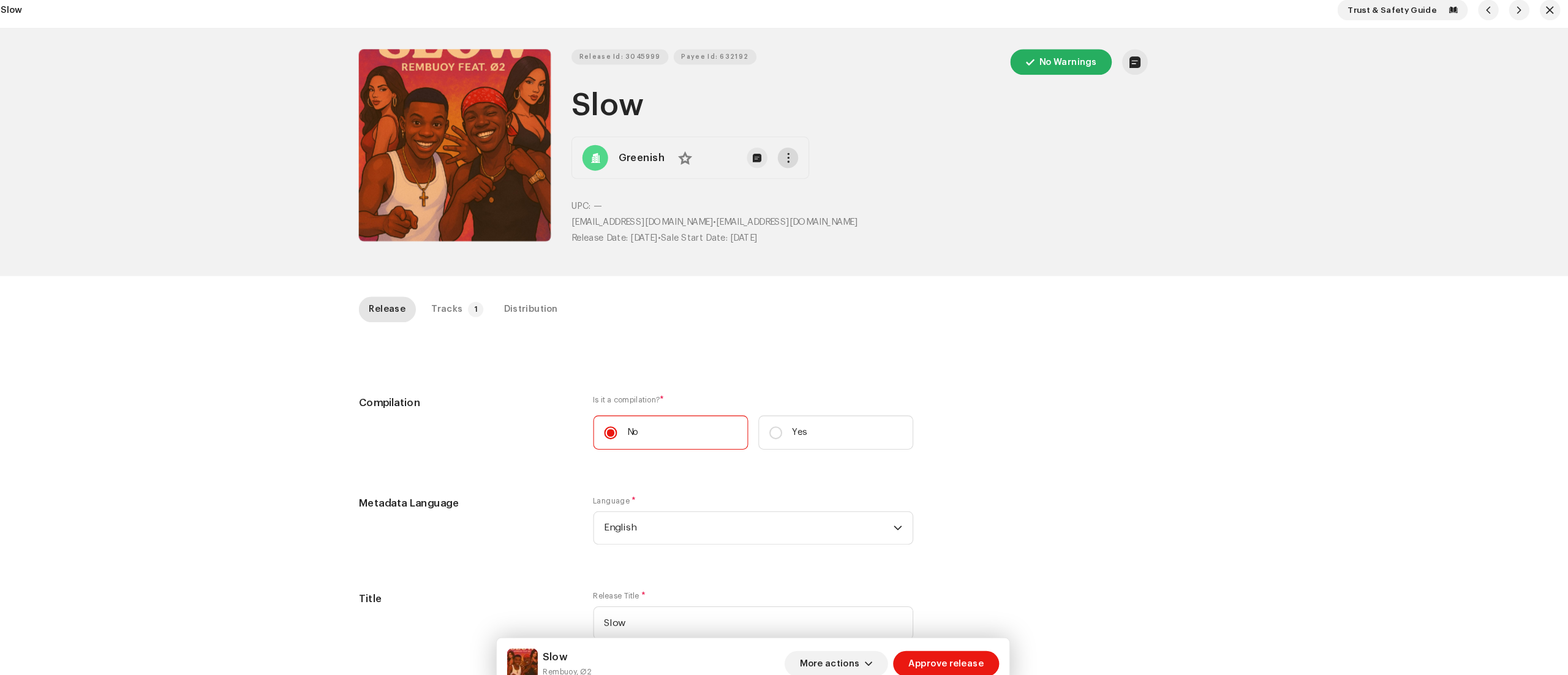
click at [814, 158] on span "button" at bounding box center [817, 158] width 9 height 10
click at [847, 203] on div "View Release" at bounding box center [878, 210] width 140 height 25
click at [549, 304] on div "Distribution" at bounding box center [572, 302] width 52 height 25
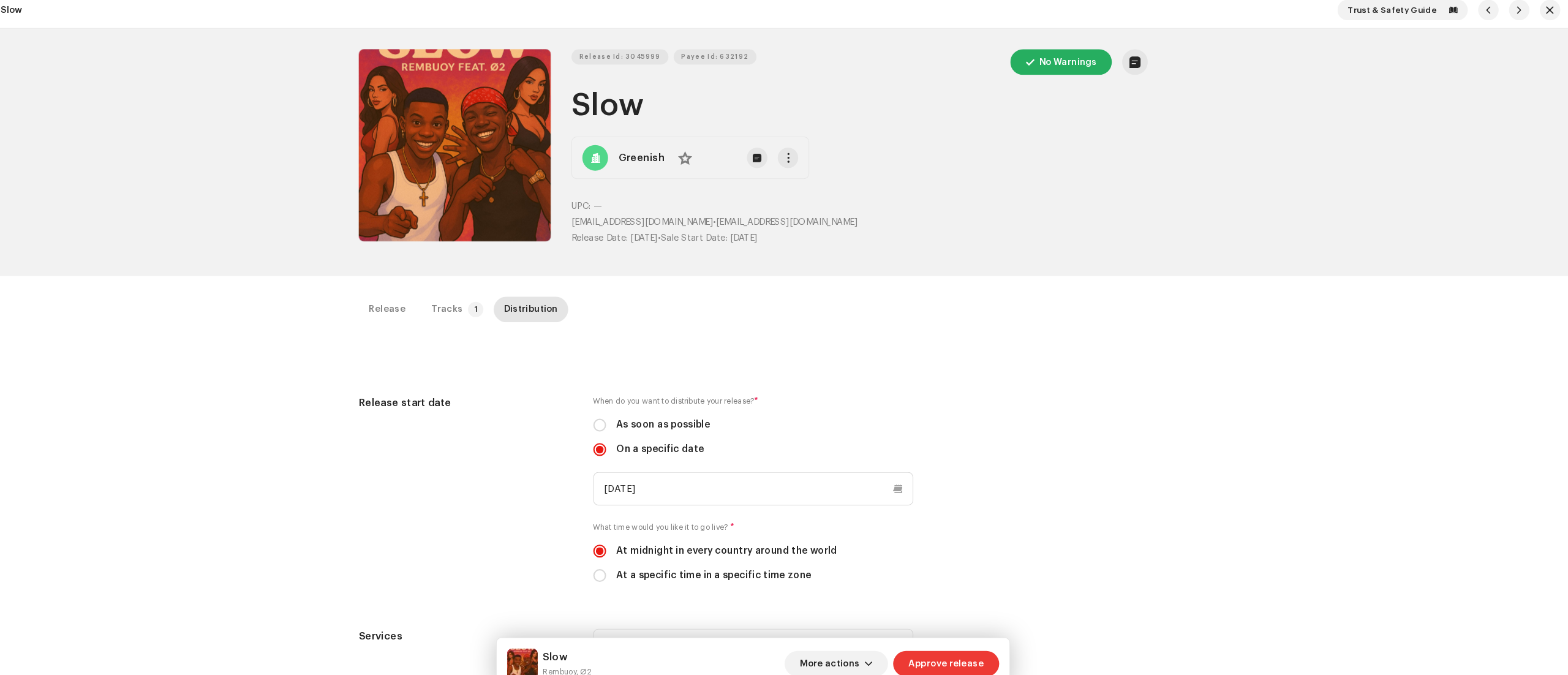
click at [989, 635] on span "Approve release" at bounding box center [968, 640] width 72 height 25
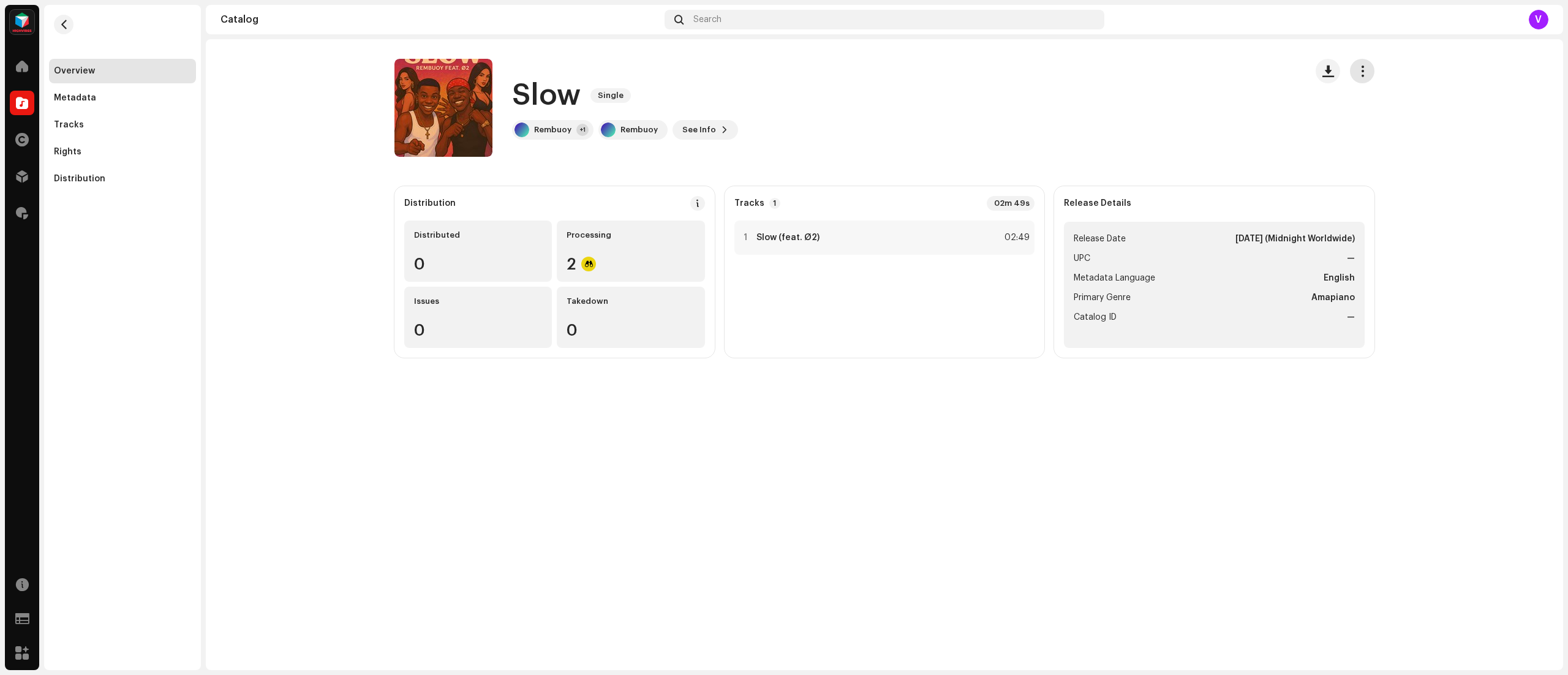
click at [1363, 73] on span "button" at bounding box center [1362, 71] width 12 height 10
click at [1365, 125] on span "Edit" at bounding box center [1368, 125] width 17 height 10
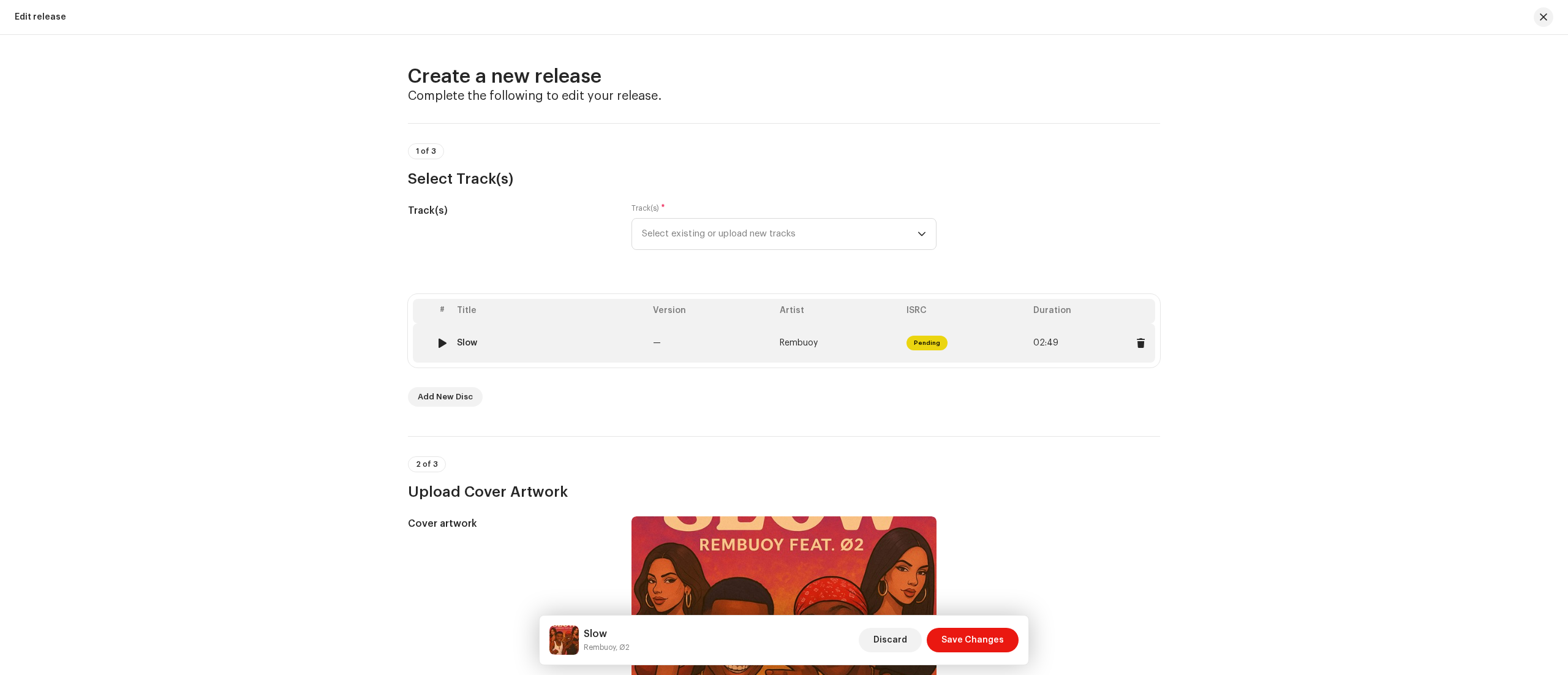
click at [434, 339] on img at bounding box center [442, 342] width 16 height 16
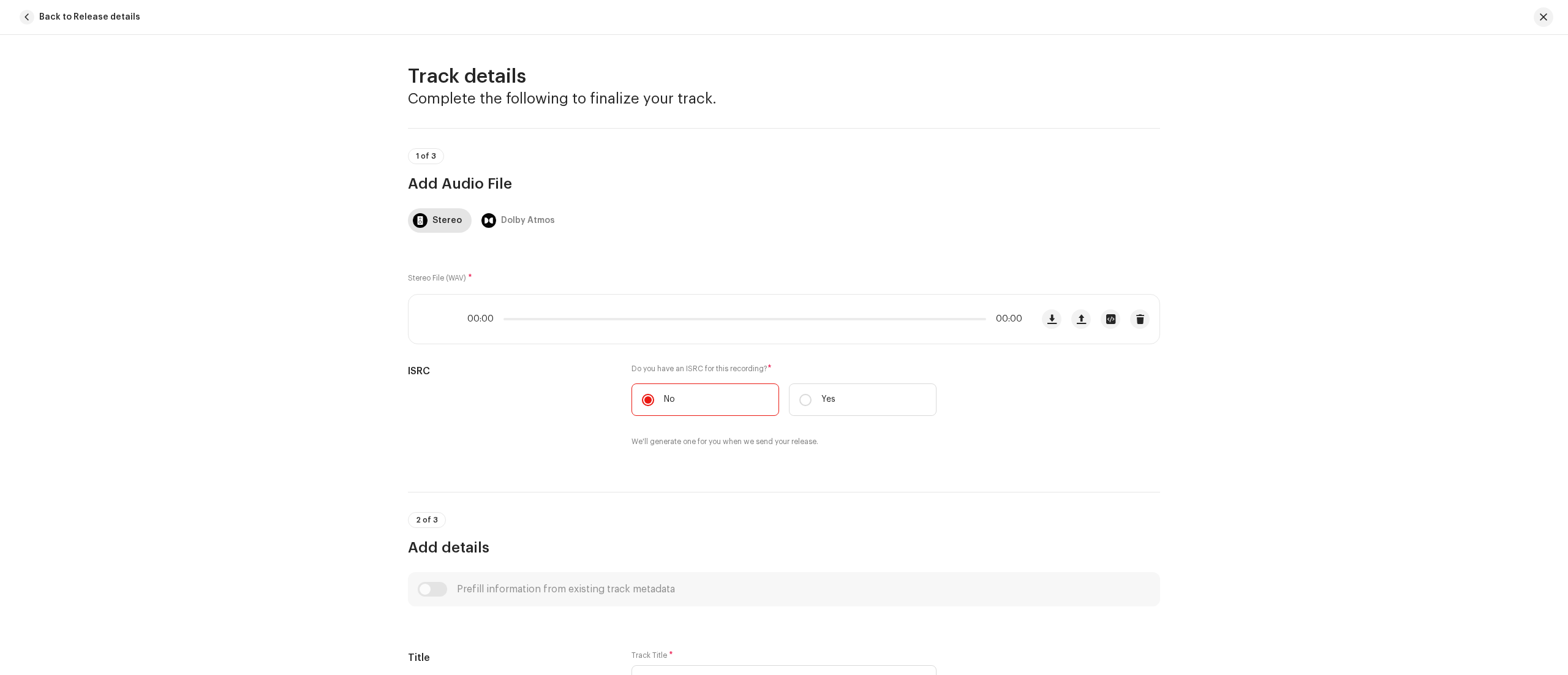
scroll to position [478, 0]
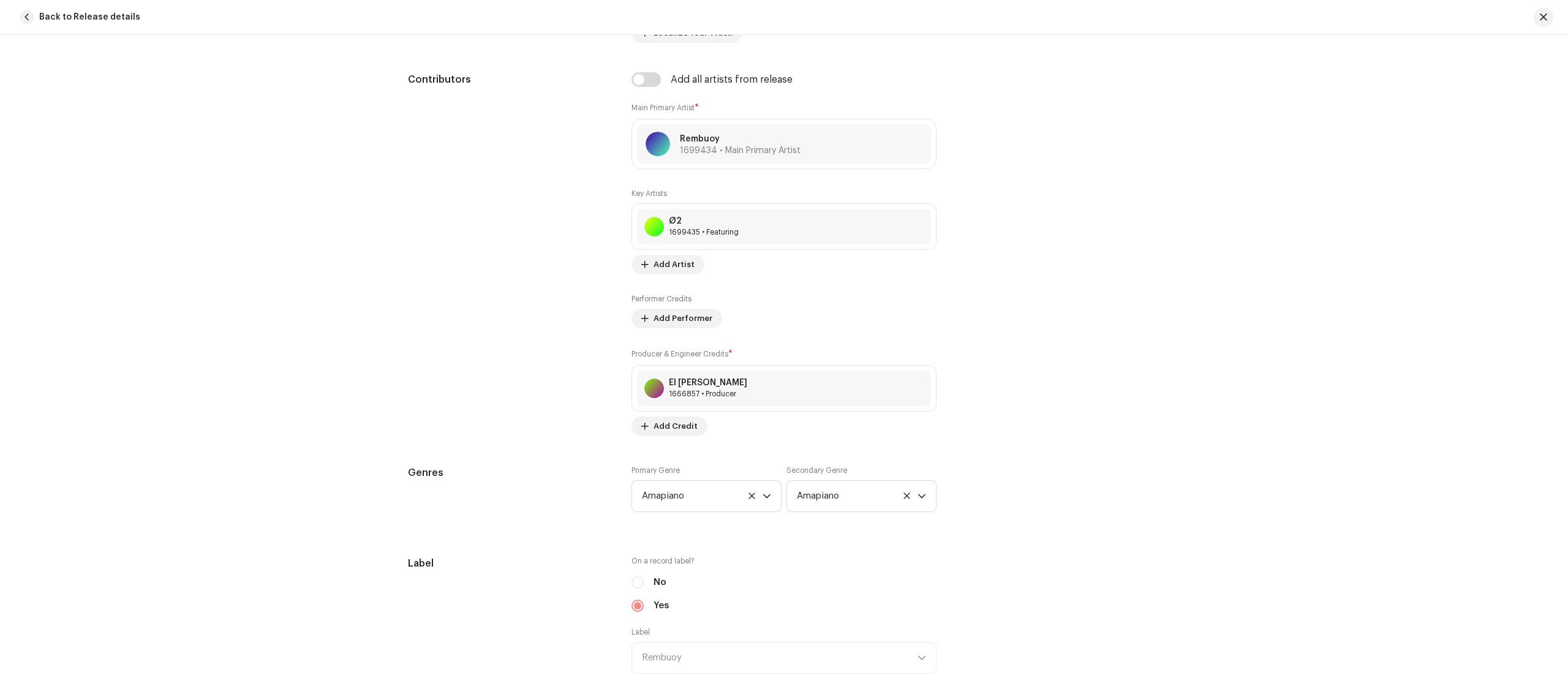
scroll to position [772, 0]
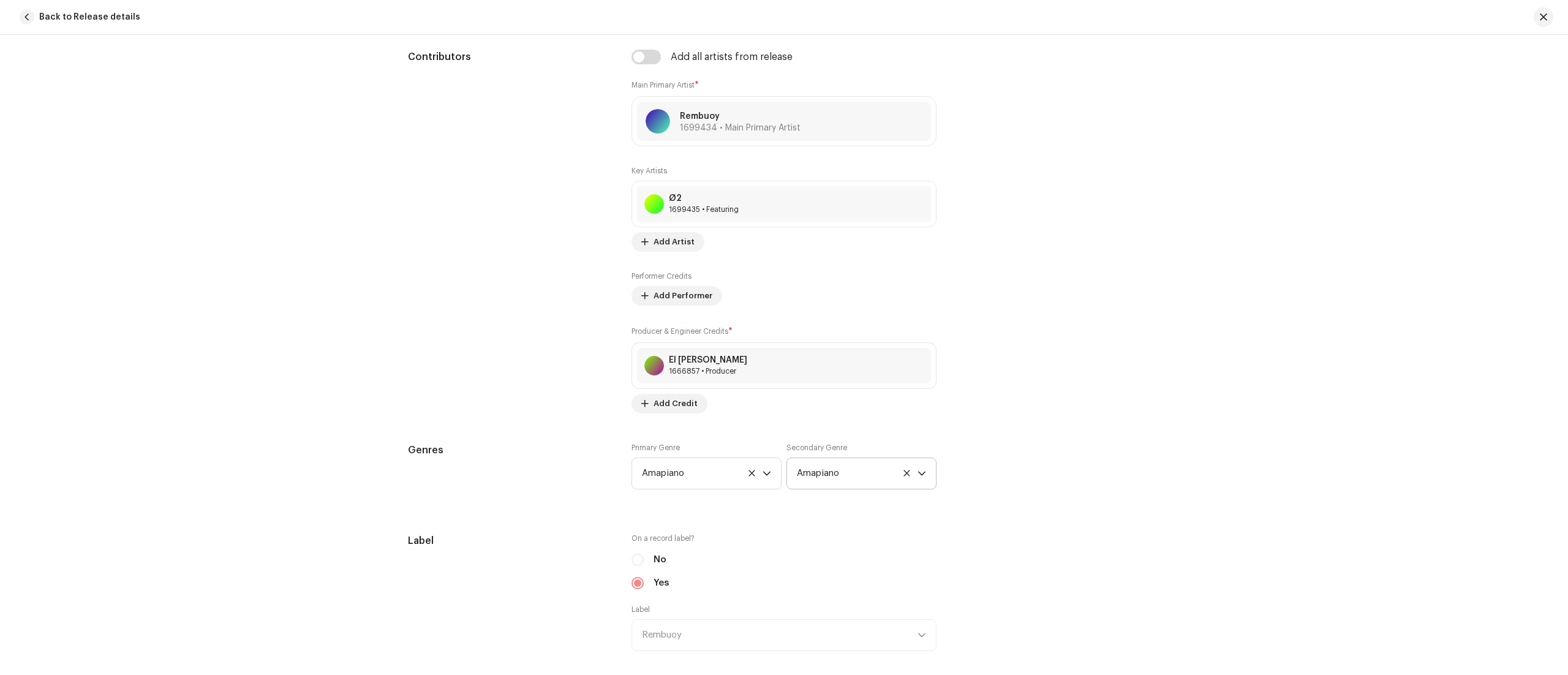
click at [902, 477] on icon at bounding box center [907, 473] width 8 height 8
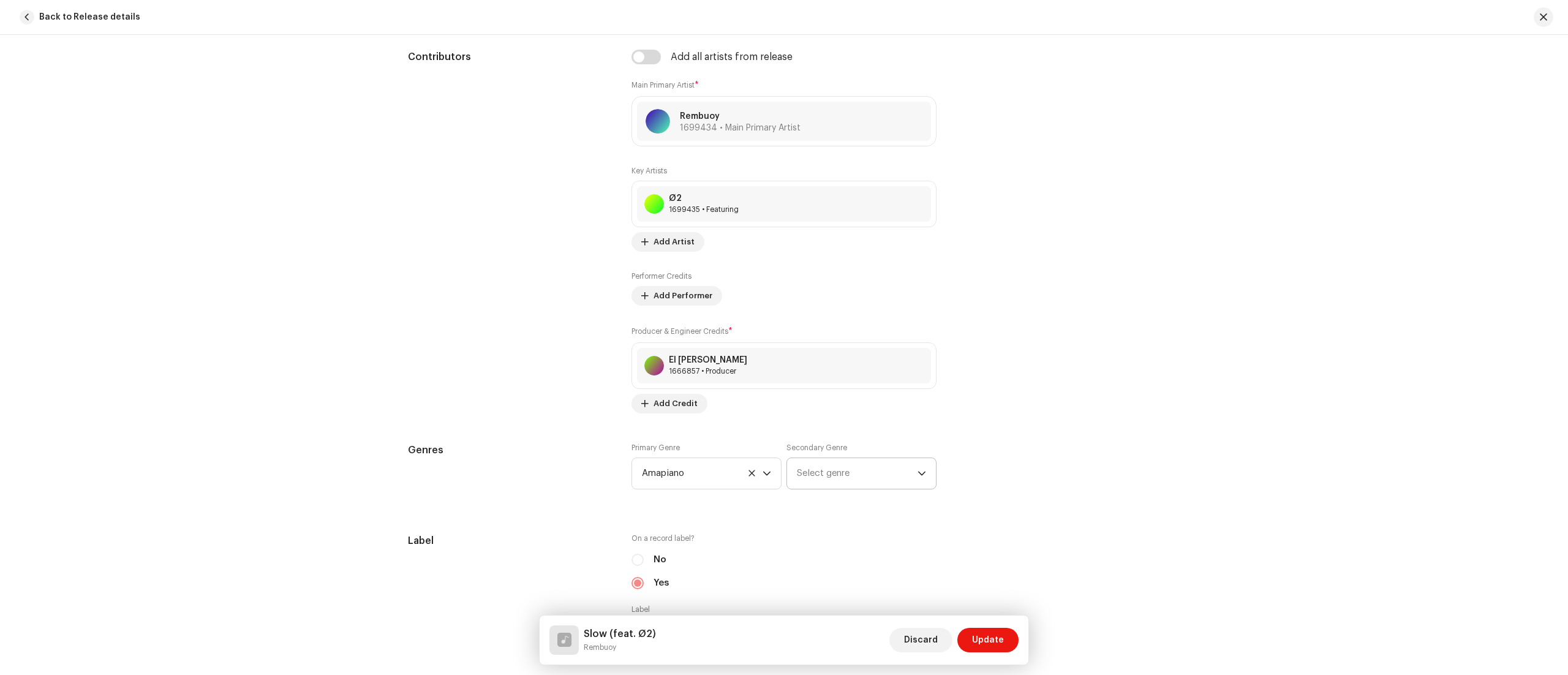
click at [1094, 458] on div "Genres Primary Genre Amapiano Secondary Genre Select genre" at bounding box center [784, 473] width 752 height 61
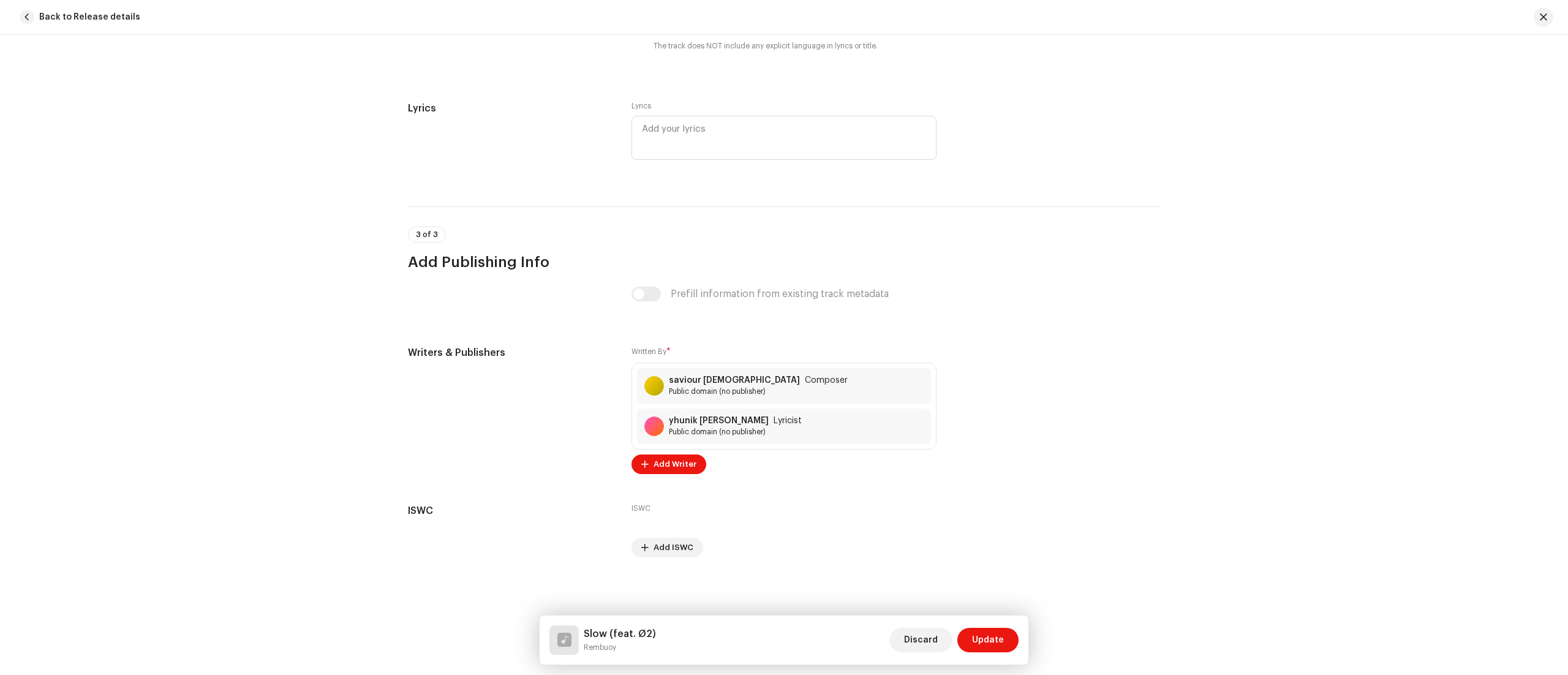
scroll to position [2362, 0]
click at [852, 378] on div "saviour [DEMOGRAPHIC_DATA] Composer Public domain (no publisher)" at bounding box center [784, 386] width 294 height 36
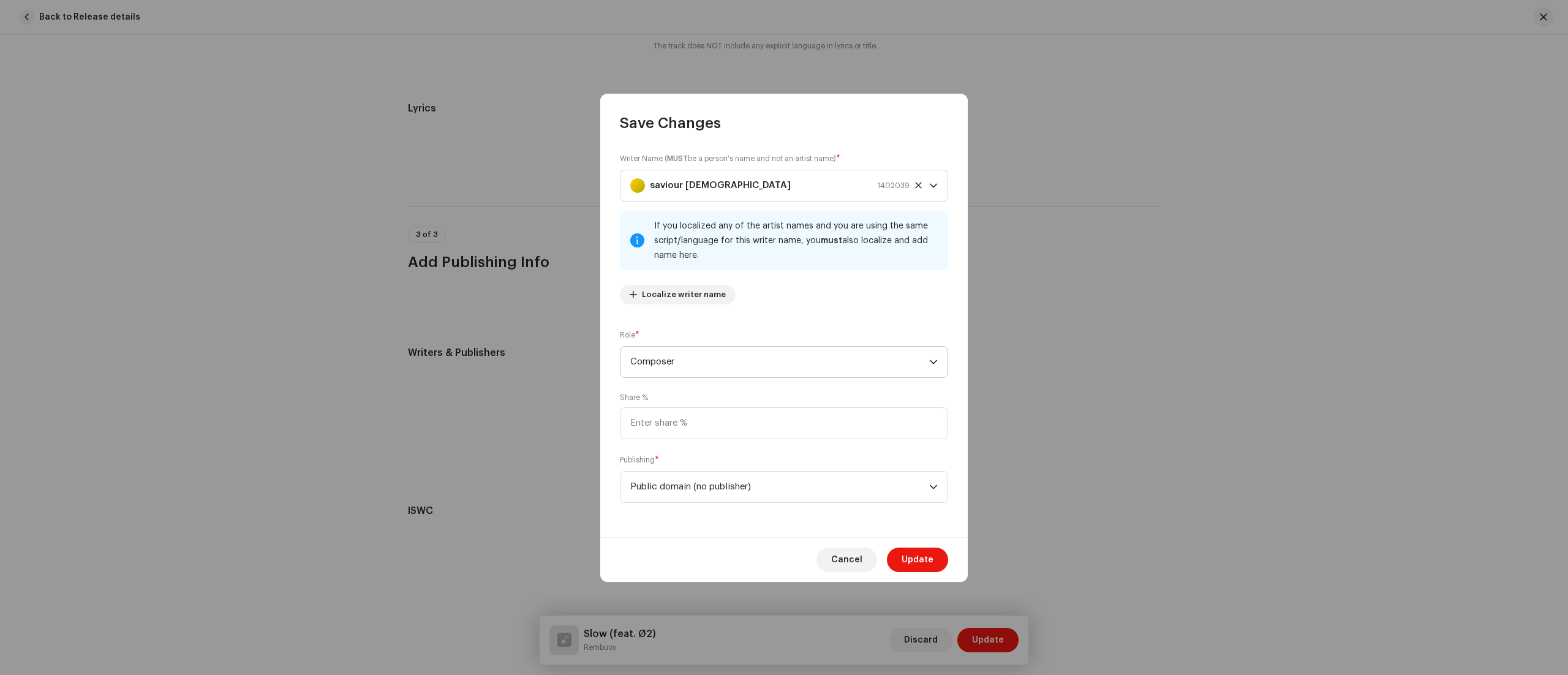
click at [932, 351] on div "dropdown trigger" at bounding box center [933, 362] width 8 height 30
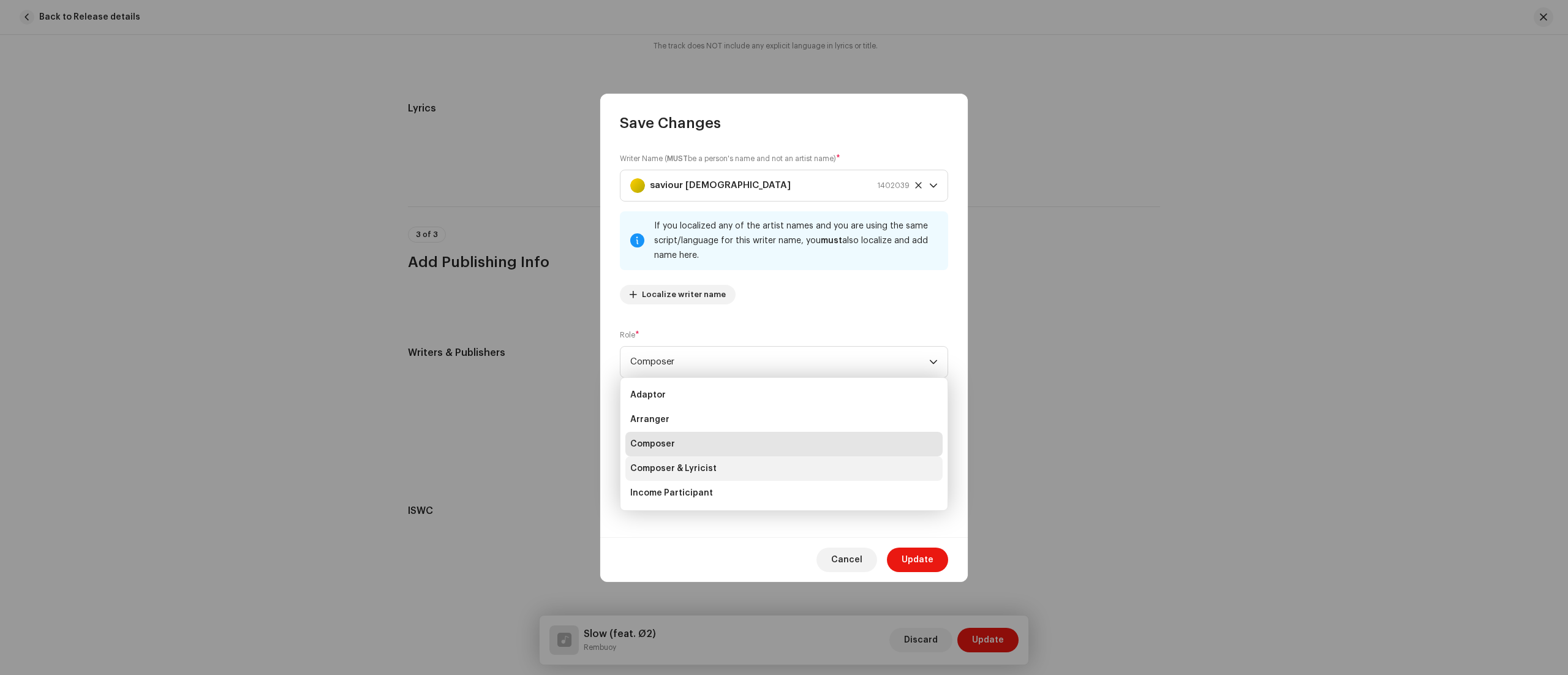
click at [807, 460] on li "Composer & Lyricist" at bounding box center [784, 468] width 317 height 25
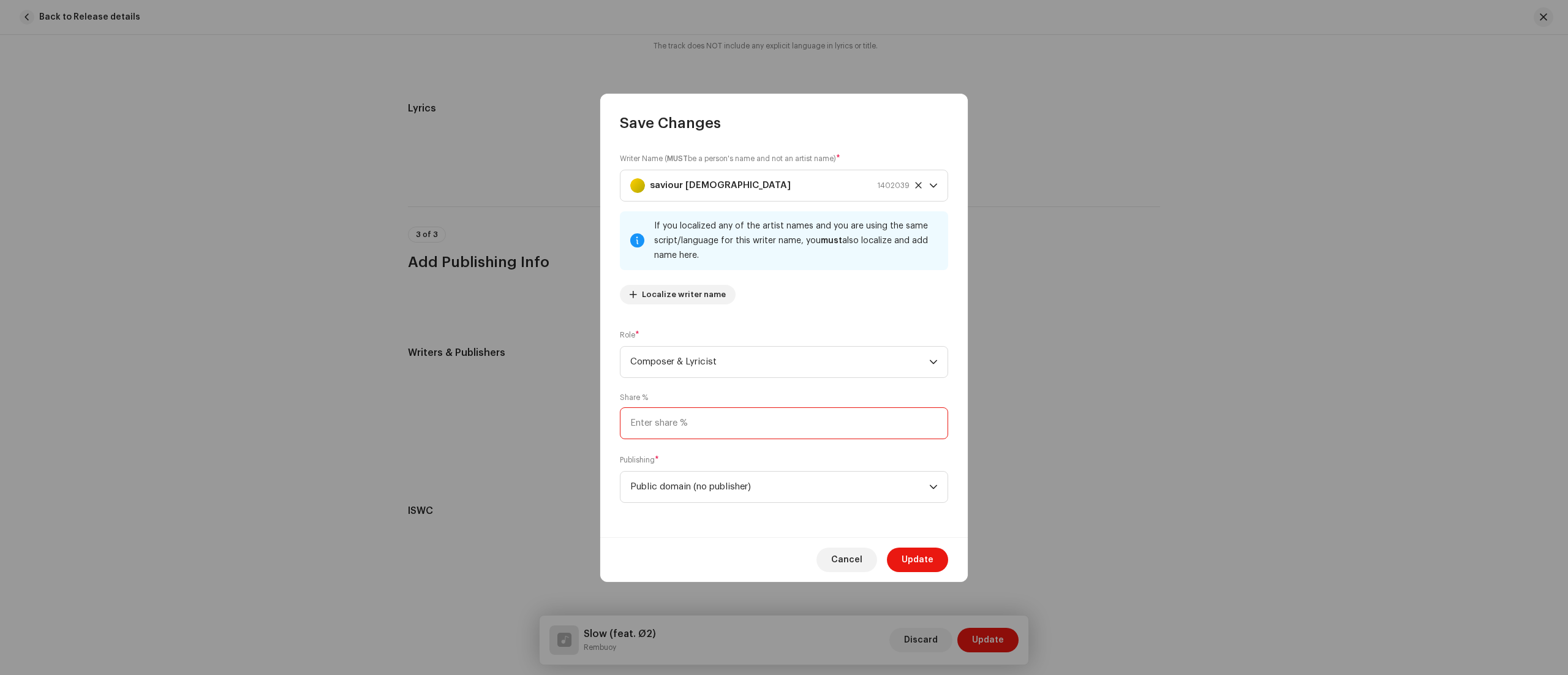
click at [741, 427] on input at bounding box center [784, 423] width 328 height 32
type input "1.00"
type input "50.00"
click at [932, 479] on div "dropdown trigger" at bounding box center [933, 486] width 8 height 30
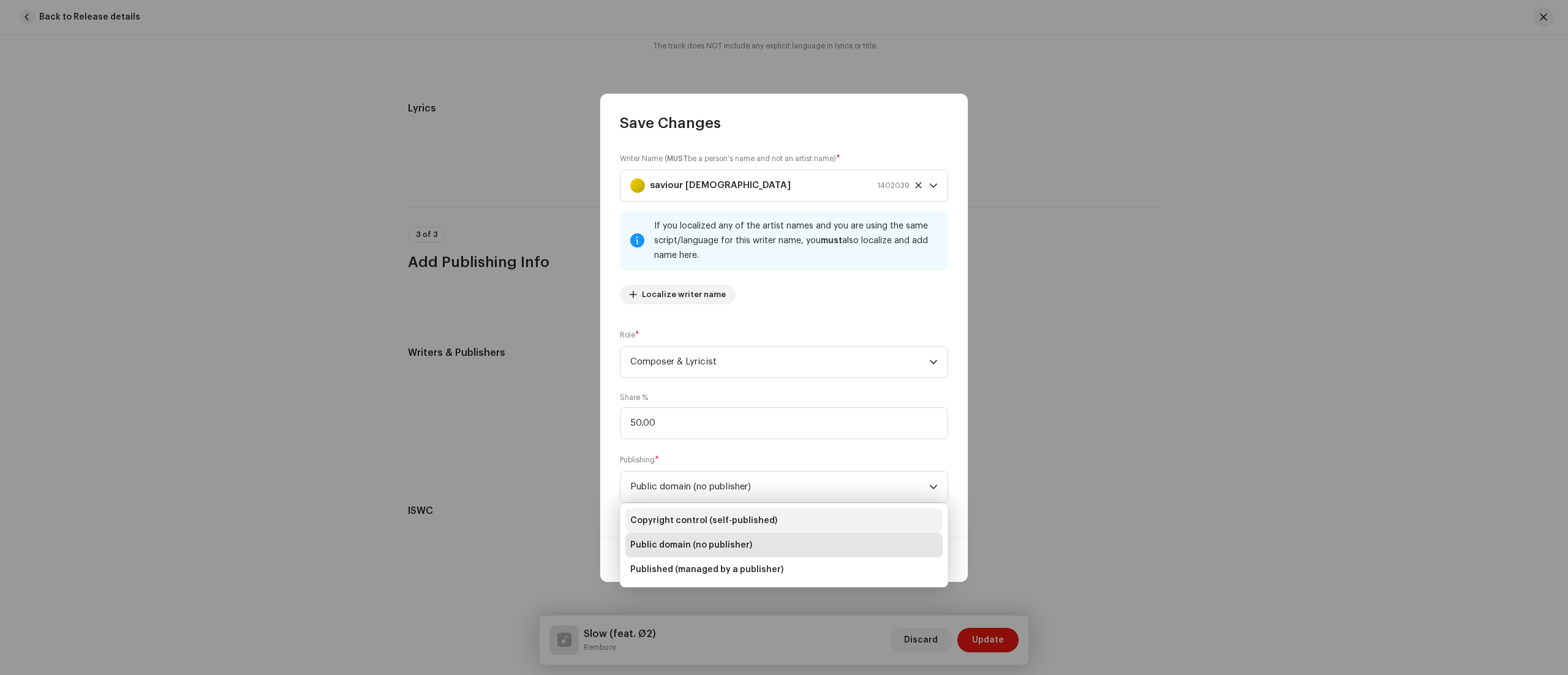
click at [763, 519] on span "Copyright control (self-published)" at bounding box center [703, 521] width 147 height 12
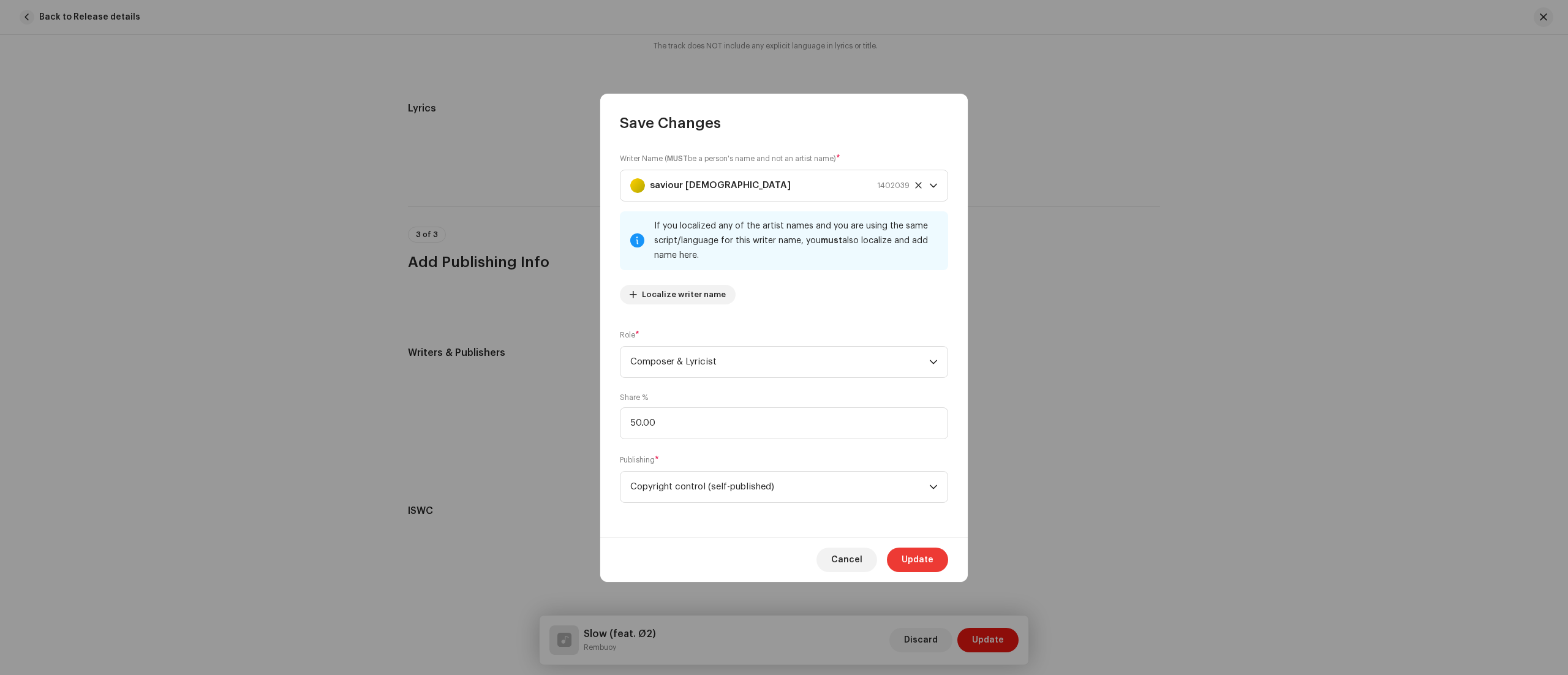
click at [918, 554] on span "Update" at bounding box center [918, 560] width 32 height 25
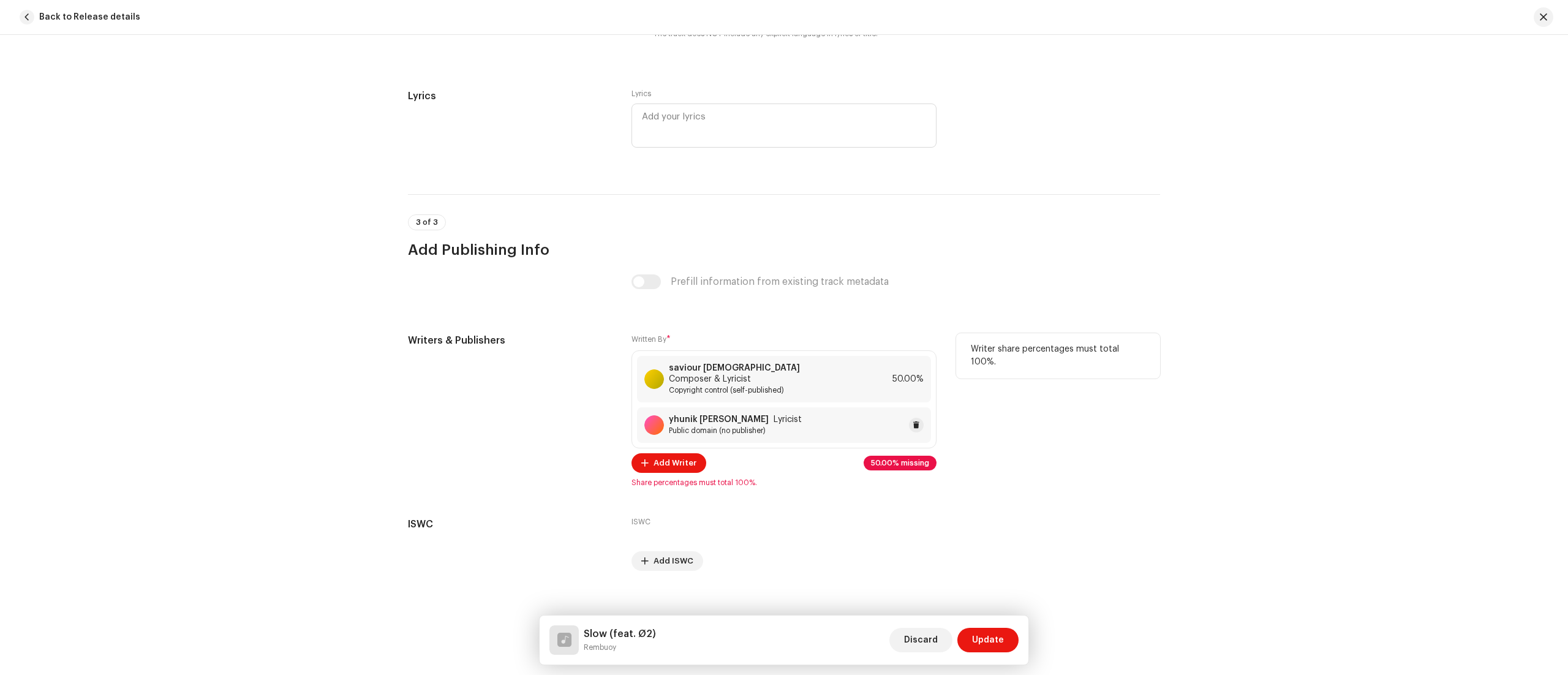
click at [824, 430] on div "yhunik [PERSON_NAME] Lyricist Public domain (no publisher)" at bounding box center [784, 425] width 294 height 36
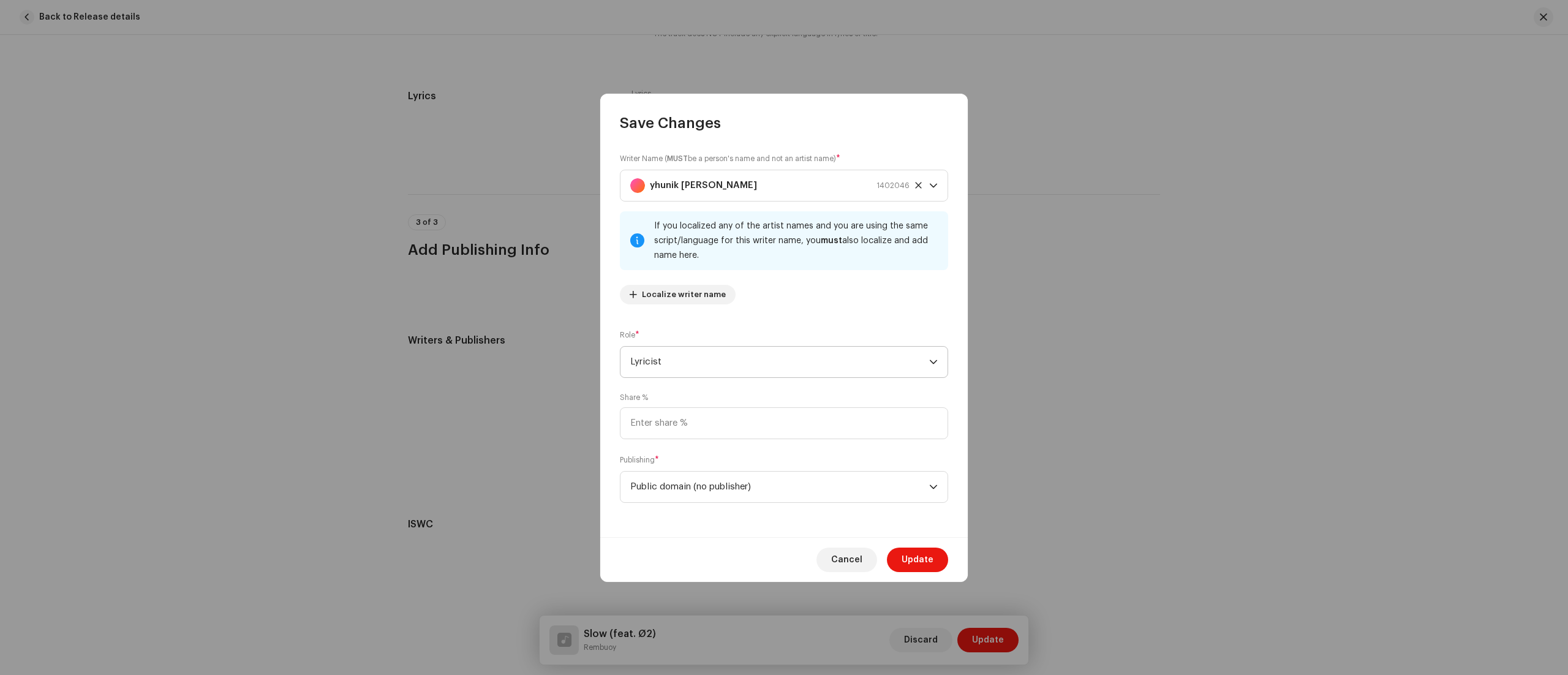
click at [929, 359] on icon "dropdown trigger" at bounding box center [933, 362] width 8 height 8
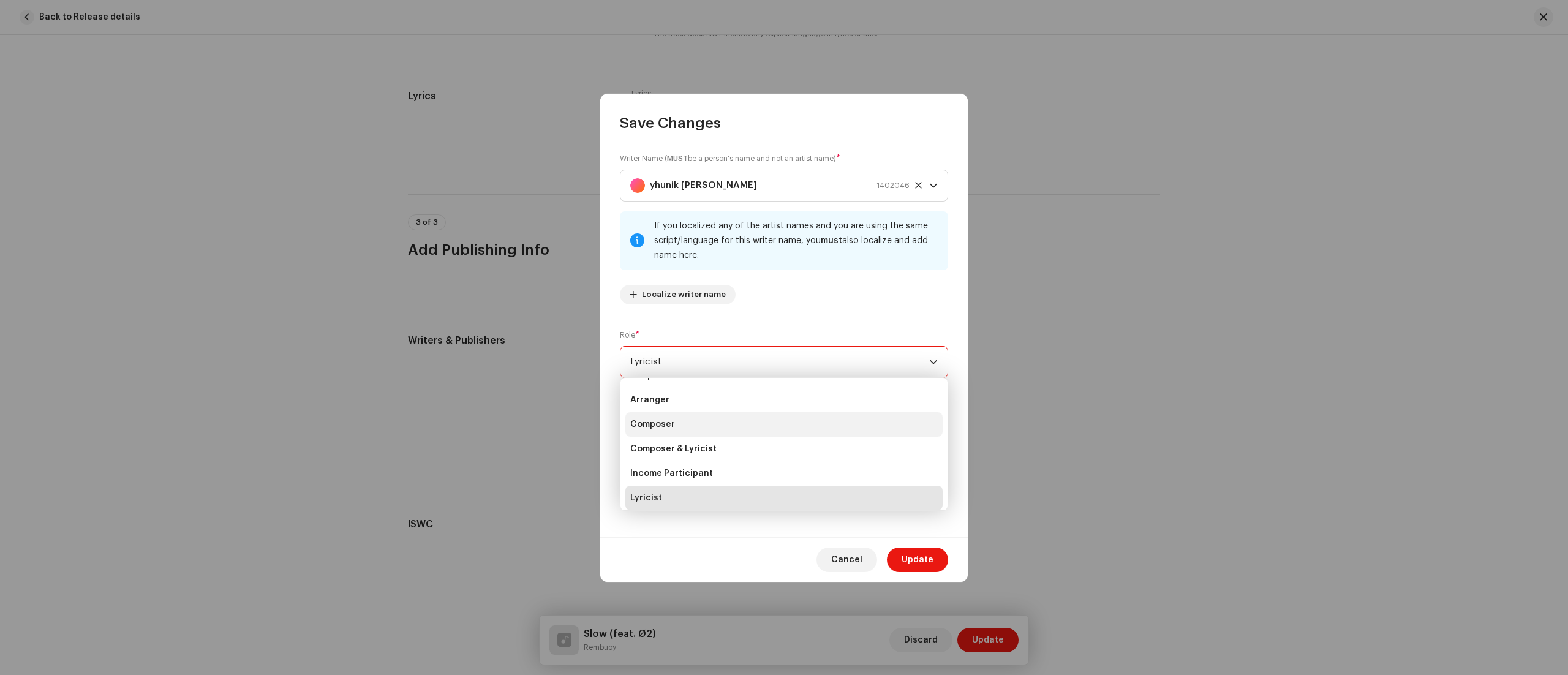
scroll to position [5, 0]
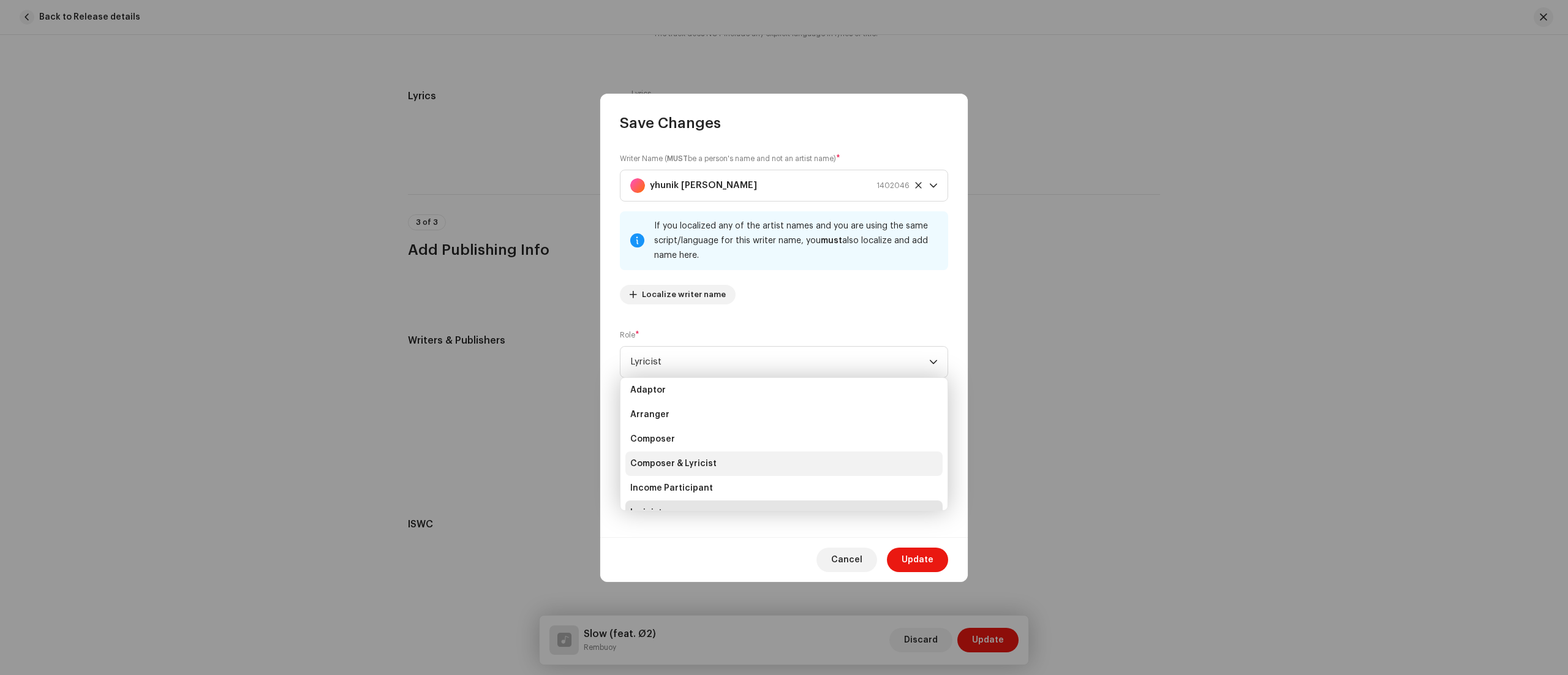
click at [754, 470] on li "Composer & Lyricist" at bounding box center [784, 464] width 317 height 25
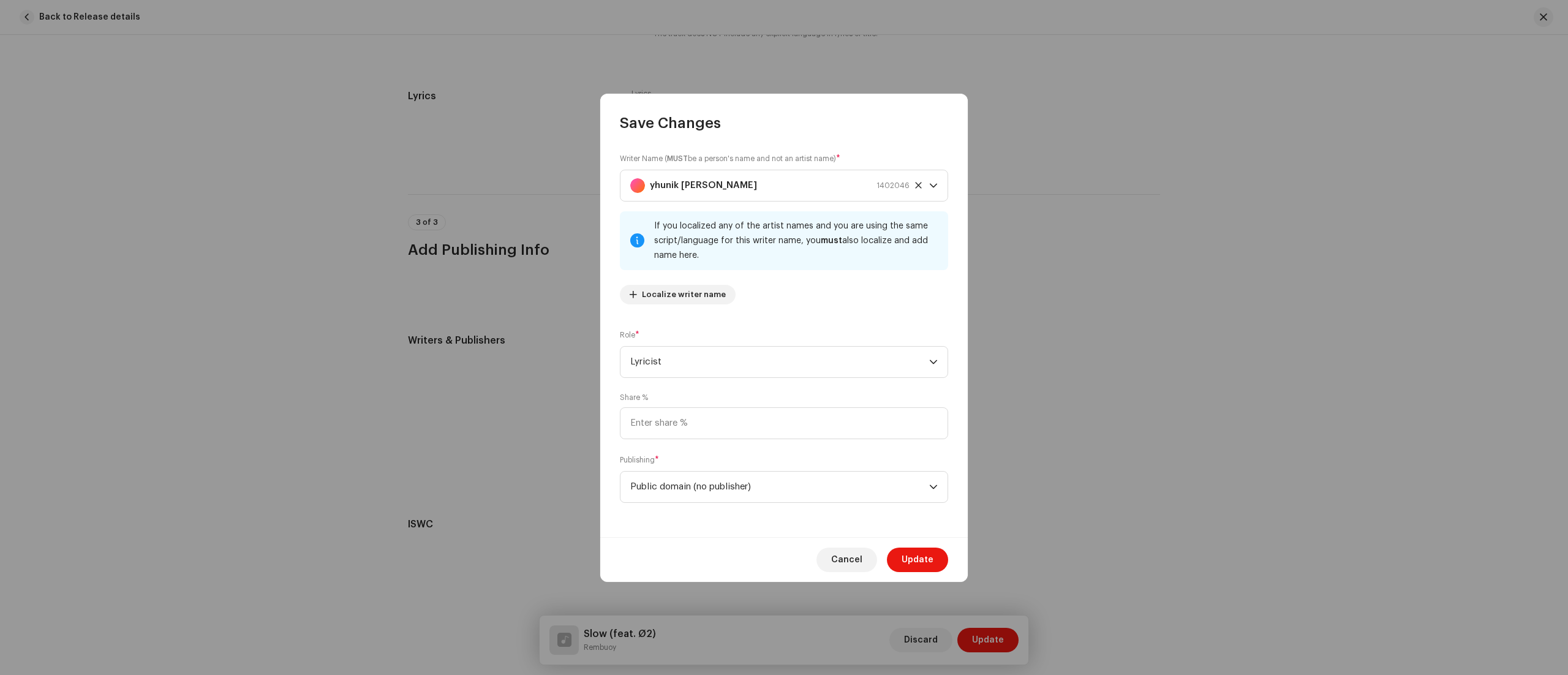
scroll to position [19, 0]
click at [733, 428] on input at bounding box center [784, 423] width 328 height 32
type input "50.00"
click at [931, 479] on div "dropdown trigger" at bounding box center [933, 486] width 8 height 30
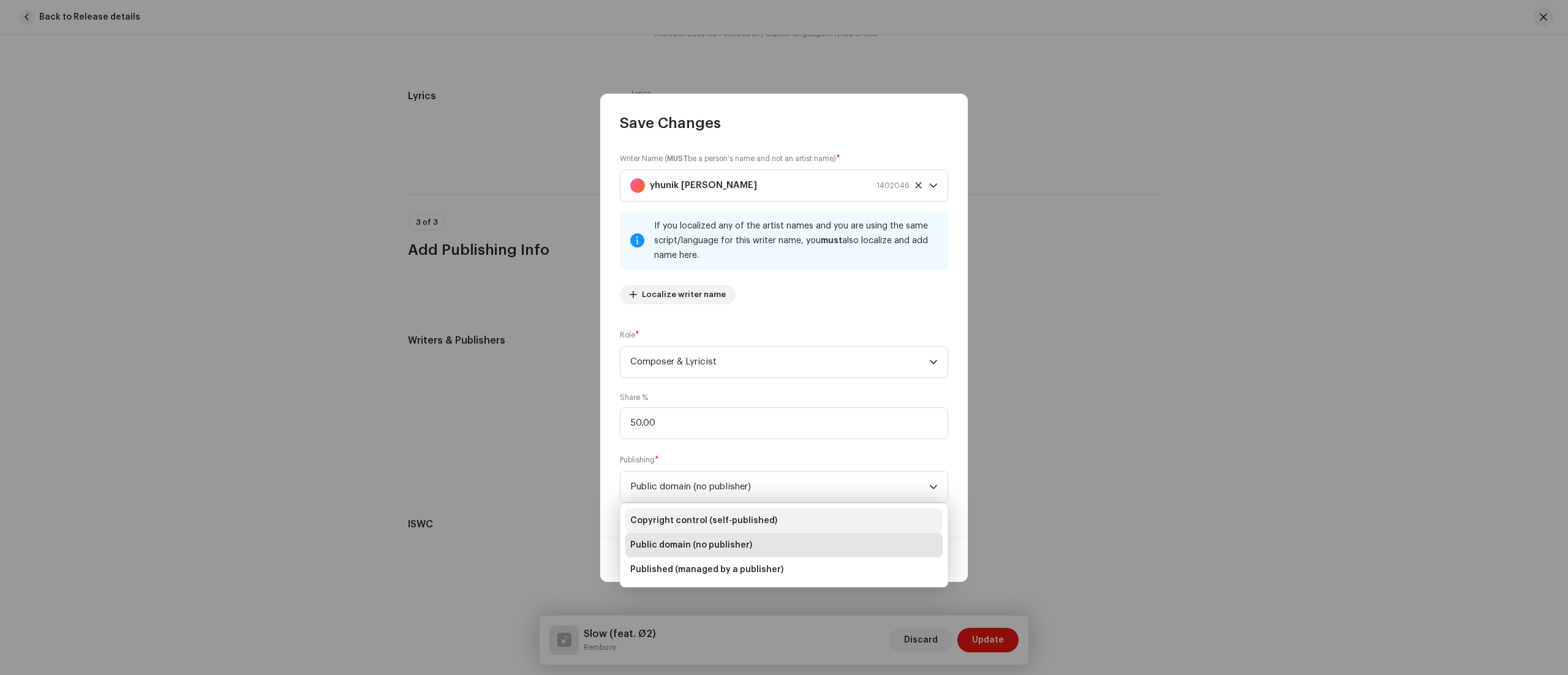
click at [763, 518] on span "Copyright control (self-published)" at bounding box center [703, 521] width 147 height 12
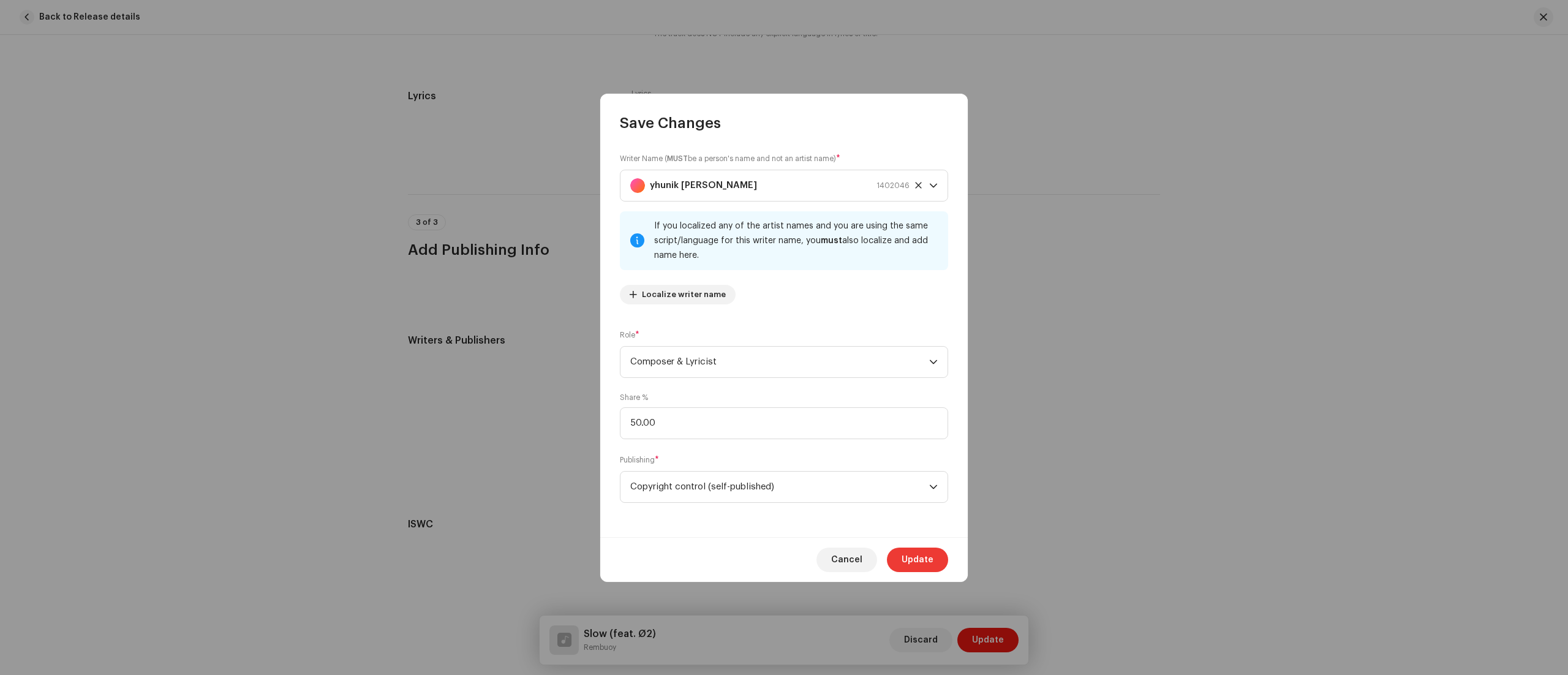
click at [907, 563] on span "Update" at bounding box center [918, 560] width 32 height 25
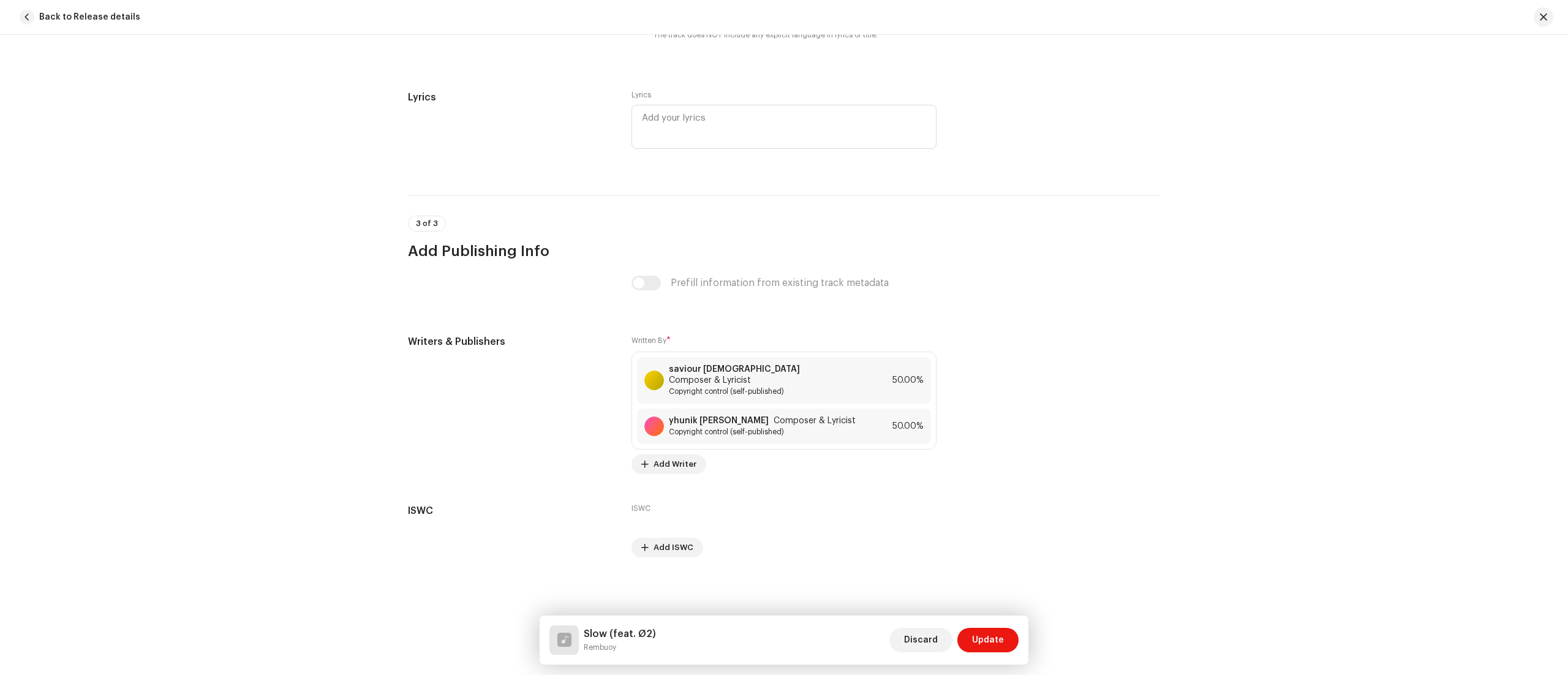
click at [1263, 416] on div "Track details Complete the following to finalize your track. 1 of 3 Add Audio F…" at bounding box center [784, 355] width 1568 height 640
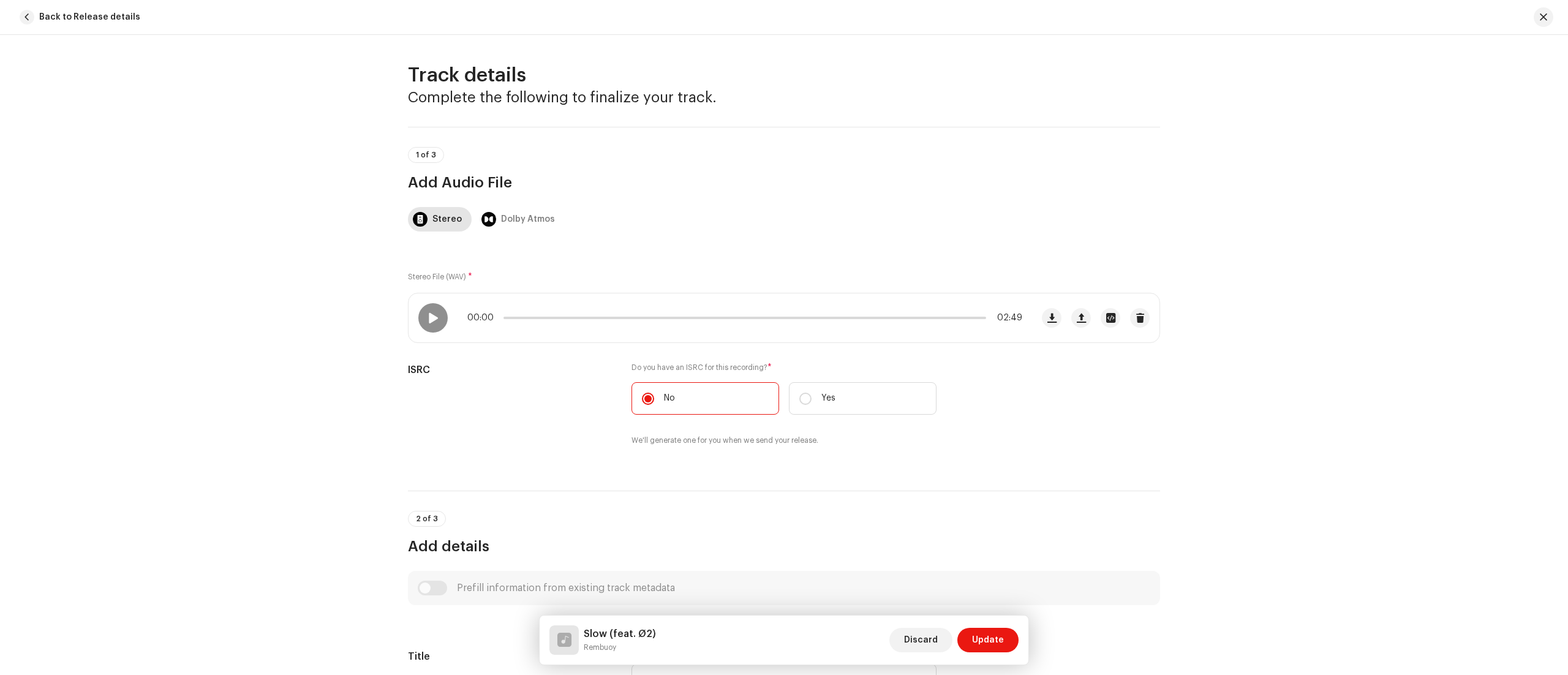
scroll to position [0, 0]
click at [424, 316] on div at bounding box center [433, 319] width 30 height 30
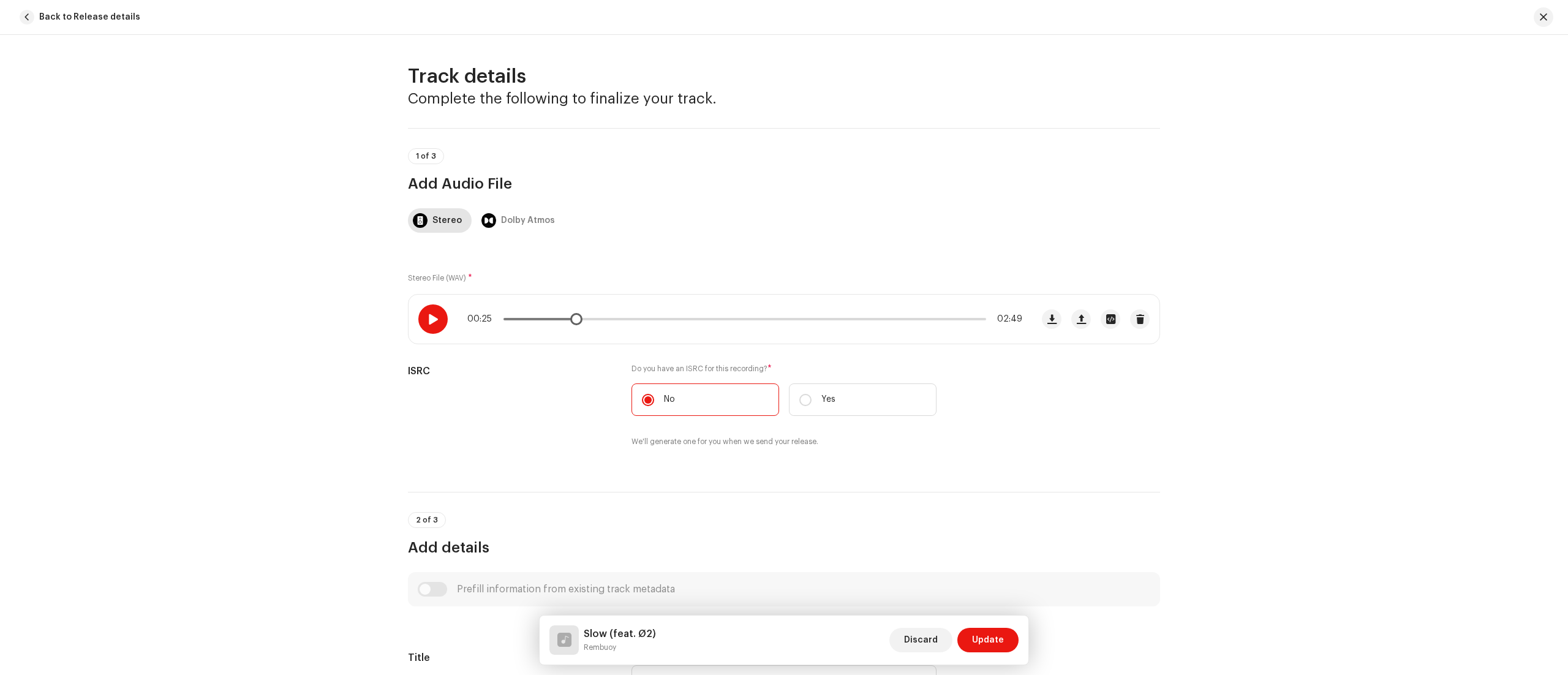
click at [424, 316] on div at bounding box center [433, 319] width 30 height 30
click at [436, 322] on span at bounding box center [433, 319] width 10 height 10
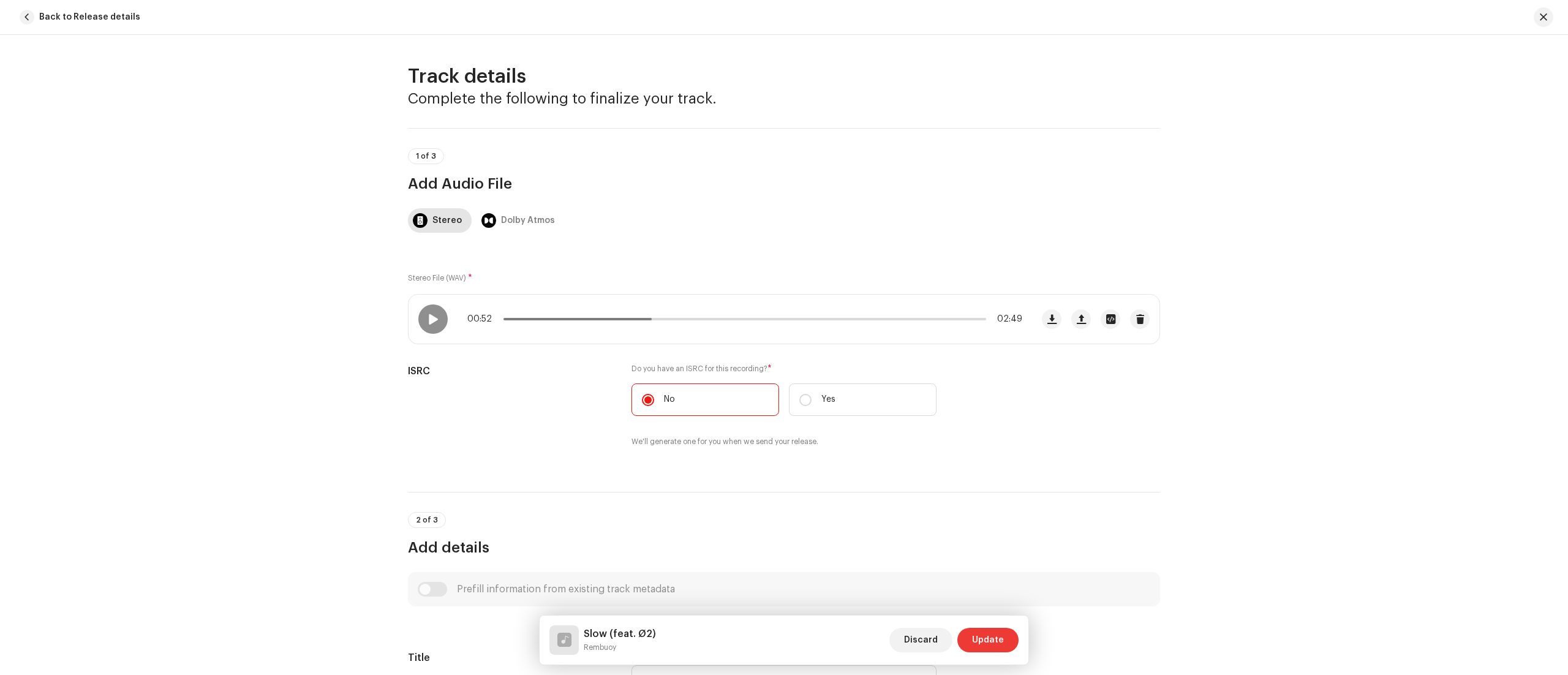
click at [990, 632] on span "Update" at bounding box center [988, 640] width 32 height 25
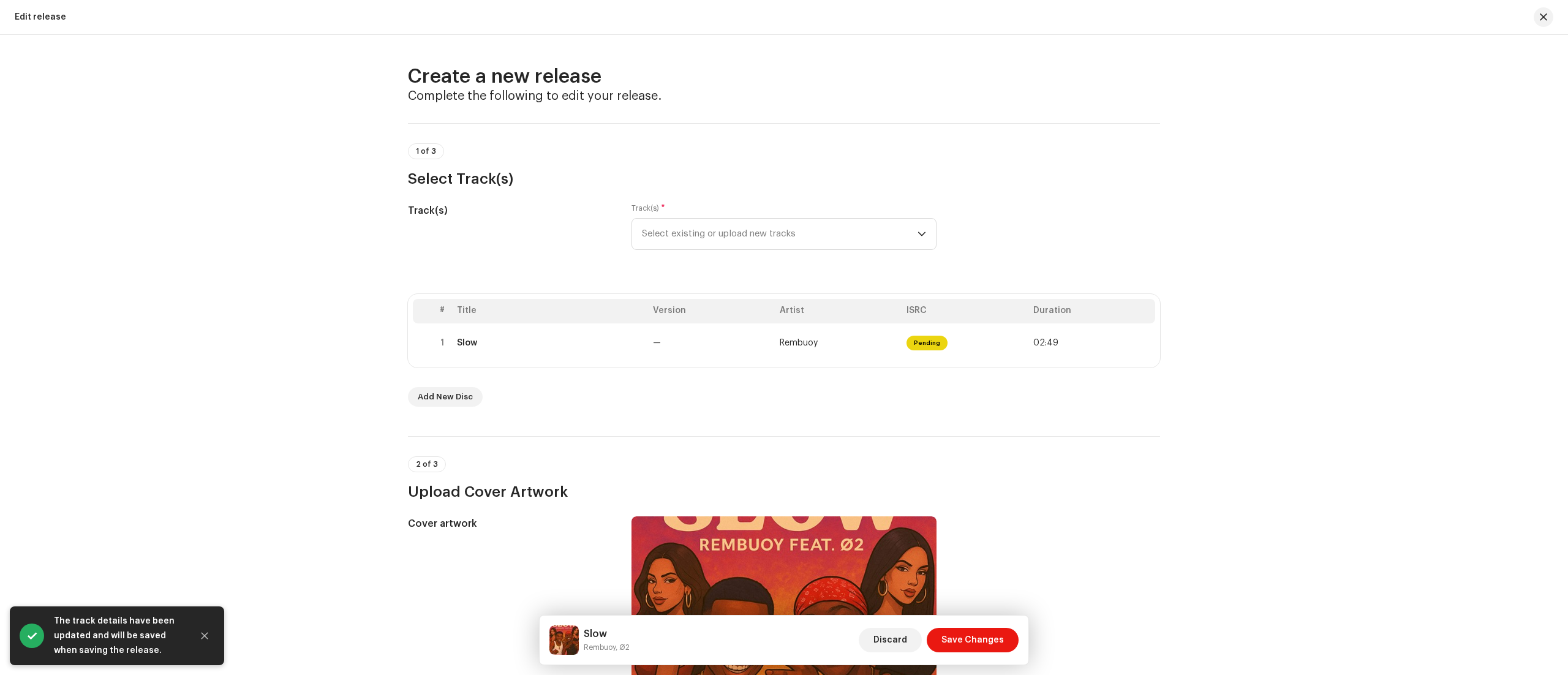
click at [1218, 511] on div "Create a new release Complete the following to edit your release. 1 of 3 Select…" at bounding box center [784, 355] width 1568 height 640
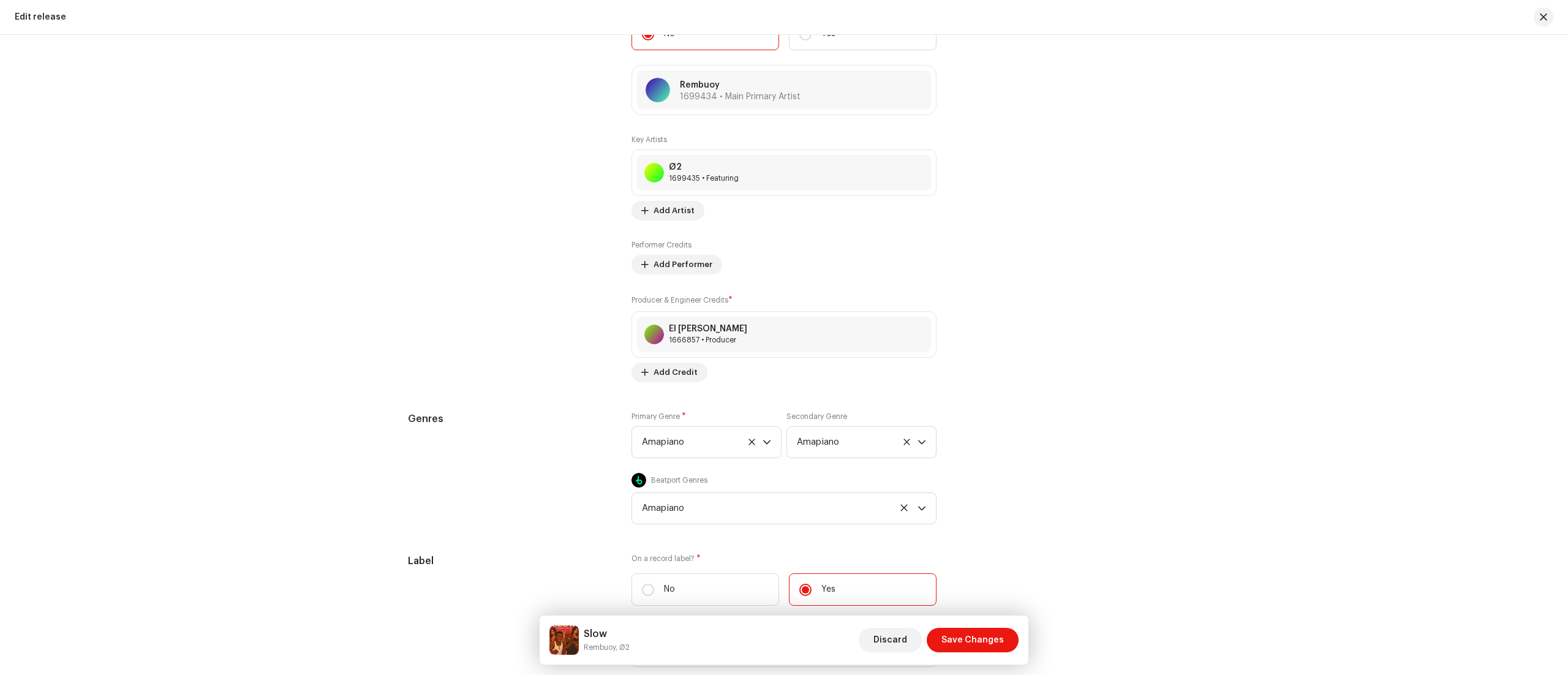
scroll to position [1519, 0]
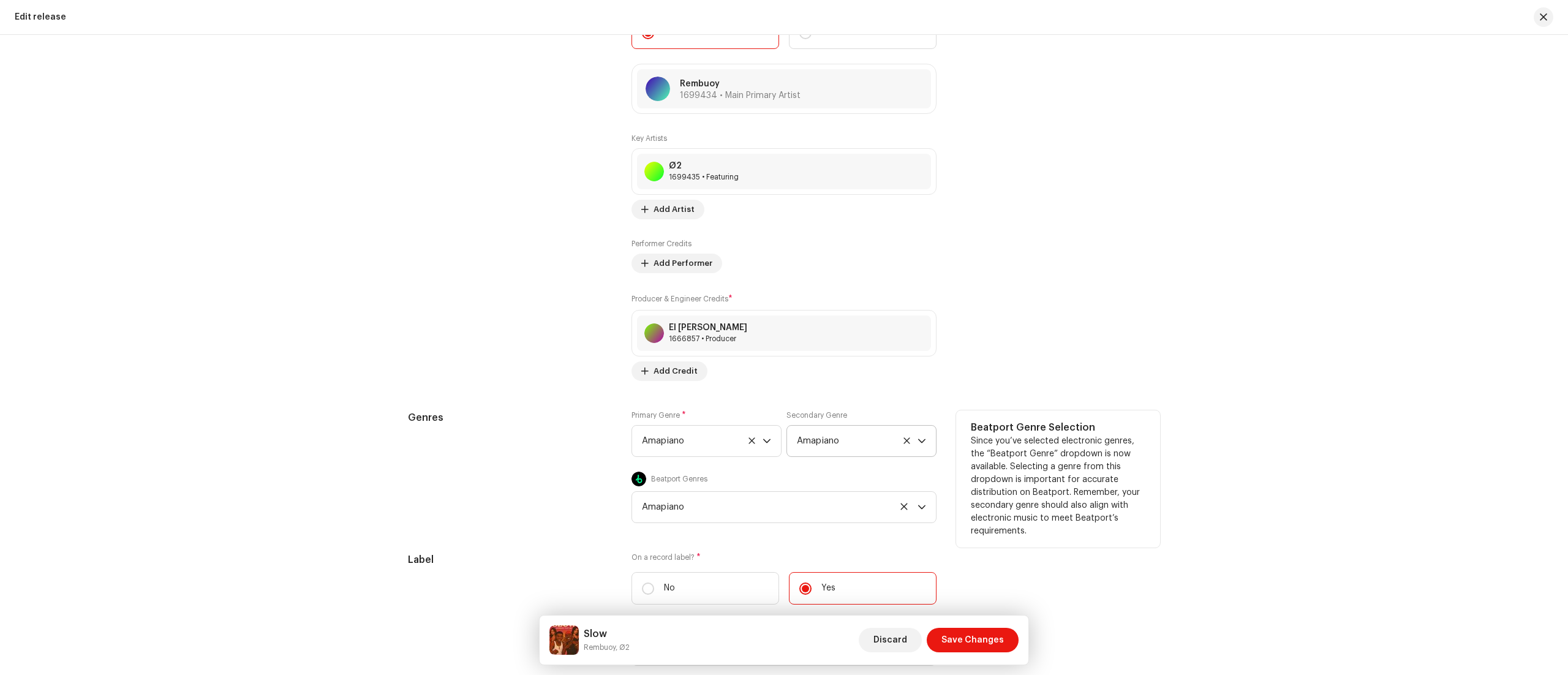
click at [902, 444] on icon at bounding box center [907, 441] width 8 height 8
click at [1206, 399] on div "Create a new release Complete the following to edit your release. 1 of 3 Select…" at bounding box center [784, 355] width 1568 height 640
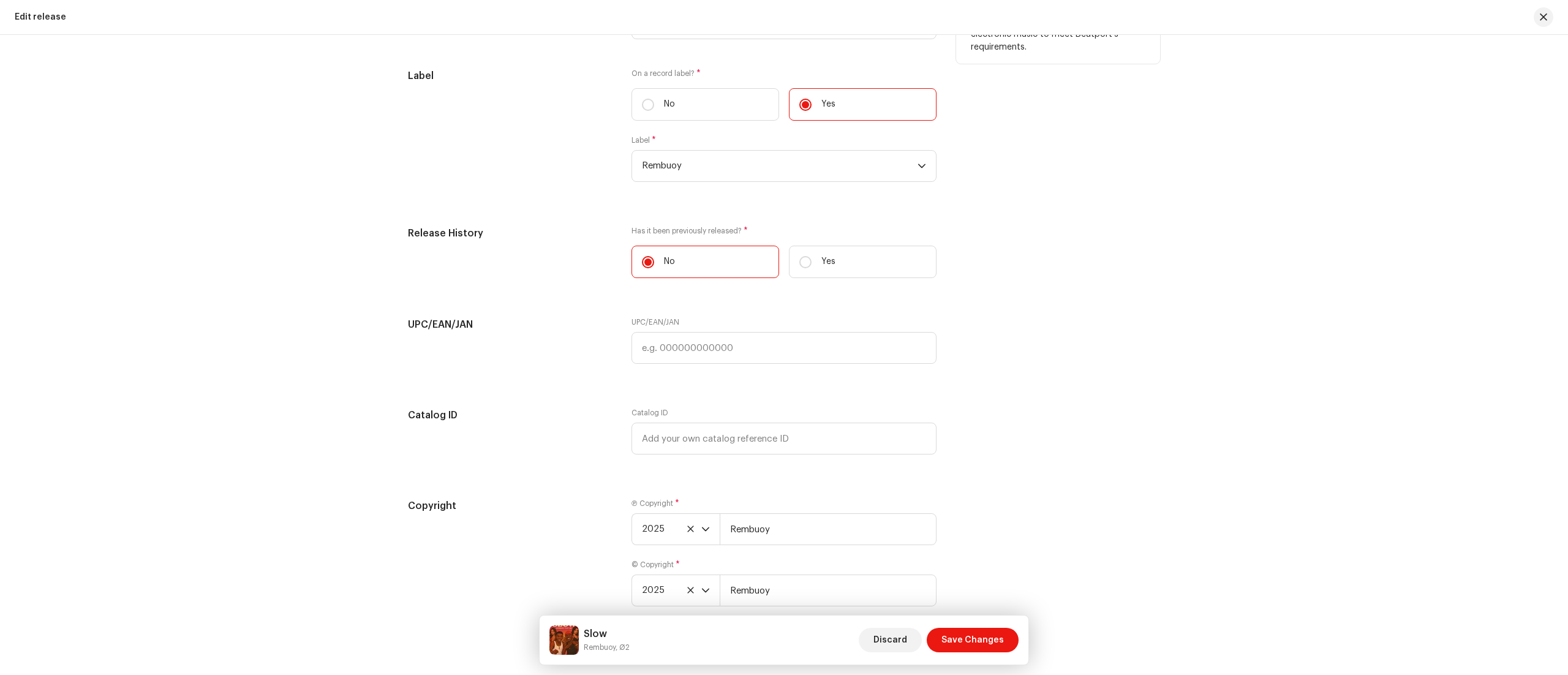
scroll to position [2081, 0]
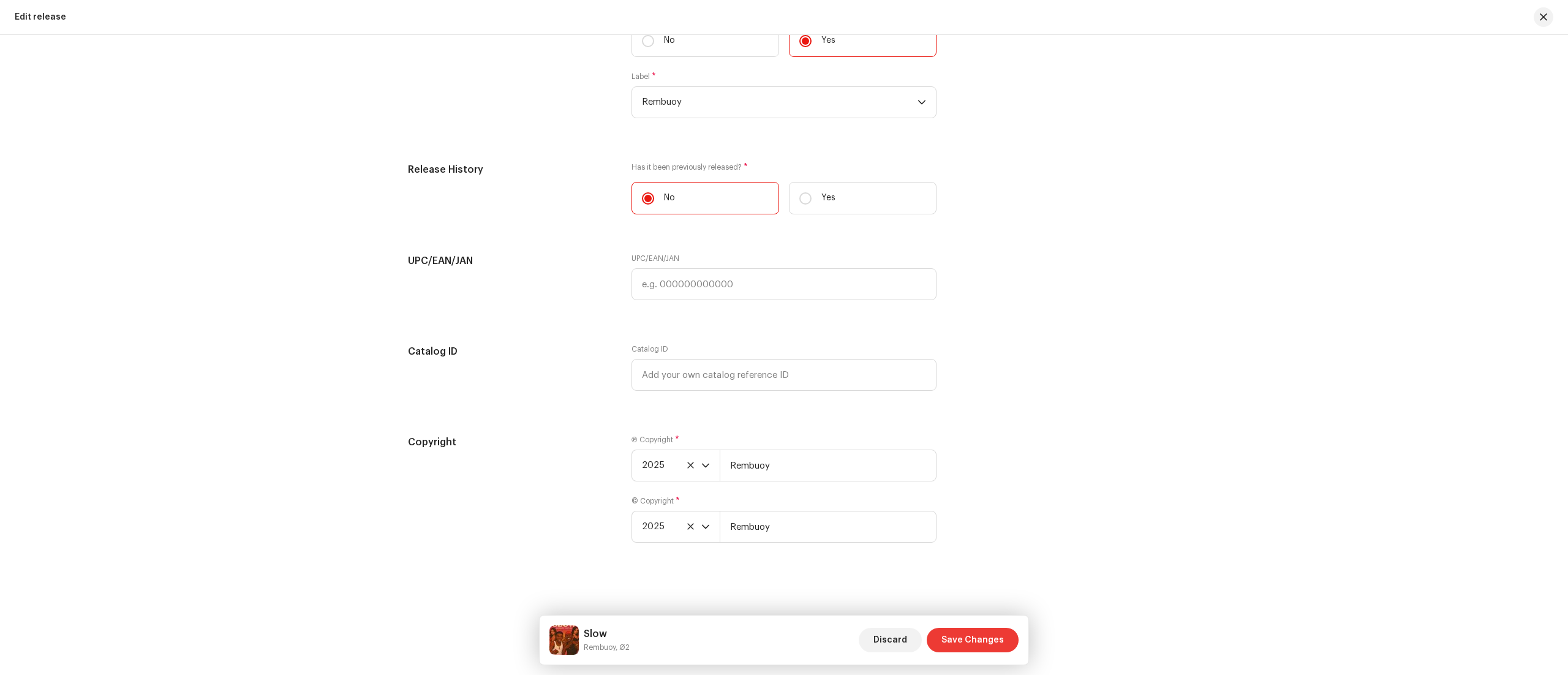
click at [982, 641] on span "Save Changes" at bounding box center [972, 640] width 63 height 25
